Goal: Task Accomplishment & Management: Manage account settings

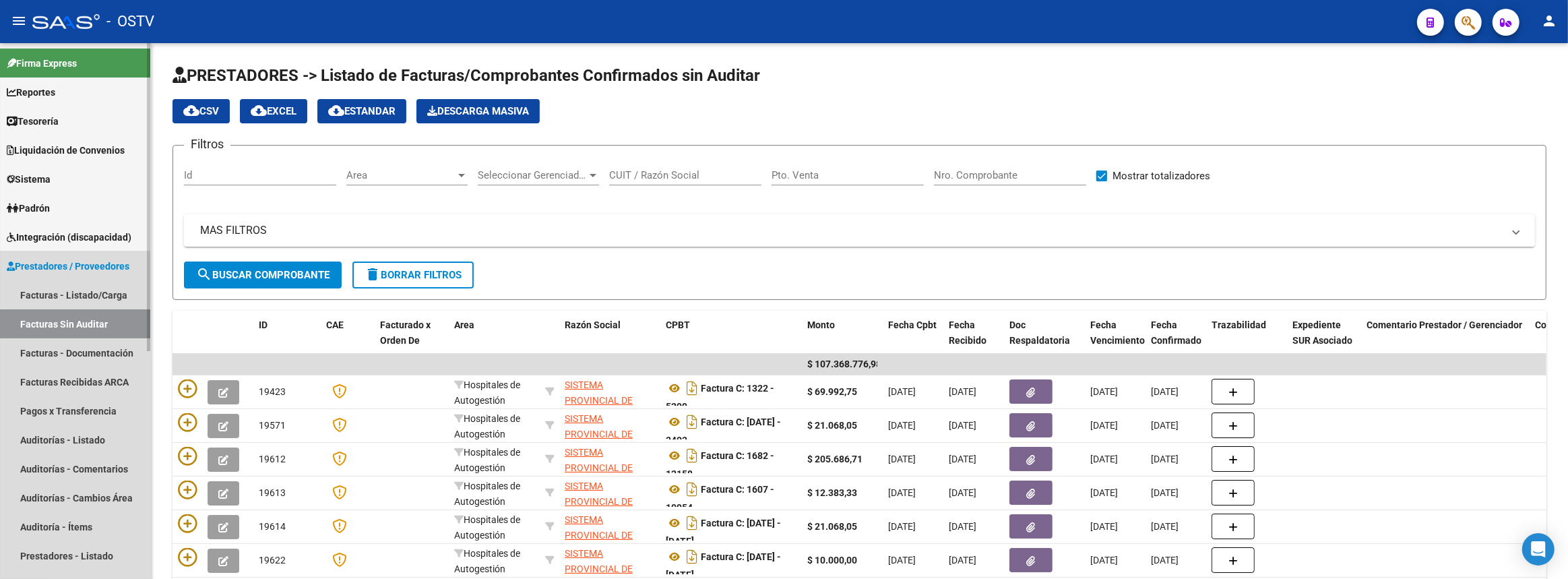
click at [76, 267] on span "Prestadores / Proveedores" at bounding box center [68, 266] width 123 height 15
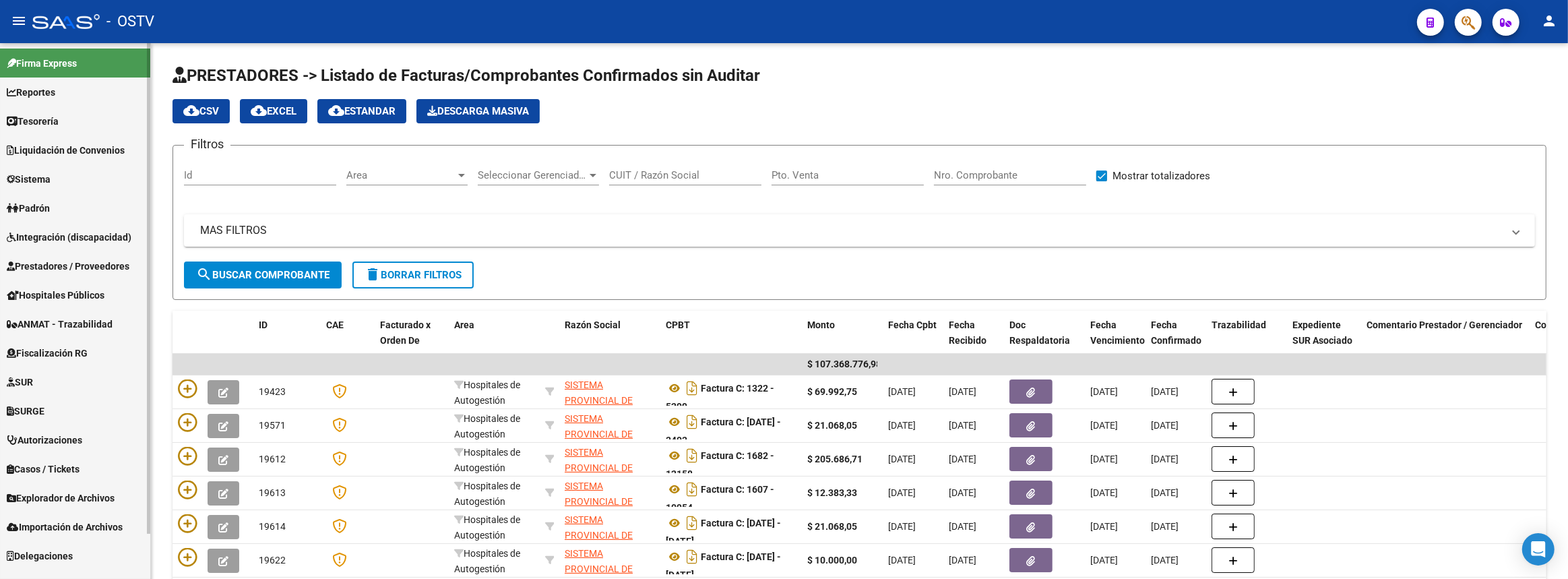
scroll to position [49, 0]
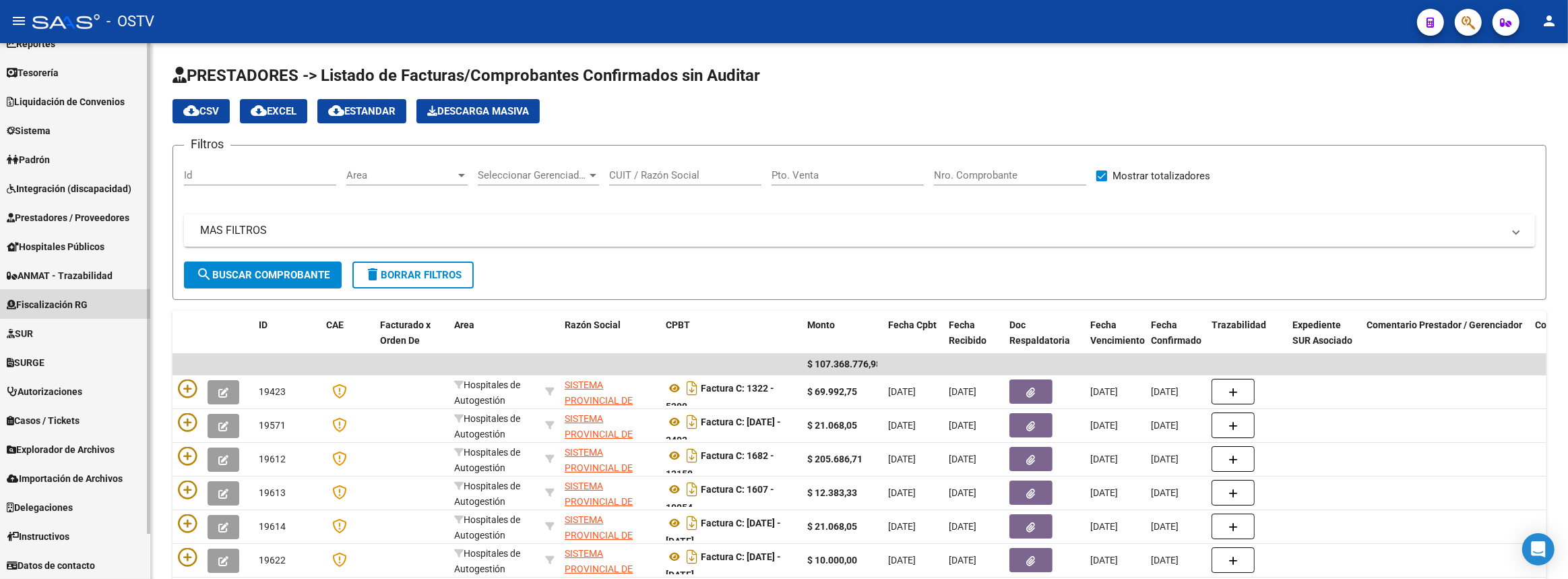
click at [54, 297] on span "Fiscalización RG" at bounding box center [46, 305] width 81 height 15
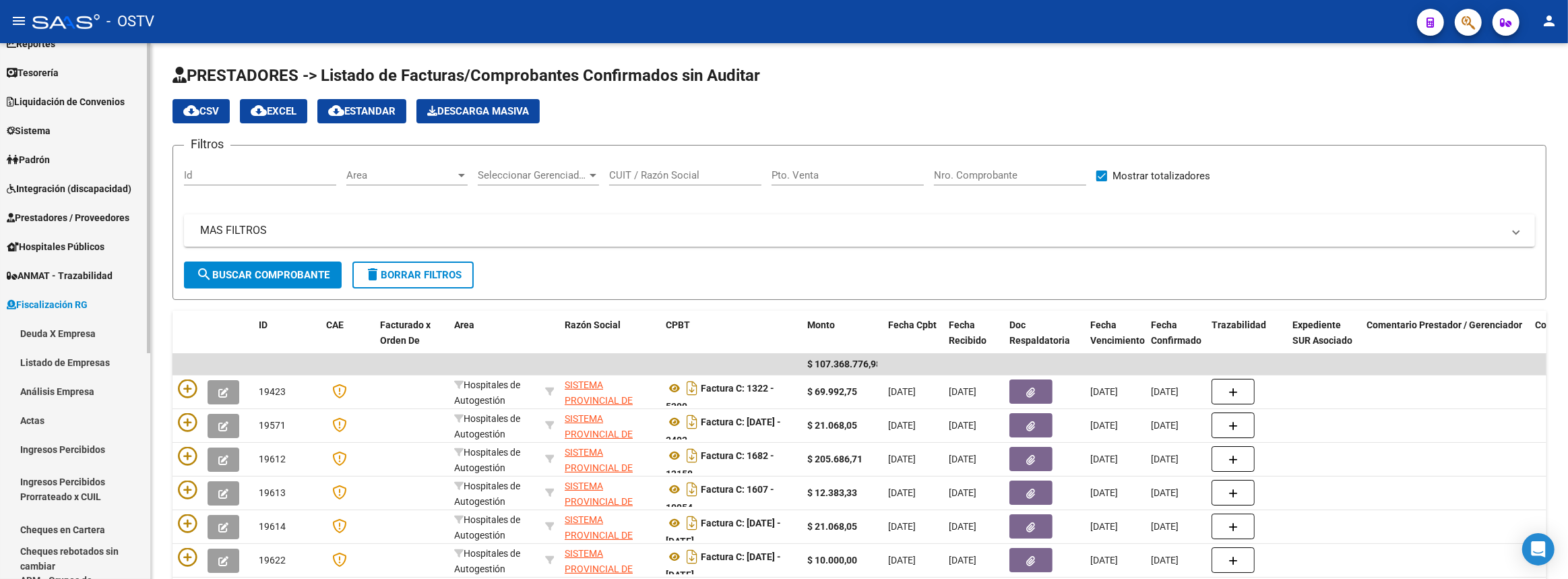
click at [54, 414] on link "Actas" at bounding box center [75, 420] width 150 height 29
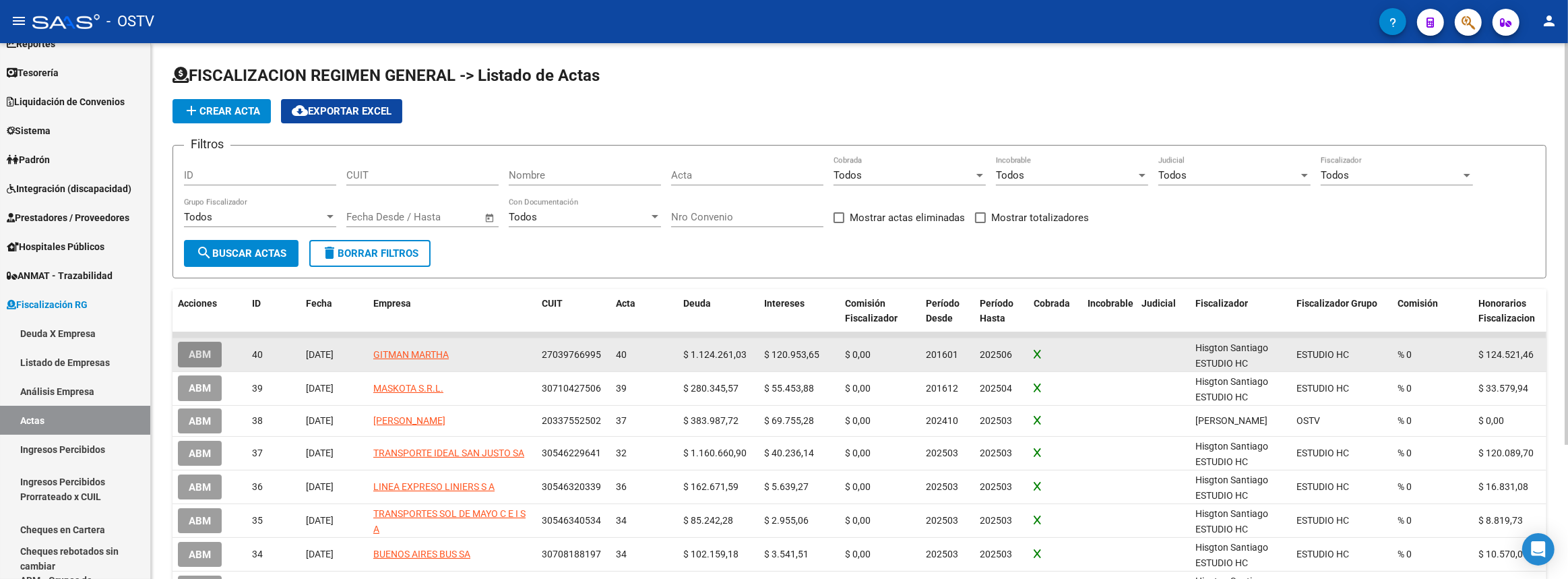
click at [205, 358] on span "ABM" at bounding box center [199, 355] width 22 height 12
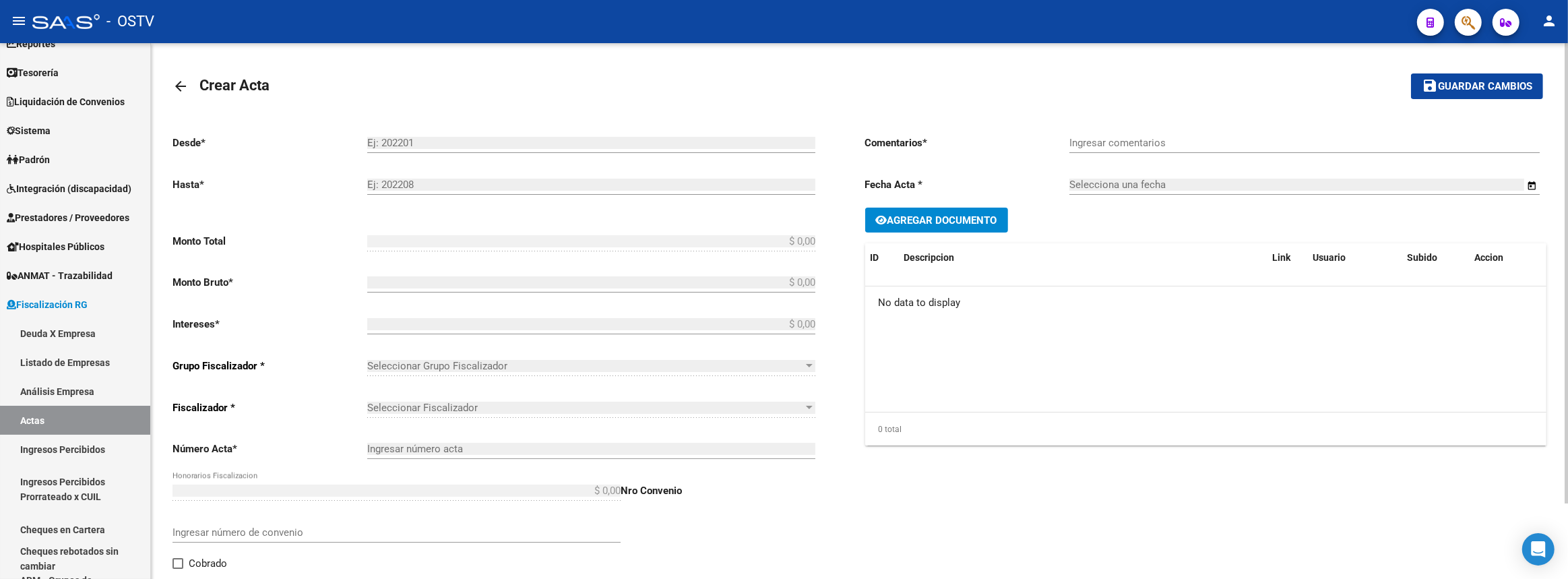
type input "201601"
type input "202506"
type input "$ 1.369.736,14"
type input "$ 1.124.261,03"
type input "$ 120.953,65"
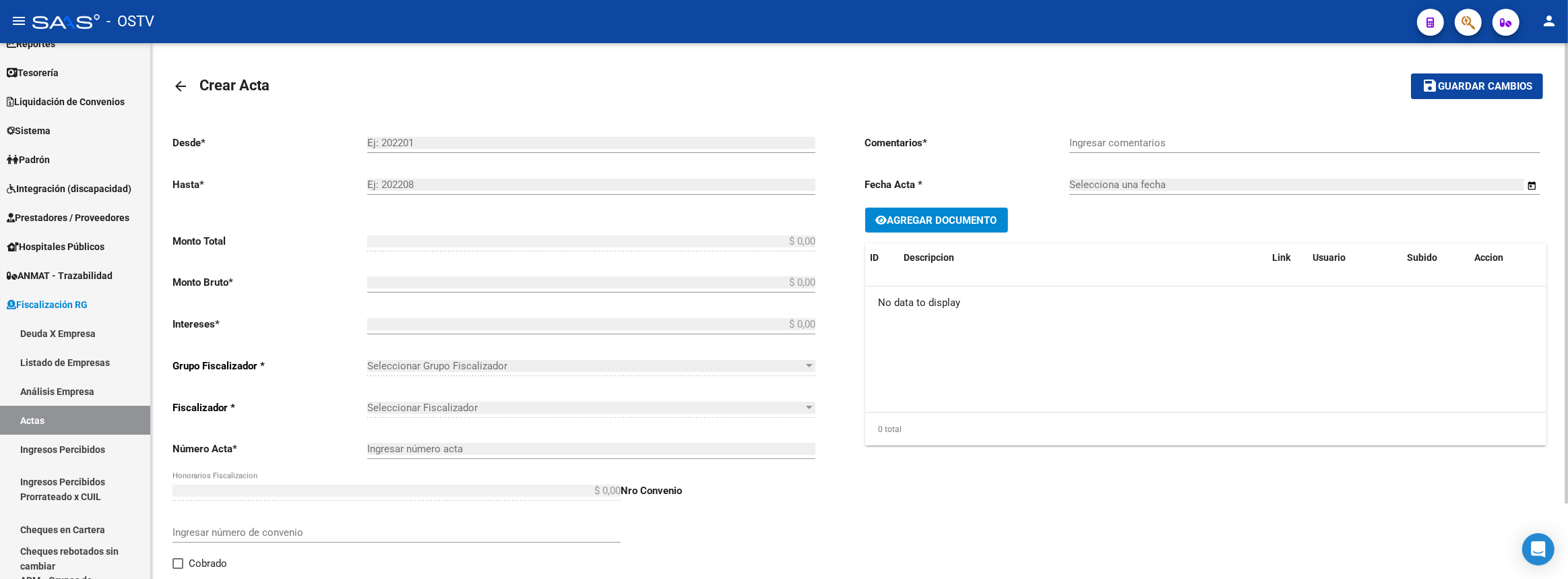
type input "40"
type input "$ 124.521,46"
checkbox input "true"
type input "La empresa regularizo mediante cheques fisicos, en un plan de 6 cuotas."
type input "18/8/2025"
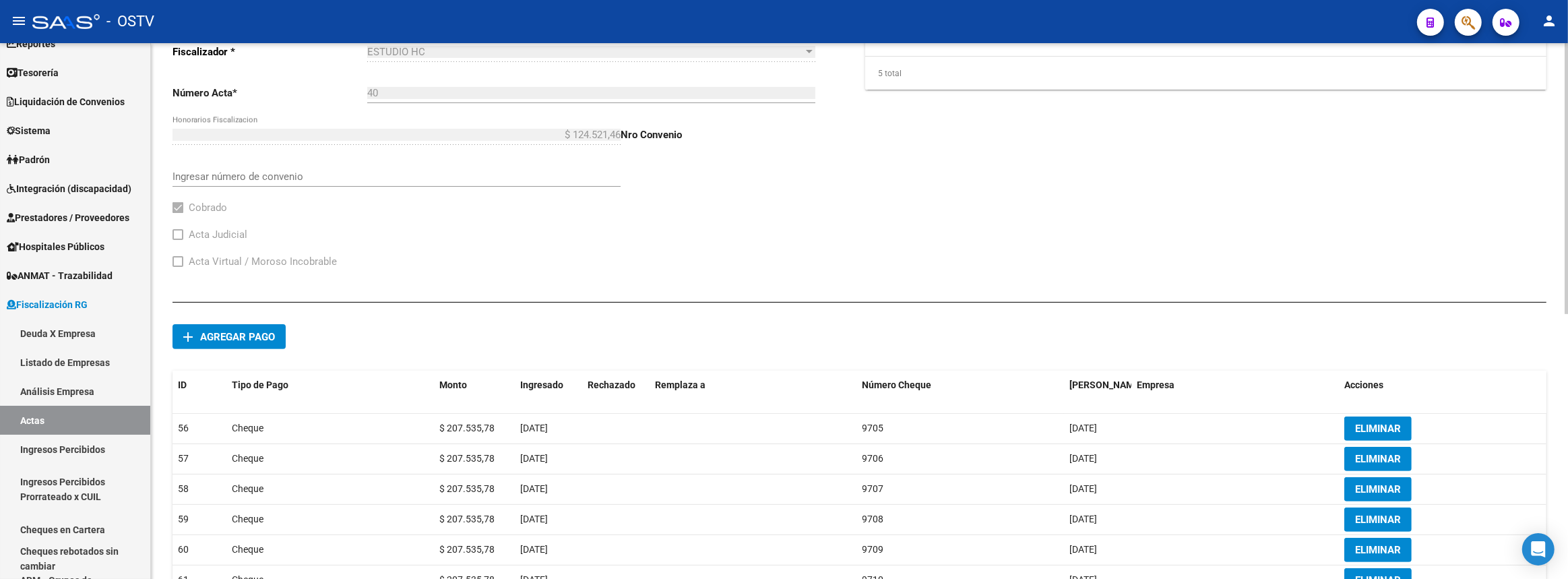
scroll to position [523, 0]
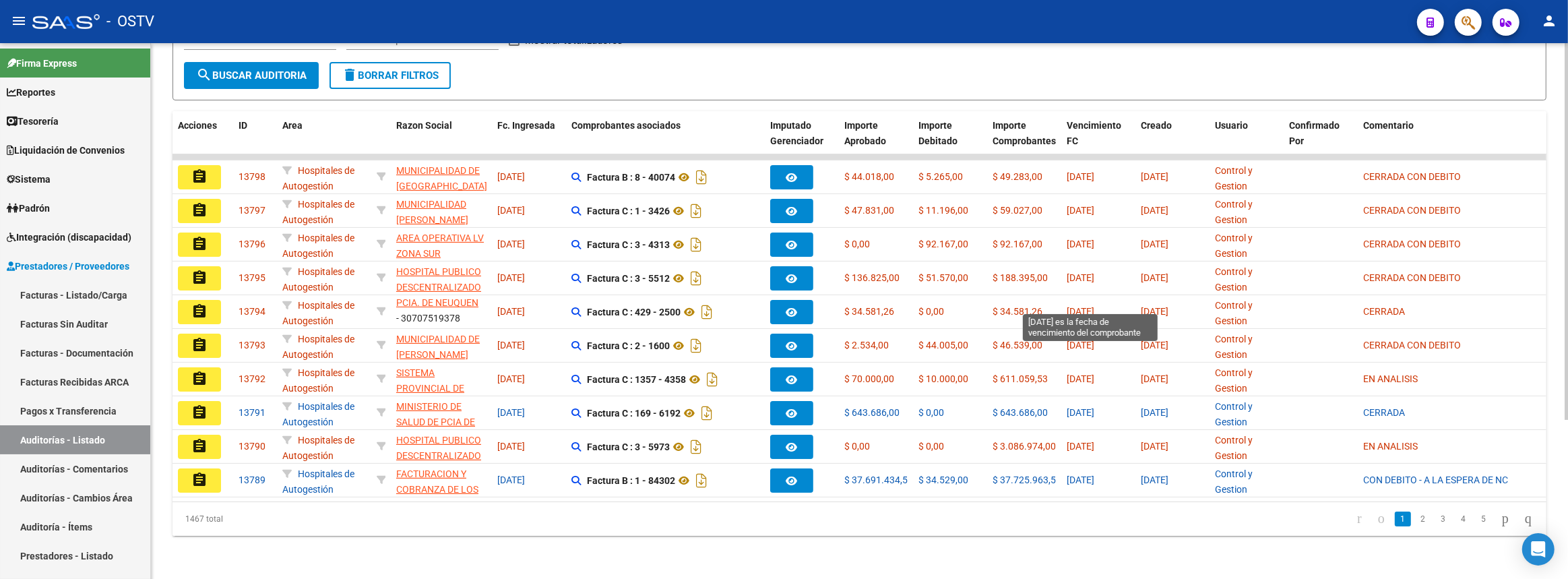
scroll to position [164, 0]
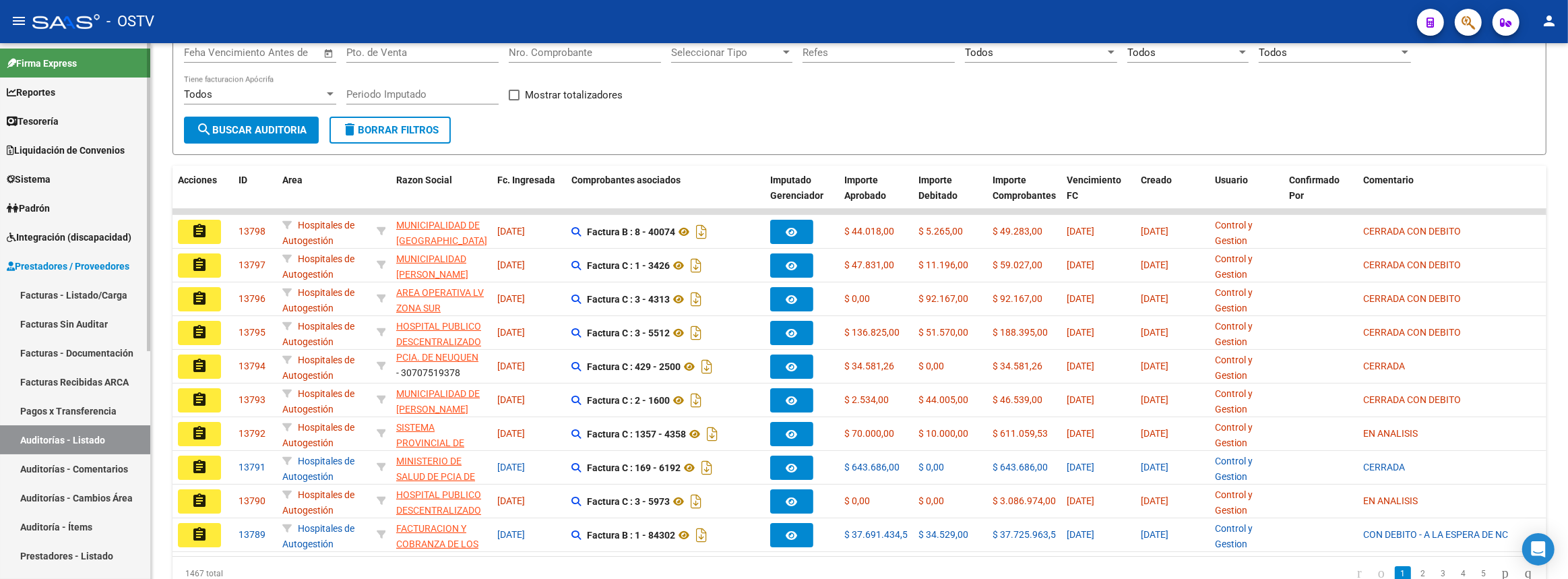
click at [65, 296] on link "Facturas - Listado/Carga" at bounding box center [75, 295] width 150 height 29
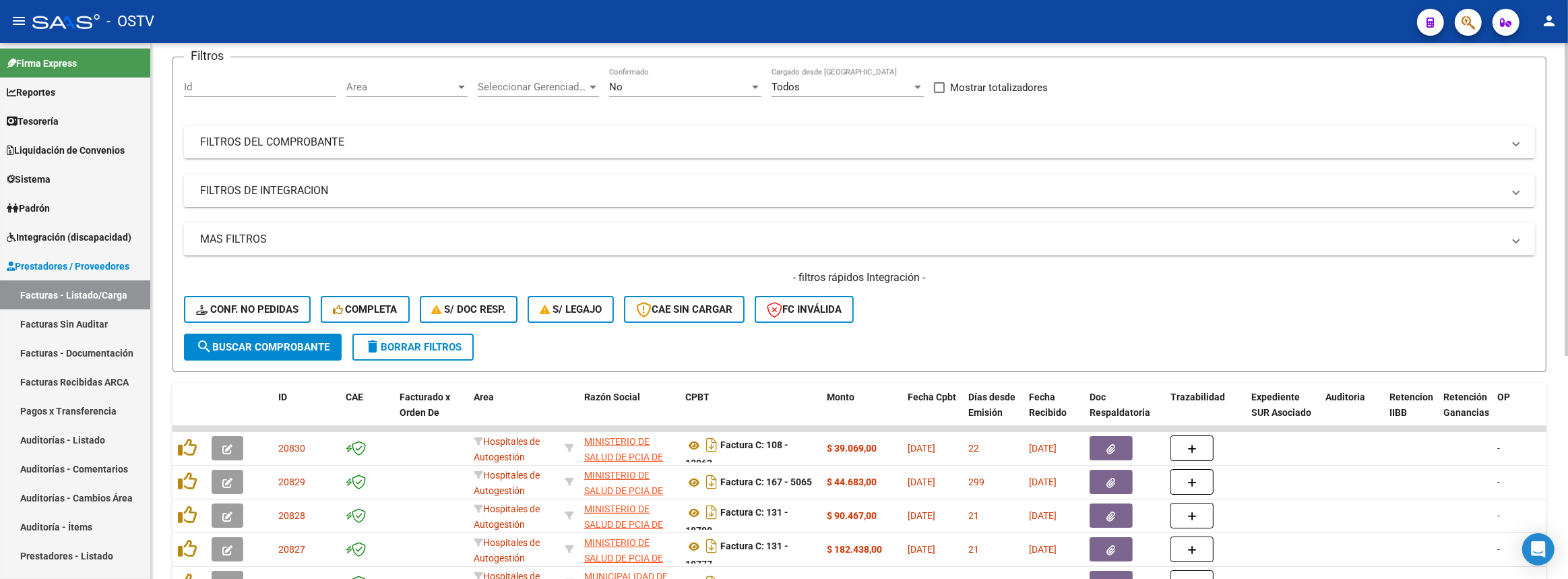
scroll to position [348, 0]
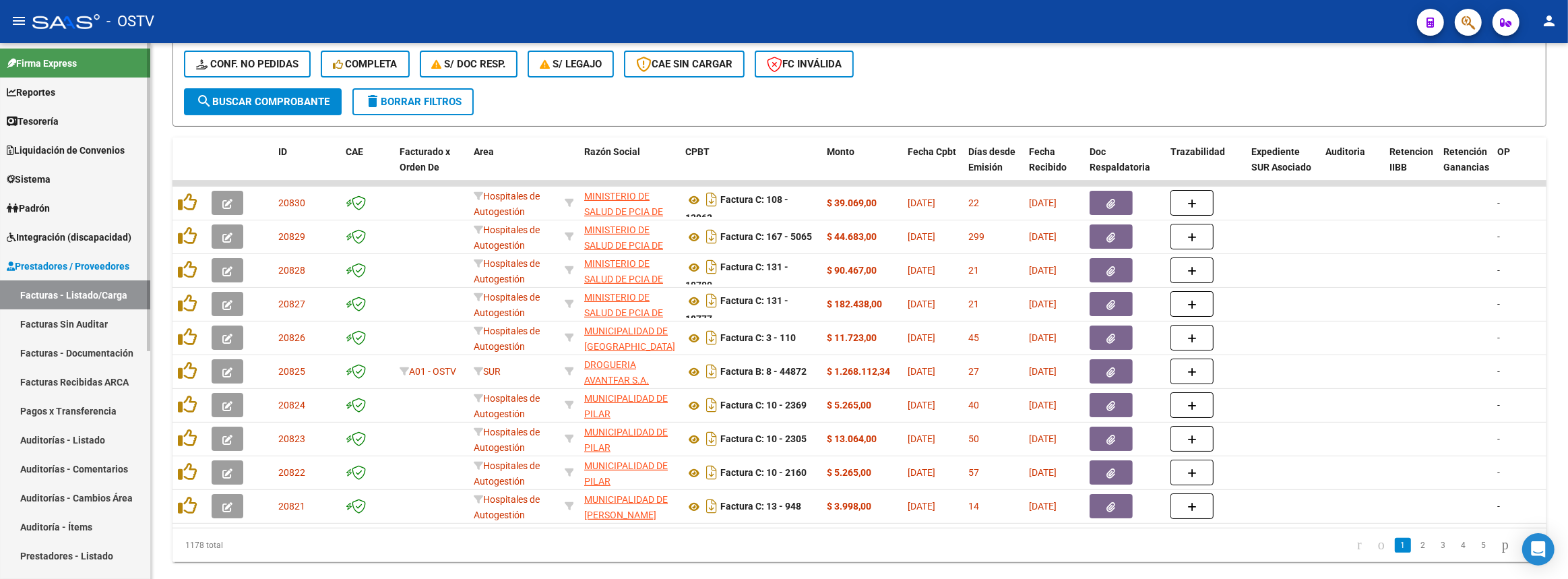
click at [15, 208] on icon at bounding box center [12, 208] width 12 height 9
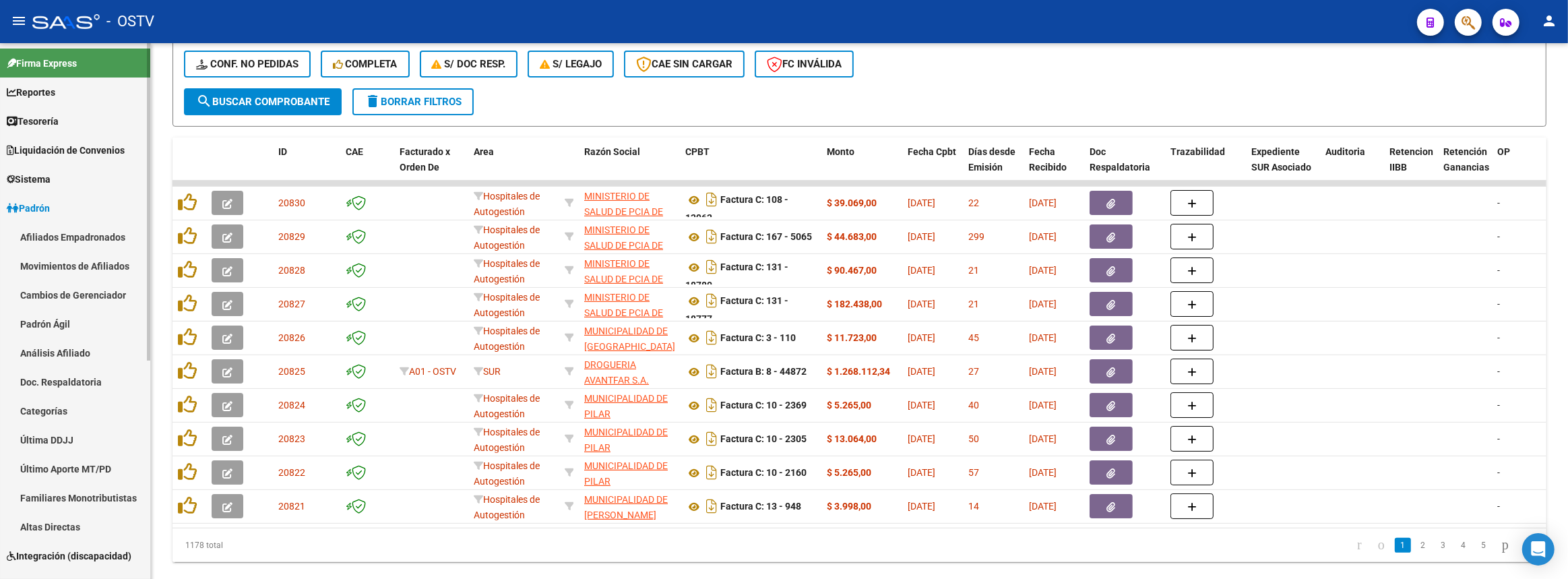
click at [41, 323] on link "Padrón Ágil" at bounding box center [75, 324] width 150 height 29
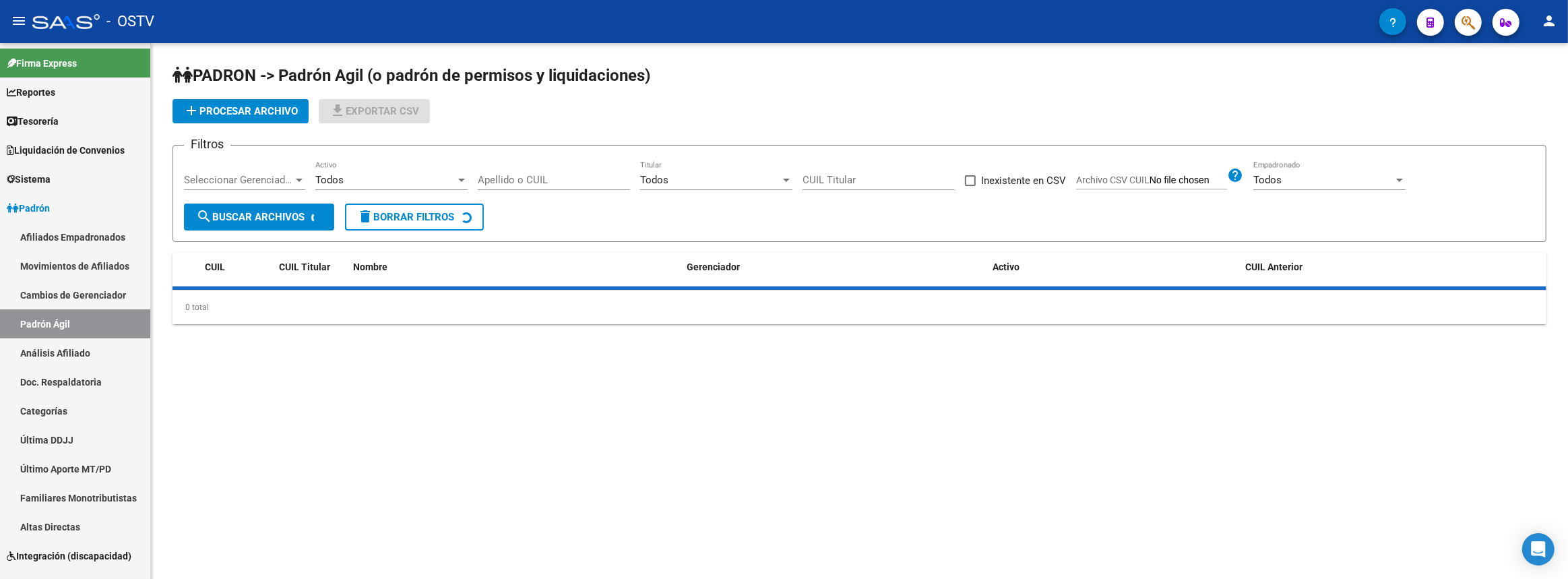
click at [570, 177] on input "Apellido o CUIL" at bounding box center [553, 179] width 152 height 12
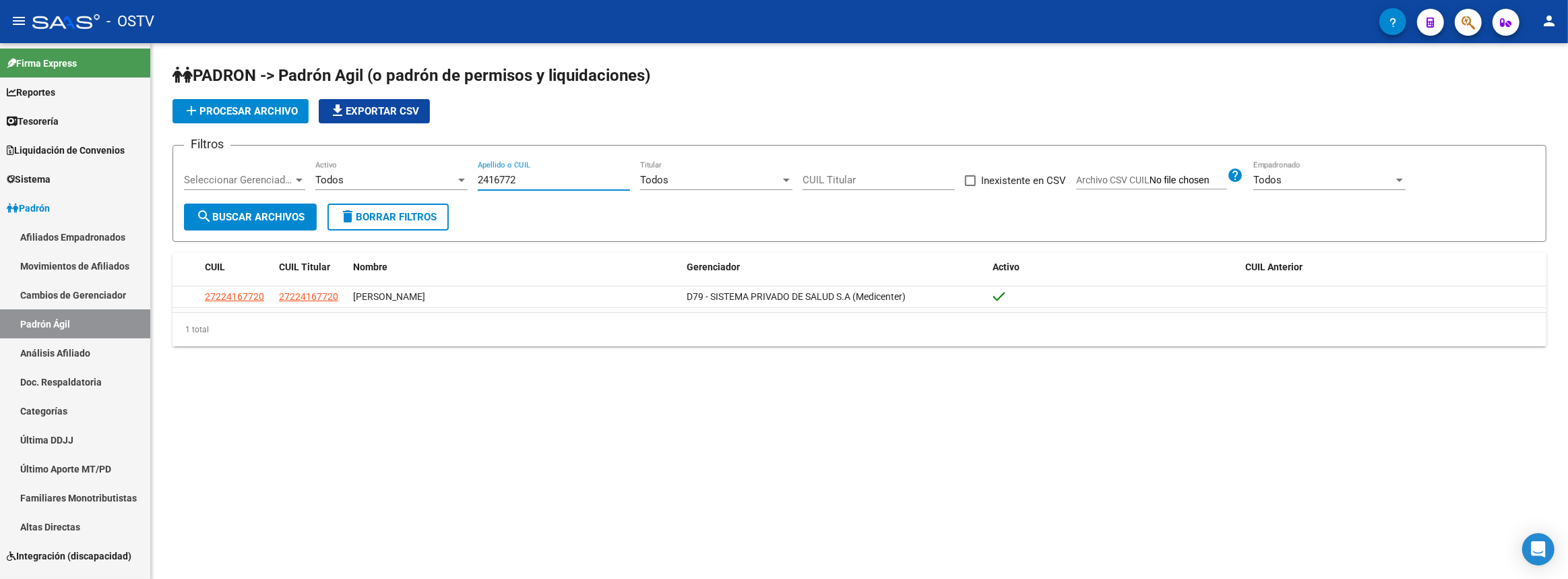
drag, startPoint x: 530, startPoint y: 182, endPoint x: 272, endPoint y: 182, distance: 258.0
click at [300, 179] on div "Filtros Seleccionar Gerenciador Seleccionar Gerenciador Todos Activo 2416772 Ap…" at bounding box center [859, 180] width 1351 height 47
drag, startPoint x: 522, startPoint y: 177, endPoint x: 14, endPoint y: 179, distance: 508.0
click at [54, 166] on mat-sidenav-container "Firma Express Reportes Tablero de Control Ingresos Percibidos Análisis de todos…" at bounding box center [784, 310] width 1568 height 535
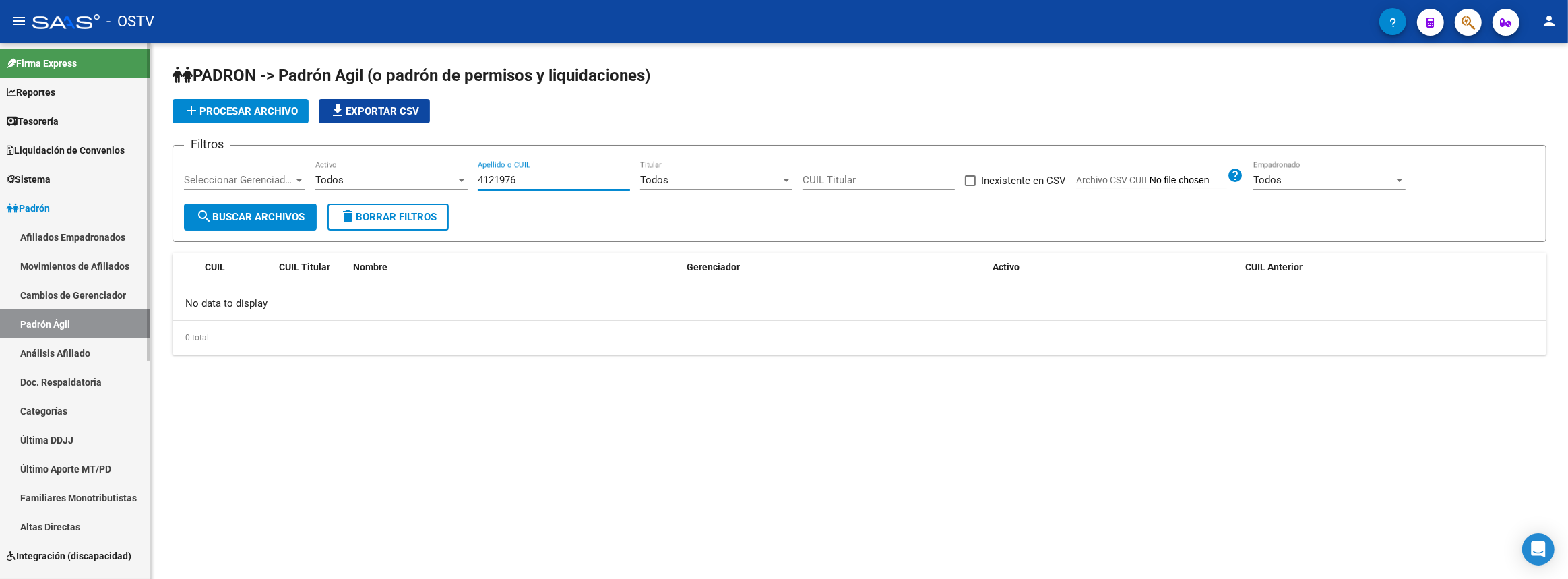
drag, startPoint x: 536, startPoint y: 177, endPoint x: 89, endPoint y: 187, distance: 447.1
click at [108, 186] on mat-sidenav-container "Firma Express Reportes Tablero de Control Ingresos Percibidos Análisis de todos…" at bounding box center [784, 310] width 1568 height 535
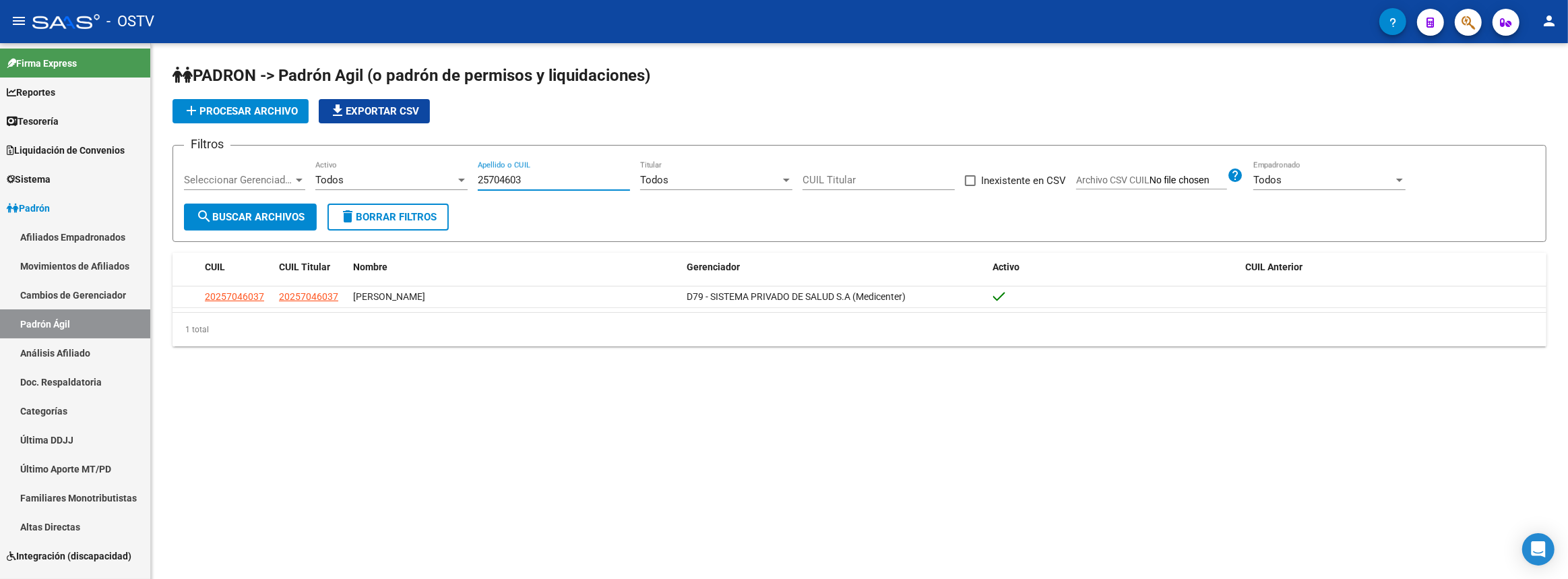
type input "25704603"
click at [78, 241] on link "Afiliados Empadronados" at bounding box center [75, 237] width 150 height 29
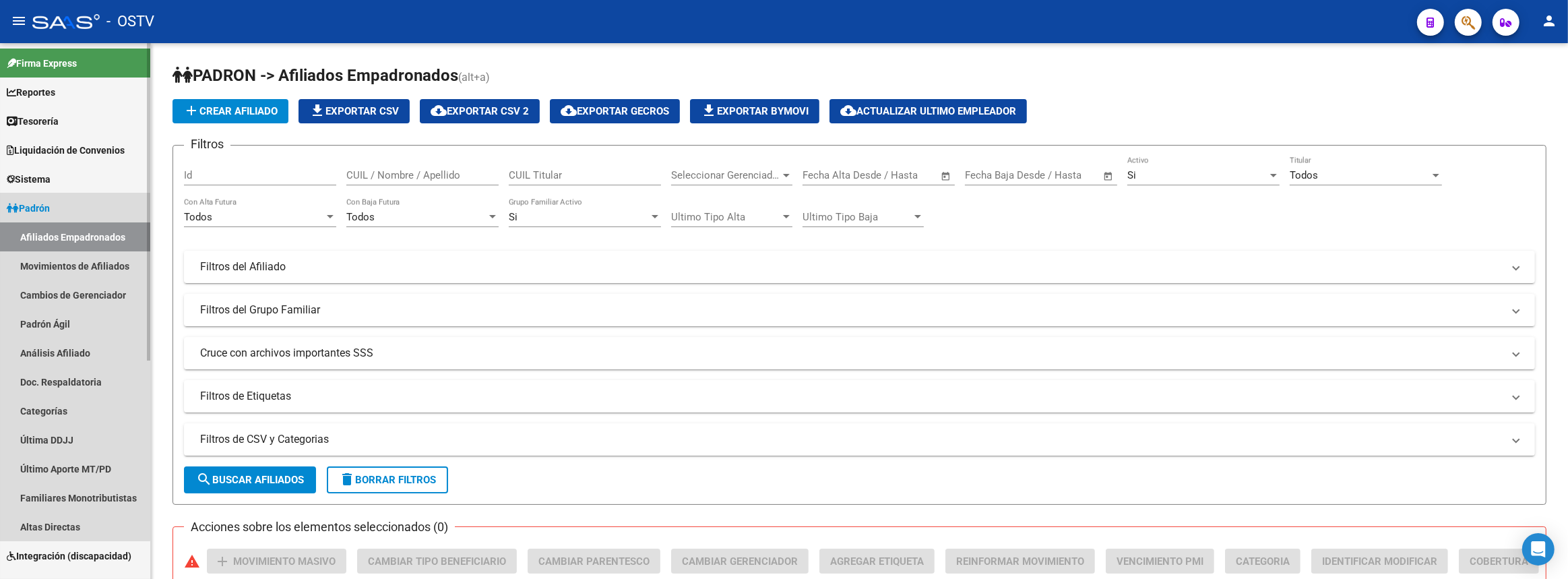
click at [34, 209] on span "Padrón" at bounding box center [28, 208] width 43 height 15
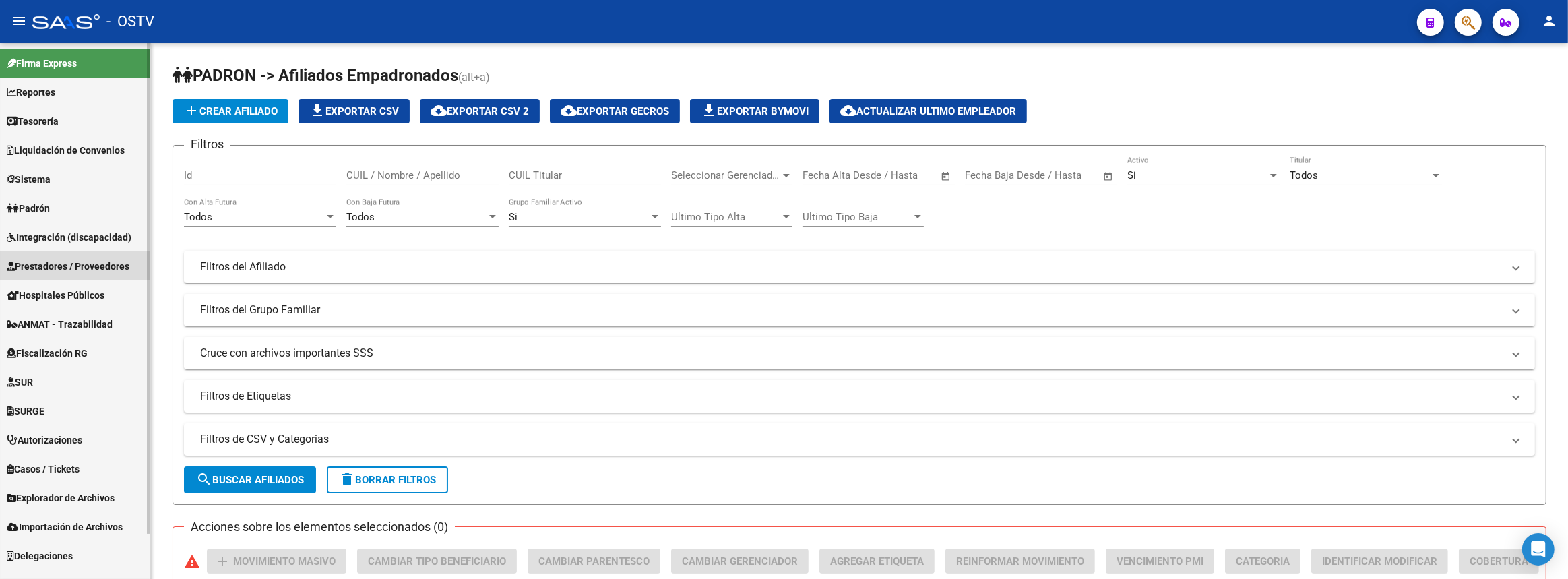
click at [36, 271] on span "Prestadores / Proveedores" at bounding box center [68, 266] width 123 height 15
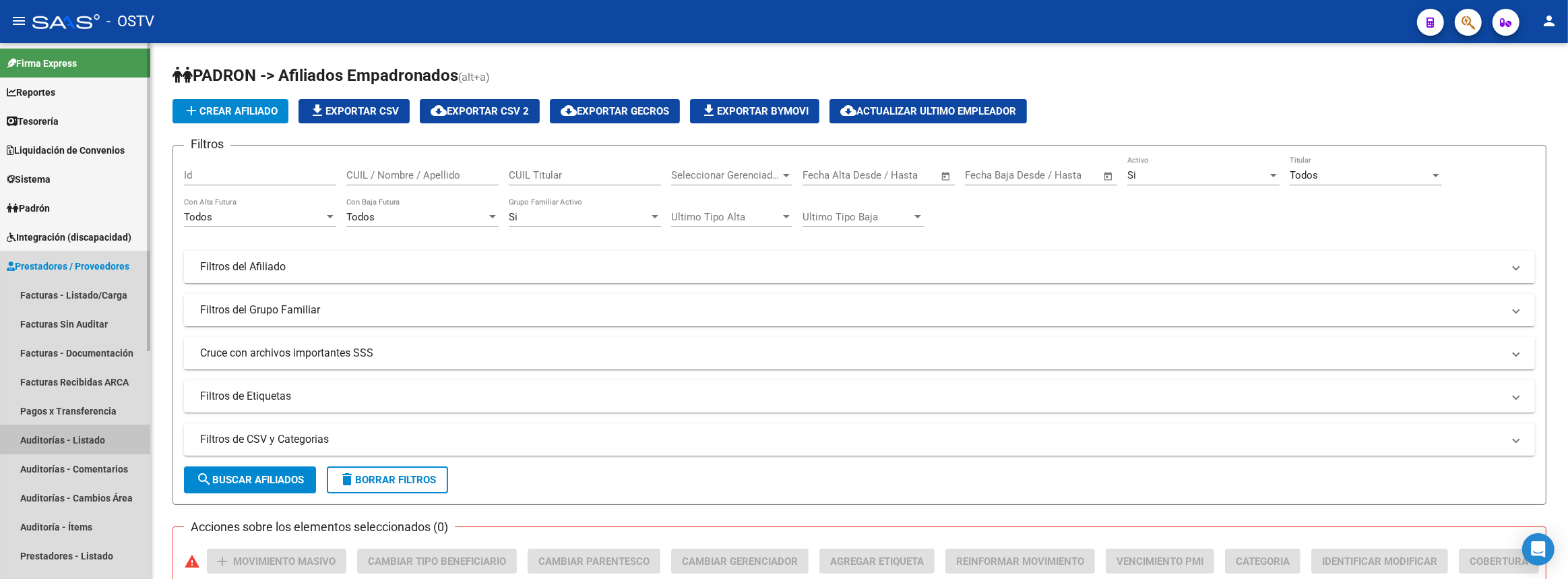
click at [45, 435] on link "Auditorías - Listado" at bounding box center [75, 440] width 150 height 29
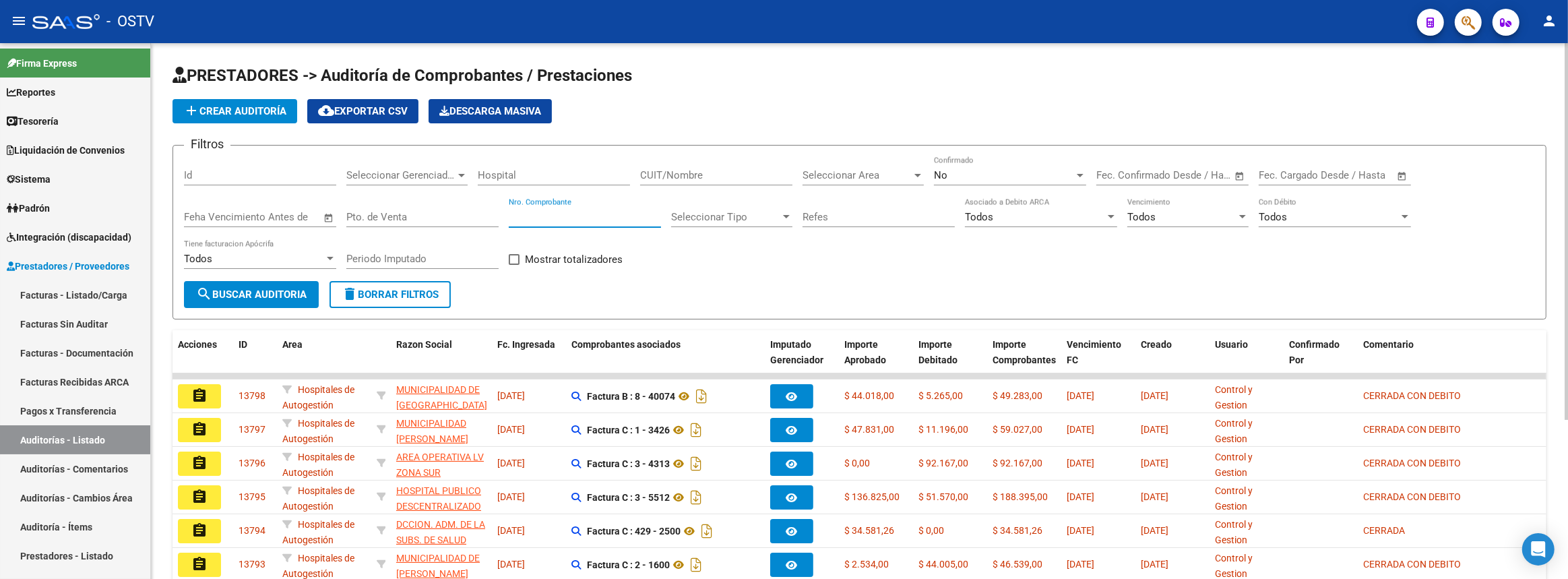
click at [603, 216] on input "Nro. Comprobante" at bounding box center [585, 217] width 152 height 12
paste input "79045"
type input "79045"
click at [279, 300] on button "search Buscar Auditoria" at bounding box center [251, 295] width 135 height 27
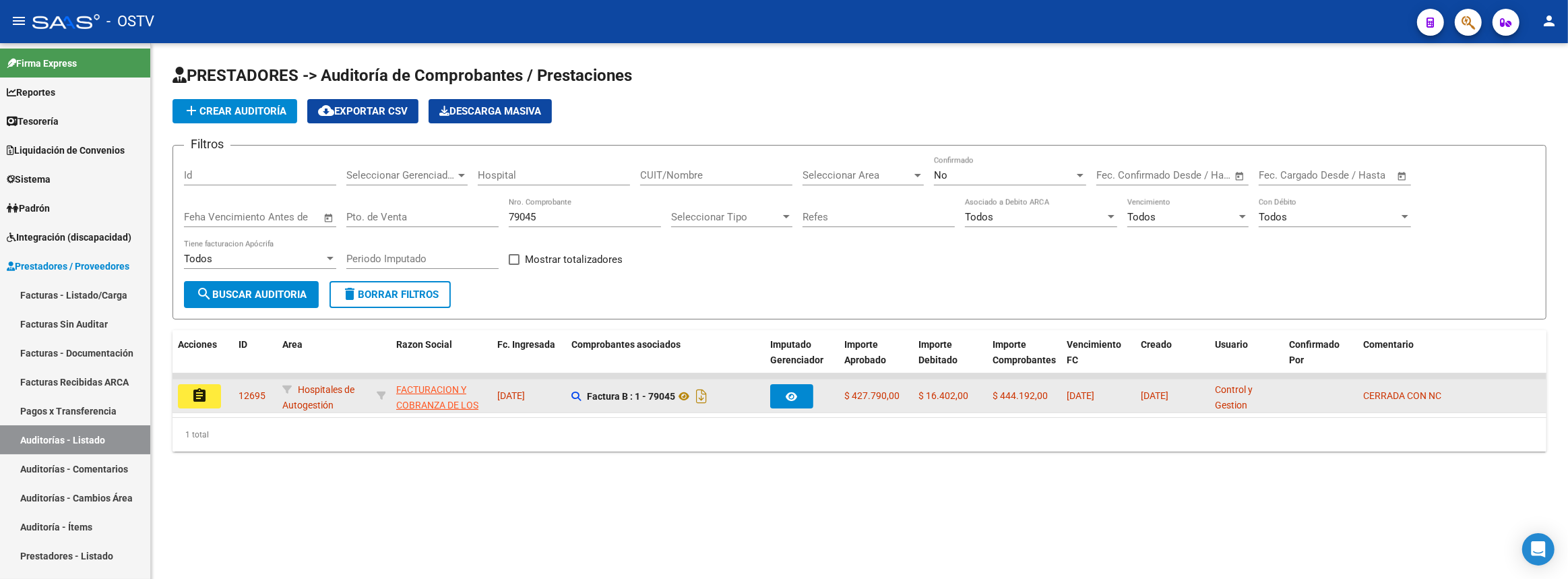
click at [206, 406] on datatable-body-cell "assignment" at bounding box center [202, 396] width 61 height 33
click at [215, 390] on button "assignment" at bounding box center [199, 396] width 43 height 24
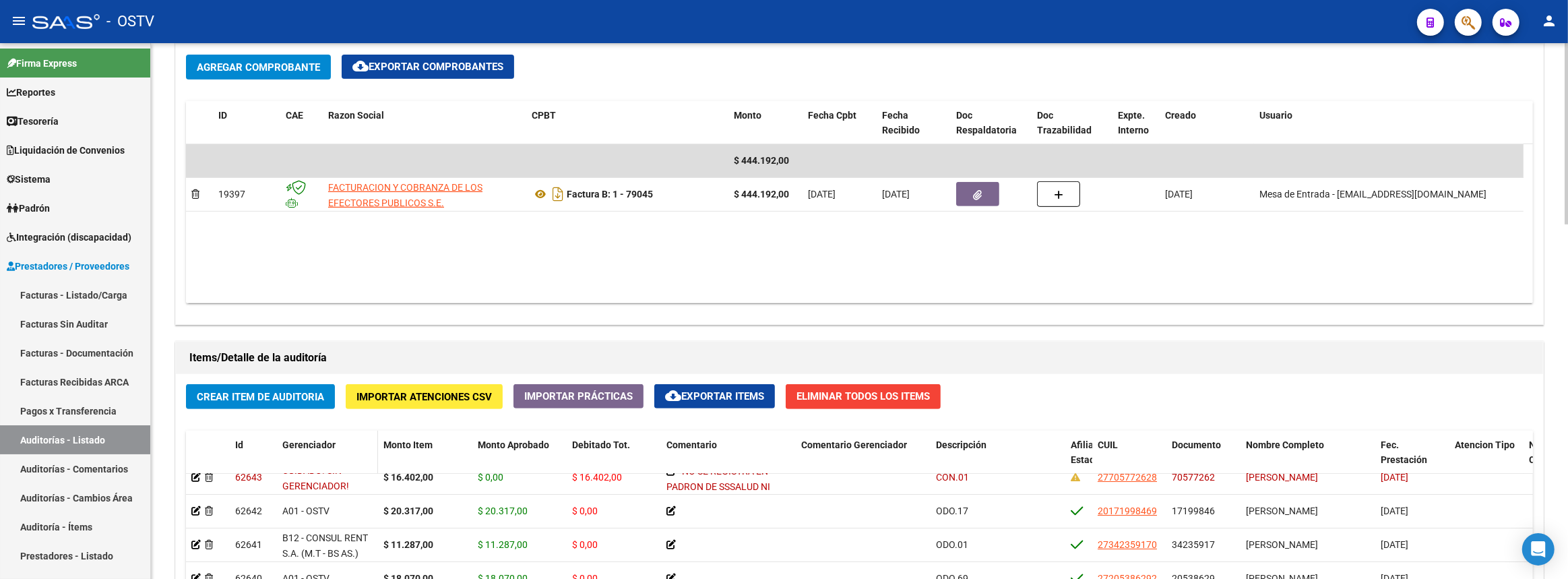
scroll to position [1045, 0]
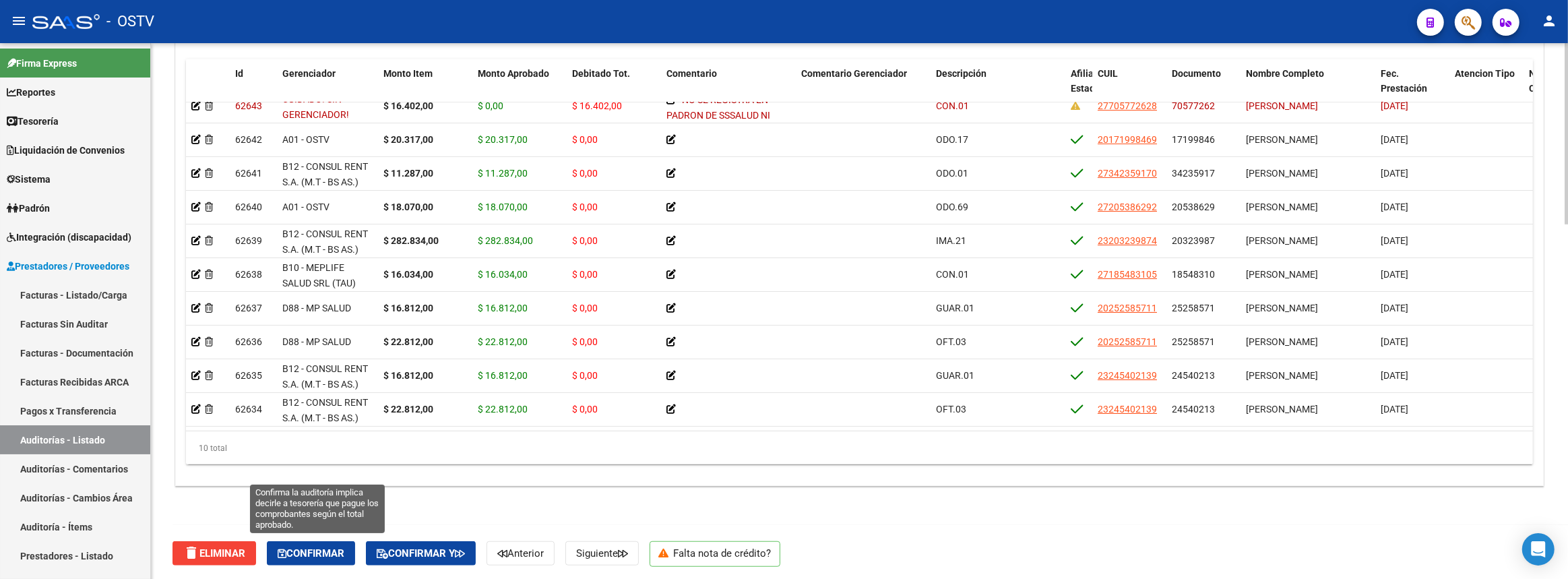
click at [309, 548] on span "Confirmar" at bounding box center [310, 553] width 66 height 12
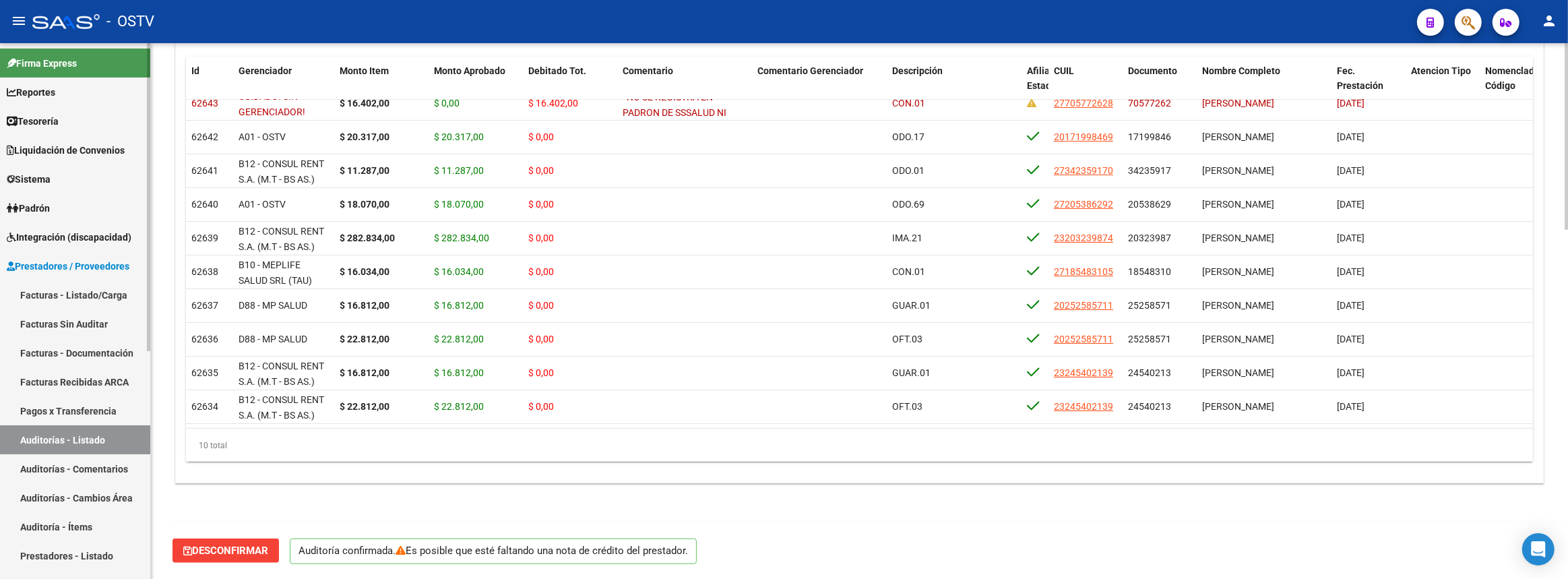
scroll to position [999, 0]
type input "202508"
click at [119, 439] on link "Auditorías - Listado" at bounding box center [75, 440] width 150 height 29
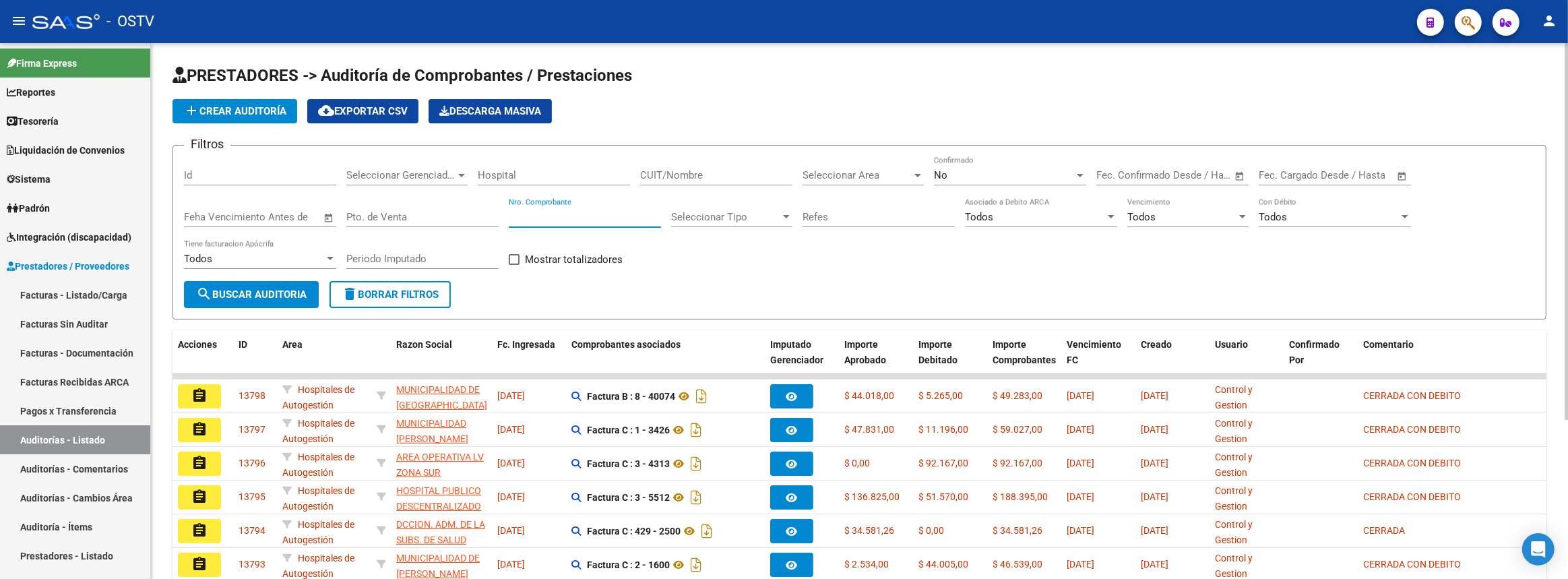
click at [582, 211] on input "Nro. Comprobante" at bounding box center [585, 217] width 152 height 12
paste input "79648"
type input "79648"
click at [317, 290] on button "search Buscar Auditoria" at bounding box center [251, 295] width 135 height 27
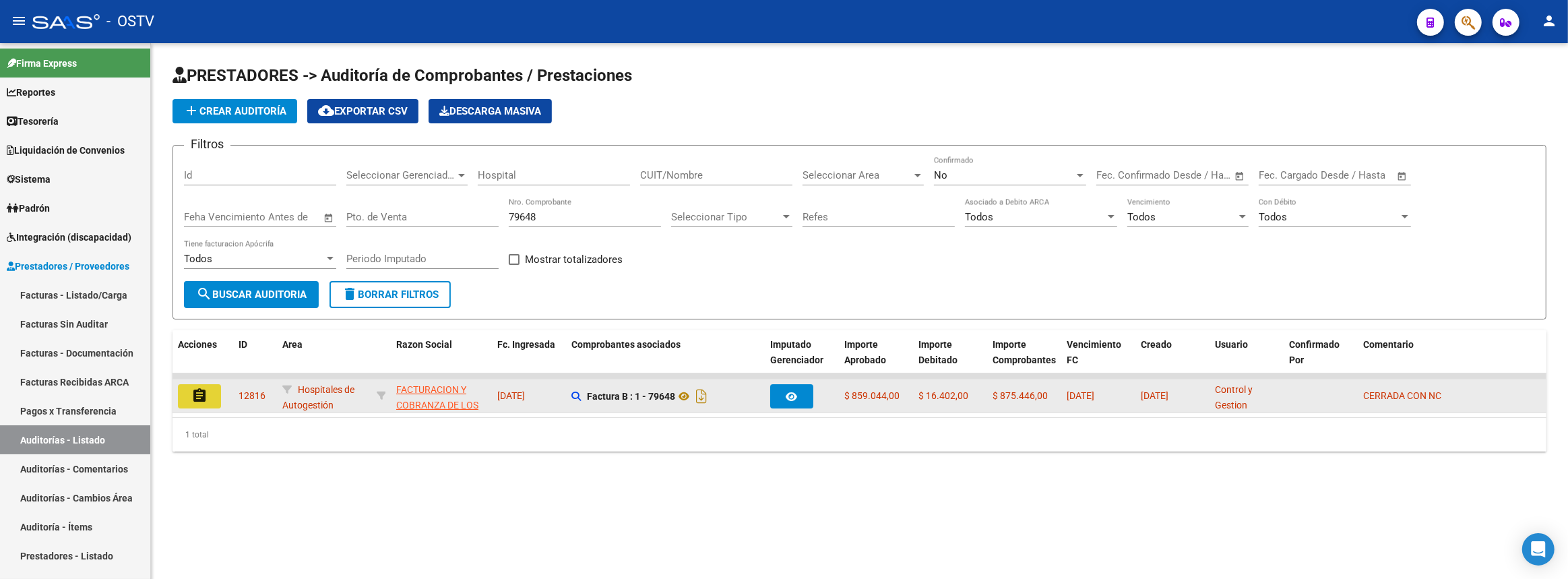
click at [197, 391] on mat-icon "assignment" at bounding box center [199, 395] width 16 height 16
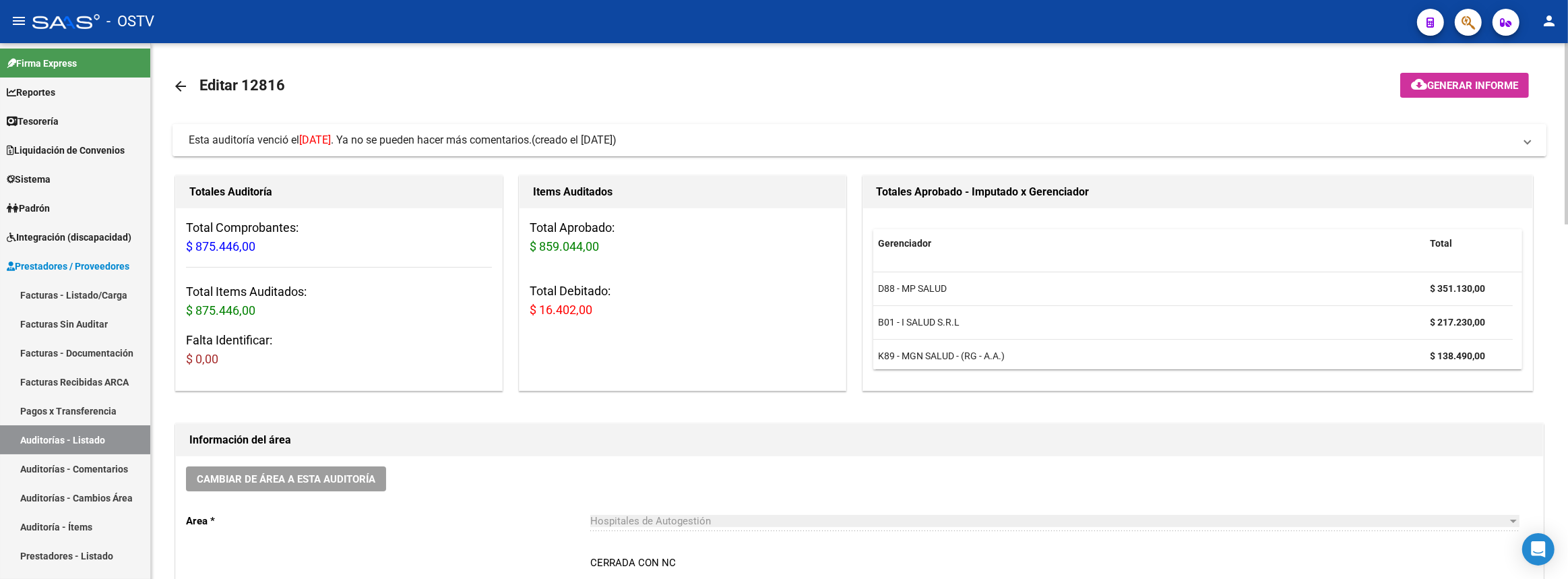
click at [532, 144] on span "Esta auditoría venció el 21/06/2025 . Ya no se pueden hacer más comentarios." at bounding box center [360, 140] width 343 height 13
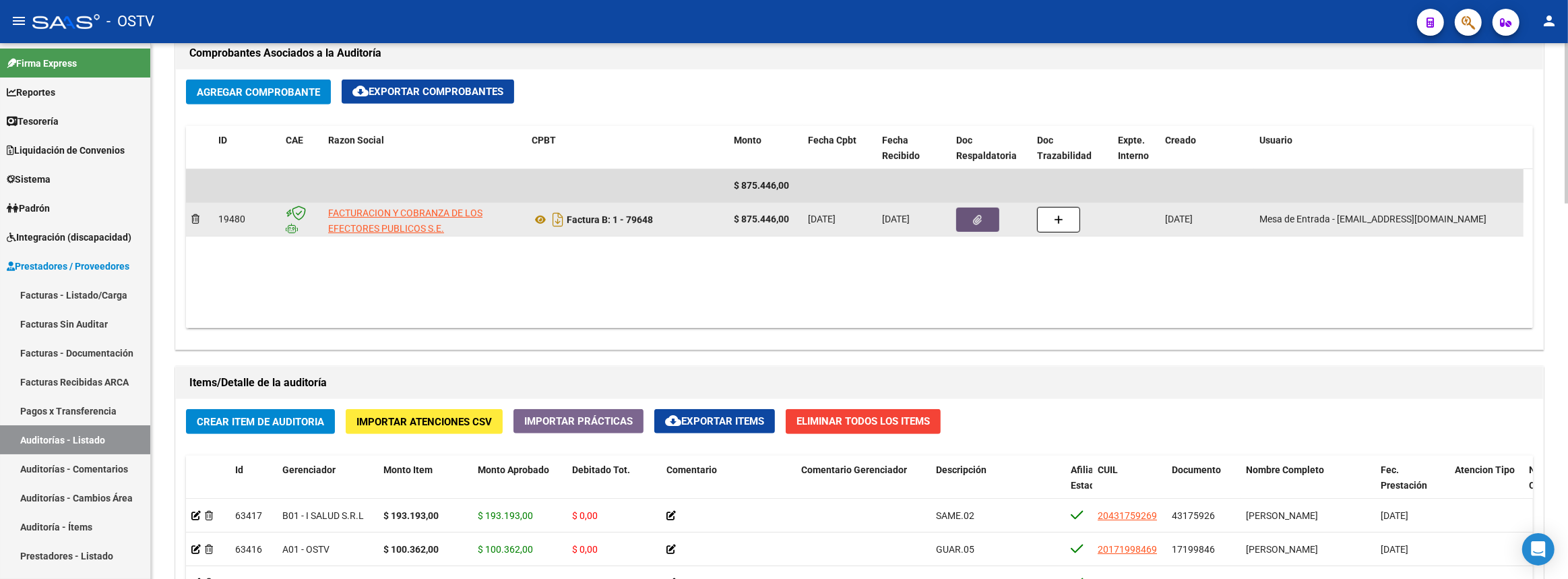
click at [969, 207] on button "button" at bounding box center [978, 219] width 43 height 24
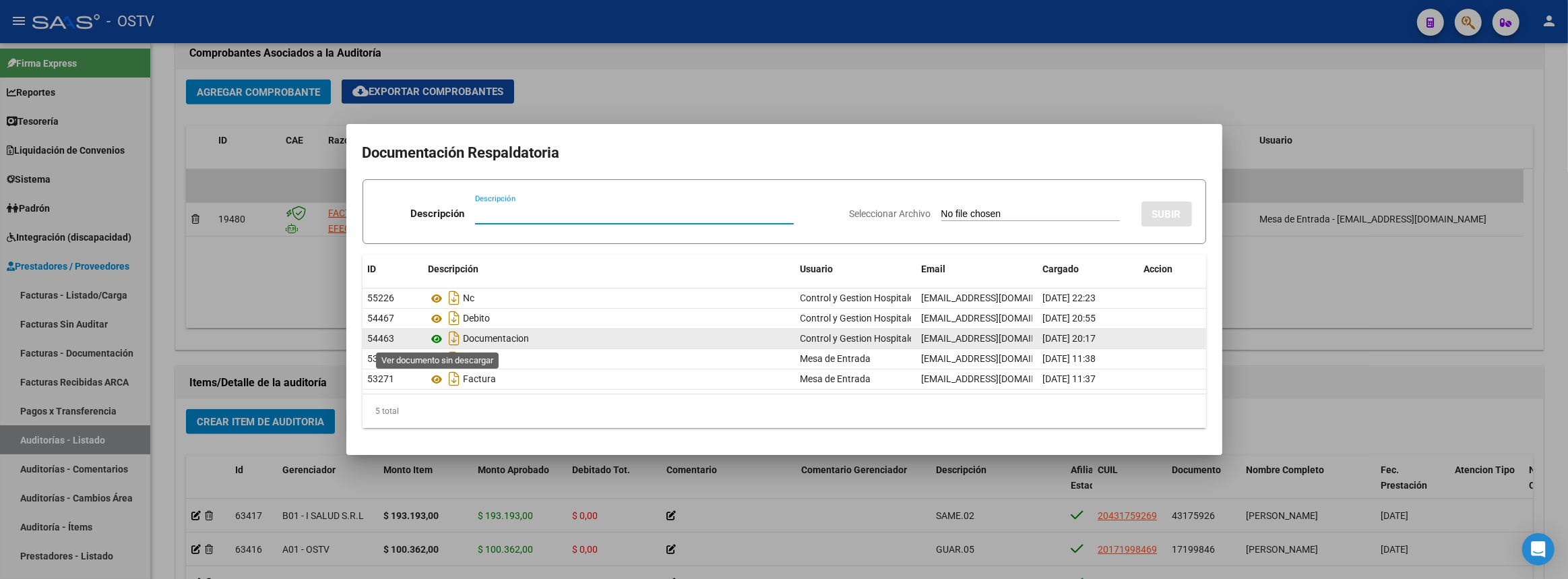
click at [438, 340] on icon at bounding box center [437, 339] width 18 height 16
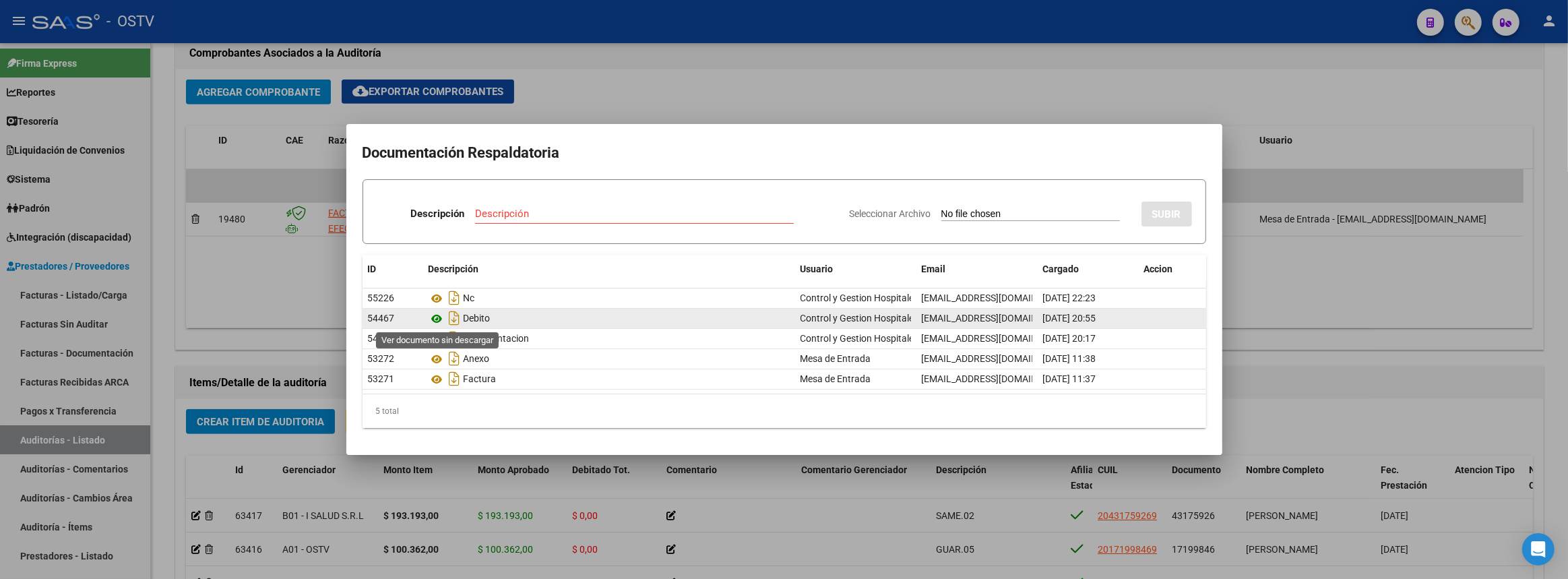
click at [437, 320] on icon at bounding box center [437, 319] width 18 height 16
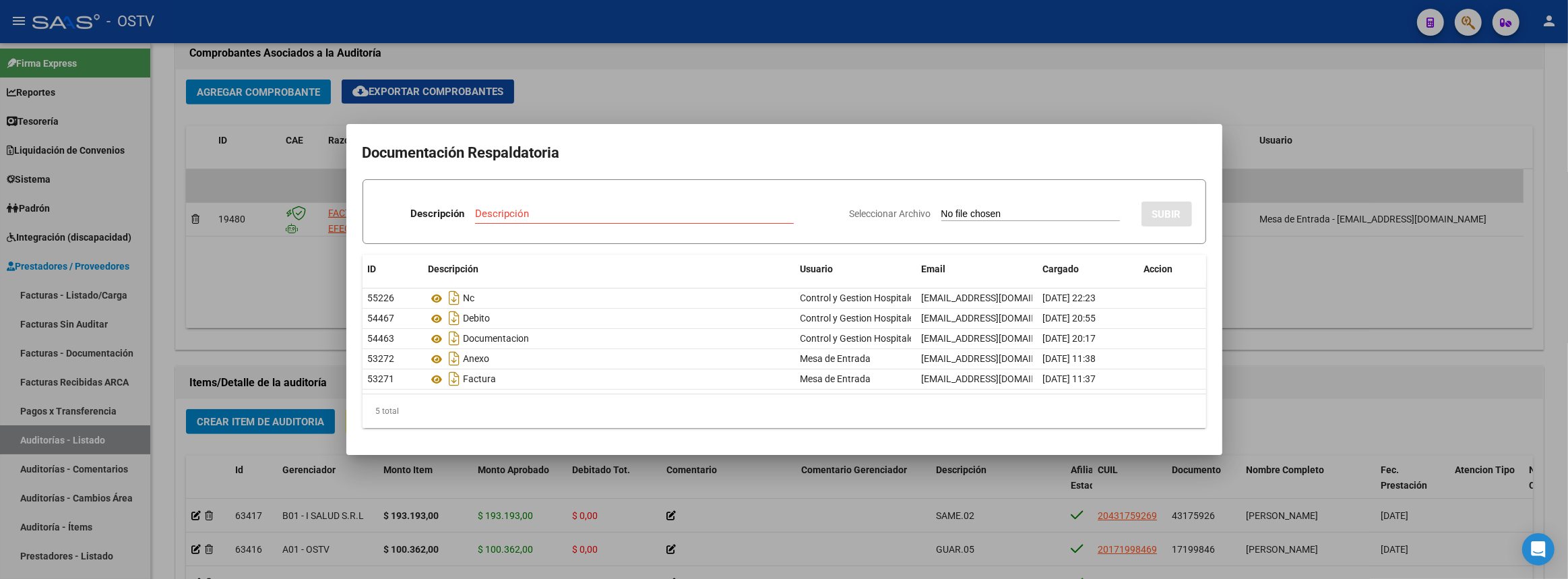
click at [263, 358] on div at bounding box center [784, 290] width 1568 height 579
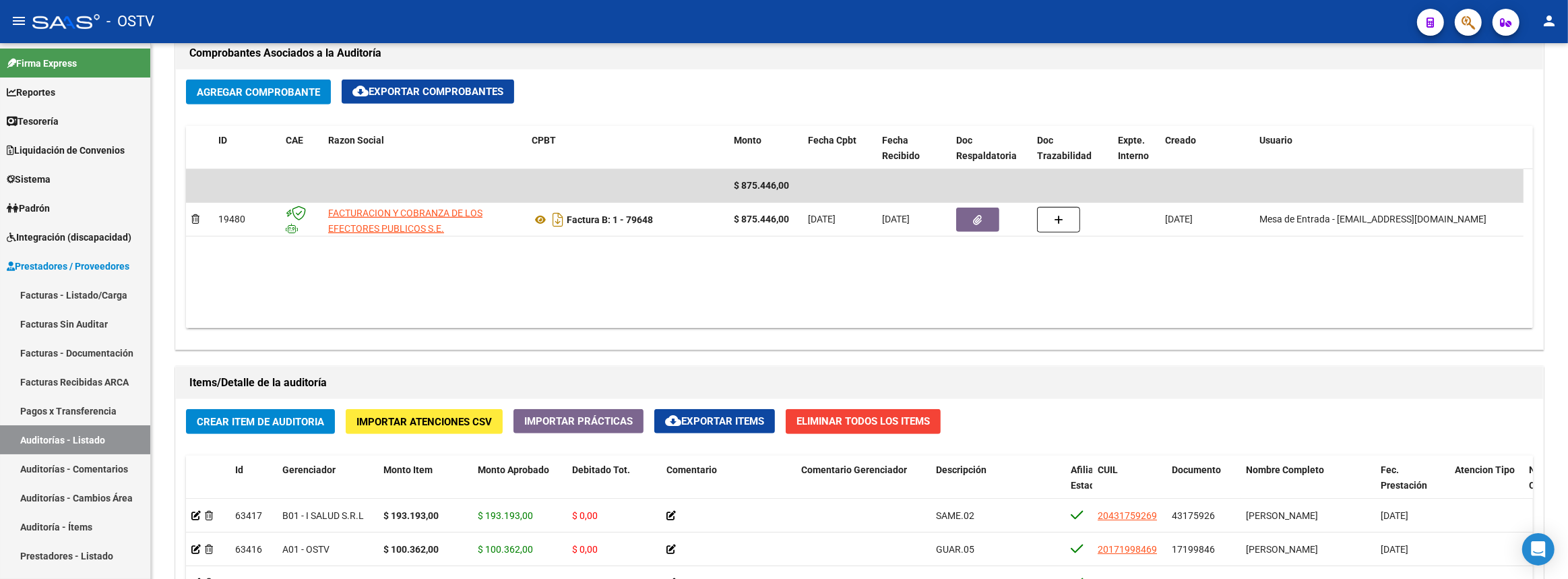
scroll to position [1225, 0]
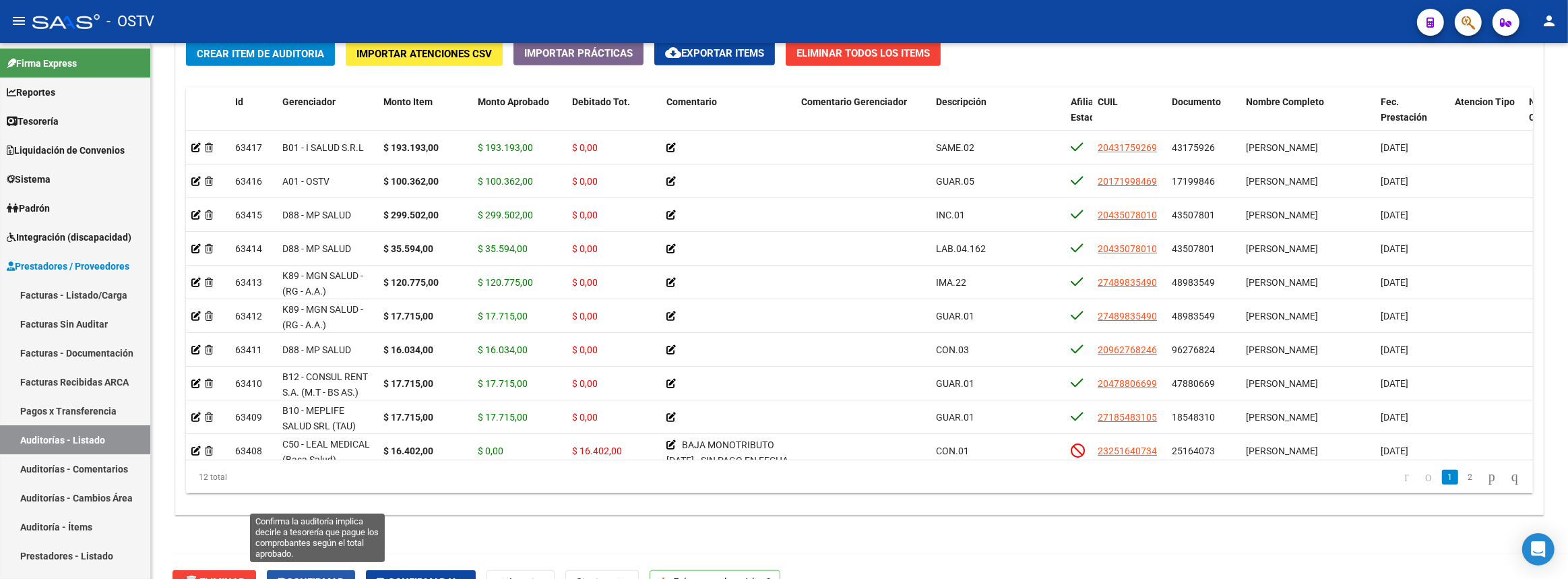
click at [307, 576] on span "Confirmar" at bounding box center [310, 582] width 66 height 12
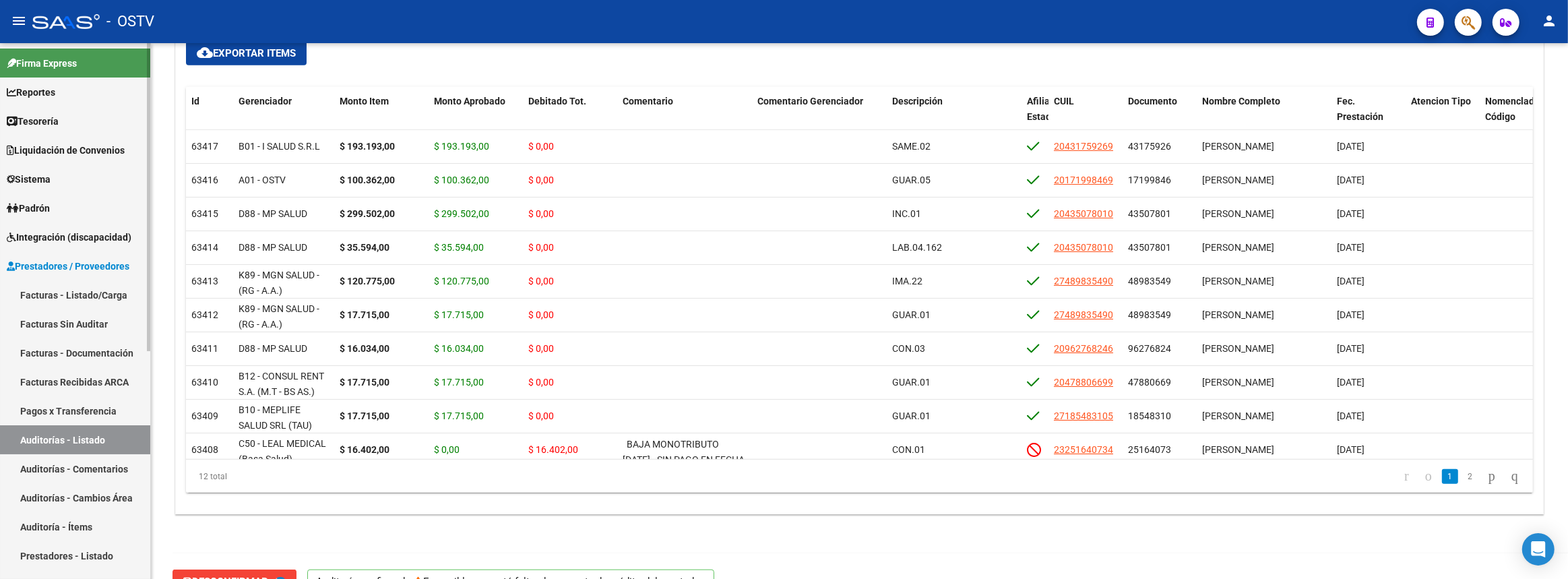
type input "202508"
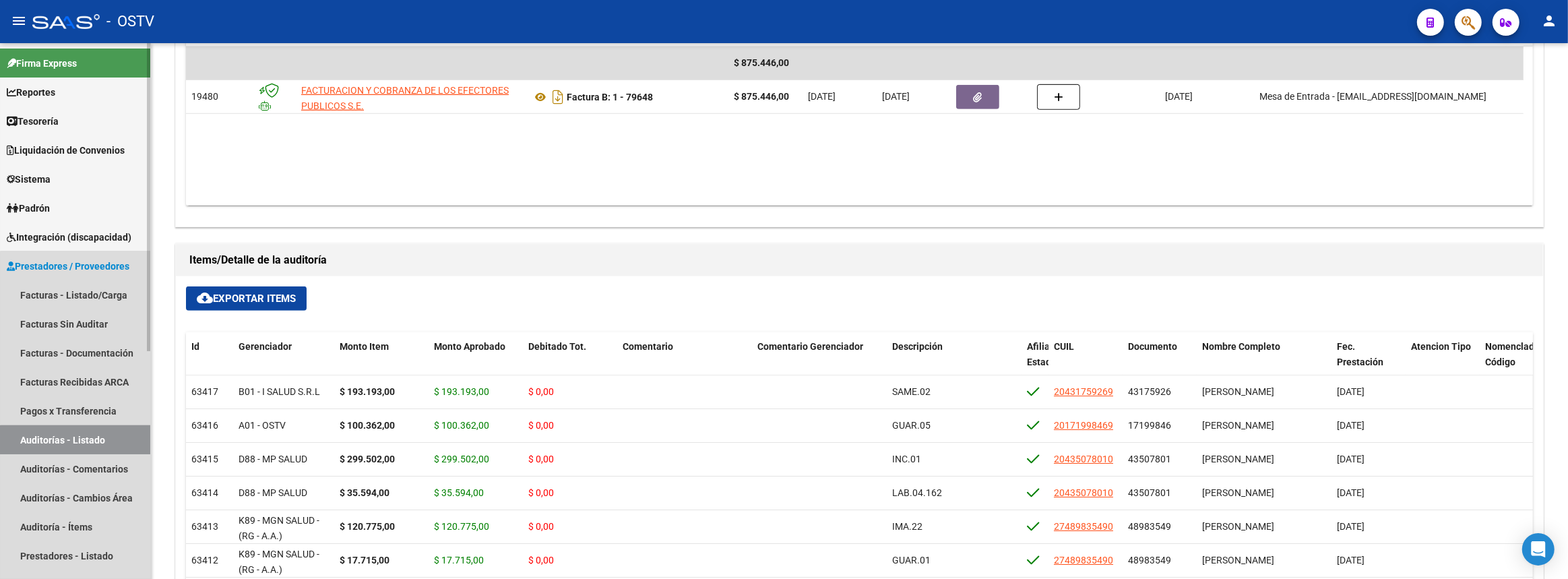
click at [81, 443] on link "Auditorías - Listado" at bounding box center [75, 440] width 150 height 29
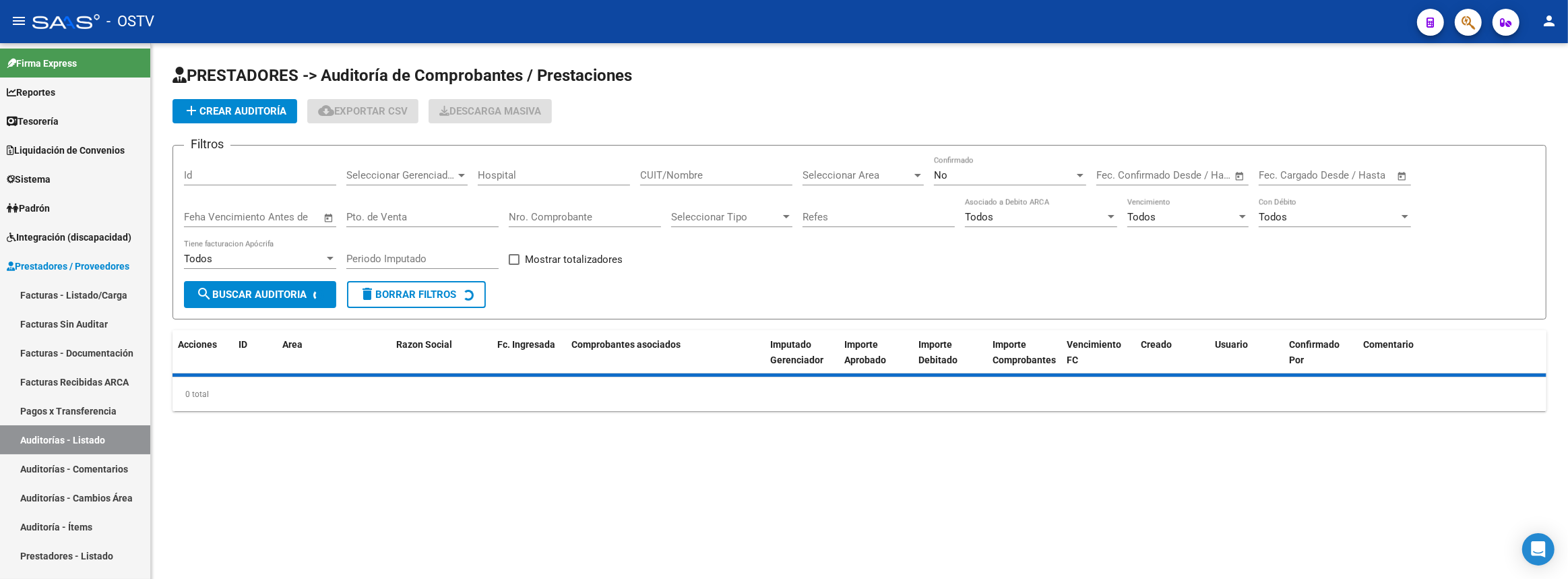
click at [565, 217] on input "Nro. Comprobante" at bounding box center [585, 217] width 152 height 12
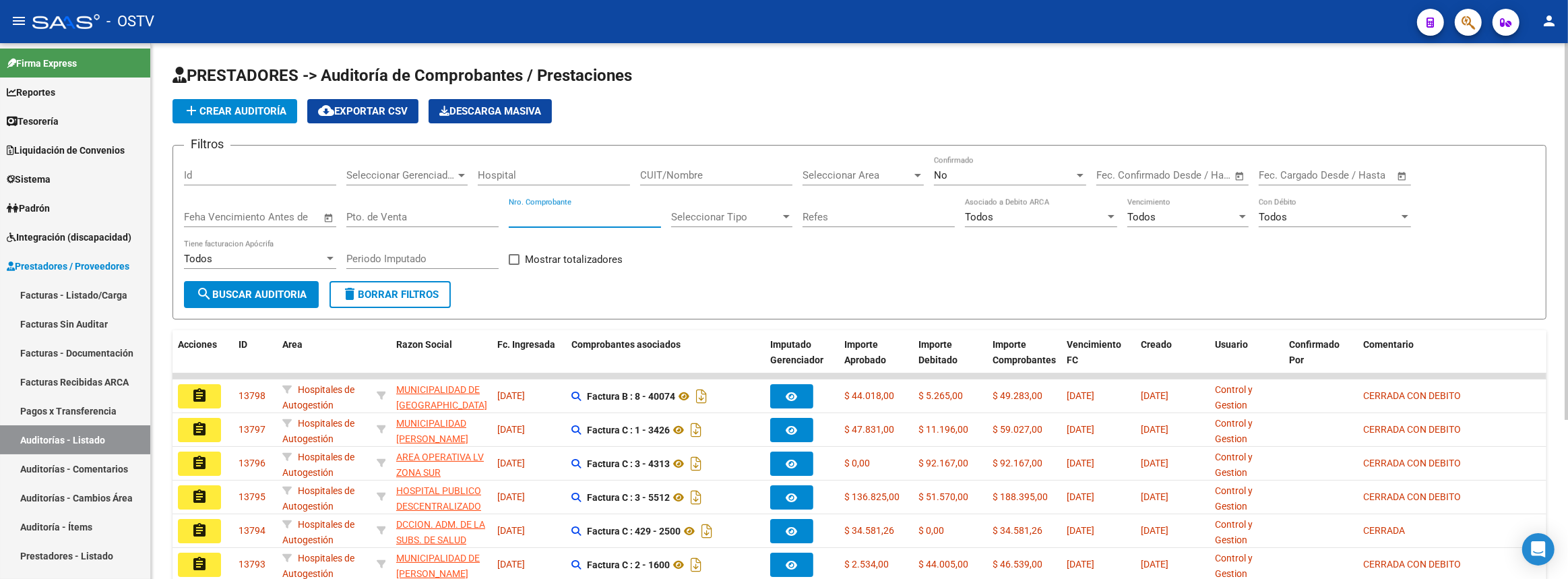
paste input "79881"
type input "79881"
click at [262, 295] on span "search Buscar Auditoria" at bounding box center [251, 294] width 111 height 12
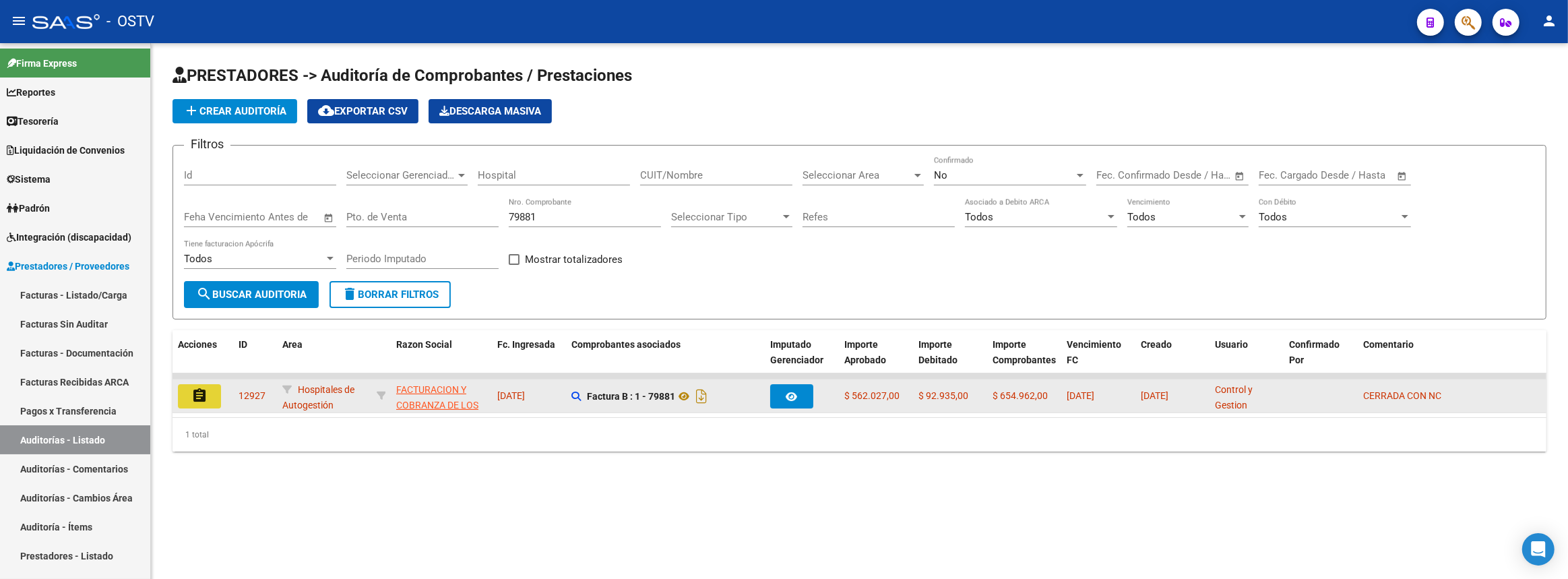
click at [209, 391] on button "assignment" at bounding box center [199, 396] width 43 height 24
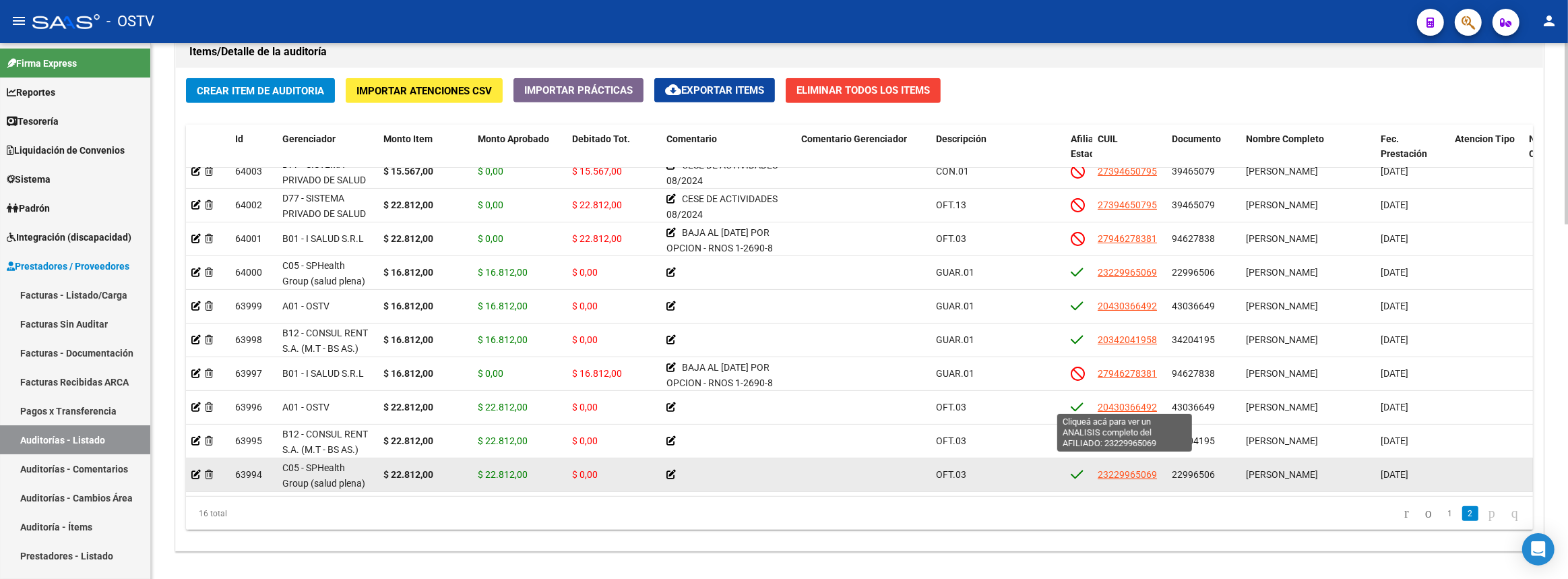
scroll to position [1041, 0]
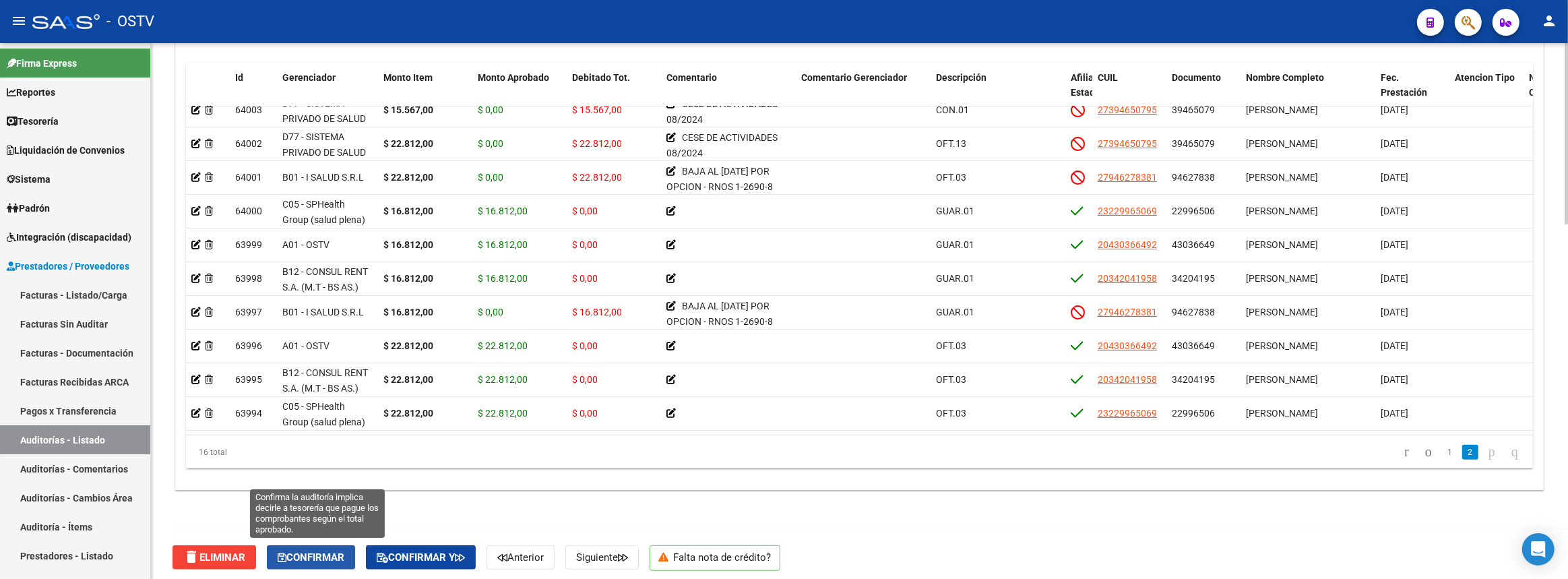
click at [332, 554] on span "Confirmar" at bounding box center [310, 557] width 66 height 12
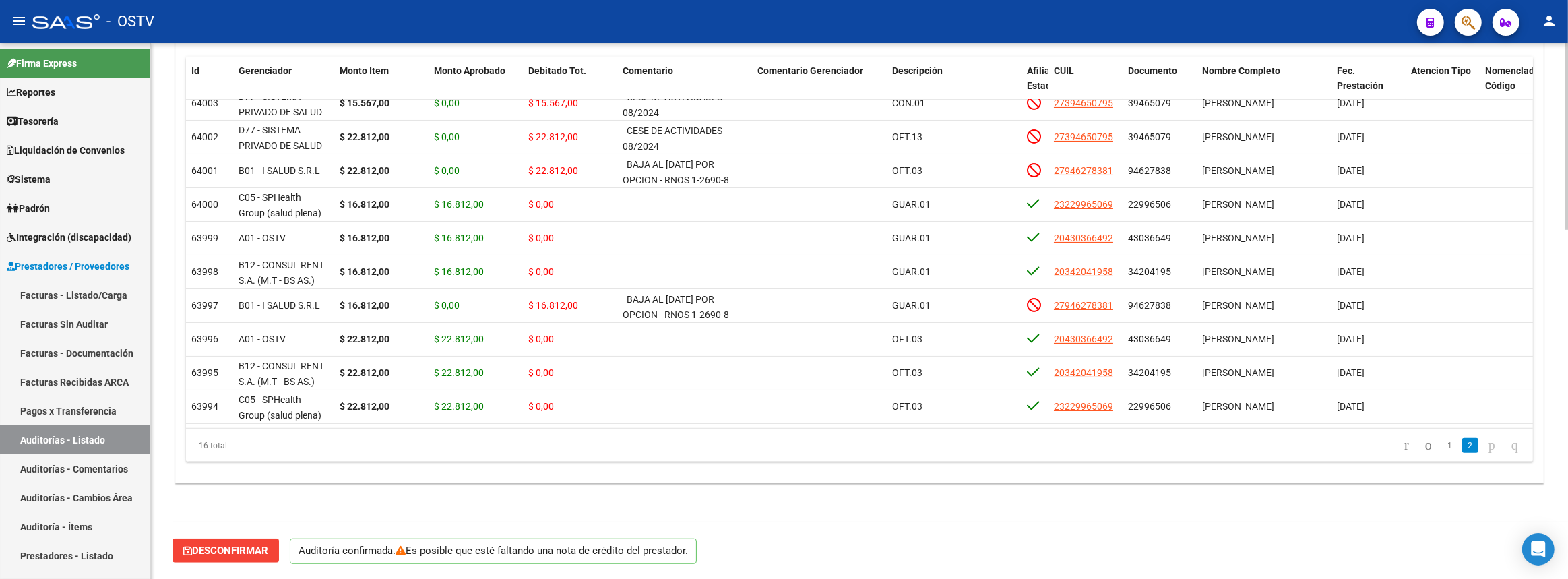
scroll to position [994, 0]
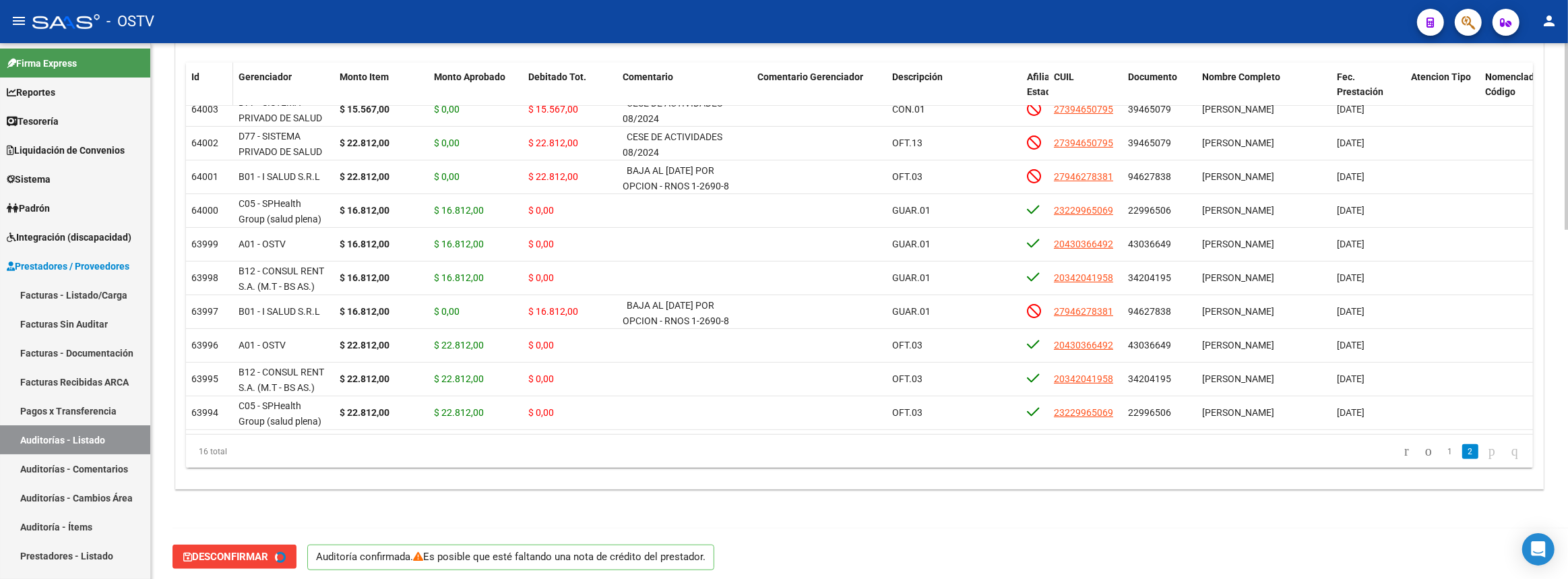
type input "202508"
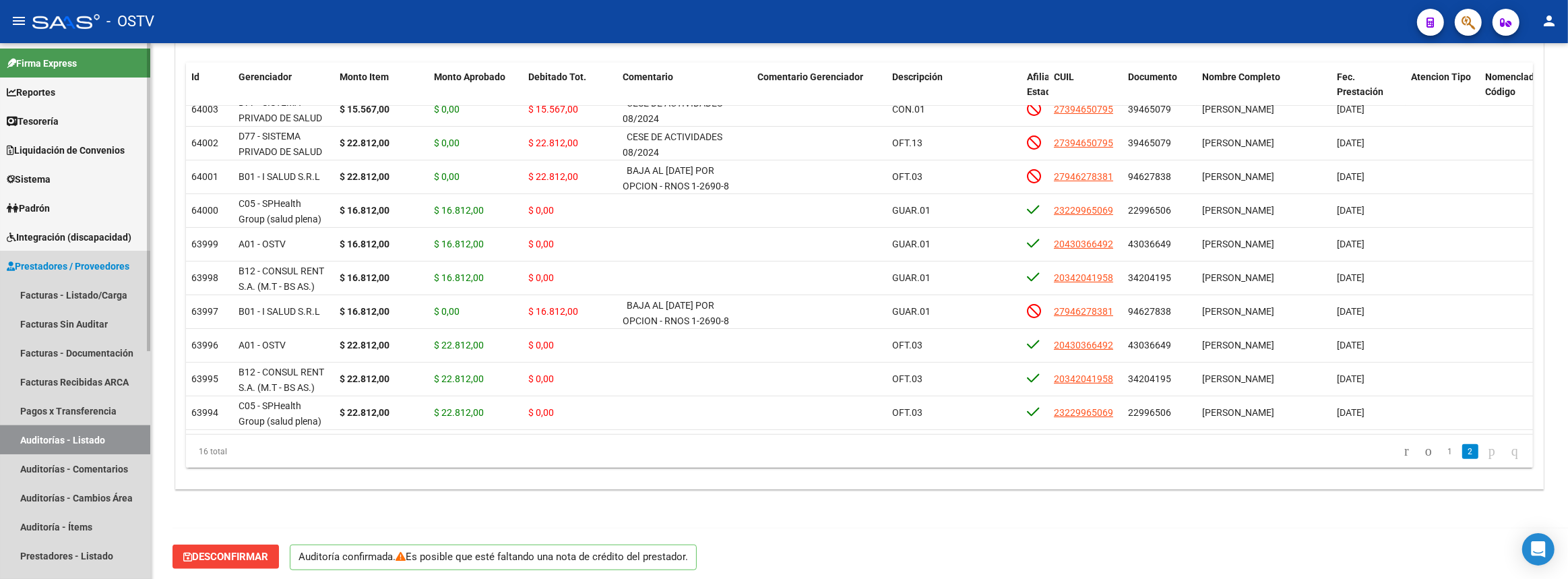
click at [93, 440] on link "Auditorías - Listado" at bounding box center [75, 440] width 150 height 29
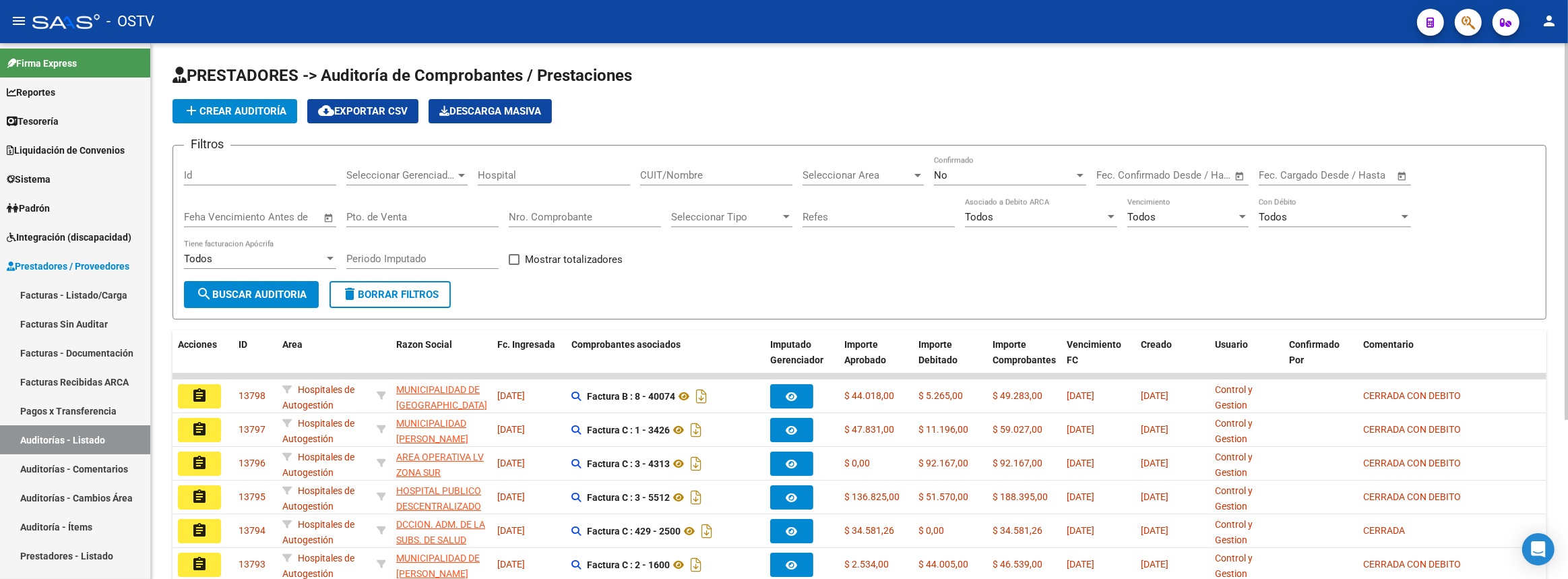
click at [572, 212] on input "Nro. Comprobante" at bounding box center [585, 217] width 152 height 12
paste input "80719"
type input "80719"
click at [247, 289] on span "search Buscar Auditoria" at bounding box center [251, 294] width 111 height 12
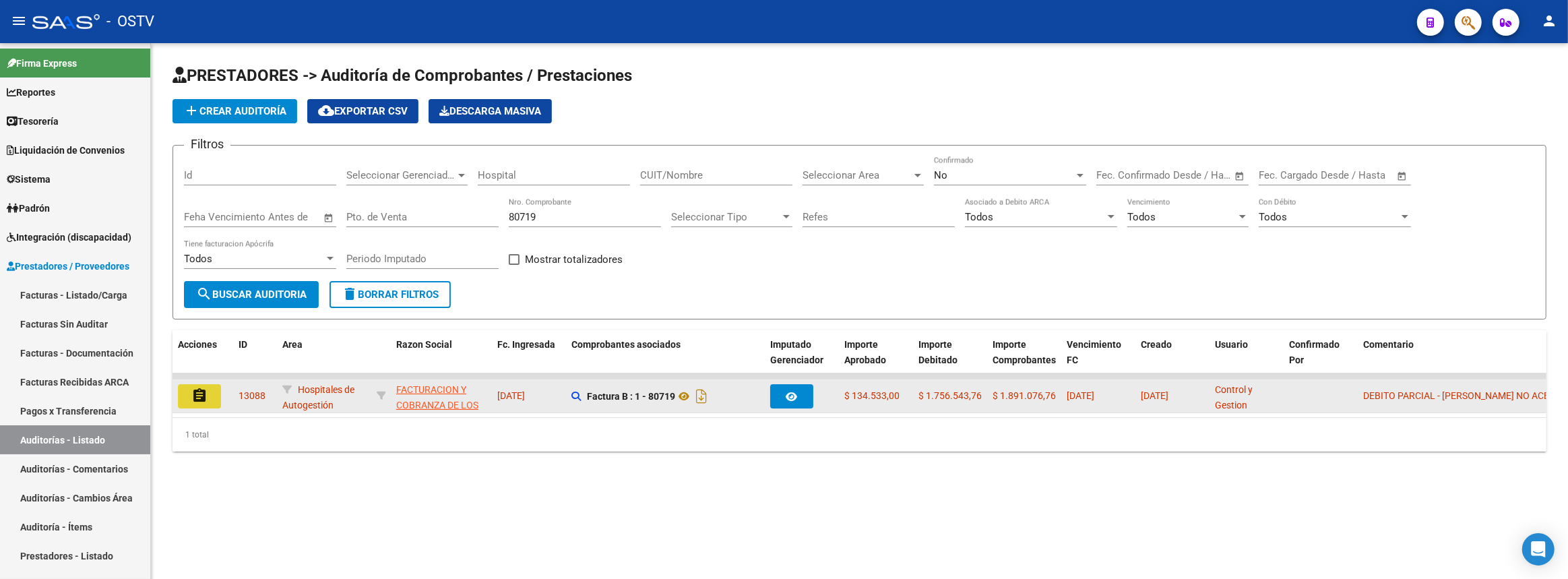
click at [212, 390] on button "assignment" at bounding box center [199, 396] width 43 height 24
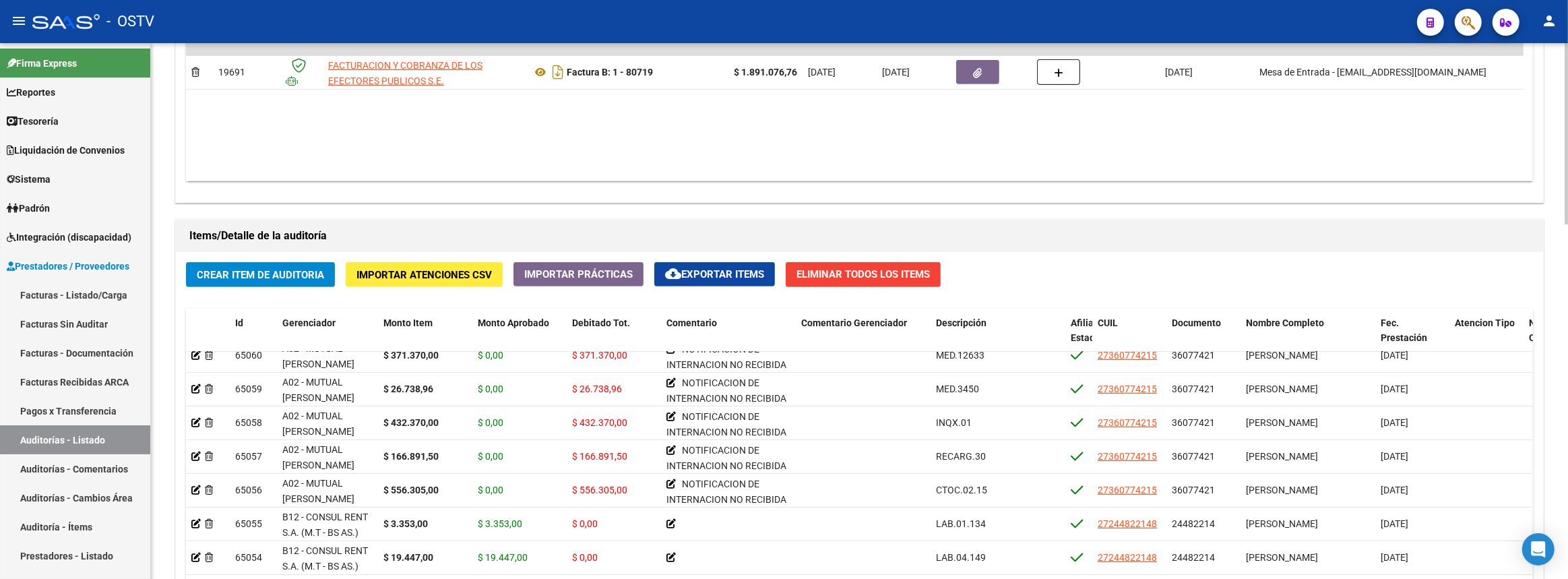
scroll to position [1045, 0]
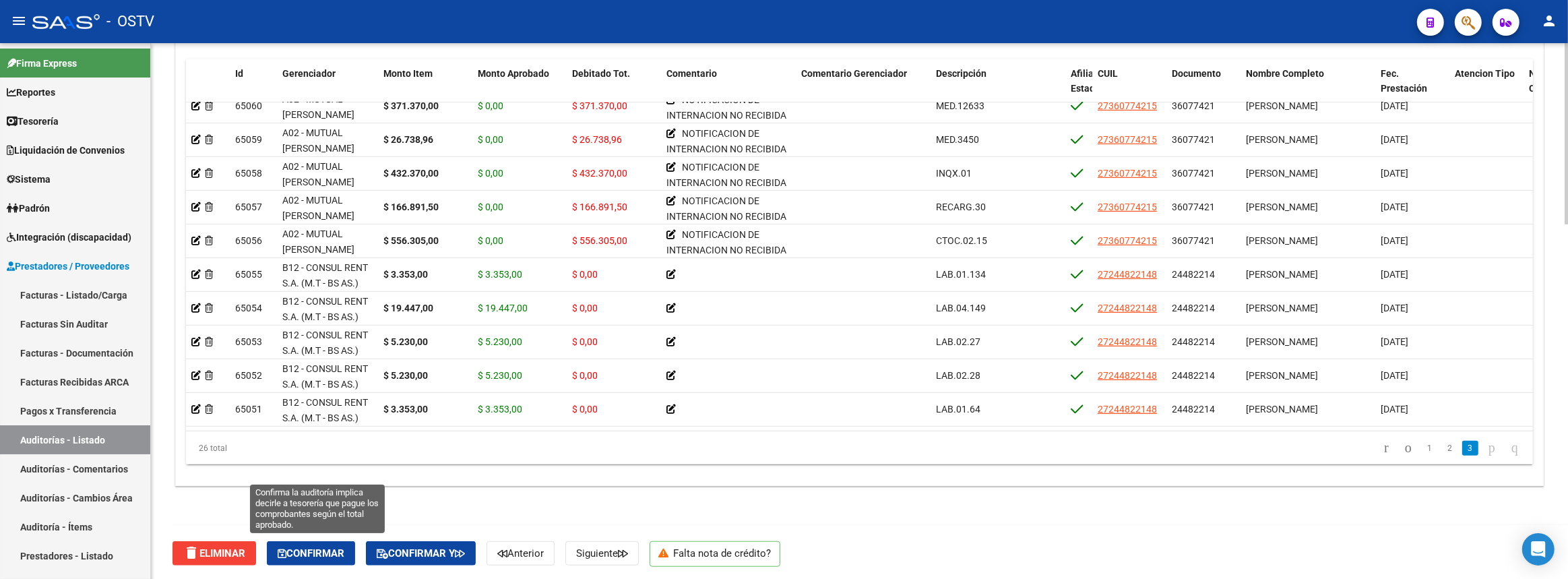
click at [309, 551] on span "Confirmar" at bounding box center [310, 553] width 66 height 12
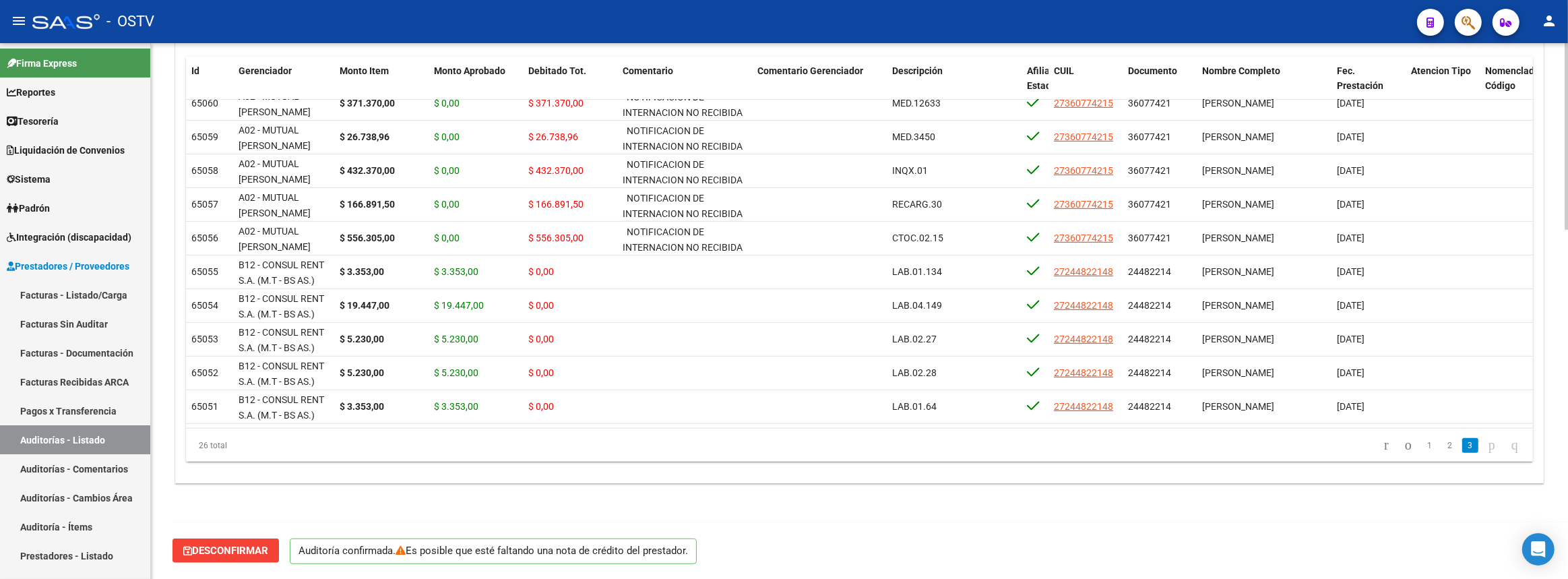
scroll to position [999, 0]
type input "202508"
click at [101, 438] on link "Auditorías - Listado" at bounding box center [75, 440] width 150 height 29
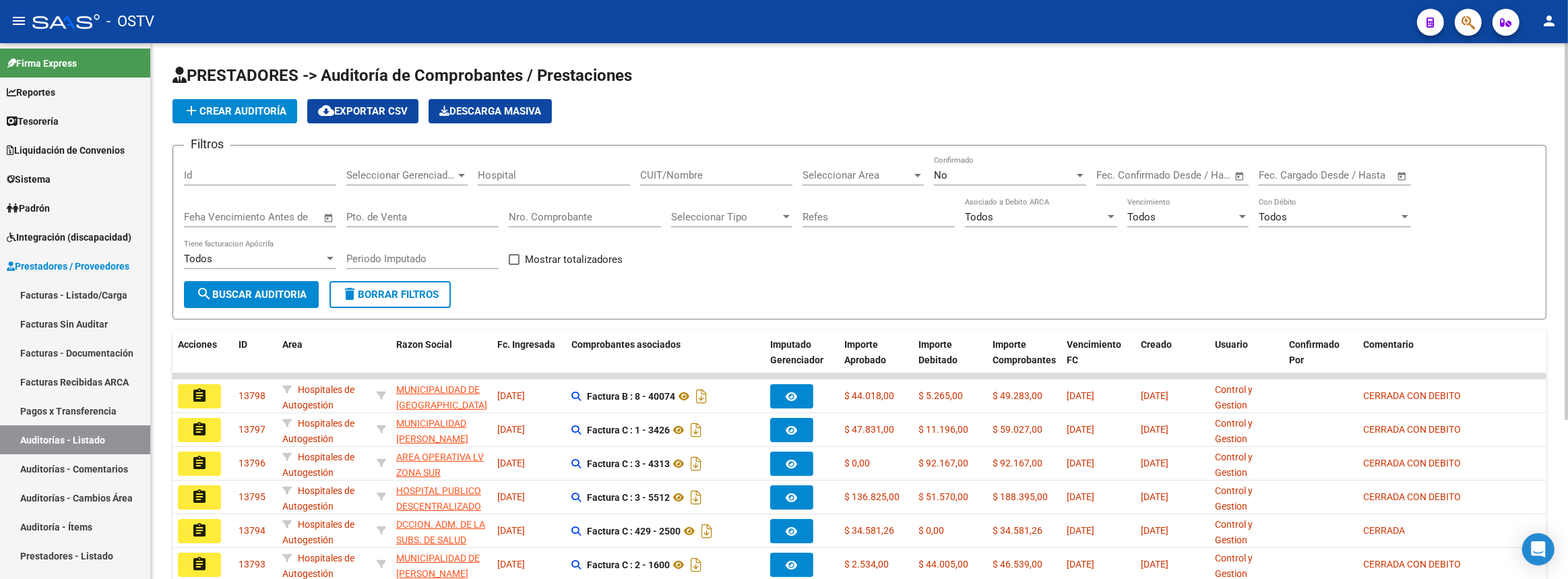
click at [564, 213] on input "Nro. Comprobante" at bounding box center [585, 217] width 152 height 12
paste input "80866"
type input "80866"
click at [292, 292] on span "search Buscar Auditoria" at bounding box center [251, 294] width 111 height 12
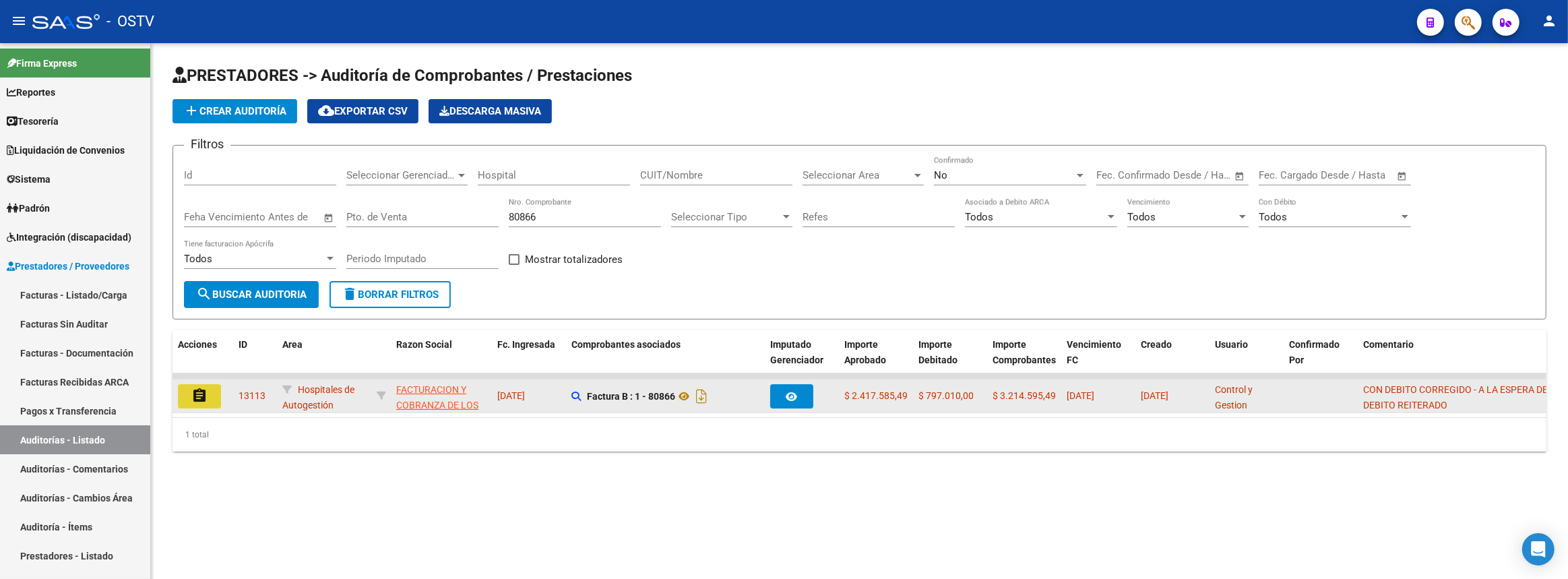
click at [208, 391] on button "assignment" at bounding box center [199, 396] width 43 height 24
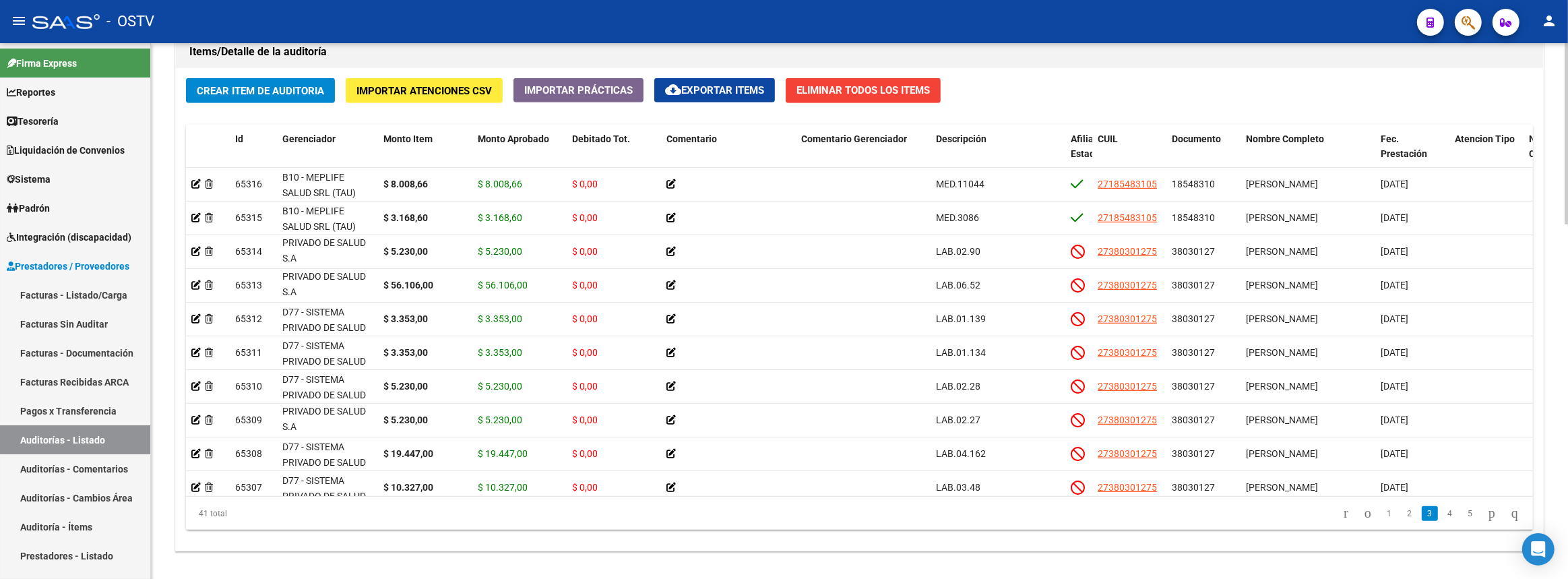
scroll to position [1045, 0]
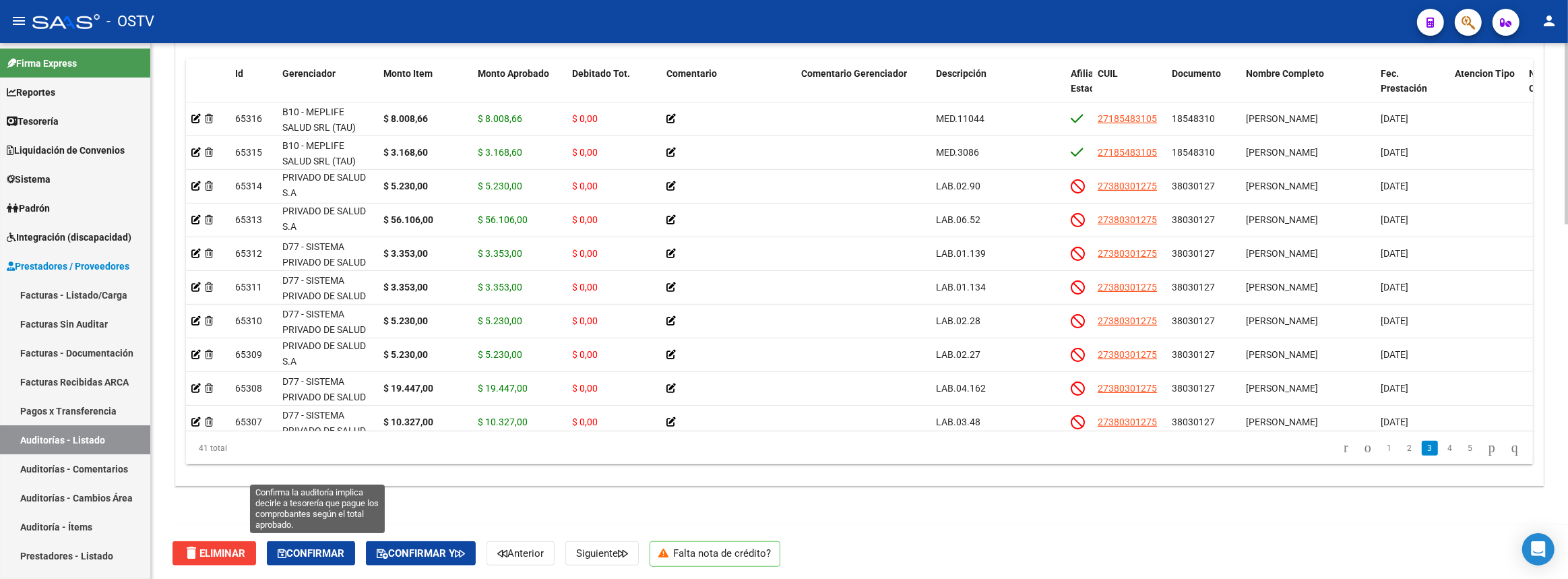
click at [317, 548] on span "Confirmar" at bounding box center [310, 553] width 66 height 12
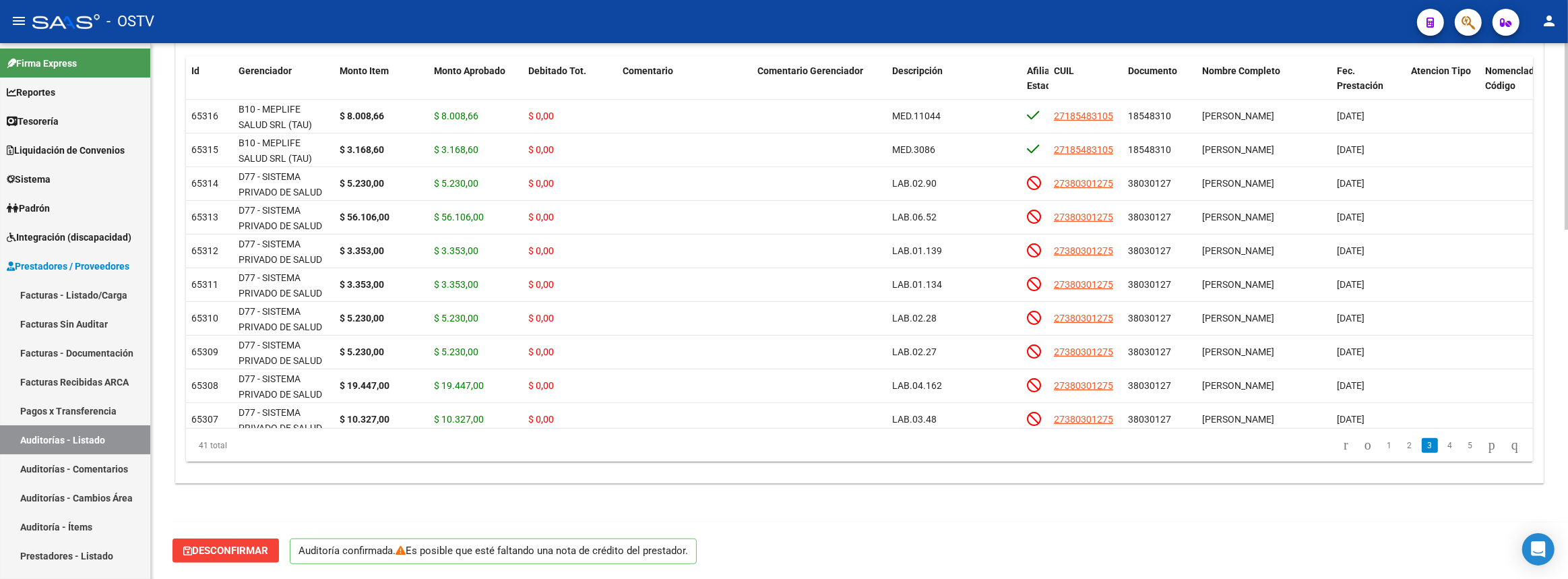
scroll to position [999, 0]
type input "202508"
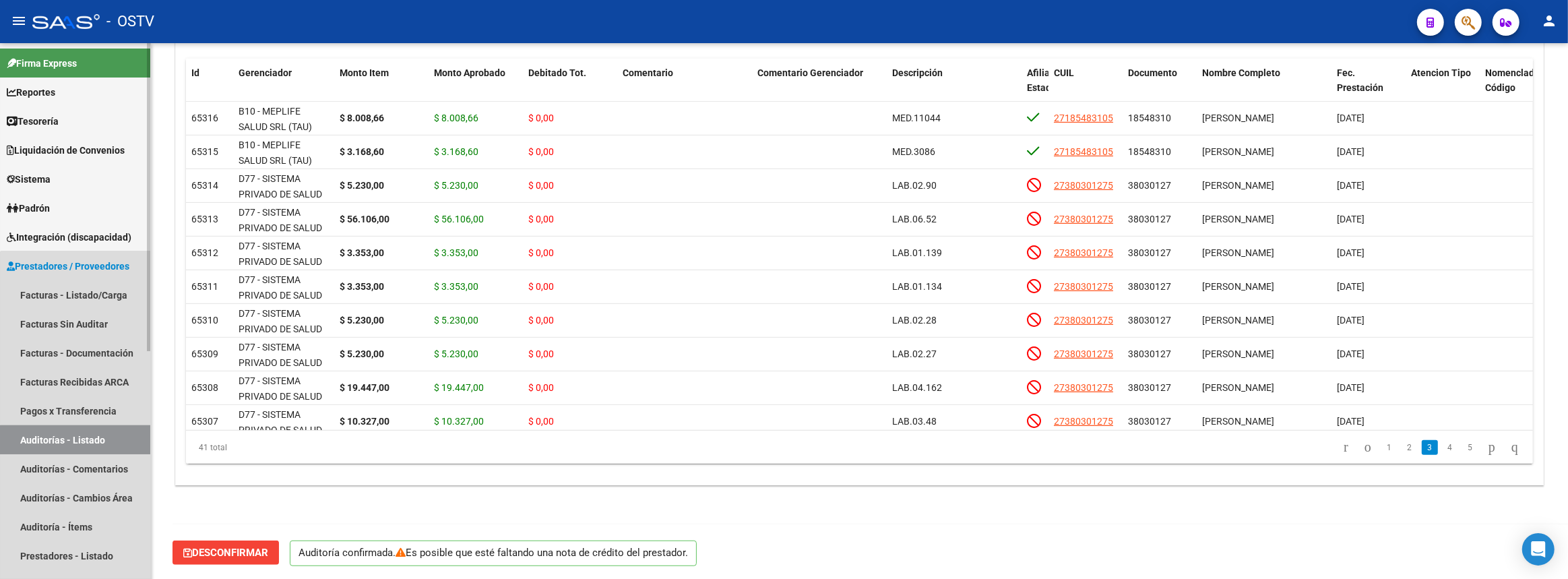
drag, startPoint x: 113, startPoint y: 442, endPoint x: 161, endPoint y: 416, distance: 54.6
click at [112, 442] on link "Auditorías - Listado" at bounding box center [75, 440] width 150 height 29
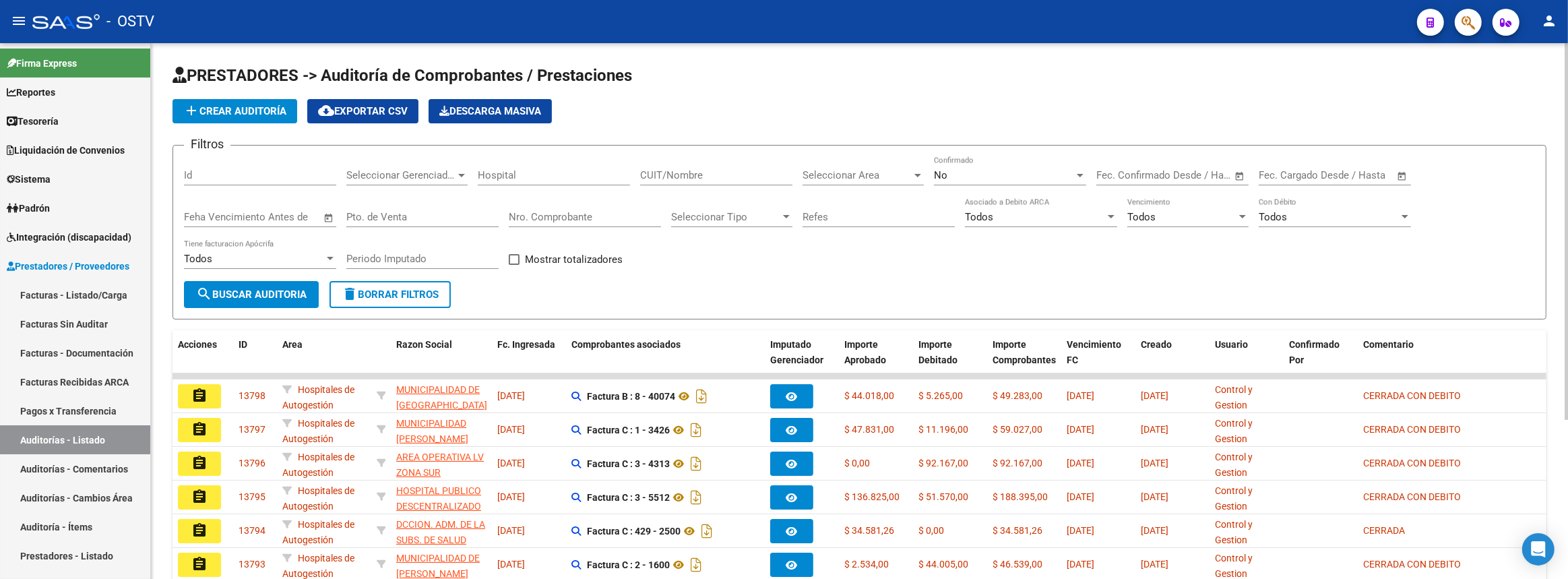
click at [539, 212] on input "Nro. Comprobante" at bounding box center [585, 217] width 152 height 12
paste input "81124"
type input "81124"
click at [272, 296] on span "search Buscar Auditoria" at bounding box center [251, 294] width 111 height 12
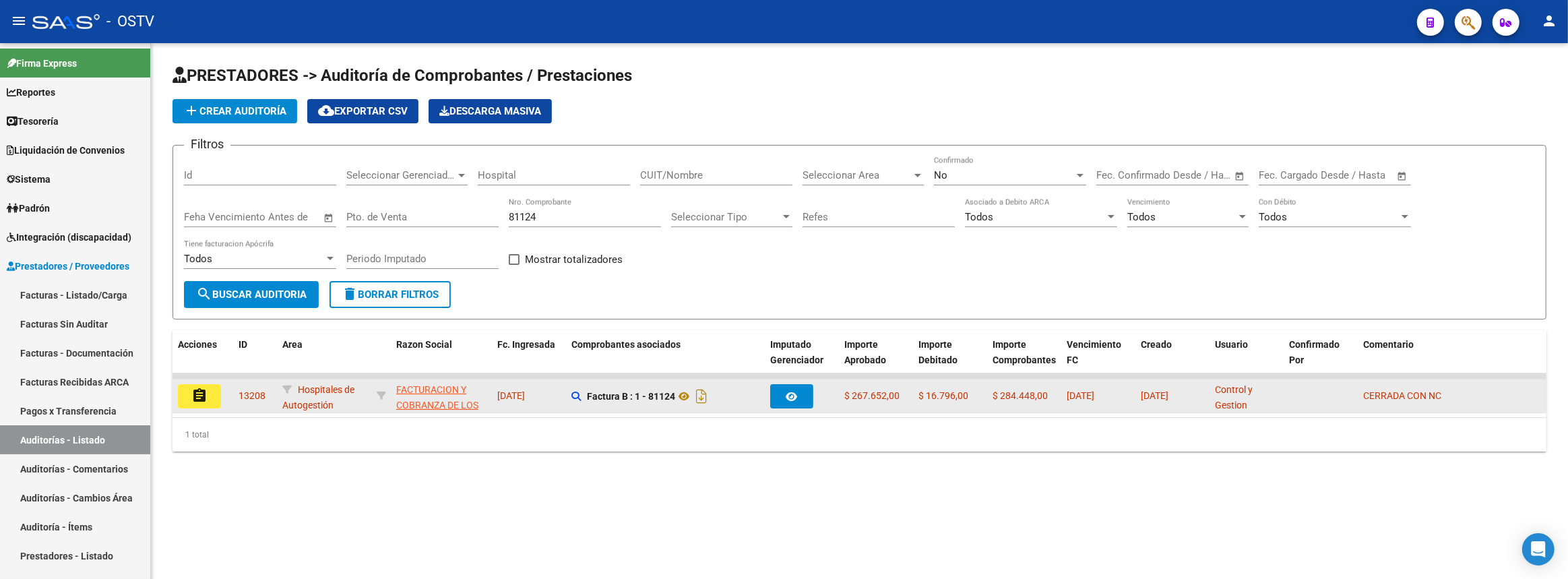
click at [206, 387] on mat-icon "assignment" at bounding box center [199, 395] width 16 height 16
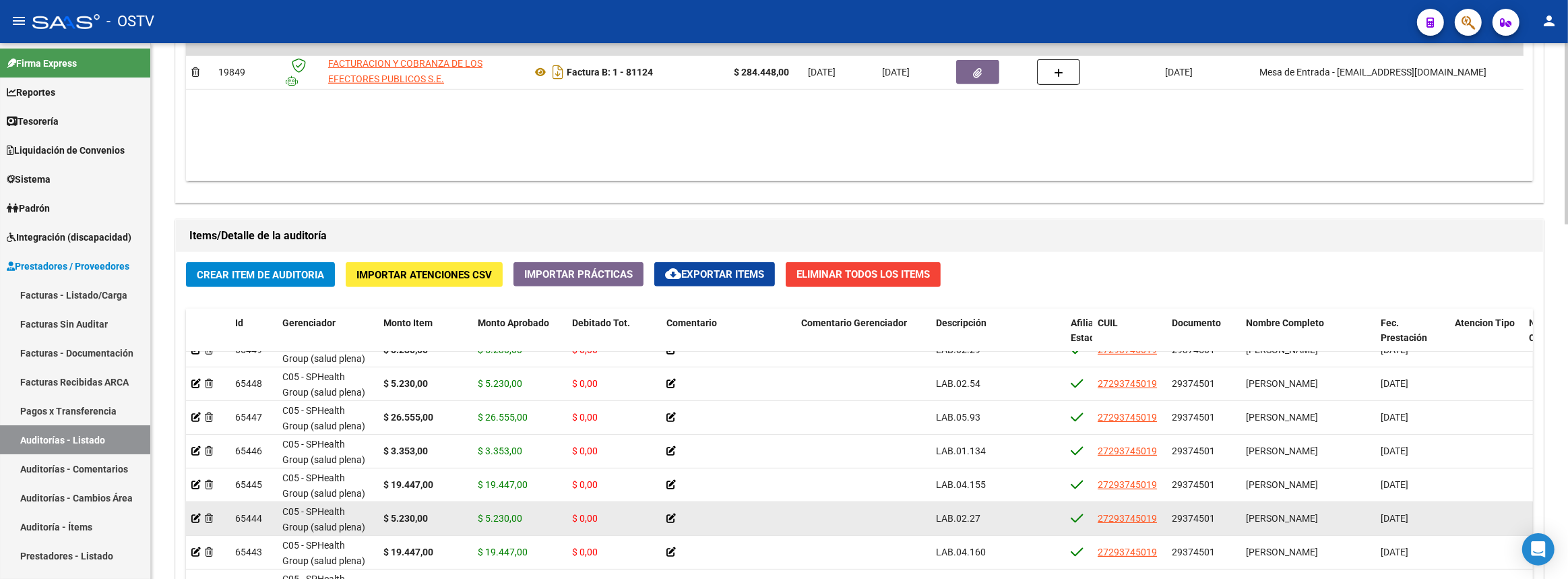
scroll to position [1045, 0]
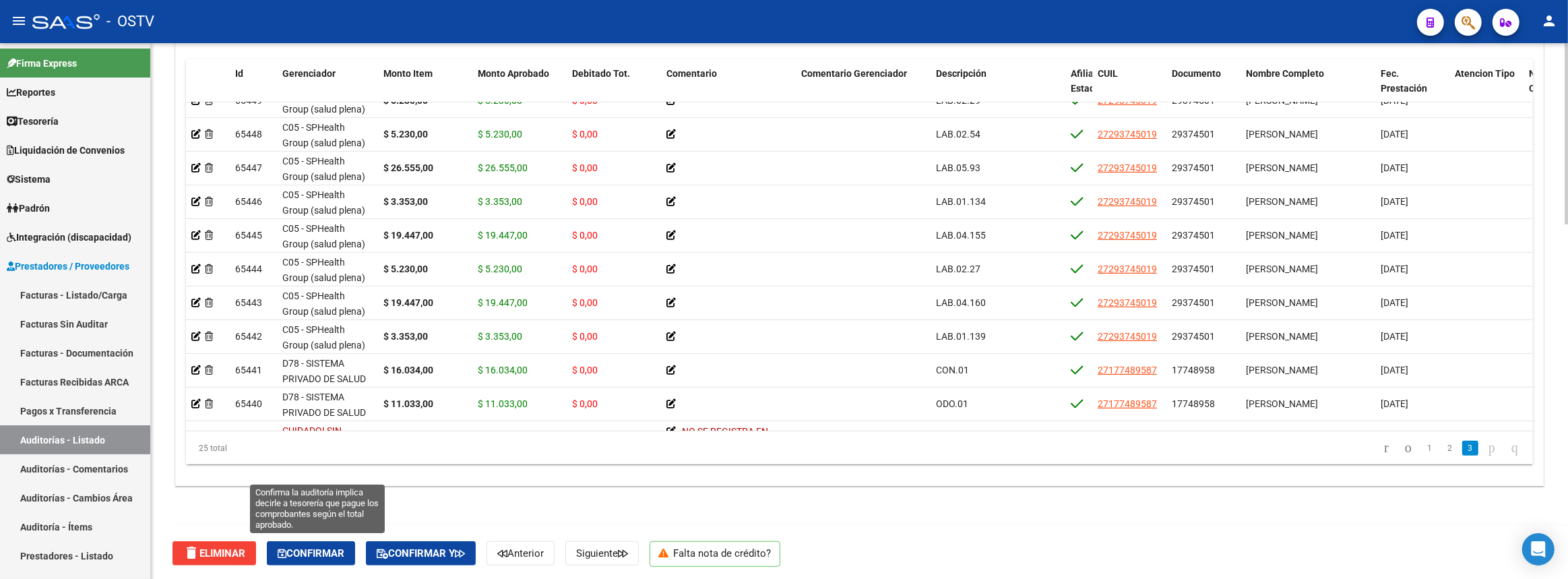
click at [317, 543] on button "Confirmar" at bounding box center [311, 553] width 89 height 24
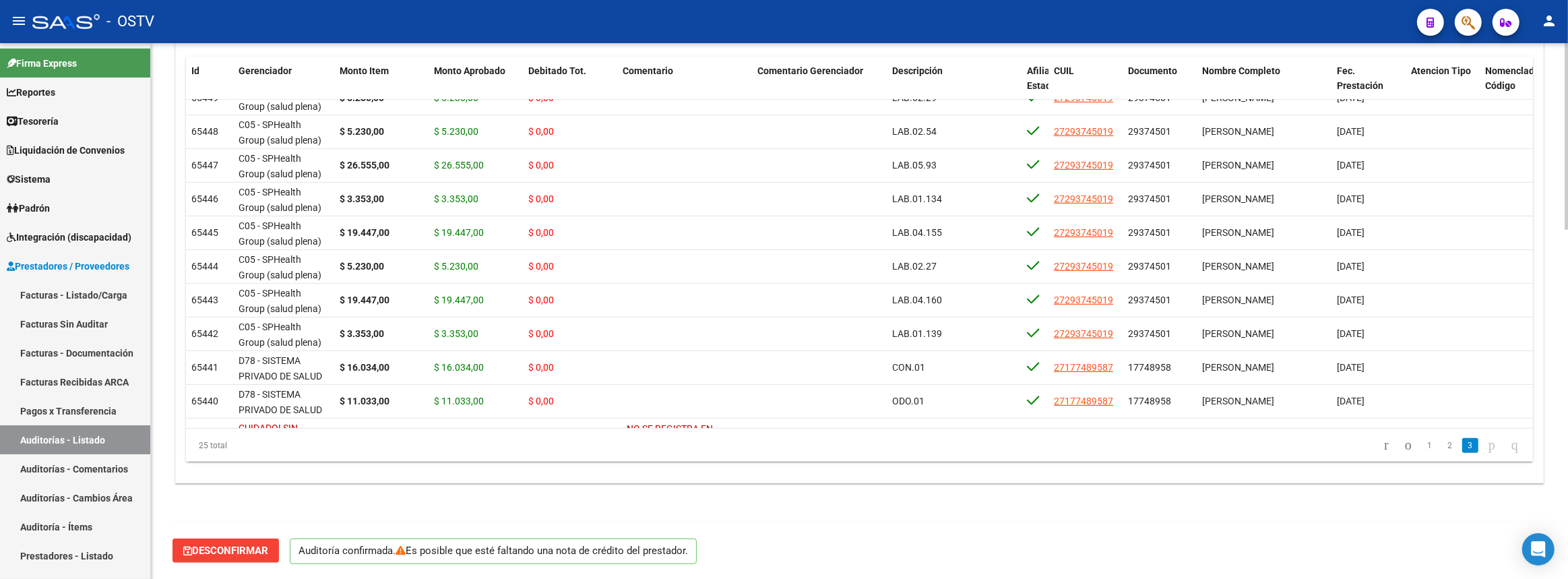
scroll to position [999, 0]
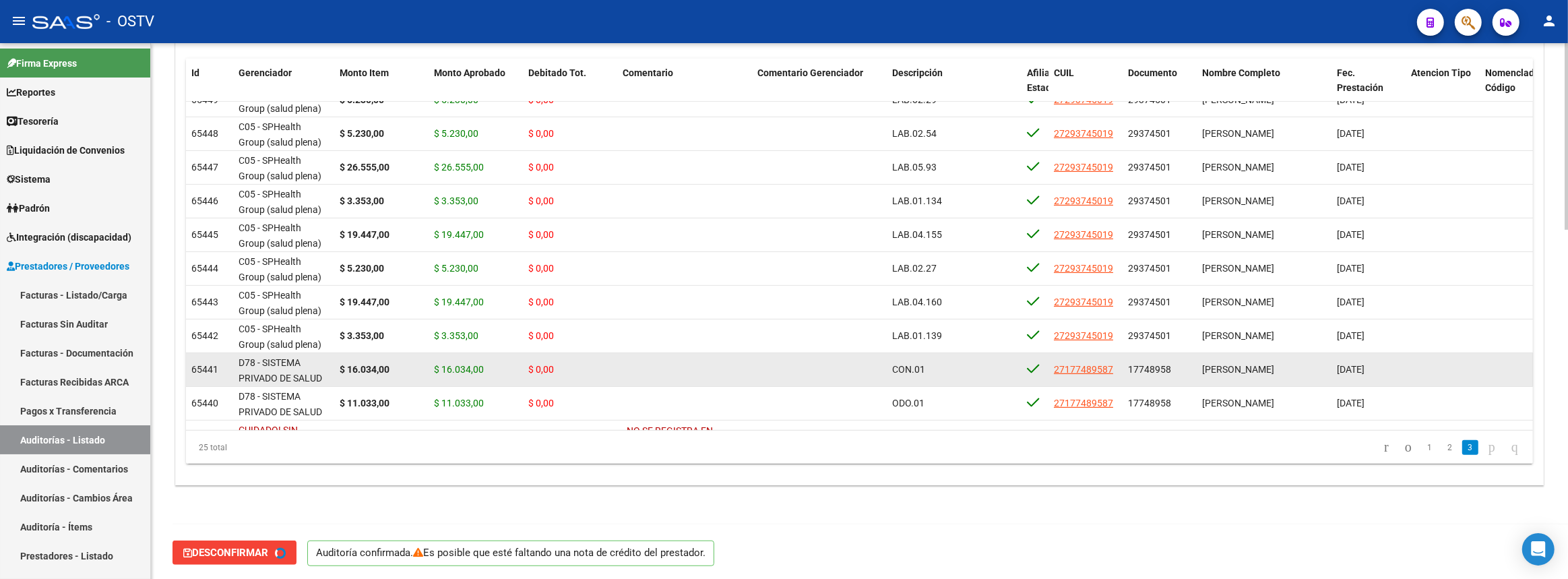
type input "202508"
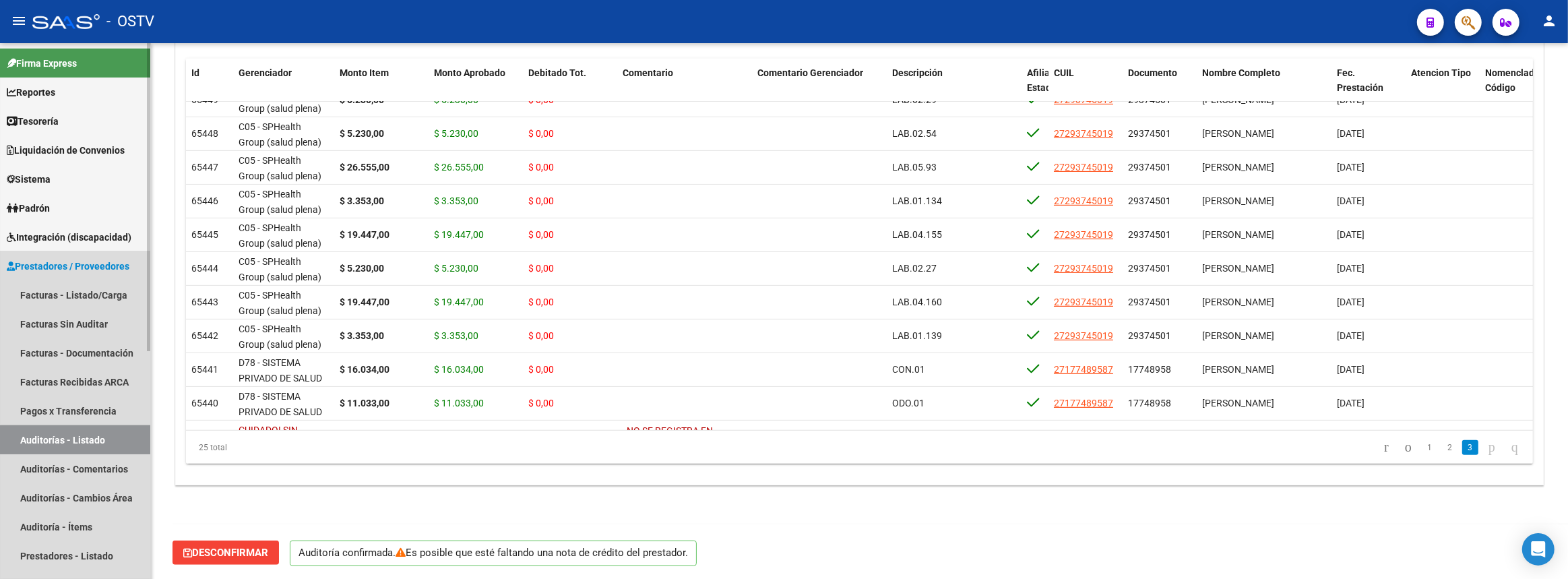
click at [124, 439] on link "Auditorías - Listado" at bounding box center [75, 440] width 150 height 29
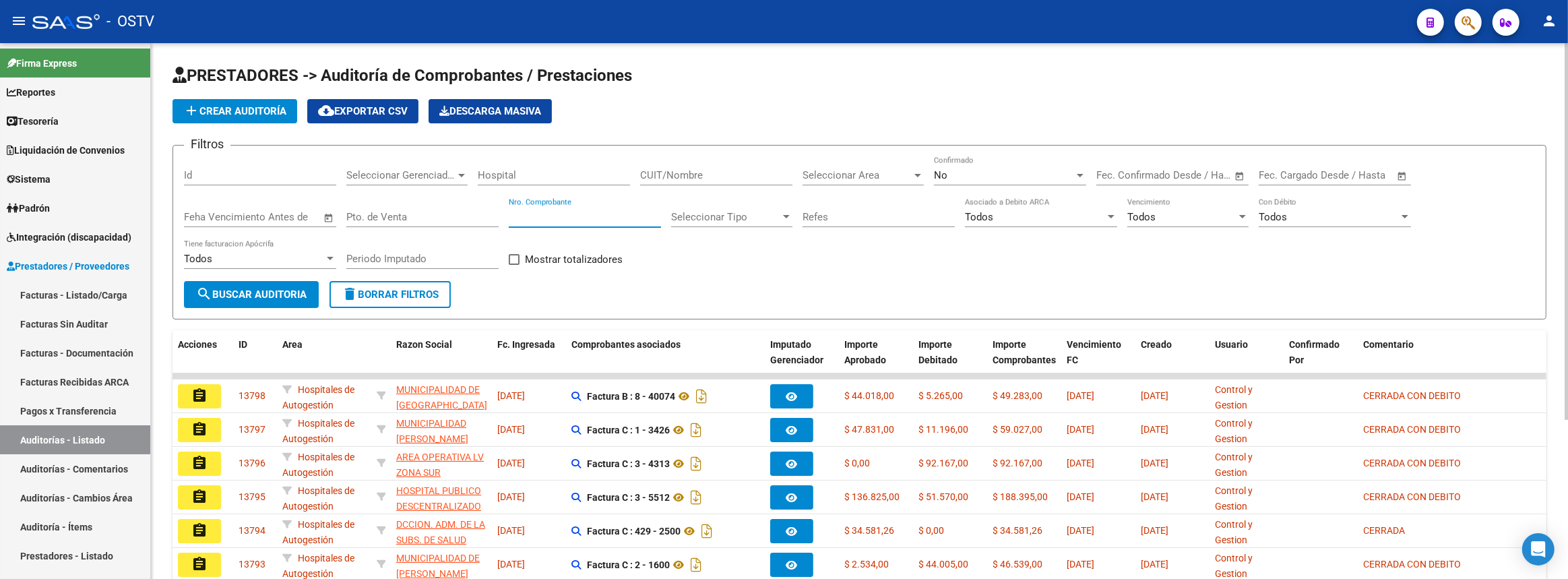
click at [585, 213] on input "Nro. Comprobante" at bounding box center [585, 217] width 152 height 12
paste input "81247"
type input "81247"
click at [288, 288] on span "search Buscar Auditoria" at bounding box center [251, 294] width 111 height 12
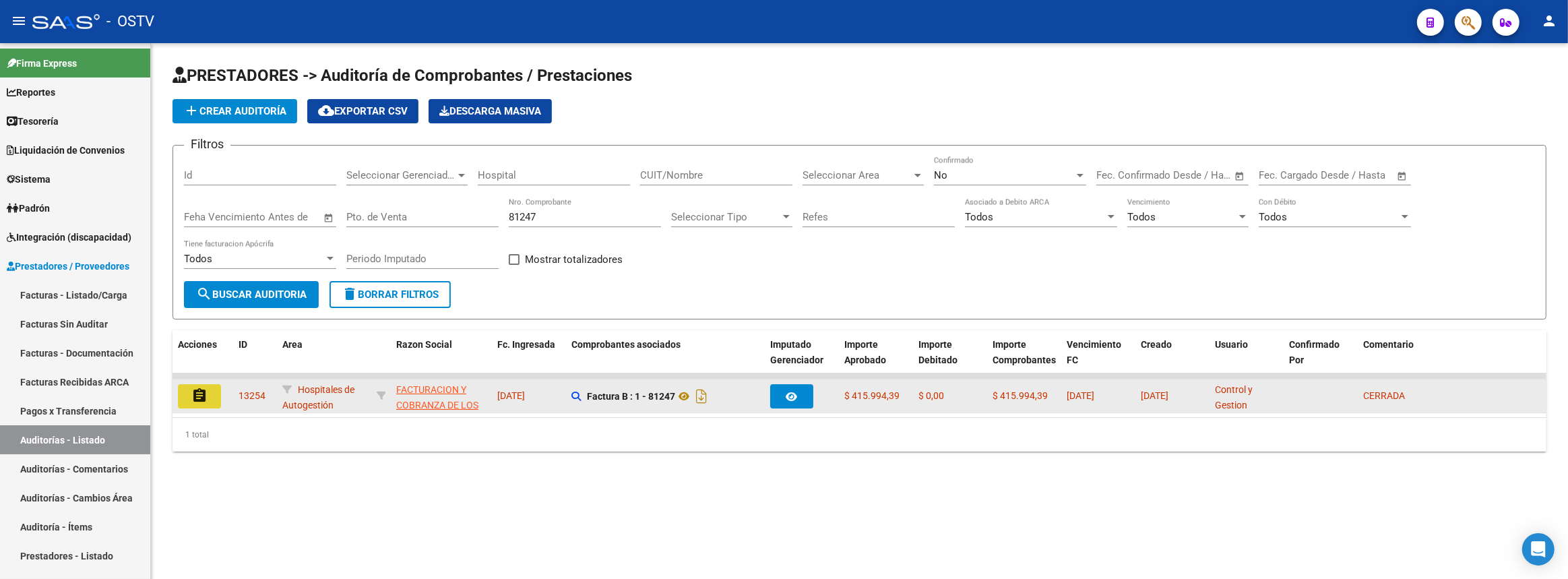
click at [203, 389] on mat-icon "assignment" at bounding box center [199, 395] width 16 height 16
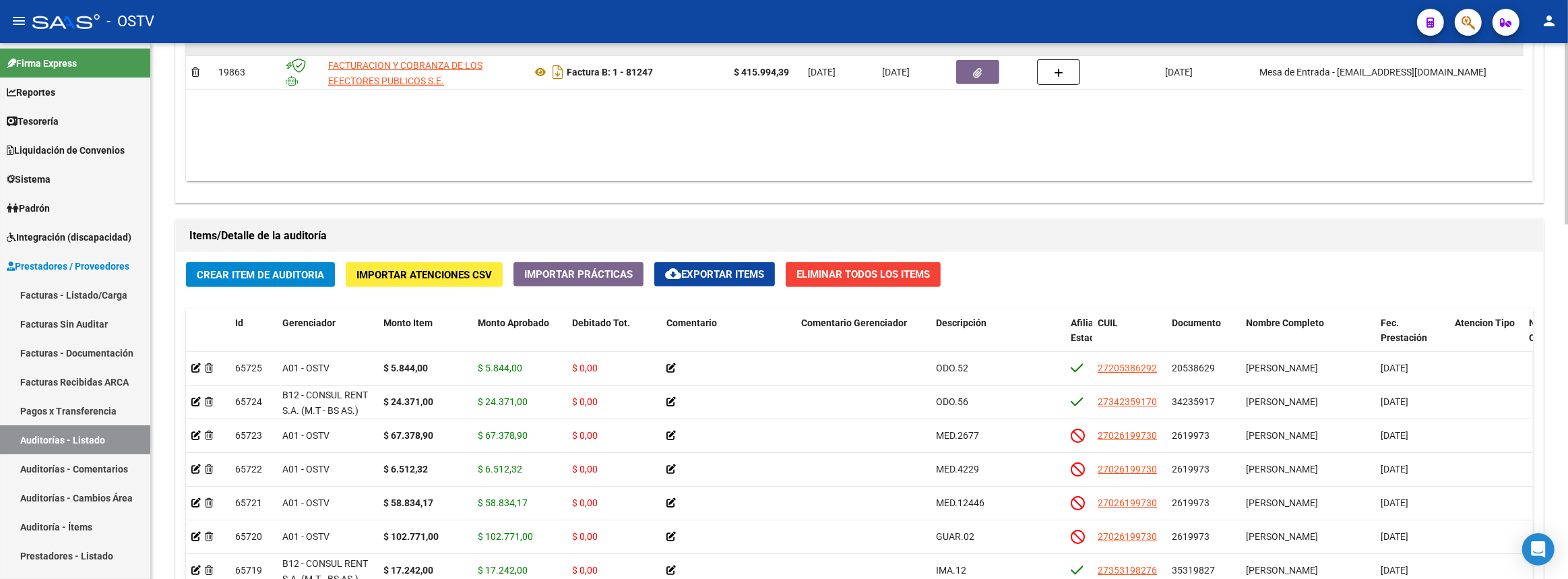
scroll to position [674, 0]
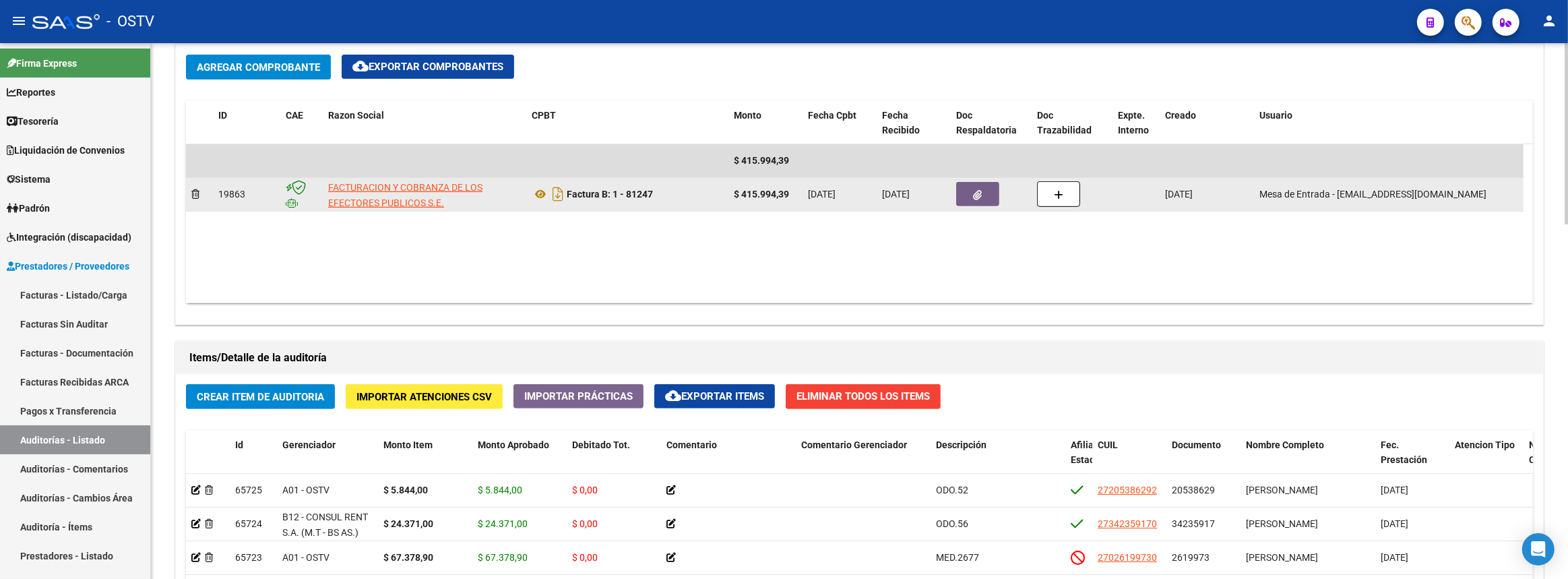
click at [963, 190] on button "button" at bounding box center [978, 194] width 43 height 24
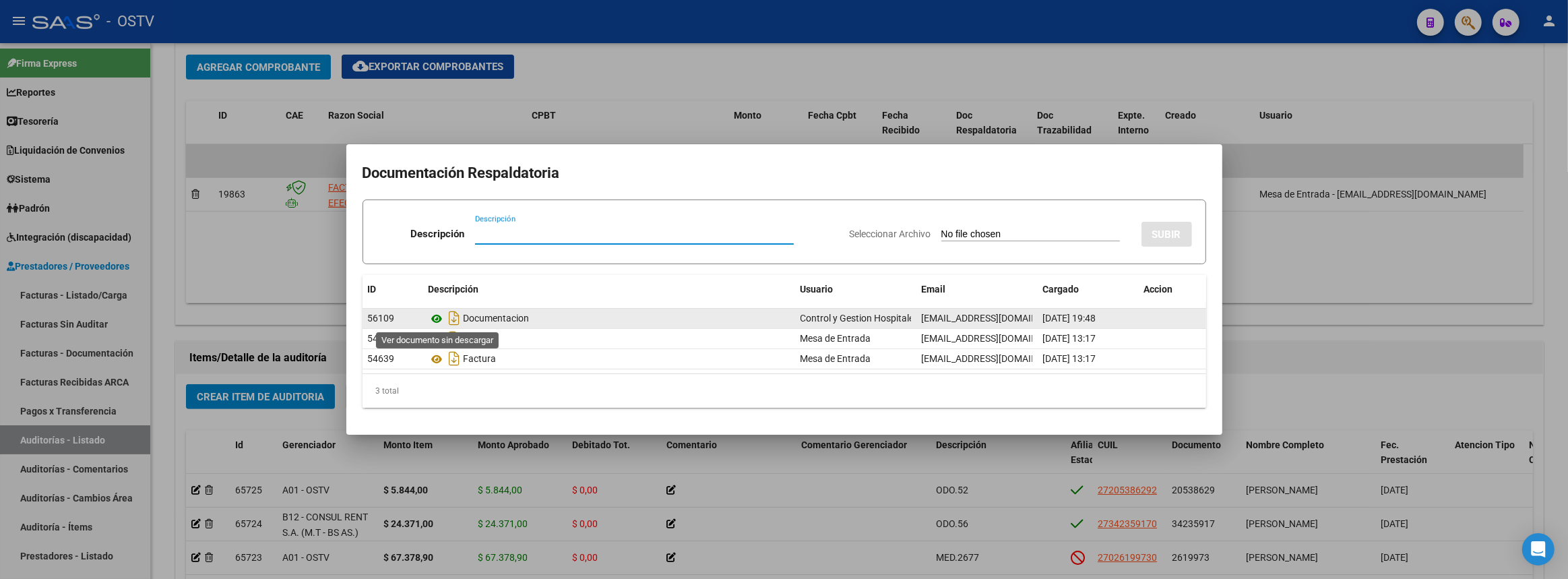
click at [435, 316] on icon at bounding box center [437, 319] width 18 height 16
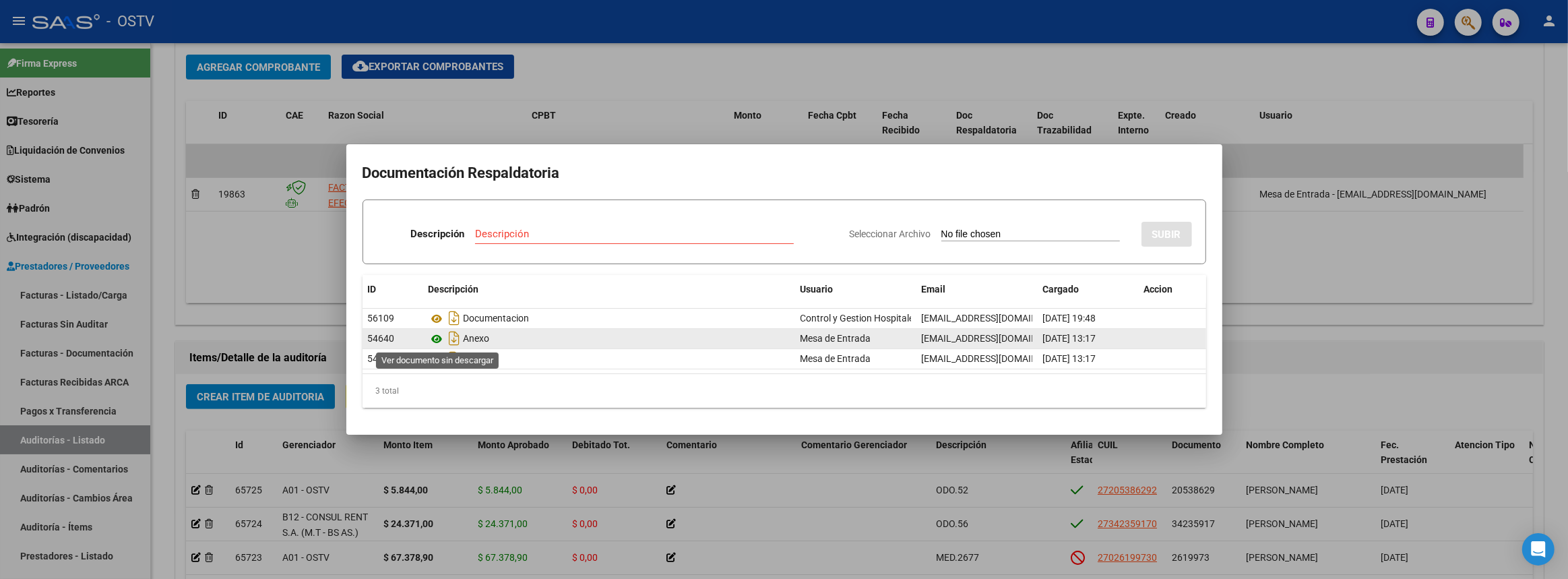
click at [442, 336] on icon at bounding box center [437, 339] width 18 height 16
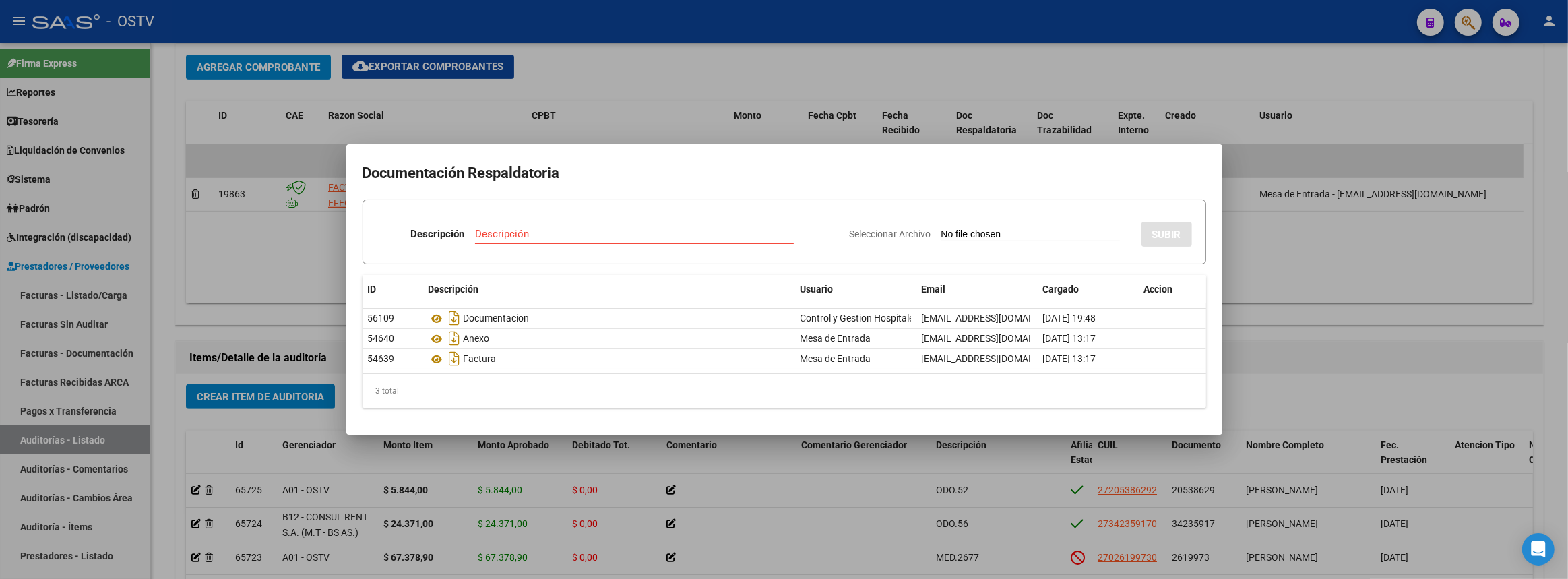
drag, startPoint x: 1380, startPoint y: 269, endPoint x: 599, endPoint y: 355, distance: 785.7
click at [1379, 269] on div at bounding box center [784, 290] width 1568 height 579
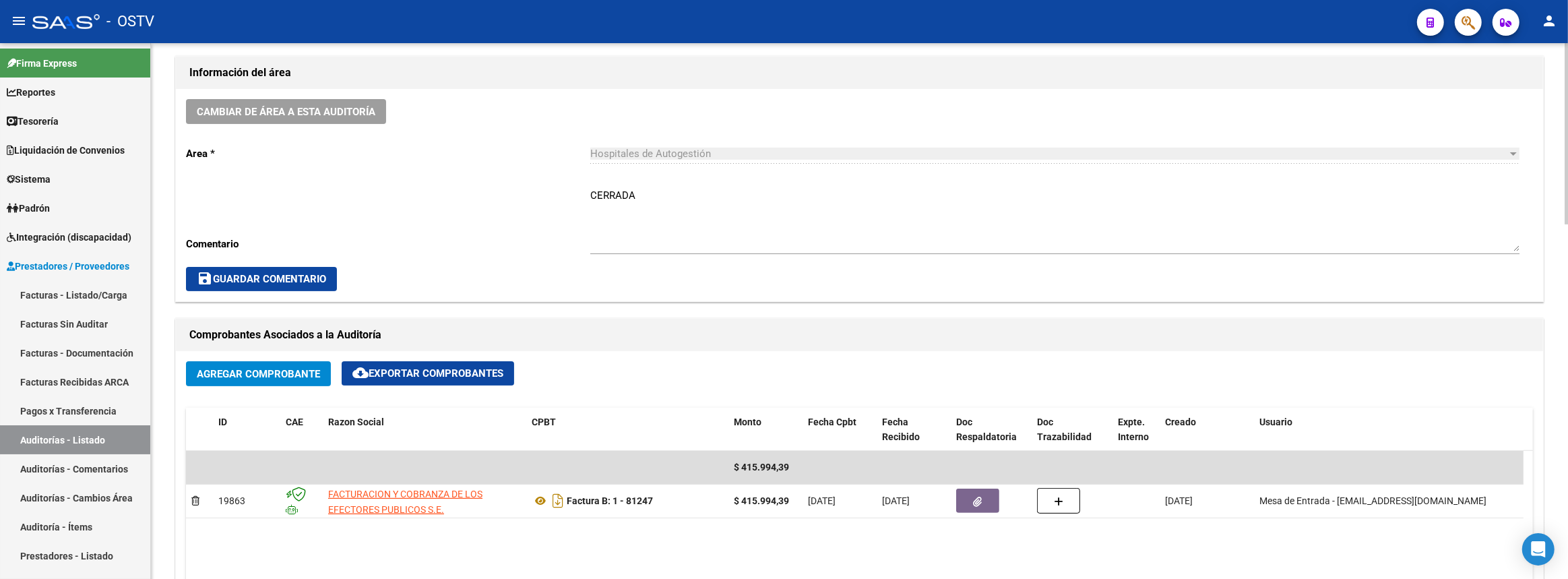
scroll to position [122, 0]
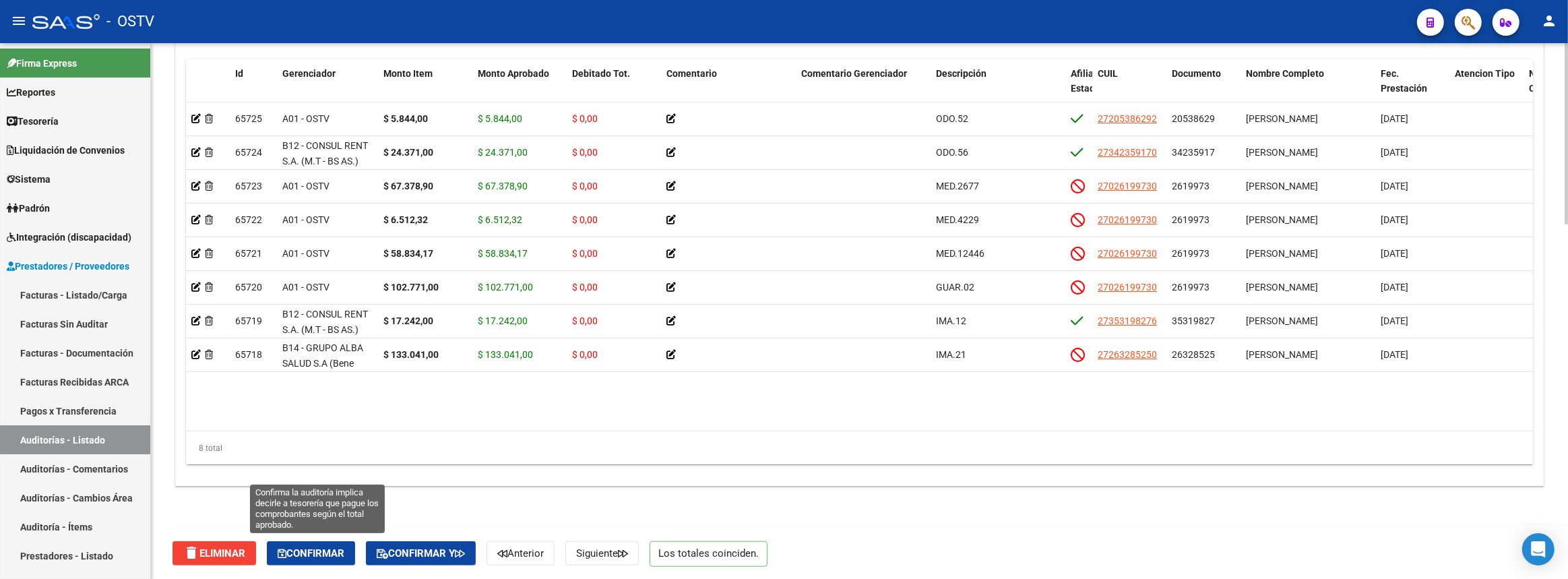
click at [319, 548] on span "Confirmar" at bounding box center [310, 553] width 66 height 12
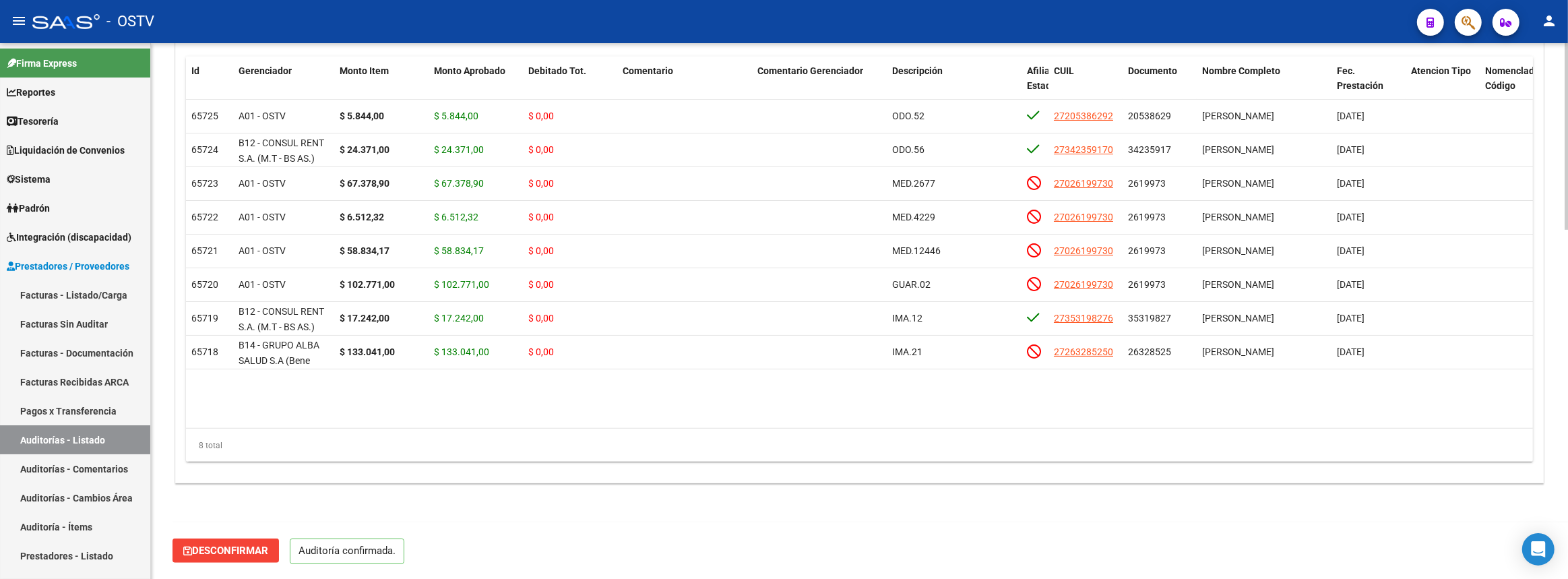
scroll to position [999, 0]
type input "202508"
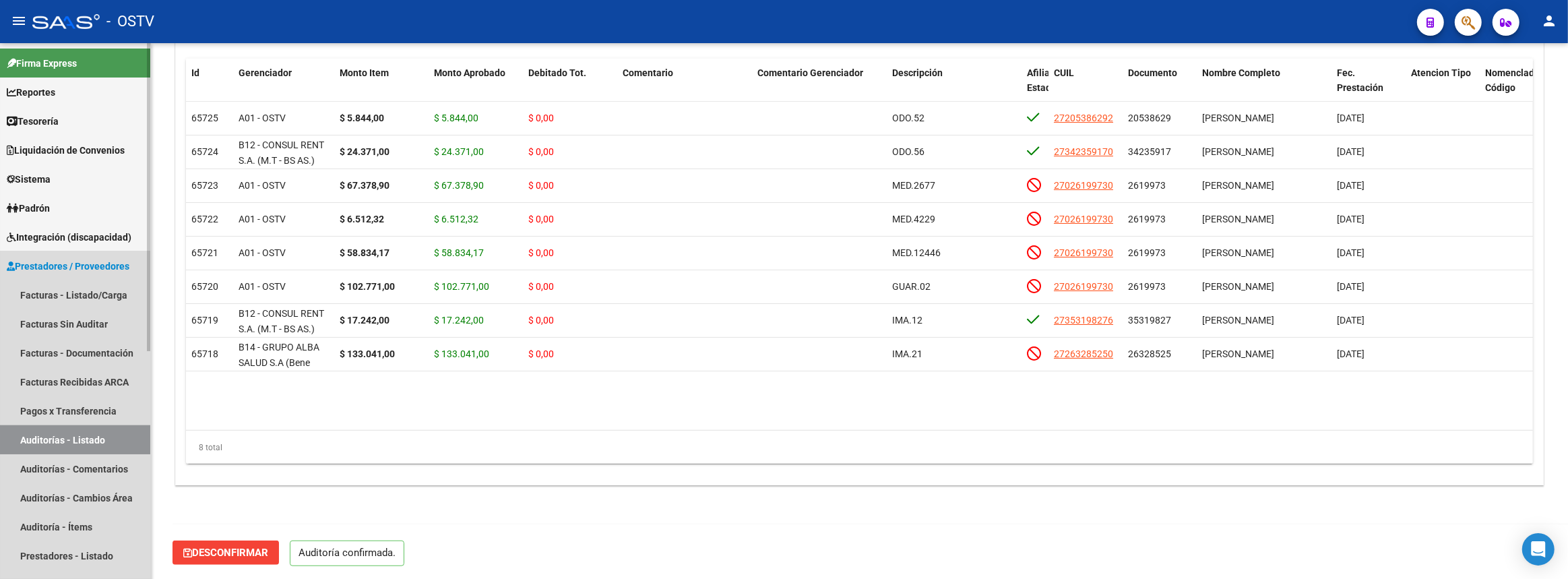
click at [96, 438] on link "Auditorías - Listado" at bounding box center [75, 440] width 150 height 29
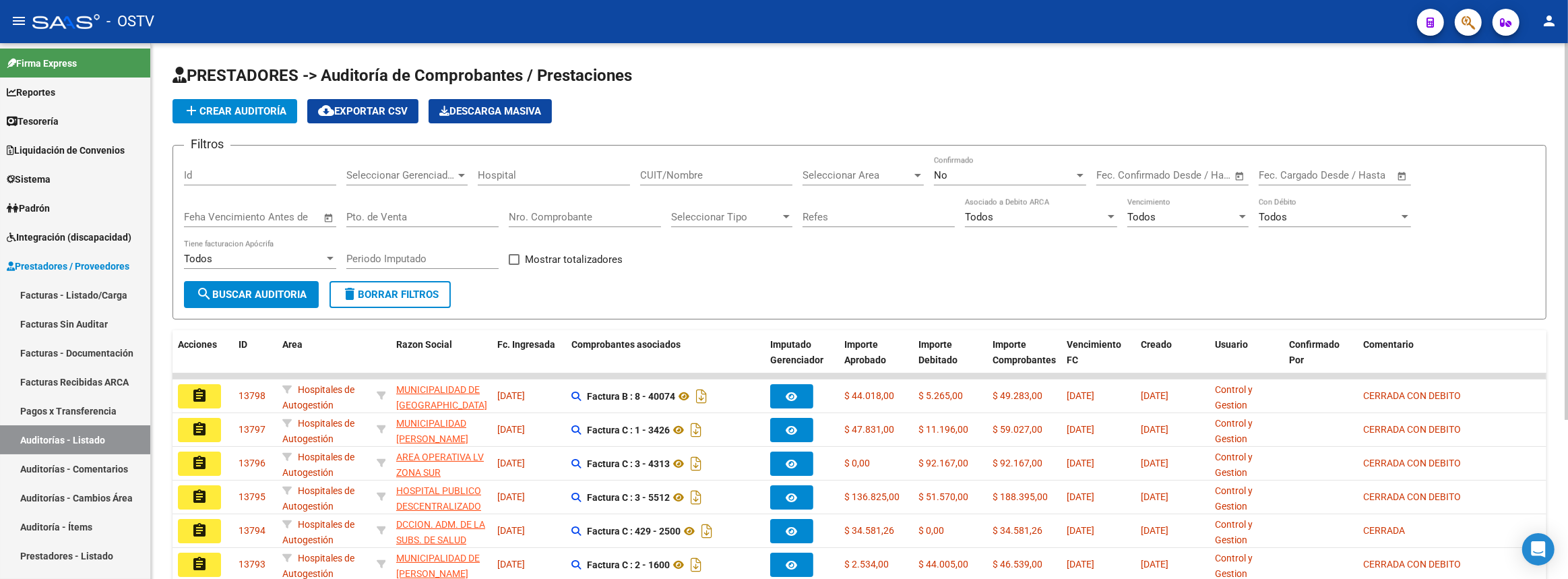
click at [571, 211] on input "Nro. Comprobante" at bounding box center [585, 217] width 152 height 12
paste input "81480"
type input "81480"
click at [316, 286] on button "search Buscar Auditoria" at bounding box center [251, 295] width 135 height 27
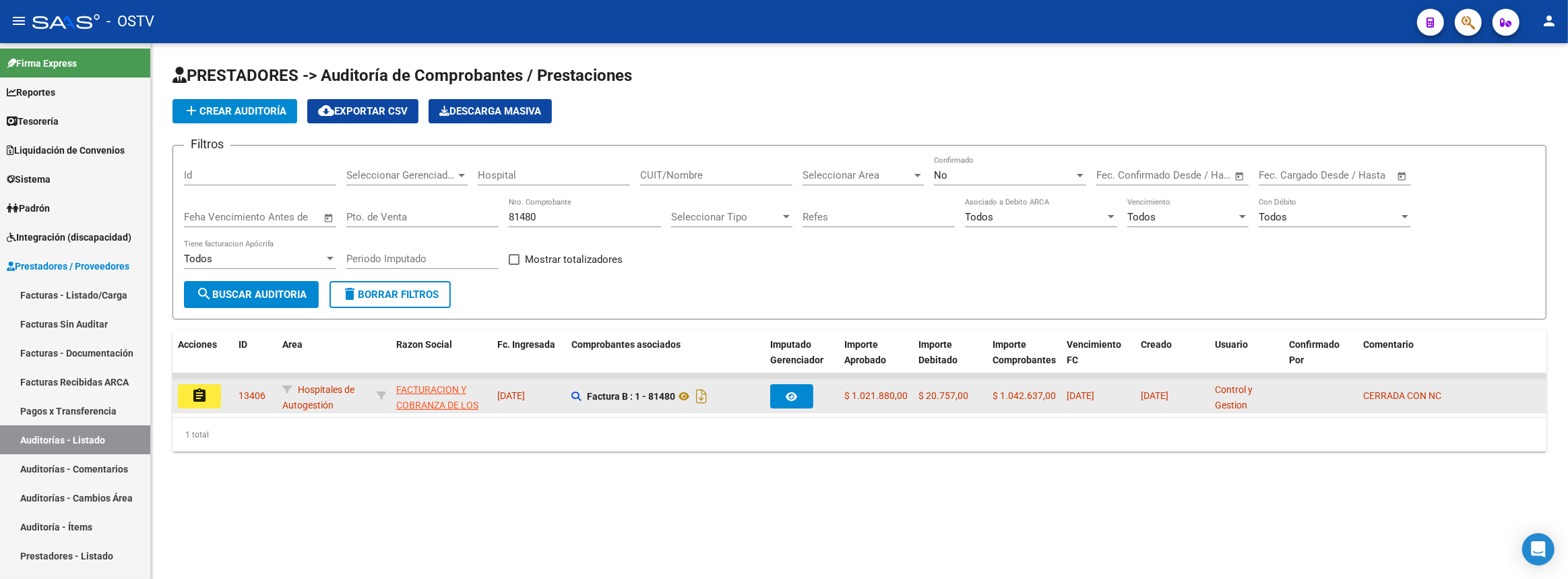
click at [188, 385] on button "assignment" at bounding box center [199, 396] width 43 height 24
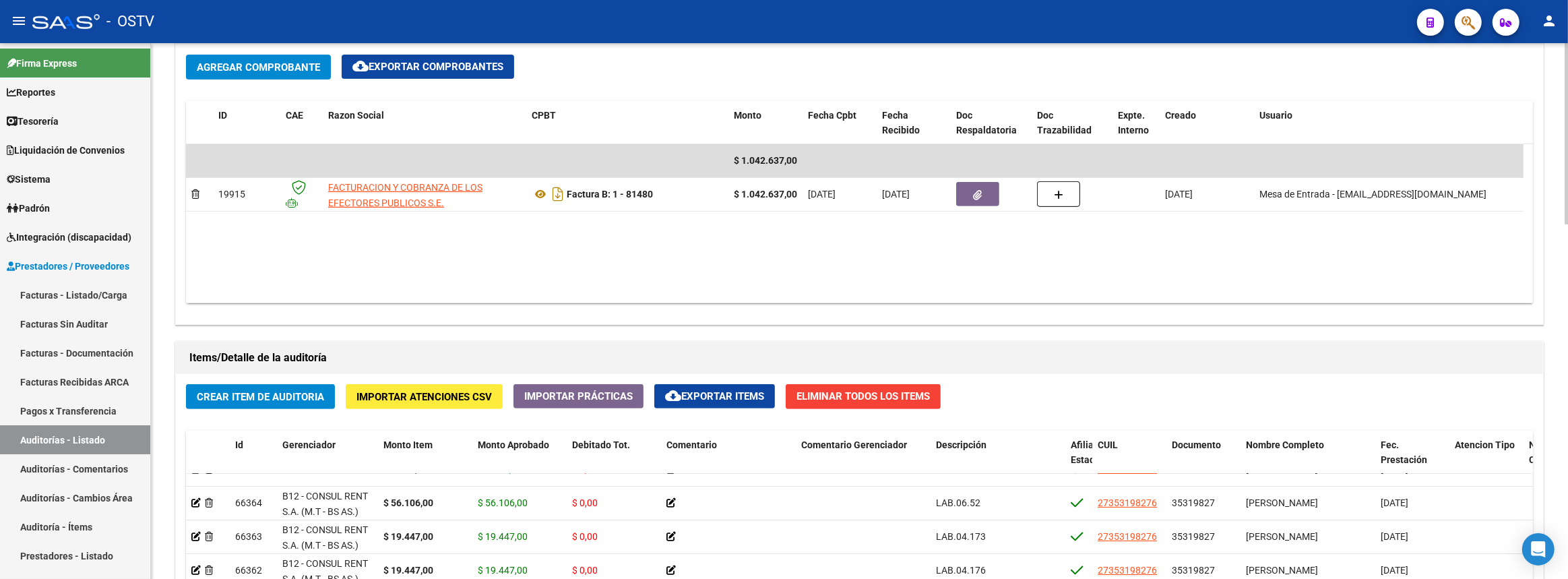
scroll to position [156, 0]
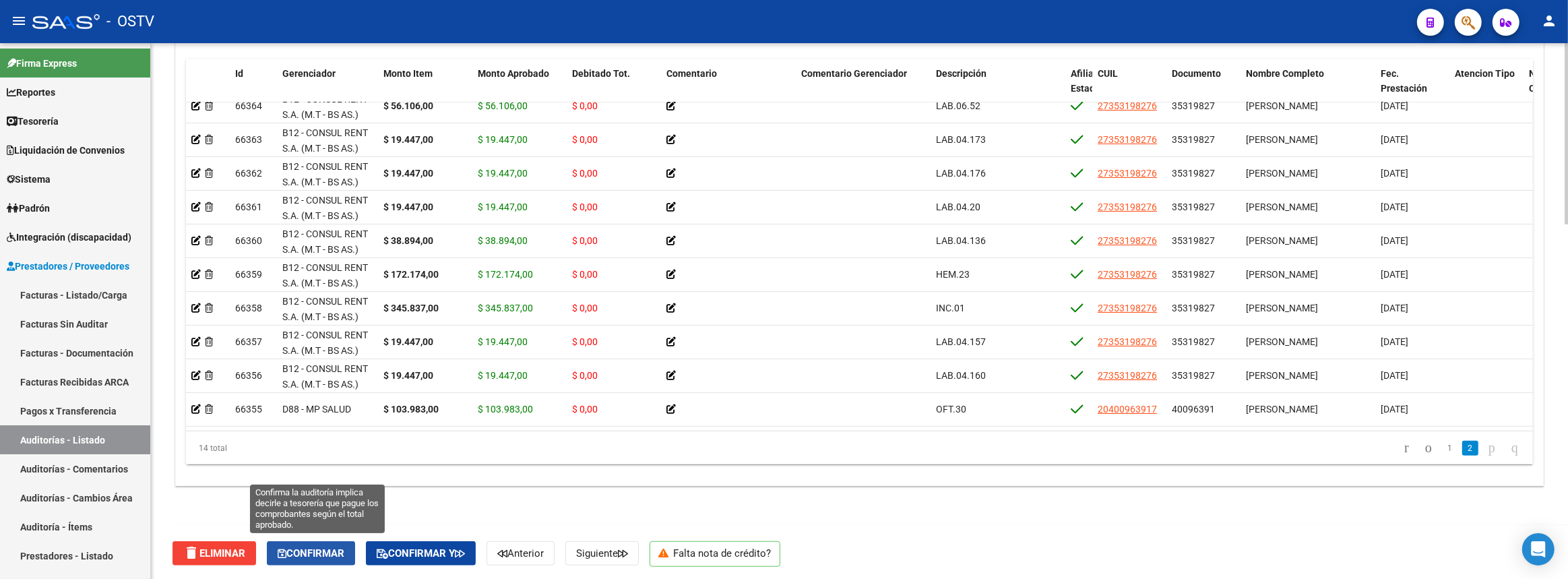
click at [321, 548] on span "Confirmar" at bounding box center [310, 553] width 66 height 12
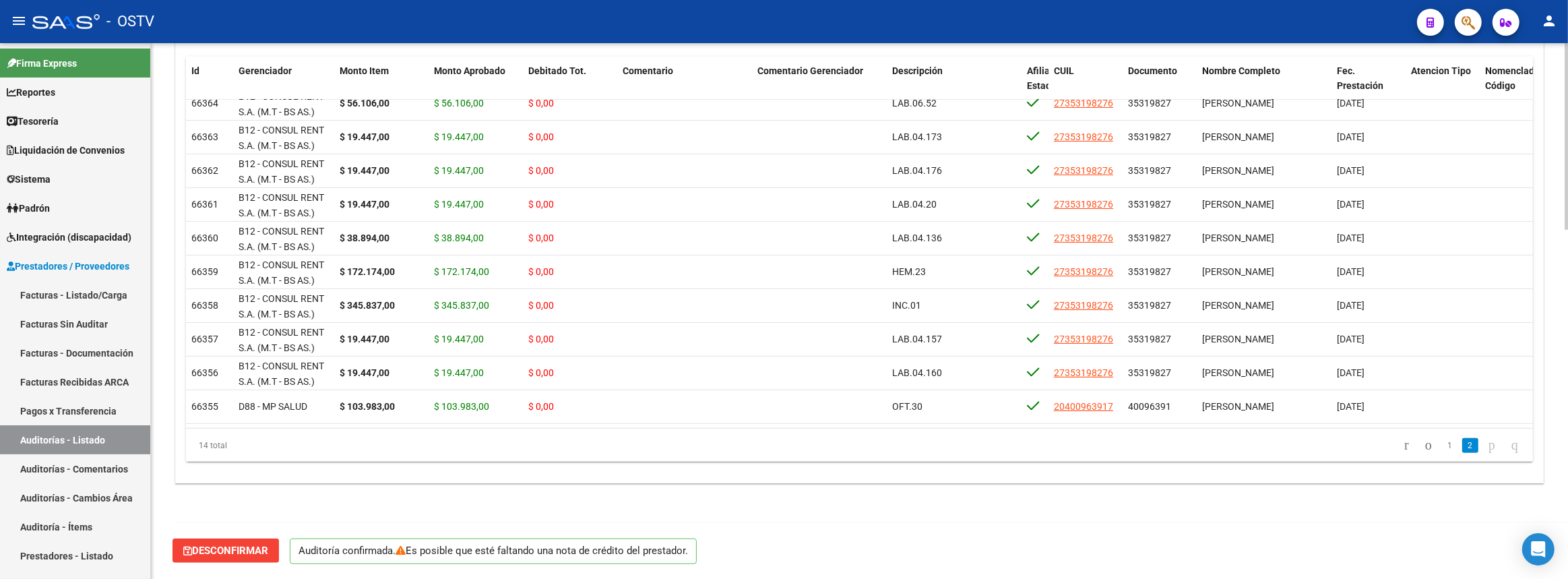
scroll to position [999, 0]
type input "202508"
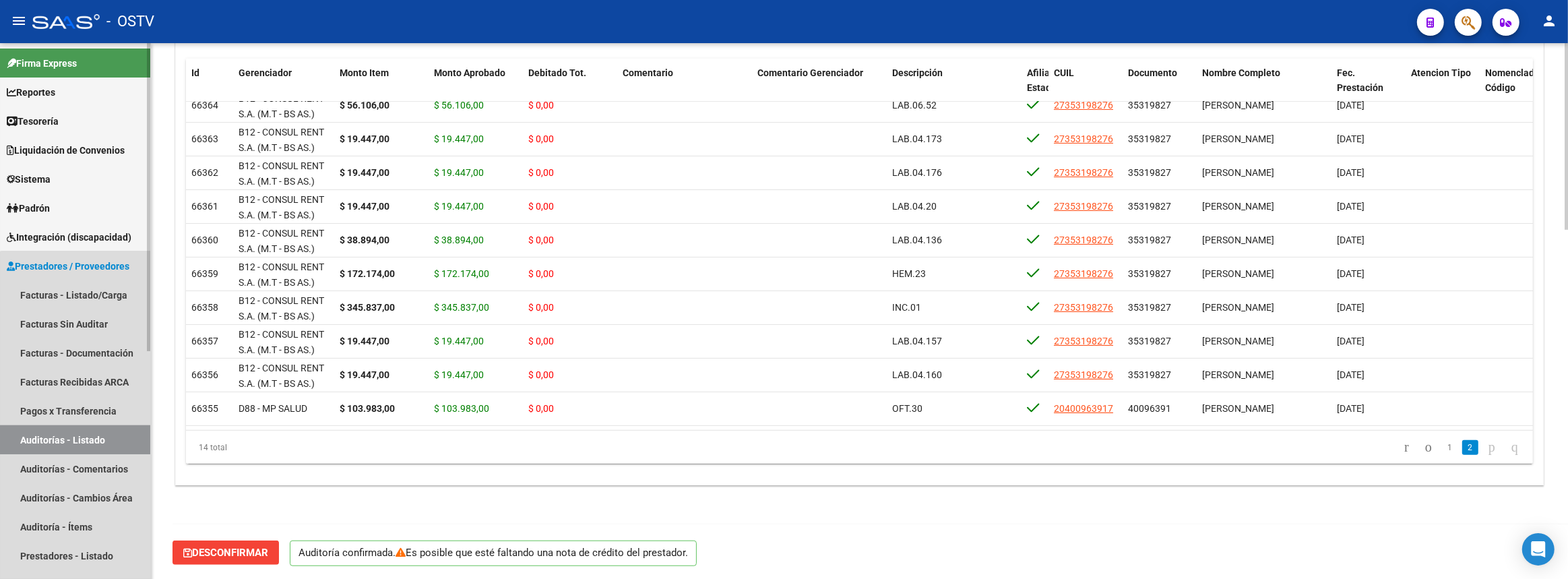
click at [115, 445] on link "Auditorías - Listado" at bounding box center [75, 440] width 150 height 29
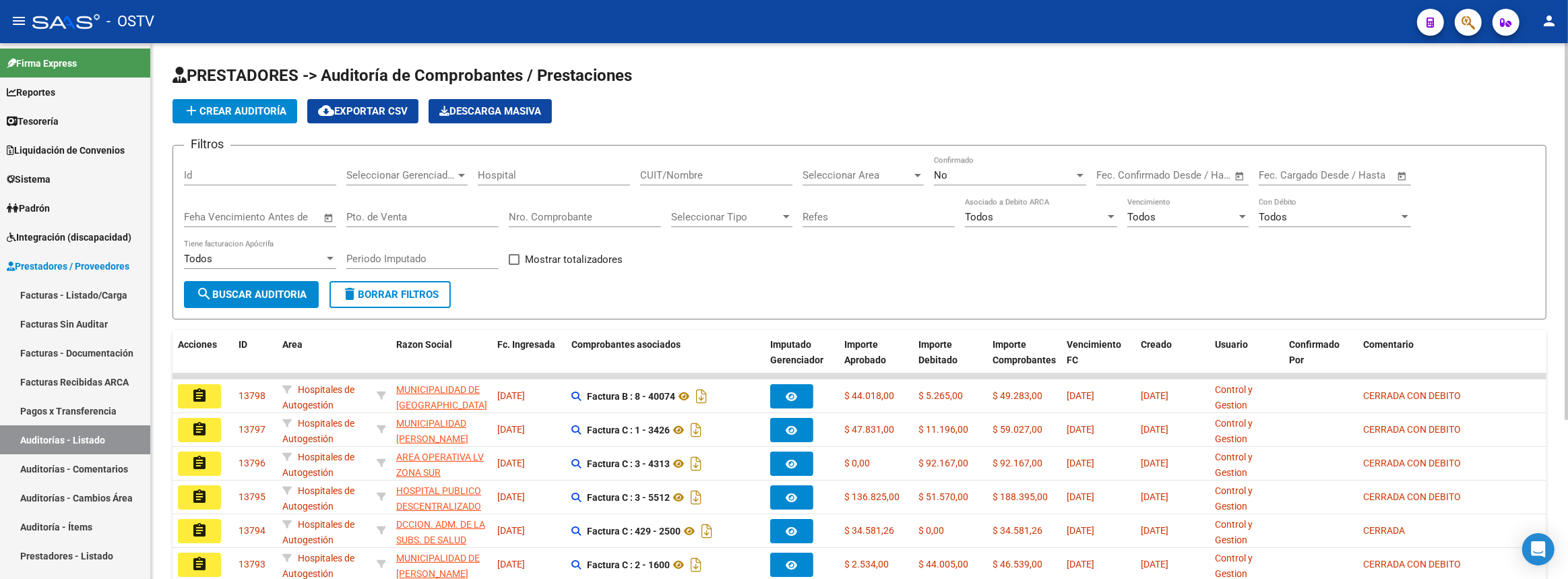
click at [582, 211] on input "Nro. Comprobante" at bounding box center [585, 217] width 152 height 12
paste input "81709"
type input "81709"
click at [274, 283] on button "search Buscar Auditoria" at bounding box center [251, 295] width 135 height 27
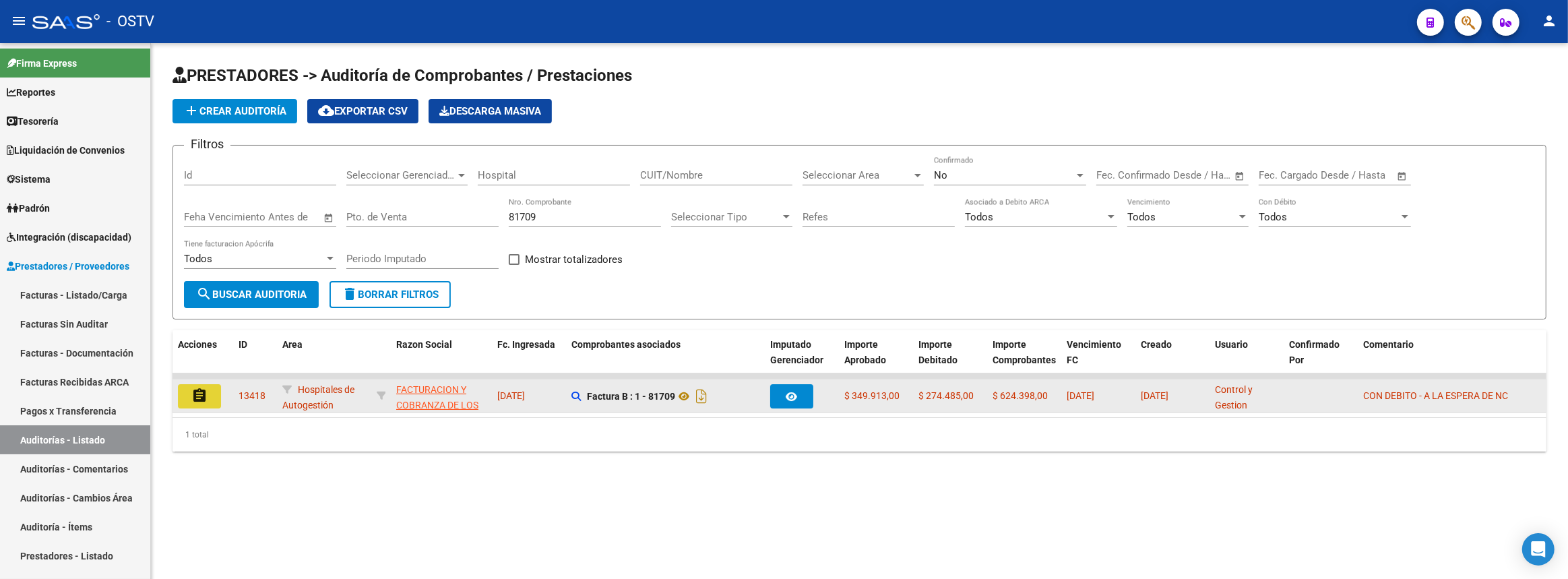
click at [207, 388] on button "assignment" at bounding box center [199, 396] width 43 height 24
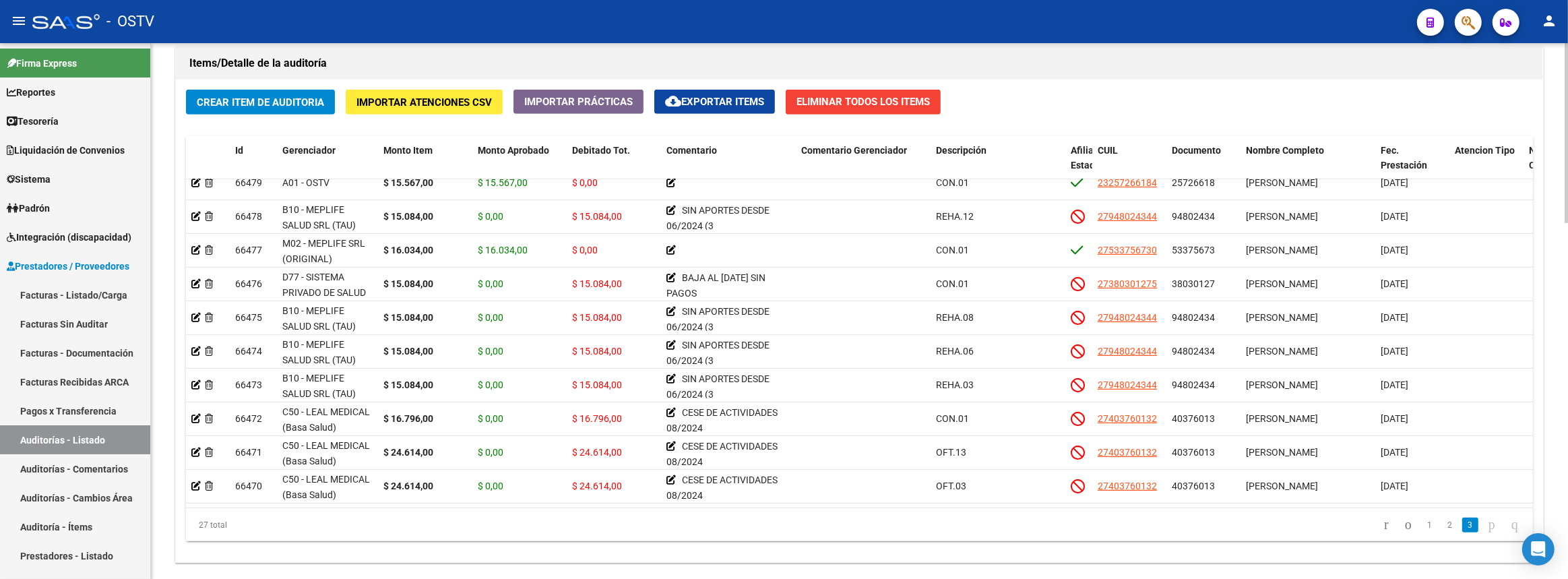
scroll to position [2, 0]
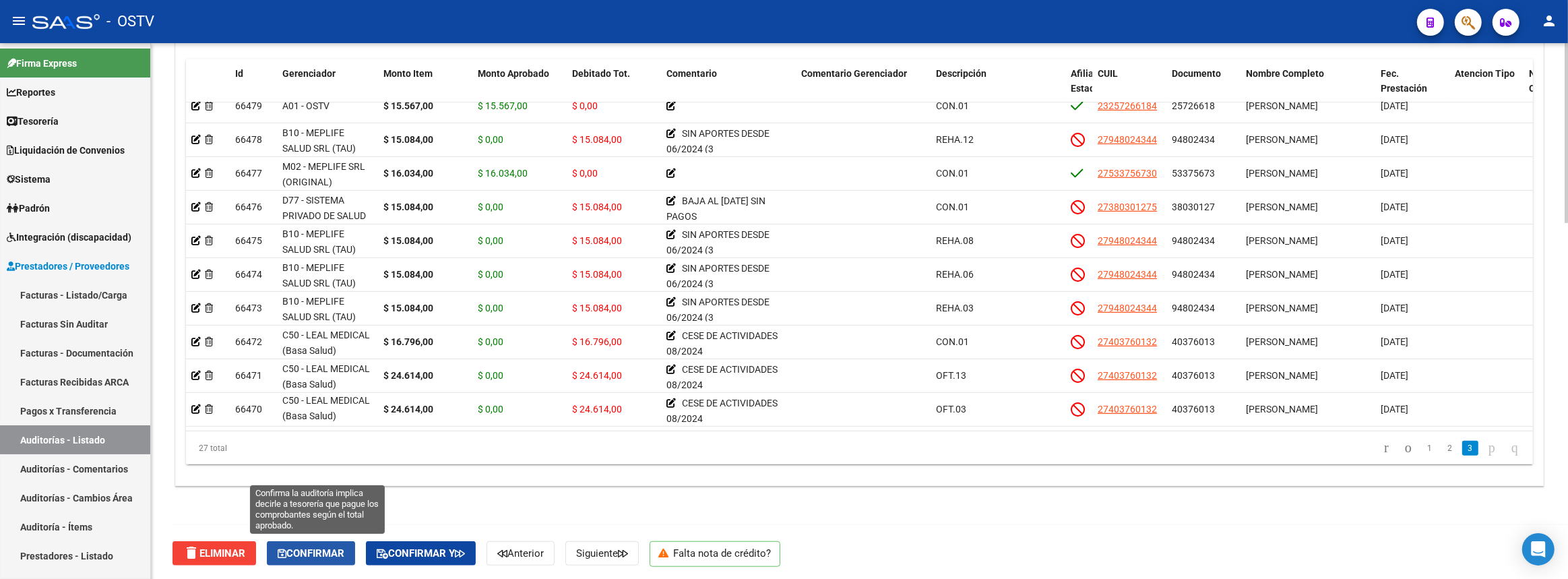
click at [329, 542] on button "Confirmar" at bounding box center [311, 553] width 89 height 24
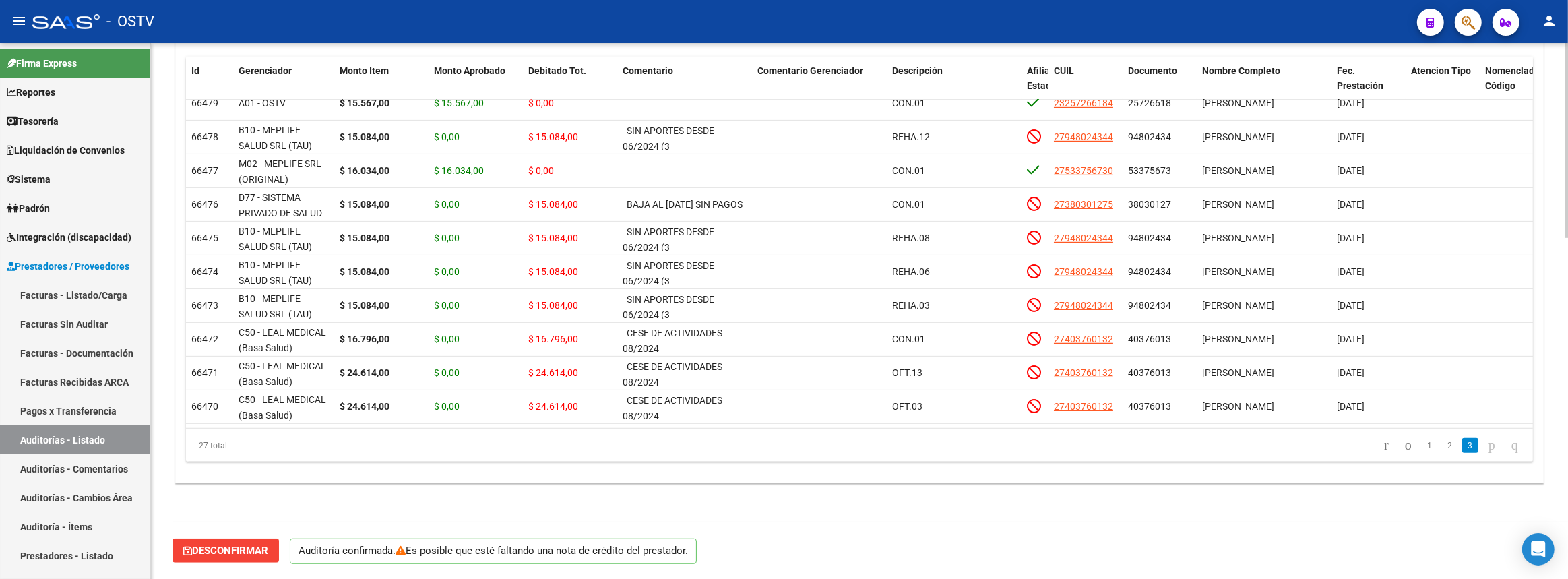
scroll to position [937, 0]
type input "202508"
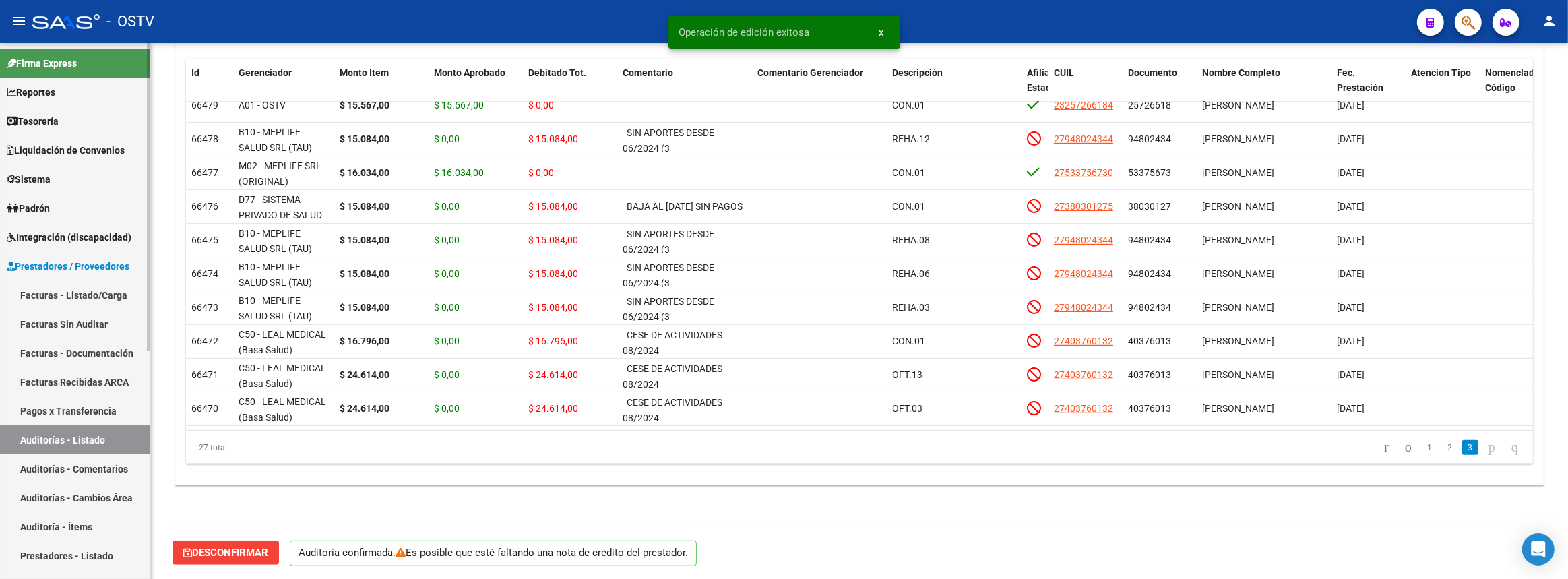
click at [128, 437] on link "Auditorías - Listado" at bounding box center [75, 440] width 150 height 29
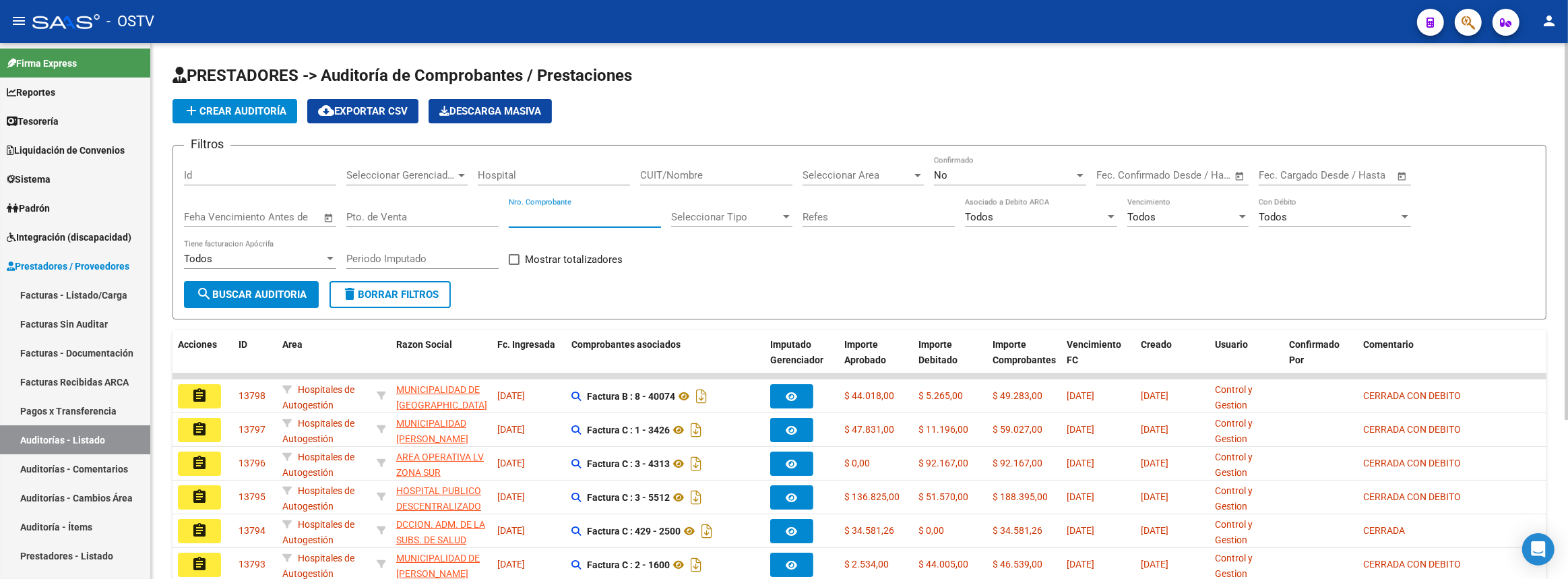
click at [562, 216] on input "Nro. Comprobante" at bounding box center [585, 217] width 152 height 12
paste input "81819"
type input "81819"
click at [299, 289] on span "search Buscar Auditoria" at bounding box center [251, 294] width 111 height 12
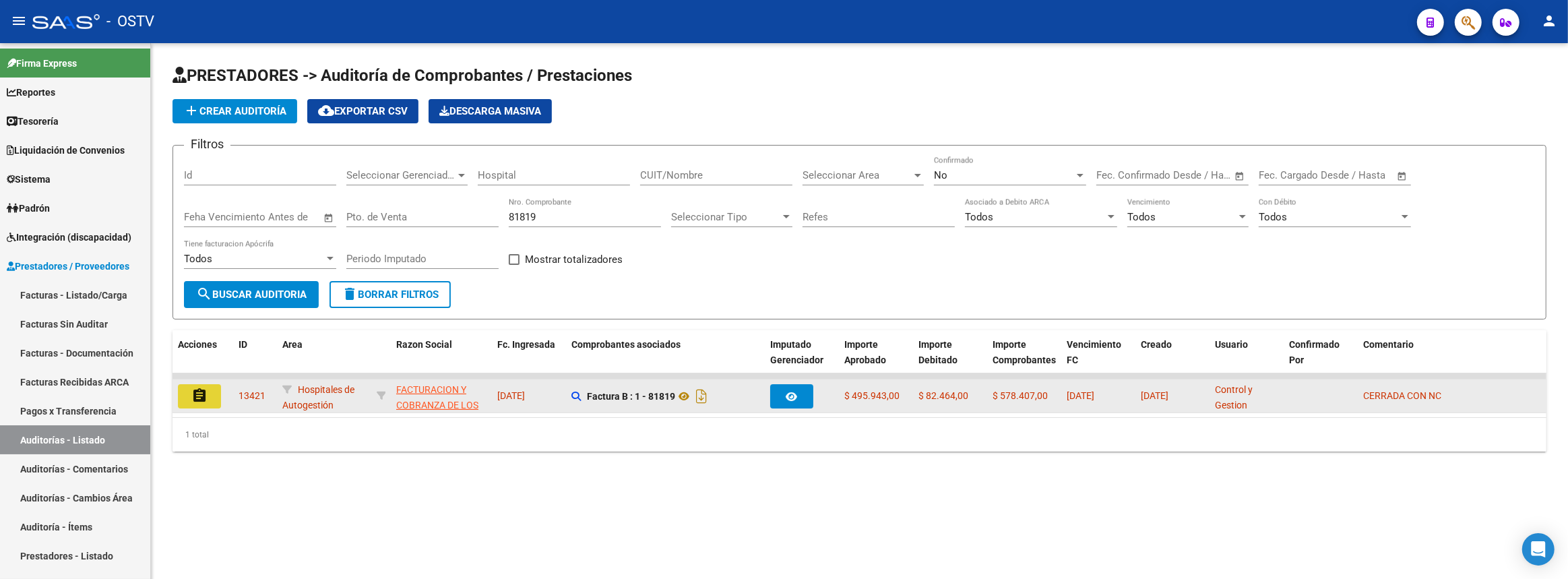
click at [206, 388] on mat-icon "assignment" at bounding box center [199, 395] width 16 height 16
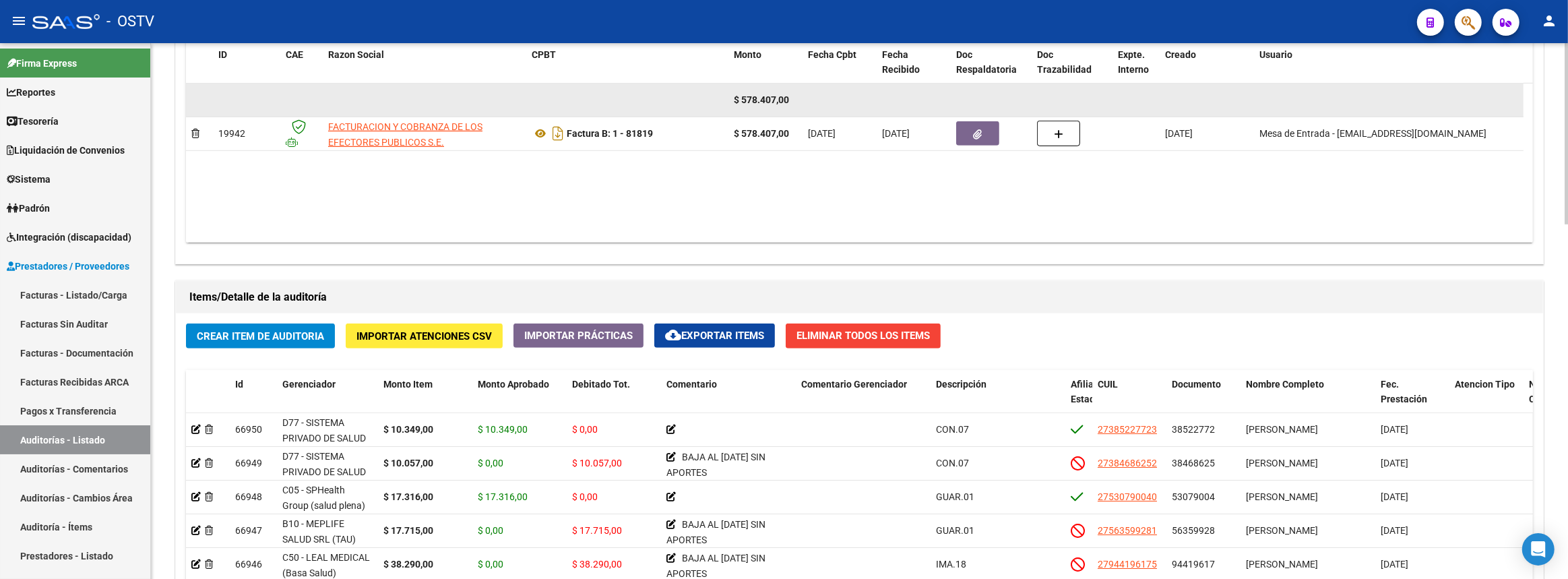
scroll to position [551, 0]
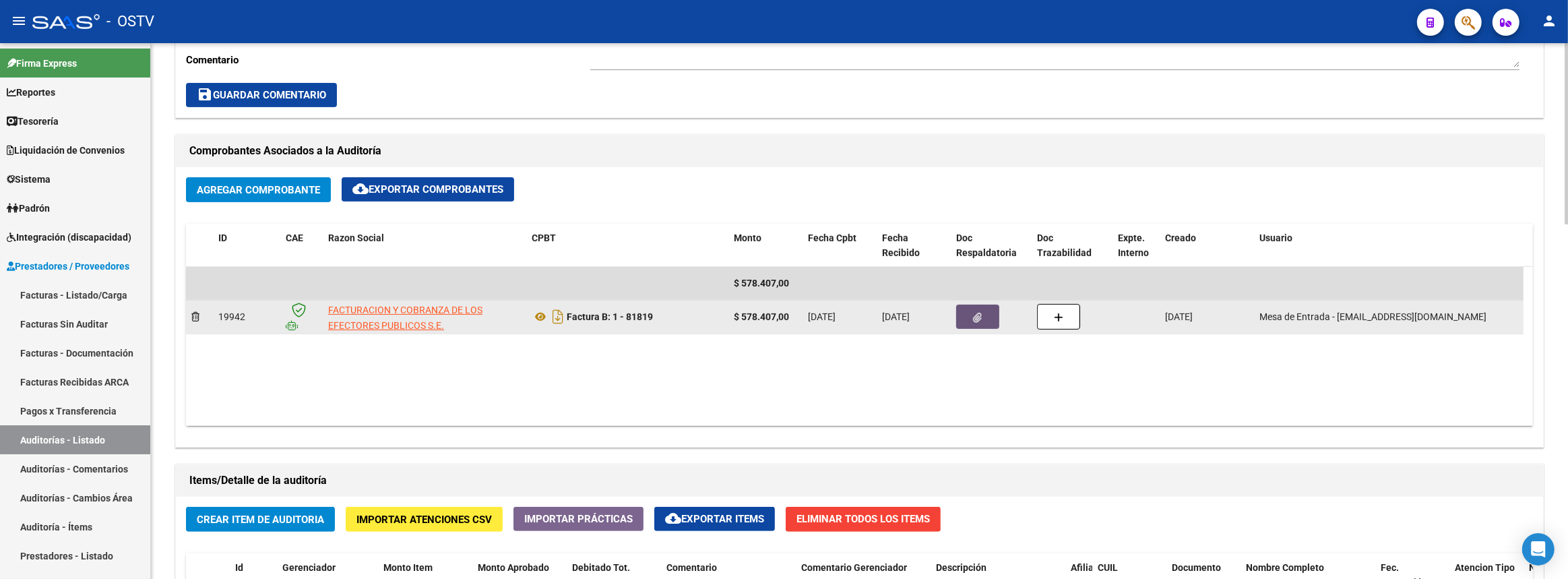
click at [968, 323] on button "button" at bounding box center [978, 317] width 43 height 24
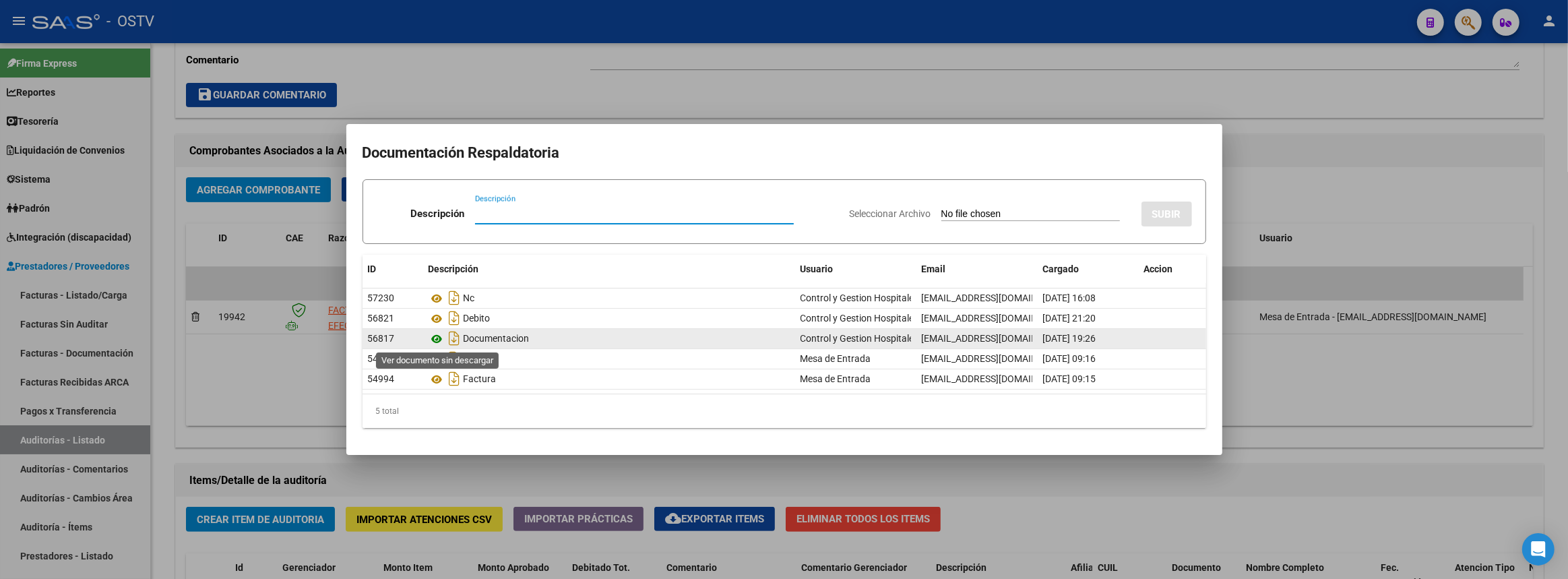
click at [433, 338] on icon at bounding box center [437, 339] width 18 height 16
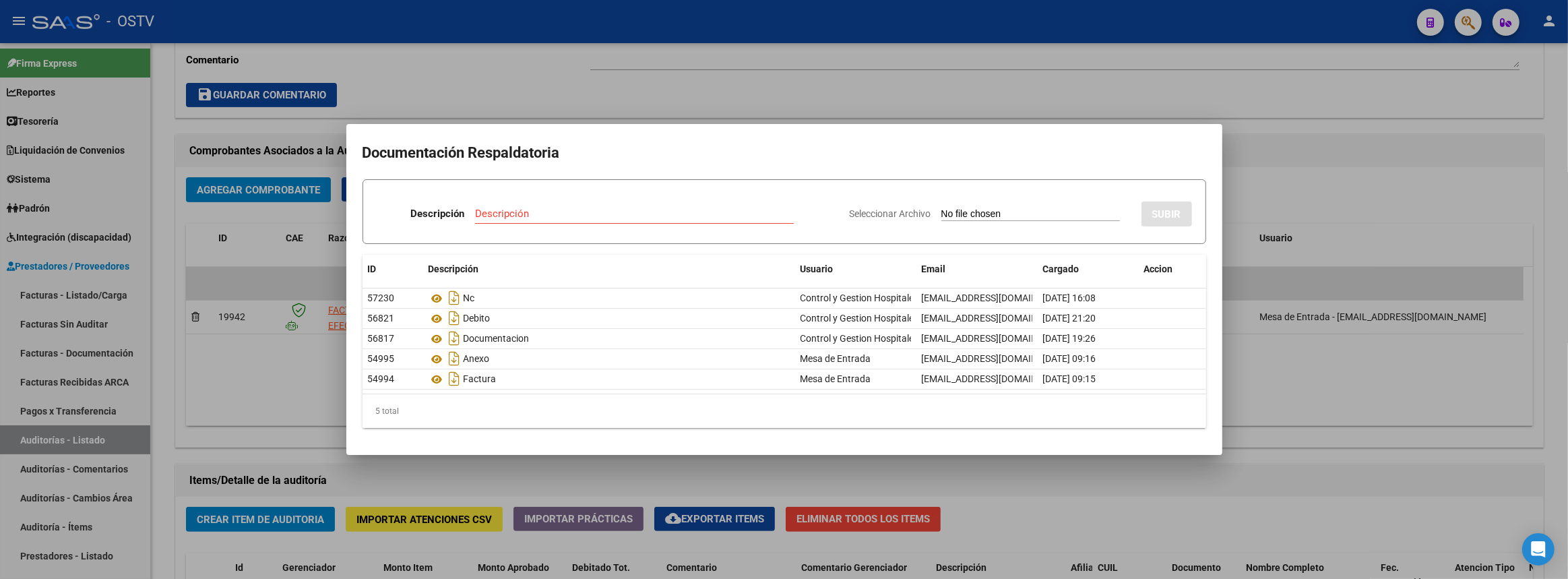
click at [1226, 483] on div at bounding box center [784, 290] width 1568 height 579
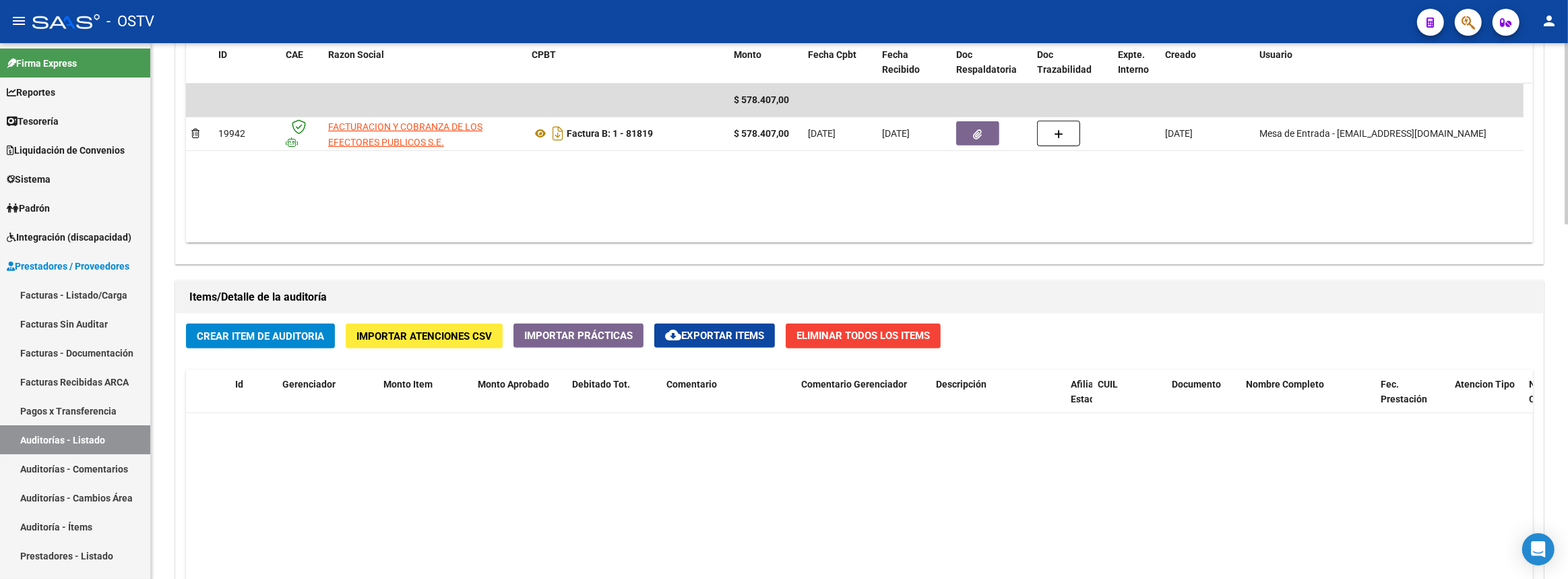
scroll to position [244, 0]
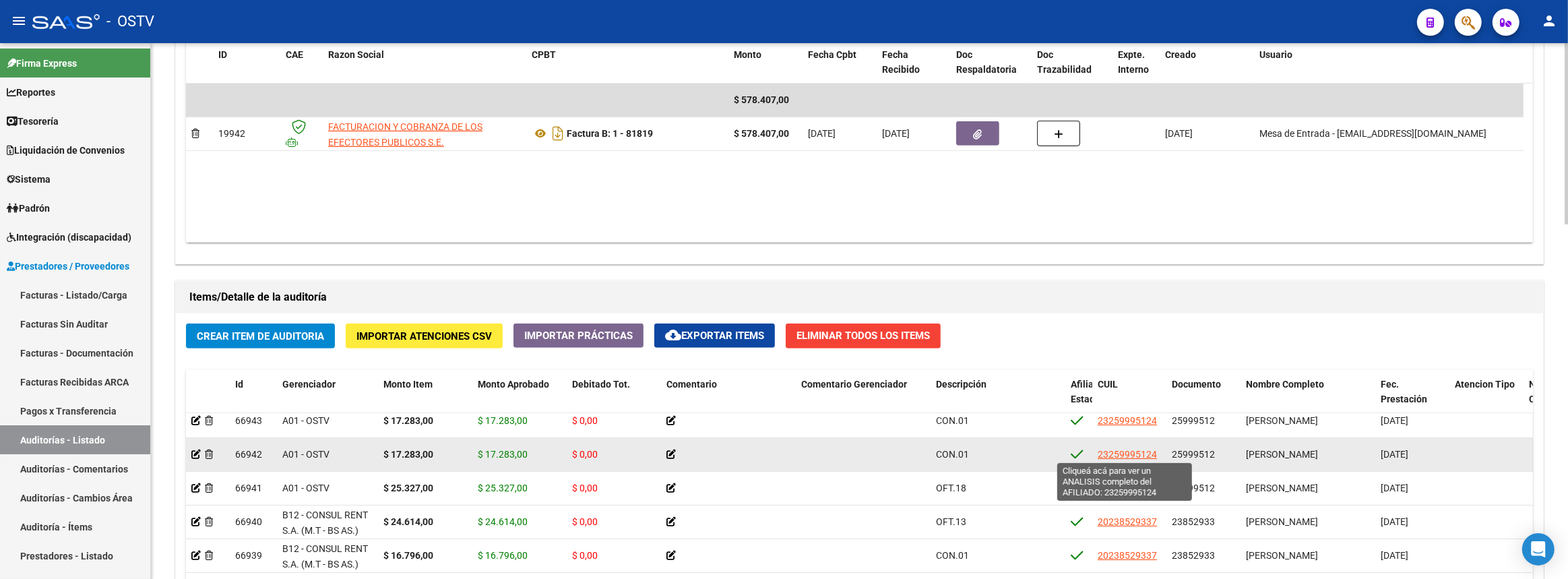
click at [1127, 449] on span "23259995124" at bounding box center [1127, 454] width 59 height 11
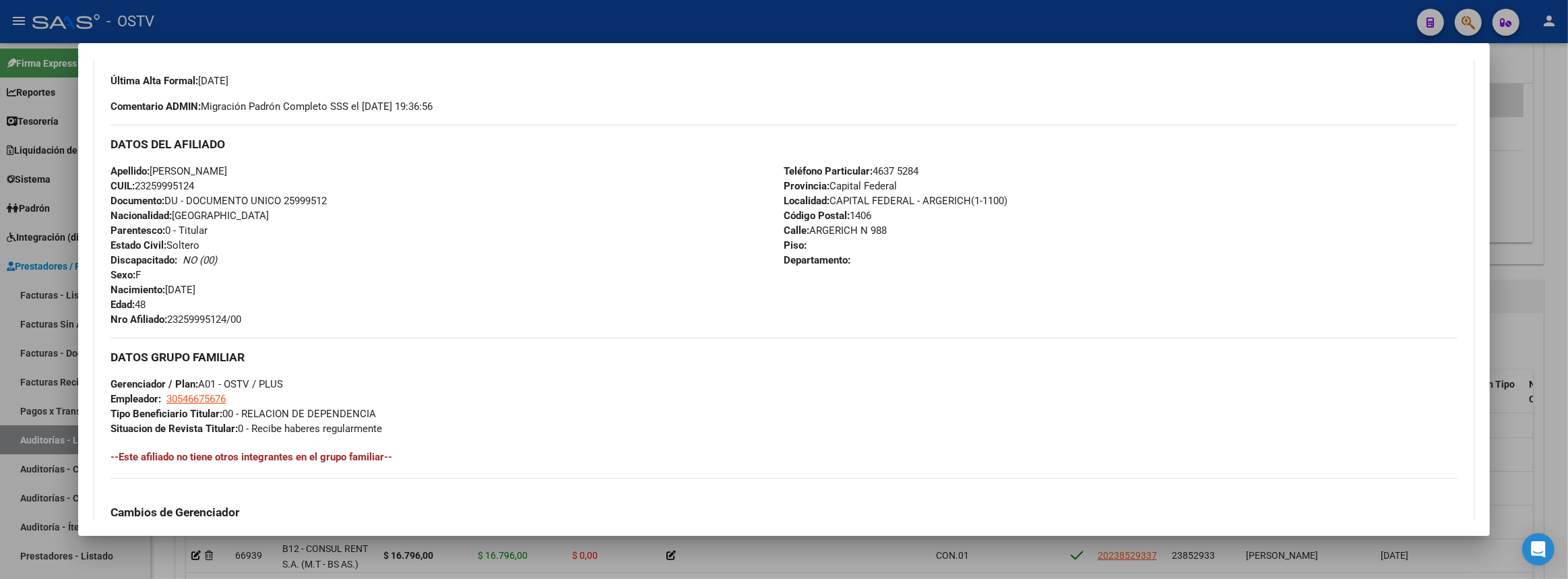
scroll to position [647, 0]
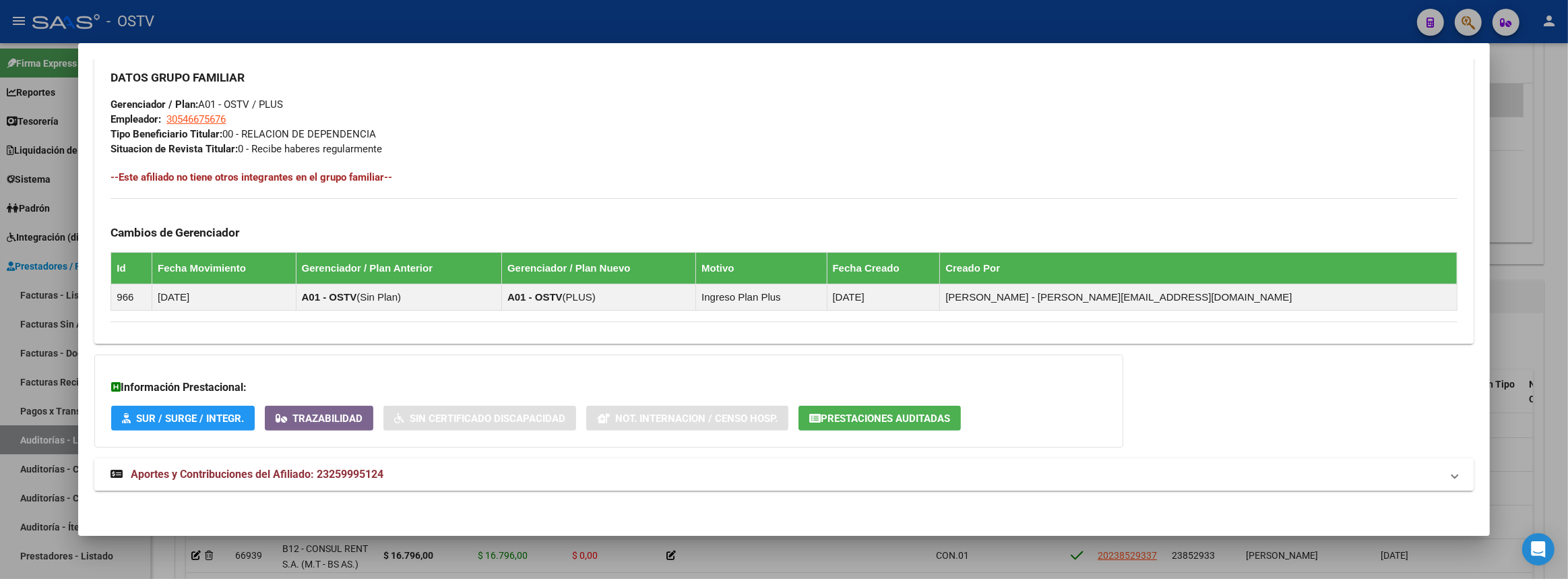
click at [416, 475] on mat-panel-title "Aportes y Contribuciones del Afiliado: 23259995124" at bounding box center [775, 474] width 1330 height 16
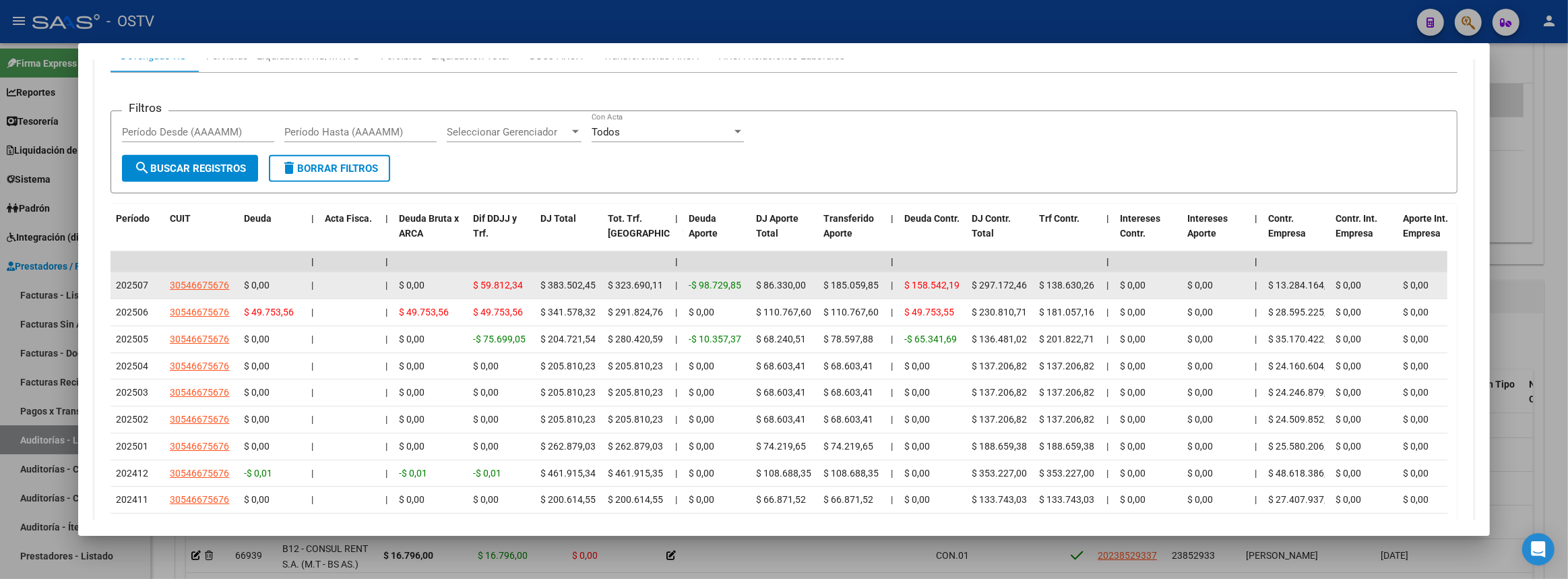
scroll to position [1114, 0]
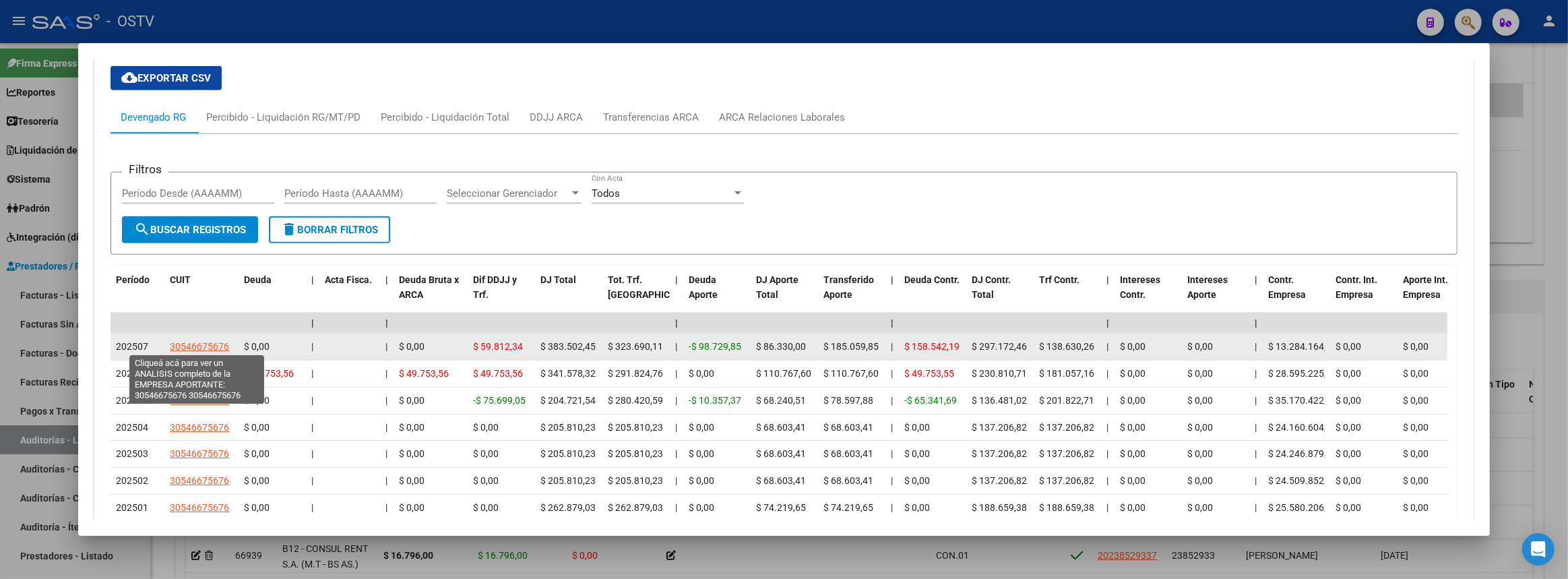
click at [189, 346] on span "30546675676" at bounding box center [199, 346] width 59 height 11
type textarea "30546675676"
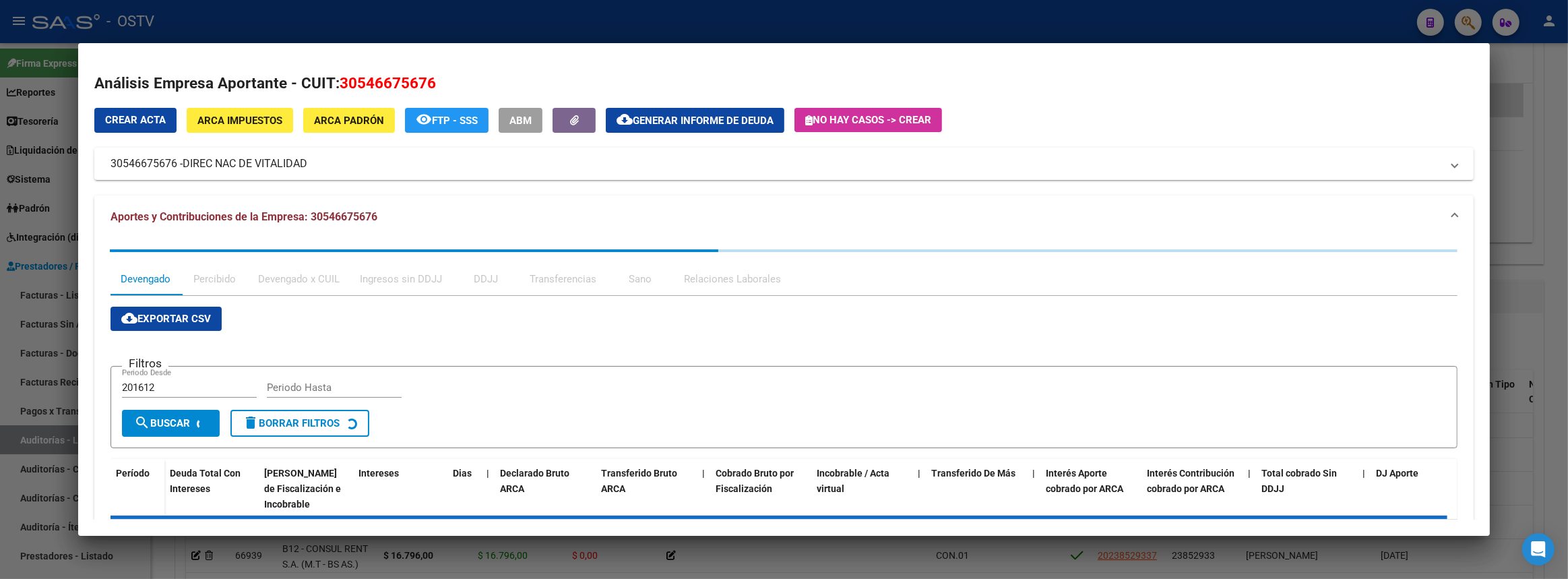
click at [1567, 214] on div at bounding box center [784, 290] width 1568 height 579
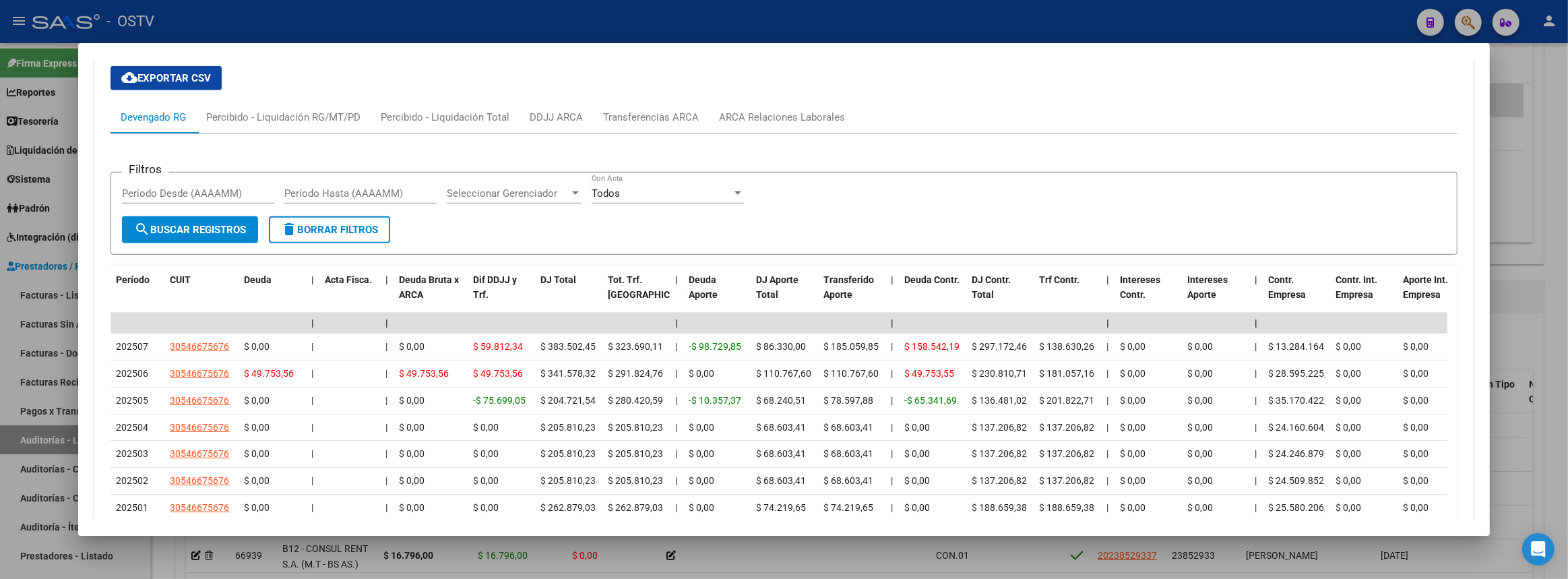
click at [1567, 212] on div at bounding box center [784, 290] width 1568 height 579
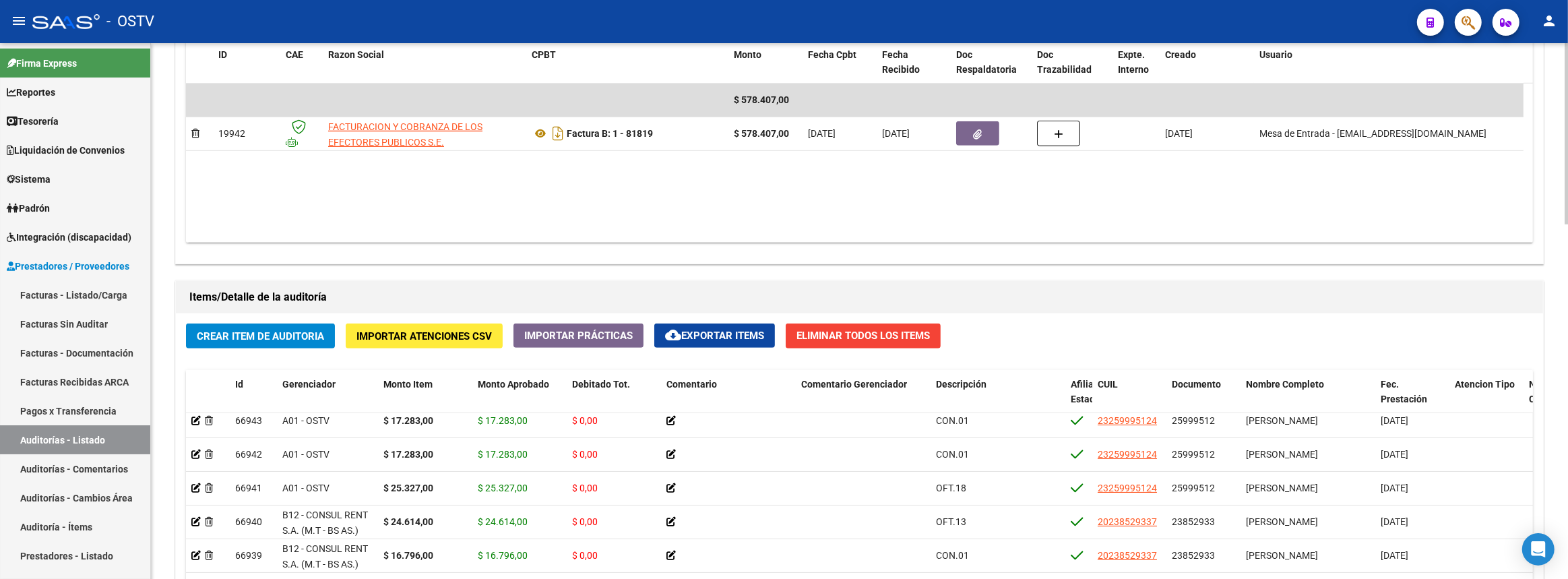
scroll to position [1045, 0]
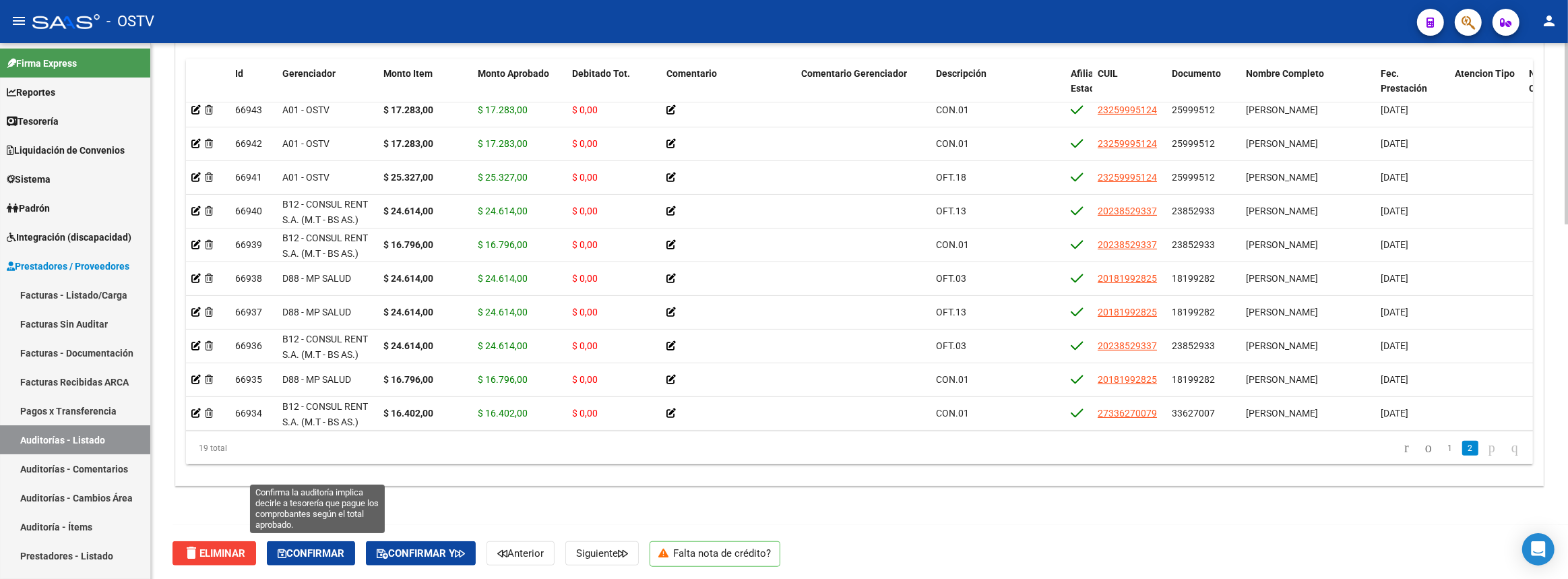
drag, startPoint x: 330, startPoint y: 543, endPoint x: 316, endPoint y: 534, distance: 16.6
click at [330, 543] on button "Confirmar" at bounding box center [311, 553] width 89 height 24
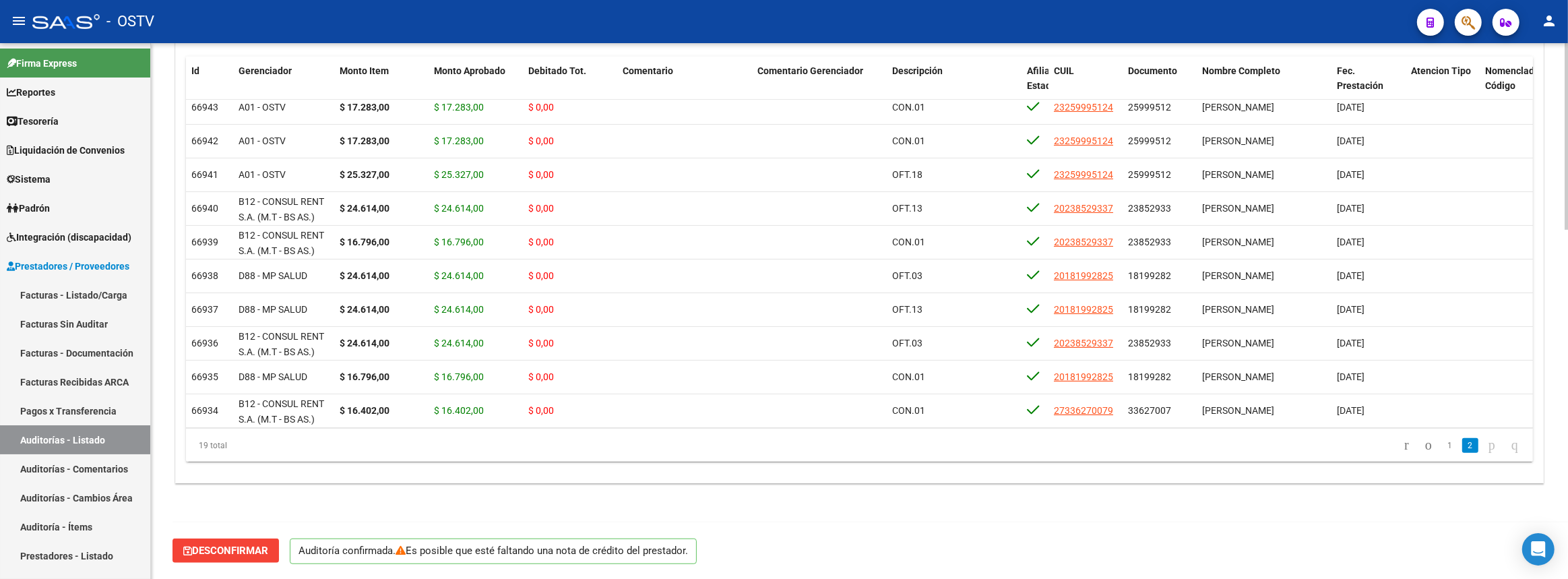
scroll to position [999, 0]
type input "202508"
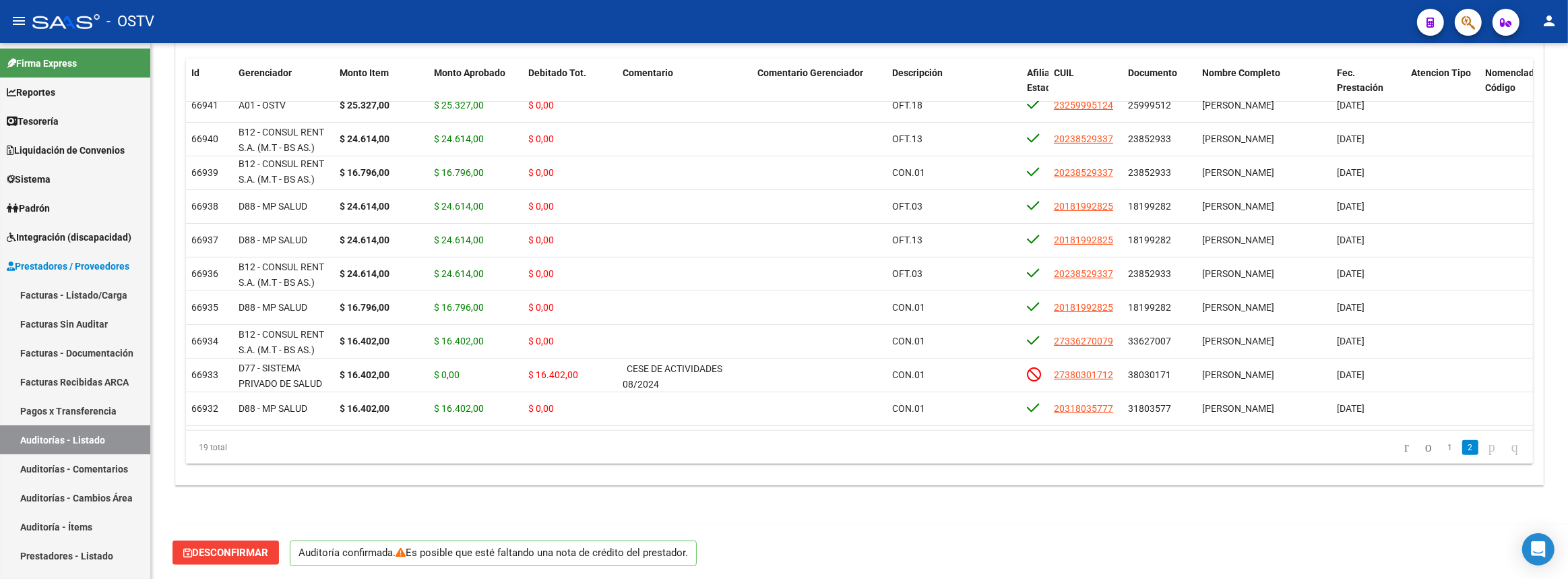
scroll to position [263, 0]
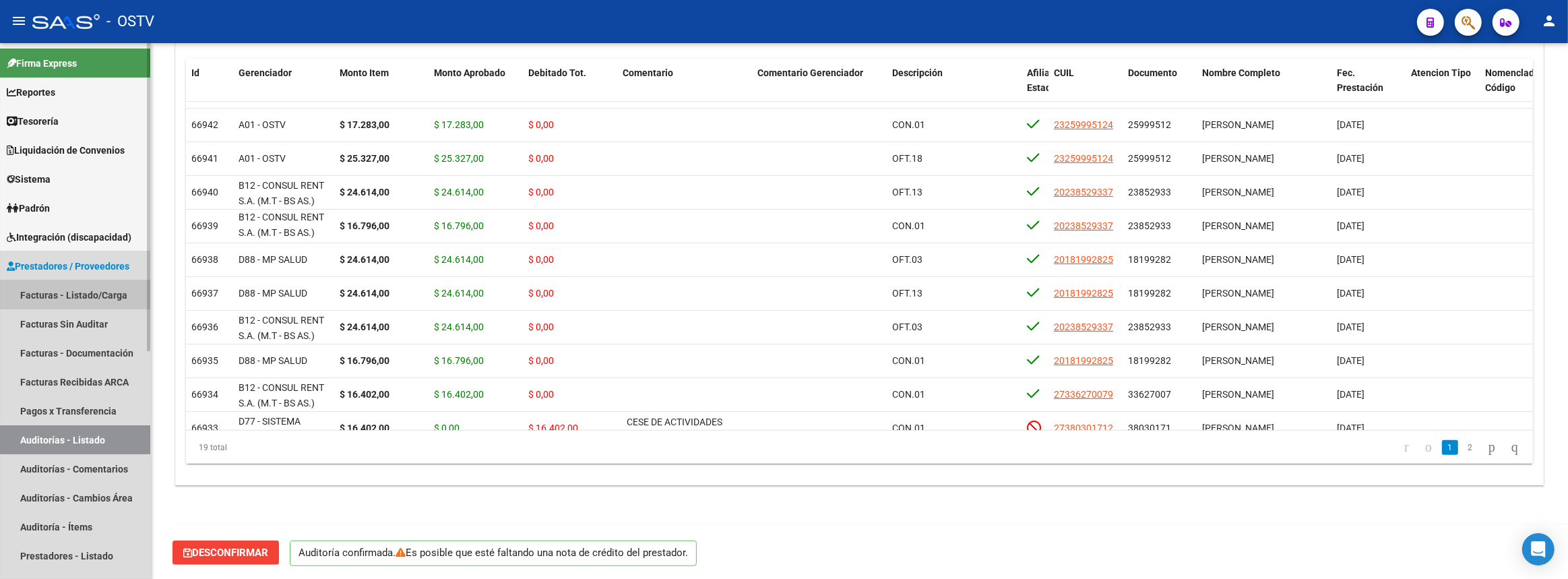
click at [66, 297] on link "Facturas - Listado/Carga" at bounding box center [75, 295] width 150 height 29
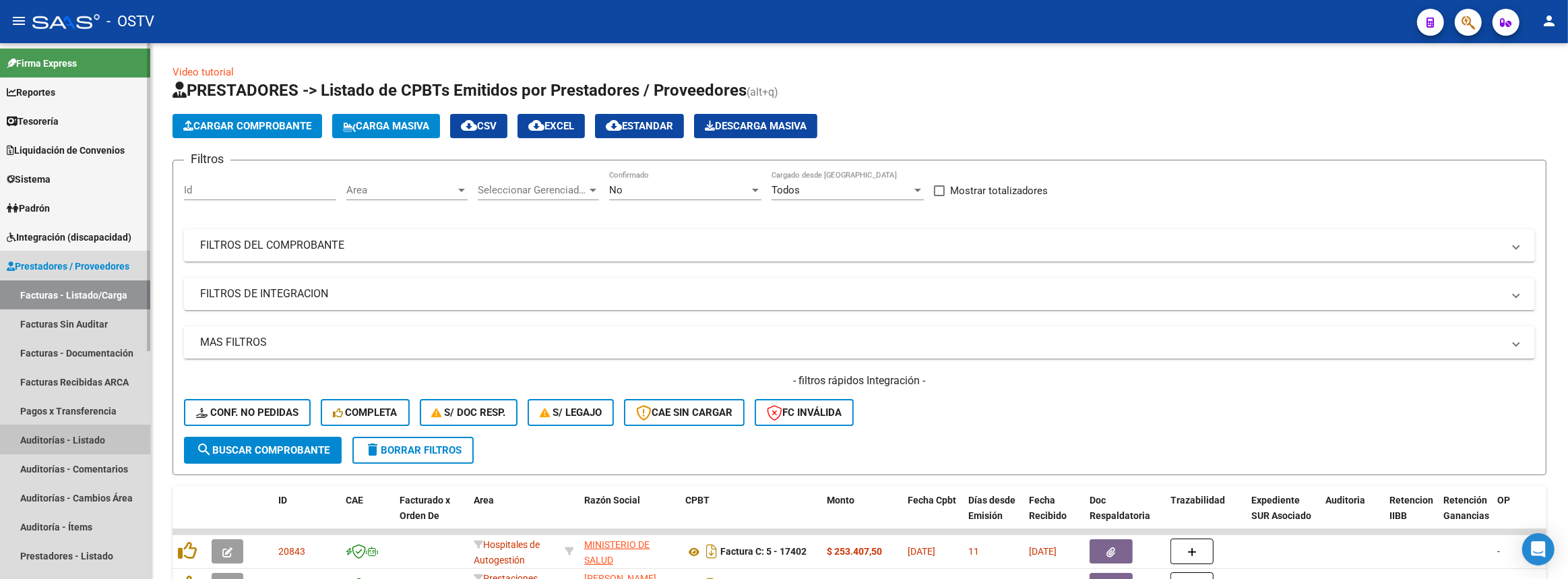
click at [59, 430] on link "Auditorías - Listado" at bounding box center [75, 440] width 150 height 29
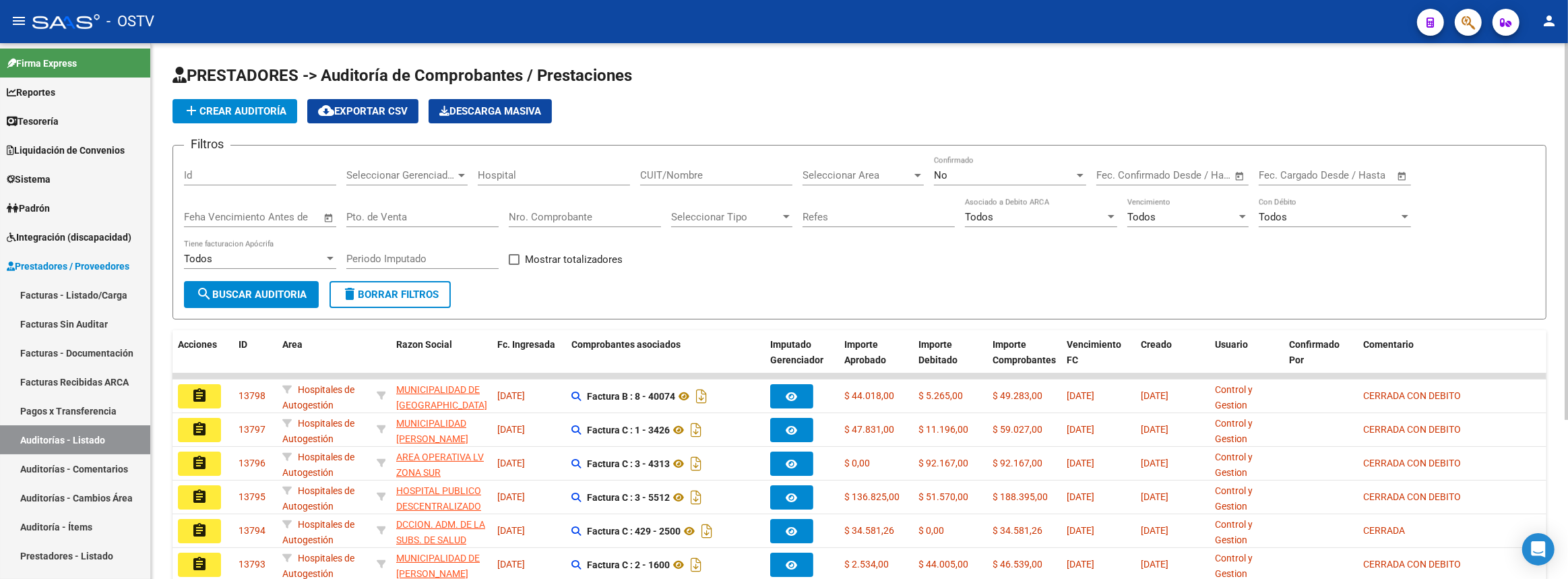
click at [728, 173] on input "CUIT/Nombre" at bounding box center [716, 175] width 152 height 12
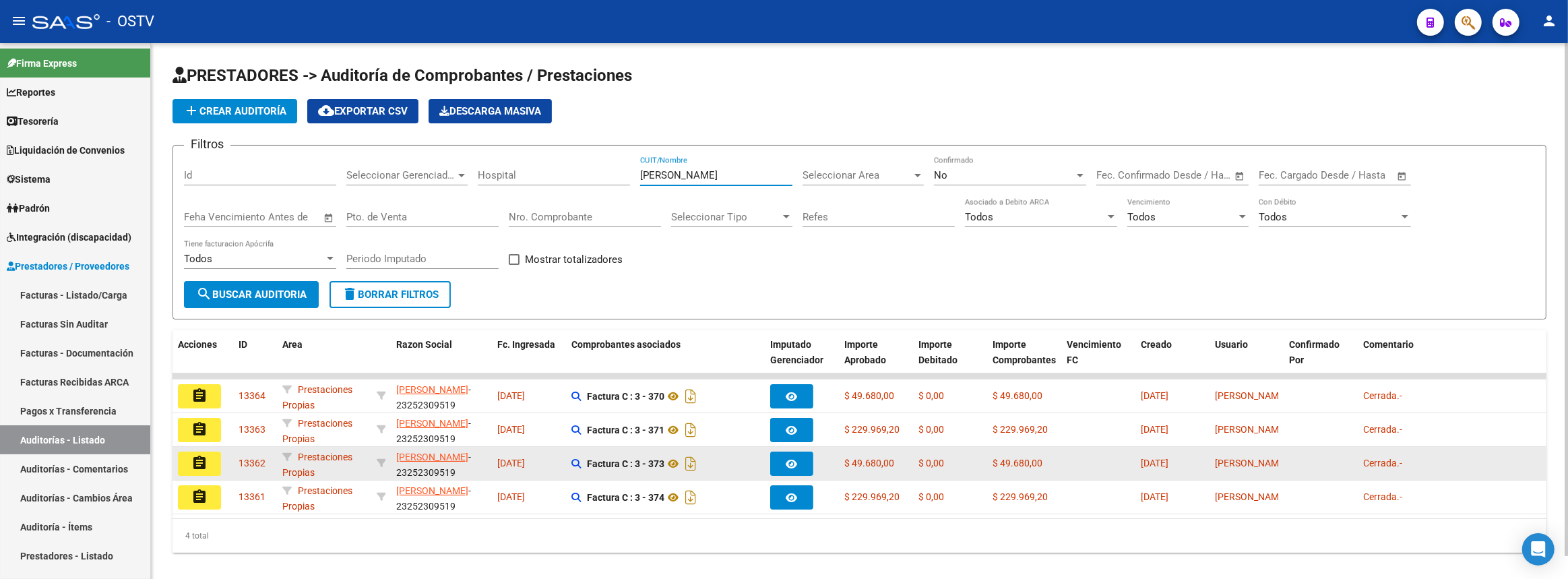
scroll to position [24, 0]
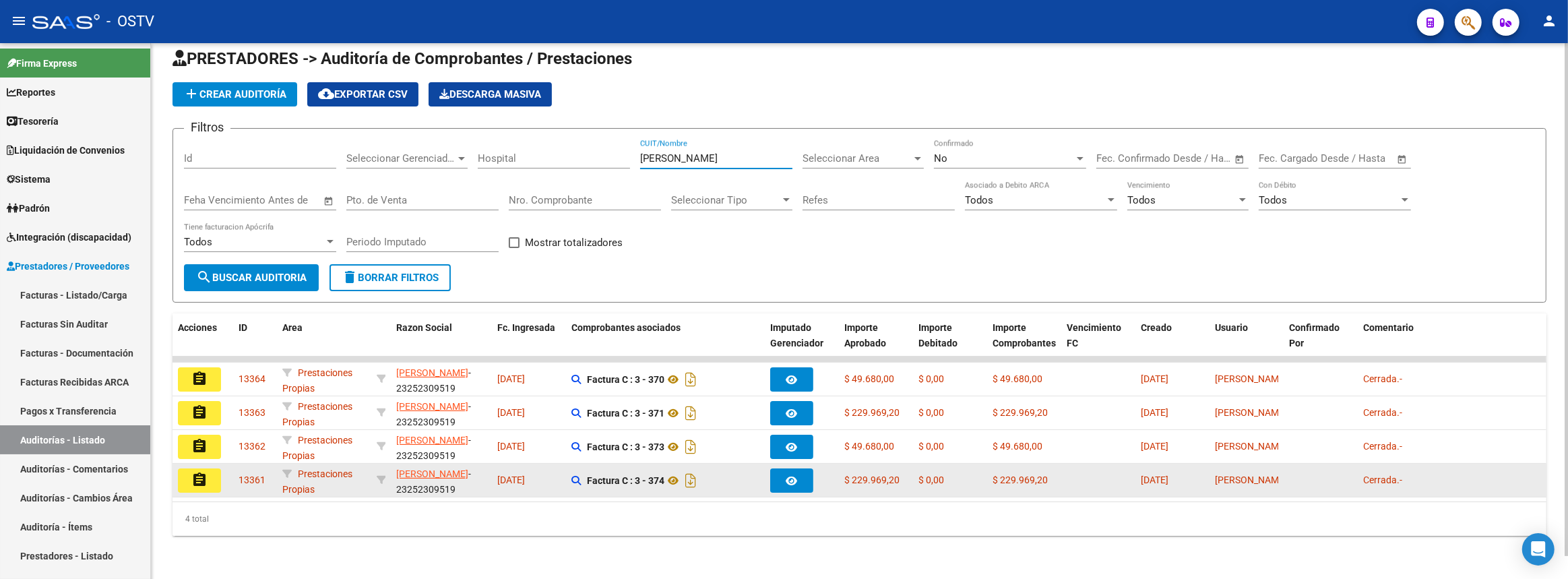
type input "perticaroli"
click at [204, 474] on mat-icon "assignment" at bounding box center [199, 480] width 16 height 16
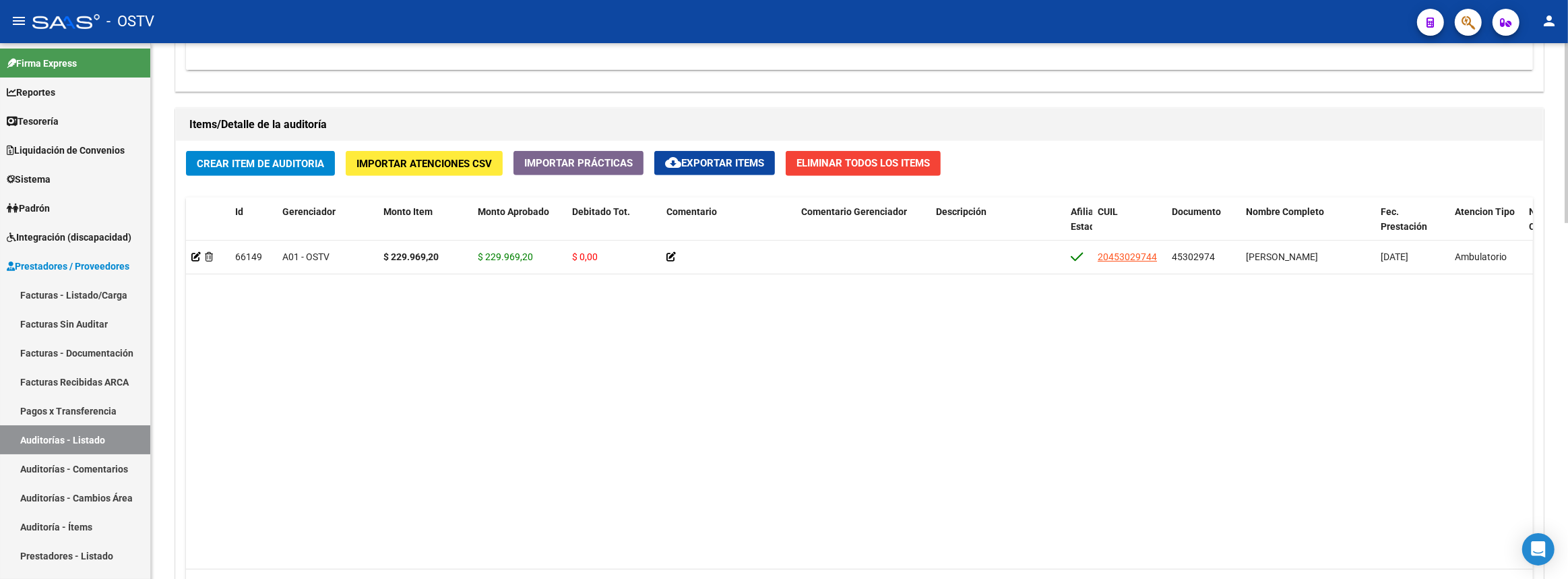
scroll to position [1056, 0]
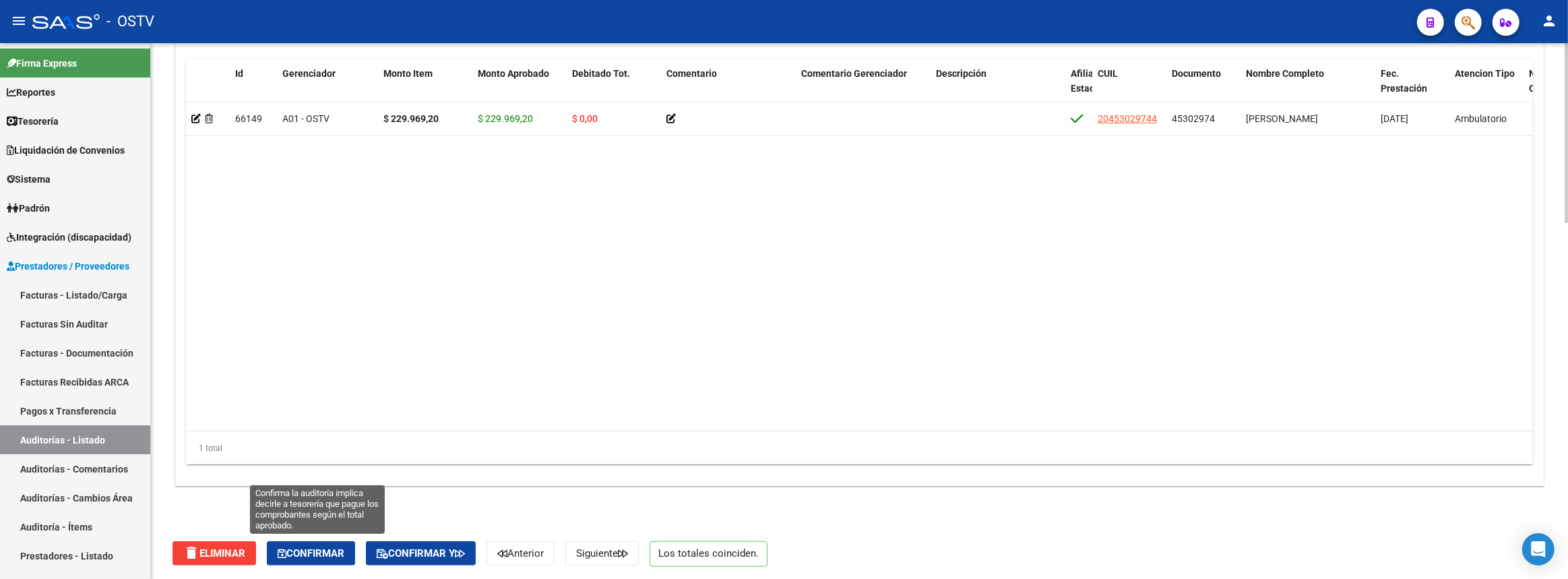
click at [314, 554] on span "Confirmar" at bounding box center [310, 553] width 66 height 12
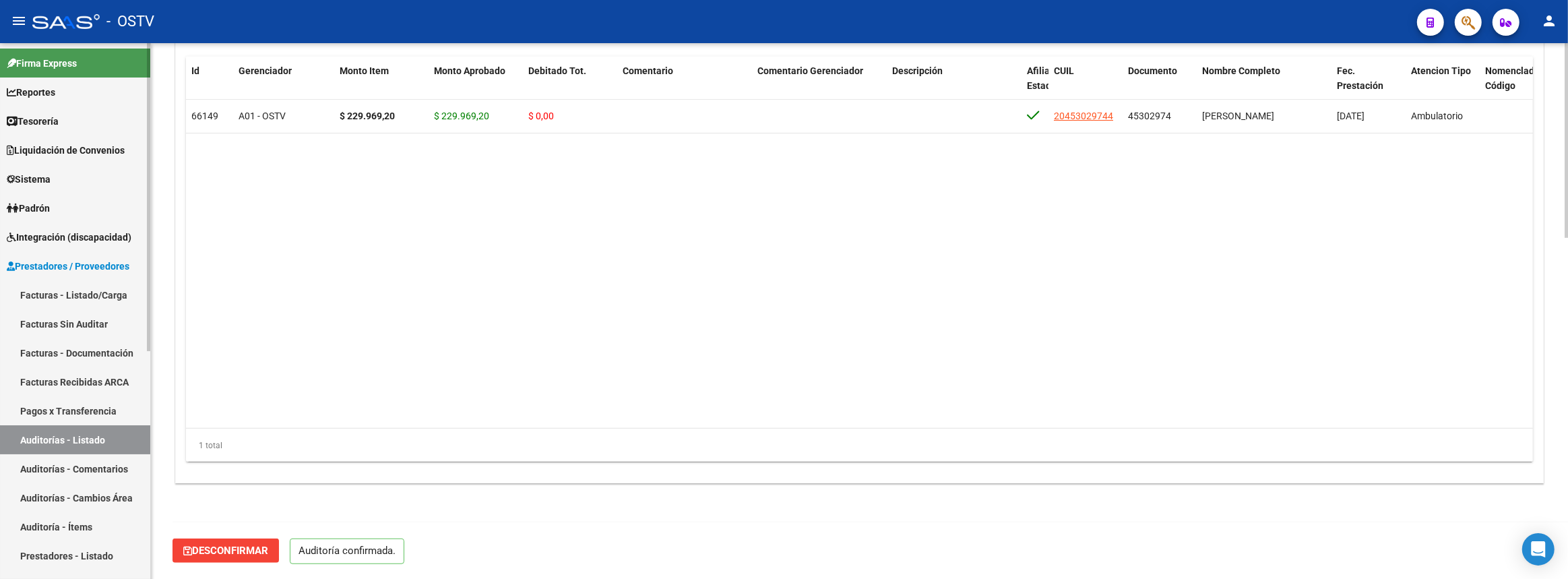
scroll to position [937, 0]
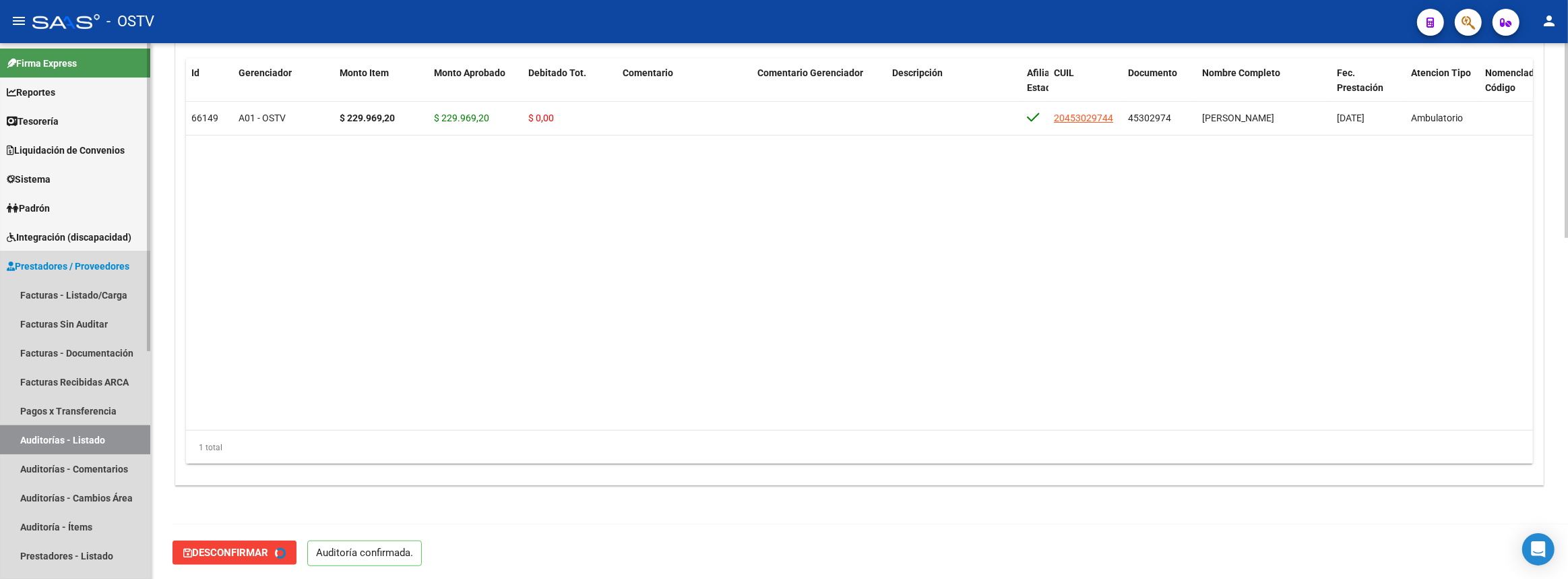
click at [106, 435] on link "Auditorías - Listado" at bounding box center [75, 440] width 150 height 29
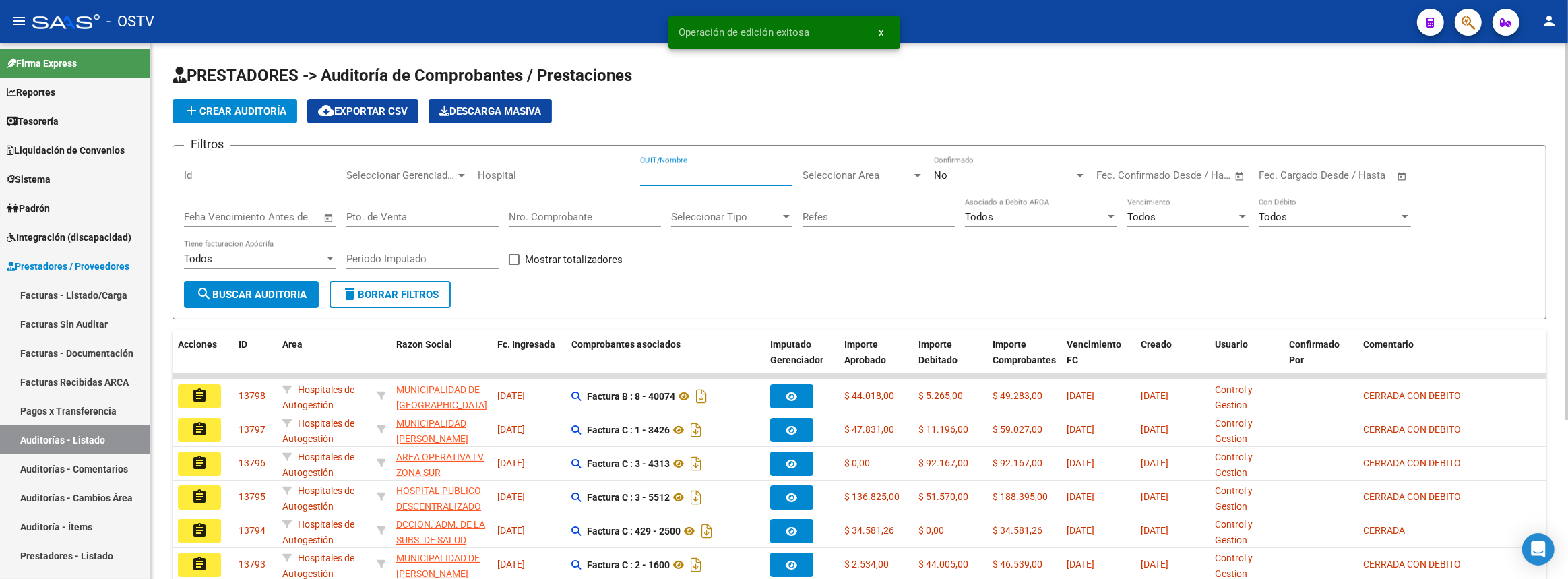
click at [736, 172] on input "CUIT/Nombre" at bounding box center [716, 175] width 152 height 12
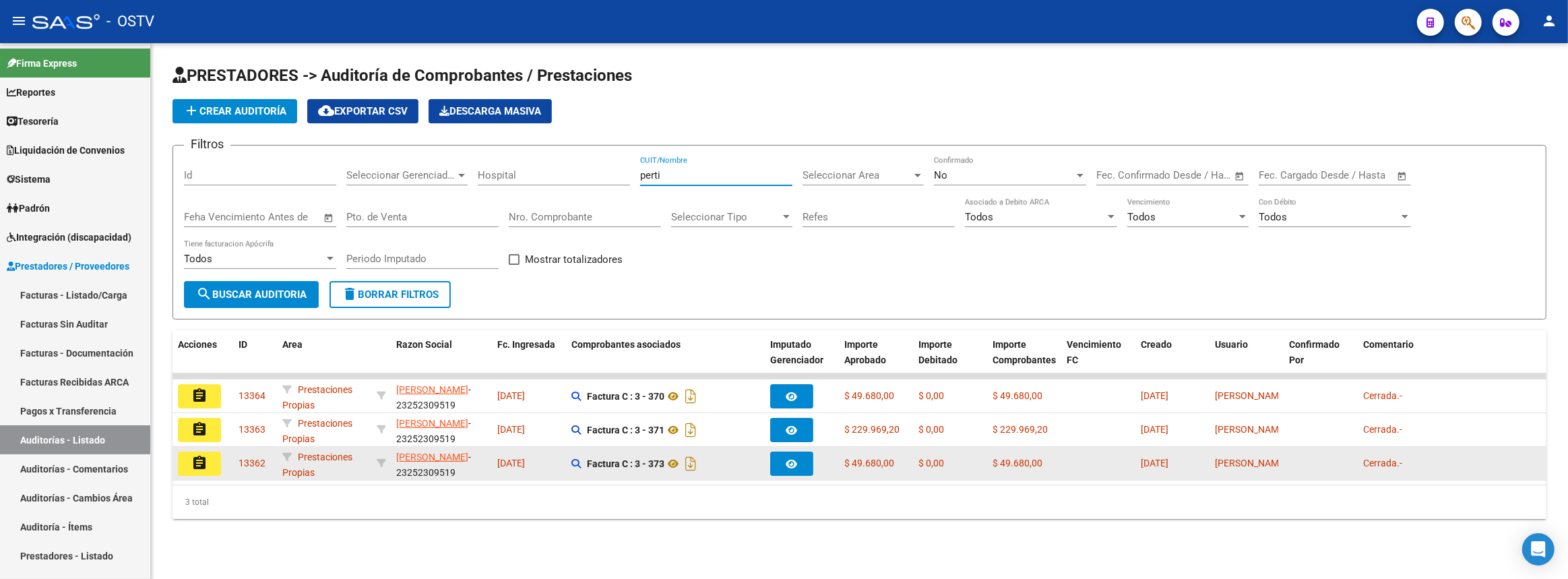
type input "perti"
click at [187, 465] on button "assignment" at bounding box center [199, 464] width 43 height 24
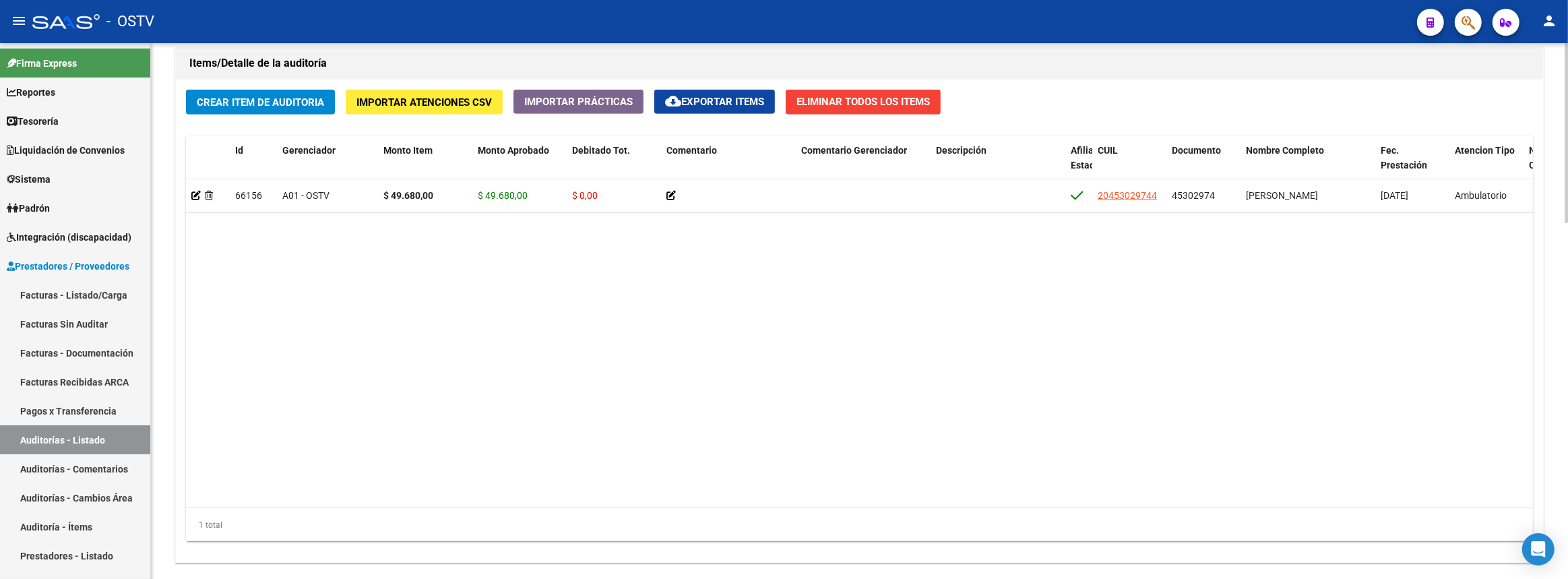
scroll to position [1056, 0]
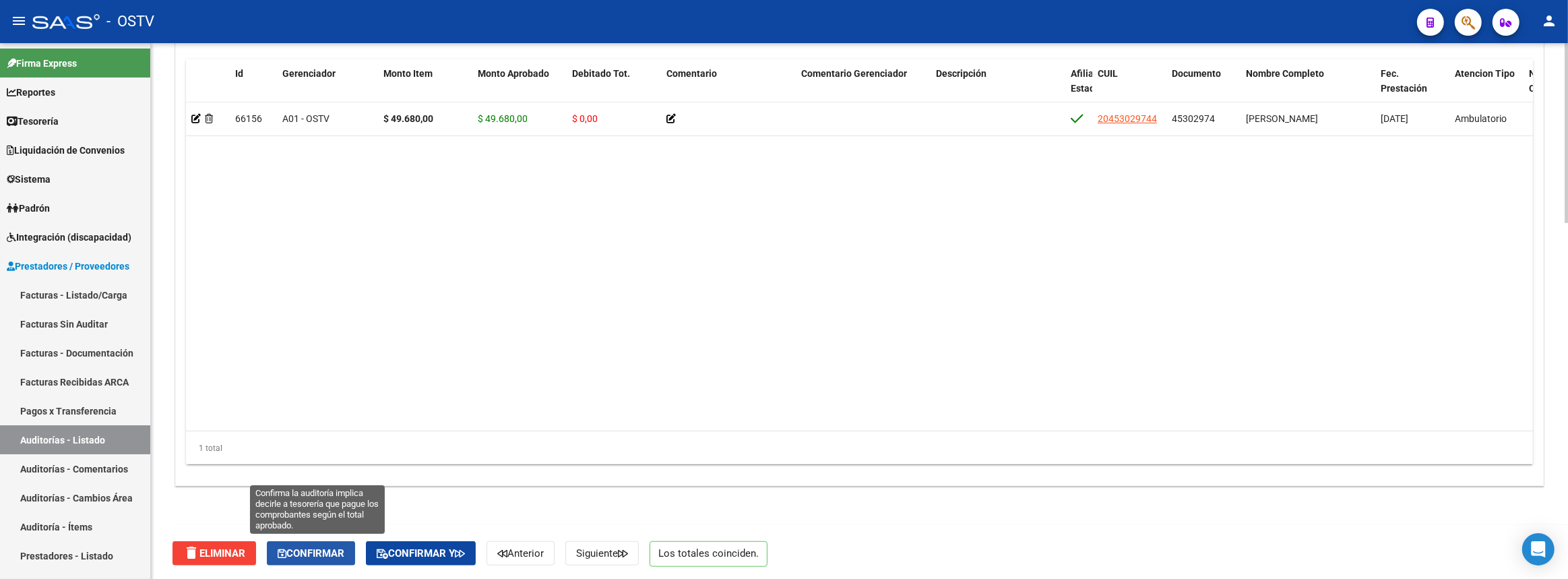
click at [322, 550] on span "Confirmar" at bounding box center [310, 553] width 66 height 12
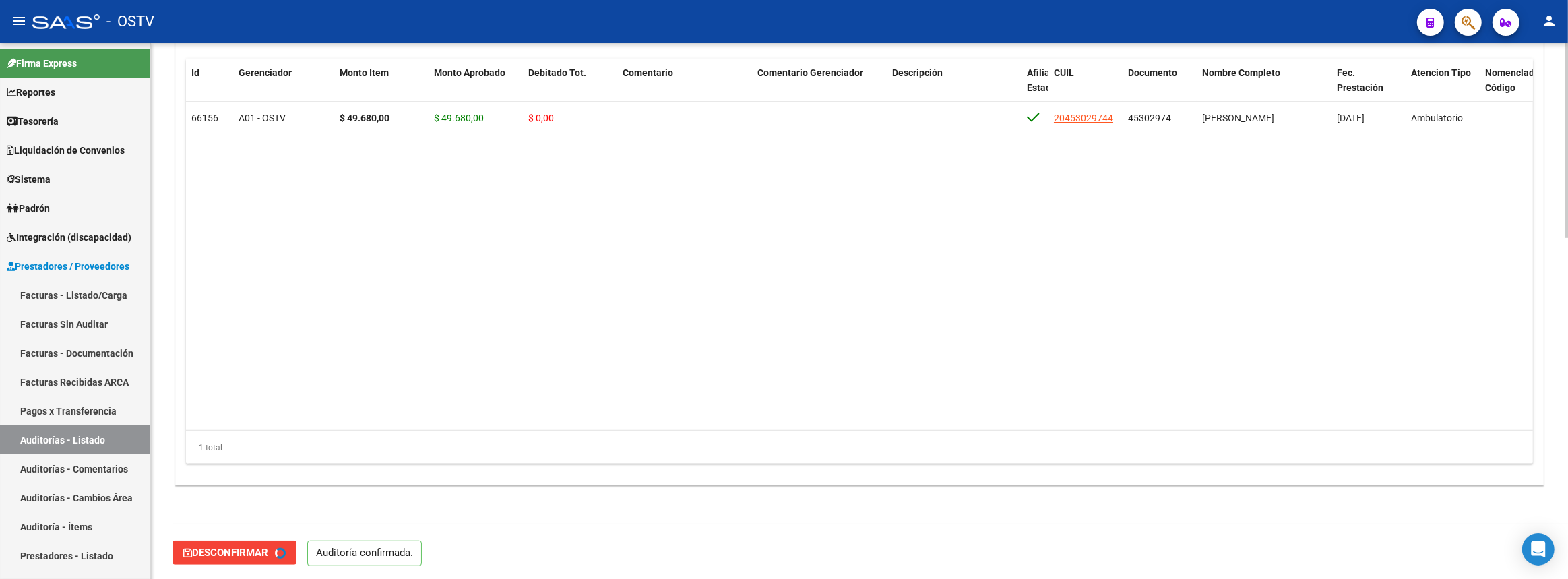
type input "202508"
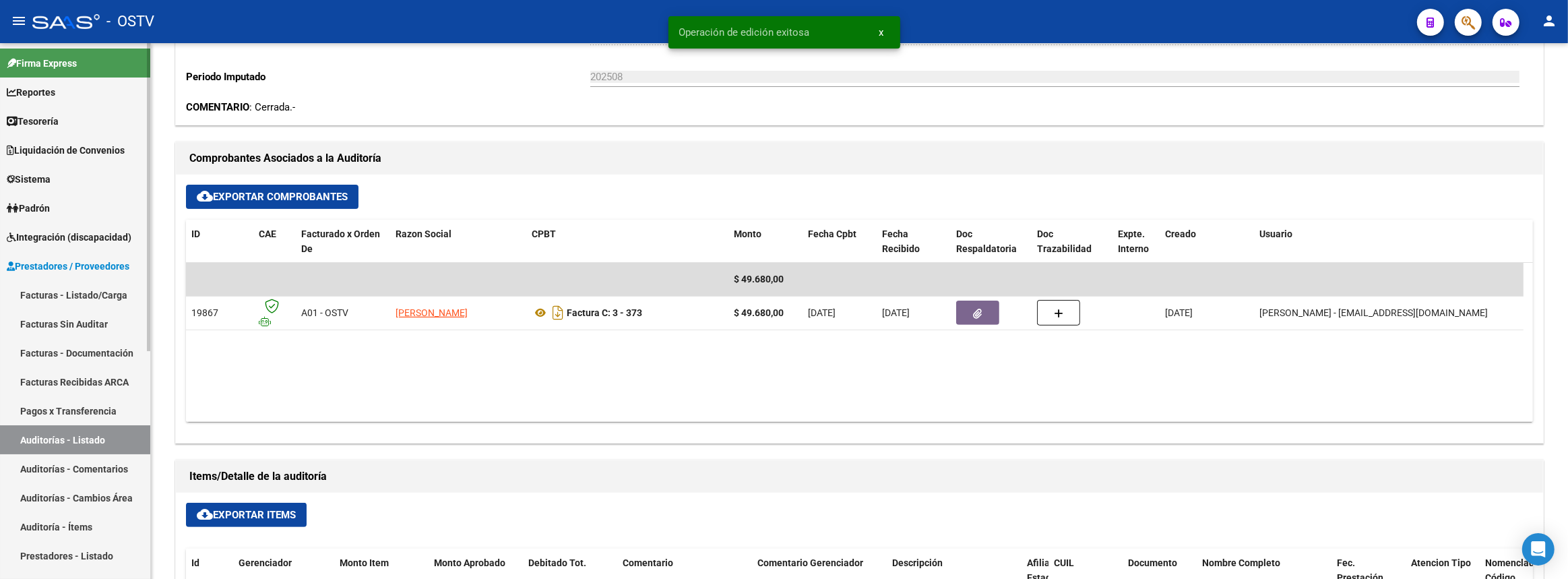
scroll to position [264, 0]
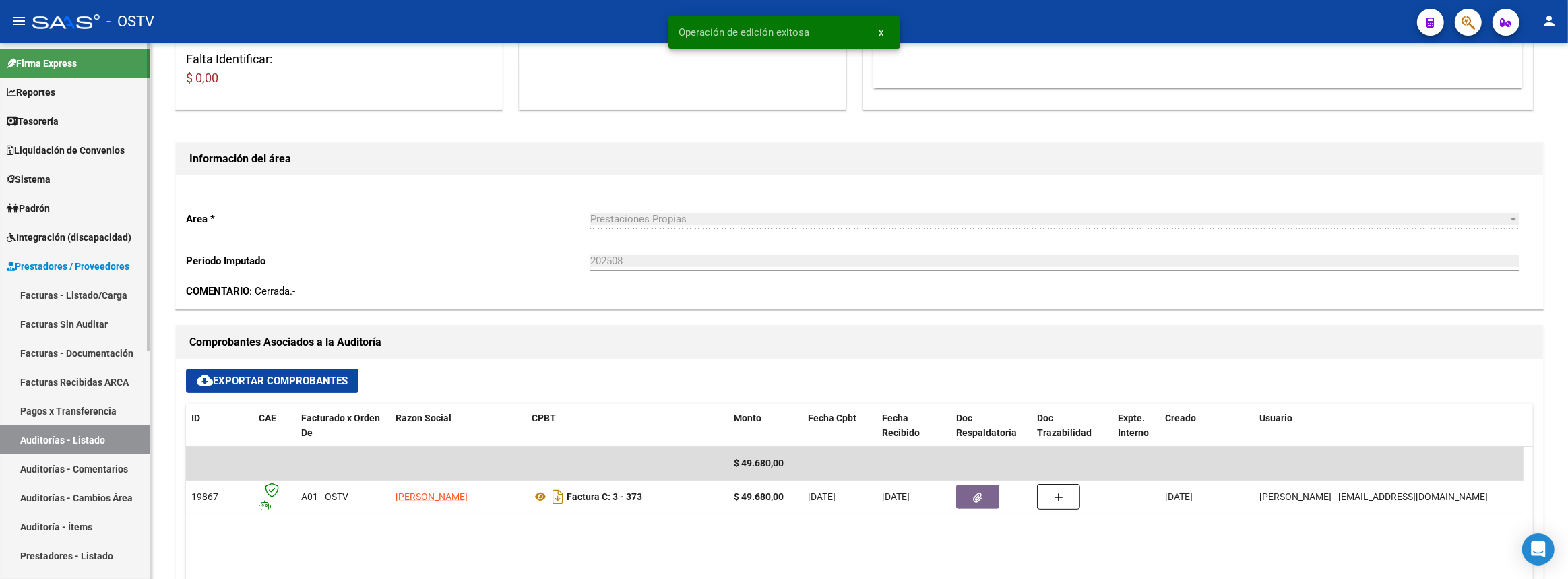
click at [97, 440] on link "Auditorías - Listado" at bounding box center [75, 440] width 150 height 29
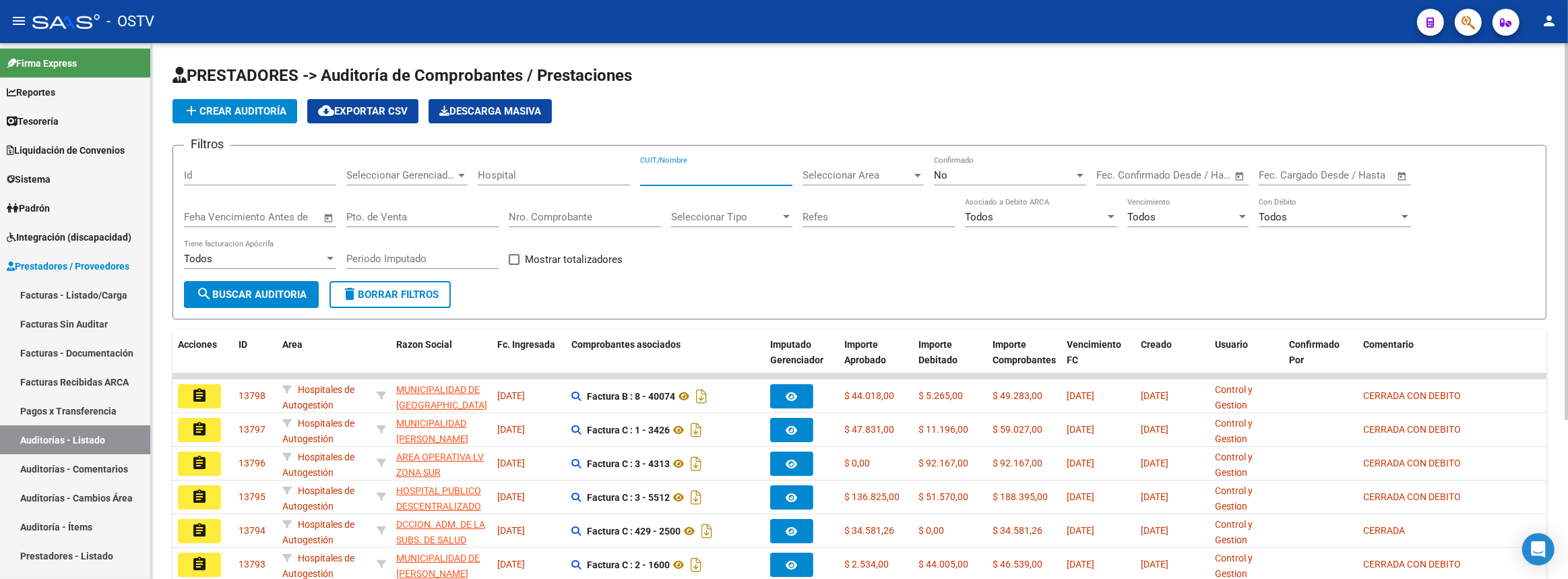
click at [711, 175] on input "CUIT/Nombre" at bounding box center [716, 175] width 152 height 12
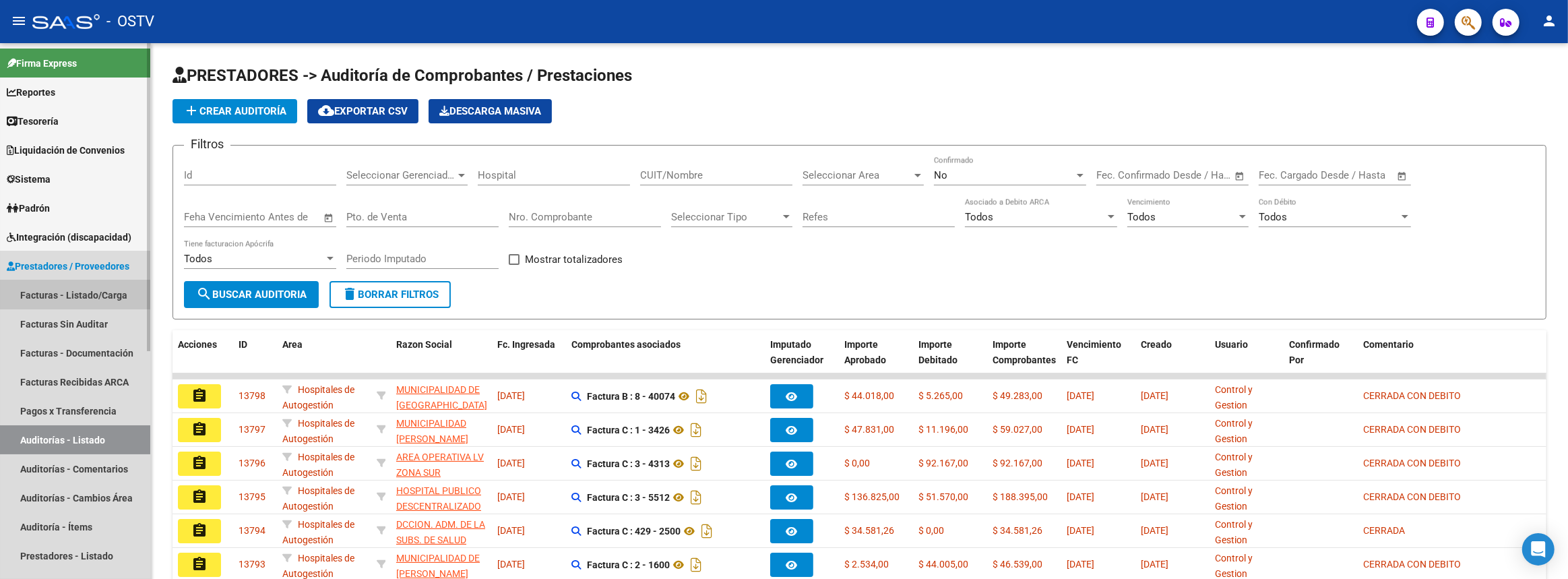
click at [74, 284] on link "Facturas - Listado/Carga" at bounding box center [75, 295] width 150 height 29
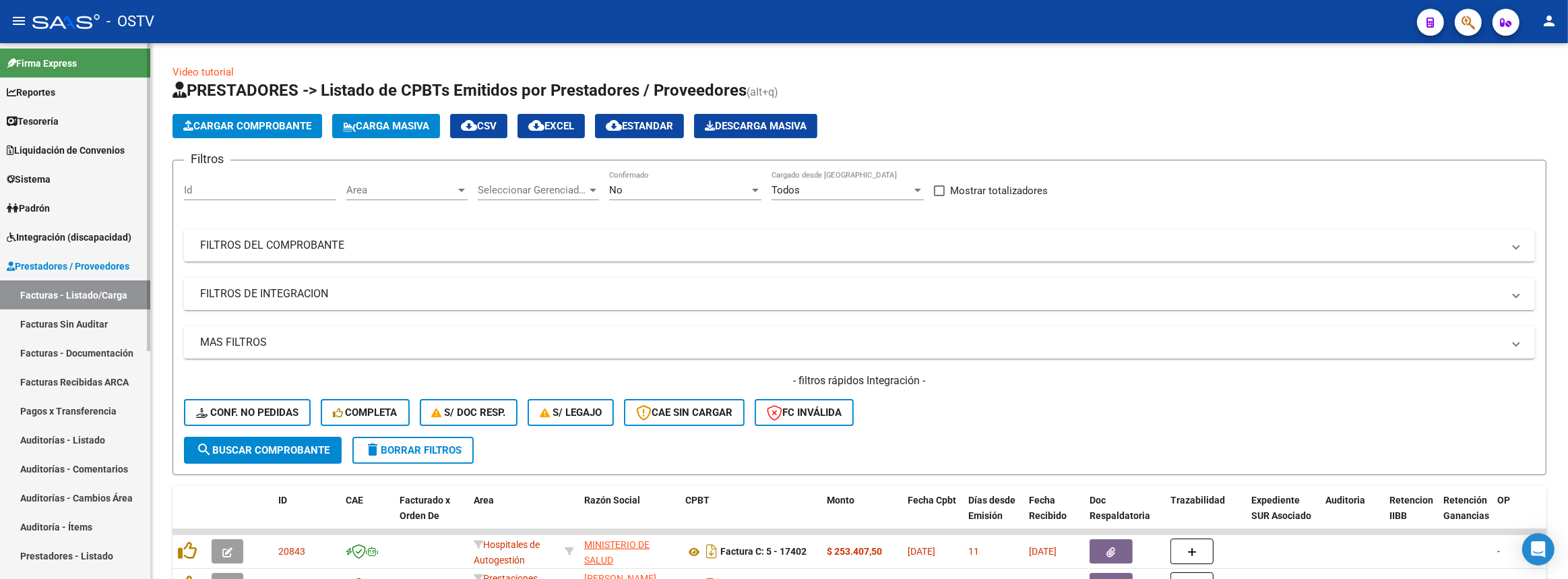
click at [71, 433] on link "Auditorías - Listado" at bounding box center [75, 440] width 150 height 29
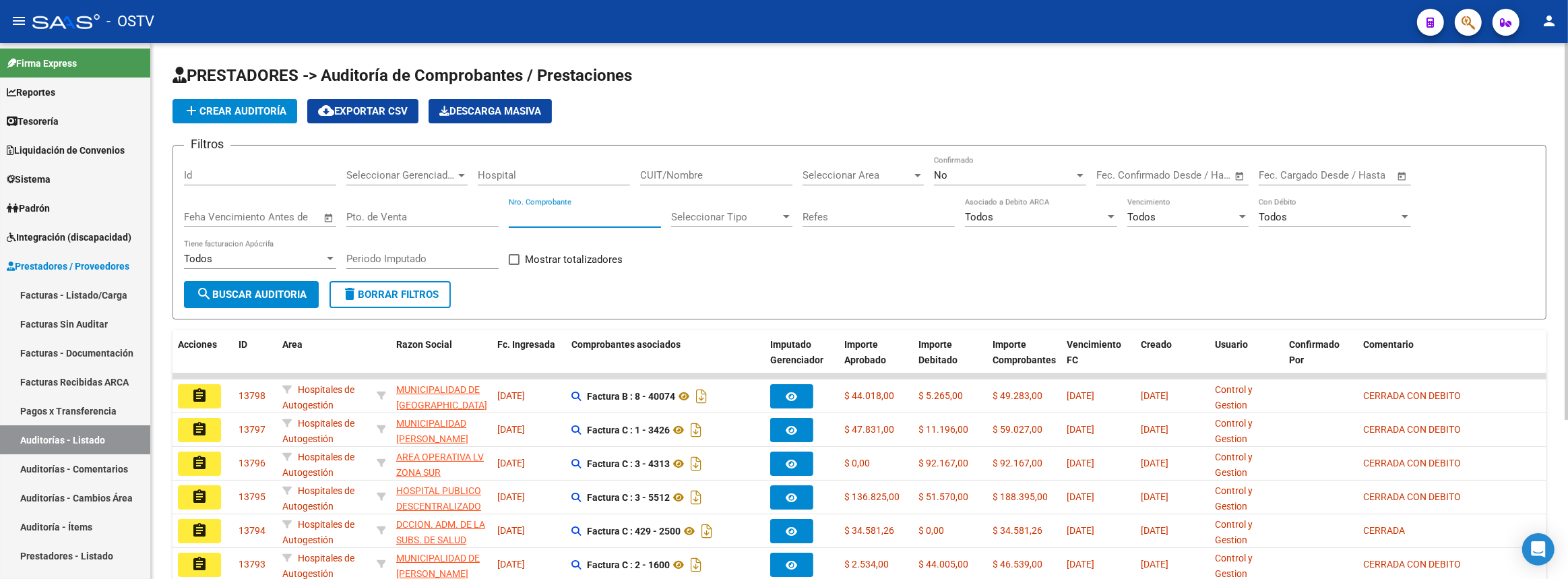
click at [584, 212] on input "Nro. Comprobante" at bounding box center [585, 217] width 152 height 12
click at [710, 173] on input "CUIT/Nombre" at bounding box center [716, 175] width 152 height 12
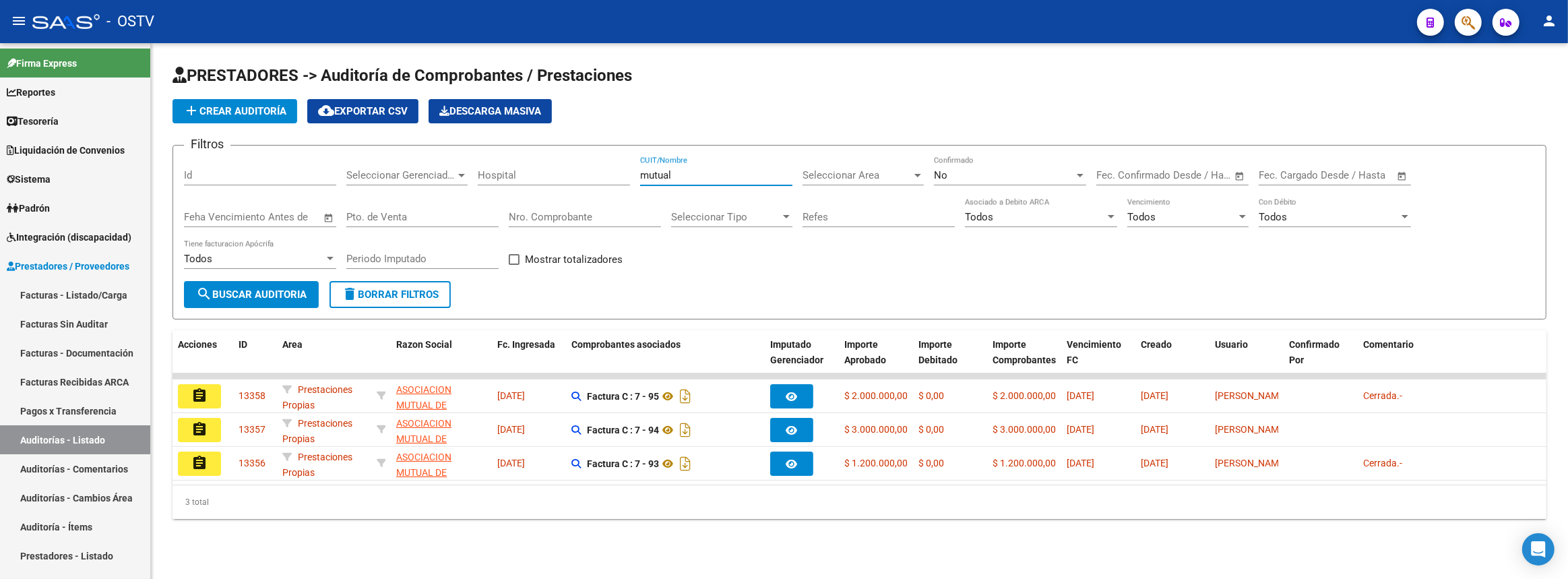
type input "mutual"
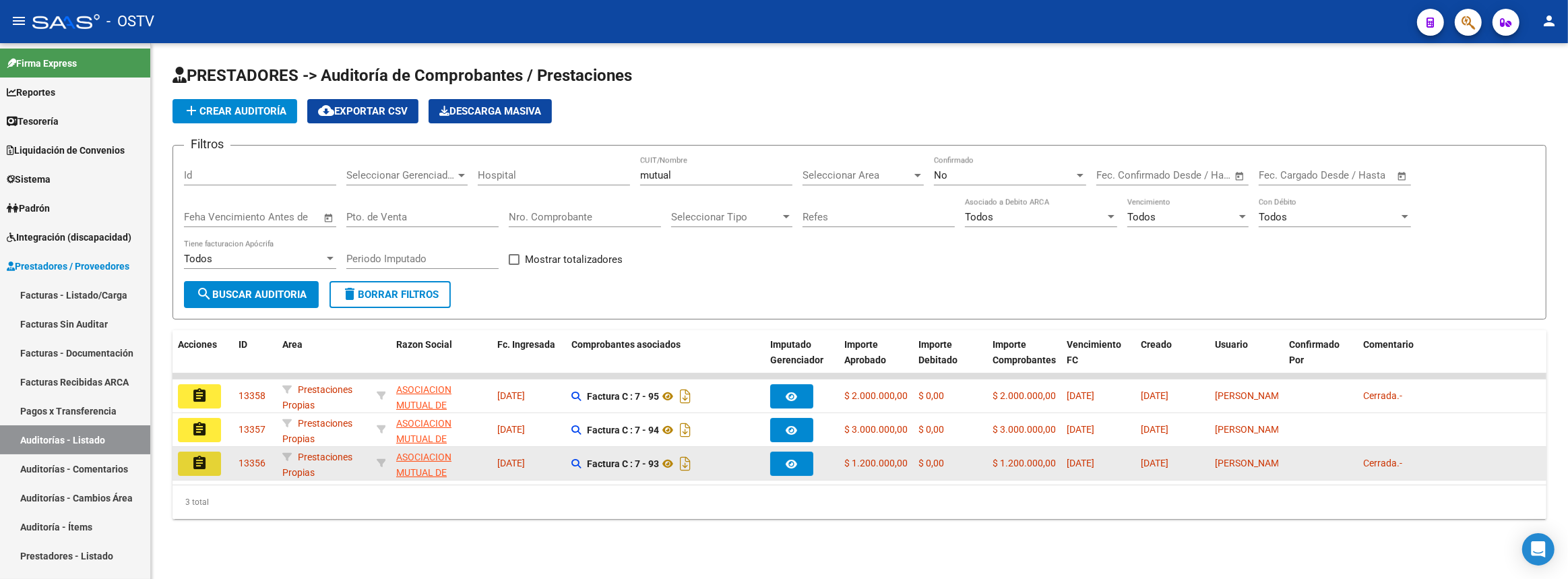
click at [202, 460] on mat-icon "assignment" at bounding box center [199, 462] width 16 height 16
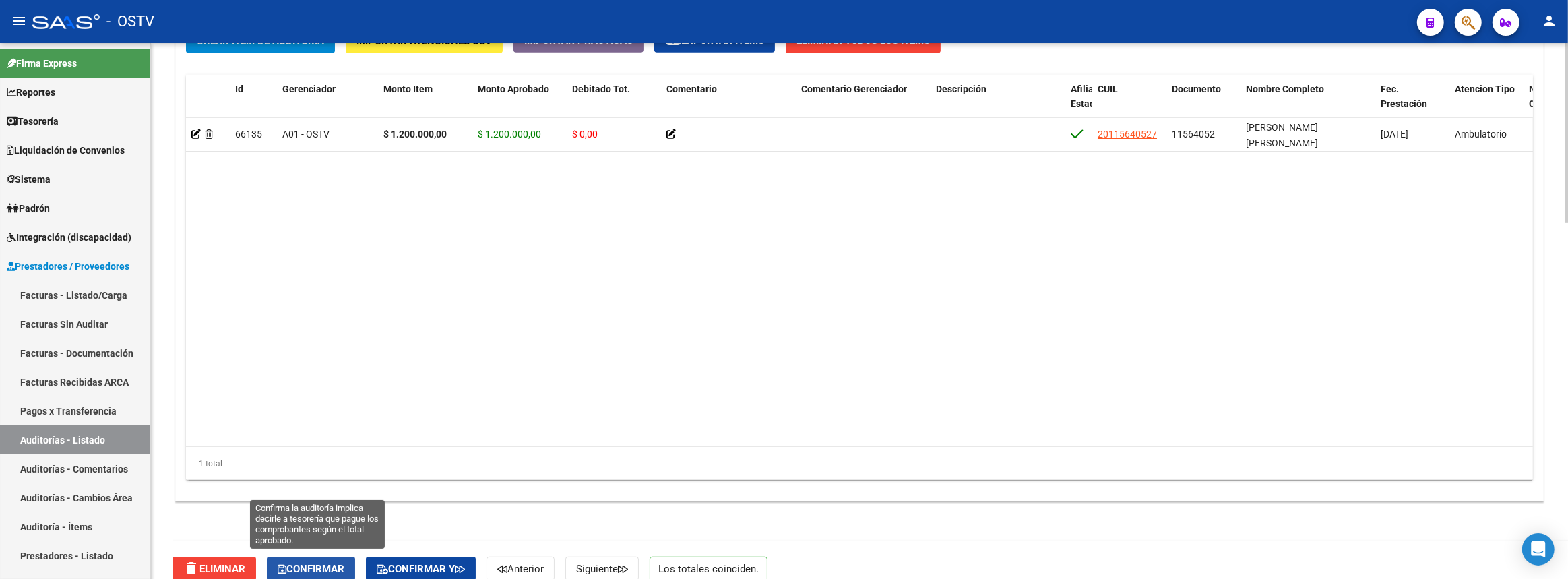
click at [311, 568] on span "Confirmar" at bounding box center [310, 568] width 66 height 12
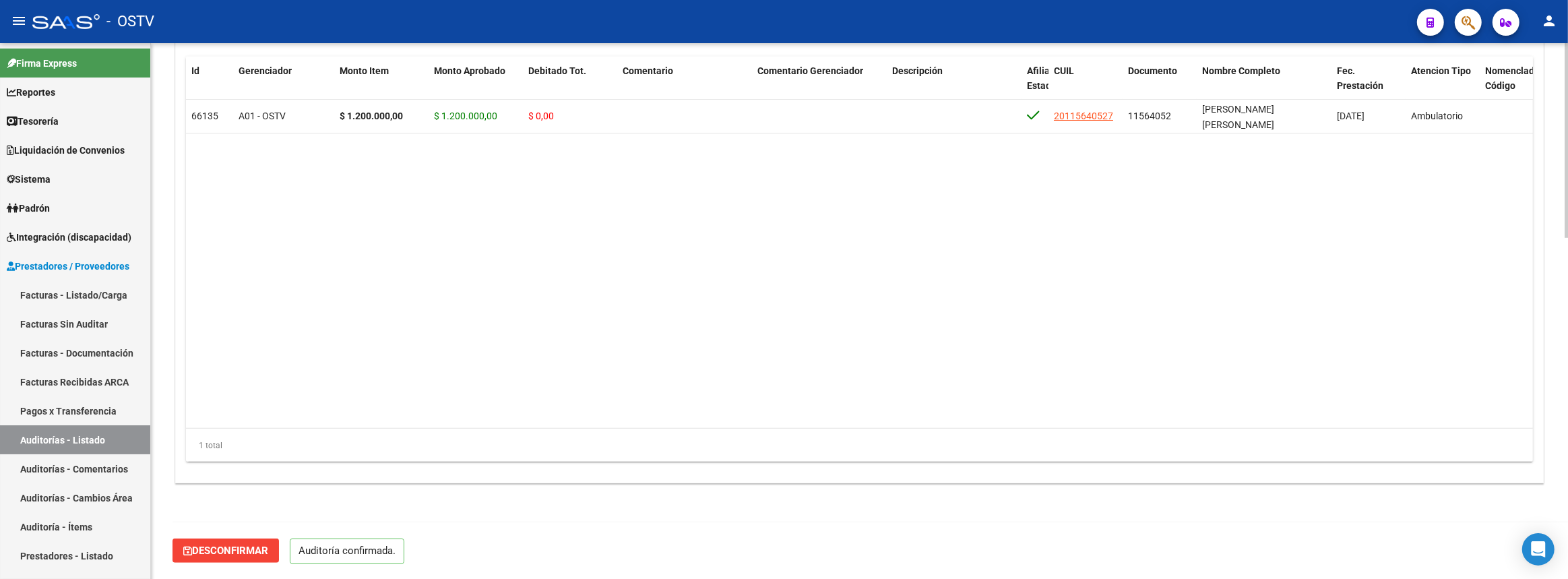
scroll to position [924, 0]
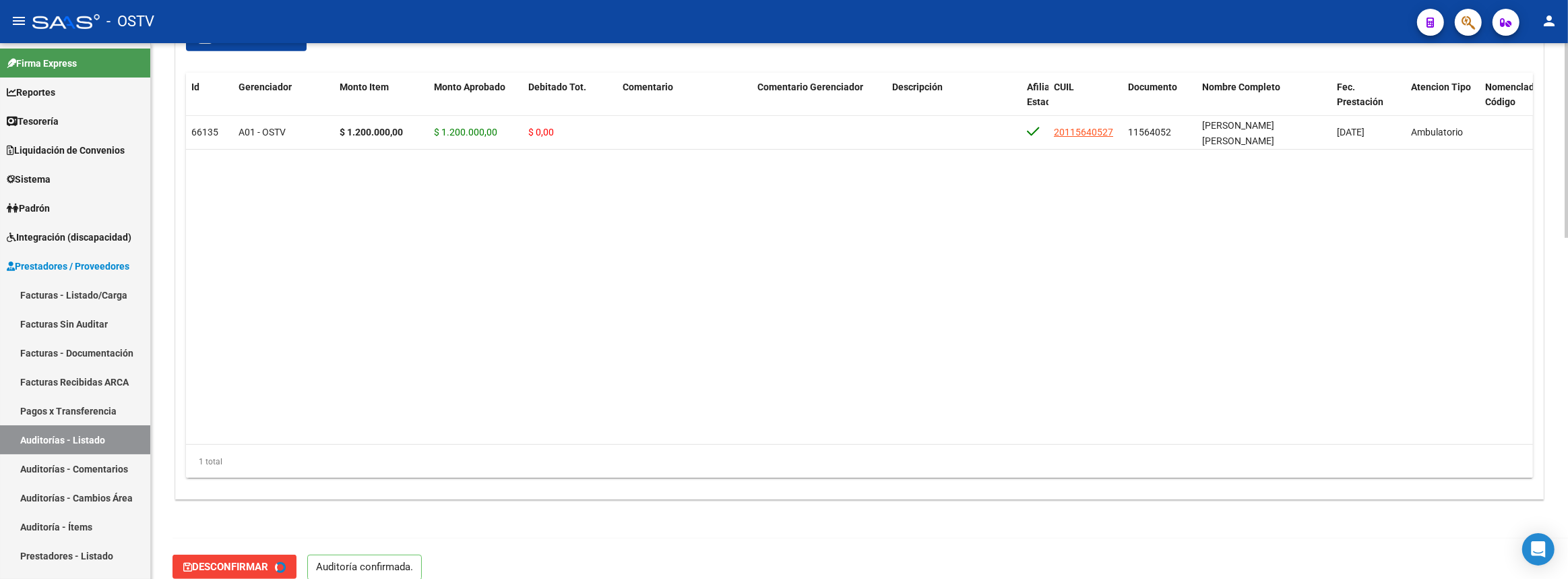
type input "202508"
click at [79, 431] on link "Auditorías - Listado" at bounding box center [75, 440] width 150 height 29
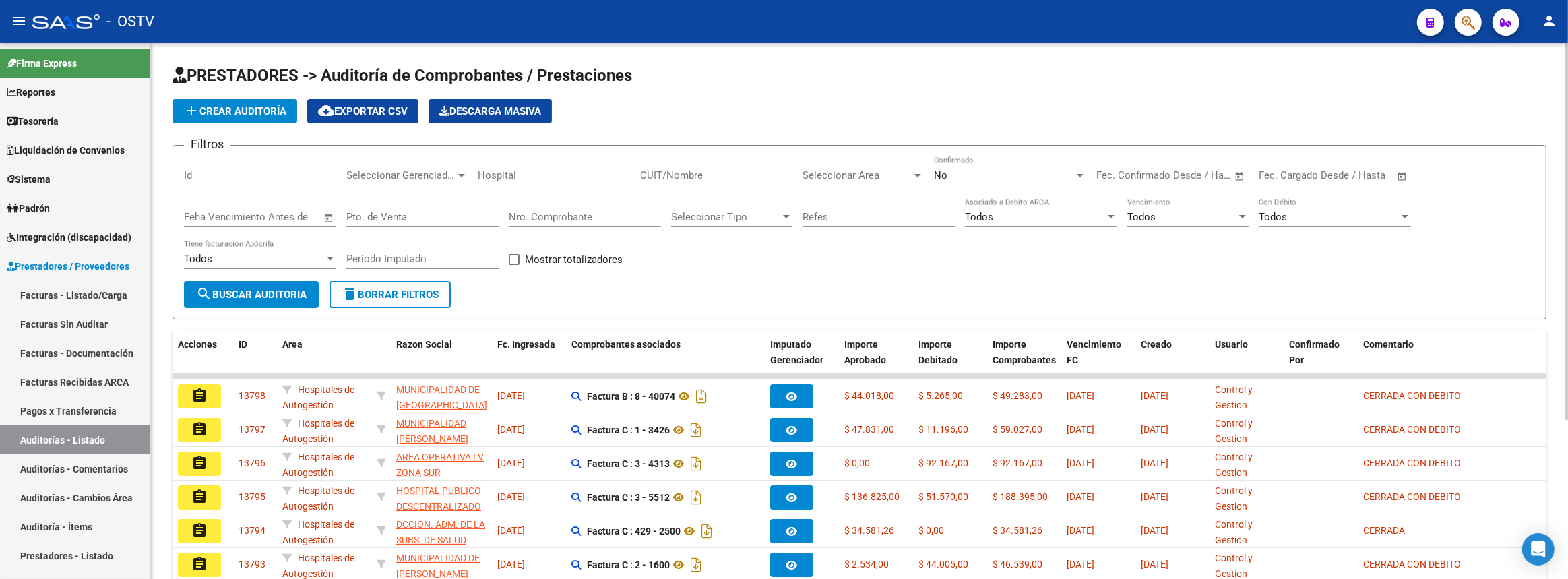
click at [434, 178] on span "Seleccionar Gerenciador" at bounding box center [401, 175] width 109 height 12
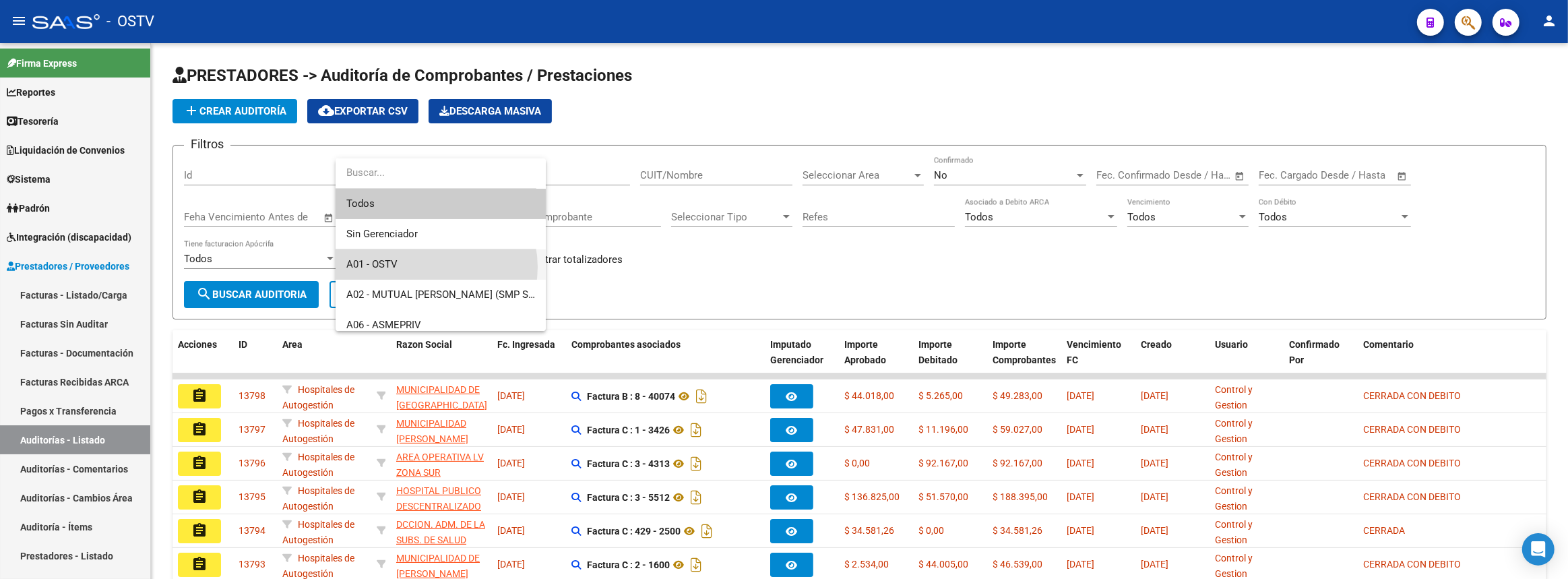
click at [429, 267] on span "A01 - OSTV" at bounding box center [441, 264] width 189 height 30
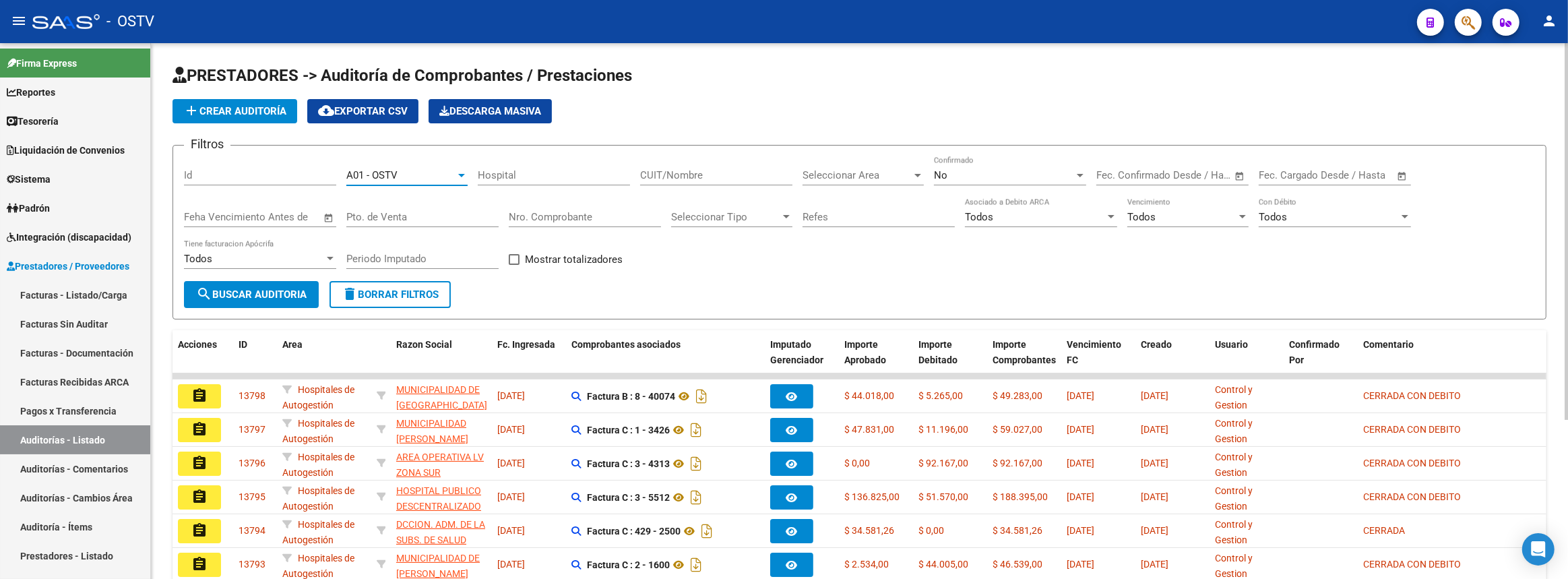
click at [855, 162] on div "Seleccionar Area Seleccionar Area" at bounding box center [863, 171] width 121 height 29
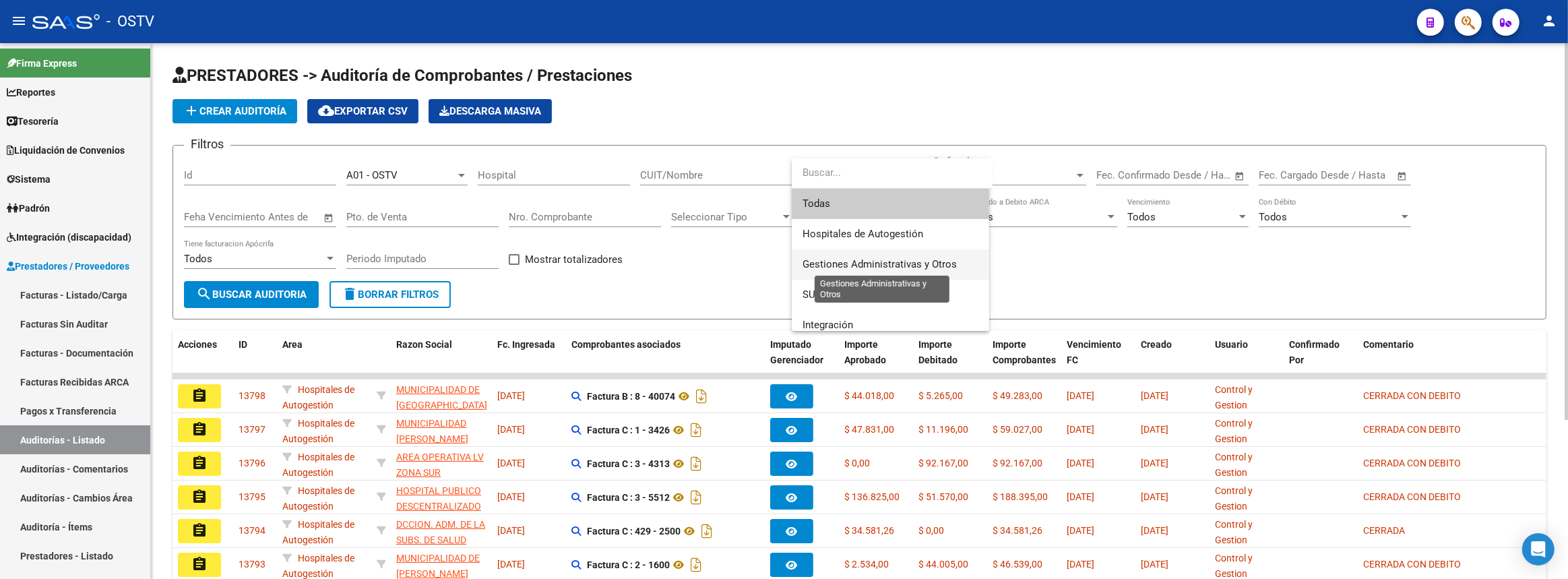
click at [889, 265] on span "Gestiones Administrativas y Otros" at bounding box center [880, 264] width 154 height 12
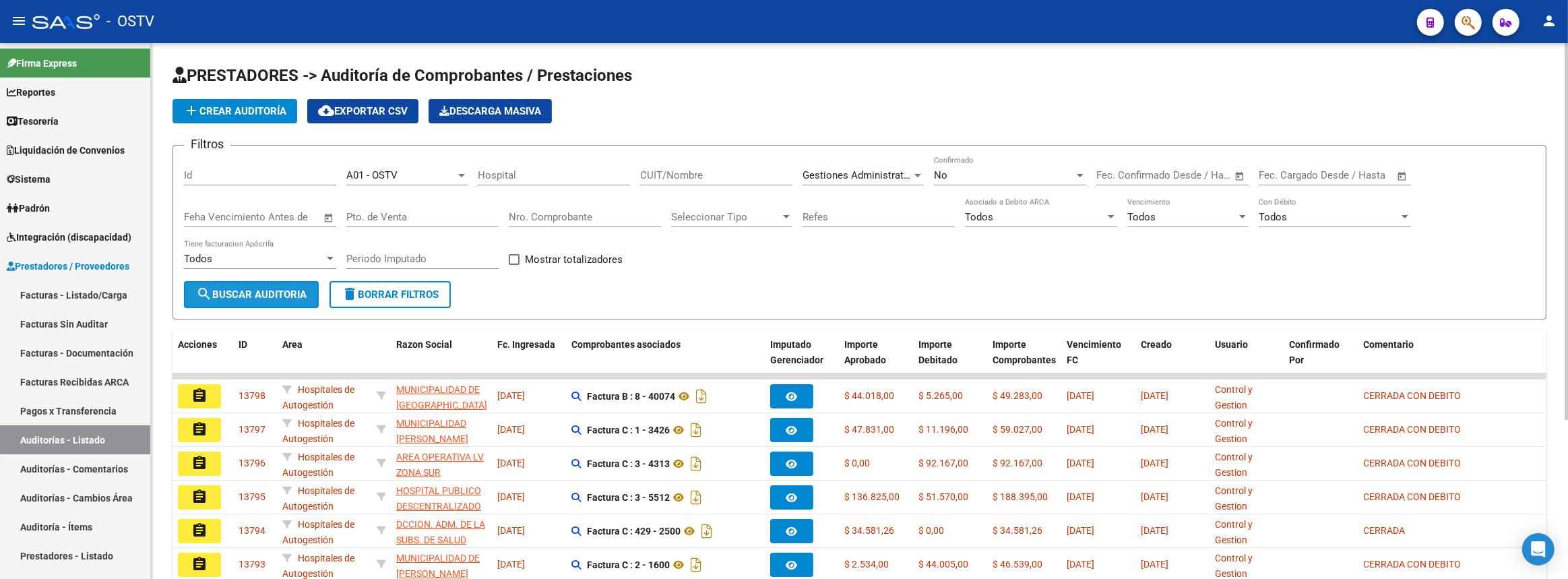
click at [263, 292] on span "search Buscar Auditoria" at bounding box center [251, 294] width 111 height 12
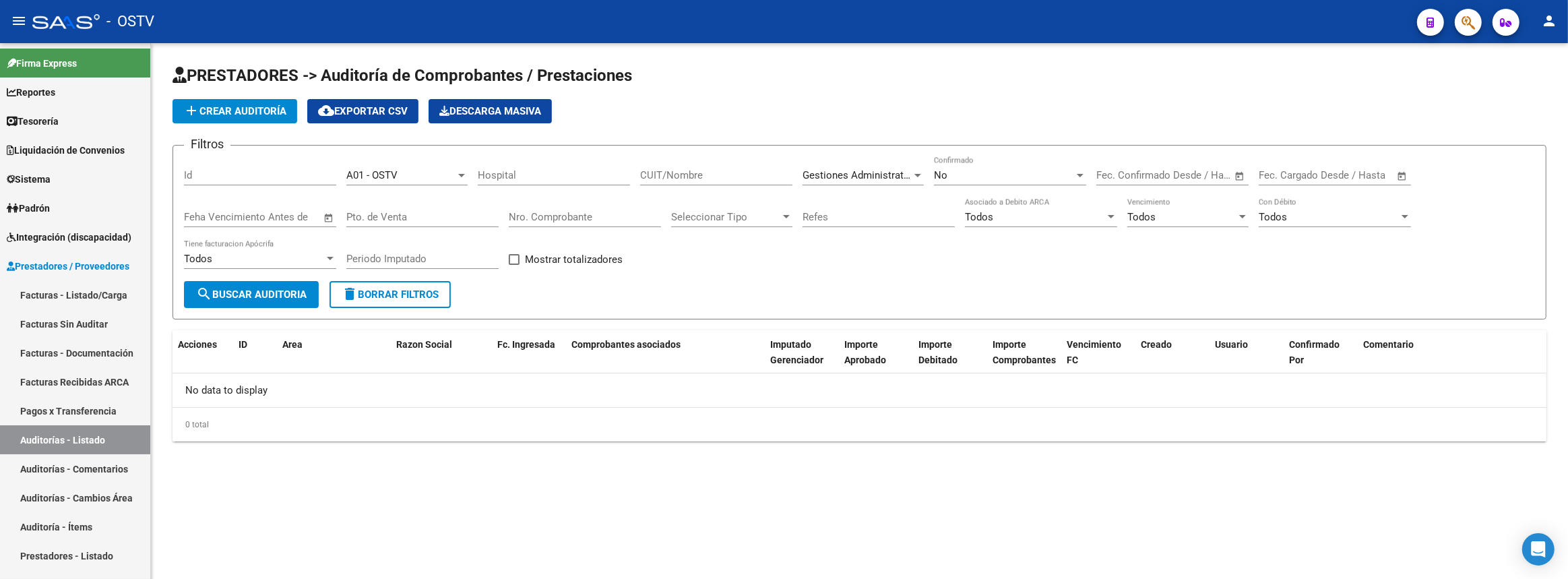
click at [888, 165] on div "Gestiones Administrativas y Otros Seleccionar Area" at bounding box center [863, 171] width 121 height 29
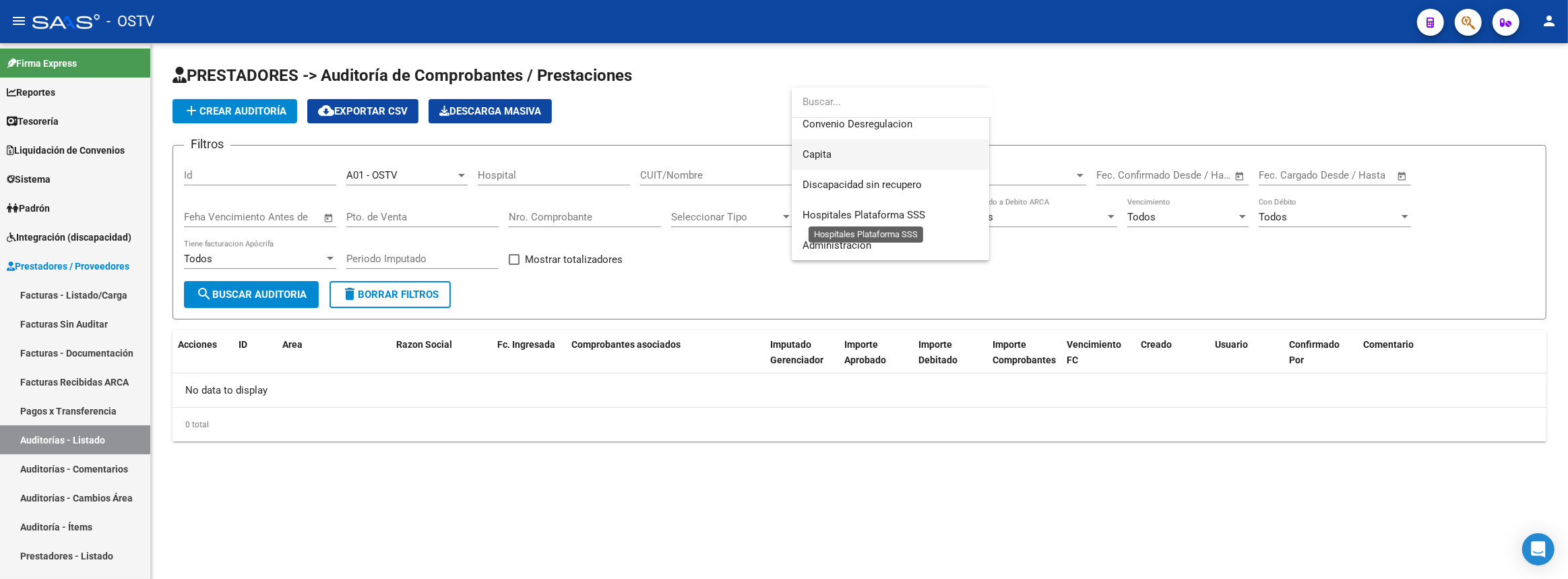
scroll to position [129, 0]
click at [876, 161] on span "Prestaciones Propias" at bounding box center [890, 155] width 176 height 30
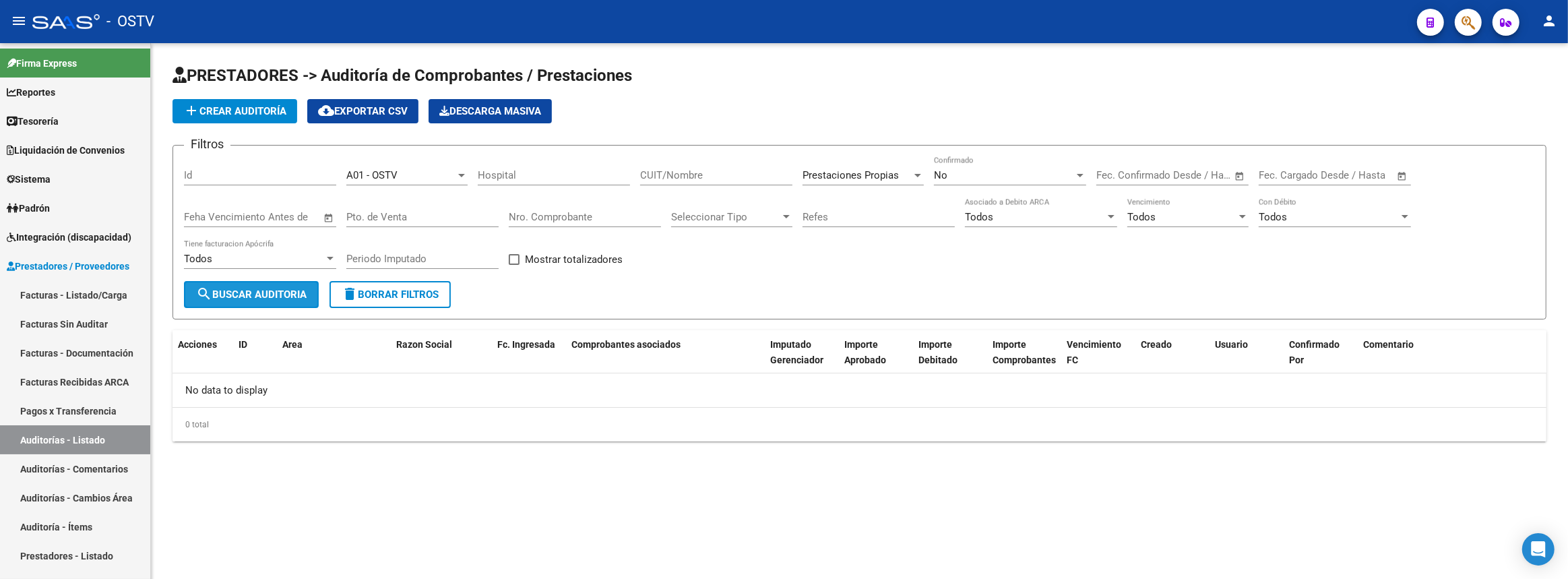
click at [279, 290] on span "search Buscar Auditoria" at bounding box center [251, 294] width 111 height 12
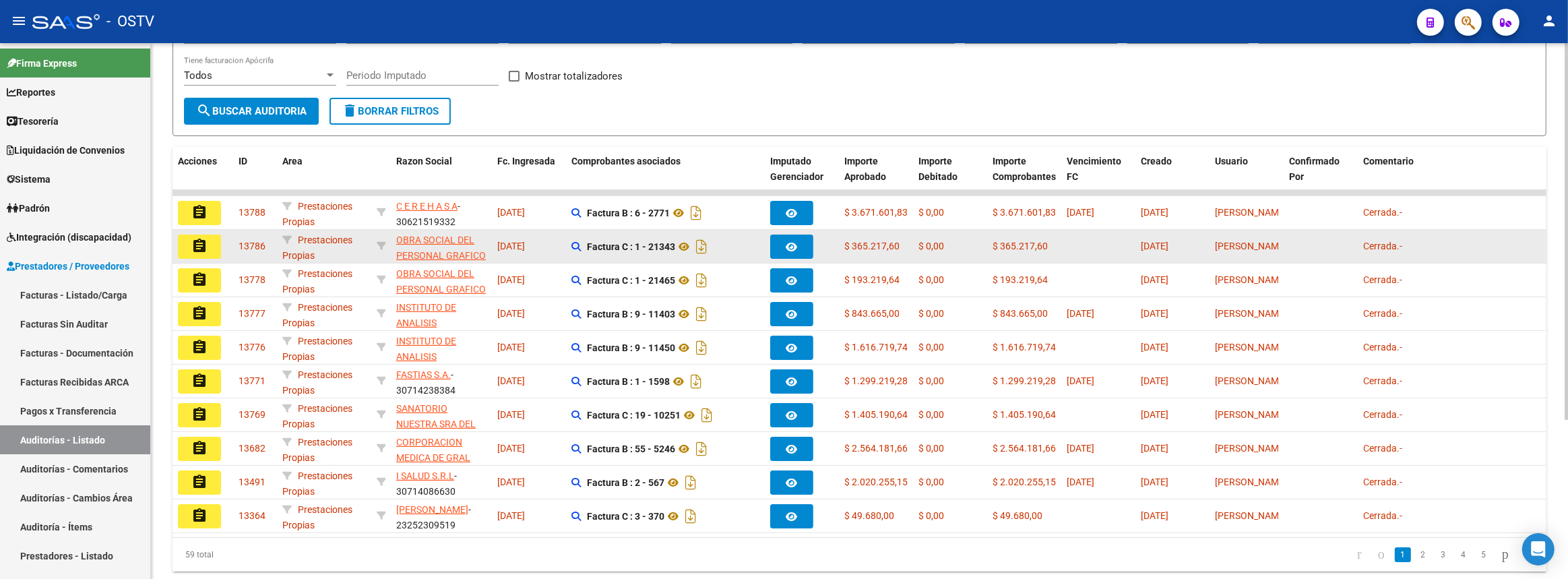
scroll to position [226, 0]
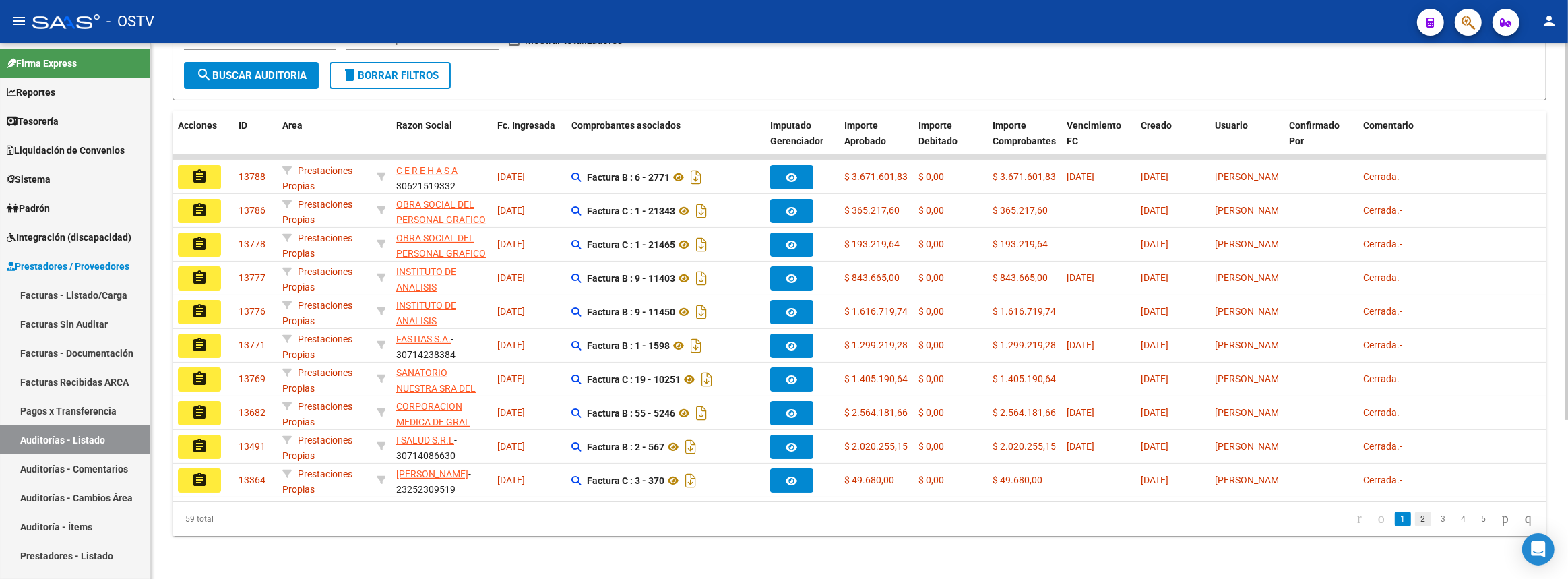
click at [1415, 524] on link "2" at bounding box center [1423, 519] width 16 height 15
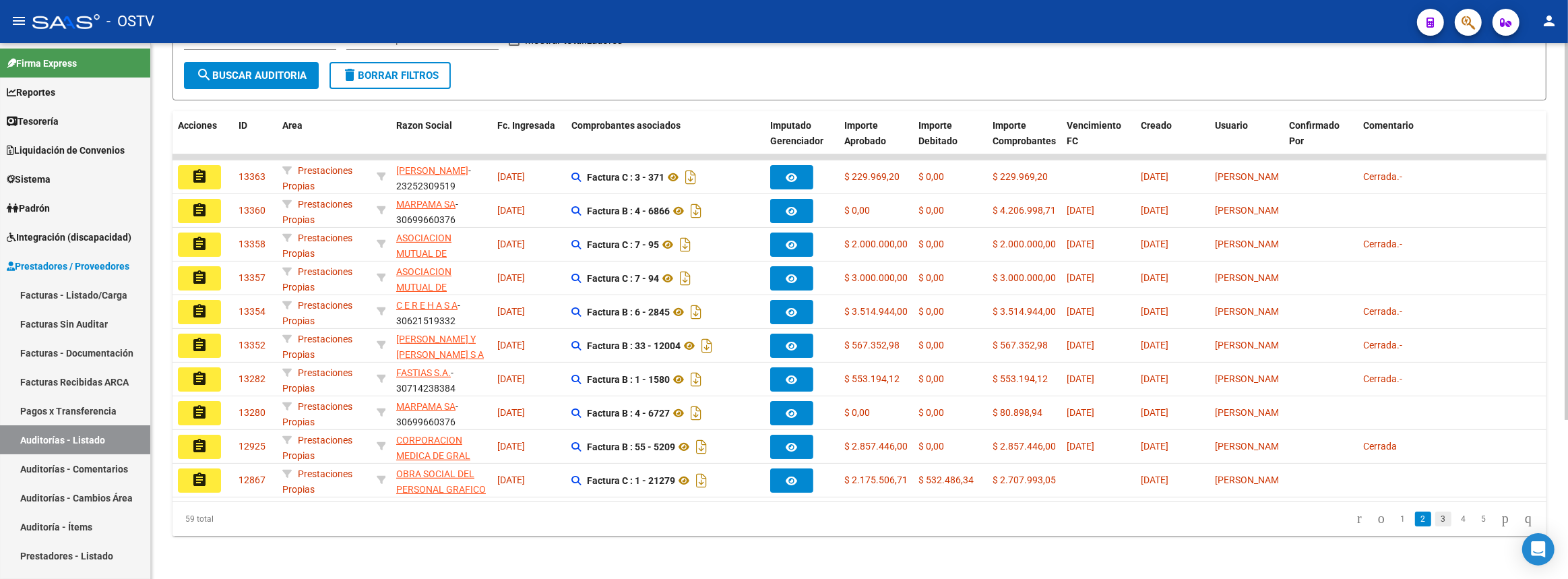
click at [1435, 521] on link "3" at bounding box center [1443, 519] width 16 height 15
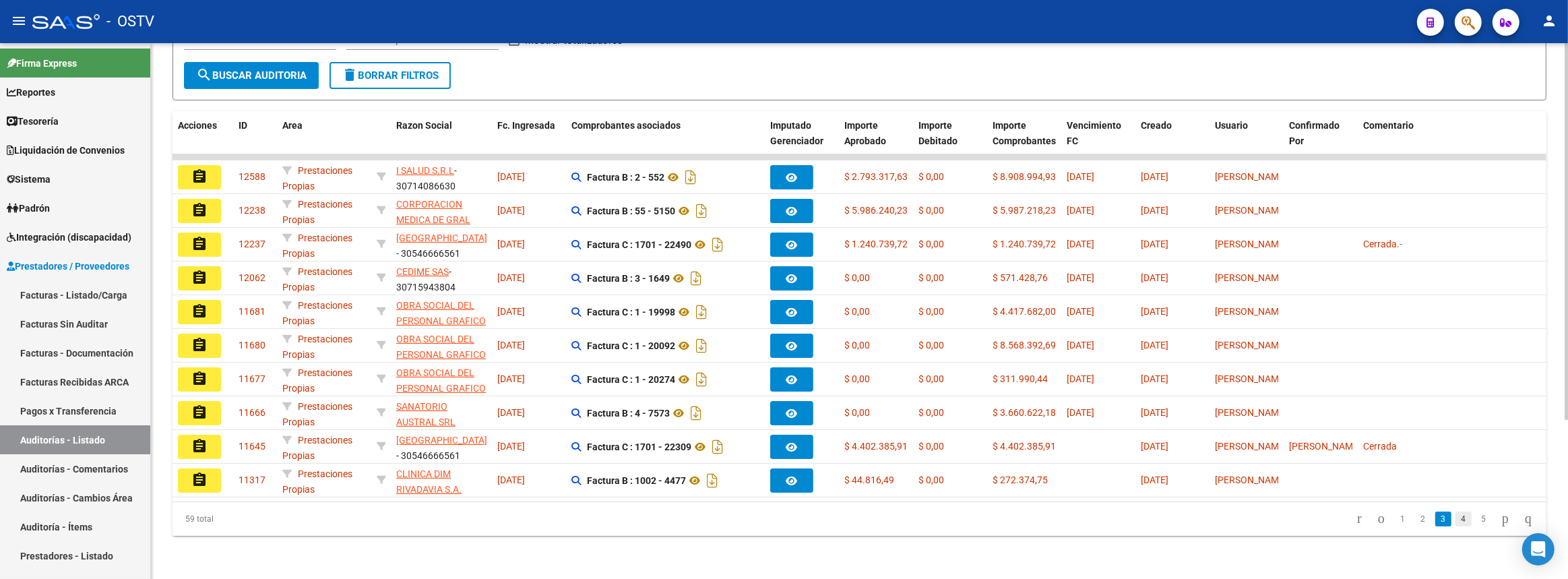
click at [1455, 522] on link "4" at bounding box center [1463, 519] width 16 height 15
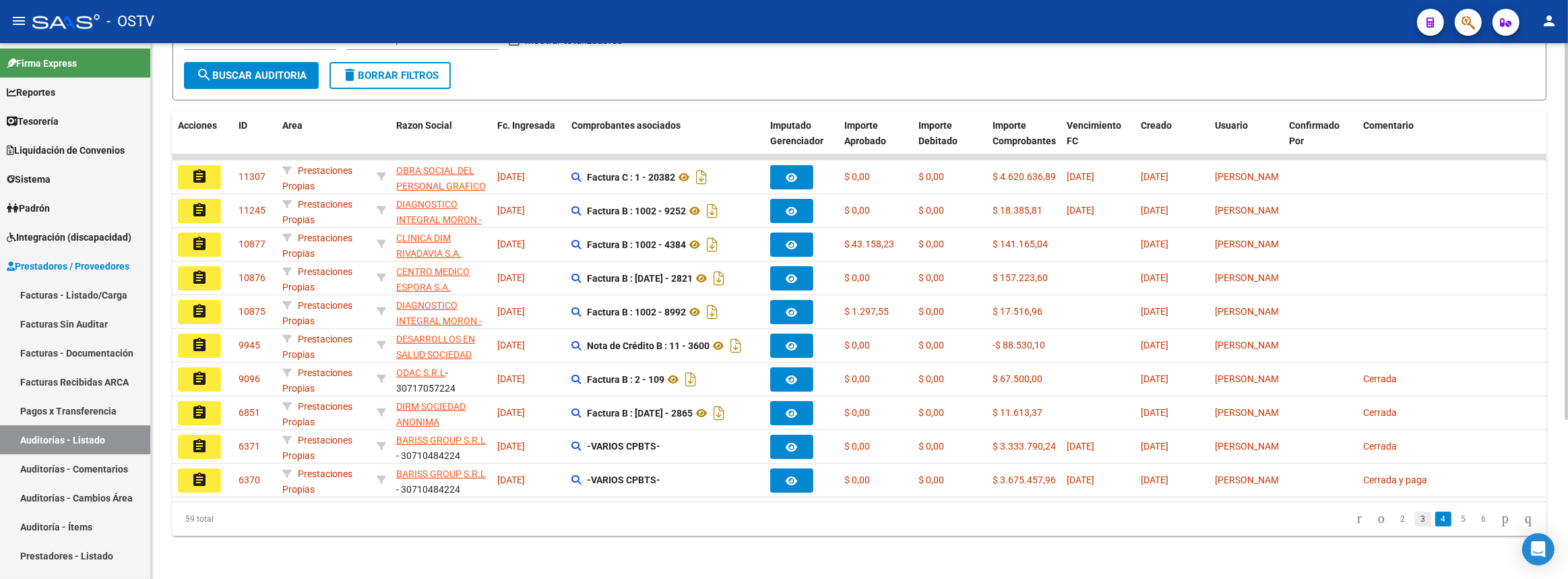
click at [1415, 524] on link "3" at bounding box center [1423, 519] width 16 height 15
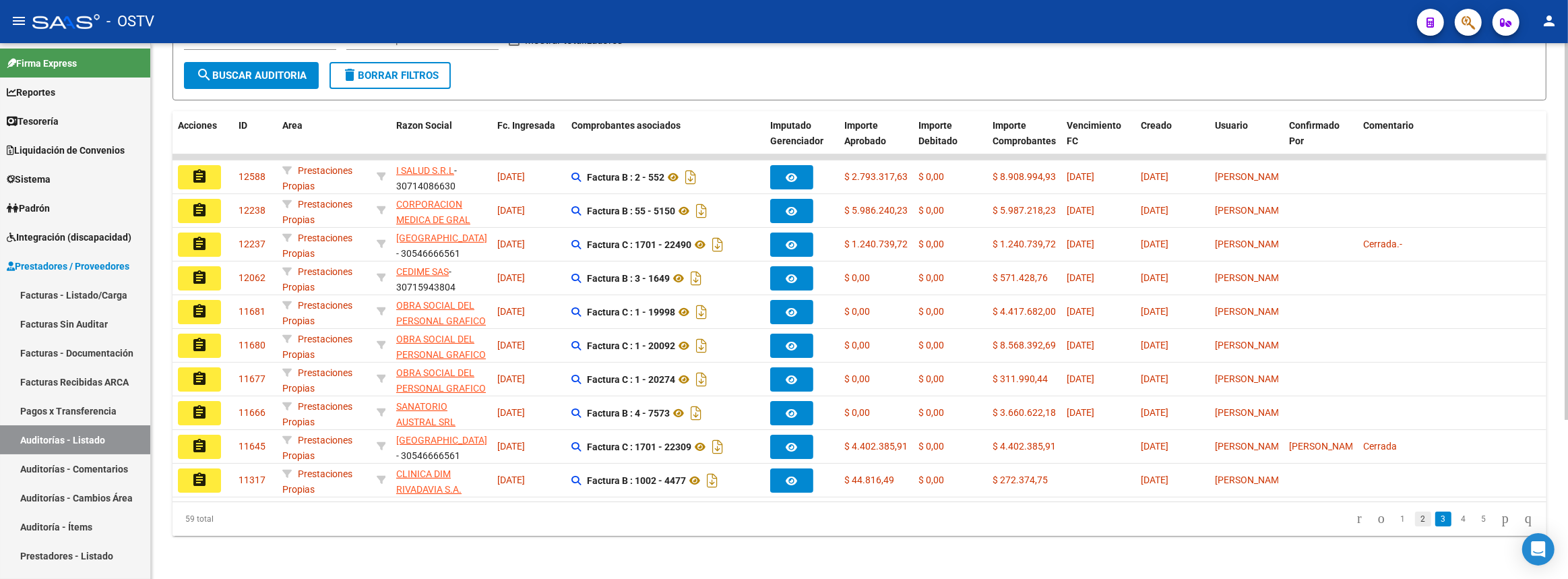
click at [1415, 519] on link "2" at bounding box center [1423, 519] width 16 height 15
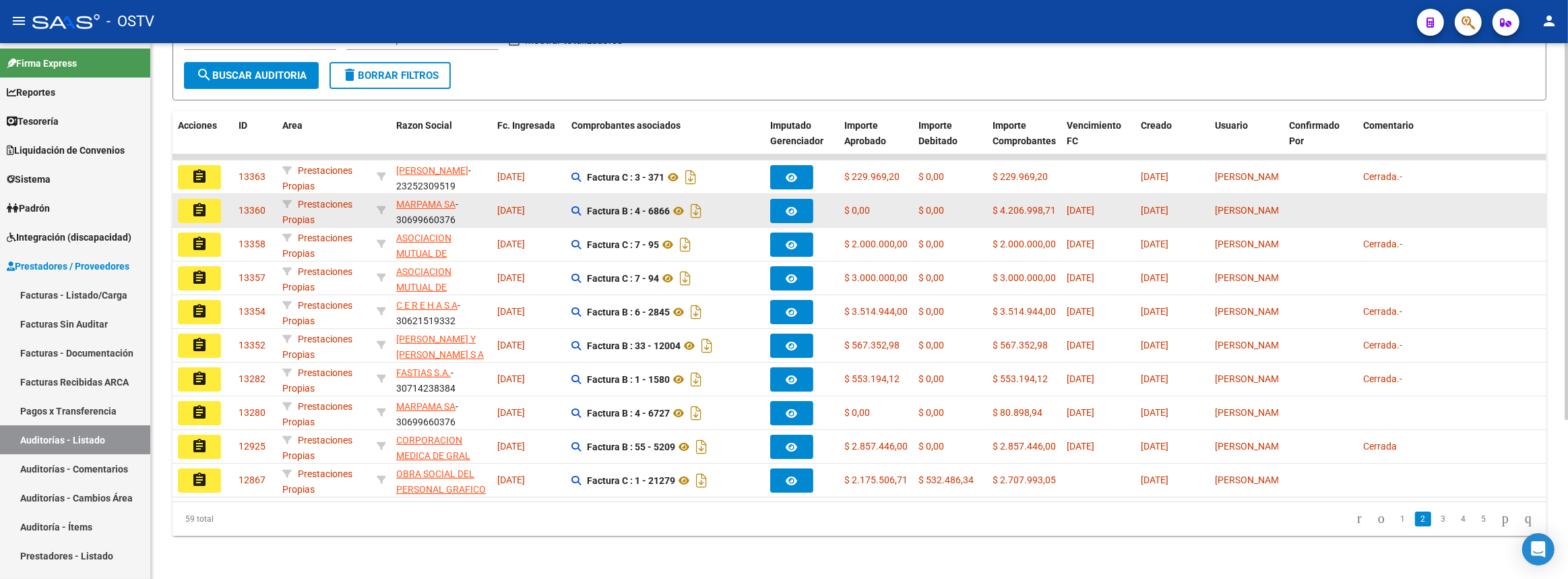
scroll to position [0, 0]
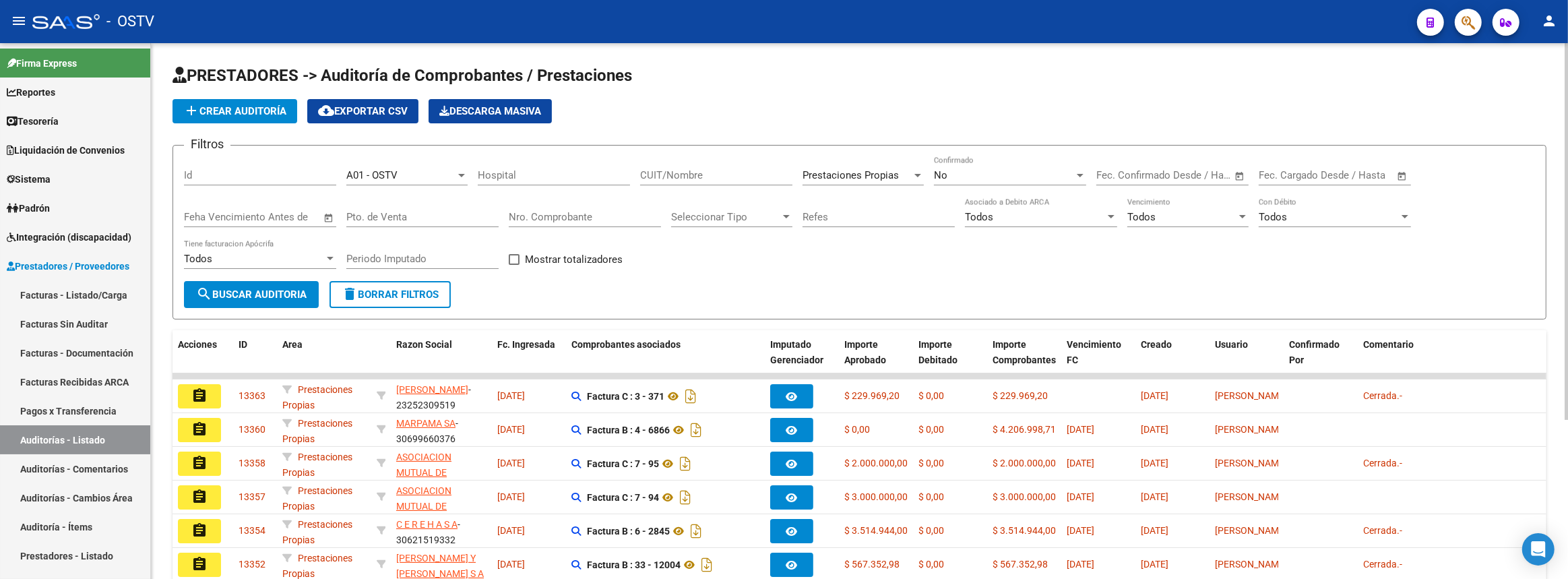
click at [249, 84] on h1 "PRESTADORES -> Auditoría de Comprobantes / Prestaciones" at bounding box center [859, 76] width 1374 height 24
click at [249, 99] on button "add Crear Auditoría" at bounding box center [234, 112] width 124 height 24
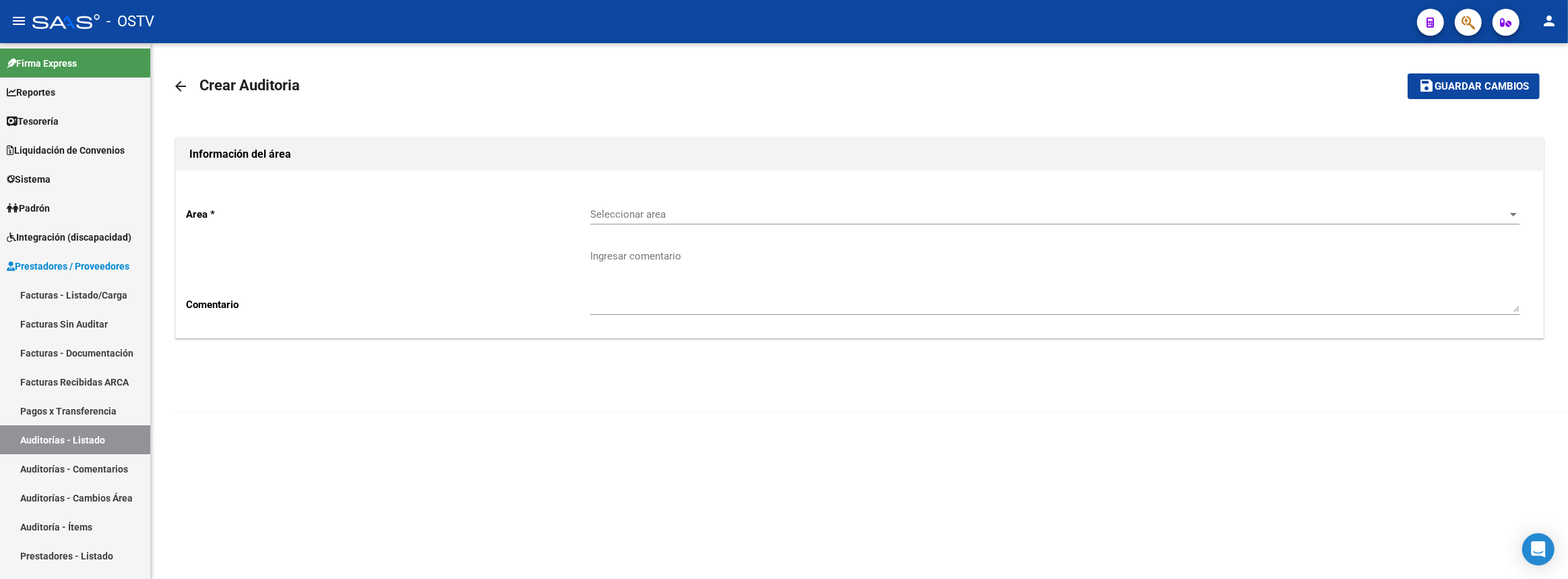
click at [671, 219] on div "Seleccionar area Seleccionar area" at bounding box center [1055, 209] width 929 height 29
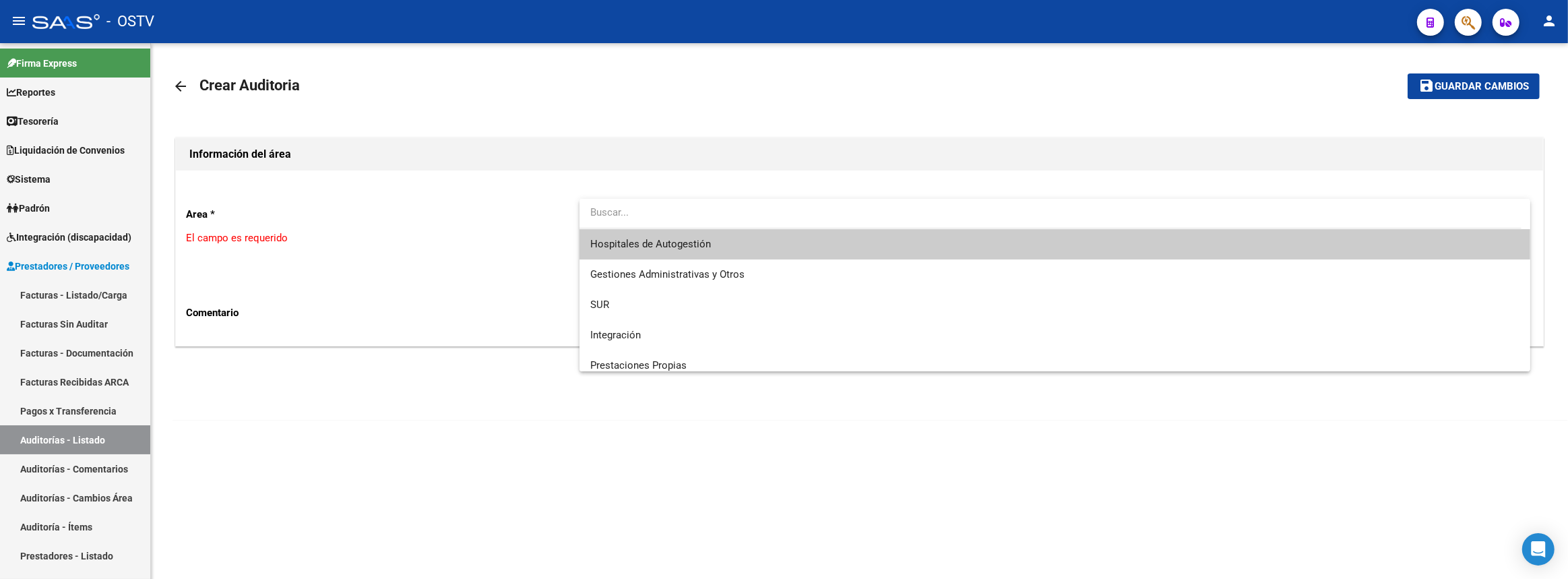
scroll to position [161, 0]
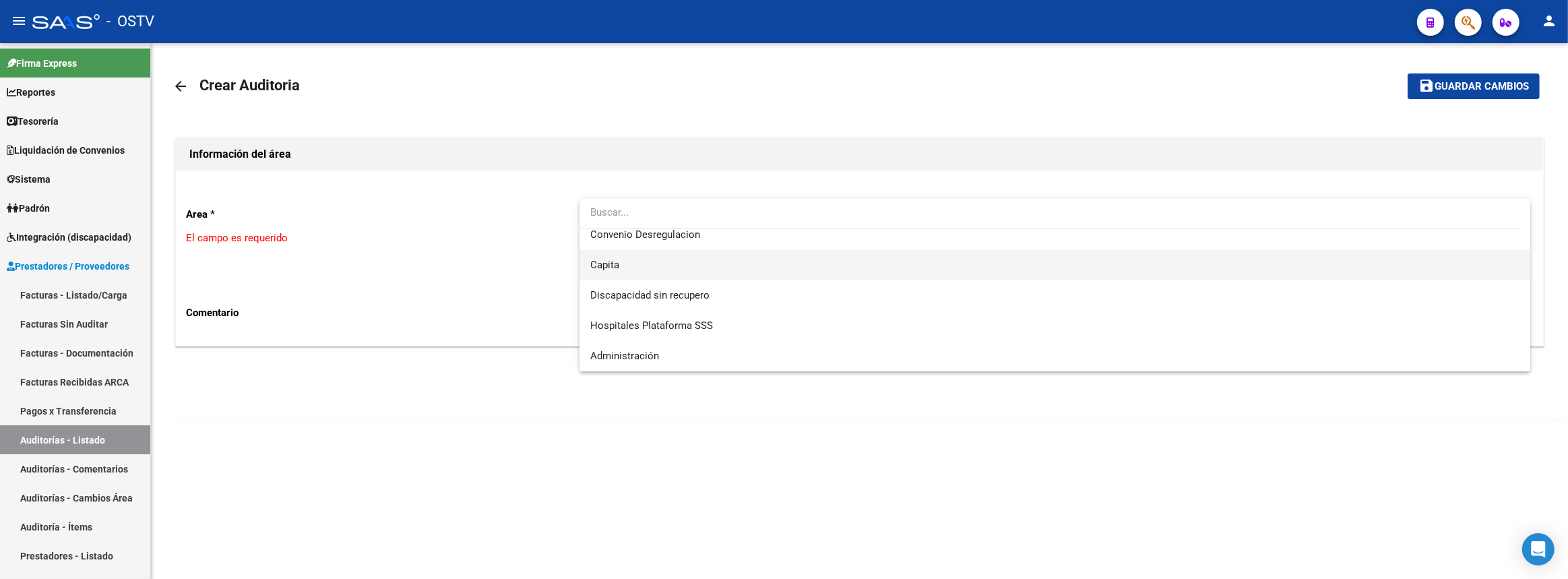
click at [640, 261] on span "Capita" at bounding box center [1055, 265] width 930 height 30
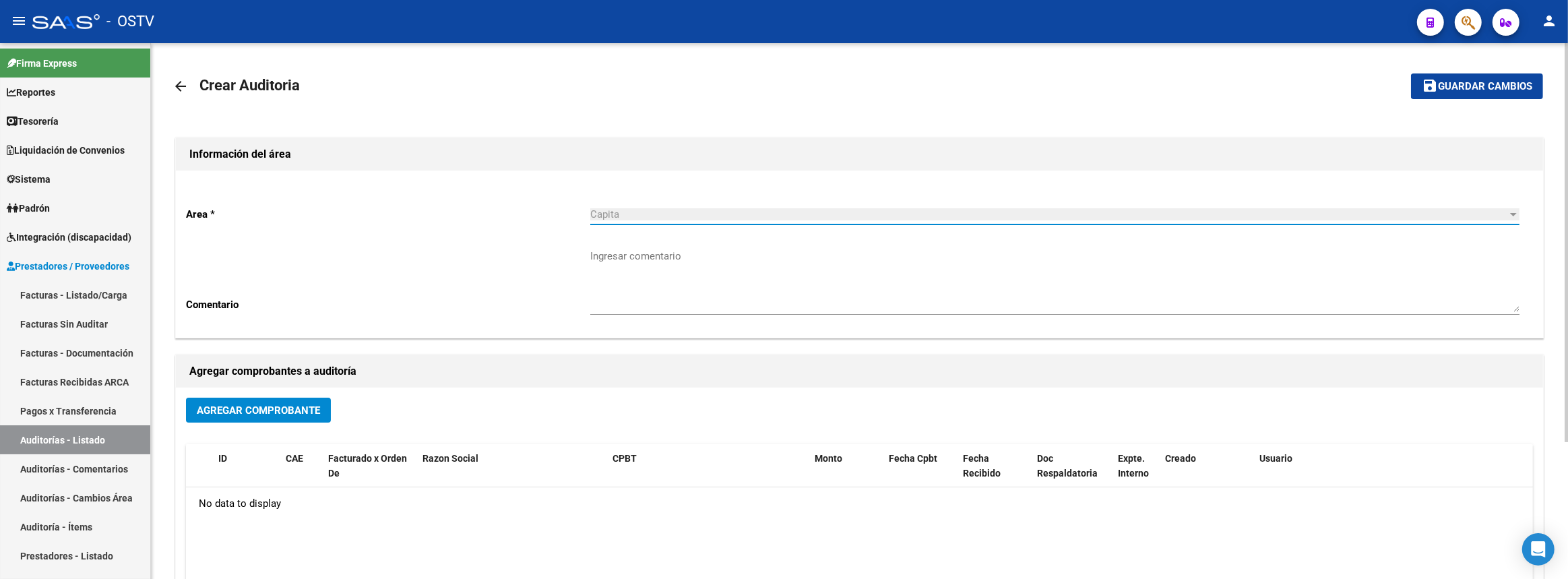
click at [263, 407] on span "Agregar Comprobante" at bounding box center [258, 410] width 124 height 12
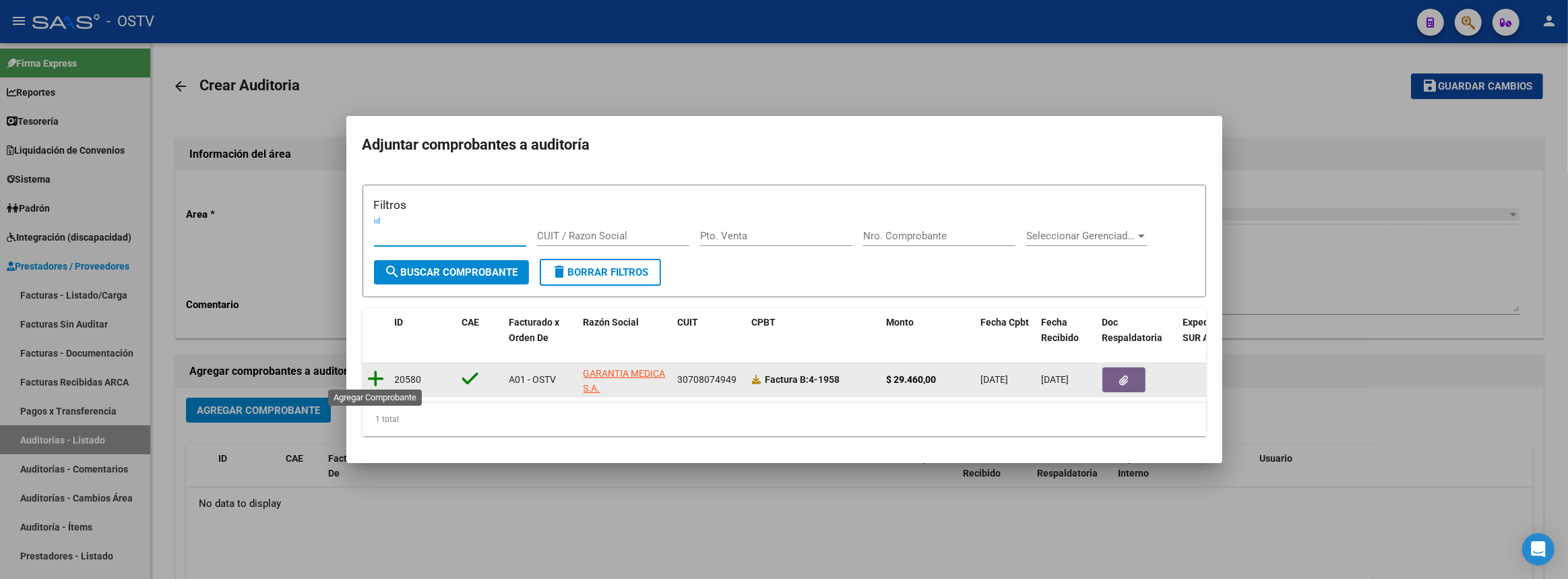
click at [377, 375] on icon at bounding box center [377, 379] width 17 height 19
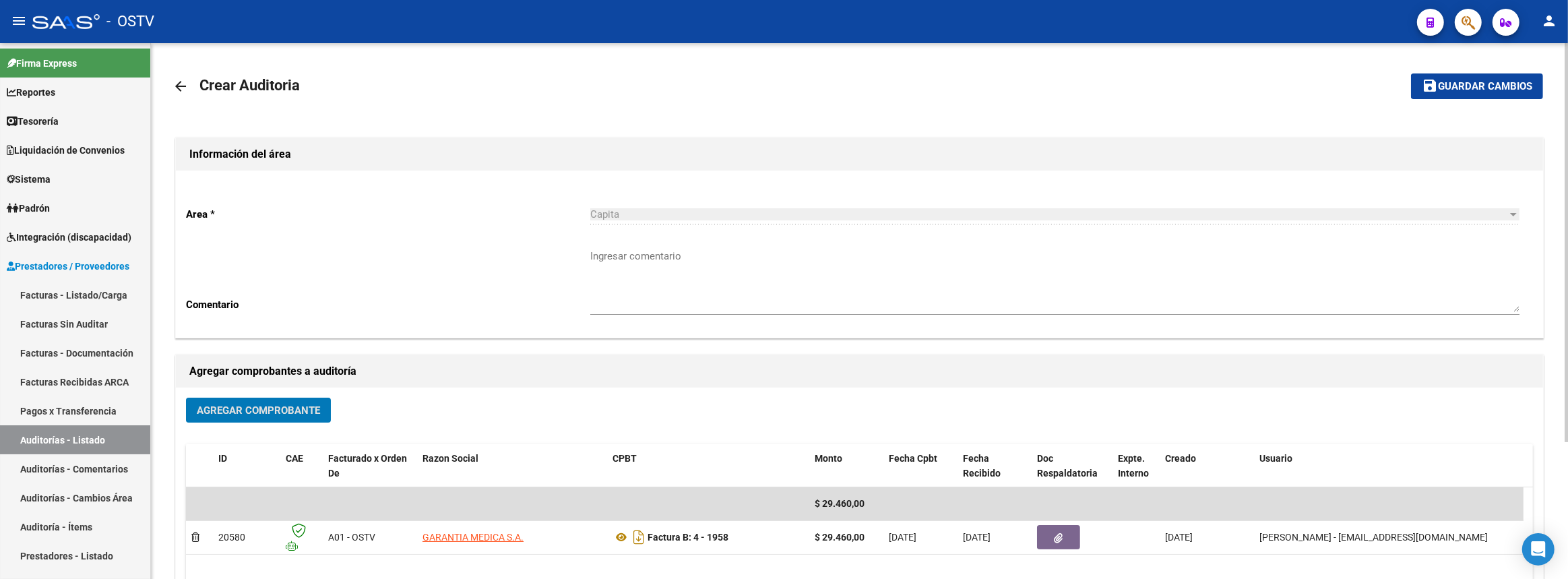
click at [1482, 87] on span "Guardar cambios" at bounding box center [1485, 86] width 94 height 12
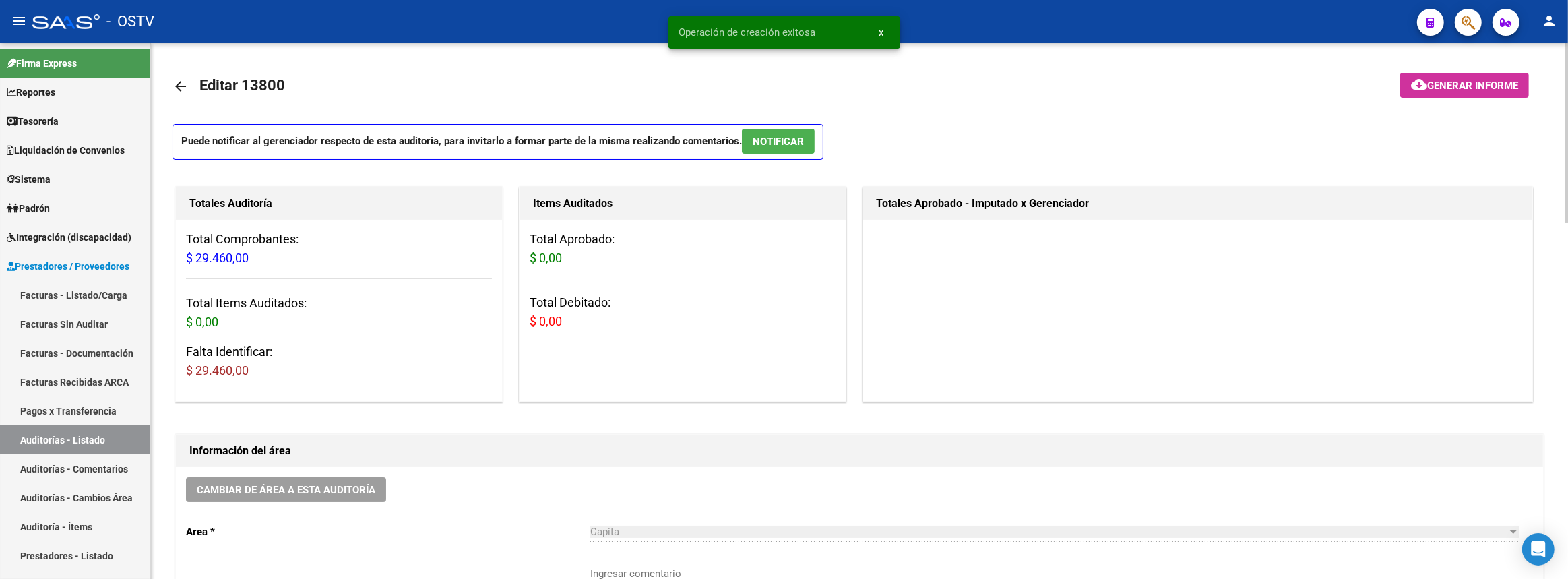
scroll to position [306, 0]
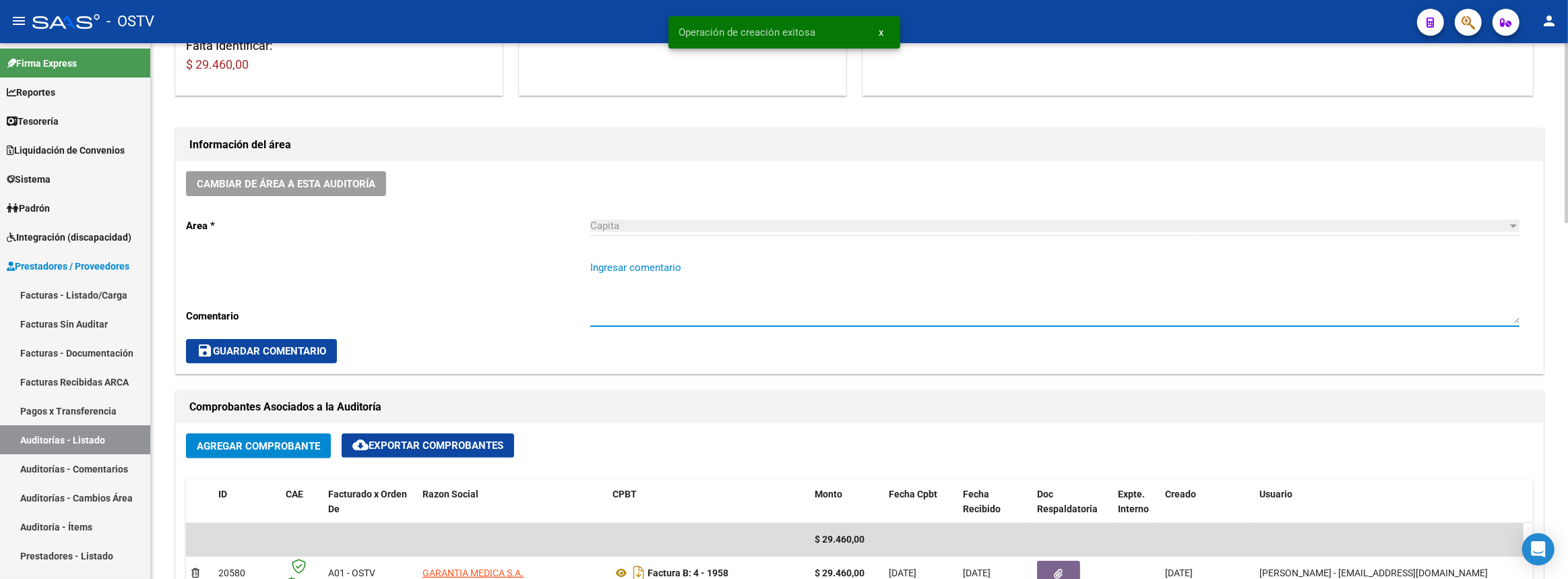
click at [741, 297] on textarea "Ingresar comentario" at bounding box center [1055, 292] width 929 height 64
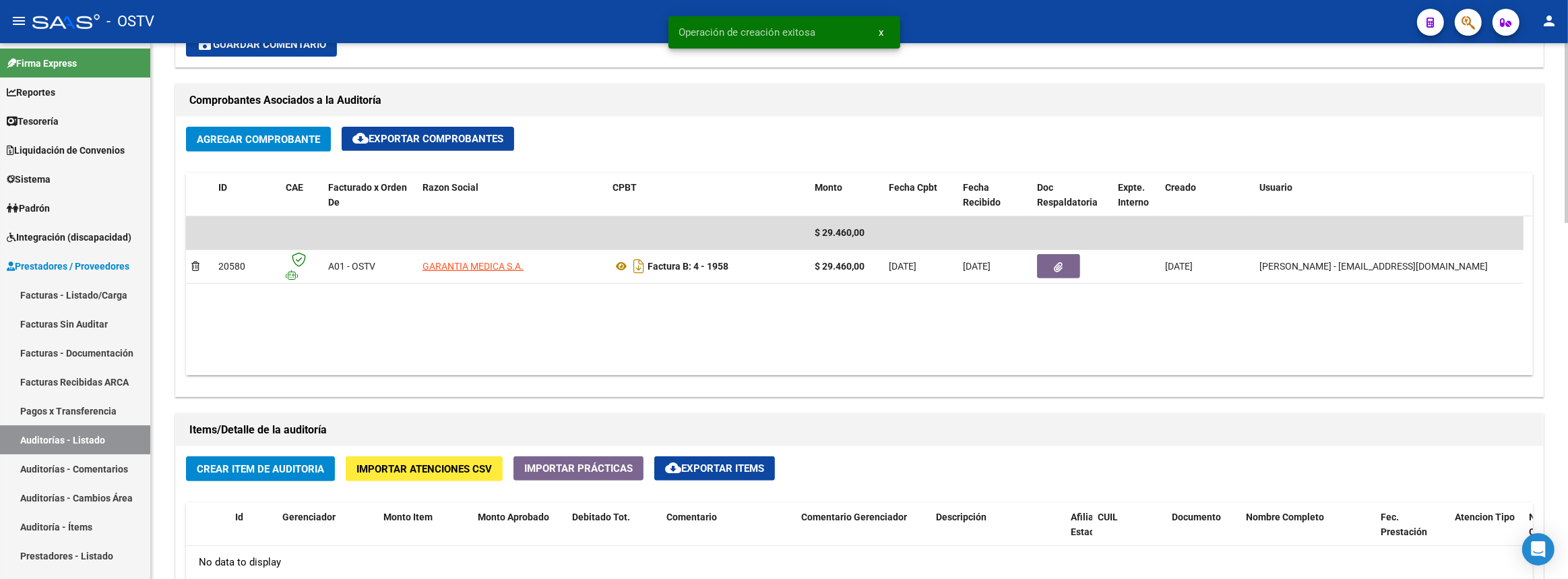
scroll to position [735, 0]
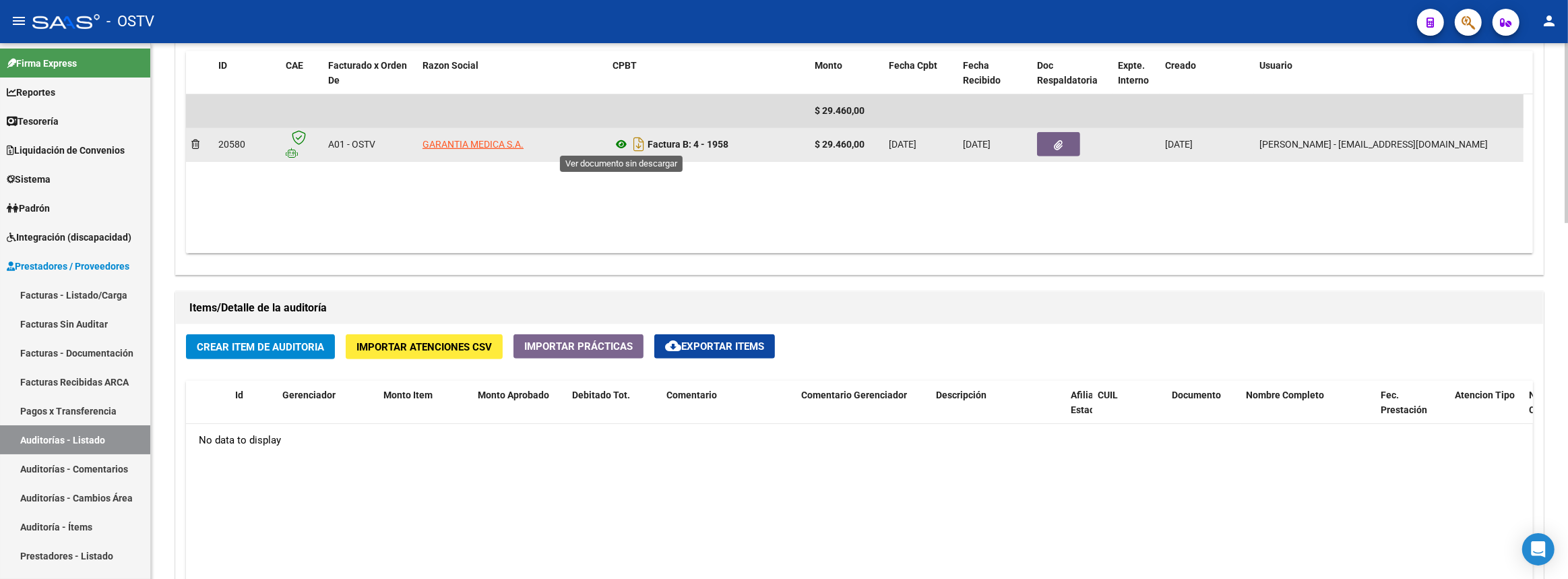
type textarea "cerrada"
click at [622, 137] on icon at bounding box center [621, 144] width 18 height 16
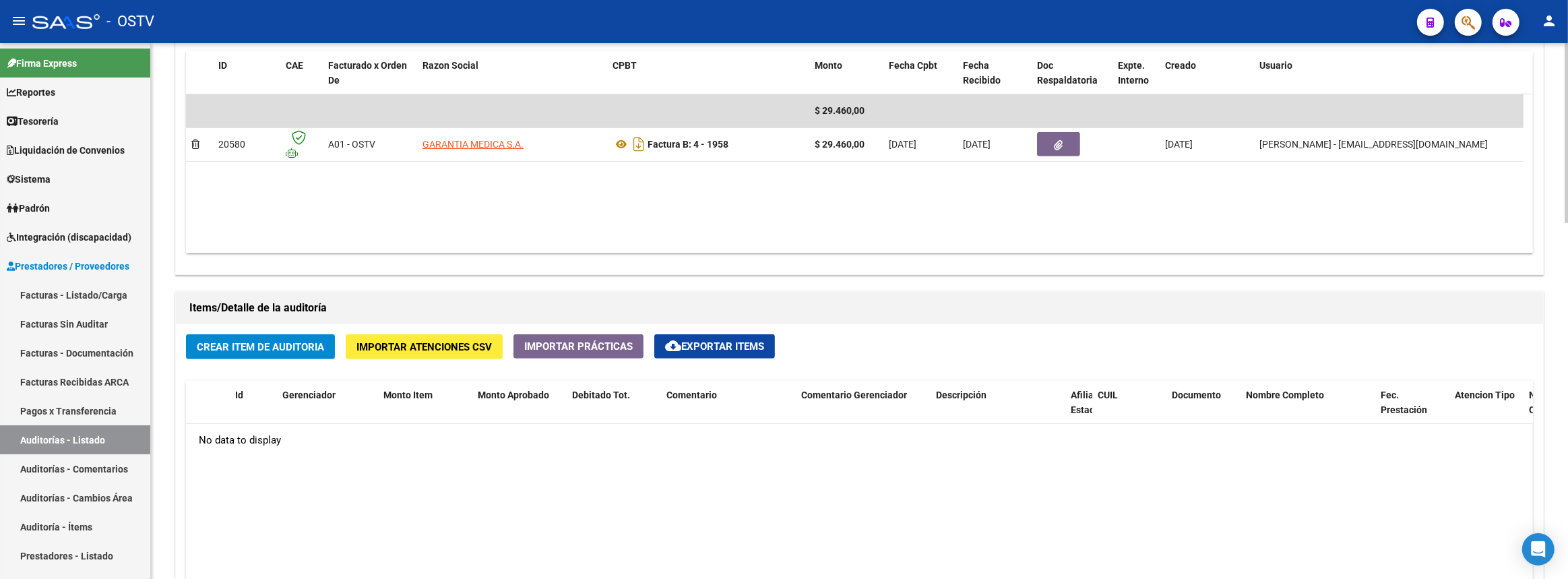
click at [271, 335] on button "Crear Item de Auditoria" at bounding box center [260, 347] width 149 height 25
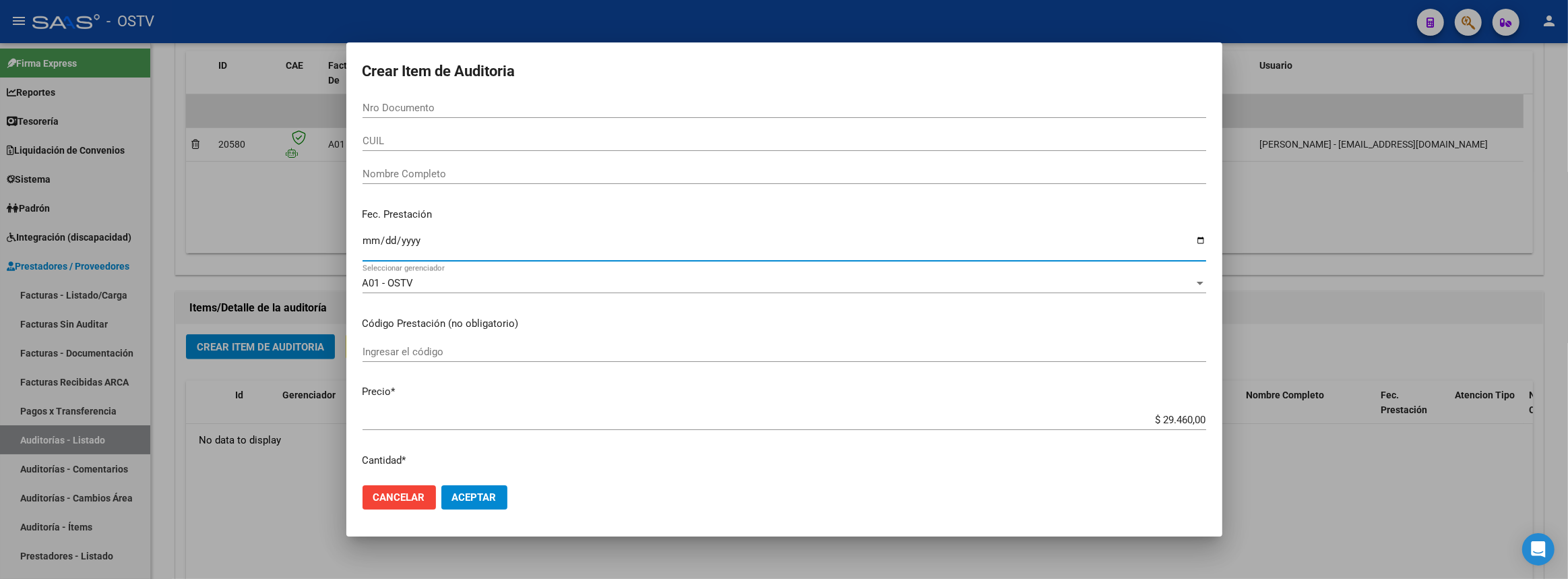
type input "2025-08-18"
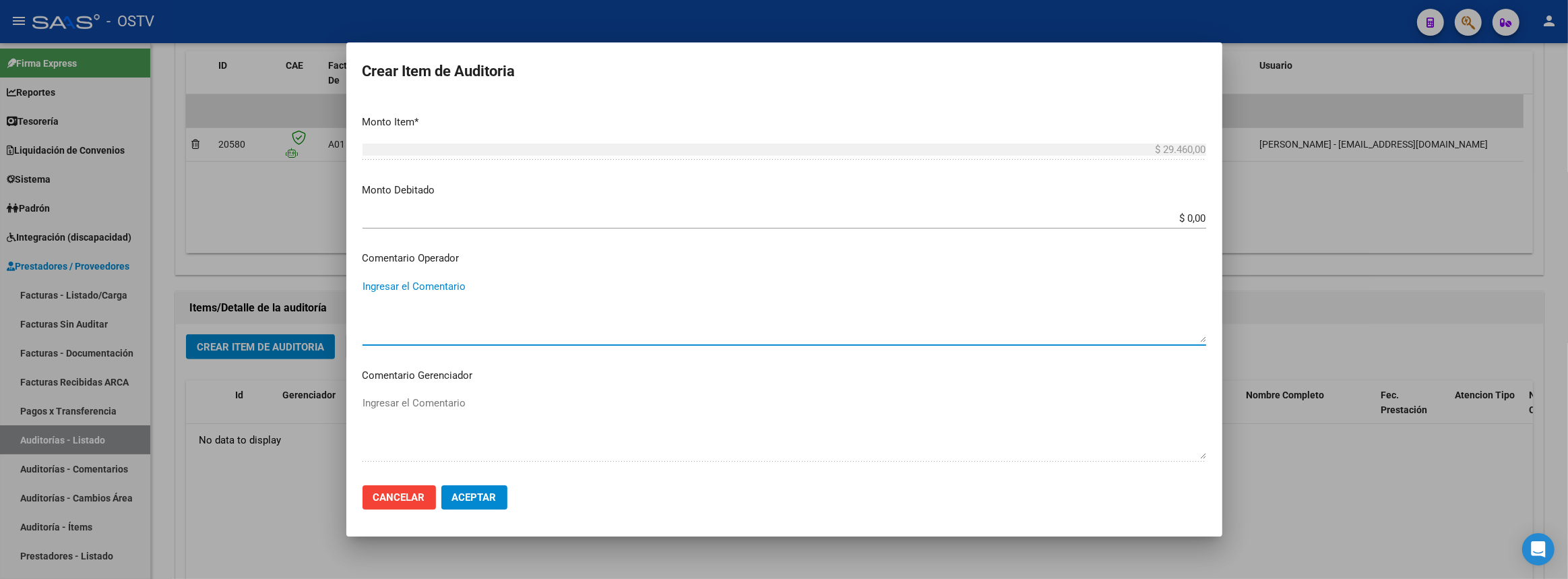
scroll to position [640, 0]
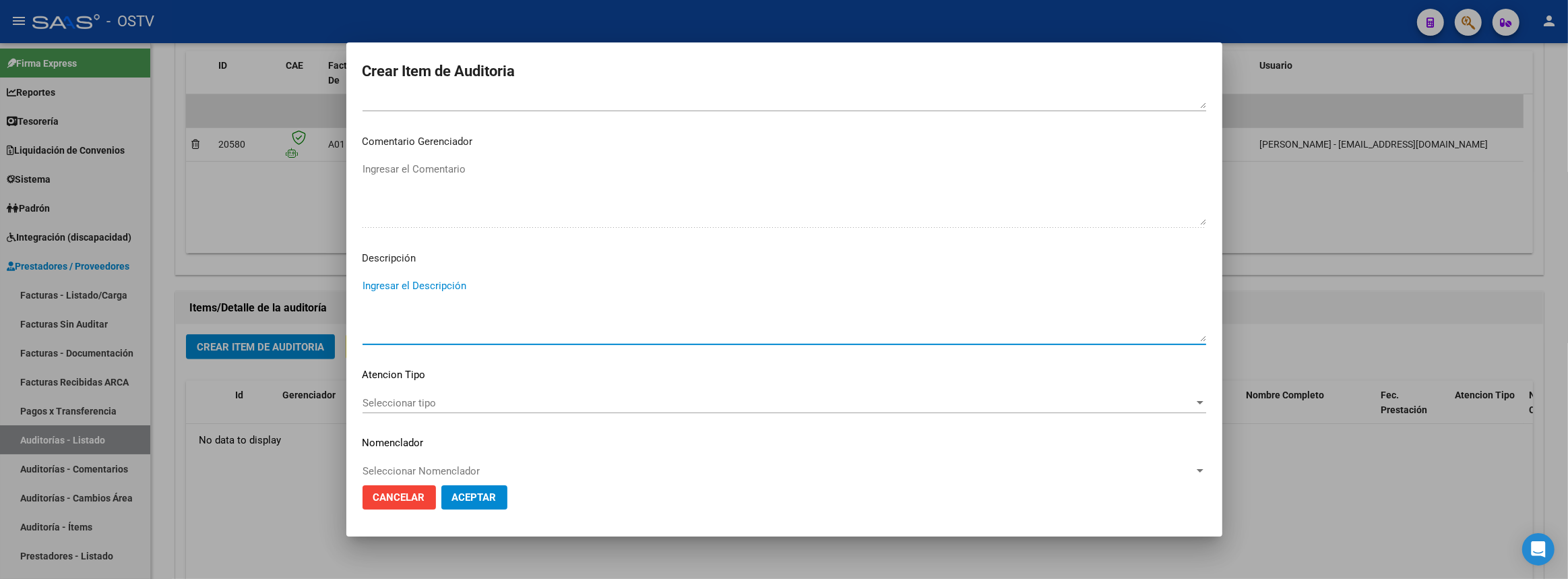
paste textarea "Convenio asistencia de medicamentos Contraprestación Agosto 2025 Total afiliado…"
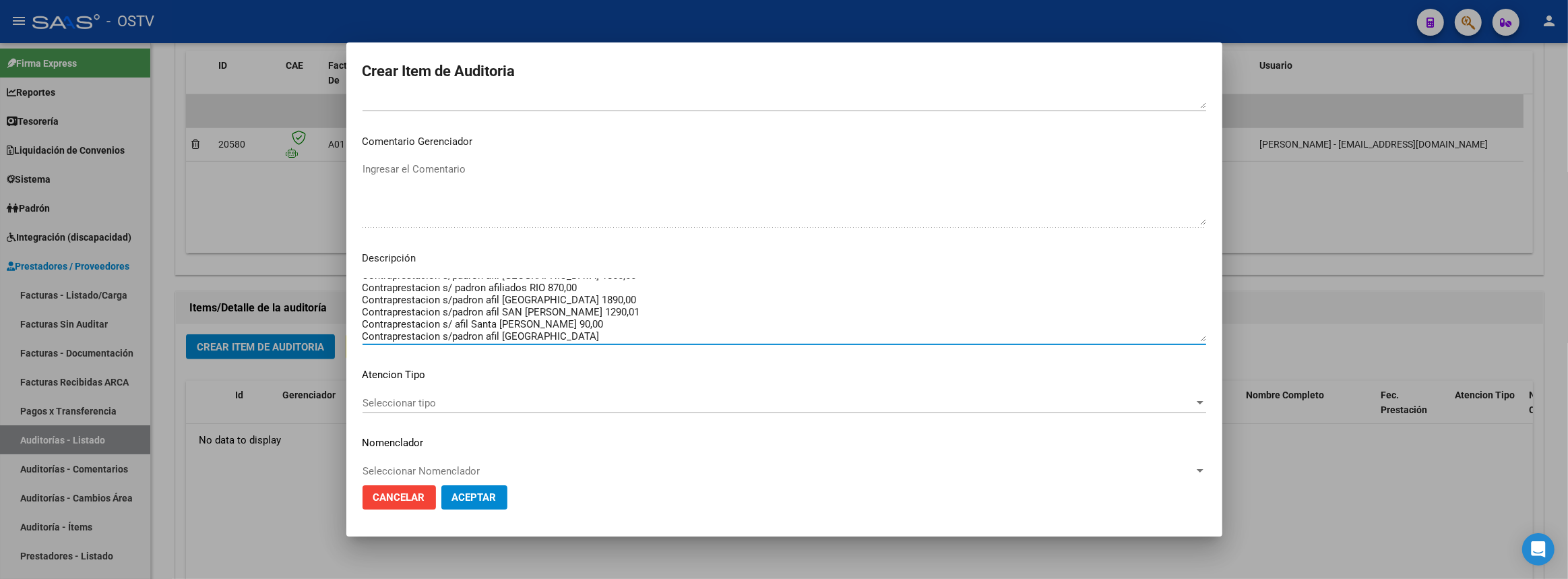
type textarea "Convenio asistencia de medicamentos Contraprestación Agosto 2025 Total afiliado…"
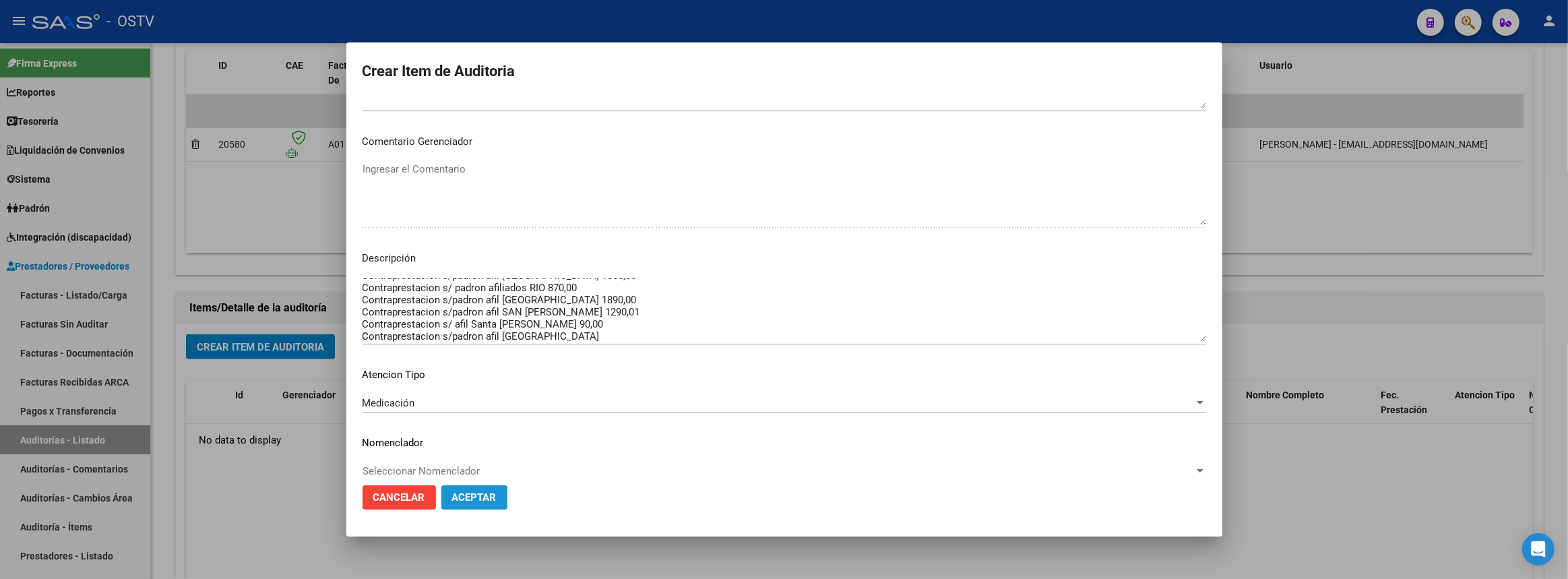
click at [500, 495] on button "Aceptar" at bounding box center [475, 498] width 66 height 24
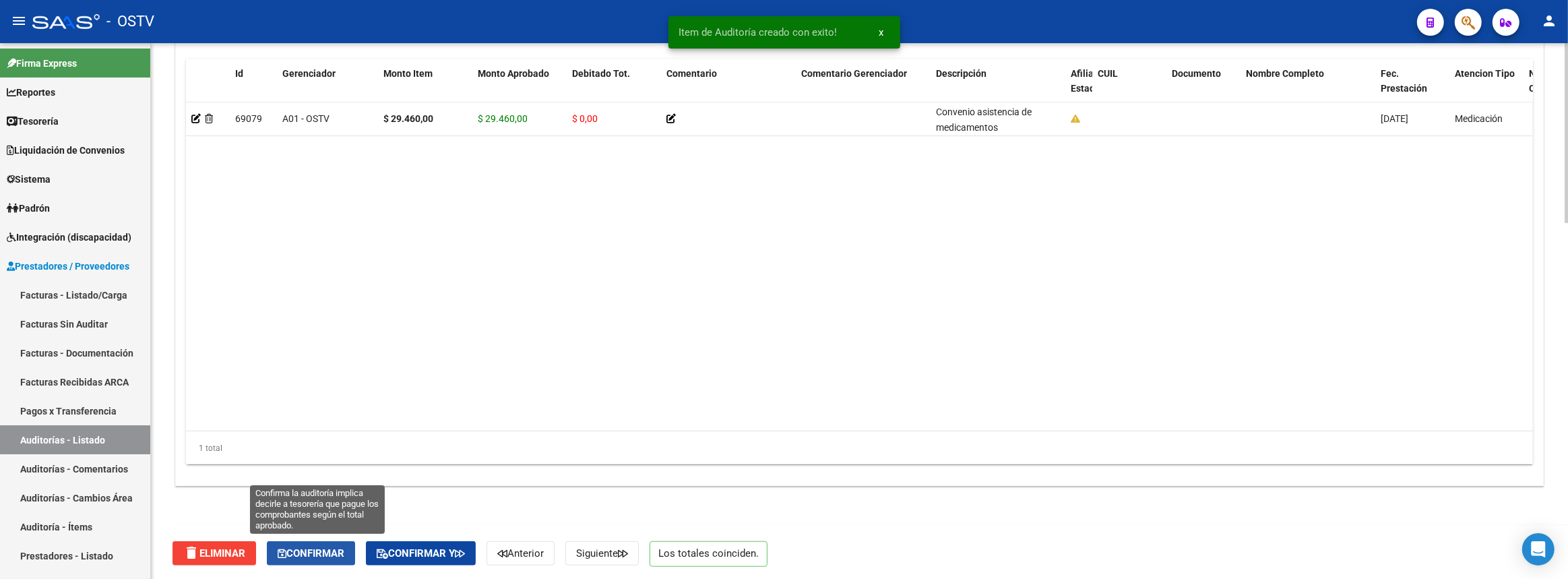
click at [317, 551] on span "Confirmar" at bounding box center [310, 553] width 66 height 12
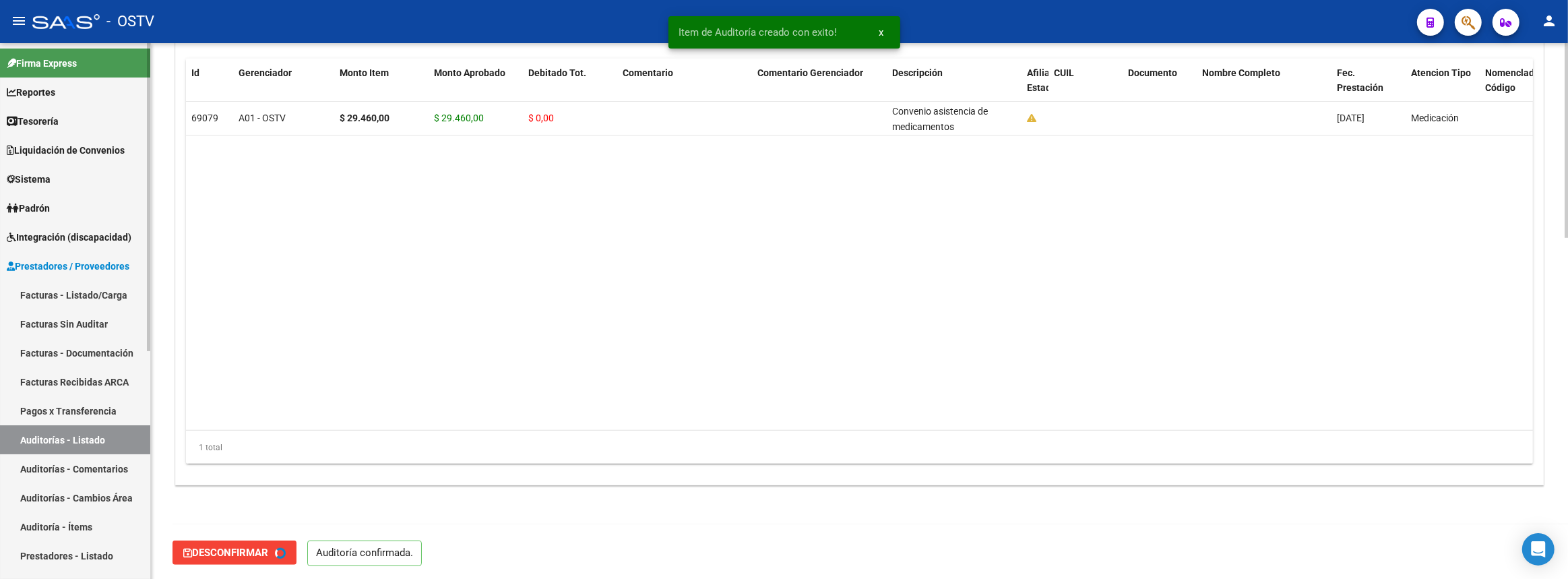
type input "202508"
drag, startPoint x: 94, startPoint y: 300, endPoint x: 157, endPoint y: 340, distance: 74.6
click at [94, 299] on link "Facturas - Listado/Carga" at bounding box center [75, 295] width 150 height 29
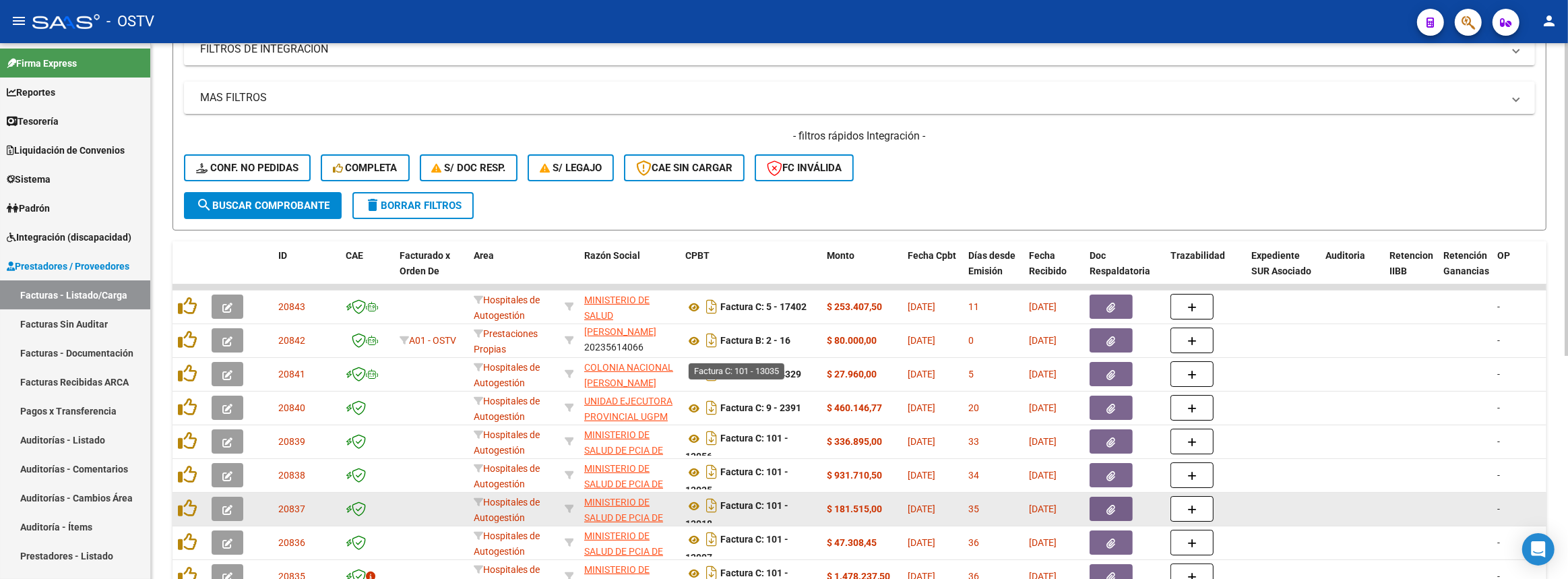
scroll to position [381, 0]
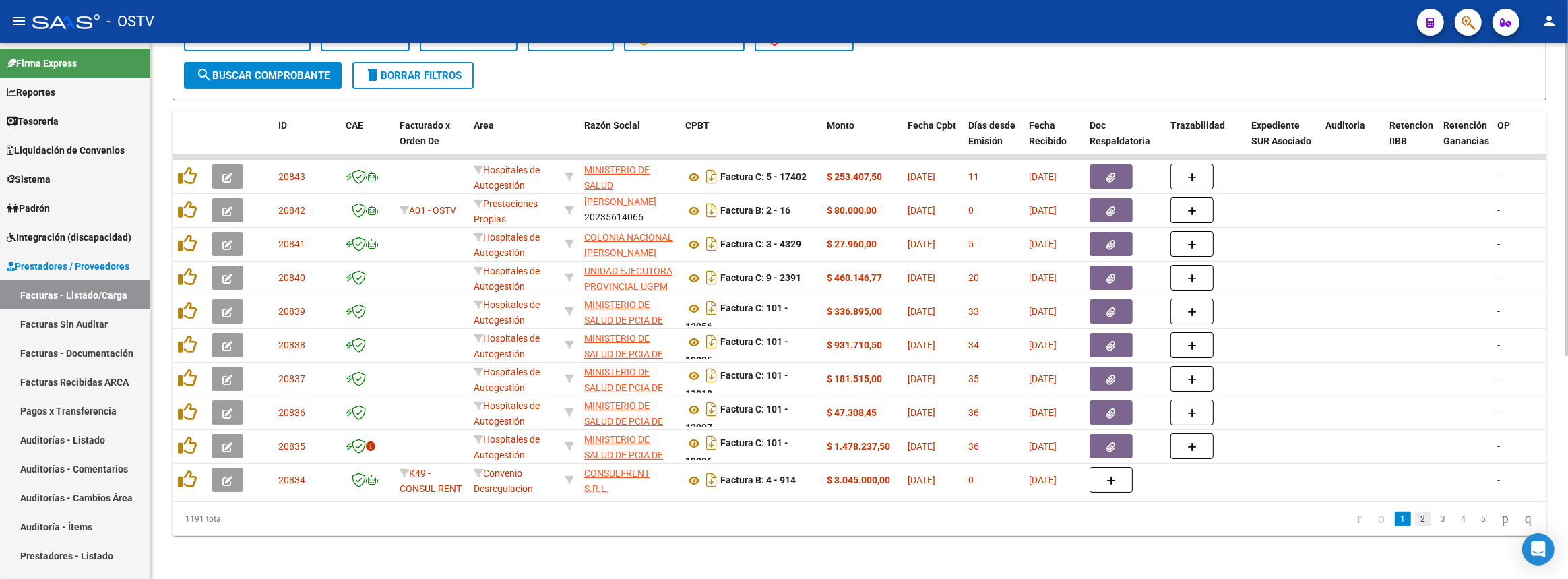
click at [1415, 521] on link "2" at bounding box center [1423, 519] width 16 height 15
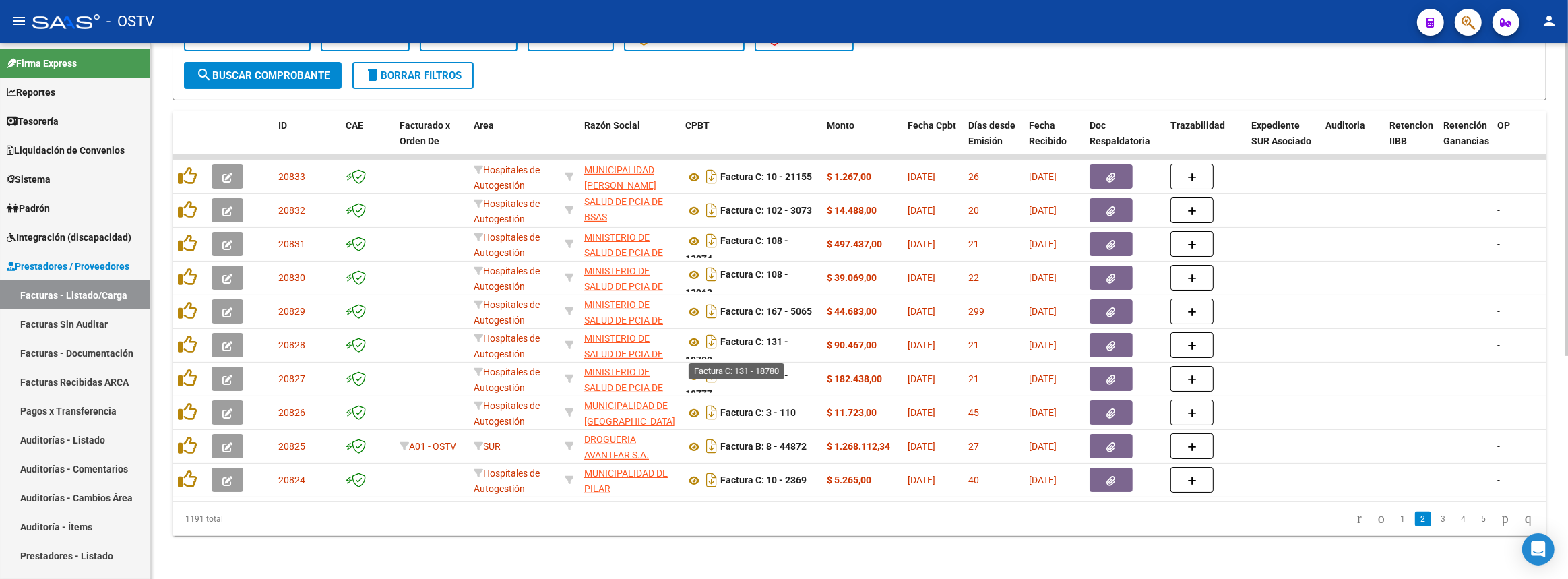
scroll to position [74, 0]
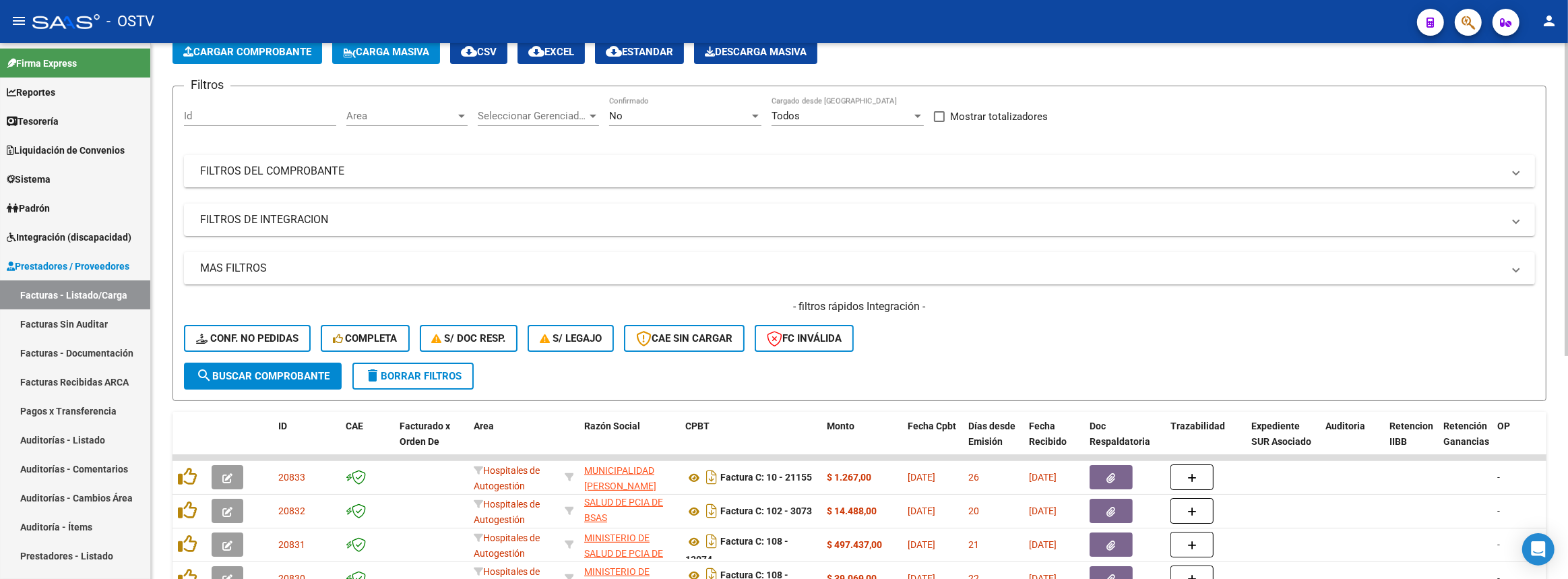
click at [560, 175] on mat-panel-title "FILTROS DEL COMPROBANTE" at bounding box center [851, 171] width 1302 height 15
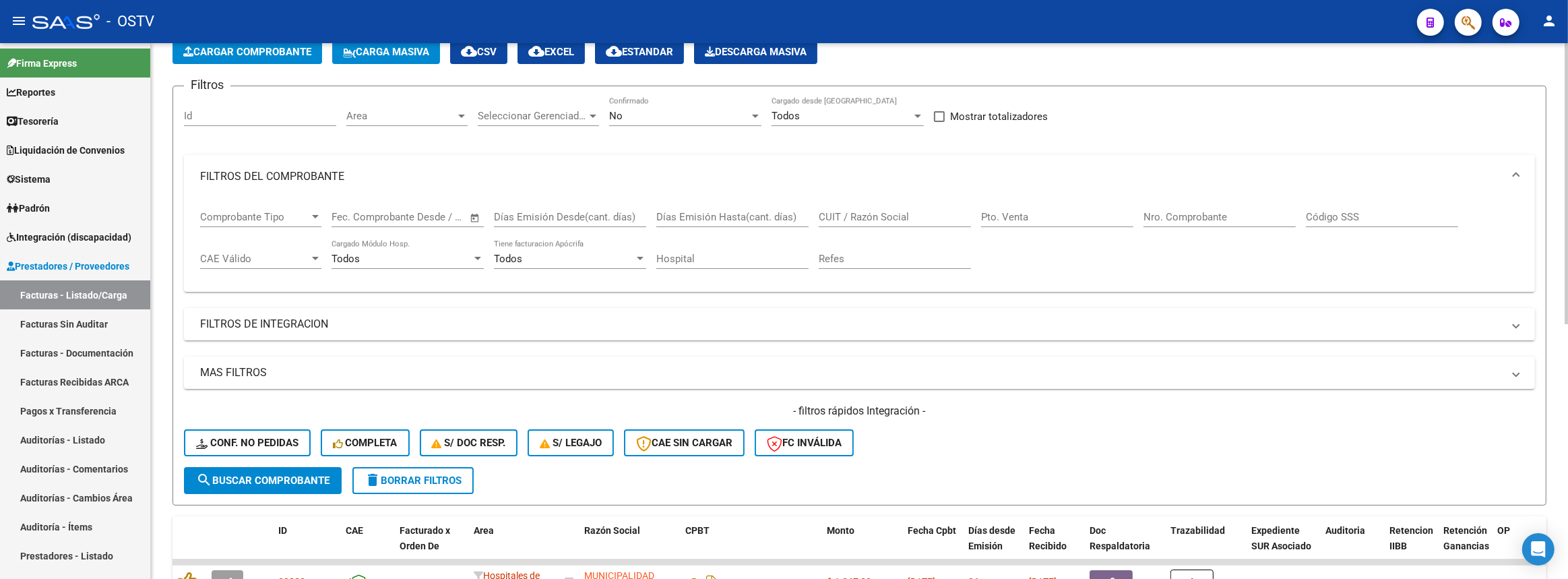
click at [923, 212] on input "CUIT / Razón Social" at bounding box center [894, 217] width 152 height 12
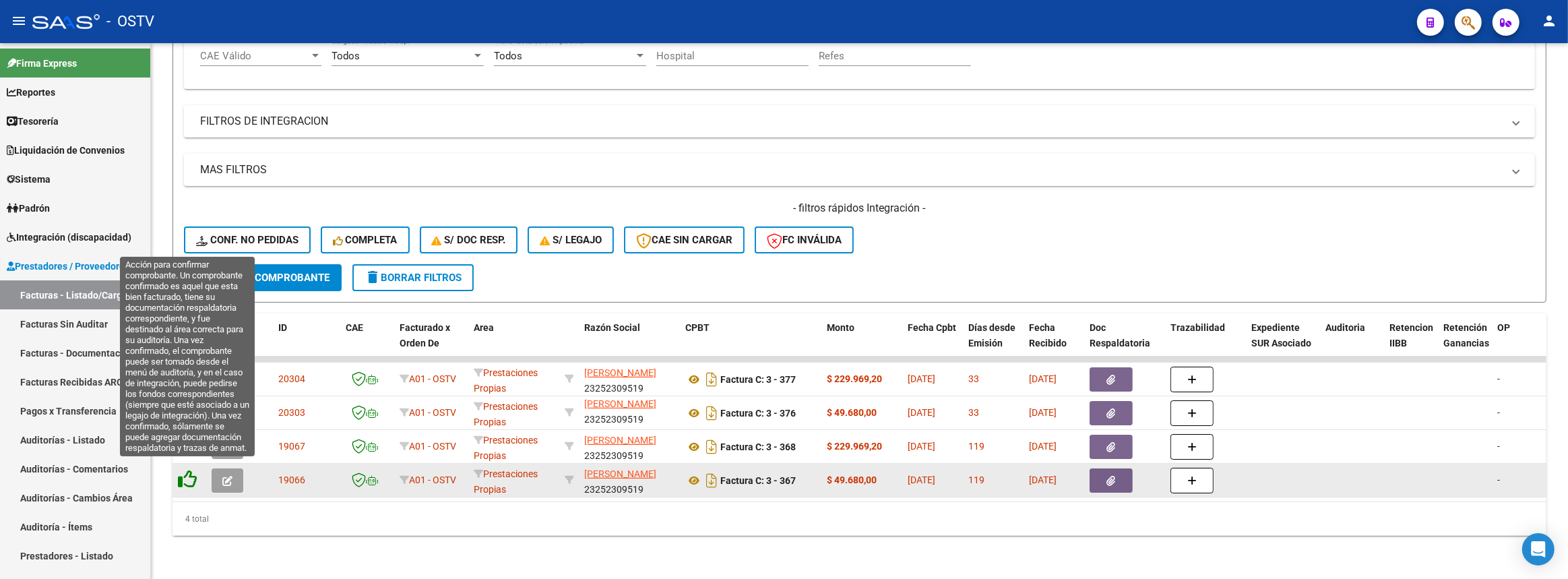
type input "pertica"
click at [189, 470] on icon at bounding box center [187, 479] width 19 height 19
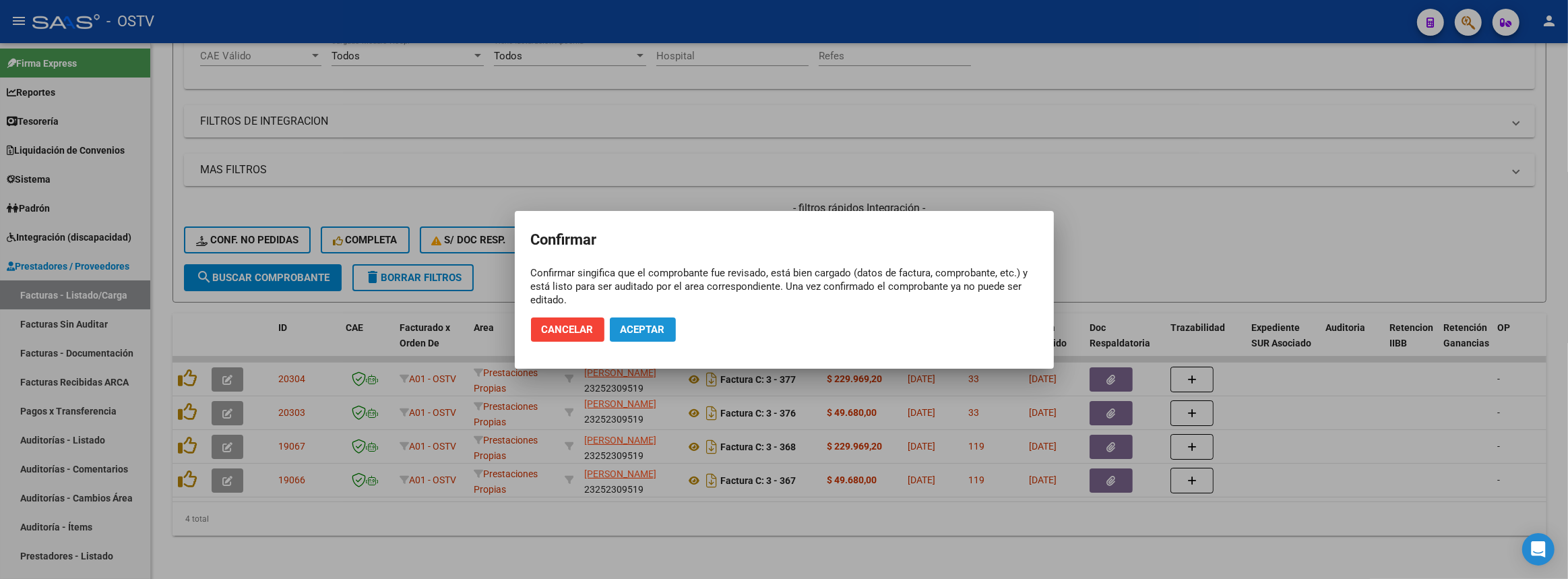
click at [641, 326] on span "Aceptar" at bounding box center [642, 330] width 44 height 12
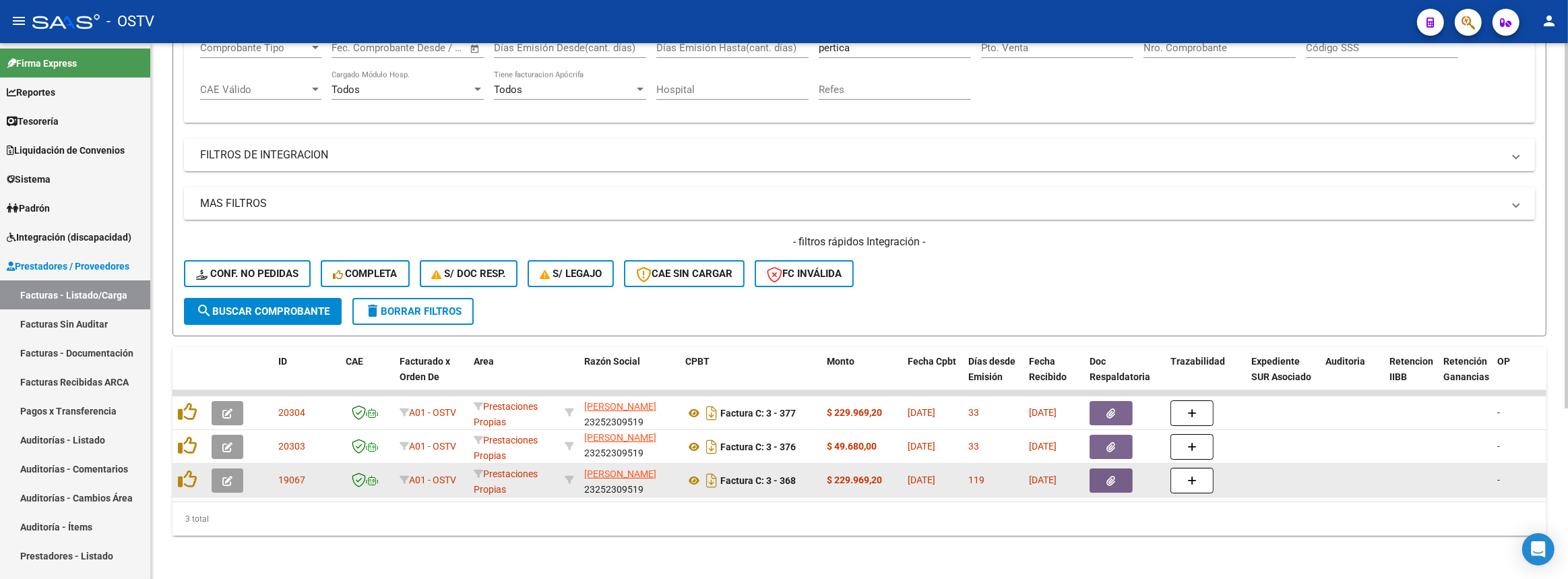
scroll to position [249, 0]
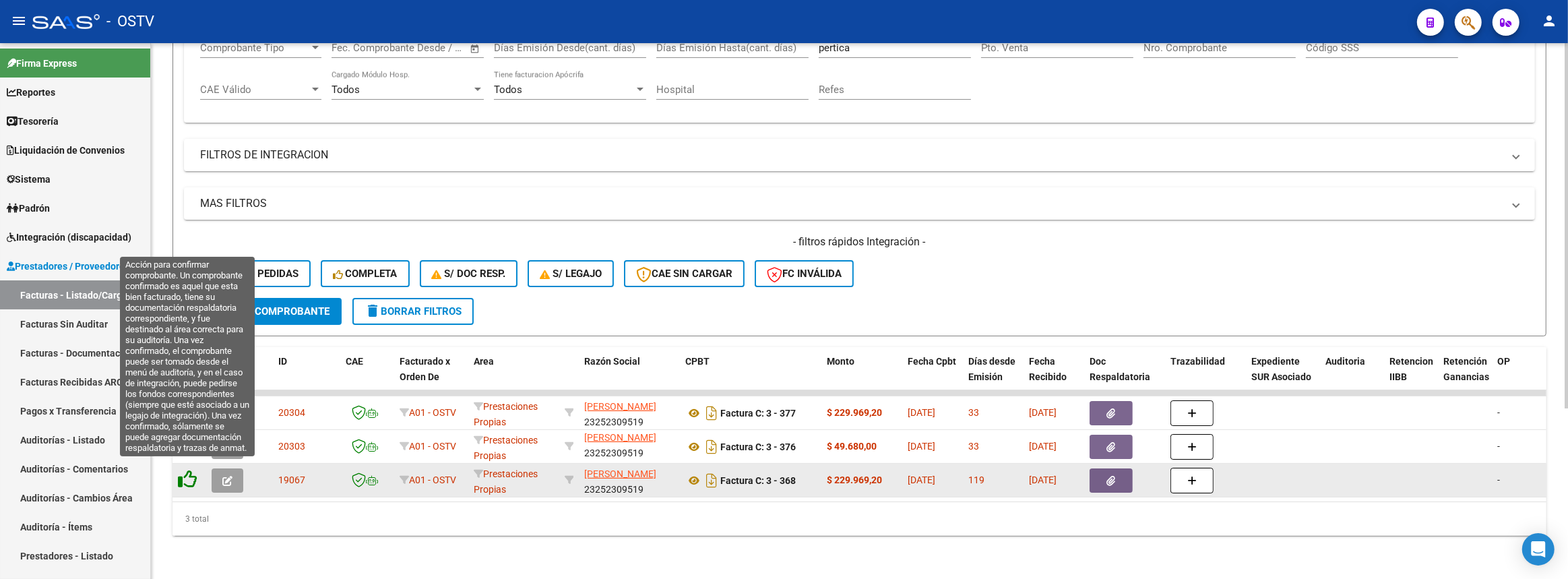
click at [186, 470] on icon at bounding box center [187, 479] width 19 height 19
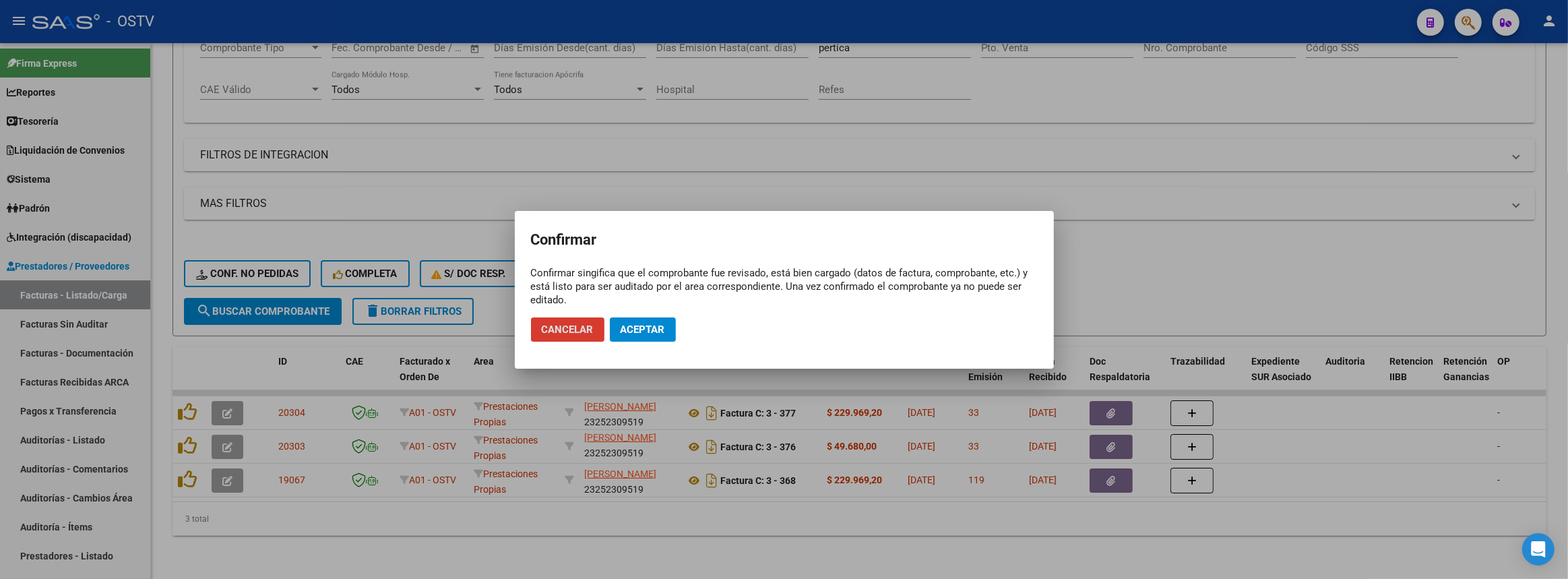
click at [640, 324] on span "Aceptar" at bounding box center [642, 330] width 44 height 12
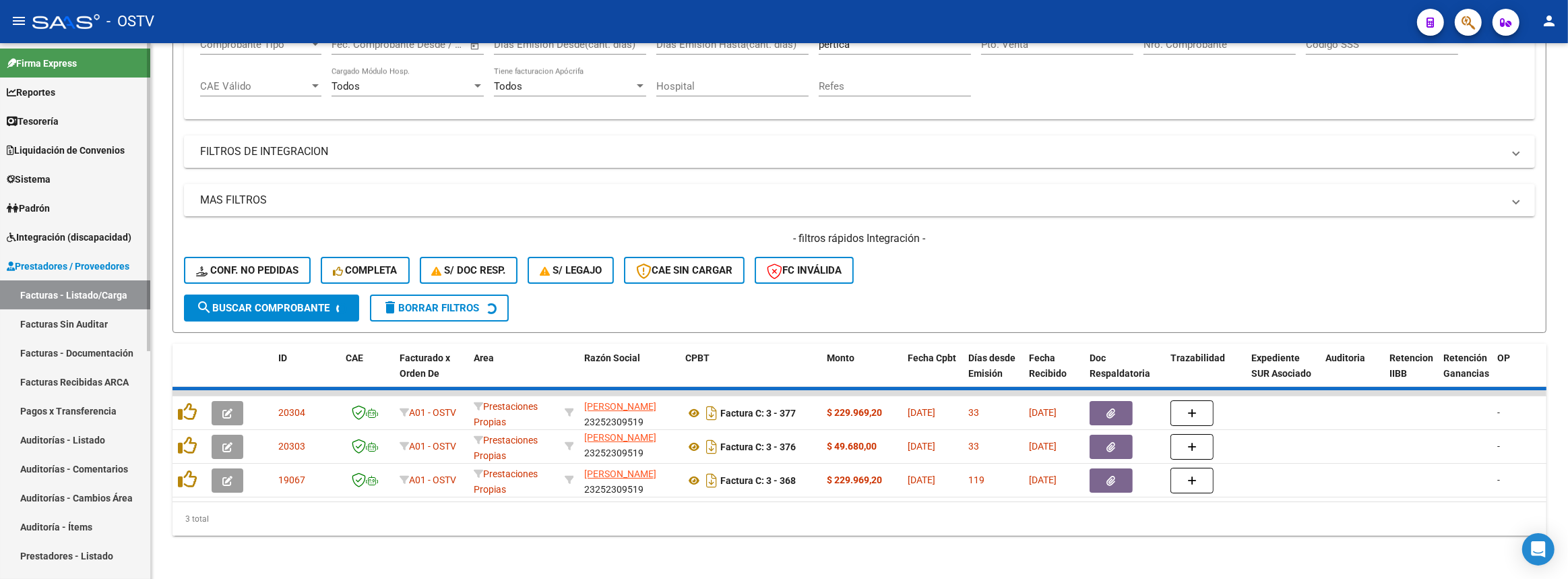
scroll to position [216, 0]
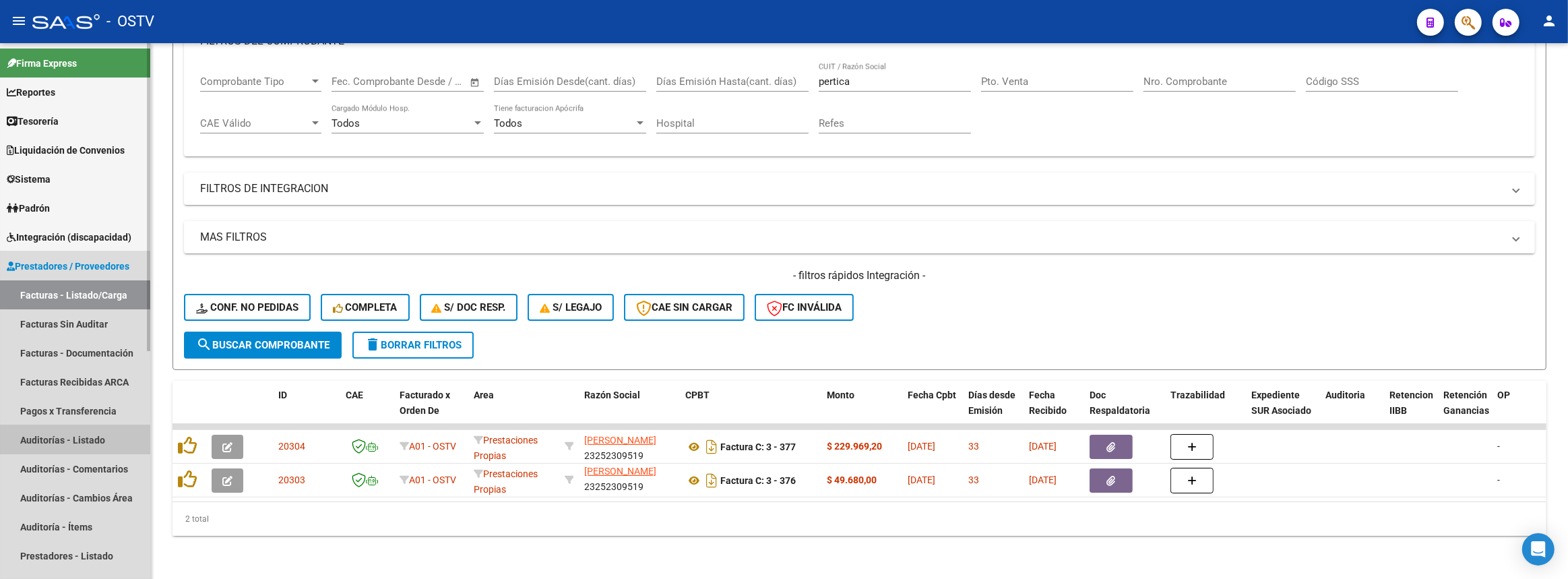
click at [93, 439] on link "Auditorías - Listado" at bounding box center [75, 440] width 150 height 29
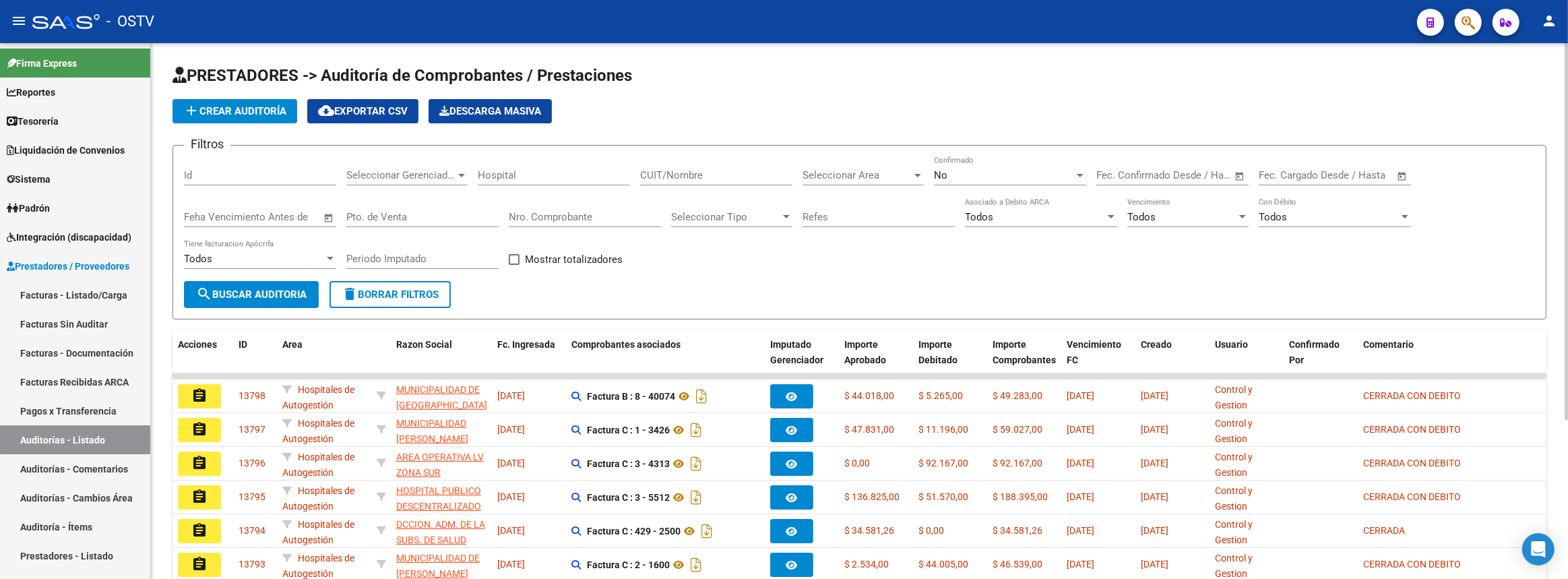
click at [239, 105] on span "add Crear Auditoría" at bounding box center [234, 111] width 103 height 12
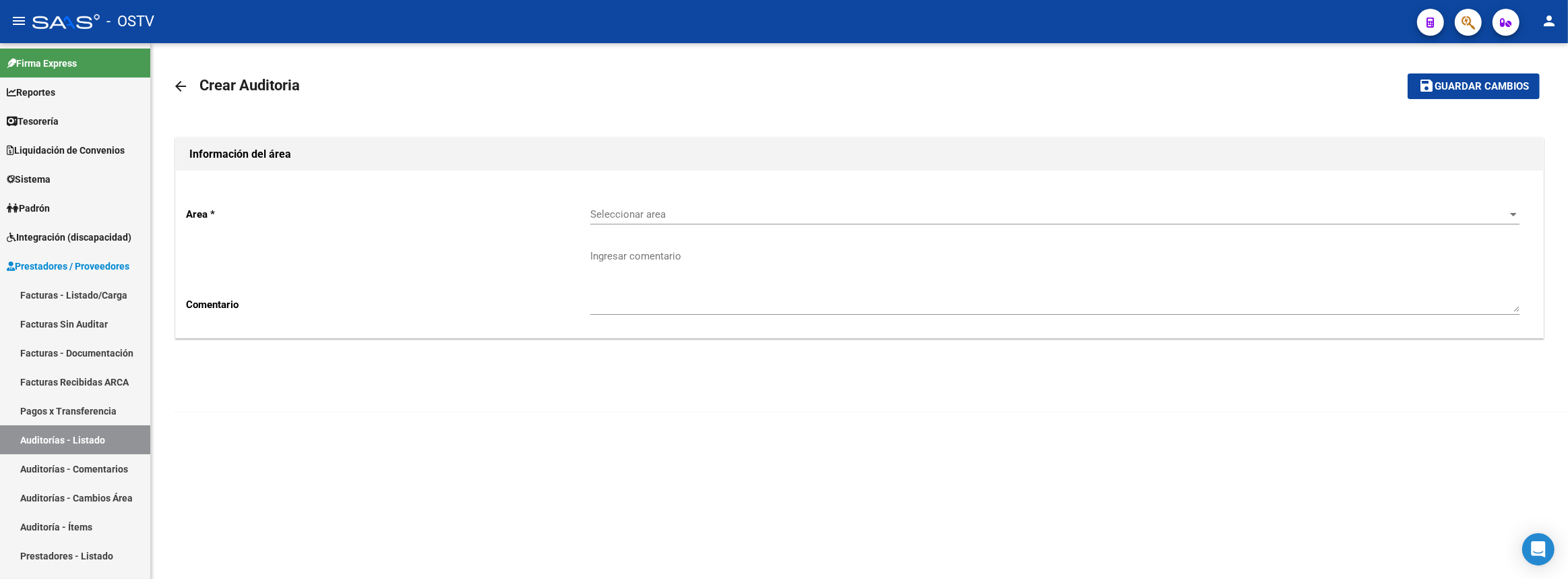
click at [600, 216] on span "Seleccionar area" at bounding box center [1048, 214] width 917 height 12
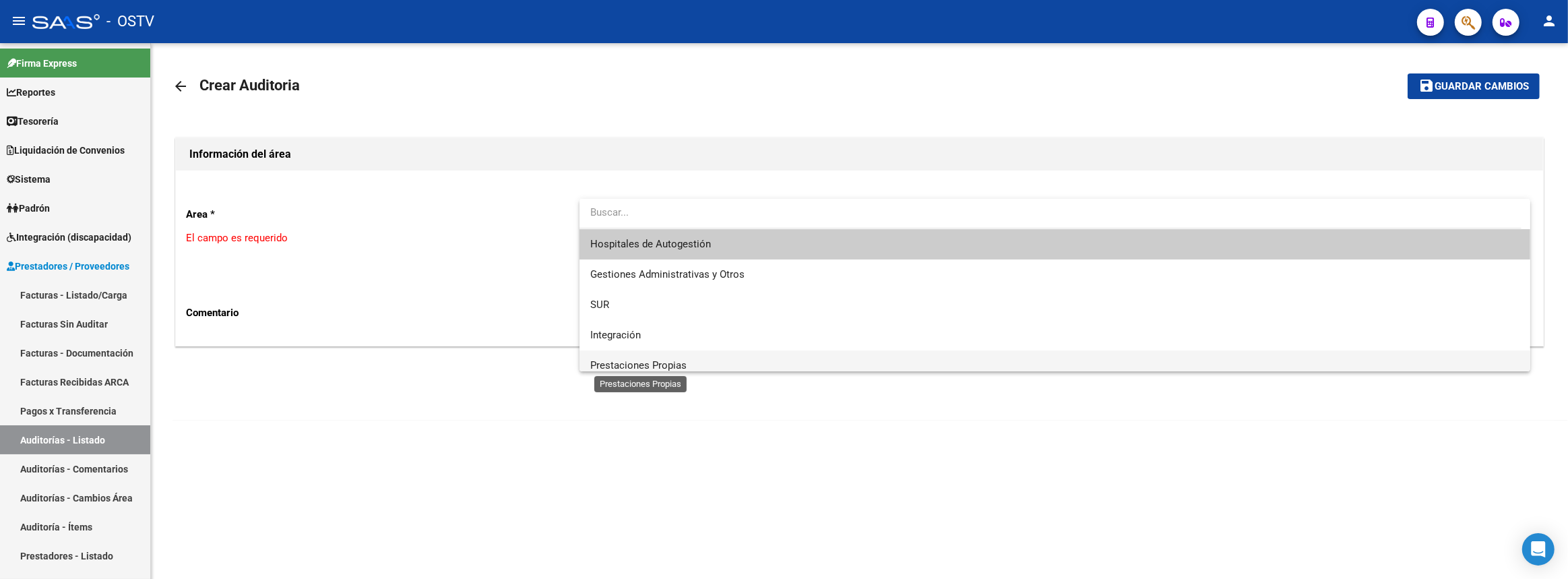
click at [633, 364] on span "Prestaciones Propias" at bounding box center [638, 365] width 96 height 12
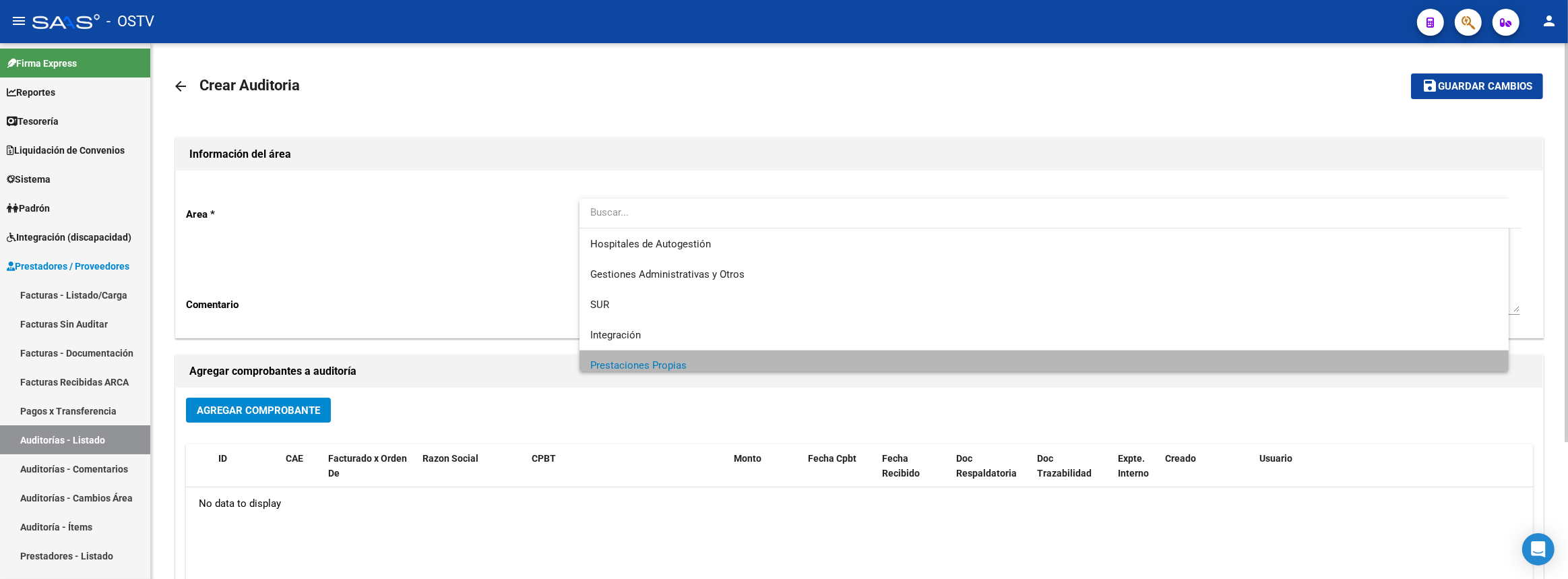
scroll to position [8, 0]
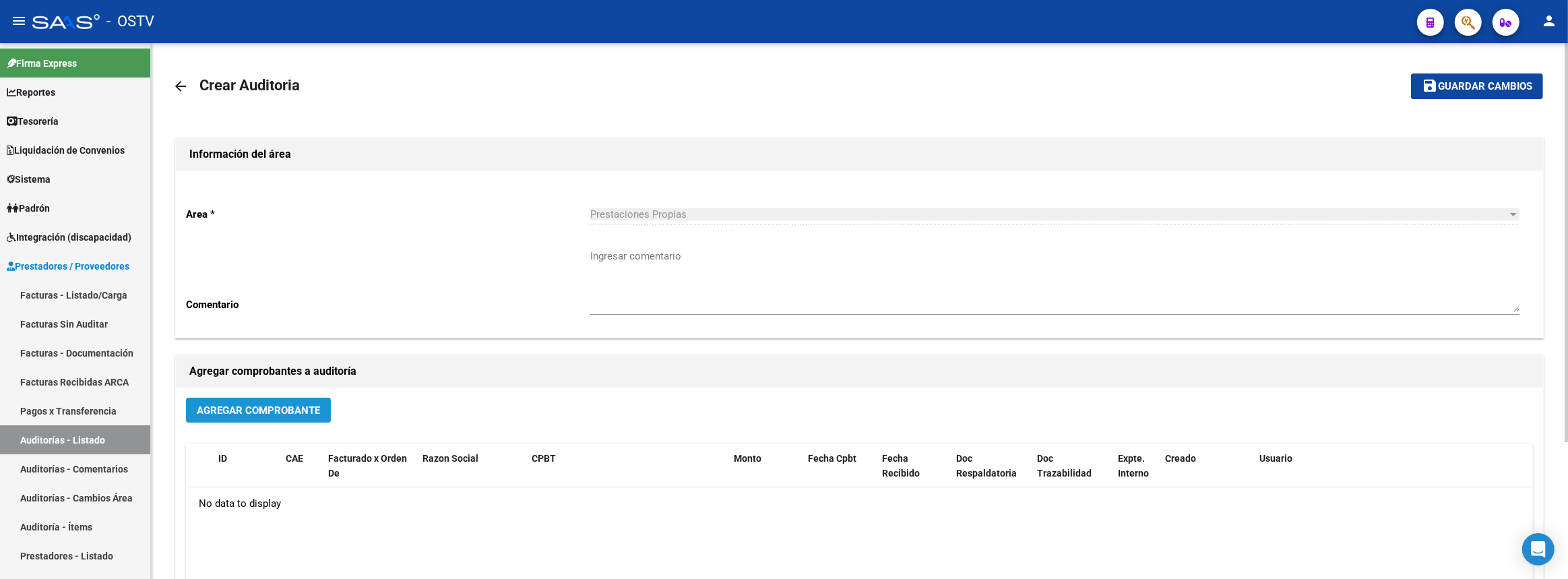
click at [300, 397] on button "Agregar Comprobante" at bounding box center [258, 410] width 145 height 25
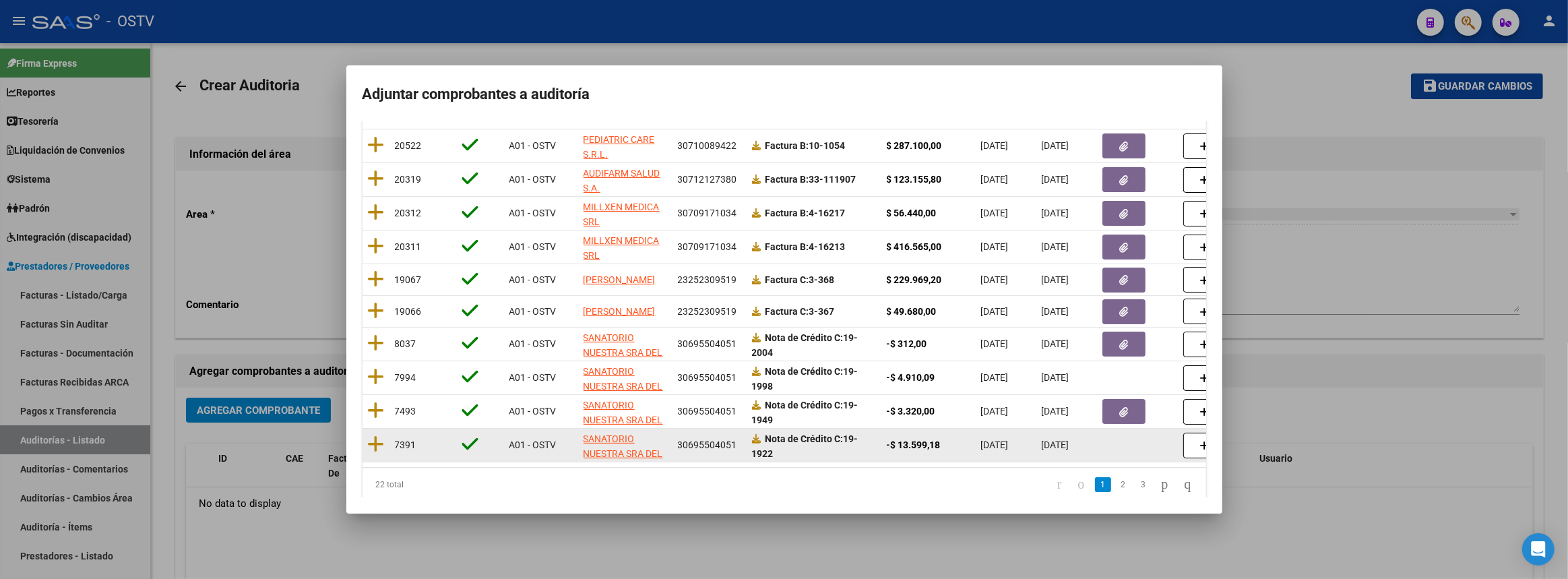
scroll to position [209, 0]
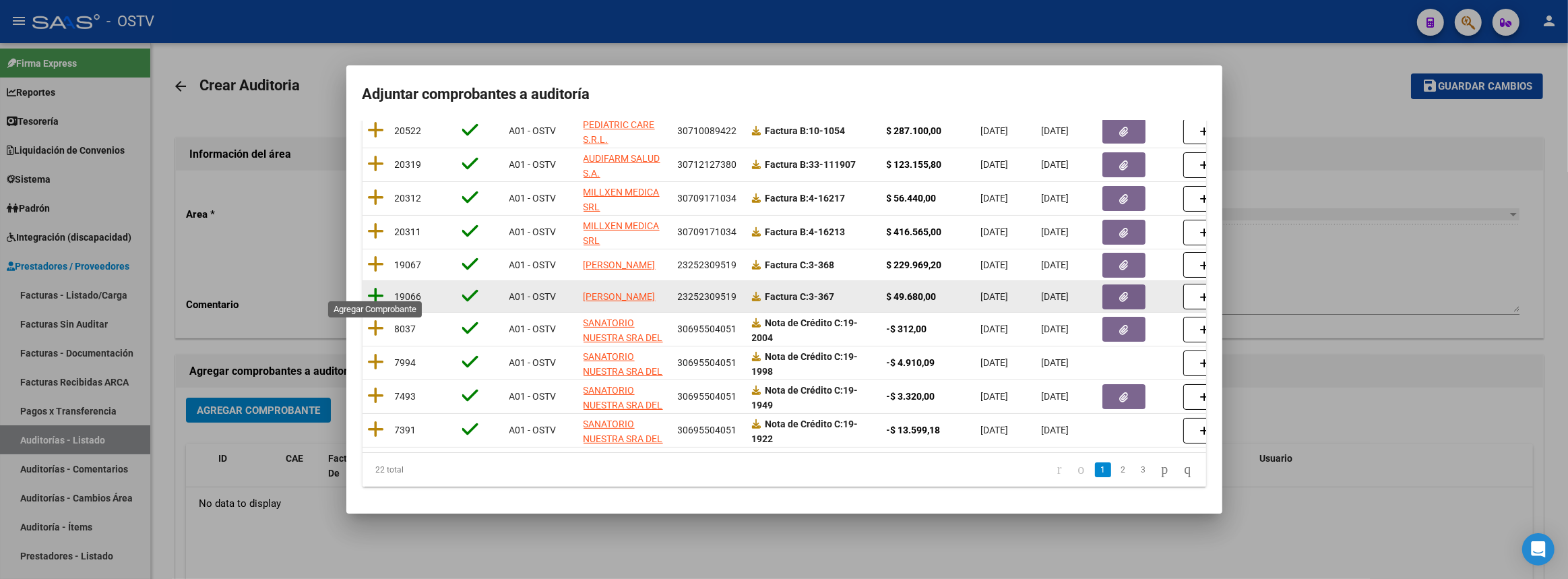
click at [379, 287] on icon at bounding box center [377, 296] width 17 height 19
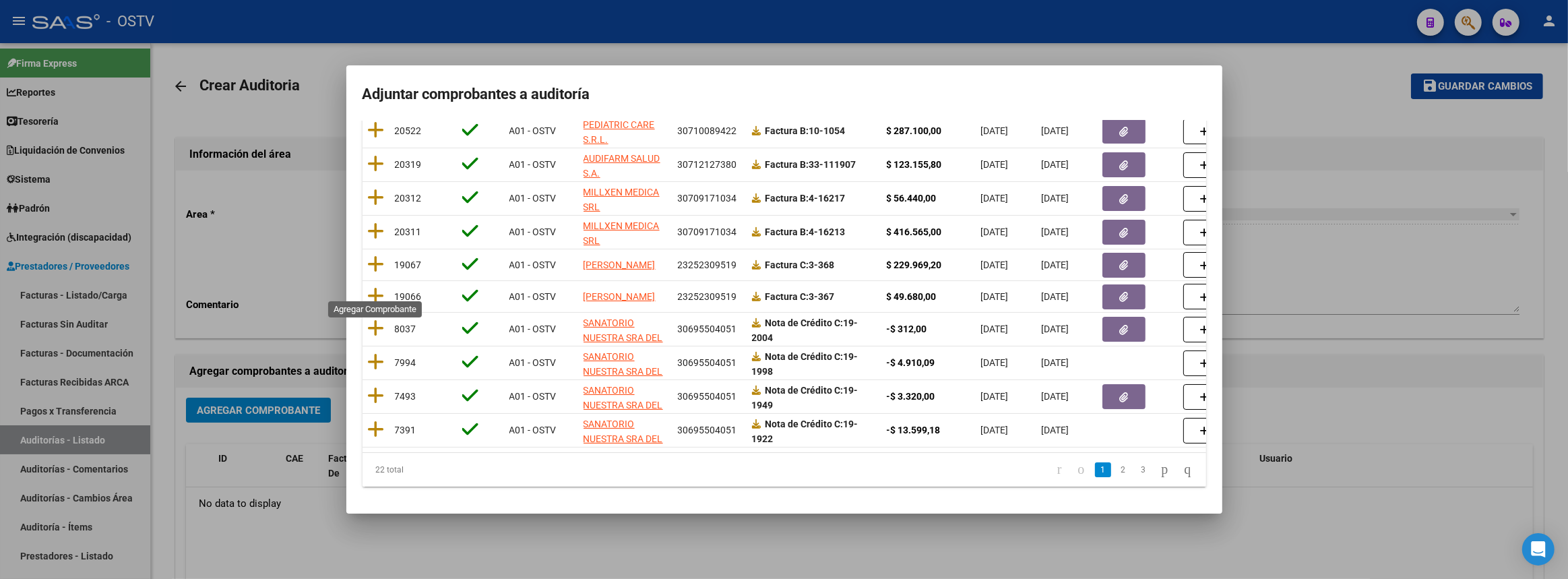
scroll to position [0, 0]
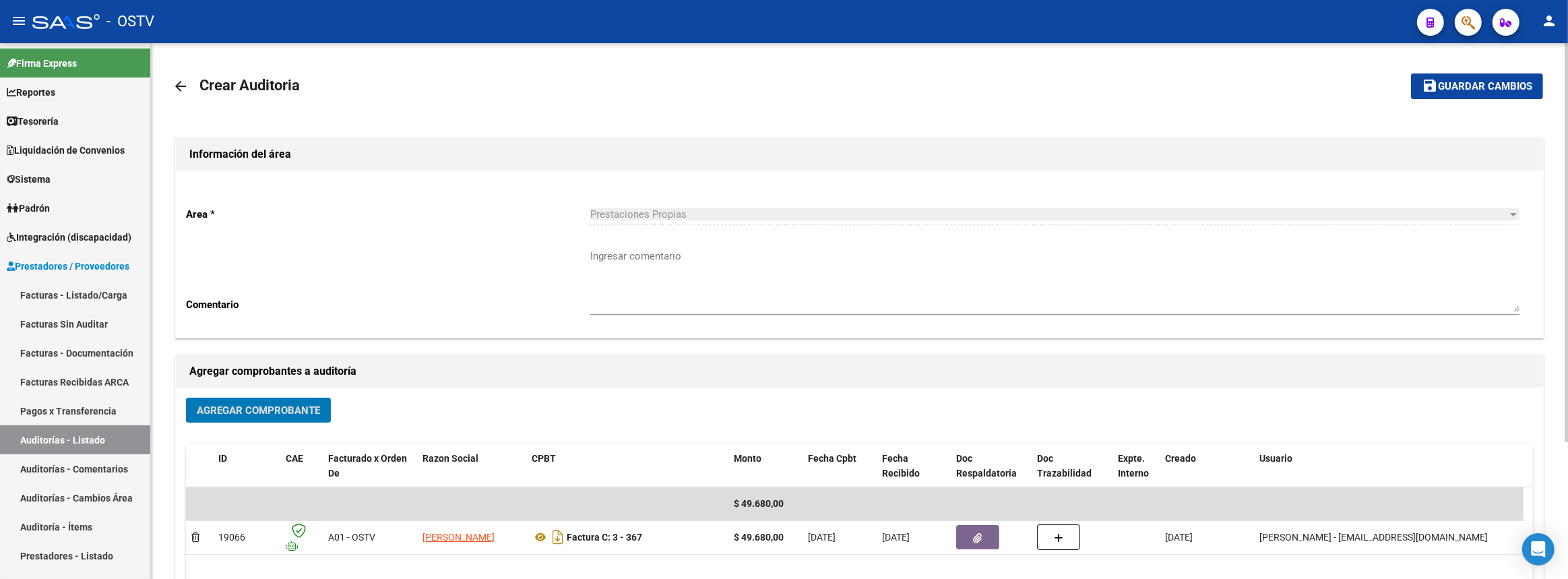
click at [251, 415] on button "Agregar Comprobante" at bounding box center [258, 410] width 145 height 25
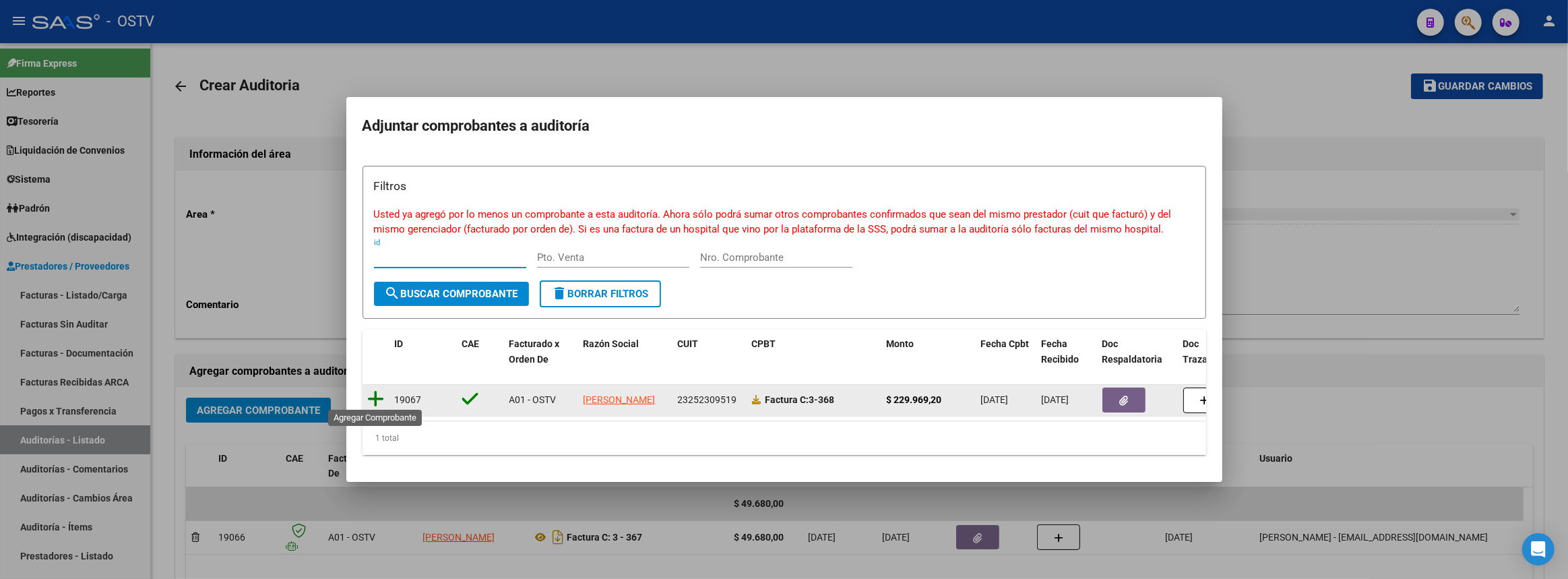
click at [371, 392] on icon at bounding box center [377, 399] width 17 height 19
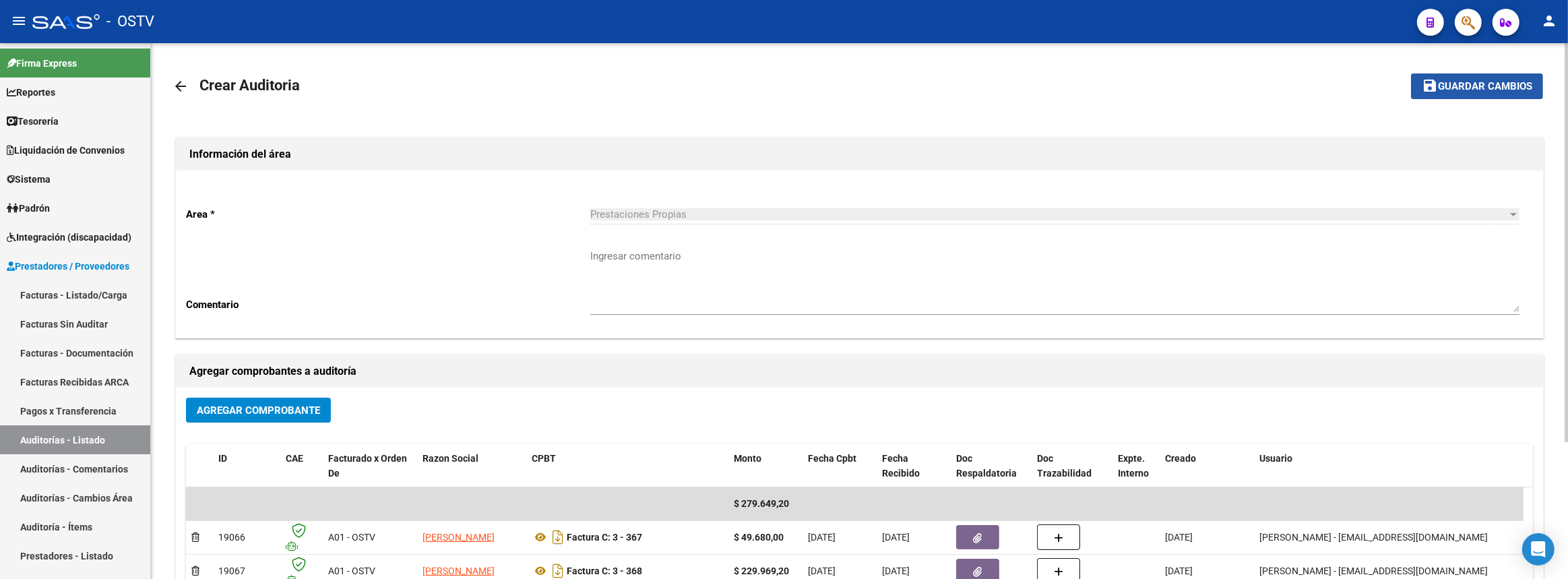
click at [1438, 81] on span "Guardar cambios" at bounding box center [1485, 86] width 94 height 12
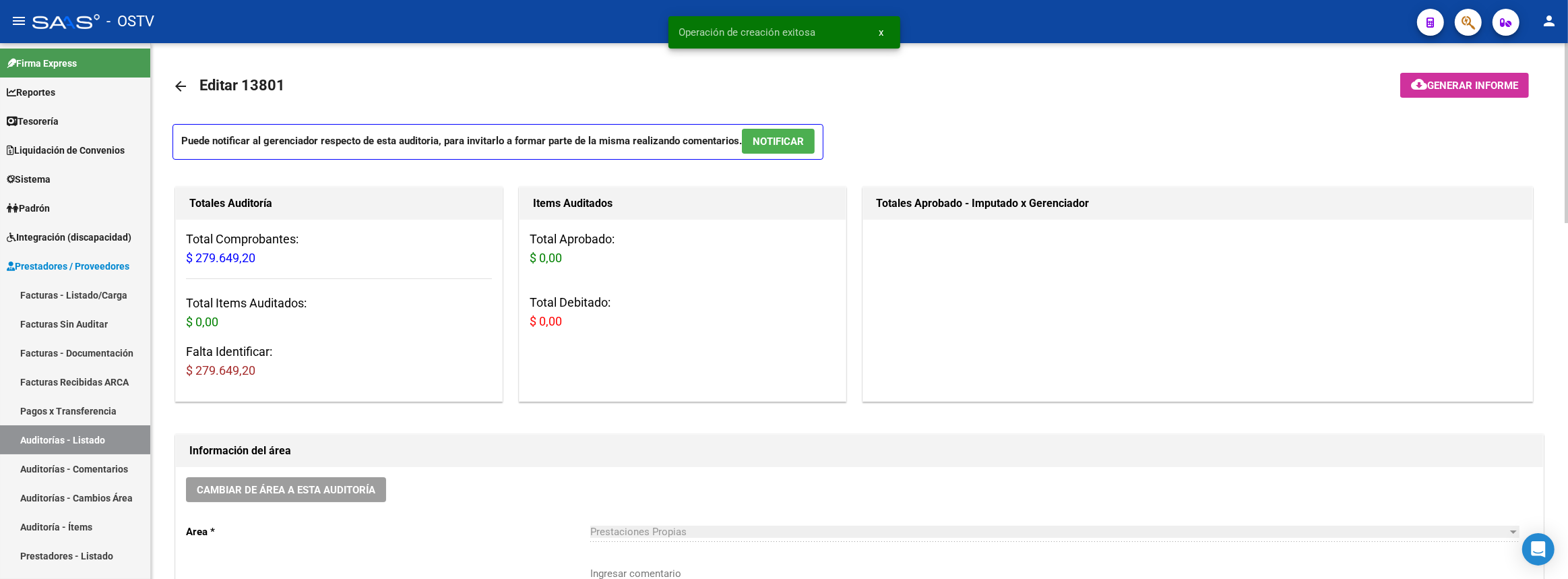
scroll to position [306, 0]
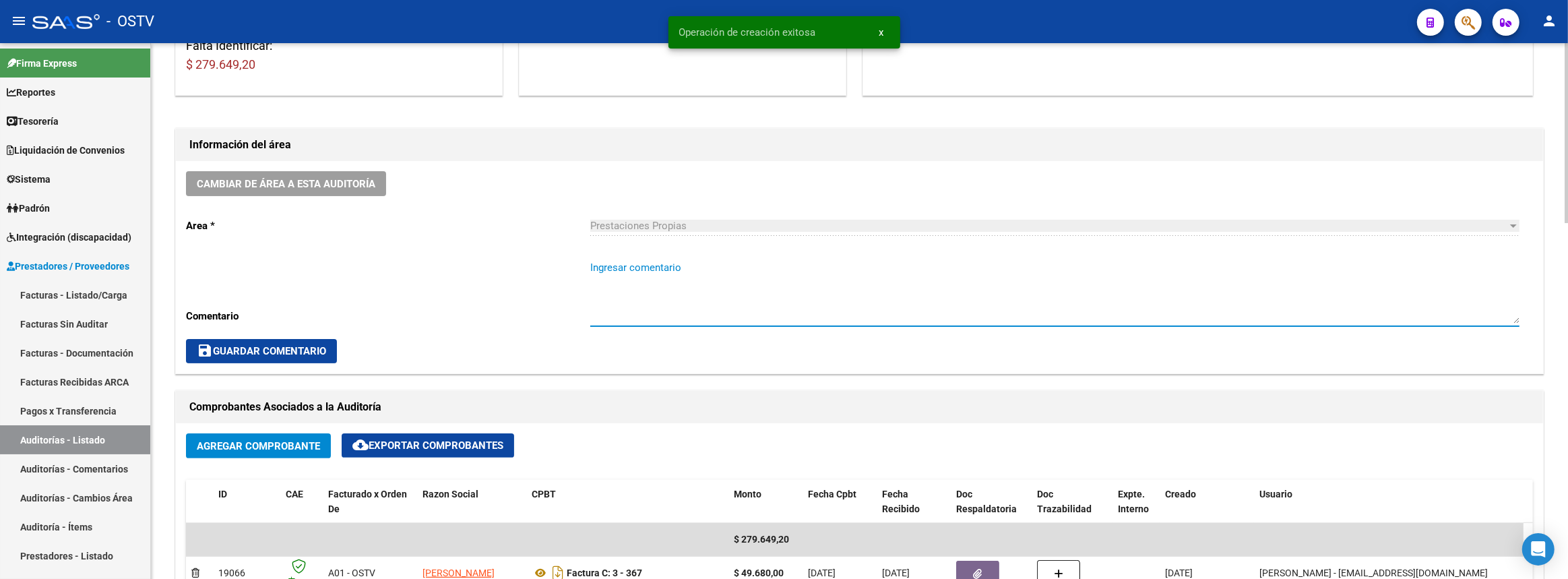
click at [733, 302] on textarea "Ingresar comentario" at bounding box center [1055, 292] width 929 height 64
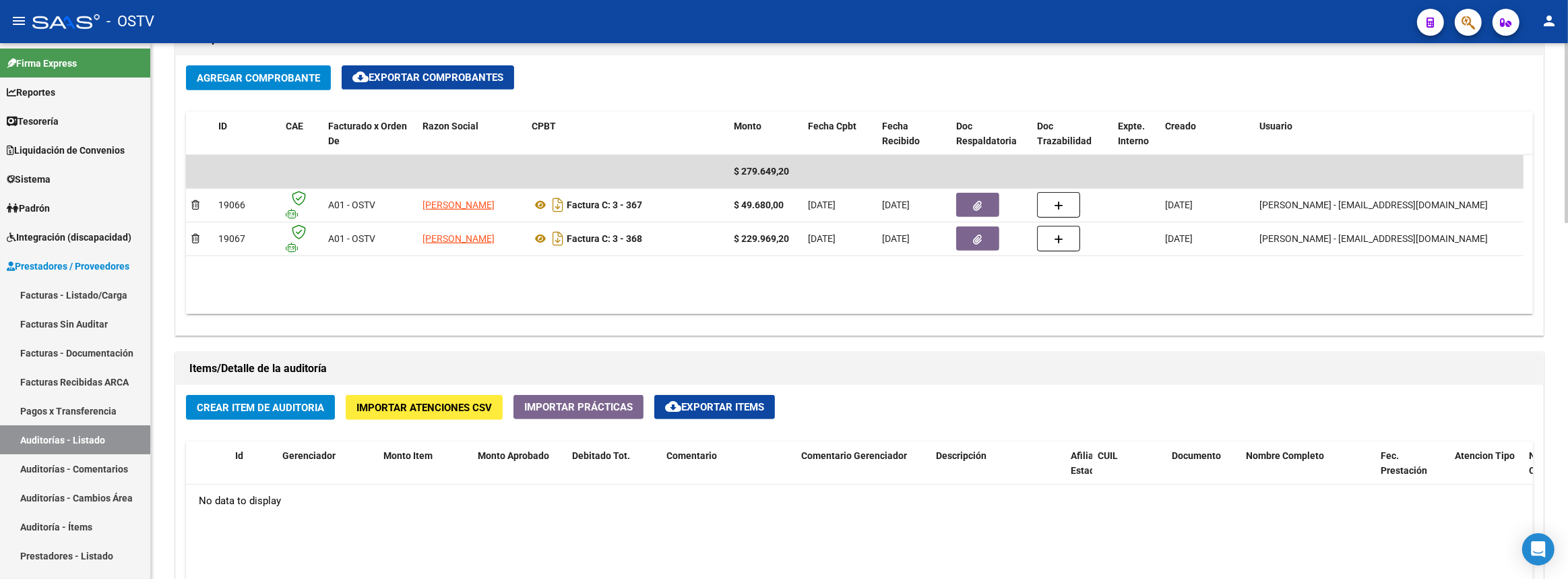
scroll to position [735, 0]
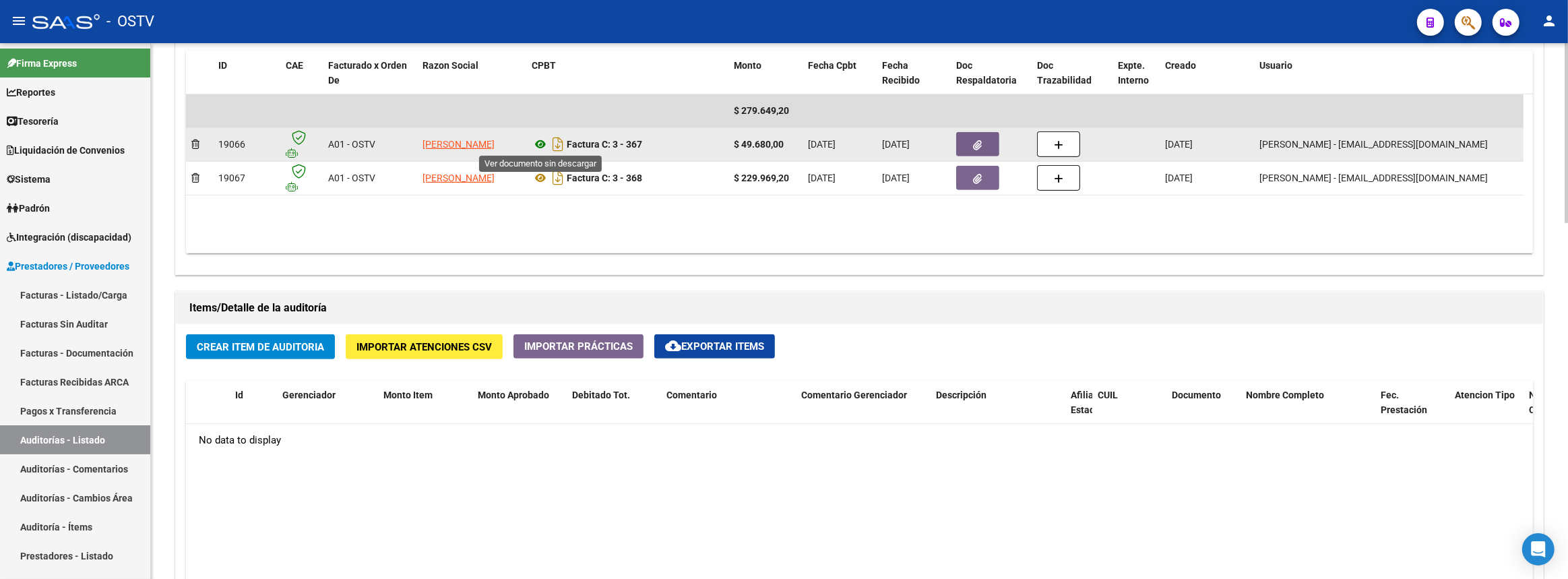
type textarea "Cerrada"
click at [540, 142] on icon at bounding box center [540, 144] width 18 height 16
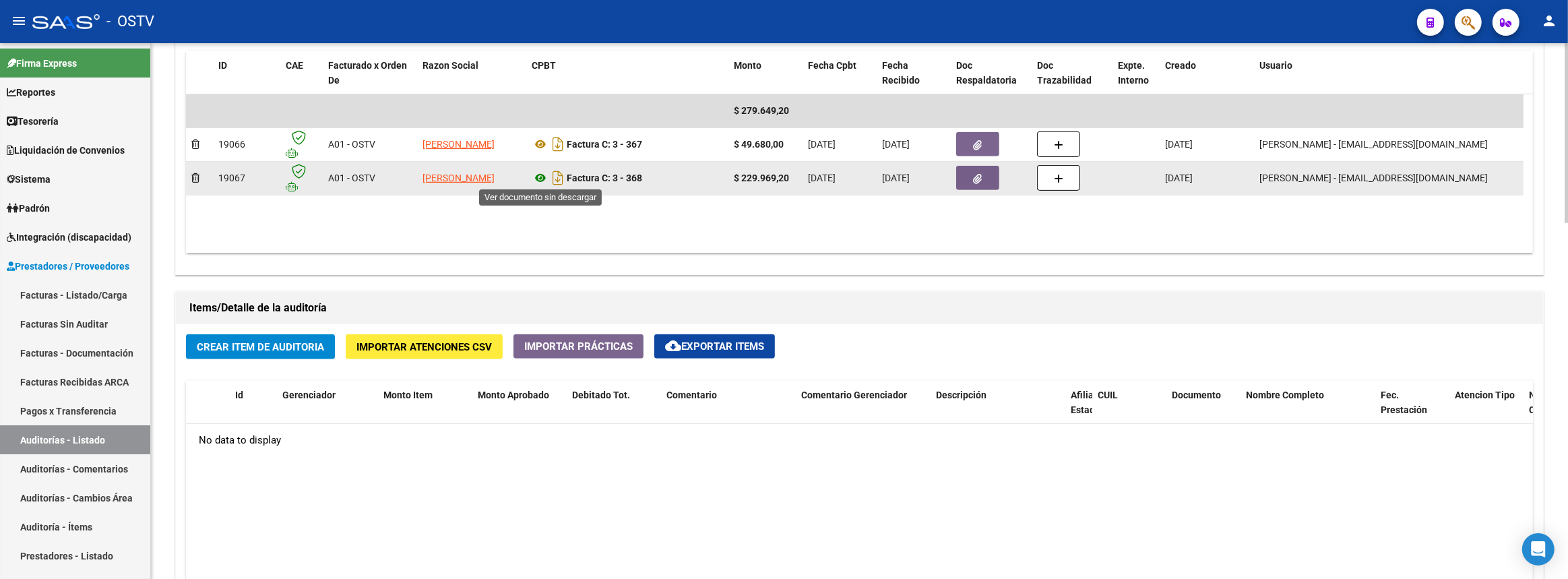
click at [540, 172] on icon at bounding box center [540, 178] width 18 height 16
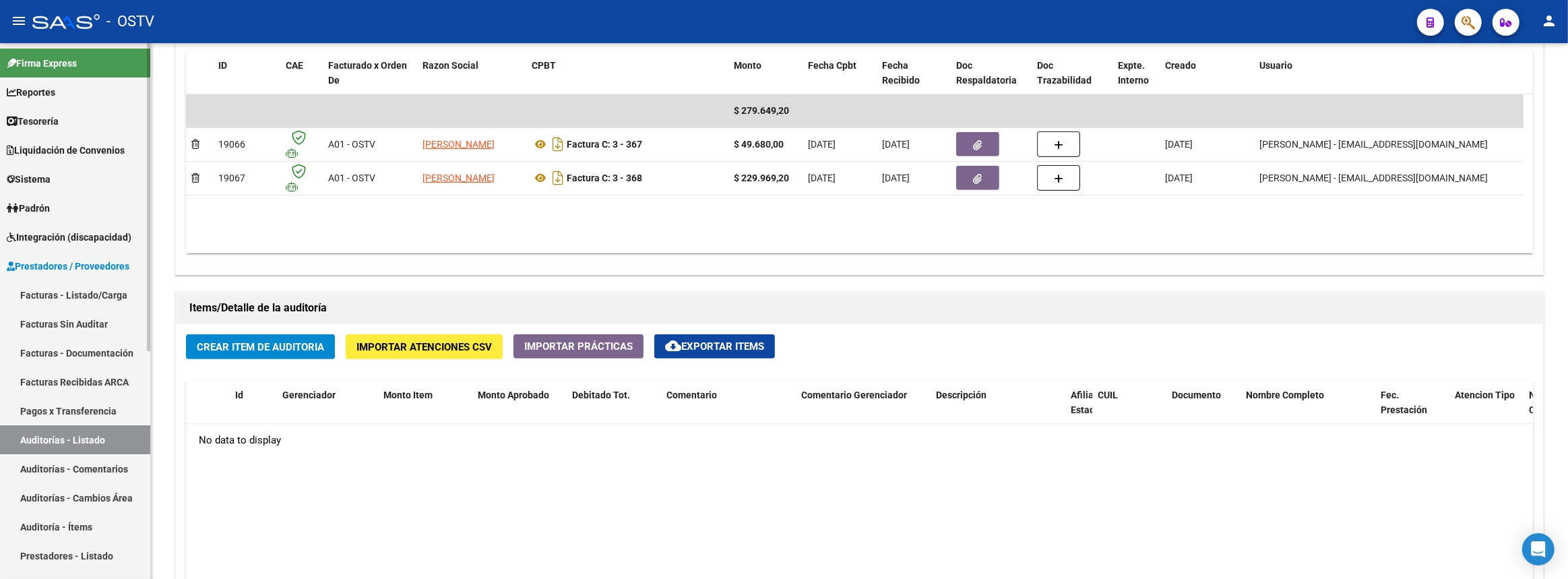
click at [71, 298] on link "Facturas - Listado/Carga" at bounding box center [75, 295] width 150 height 29
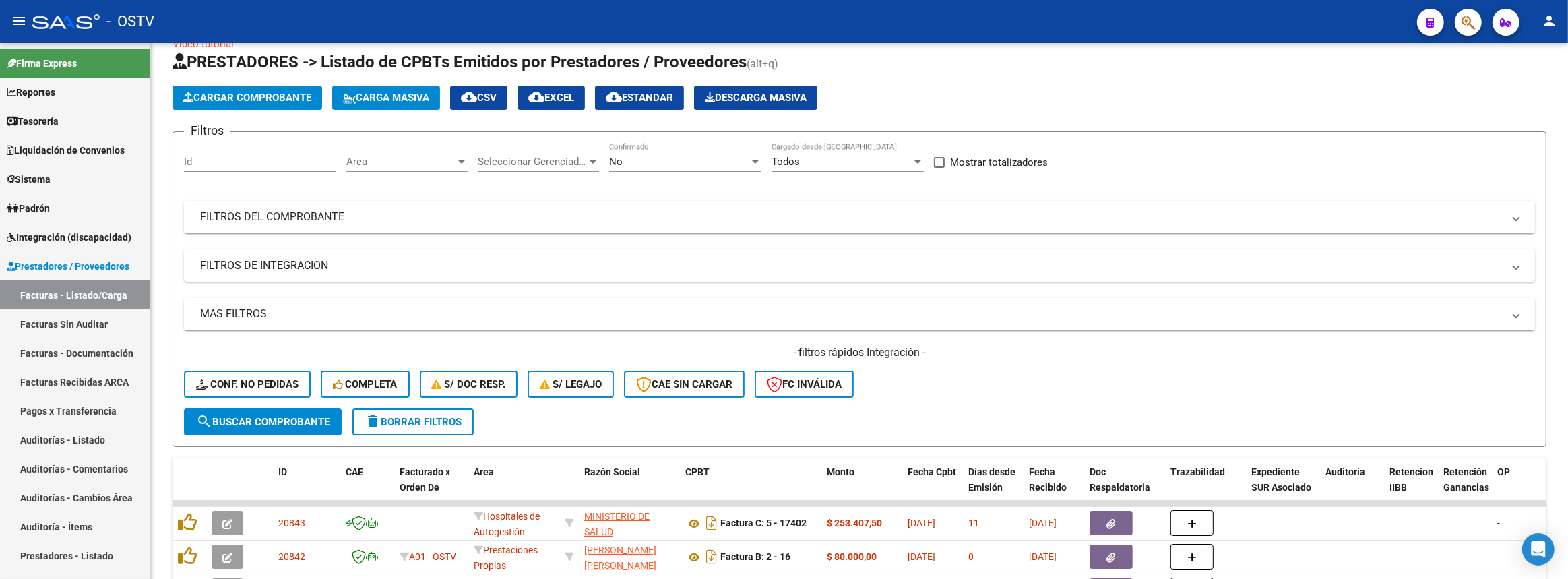
scroll to position [381, 0]
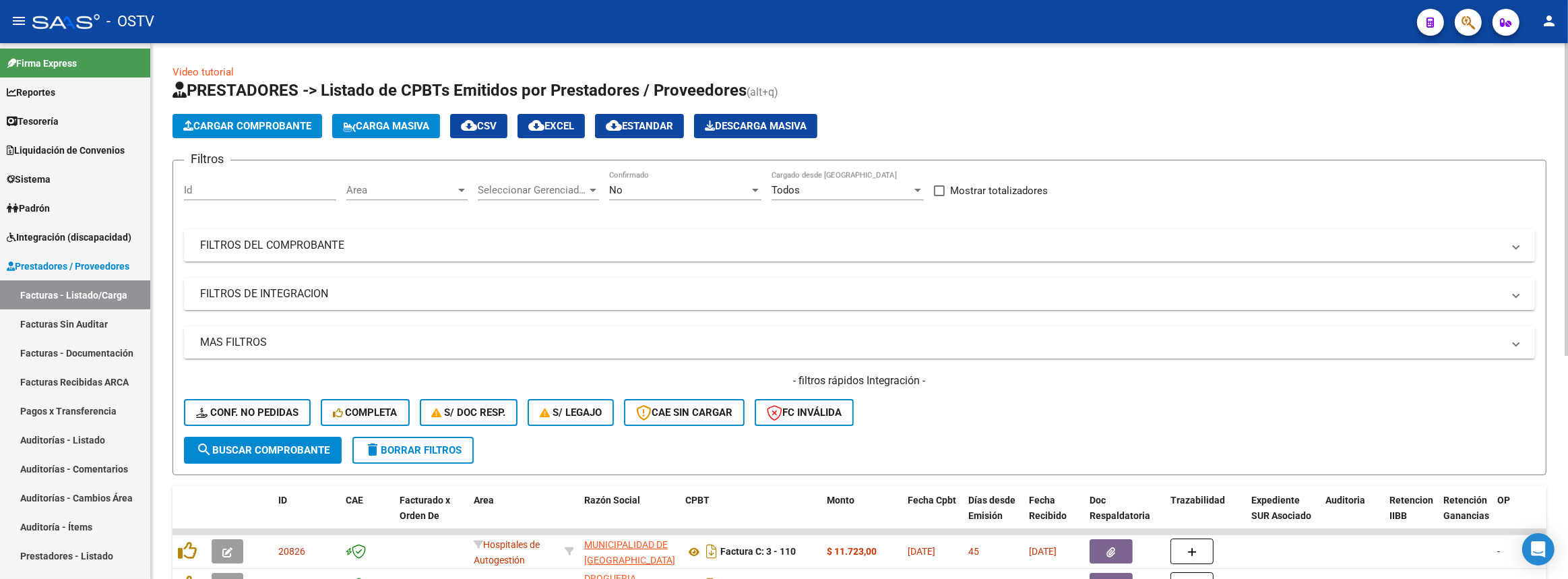
scroll to position [244, 0]
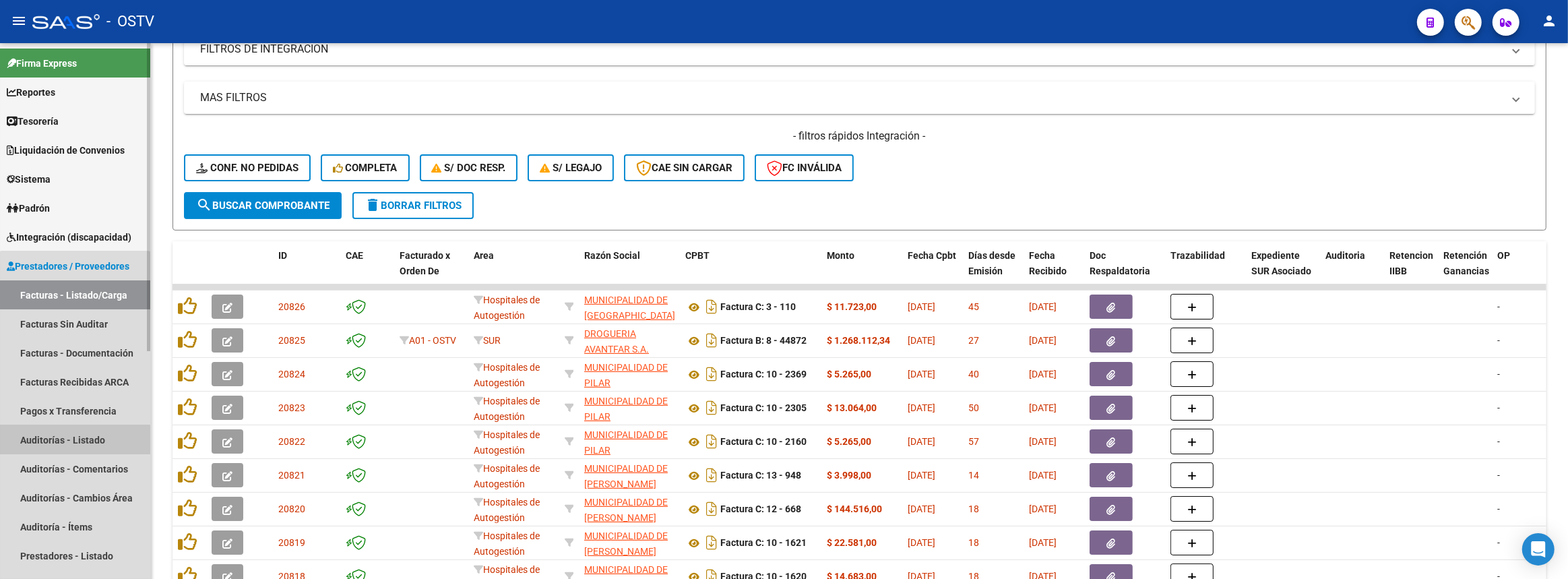
click at [74, 445] on link "Auditorías - Listado" at bounding box center [75, 440] width 150 height 29
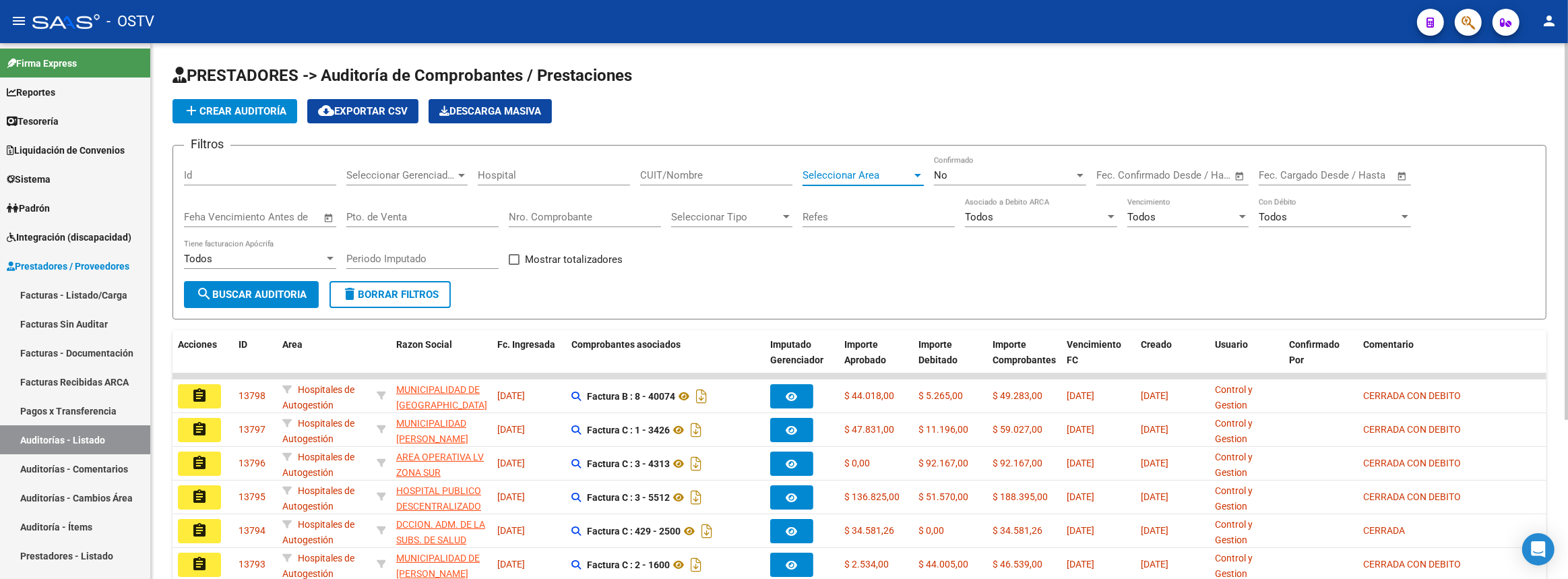
click at [845, 175] on span "Seleccionar Area" at bounding box center [857, 175] width 109 height 12
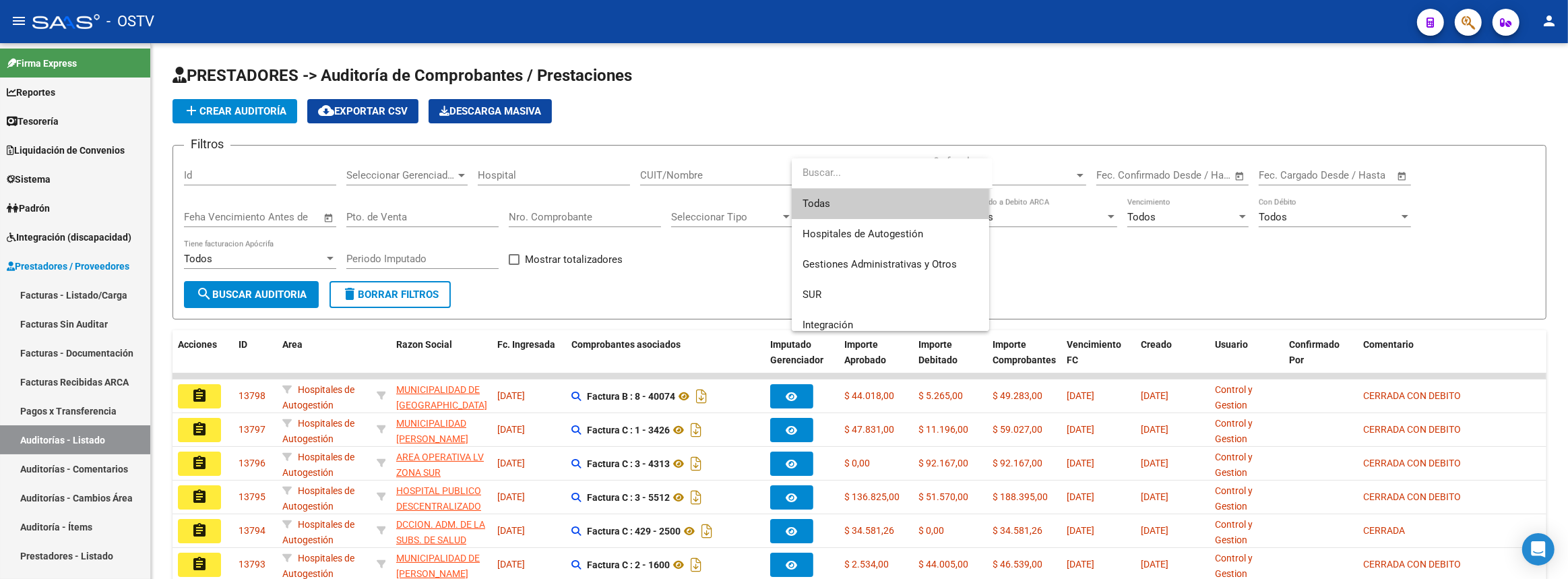
click at [612, 302] on div at bounding box center [784, 290] width 1568 height 579
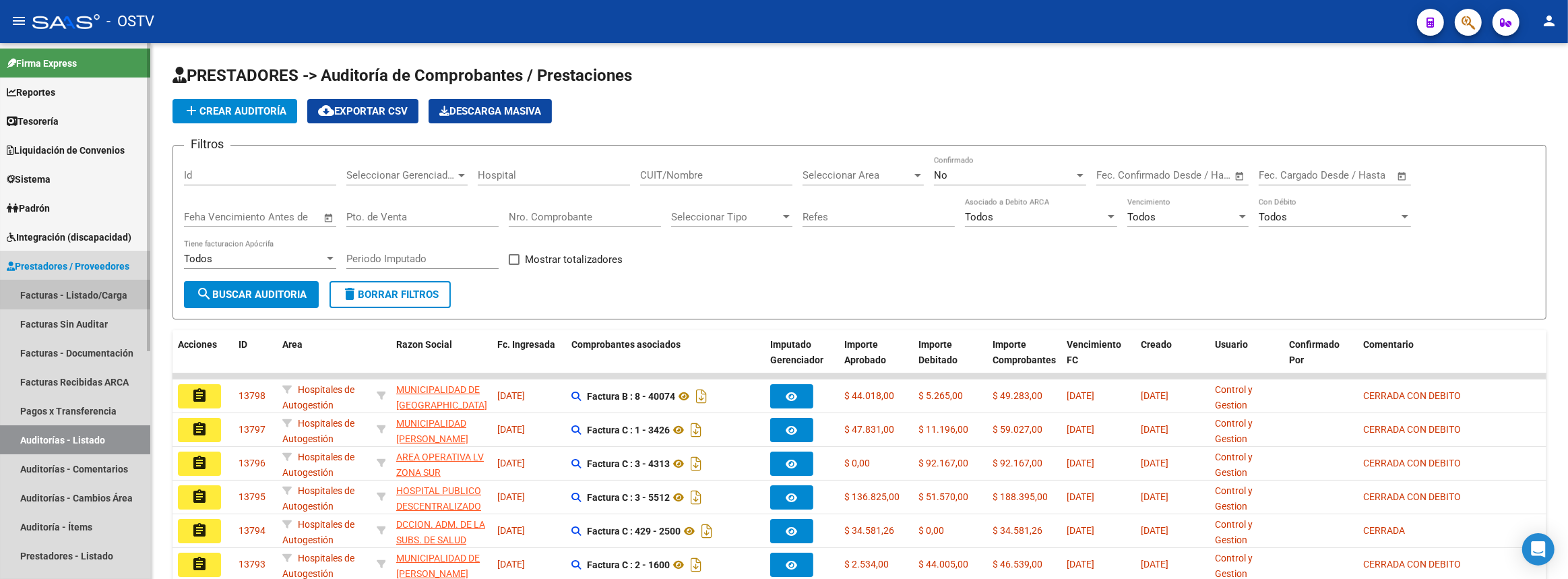
click at [89, 289] on link "Facturas - Listado/Carga" at bounding box center [75, 295] width 150 height 29
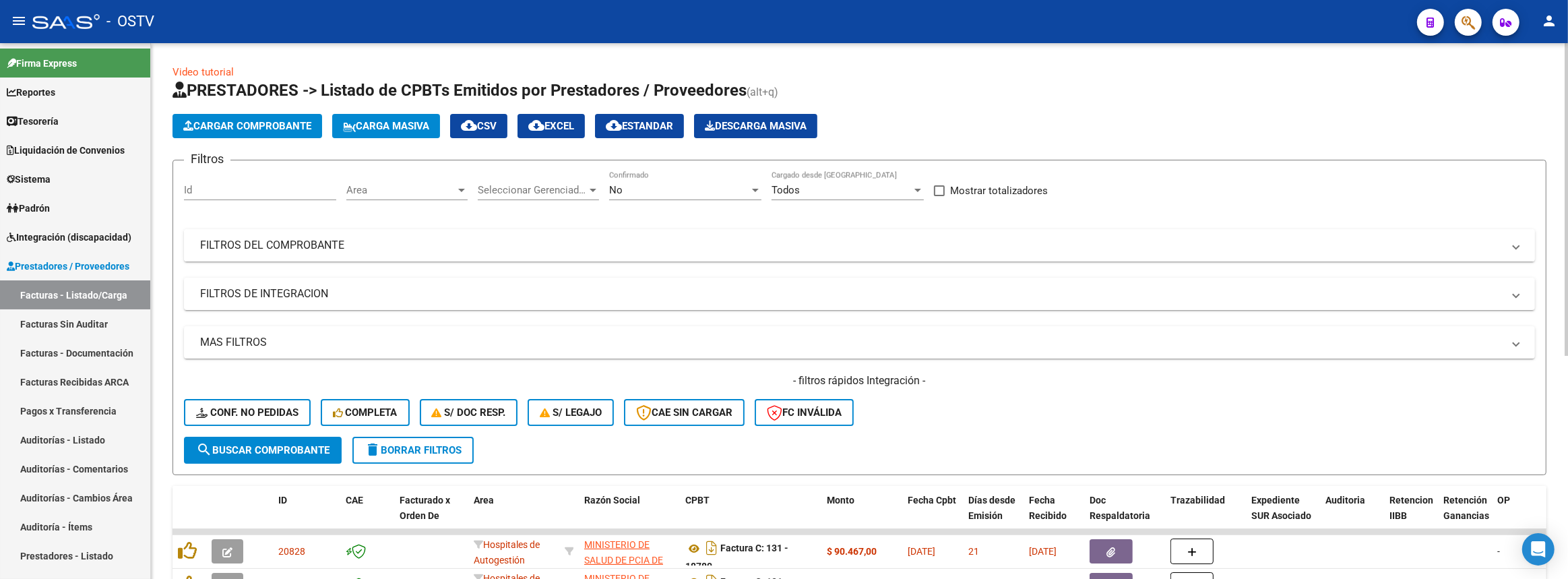
click at [497, 249] on mat-panel-title "FILTROS DEL COMPROBANTE" at bounding box center [851, 245] width 1302 height 15
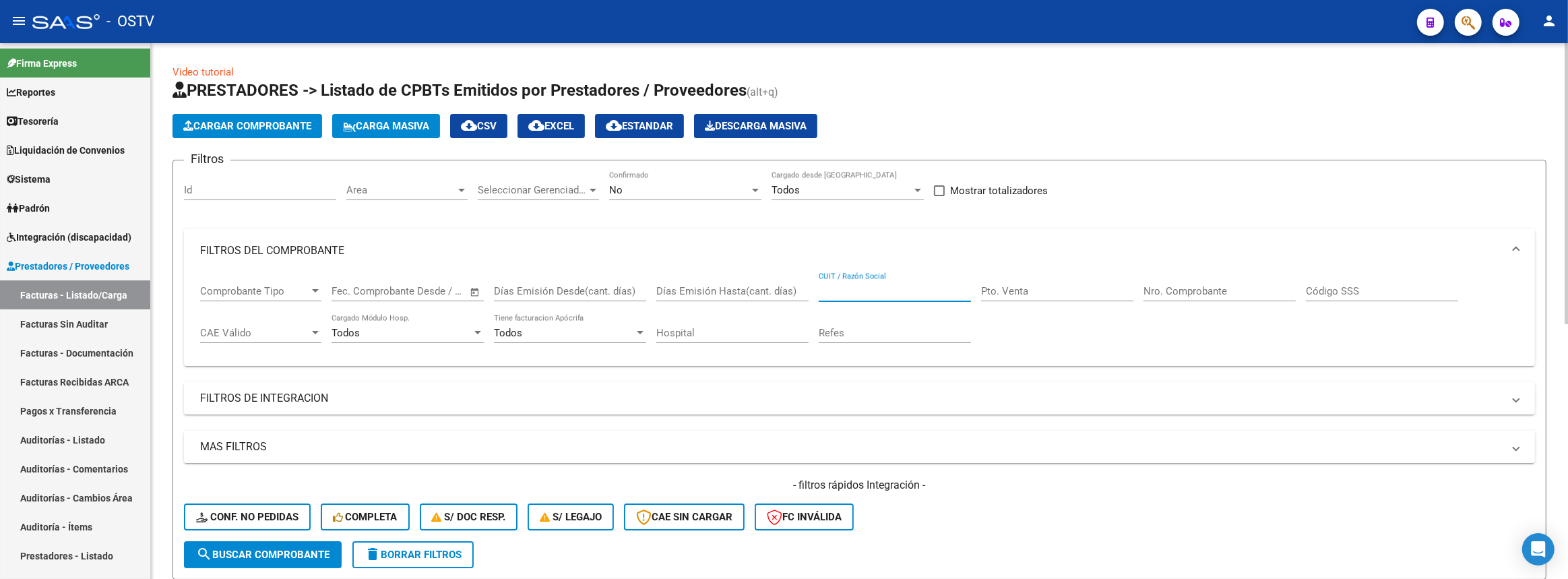
click at [854, 285] on input "CUIT / Razón Social" at bounding box center [894, 291] width 152 height 12
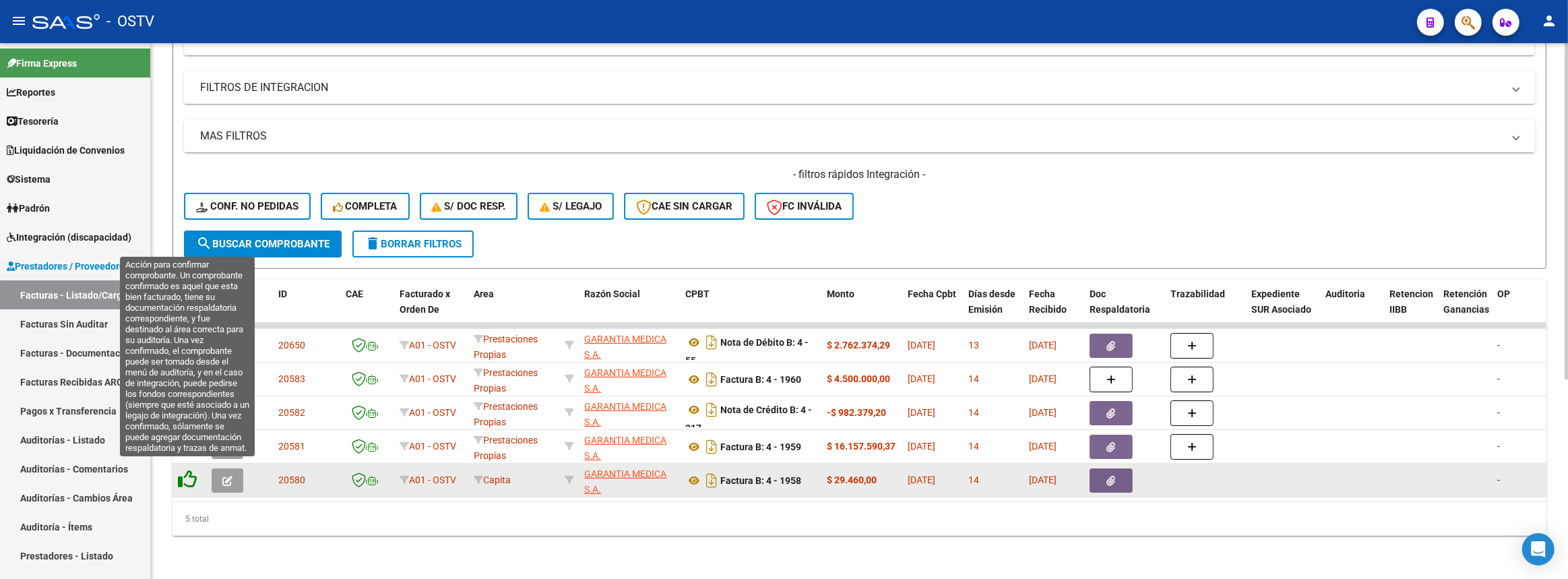
type input "garantia"
click at [189, 470] on icon at bounding box center [187, 479] width 19 height 19
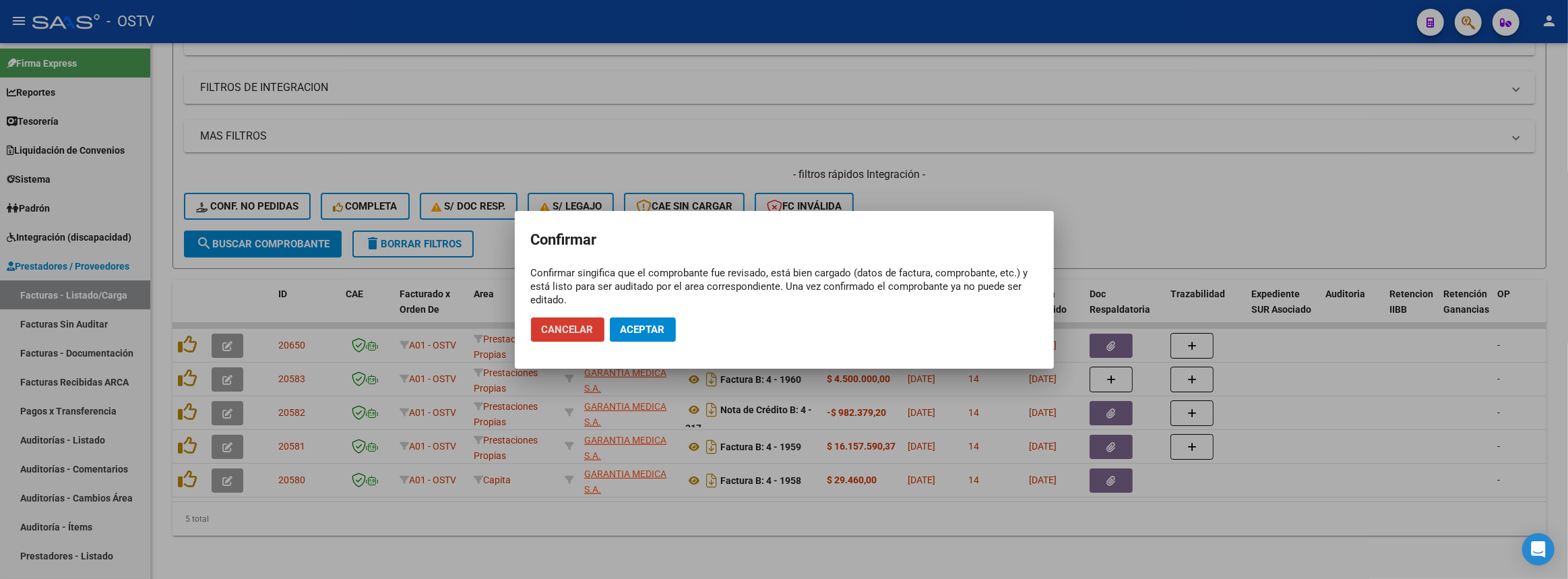
click at [646, 324] on span "Aceptar" at bounding box center [642, 330] width 44 height 12
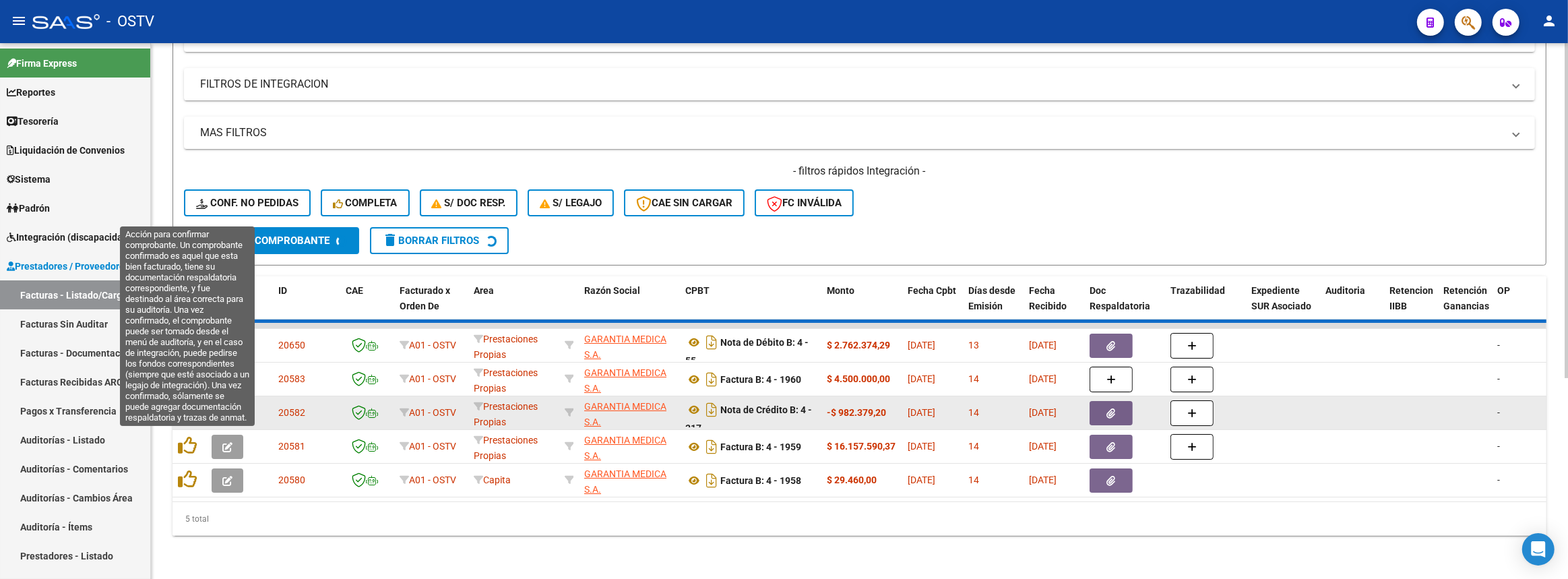
scroll to position [283, 0]
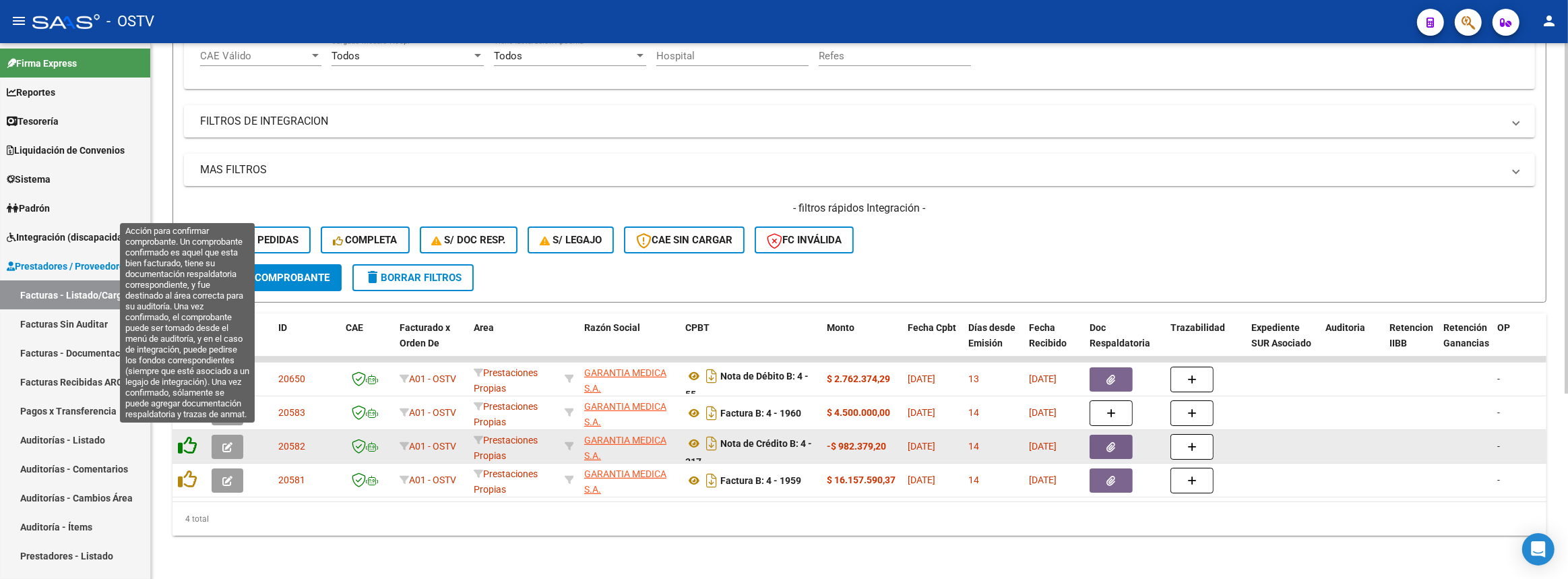
click at [186, 441] on icon at bounding box center [187, 445] width 19 height 19
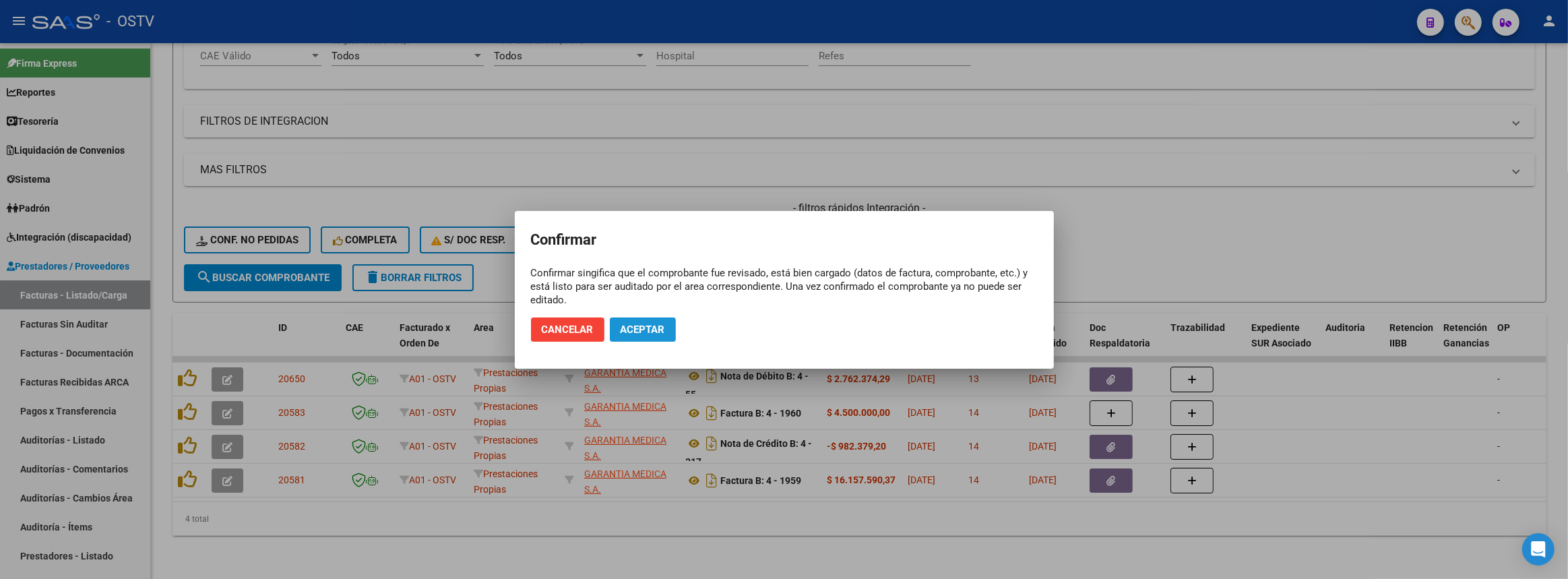
click at [654, 324] on span "Aceptar" at bounding box center [642, 330] width 44 height 12
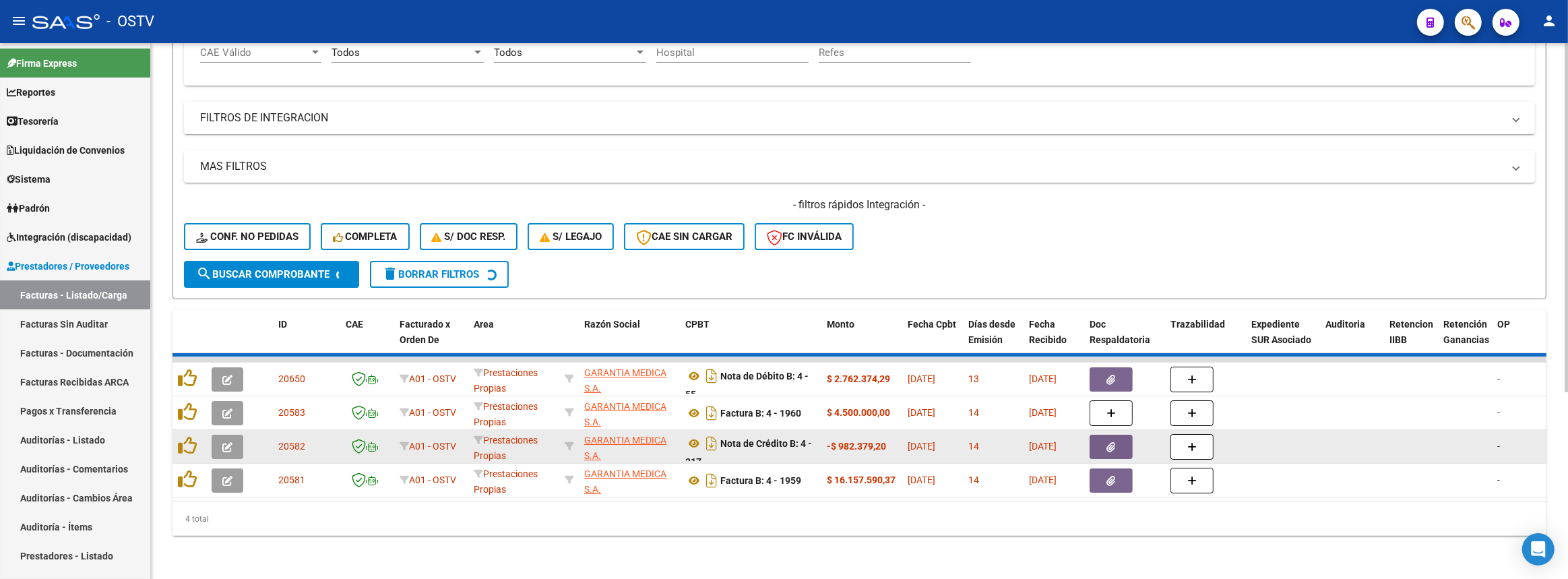
scroll to position [249, 0]
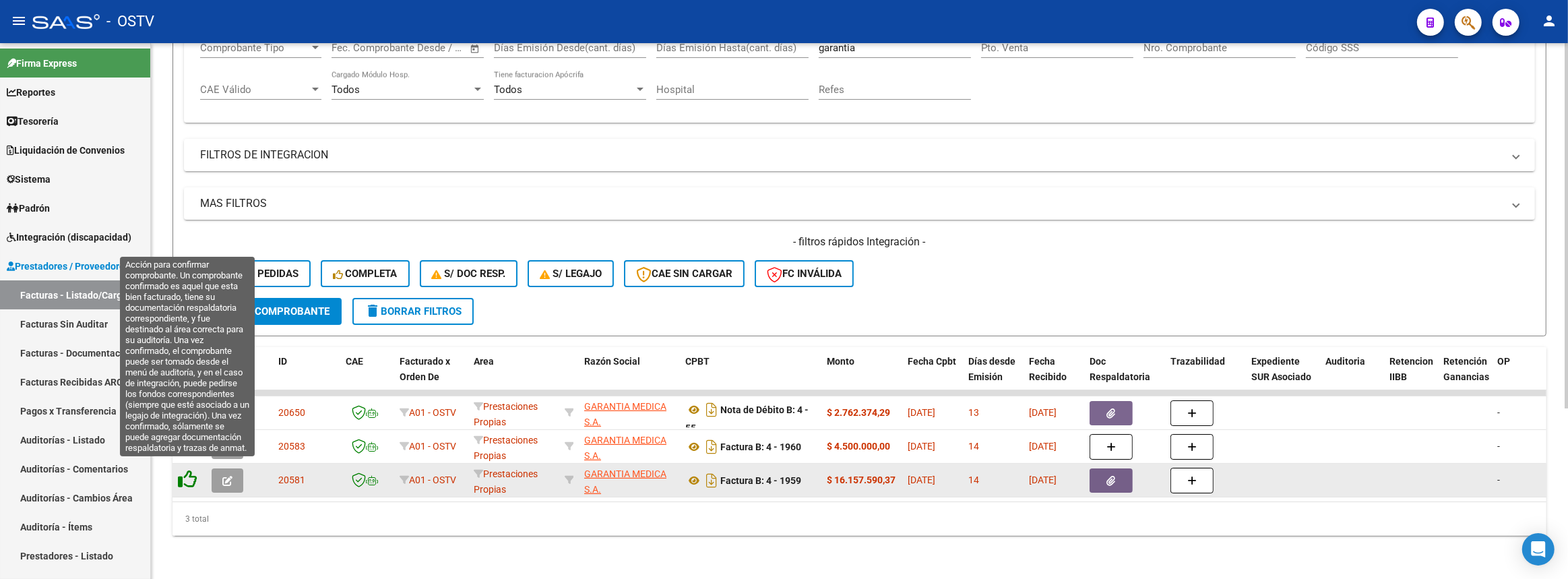
click at [189, 470] on icon at bounding box center [187, 479] width 19 height 19
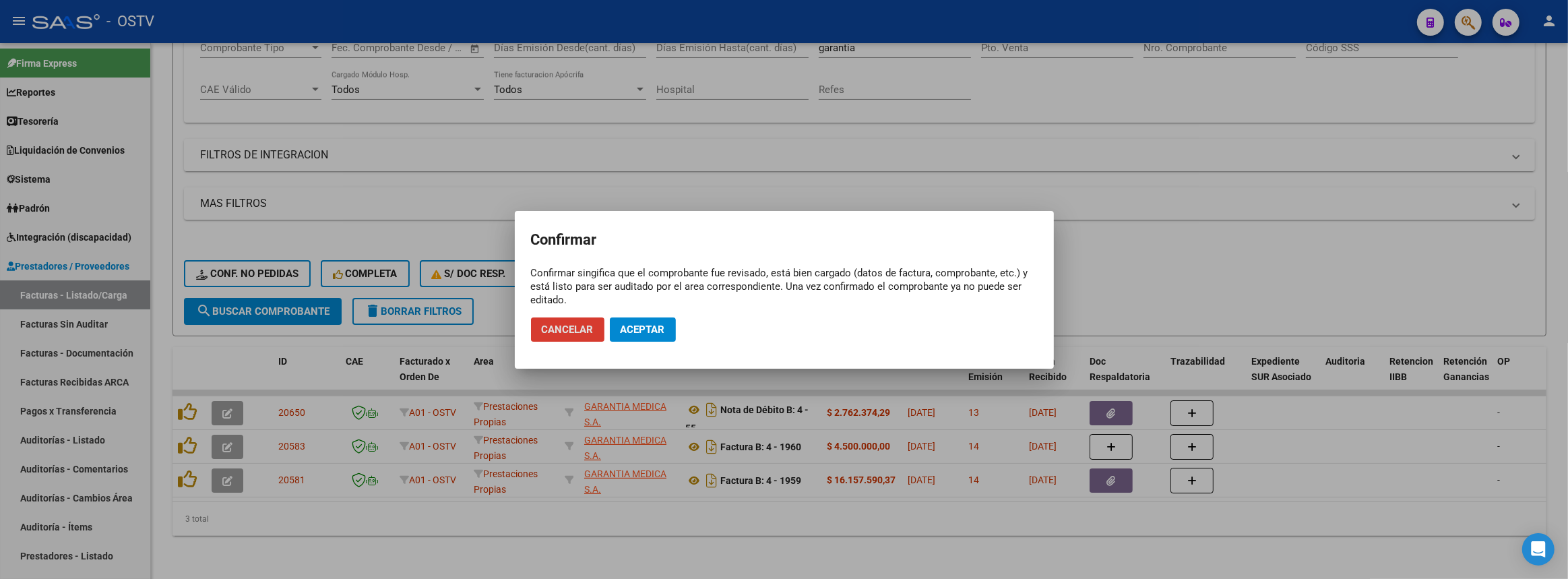
click at [659, 335] on button "Aceptar" at bounding box center [642, 330] width 66 height 24
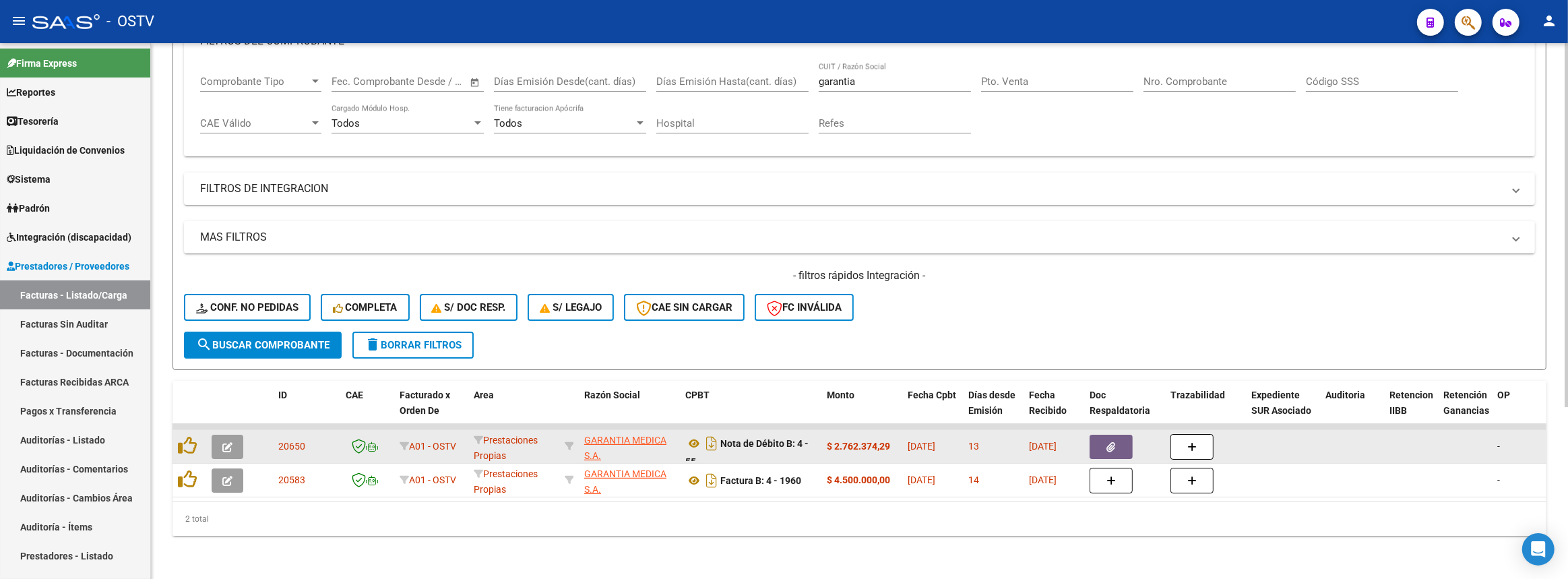
scroll to position [216, 0]
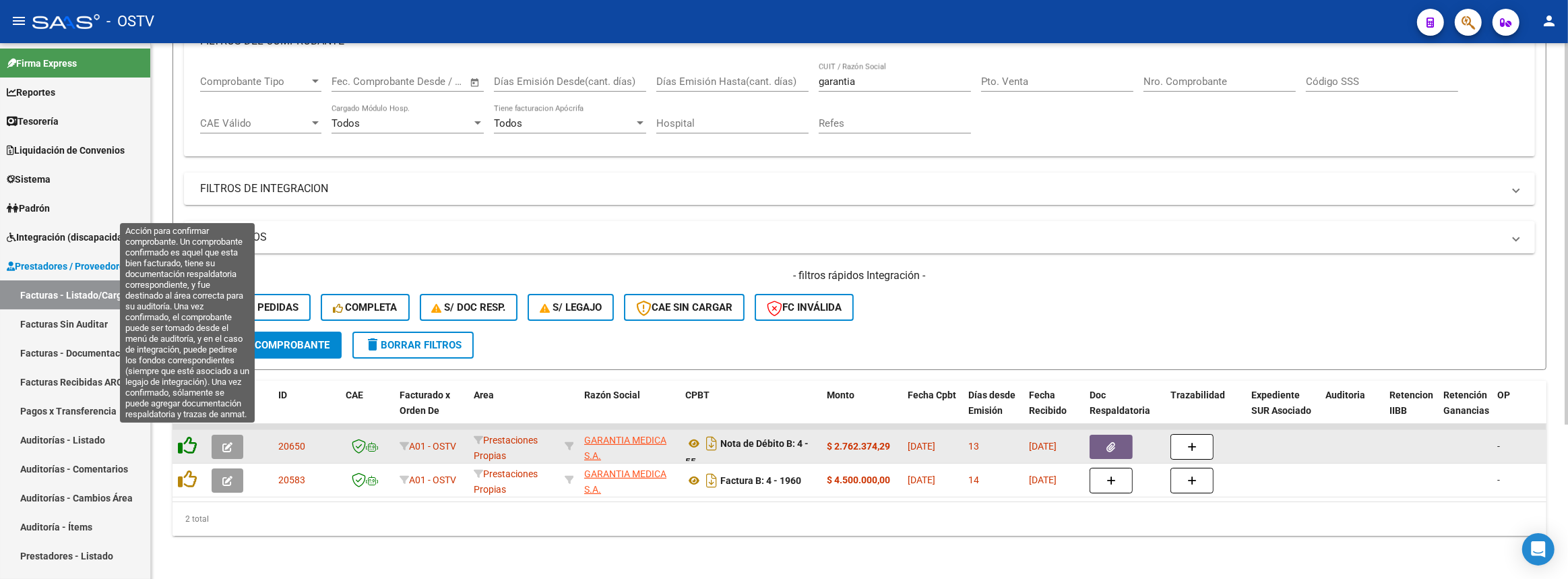
click at [191, 440] on icon at bounding box center [187, 445] width 19 height 19
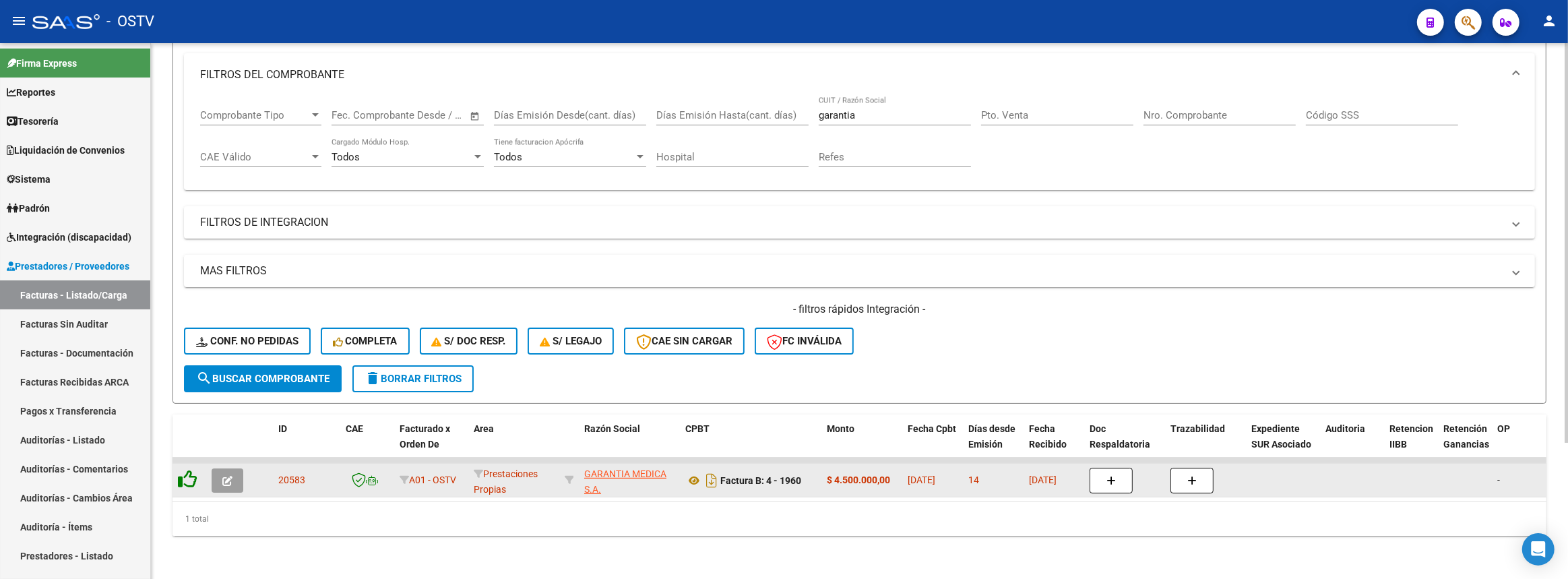
scroll to position [182, 0]
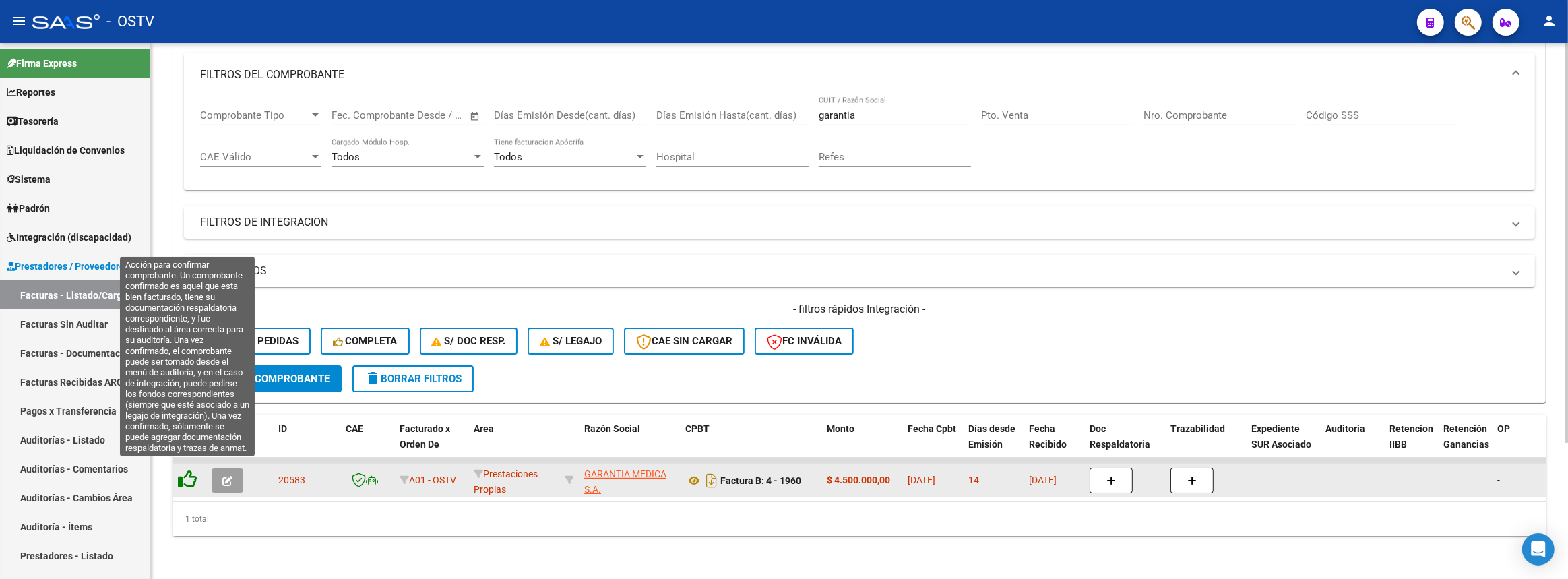
click at [186, 470] on icon at bounding box center [187, 479] width 19 height 19
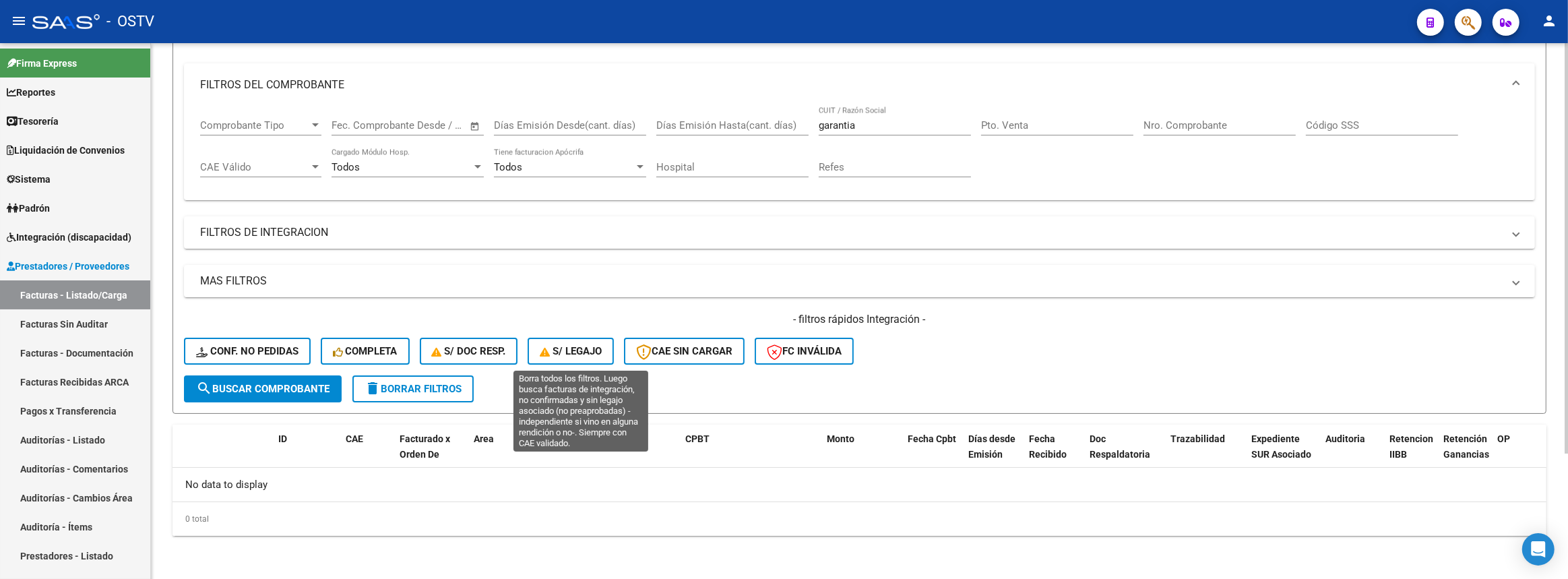
scroll to position [163, 0]
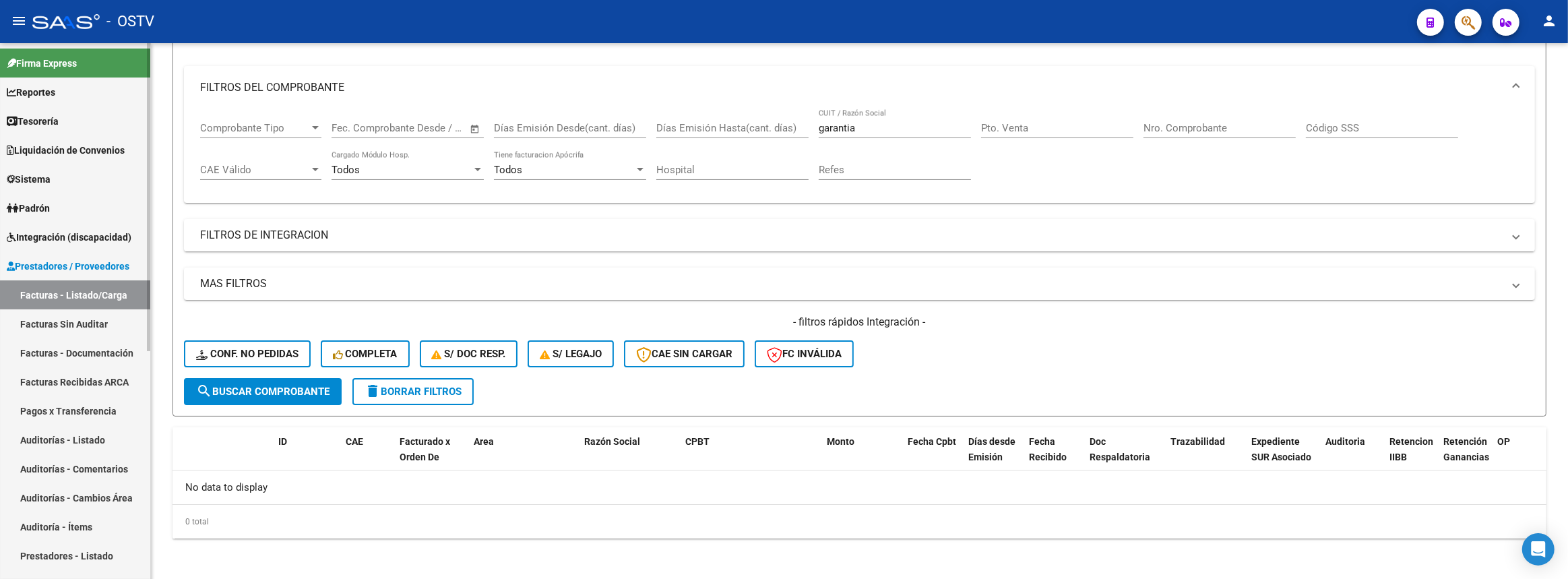
click at [45, 430] on link "Auditorías - Listado" at bounding box center [75, 440] width 150 height 29
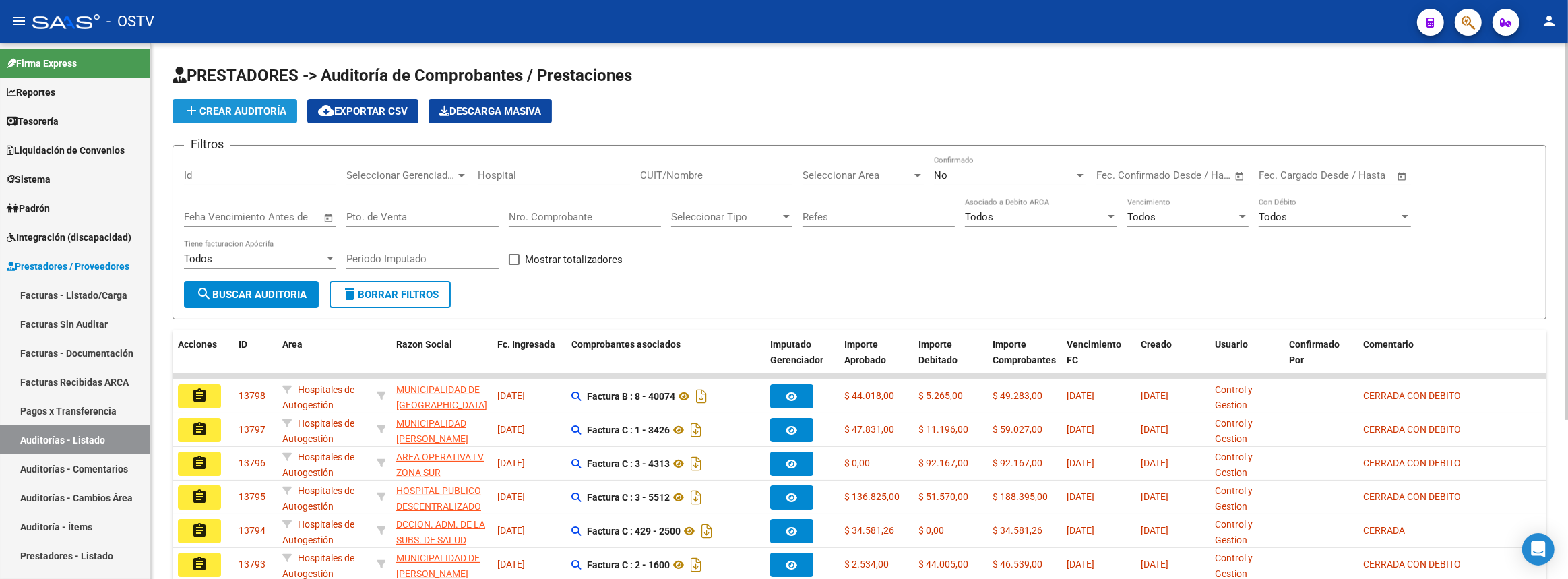
click at [279, 111] on span "add Crear Auditoría" at bounding box center [234, 111] width 103 height 12
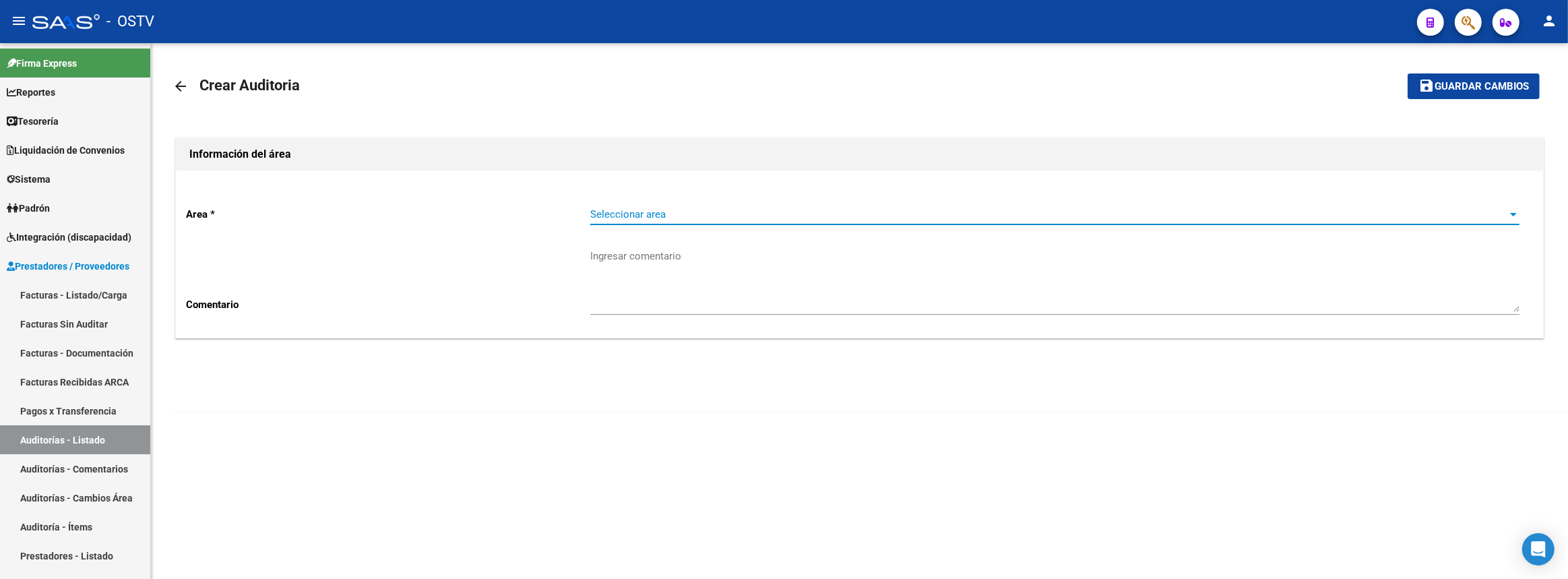
click at [684, 216] on span "Seleccionar area" at bounding box center [1048, 214] width 917 height 12
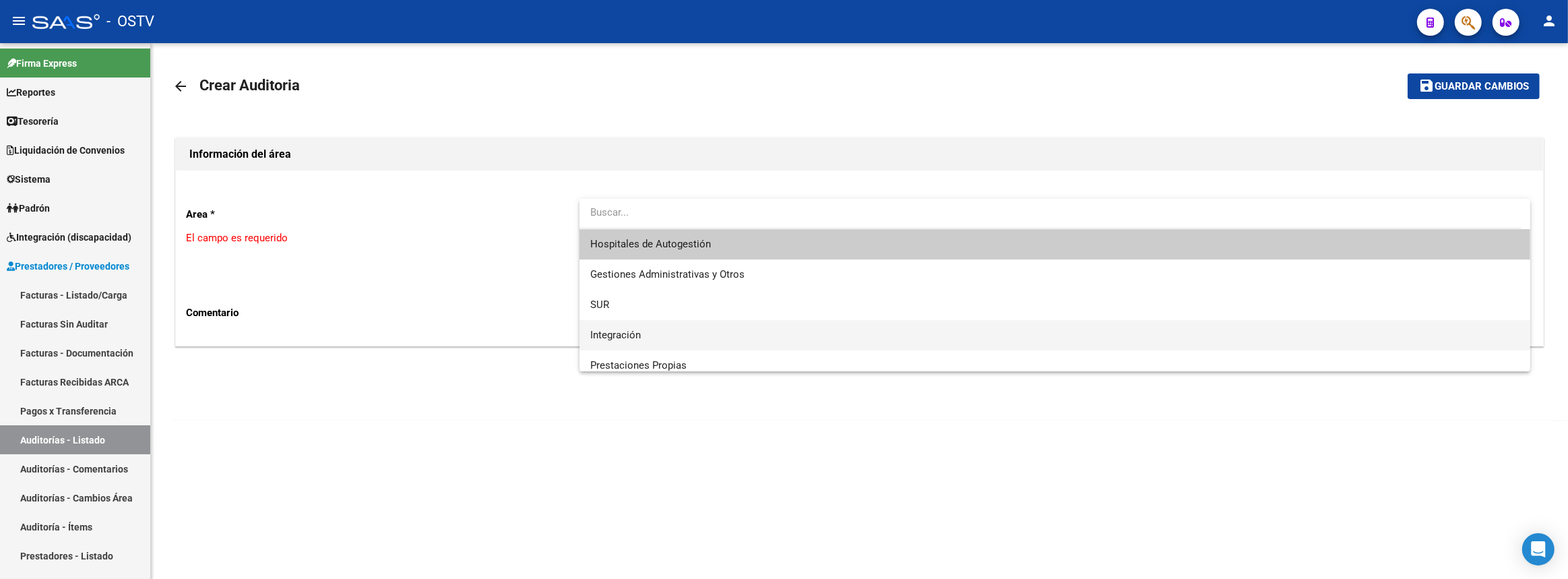
scroll to position [122, 0]
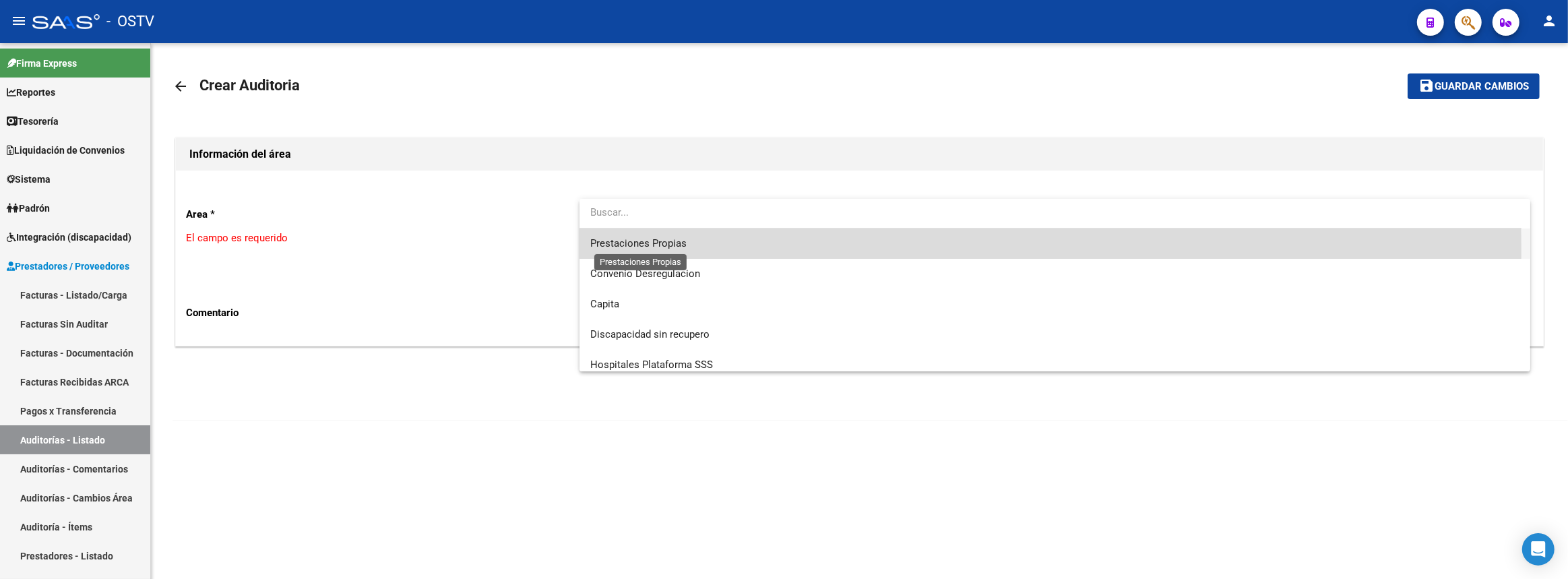
click at [673, 247] on span "Prestaciones Propias" at bounding box center [638, 243] width 96 height 12
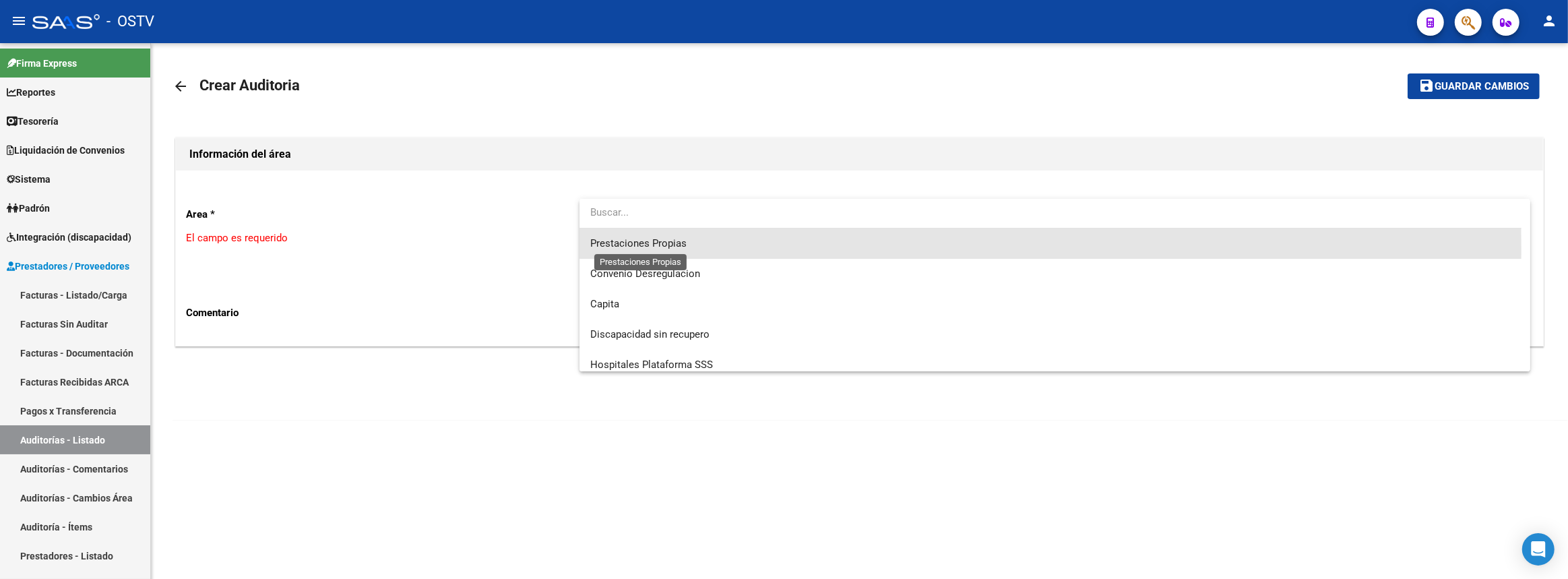
scroll to position [122, 0]
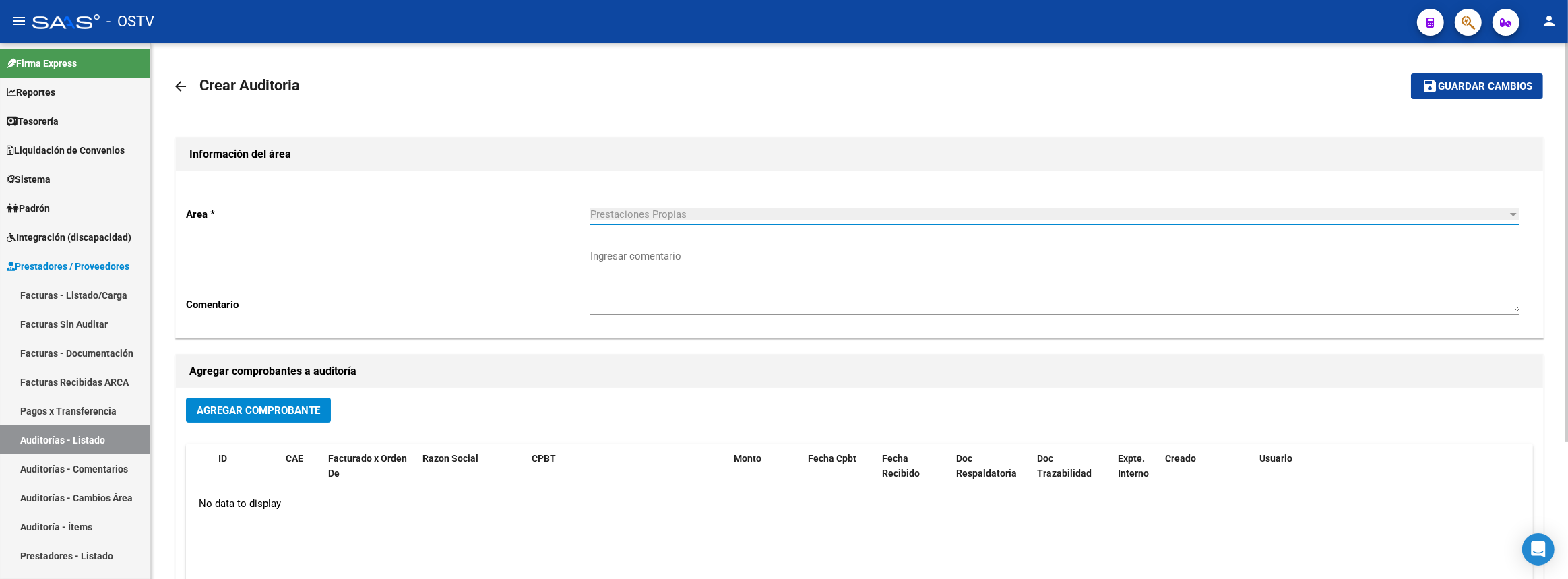
click at [229, 405] on span "Agregar Comprobante" at bounding box center [258, 410] width 124 height 12
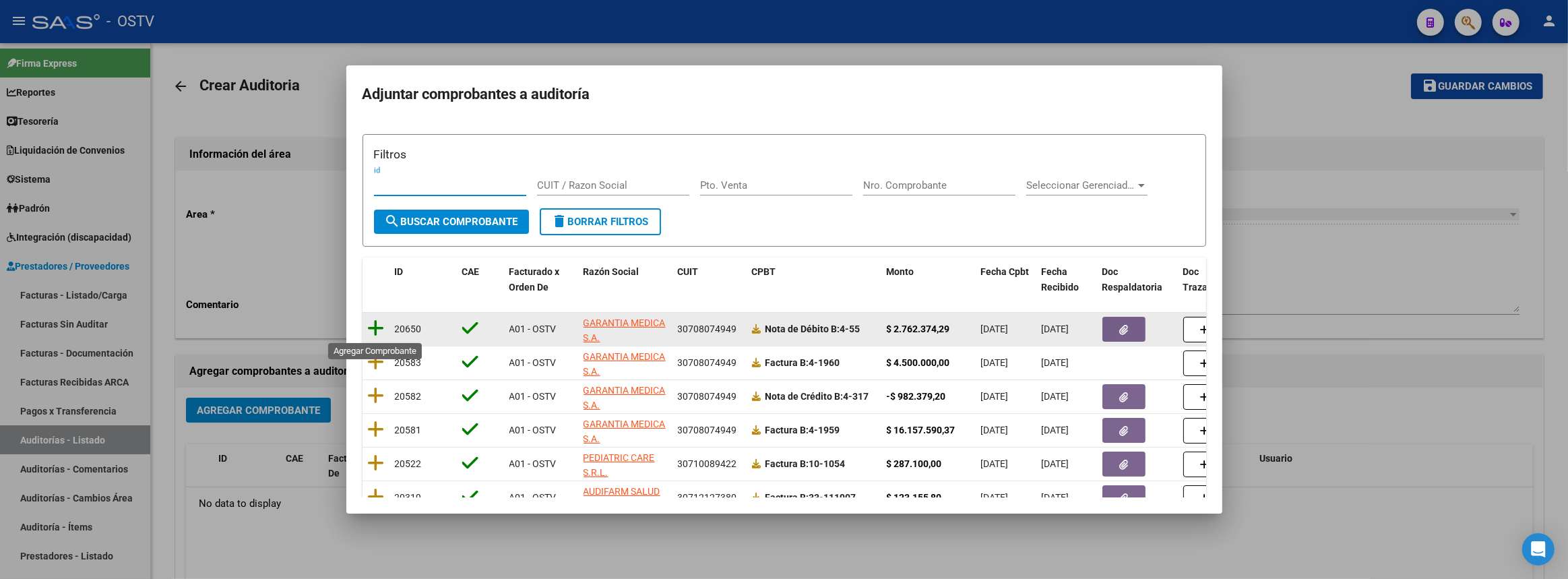
click at [376, 329] on icon at bounding box center [377, 328] width 17 height 19
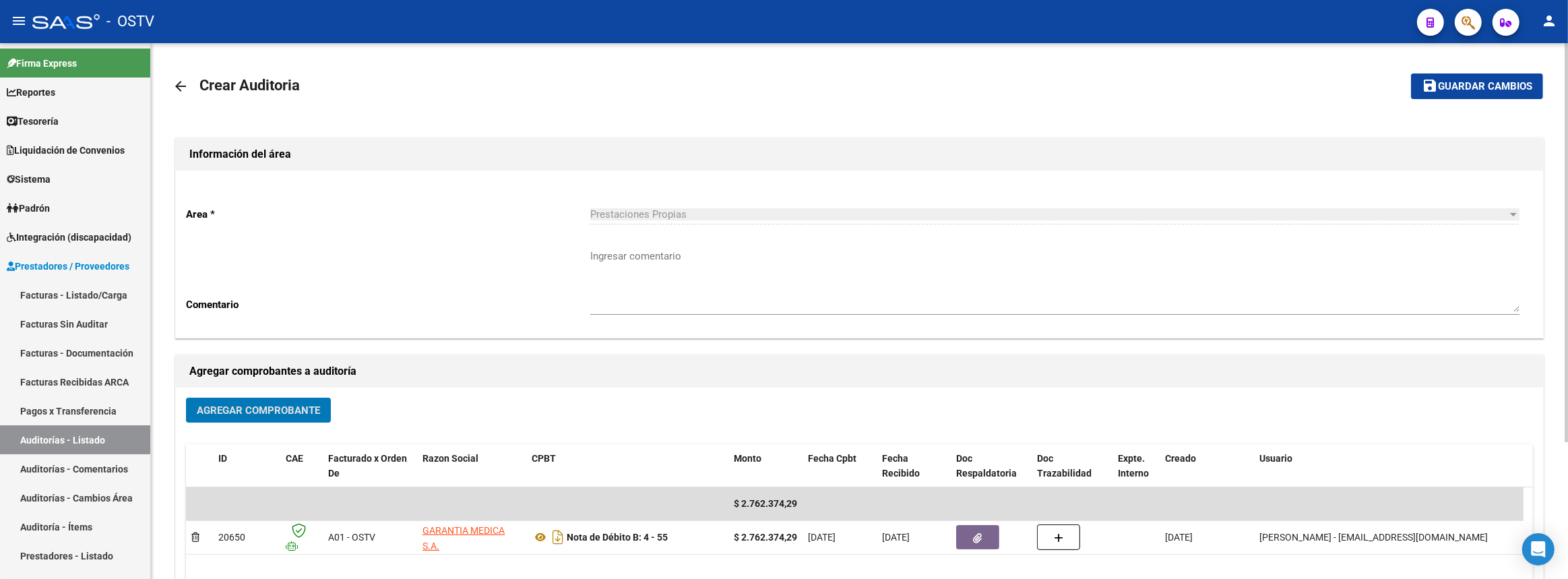
click at [308, 407] on span "Agregar Comprobante" at bounding box center [258, 410] width 124 height 12
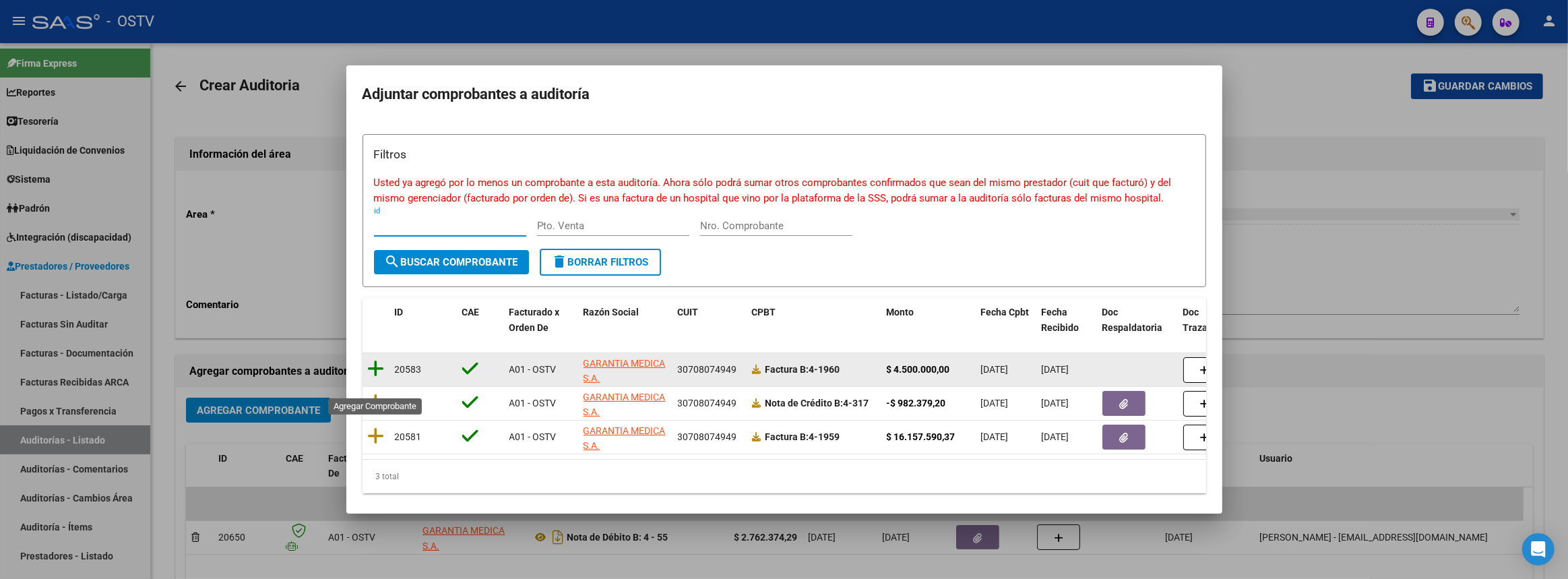
click at [370, 378] on icon at bounding box center [377, 368] width 17 height 19
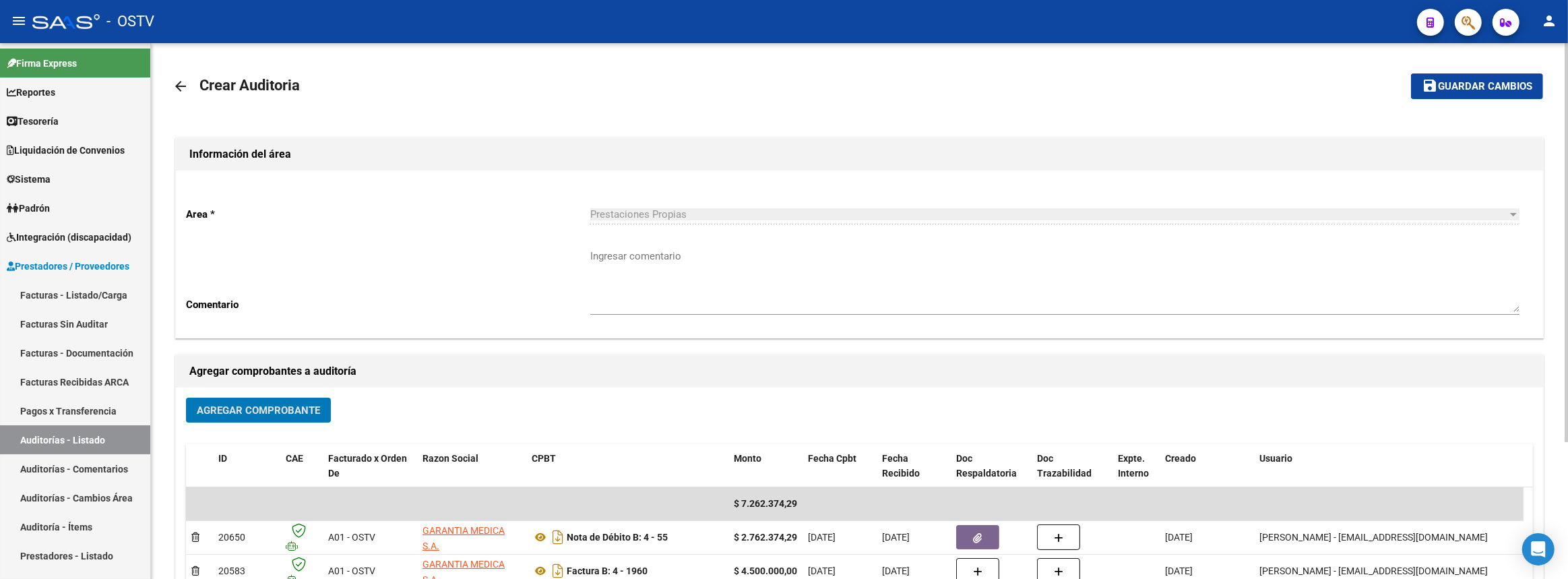
click at [301, 400] on button "Agregar Comprobante" at bounding box center [258, 410] width 145 height 25
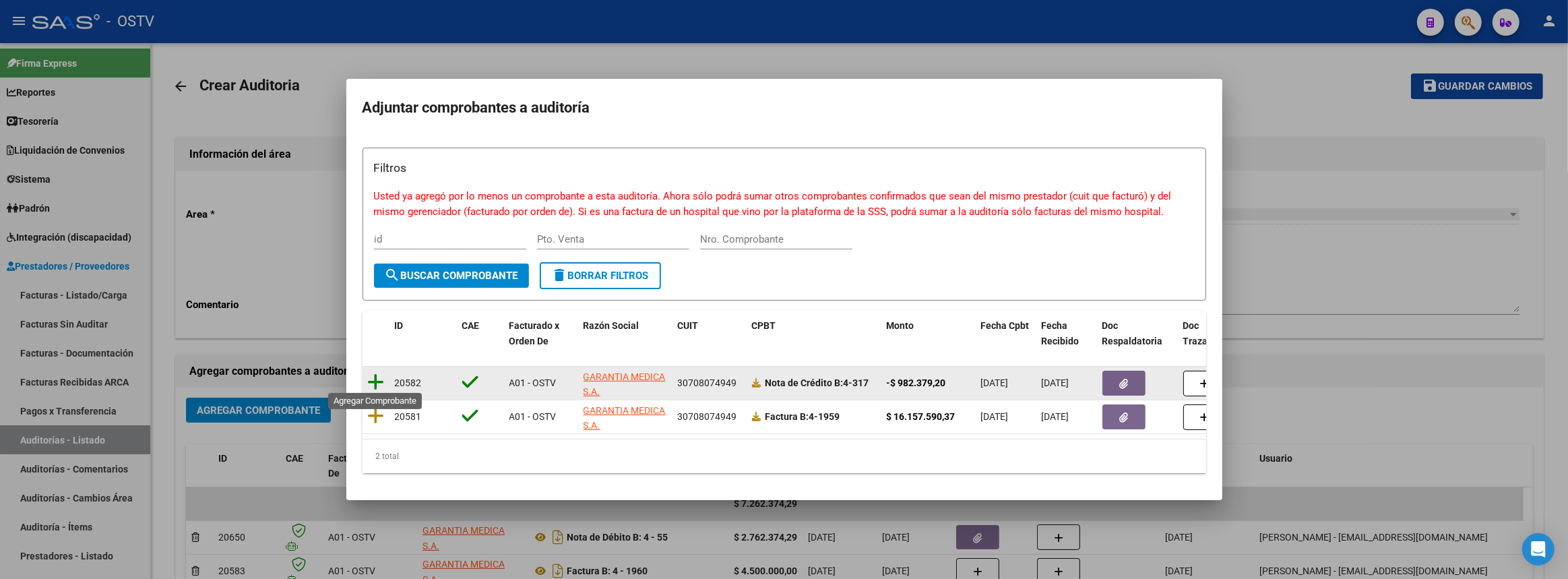
click at [377, 375] on icon at bounding box center [377, 382] width 17 height 19
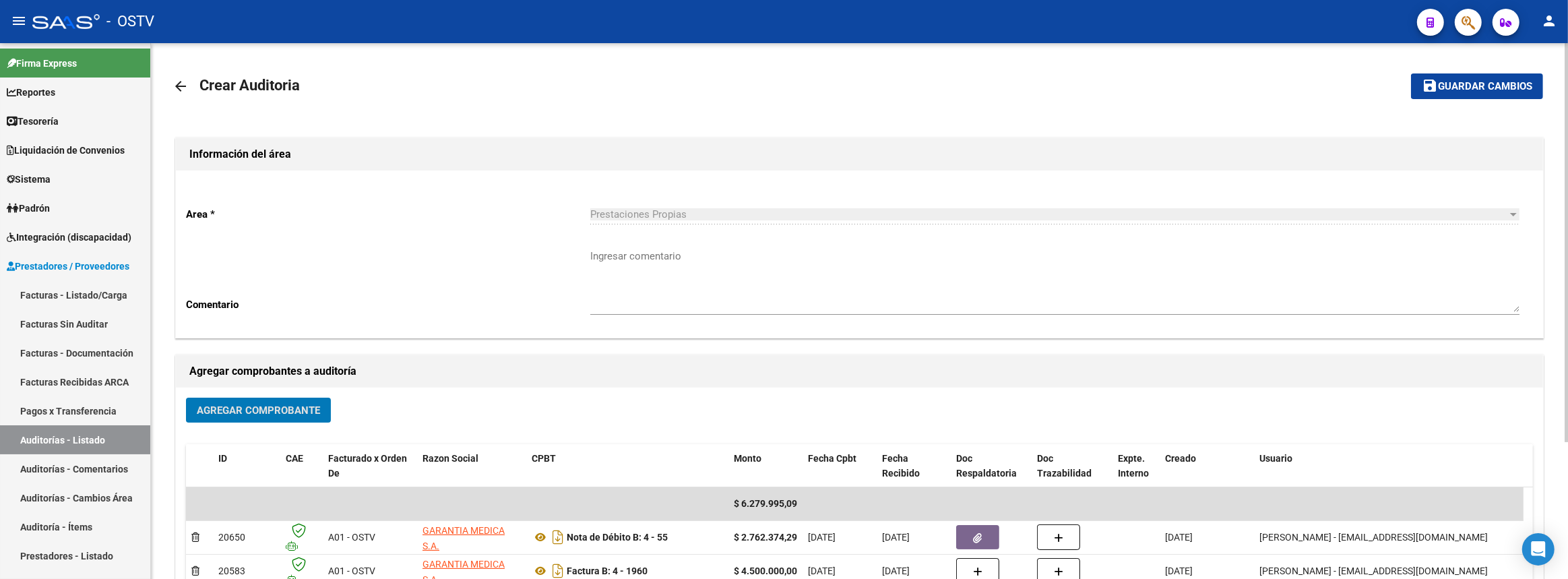
click at [313, 410] on span "Agregar Comprobante" at bounding box center [258, 410] width 124 height 12
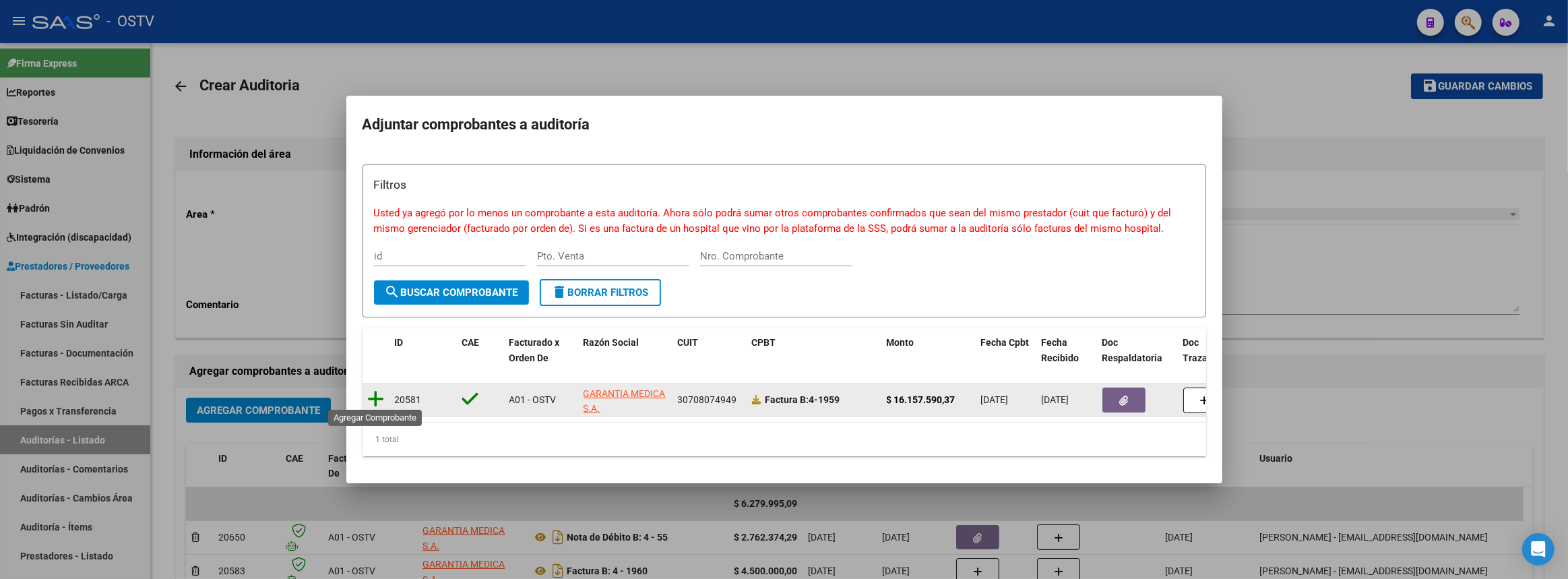
click at [372, 393] on icon at bounding box center [377, 399] width 17 height 19
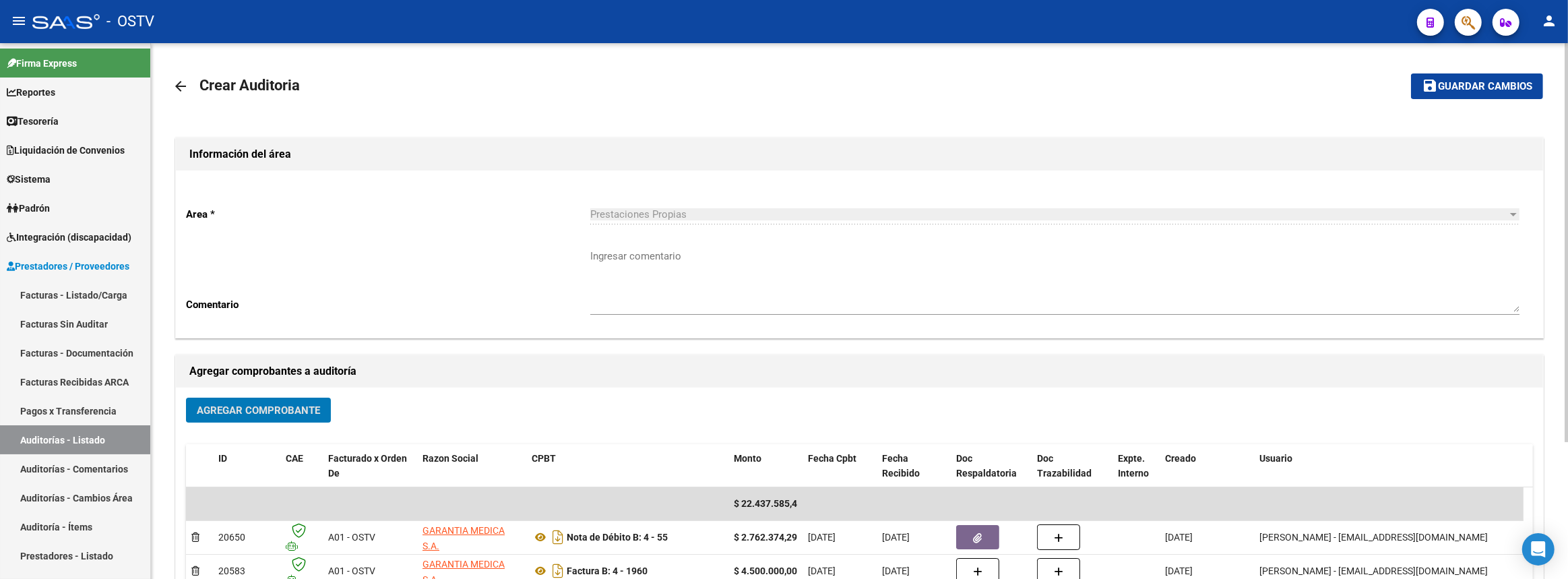
click at [1487, 89] on span "Guardar cambios" at bounding box center [1485, 86] width 94 height 12
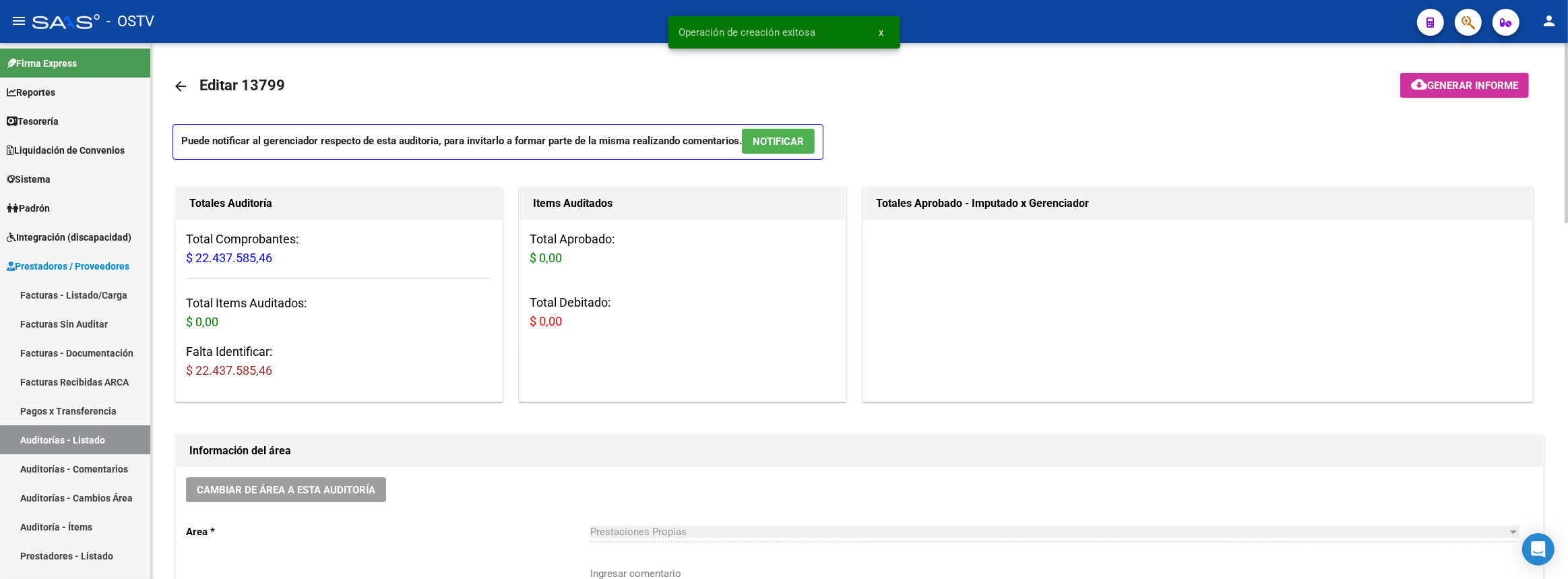
scroll to position [367, 0]
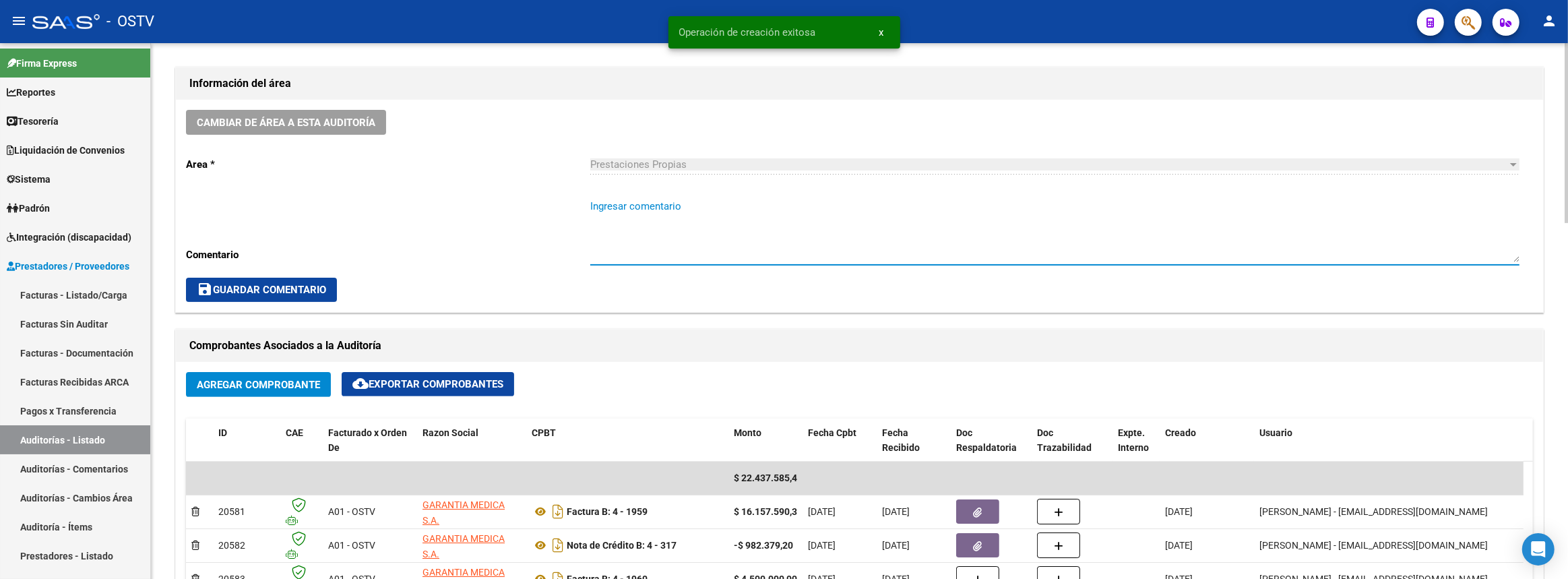
click at [790, 249] on textarea "Ingresar comentario" at bounding box center [1055, 230] width 929 height 64
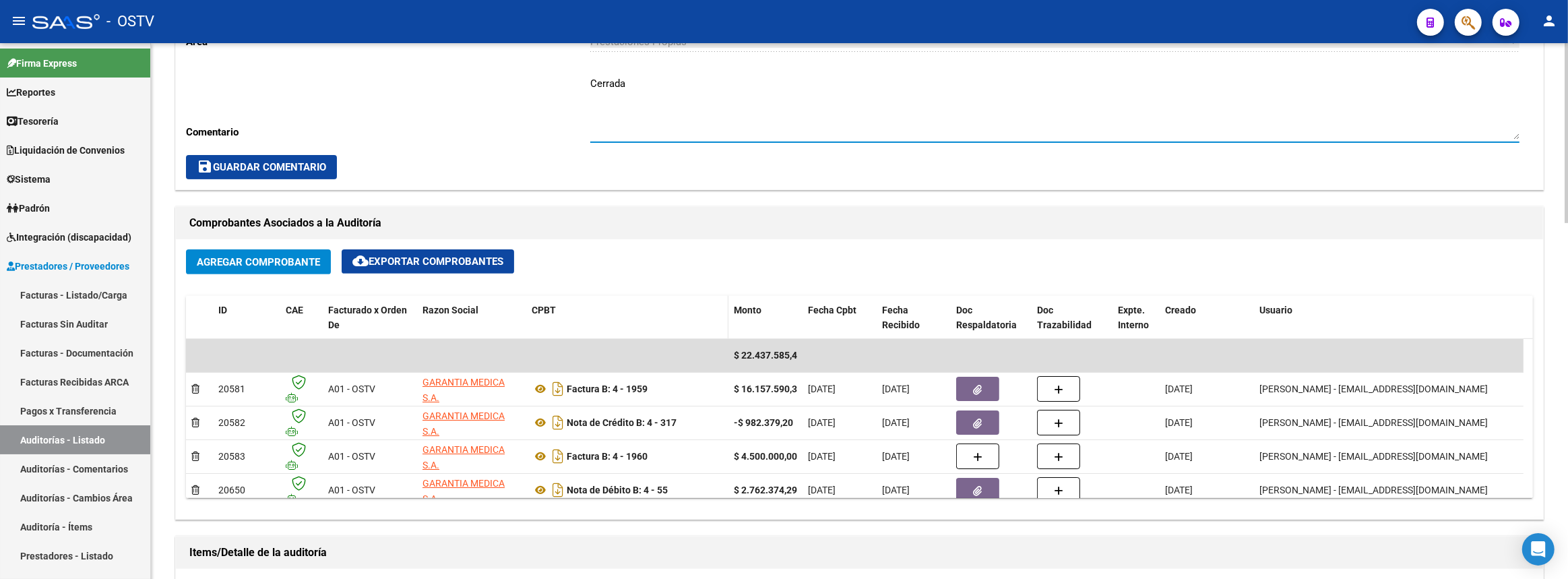
scroll to position [551, 0]
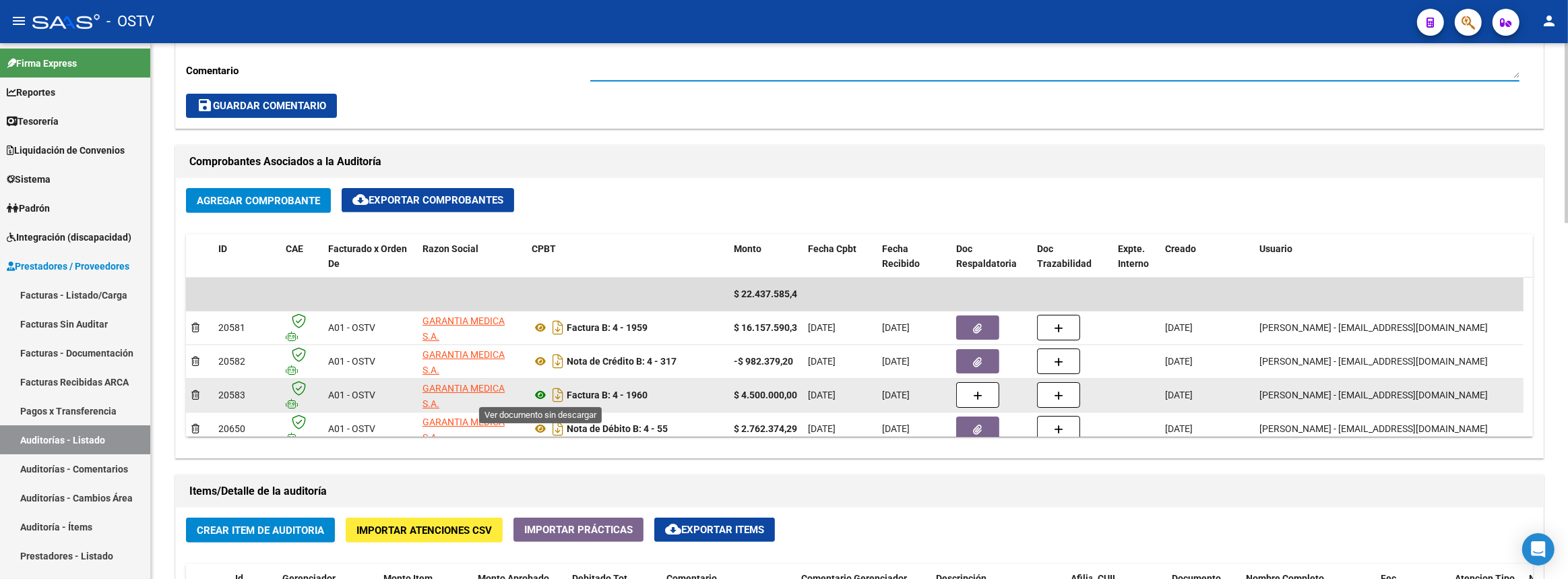
type textarea "Cerrada"
click at [540, 393] on icon at bounding box center [540, 395] width 18 height 16
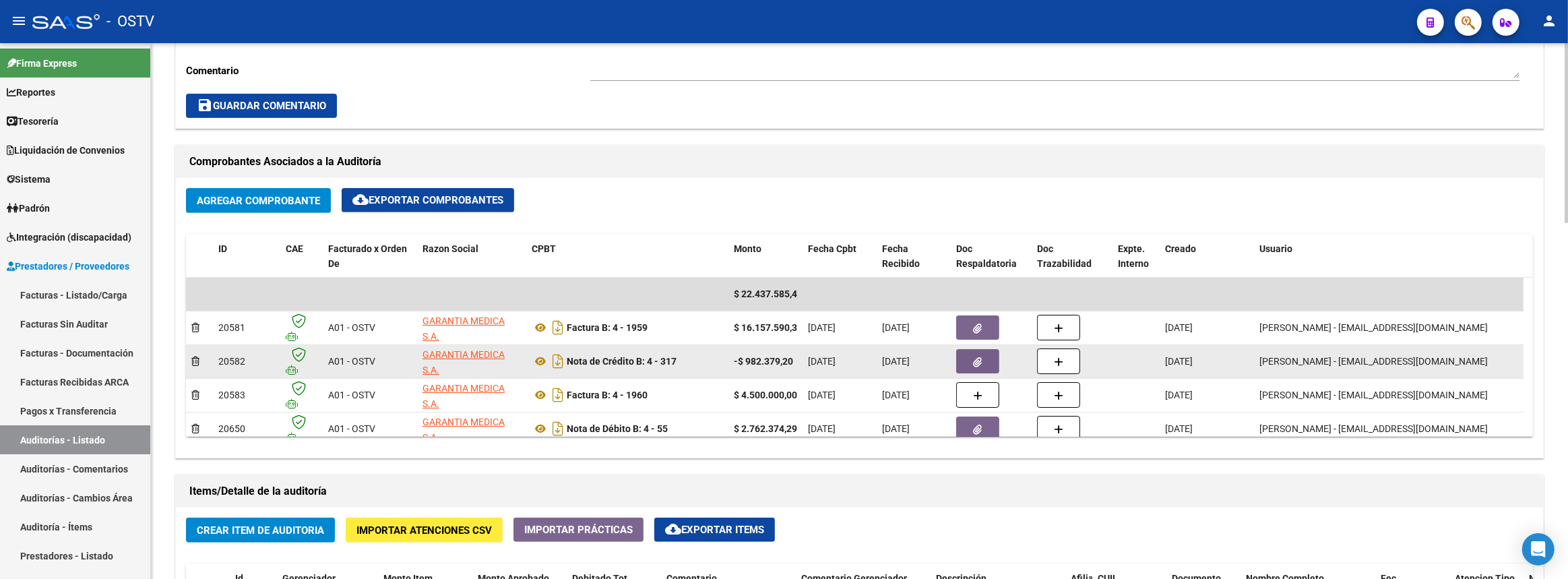
scroll to position [9, 0]
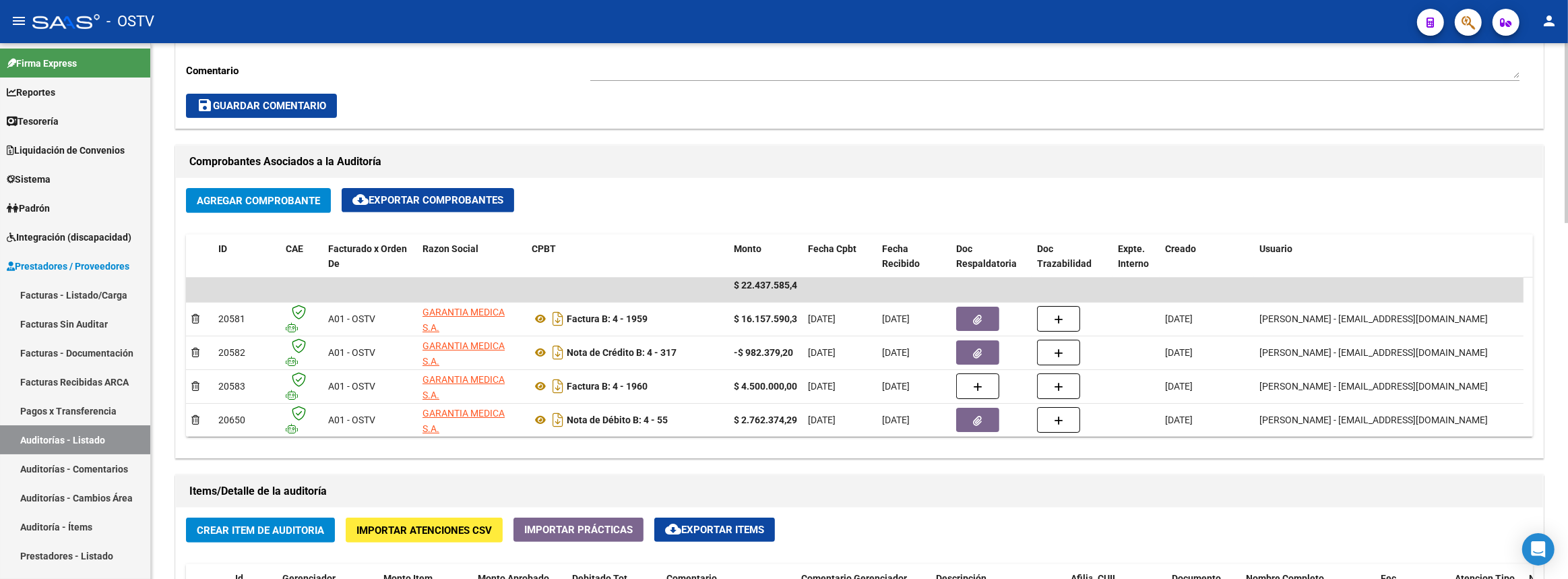
click at [272, 525] on span "Crear Item de Auditoria" at bounding box center [260, 530] width 127 height 12
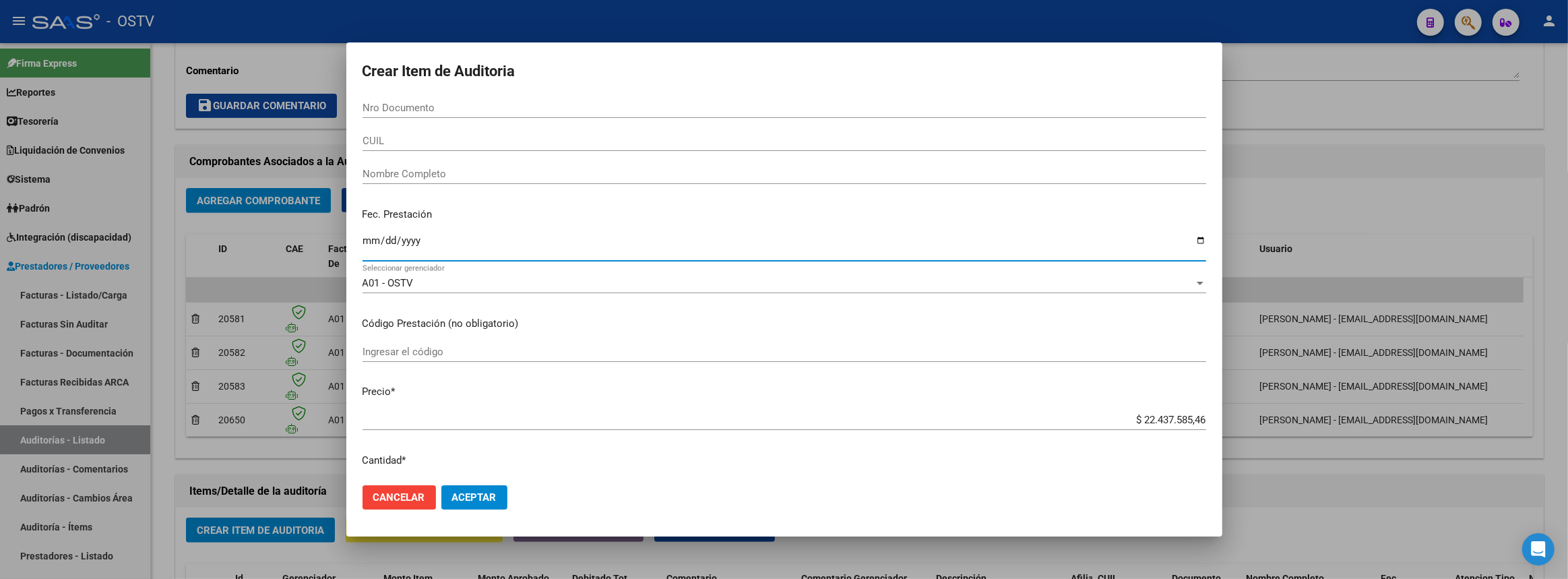
type input "2025-08-17"
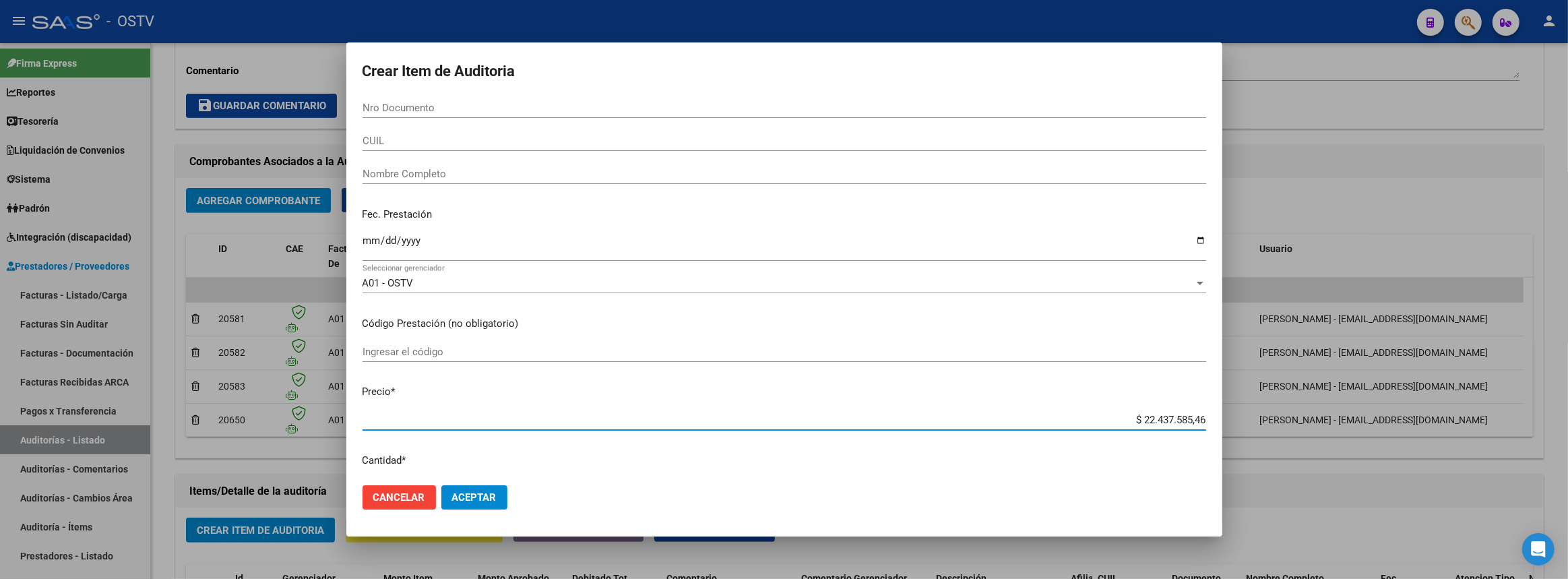
type input "$ 0,04"
type input "$ 0,45"
type input "$ 4,50"
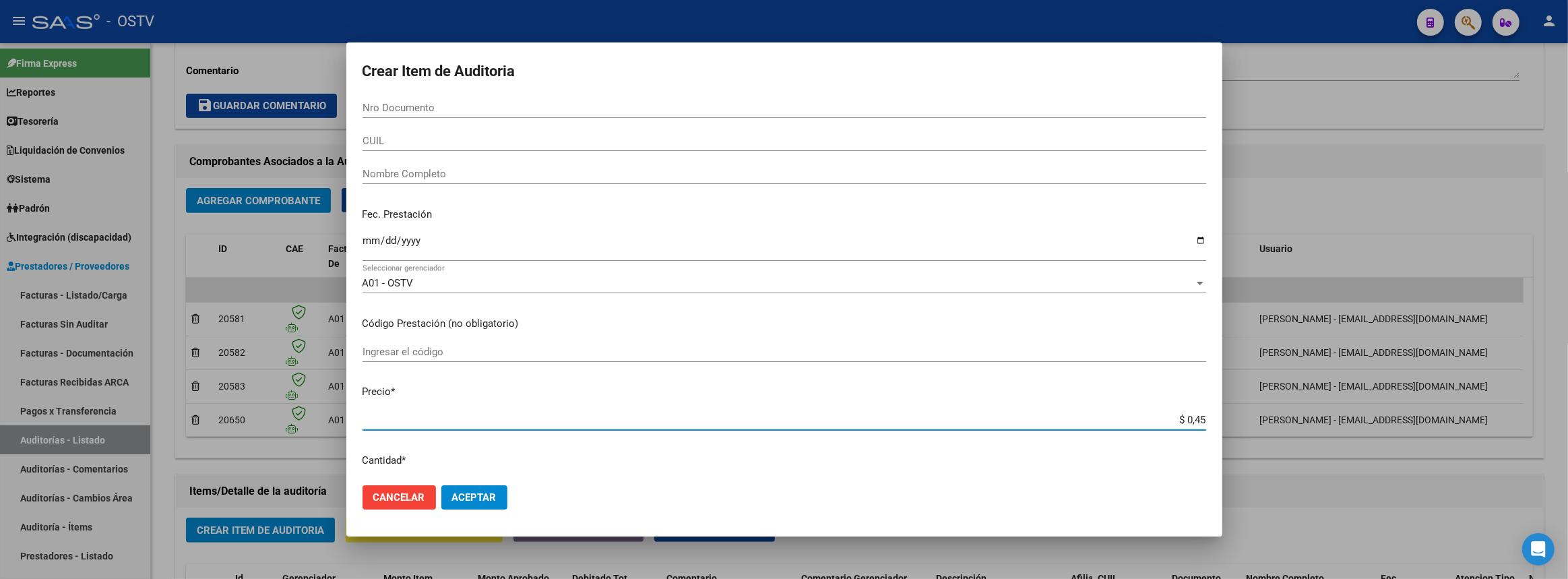
type input "$ 4,50"
type input "$ 45,00"
type input "$ 450,00"
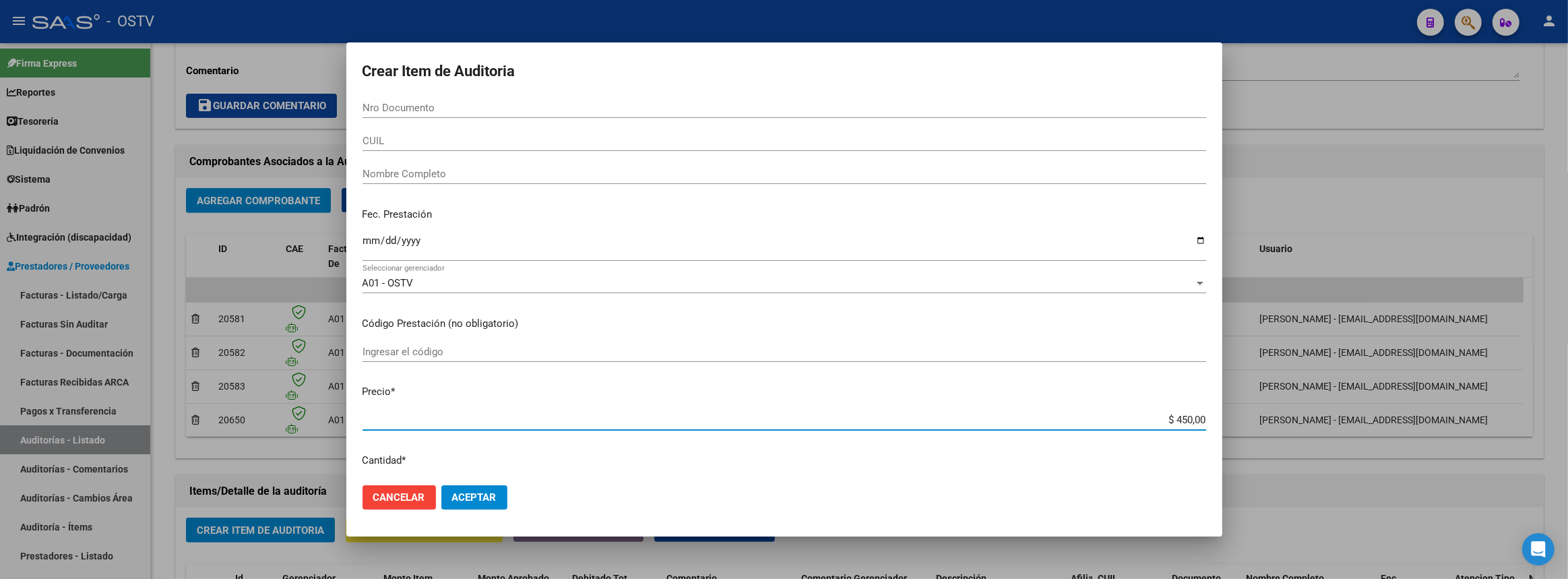
type input "$ 4.500,00"
type input "$ 45.000,00"
type input "$ 450.000,00"
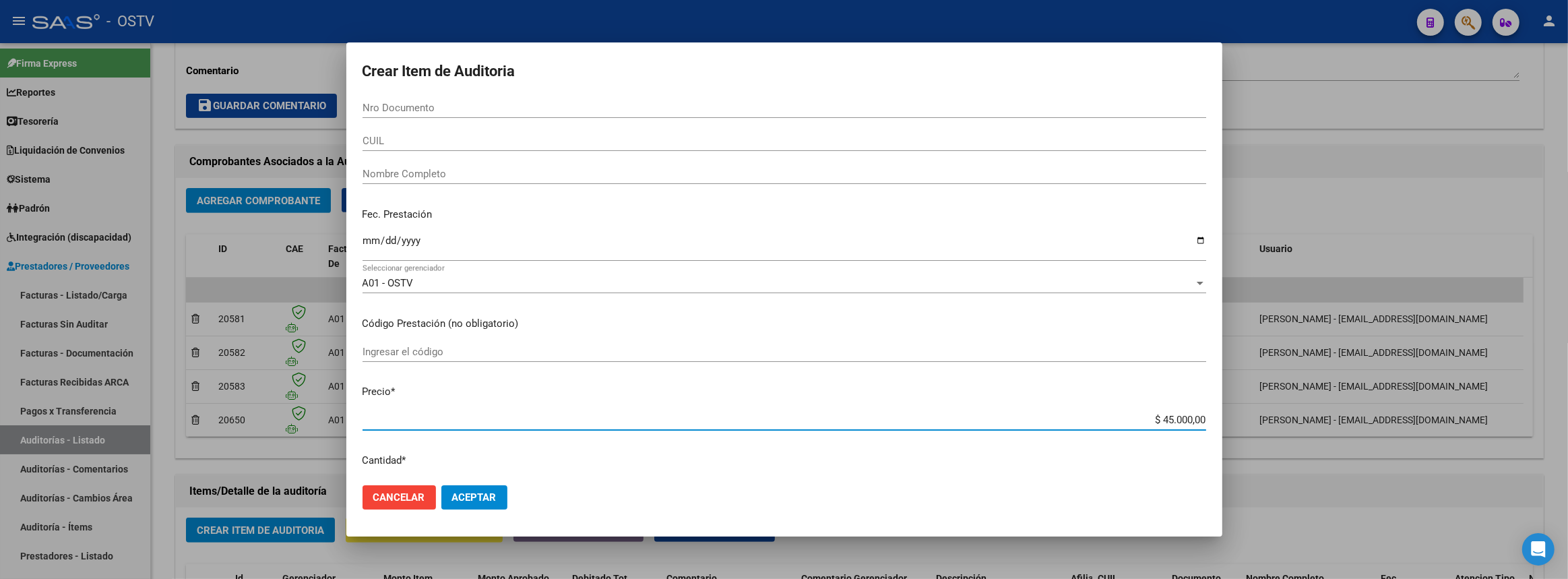
type input "$ 450.000,00"
type input "$ 4.500.000,00"
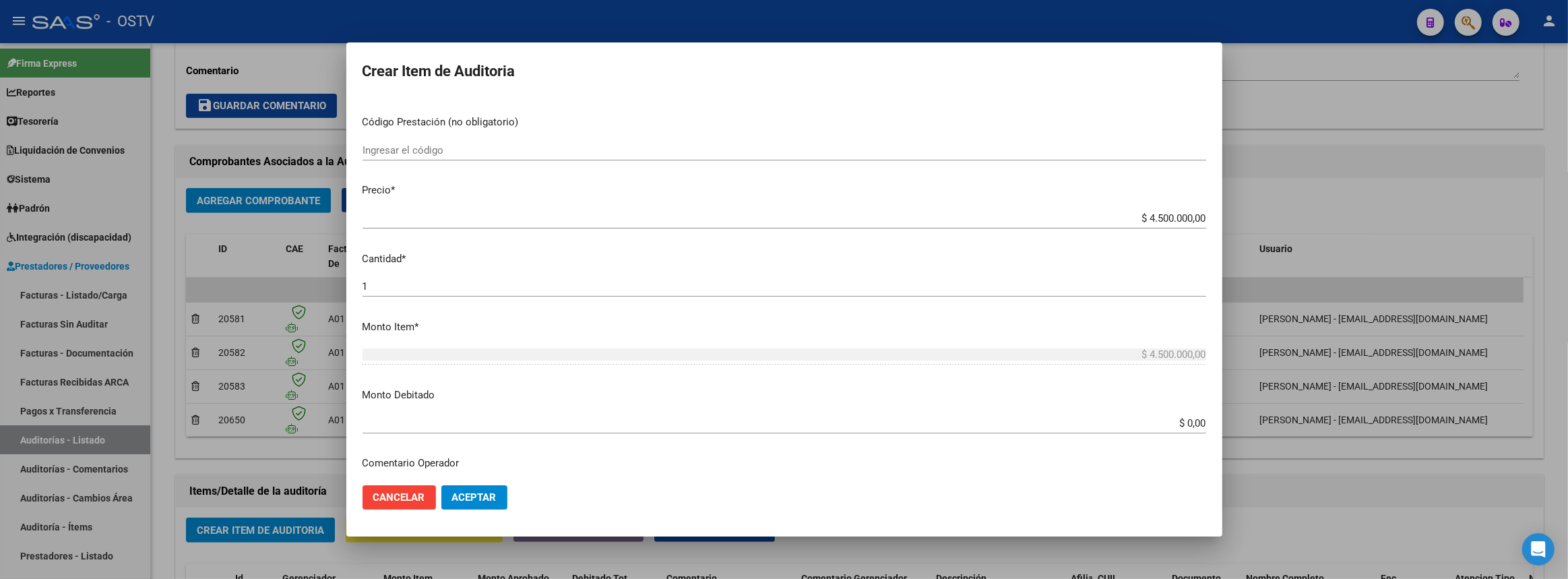
scroll to position [640, 0]
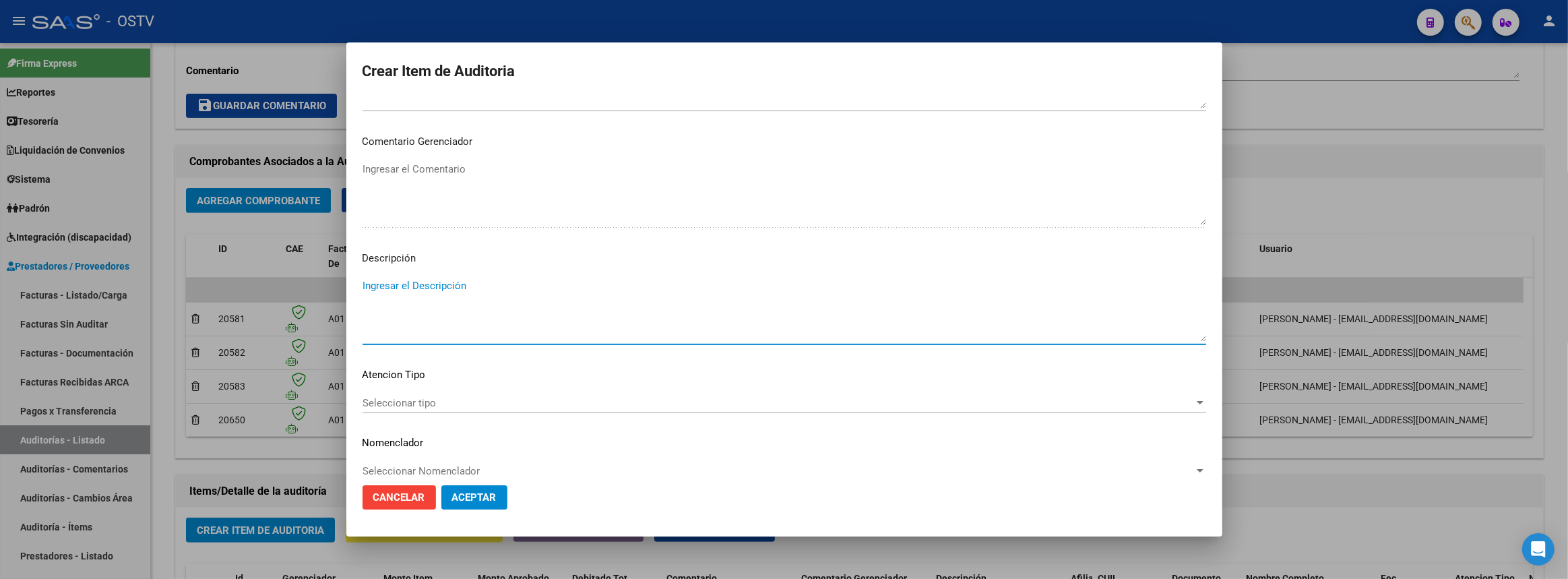
paste textarea "Expendio de medicamentos con autorización especial fuera del PMO Período Agosto…"
type textarea "Expendio de medicamentos con autorización especial fuera del PMO Período Agosto…"
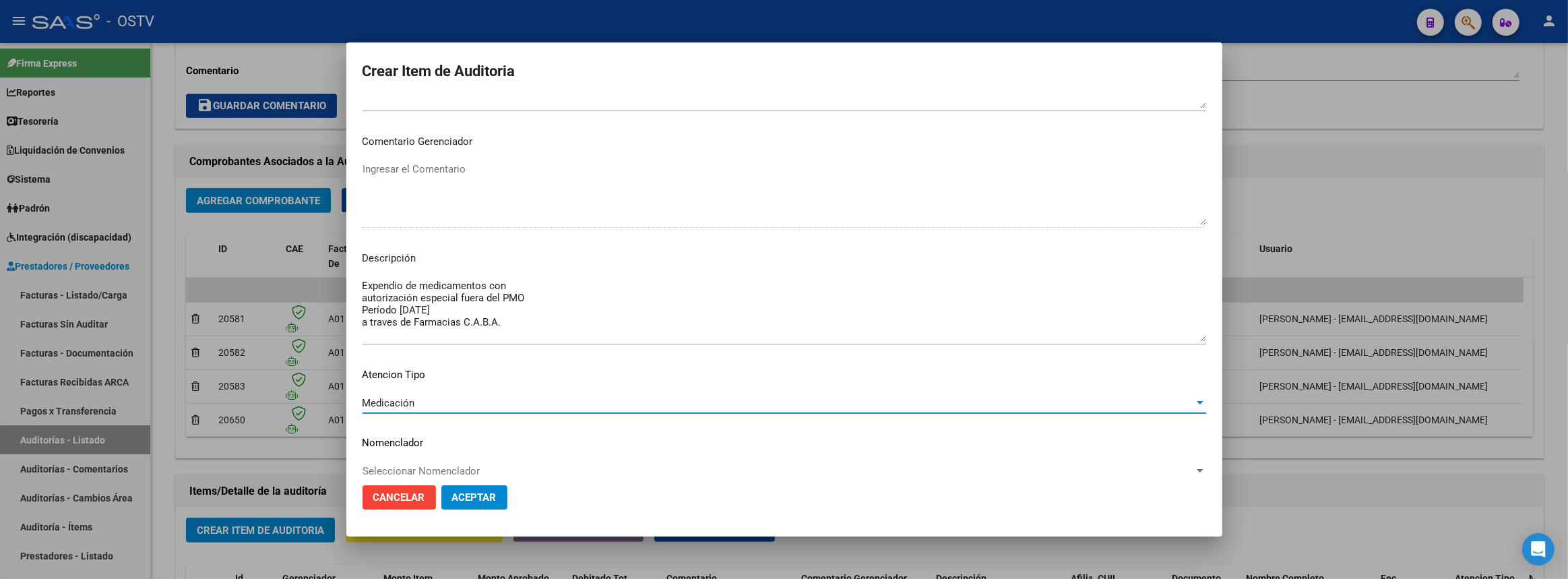
click at [461, 499] on span "Aceptar" at bounding box center [475, 497] width 44 height 12
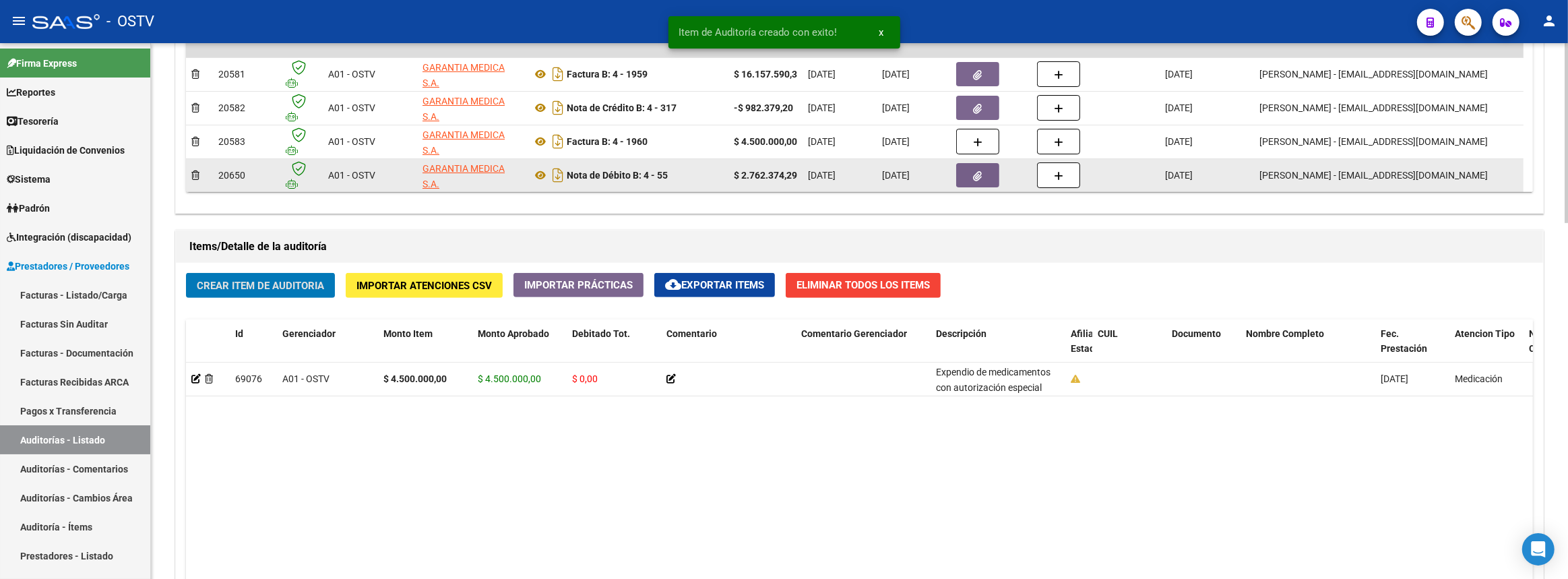
scroll to position [552, 0]
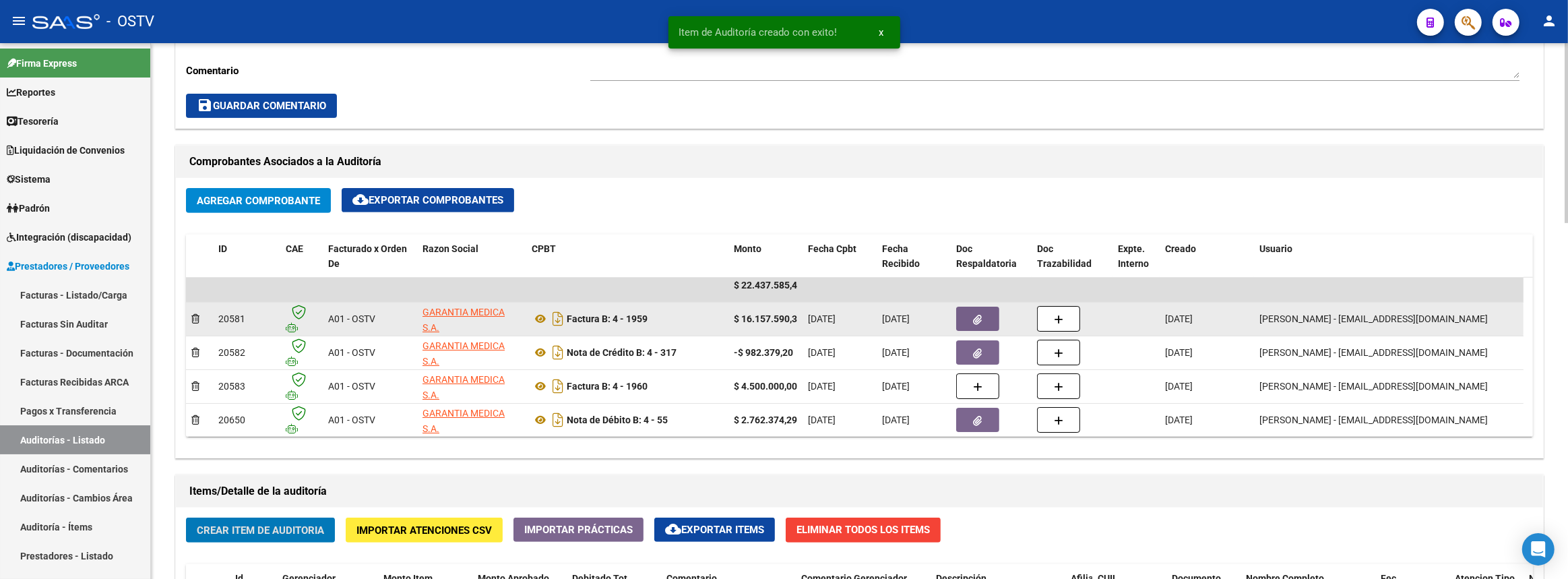
click at [970, 315] on button "button" at bounding box center [978, 319] width 43 height 24
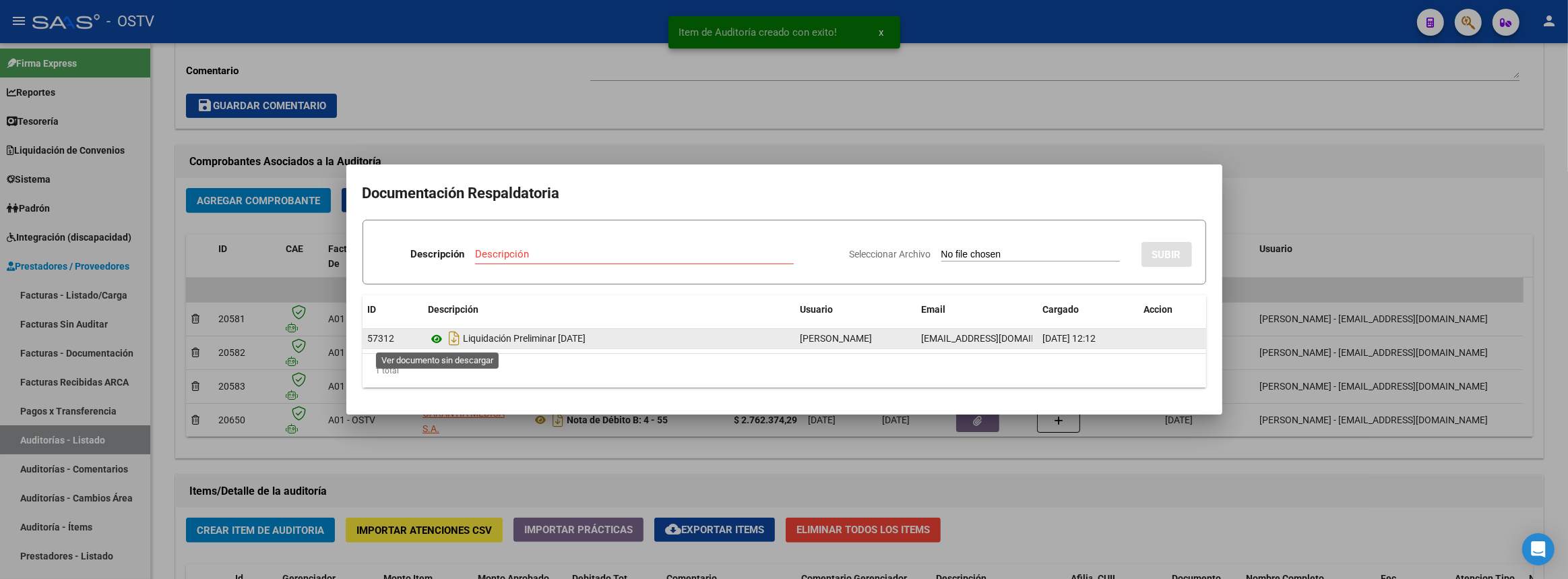
click at [437, 335] on icon at bounding box center [437, 339] width 18 height 16
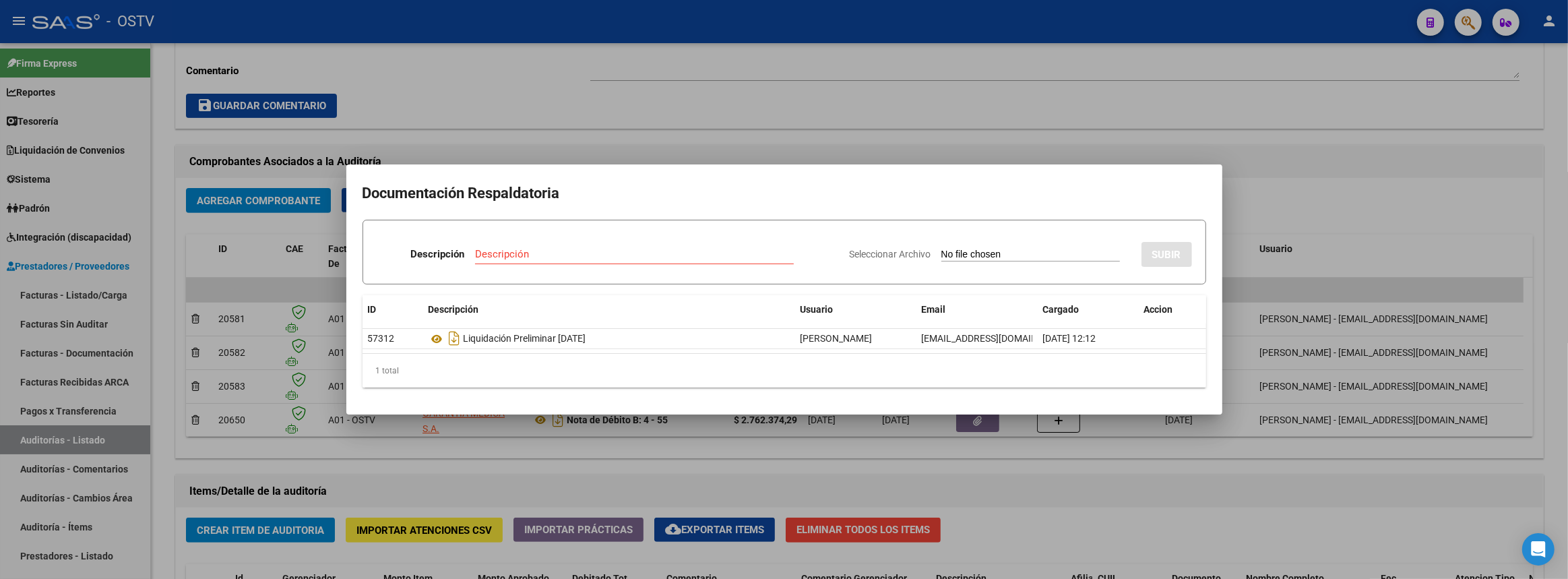
click at [1023, 484] on div at bounding box center [784, 290] width 1568 height 579
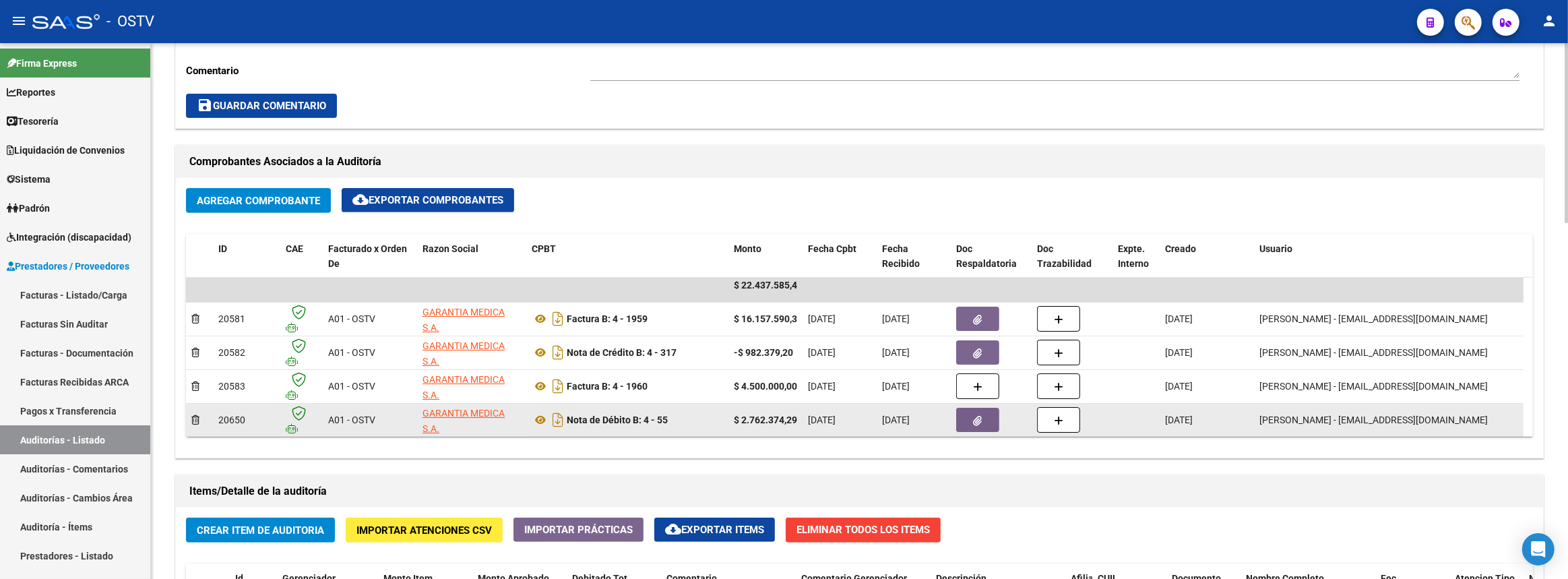
click at [974, 416] on icon "button" at bounding box center [978, 421] width 9 height 10
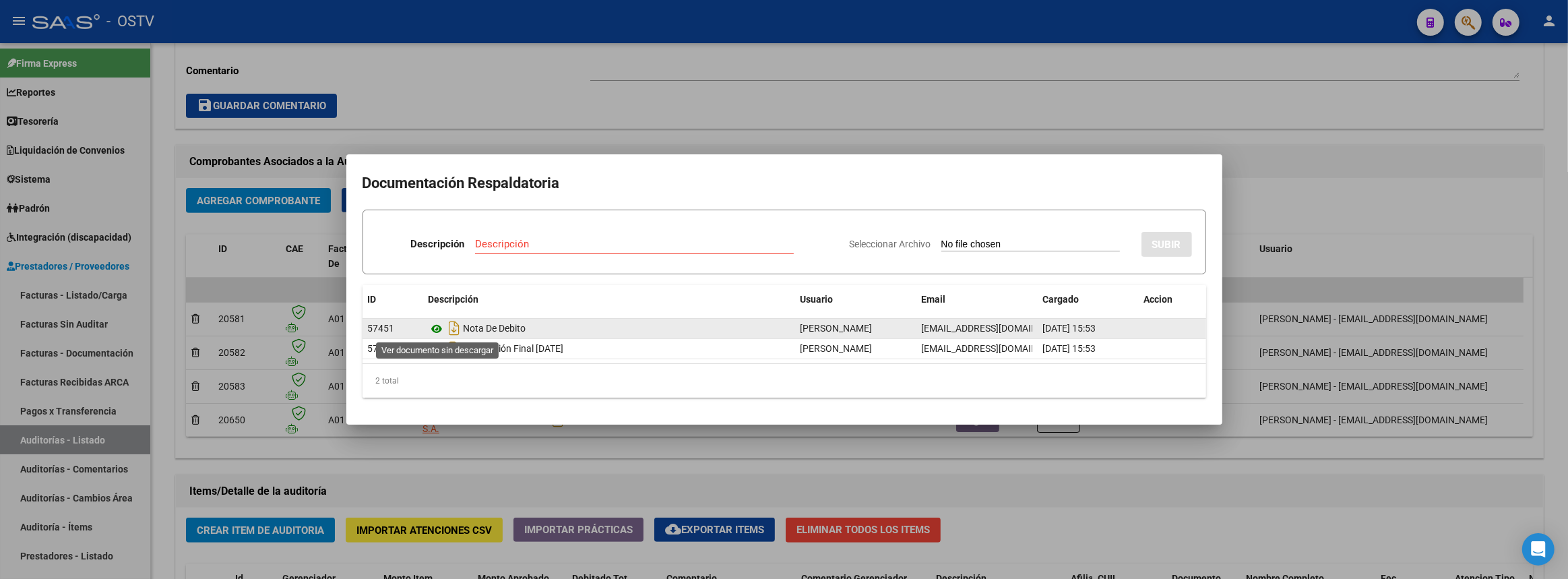
click at [435, 322] on icon at bounding box center [437, 329] width 18 height 16
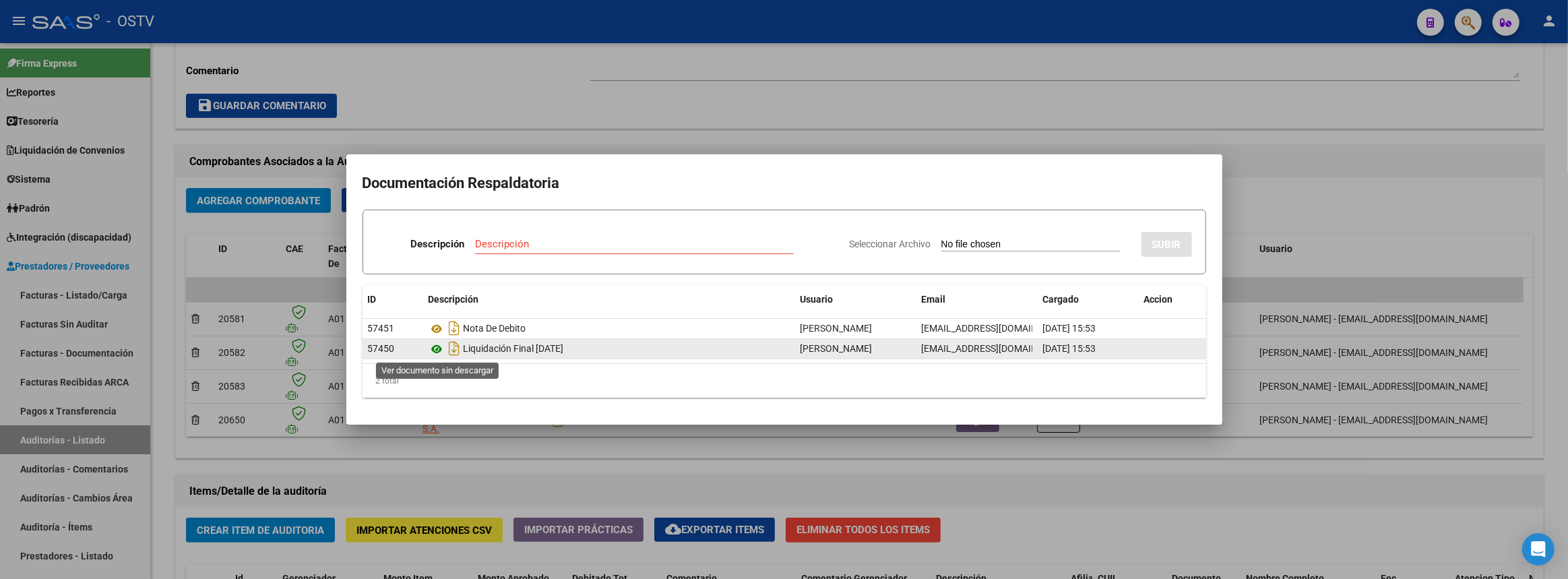
click at [435, 352] on icon at bounding box center [437, 349] width 18 height 16
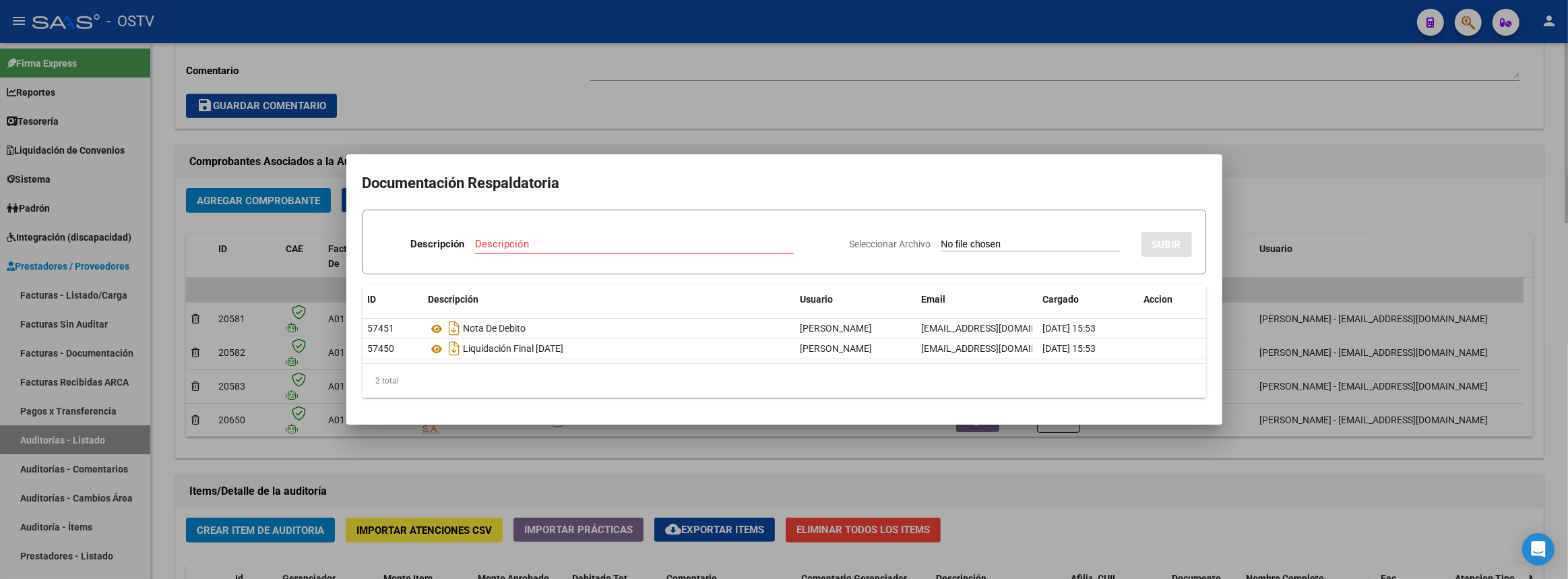
click at [795, 92] on div at bounding box center [784, 290] width 1568 height 579
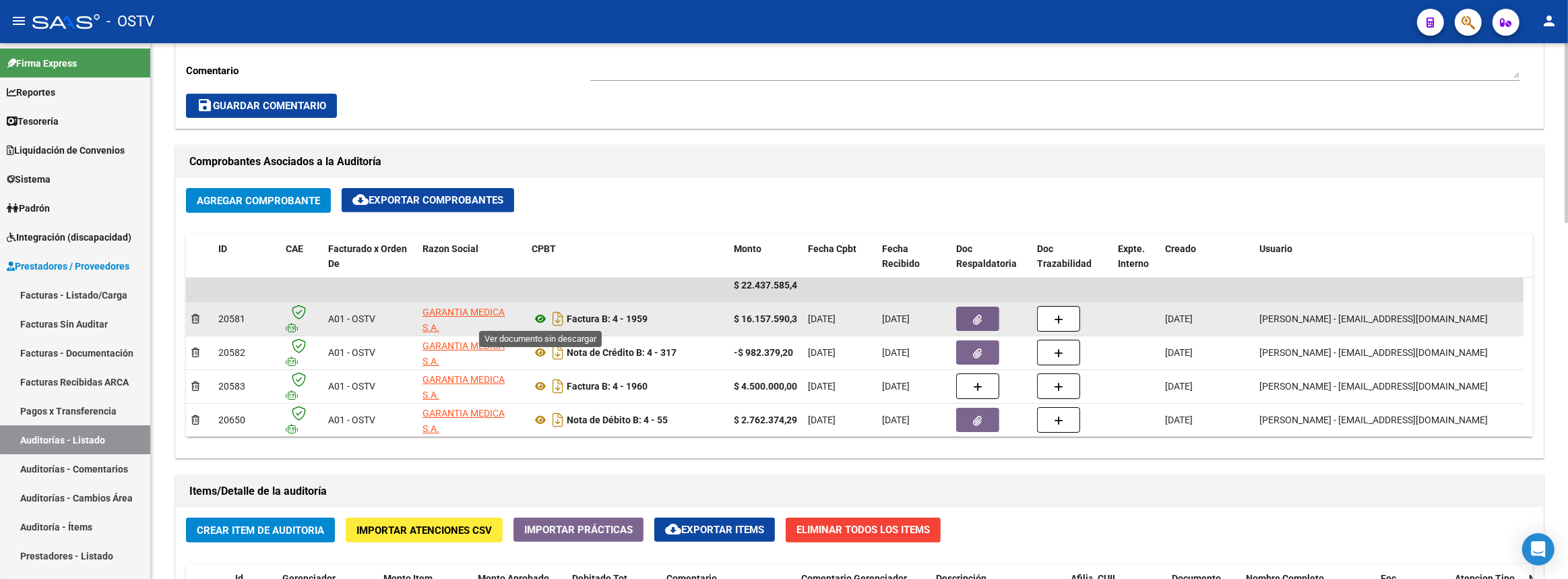
click at [540, 316] on icon at bounding box center [540, 319] width 18 height 16
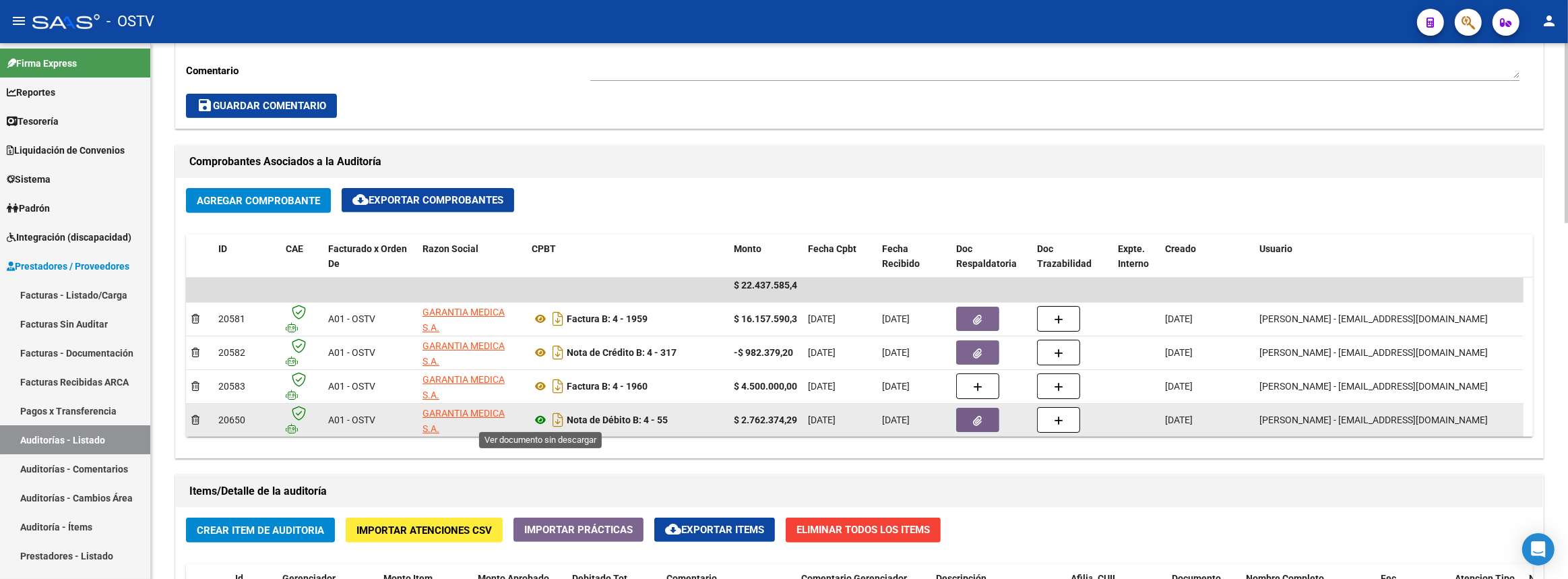
click at [543, 418] on icon at bounding box center [540, 420] width 18 height 16
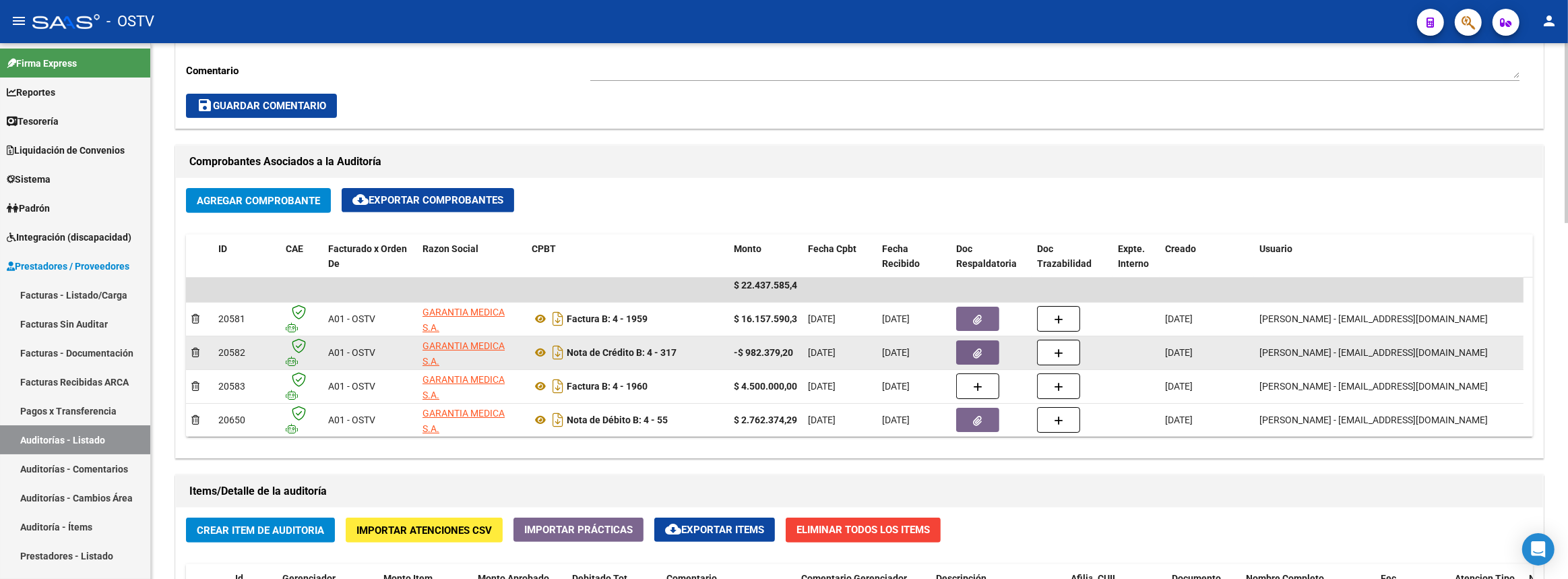
scroll to position [796, 0]
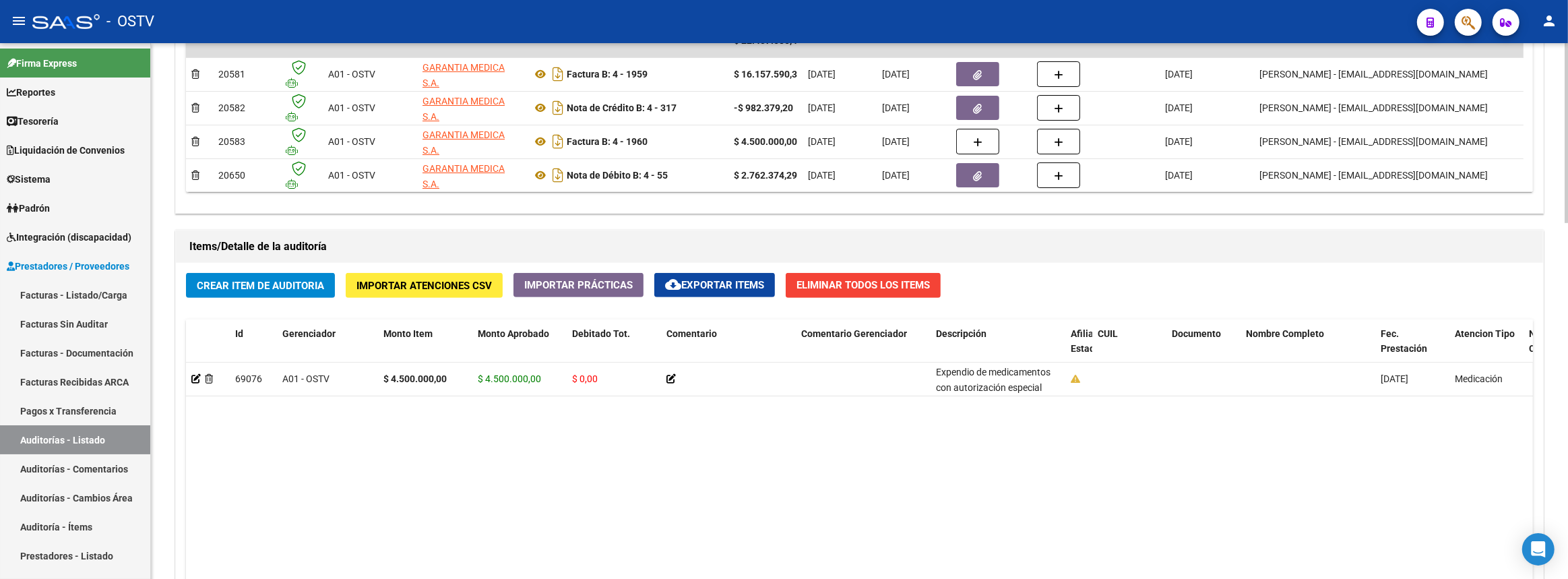
click at [284, 279] on span "Crear Item de Auditoria" at bounding box center [260, 285] width 127 height 12
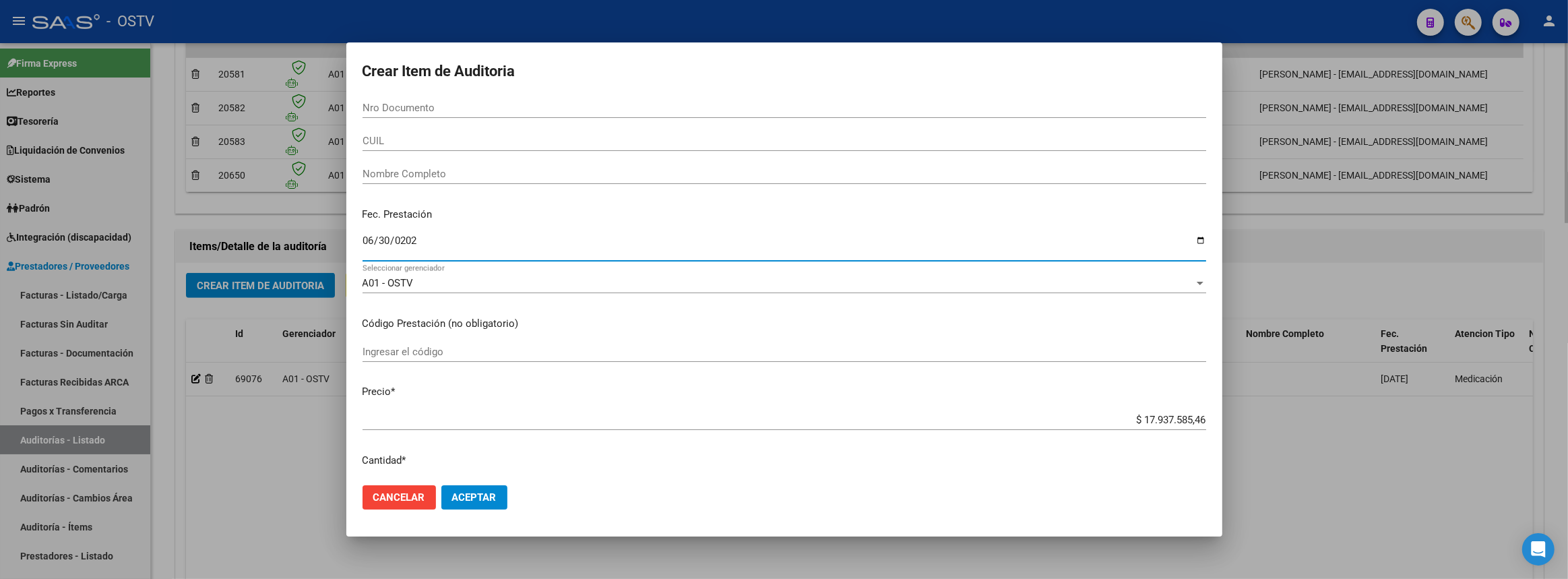
type input "2025-06-30"
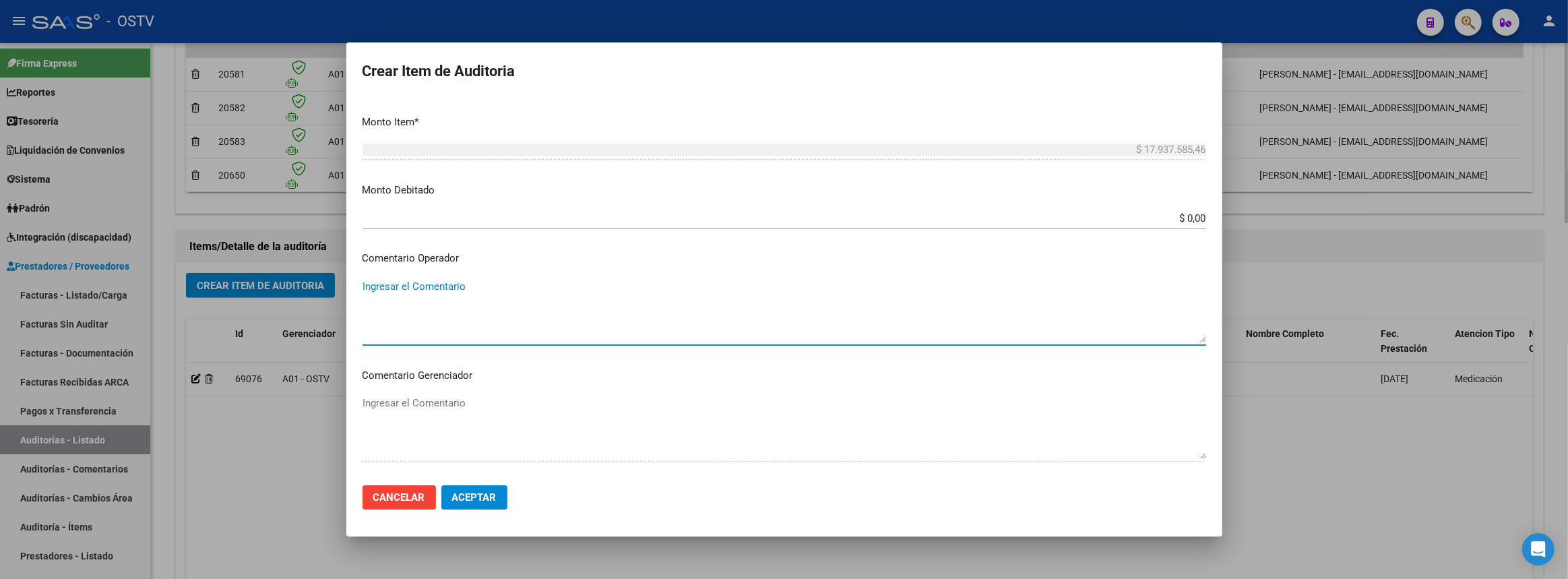
scroll to position [640, 0]
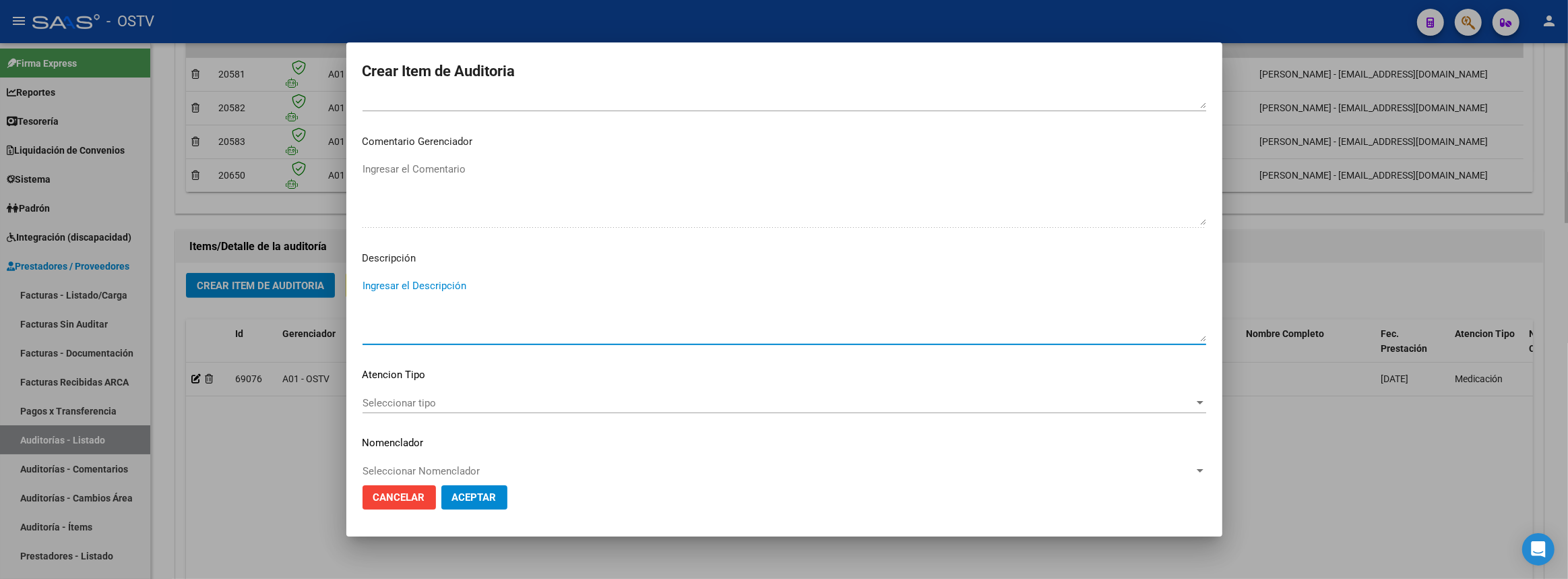
paste textarea "Recupero Dtos. efectuados CABA 2762374,29 A traves de farmacias de red Período …"
type textarea "Recupero Dtos. efectuados CABA 2762374,29 A traves de farmacias de red Período …"
drag, startPoint x: 520, startPoint y: 284, endPoint x: 580, endPoint y: 284, distance: 60.0
click at [580, 284] on textarea "Recupero Dtos. efectuados CABA 2762374,29 A traves de farmacias de red Período …" at bounding box center [784, 310] width 843 height 64
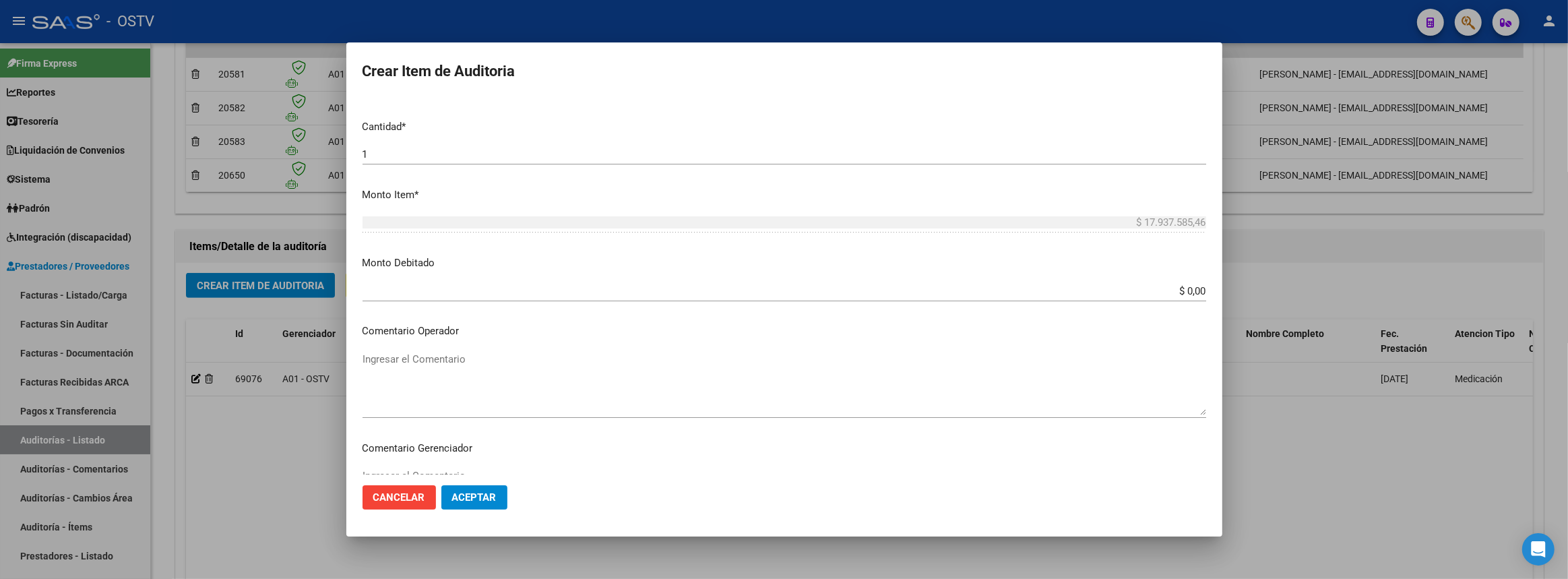
scroll to position [149, 0]
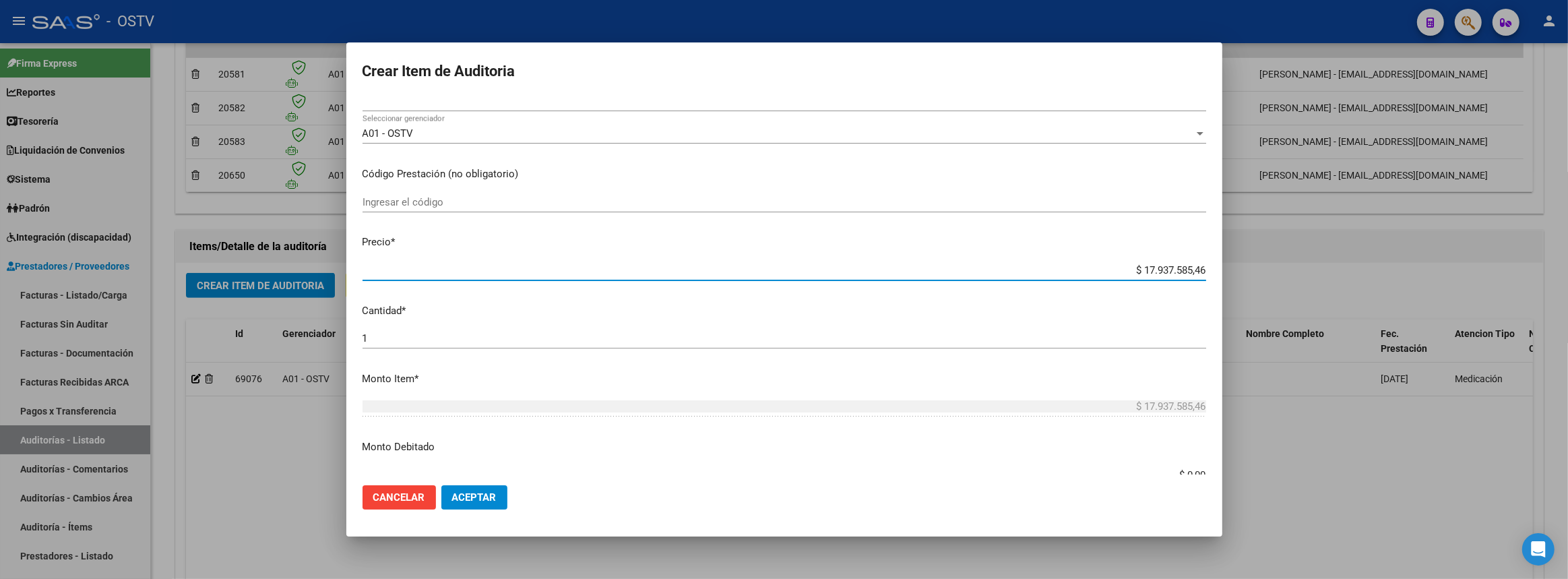
drag, startPoint x: 1129, startPoint y: 267, endPoint x: 1204, endPoint y: 267, distance: 75.0
click at [1204, 267] on app-form-text-field "Precio * $ 17.937.585,46 Ingresar el precio" at bounding box center [789, 255] width 854 height 41
paste input "2762374,29"
type input "$ 2.762.374,29"
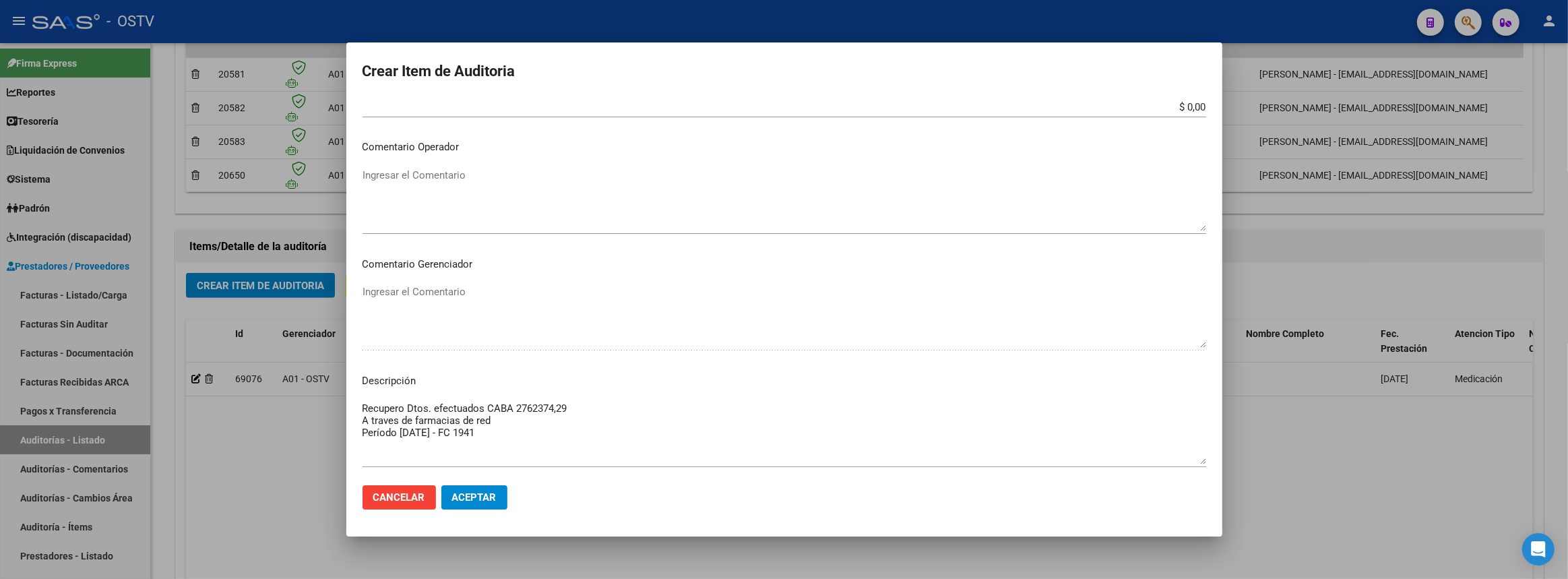
scroll to position [660, 0]
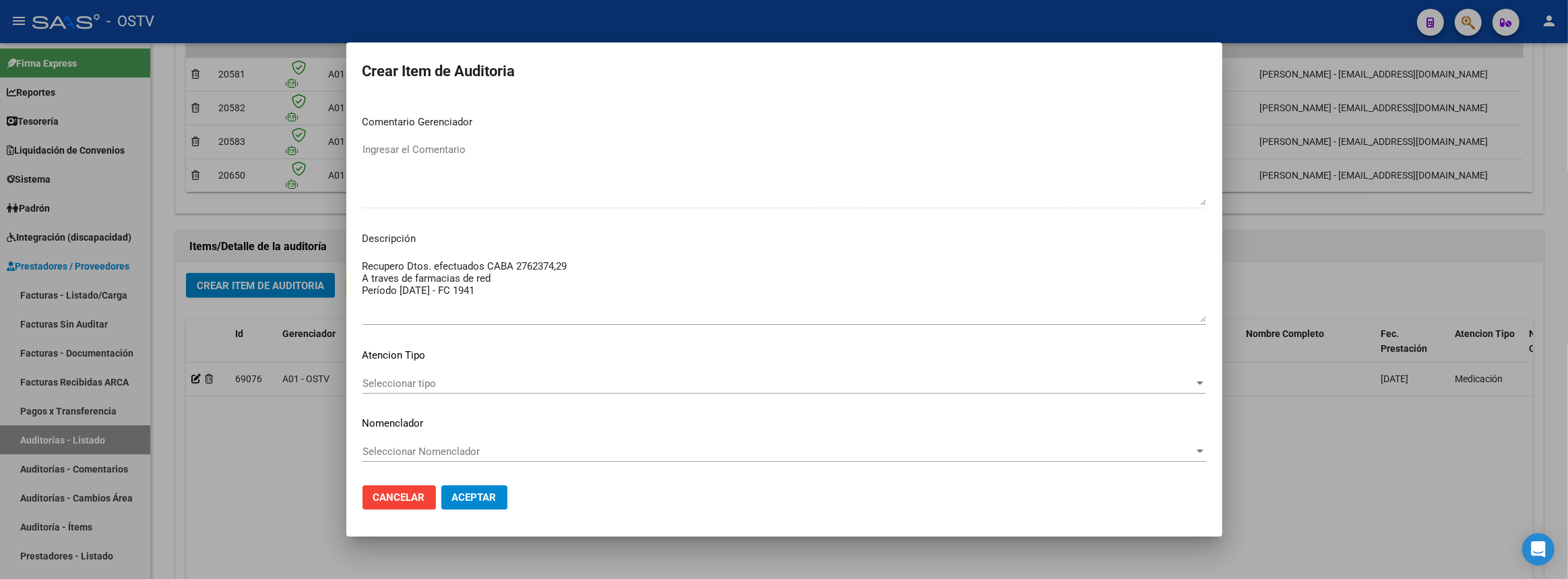
type input "$ 2.762.374,29"
click at [468, 380] on span "Seleccionar tipo" at bounding box center [778, 383] width 831 height 12
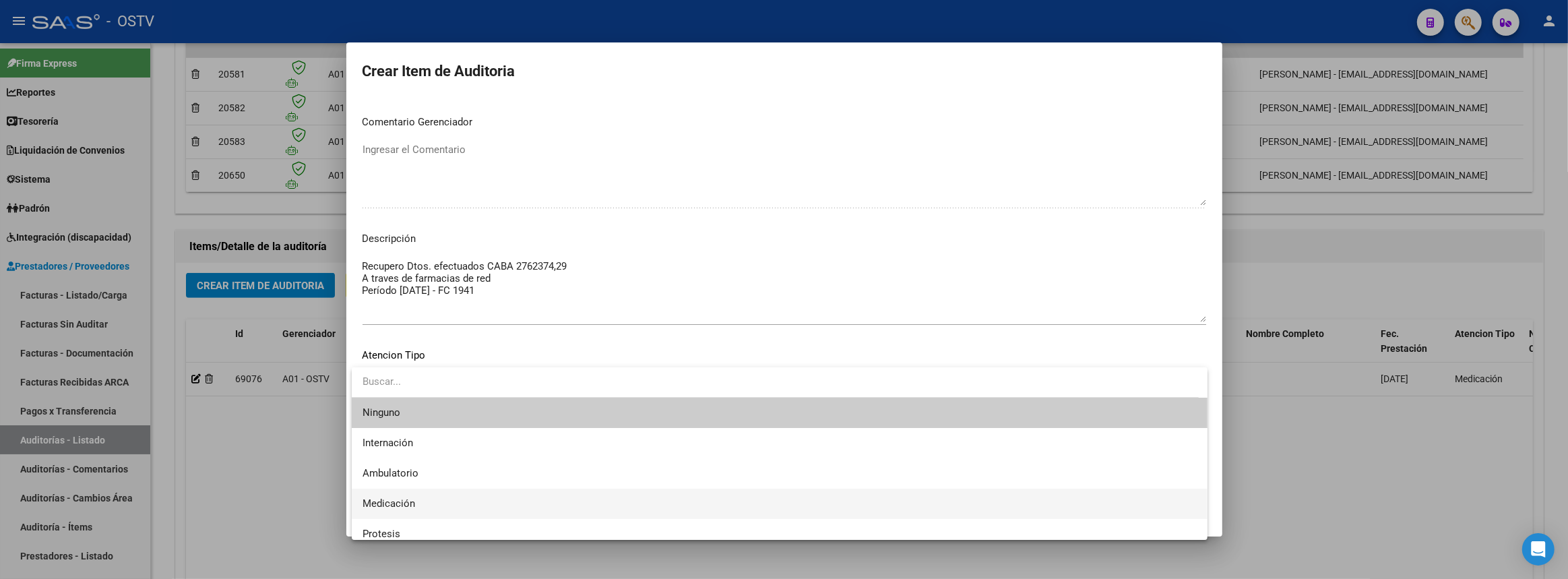
click at [422, 499] on span "Medicación" at bounding box center [779, 503] width 834 height 30
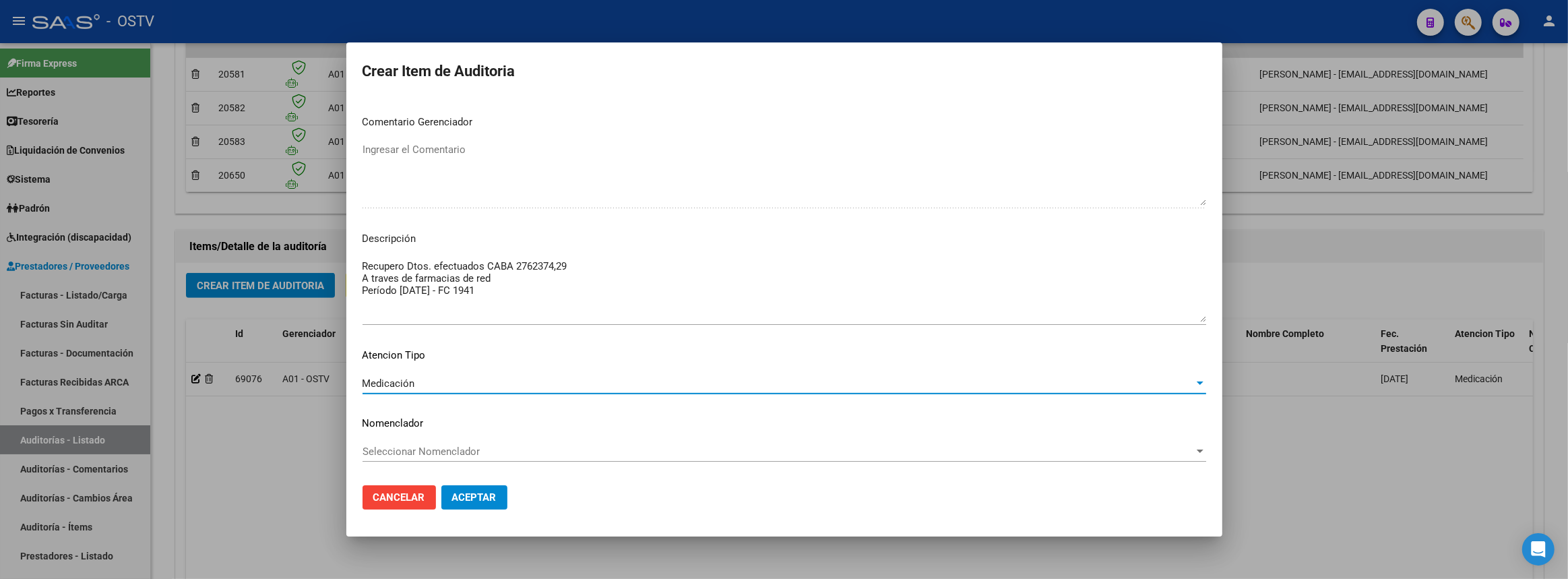
click at [472, 500] on span "Aceptar" at bounding box center [475, 497] width 44 height 12
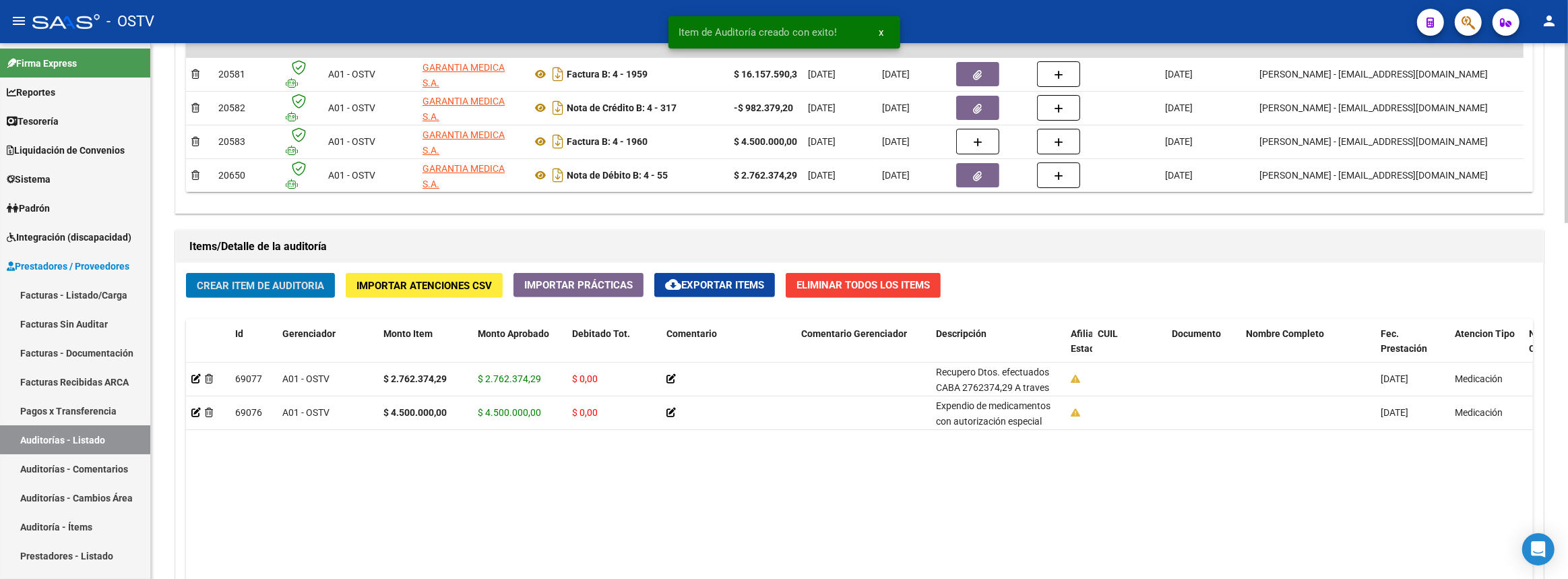
click at [315, 282] on span "Crear Item de Auditoria" at bounding box center [260, 285] width 127 height 12
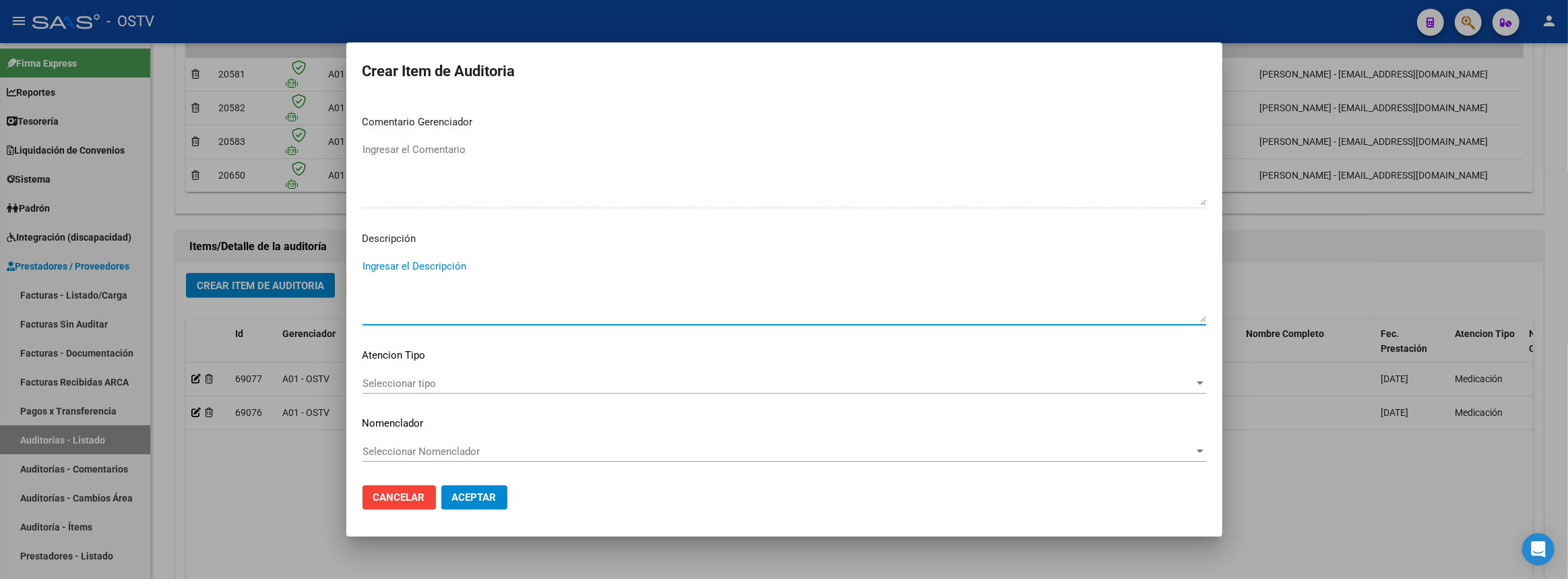
click at [451, 289] on textarea "Ingresar el Descripción" at bounding box center [784, 290] width 843 height 64
paste textarea "Recupero Dtos. efectuados BS AS 2156887,45 Recupero Dtos. efectuados CABA 73683…"
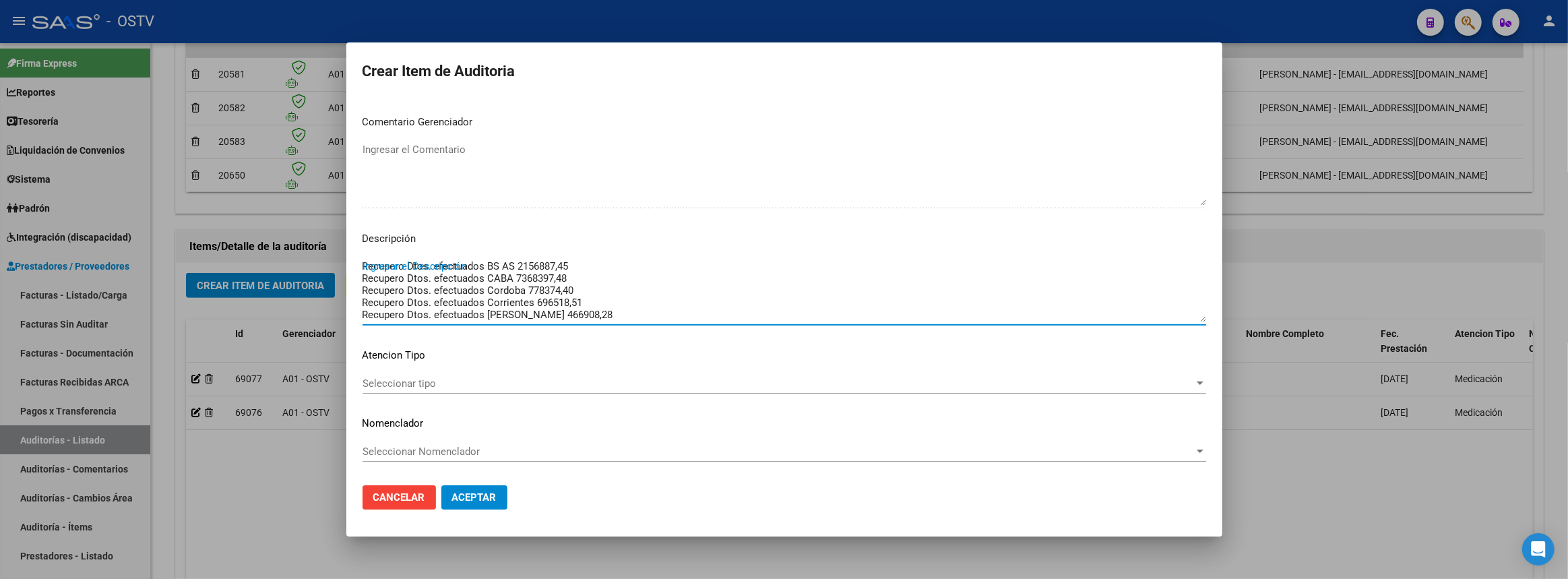
scroll to position [83, 0]
type textarea "Recupero Dtos. efectuados BS AS 2156887,45 Recupero Dtos. efectuados CABA 73683…"
click at [401, 373] on div "Seleccionar tipo Seleccionar tipo" at bounding box center [784, 383] width 843 height 20
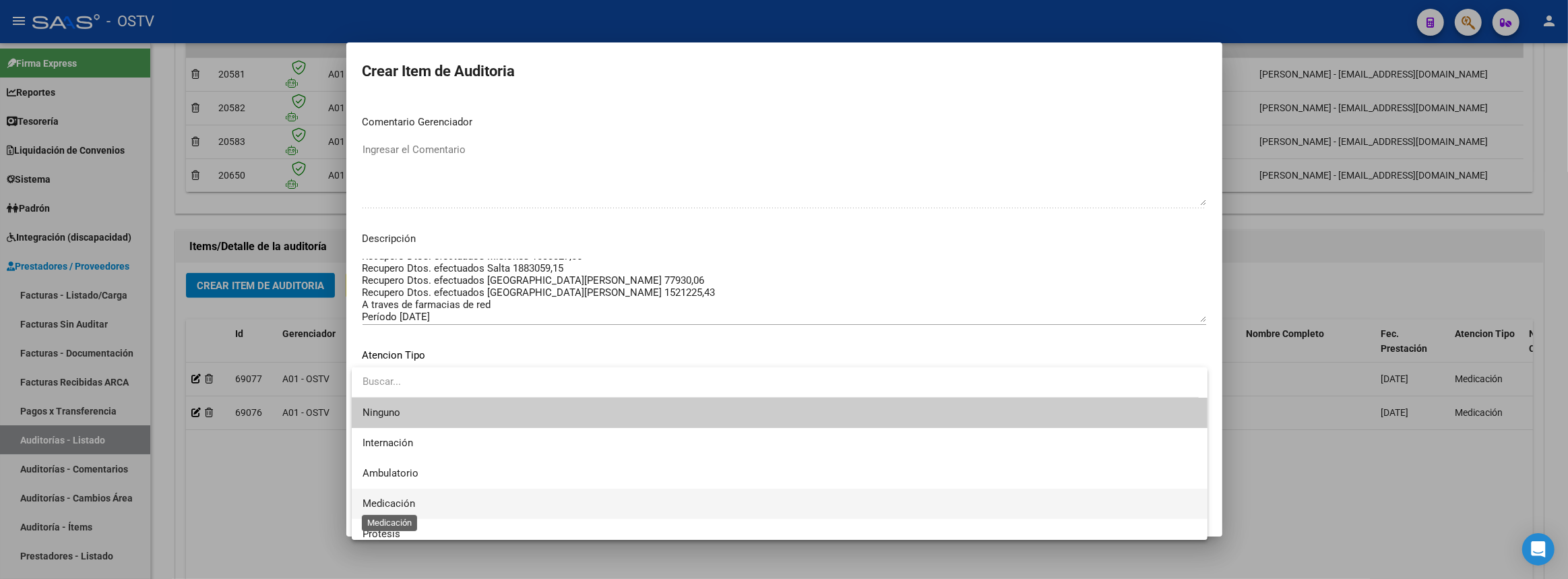
click at [415, 500] on span "Medicación" at bounding box center [389, 503] width 53 height 12
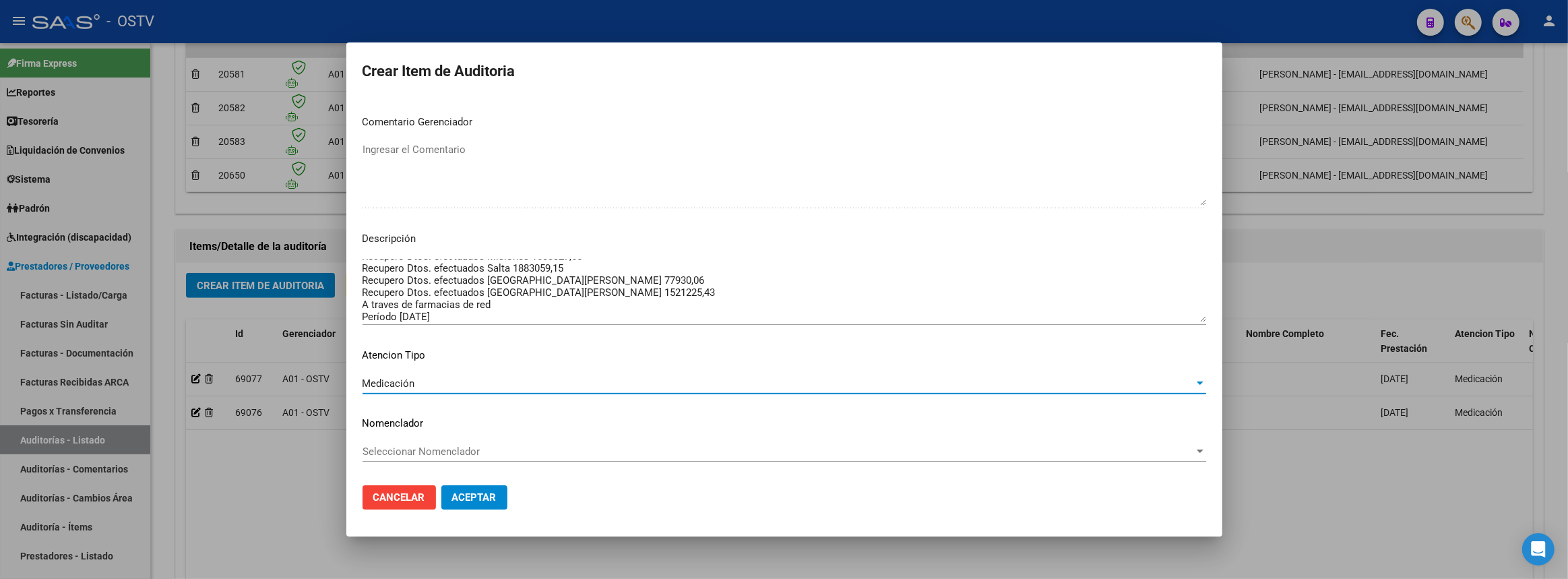
click at [492, 483] on mat-dialog-actions "Cancelar Aceptar" at bounding box center [784, 498] width 843 height 46
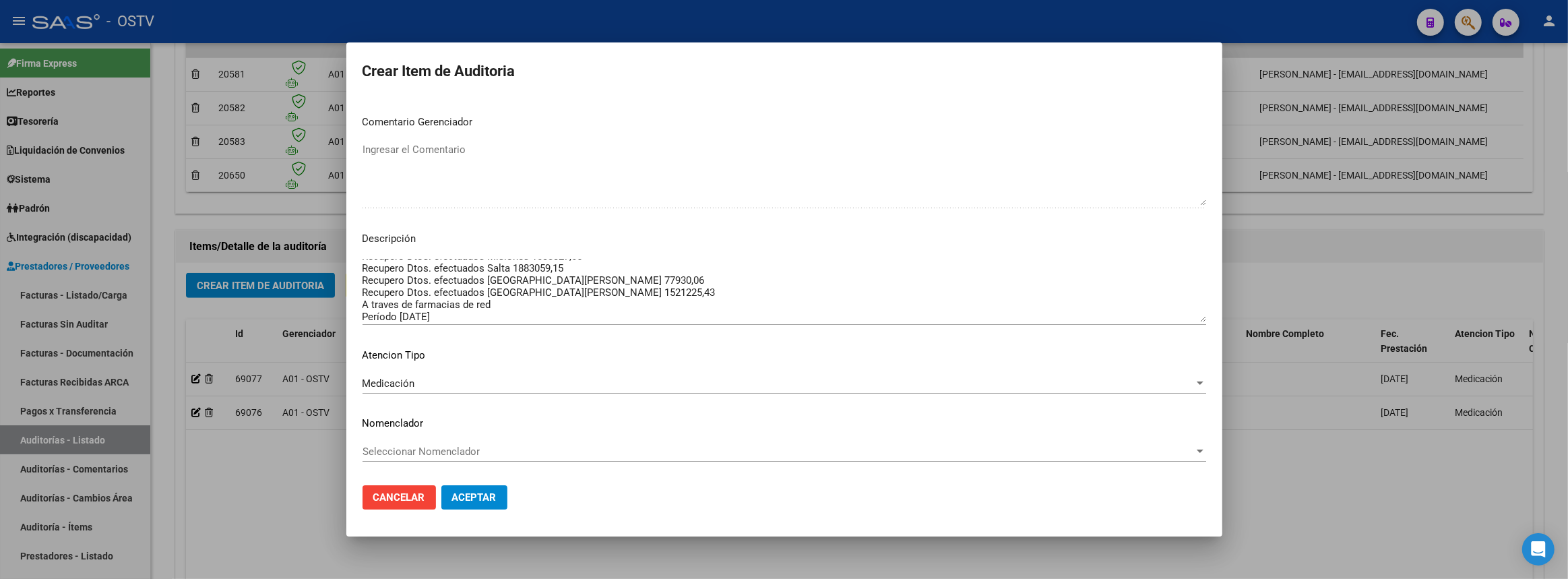
click at [485, 495] on span "Aceptar" at bounding box center [475, 497] width 44 height 12
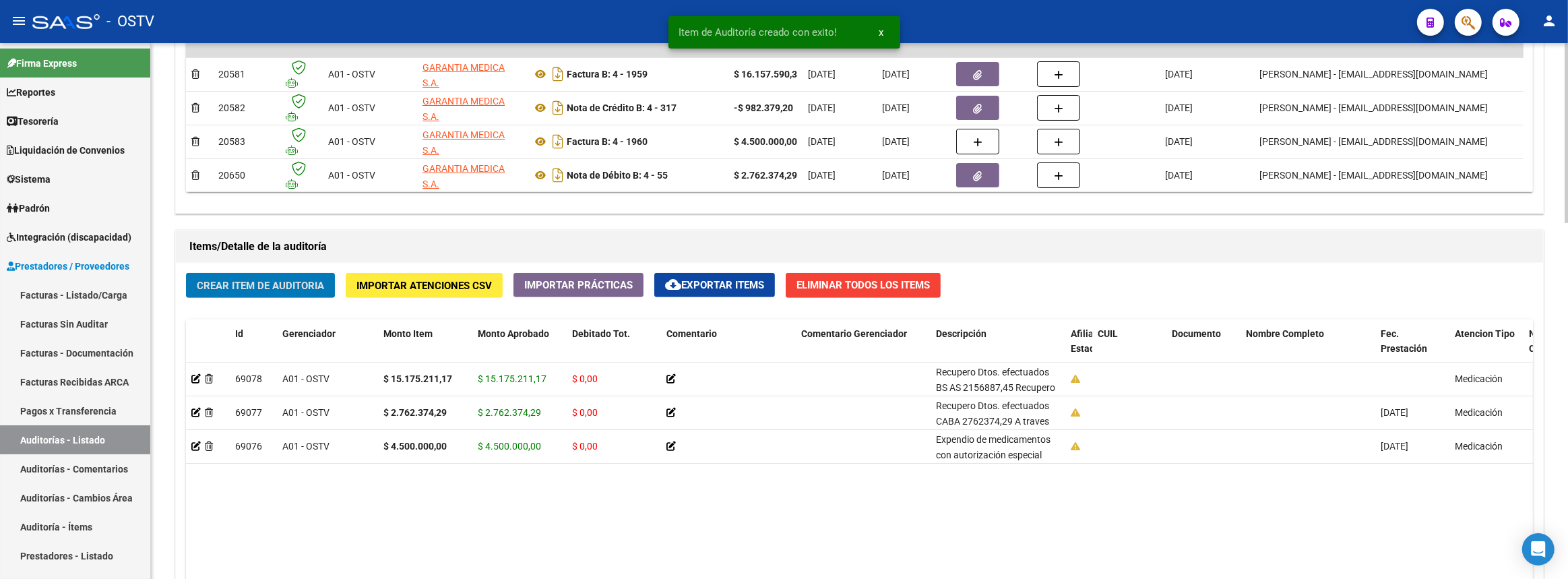
scroll to position [1056, 0]
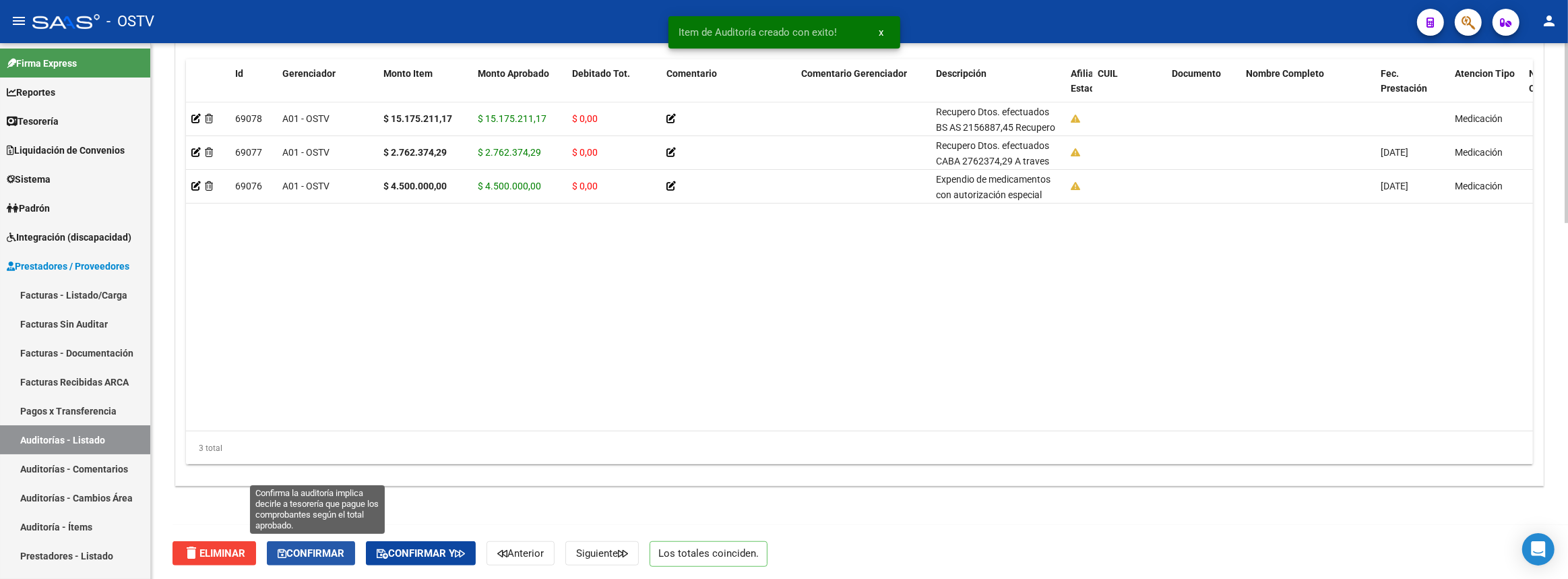
click at [311, 548] on span "Confirmar" at bounding box center [310, 553] width 66 height 12
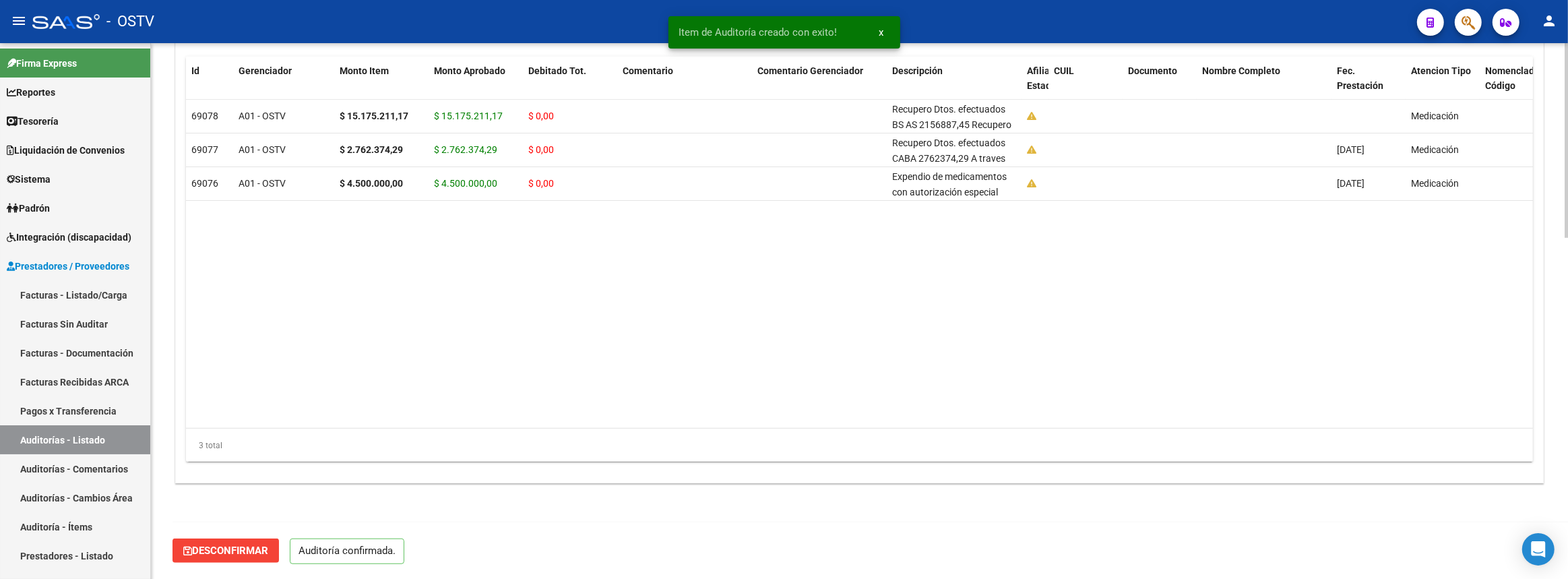
scroll to position [937, 0]
type input "202508"
click at [239, 553] on span "Desconfirmar" at bounding box center [225, 553] width 85 height 12
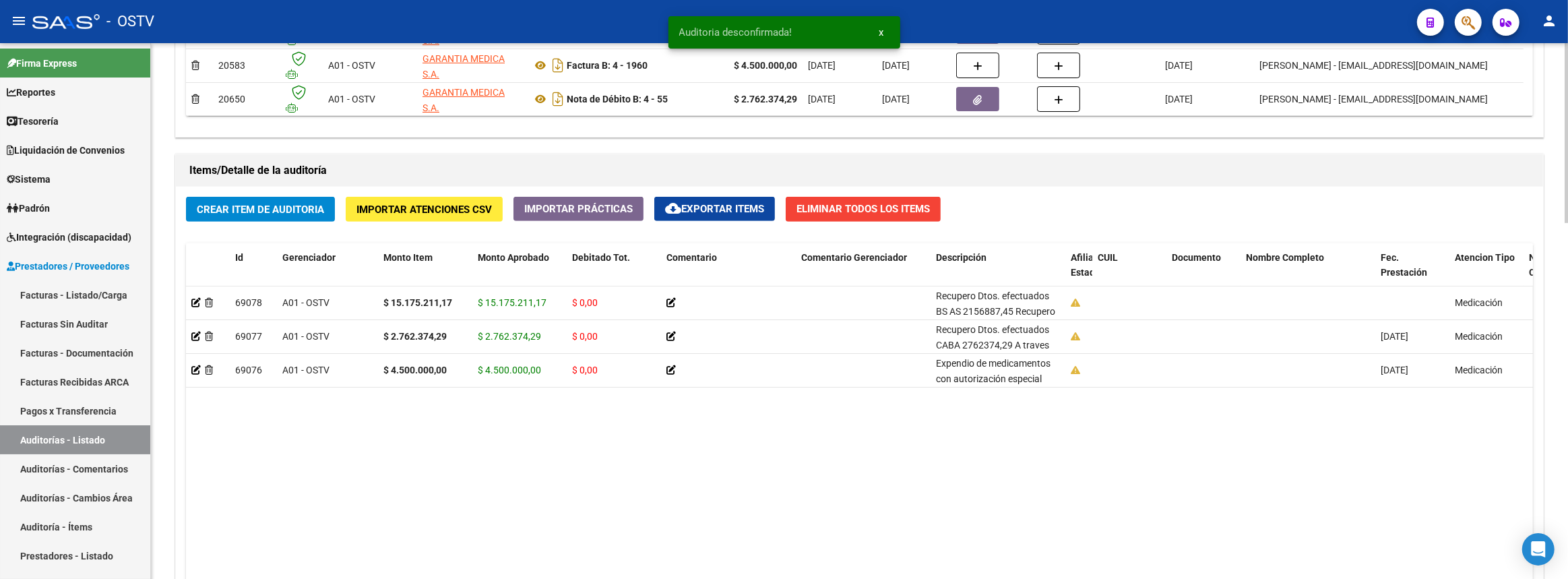
scroll to position [811, 0]
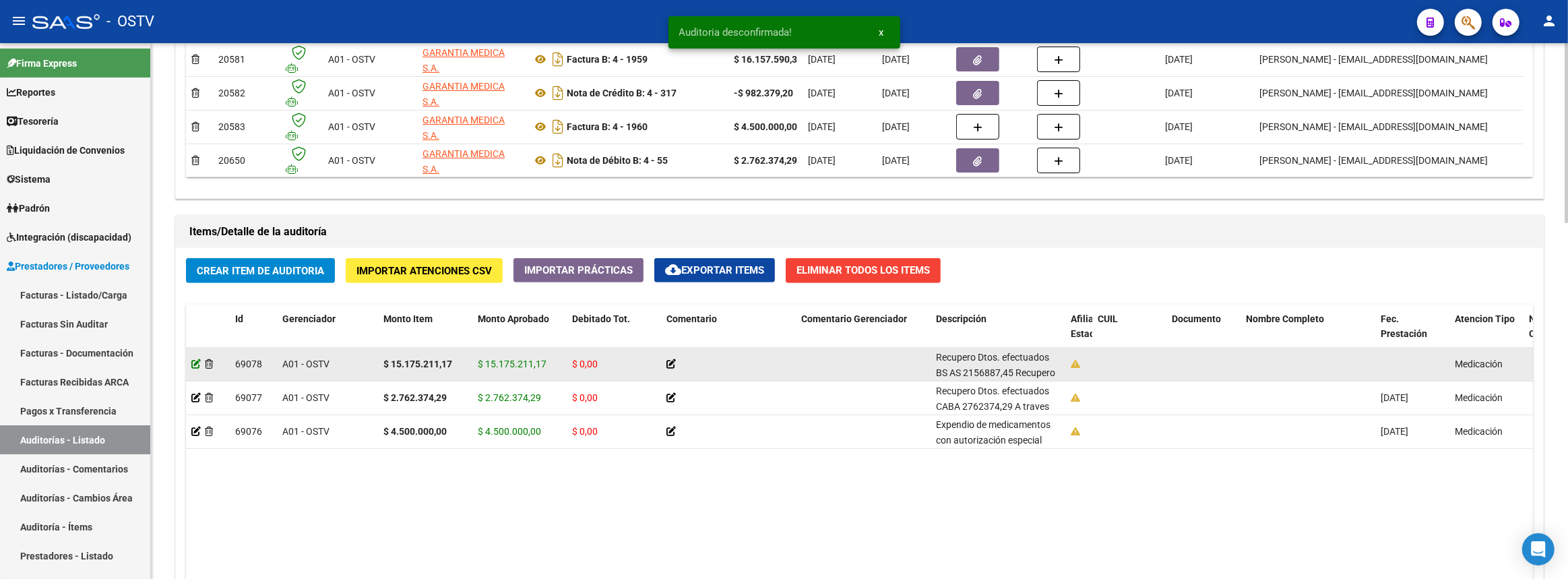
click at [194, 363] on icon at bounding box center [196, 363] width 9 height 9
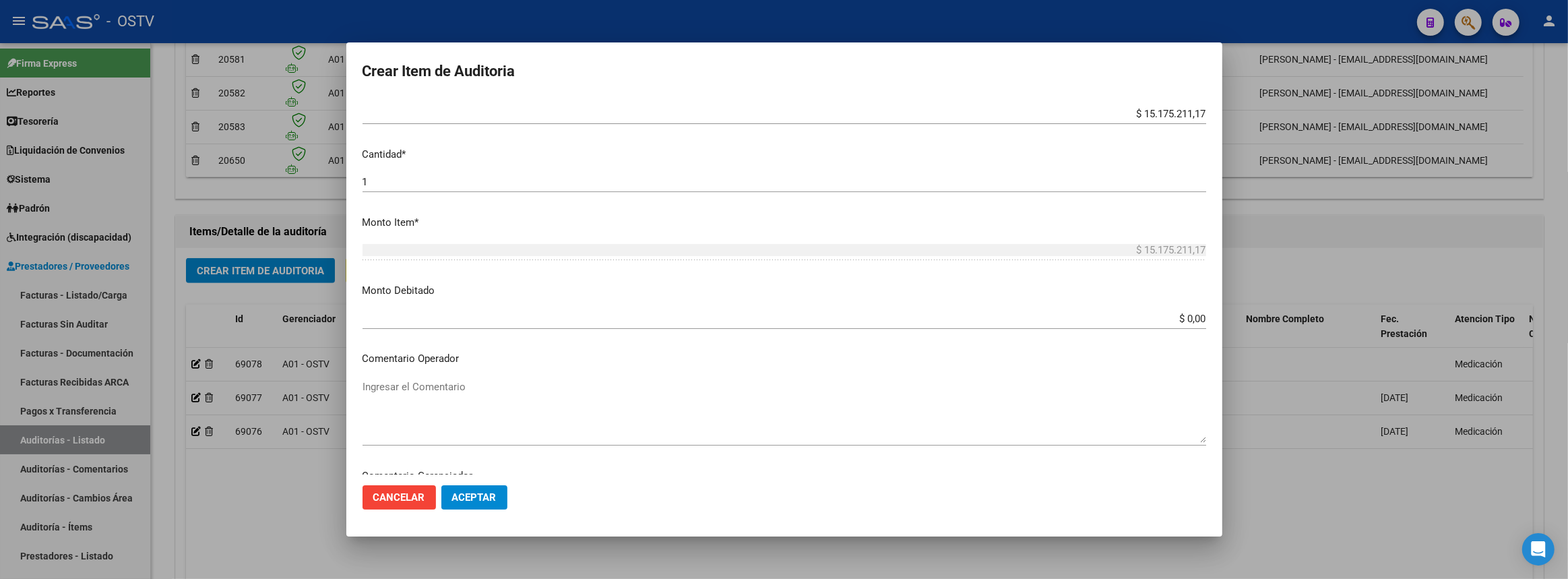
scroll to position [61, 0]
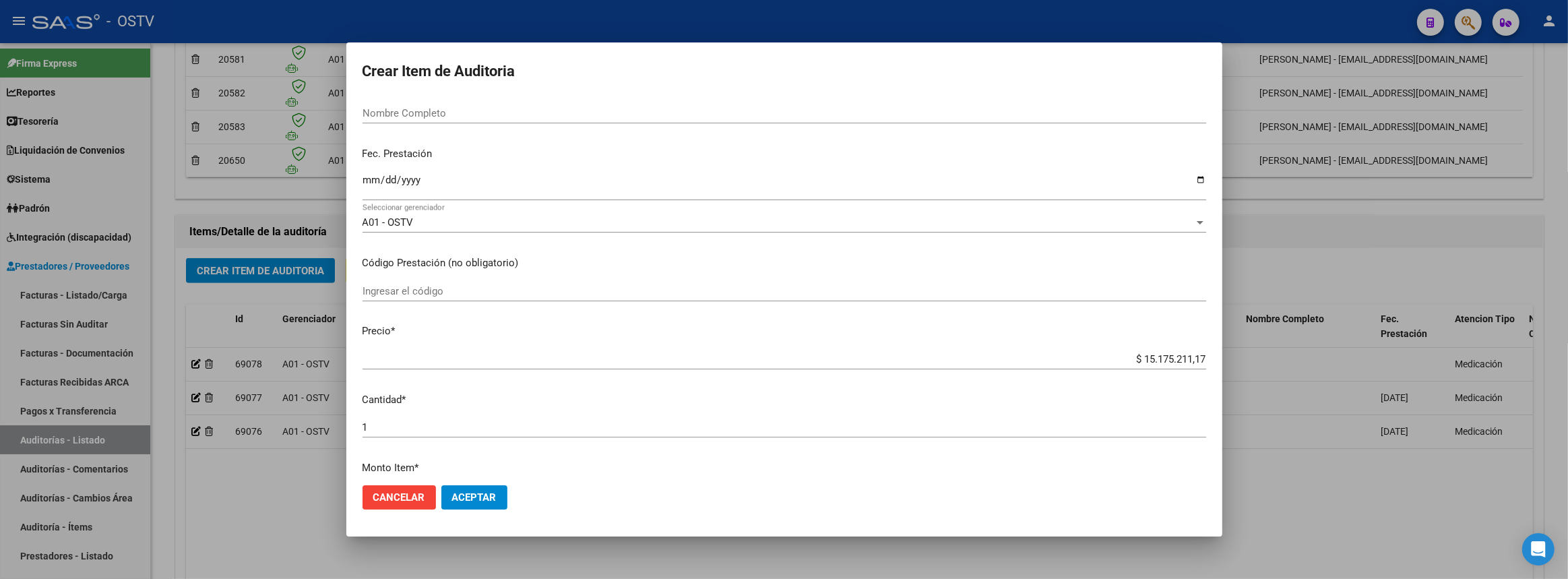
click at [372, 182] on input "Ingresar la fecha" at bounding box center [784, 185] width 843 height 21
type input "2025-07-30"
click at [471, 502] on span "Aceptar" at bounding box center [475, 497] width 44 height 12
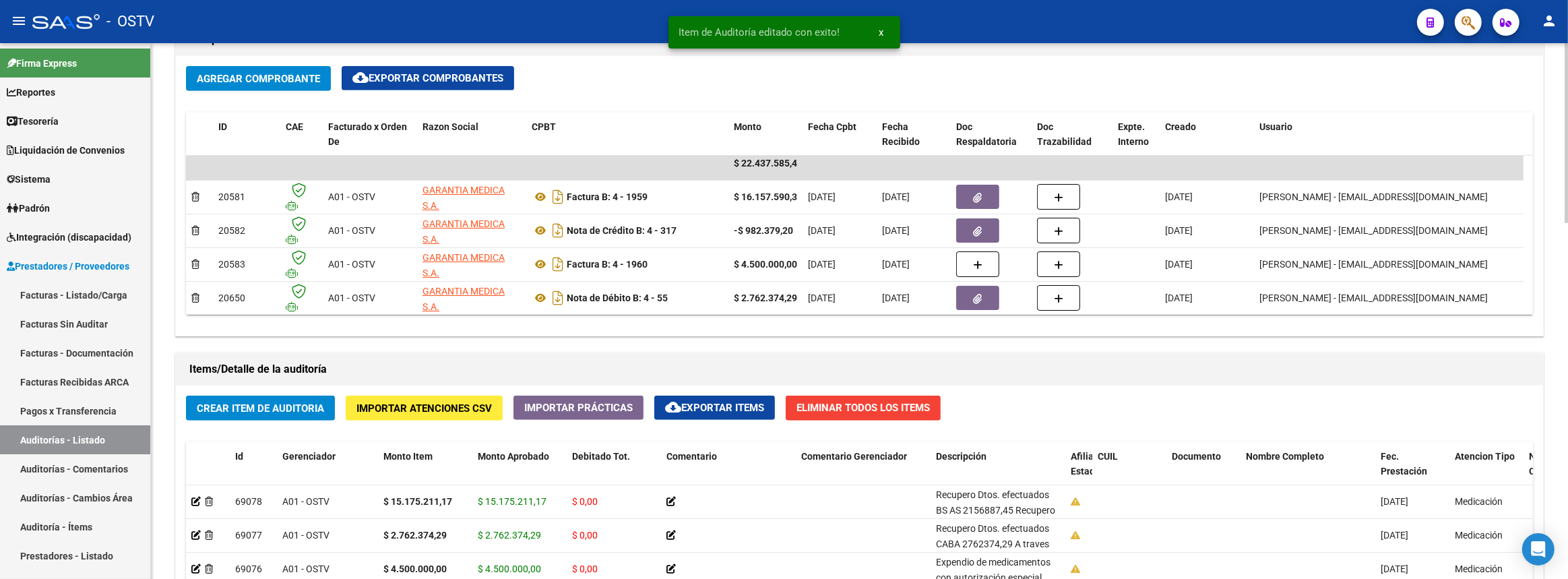
scroll to position [1056, 0]
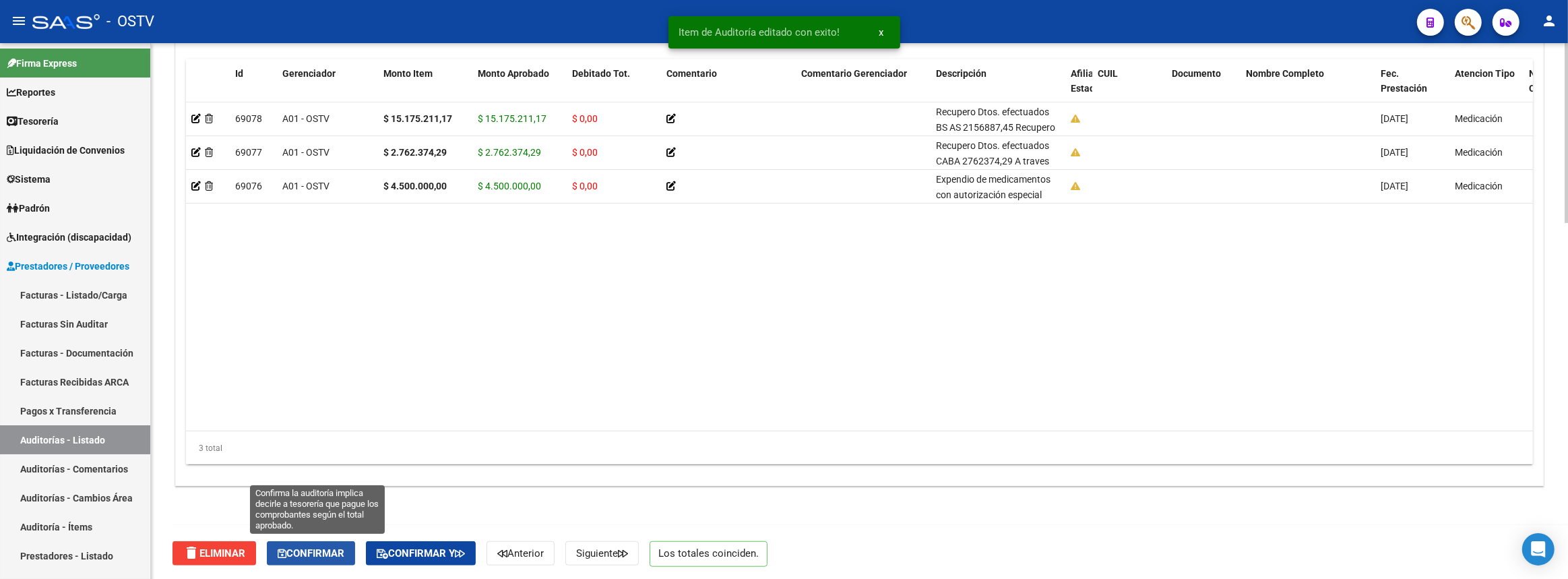
click at [316, 558] on button "Confirmar" at bounding box center [311, 553] width 89 height 24
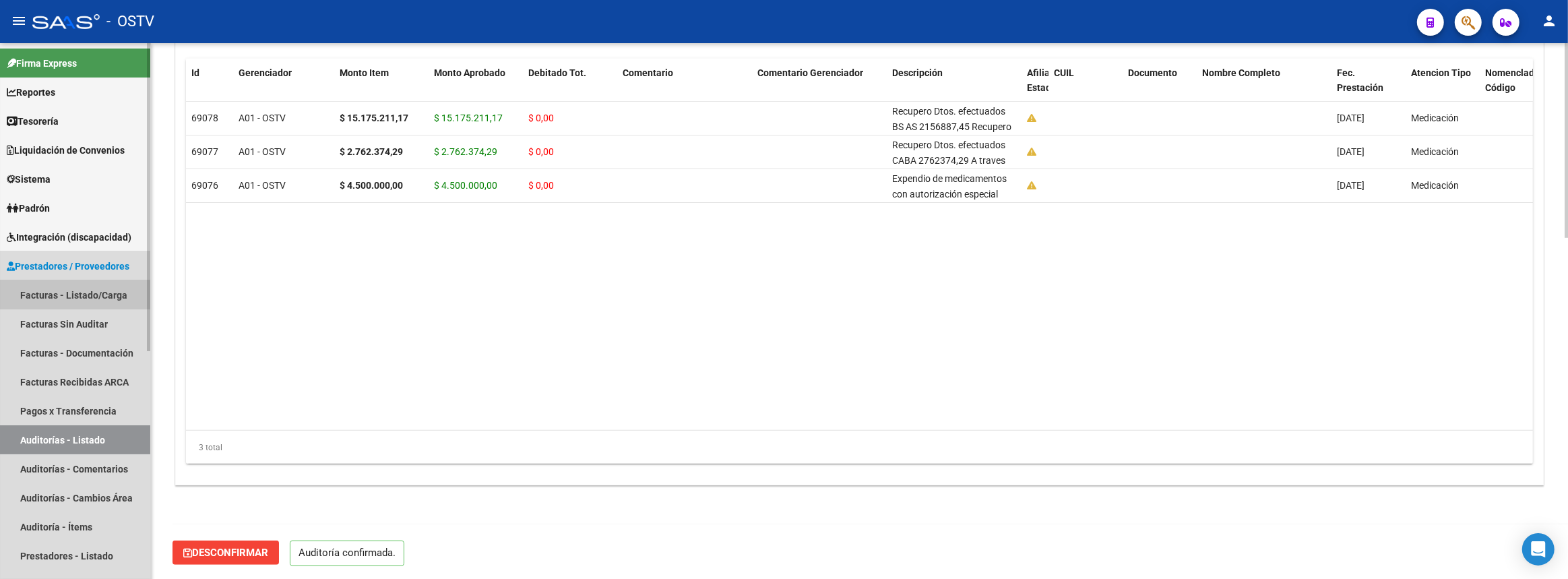
click at [69, 295] on link "Facturas - Listado/Carga" at bounding box center [75, 295] width 150 height 29
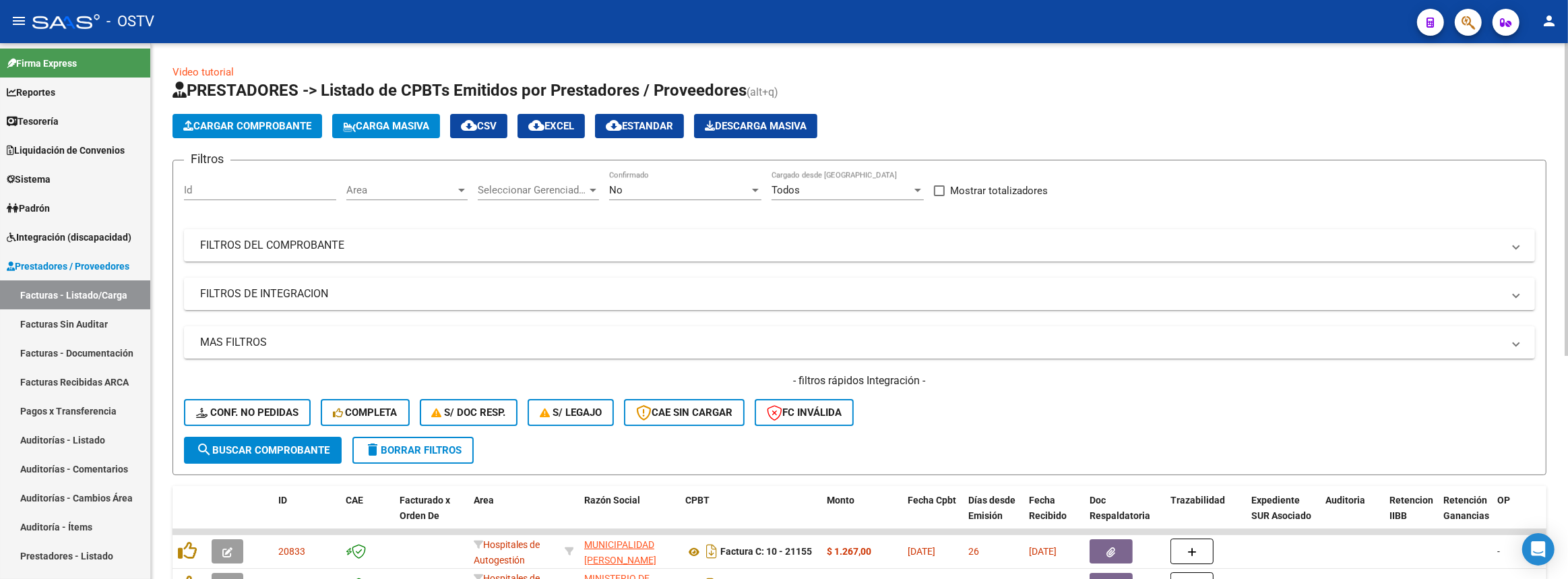
scroll to position [183, 0]
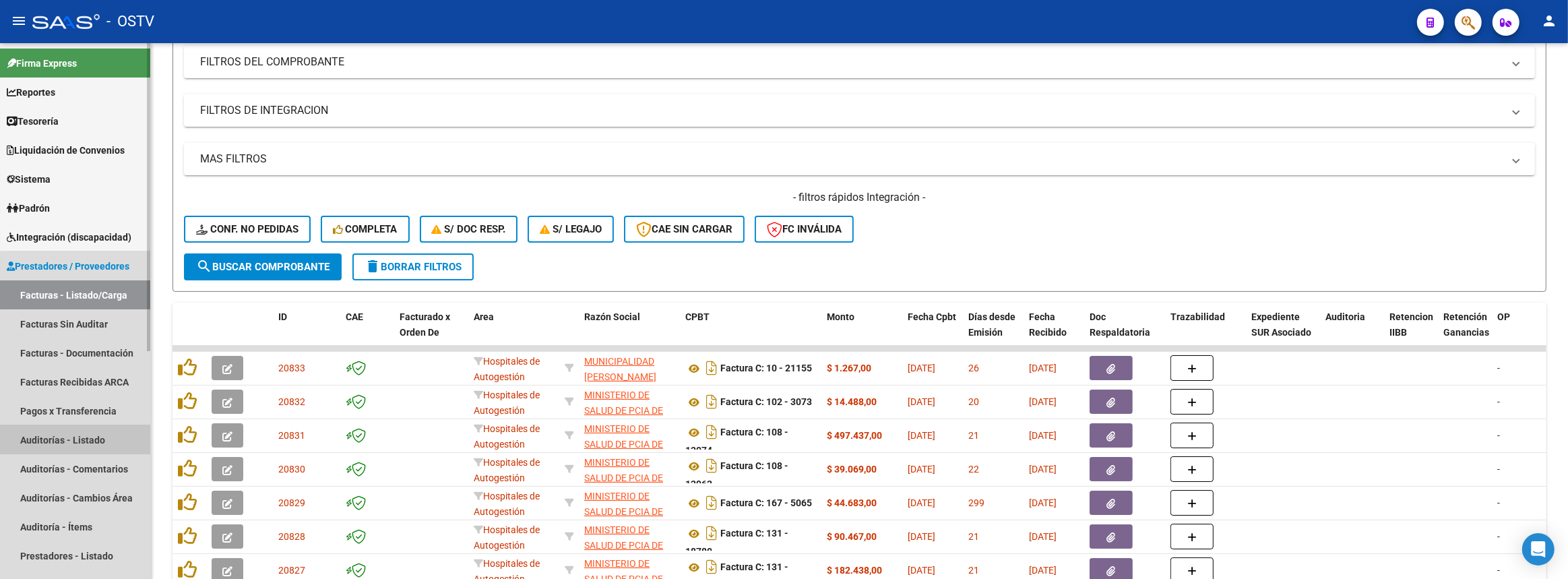
click at [79, 440] on link "Auditorías - Listado" at bounding box center [75, 440] width 150 height 29
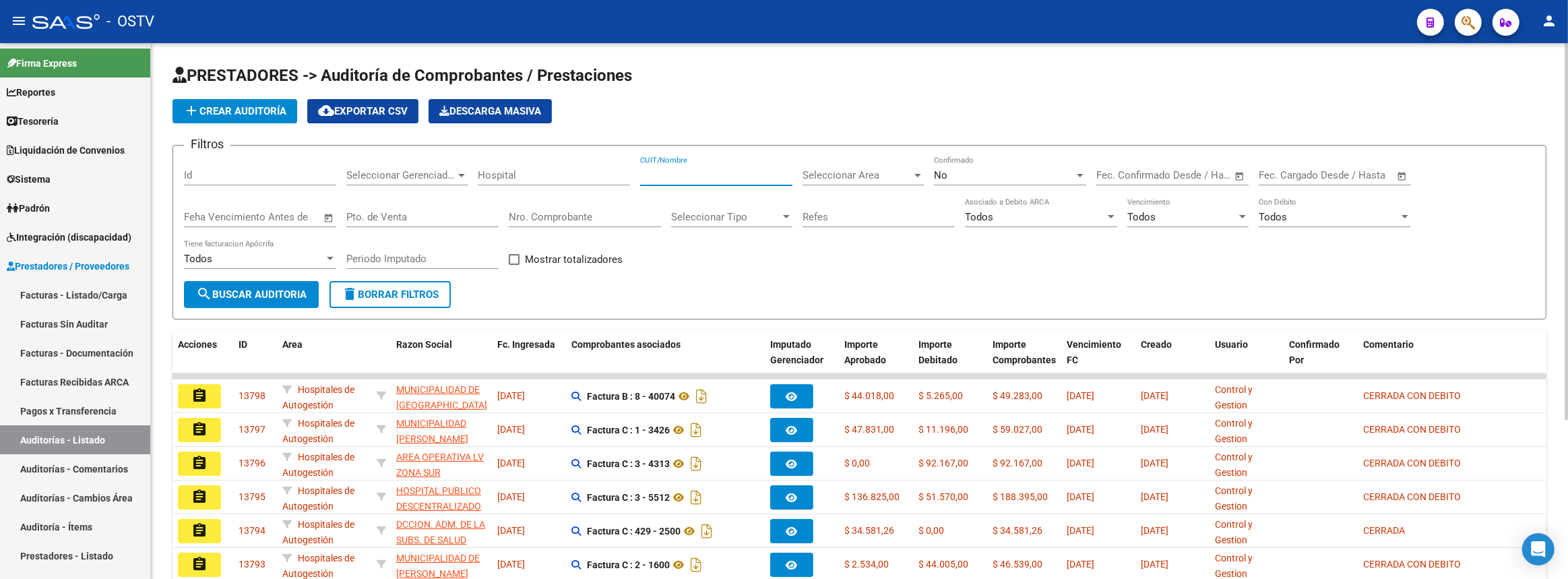
click at [741, 171] on input "CUIT/Nombre" at bounding box center [716, 175] width 152 height 12
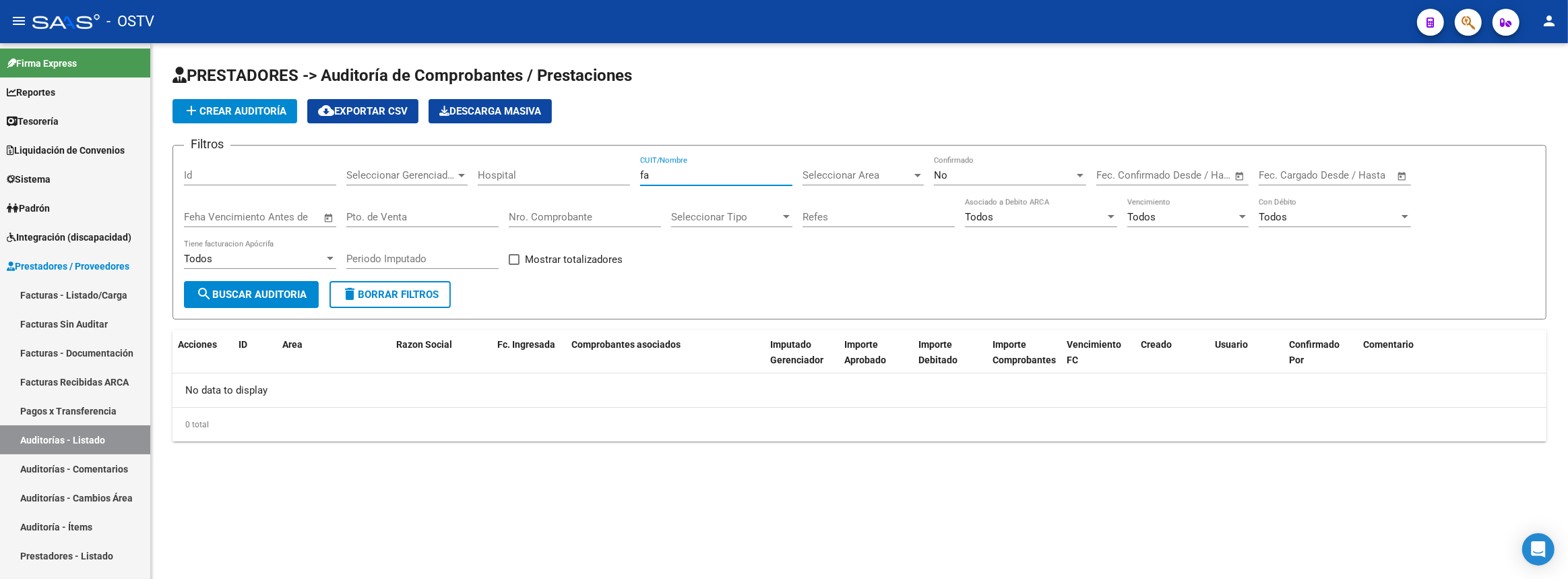
type input "f"
type input "c"
type input "caba"
drag, startPoint x: 495, startPoint y: 174, endPoint x: 322, endPoint y: 191, distance: 173.8
click at [369, 183] on div "Filtros Id Seleccionar Gerenciador Seleccionar Gerenciador Hospital caba CUIT/N…" at bounding box center [859, 219] width 1351 height 124
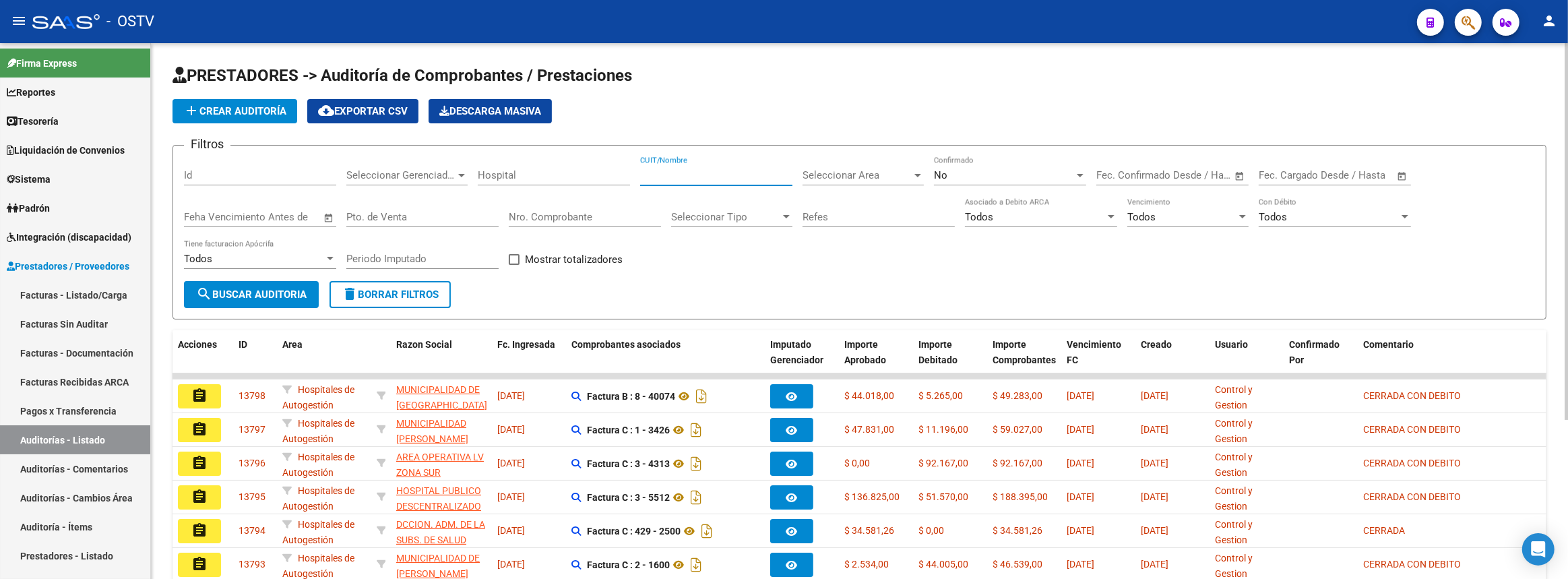
click at [876, 175] on span "Seleccionar Area" at bounding box center [857, 175] width 109 height 12
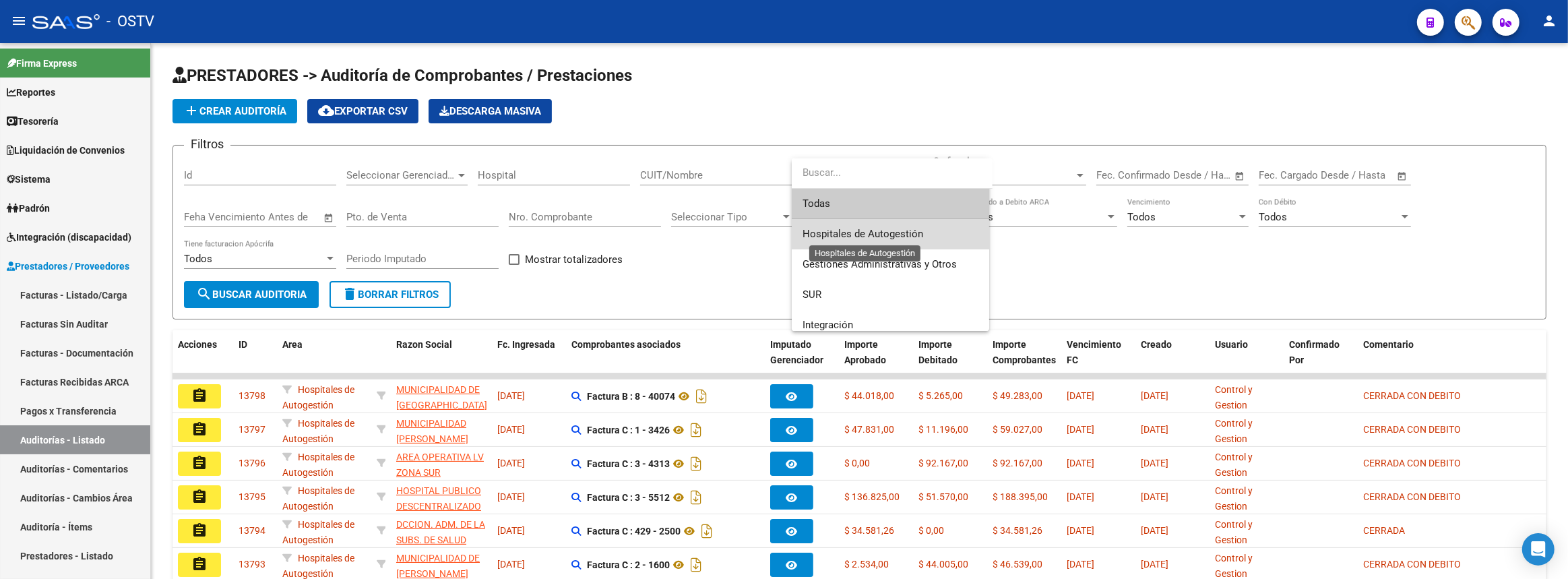
click at [868, 230] on span "Hospitales de Autogestión" at bounding box center [863, 234] width 121 height 12
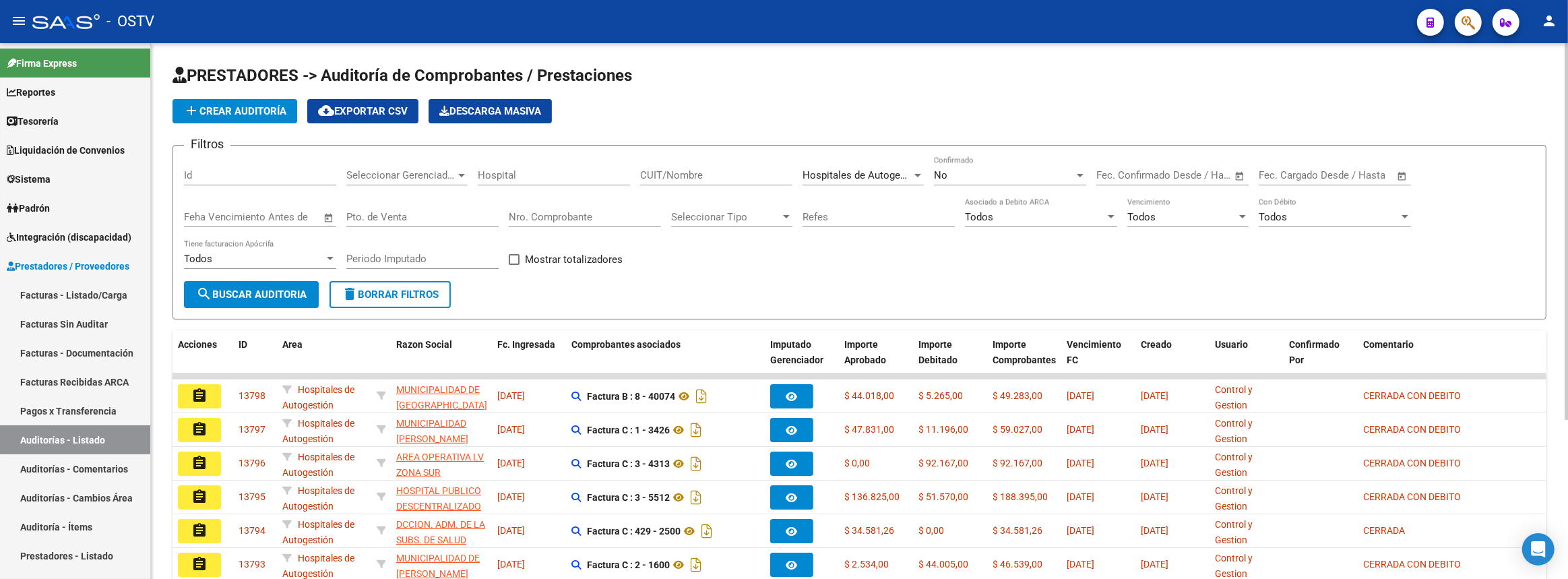
click at [425, 152] on form "Filtros Id Seleccionar Gerenciador Seleccionar Gerenciador Hospital CUIT/Nombre…" at bounding box center [859, 232] width 1374 height 174
click at [422, 169] on span "Seleccionar Gerenciador" at bounding box center [401, 175] width 109 height 12
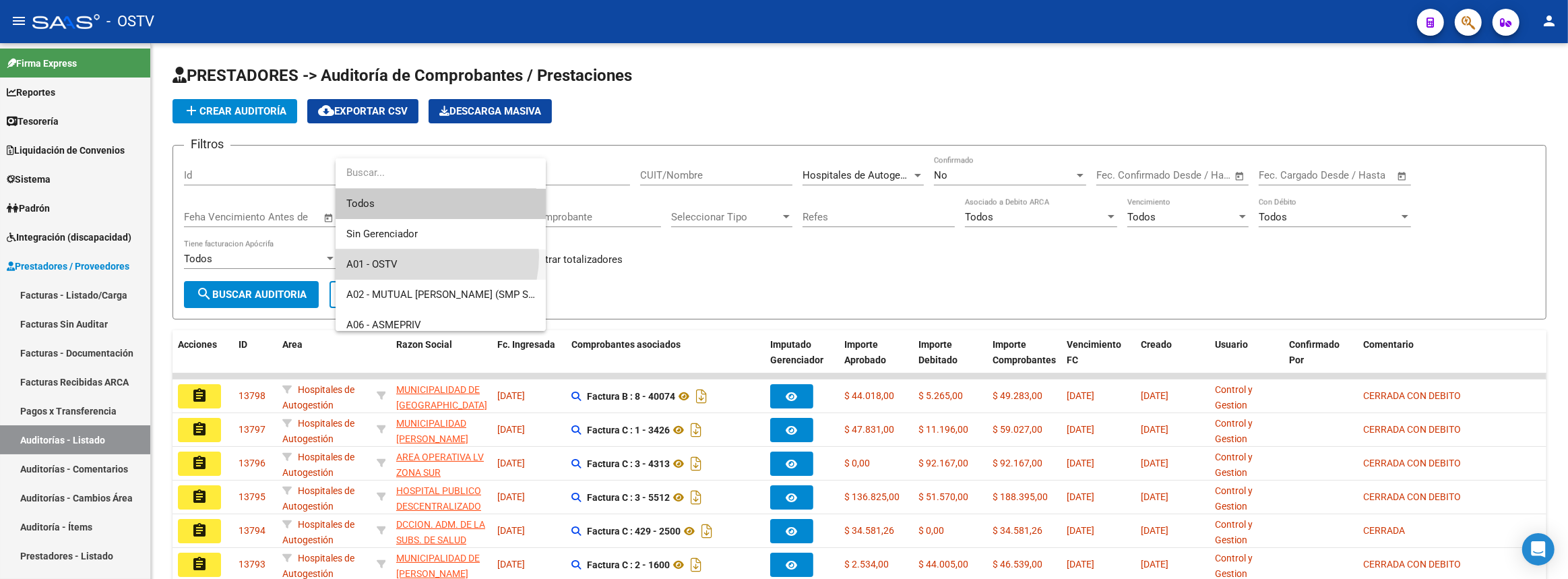
click at [421, 256] on span "A01 - OSTV" at bounding box center [441, 264] width 189 height 30
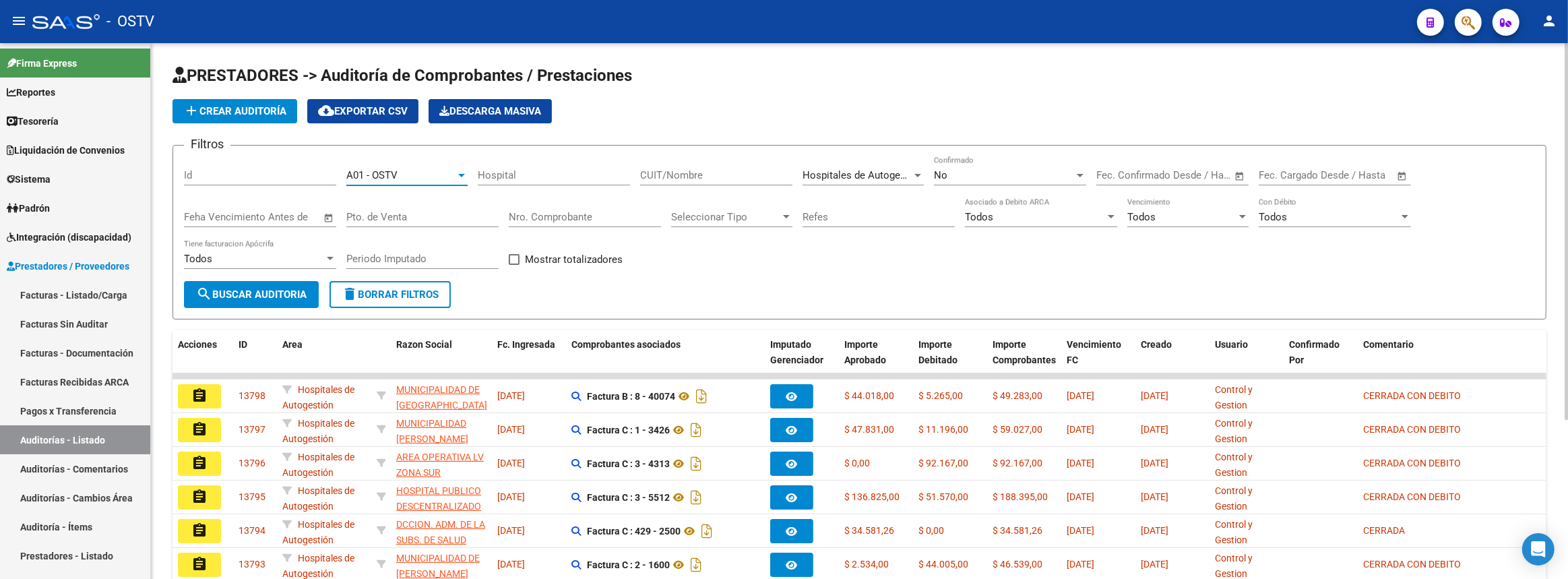
click at [265, 280] on form "Filtros Id A01 - OSTV Seleccionar Gerenciador Hospital CUIT/Nombre Hospitales d…" at bounding box center [859, 232] width 1374 height 174
click at [265, 288] on span "search Buscar Auditoria" at bounding box center [251, 294] width 111 height 12
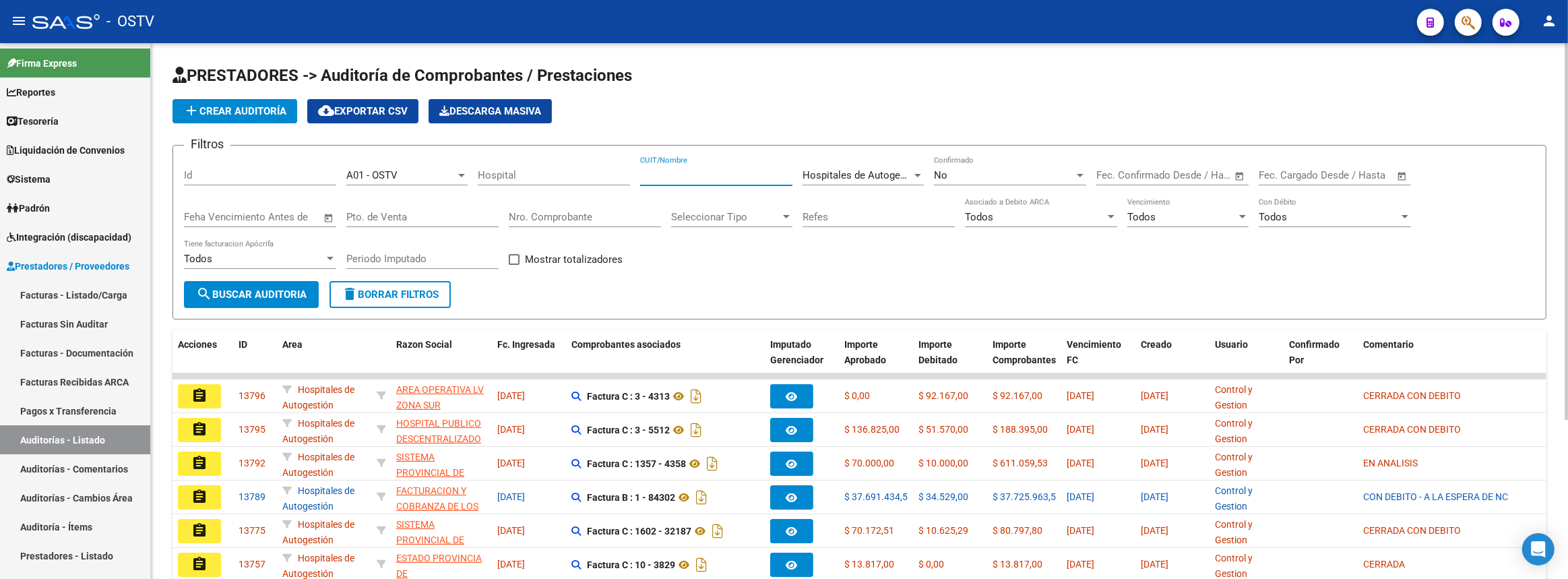
click at [760, 178] on input "CUIT/Nombre" at bounding box center [716, 175] width 152 height 12
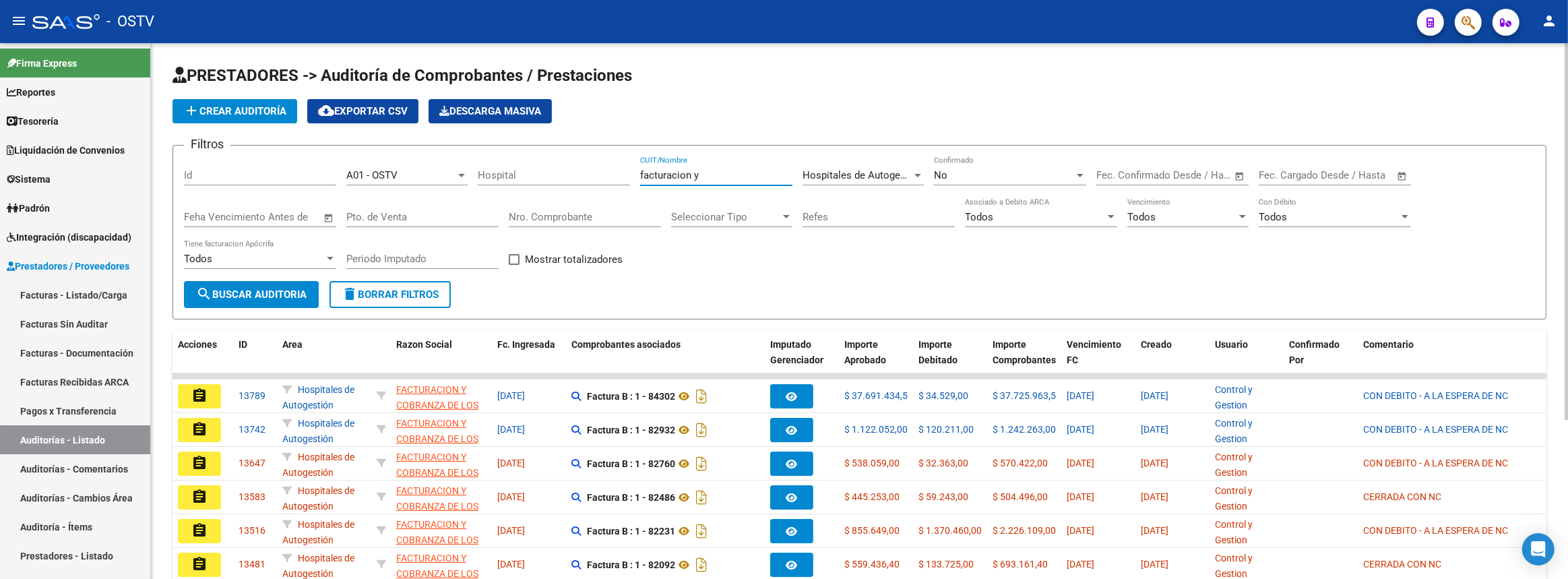
type input "facturacion y"
click at [1378, 177] on input "text" at bounding box center [1346, 175] width 65 height 12
click at [1455, 159] on div at bounding box center [784, 290] width 1568 height 579
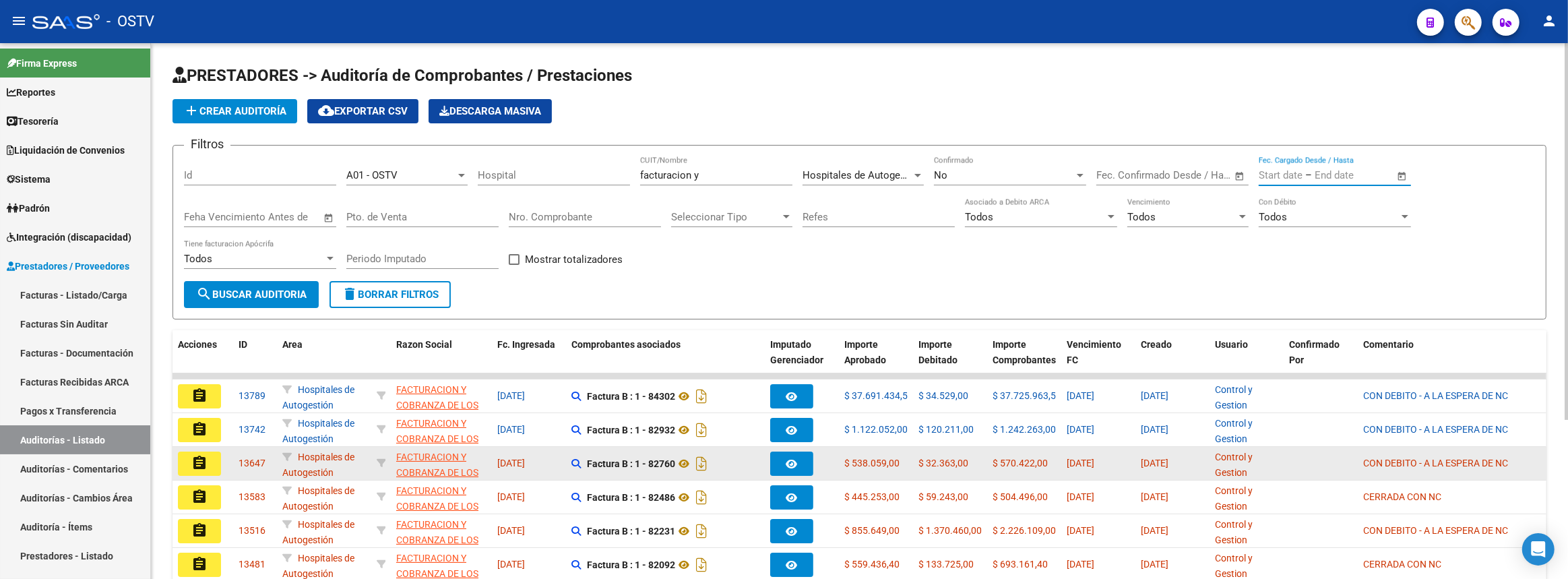
scroll to position [226, 0]
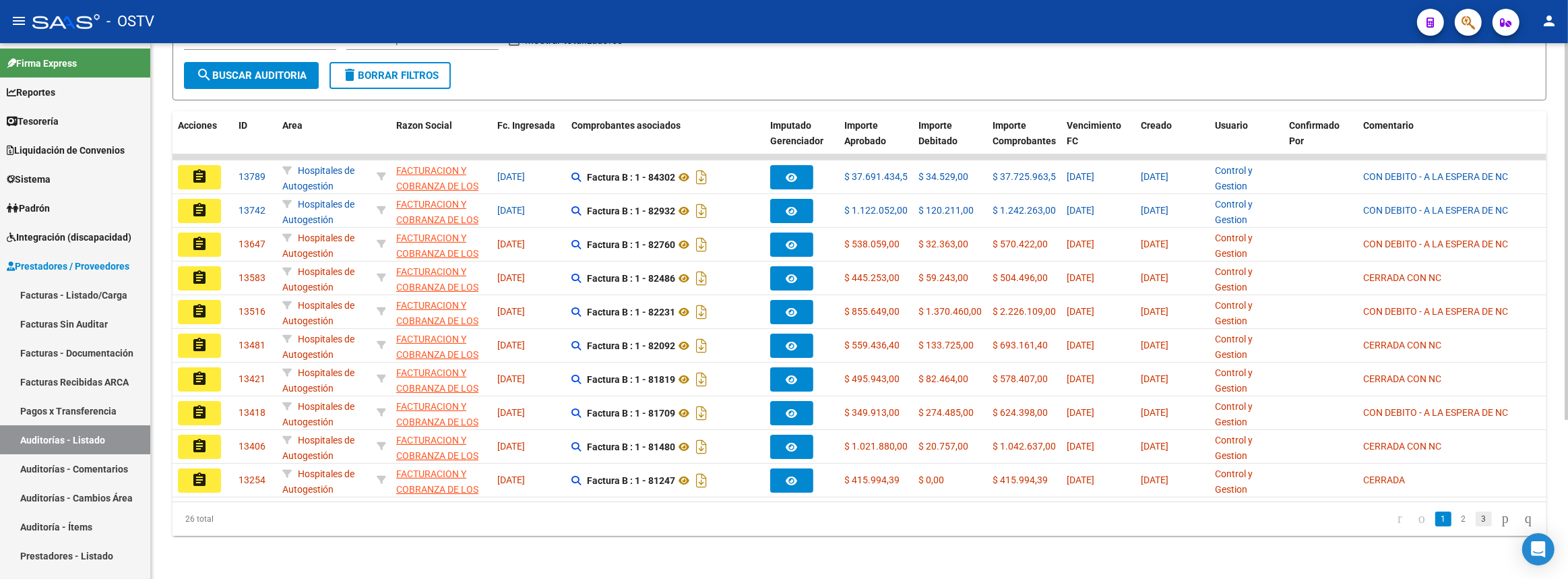
click at [1476, 519] on link "3" at bounding box center [1484, 519] width 16 height 15
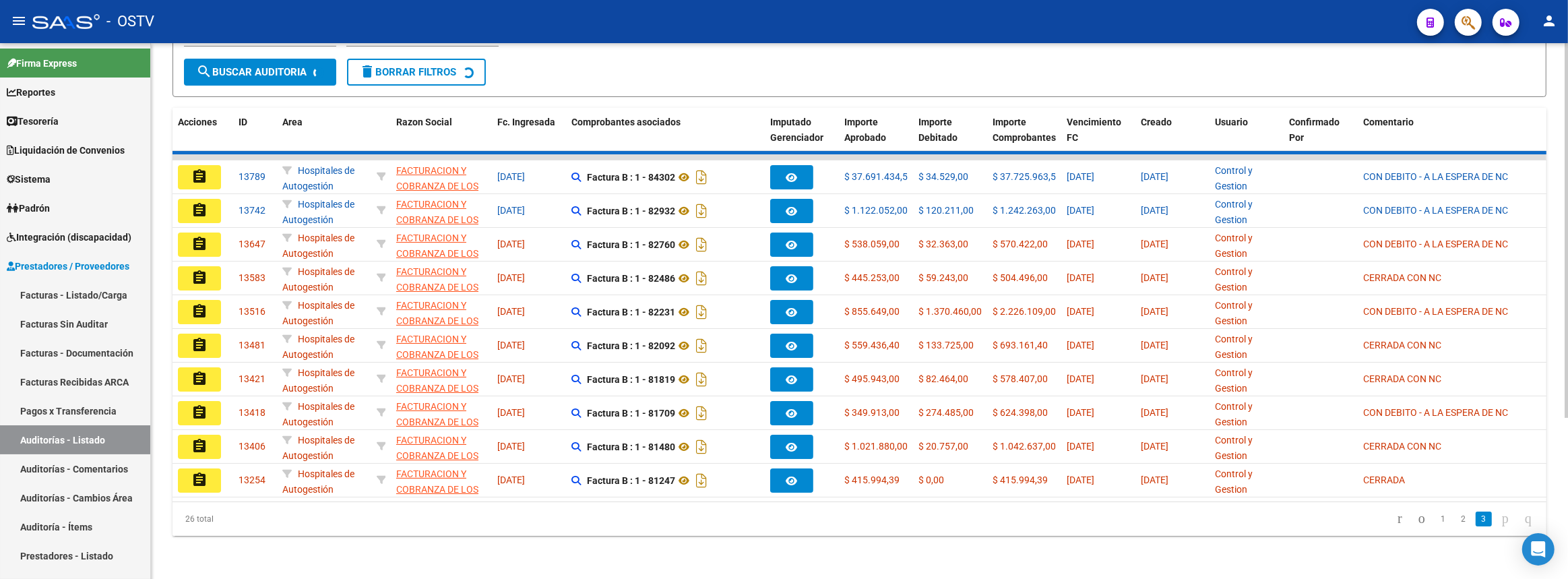
scroll to position [91, 0]
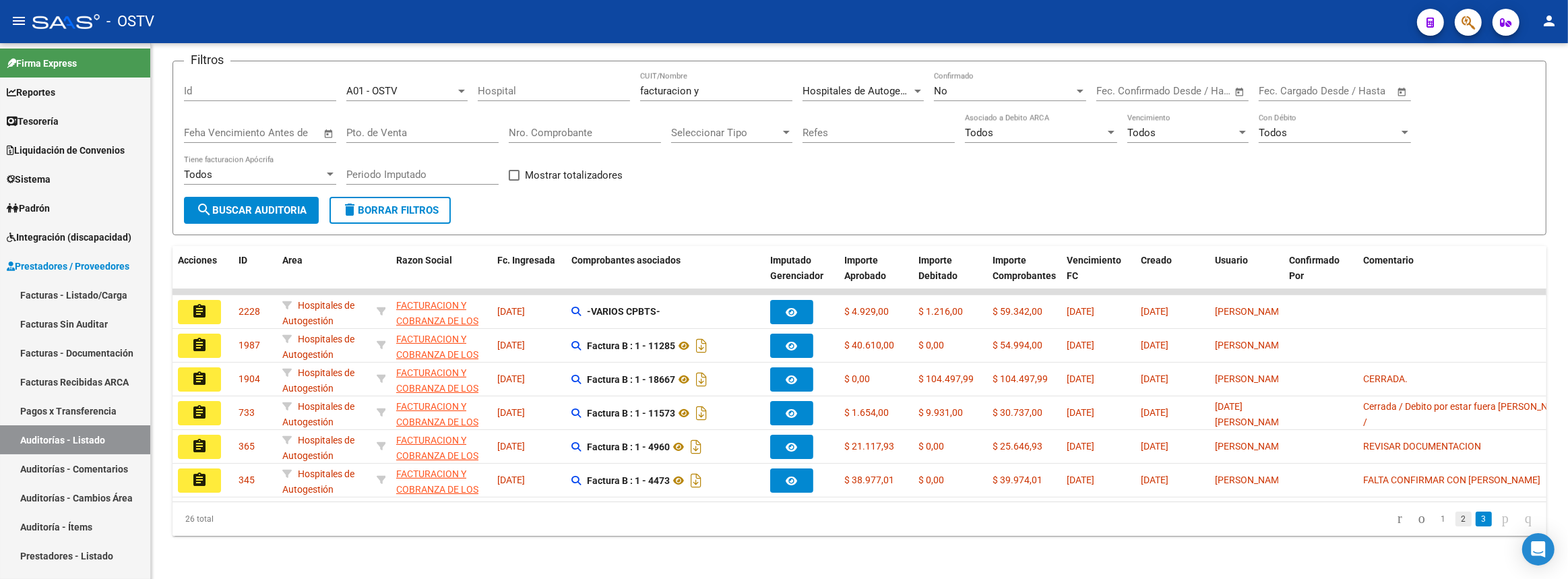
click at [1455, 521] on link "2" at bounding box center [1463, 519] width 16 height 15
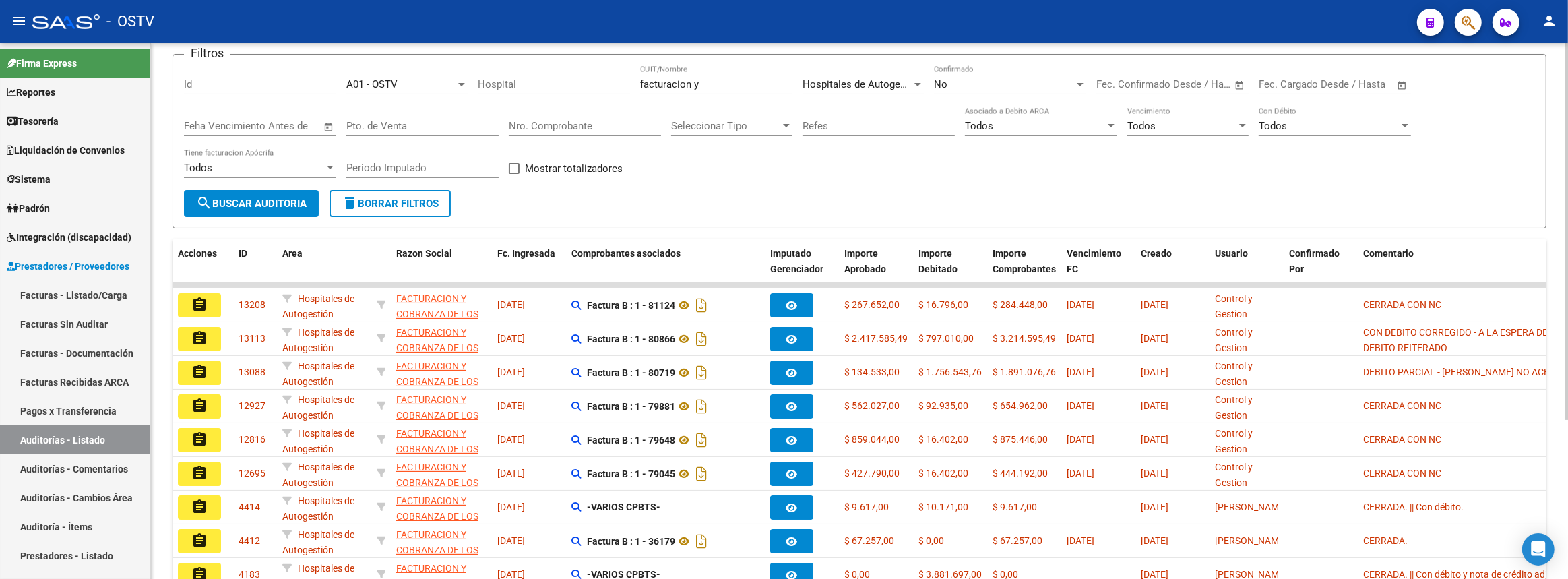
scroll to position [226, 0]
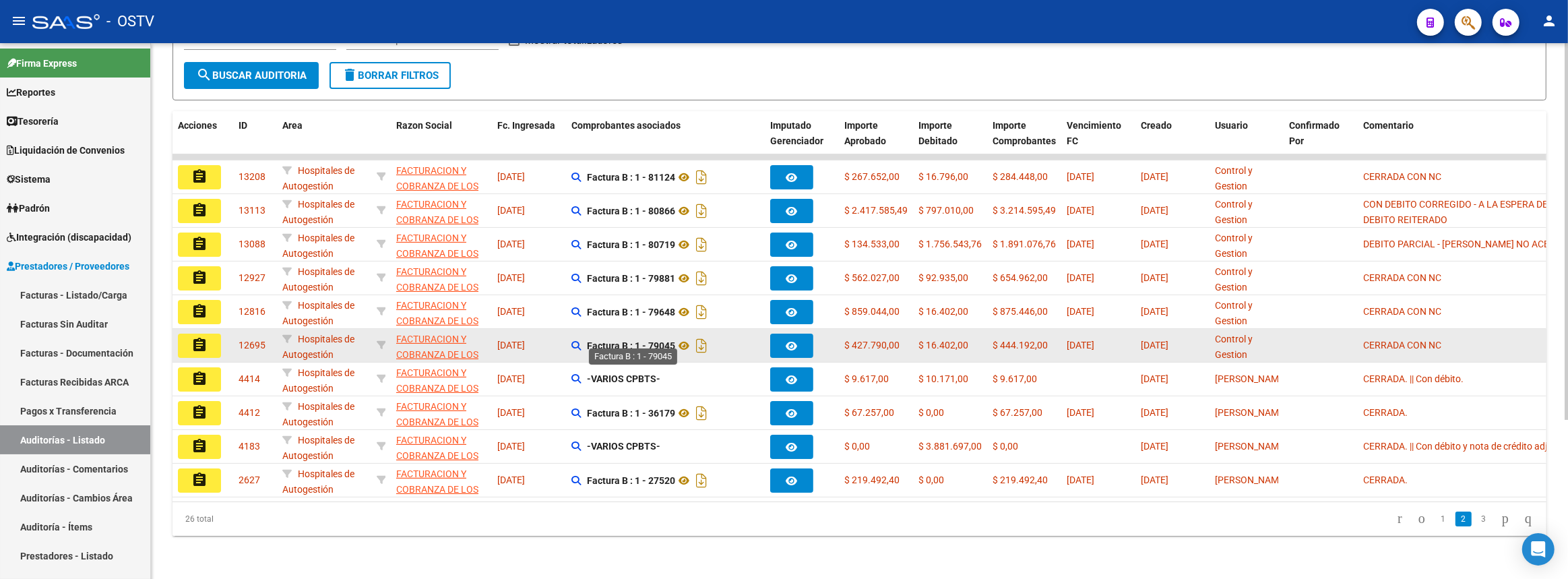
drag, startPoint x: 650, startPoint y: 336, endPoint x: 675, endPoint y: 336, distance: 25.0
click at [675, 340] on strong "Factura B : 1 - 79045" at bounding box center [631, 345] width 89 height 11
copy strong "79045"
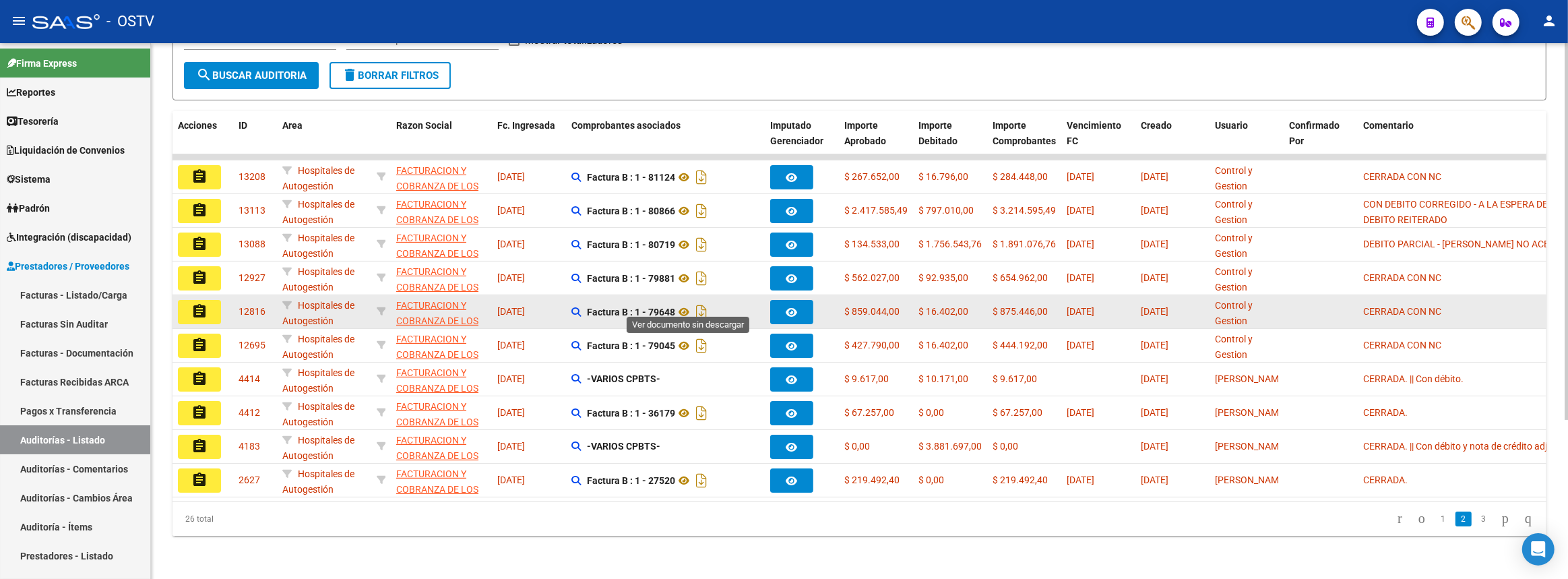
drag, startPoint x: 652, startPoint y: 302, endPoint x: 675, endPoint y: 300, distance: 23.1
click at [680, 307] on span "Factura B : 1 - 79648" at bounding box center [648, 312] width 124 height 11
copy strong "79648"
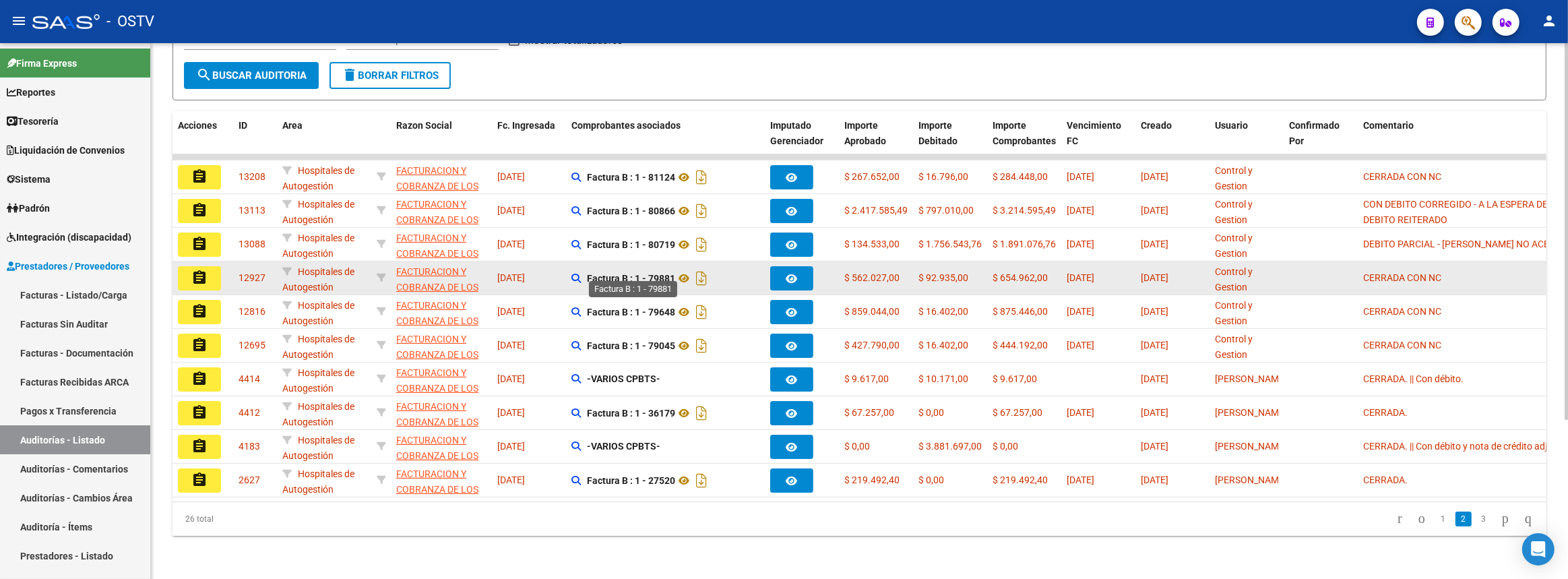
drag, startPoint x: 646, startPoint y: 269, endPoint x: 677, endPoint y: 269, distance: 31.0
click at [675, 273] on strong "Factura B : 1 - 79881" at bounding box center [631, 278] width 89 height 11
copy strong "79881"
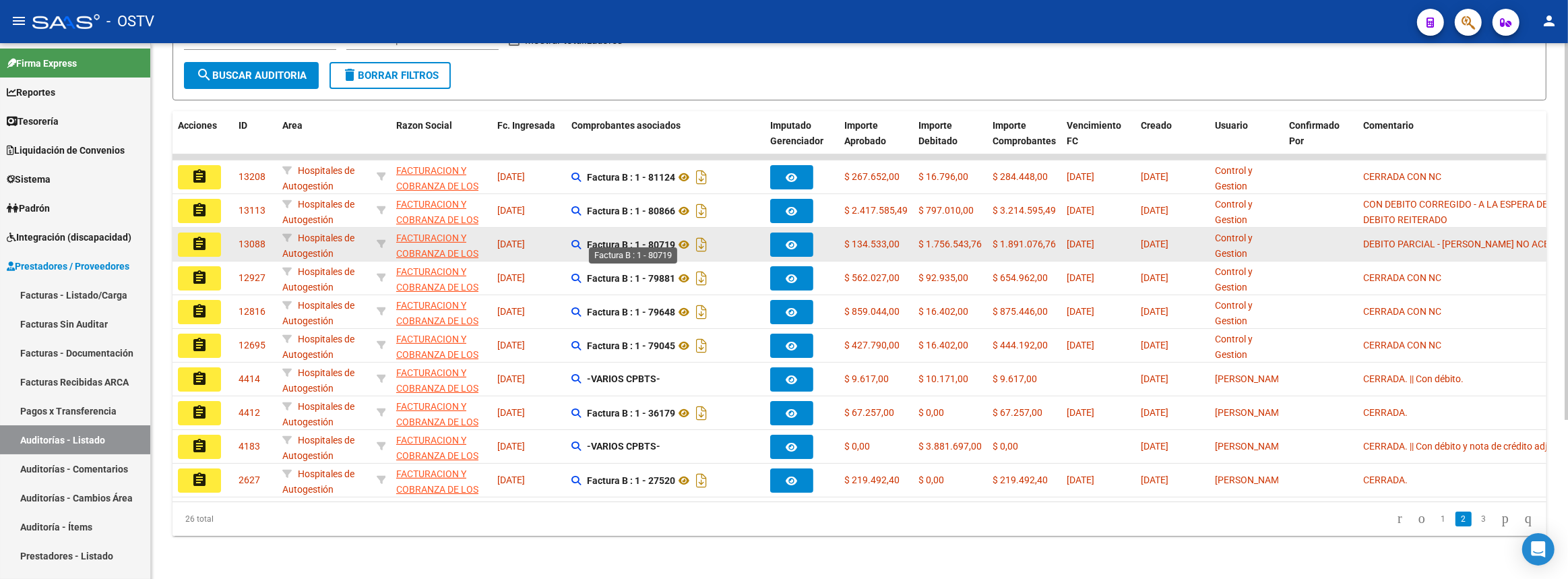
drag, startPoint x: 649, startPoint y: 232, endPoint x: 674, endPoint y: 232, distance: 25.0
click at [674, 239] on strong "Factura B : 1 - 80719" at bounding box center [631, 244] width 89 height 11
copy strong "80719"
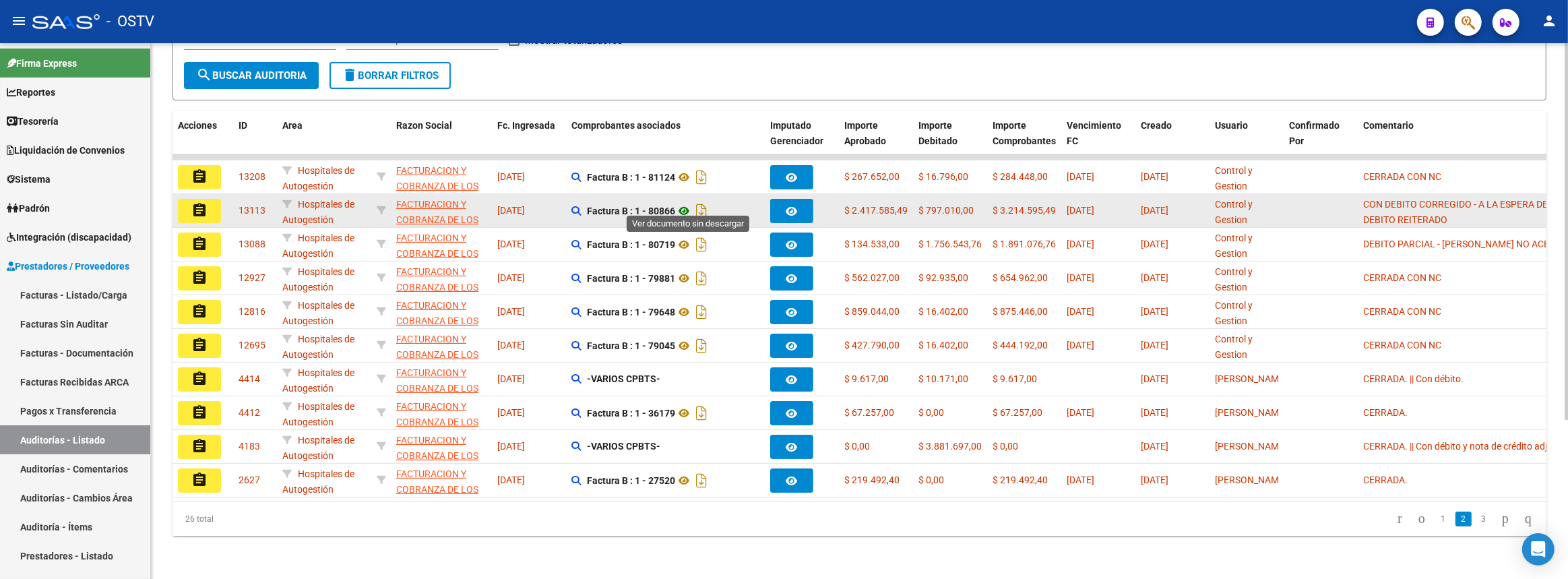
drag, startPoint x: 647, startPoint y: 202, endPoint x: 678, endPoint y: 202, distance: 31.0
click at [678, 206] on span "Factura B : 1 - 80866" at bounding box center [648, 211] width 124 height 11
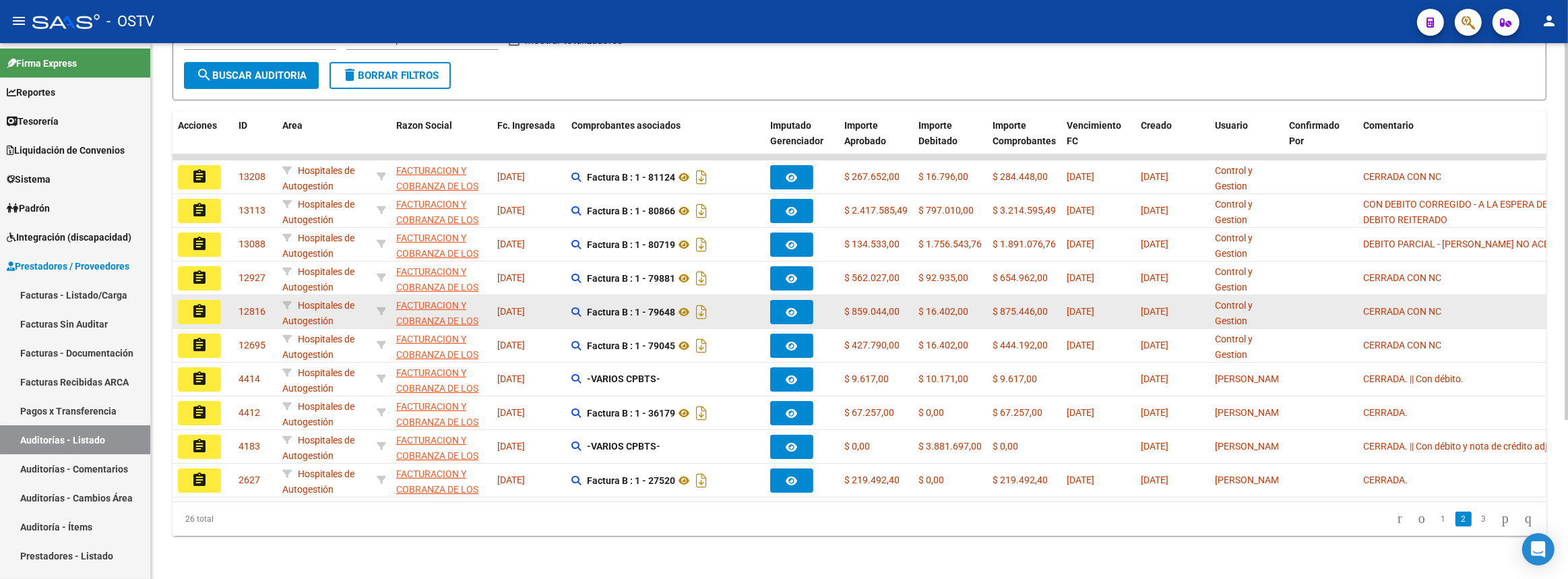
copy strong "80866"
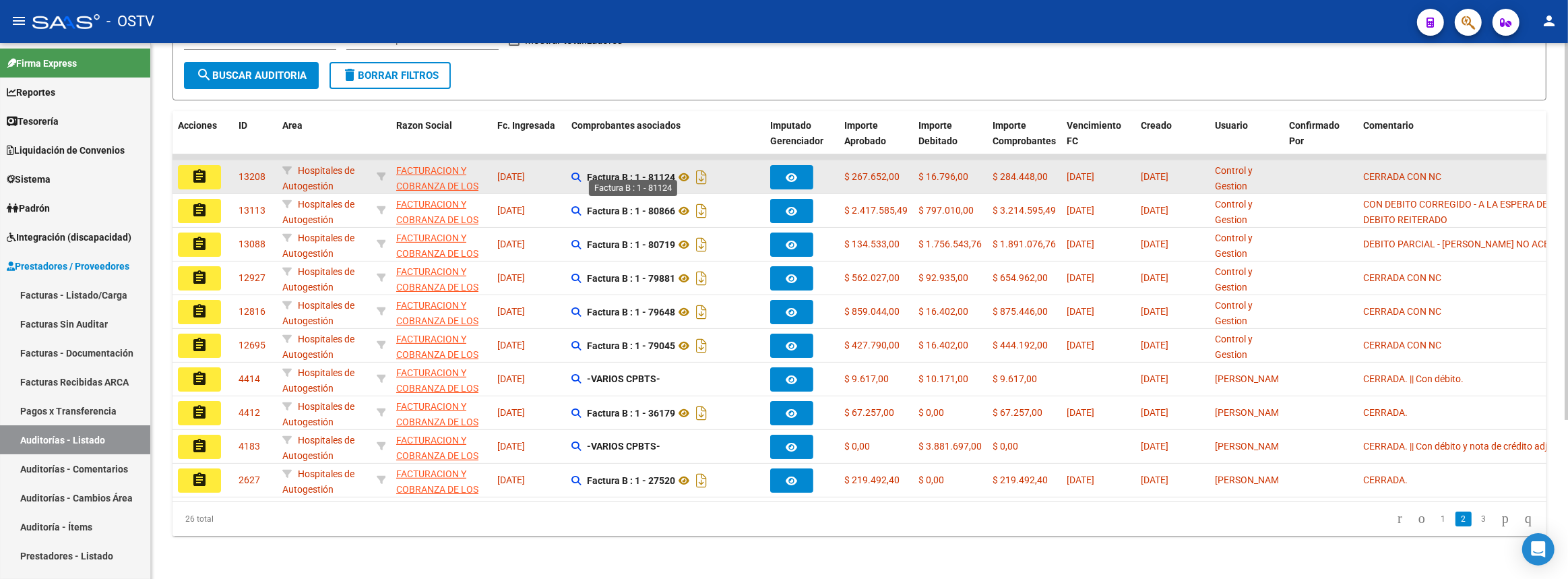
drag, startPoint x: 647, startPoint y: 167, endPoint x: 676, endPoint y: 167, distance: 29.0
click at [675, 172] on strong "Factura B : 1 - 81124" at bounding box center [631, 177] width 89 height 11
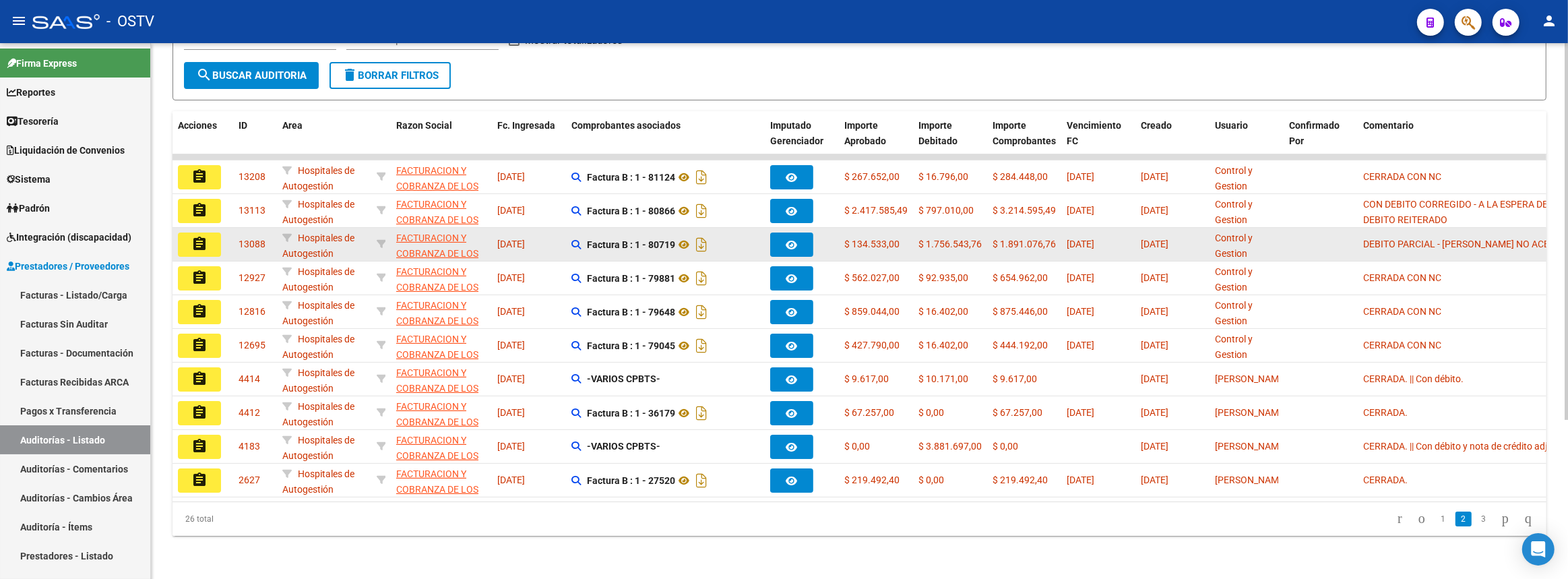
copy strong "81124"
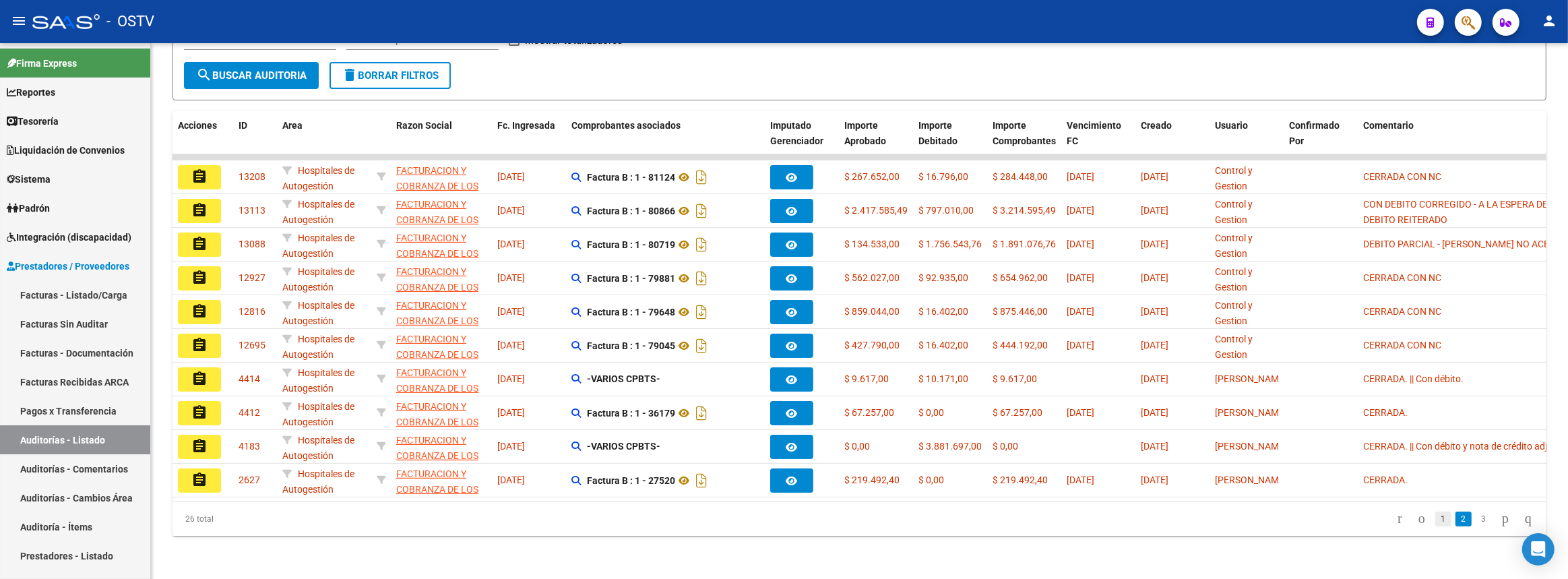
click at [1435, 521] on link "1" at bounding box center [1443, 519] width 16 height 15
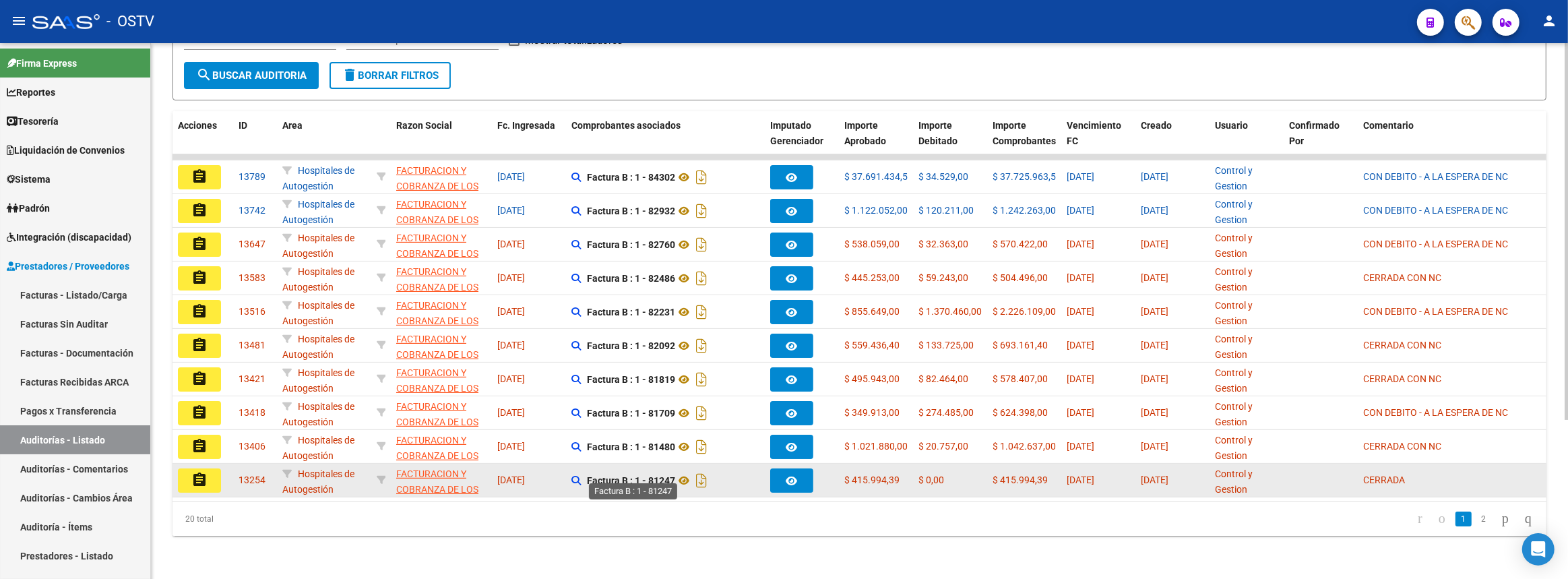
drag, startPoint x: 649, startPoint y: 474, endPoint x: 675, endPoint y: 475, distance: 26.0
click at [675, 475] on strong "Factura B : 1 - 81247" at bounding box center [631, 480] width 89 height 11
copy strong "81247"
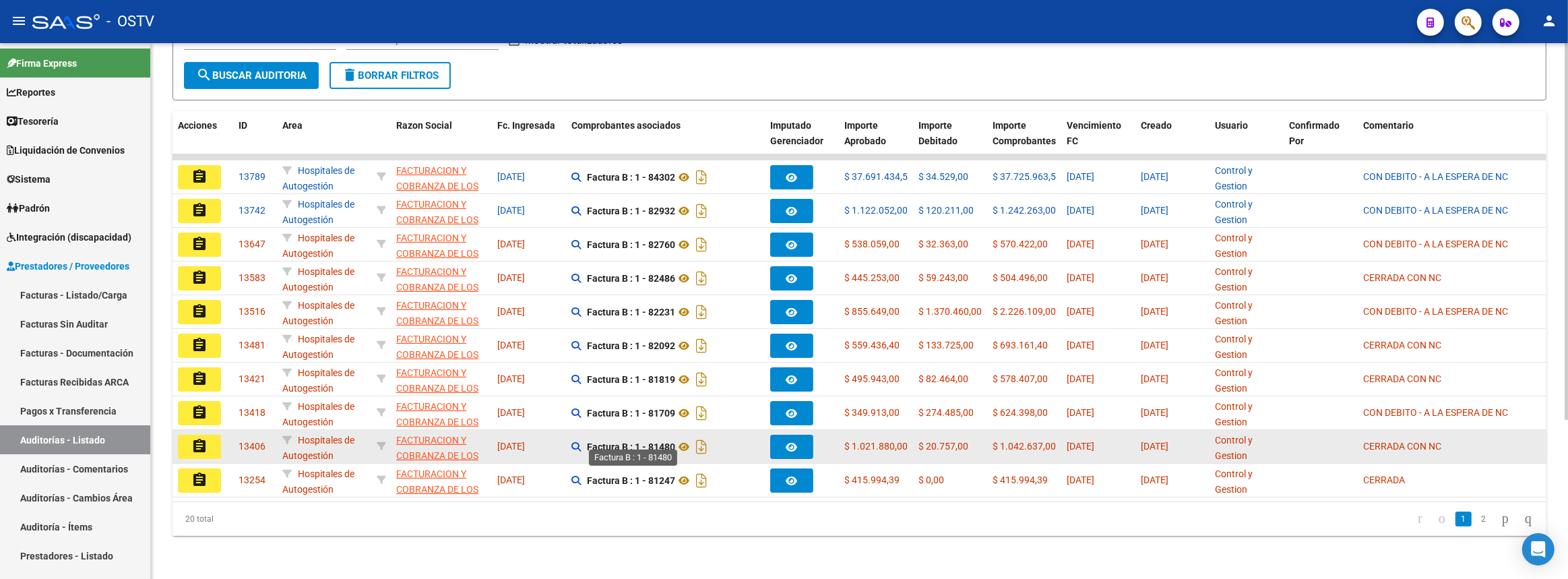
drag, startPoint x: 650, startPoint y: 440, endPoint x: 675, endPoint y: 440, distance: 25.0
click at [675, 442] on strong "Factura B : 1 - 81480" at bounding box center [631, 447] width 89 height 11
copy strong "81480"
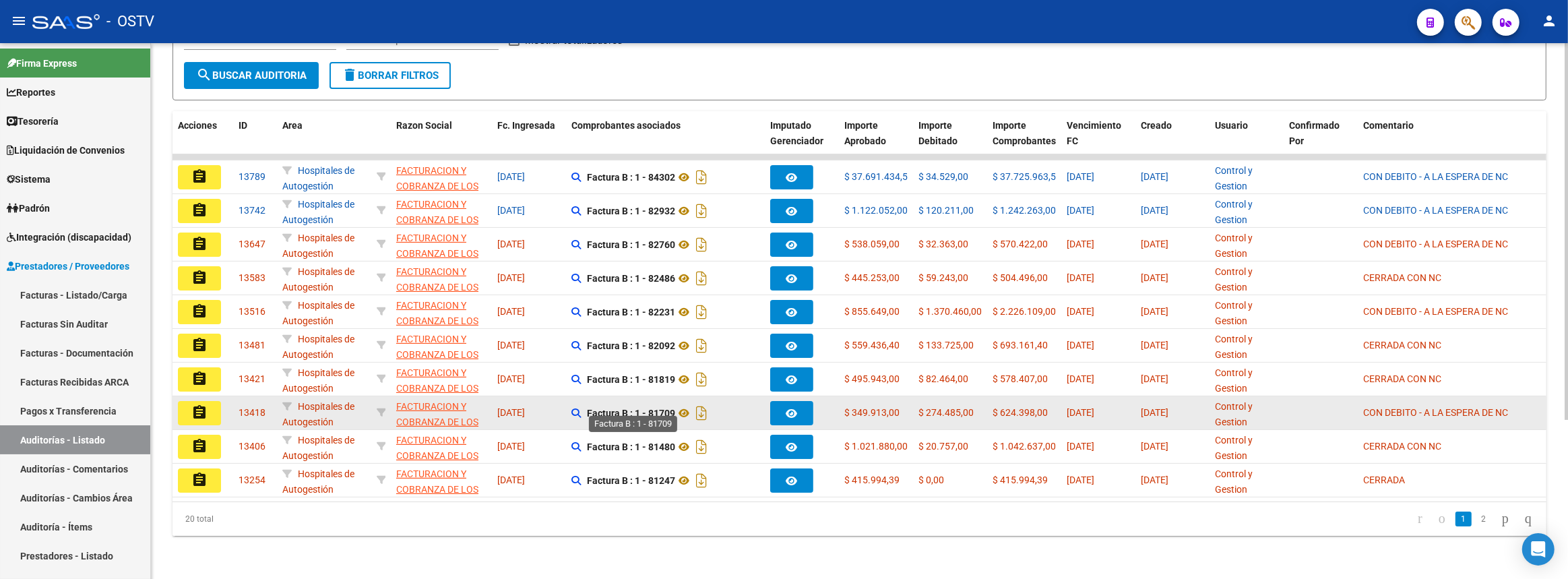
drag, startPoint x: 650, startPoint y: 407, endPoint x: 676, endPoint y: 406, distance: 26.0
click at [675, 407] on strong "Factura B : 1 - 81709" at bounding box center [631, 412] width 89 height 11
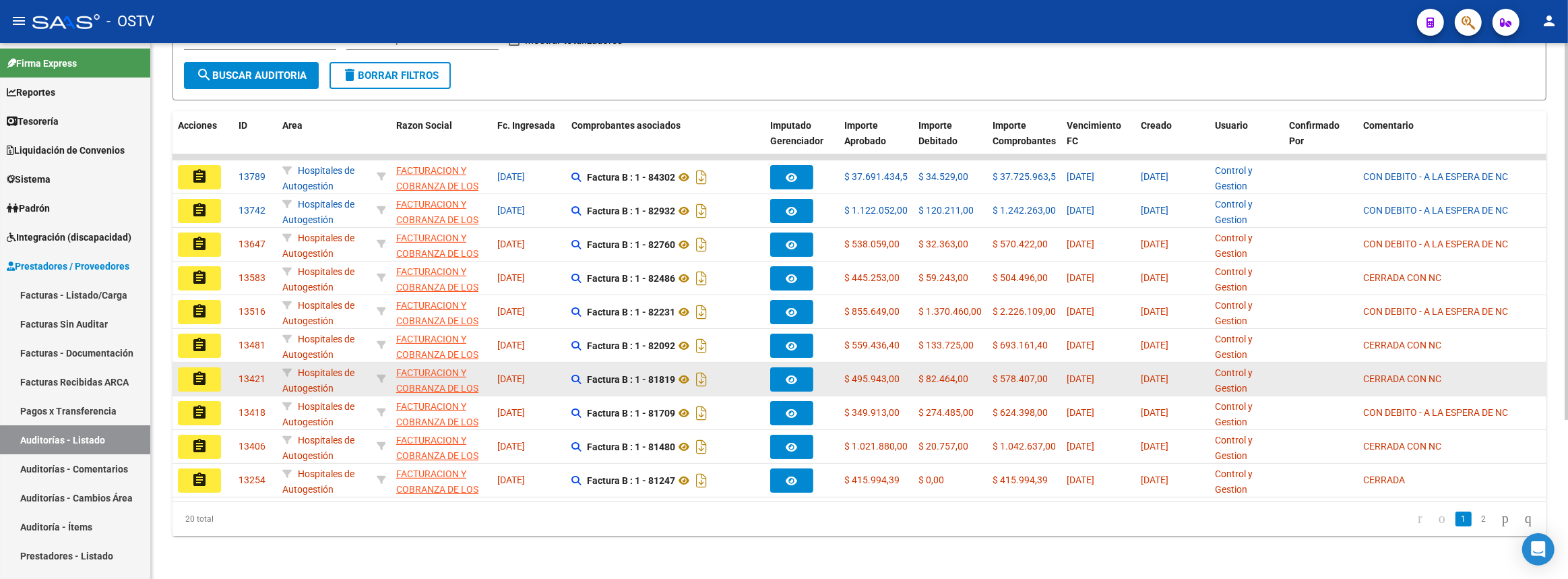
copy strong "81709"
drag, startPoint x: 659, startPoint y: 369, endPoint x: 686, endPoint y: 371, distance: 27.1
click at [686, 374] on span "Factura B : 1 - 81819" at bounding box center [648, 379] width 124 height 11
copy strong "81819"
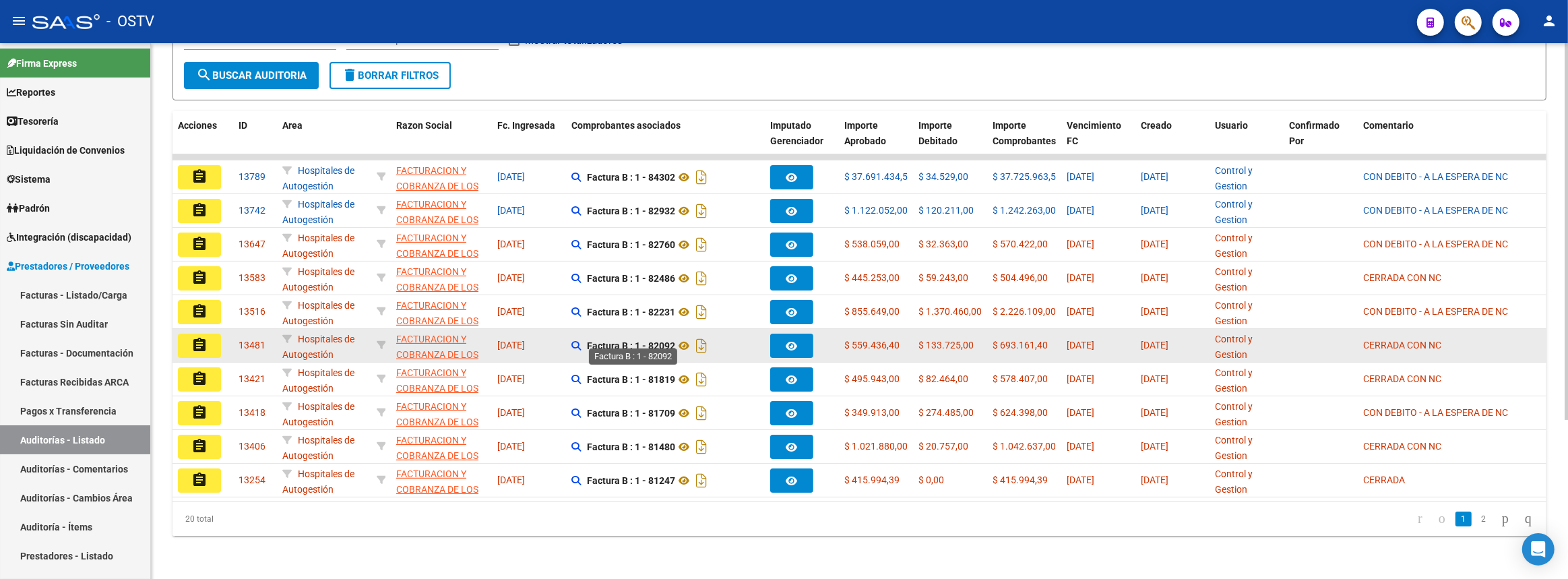
drag, startPoint x: 649, startPoint y: 335, endPoint x: 675, endPoint y: 336, distance: 26.0
click at [675, 340] on strong "Factura B : 1 - 82092" at bounding box center [631, 345] width 89 height 11
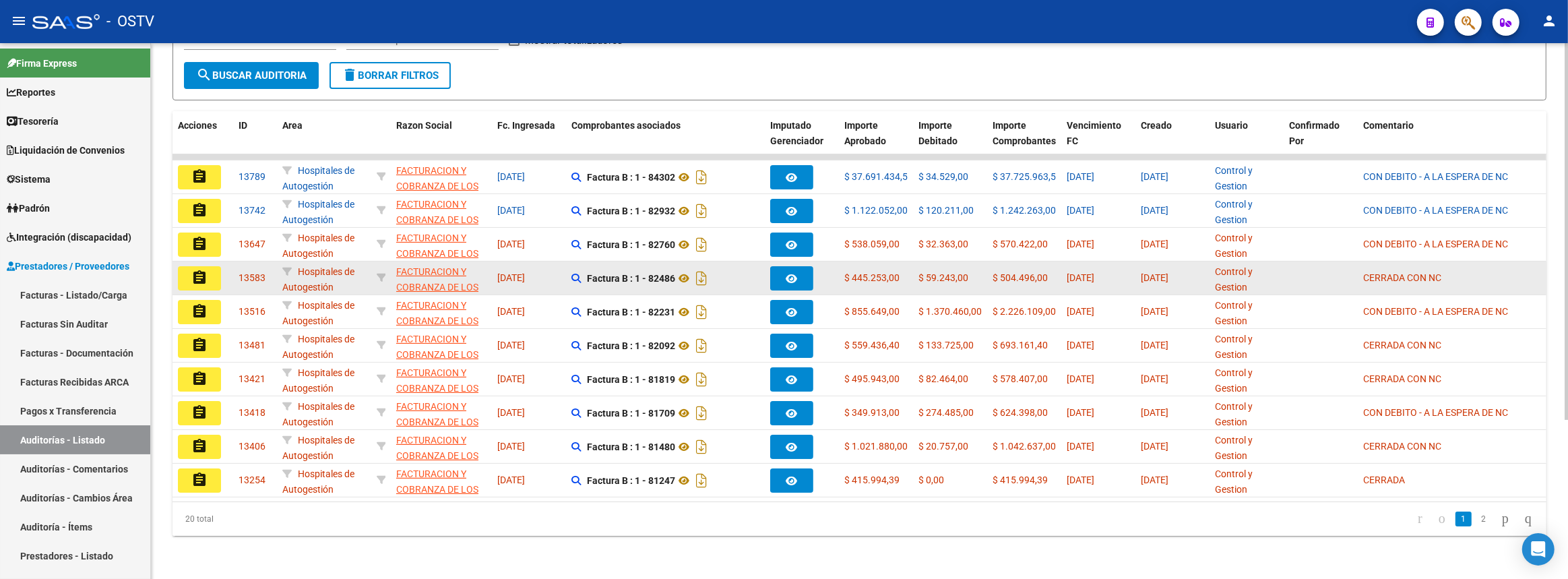
scroll to position [103, 0]
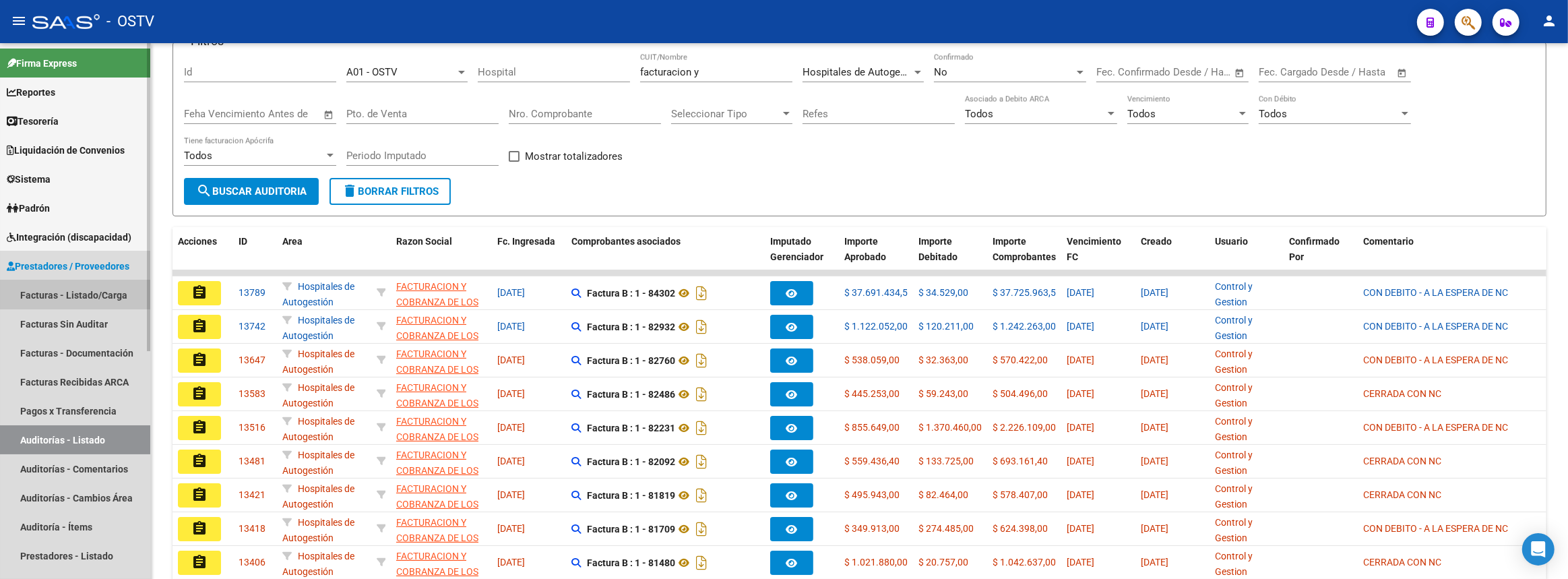
click at [31, 297] on link "Facturas - Listado/Carga" at bounding box center [75, 295] width 150 height 29
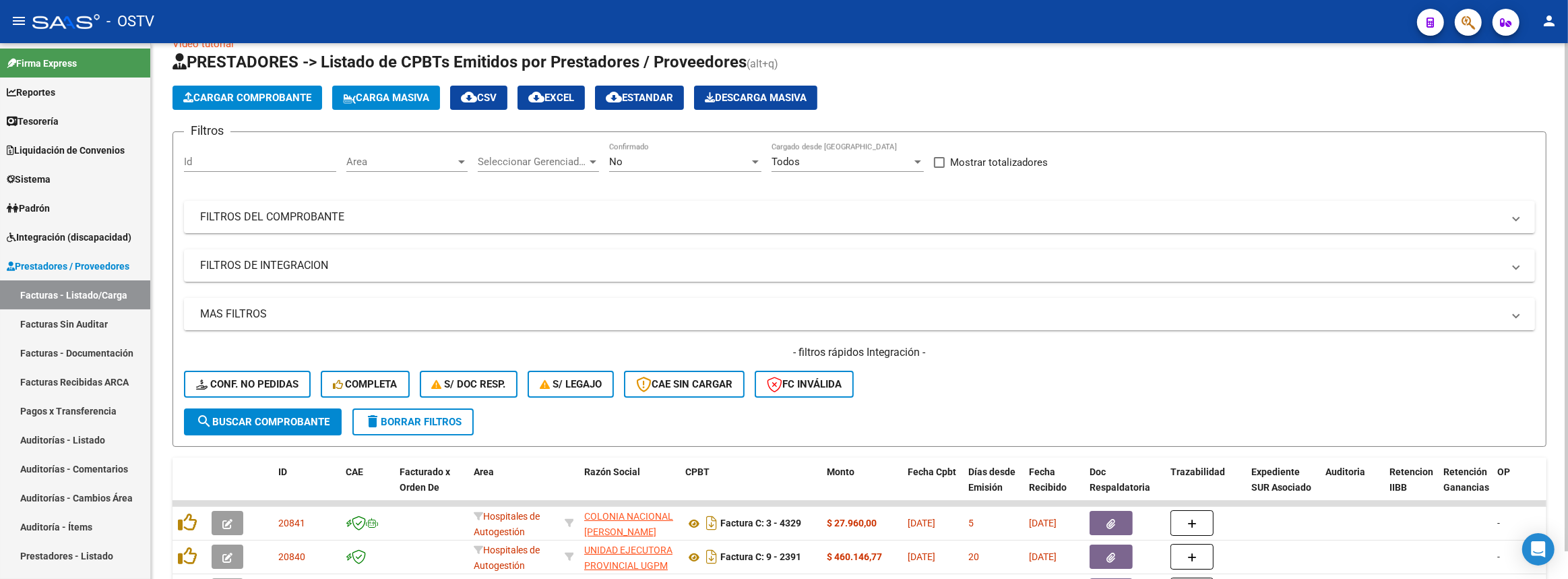
scroll to position [103, 0]
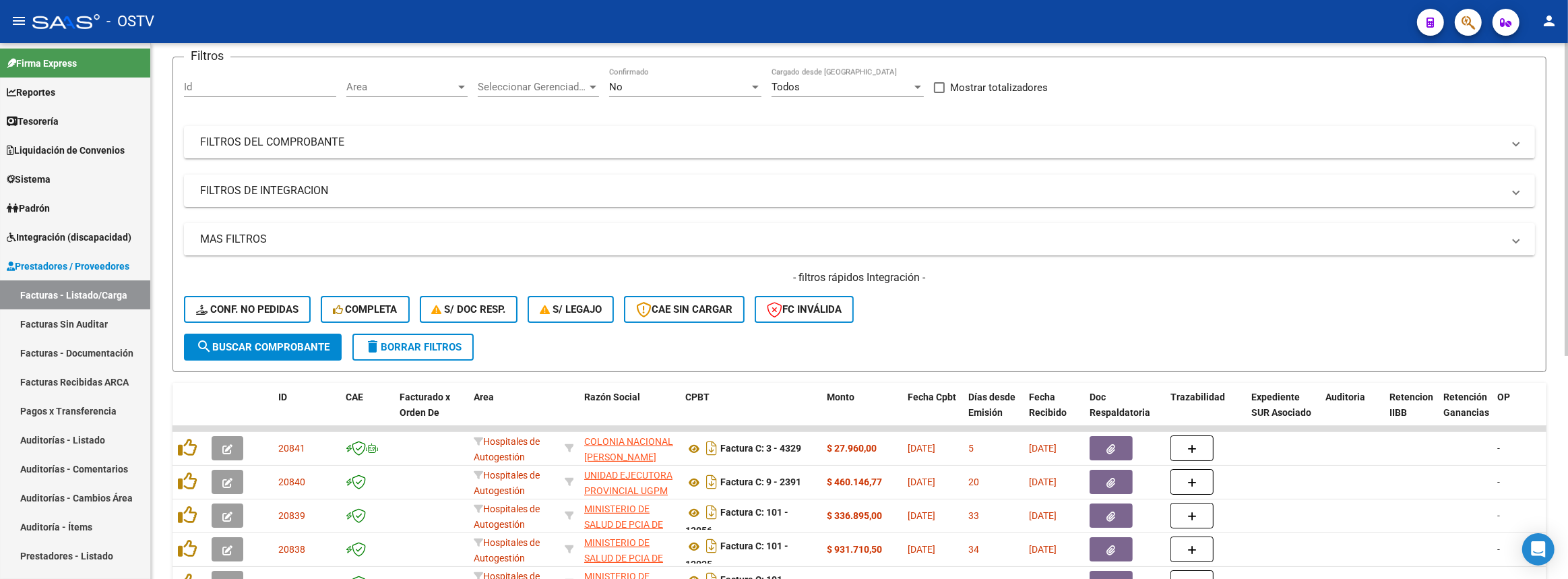
click at [511, 225] on mat-expansion-panel-header "MAS FILTROS" at bounding box center [859, 239] width 1351 height 32
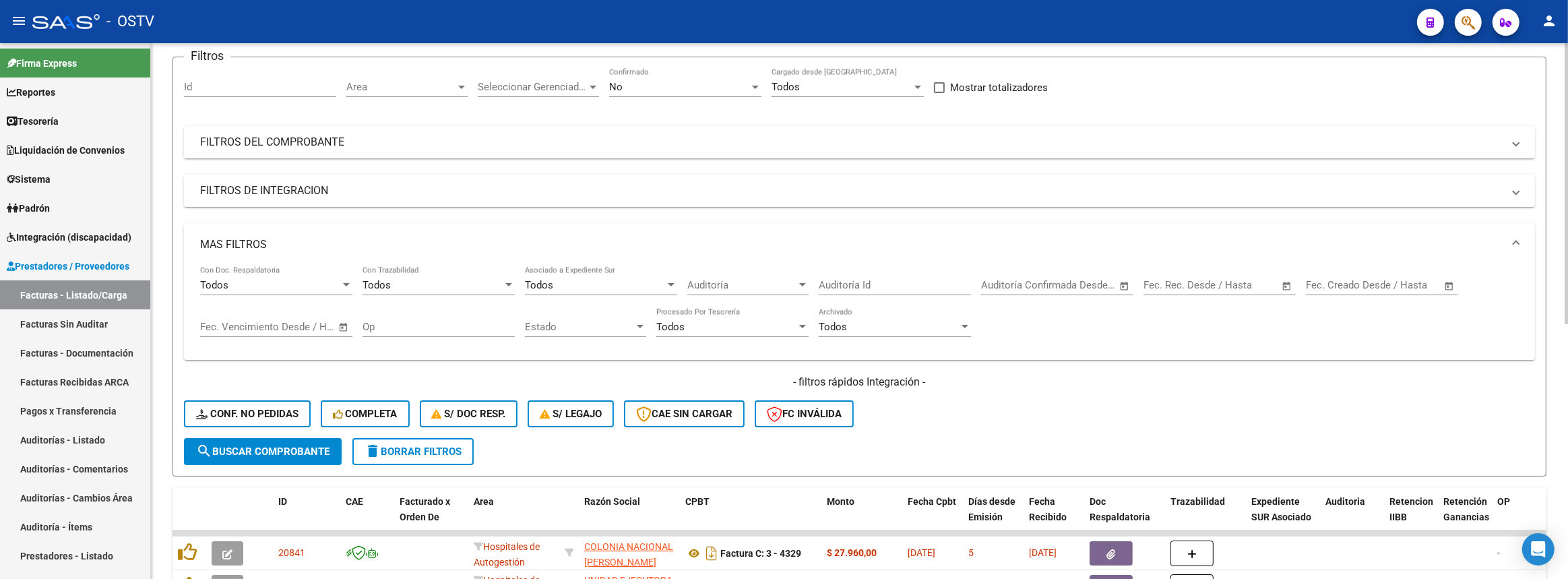
click at [515, 145] on mat-panel-title "FILTROS DEL COMPROBANTE" at bounding box center [851, 142] width 1302 height 15
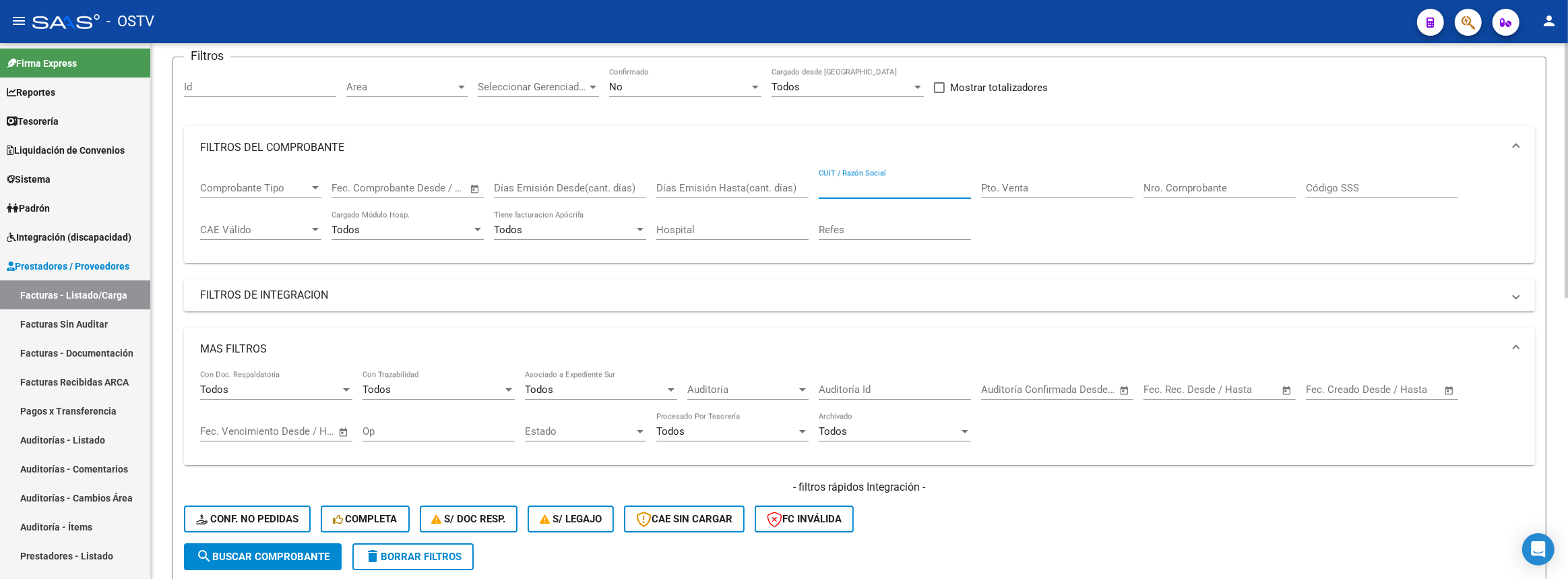
click at [890, 184] on input "CUIT / Razón Social" at bounding box center [894, 188] width 152 height 12
type input "c"
type input "facturacion"
click at [549, 75] on div "Seleccionar Gerenciador Seleccionar Gerenciador" at bounding box center [538, 82] width 121 height 29
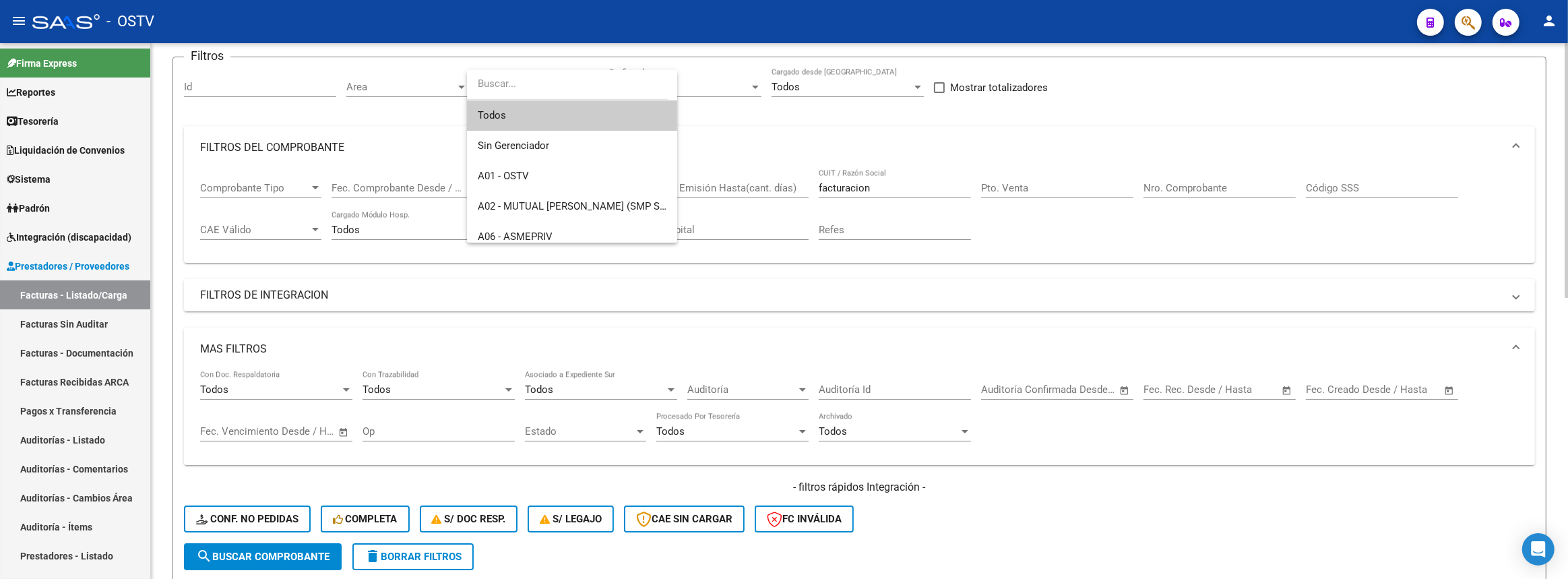
click at [823, 112] on div at bounding box center [784, 290] width 1568 height 579
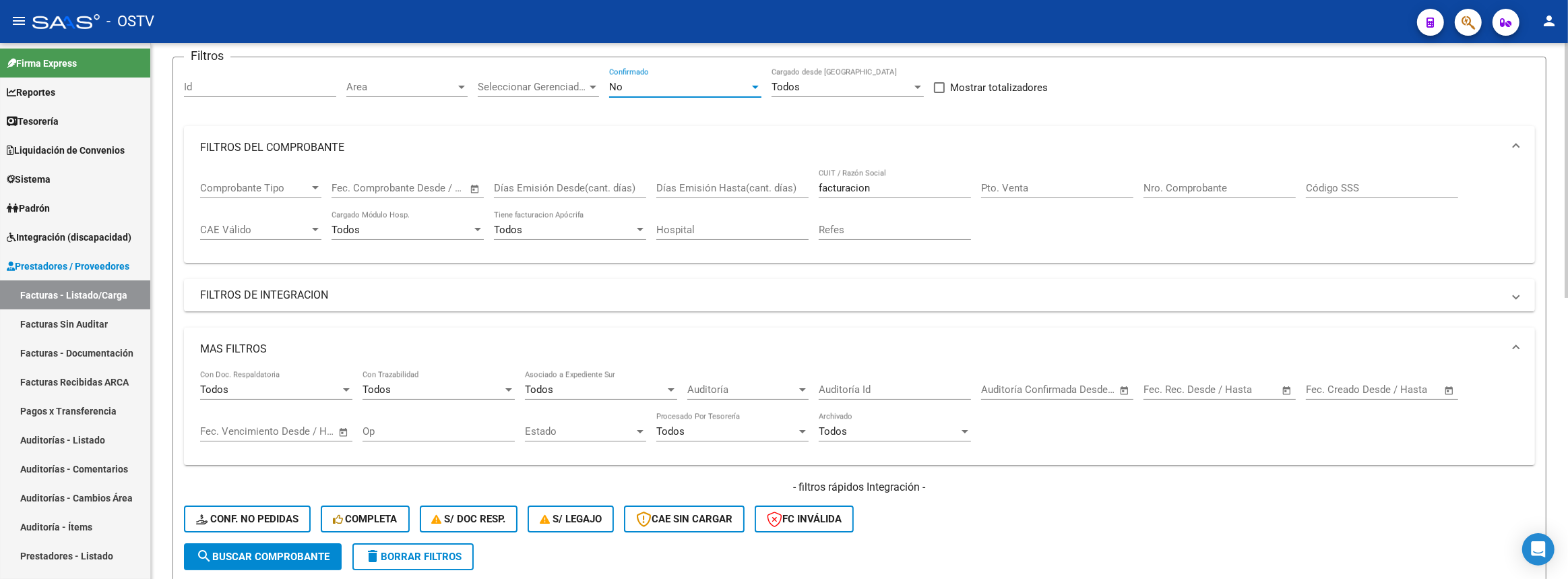
click at [744, 85] on div "No" at bounding box center [679, 86] width 140 height 12
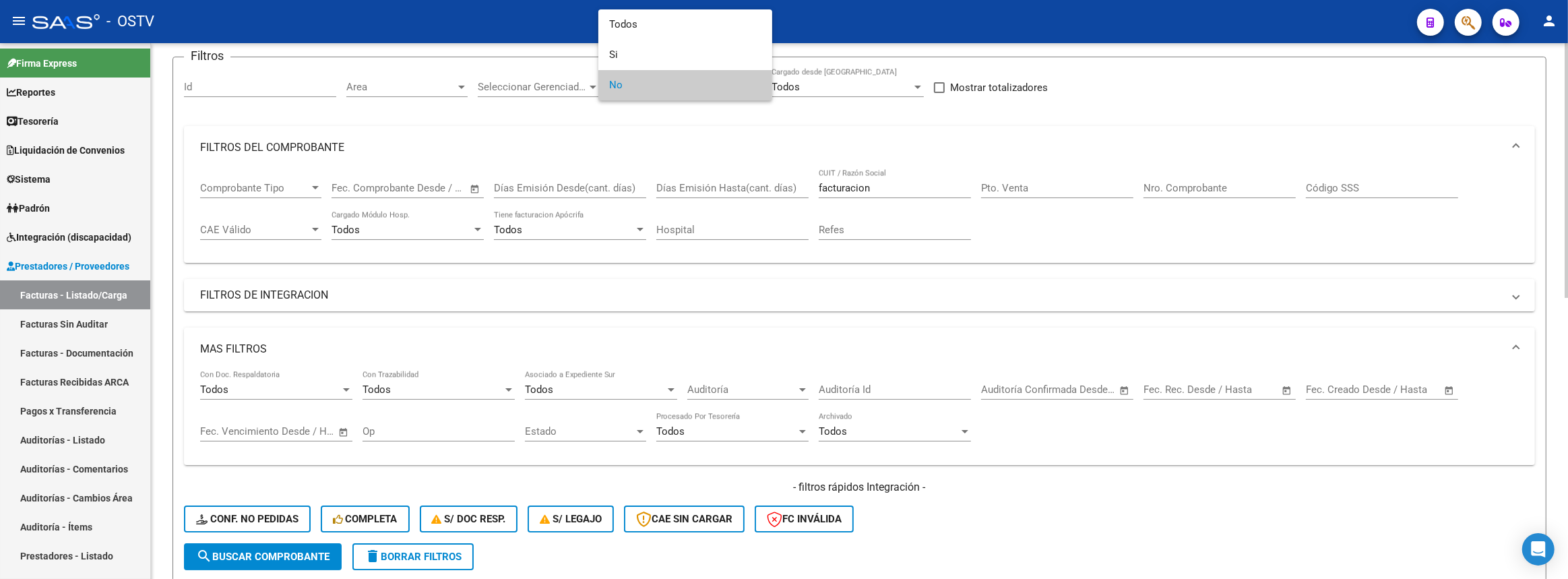
click at [715, 110] on div at bounding box center [784, 290] width 1568 height 579
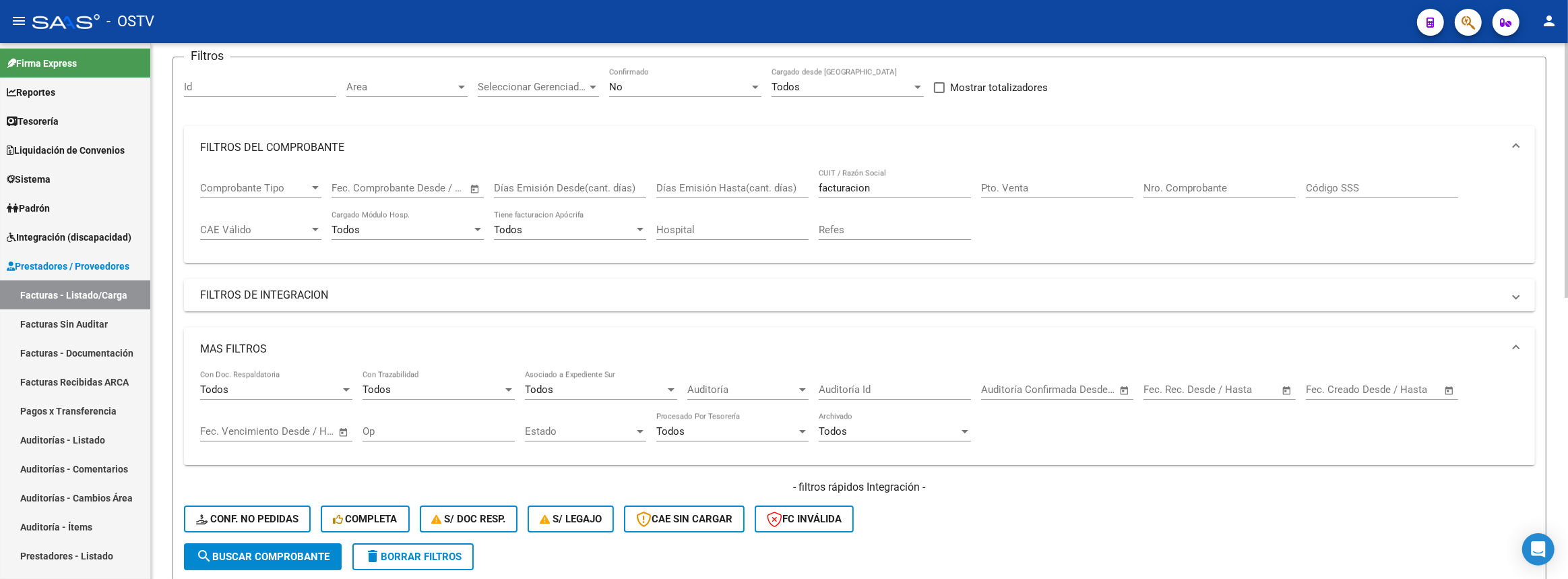
click at [425, 85] on span "Area" at bounding box center [401, 86] width 109 height 12
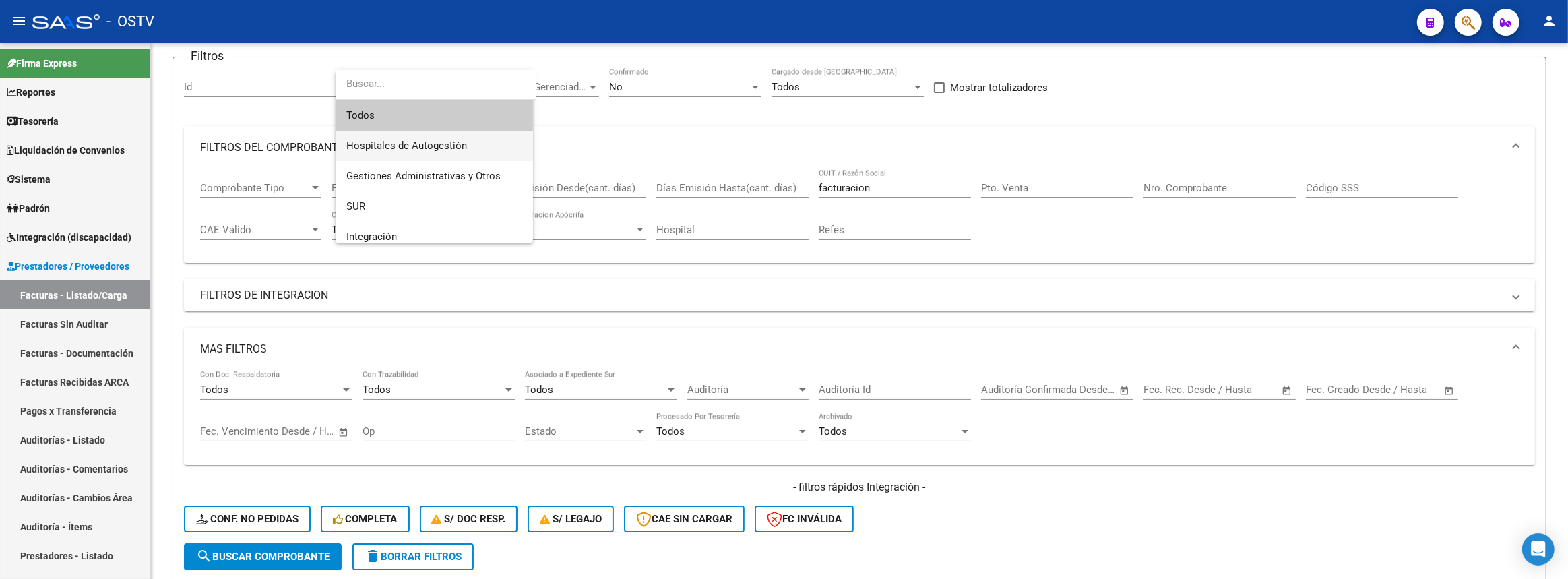
click at [407, 152] on span "Hospitales de Autogestión" at bounding box center [435, 146] width 176 height 30
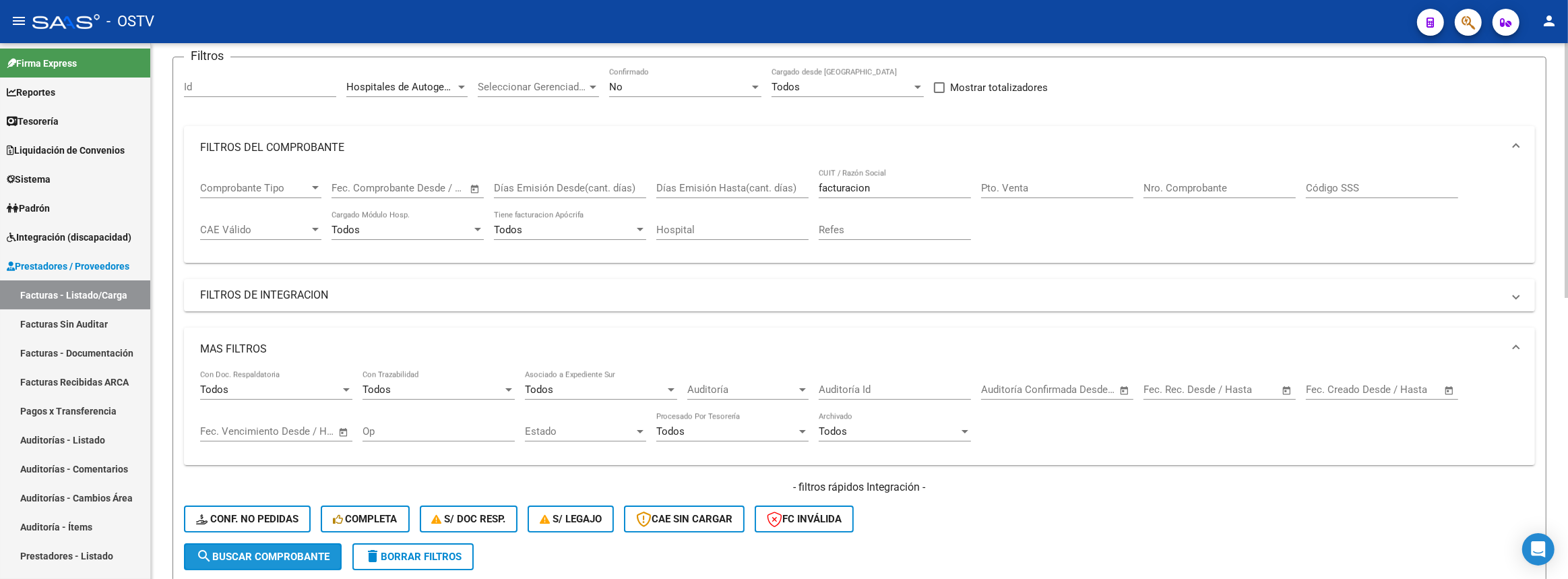
click at [294, 551] on span "search Buscar Comprobante" at bounding box center [262, 556] width 134 height 12
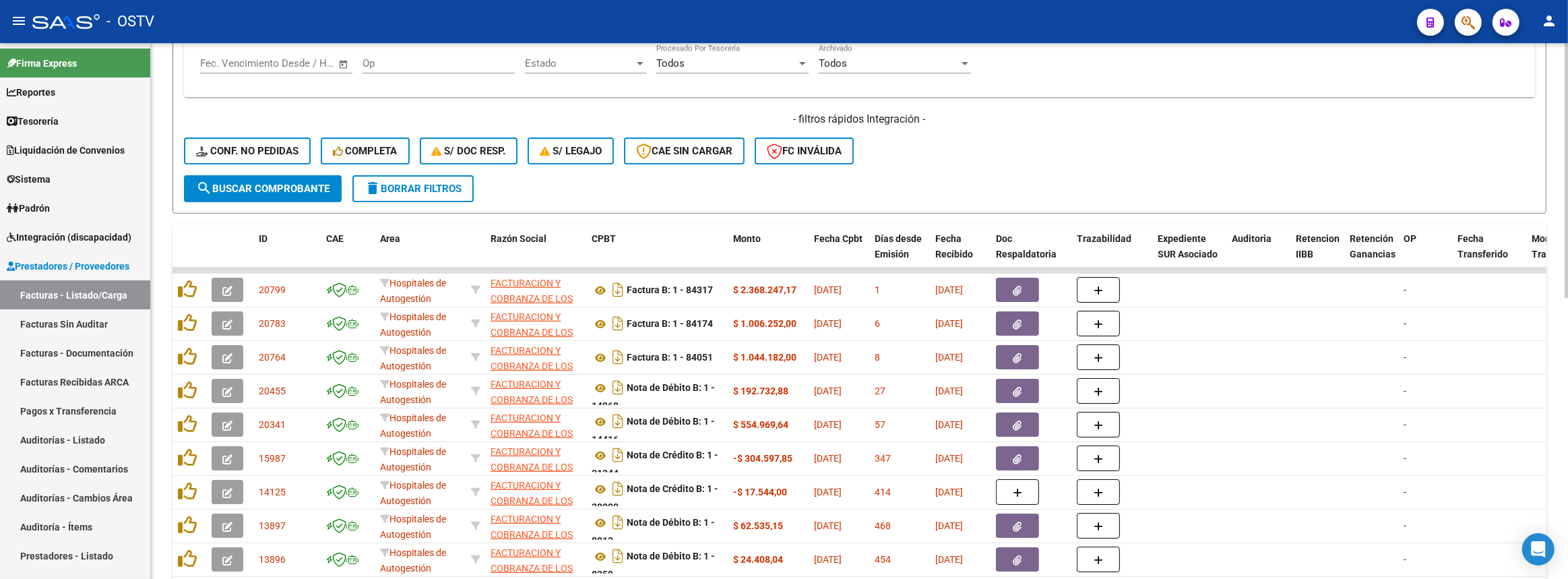
scroll to position [590, 0]
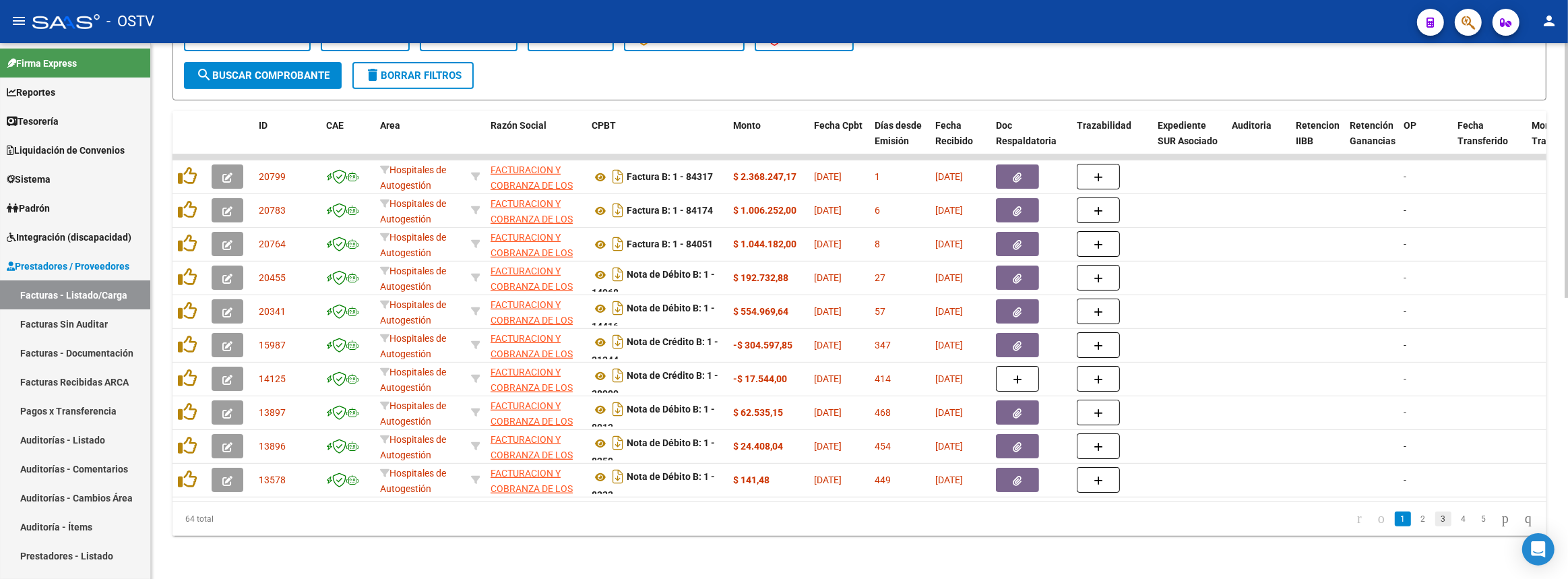
click at [1436, 520] on link "3" at bounding box center [1443, 519] width 16 height 15
click at [1455, 523] on link "4" at bounding box center [1463, 519] width 16 height 15
click at [1394, 525] on link "2" at bounding box center [1402, 519] width 16 height 15
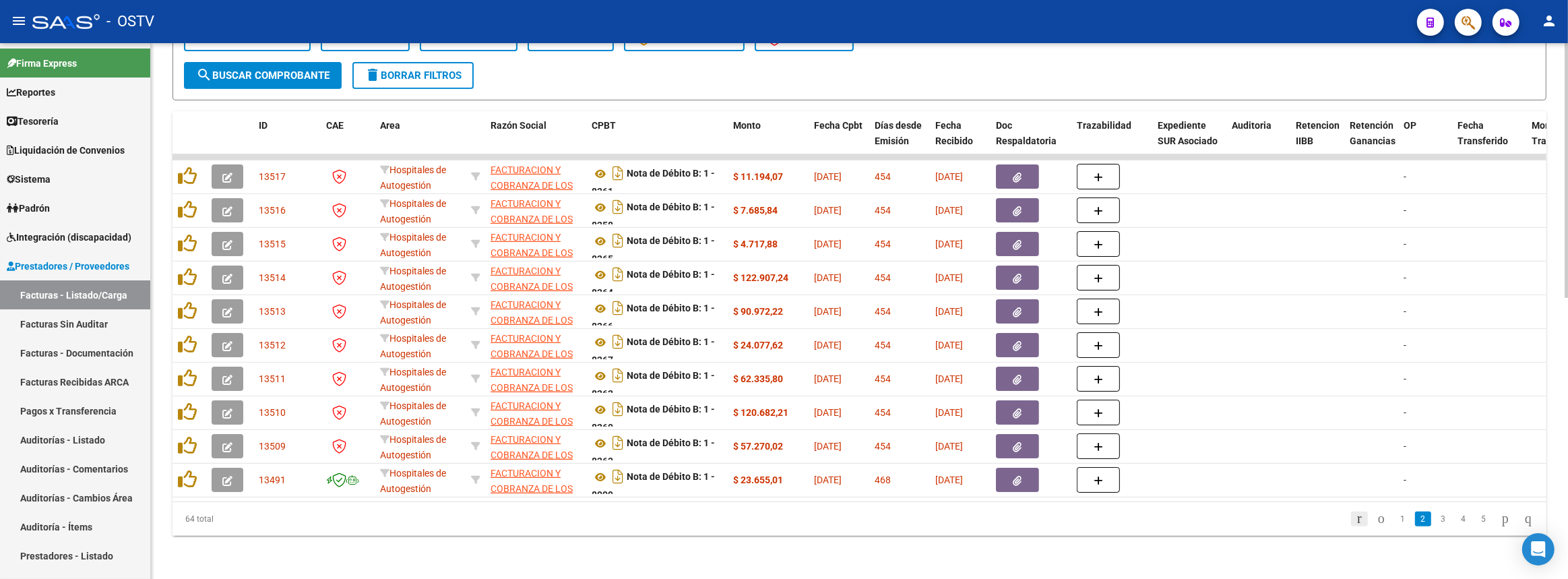
click at [1355, 523] on icon "go to first page" at bounding box center [1359, 518] width 9 height 16
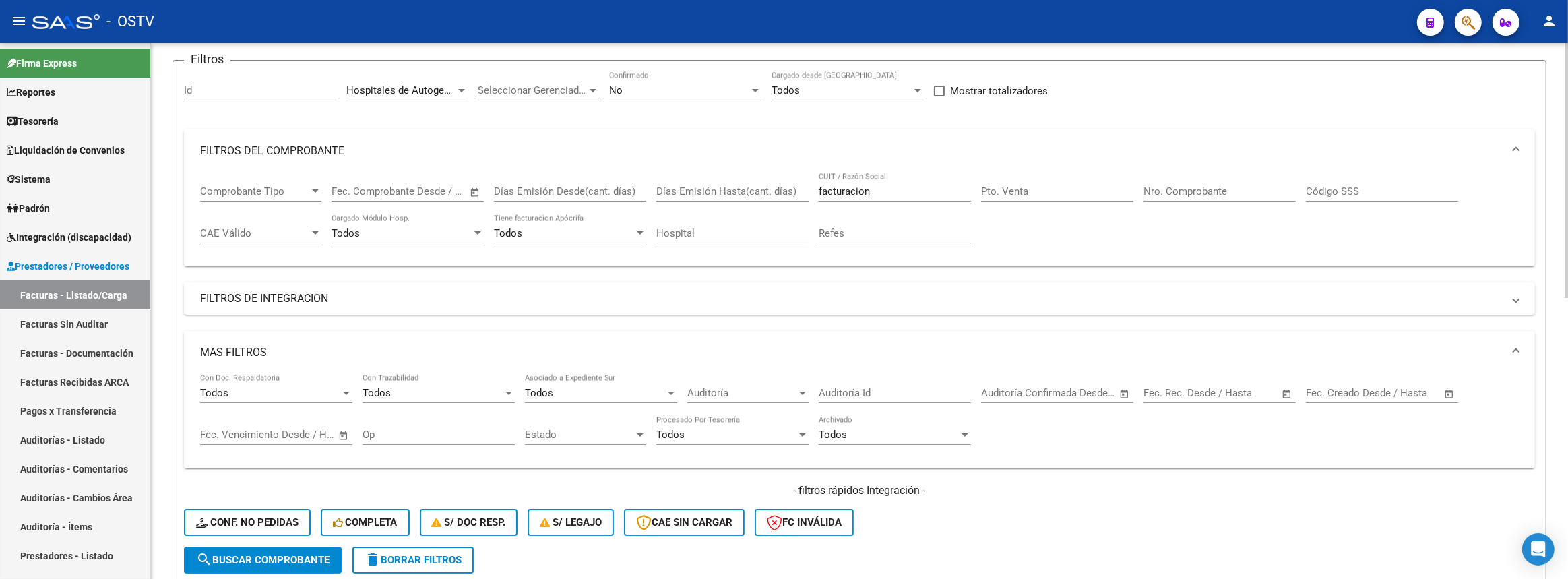
scroll to position [0, 0]
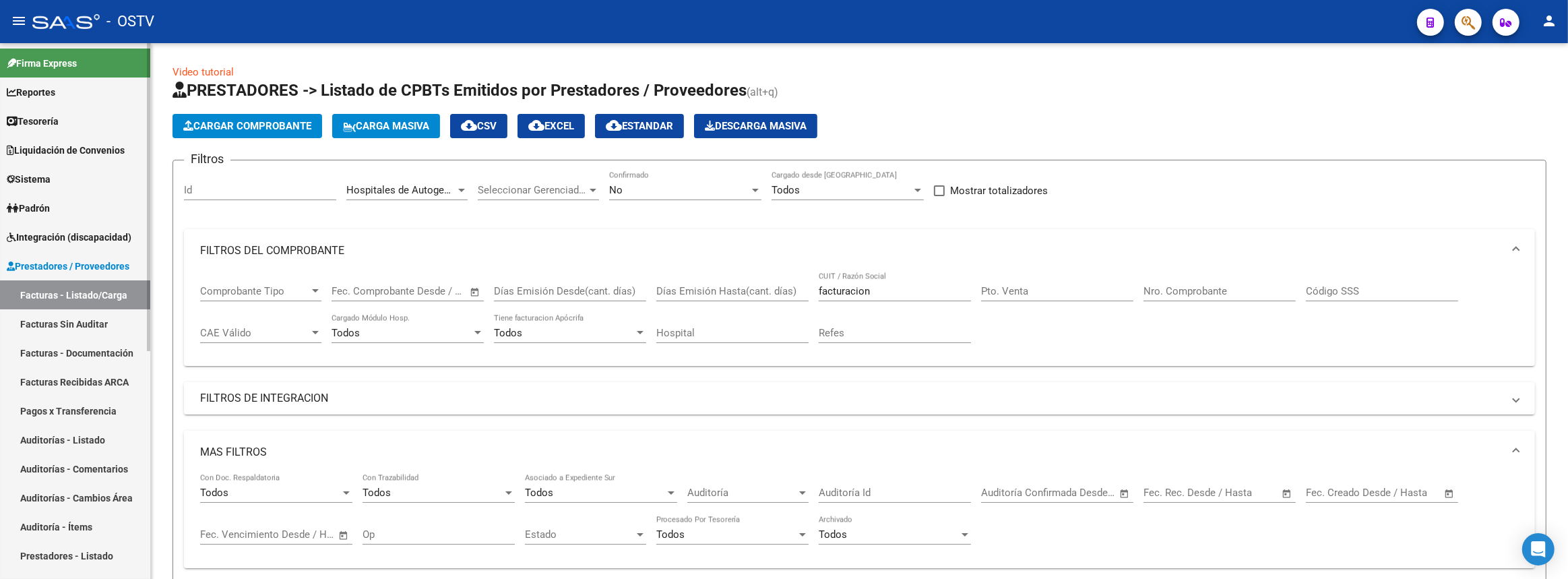
click at [59, 440] on link "Auditorías - Listado" at bounding box center [75, 440] width 150 height 29
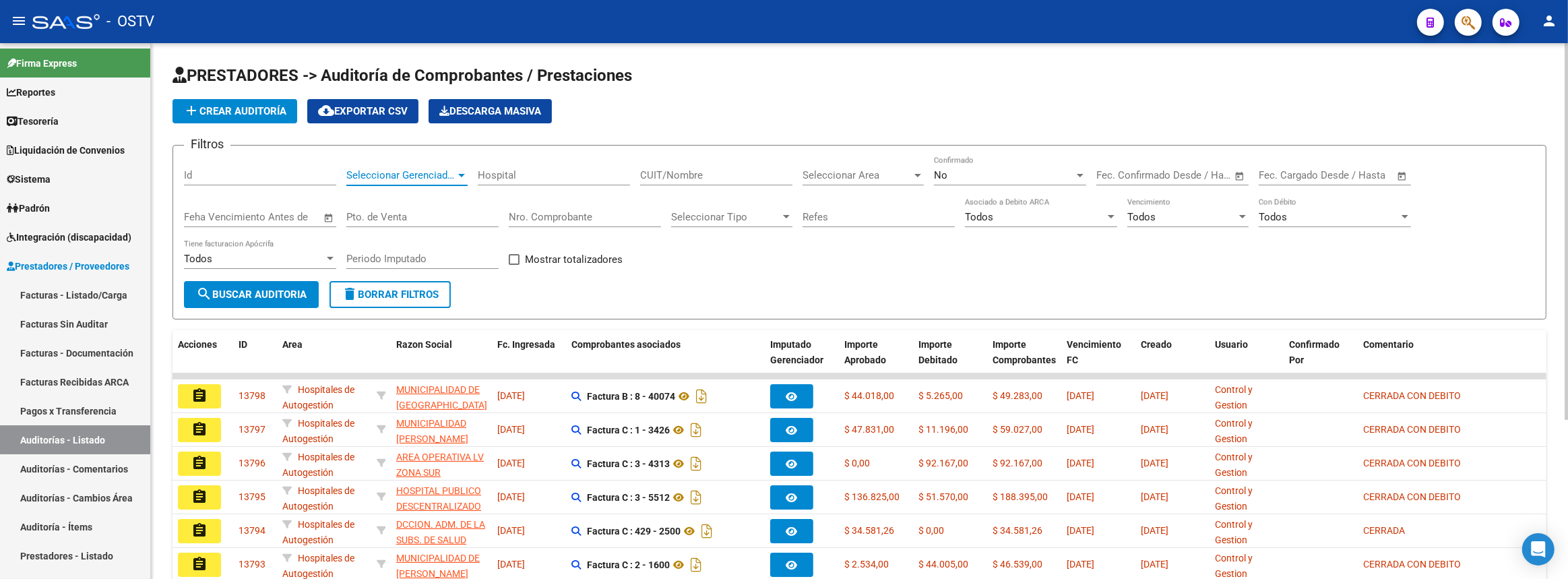
click at [406, 179] on span "Seleccionar Gerenciador" at bounding box center [401, 175] width 109 height 12
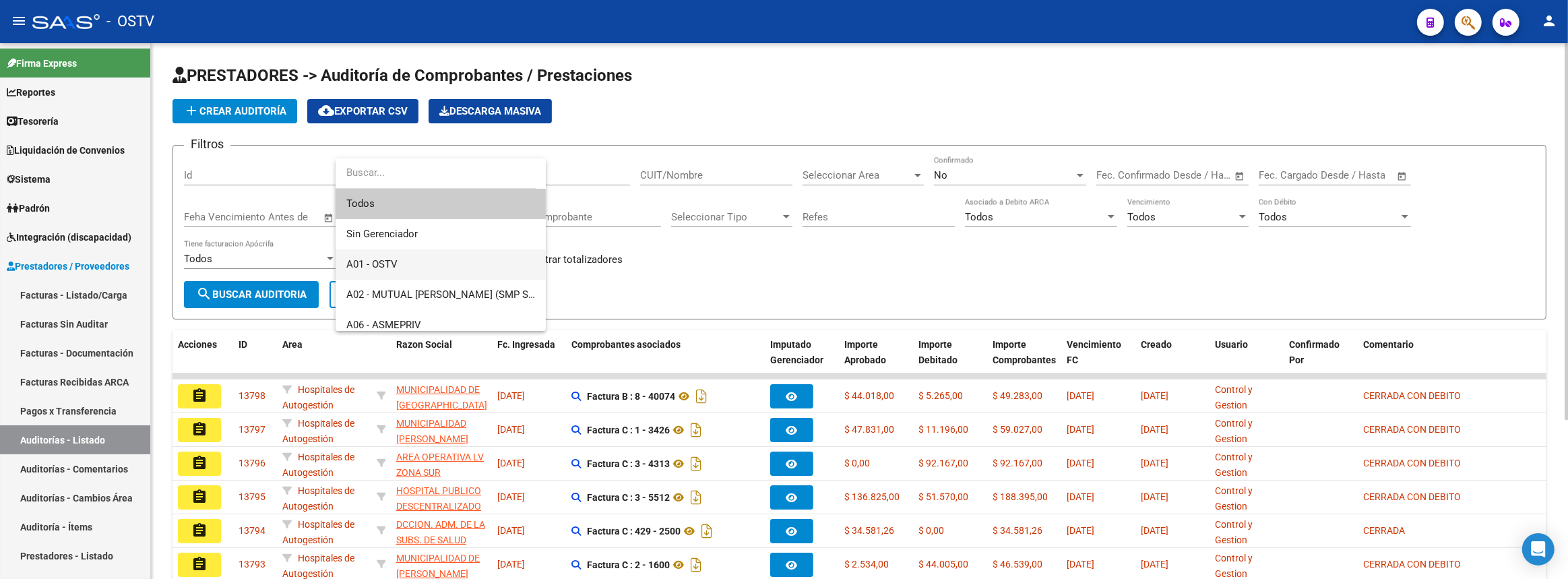
drag, startPoint x: 407, startPoint y: 254, endPoint x: 738, endPoint y: 198, distance: 335.7
click at [407, 255] on span "A01 - OSTV" at bounding box center [441, 264] width 189 height 30
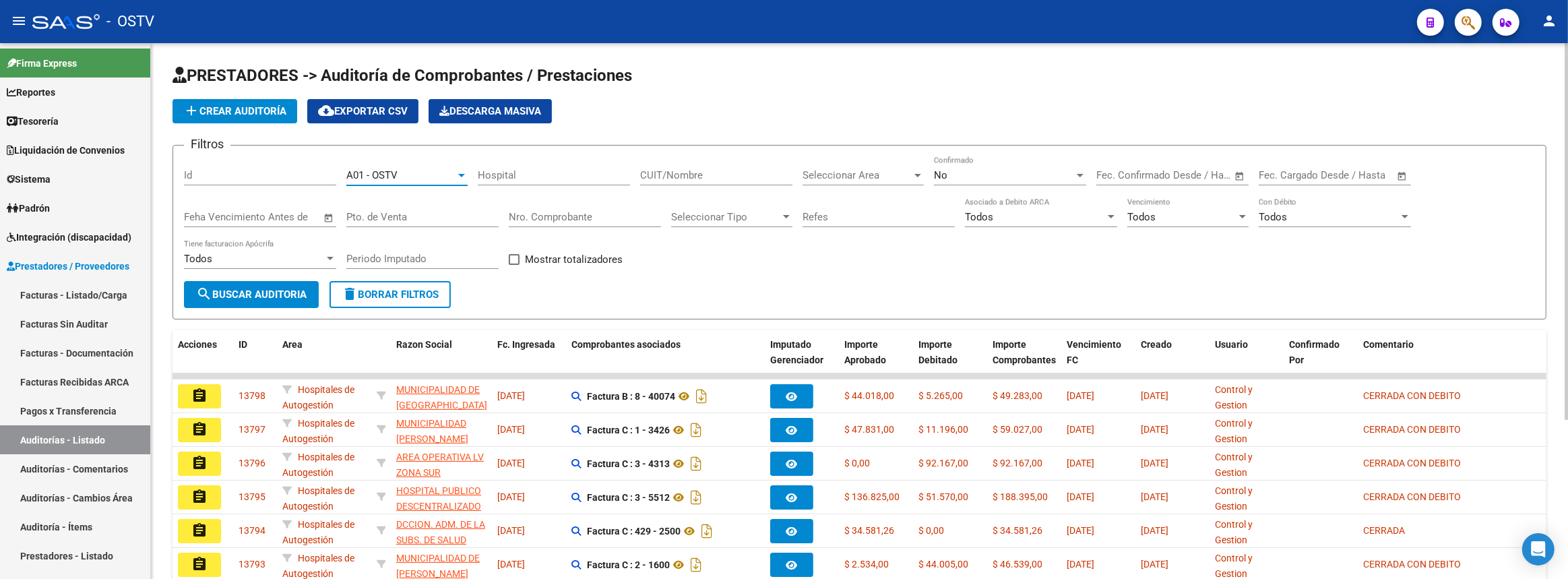
click at [818, 175] on span "Seleccionar Area" at bounding box center [857, 175] width 109 height 12
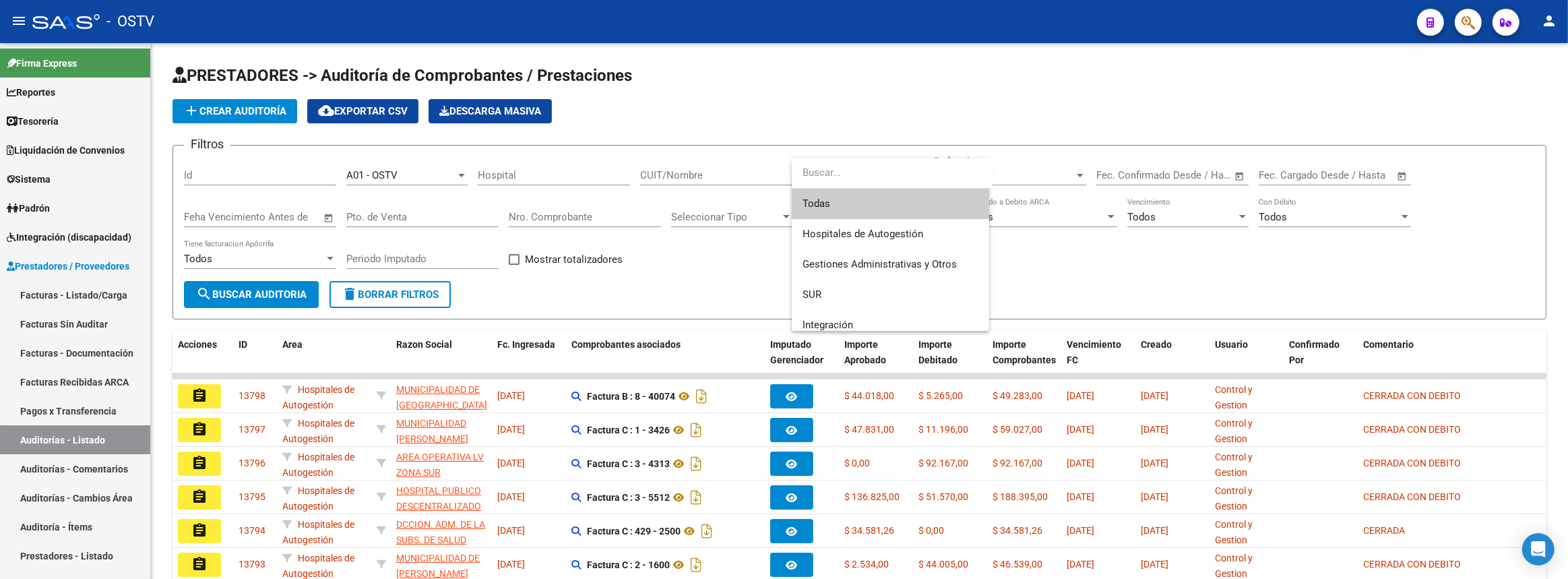
scroll to position [61, 0]
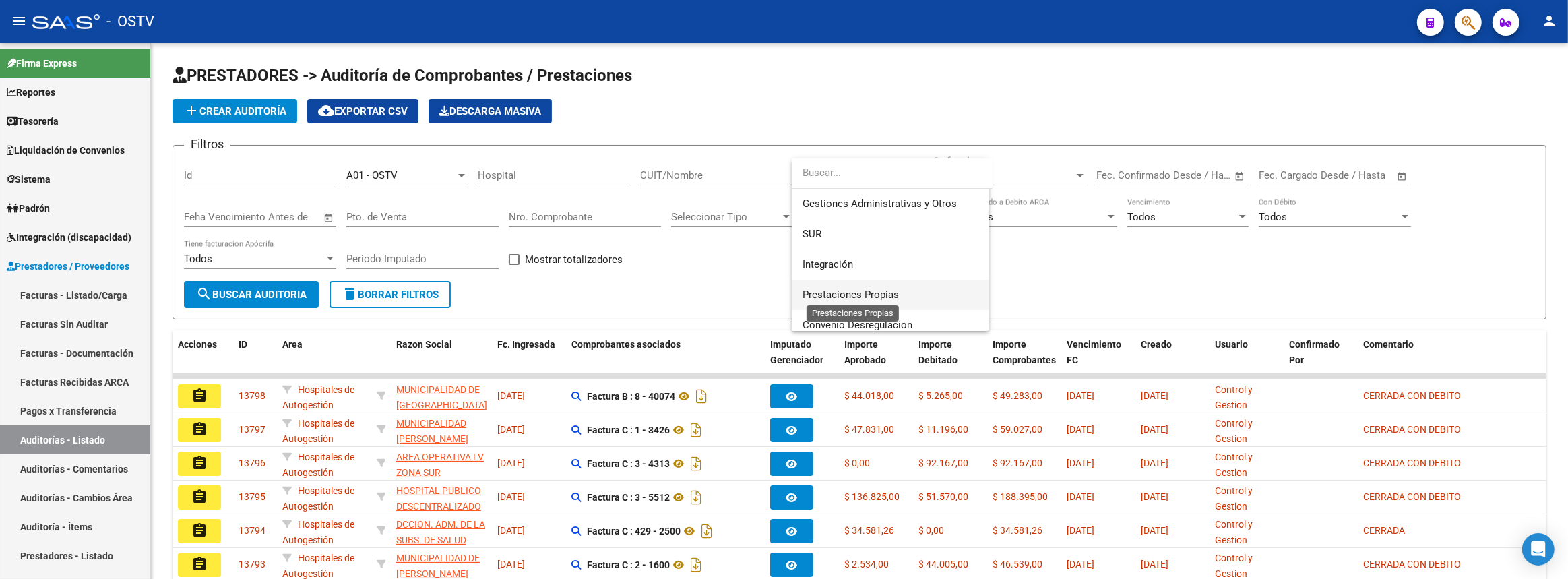
click at [864, 295] on span "Prestaciones Propias" at bounding box center [850, 294] width 96 height 12
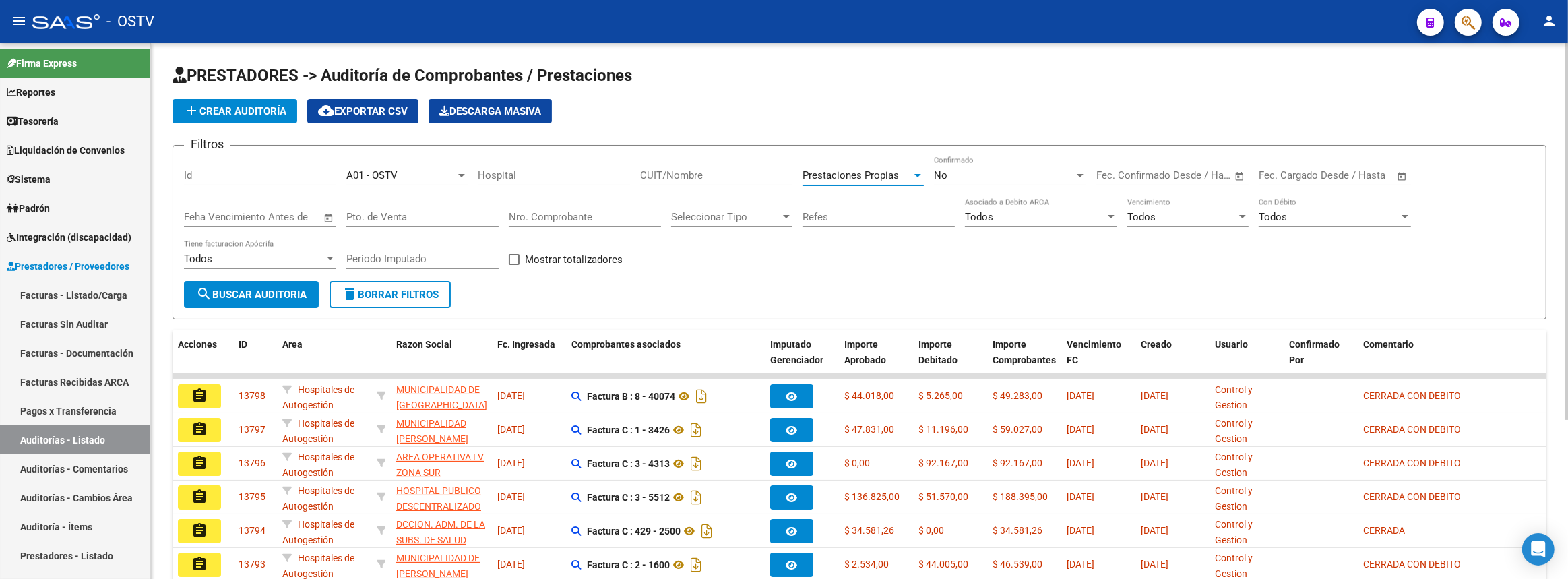
click at [288, 290] on span "search Buscar Auditoria" at bounding box center [251, 294] width 111 height 12
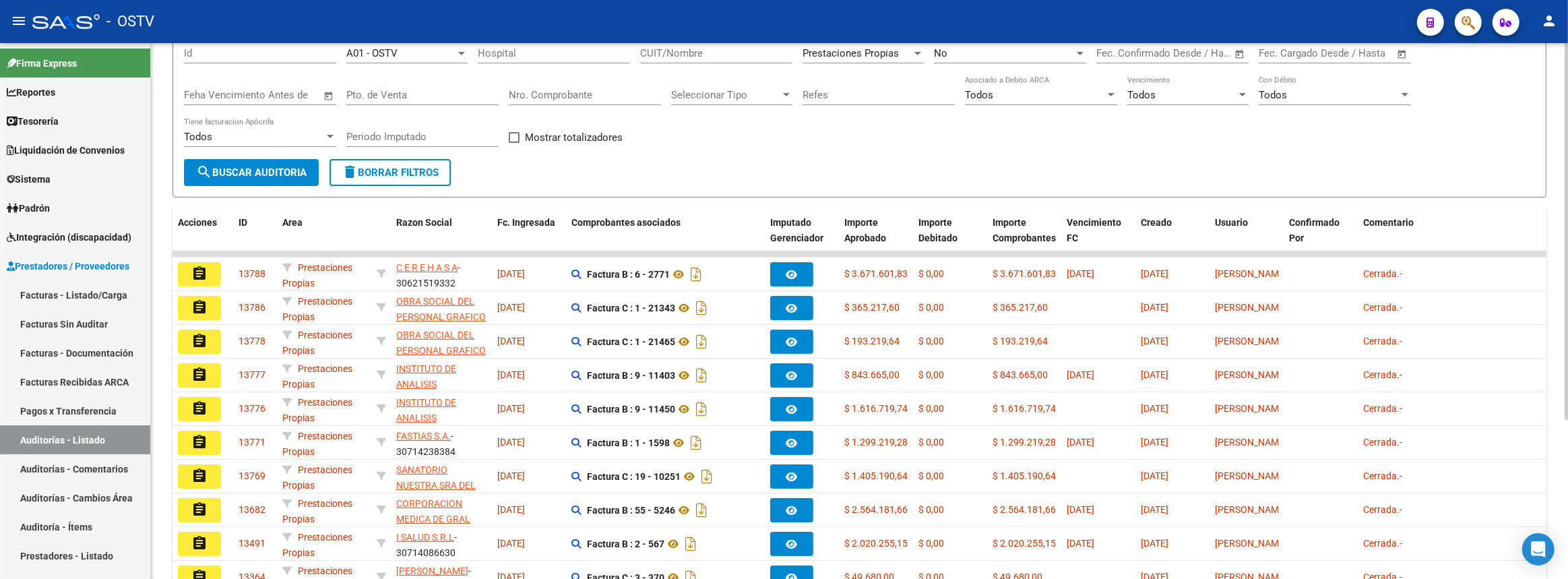
scroll to position [183, 0]
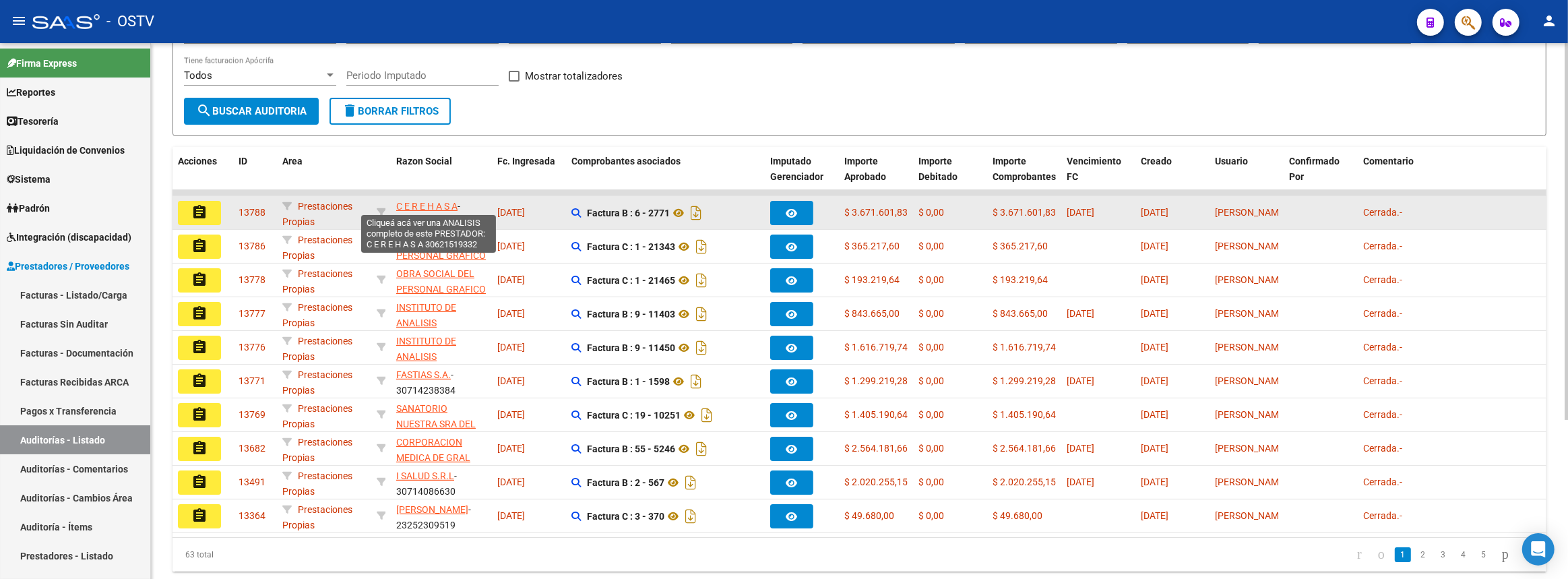
click at [435, 207] on span "C E R E H A S A" at bounding box center [427, 206] width 61 height 11
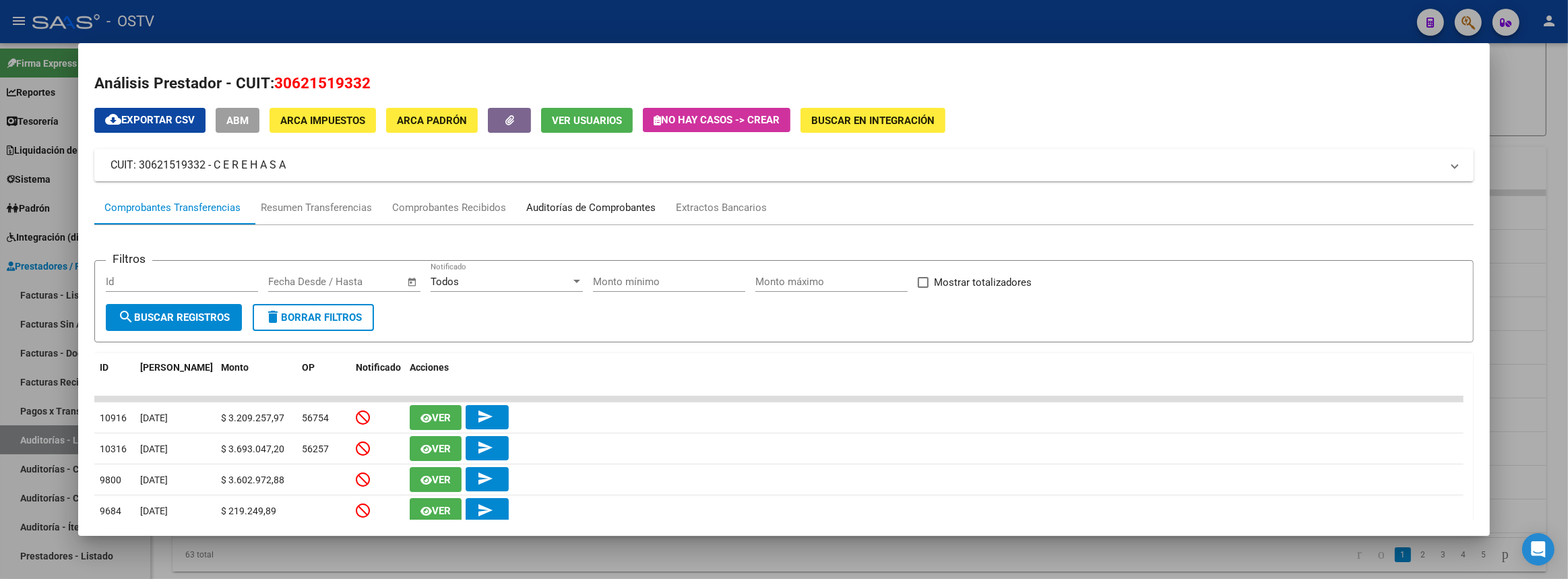
click at [550, 207] on div "Auditorías de Comprobantes" at bounding box center [590, 208] width 129 height 16
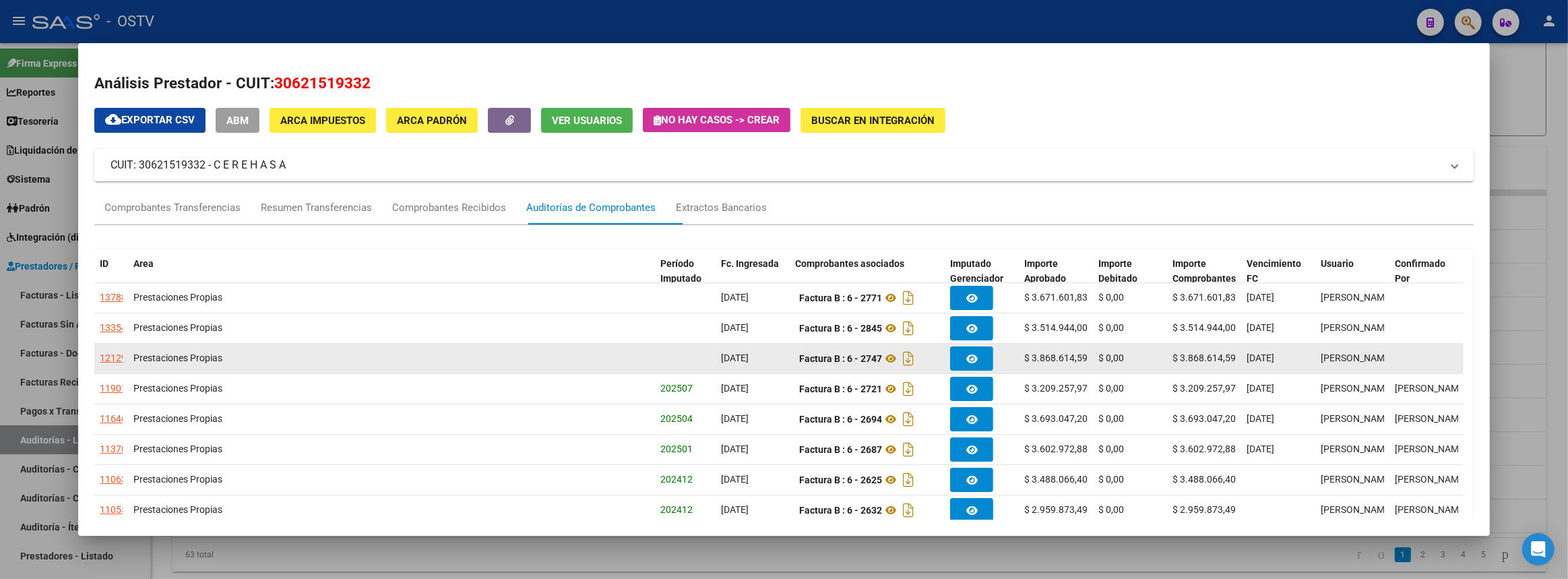
click at [112, 355] on div "12129" at bounding box center [114, 358] width 27 height 16
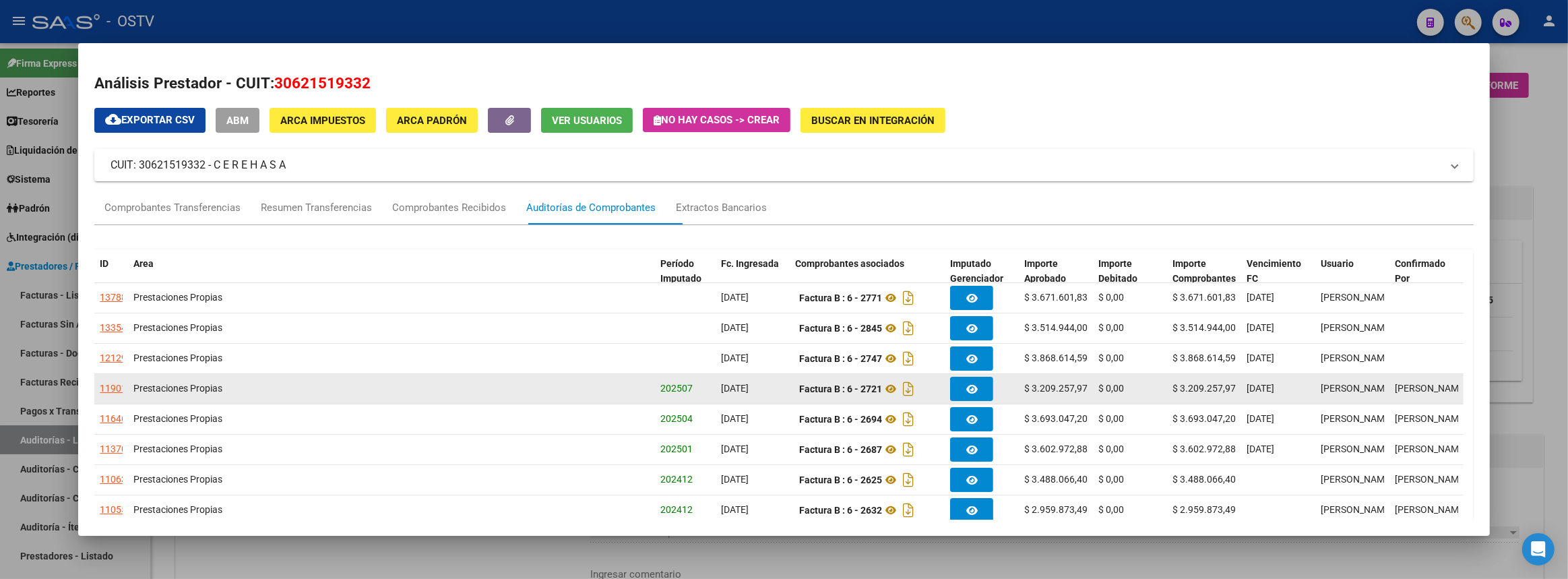
scroll to position [69, 0]
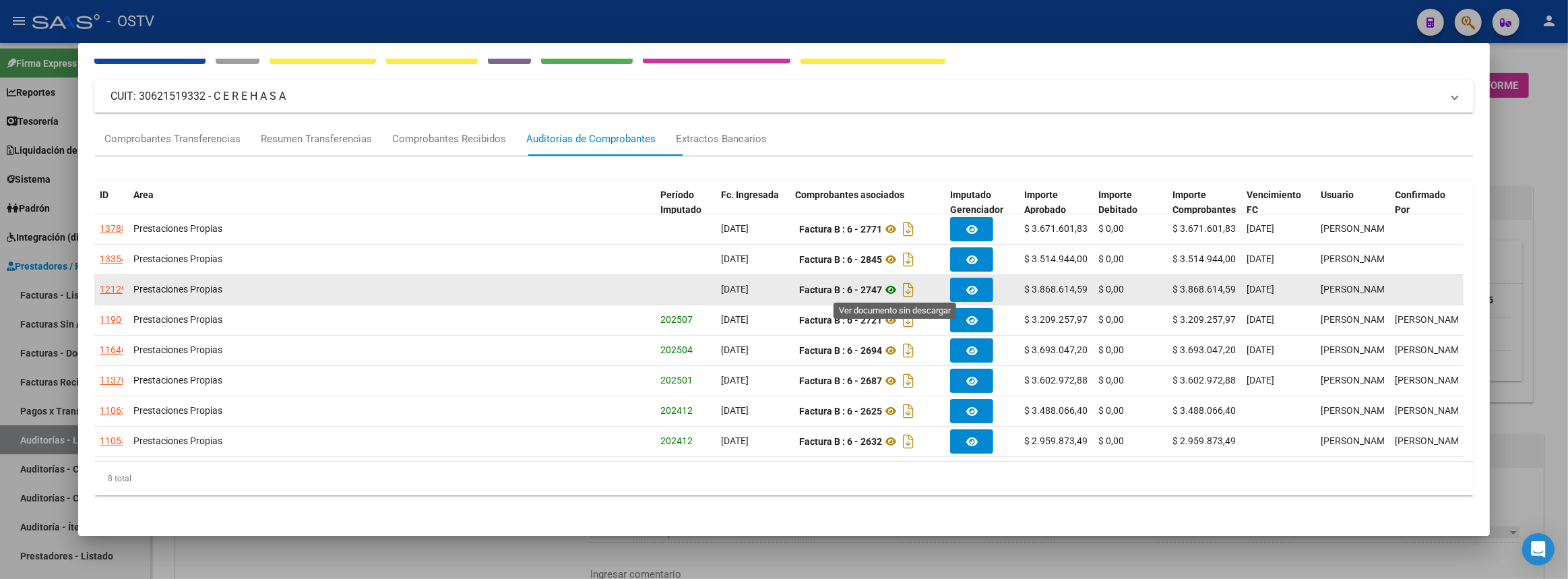
drag, startPoint x: 863, startPoint y: 289, endPoint x: 893, endPoint y: 288, distance: 30.0
click at [893, 288] on span "Factura B : 6 - 2747" at bounding box center [858, 290] width 118 height 11
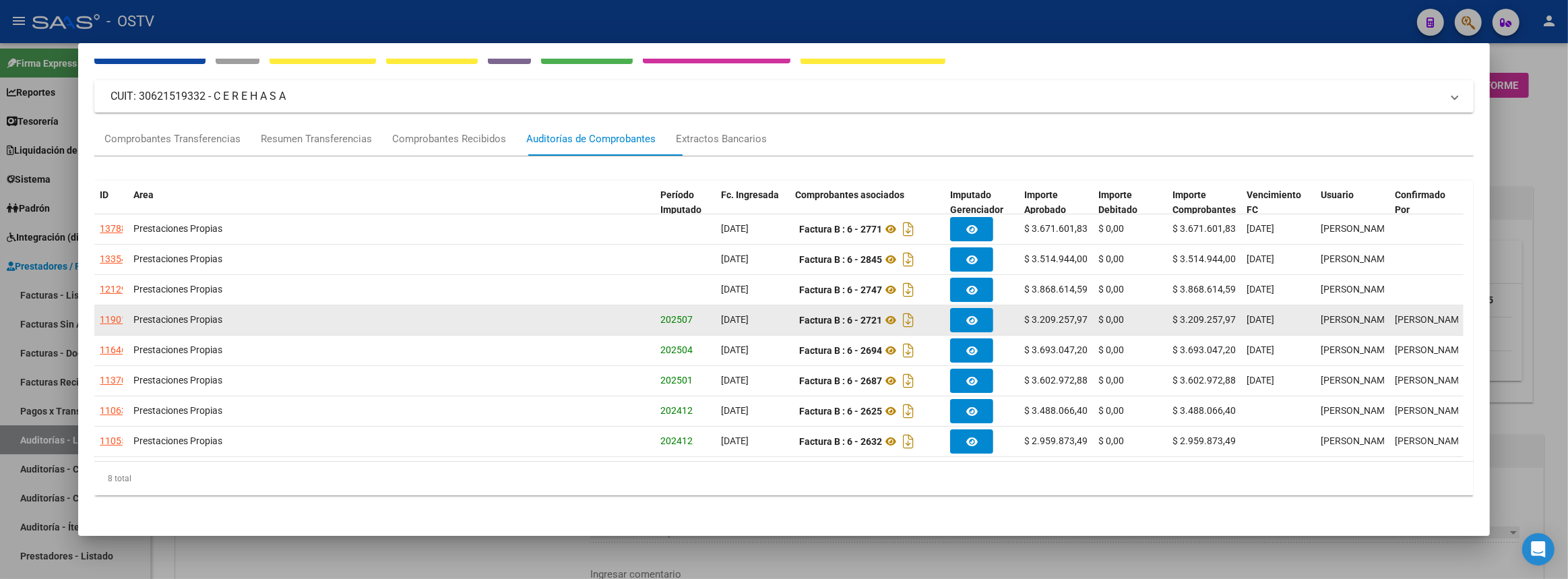
click at [106, 320] on div "11901" at bounding box center [114, 320] width 27 height 16
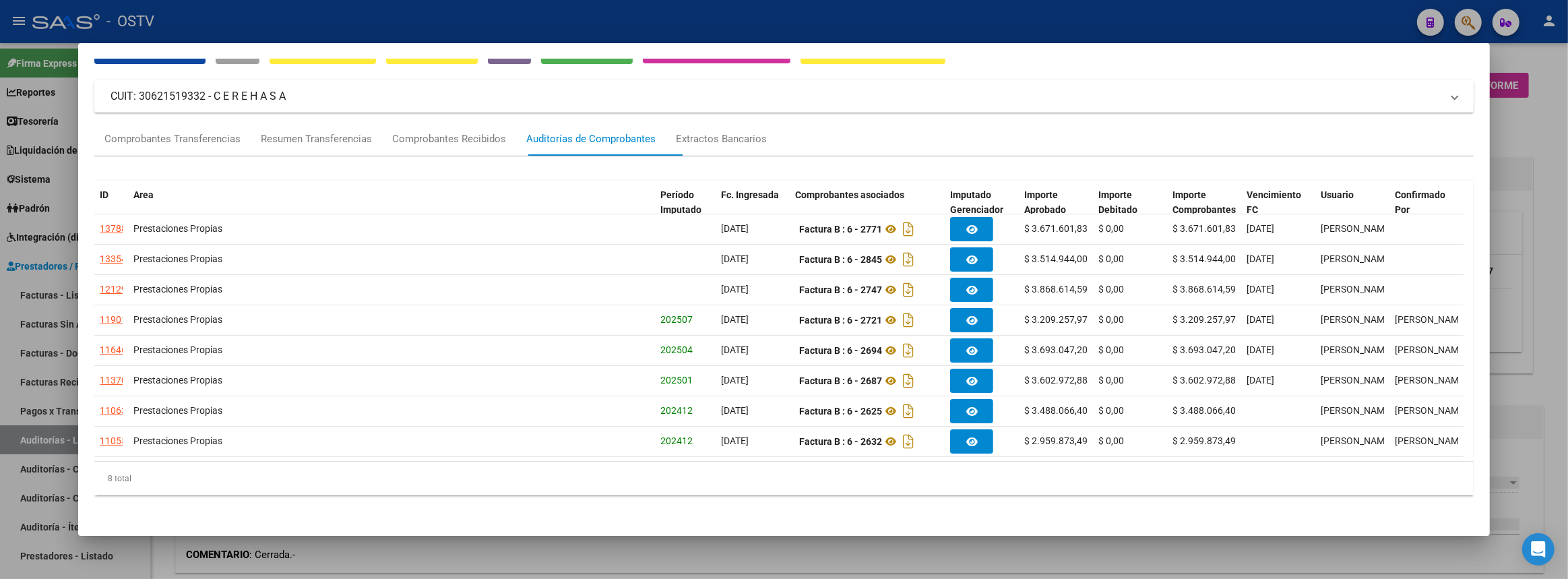
click at [1500, 372] on div at bounding box center [784, 290] width 1568 height 579
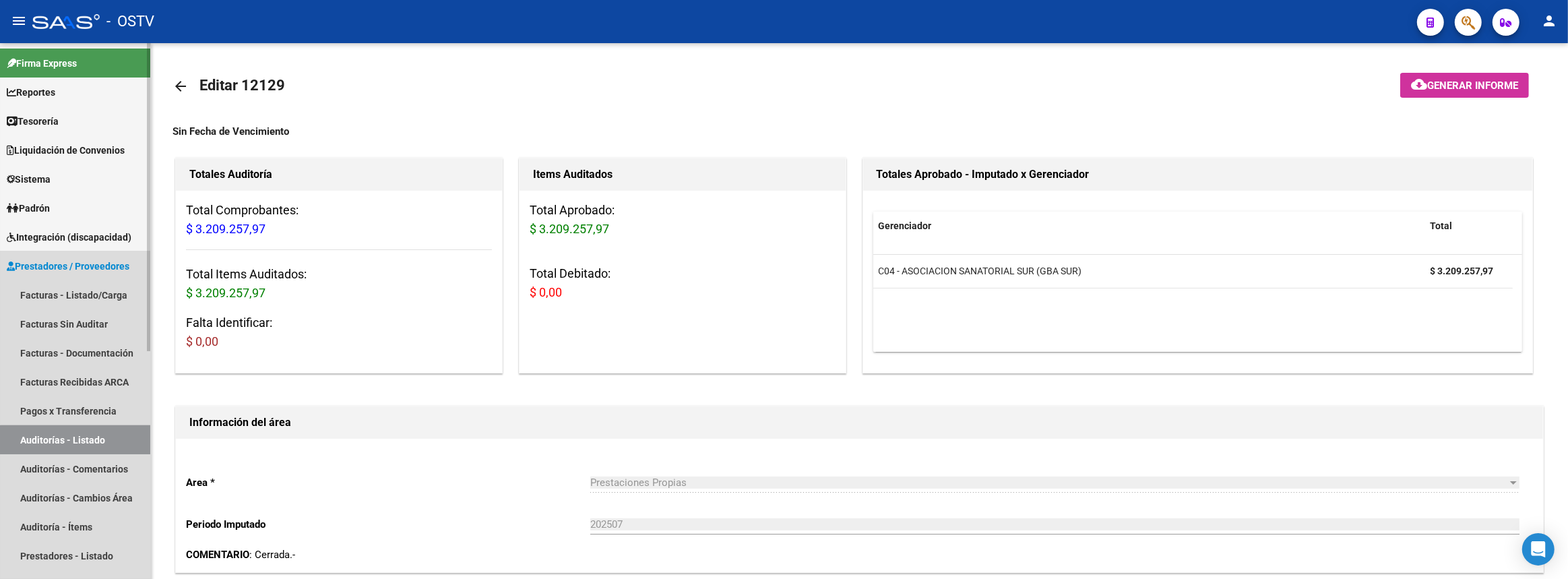
click at [124, 439] on link "Auditorías - Listado" at bounding box center [75, 440] width 150 height 29
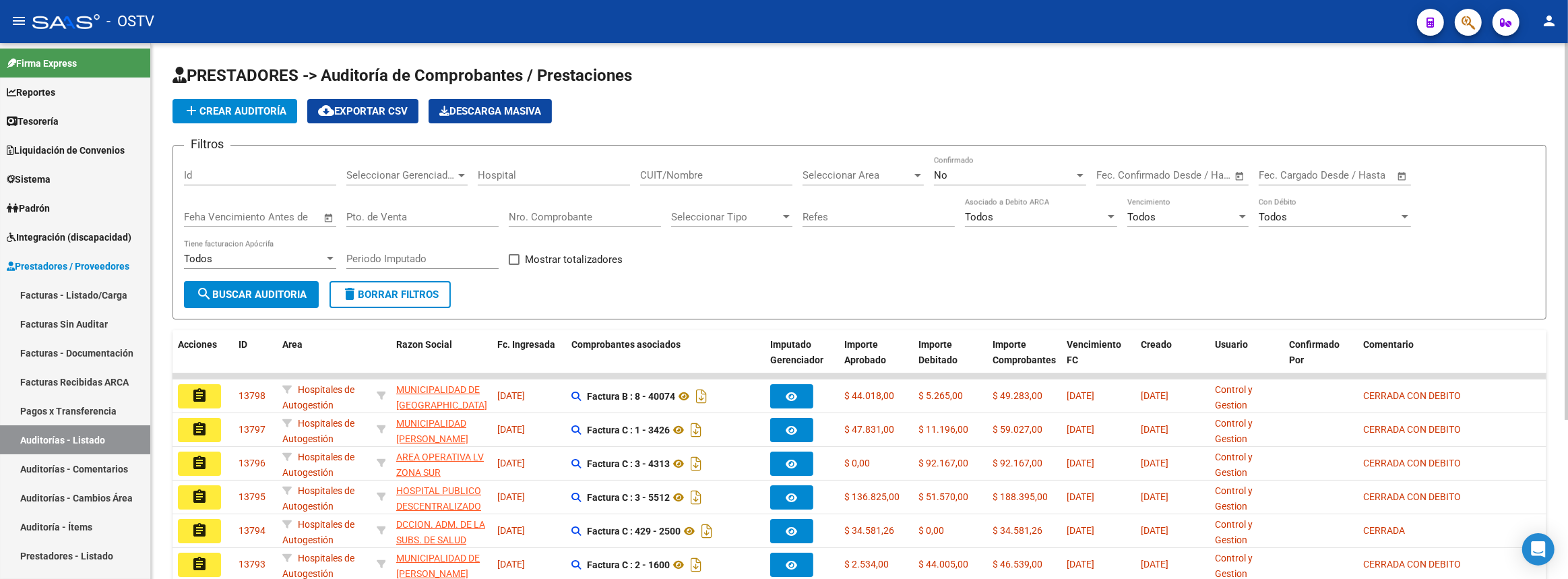
click at [587, 208] on div "Nro. Comprobante" at bounding box center [585, 212] width 152 height 29
paste input "2747"
type input "2747"
click at [284, 282] on button "search Buscar Auditoria" at bounding box center [251, 295] width 135 height 27
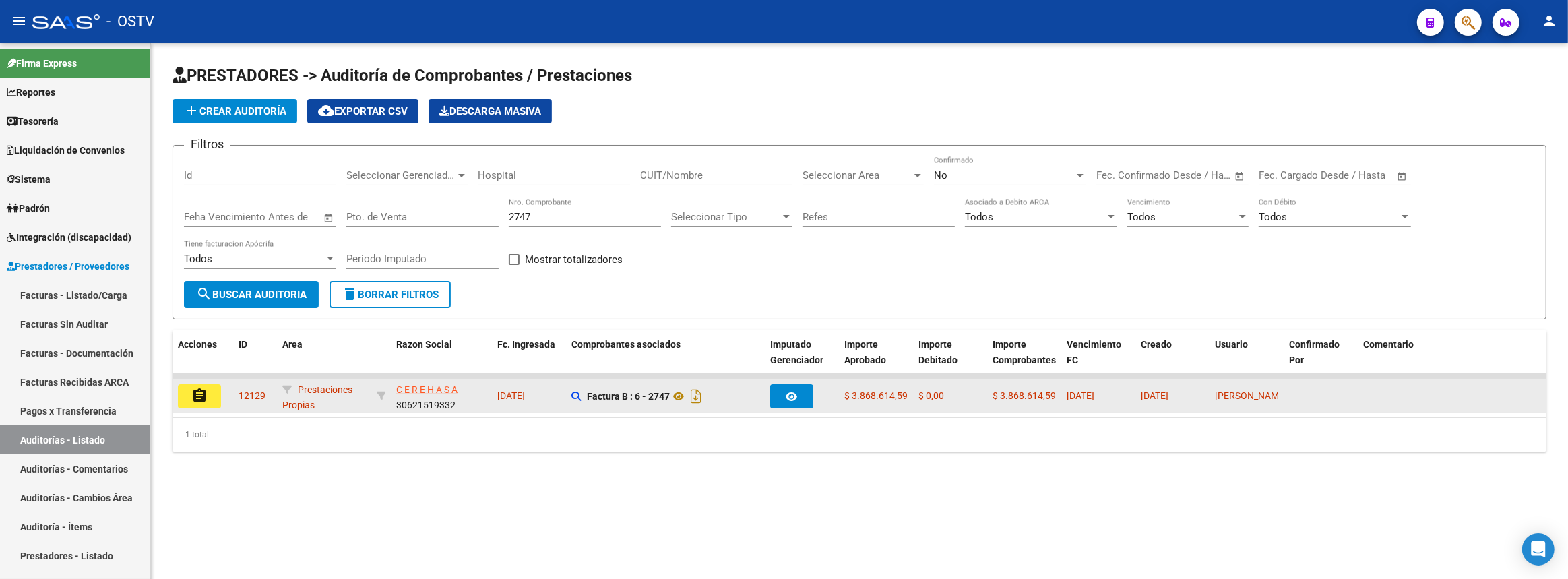
click at [200, 400] on mat-icon "assignment" at bounding box center [199, 395] width 16 height 16
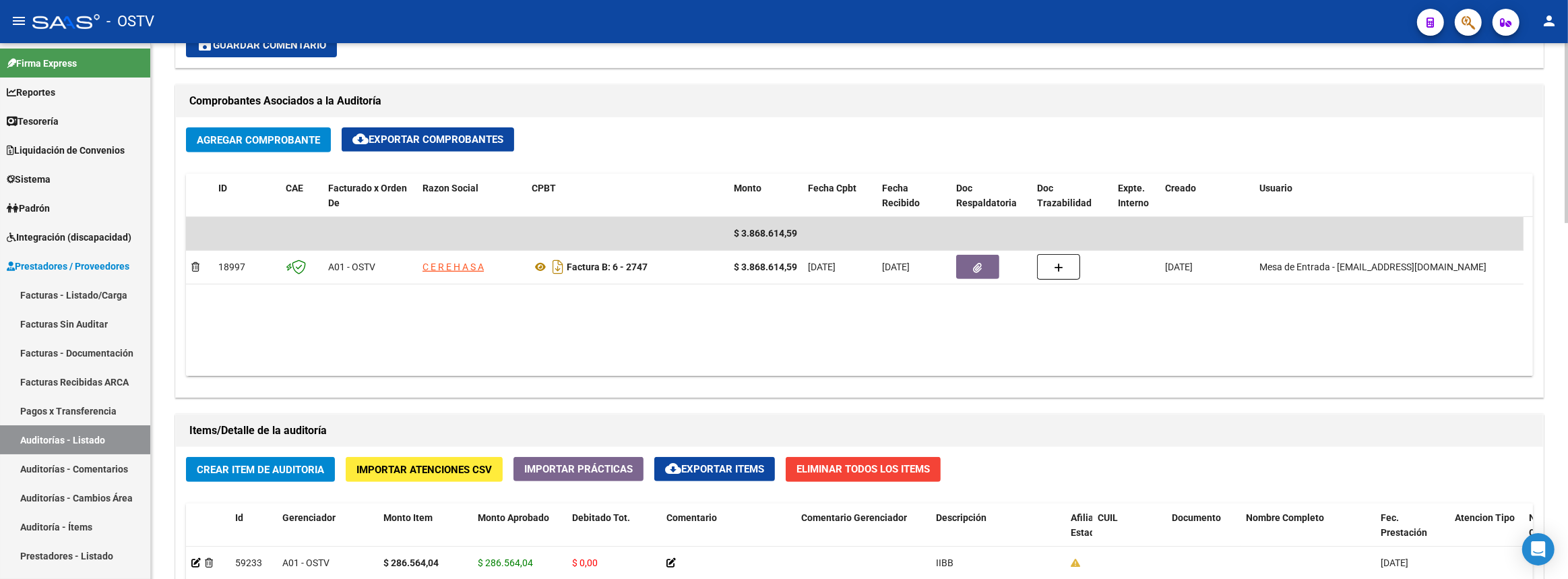
scroll to position [796, 0]
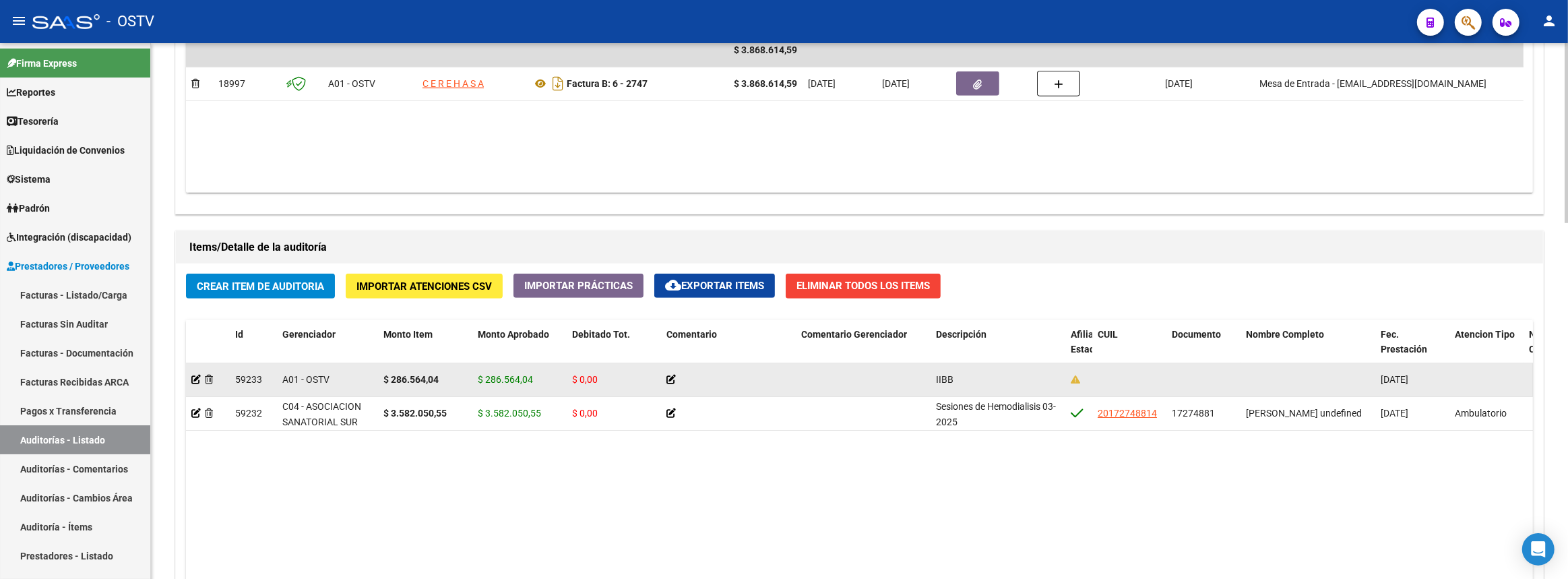
click at [188, 374] on datatable-body-cell at bounding box center [207, 380] width 44 height 33
click at [192, 377] on icon at bounding box center [196, 379] width 9 height 9
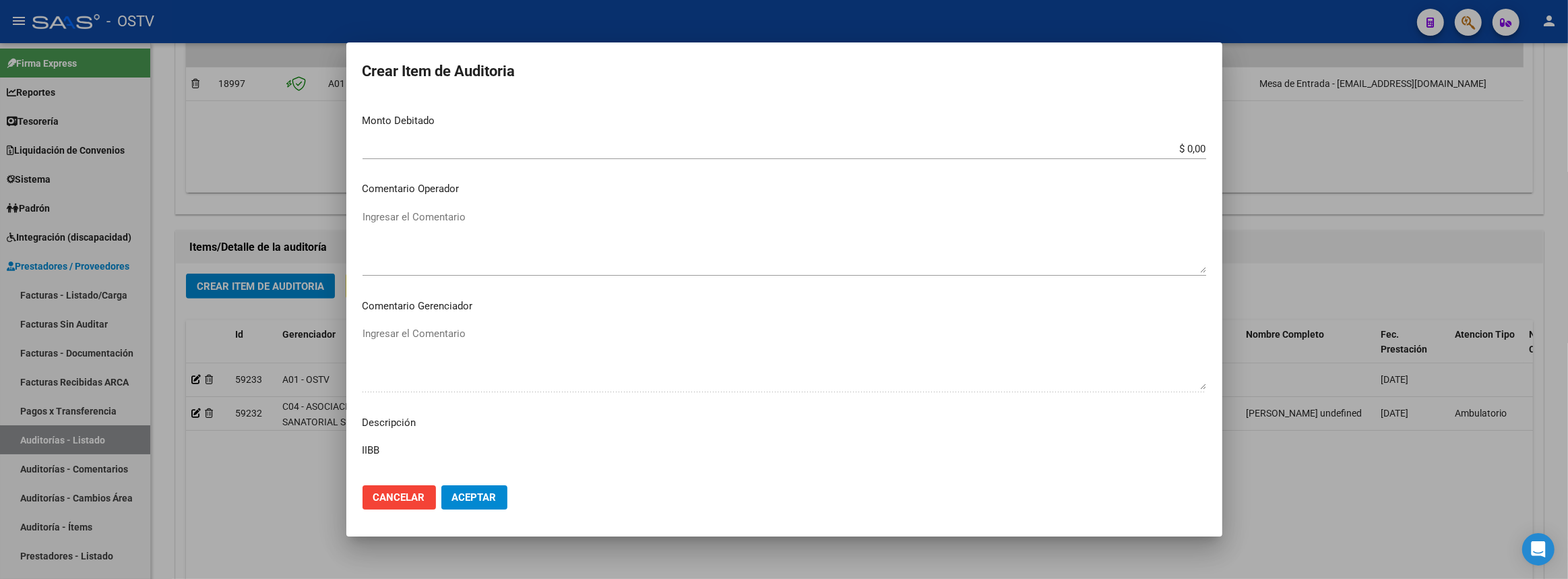
scroll to position [169, 0]
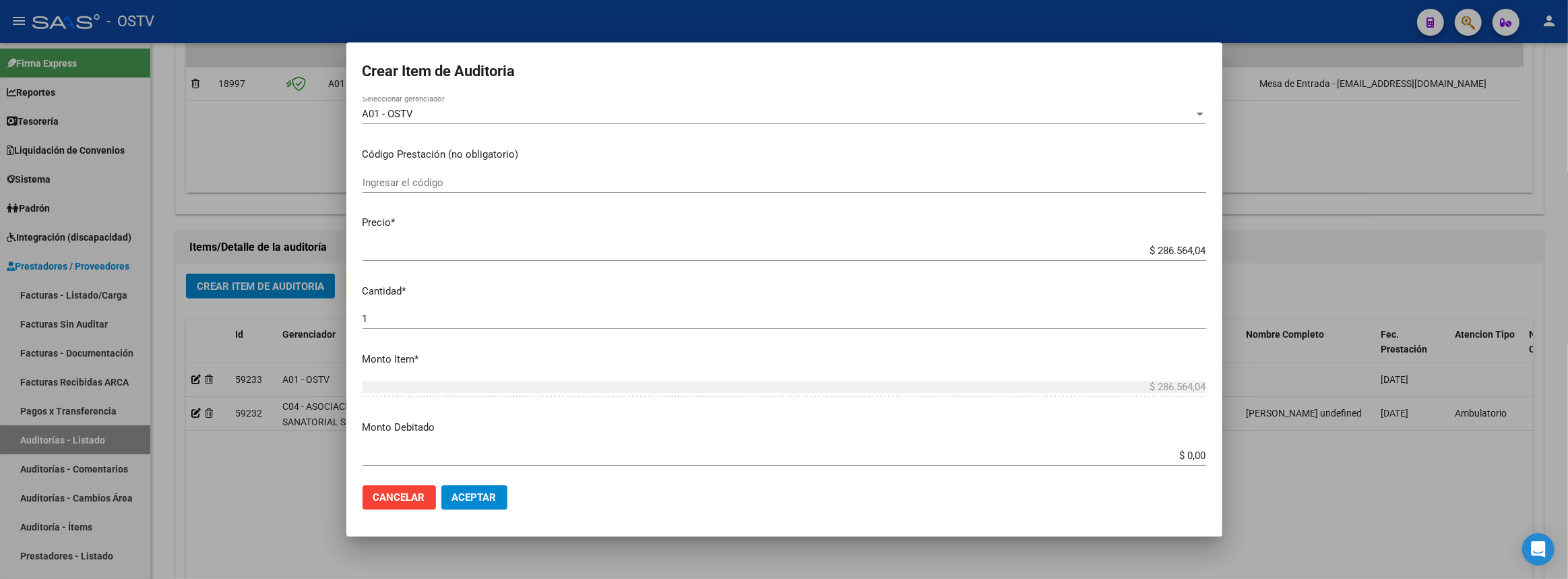
click at [382, 112] on span "A01 - OSTV" at bounding box center [388, 114] width 51 height 12
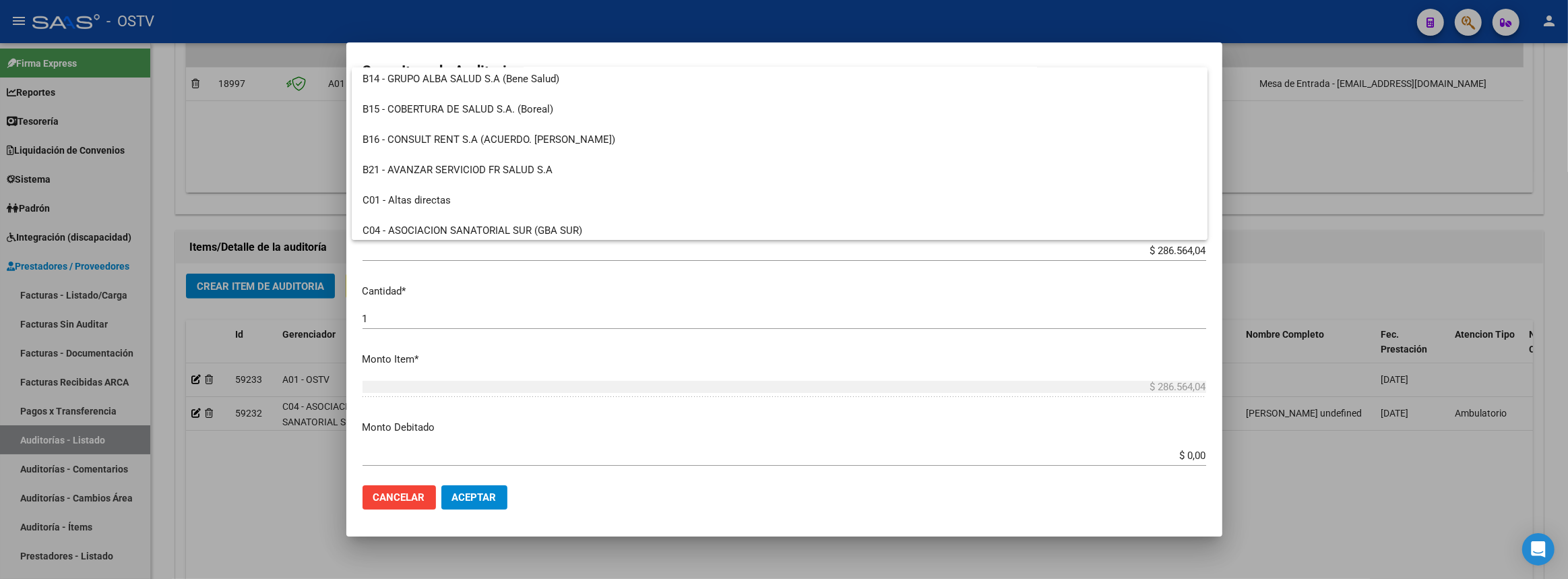
scroll to position [490, 0]
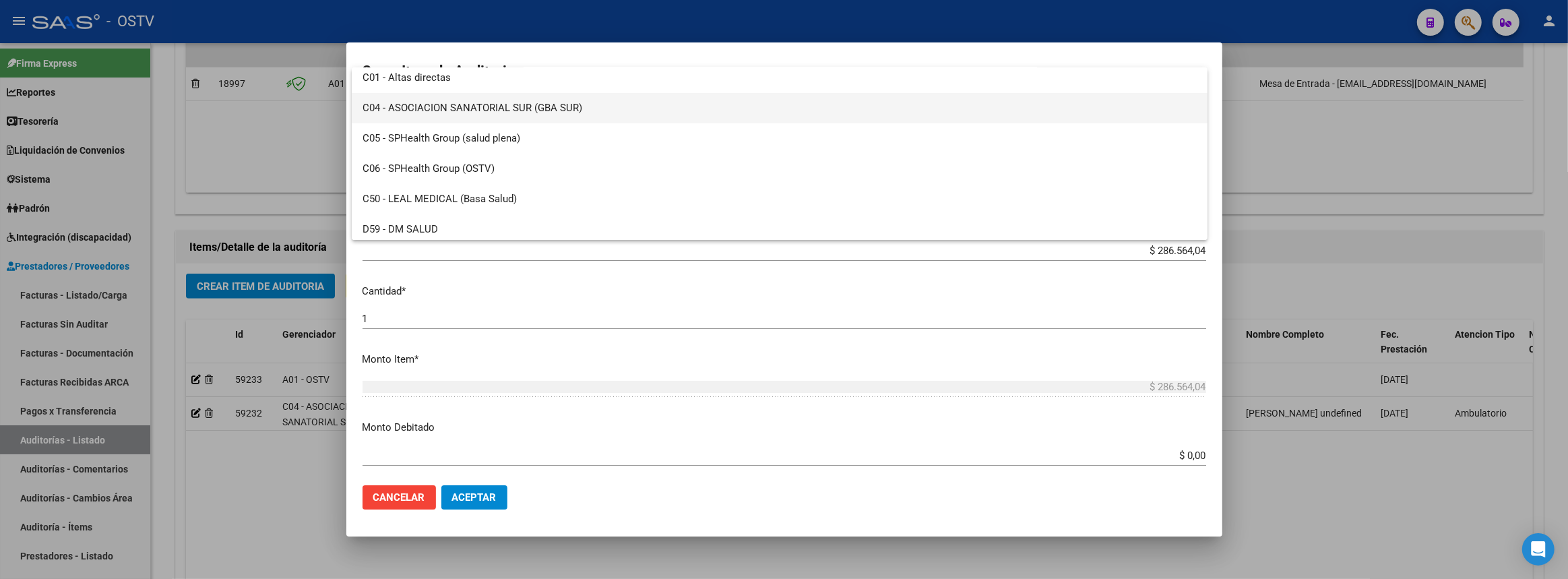
click at [413, 111] on span "C04 - ASOCIACION SANATORIAL SUR (GBA SUR)" at bounding box center [779, 108] width 834 height 30
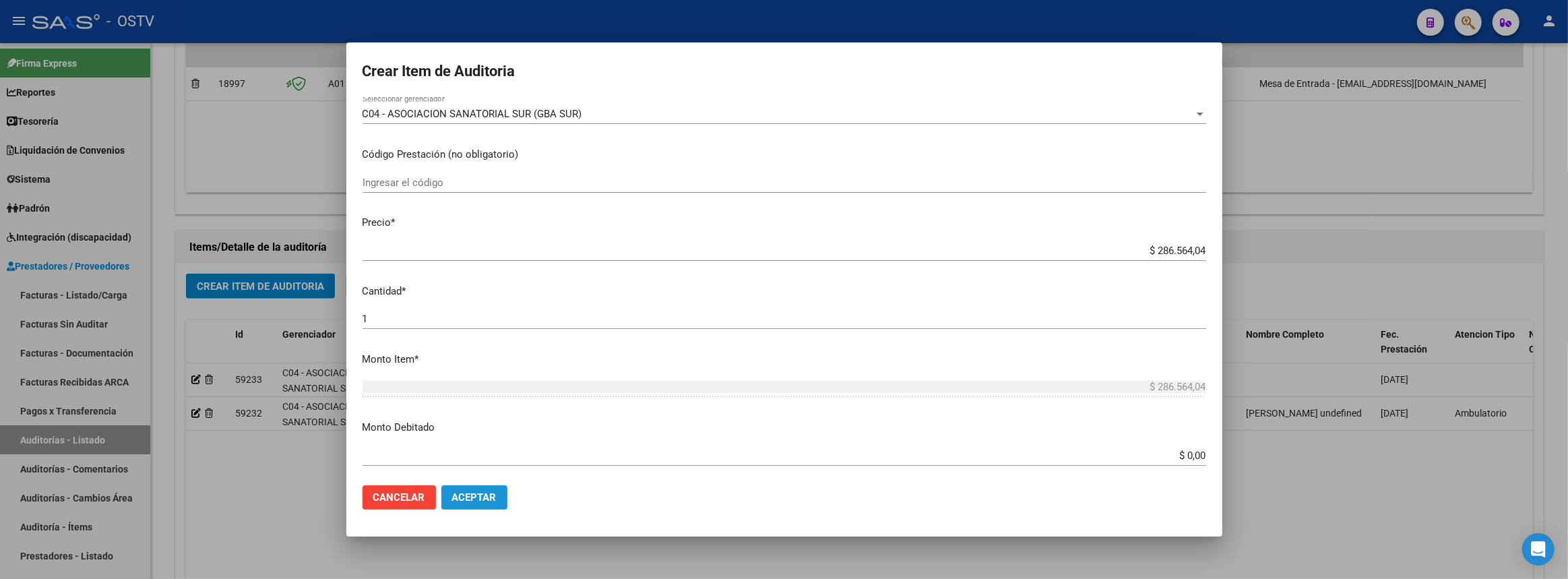
click at [492, 495] on span "Aceptar" at bounding box center [475, 497] width 44 height 12
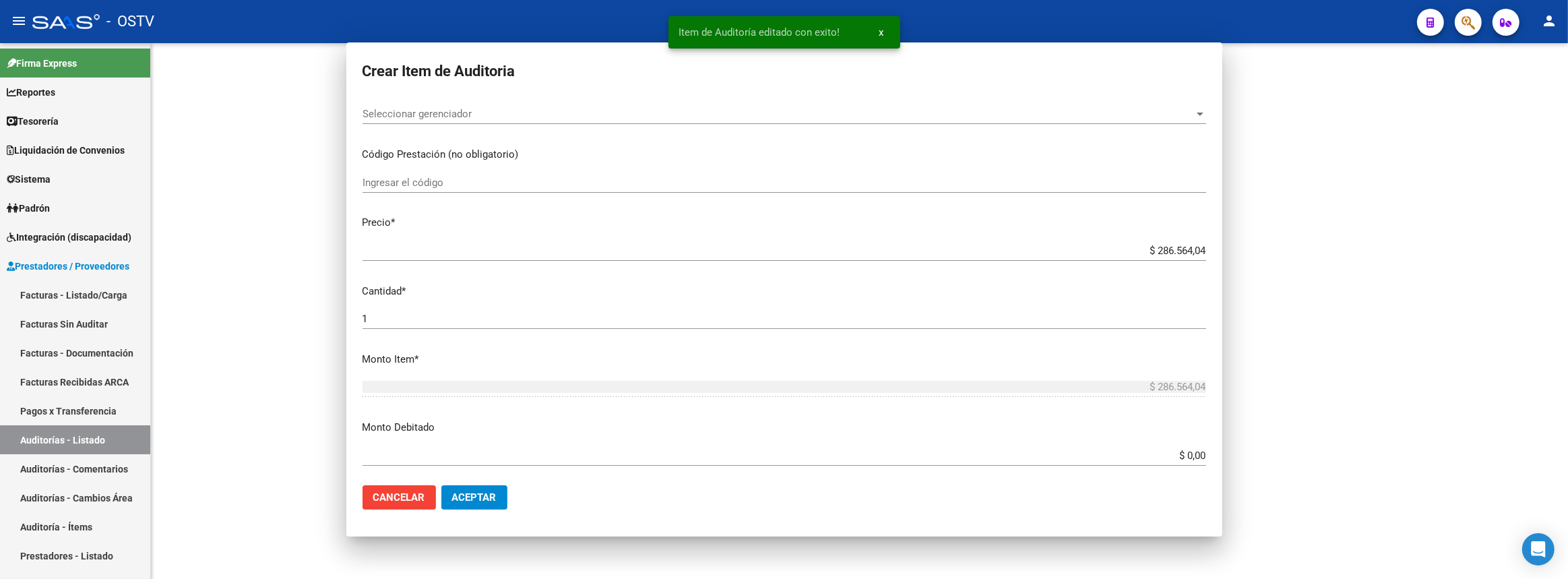
scroll to position [0, 0]
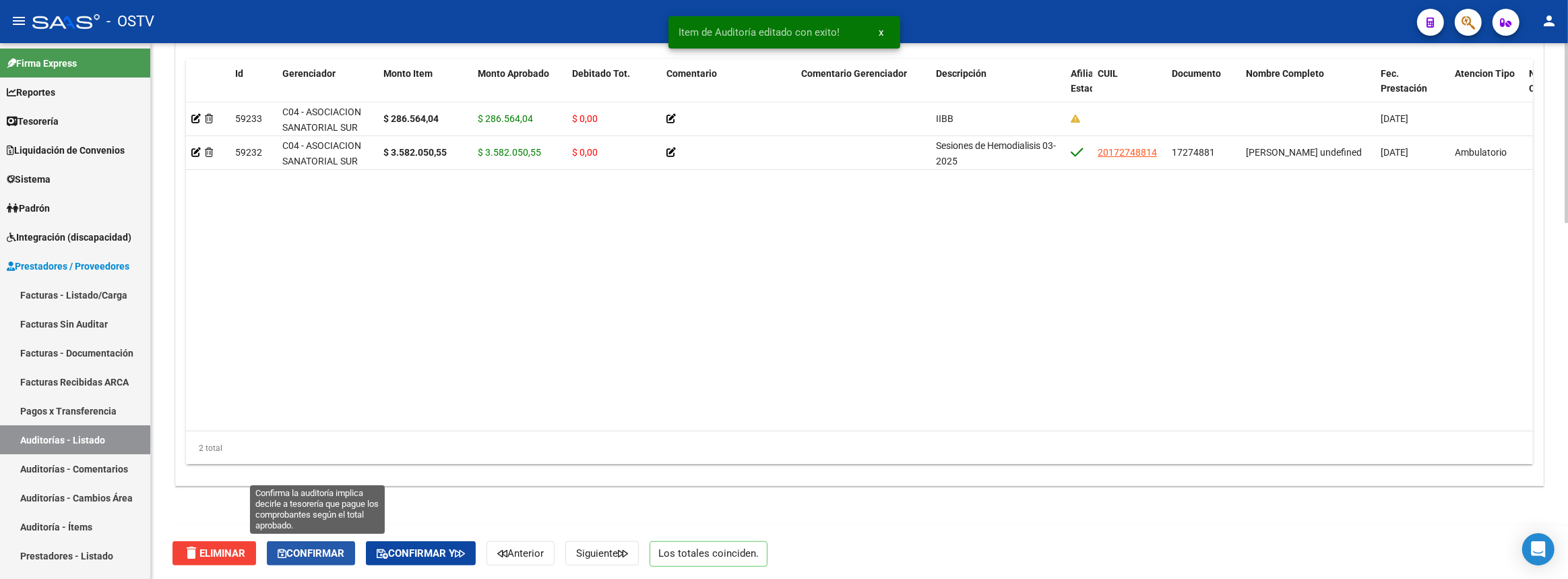
click at [307, 543] on button "Confirmar" at bounding box center [311, 553] width 89 height 24
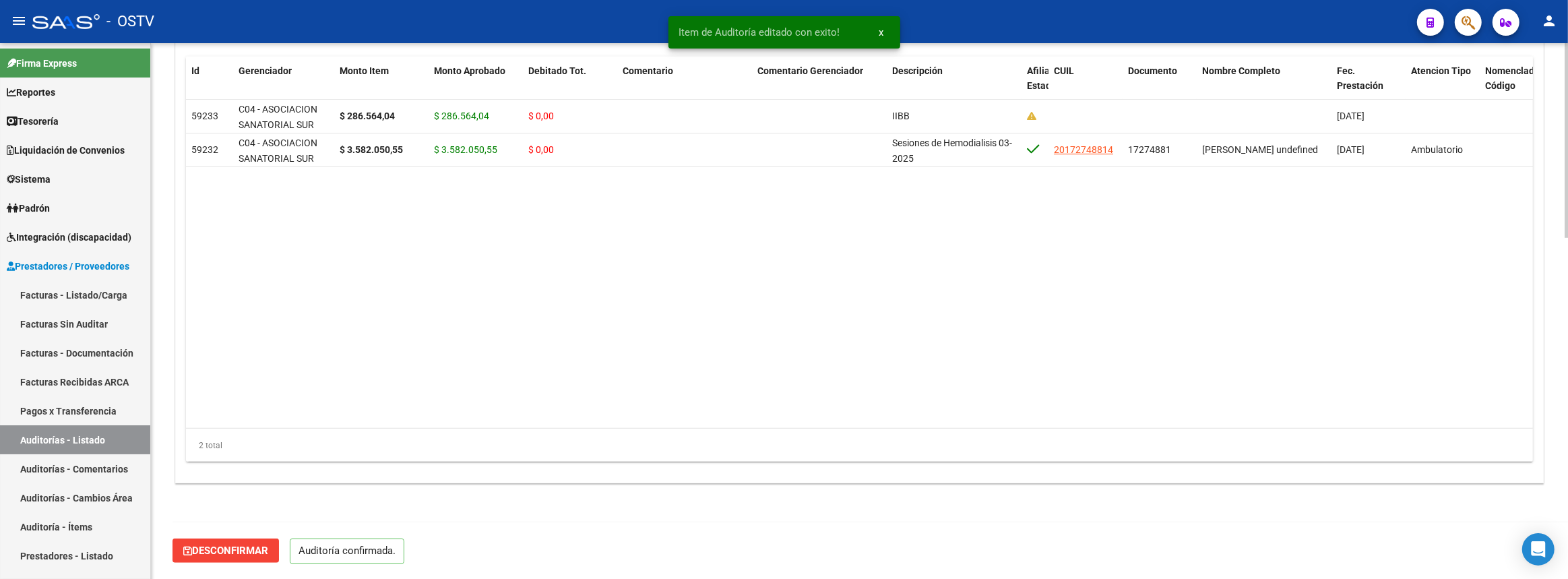
scroll to position [937, 0]
type input "202508"
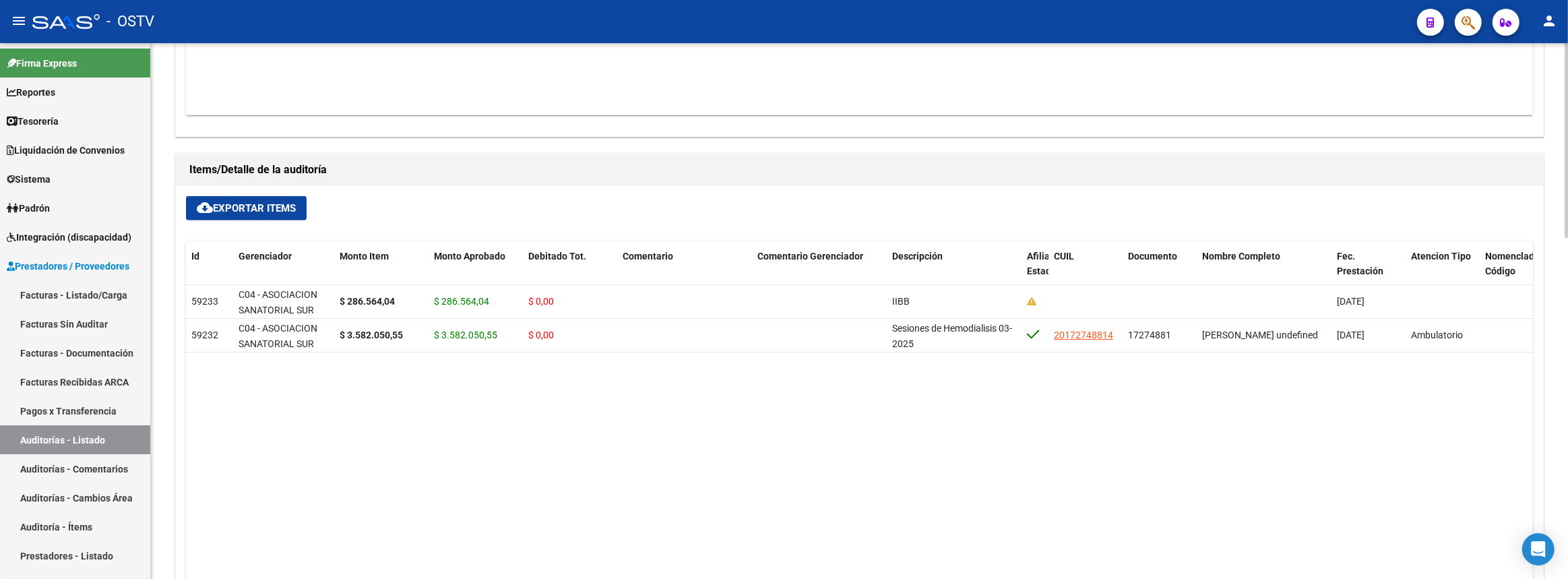
scroll to position [447, 0]
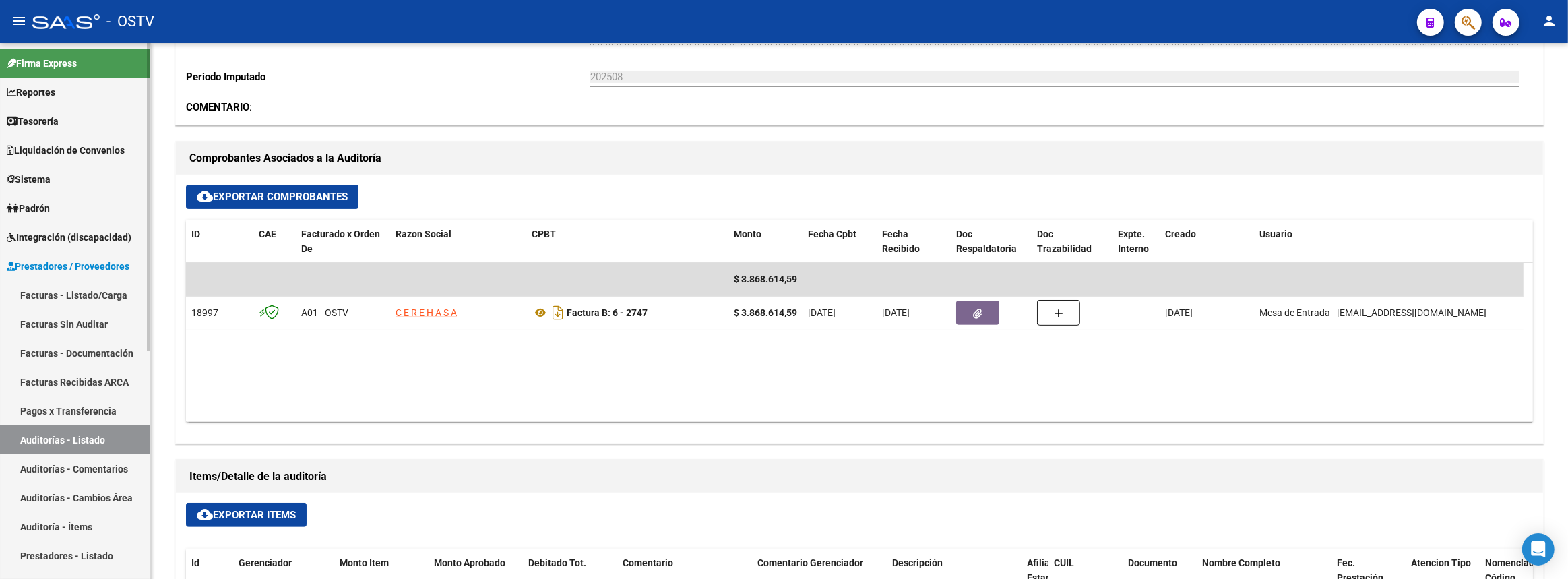
click at [93, 296] on link "Facturas - Listado/Carga" at bounding box center [75, 295] width 150 height 29
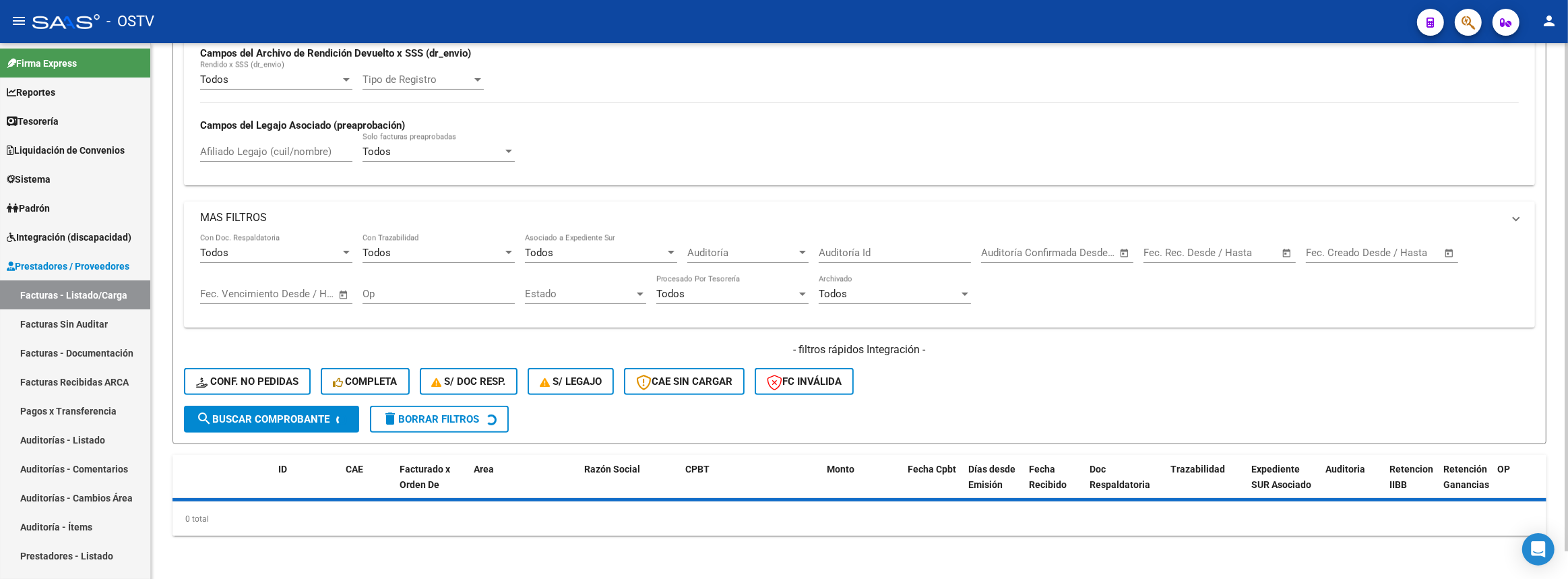
scroll to position [29, 0]
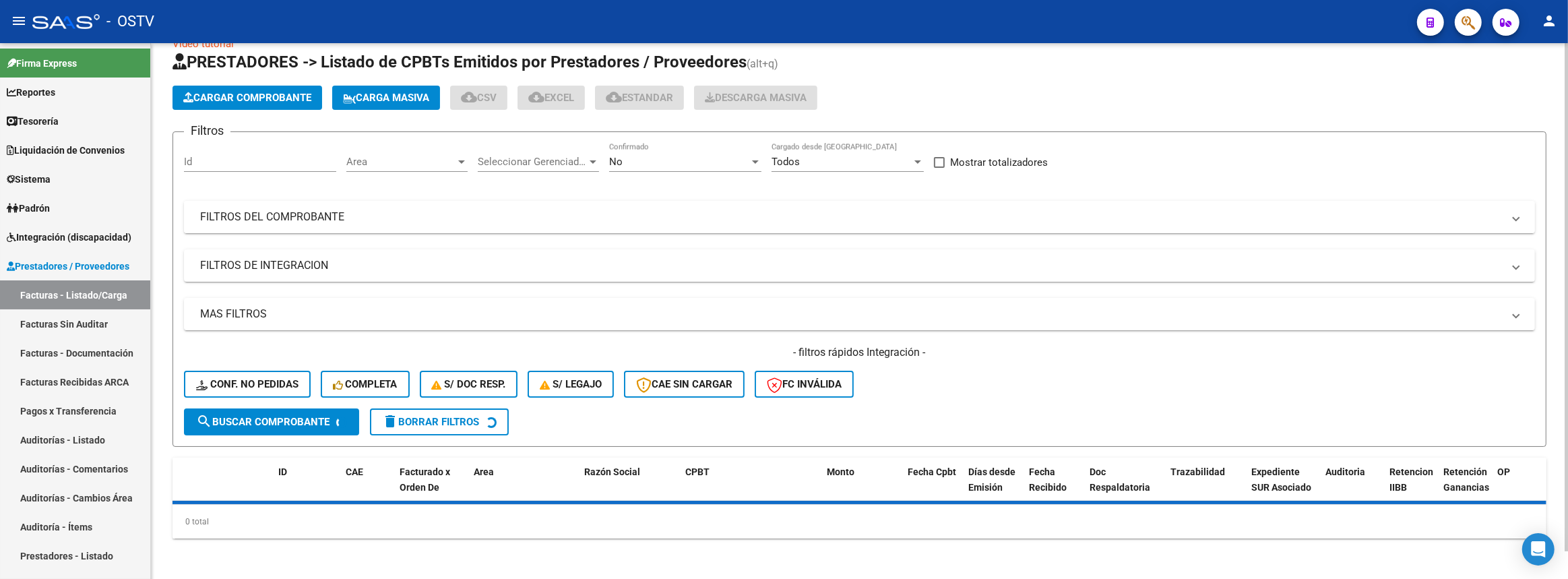
click at [497, 219] on mat-panel-title "FILTROS DEL COMPROBANTE" at bounding box center [851, 217] width 1302 height 15
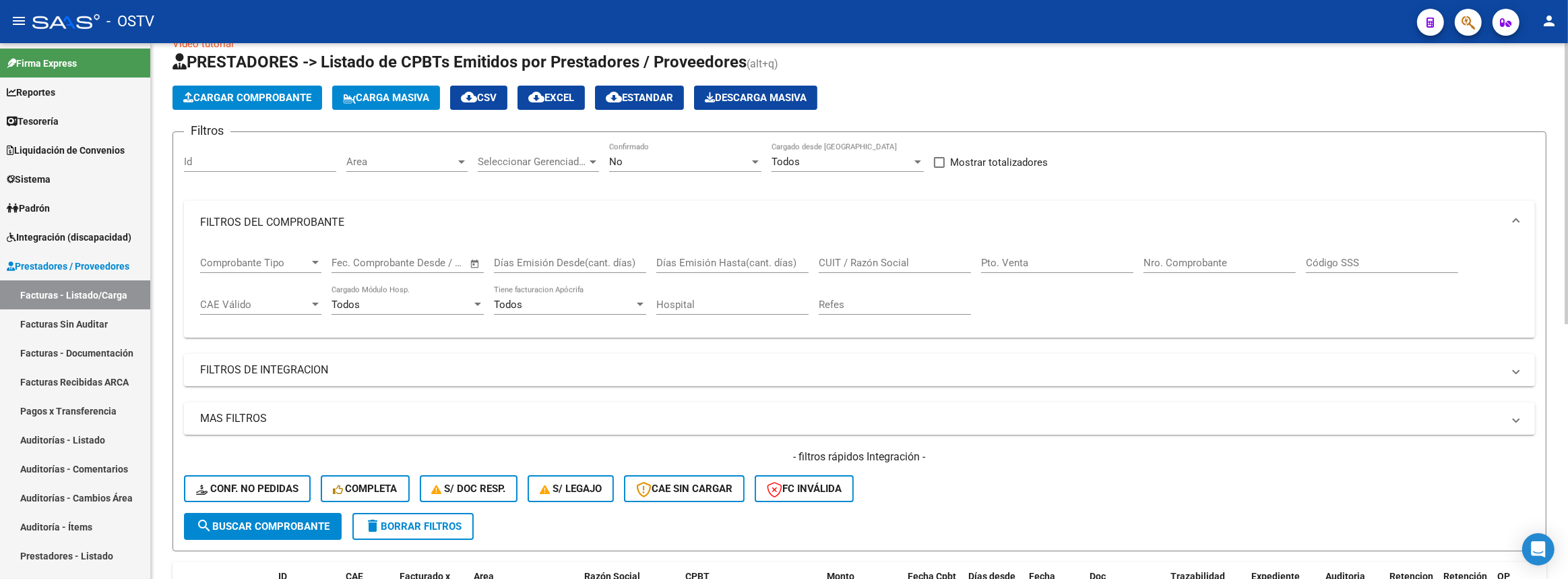
click at [948, 261] on input "CUIT / Razón Social" at bounding box center [894, 262] width 152 height 12
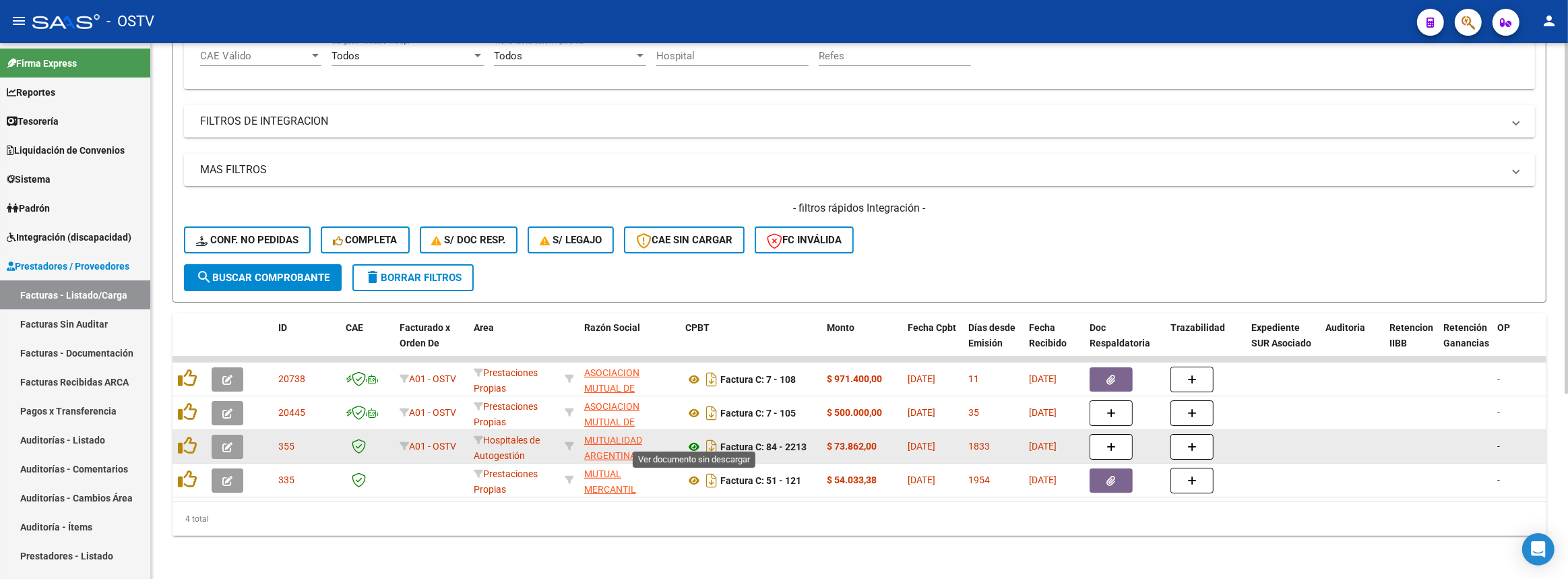
type input "mutual"
click at [694, 439] on icon at bounding box center [694, 447] width 18 height 16
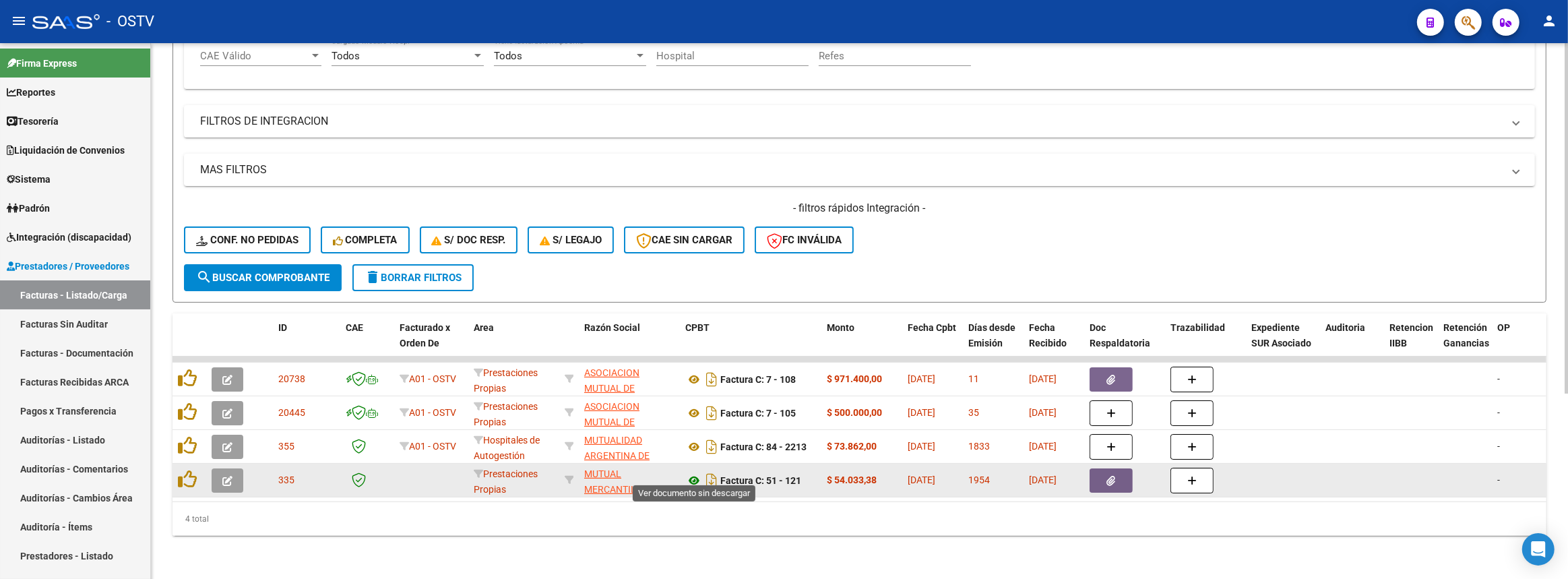
click at [694, 472] on icon at bounding box center [694, 480] width 18 height 16
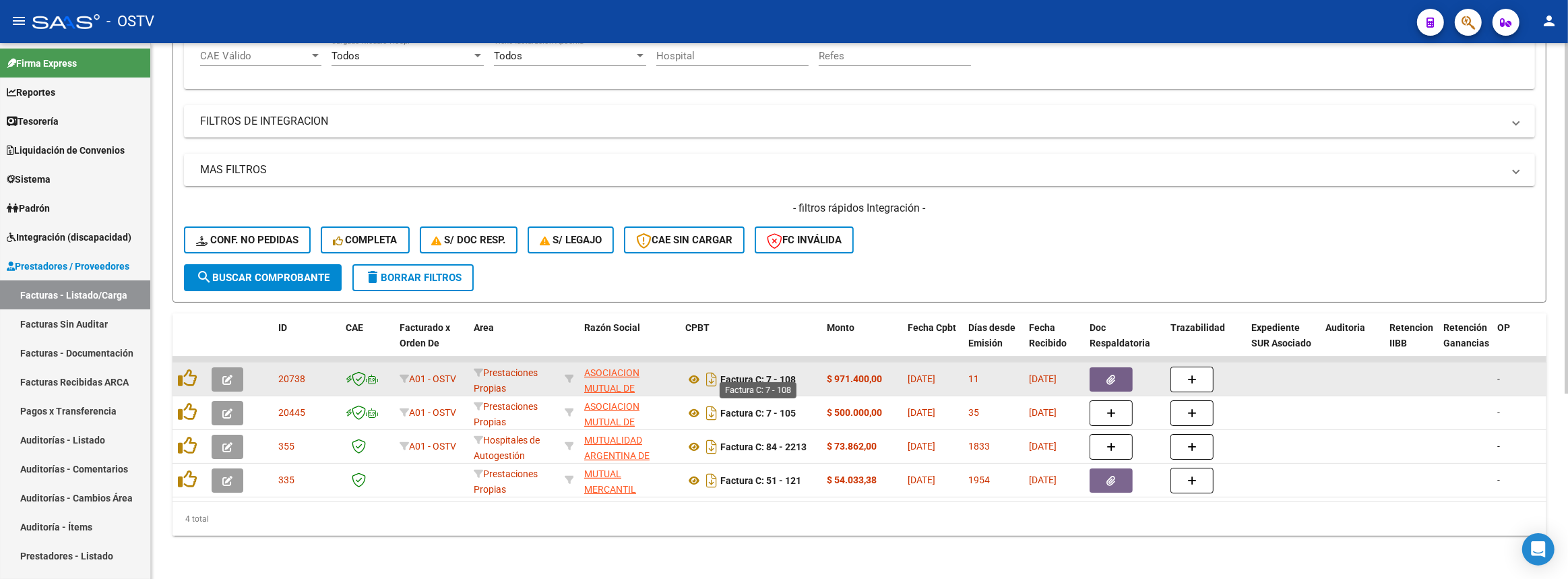
scroll to position [2, 0]
drag, startPoint x: 486, startPoint y: 363, endPoint x: 802, endPoint y: 380, distance: 316.5
click at [803, 380] on div "Factura C: 7 - 108" at bounding box center [750, 380] width 131 height 21
drag, startPoint x: 485, startPoint y: 360, endPoint x: 958, endPoint y: 377, distance: 473.3
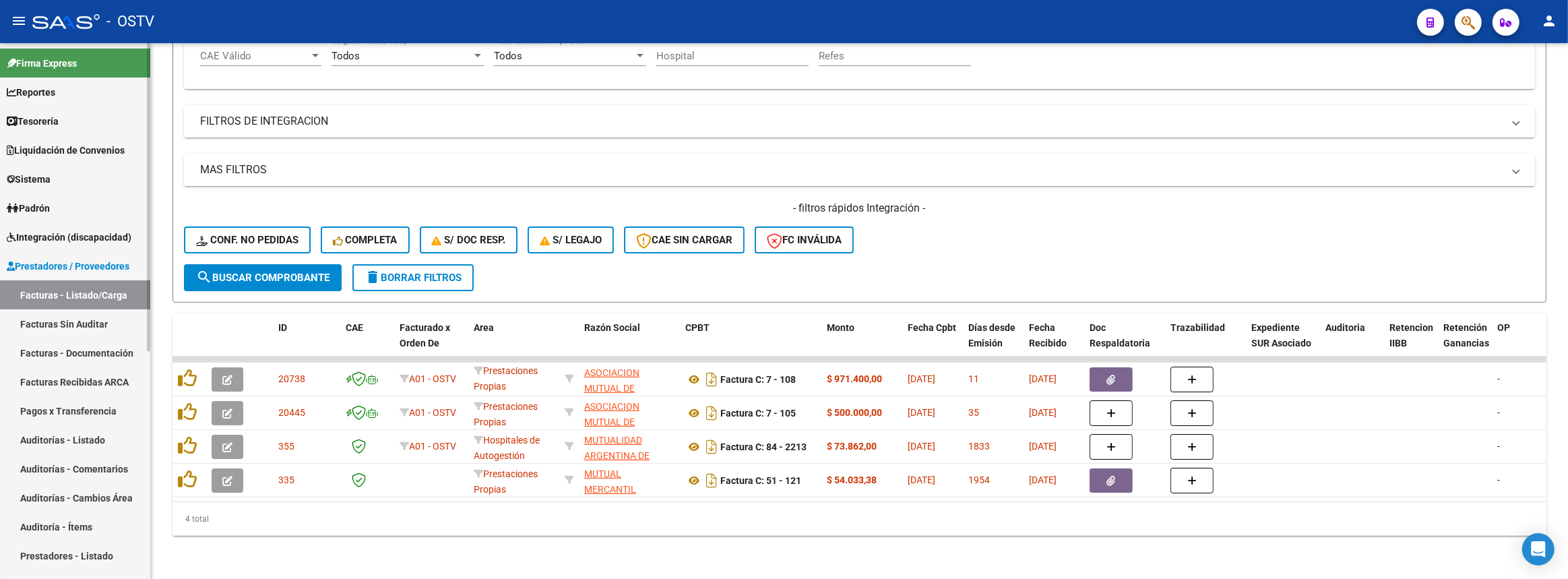
click at [56, 445] on link "Auditorías - Listado" at bounding box center [75, 440] width 150 height 29
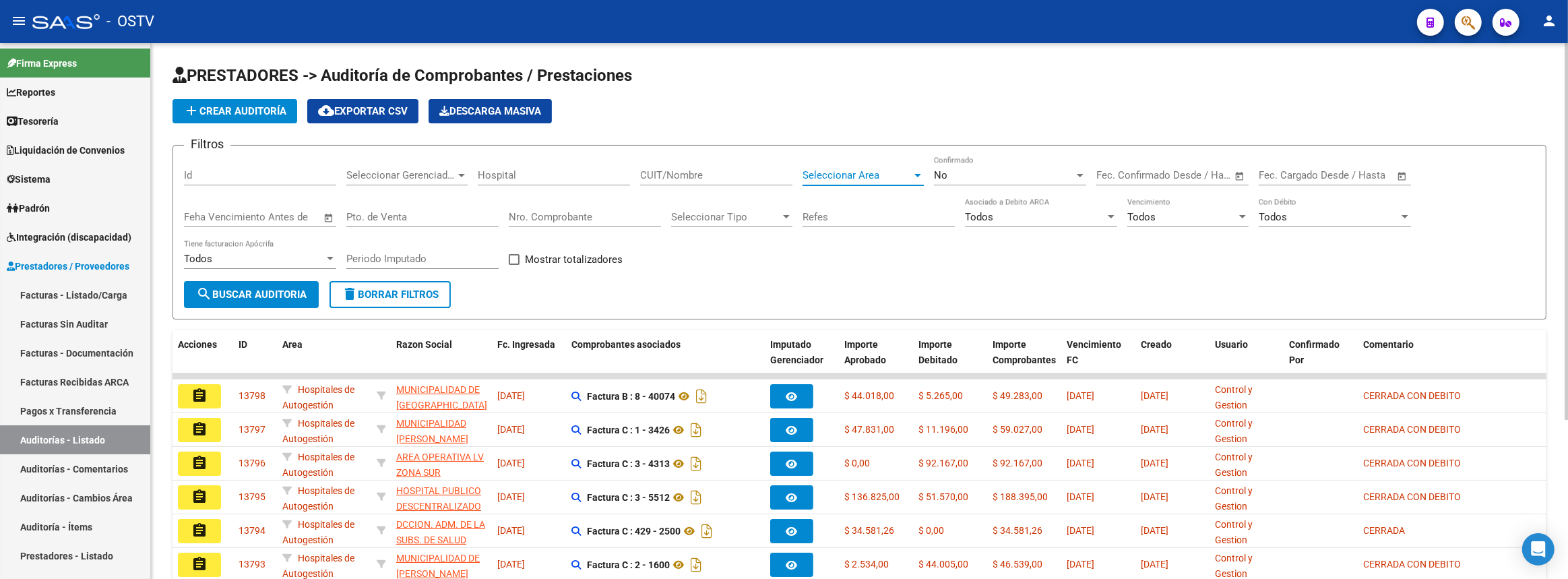
click at [843, 175] on span "Seleccionar Area" at bounding box center [857, 175] width 109 height 12
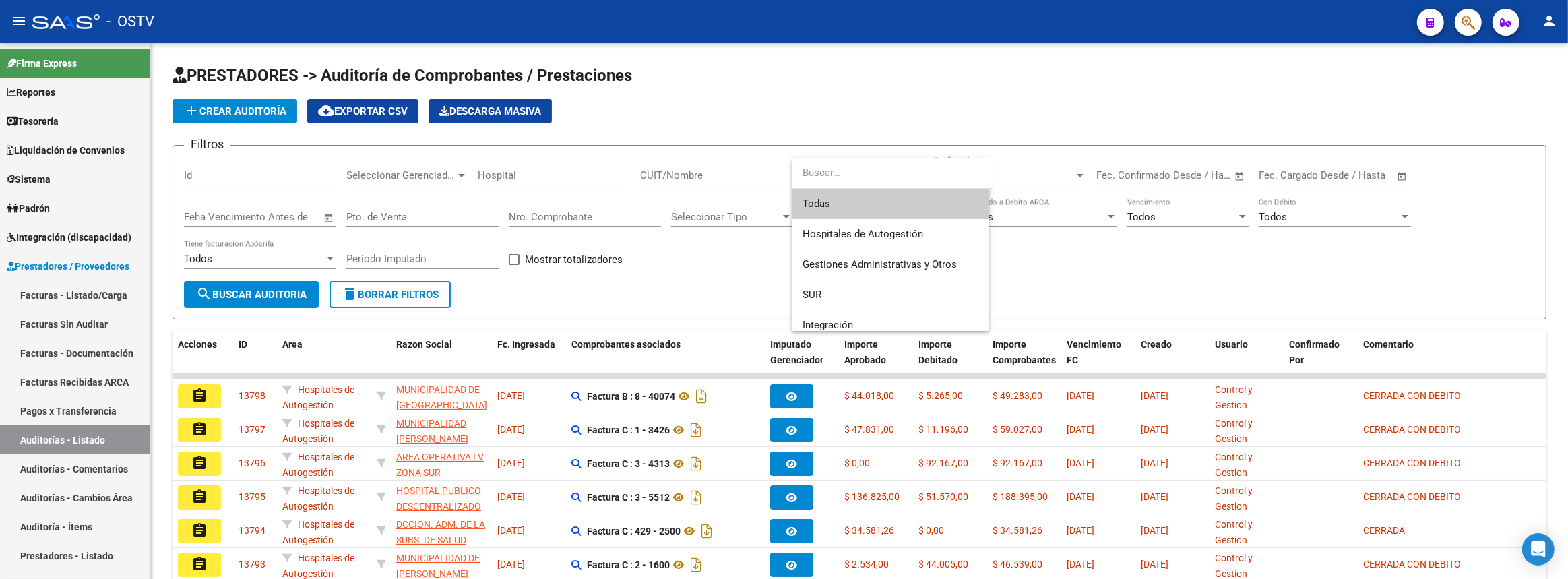
click at [643, 313] on div at bounding box center [784, 290] width 1568 height 579
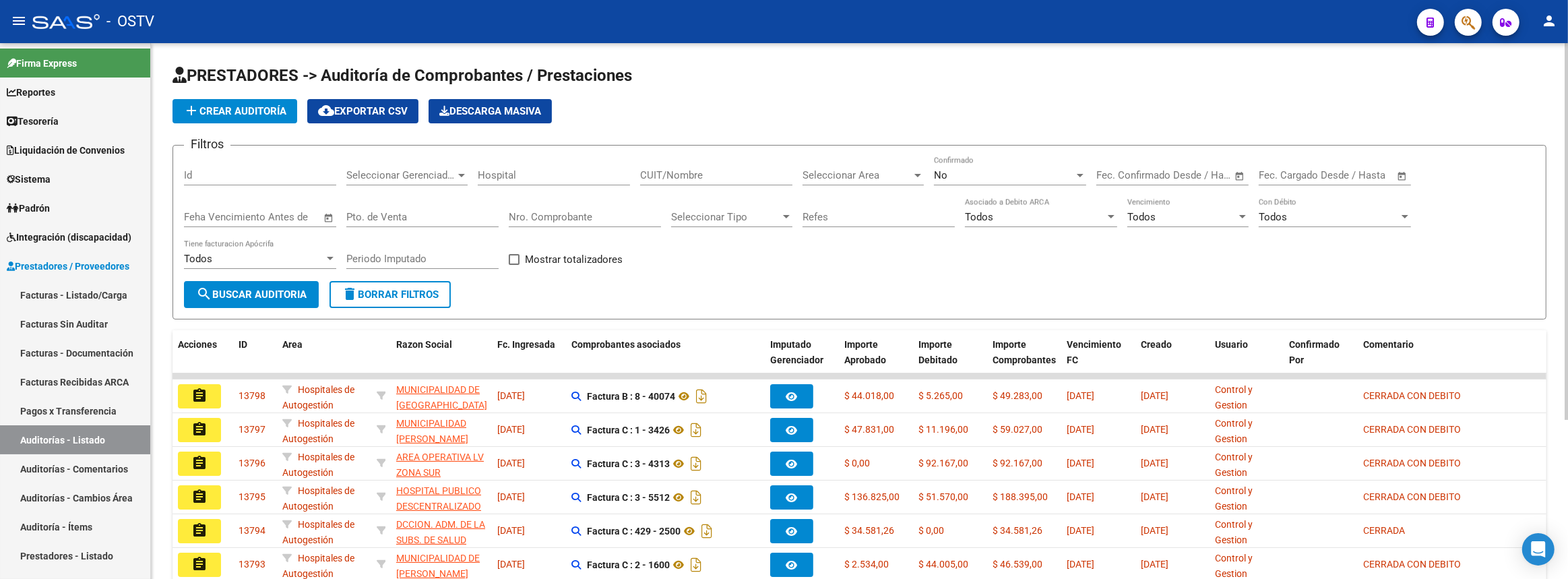
click at [357, 169] on span "Seleccionar Gerenciador" at bounding box center [401, 175] width 109 height 12
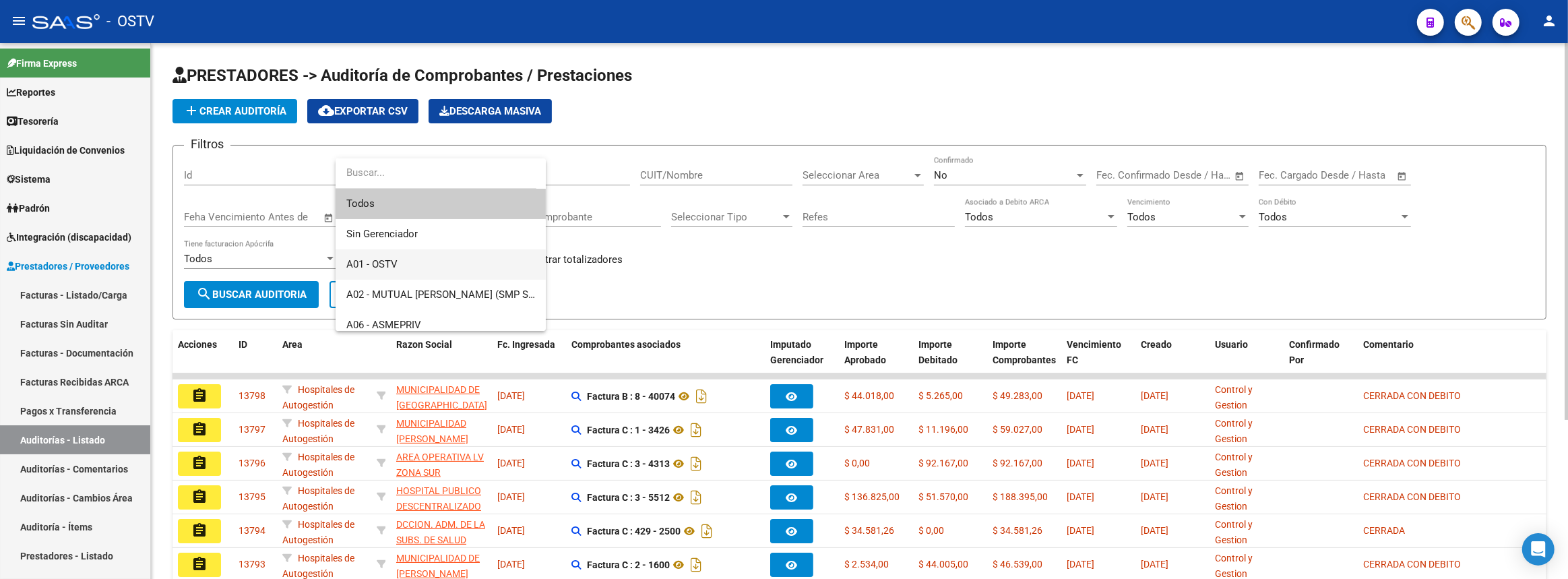
drag, startPoint x: 395, startPoint y: 256, endPoint x: 470, endPoint y: 233, distance: 78.4
click at [395, 256] on span "A01 - OSTV" at bounding box center [441, 264] width 189 height 30
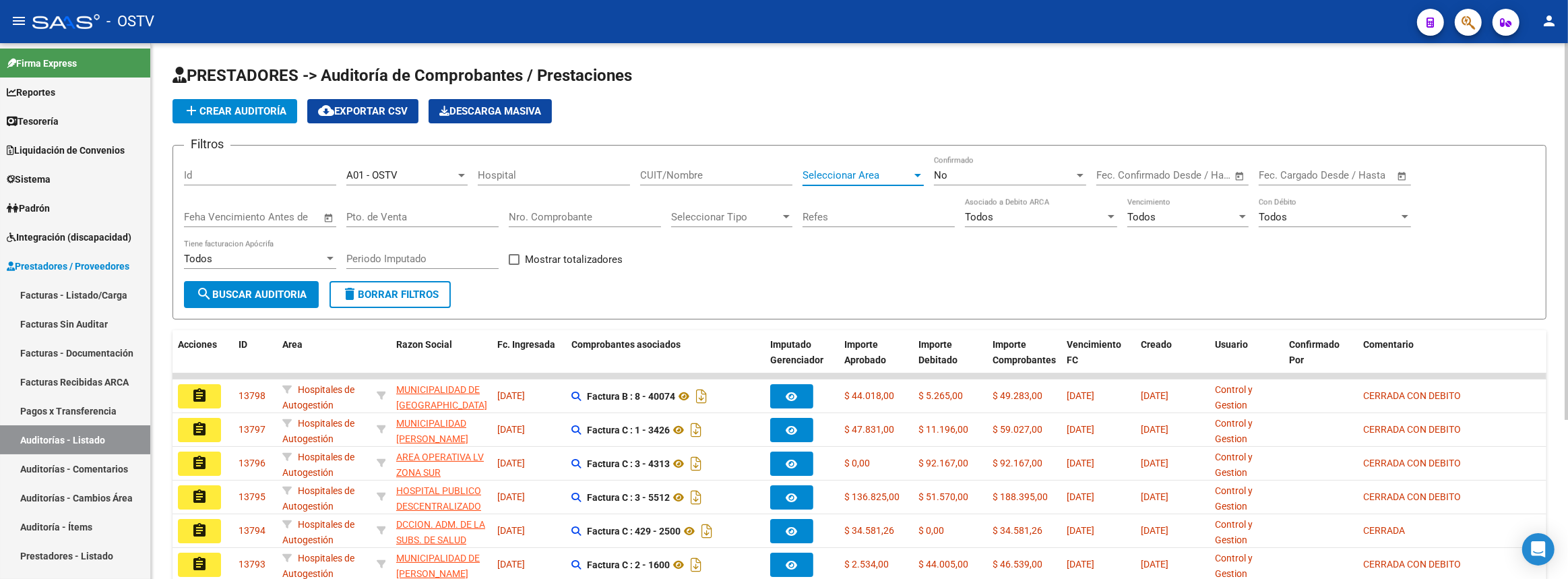
click at [836, 172] on span "Seleccionar Area" at bounding box center [857, 175] width 109 height 12
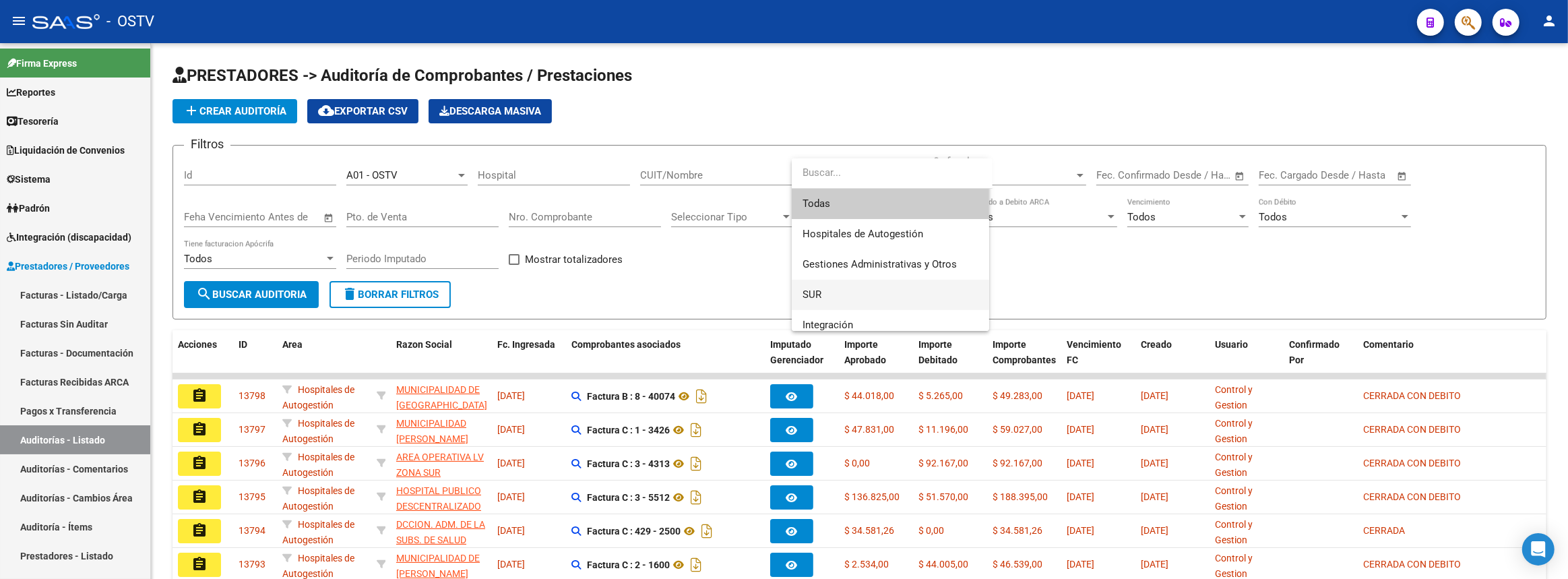
scroll to position [122, 0]
click at [850, 237] on span "Prestaciones Propias" at bounding box center [850, 233] width 96 height 12
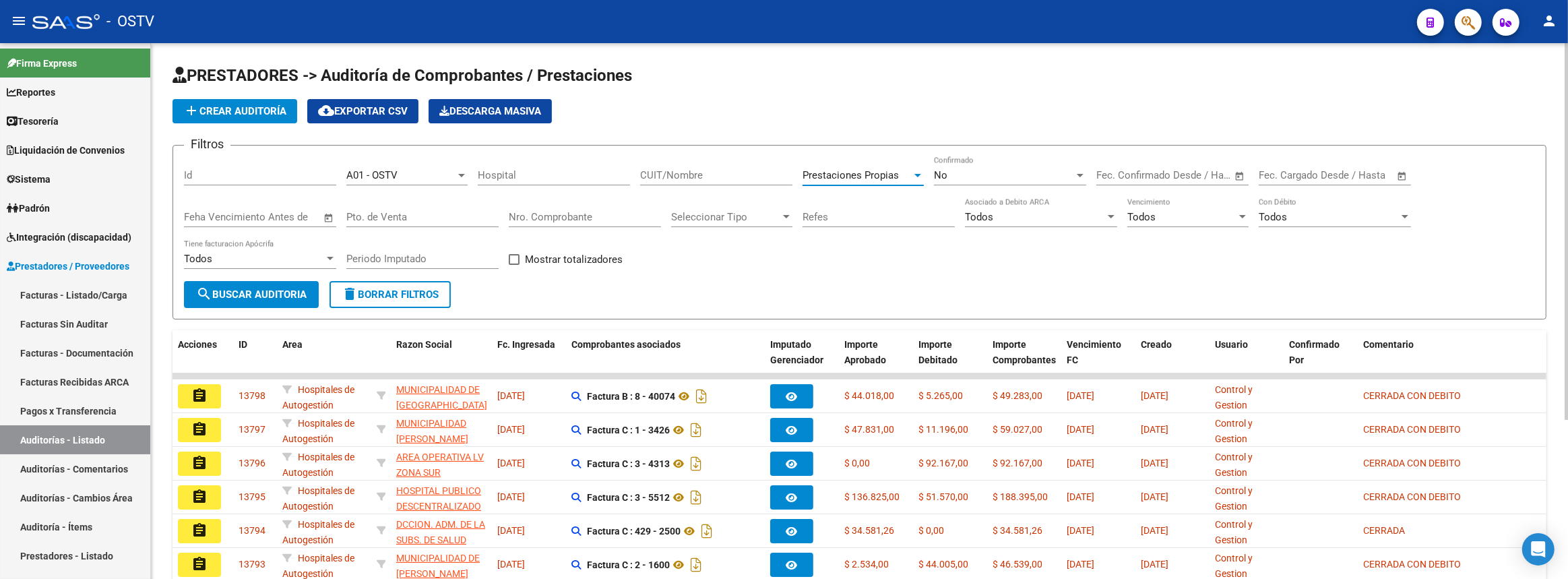
click at [286, 303] on button "search Buscar Auditoria" at bounding box center [251, 295] width 135 height 27
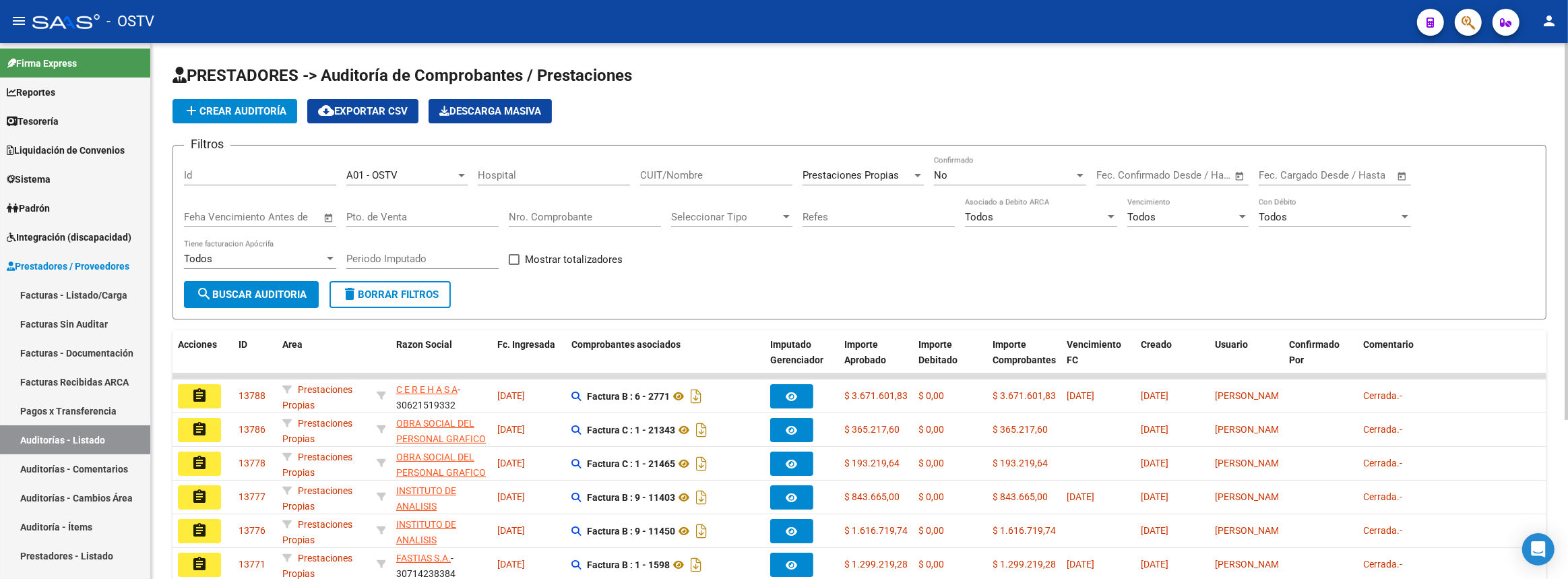
scroll to position [183, 0]
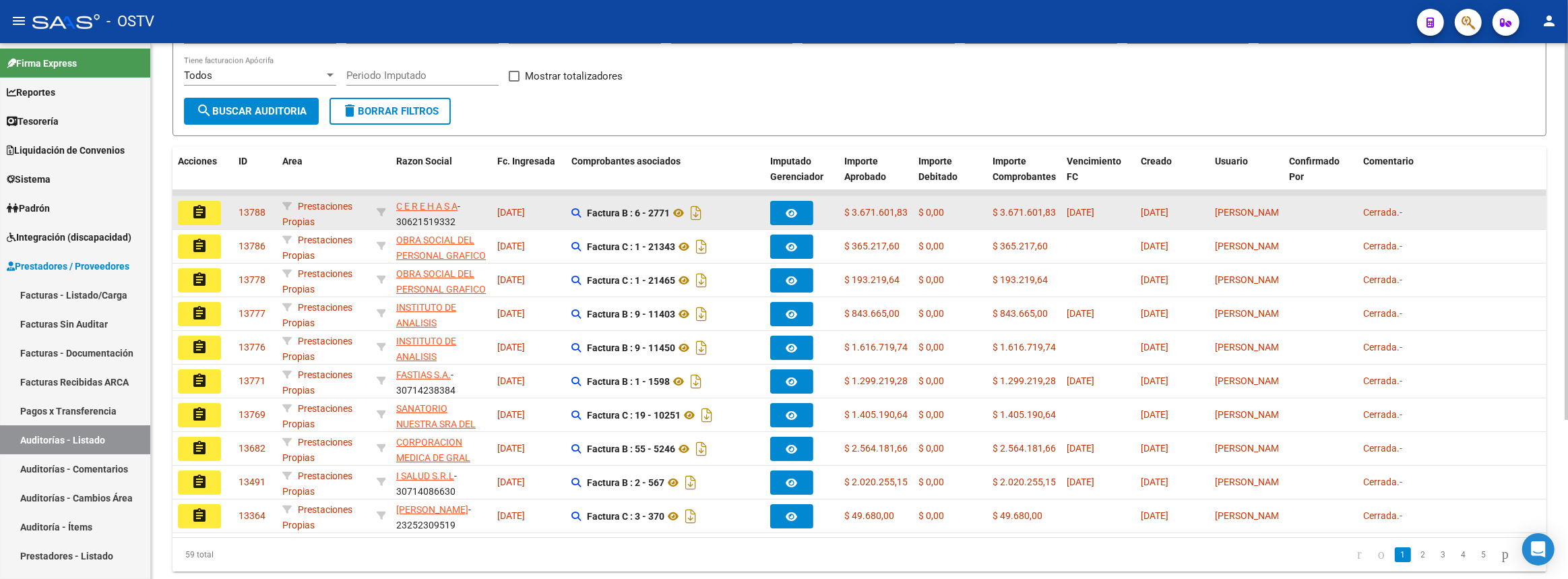
click at [192, 207] on mat-icon "assignment" at bounding box center [199, 212] width 16 height 16
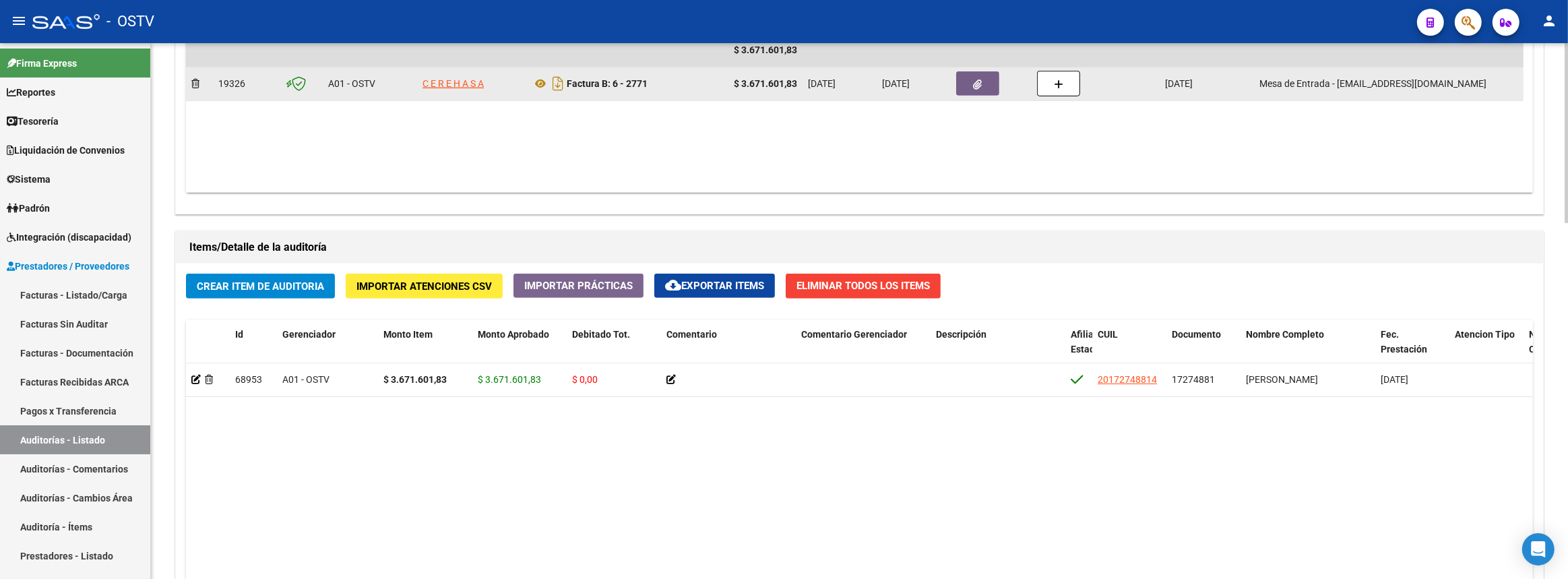
scroll to position [857, 0]
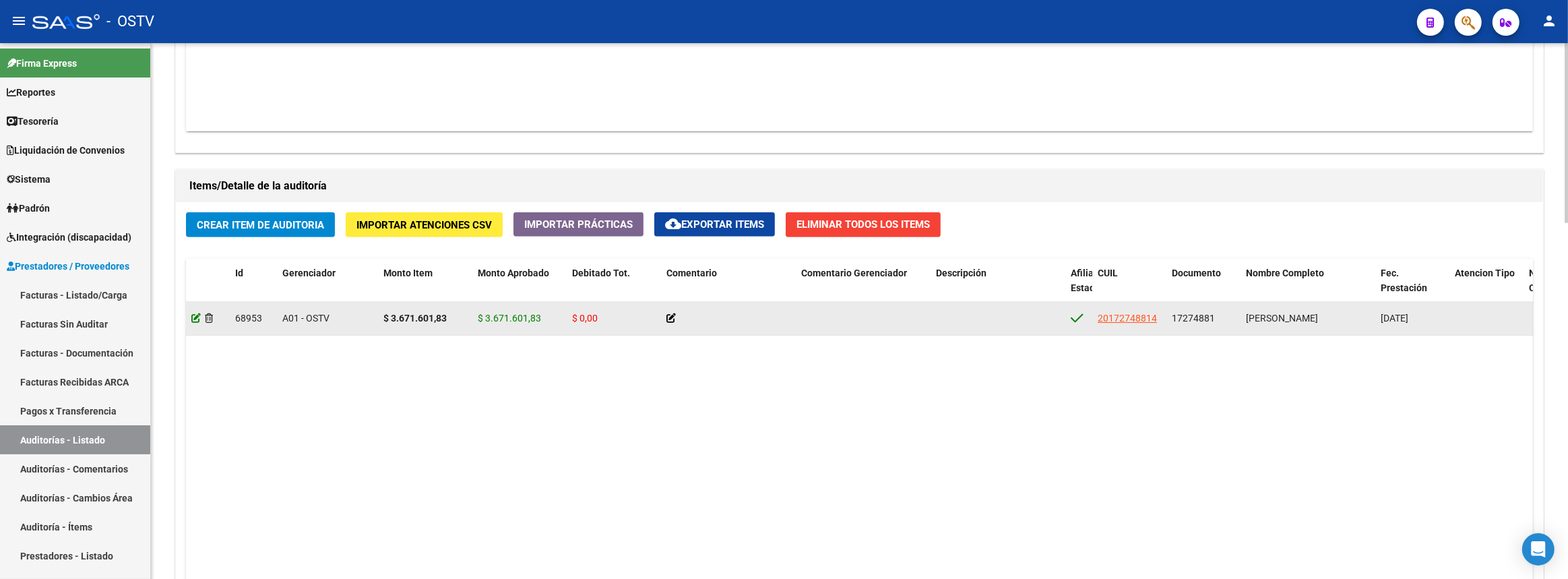
click at [194, 317] on icon at bounding box center [196, 317] width 9 height 9
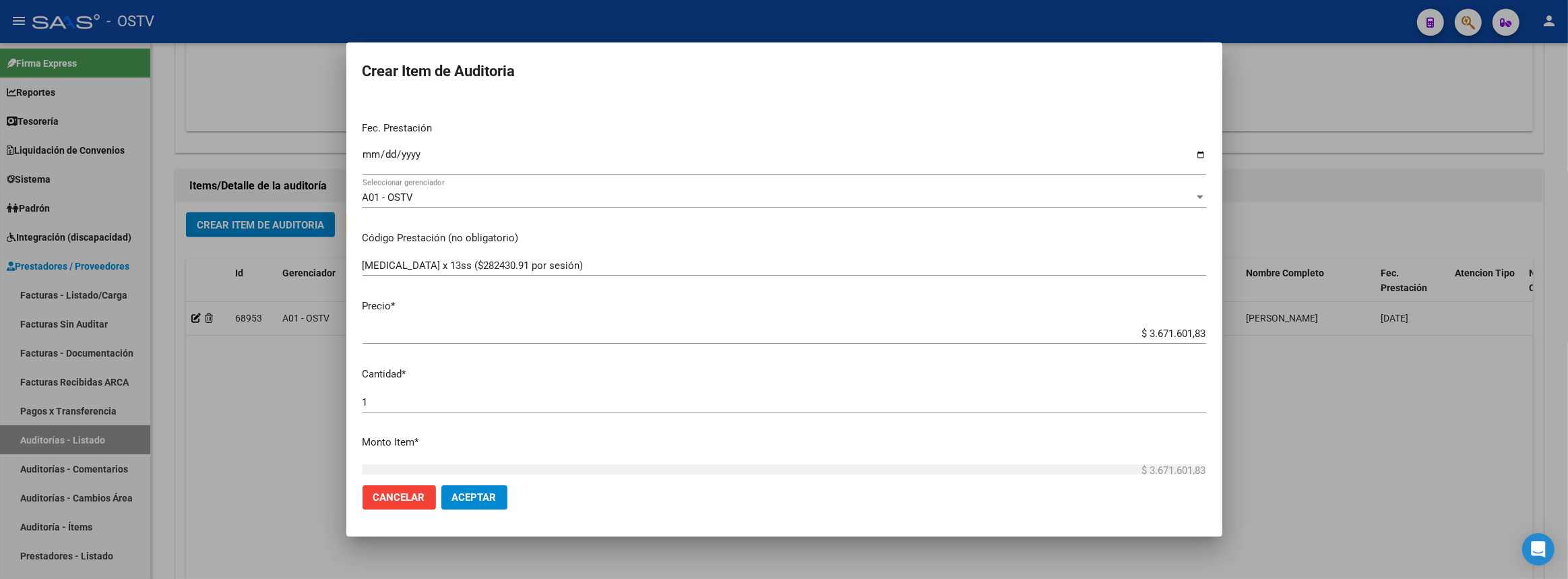
scroll to position [0, 0]
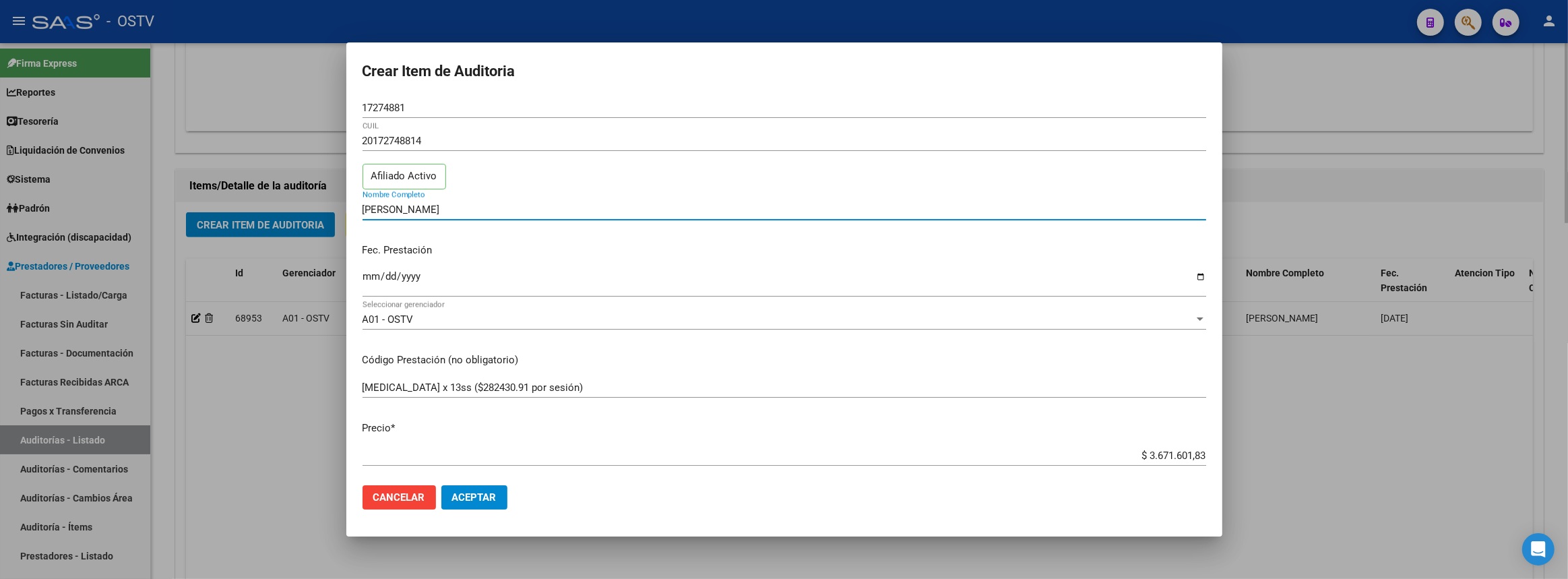
drag, startPoint x: 229, startPoint y: 404, endPoint x: 249, endPoint y: 400, distance: 20.4
click at [232, 404] on div at bounding box center [784, 290] width 1568 height 579
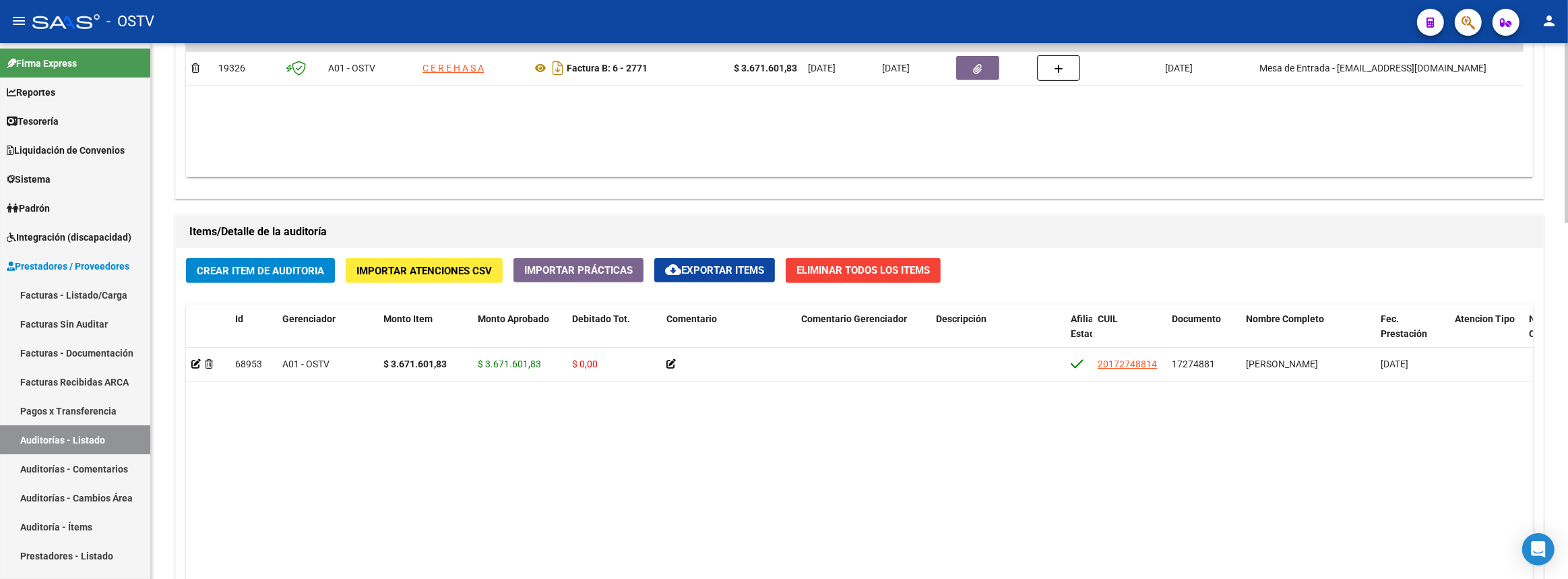
scroll to position [688, 0]
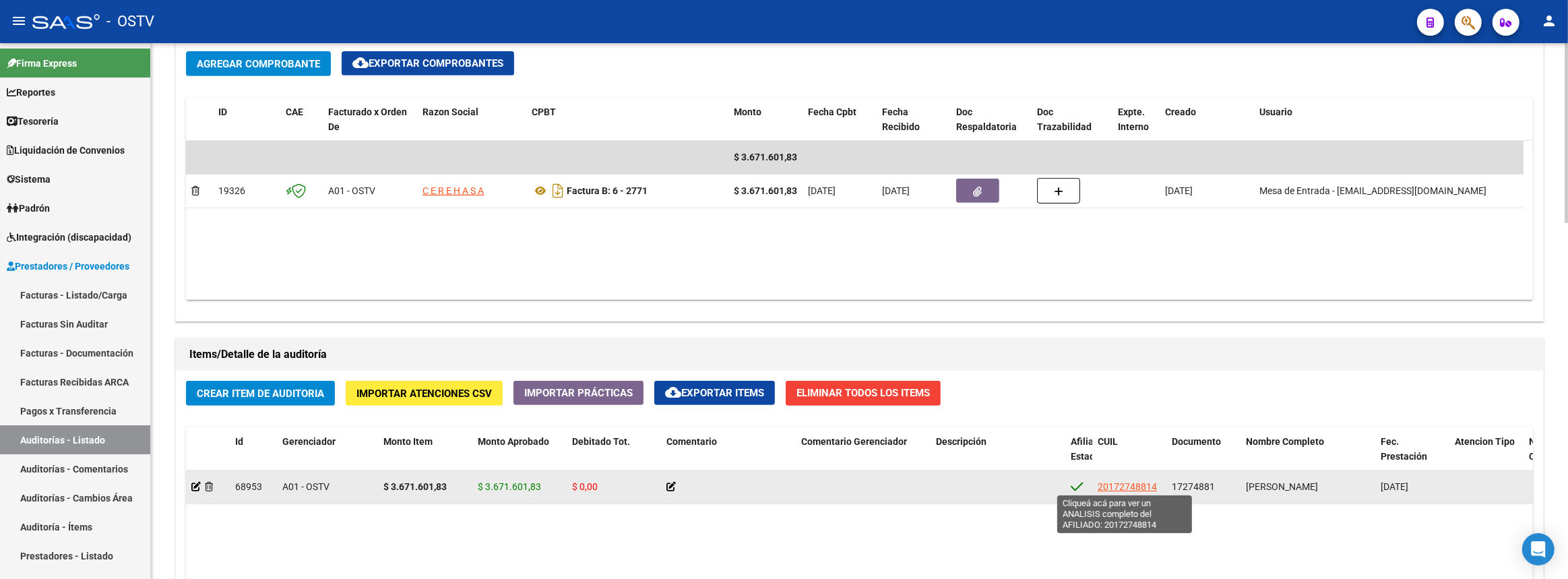
click at [1116, 483] on span "20172748814" at bounding box center [1127, 486] width 59 height 11
type textarea "20172748814"
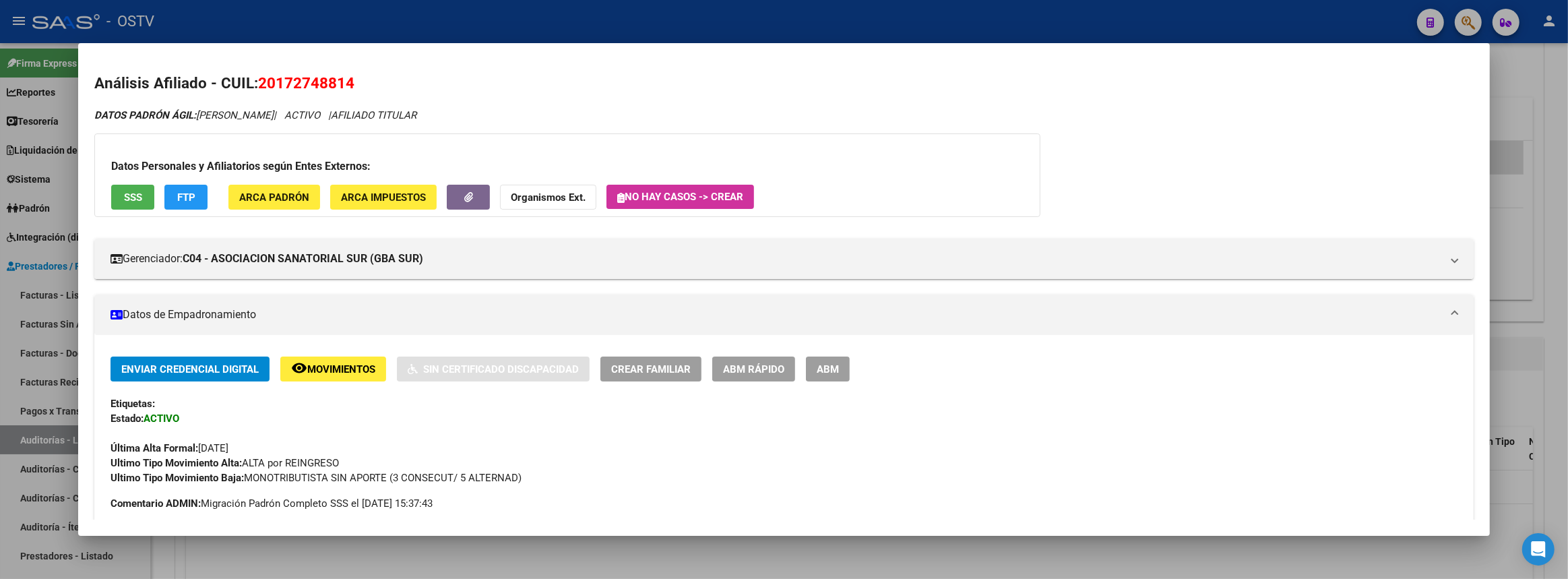
scroll to position [183, 0]
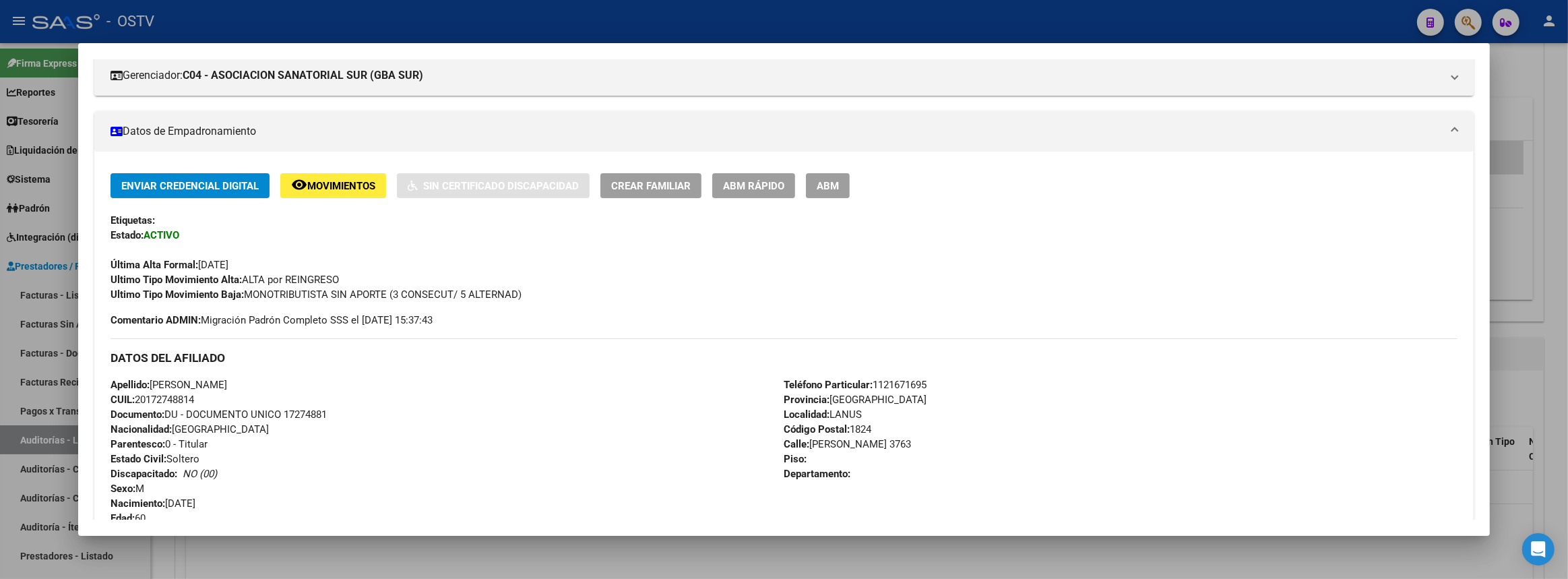
drag, startPoint x: 150, startPoint y: 395, endPoint x: 199, endPoint y: 398, distance: 49.1
click at [194, 398] on span "CUIL: 20172748814" at bounding box center [152, 400] width 84 height 12
click at [1567, 347] on div at bounding box center [784, 290] width 1568 height 579
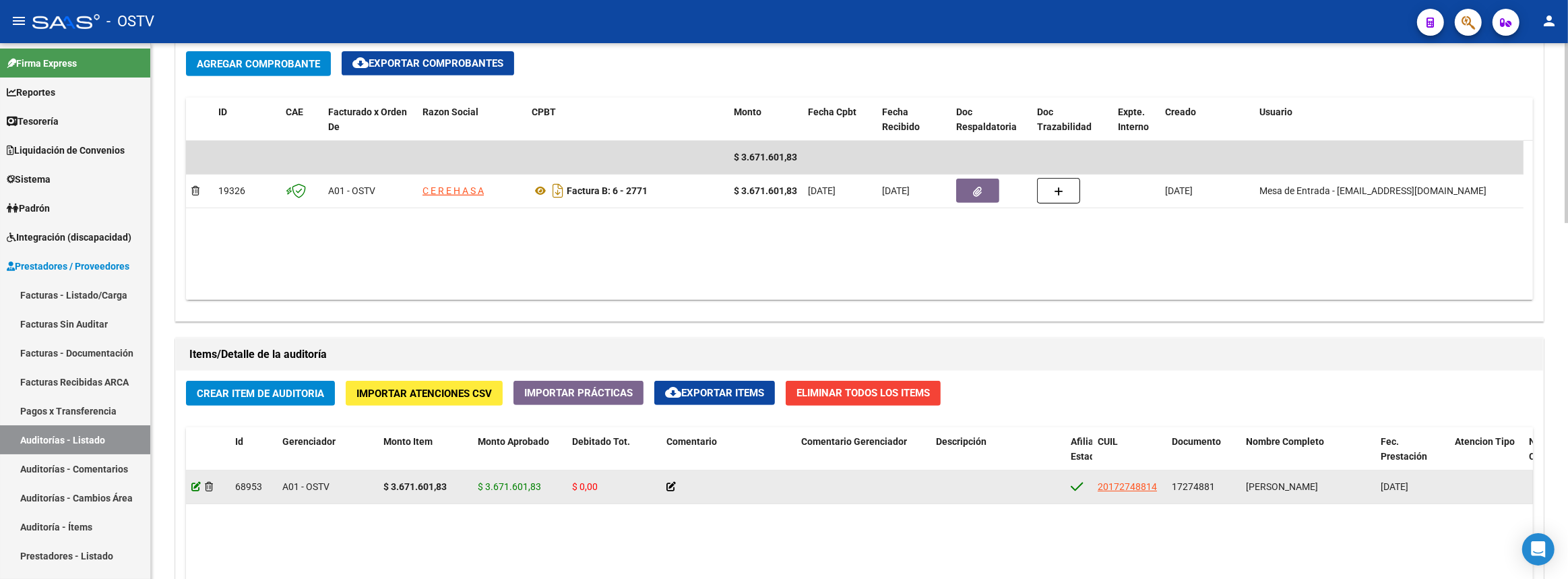
click at [196, 485] on icon at bounding box center [196, 486] width 9 height 9
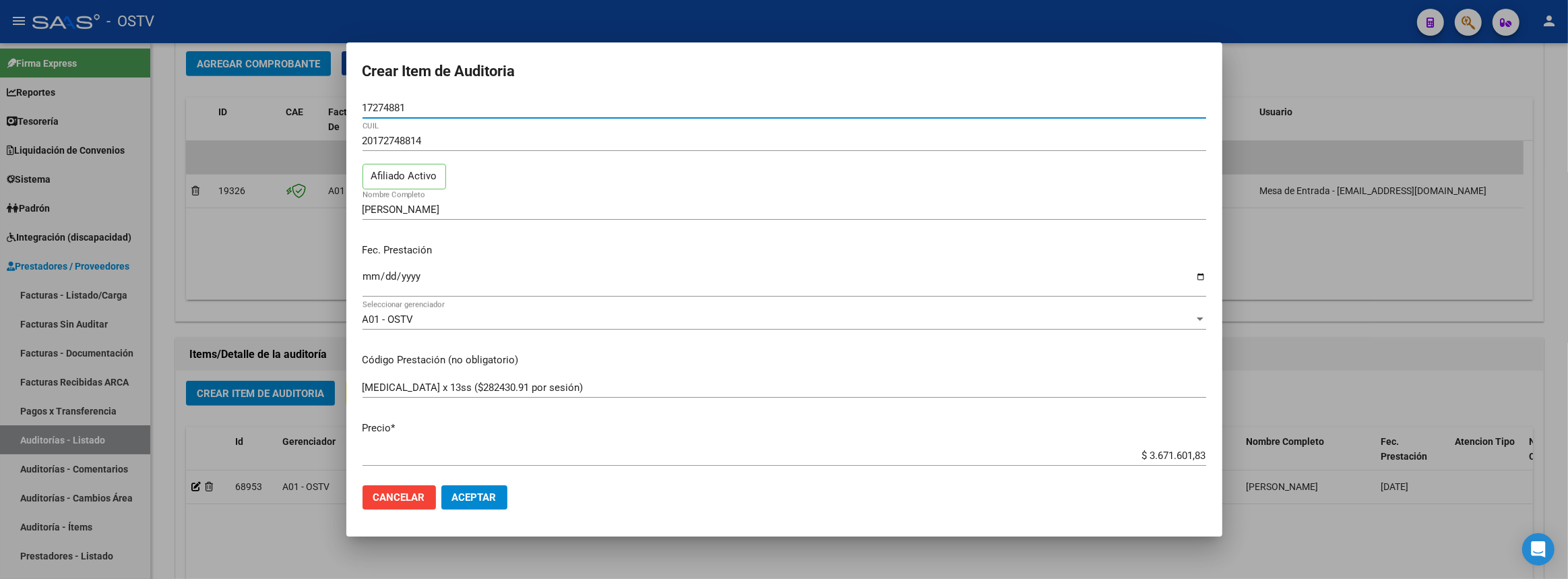
drag, startPoint x: 417, startPoint y: 109, endPoint x: 298, endPoint y: 109, distance: 119.0
click at [298, 109] on div "Crear Item de Auditoria 17274881 Nro Documento 20172748814 CUIL Afiliado Activo…" at bounding box center [784, 290] width 1568 height 579
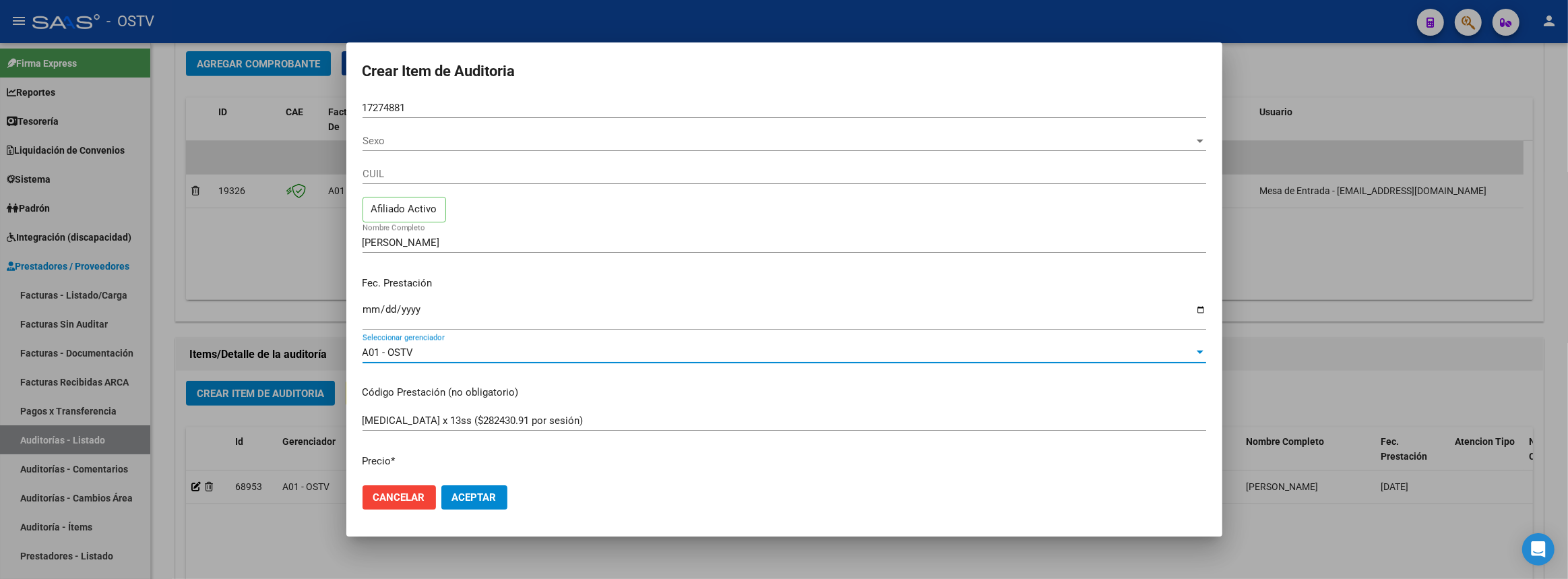
click at [409, 352] on span "A01 - OSTV" at bounding box center [388, 352] width 51 height 12
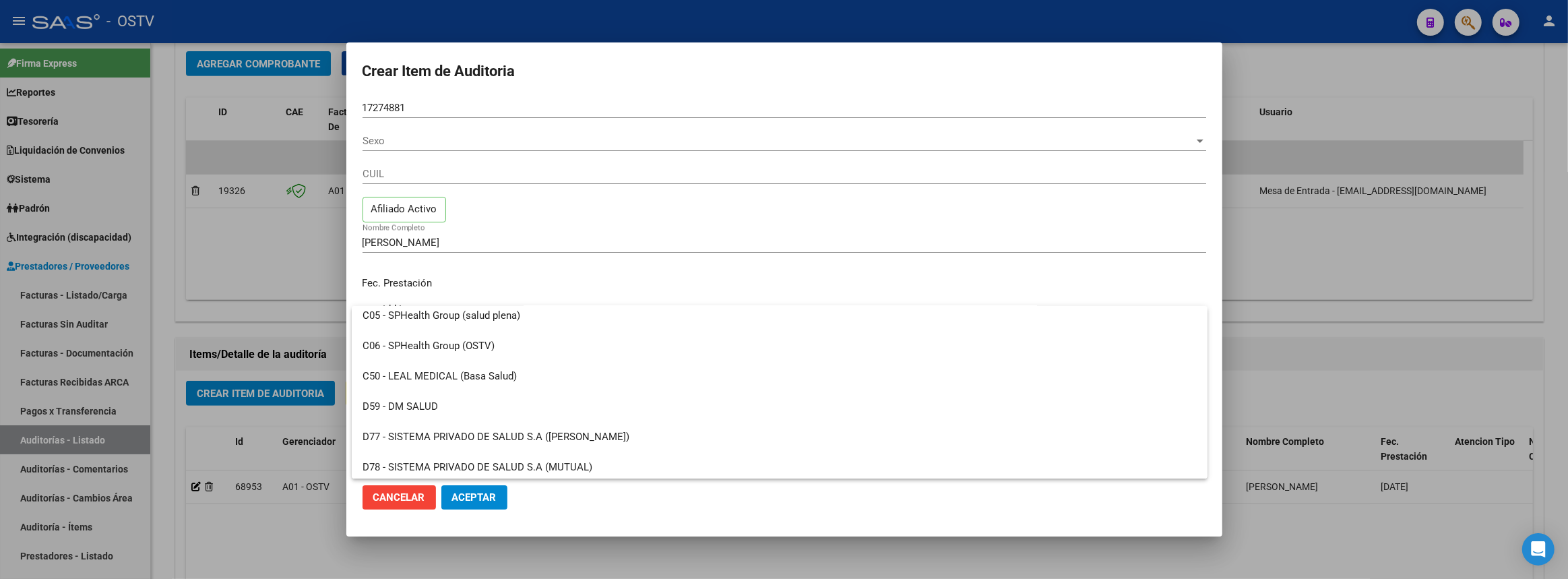
scroll to position [429, 0]
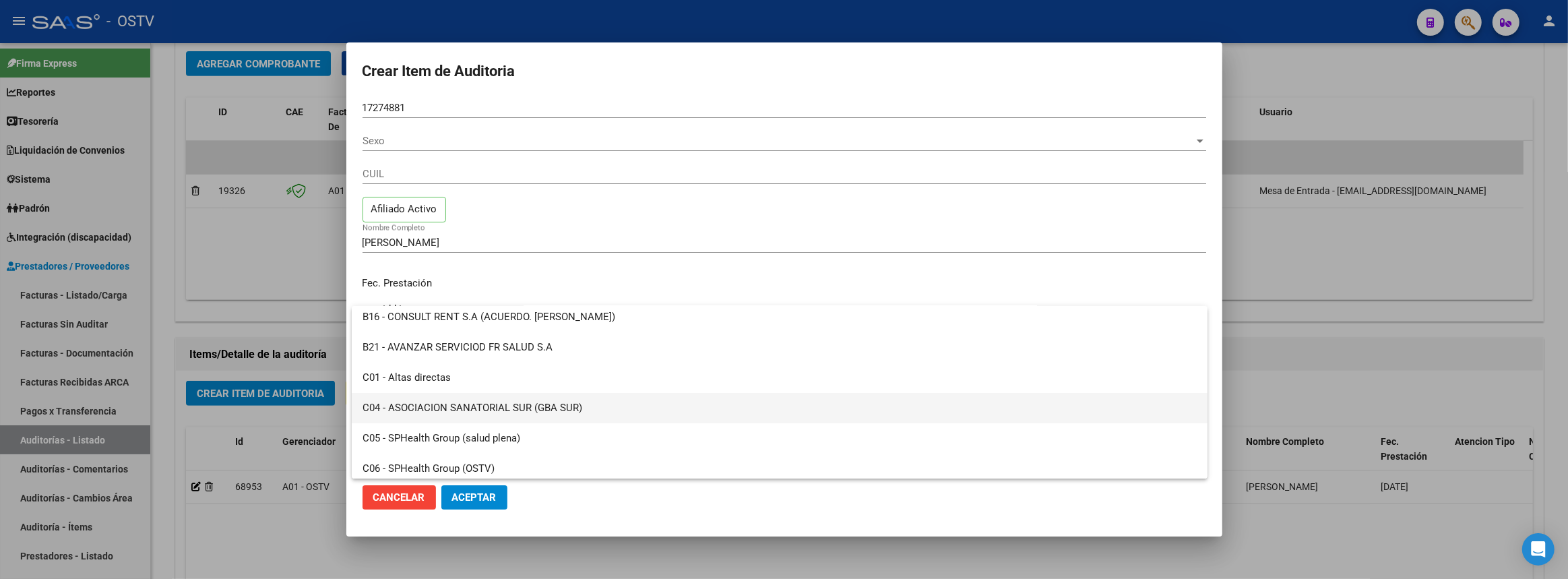
click at [406, 406] on span "C04 - ASOCIACION SANATORIAL SUR (GBA SUR)" at bounding box center [779, 408] width 834 height 30
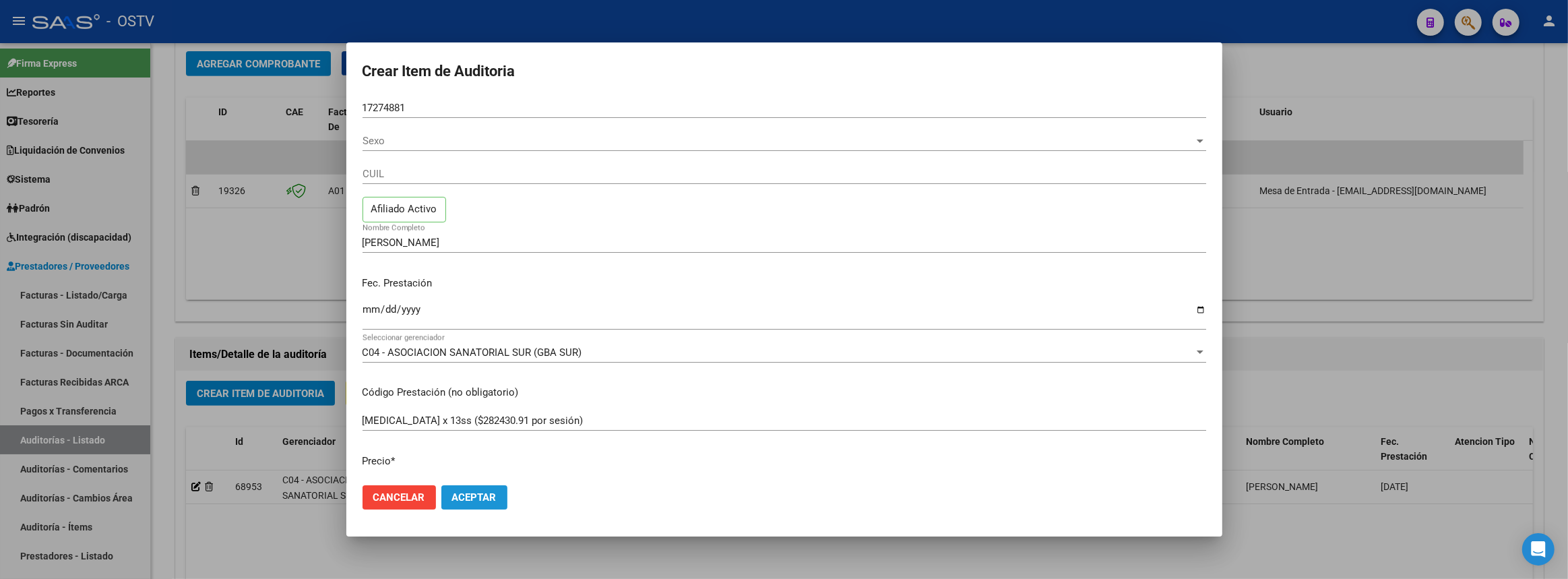
click at [488, 500] on span "Aceptar" at bounding box center [475, 497] width 44 height 12
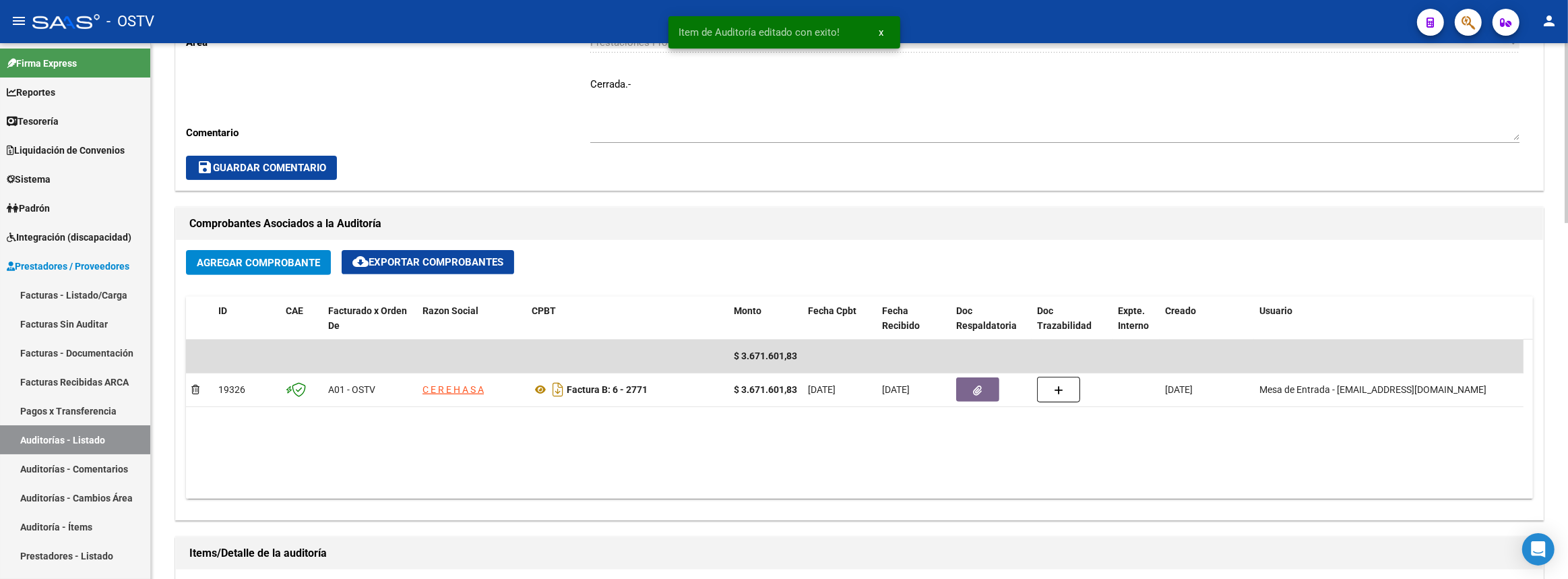
scroll to position [735, 0]
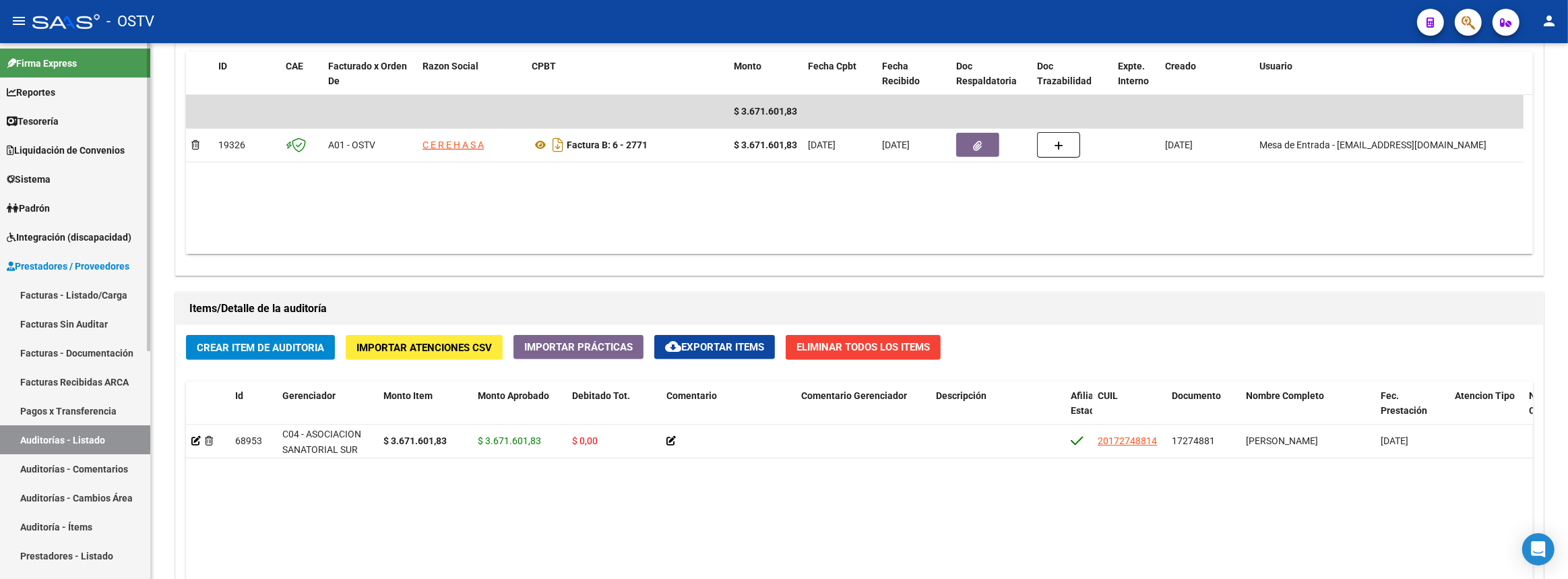
click at [114, 432] on link "Auditorías - Listado" at bounding box center [75, 440] width 150 height 29
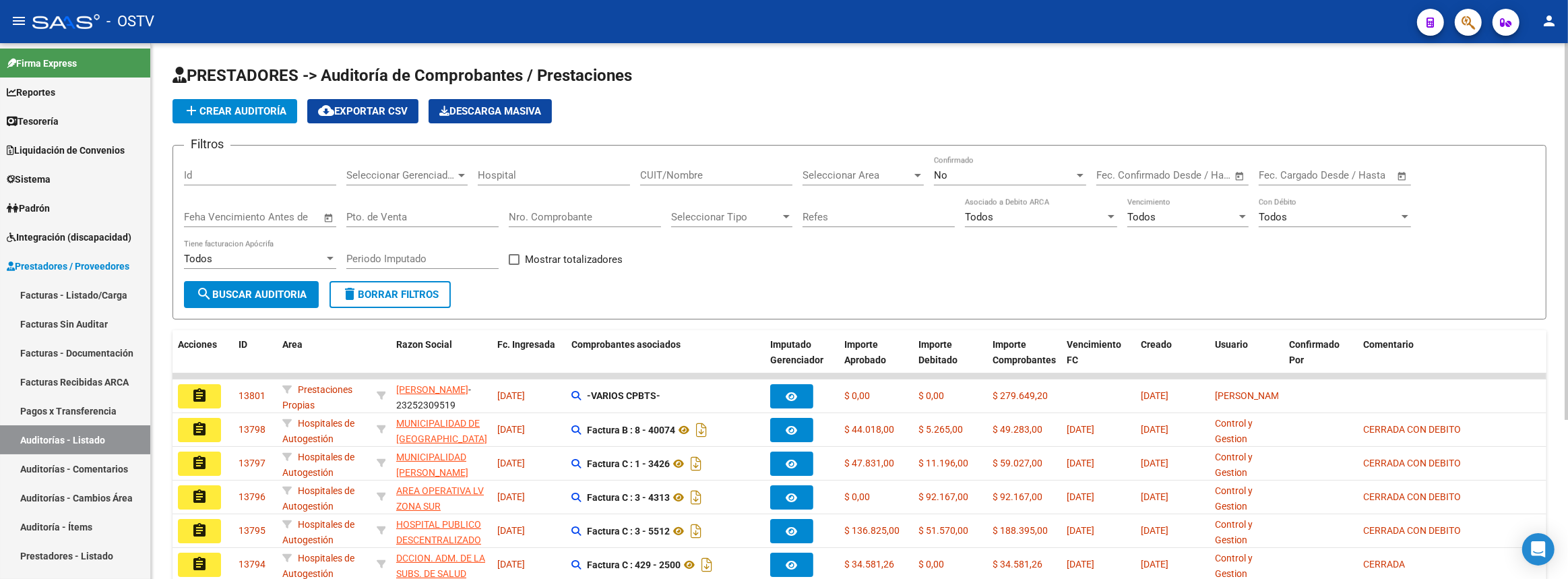
click at [966, 159] on div "No Confirmado" at bounding box center [1010, 171] width 152 height 29
click at [965, 152] on span "Si" at bounding box center [1010, 143] width 152 height 30
click at [246, 296] on span "search Buscar Auditoria" at bounding box center [251, 294] width 111 height 12
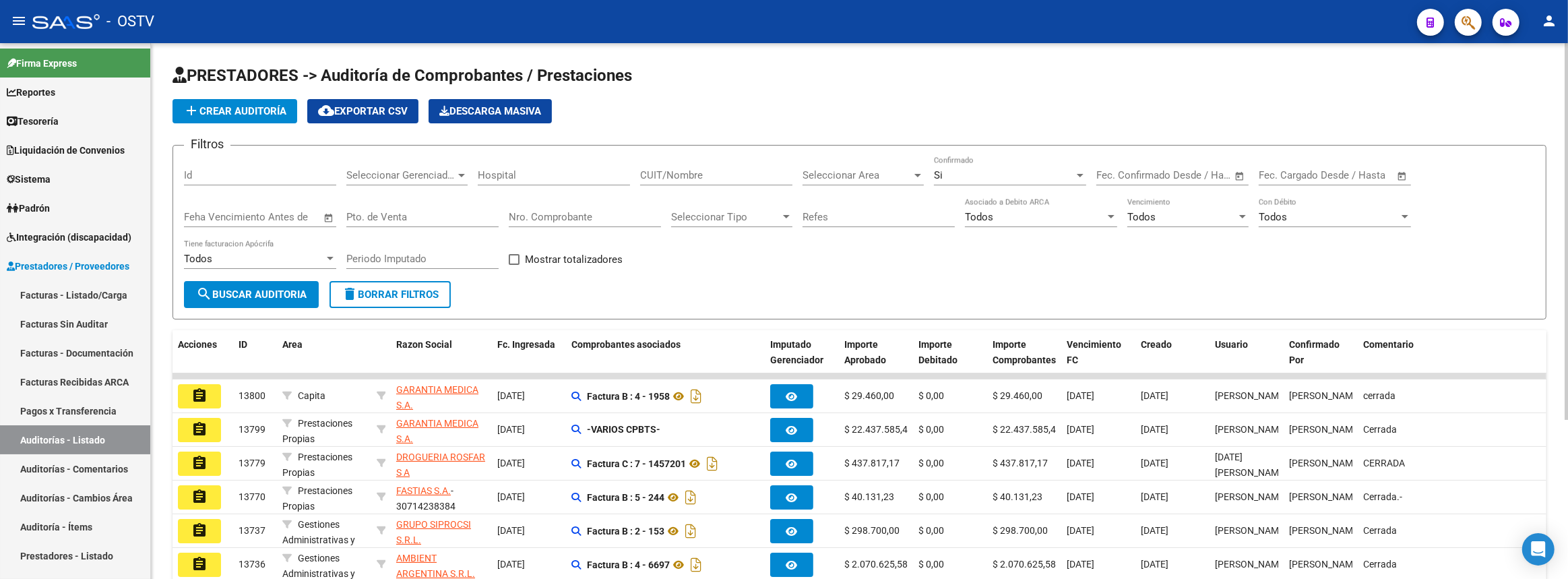
scroll to position [183, 0]
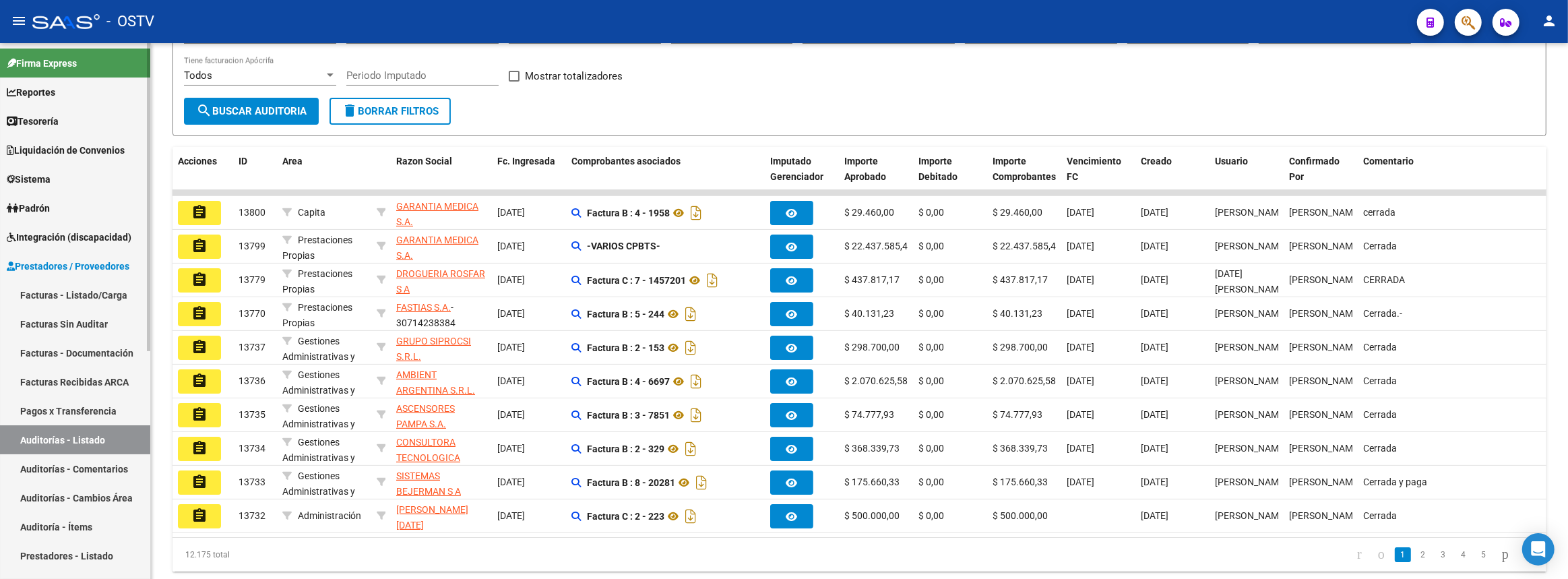
drag, startPoint x: 44, startPoint y: 291, endPoint x: 80, endPoint y: 290, distance: 36.0
click at [44, 290] on link "Facturas - Listado/Carga" at bounding box center [75, 295] width 150 height 29
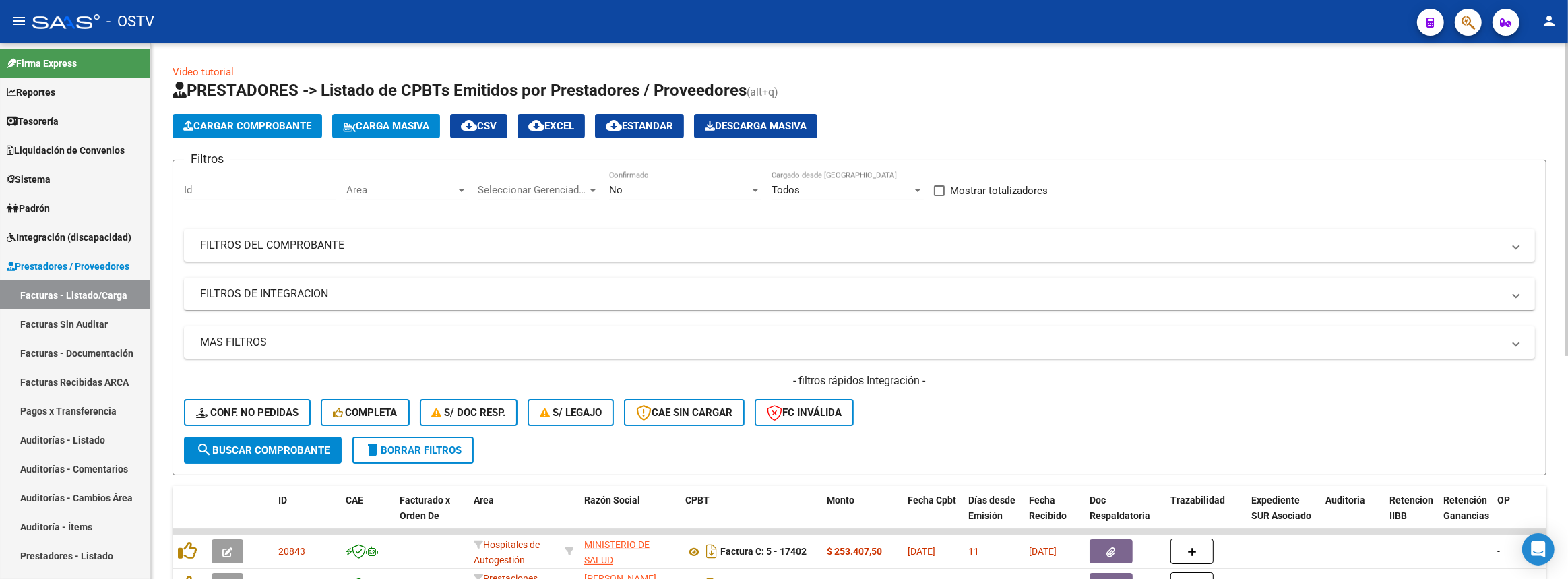
click at [417, 192] on span "Area" at bounding box center [401, 189] width 109 height 12
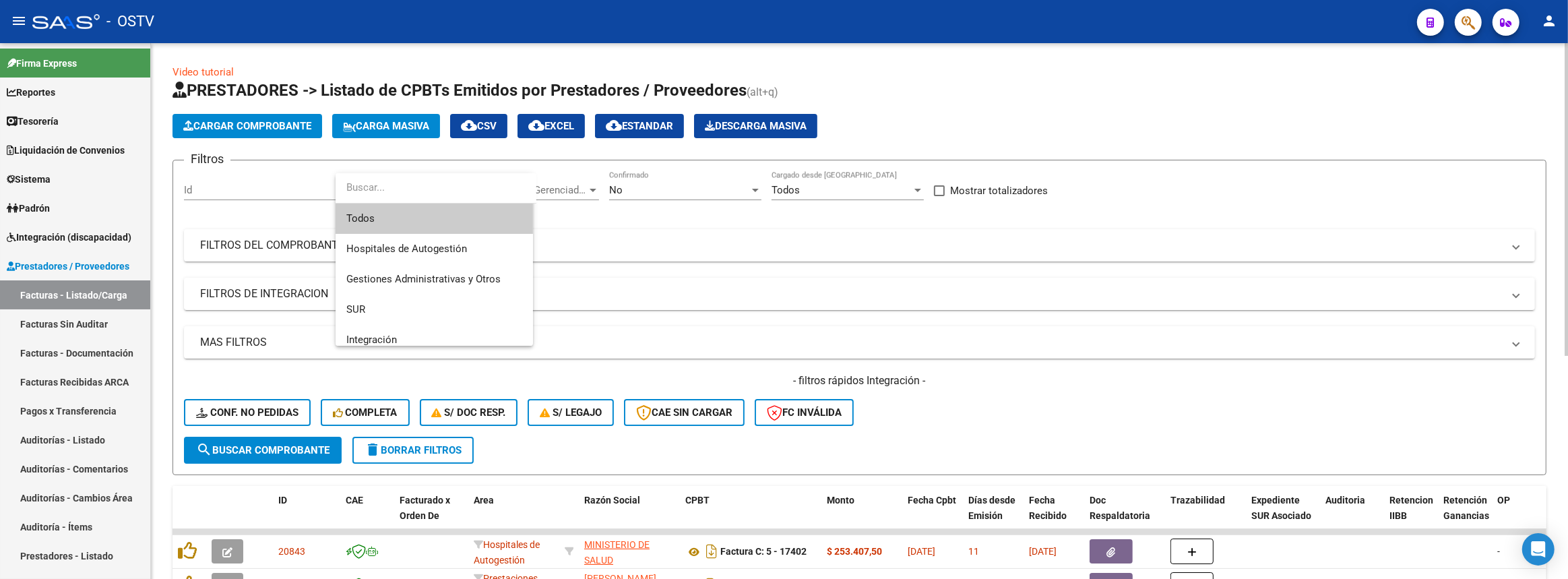
click at [309, 199] on div at bounding box center [784, 290] width 1568 height 579
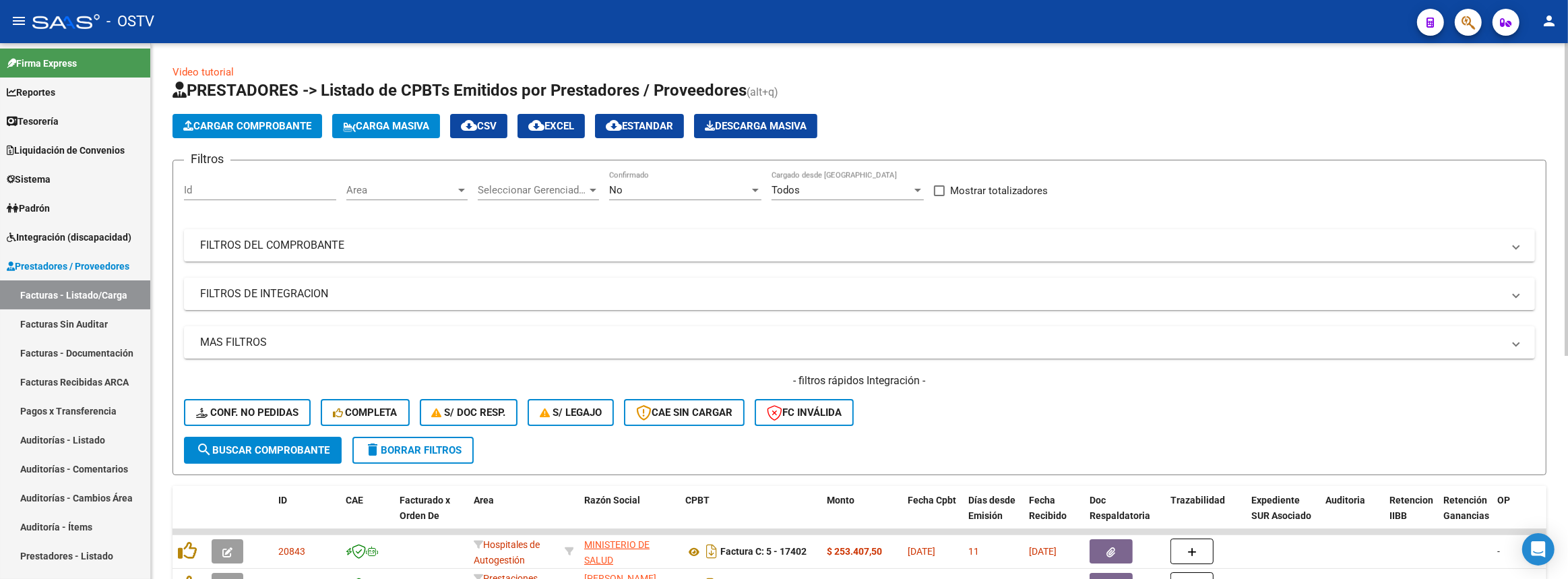
click at [495, 176] on div "Seleccionar Gerenciador Seleccionar Gerenciador" at bounding box center [538, 185] width 121 height 29
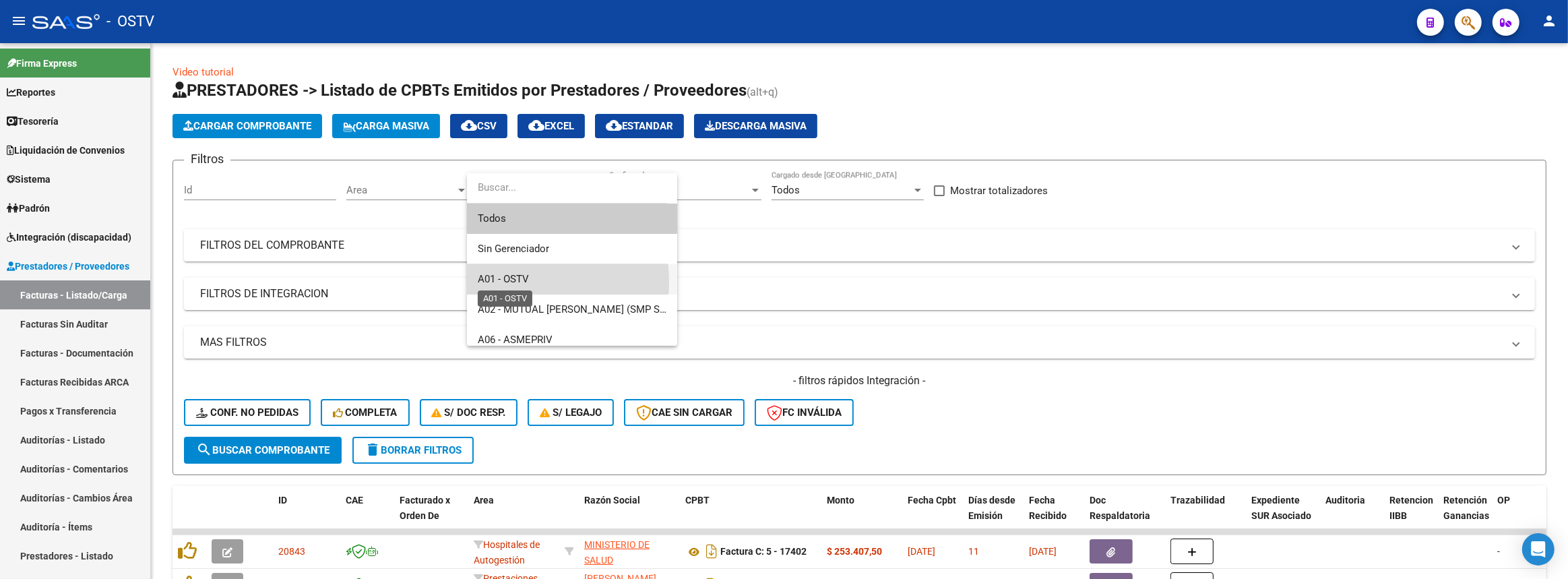
click at [512, 282] on span "A01 - OSTV" at bounding box center [503, 279] width 51 height 12
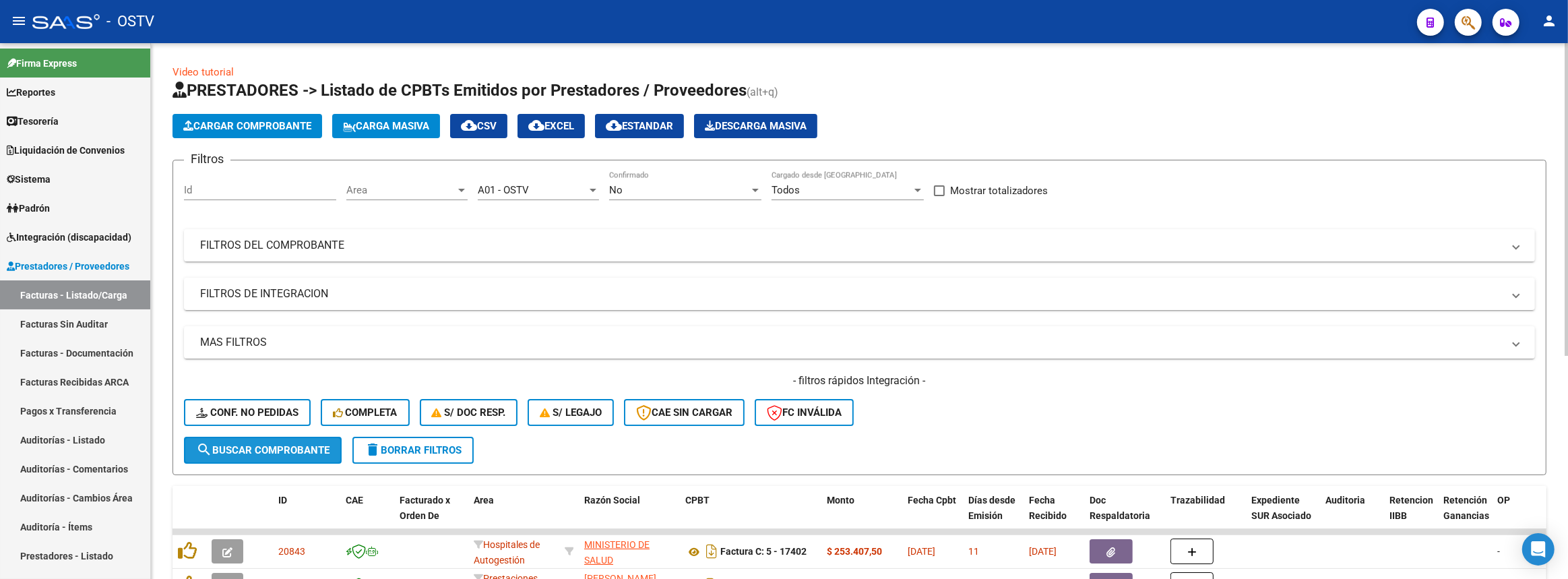
click at [299, 439] on button "search Buscar Comprobante" at bounding box center [262, 450] width 158 height 27
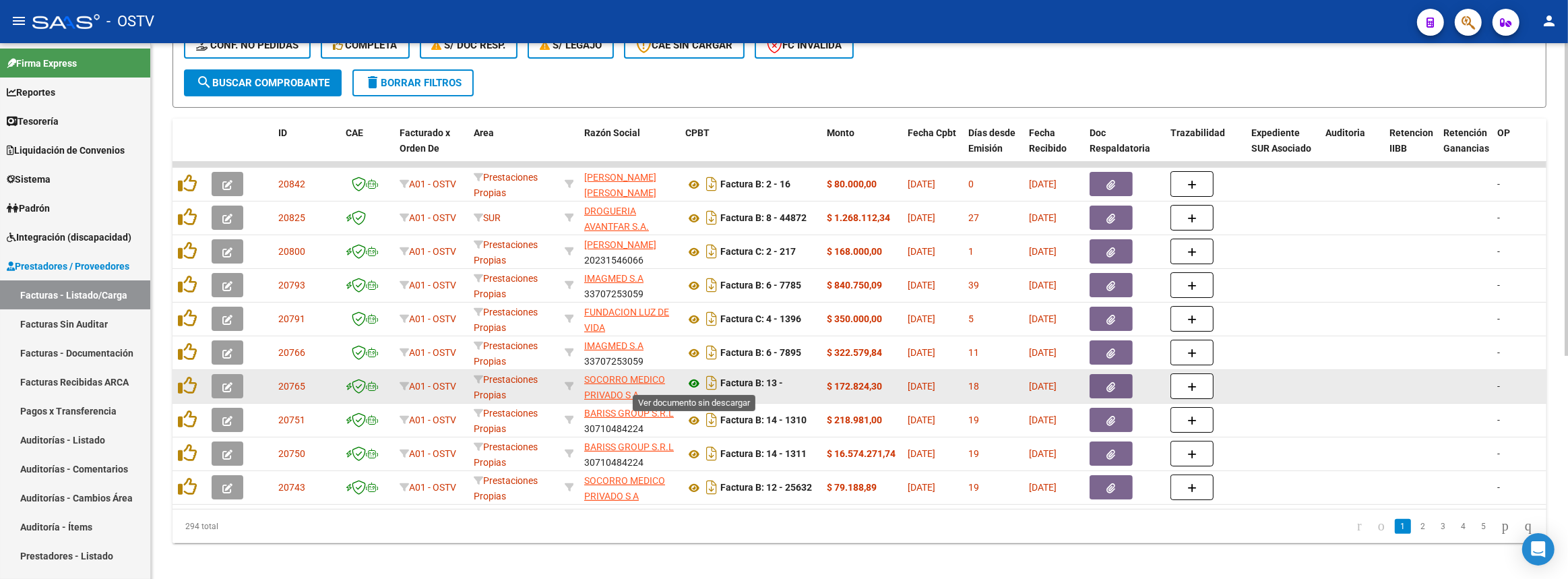
click at [692, 377] on icon at bounding box center [694, 383] width 18 height 16
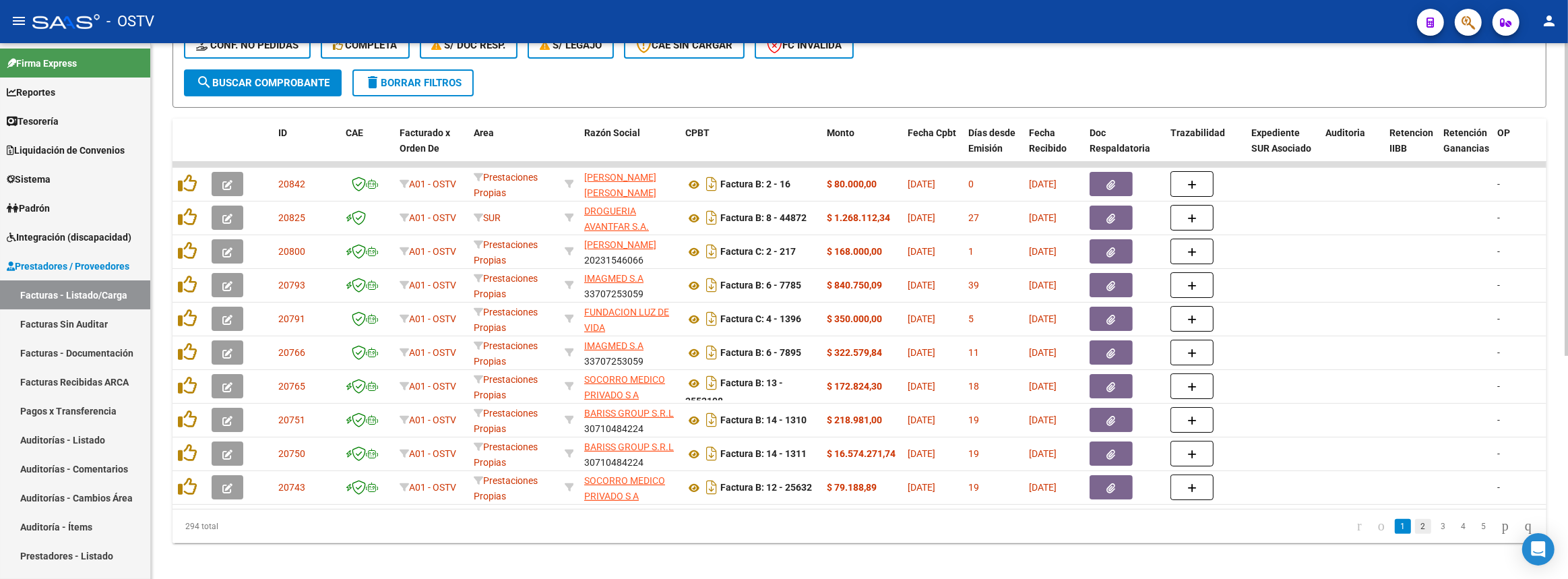
click at [1415, 530] on link "2" at bounding box center [1423, 526] width 16 height 15
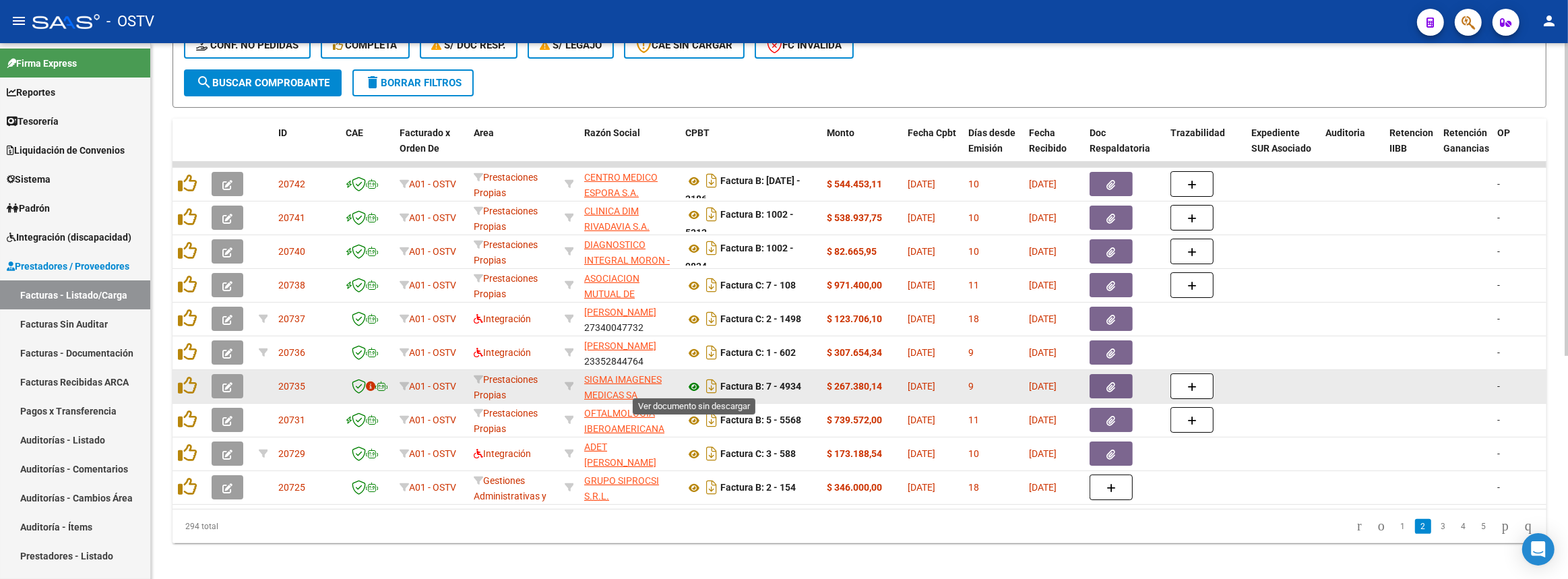
click at [694, 383] on icon at bounding box center [694, 387] width 18 height 16
click at [1112, 374] on button "button" at bounding box center [1111, 386] width 43 height 24
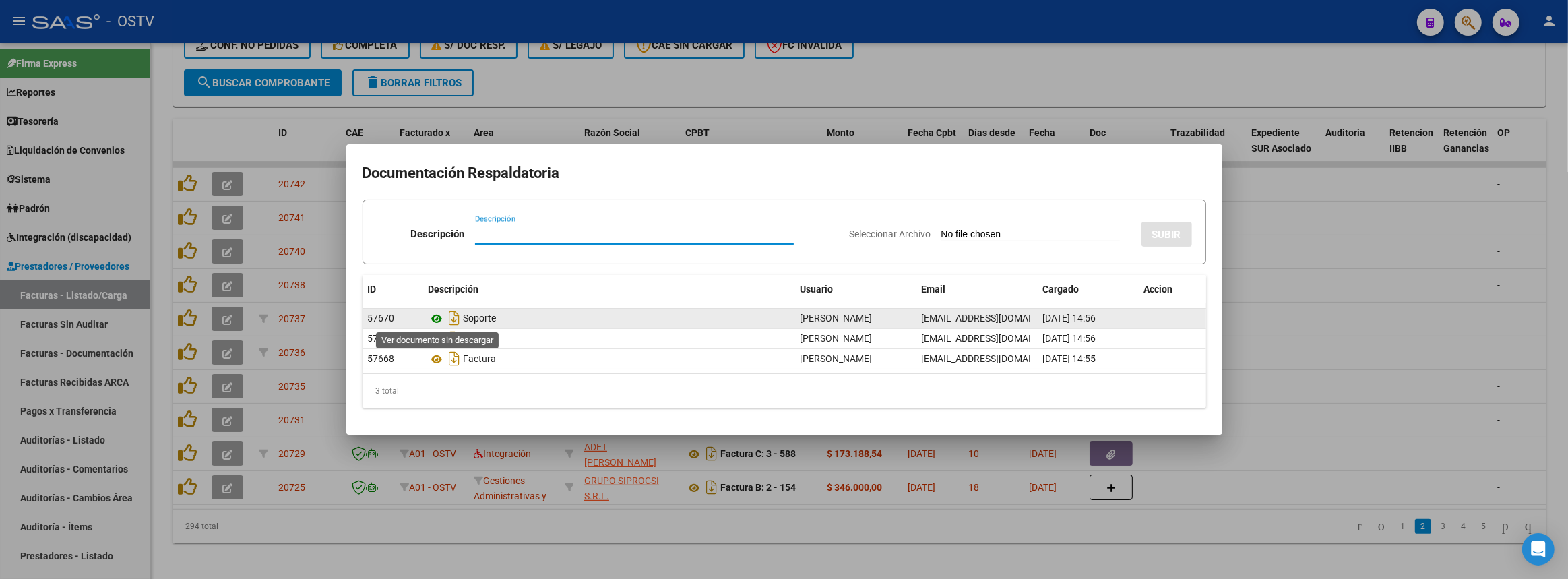
click at [437, 319] on icon at bounding box center [437, 319] width 18 height 16
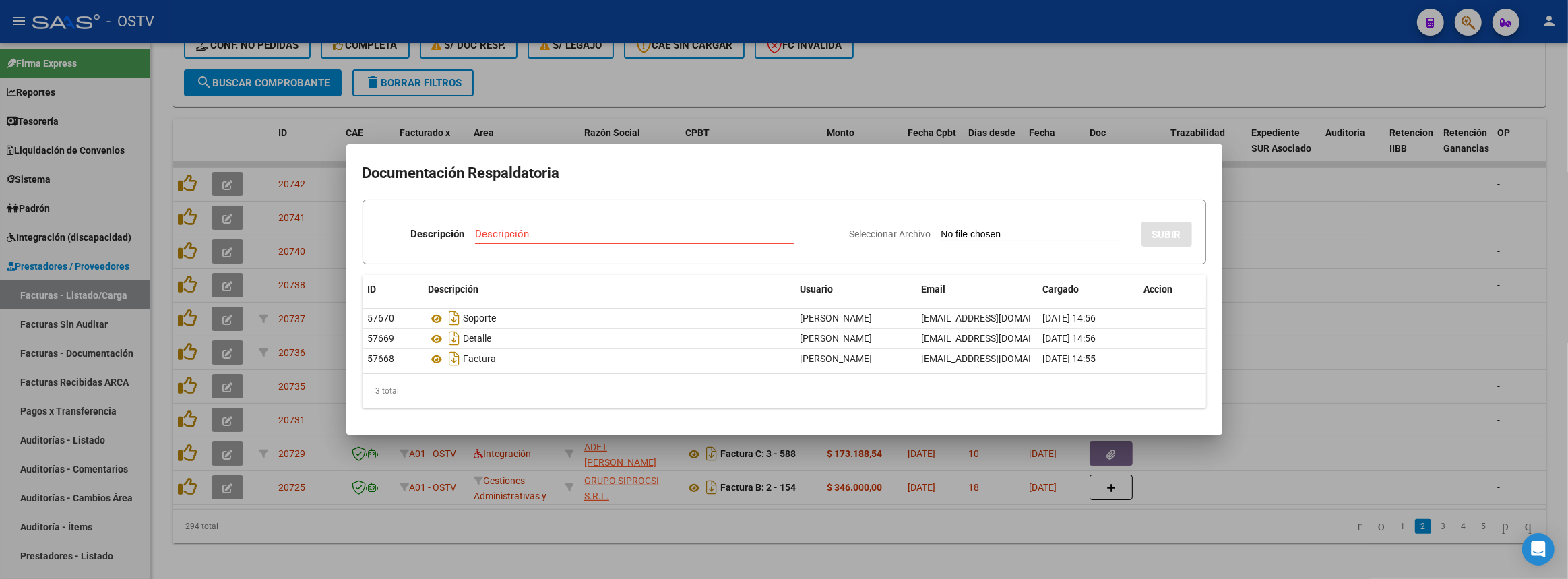
click at [644, 99] on div at bounding box center [784, 290] width 1568 height 579
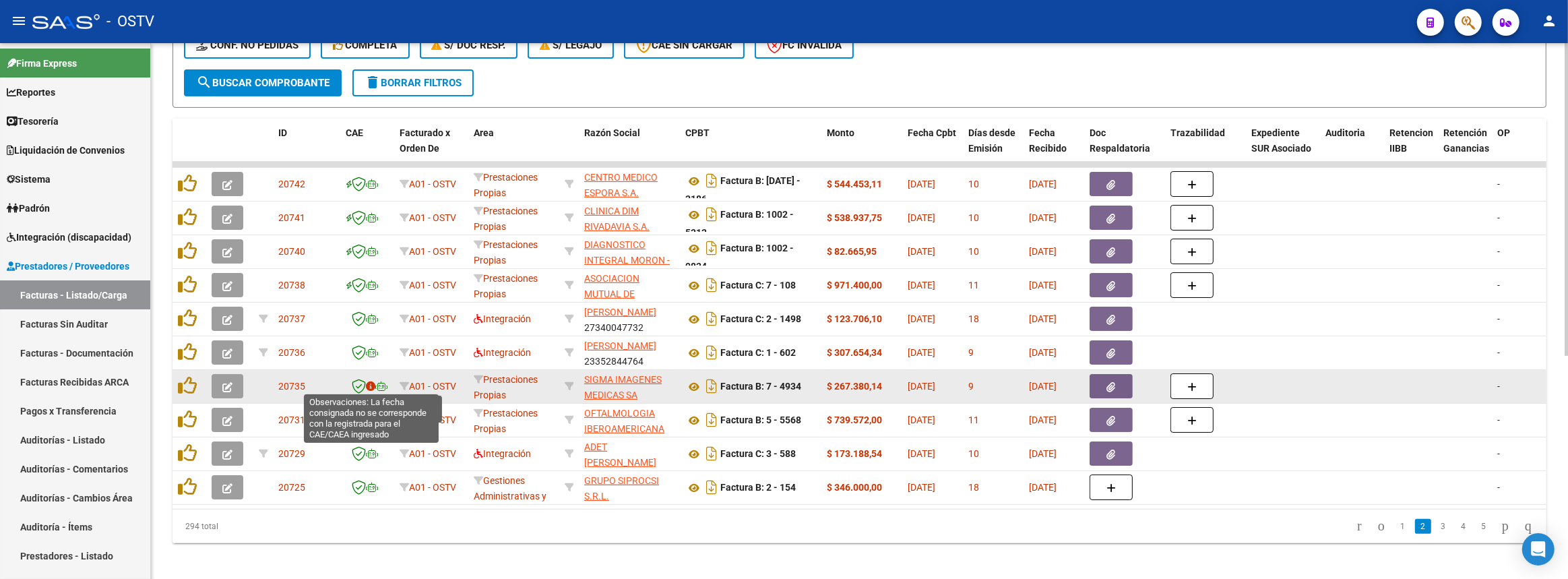
click at [371, 383] on icon at bounding box center [370, 386] width 9 height 9
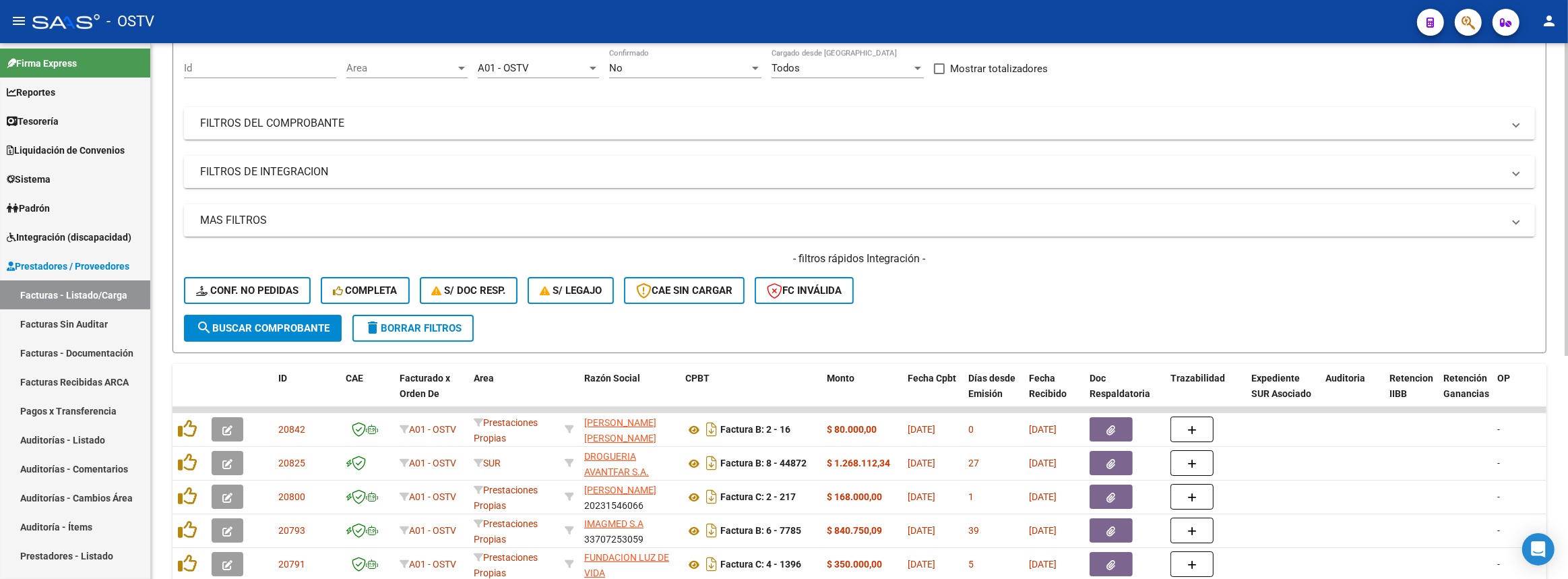
scroll to position [61, 0]
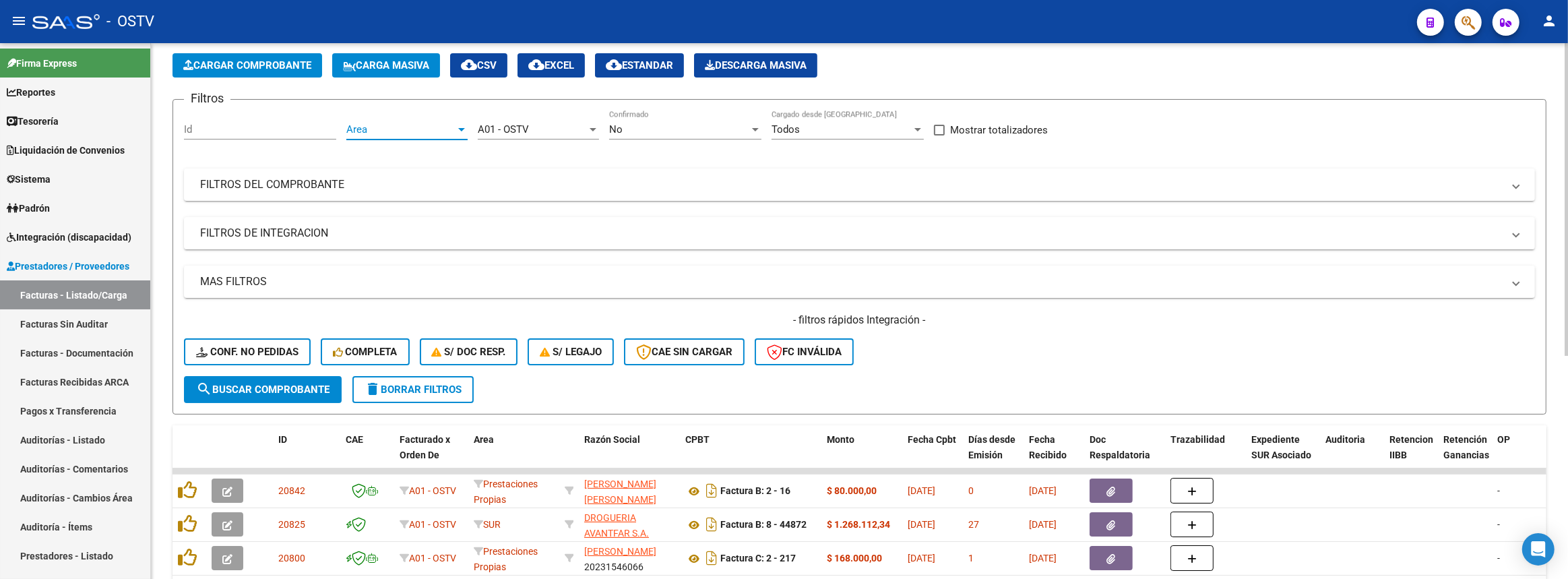
click at [425, 126] on span "Area" at bounding box center [401, 129] width 109 height 12
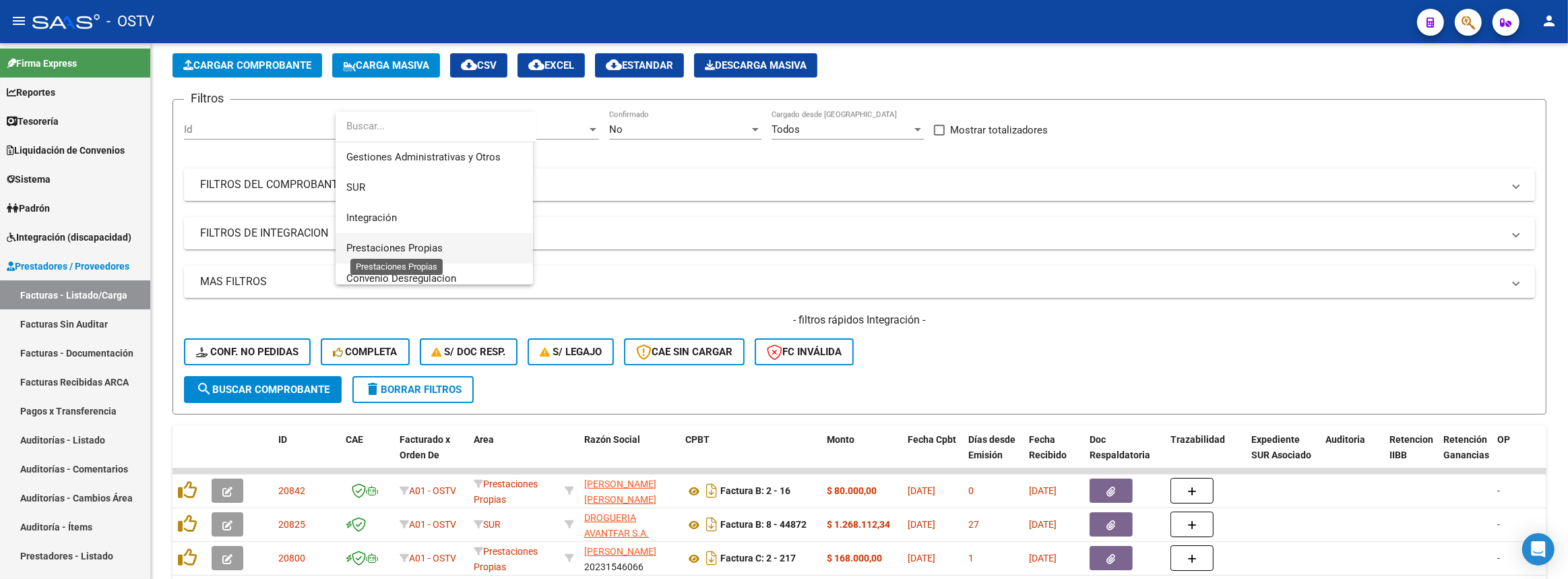
click at [427, 242] on span "Prestaciones Propias" at bounding box center [395, 247] width 96 height 12
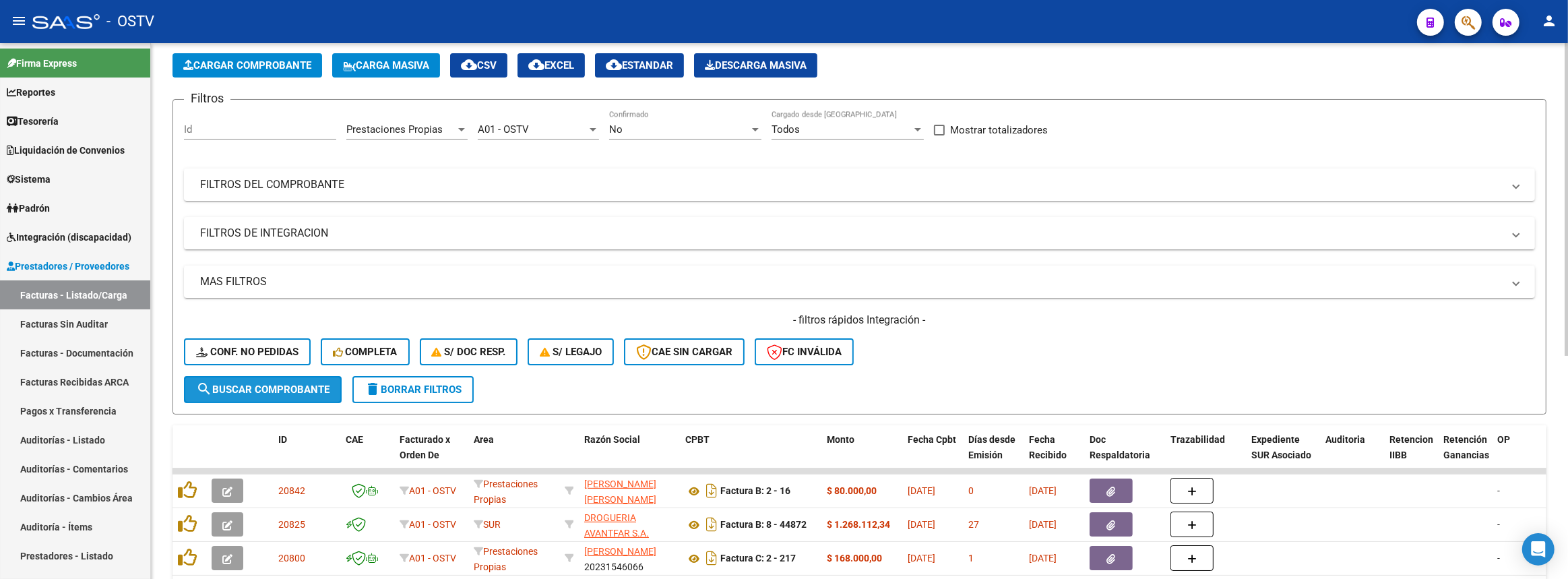
click at [319, 383] on span "search Buscar Comprobante" at bounding box center [262, 389] width 134 height 12
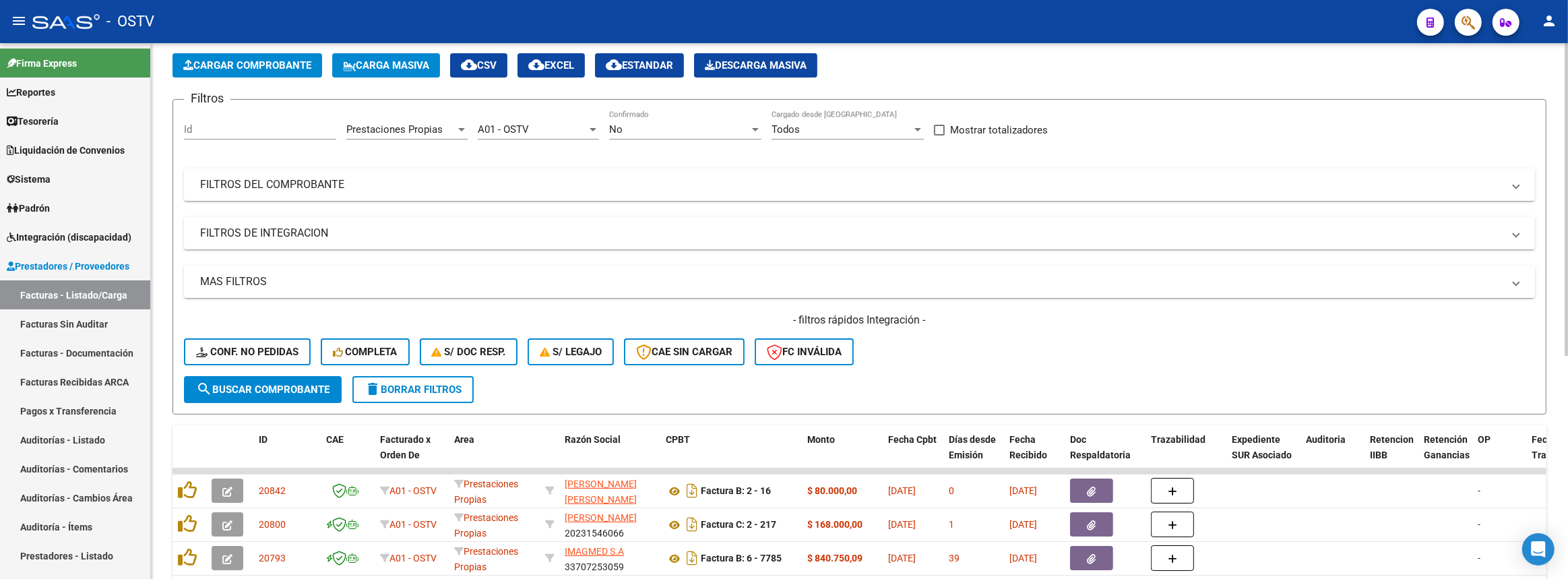
scroll to position [367, 0]
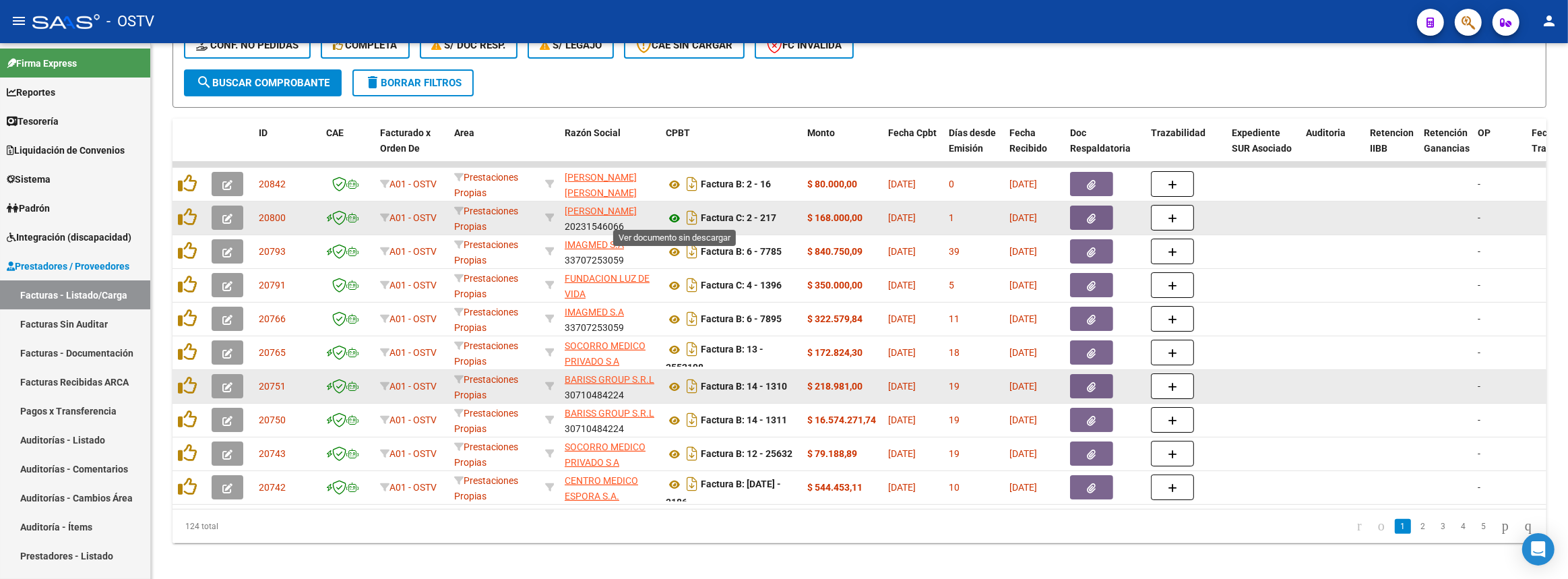
click at [666, 216] on icon at bounding box center [674, 218] width 18 height 16
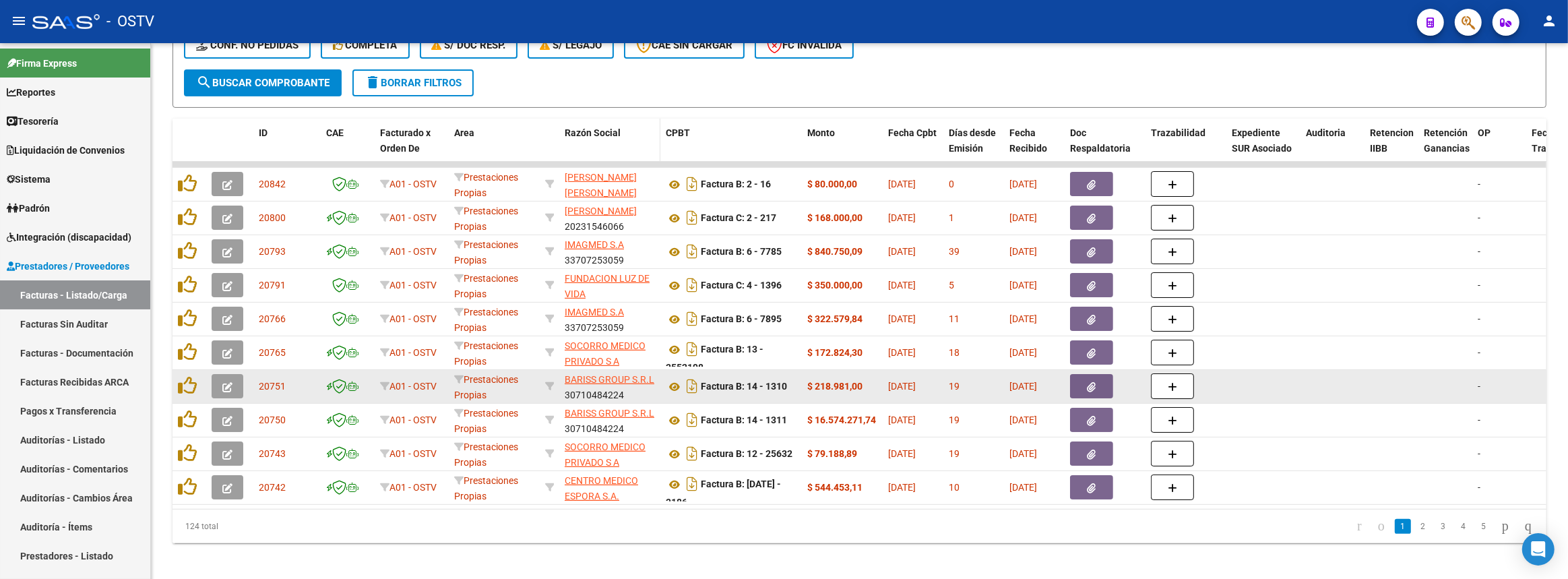
scroll to position [61, 0]
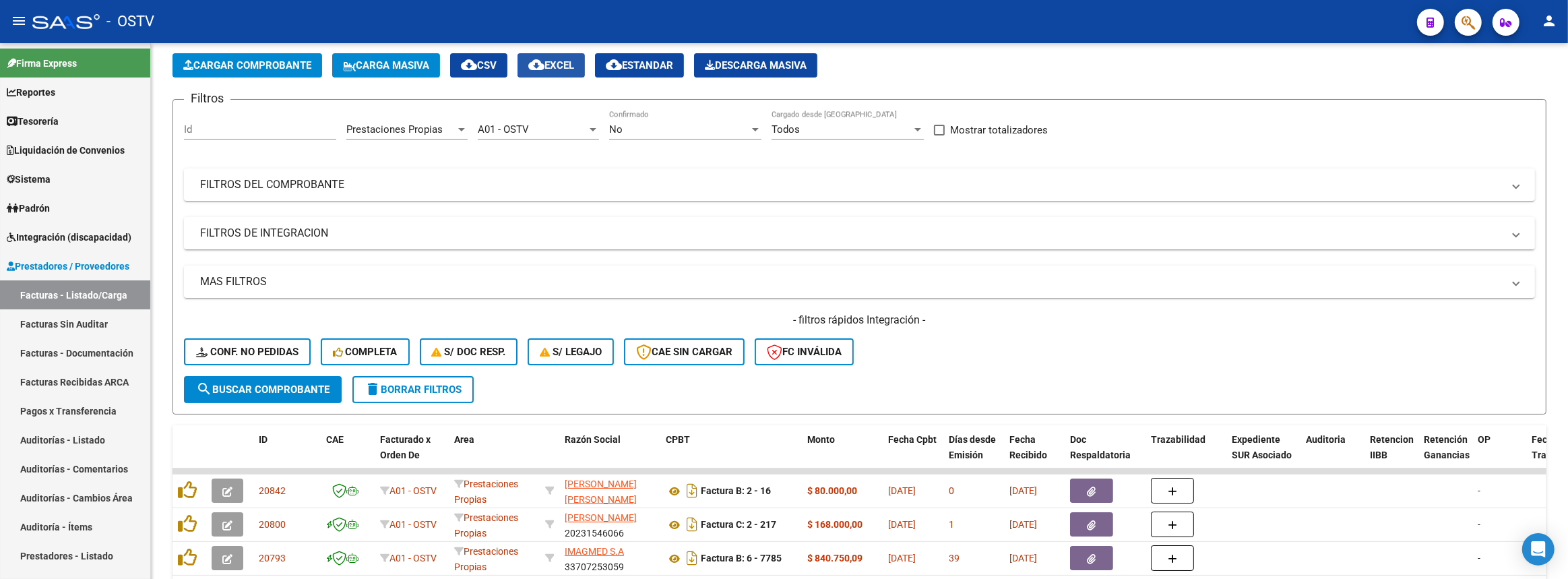
click at [545, 67] on mat-icon "cloud_download" at bounding box center [536, 64] width 16 height 16
drag, startPoint x: 413, startPoint y: 169, endPoint x: 724, endPoint y: 208, distance: 313.4
click at [413, 169] on mat-expansion-panel-header "FILTROS DEL COMPROBANTE" at bounding box center [859, 184] width 1351 height 32
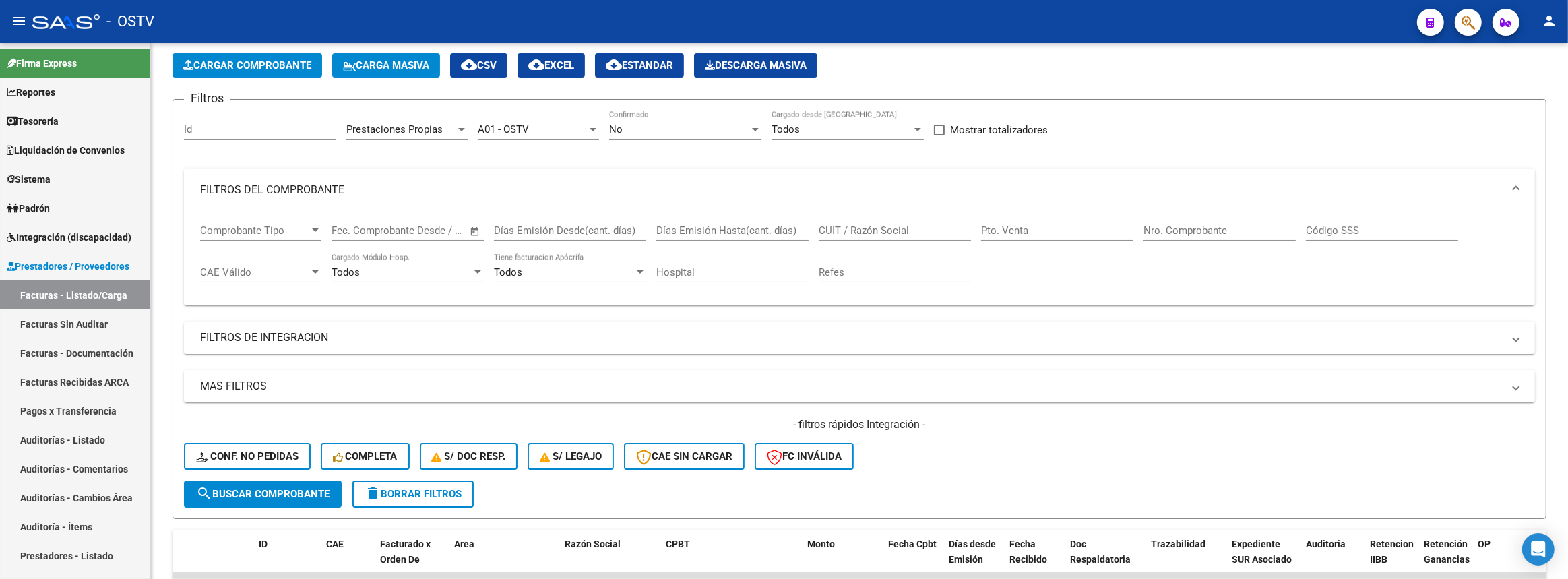
click at [901, 224] on input "CUIT / Razón Social" at bounding box center [894, 230] width 152 height 12
click at [1189, 229] on input "Nro. Comprobante" at bounding box center [1219, 230] width 152 height 12
paste input "13430"
type input "13430"
drag, startPoint x: 289, startPoint y: 492, endPoint x: 384, endPoint y: 418, distance: 120.4
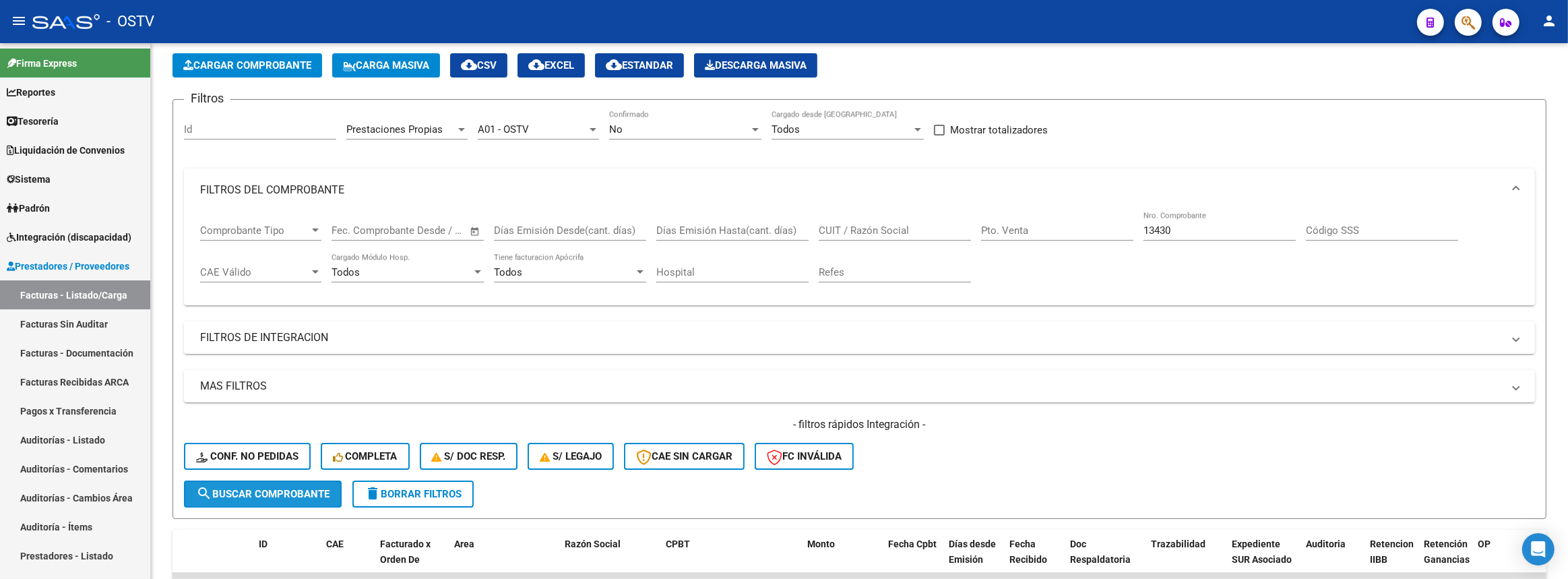
click at [289, 491] on span "search Buscar Comprobante" at bounding box center [262, 494] width 134 height 12
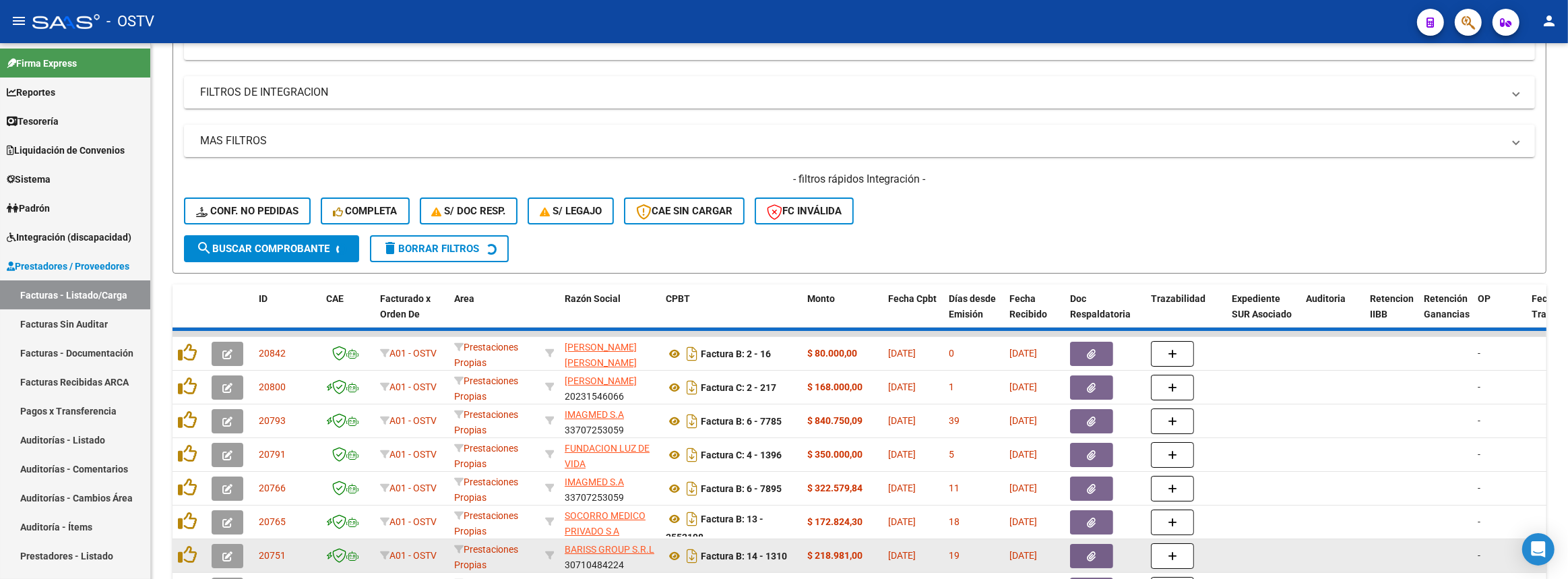
scroll to position [182, 0]
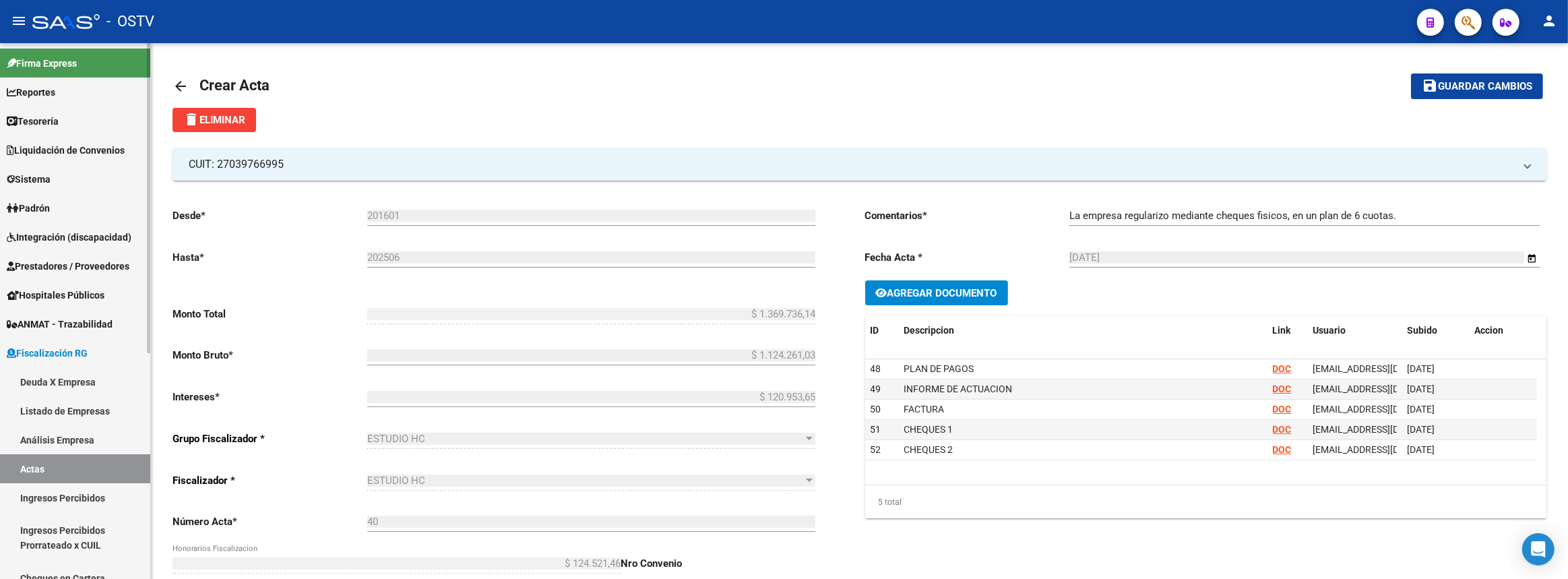
scroll to position [523, 0]
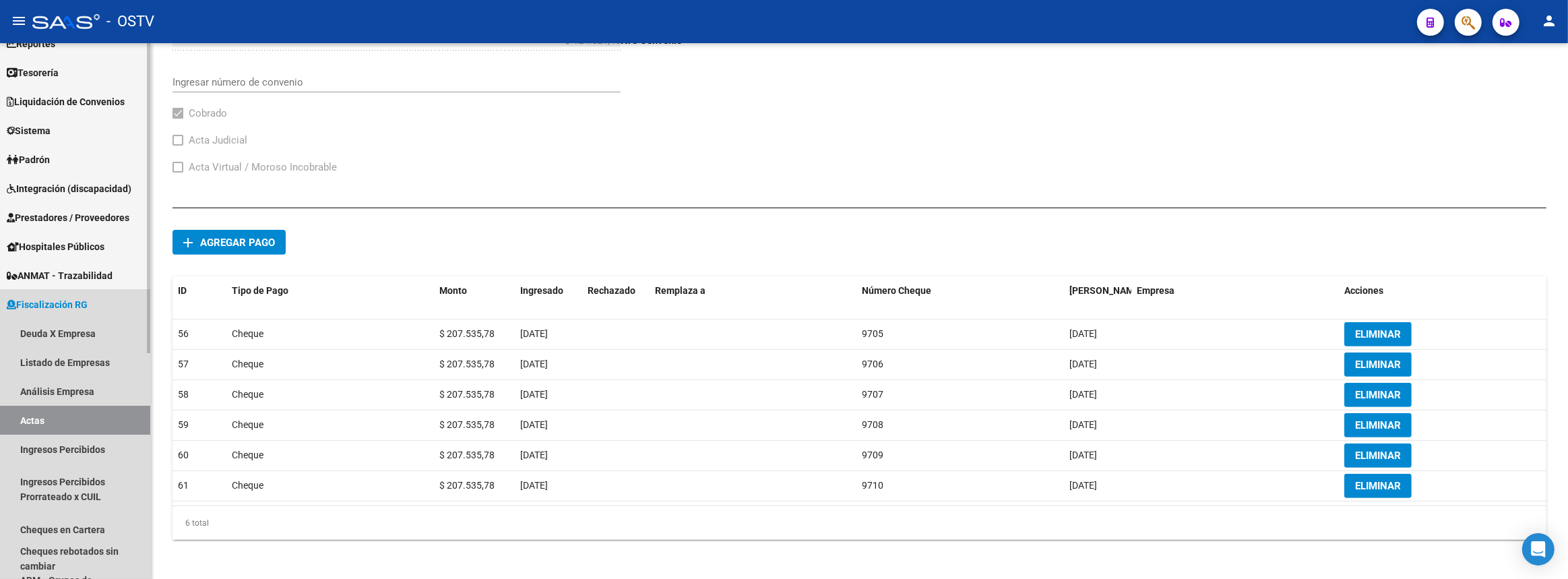
click at [64, 310] on span "Fiscalización RG" at bounding box center [46, 305] width 81 height 15
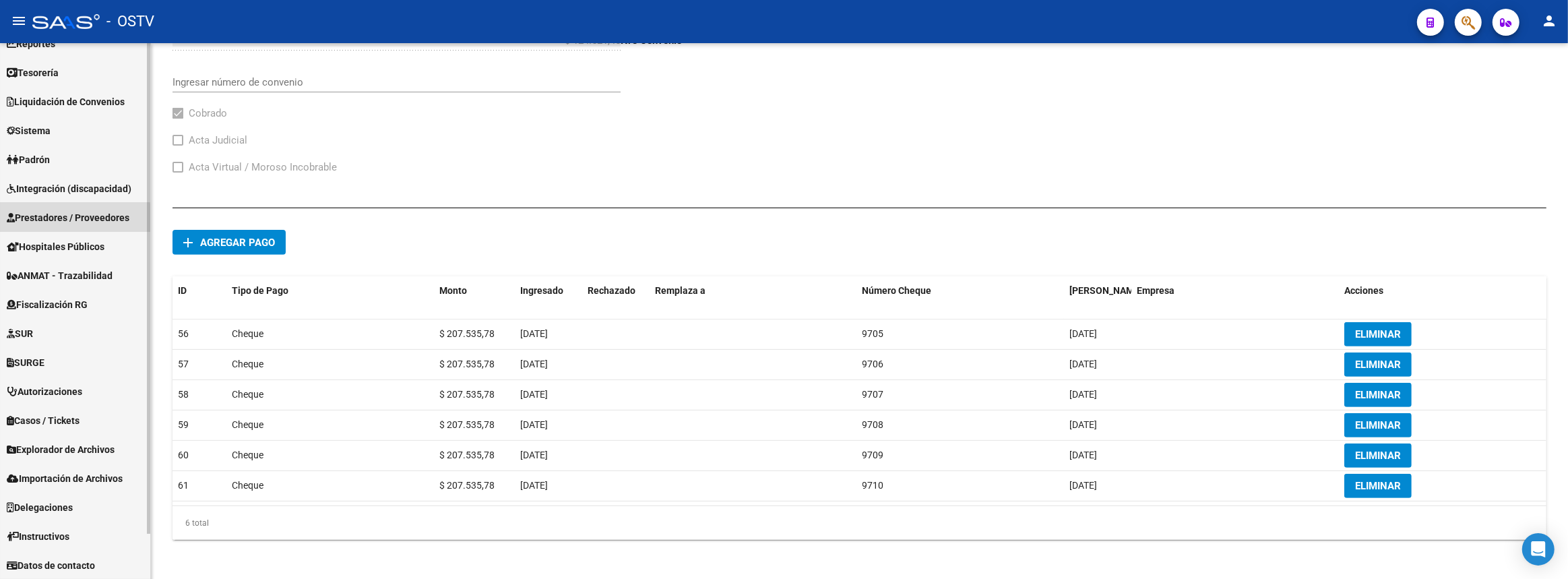
click at [61, 219] on span "Prestadores / Proveedores" at bounding box center [68, 217] width 123 height 15
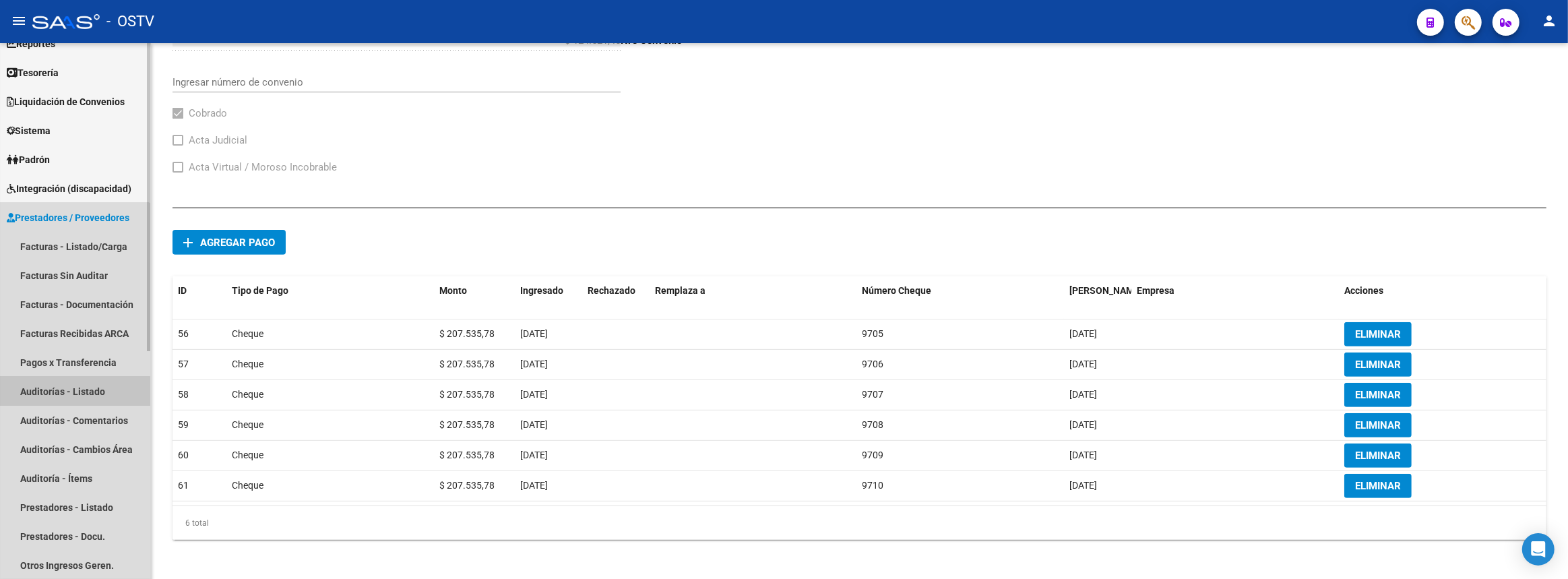
click at [62, 391] on link "Auditorías - Listado" at bounding box center [75, 391] width 150 height 29
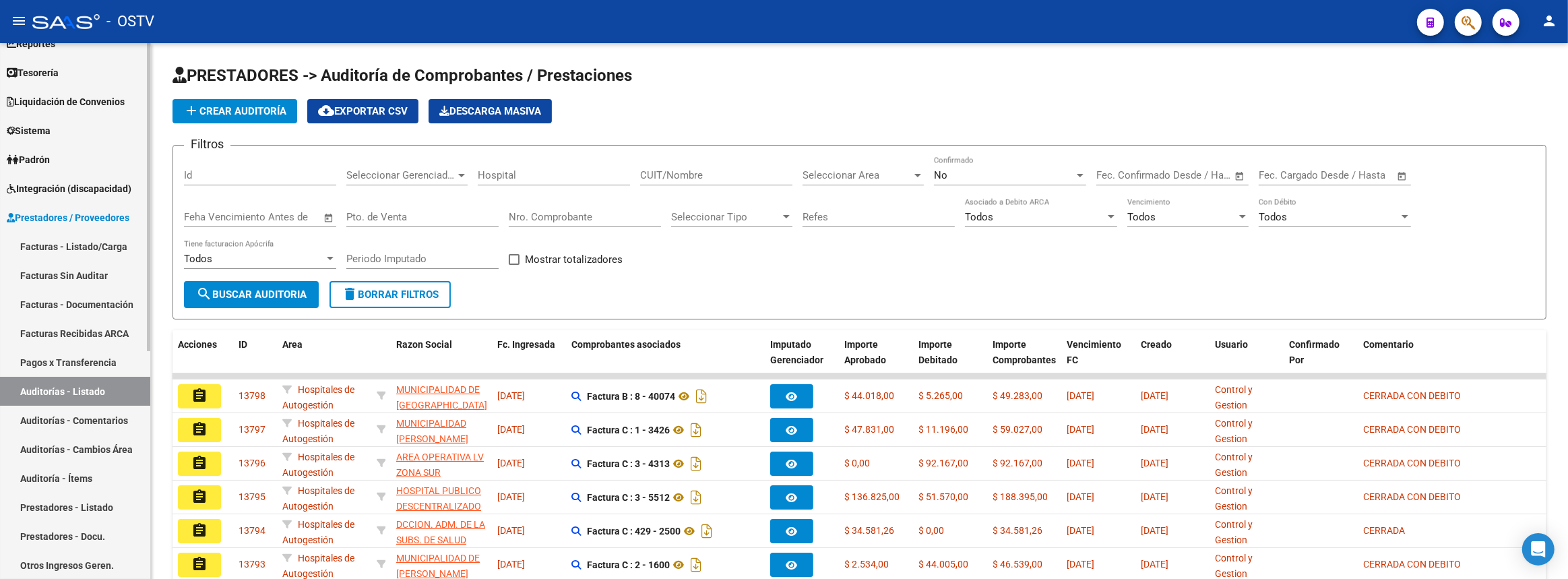
click at [104, 240] on link "Facturas - Listado/Carga" at bounding box center [75, 246] width 150 height 29
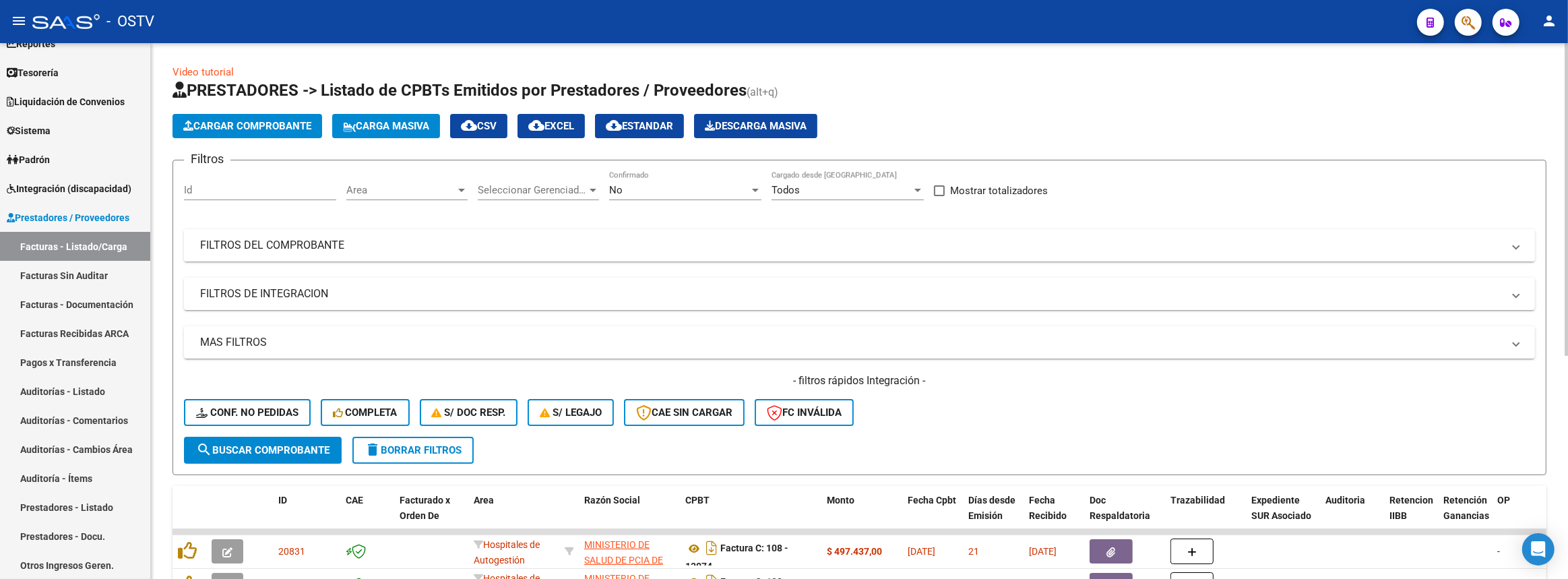
click at [335, 252] on mat-expansion-panel-header "FILTROS DEL COMPROBANTE" at bounding box center [859, 245] width 1351 height 32
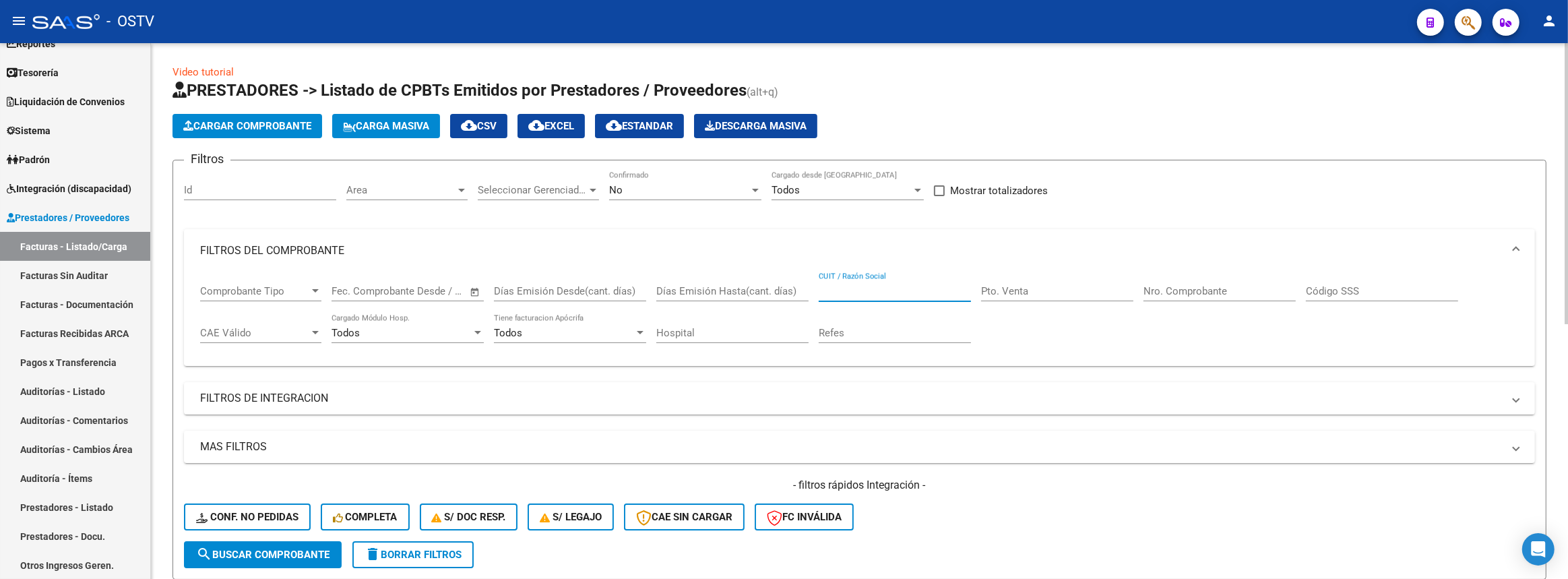
click at [937, 289] on input "CUIT / Razón Social" at bounding box center [894, 291] width 152 height 12
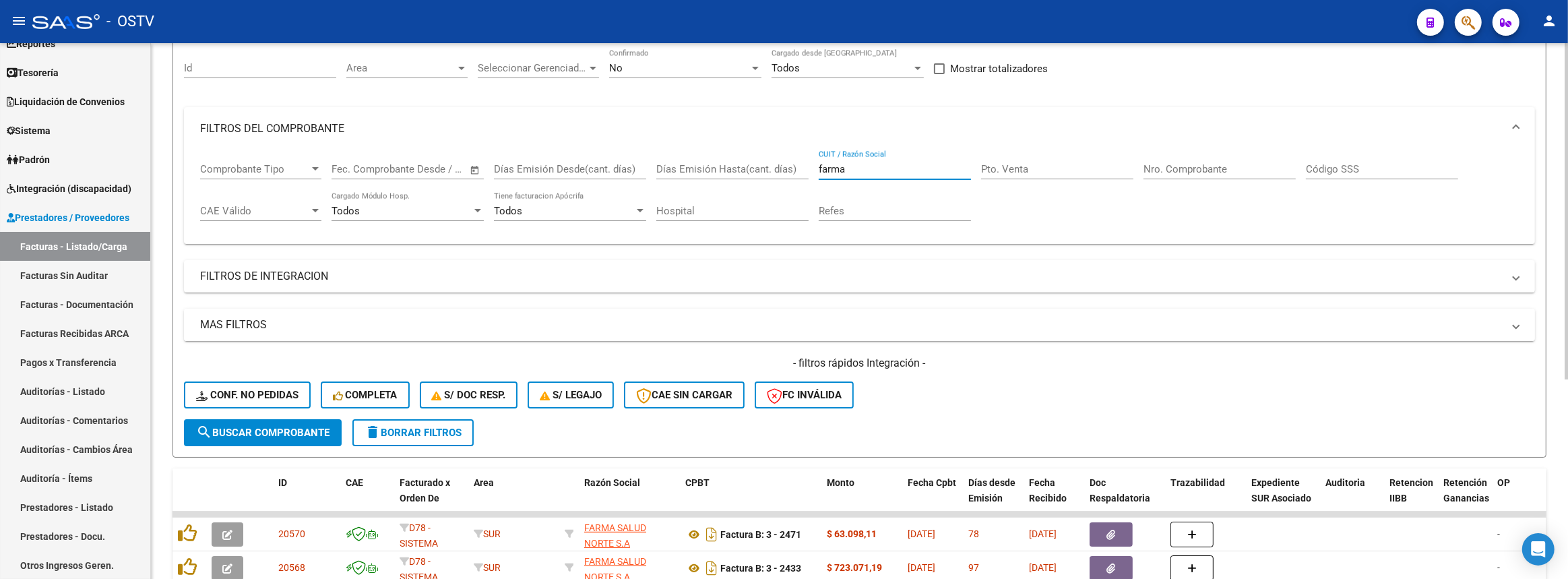
scroll to position [306, 0]
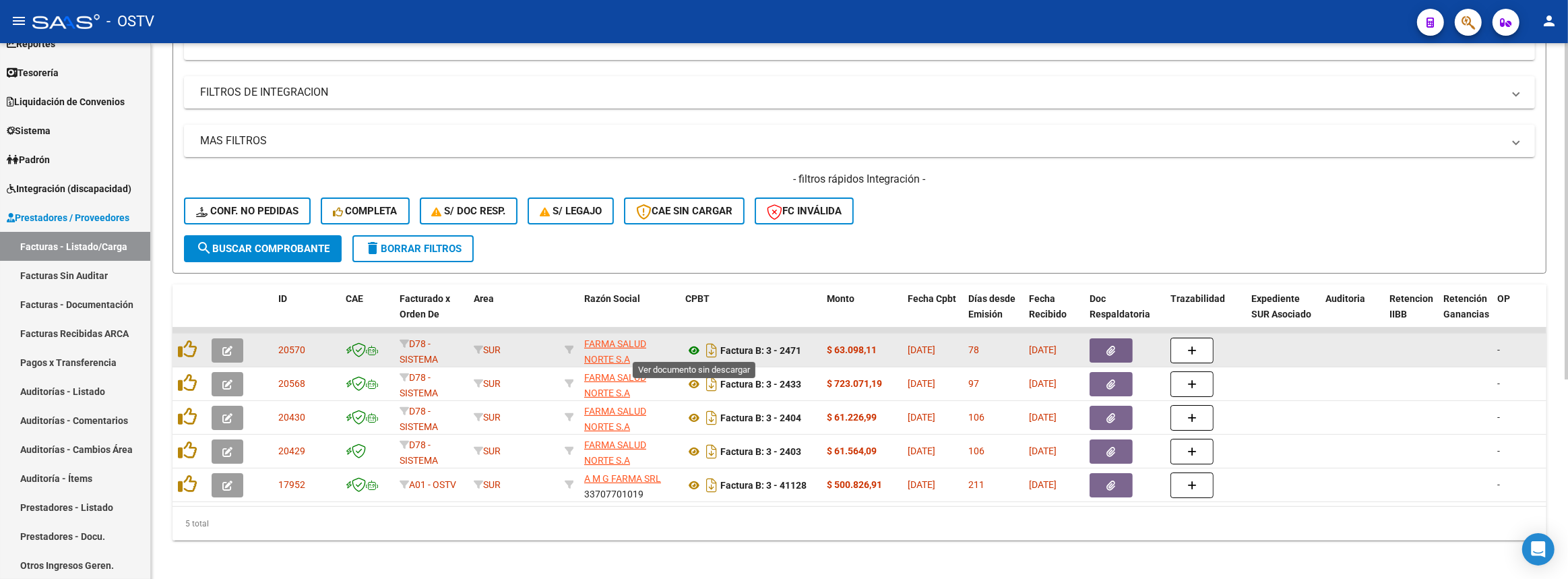
type input "farma"
click at [1108, 346] on icon "button" at bounding box center [1111, 351] width 9 height 10
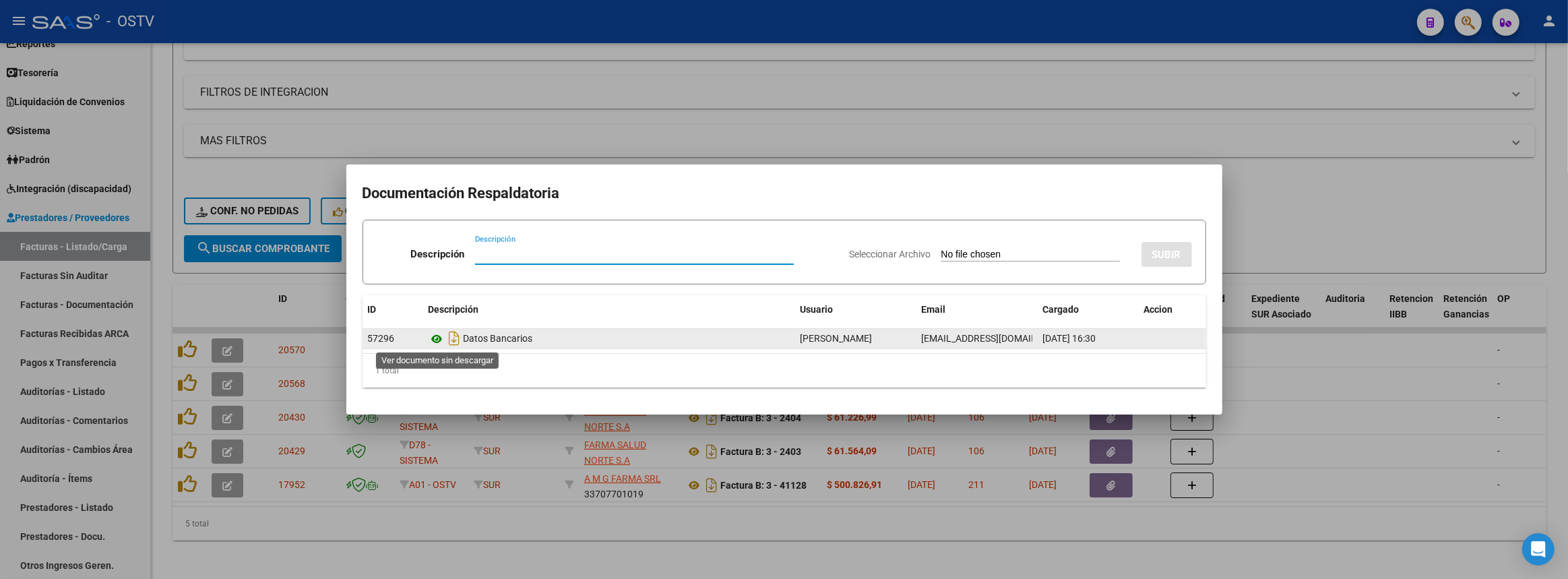
click at [440, 335] on icon at bounding box center [437, 339] width 18 height 16
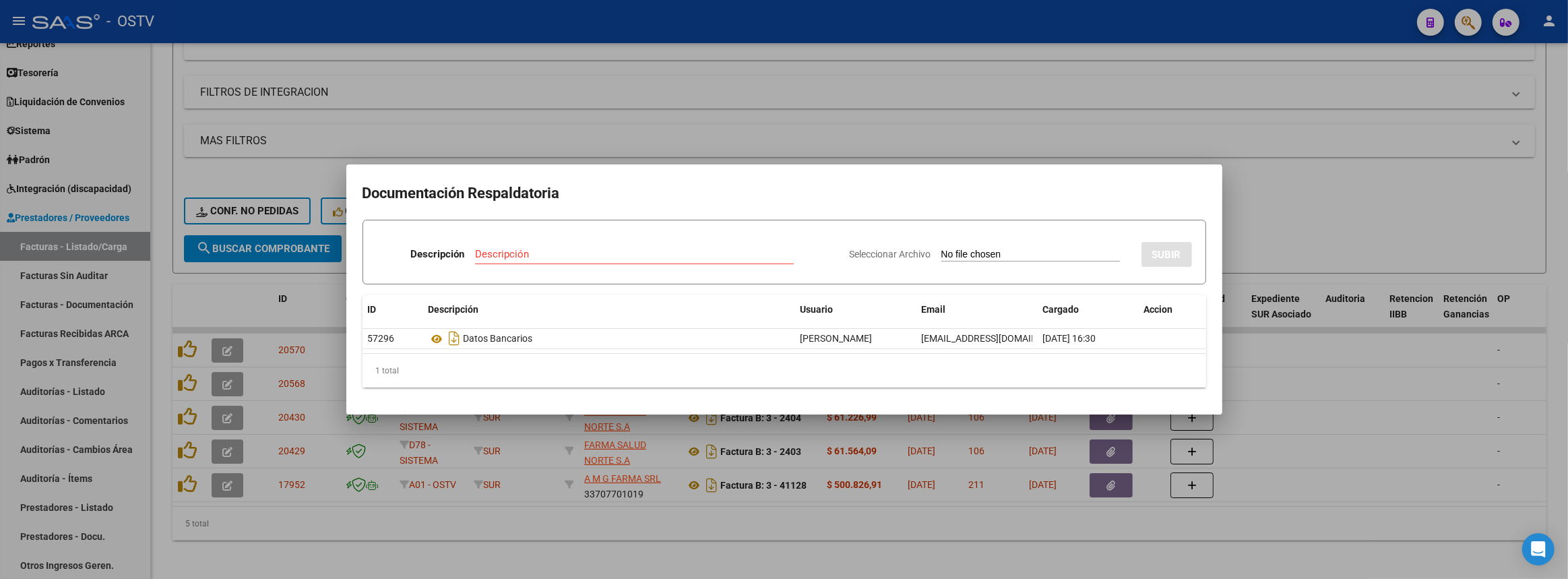
click at [559, 521] on div at bounding box center [784, 290] width 1568 height 579
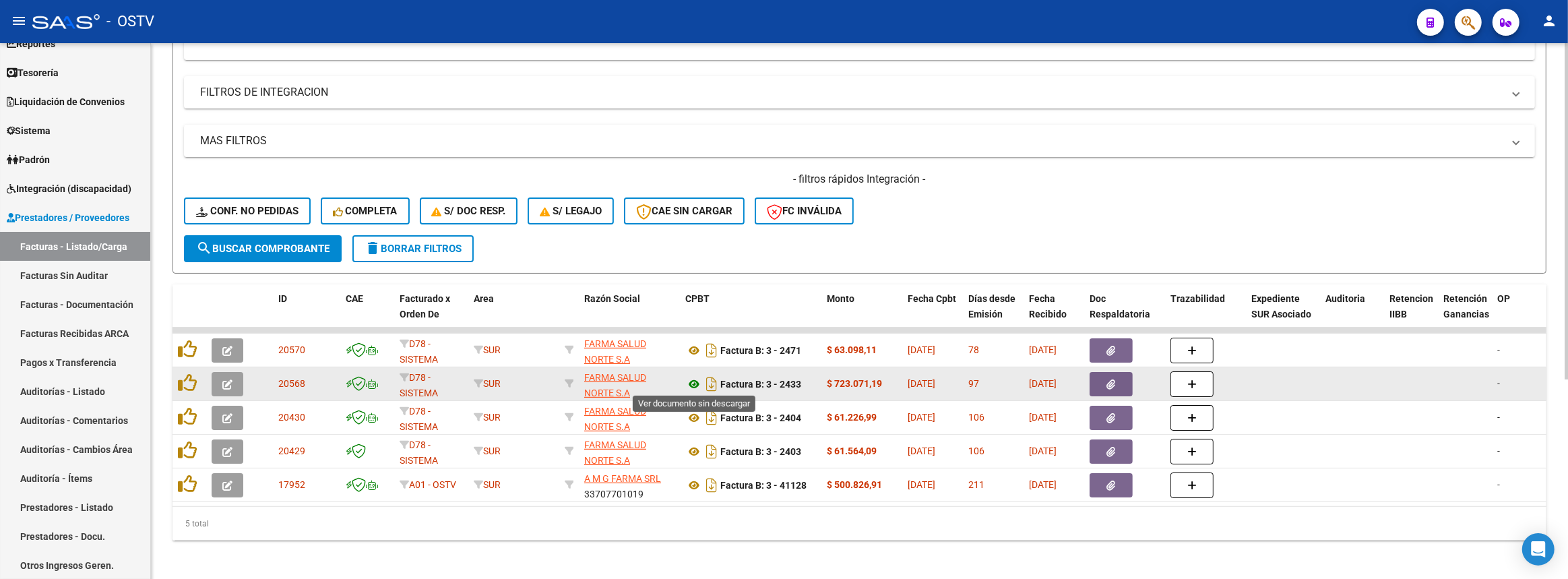
click at [694, 379] on icon at bounding box center [694, 384] width 18 height 16
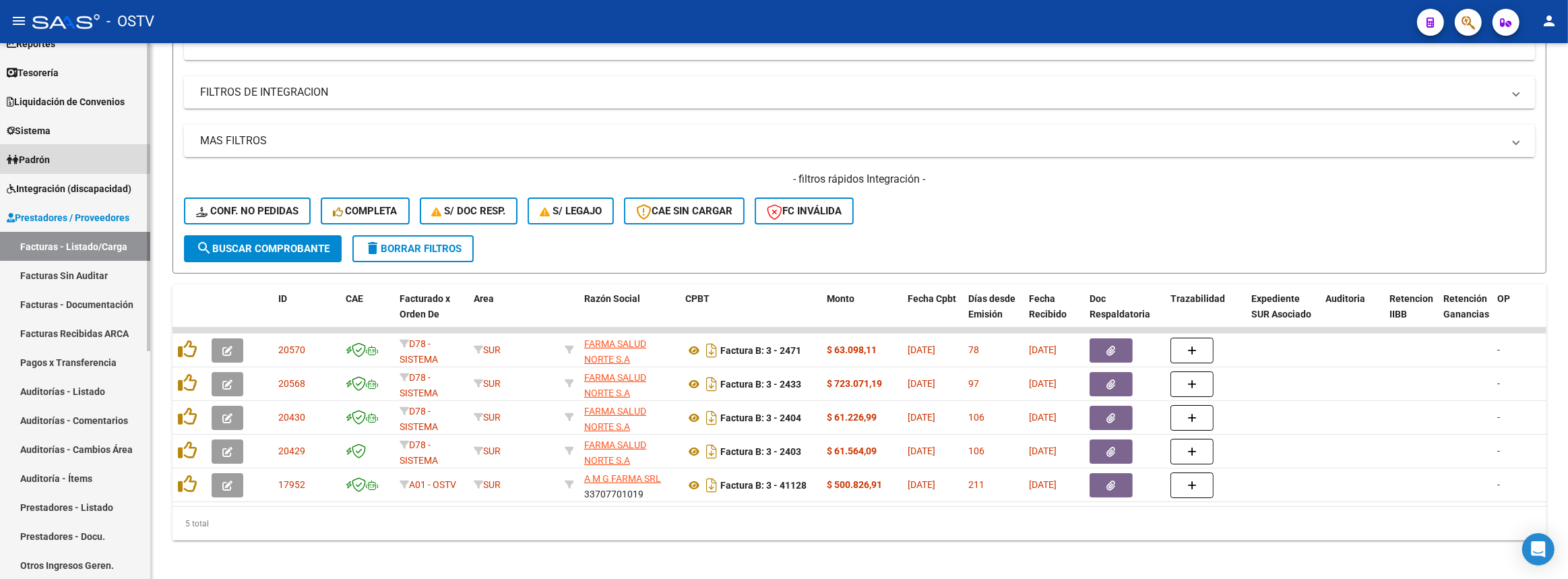
click at [65, 152] on link "Padrón" at bounding box center [75, 159] width 150 height 29
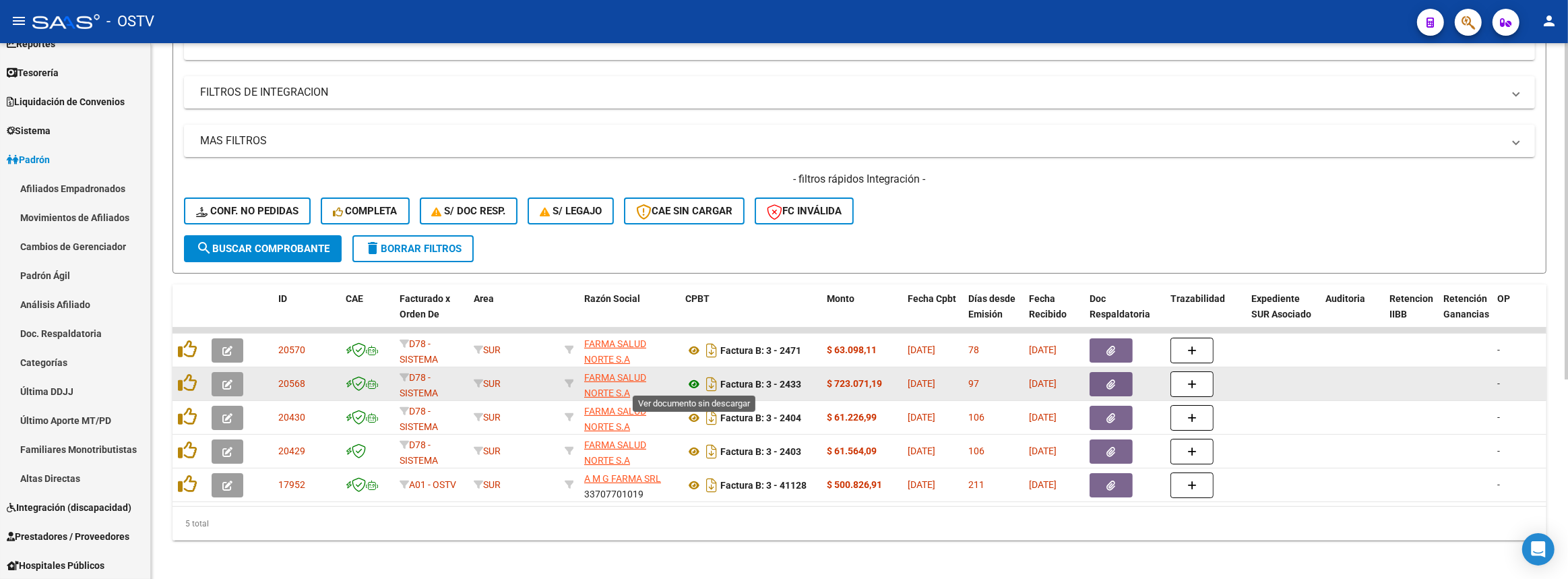
click at [692, 380] on icon at bounding box center [694, 384] width 18 height 16
click at [229, 380] on icon "button" at bounding box center [227, 385] width 10 height 10
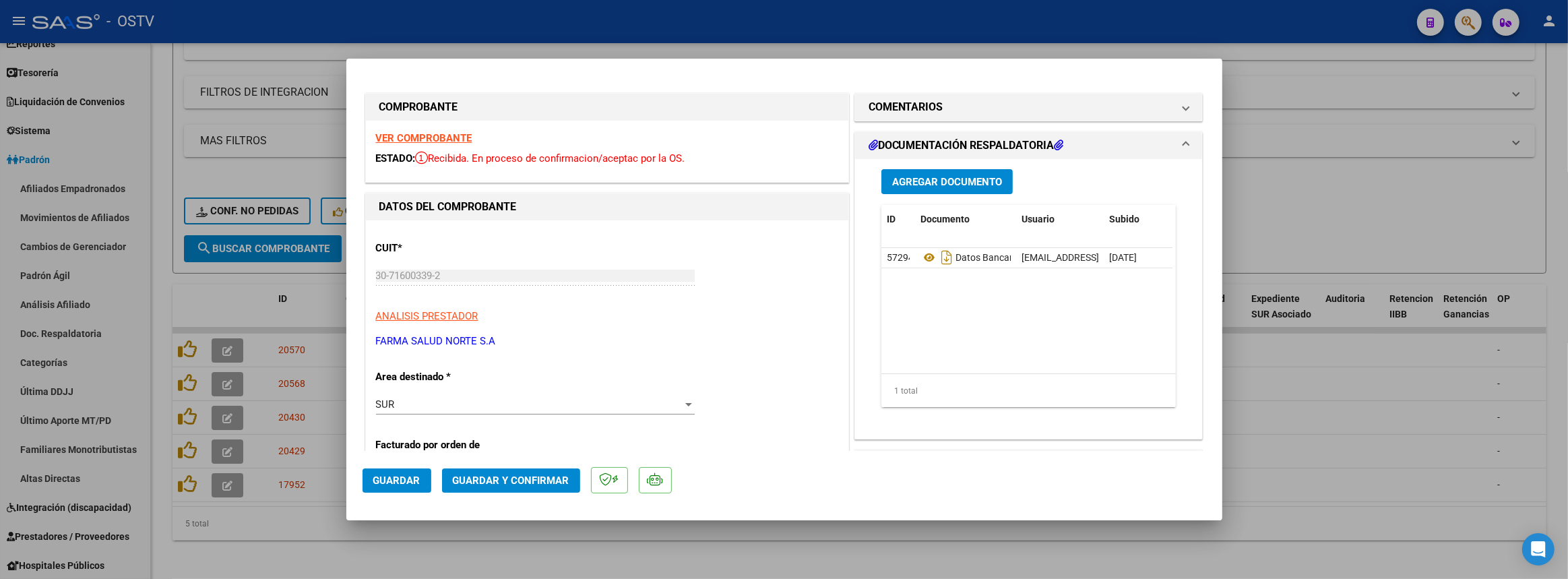
scroll to position [244, 0]
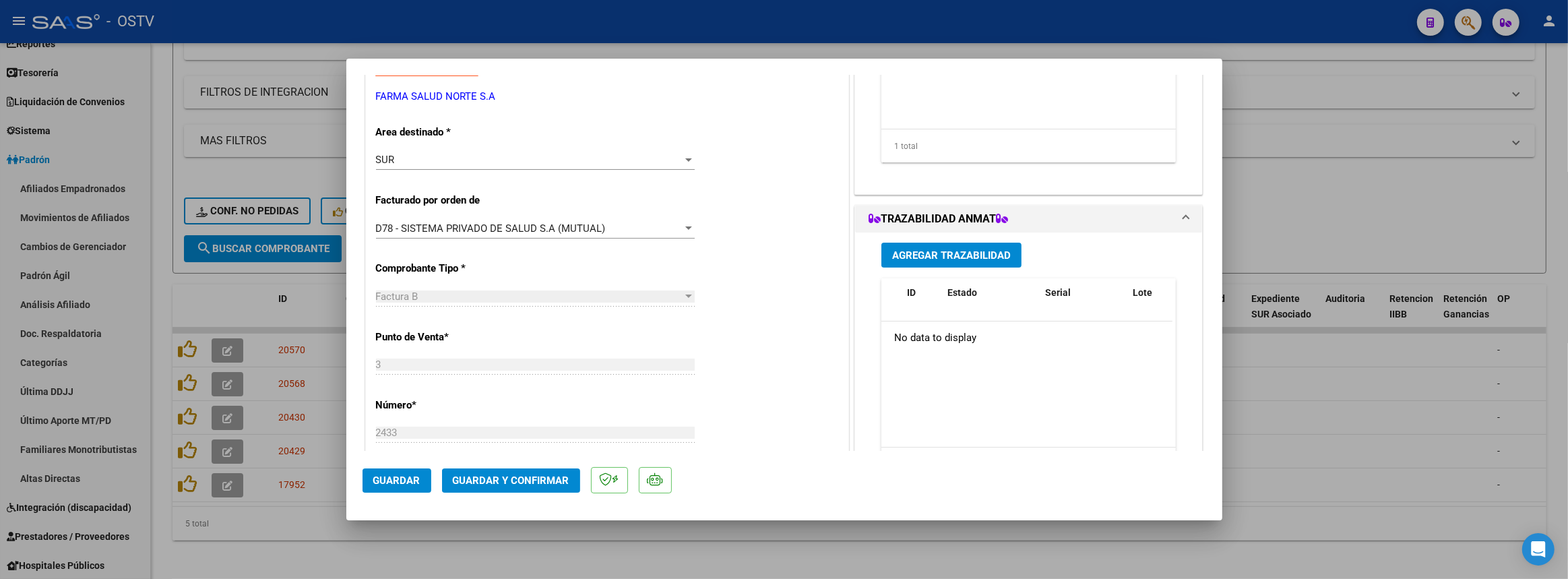
click at [423, 219] on div "D78 - SISTEMA PRIVADO DE SALUD S.A (MUTUAL) Seleccionar Gerenciador" at bounding box center [535, 228] width 319 height 20
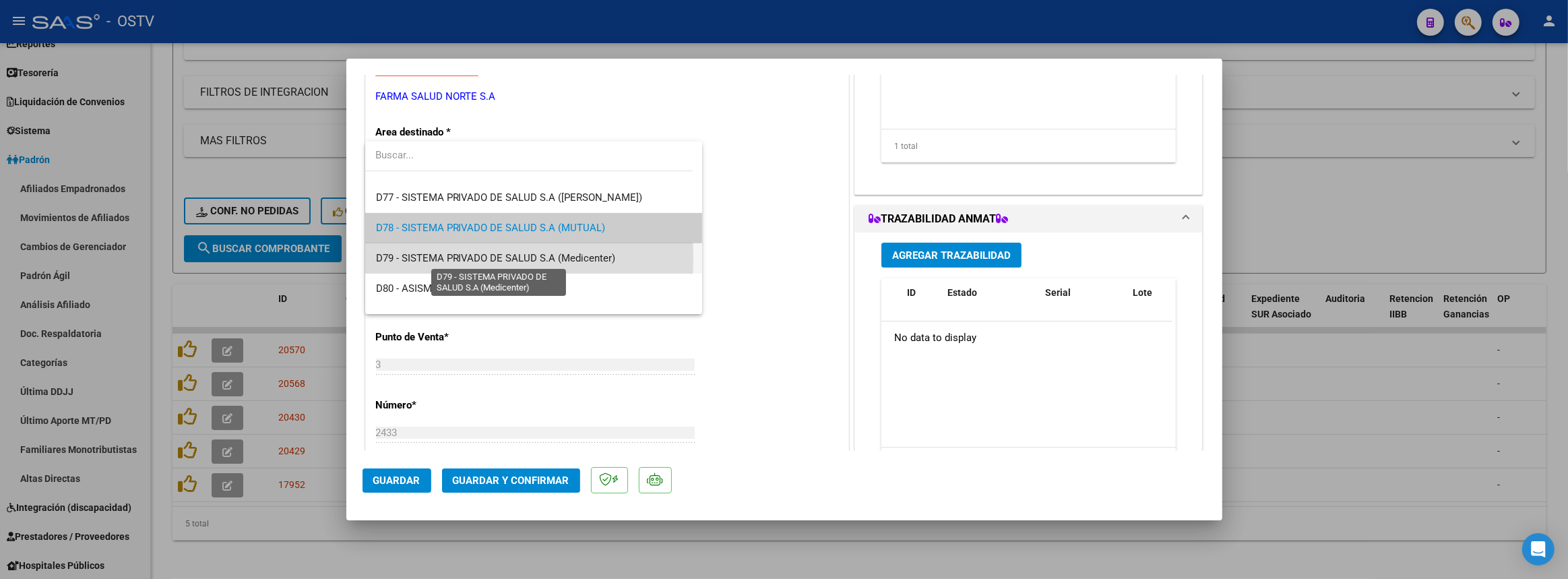
click at [419, 258] on span "D79 - SISTEMA PRIVADO DE SALUD S.A (Medicenter)" at bounding box center [496, 258] width 240 height 12
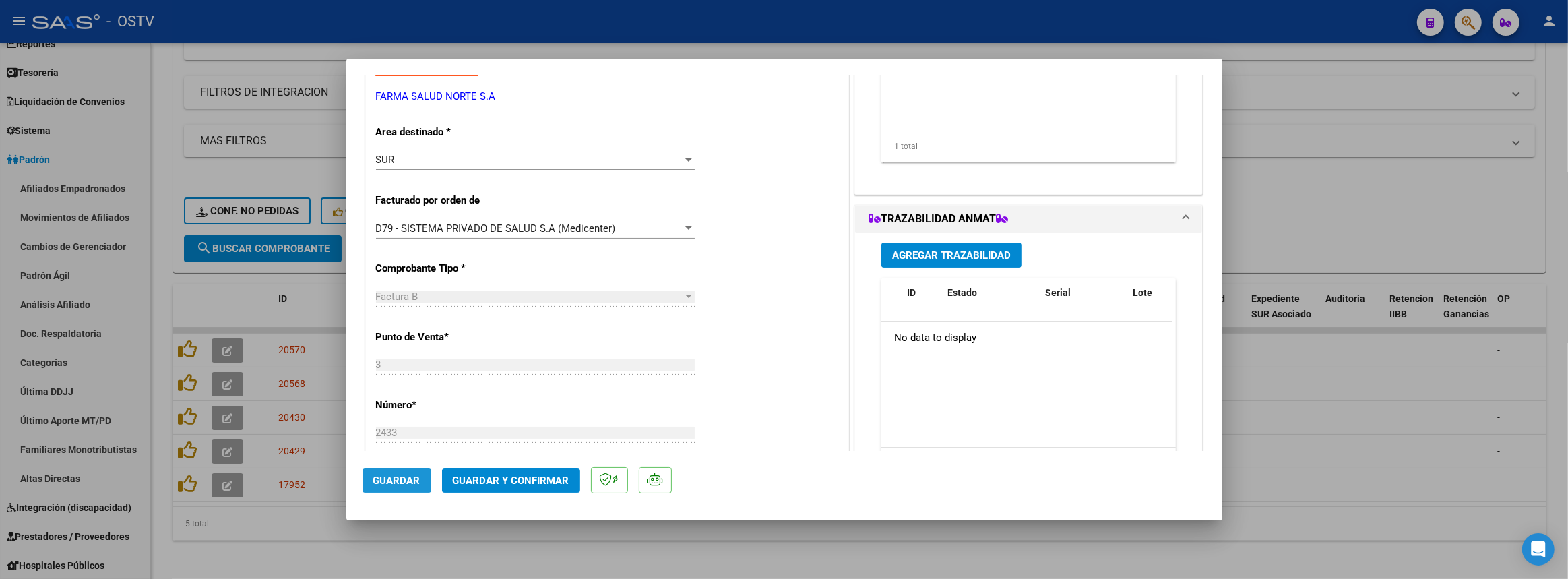
click at [392, 482] on span "Guardar" at bounding box center [397, 480] width 47 height 12
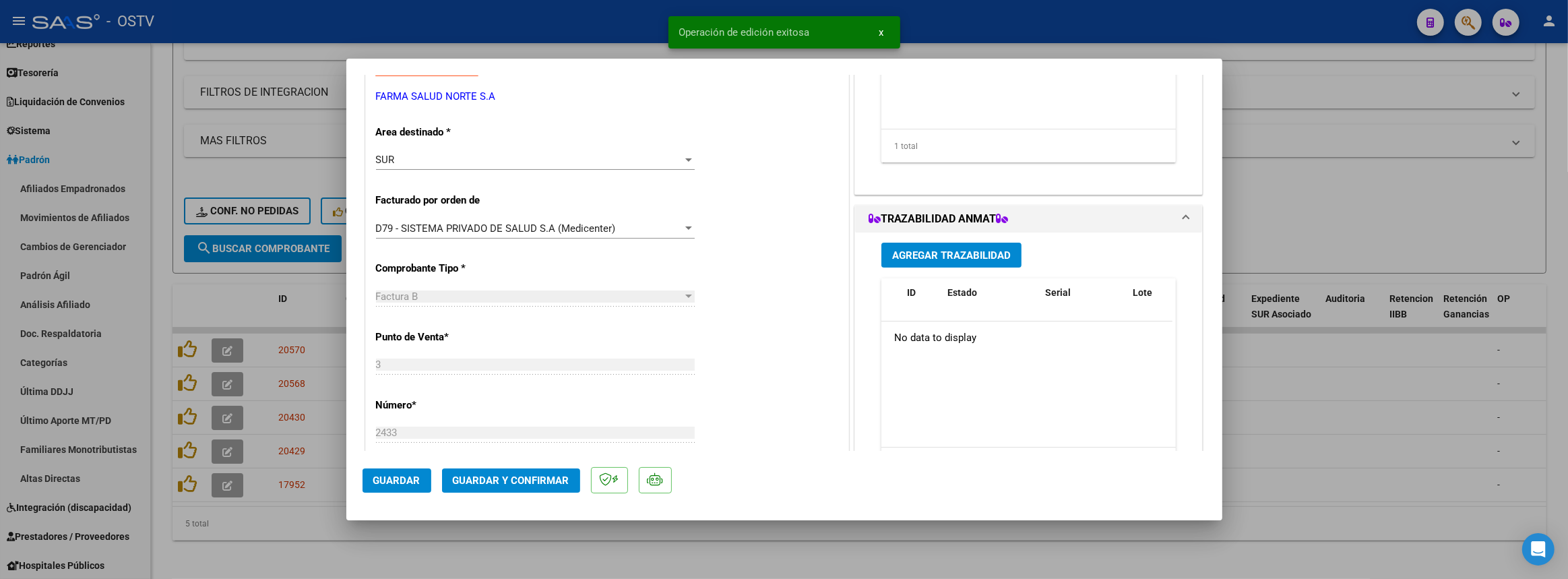
click at [416, 538] on div at bounding box center [784, 290] width 1568 height 579
type input "$ 0,00"
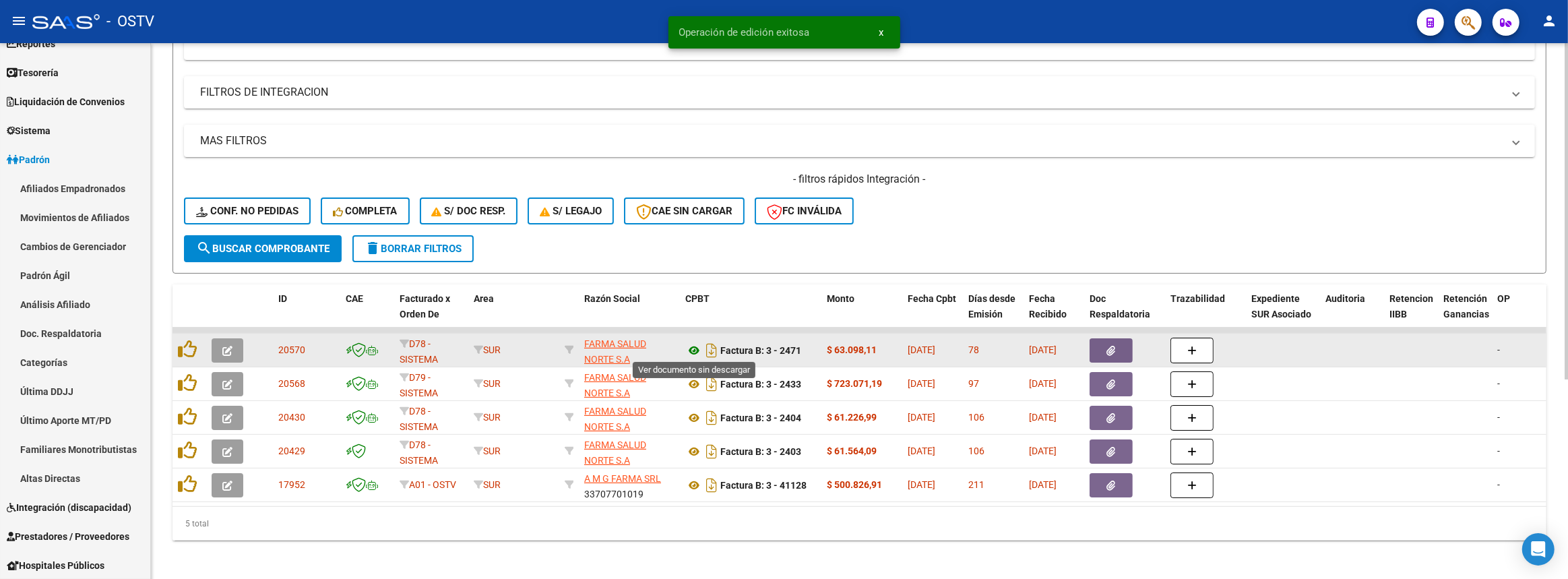
click at [695, 347] on icon at bounding box center [694, 350] width 18 height 16
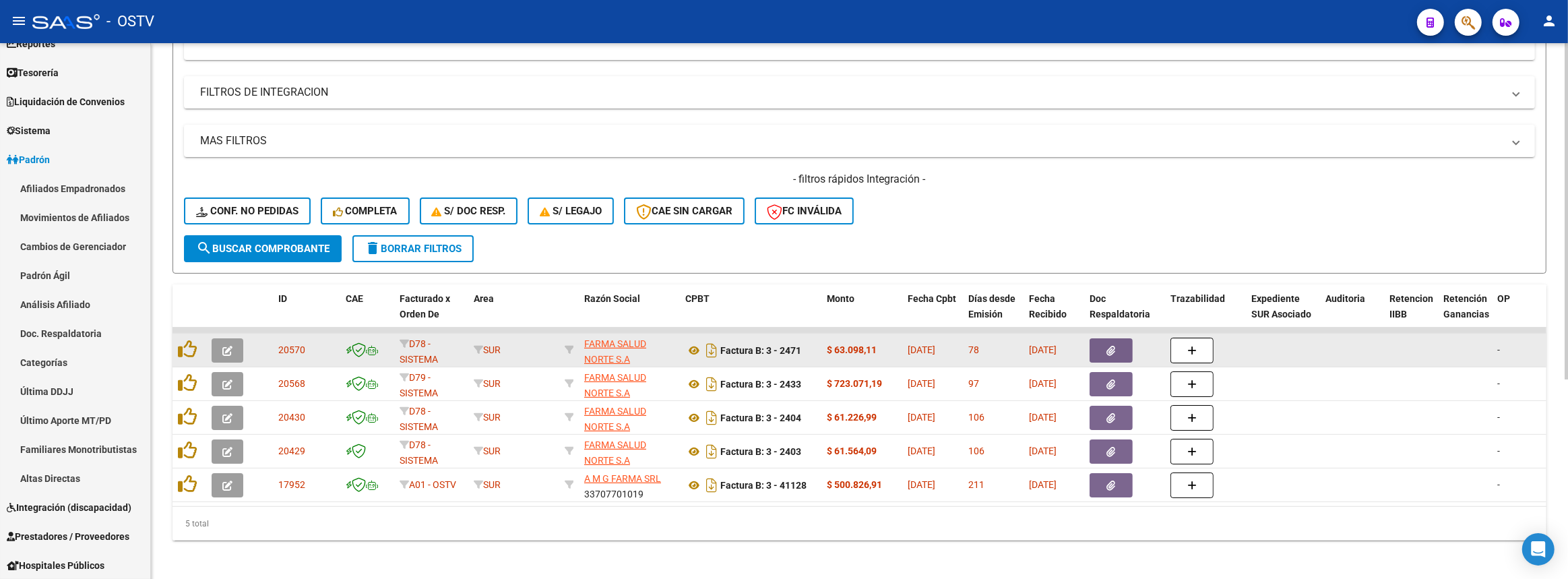
click at [226, 347] on icon "button" at bounding box center [227, 351] width 10 height 10
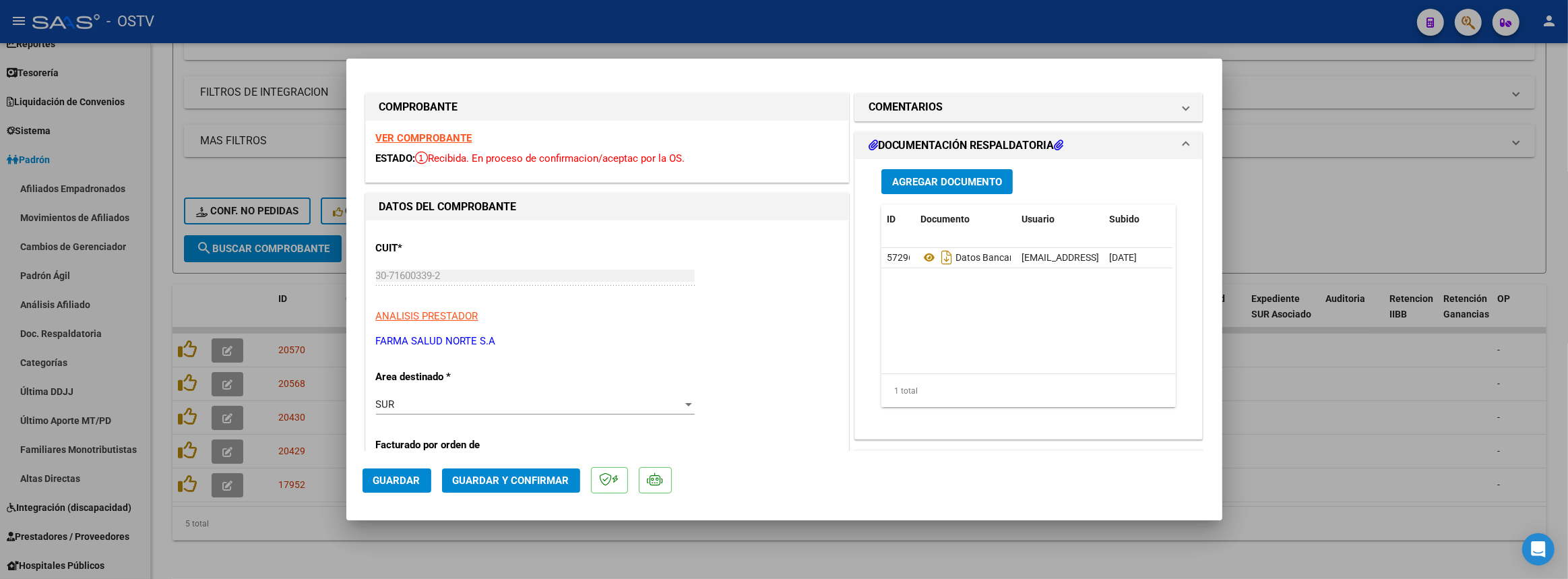
scroll to position [306, 0]
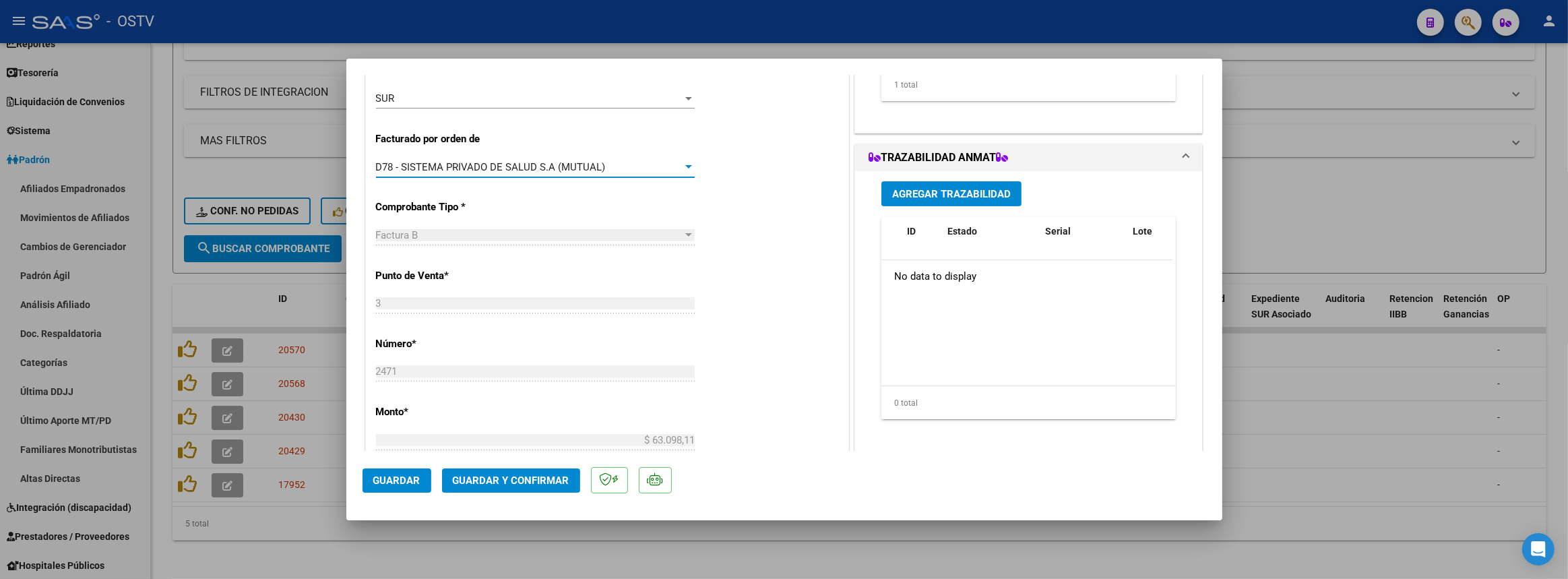
click at [431, 162] on span "D78 - SISTEMA PRIVADO DE SALUD S.A (MUTUAL)" at bounding box center [490, 167] width 229 height 12
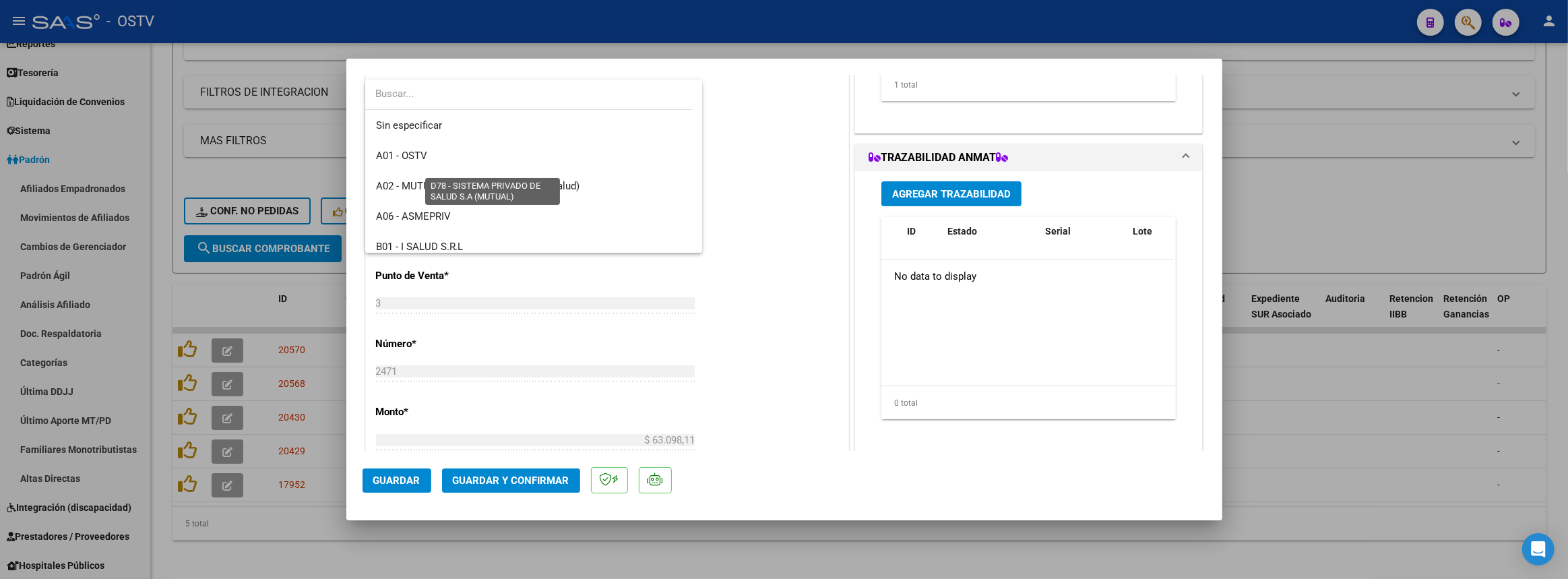
scroll to position [626, 0]
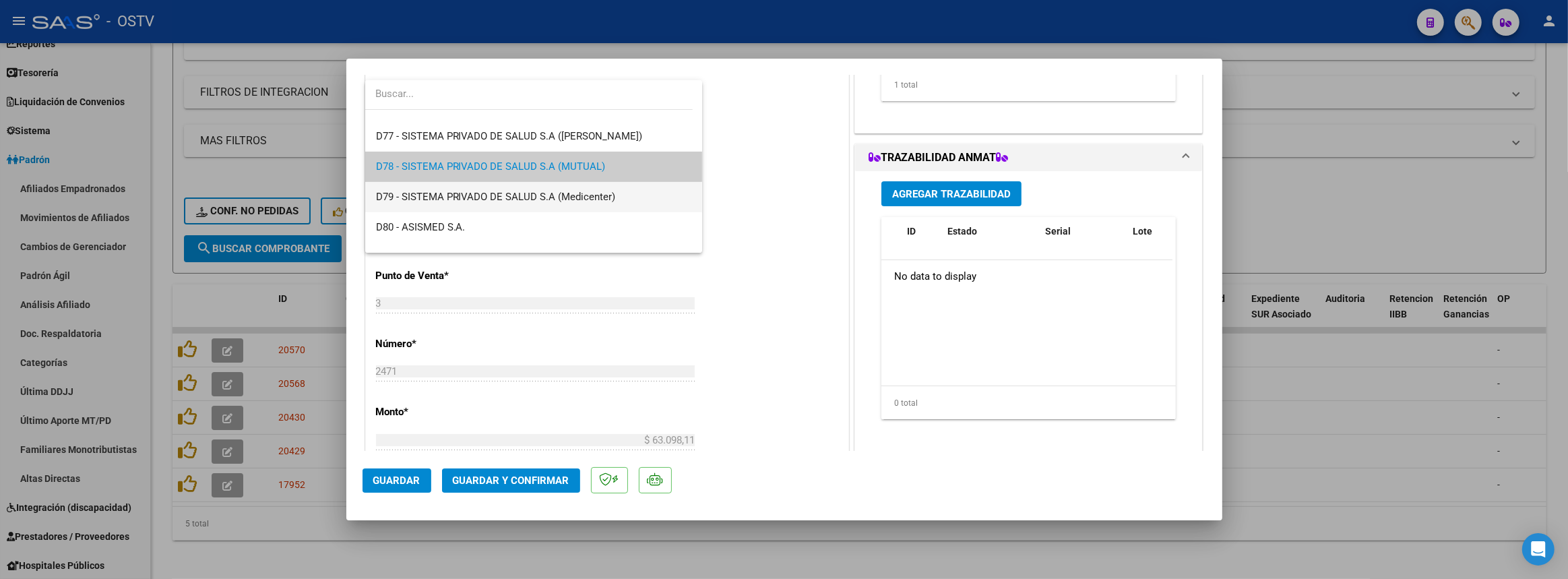
click at [431, 189] on span "D79 - SISTEMA PRIVADO DE SALUD S.A (Medicenter)" at bounding box center [533, 197] width 315 height 30
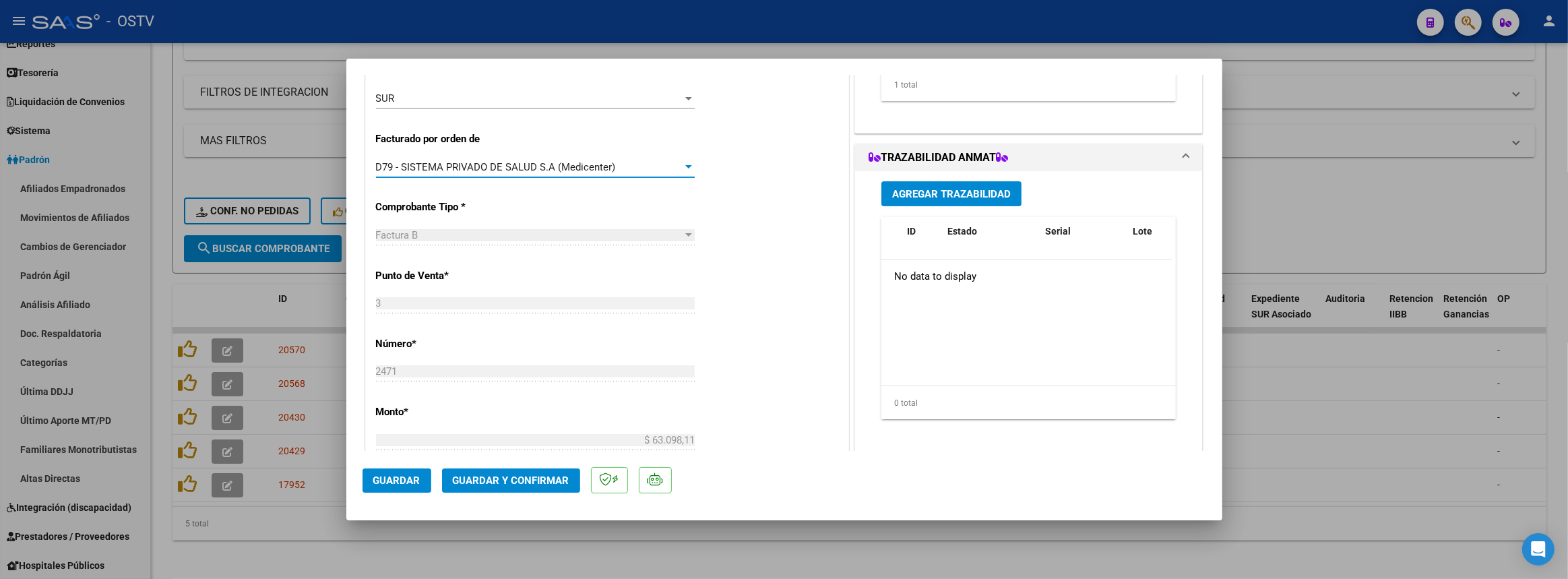
click at [389, 485] on span "Guardar" at bounding box center [397, 480] width 47 height 12
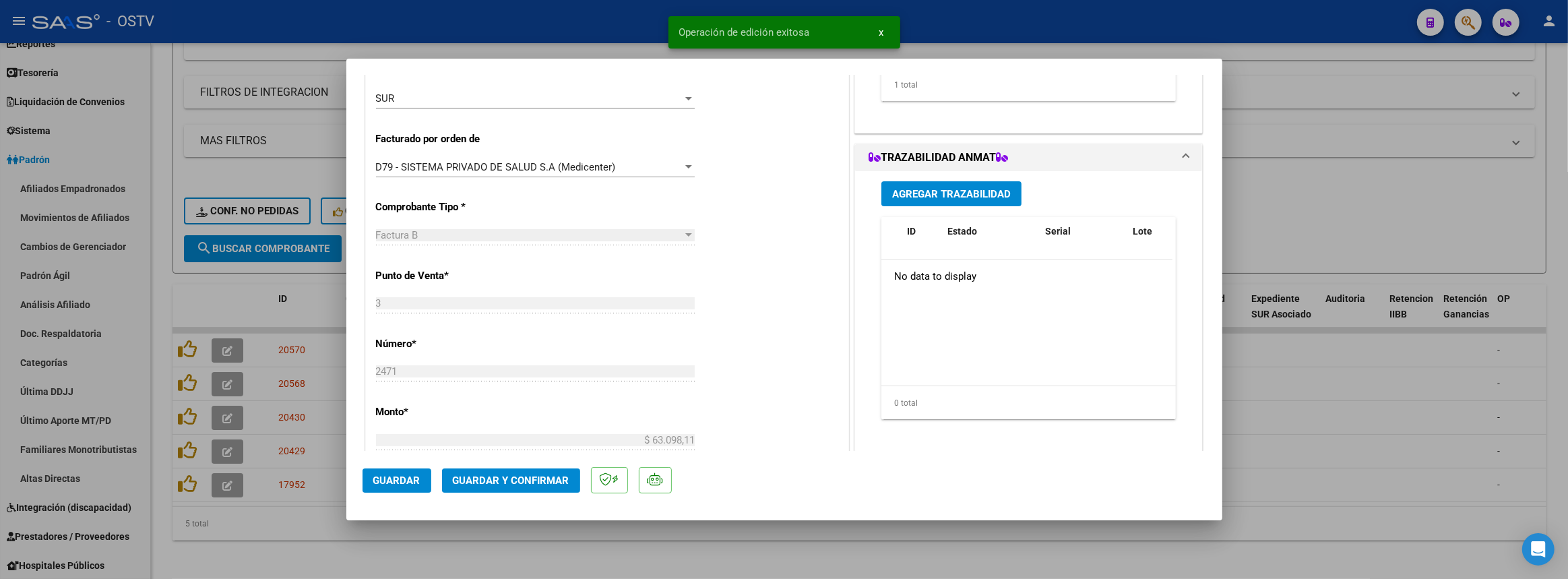
click at [367, 548] on div at bounding box center [784, 290] width 1568 height 579
type input "$ 0,00"
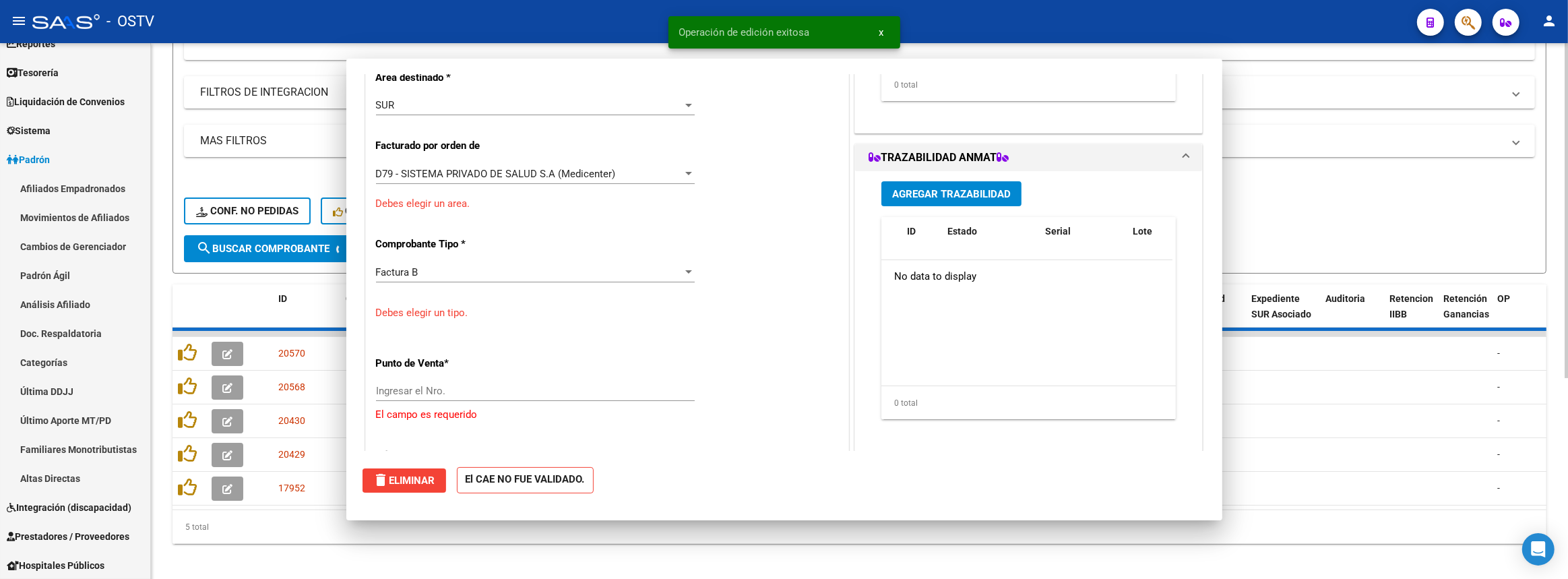
scroll to position [330, 0]
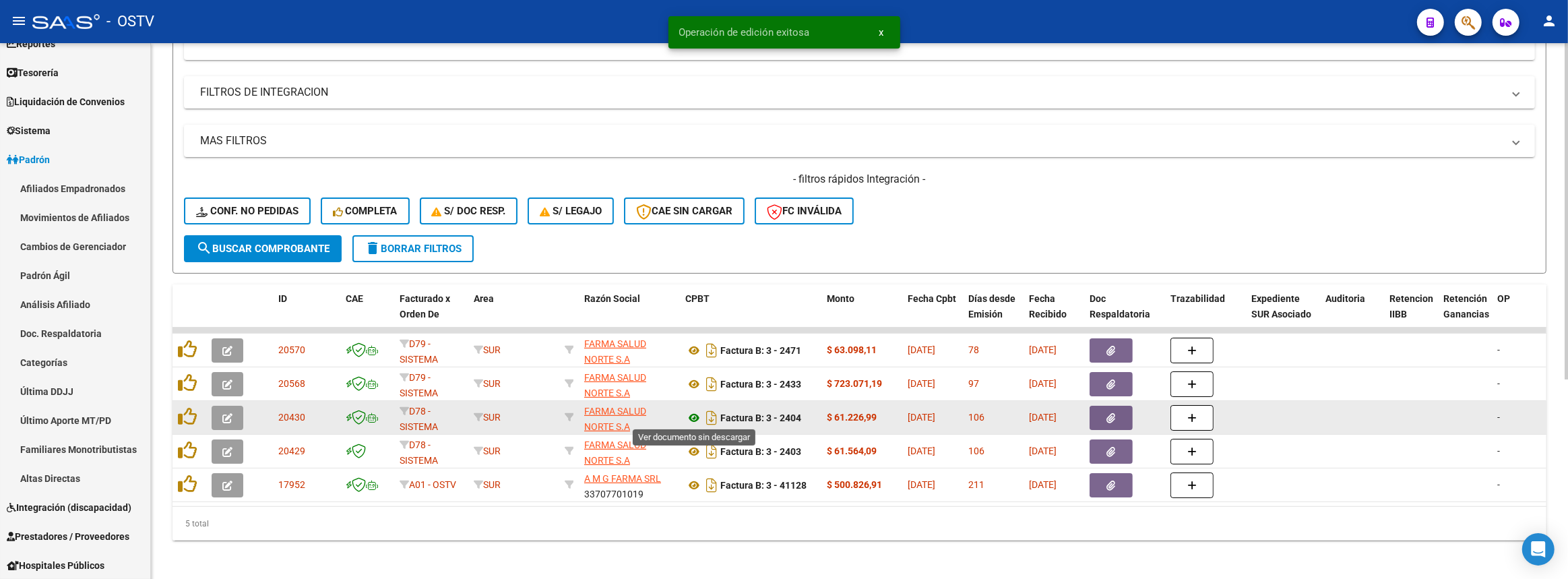
click at [693, 415] on icon at bounding box center [694, 417] width 18 height 16
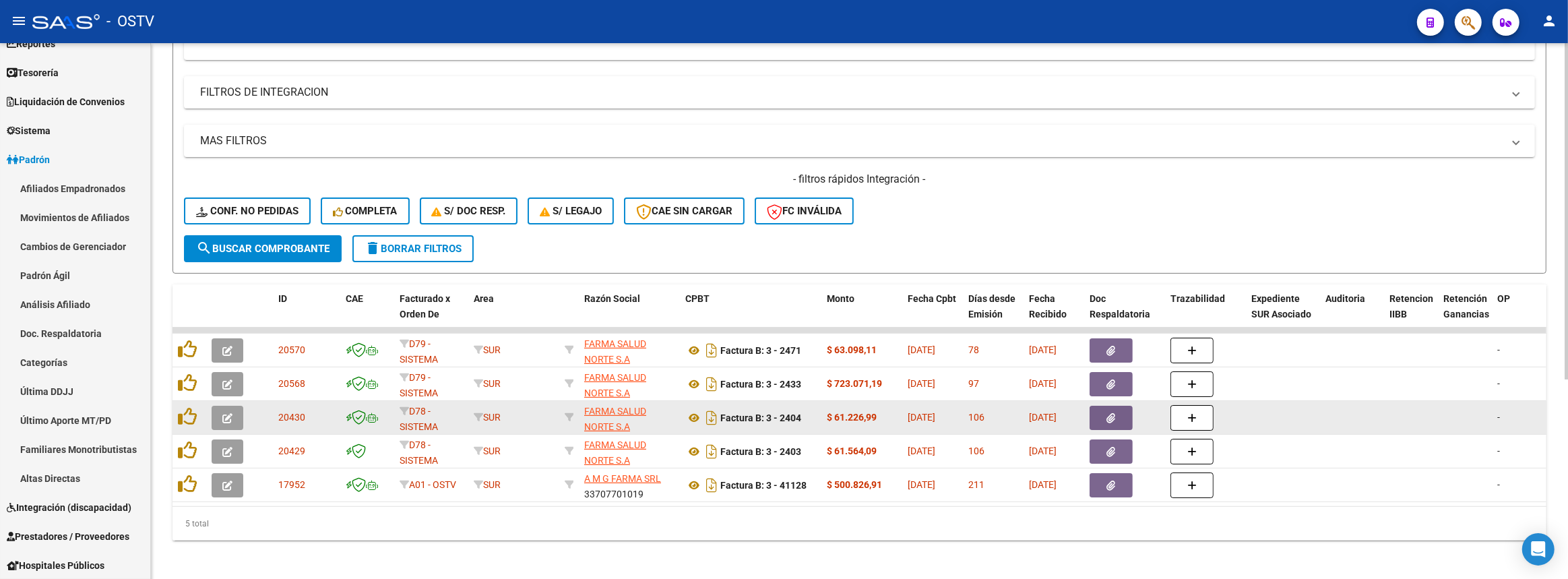
click at [224, 417] on icon "button" at bounding box center [227, 418] width 10 height 10
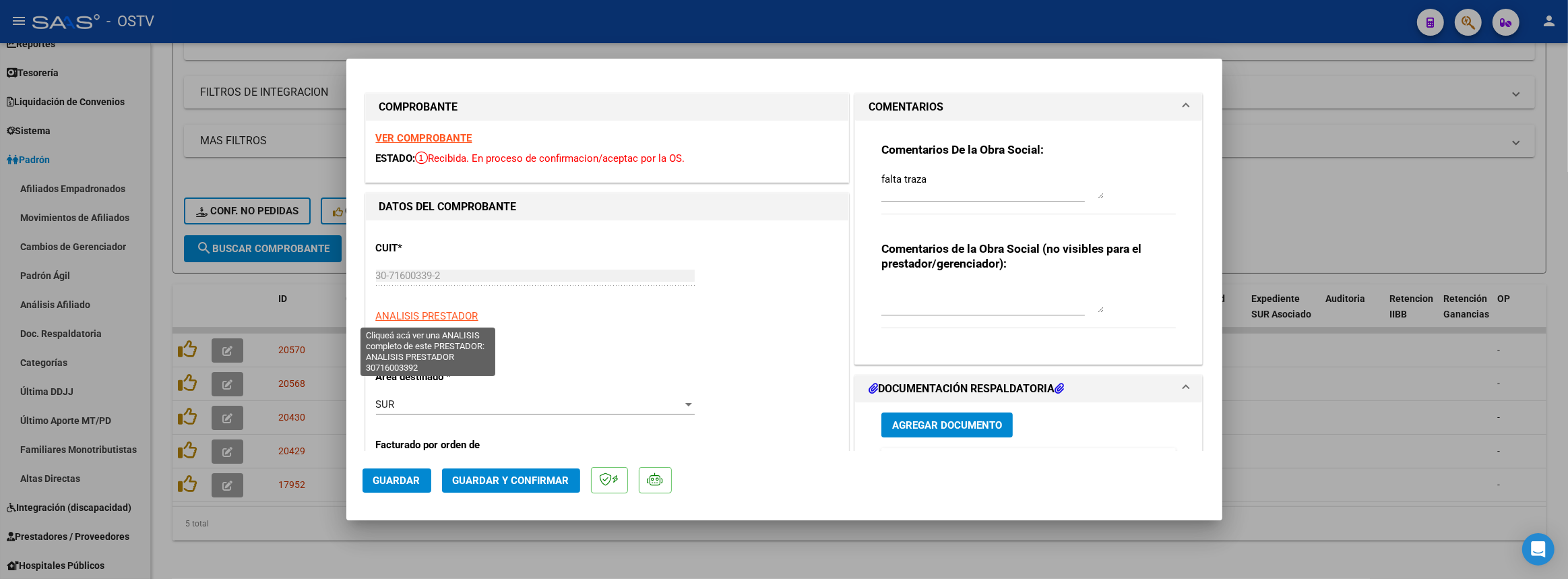
scroll to position [244, 0]
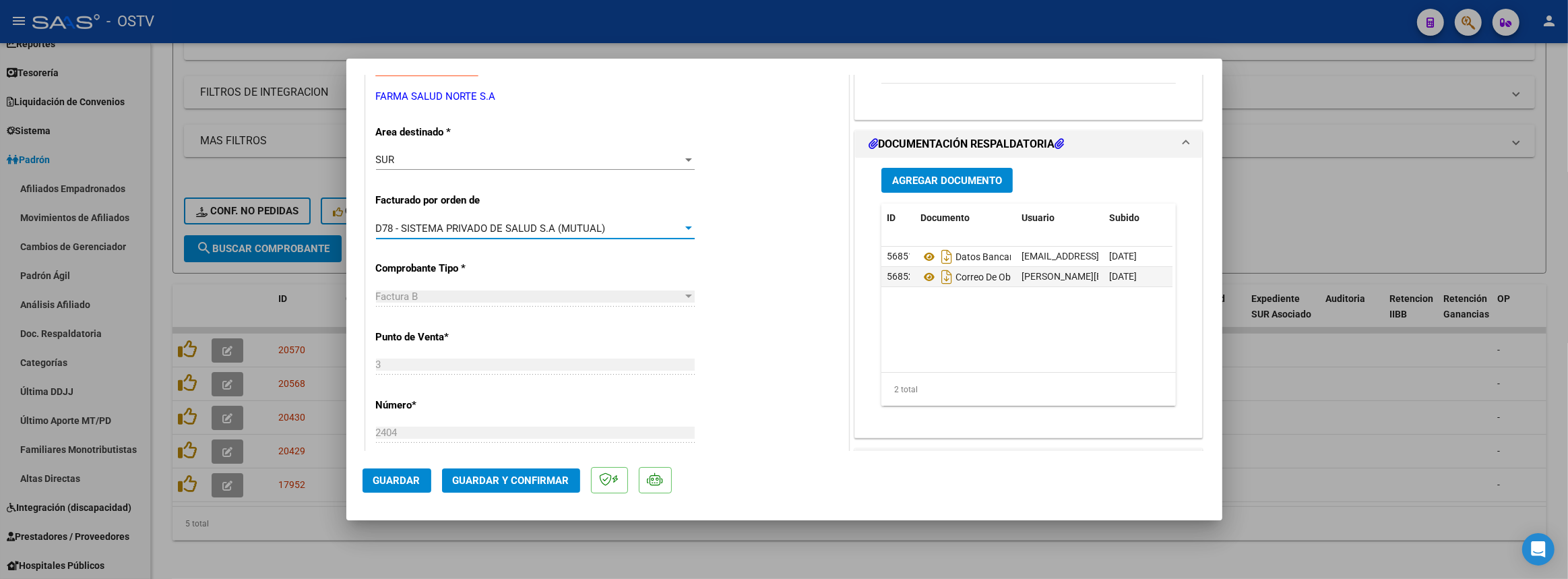
click at [432, 225] on span "D78 - SISTEMA PRIVADO DE SALUD S.A (MUTUAL)" at bounding box center [490, 228] width 229 height 12
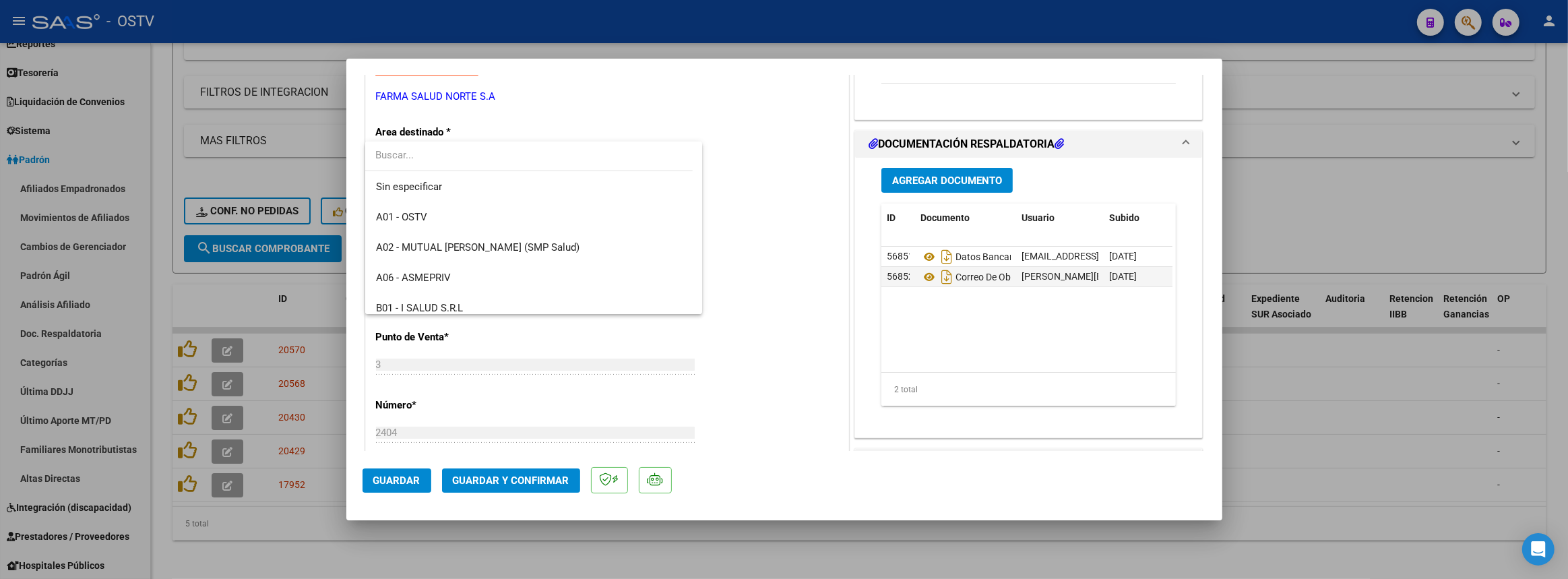
scroll to position [626, 0]
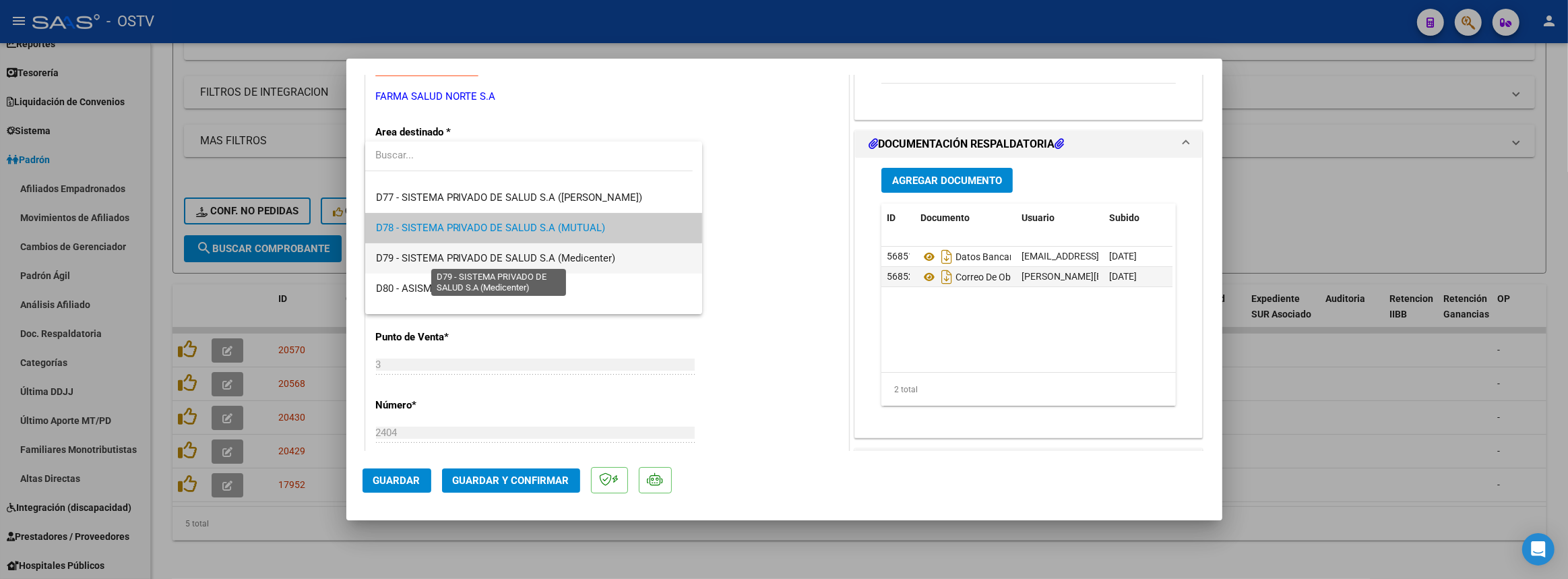
click at [426, 255] on span "D79 - SISTEMA PRIVADO DE SALUD S.A (Medicenter)" at bounding box center [496, 258] width 240 height 12
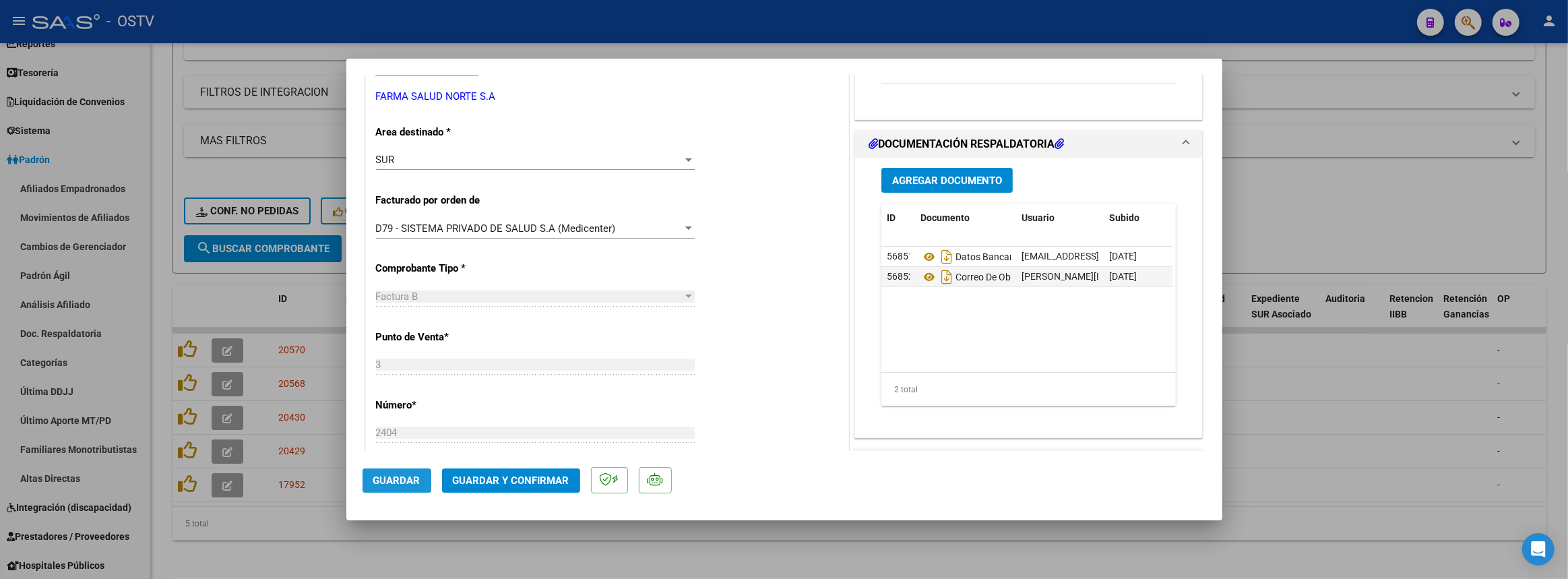
click at [377, 485] on span "Guardar" at bounding box center [397, 480] width 47 height 12
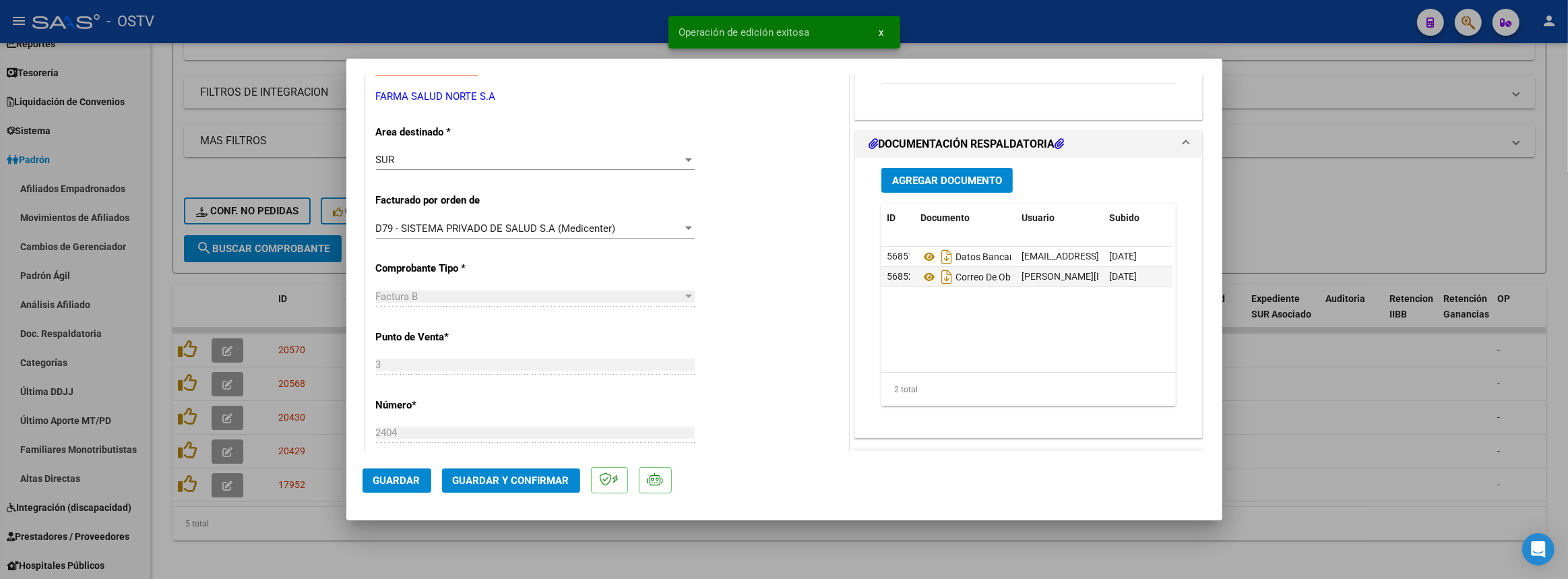
click at [377, 548] on div at bounding box center [784, 290] width 1568 height 579
type input "$ 0,00"
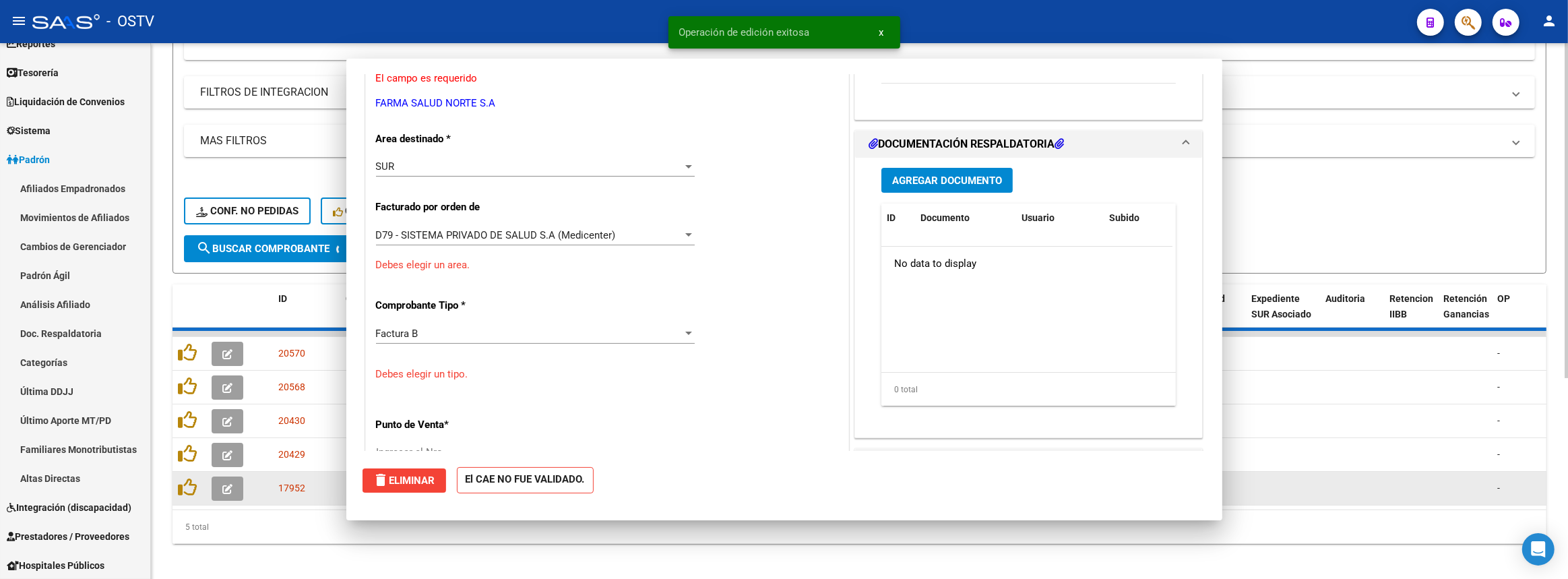
scroll to position [252, 0]
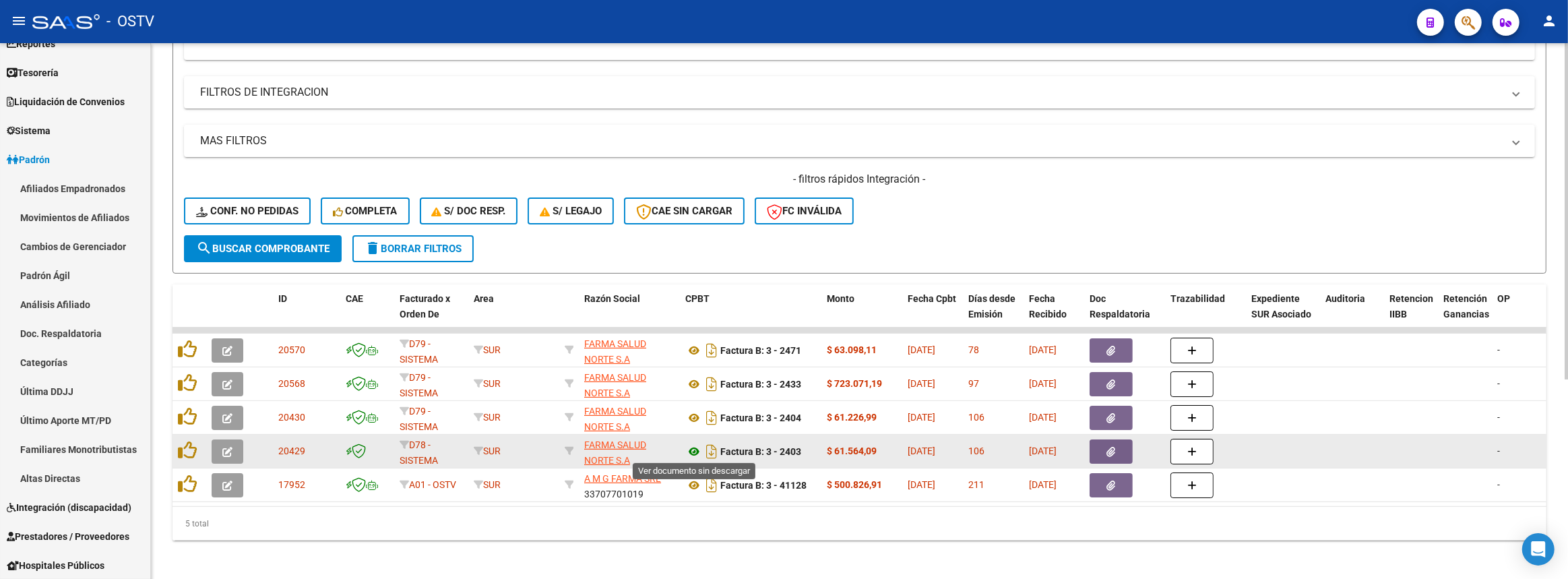
click at [689, 453] on icon at bounding box center [694, 451] width 18 height 16
click at [233, 444] on button "button" at bounding box center [227, 452] width 31 height 24
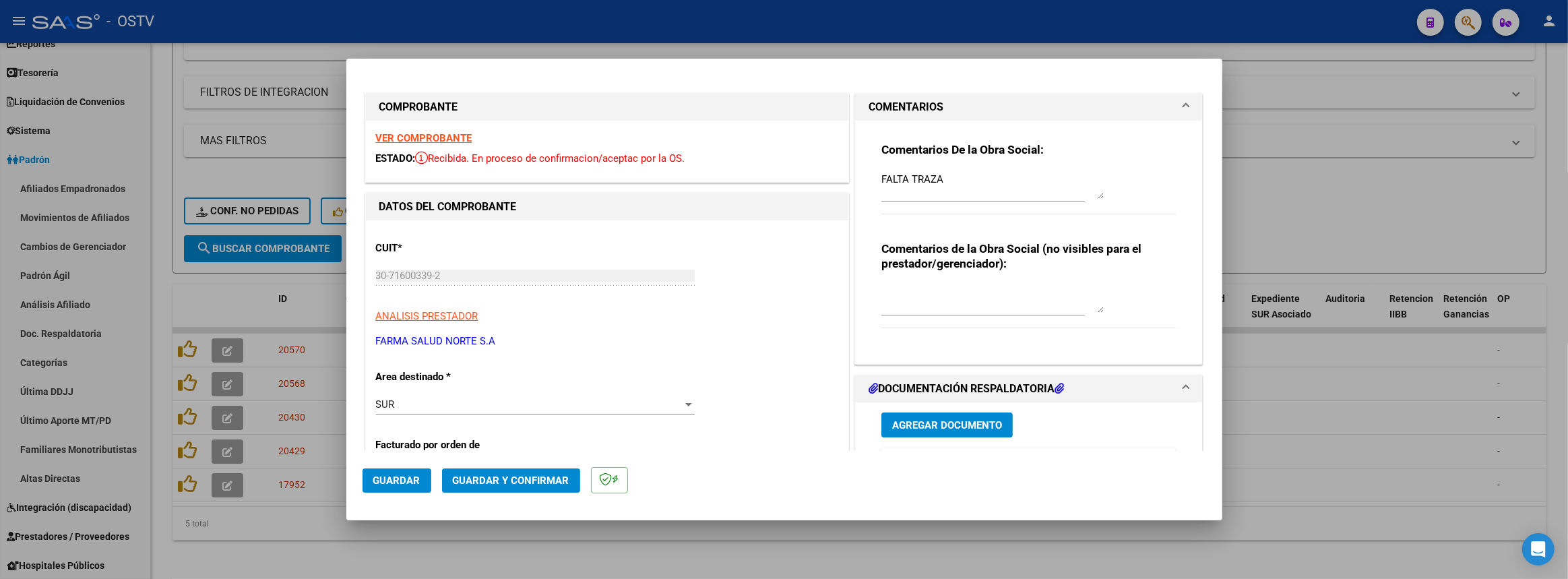
scroll to position [183, 0]
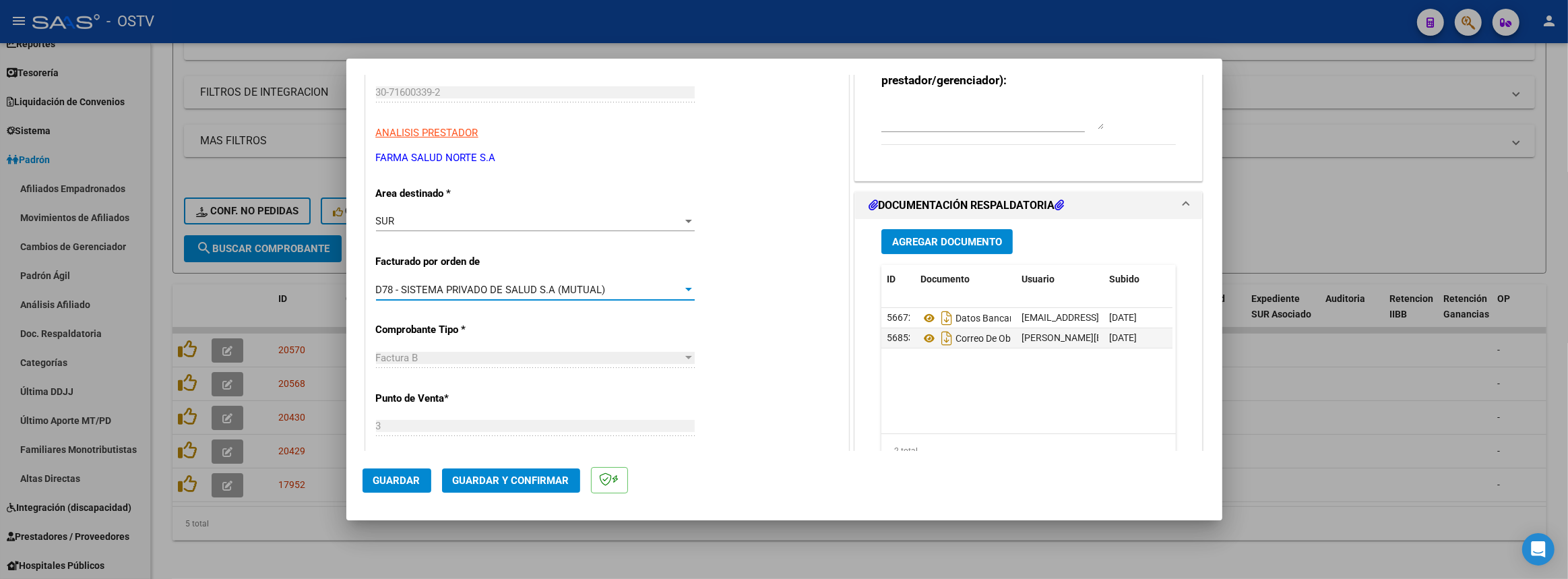
click at [408, 290] on span "D78 - SISTEMA PRIVADO DE SALUD S.A (MUTUAL)" at bounding box center [490, 290] width 229 height 12
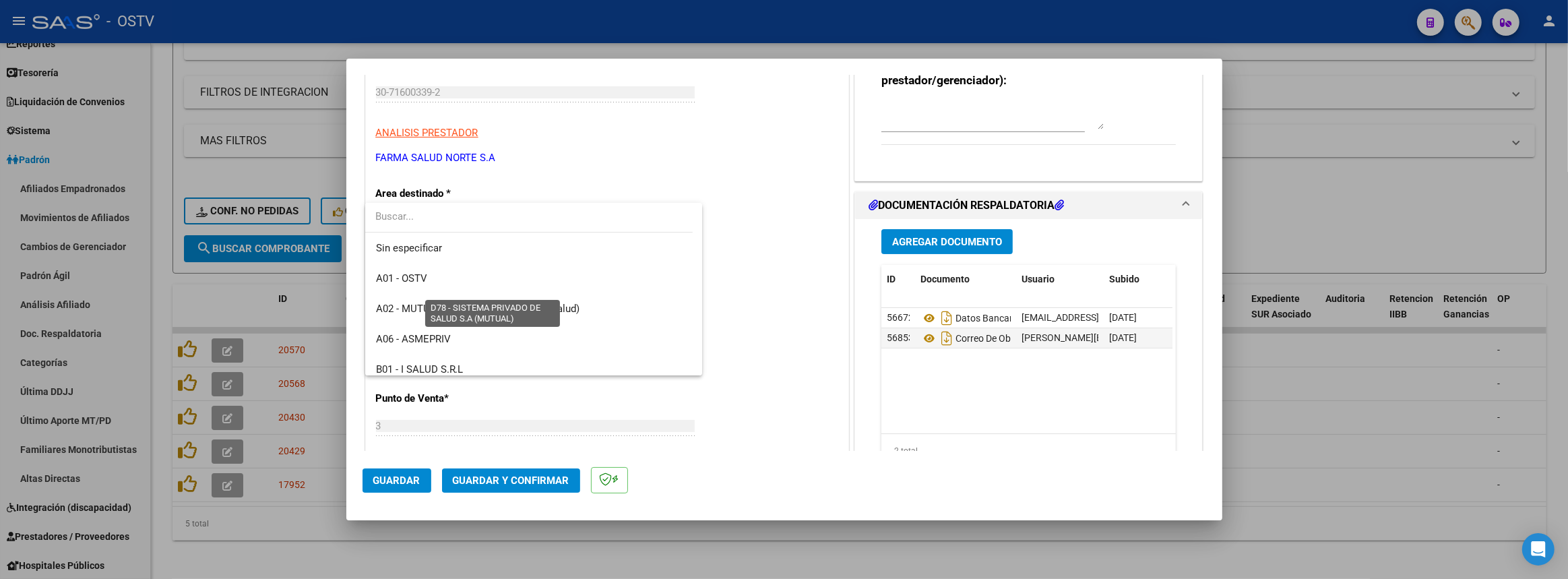
scroll to position [626, 0]
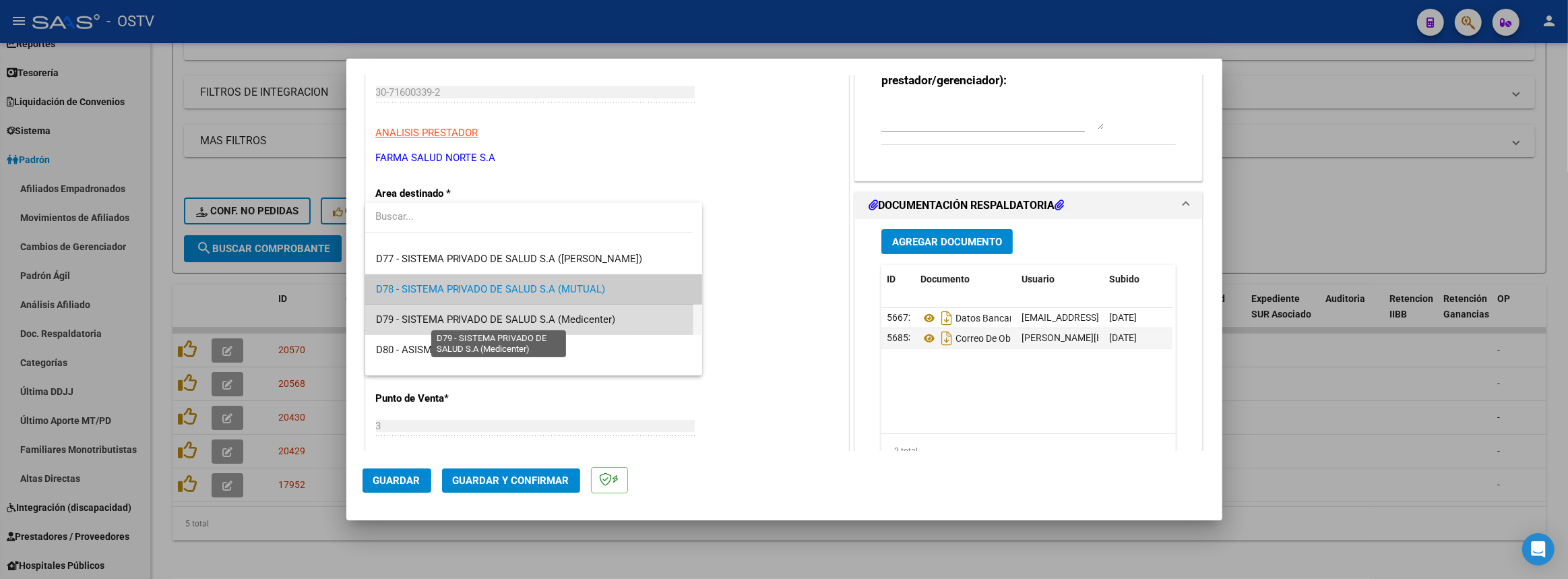
click at [407, 319] on span "D79 - SISTEMA PRIVADO DE SALUD S.A (Medicenter)" at bounding box center [496, 319] width 240 height 12
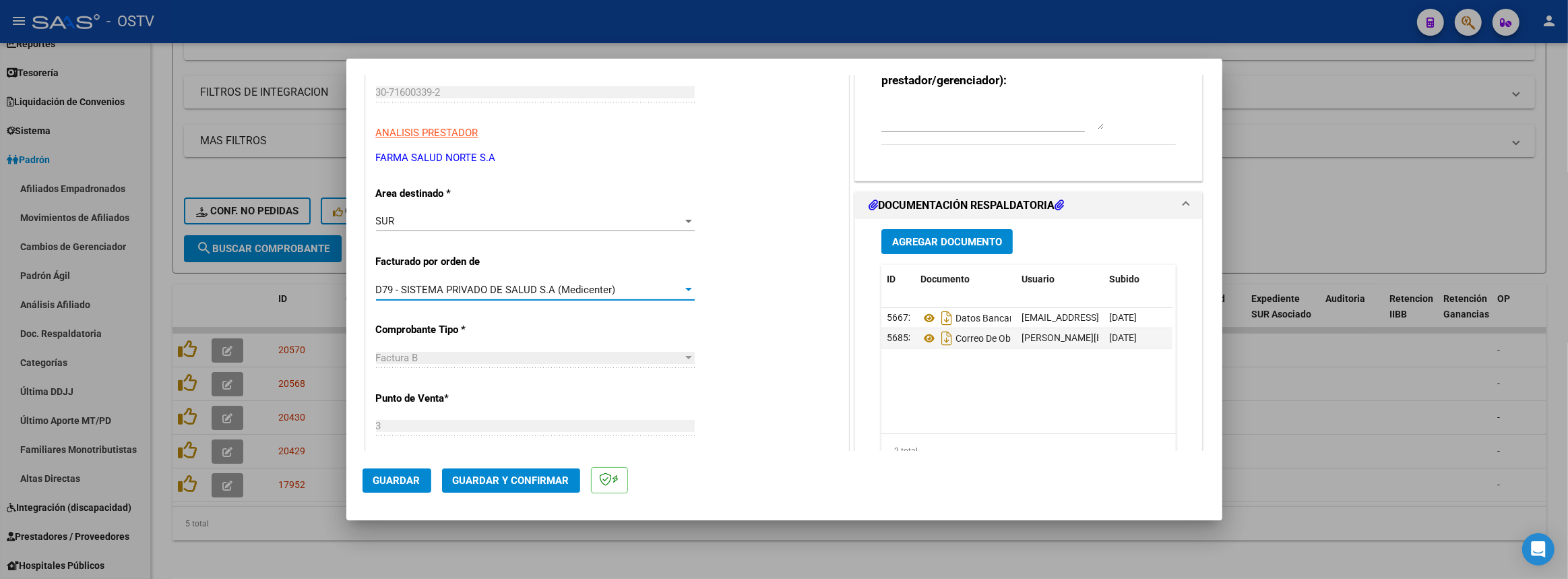
click at [395, 475] on span "Guardar" at bounding box center [397, 480] width 47 height 12
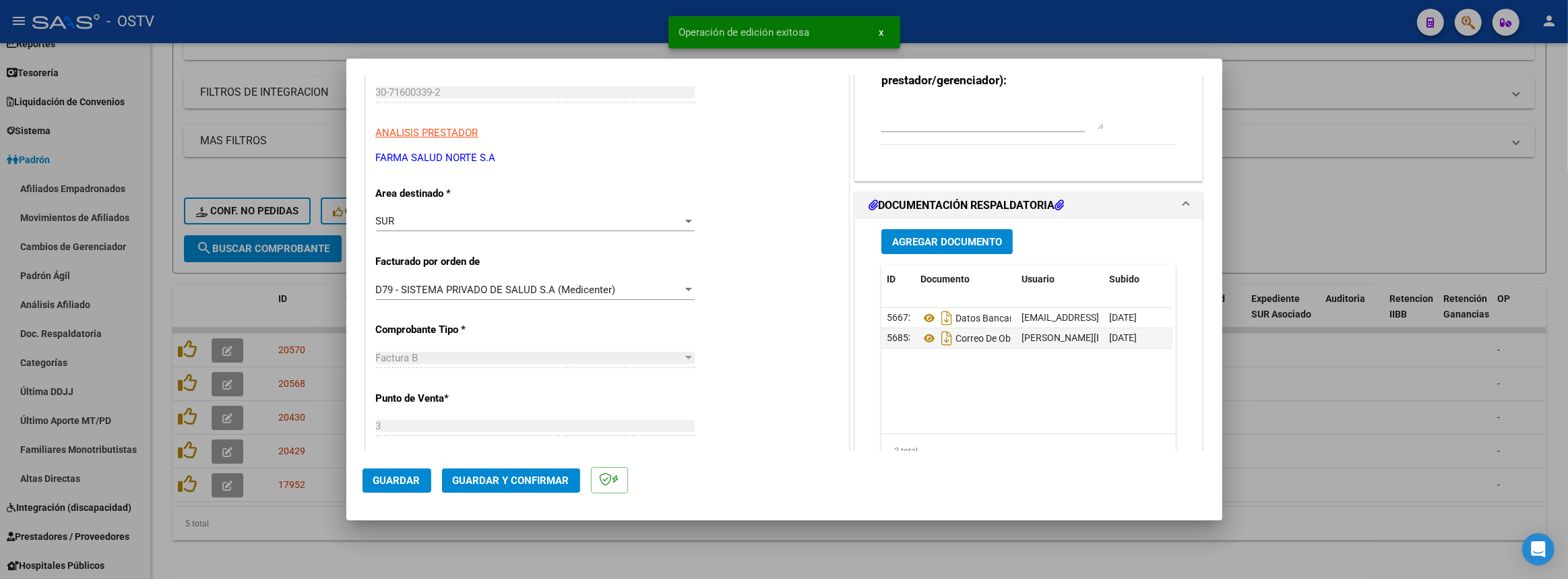
click at [397, 541] on div at bounding box center [784, 290] width 1568 height 579
type input "$ 0,00"
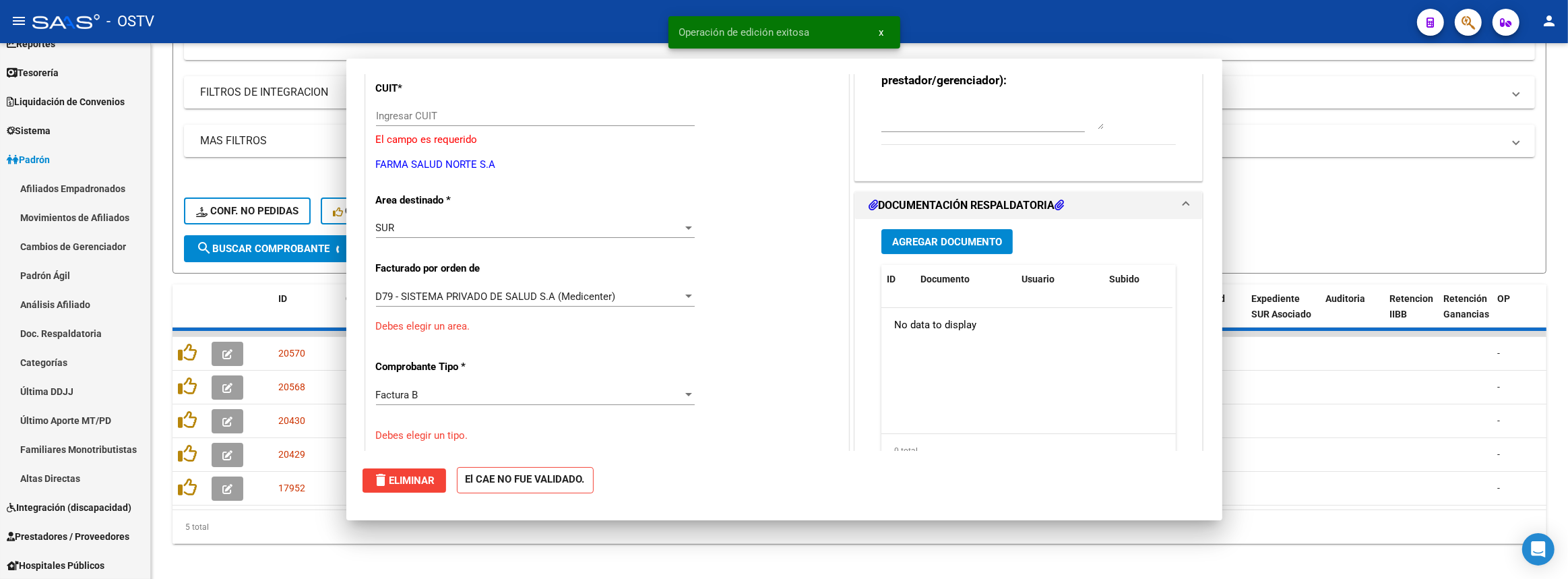
scroll to position [207, 0]
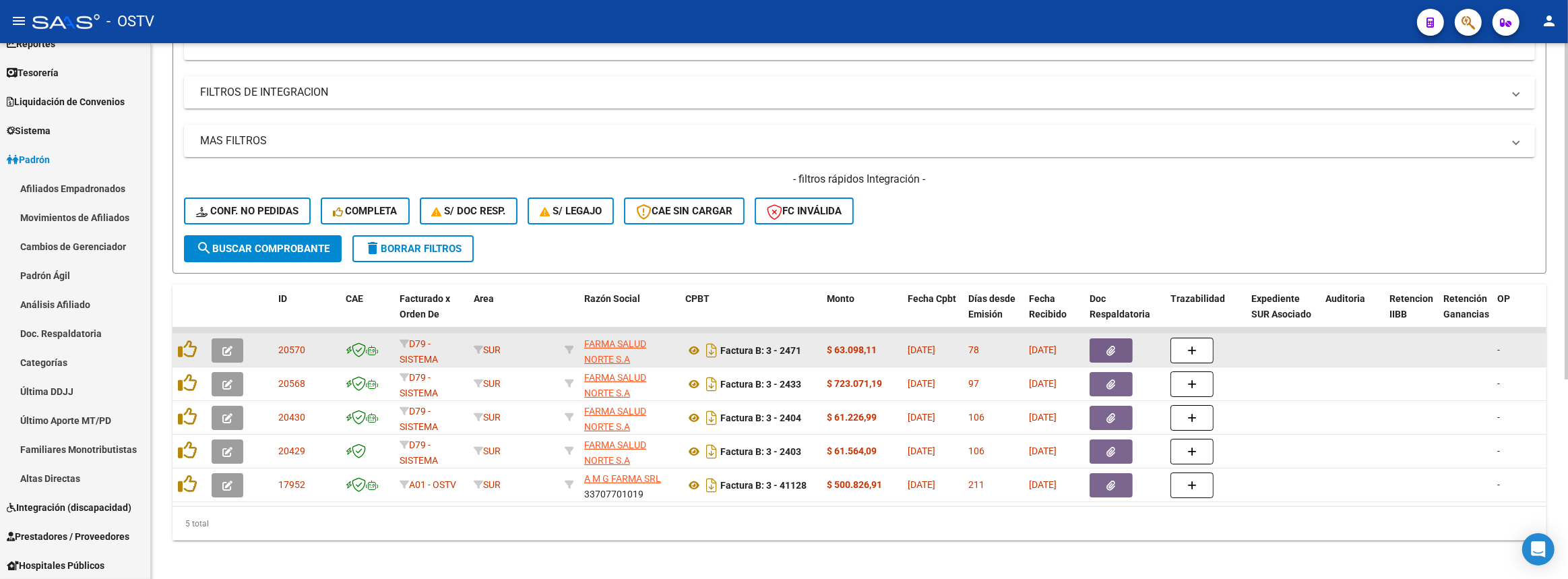
click at [1118, 349] on button "button" at bounding box center [1111, 350] width 43 height 24
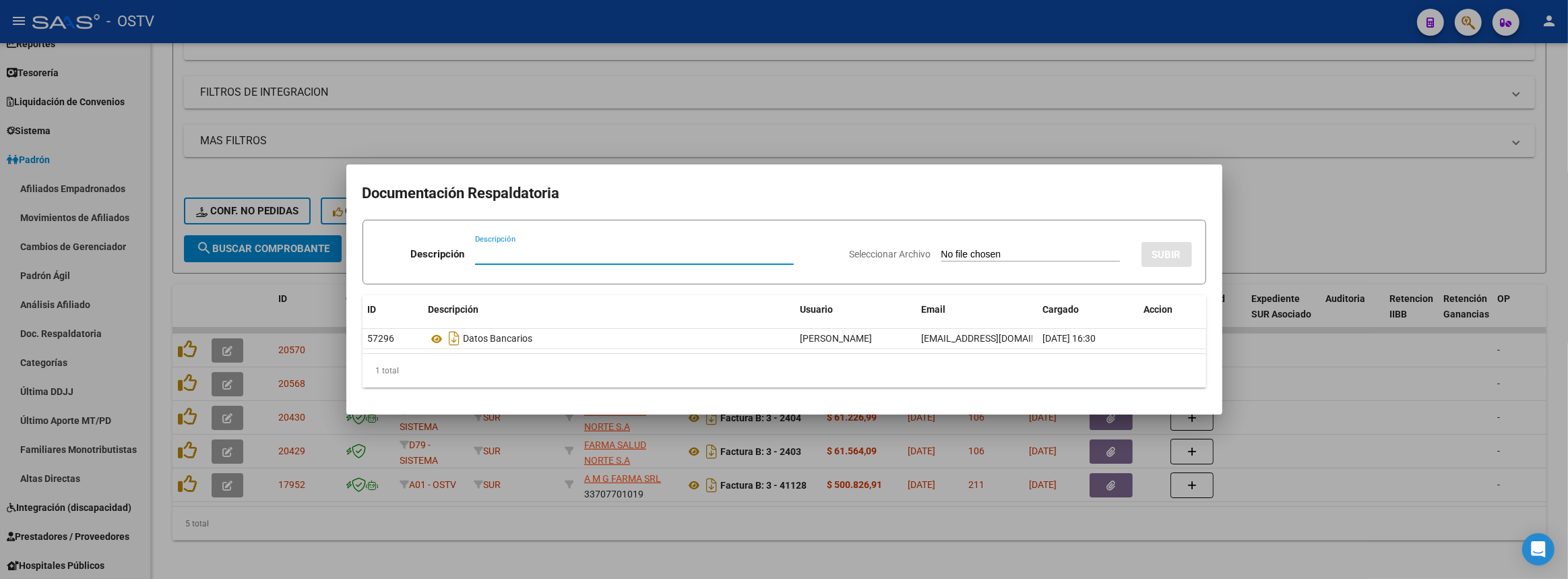
click at [956, 251] on input "Seleccionar Archivo" at bounding box center [1031, 255] width 179 height 13
type input "C:\fakepath\Correo de Obra Social de Trabajadores Viales - Fwd_ consulta de pag…"
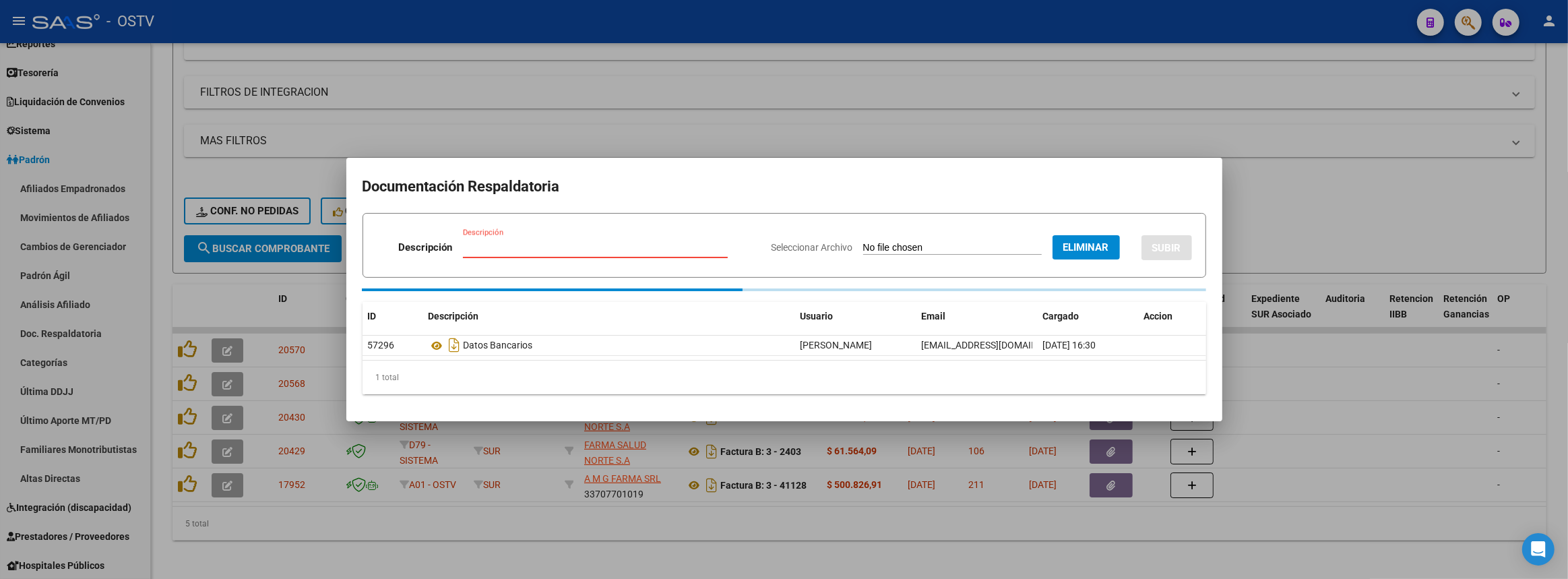
click at [522, 242] on input "Descripción" at bounding box center [595, 247] width 265 height 12
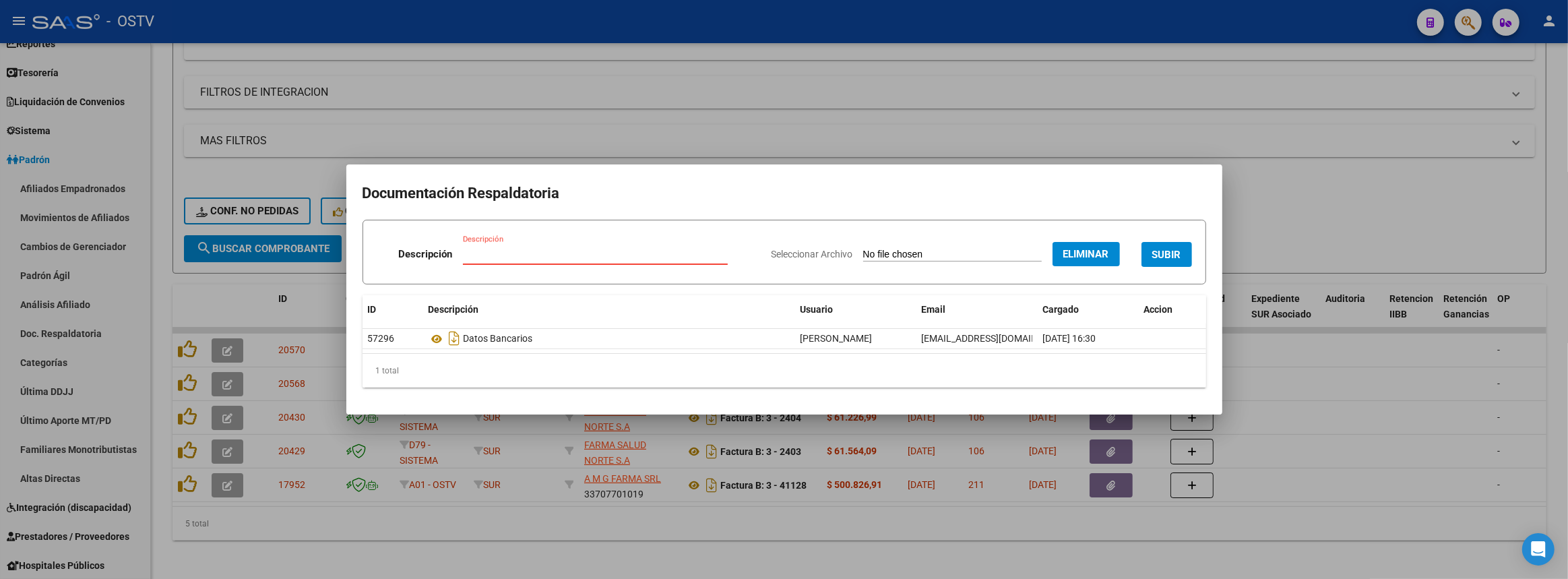
paste input "Correo de Obra Social de Trabajadores Viales - Fwd_ consulta de pago vencido"
type input "Correo de Obra Social de Trabajadores Viales - Fwd_ consulta de pago vencido"
click at [1164, 254] on span "SUBIR" at bounding box center [1166, 254] width 29 height 12
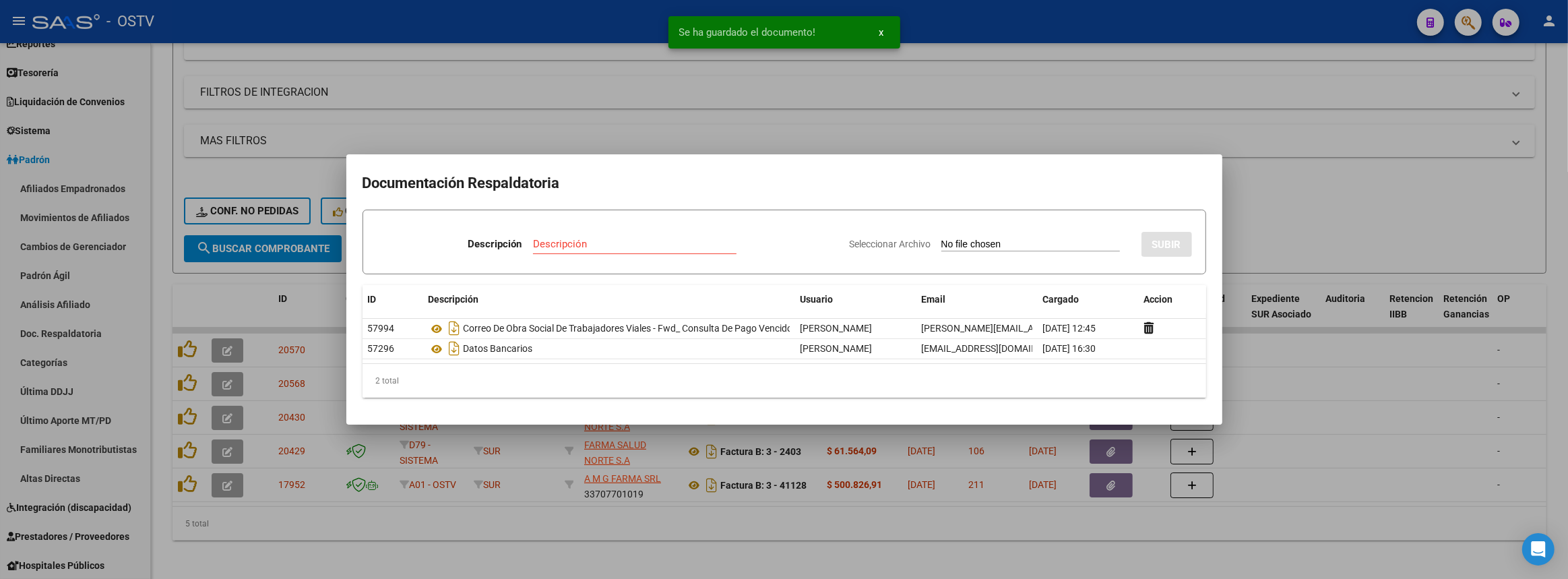
click at [872, 533] on div at bounding box center [784, 290] width 1568 height 579
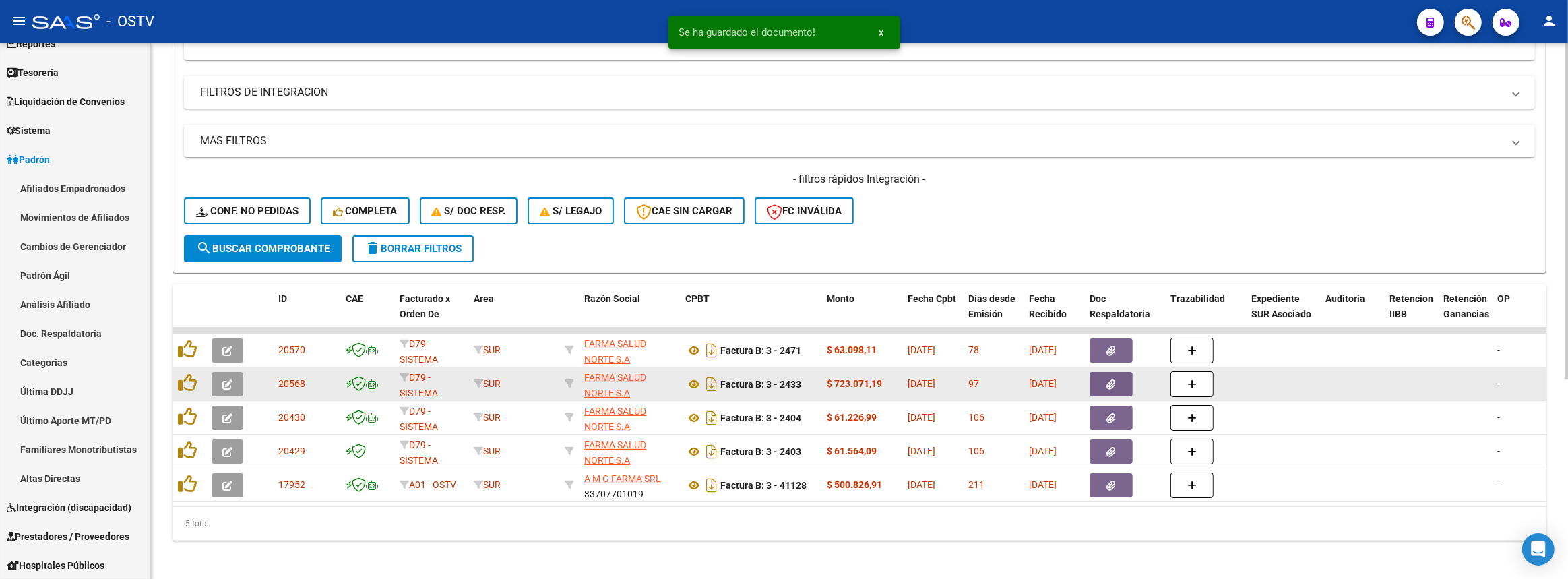
click at [1117, 381] on button "button" at bounding box center [1111, 384] width 43 height 24
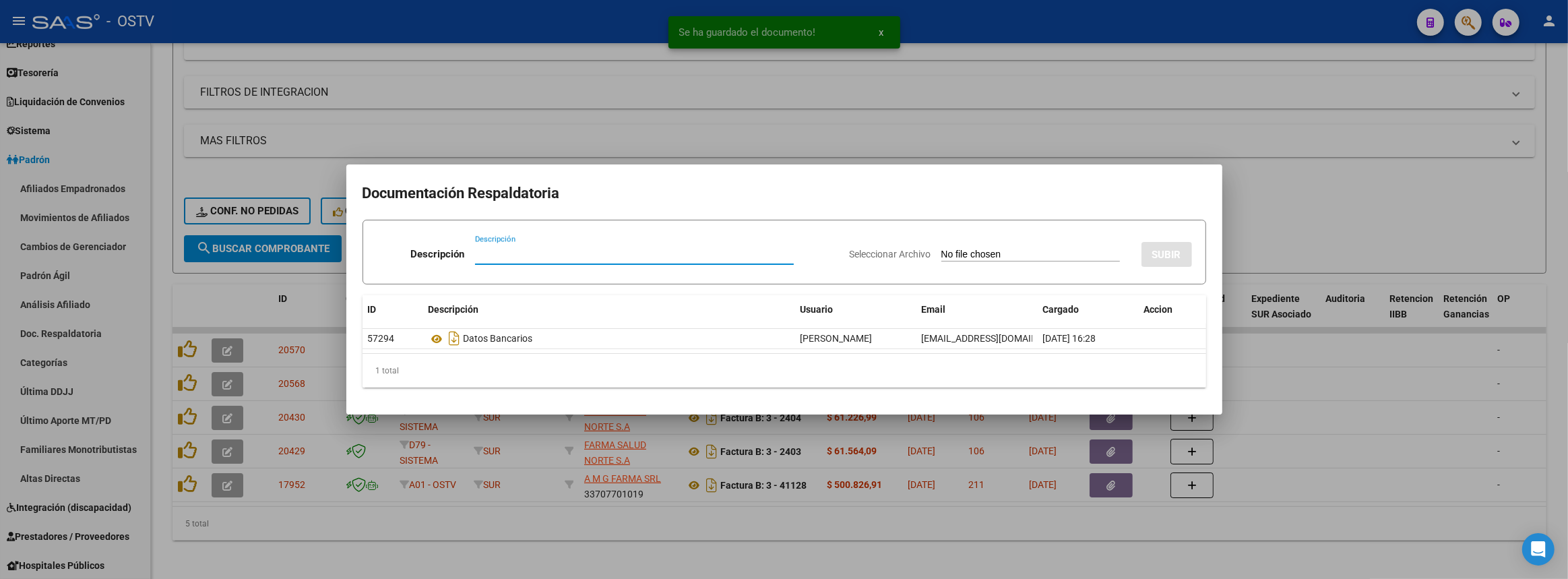
click at [1012, 249] on input "Seleccionar Archivo" at bounding box center [1031, 255] width 179 height 13
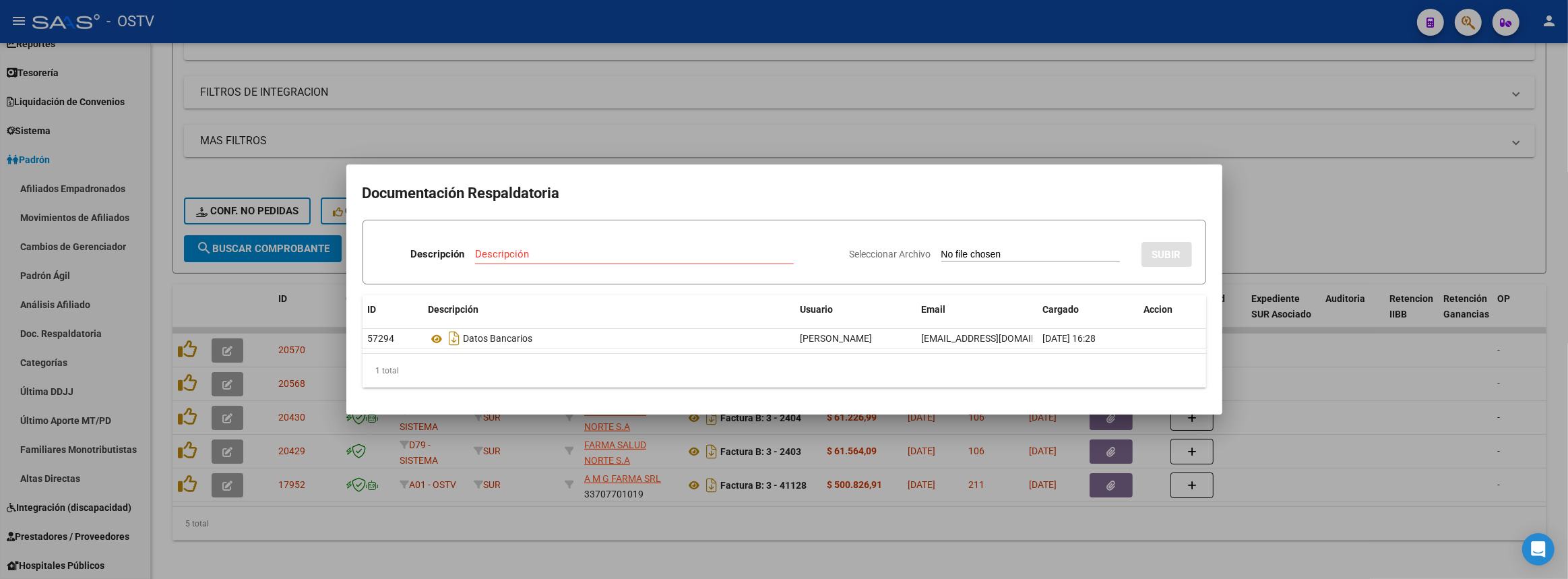
type input "C:\fakepath\Correo de Obra Social de Trabajadores Viales - Fwd_ consulta de pag…"
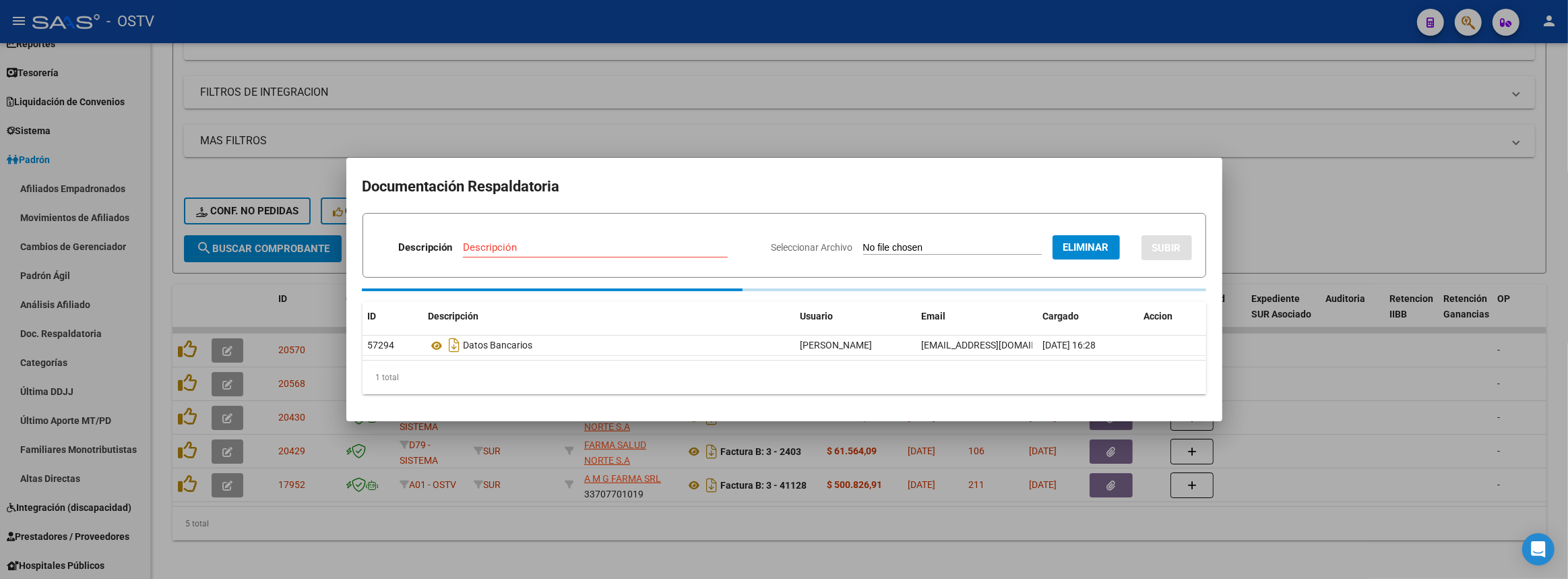
click at [524, 245] on input "Descripción" at bounding box center [595, 247] width 265 height 12
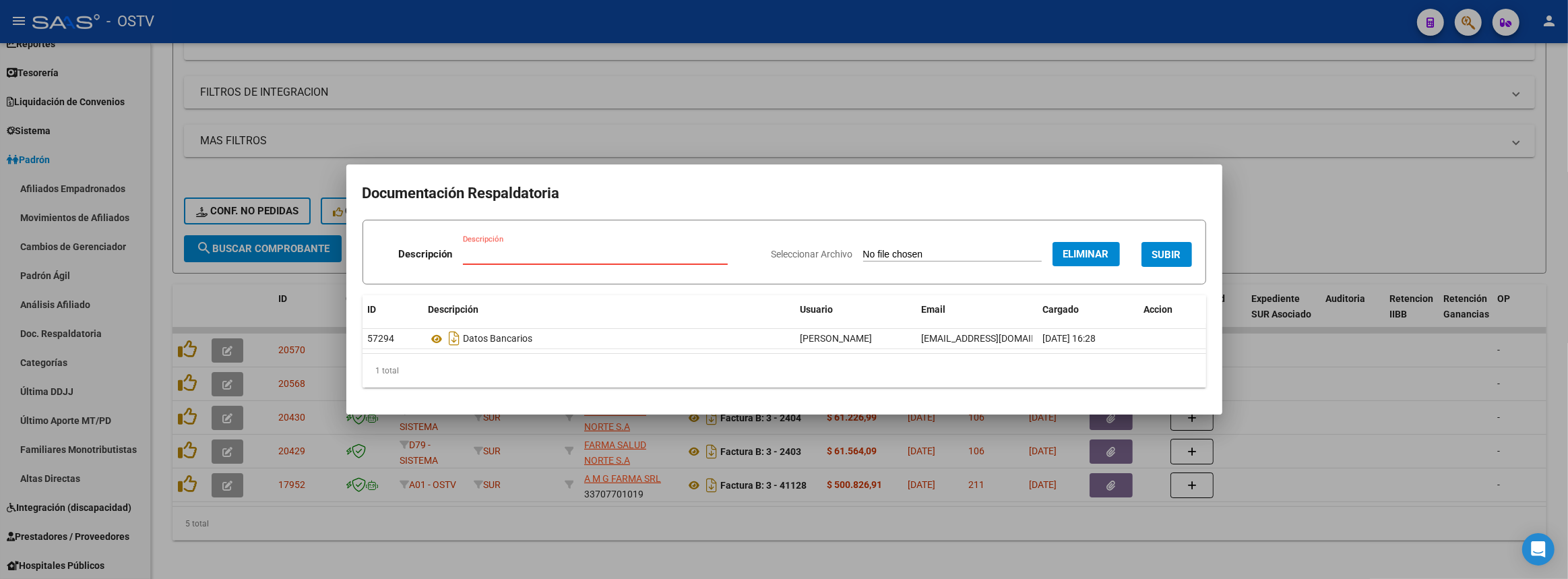
paste input "Correo de Obra Social de Trabajadores Viales - Fwd_ consulta de pago vencido"
type input "Correo de Obra Social de Trabajadores Viales - Fwd_ consulta de pago vencido"
click at [1165, 260] on span "SUBIR" at bounding box center [1166, 254] width 29 height 12
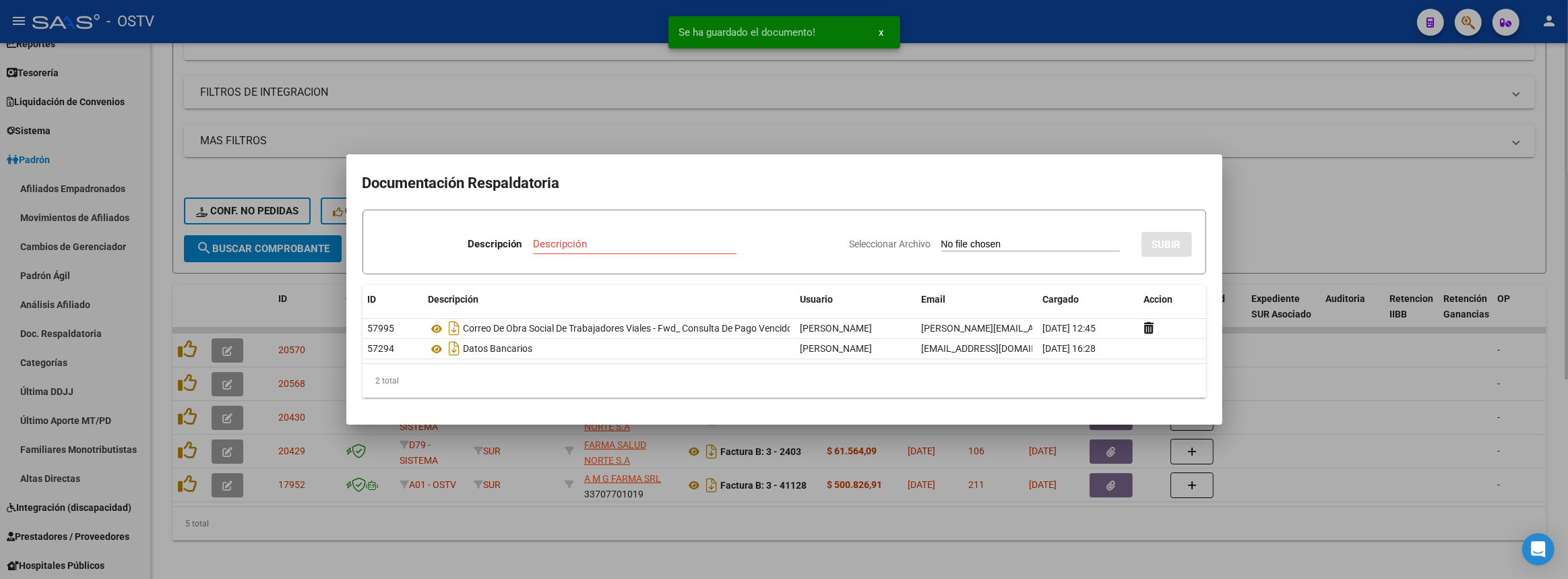
drag, startPoint x: 916, startPoint y: 577, endPoint x: 917, endPoint y: 564, distance: 13.0
click at [913, 575] on div at bounding box center [784, 290] width 1568 height 579
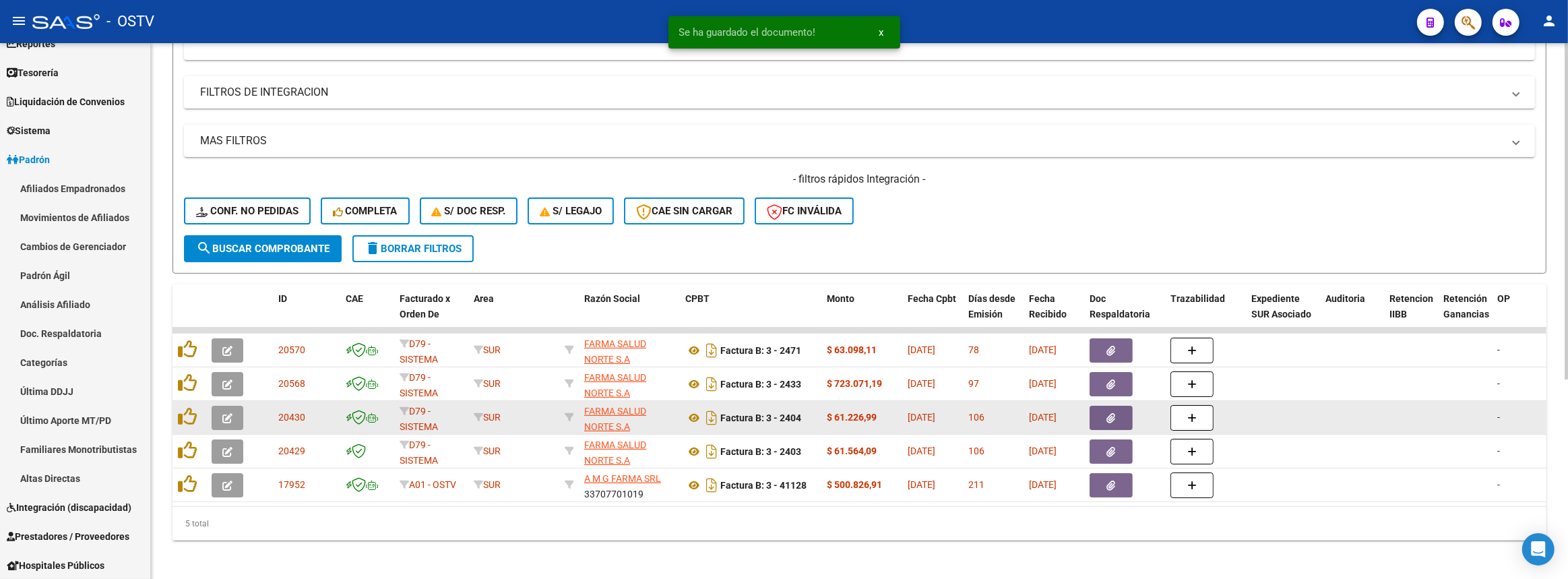
click at [1111, 418] on icon "button" at bounding box center [1111, 418] width 9 height 10
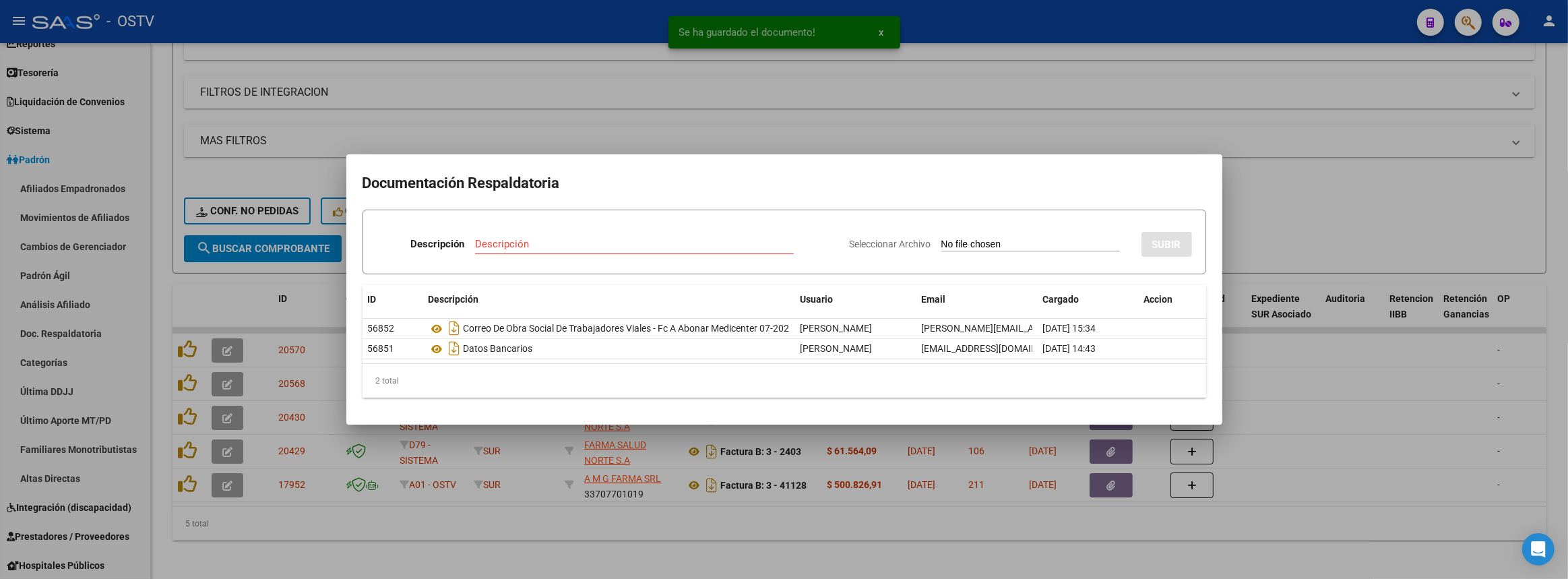
click at [842, 533] on div at bounding box center [784, 290] width 1568 height 579
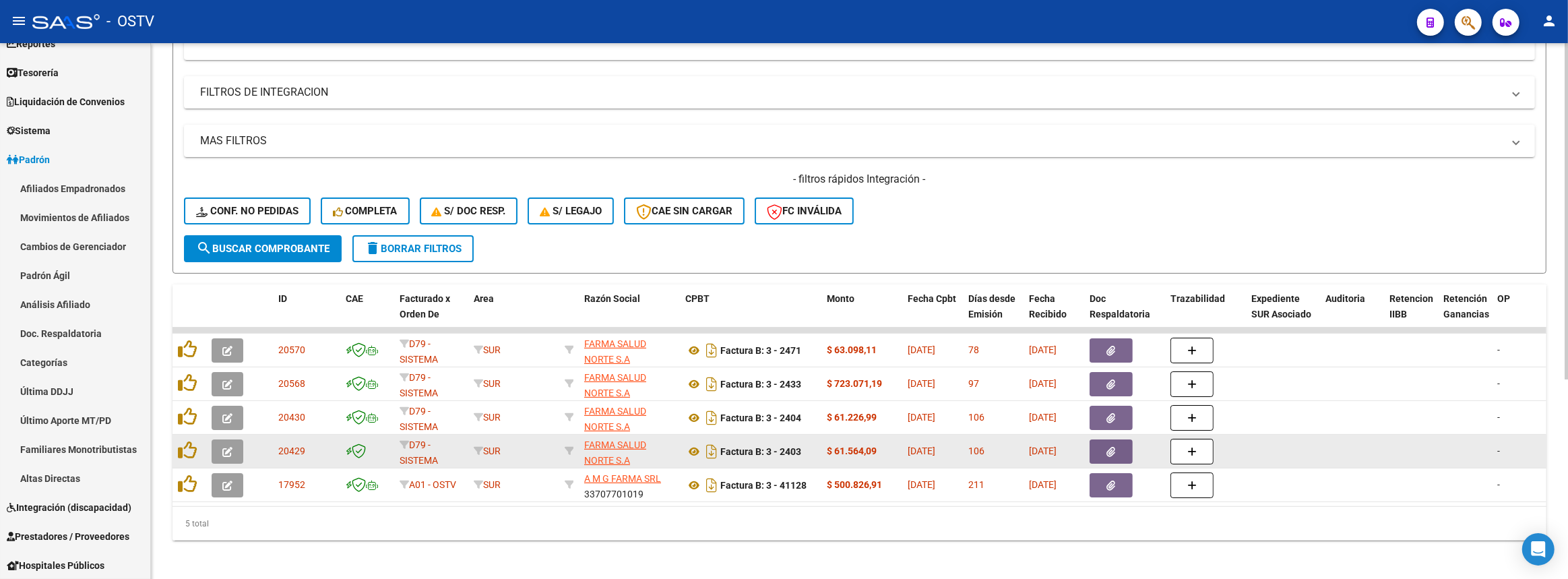
click at [1113, 447] on icon "button" at bounding box center [1111, 452] width 9 height 10
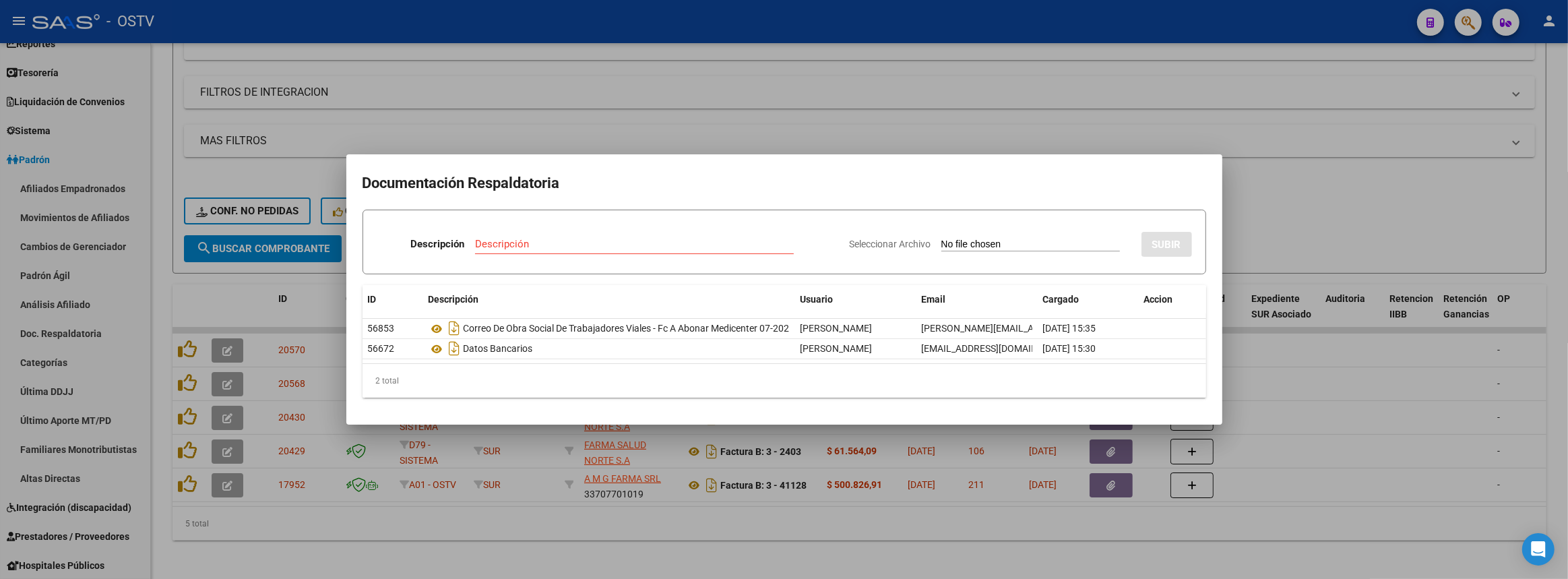
click at [1039, 513] on div at bounding box center [784, 290] width 1568 height 579
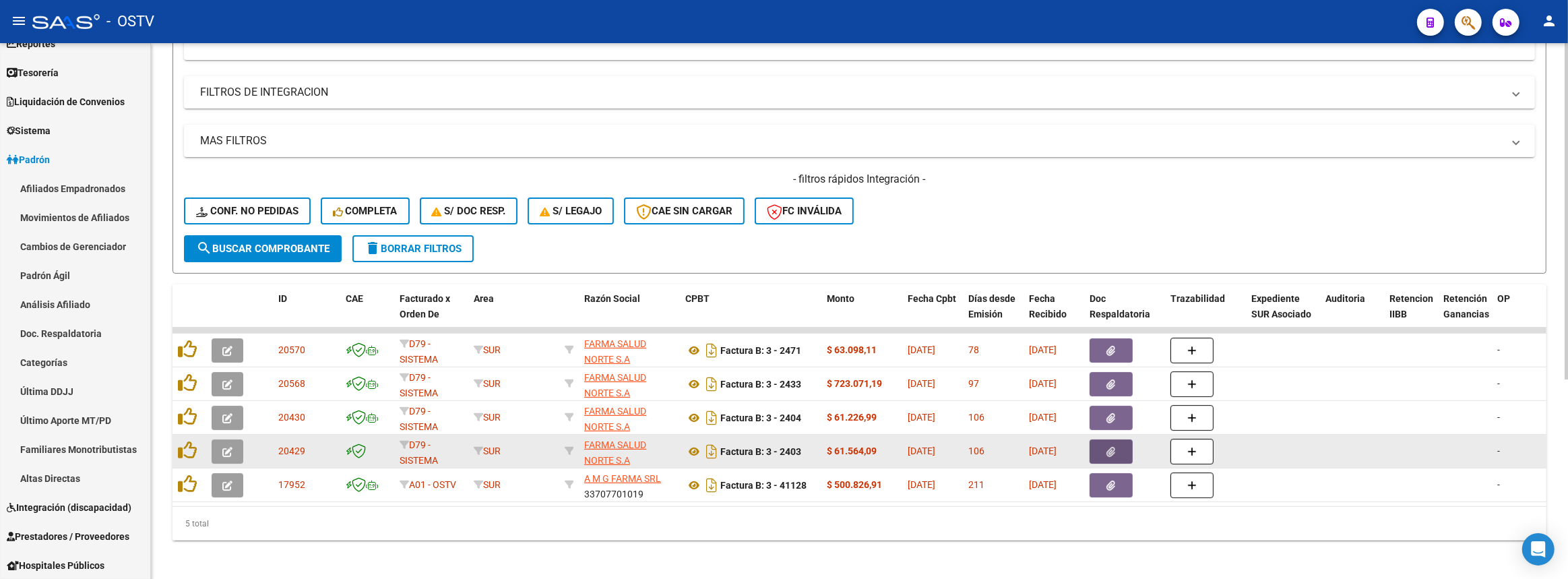
click at [1114, 448] on icon "button" at bounding box center [1111, 452] width 9 height 10
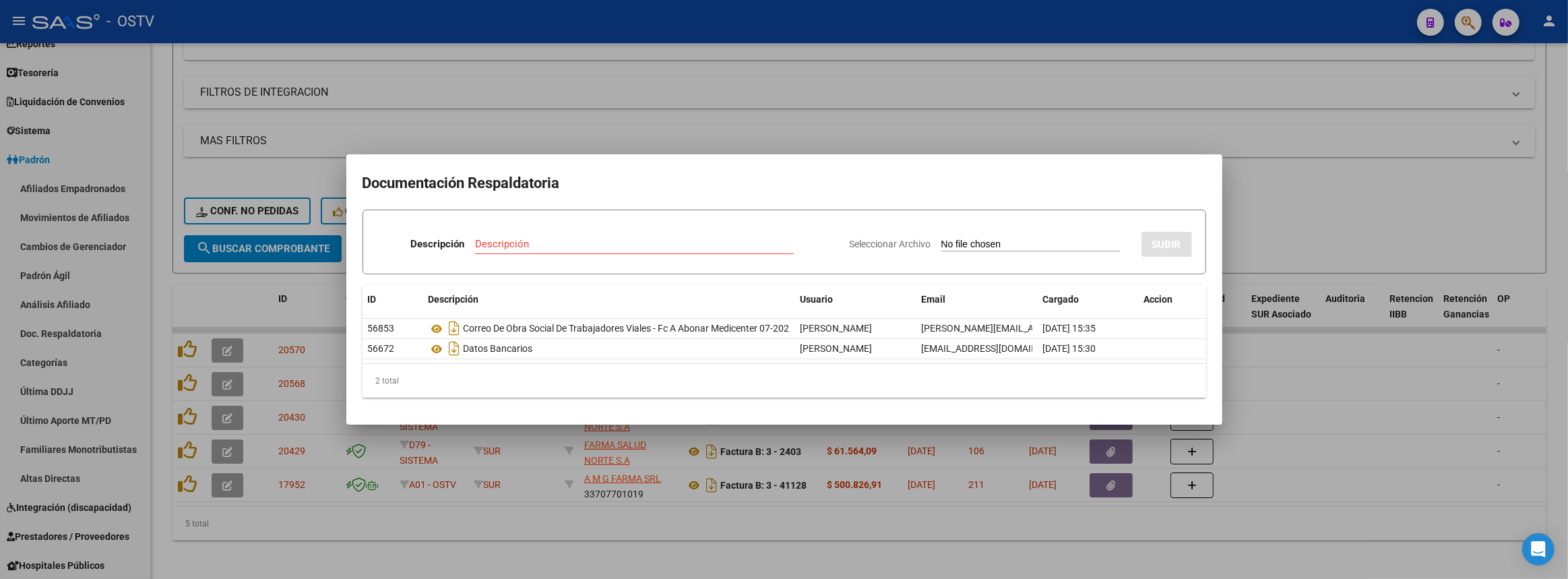
click at [1045, 544] on div at bounding box center [784, 290] width 1568 height 579
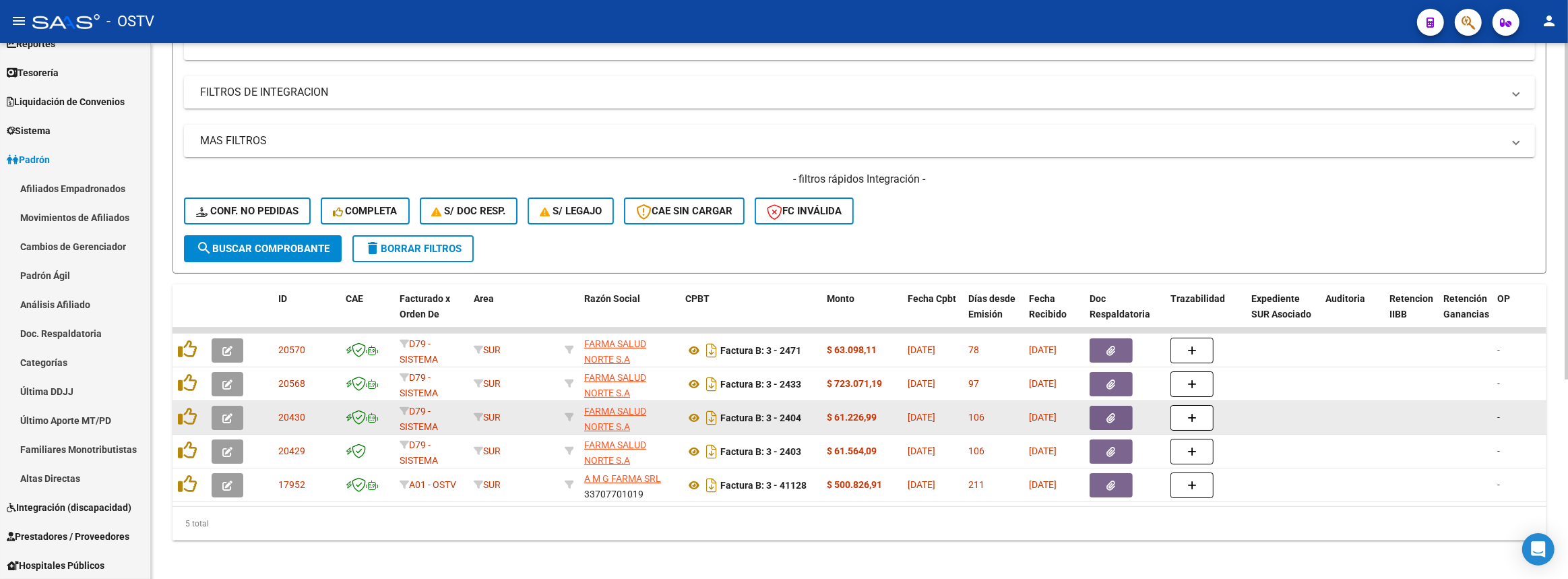
click at [1107, 418] on icon "button" at bounding box center [1111, 418] width 9 height 10
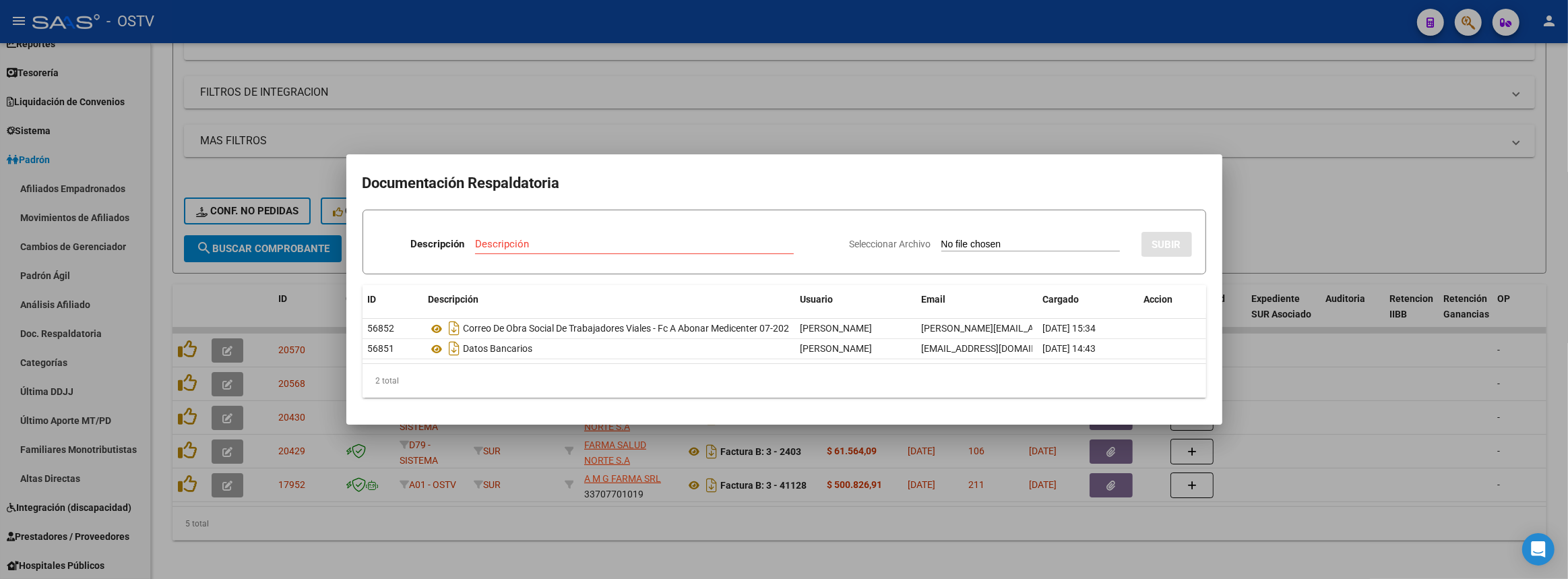
drag, startPoint x: 1018, startPoint y: 577, endPoint x: 1018, endPoint y: 570, distance: 7.0
click at [1018, 575] on div at bounding box center [784, 290] width 1568 height 579
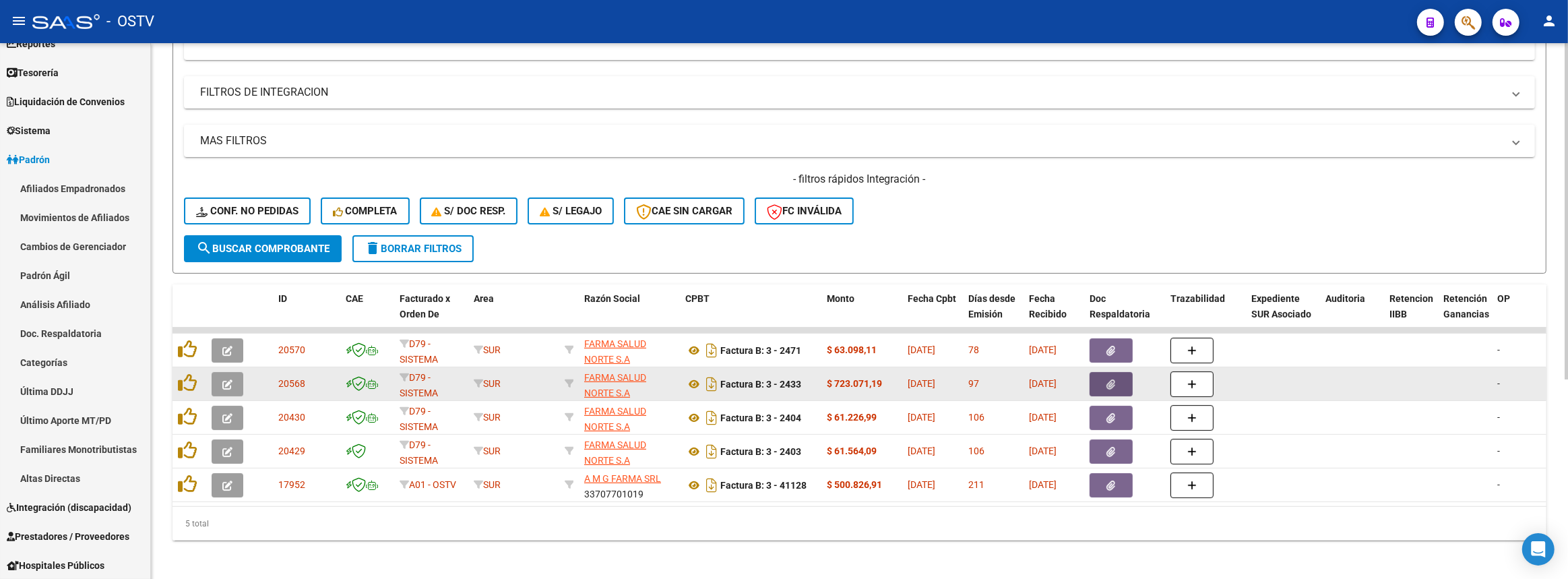
click at [1103, 382] on button "button" at bounding box center [1111, 384] width 43 height 24
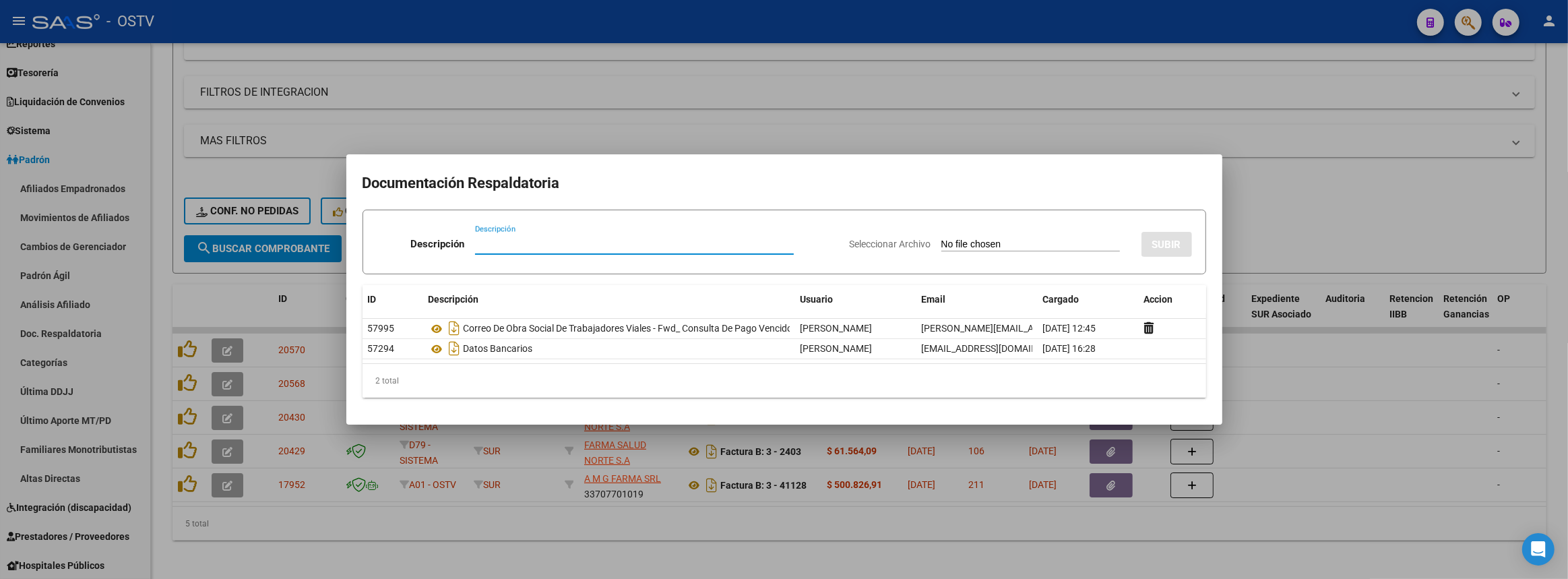
click at [1003, 538] on div at bounding box center [784, 290] width 1568 height 579
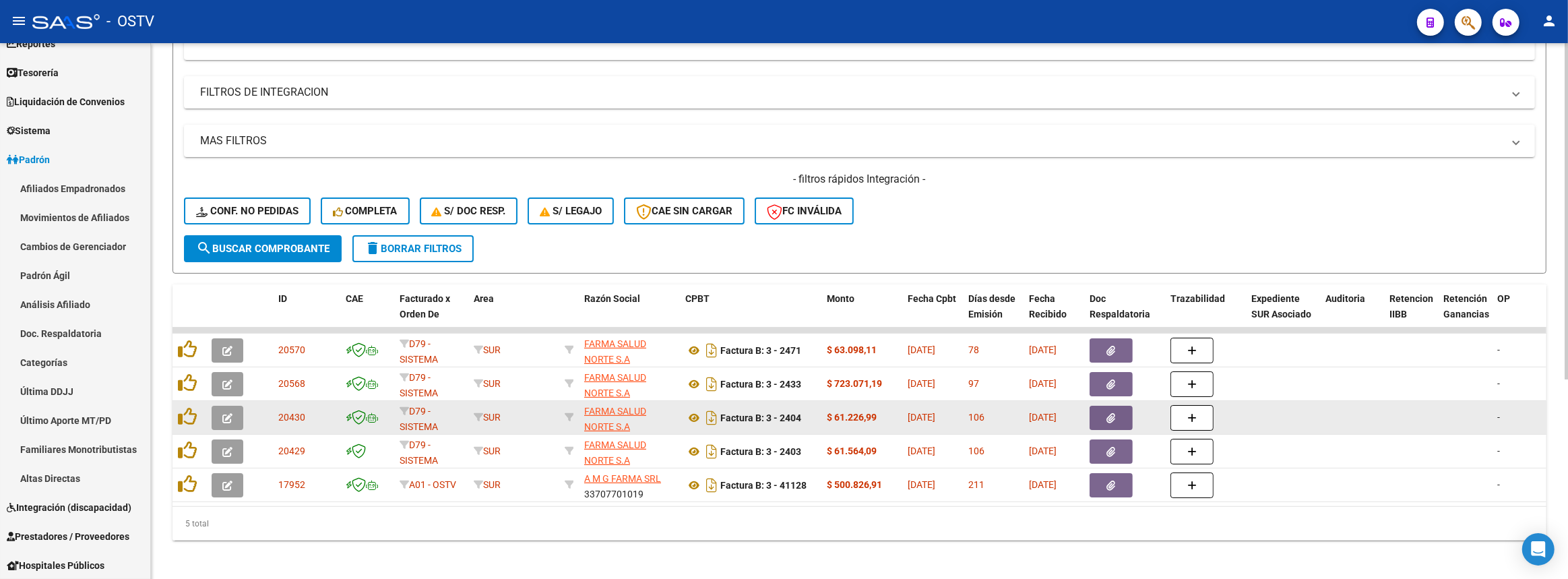
click at [1113, 414] on icon "button" at bounding box center [1111, 418] width 9 height 10
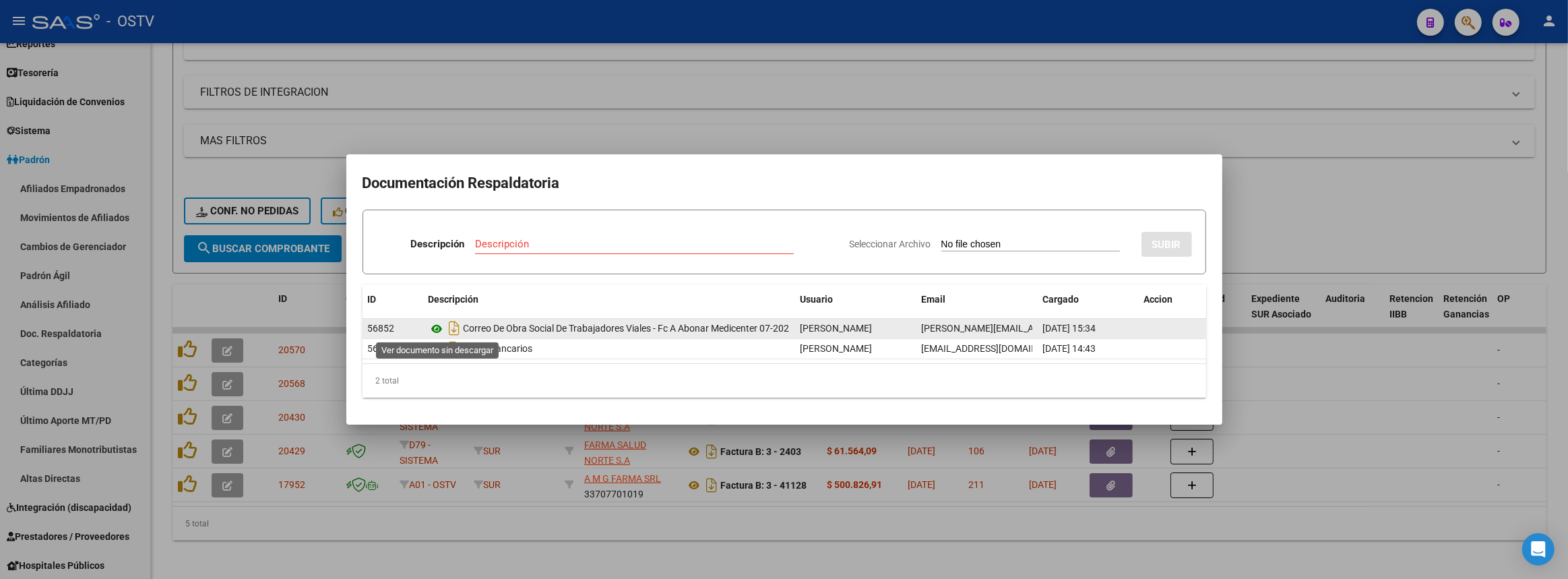
click at [435, 326] on icon at bounding box center [437, 329] width 18 height 16
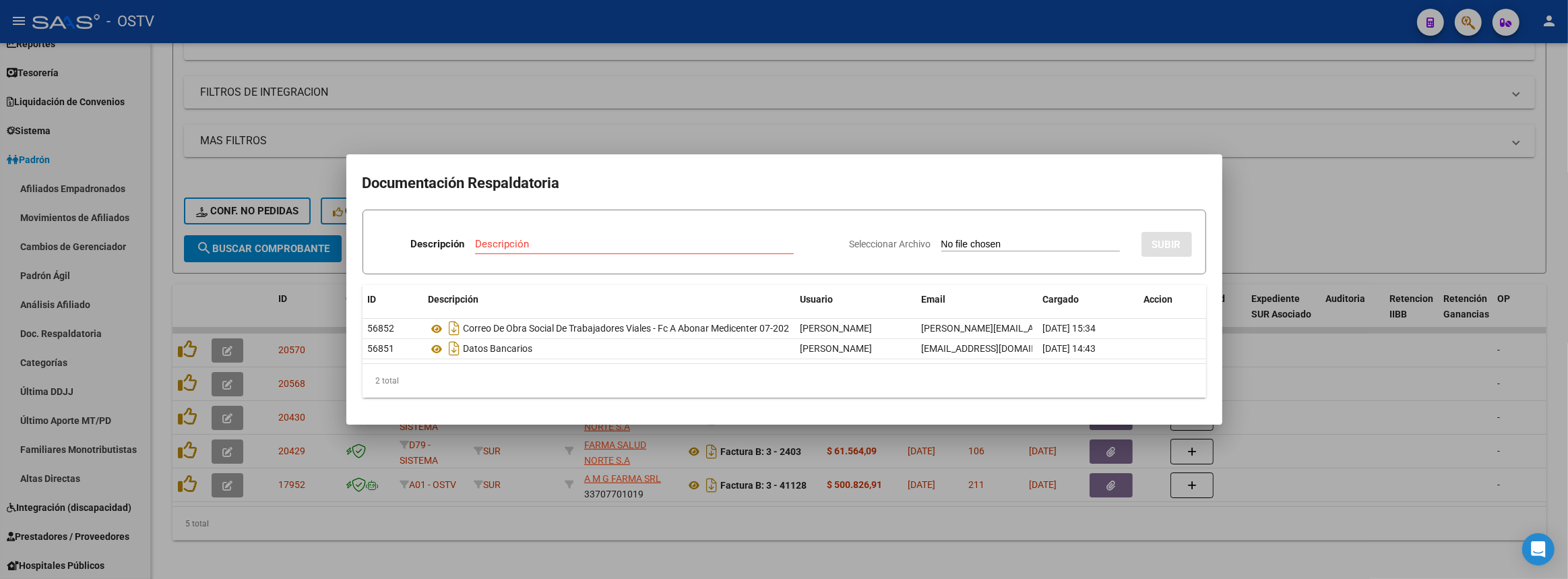
click at [612, 533] on div at bounding box center [784, 290] width 1568 height 579
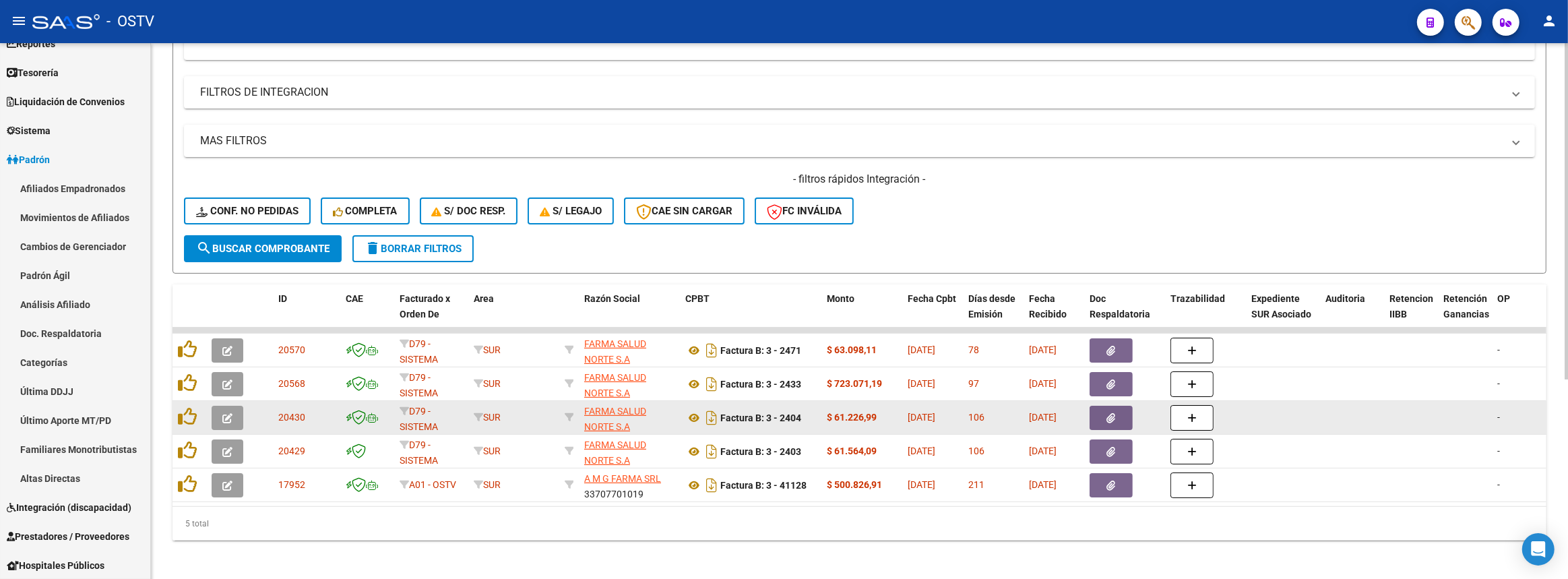
click at [1103, 411] on button "button" at bounding box center [1111, 418] width 43 height 24
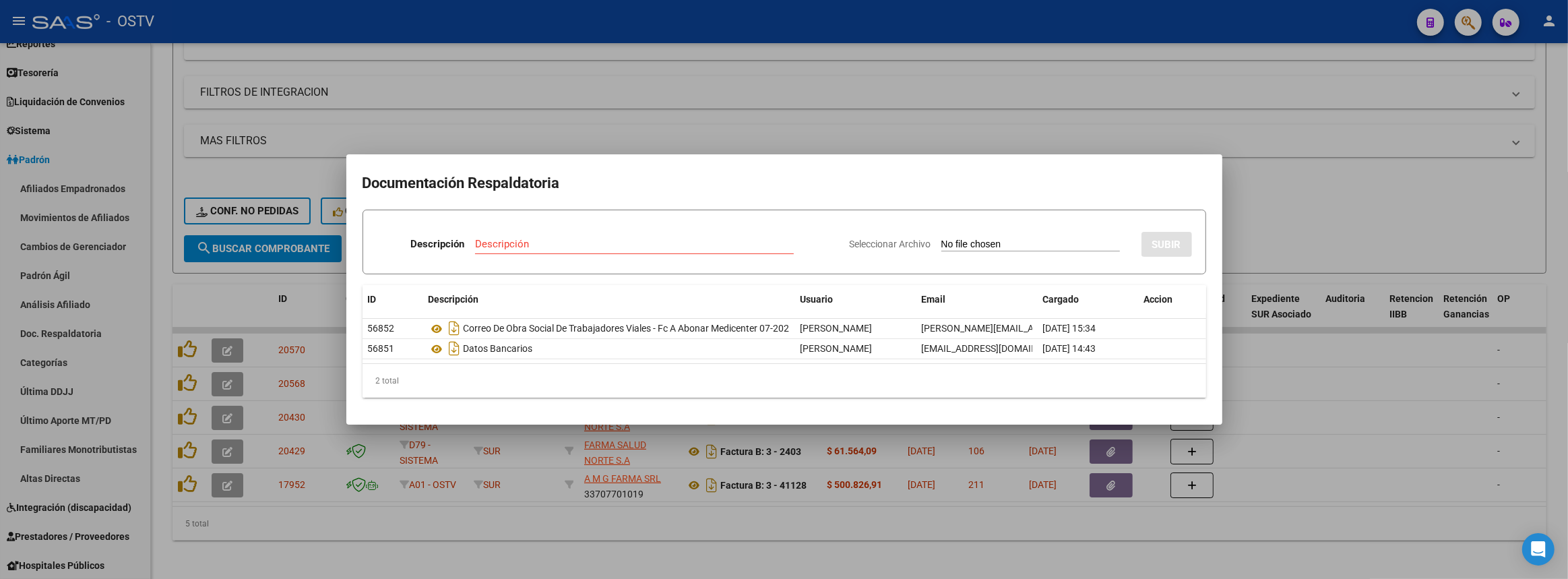
click at [941, 242] on input "Seleccionar Archivo" at bounding box center [1031, 245] width 179 height 13
type input "C:\fakepath\Correo de Obra Social de Trabajadores Viales - Fwd_ consulta de pag…"
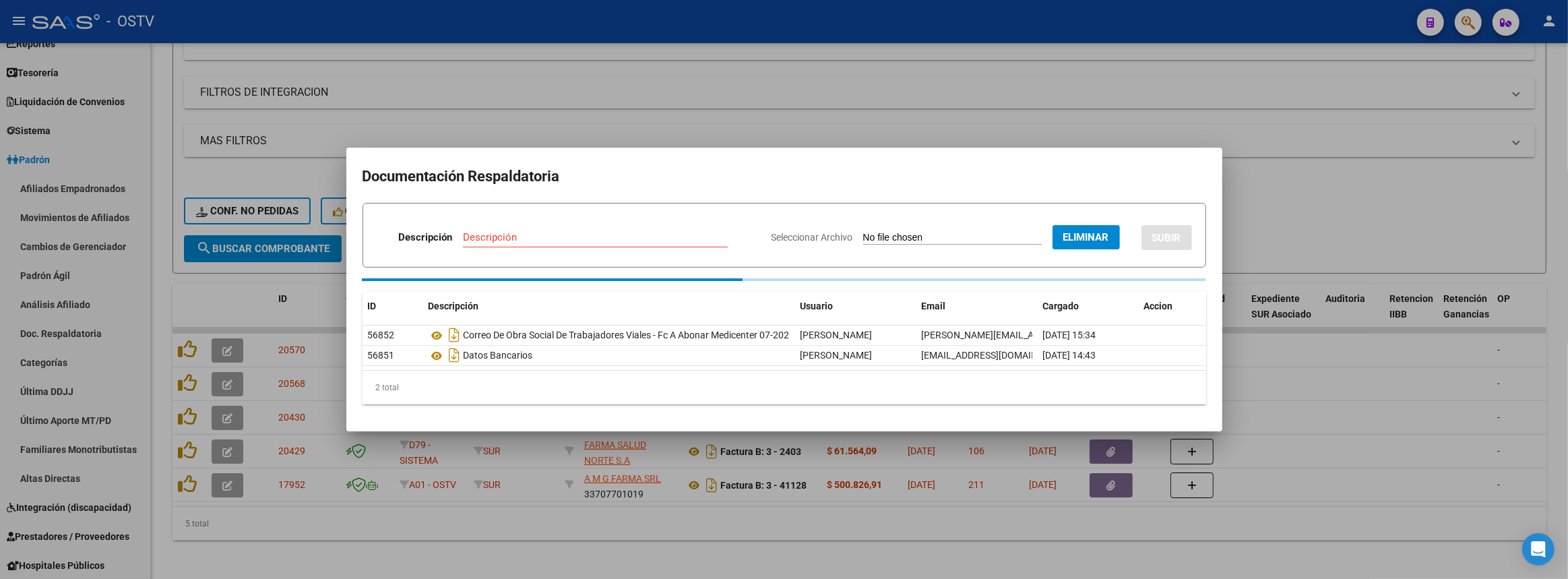
click at [551, 236] on input "Descripción" at bounding box center [595, 237] width 265 height 12
paste input "Correo de Obra Social de Trabajadores Viales - Fwd_ consulta de pago vencido"
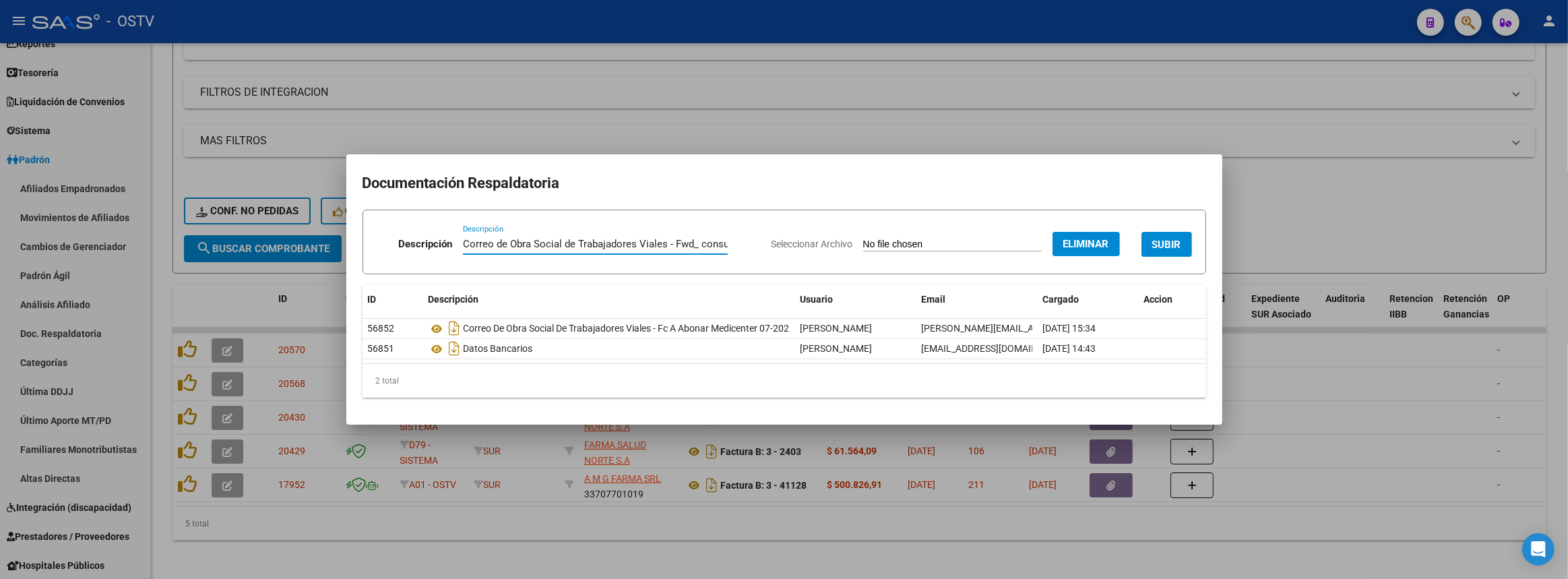
scroll to position [0, 111]
type input "Correo de Obra Social de Trabajadores Viales - Fwd_ consulta de pago vencido"
click at [1179, 239] on span "SUBIR" at bounding box center [1166, 244] width 29 height 12
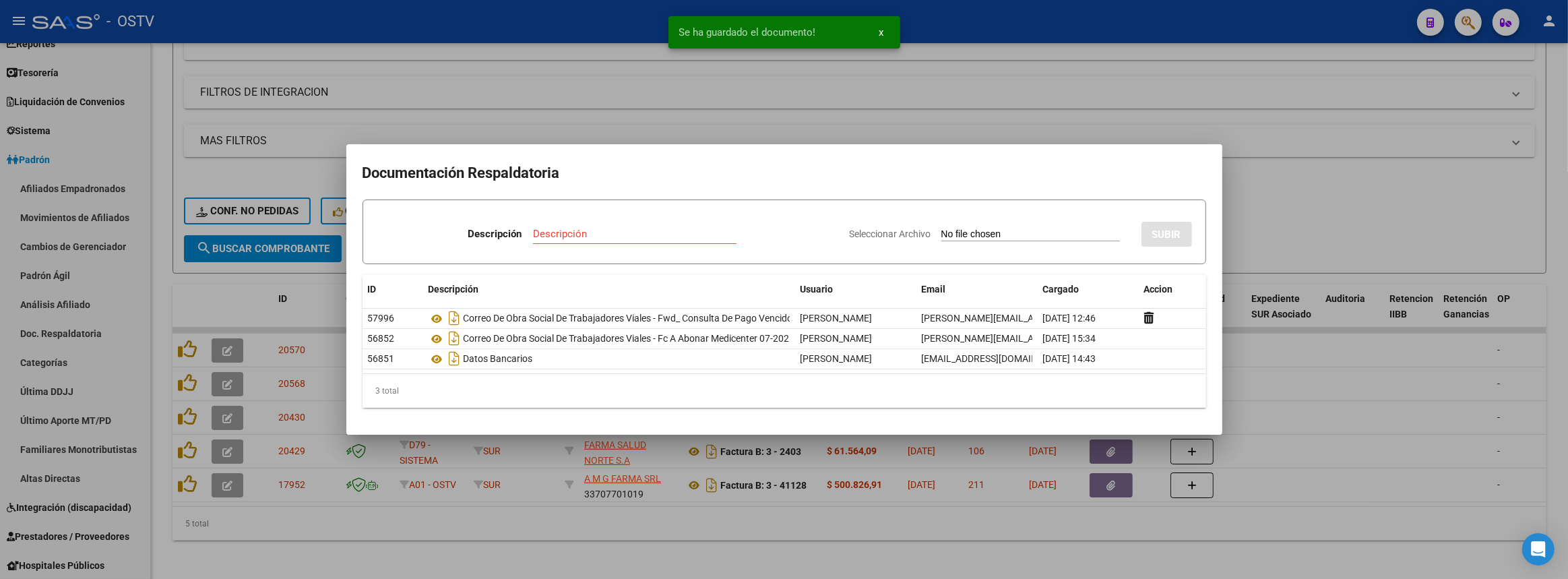
click at [1094, 515] on div at bounding box center [784, 290] width 1568 height 579
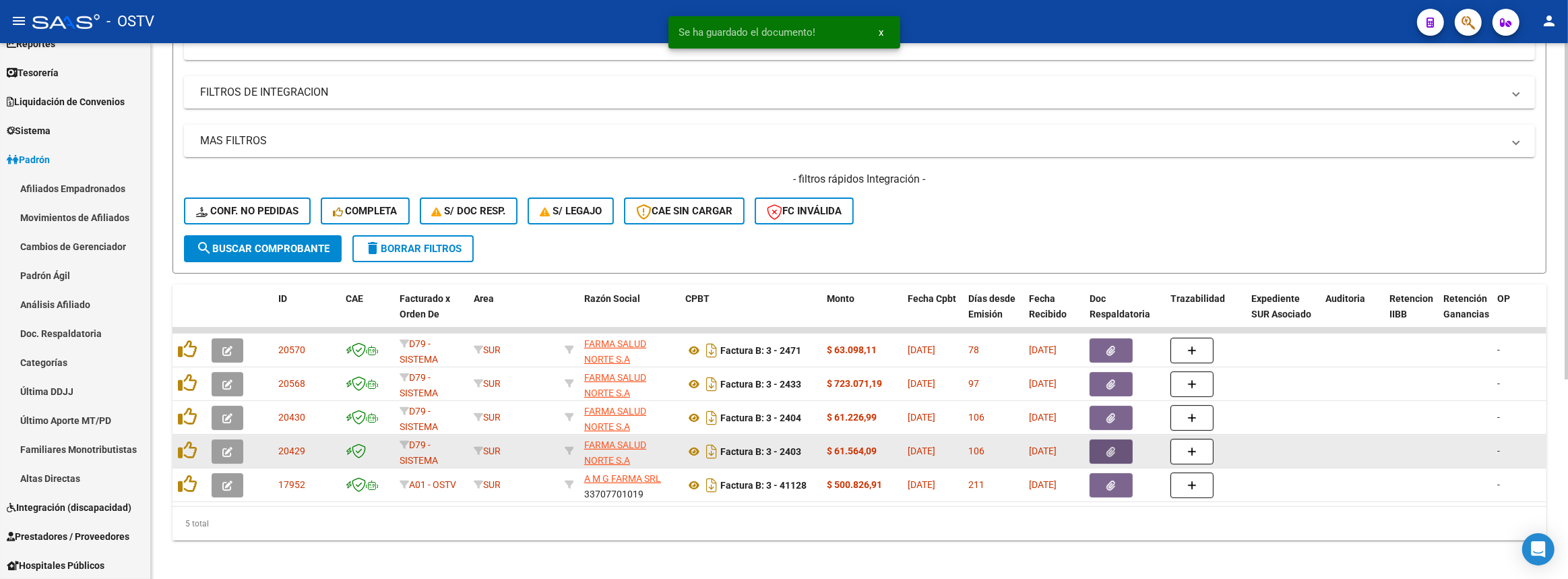
click at [1112, 447] on icon "button" at bounding box center [1111, 452] width 9 height 10
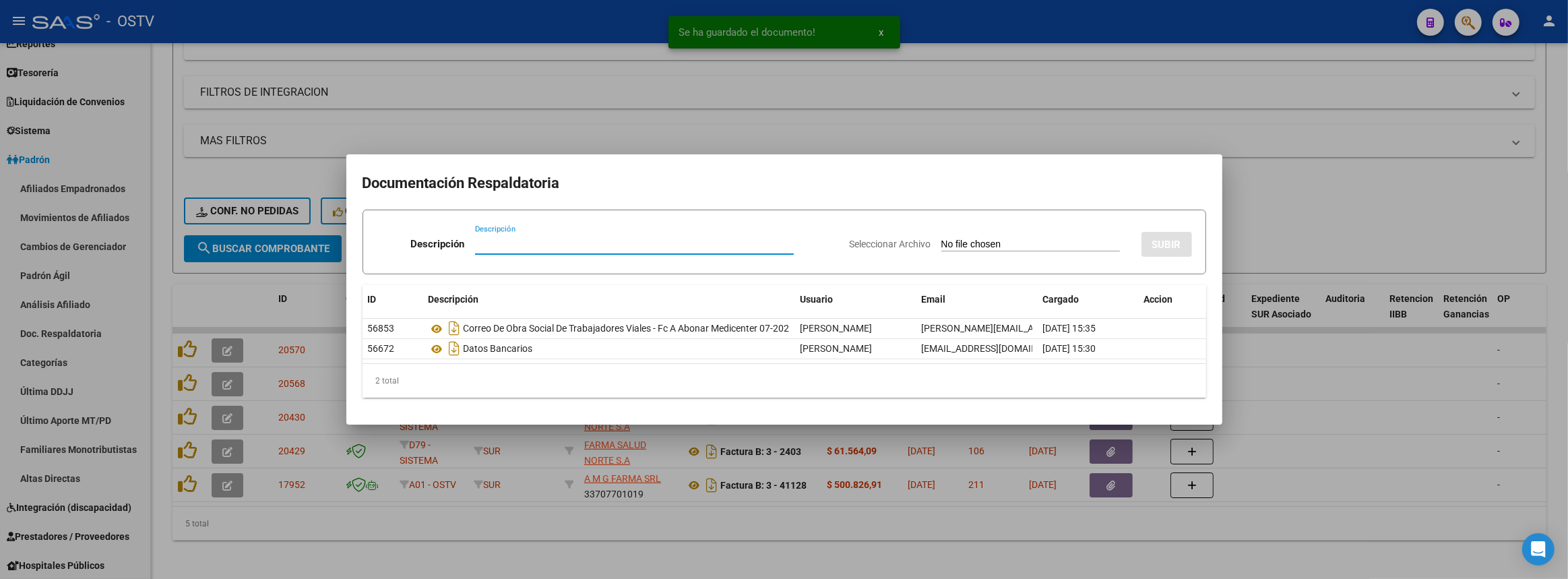
click at [941, 242] on input "Seleccionar Archivo" at bounding box center [1031, 245] width 179 height 13
type input "C:\fakepath\Correo de Obra Social de Trabajadores Viales - Fwd_ consulta de pag…"
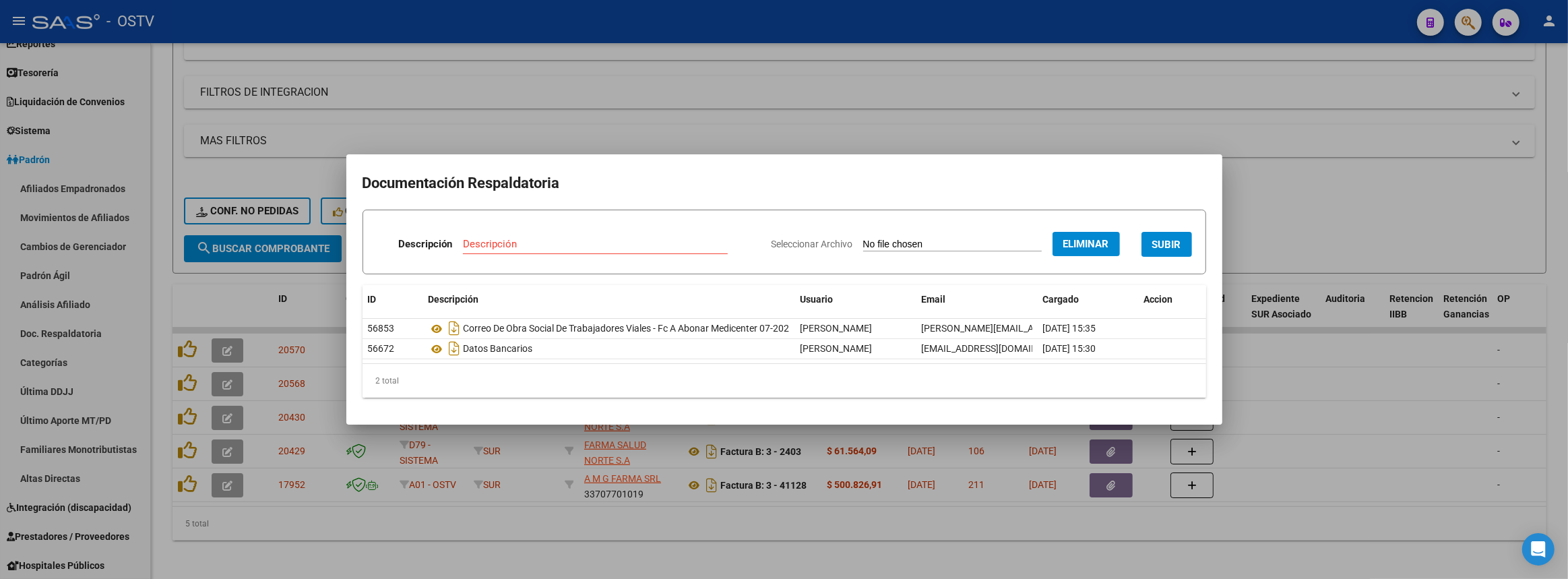
click at [538, 236] on div "Descripción" at bounding box center [595, 244] width 265 height 20
paste input "Correo de Obra Social de Trabajadores Viales - Fwd_ consulta de pago vencido"
type input "Correo de Obra Social de Trabajadores Viales - Fwd_ consulta de pago vencido"
click at [1173, 242] on span "SUBIR" at bounding box center [1166, 244] width 29 height 12
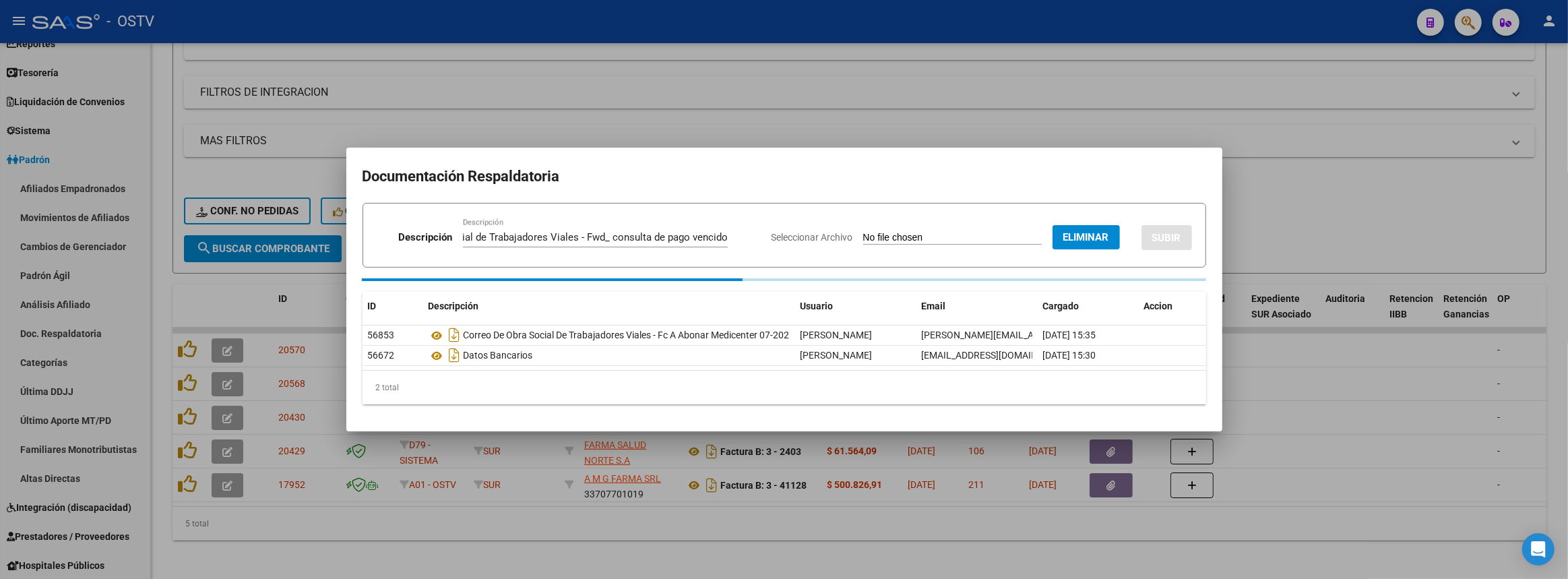
scroll to position [0, 0]
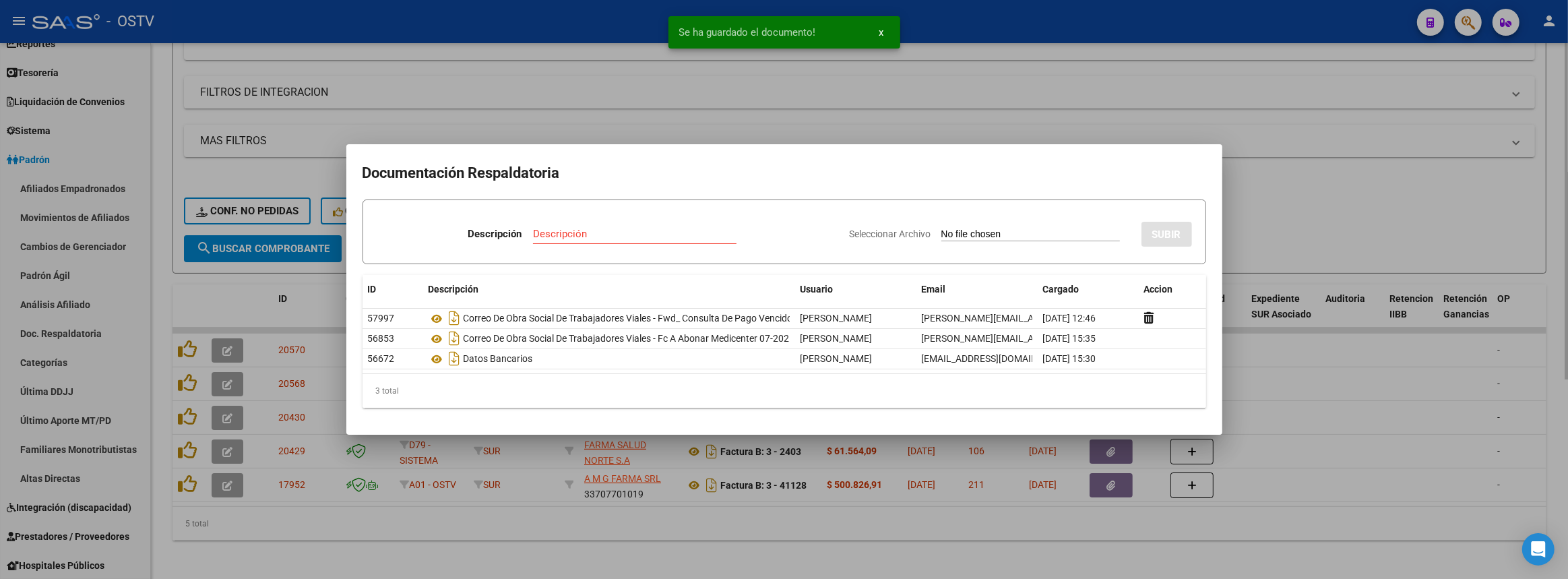
click at [845, 540] on div at bounding box center [784, 290] width 1568 height 579
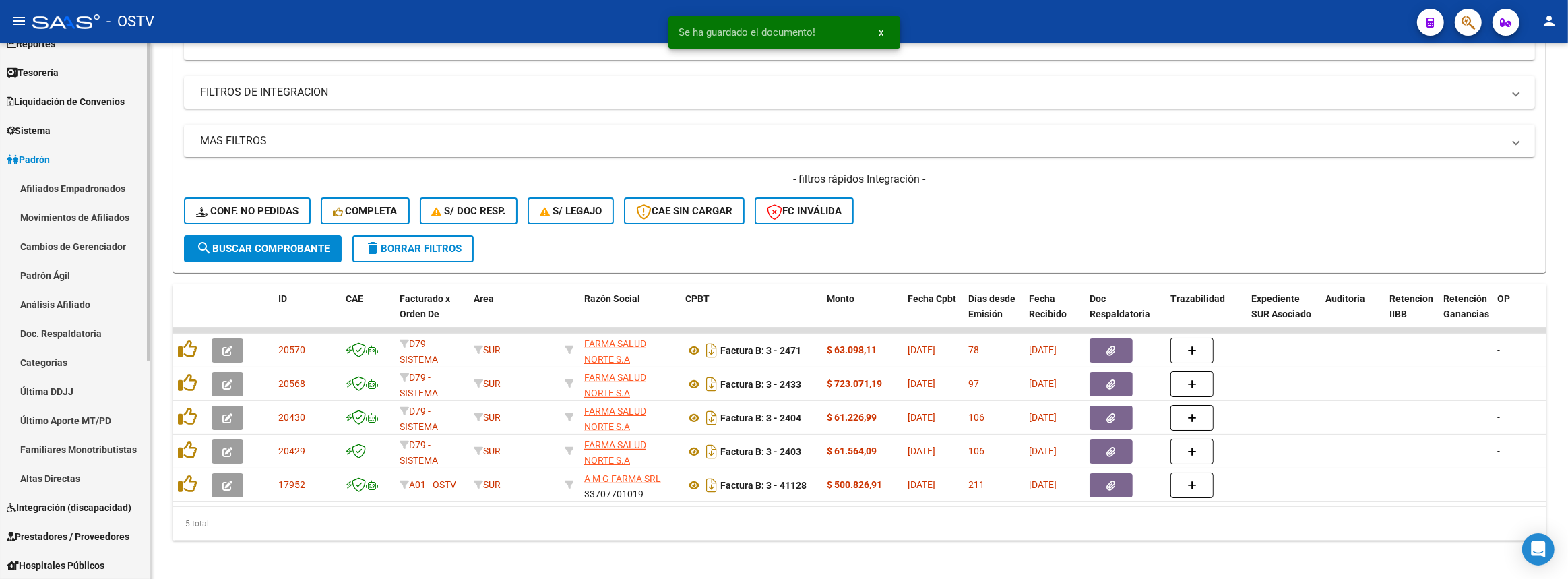
click at [69, 185] on link "Afiliados Empadronados" at bounding box center [75, 188] width 150 height 29
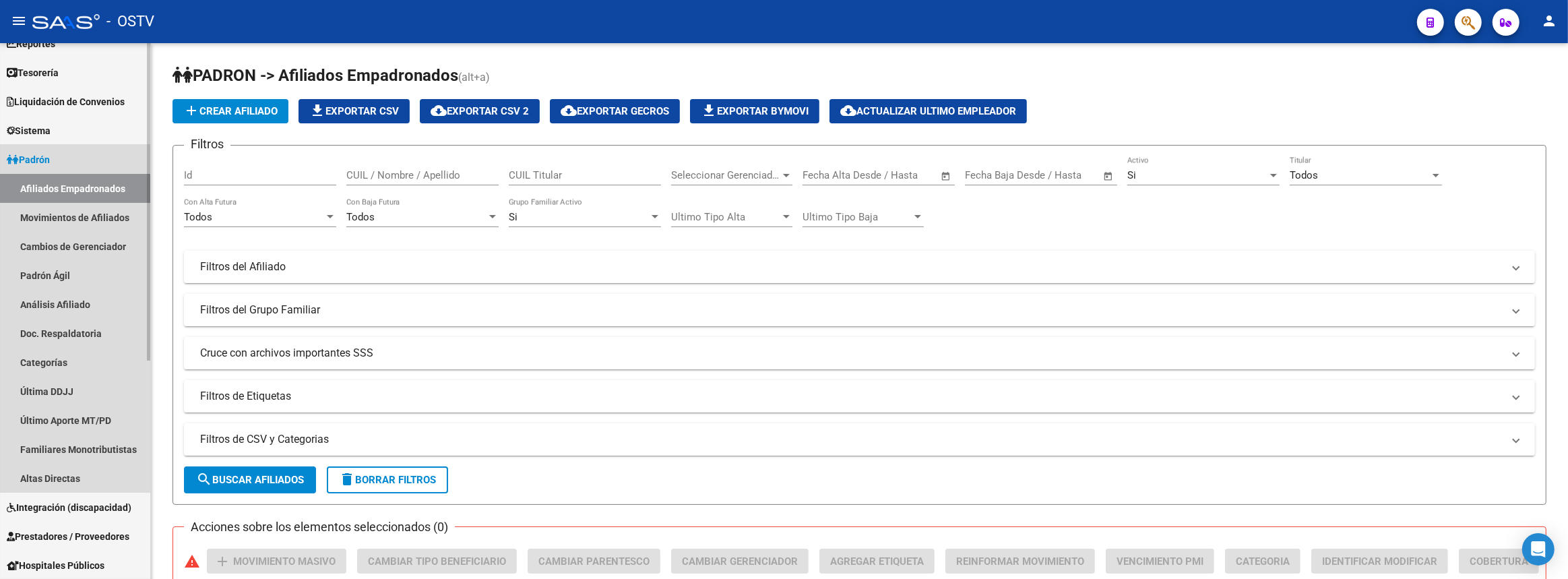
click at [60, 159] on link "Padrón" at bounding box center [75, 159] width 150 height 29
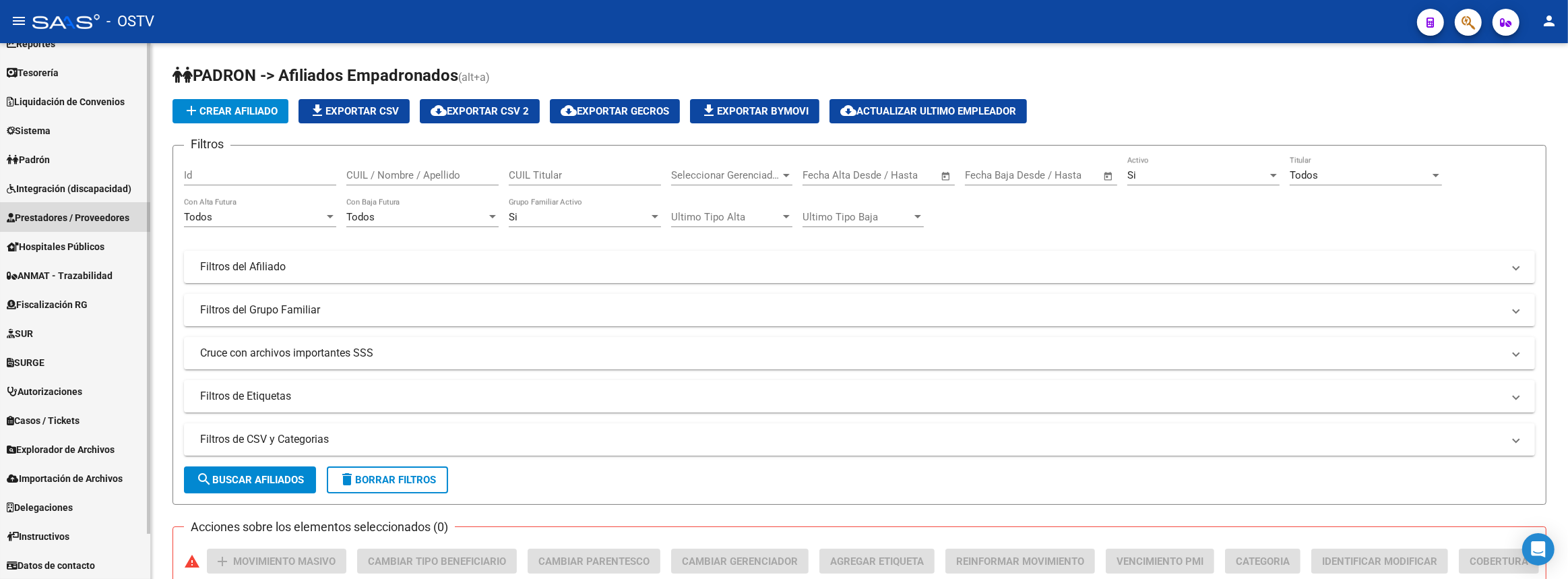
click at [57, 205] on link "Prestadores / Proveedores" at bounding box center [75, 217] width 150 height 29
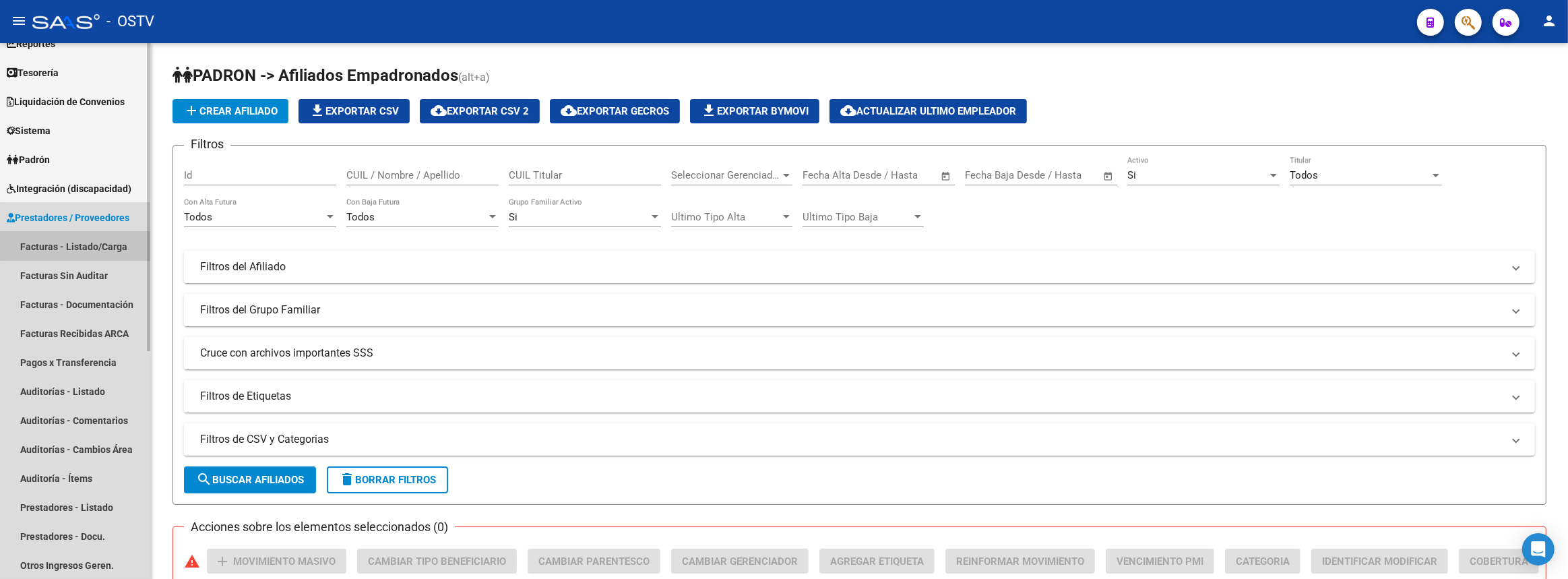
click at [59, 254] on link "Facturas - Listado/Carga" at bounding box center [75, 246] width 150 height 29
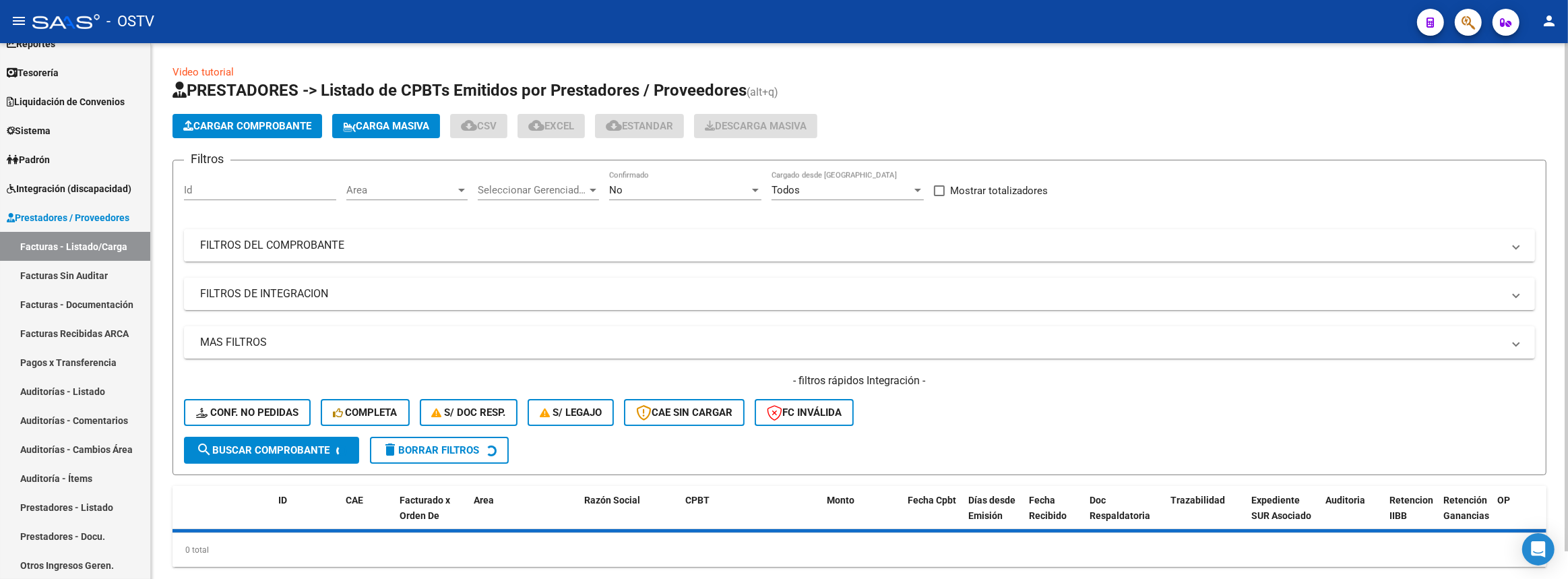
click at [587, 239] on mat-panel-title "FILTROS DEL COMPROBANTE" at bounding box center [851, 245] width 1302 height 15
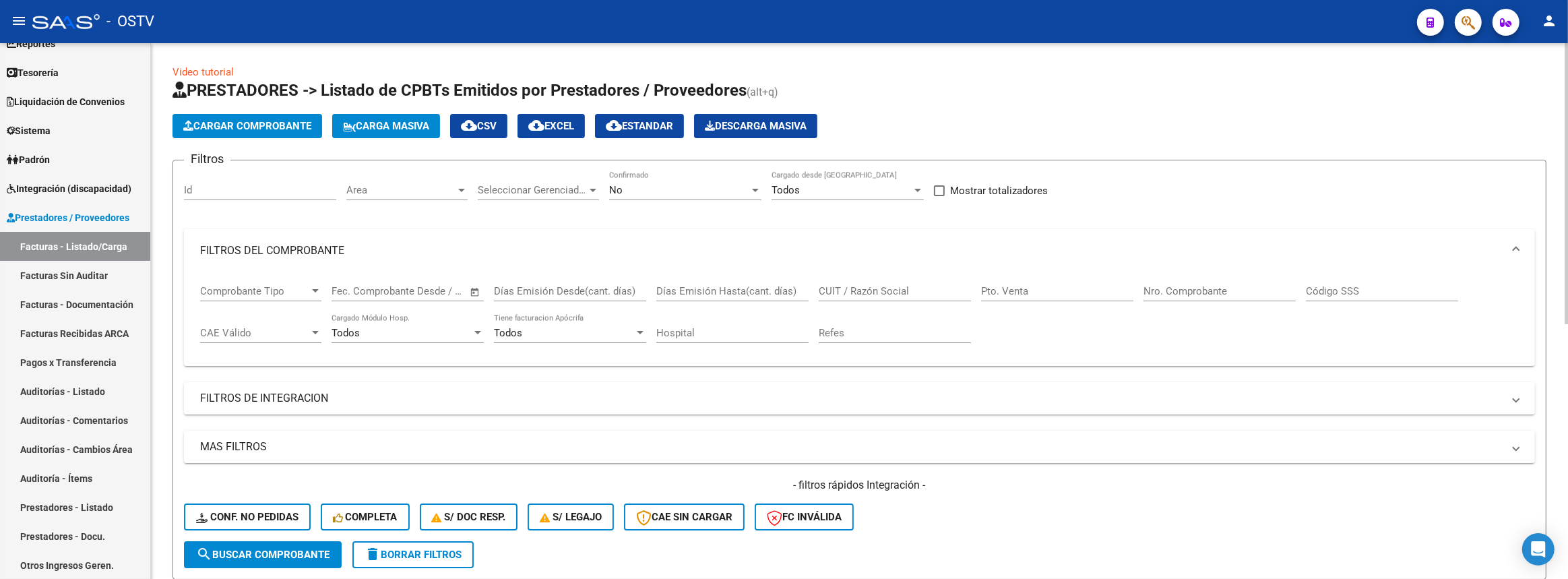
click at [899, 291] on input "CUIT / Razón Social" at bounding box center [894, 291] width 152 height 12
click at [66, 377] on link "Auditorías - Listado" at bounding box center [75, 391] width 150 height 29
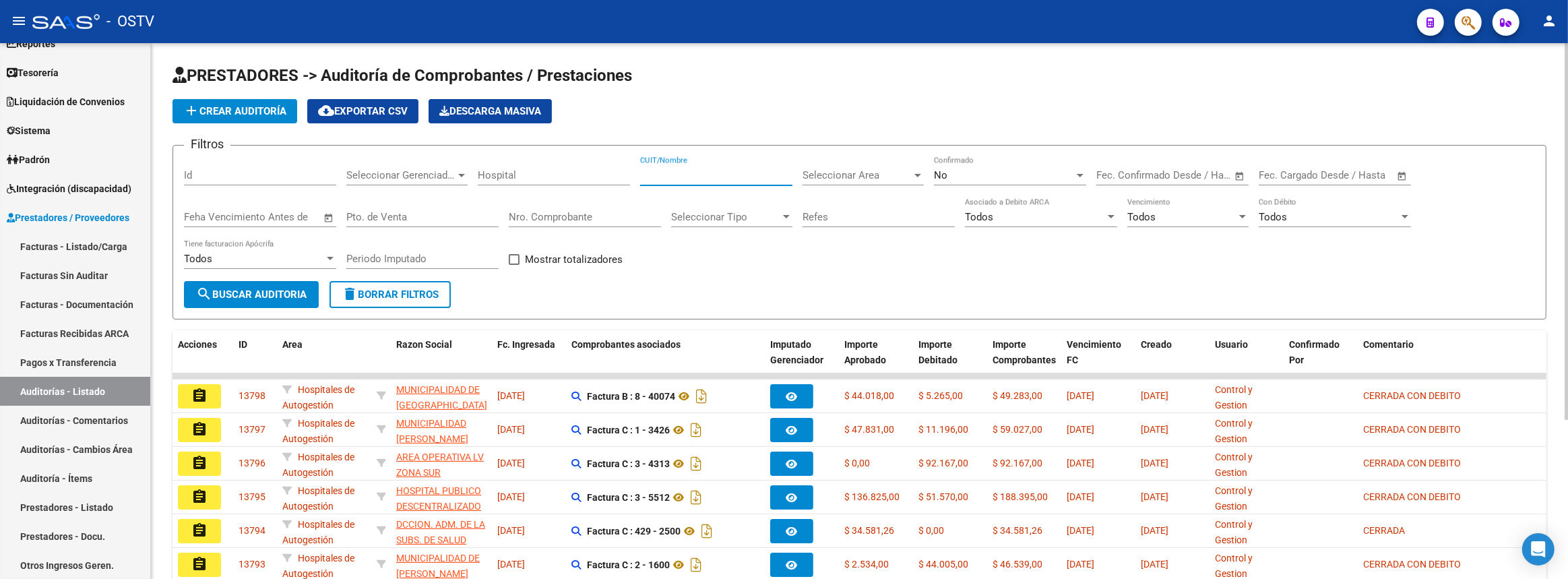
click at [715, 178] on input "CUIT/Nombre" at bounding box center [716, 175] width 152 height 12
type input "avant"
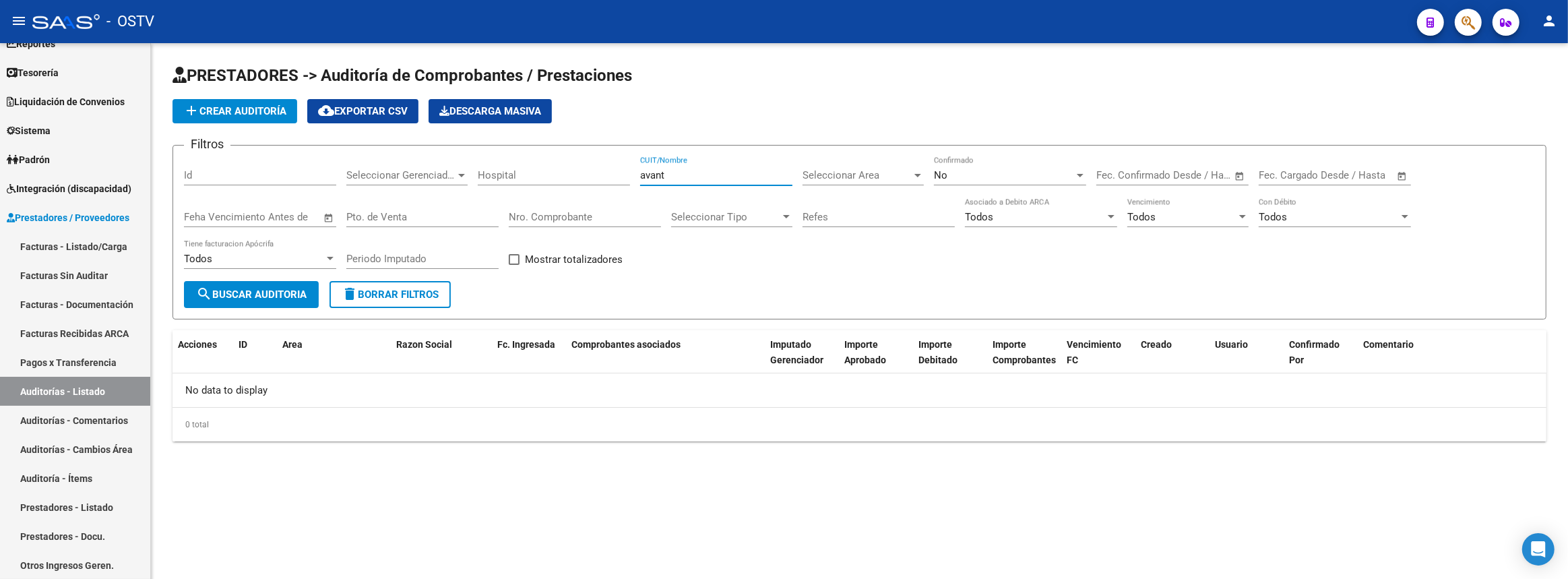
drag, startPoint x: 692, startPoint y: 175, endPoint x: 500, endPoint y: 175, distance: 192.0
click at [500, 175] on div "Filtros Id Seleccionar Gerenciador Seleccionar Gerenciador Hospital avant CUIT/…" at bounding box center [859, 219] width 1351 height 124
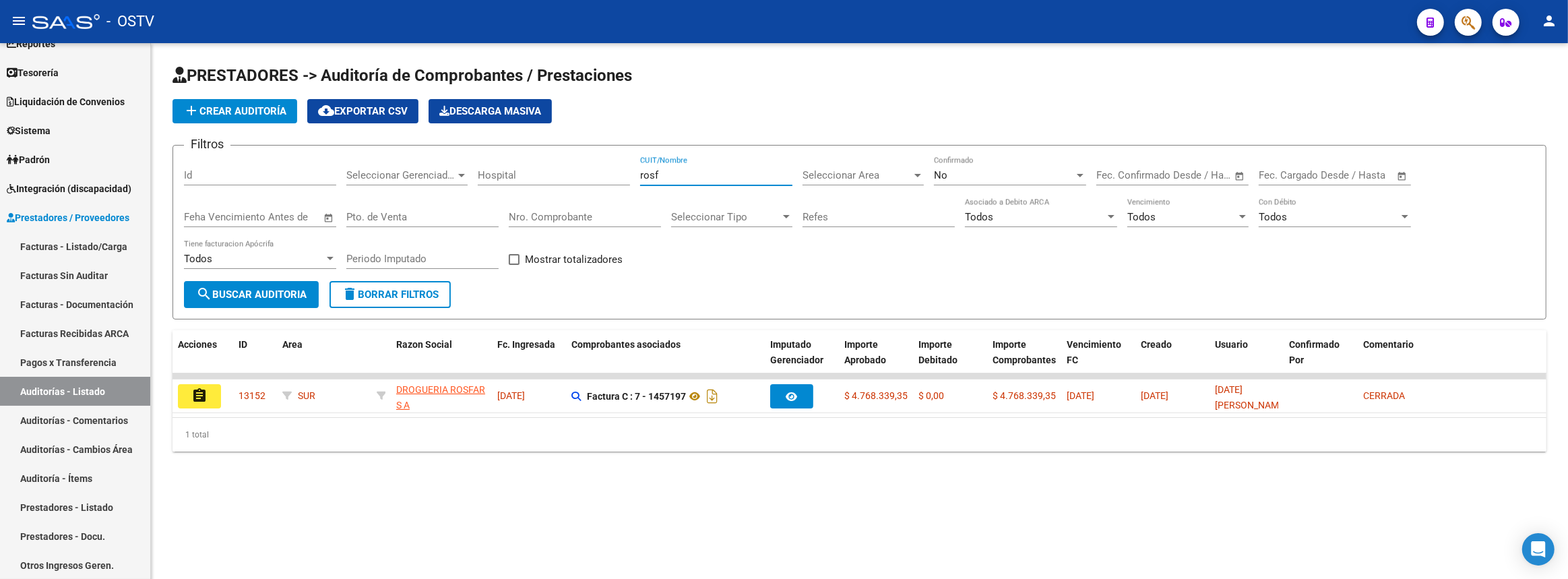
type input "rosf"
click at [76, 244] on link "Facturas - Listado/Carga" at bounding box center [75, 246] width 150 height 29
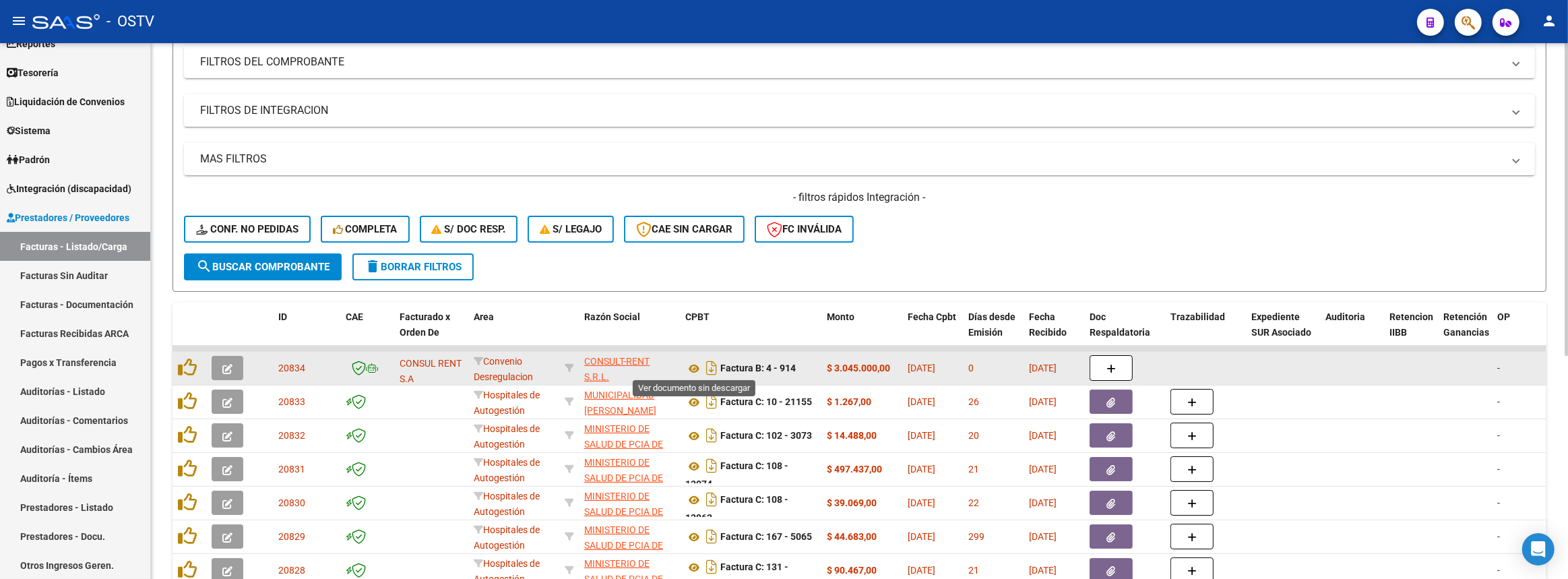
scroll to position [9, 0]
drag, startPoint x: 408, startPoint y: 361, endPoint x: 891, endPoint y: 367, distance: 483.0
copy div "K49 - CONSUL RENT S.A Convenio Desregulacion CONSULT-RENT S.R.L. 30710542372 Fa…"
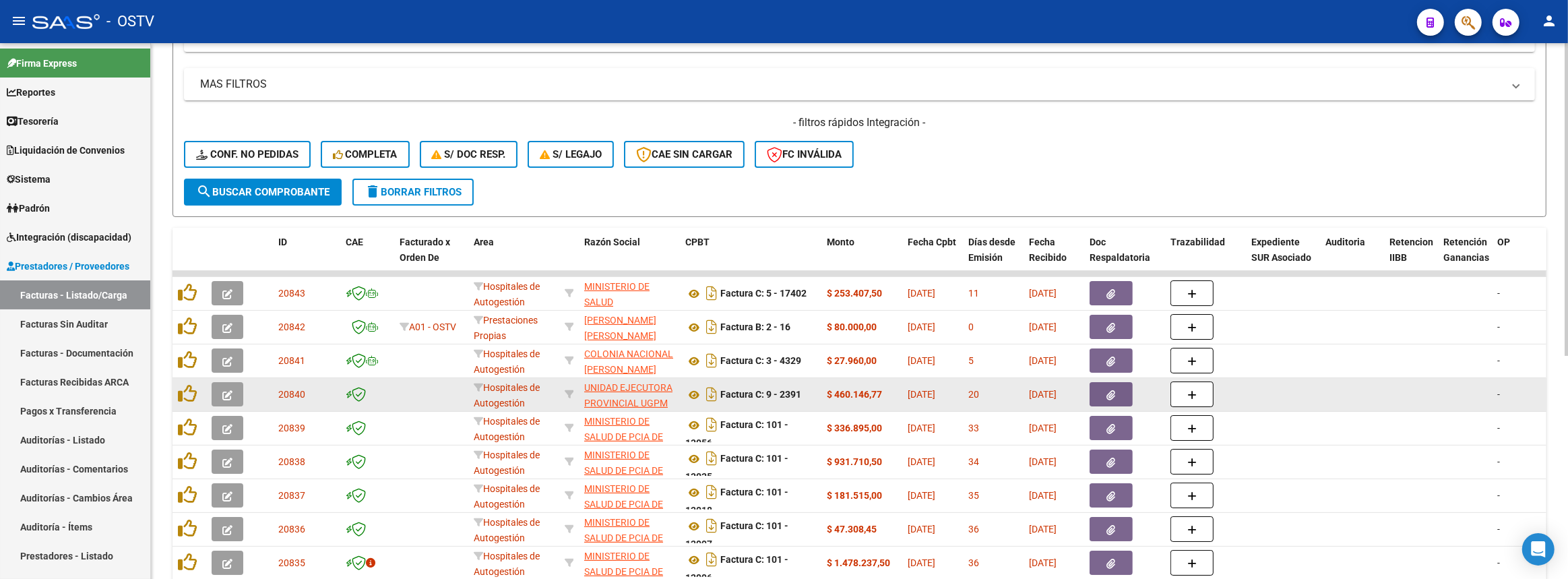
scroll to position [381, 0]
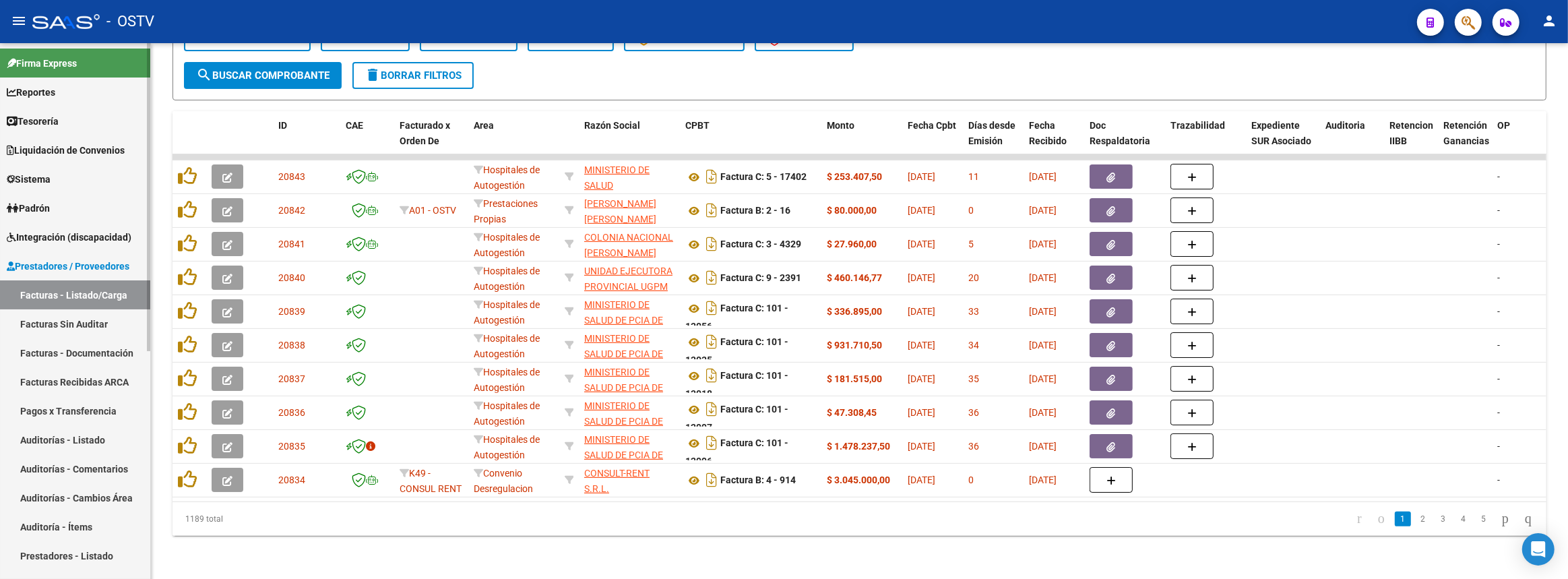
click at [56, 270] on span "Prestadores / Proveedores" at bounding box center [68, 266] width 123 height 15
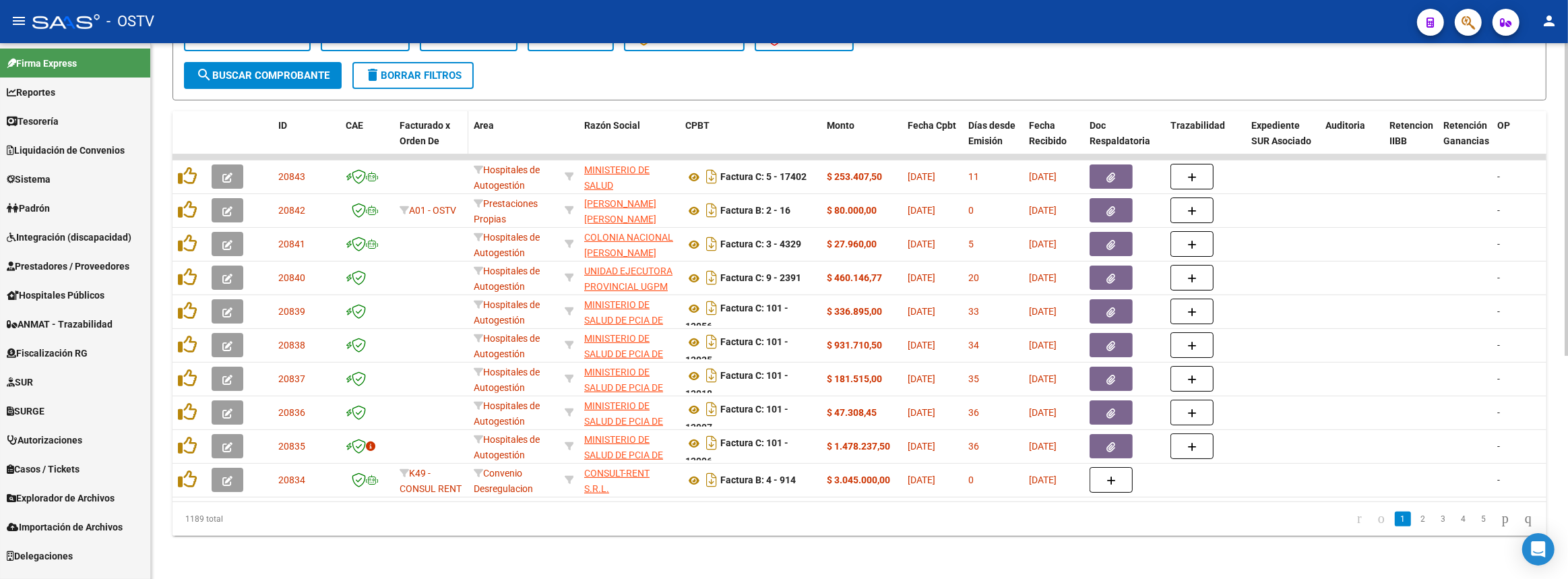
scroll to position [74, 0]
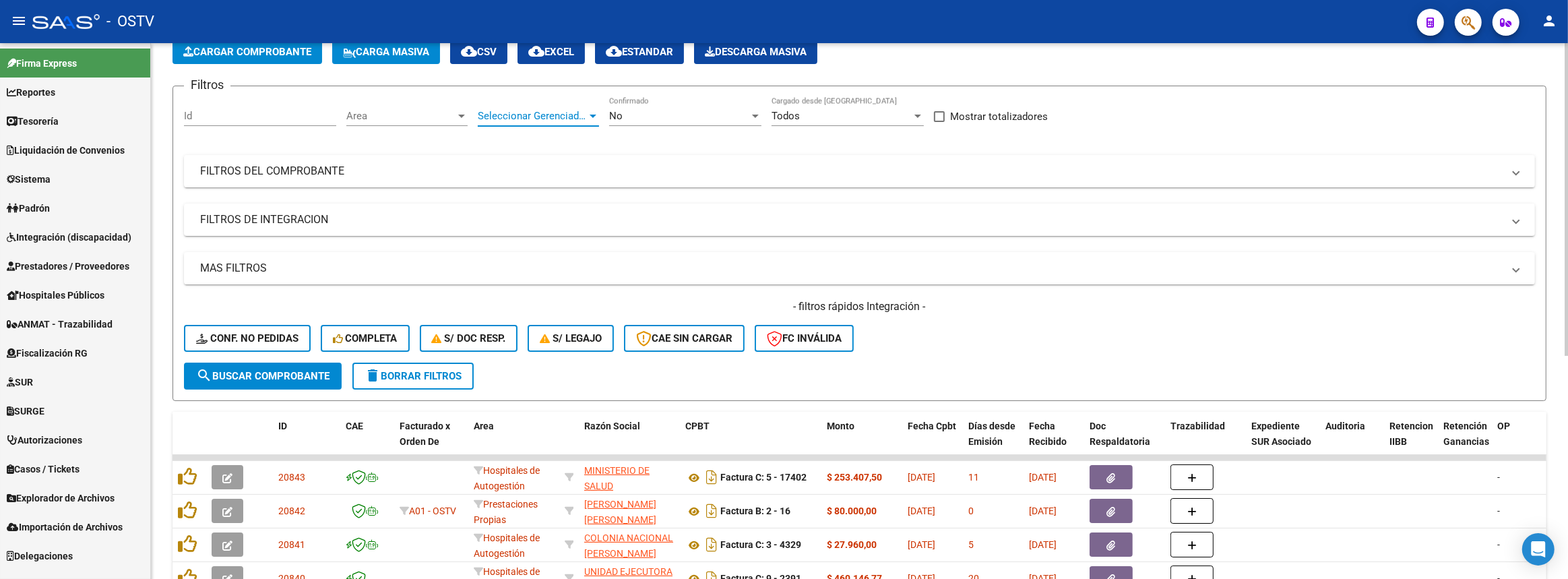
click at [494, 114] on span "Seleccionar Gerenciador" at bounding box center [532, 116] width 109 height 12
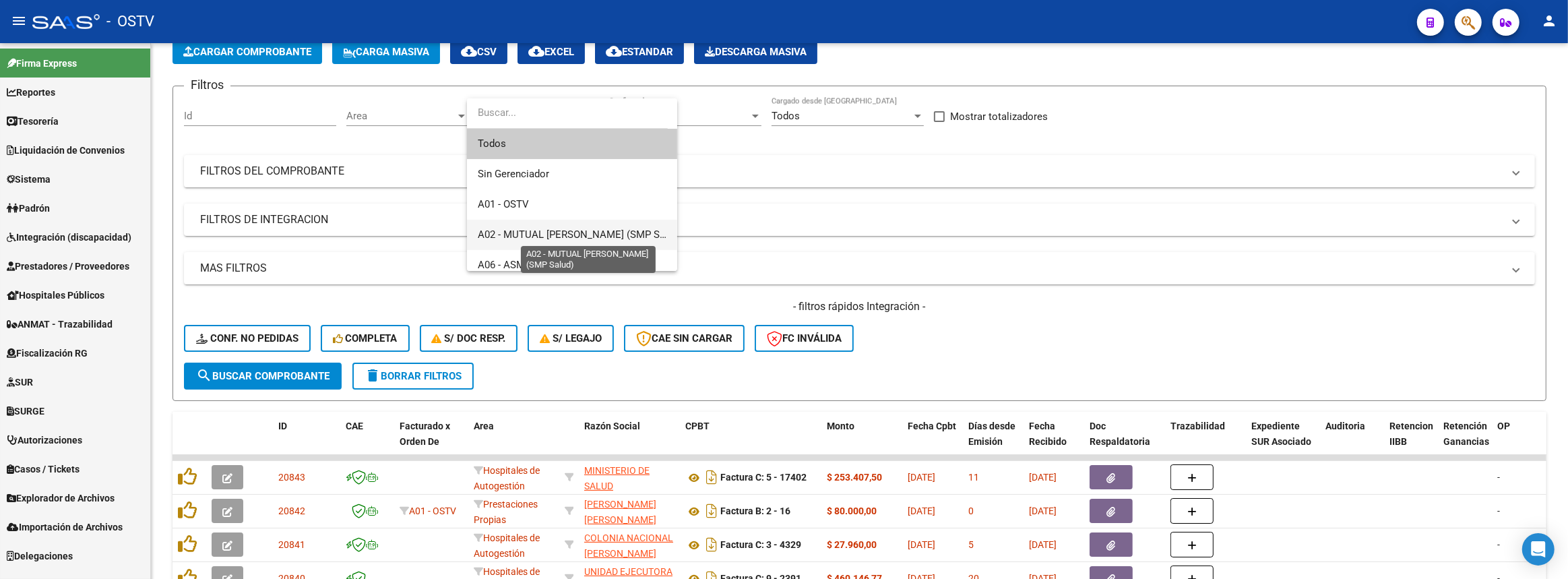
scroll to position [183, 0]
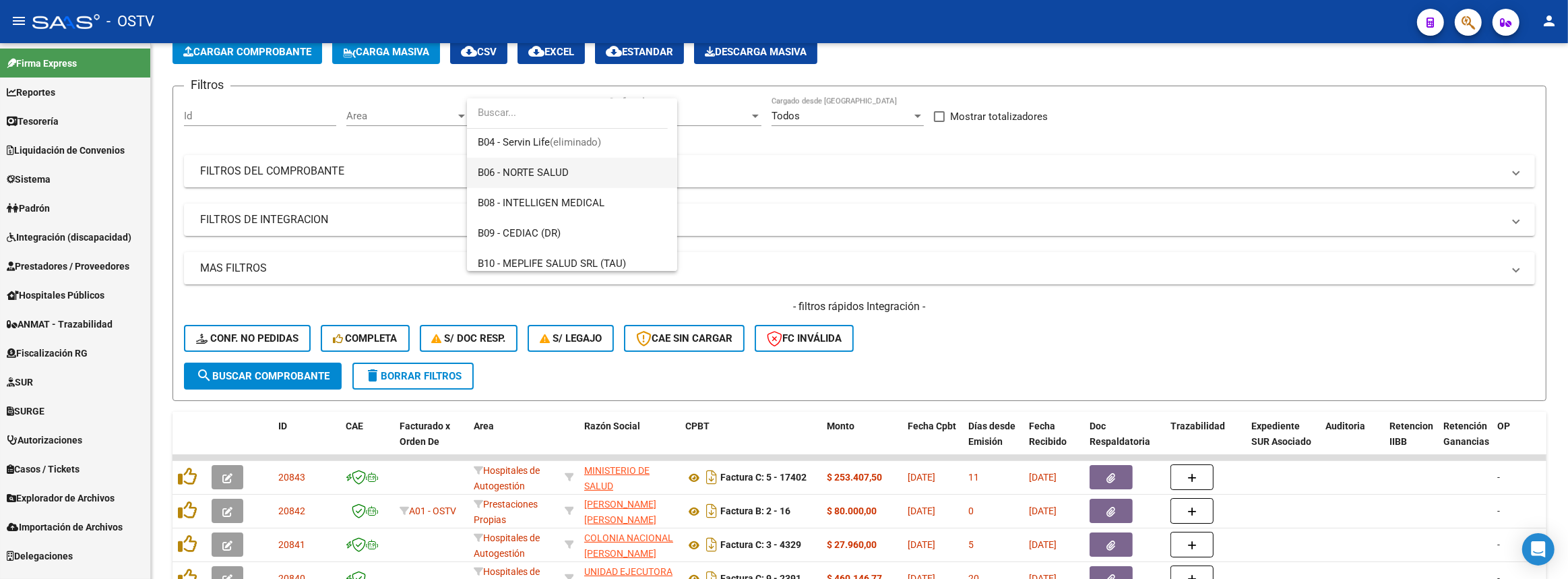
click at [592, 175] on span "B06 - NORTE SALUD" at bounding box center [572, 173] width 189 height 30
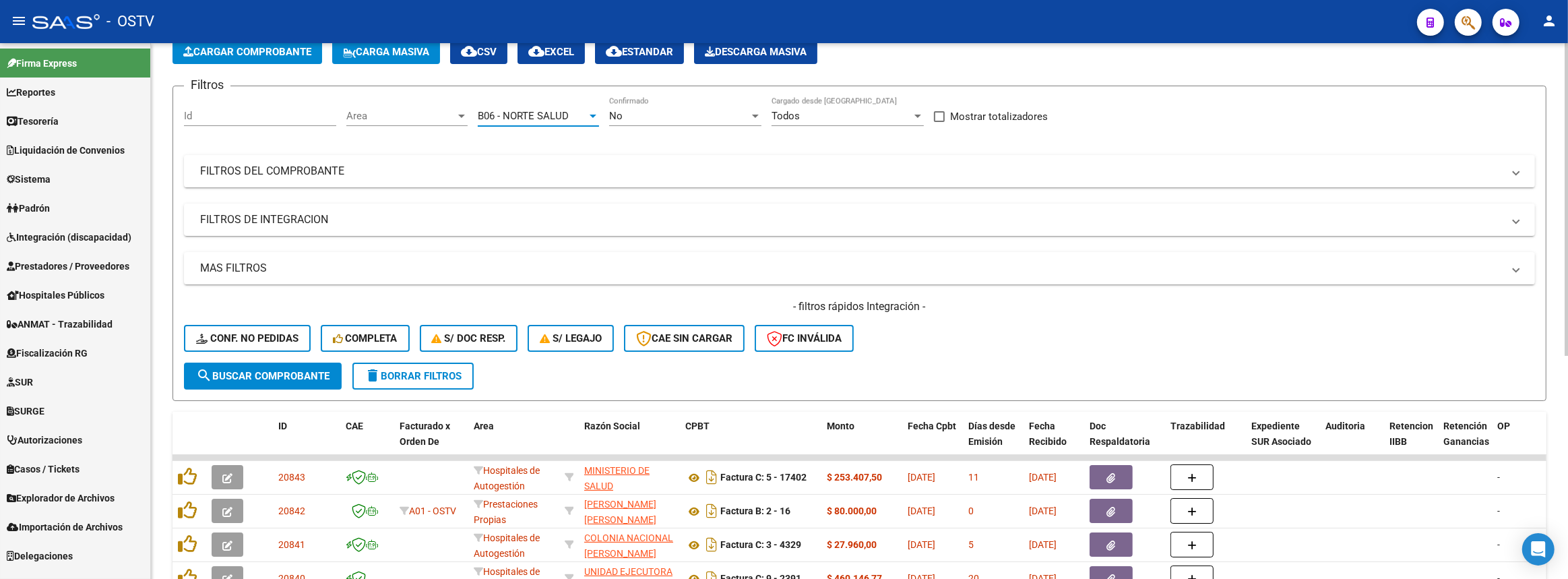
click at [335, 375] on button "search Buscar Comprobante" at bounding box center [262, 376] width 158 height 27
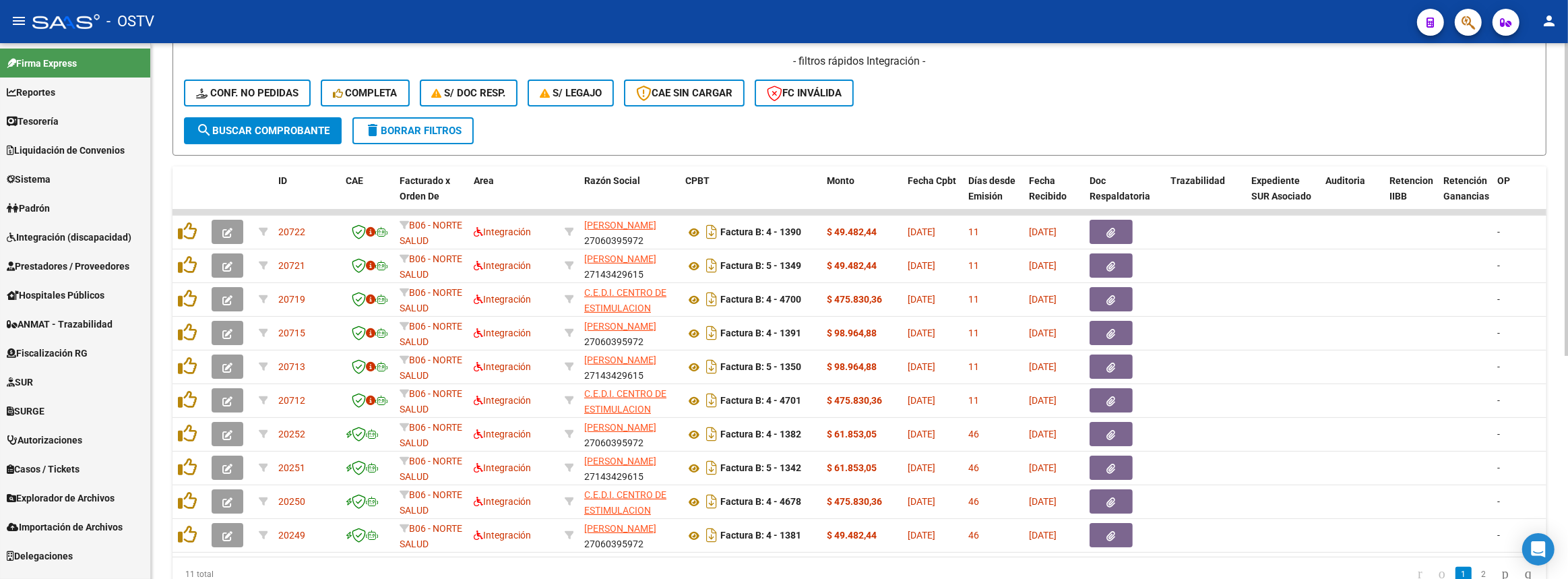
scroll to position [381, 0]
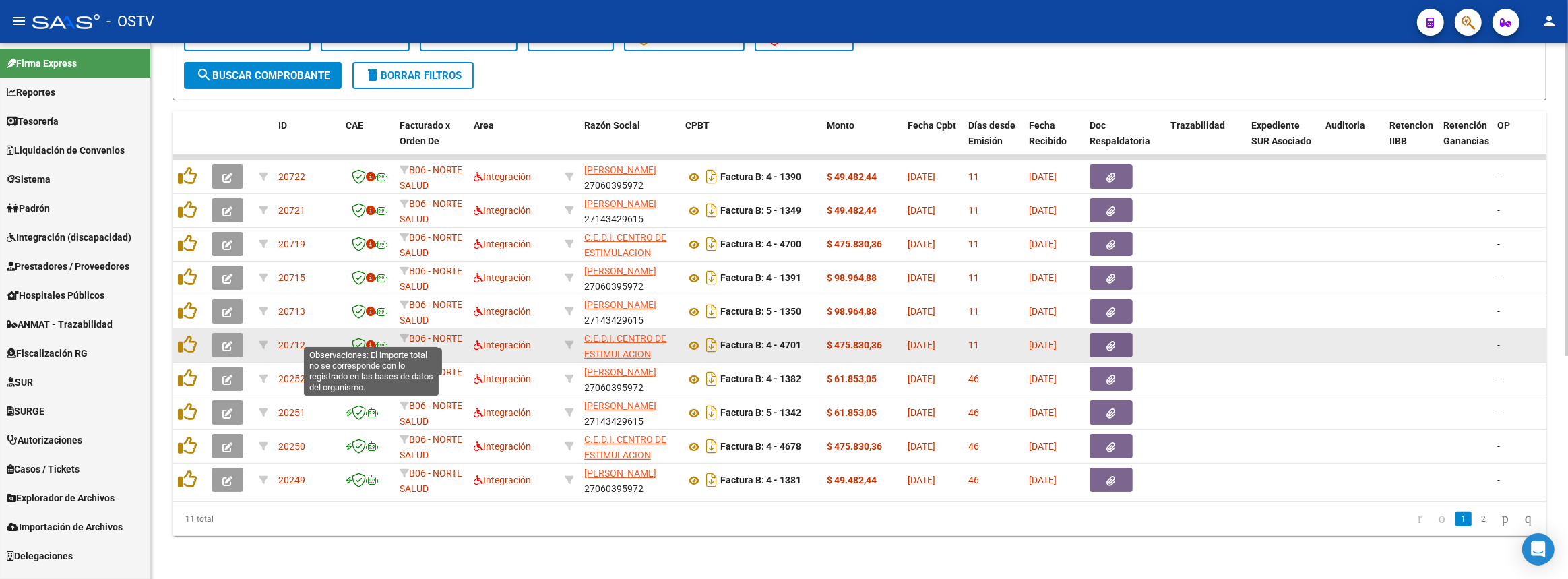
click at [370, 340] on icon at bounding box center [370, 345] width 9 height 9
click at [232, 335] on button "button" at bounding box center [227, 345] width 31 height 24
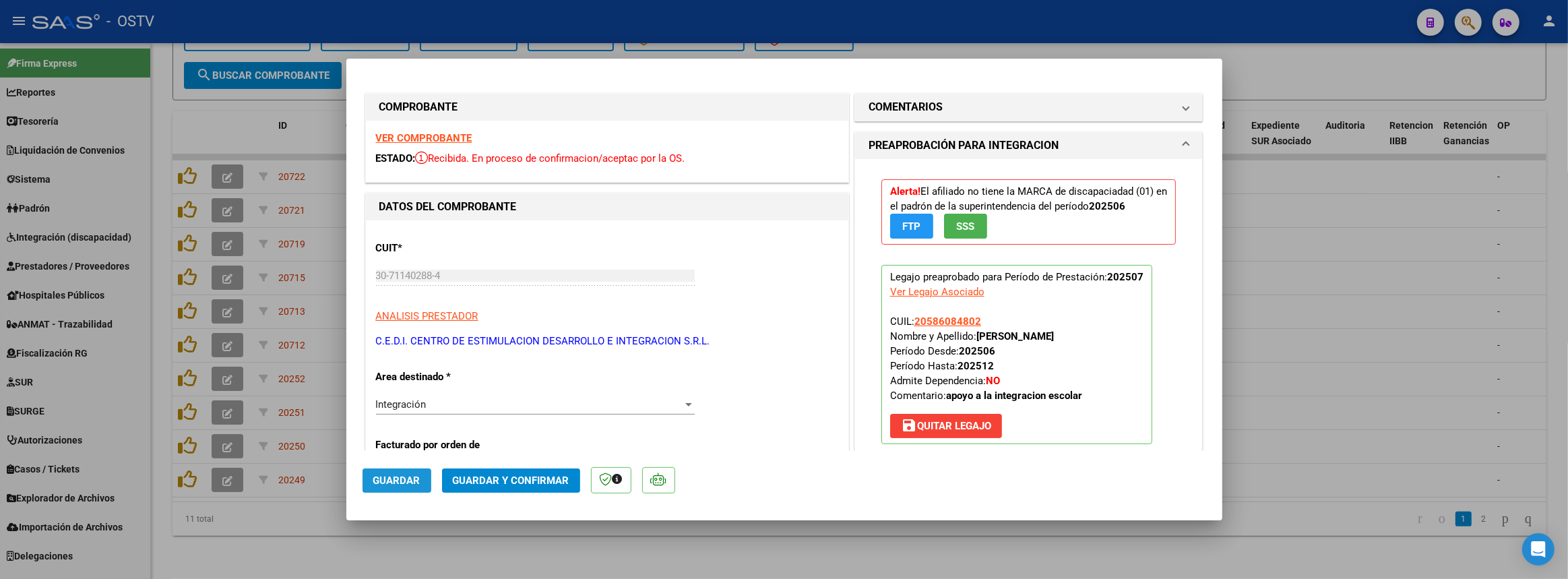
click at [375, 485] on span "Guardar" at bounding box center [397, 480] width 47 height 12
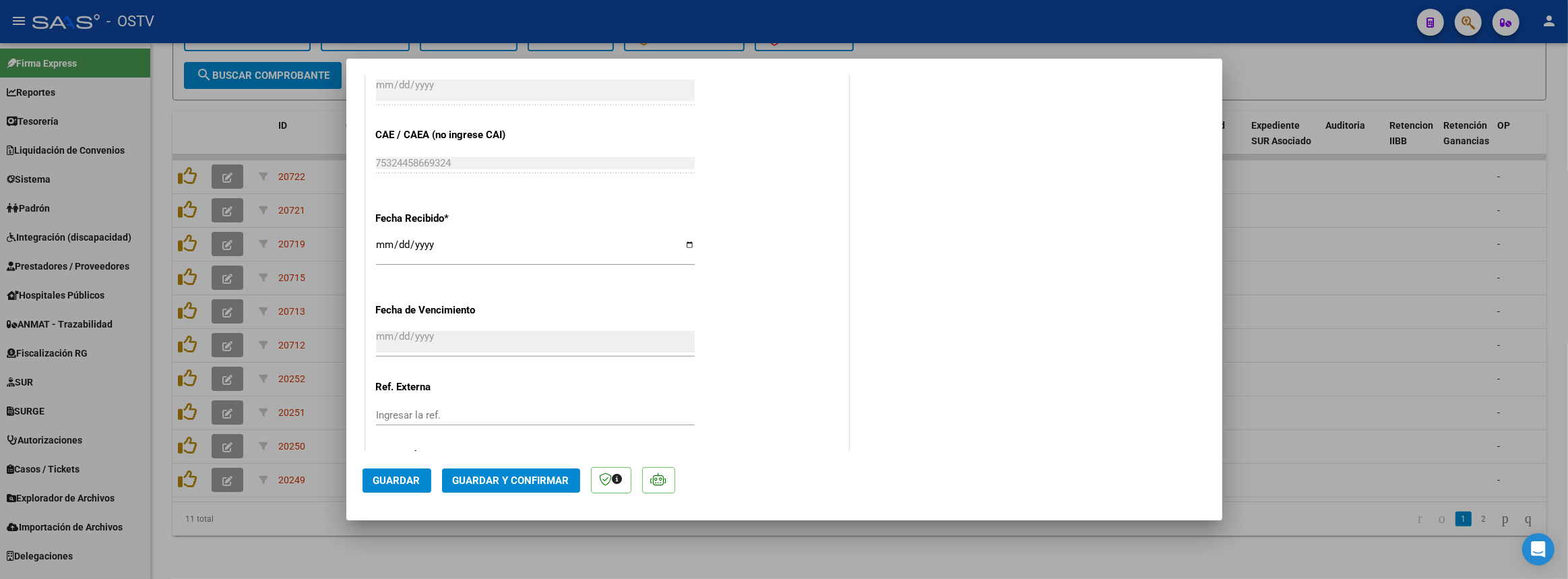
scroll to position [924, 0]
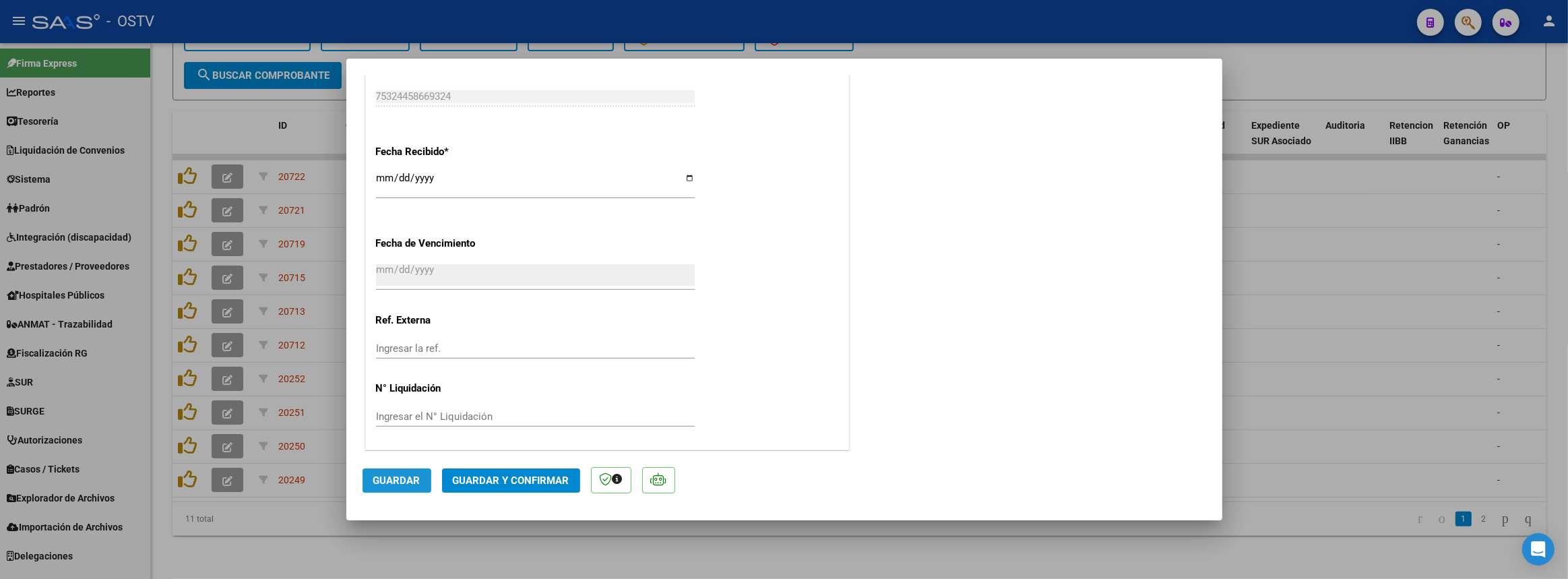
click at [389, 487] on button "Guardar" at bounding box center [397, 480] width 69 height 24
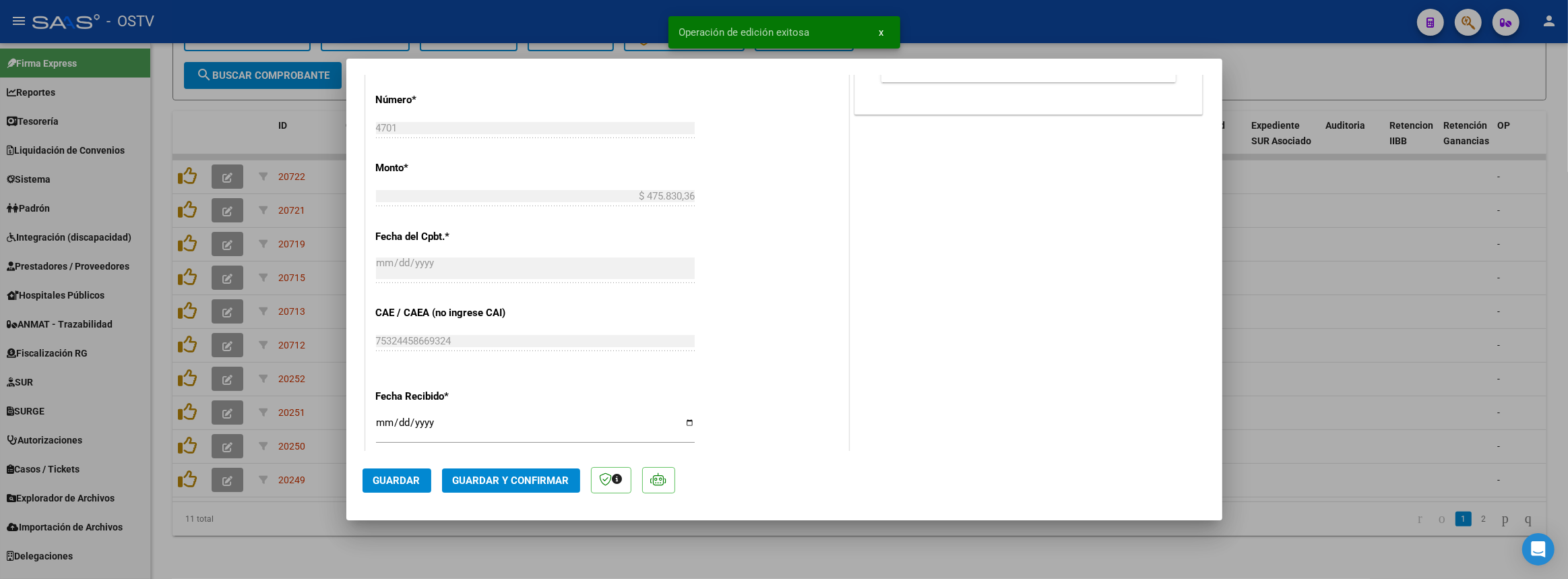
scroll to position [495, 0]
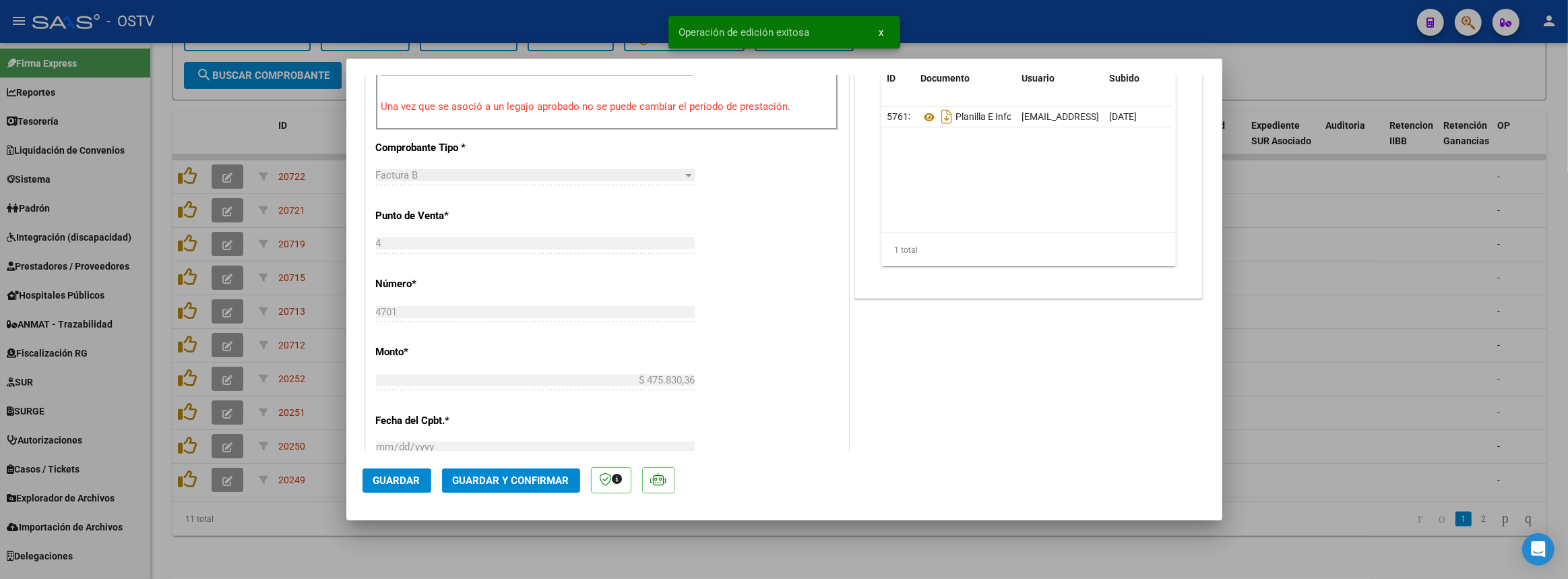
click at [234, 555] on div at bounding box center [784, 290] width 1568 height 579
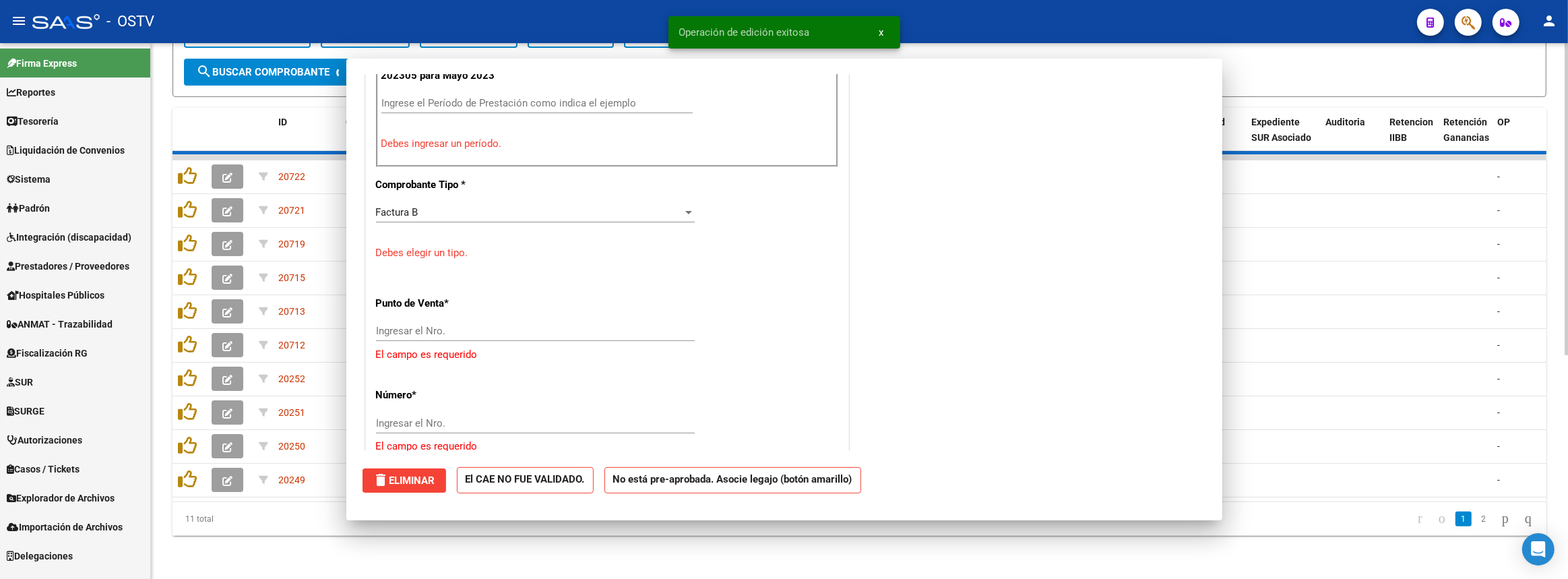
scroll to position [0, 0]
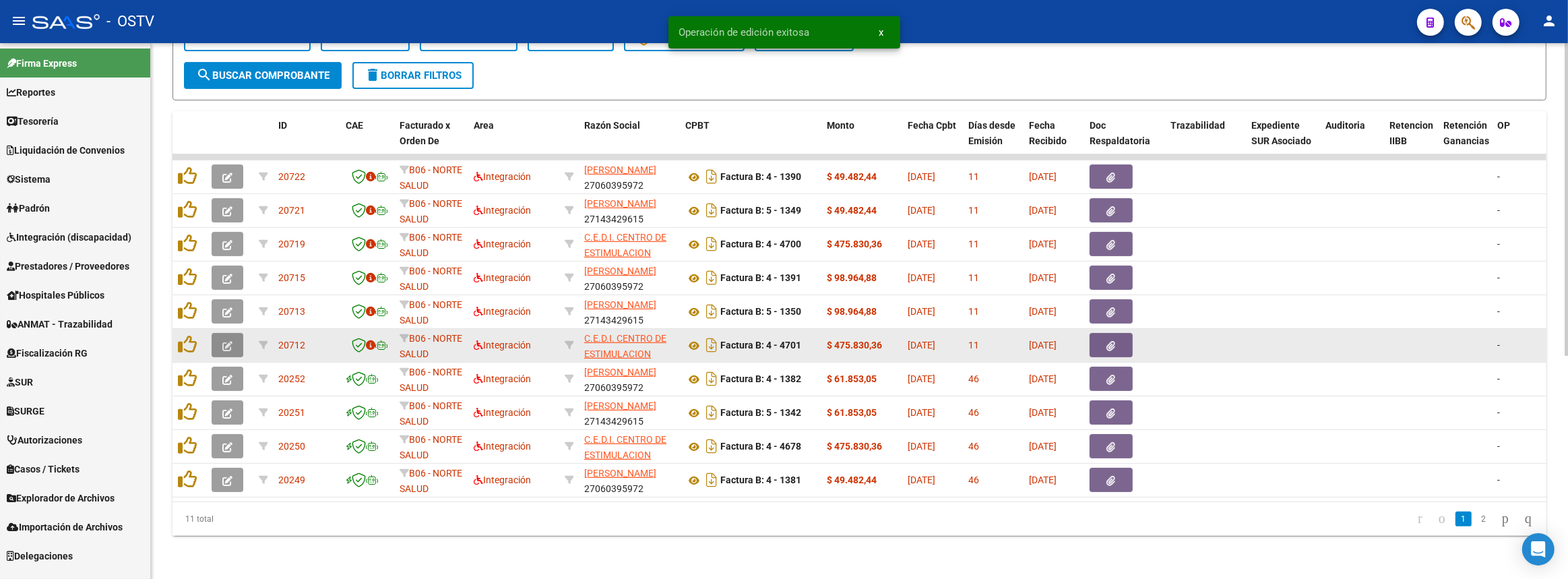
click at [222, 341] on icon "button" at bounding box center [227, 346] width 10 height 10
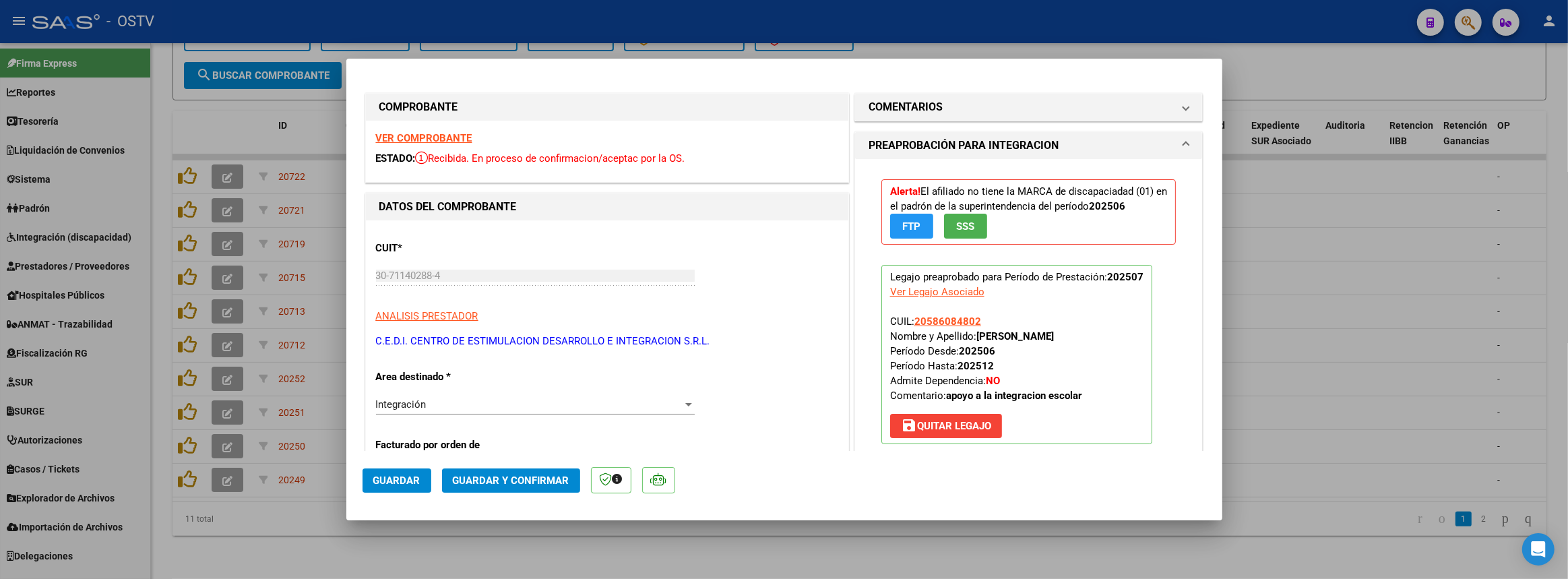
click at [387, 487] on button "Guardar" at bounding box center [397, 480] width 69 height 24
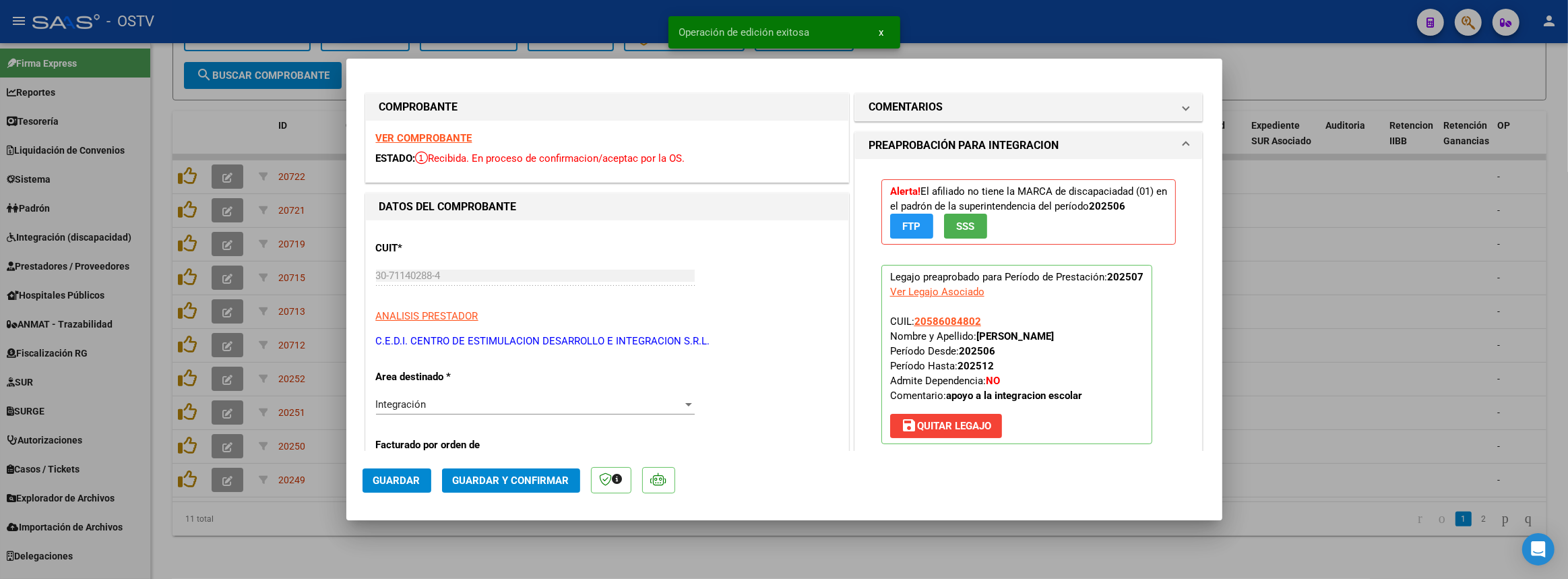
click at [262, 535] on div at bounding box center [784, 290] width 1568 height 579
type input "$ 0,00"
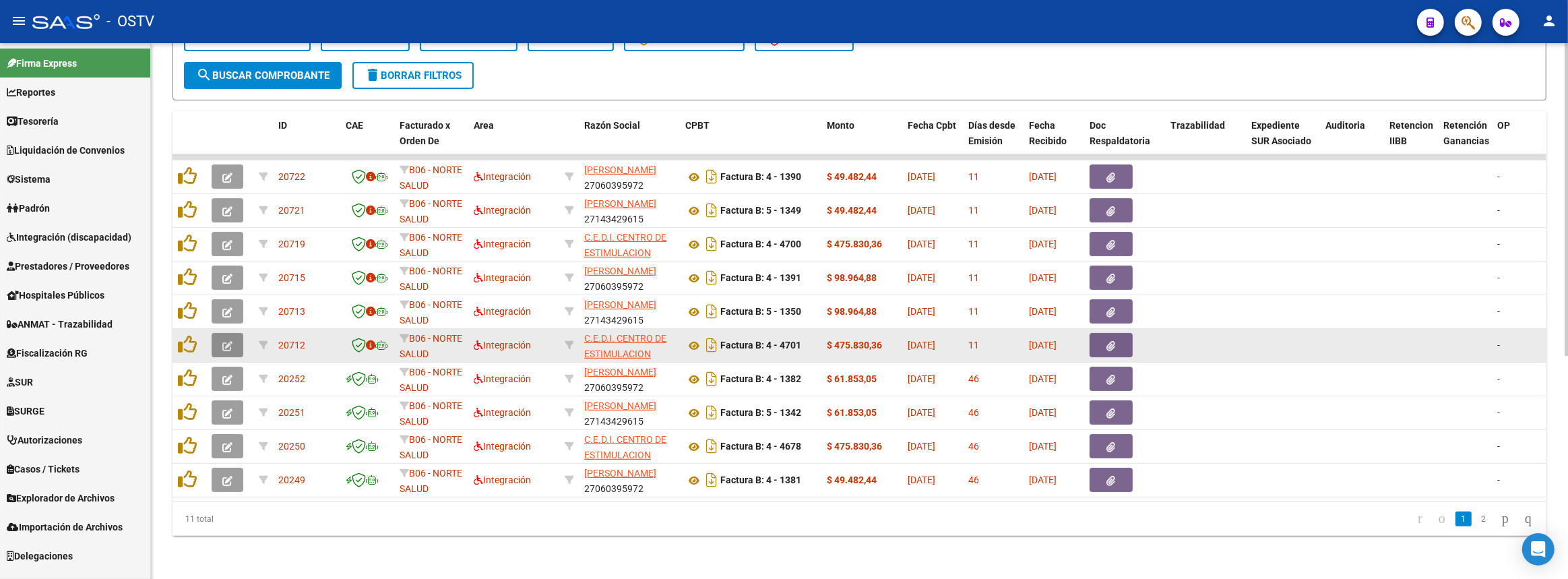
click at [222, 342] on icon "button" at bounding box center [227, 346] width 10 height 10
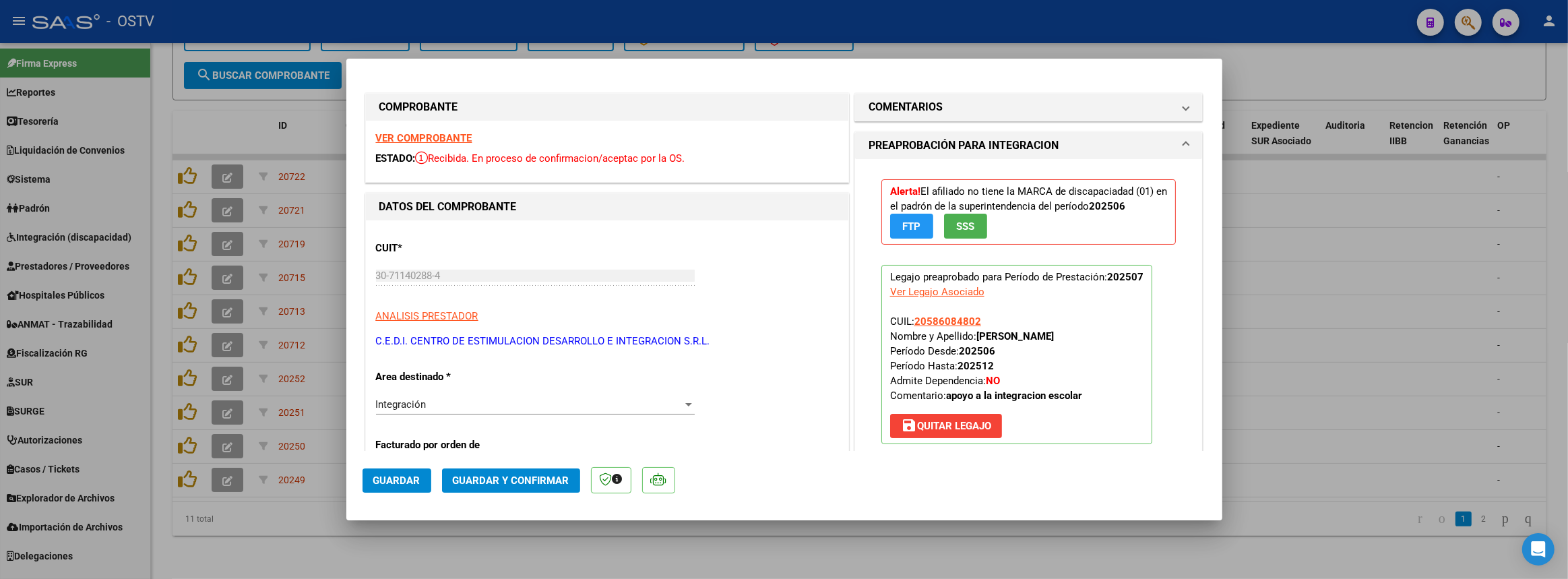
click at [427, 135] on strong "VER COMPROBANTE" at bounding box center [424, 138] width 96 height 12
click at [431, 139] on strong "VER COMPROBANTE" at bounding box center [424, 138] width 96 height 12
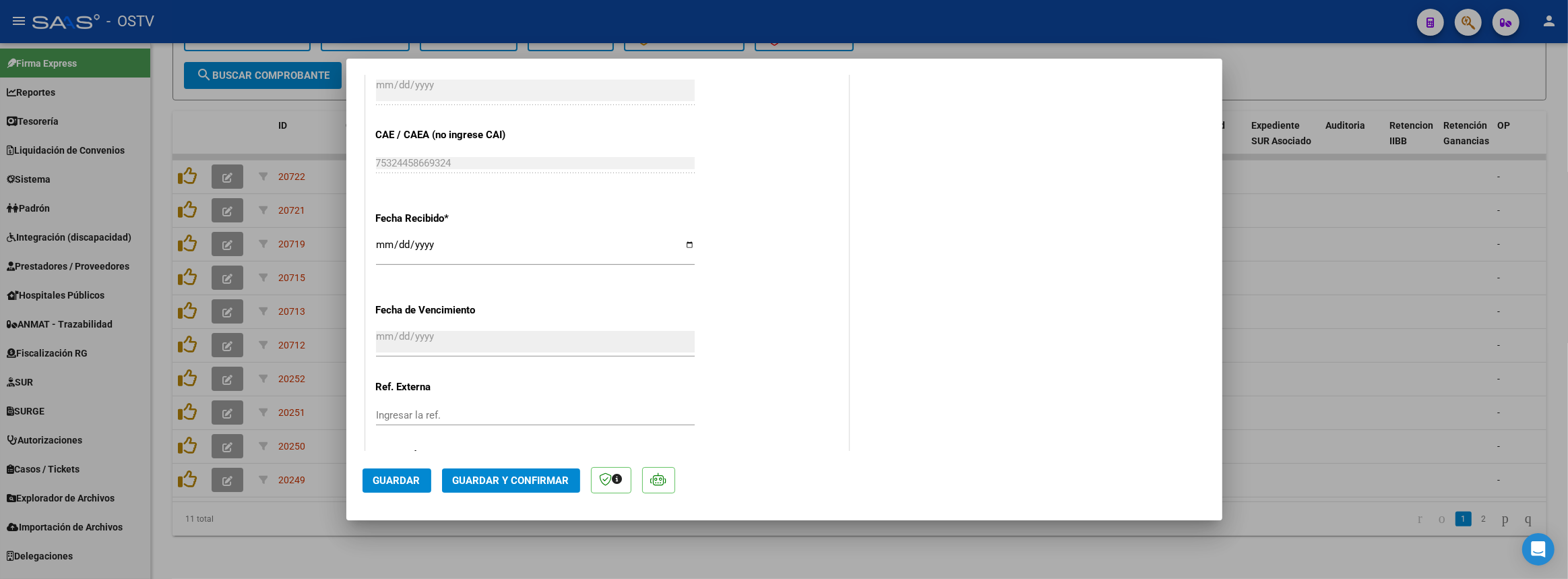
scroll to position [924, 0]
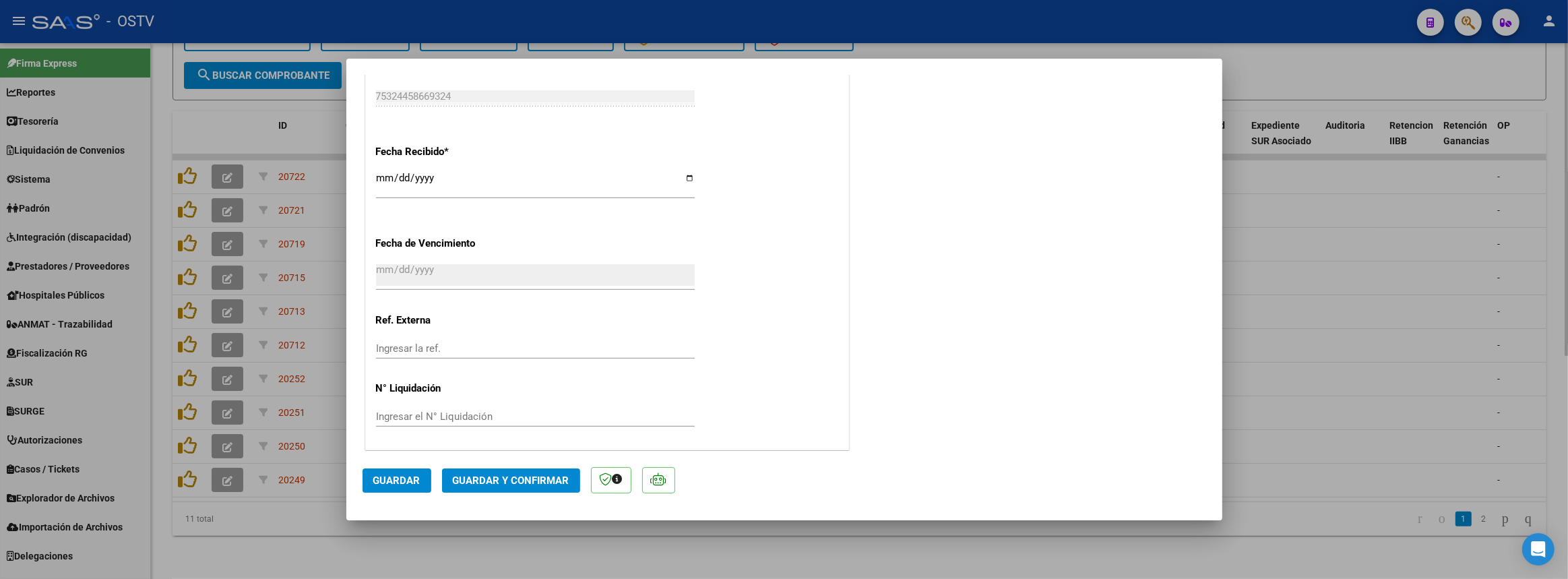
drag, startPoint x: 360, startPoint y: 563, endPoint x: 359, endPoint y: 545, distance: 18.0
click at [359, 559] on div at bounding box center [784, 290] width 1568 height 579
type input "$ 0,00"
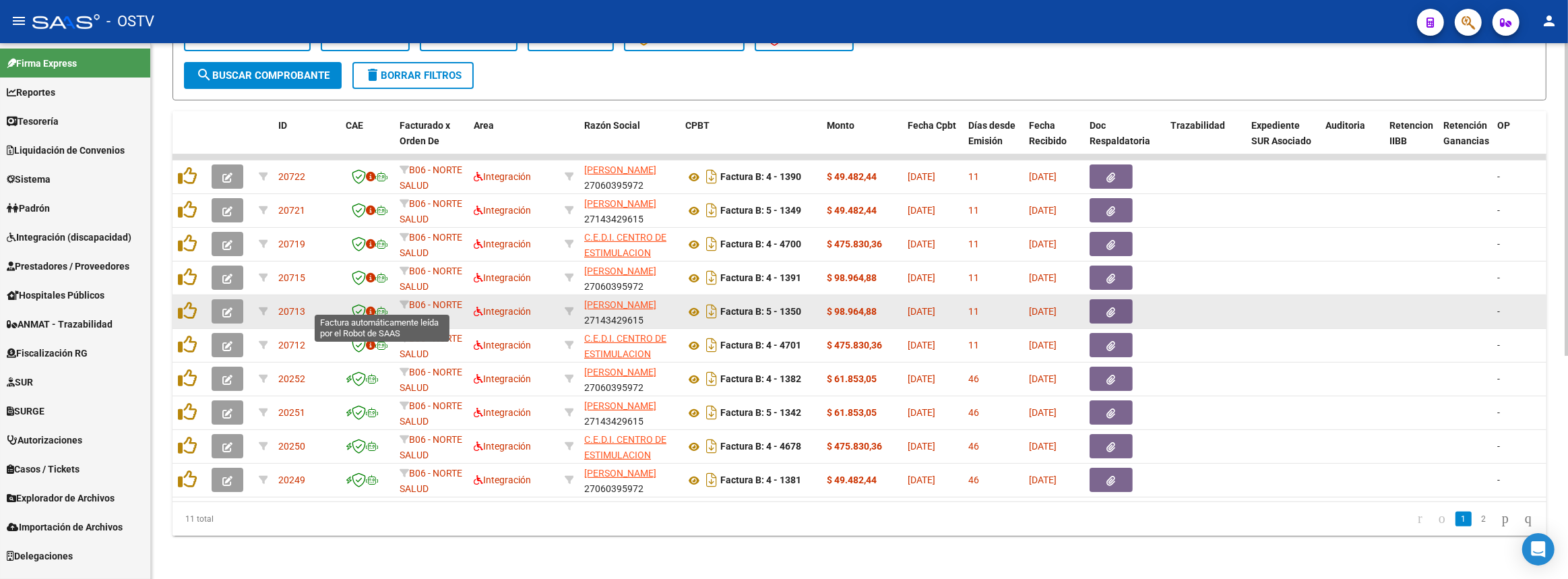
click at [379, 307] on icon at bounding box center [381, 311] width 12 height 9
click at [359, 305] on icon at bounding box center [359, 311] width 14 height 15
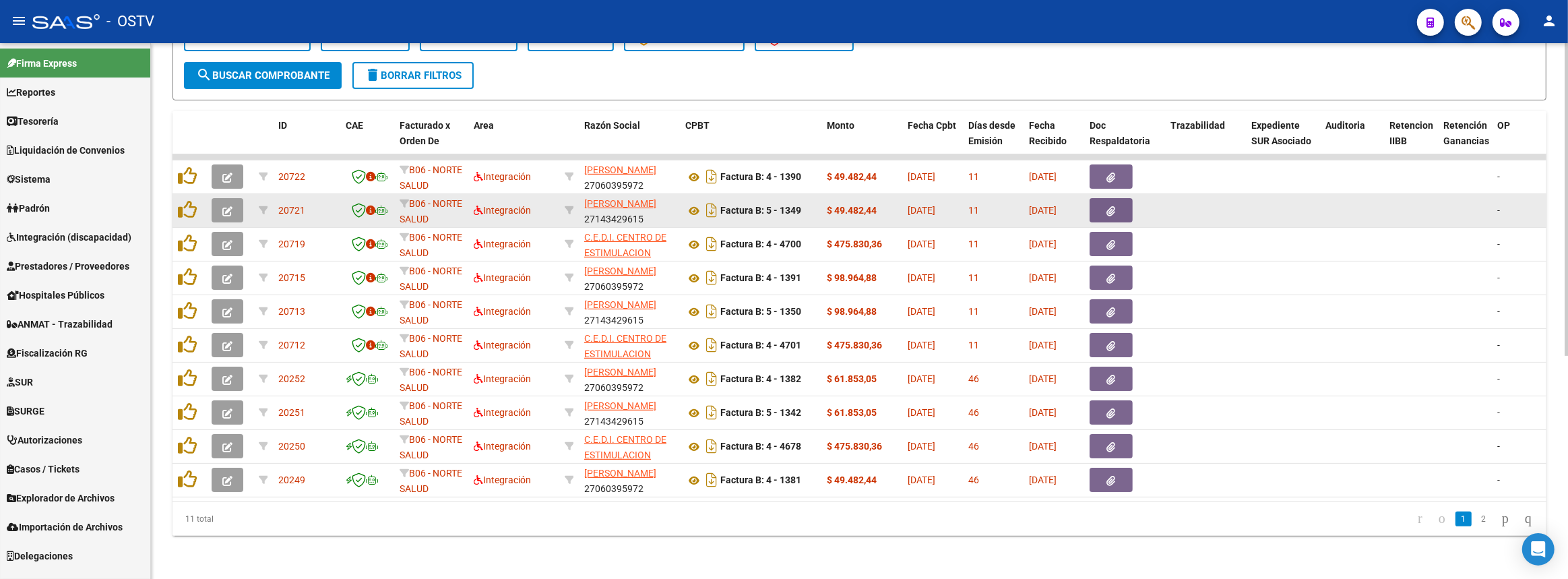
scroll to position [14, 0]
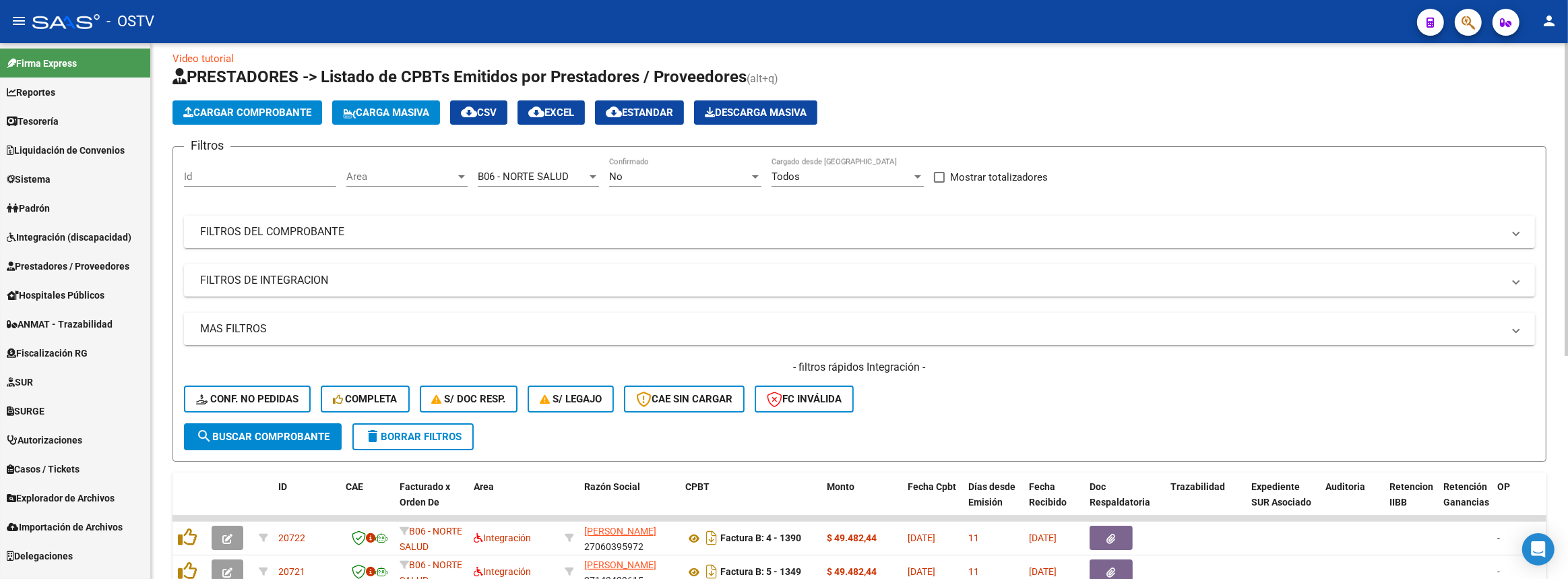
click at [382, 173] on span "Area" at bounding box center [401, 177] width 109 height 12
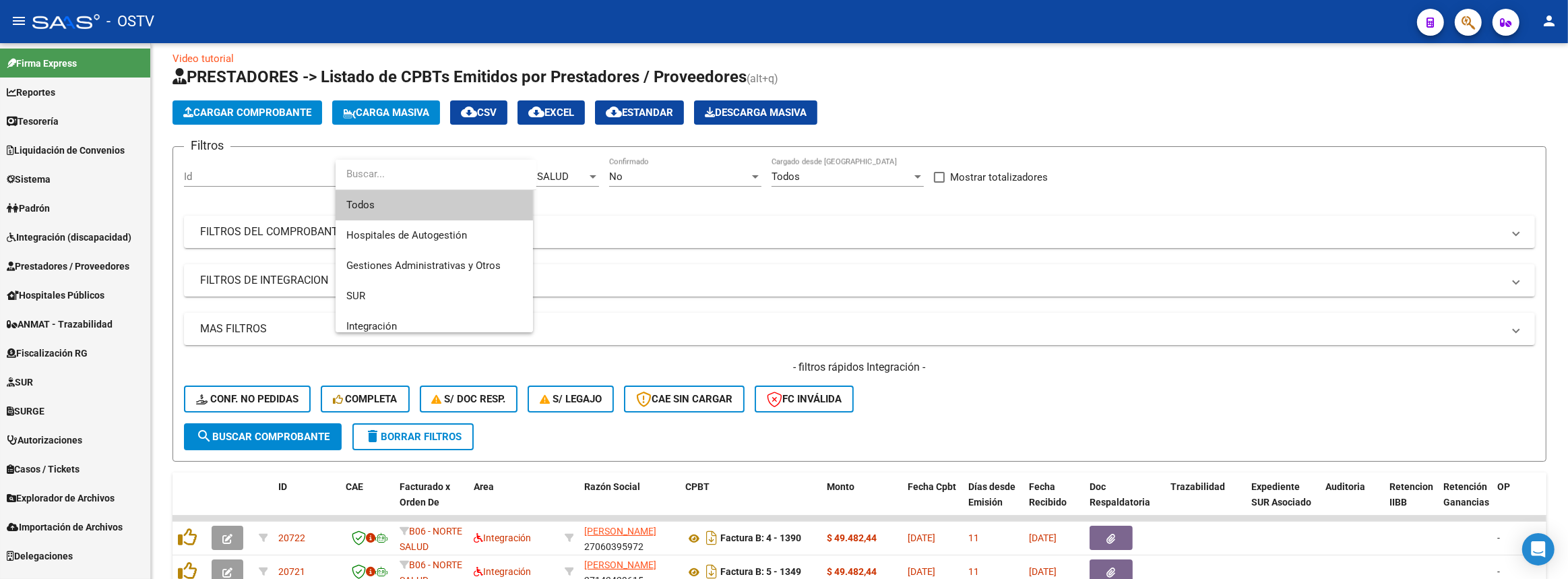
click at [701, 222] on div at bounding box center [784, 290] width 1568 height 579
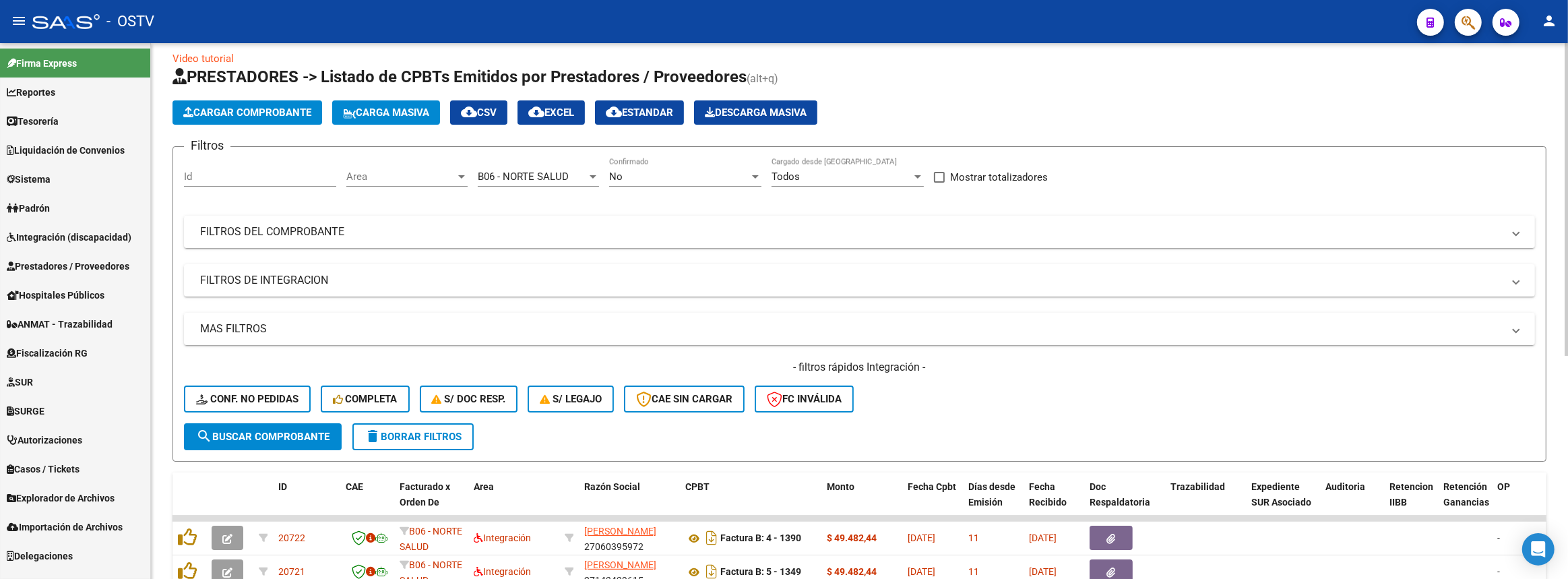
click at [567, 177] on span "B06 - NORTE SALUD" at bounding box center [522, 177] width 91 height 12
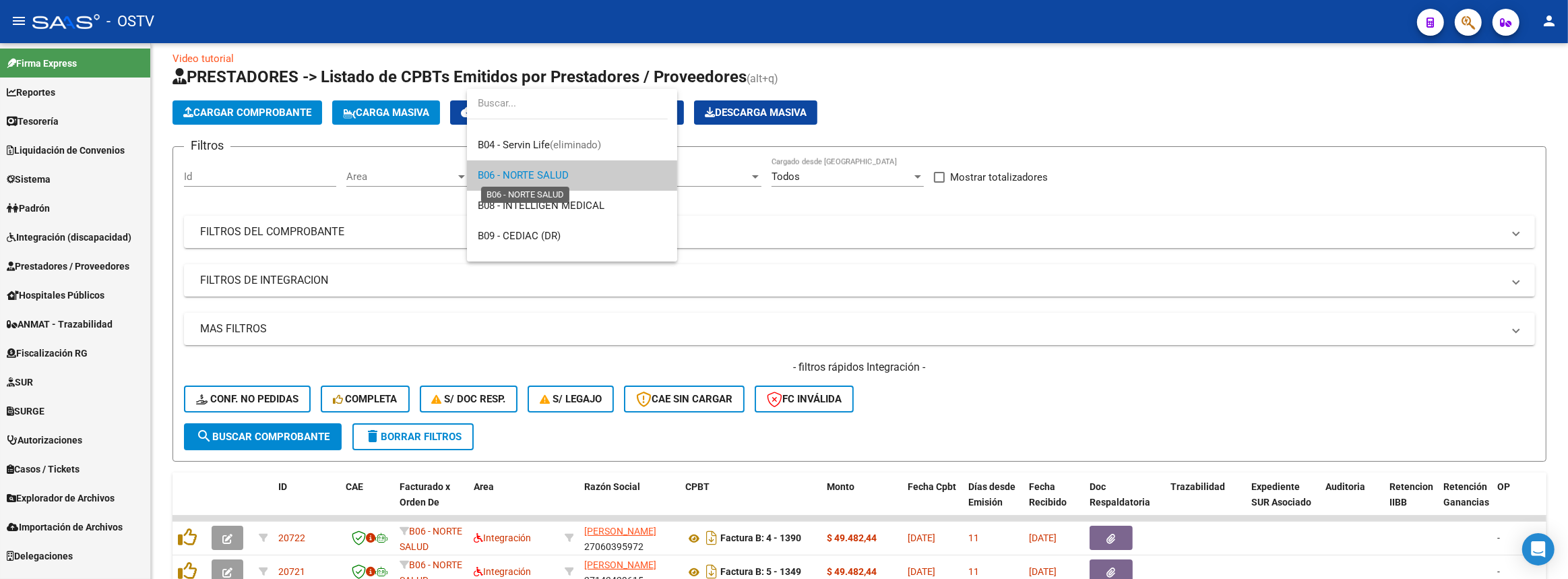
scroll to position [0, 0]
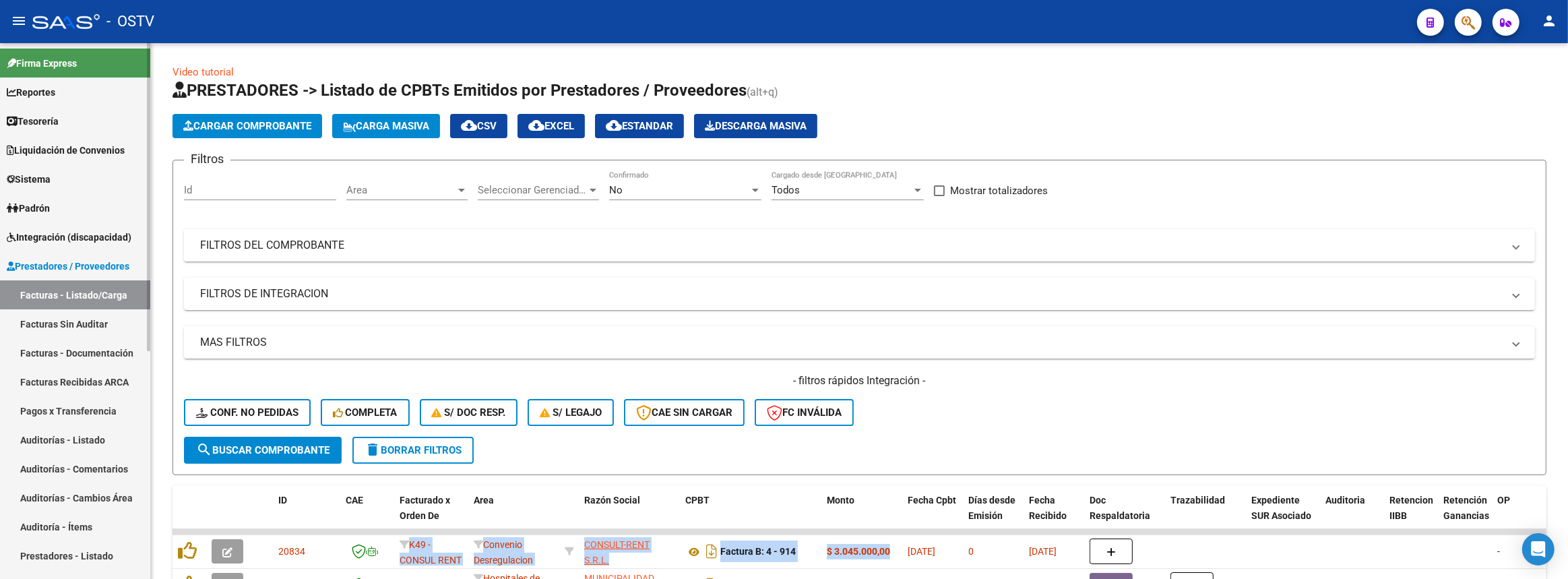
scroll to position [9, 0]
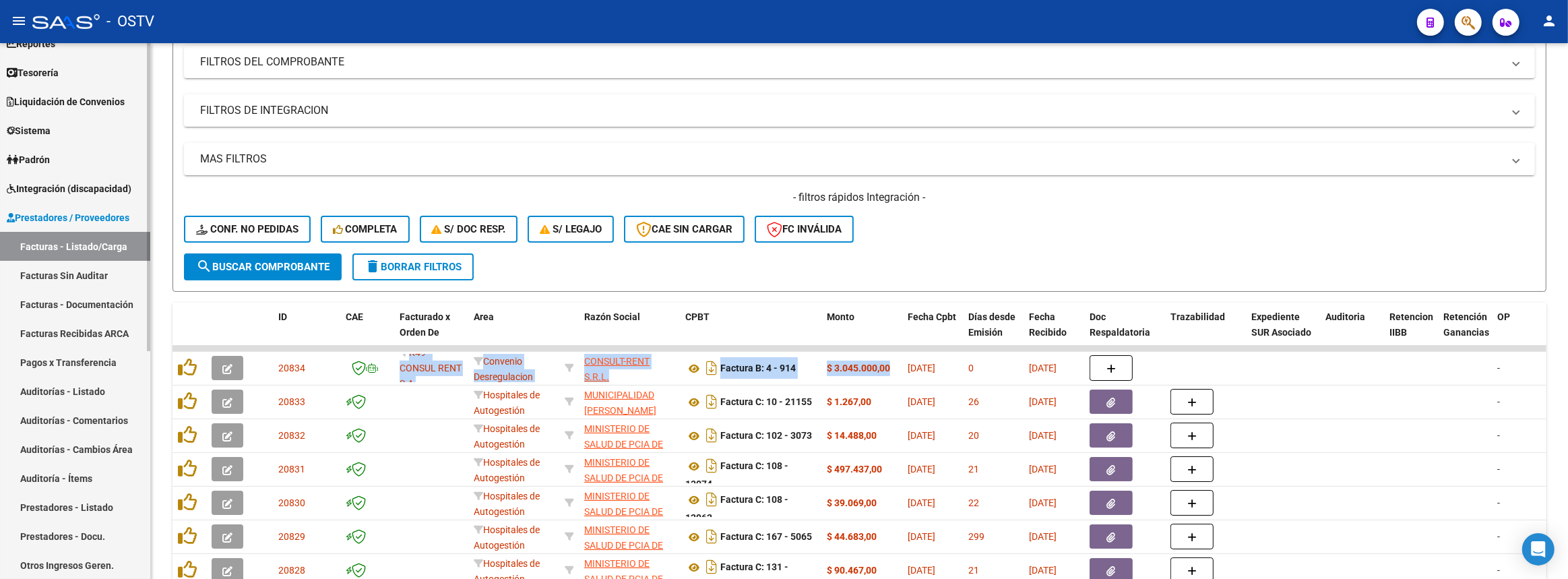
click at [61, 382] on link "Auditorías - Listado" at bounding box center [75, 391] width 150 height 29
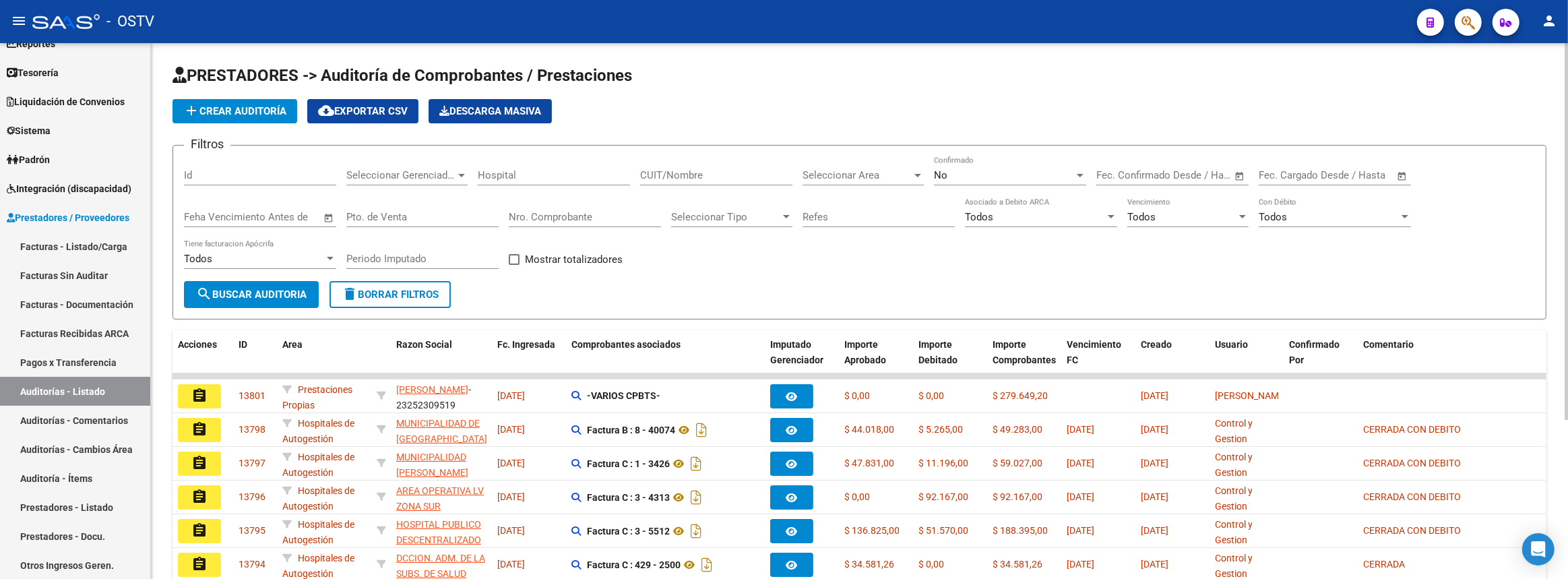
scroll to position [122, 0]
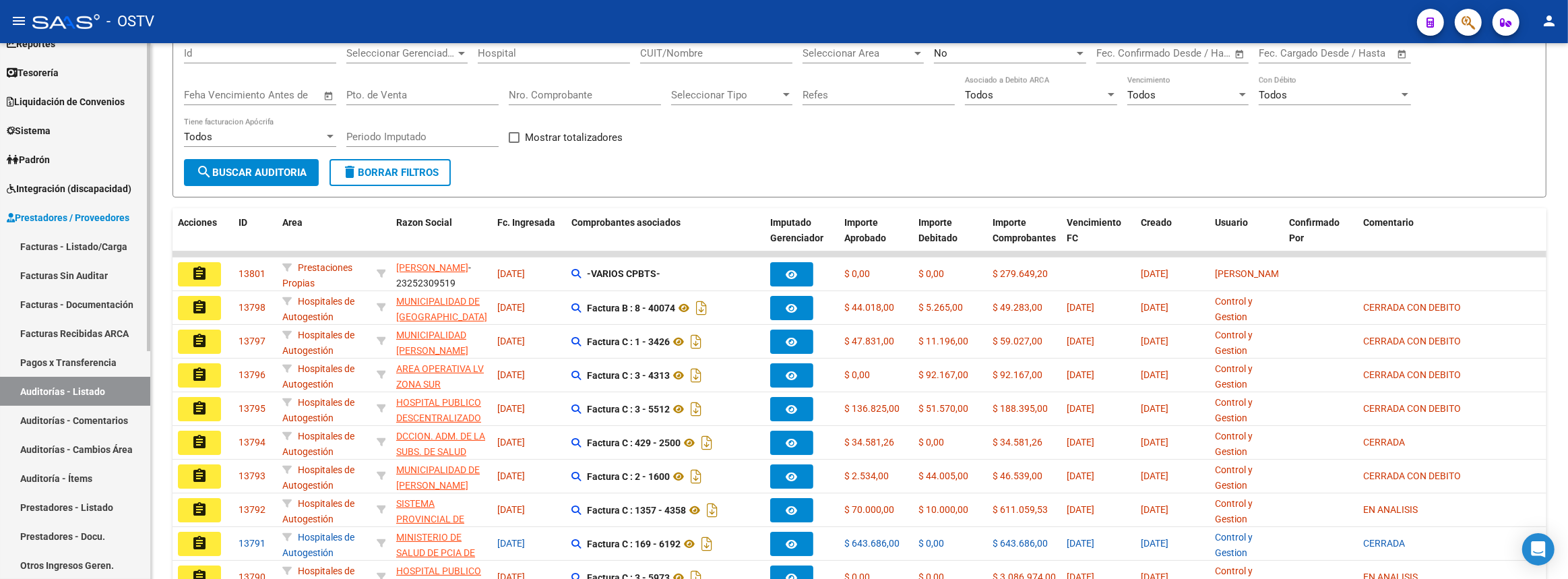
drag, startPoint x: 122, startPoint y: 385, endPoint x: 126, endPoint y: 377, distance: 8.9
click at [122, 384] on link "Auditorías - Listado" at bounding box center [75, 391] width 150 height 29
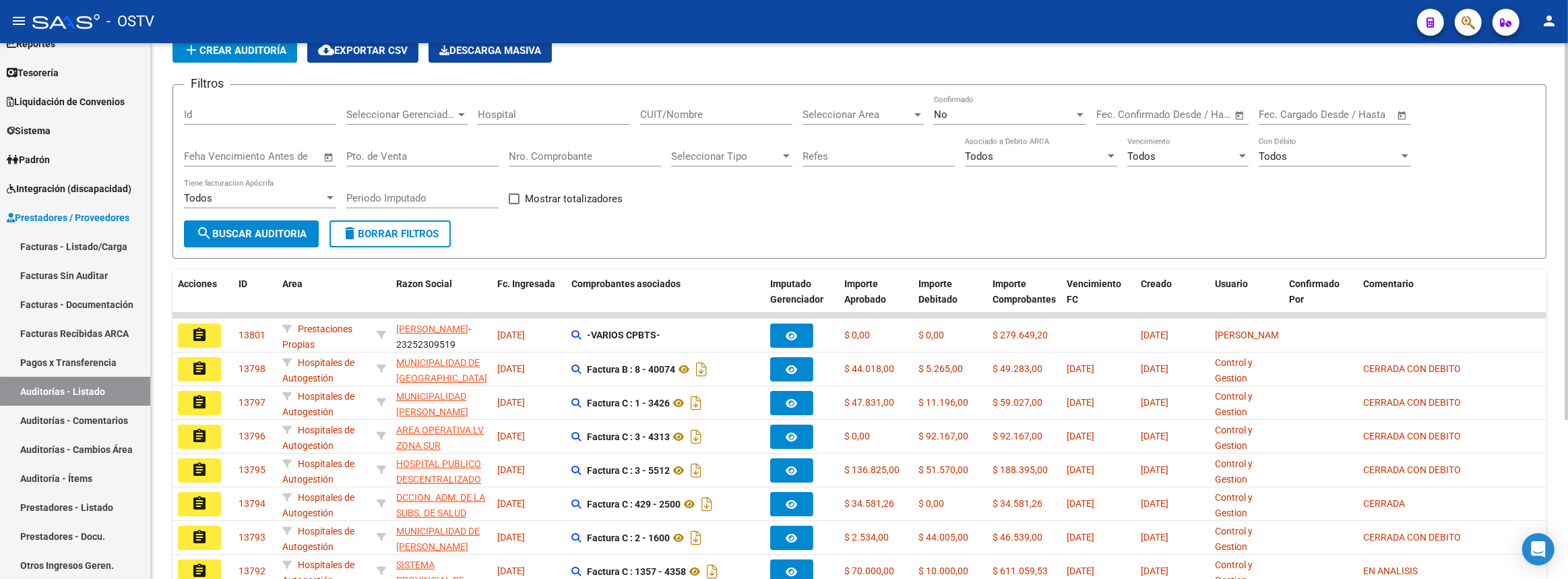
scroll to position [0, 0]
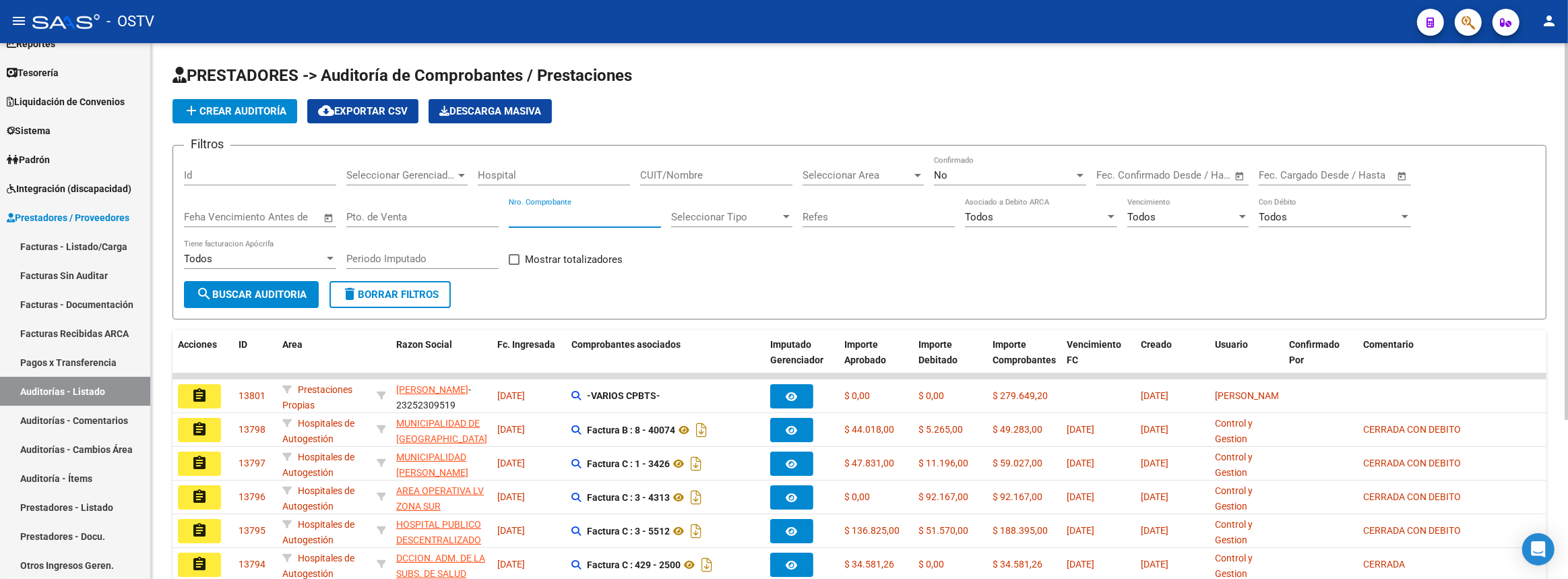
paste input "6865"
type input "6865"
click at [284, 282] on button "search Buscar Auditoria" at bounding box center [251, 295] width 135 height 27
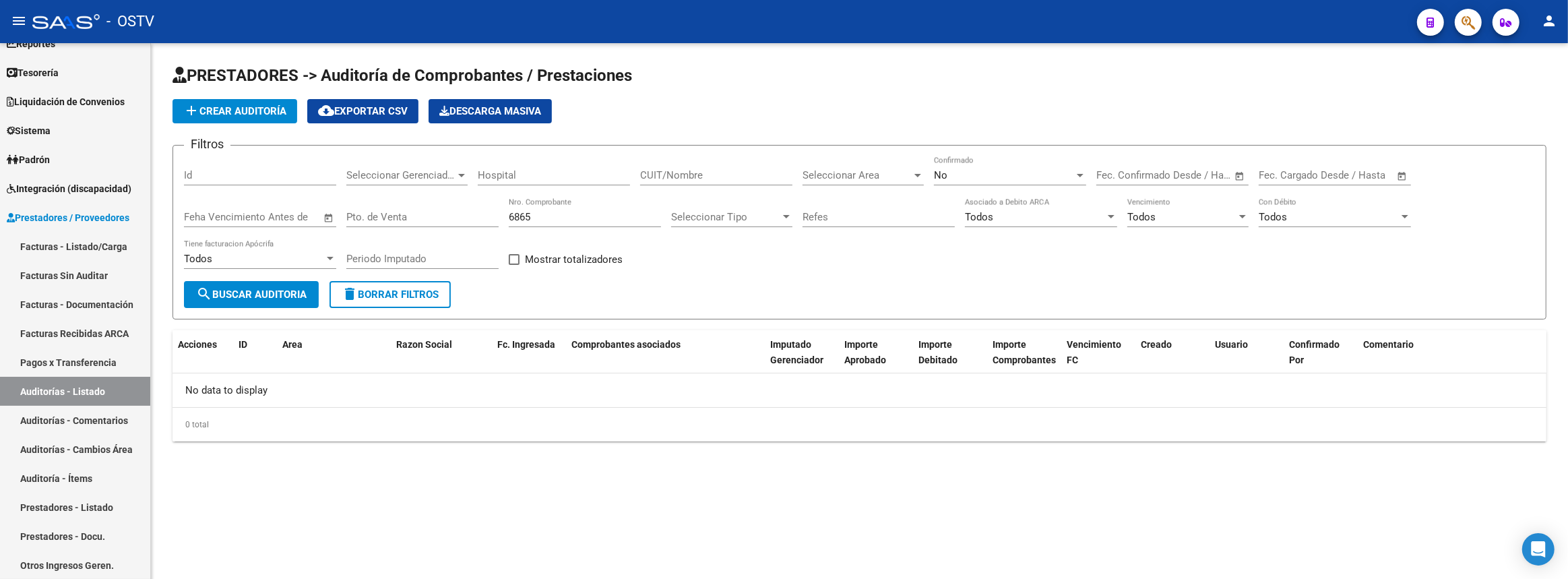
click at [985, 162] on div "No Confirmado" at bounding box center [1010, 171] width 152 height 29
click at [981, 149] on span "Si" at bounding box center [1010, 143] width 152 height 30
click at [256, 292] on span "search Buscar Auditoria" at bounding box center [251, 294] width 111 height 12
click at [106, 240] on link "Facturas - Listado/Carga" at bounding box center [75, 246] width 150 height 29
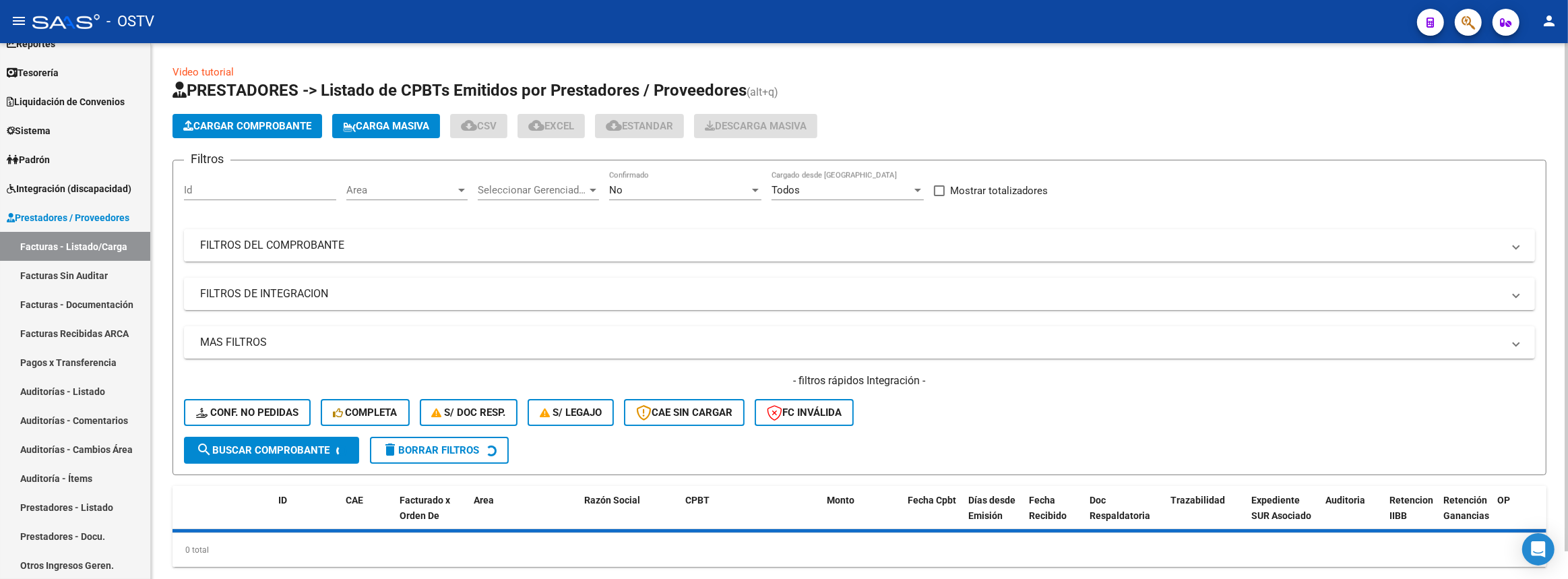
click at [442, 254] on mat-expansion-panel-header "FILTROS DEL COMPROBANTE" at bounding box center [859, 245] width 1351 height 32
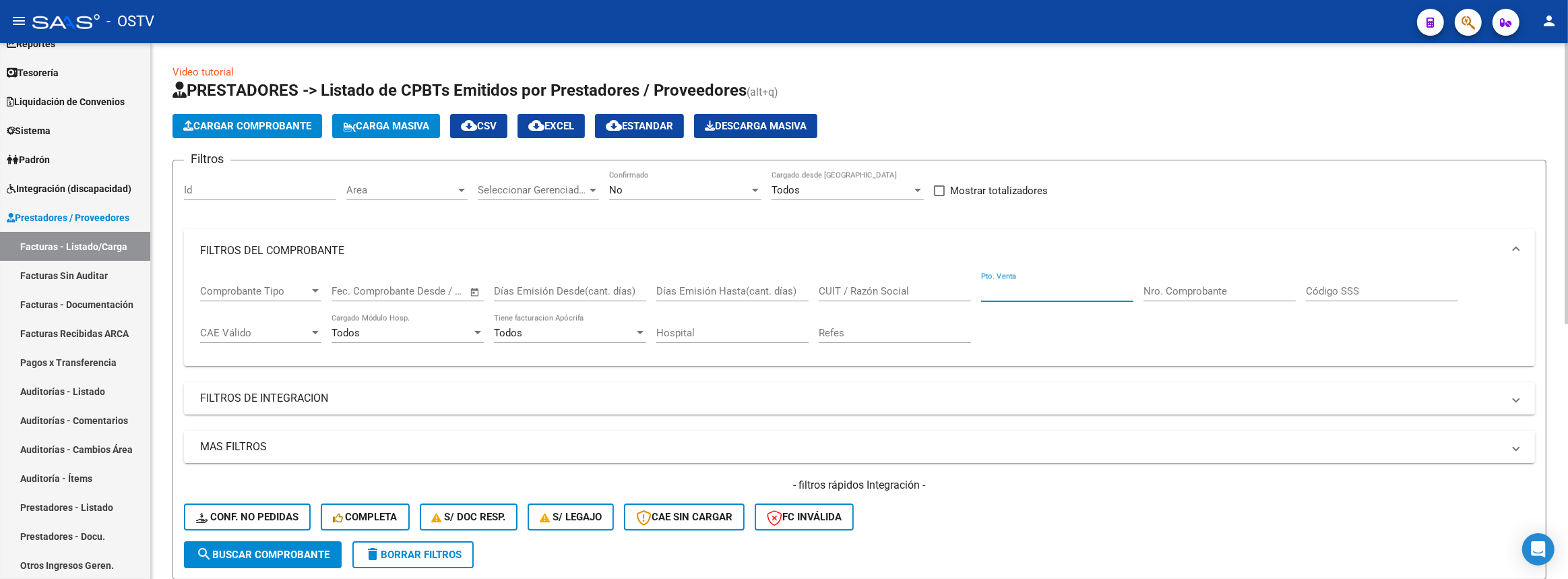
click at [1046, 290] on input "Pto. Venta" at bounding box center [1057, 291] width 152 height 12
click at [1236, 289] on input "Nro. Comprobante" at bounding box center [1219, 291] width 152 height 12
paste input "16"
click at [289, 559] on button "search Buscar Comprobante" at bounding box center [262, 555] width 158 height 27
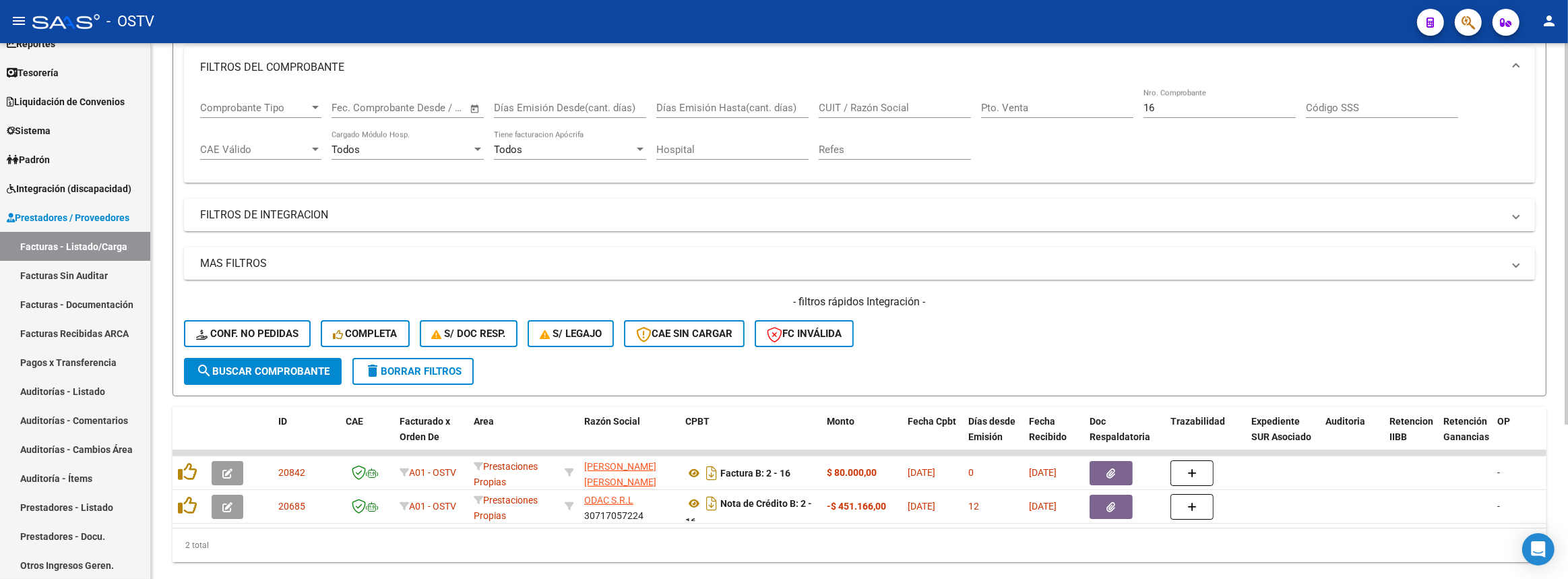
scroll to position [216, 0]
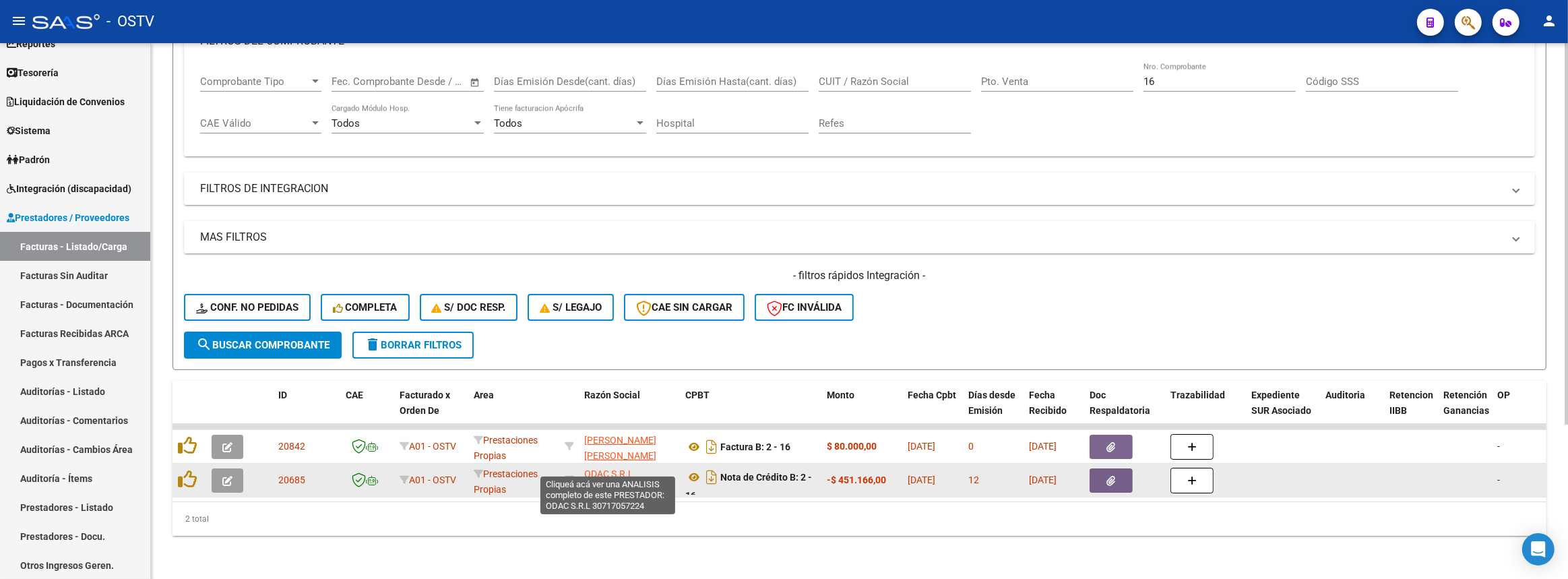
click at [614, 468] on span "ODAC S.R.L" at bounding box center [608, 473] width 49 height 11
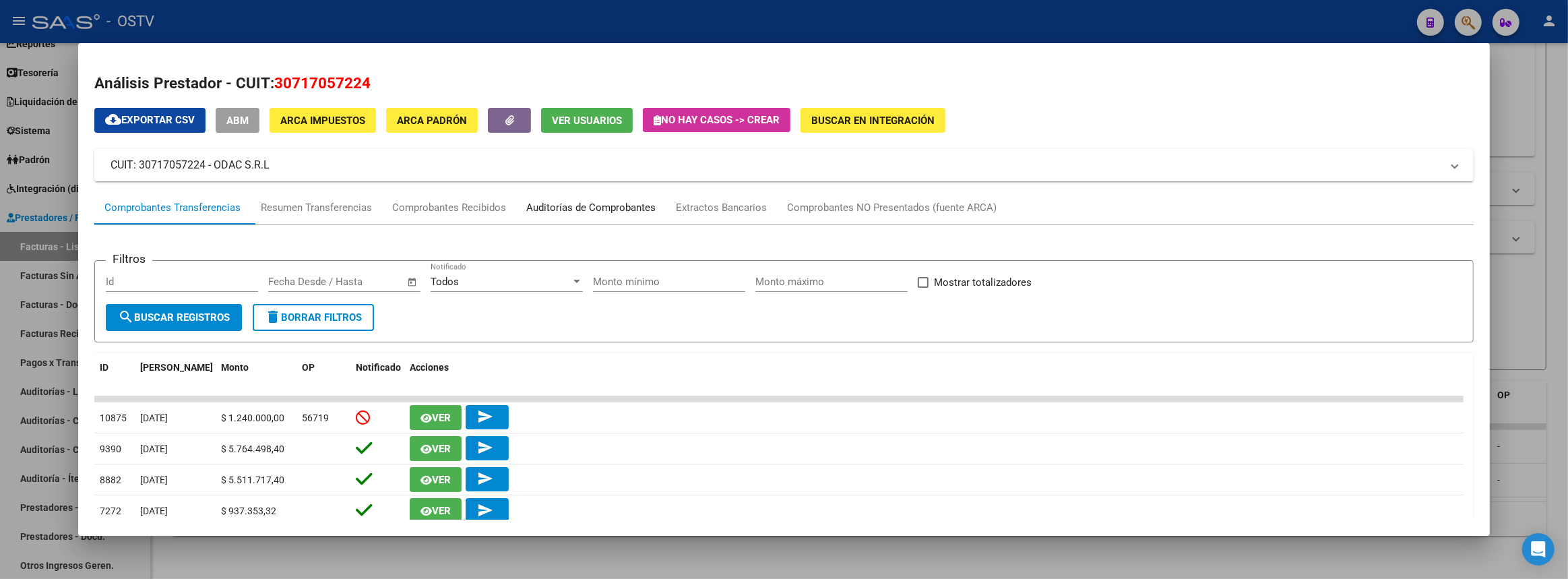
click at [607, 197] on div "Auditorías de Comprobantes" at bounding box center [590, 208] width 149 height 32
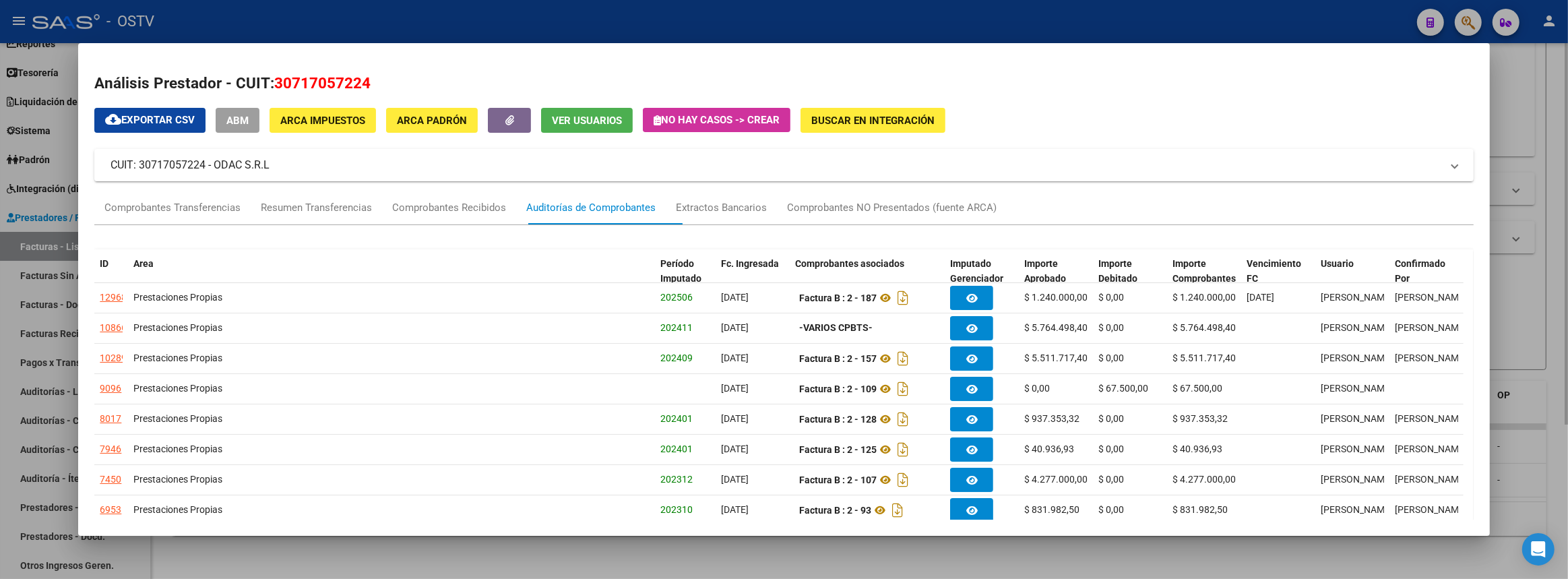
drag, startPoint x: 1567, startPoint y: 130, endPoint x: 557, endPoint y: 134, distance: 1010.0
click at [1565, 129] on div at bounding box center [784, 290] width 1568 height 579
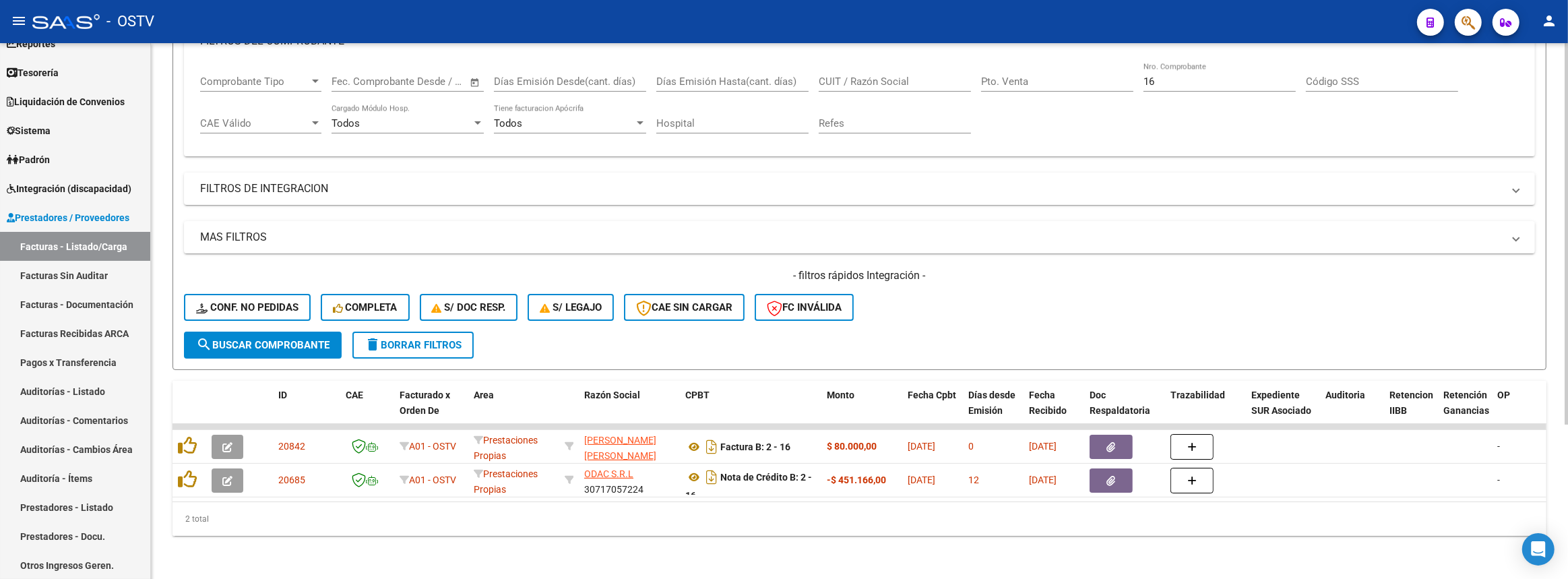
scroll to position [32, 0]
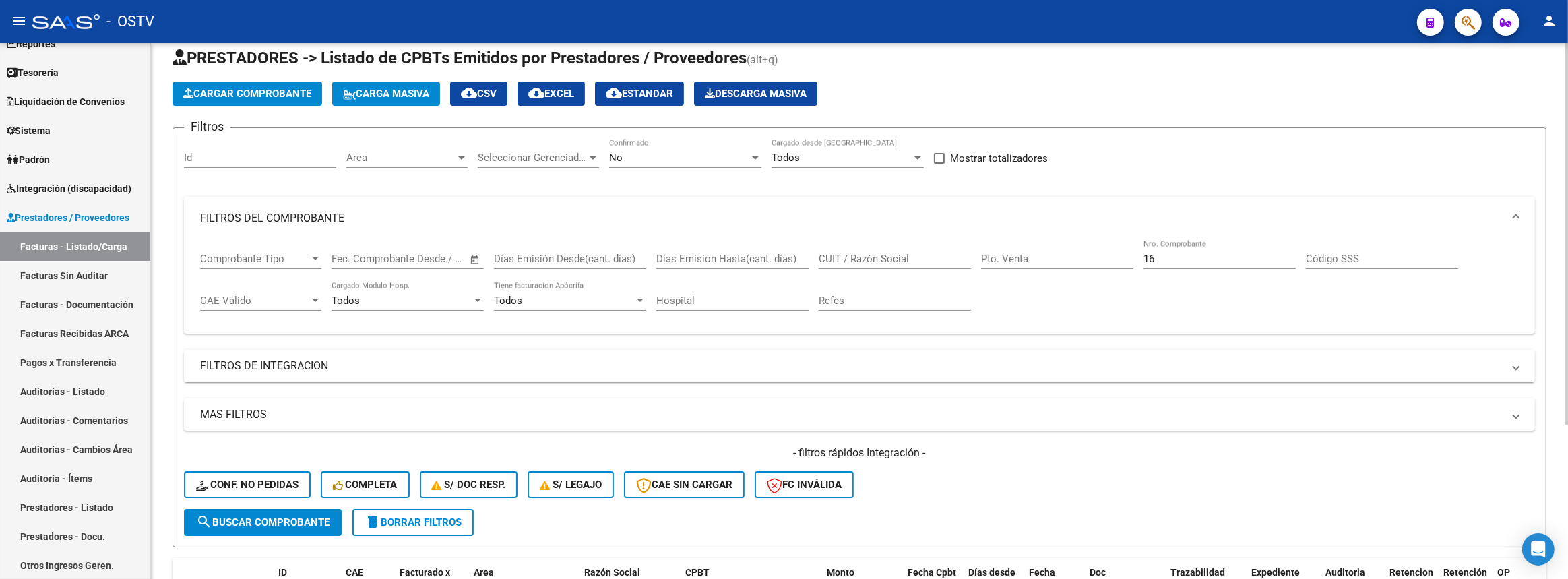
drag, startPoint x: 1179, startPoint y: 258, endPoint x: 1073, endPoint y: 262, distance: 106.1
click at [1073, 262] on div "Comprobante Tipo Comprobante Tipo Start date – End date Fec. Comprobante Desde …" at bounding box center [859, 282] width 1319 height 84
paste input "5380"
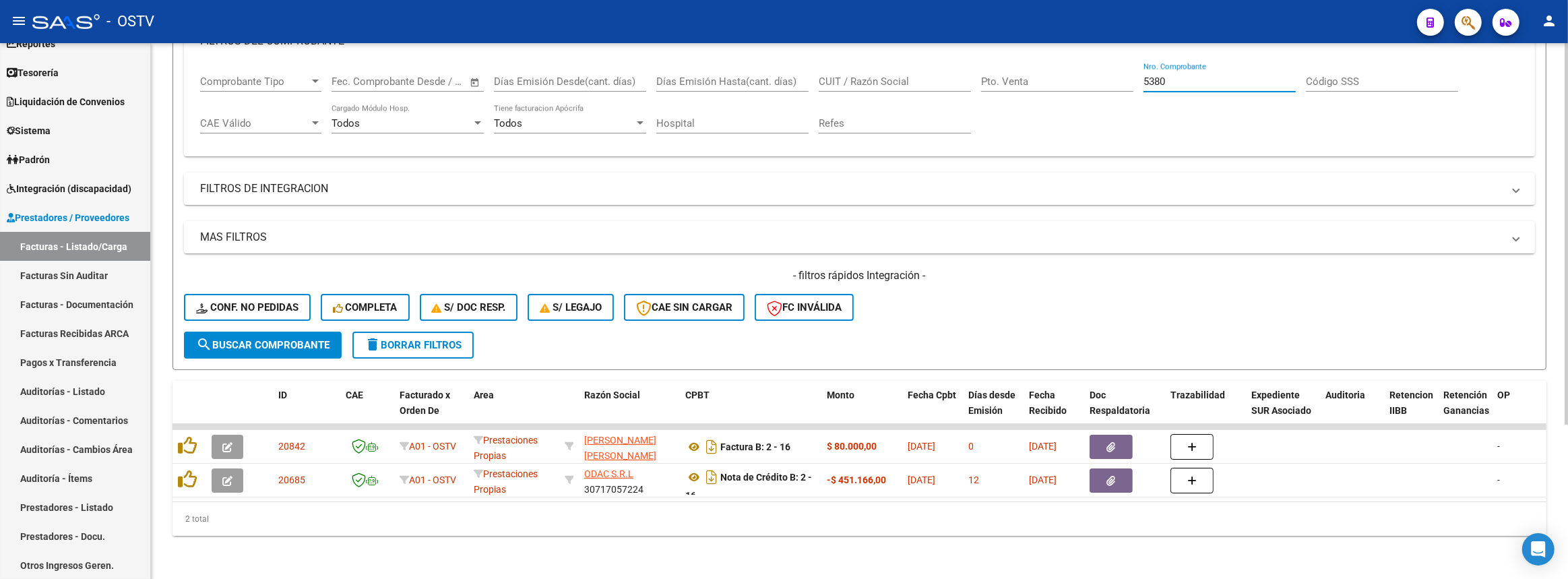
type input "5380"
click at [287, 350] on form "Filtros Id Area Area Seleccionar Gerenciador Seleccionar Gerenciador No Confirm…" at bounding box center [859, 159] width 1374 height 420
click at [284, 339] on span "search Buscar Comprobante" at bounding box center [262, 345] width 134 height 12
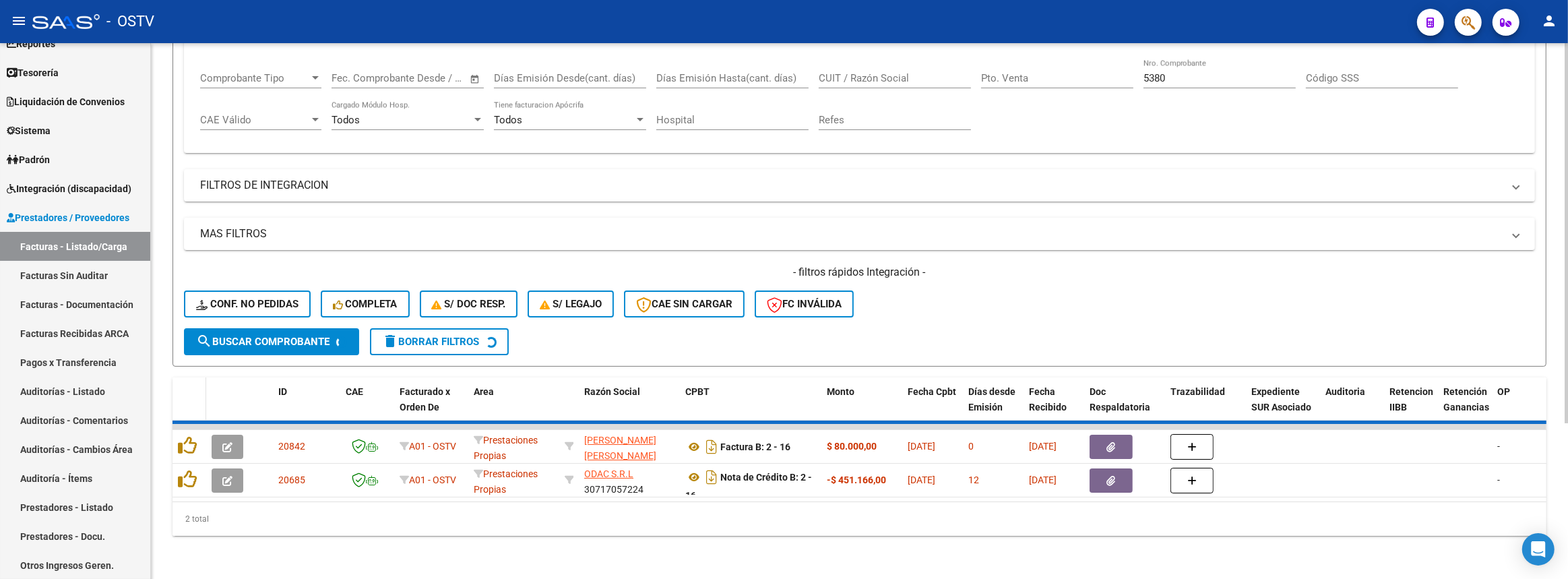
scroll to position [182, 0]
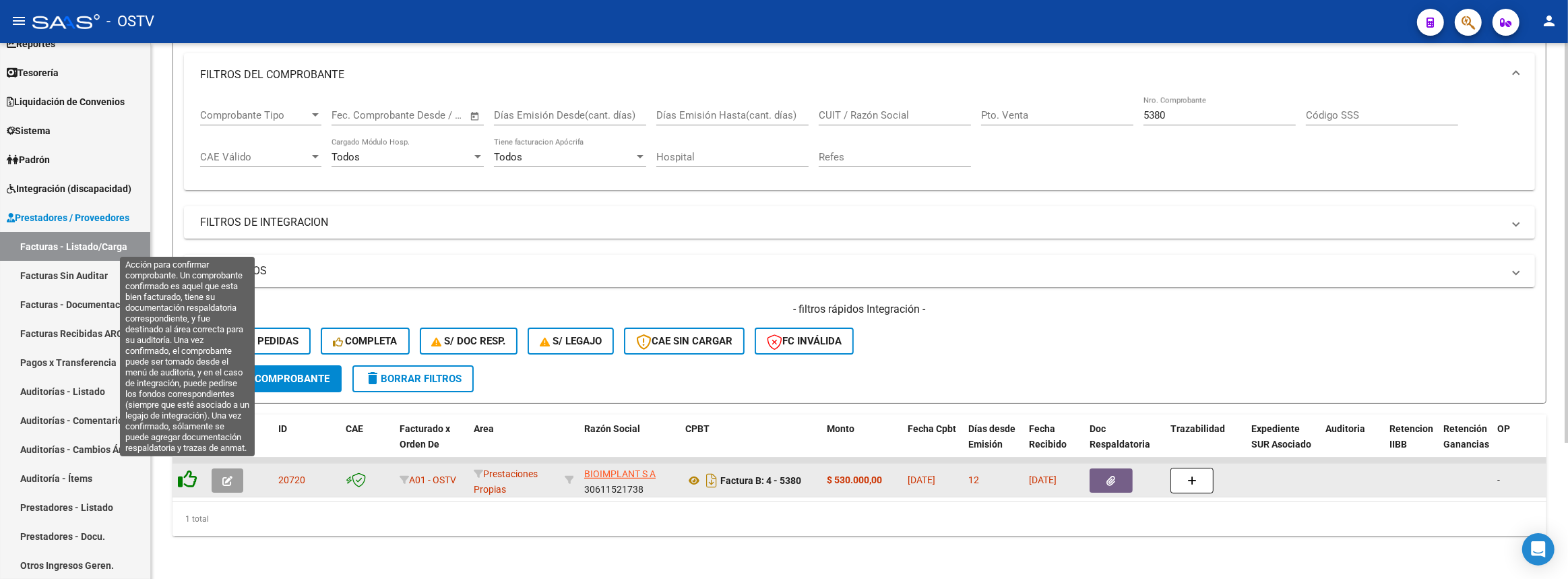
click at [189, 470] on icon at bounding box center [187, 479] width 19 height 19
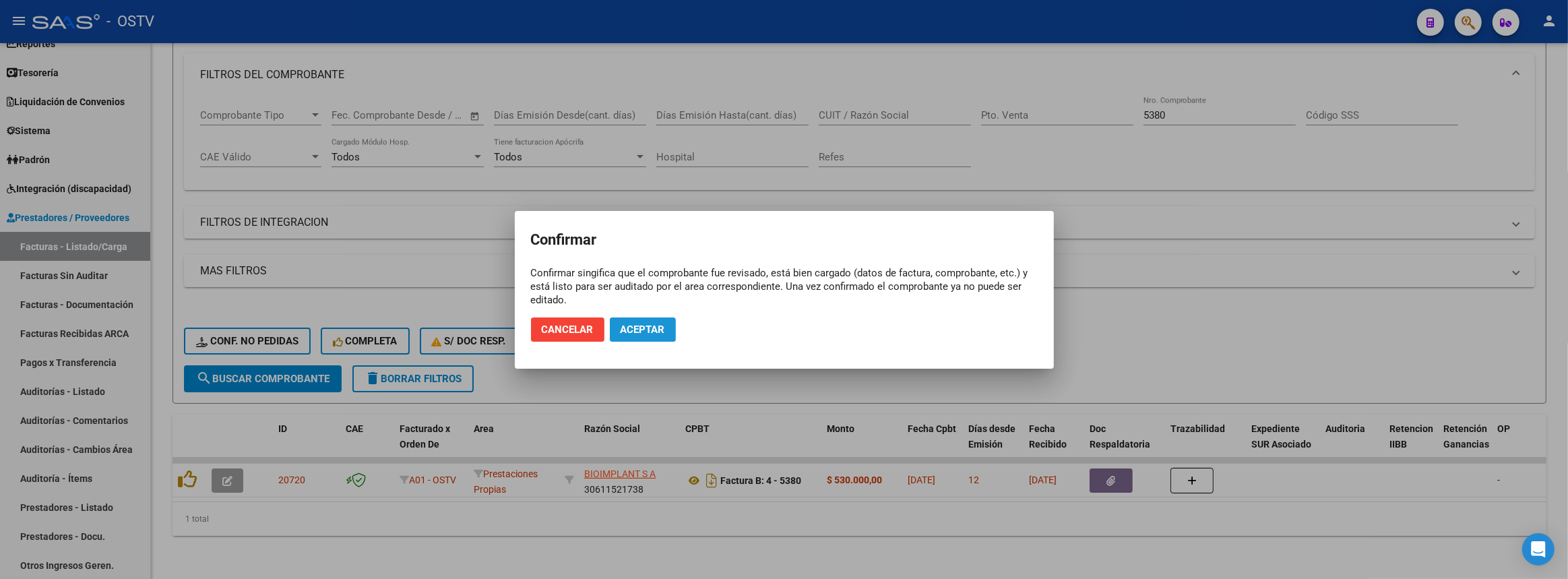
drag, startPoint x: 675, startPoint y: 334, endPoint x: 668, endPoint y: 332, distance: 7.3
click at [675, 332] on button "Aceptar" at bounding box center [642, 330] width 66 height 24
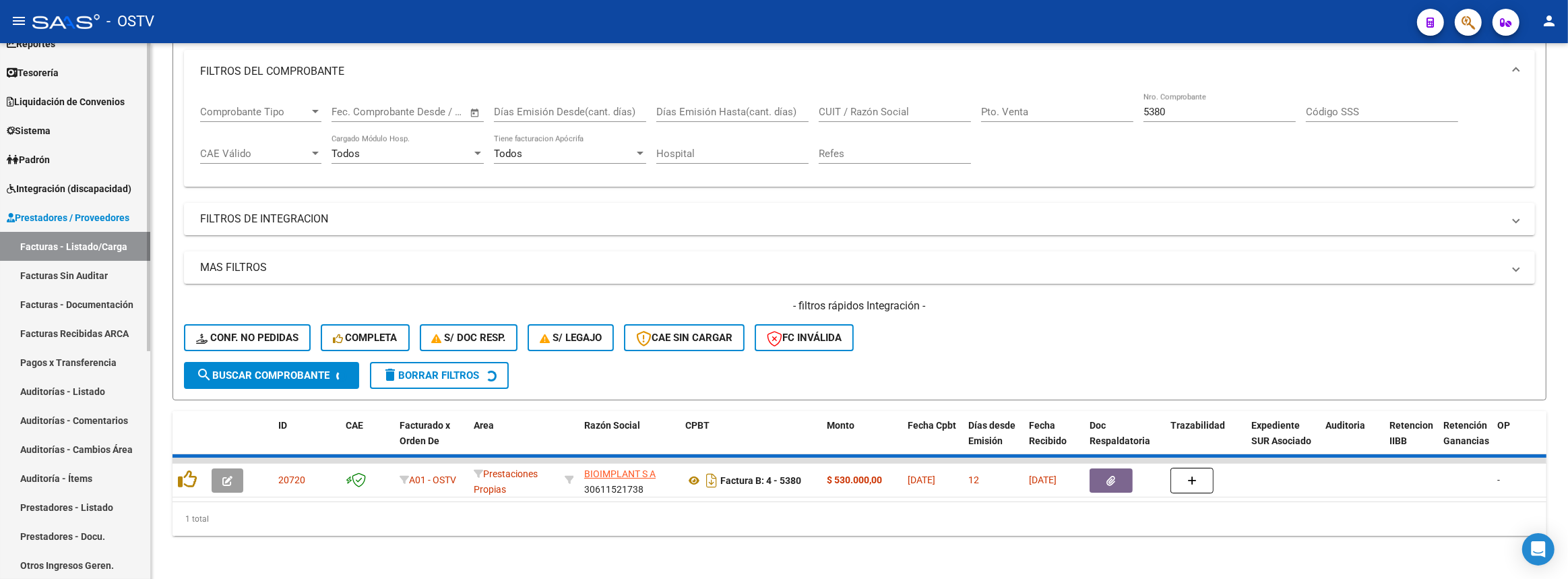
scroll to position [163, 0]
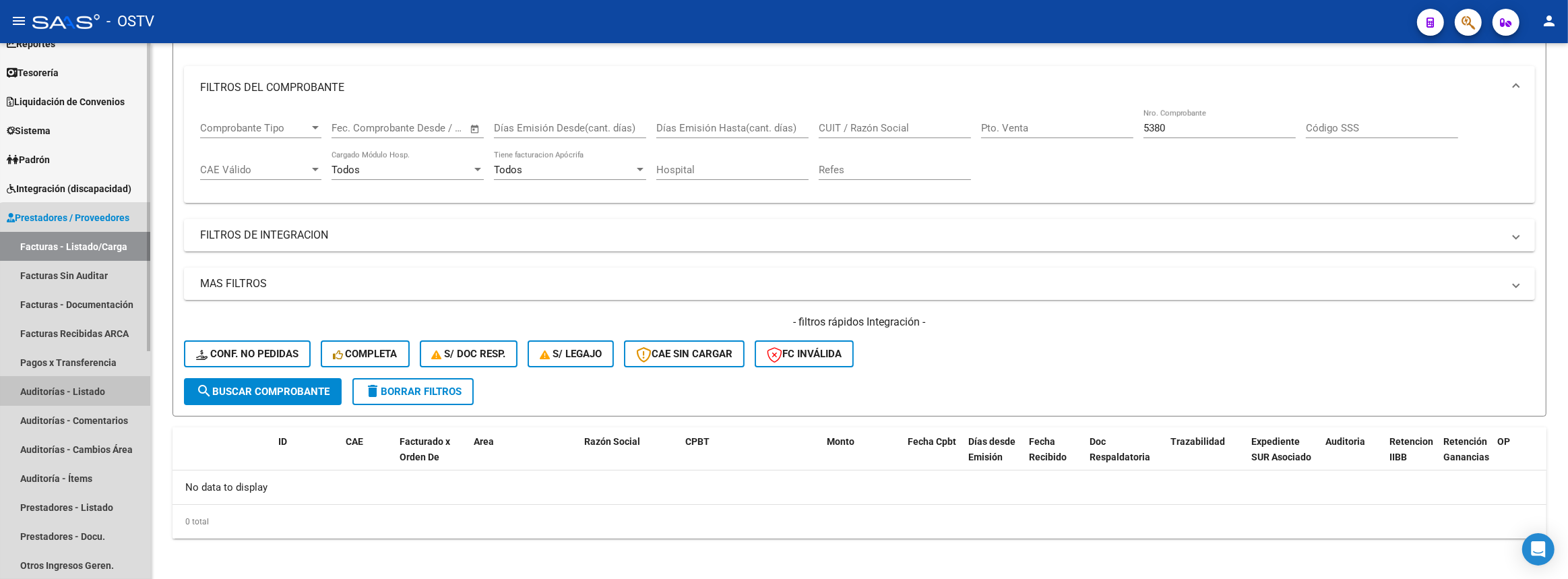
click at [79, 393] on link "Auditorías - Listado" at bounding box center [75, 391] width 150 height 29
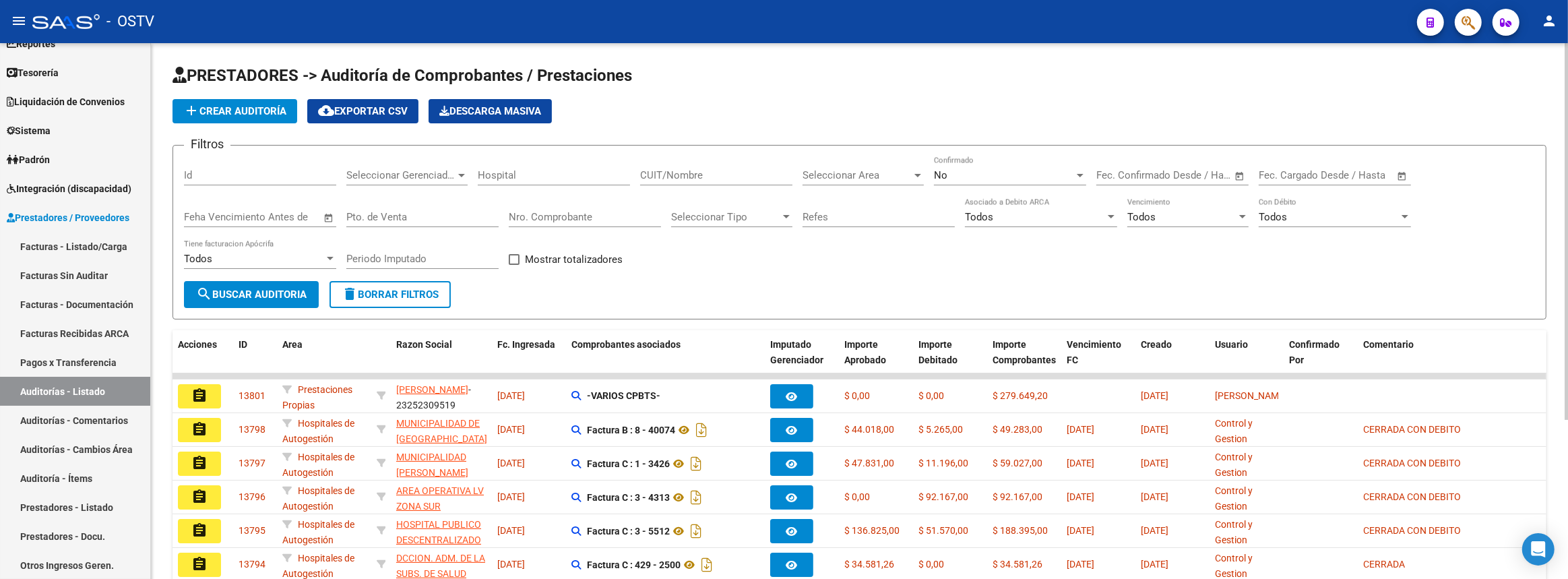
click at [255, 110] on span "add Crear Auditoría" at bounding box center [234, 111] width 103 height 12
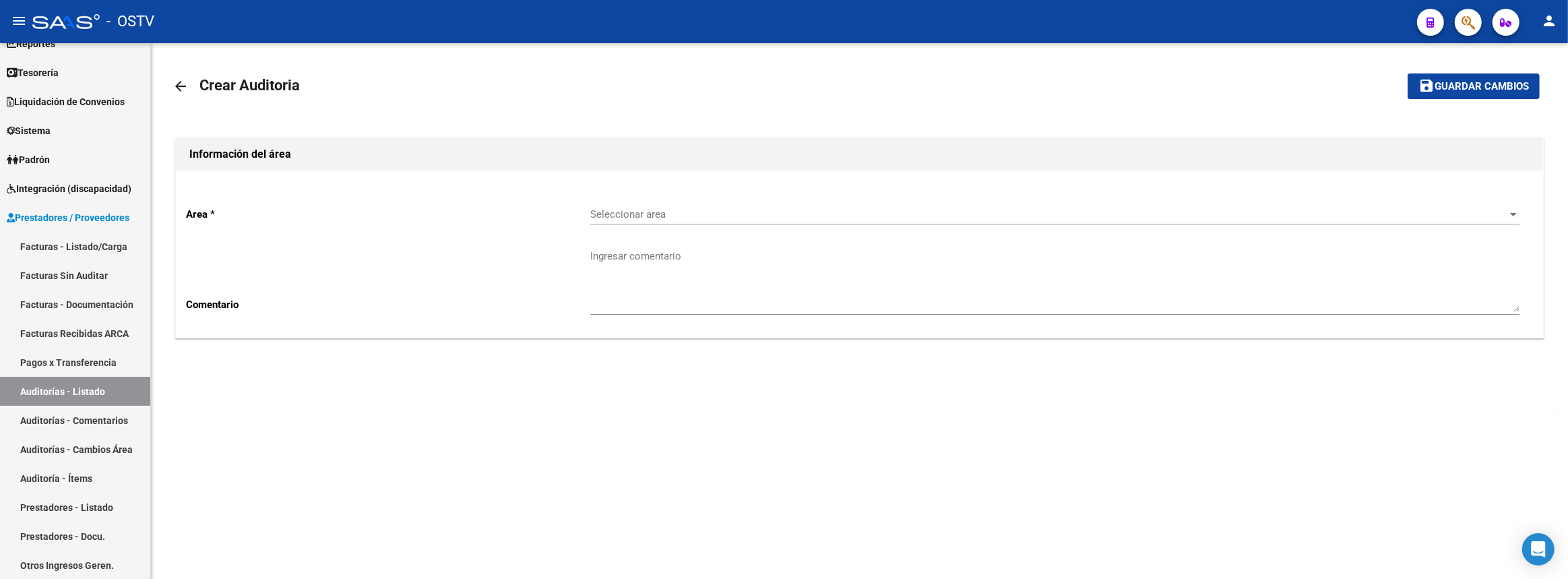
click at [875, 202] on div "Seleccionar area Seleccionar area" at bounding box center [1055, 209] width 929 height 29
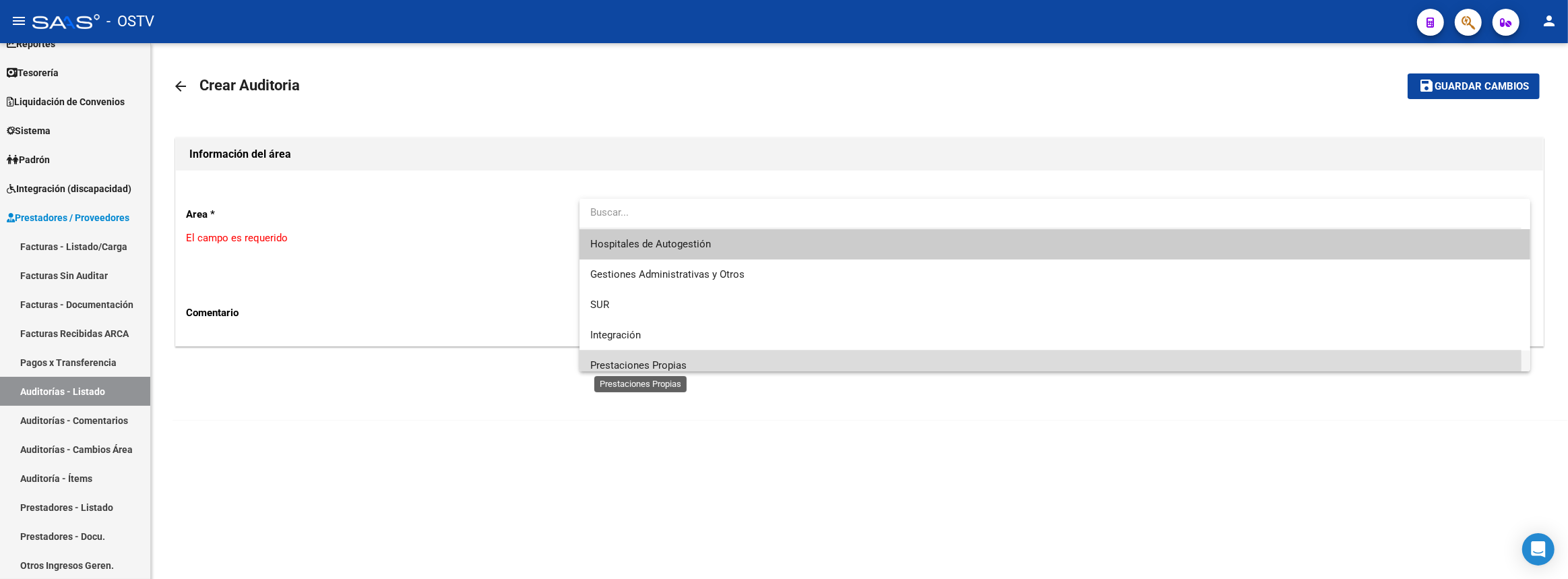
click at [653, 366] on span "Prestaciones Propias" at bounding box center [638, 365] width 96 height 12
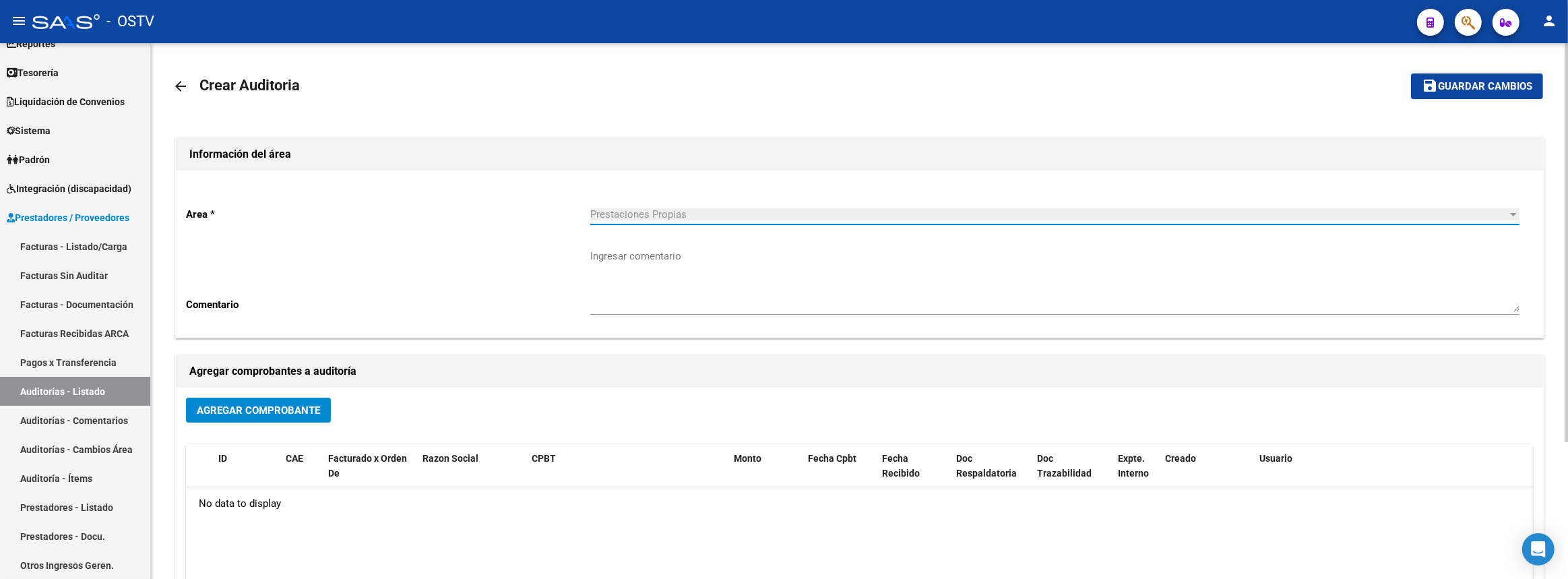
click at [272, 422] on div "Agregar Comprobante" at bounding box center [859, 415] width 1347 height 36
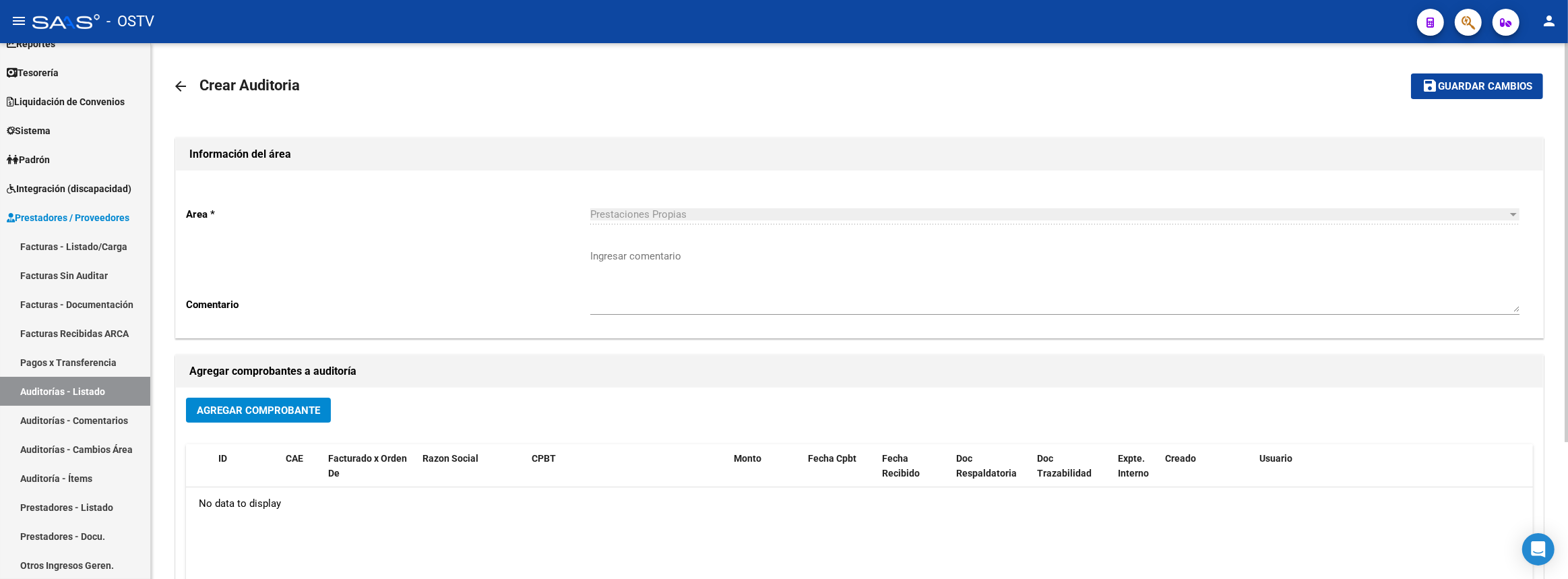
click at [280, 411] on span "Agregar Comprobante" at bounding box center [258, 410] width 124 height 12
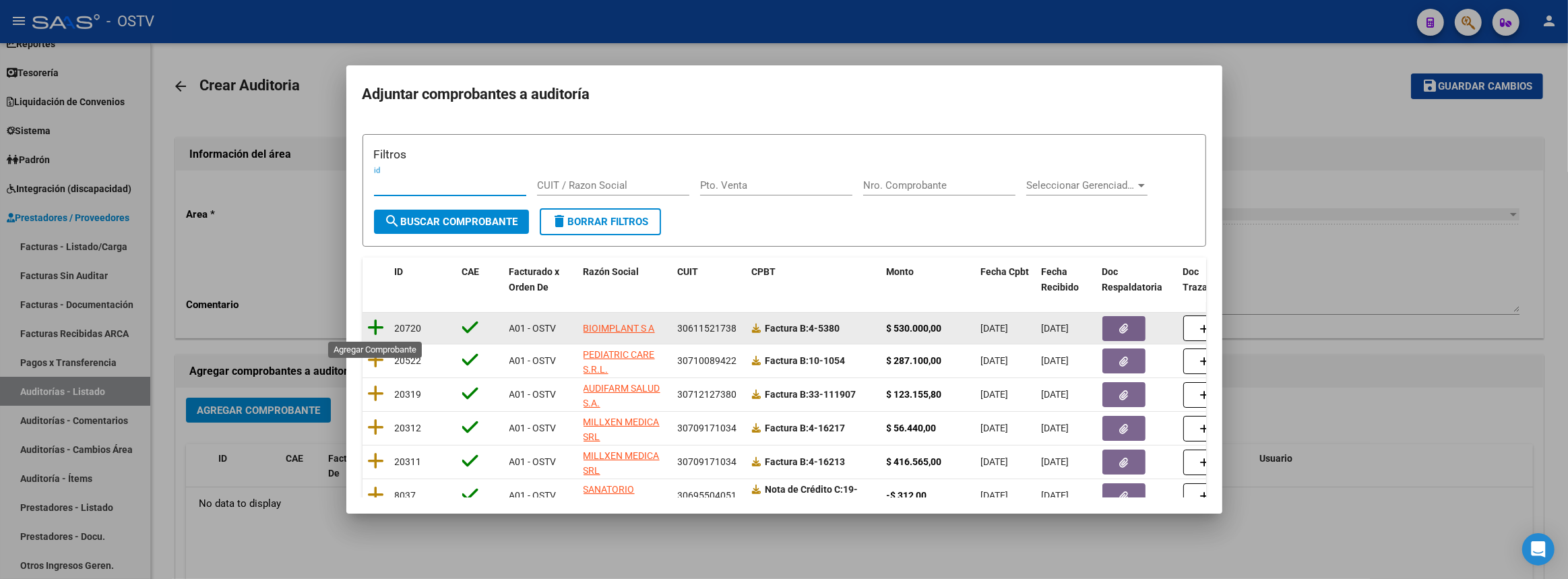
click at [374, 327] on icon at bounding box center [377, 327] width 17 height 19
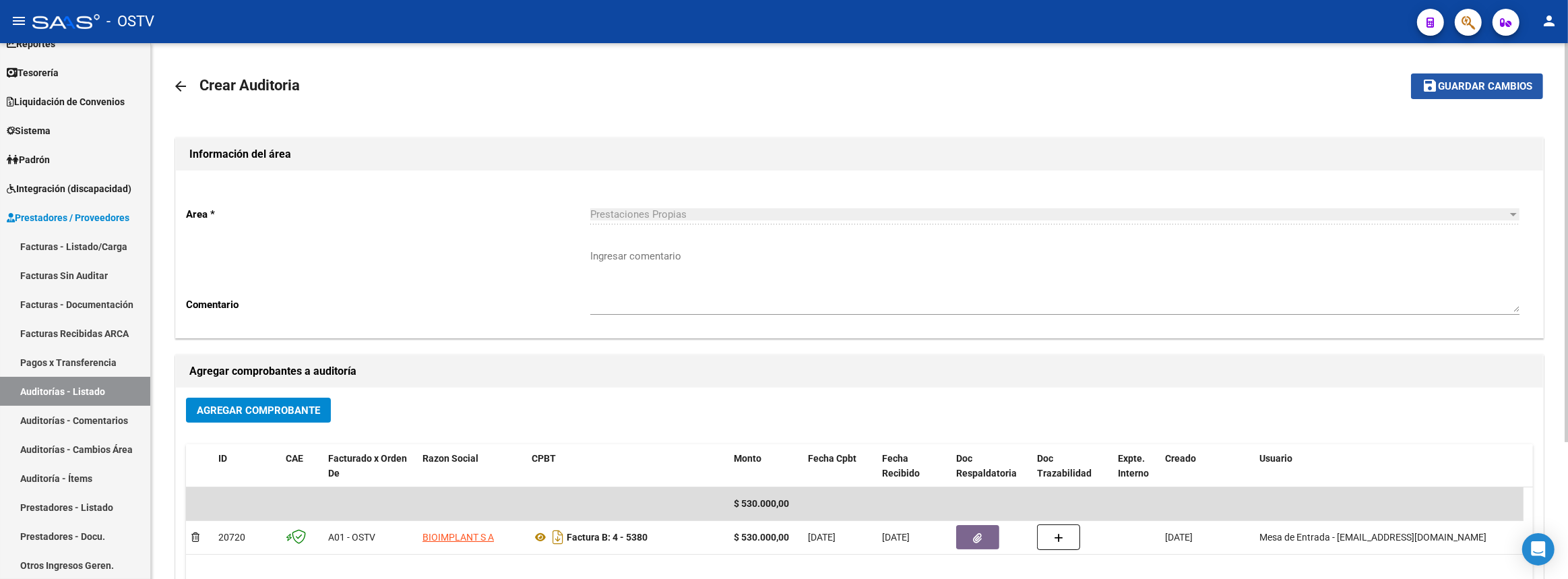
click at [1459, 84] on span "Guardar cambios" at bounding box center [1485, 86] width 94 height 12
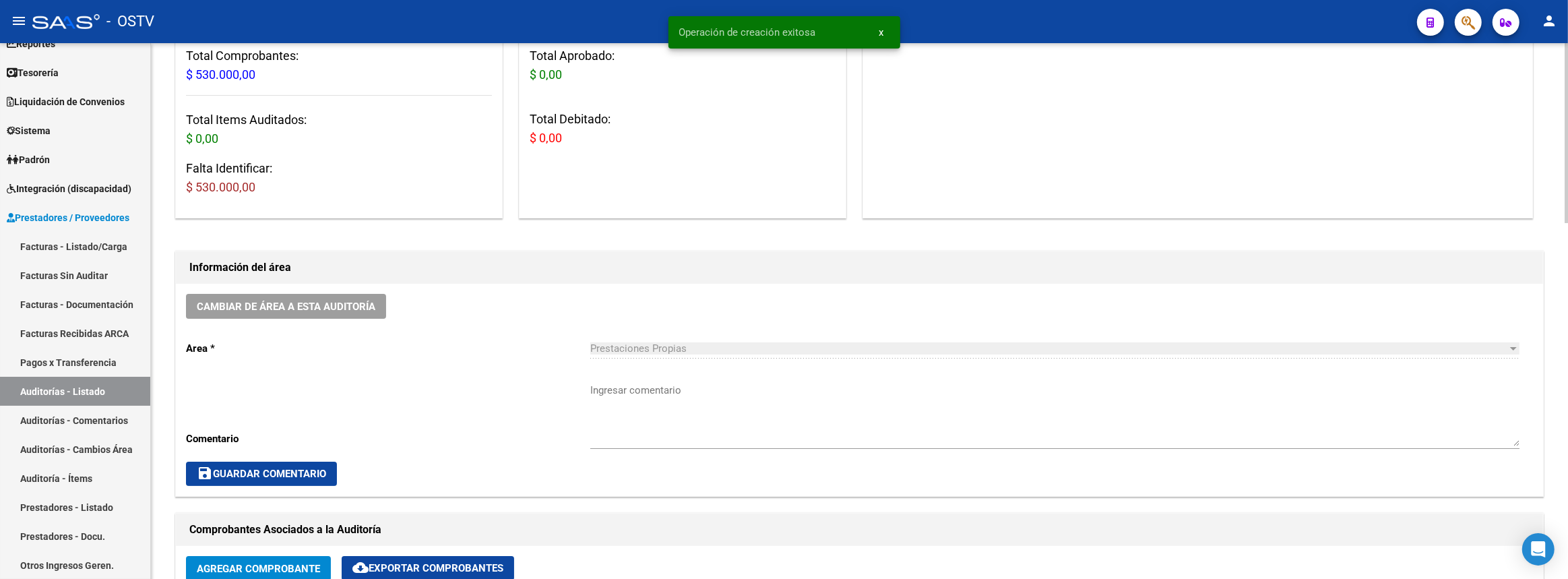
scroll to position [244, 0]
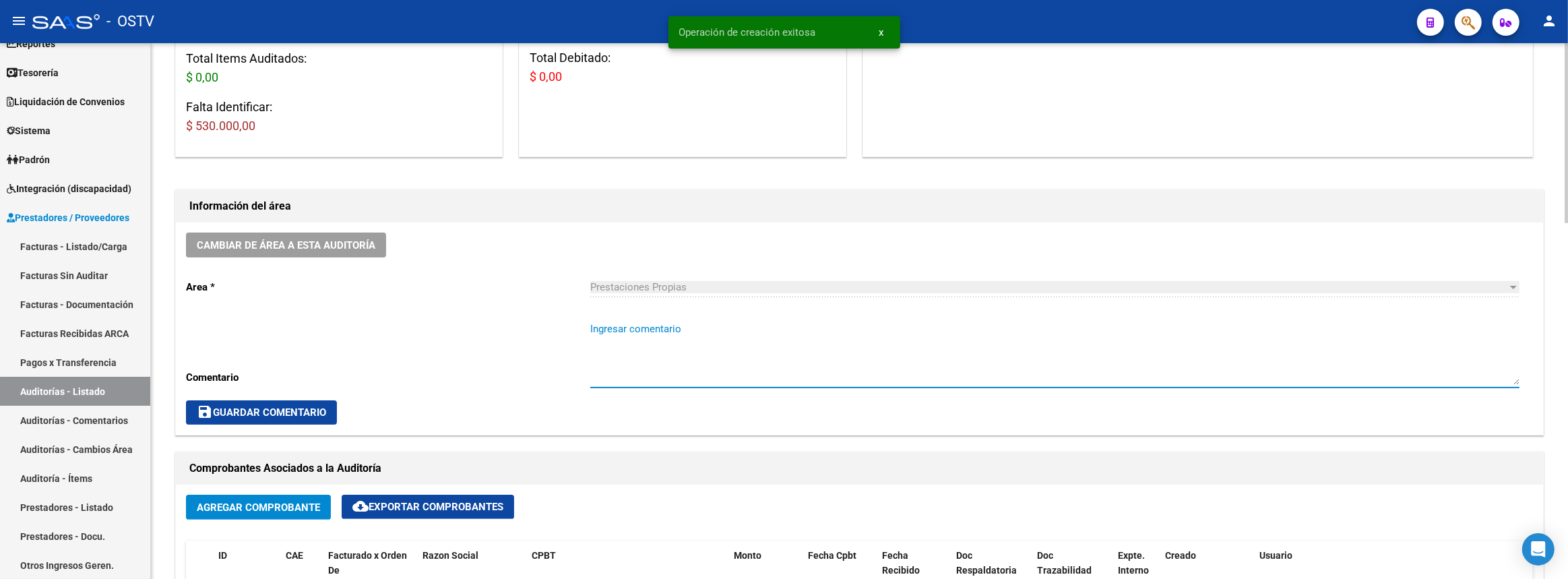
click at [815, 346] on textarea "Ingresar comentario" at bounding box center [1055, 353] width 929 height 64
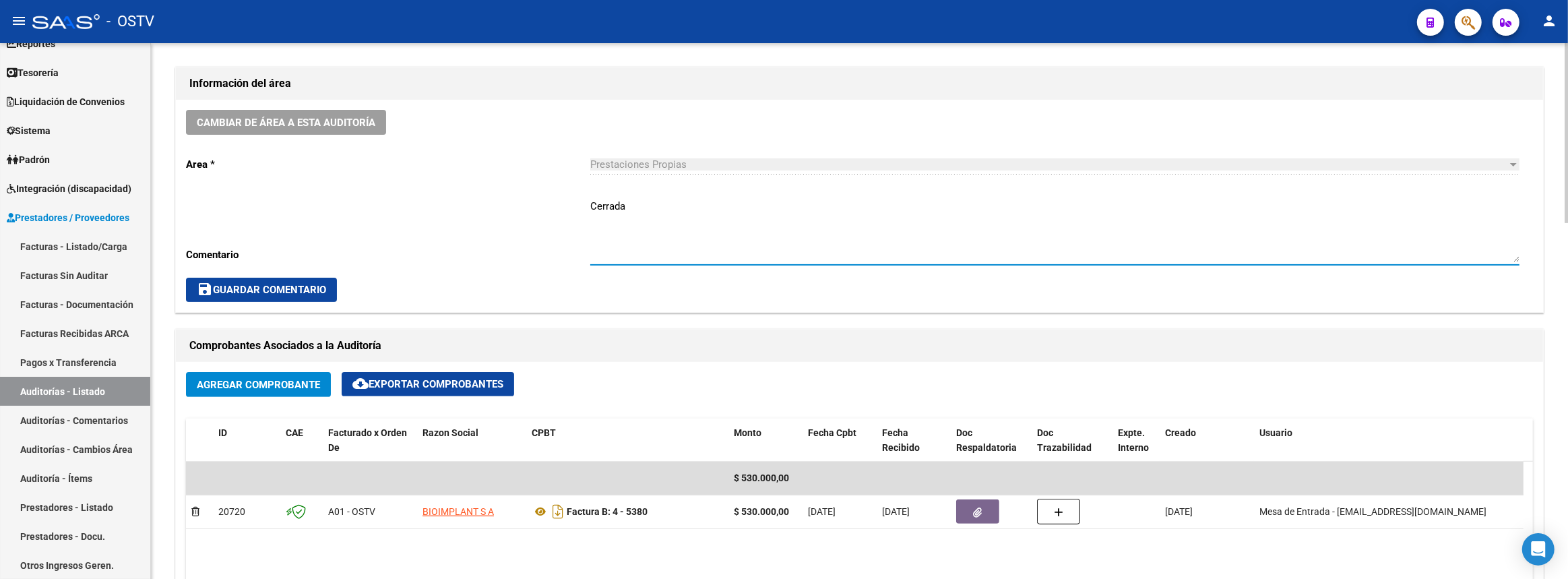
scroll to position [551, 0]
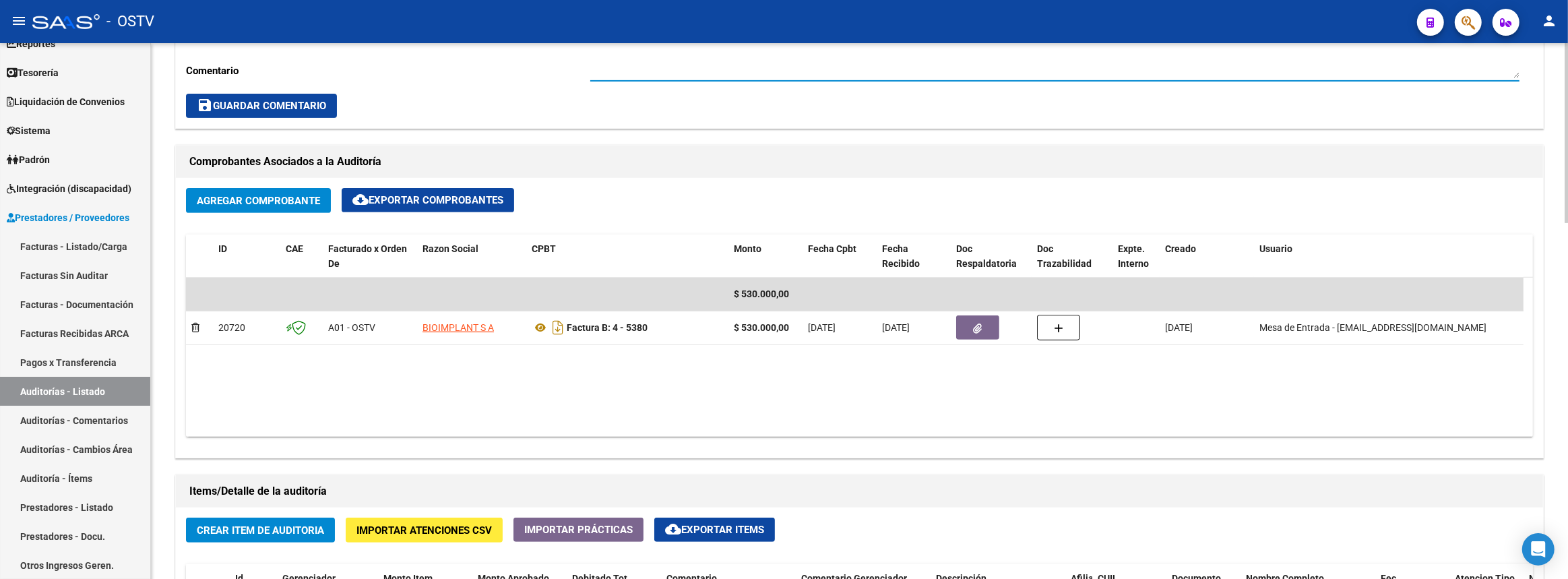
type textarea "Cerrada"
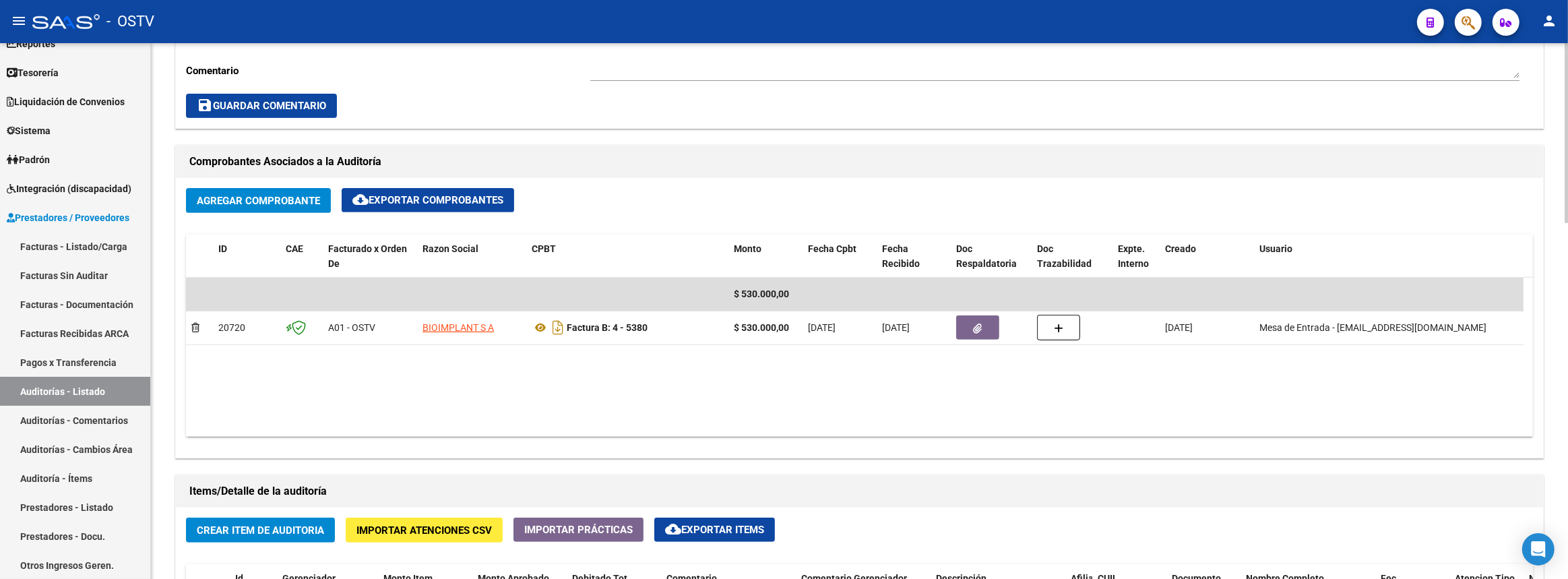
click at [309, 518] on button "Crear Item de Auditoria" at bounding box center [260, 530] width 149 height 25
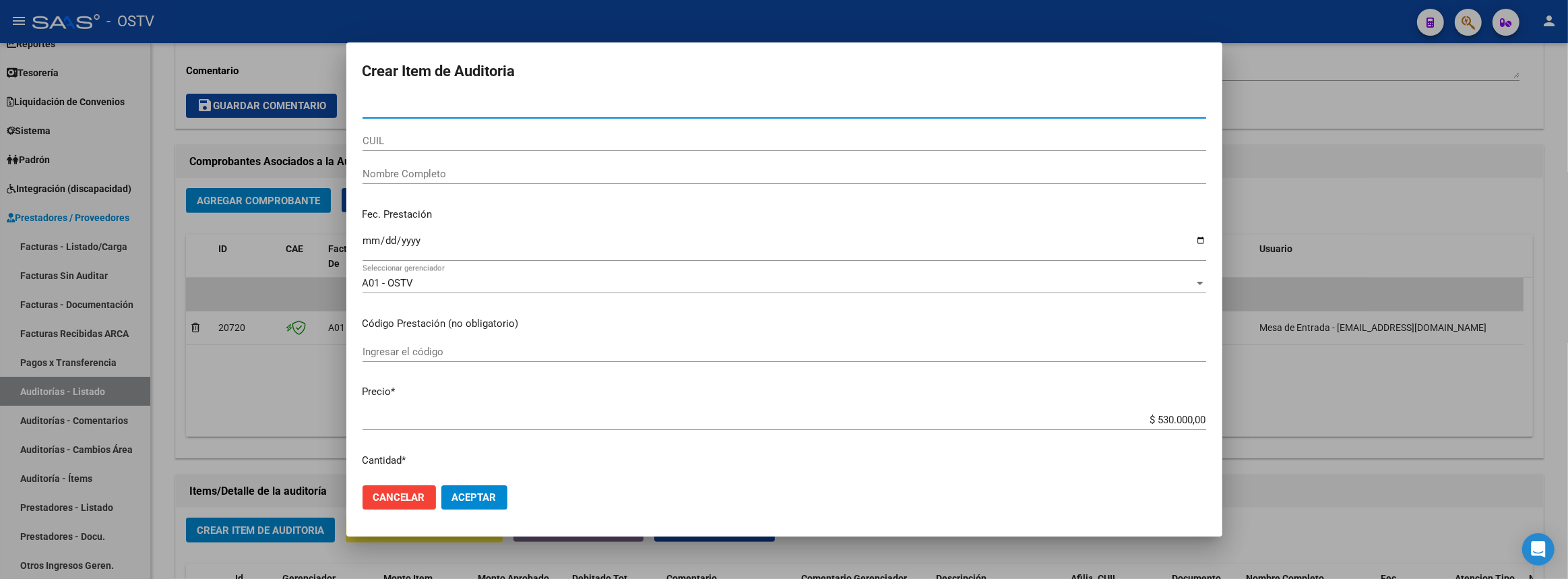
click at [1523, 94] on div at bounding box center [784, 290] width 1568 height 579
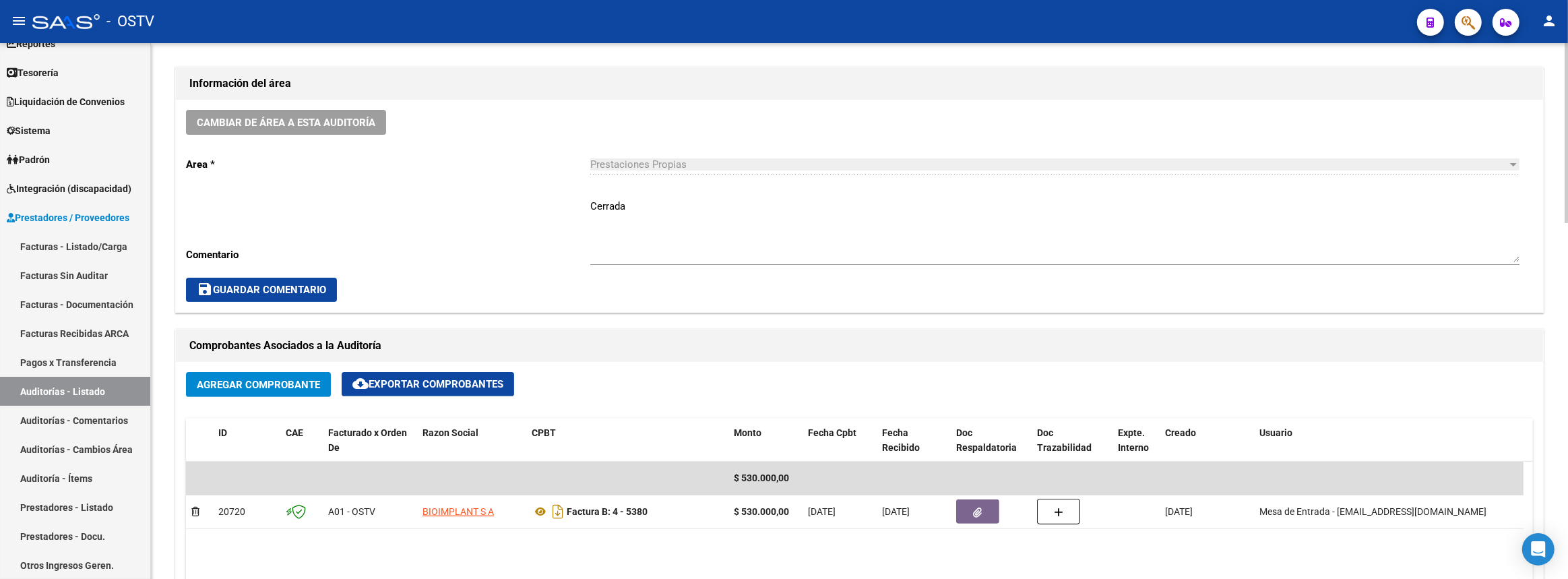
scroll to position [735, 0]
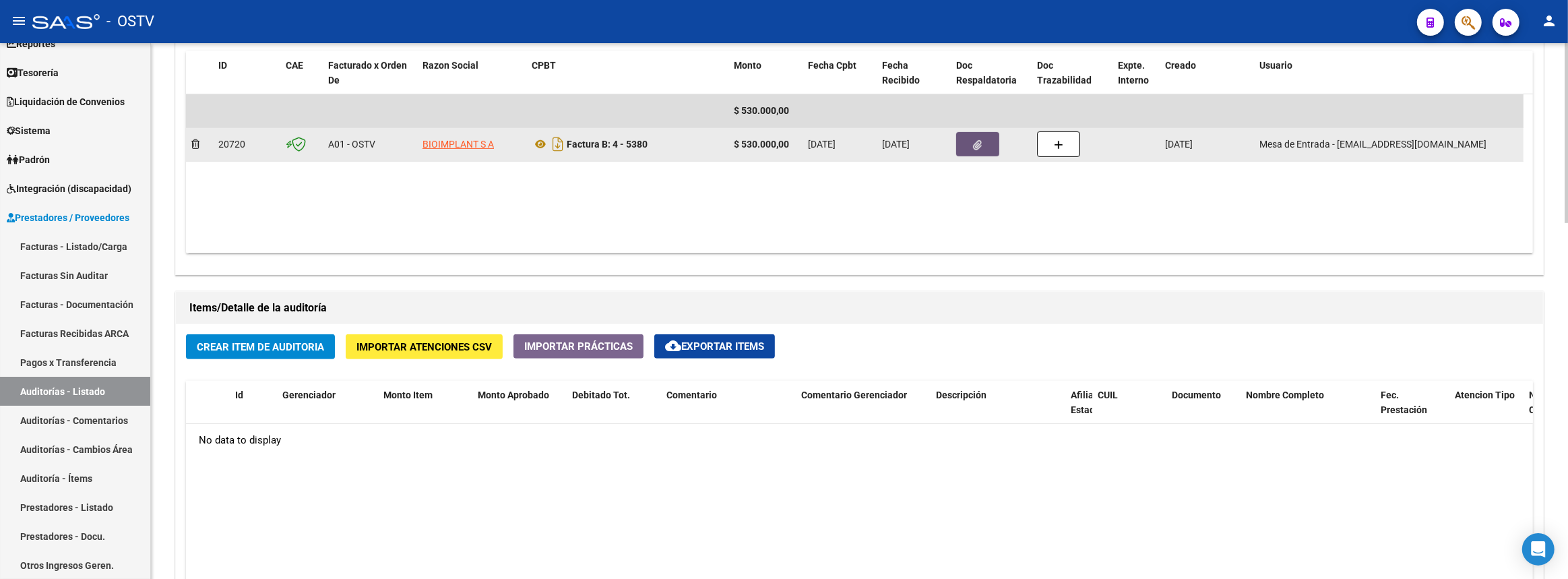
click at [961, 134] on button "button" at bounding box center [978, 144] width 43 height 24
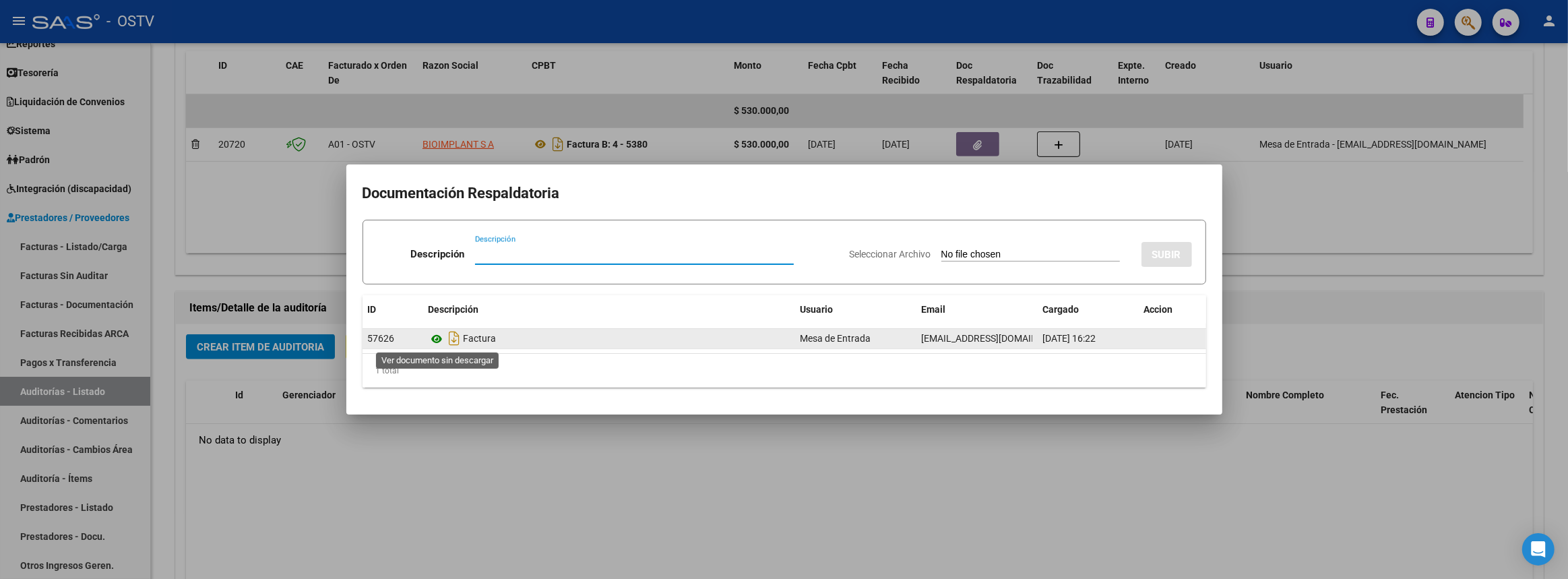
click at [442, 335] on icon at bounding box center [437, 339] width 18 height 16
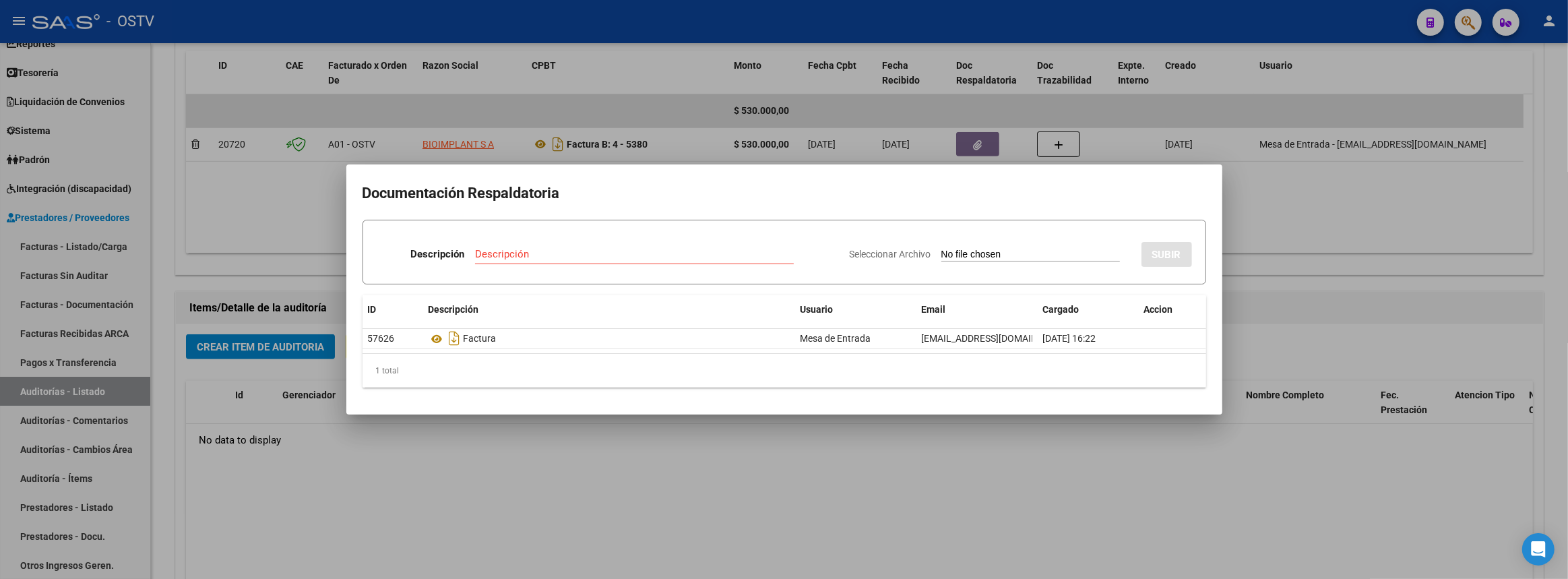
click at [287, 493] on div at bounding box center [784, 290] width 1568 height 579
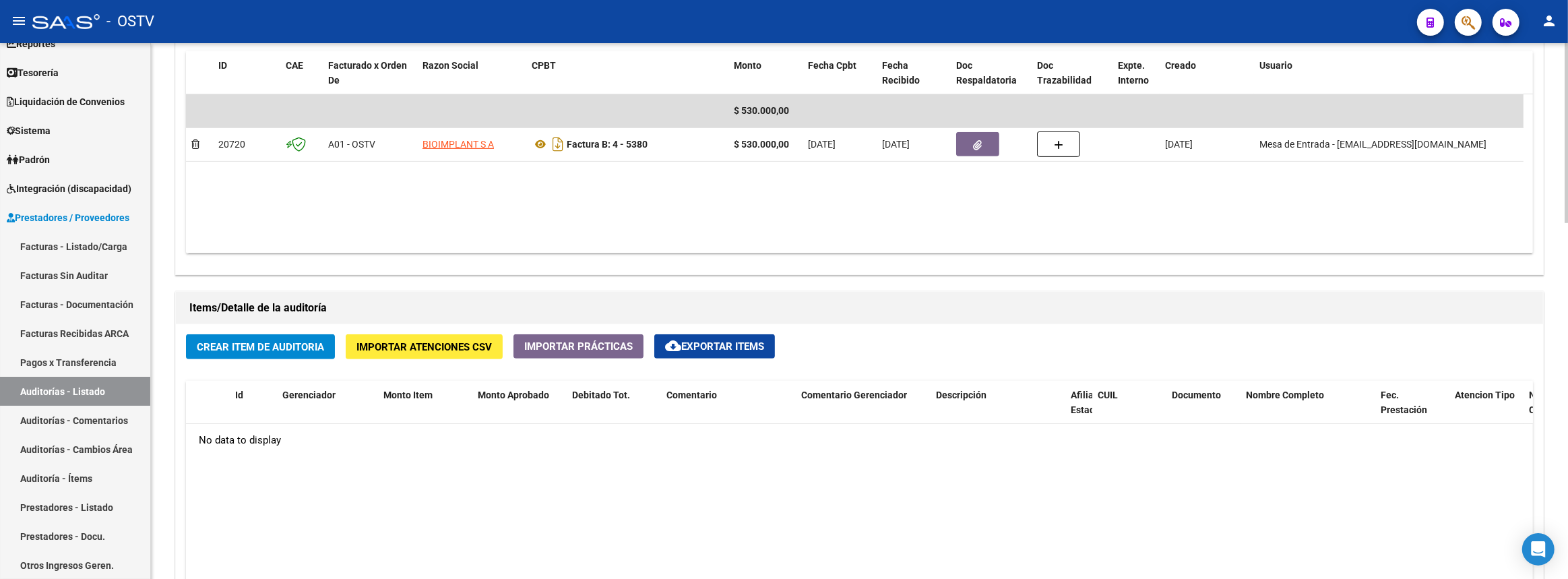
click at [301, 335] on button "Crear Item de Auditoria" at bounding box center [260, 347] width 149 height 25
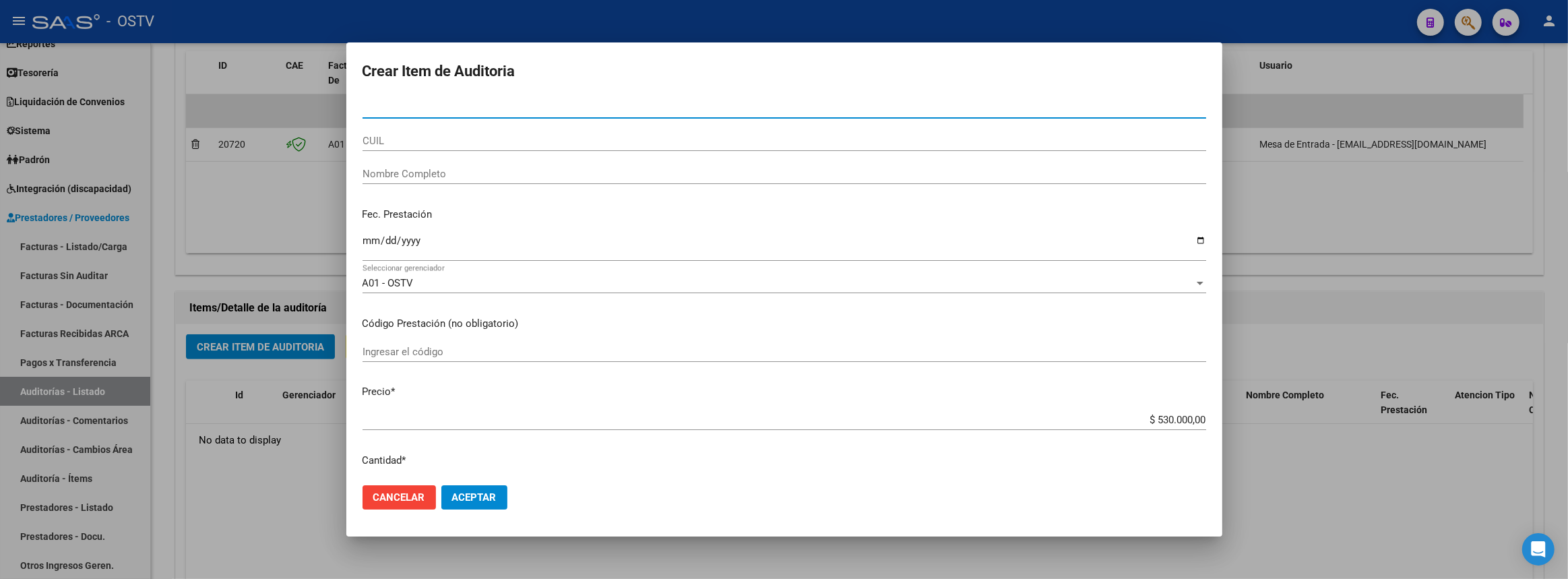
paste input "02908817"
type input "02908817"
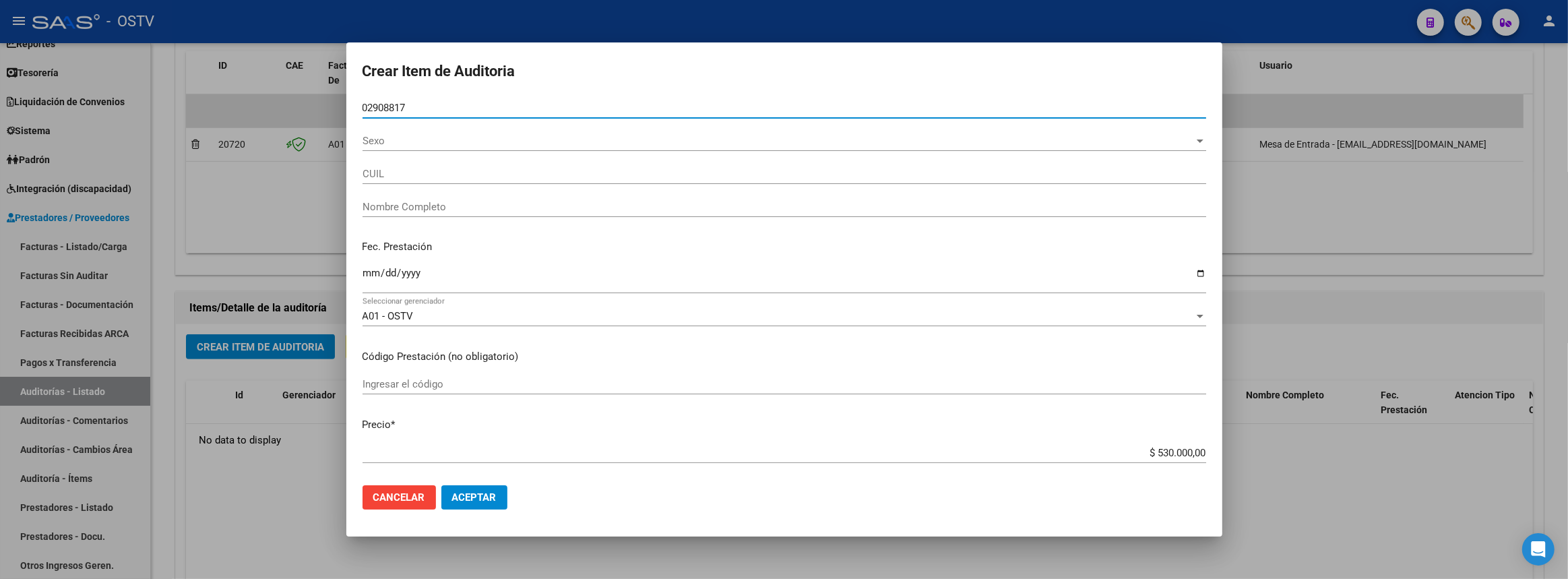
type input "27029088174"
type input "[PERSON_NAME]"
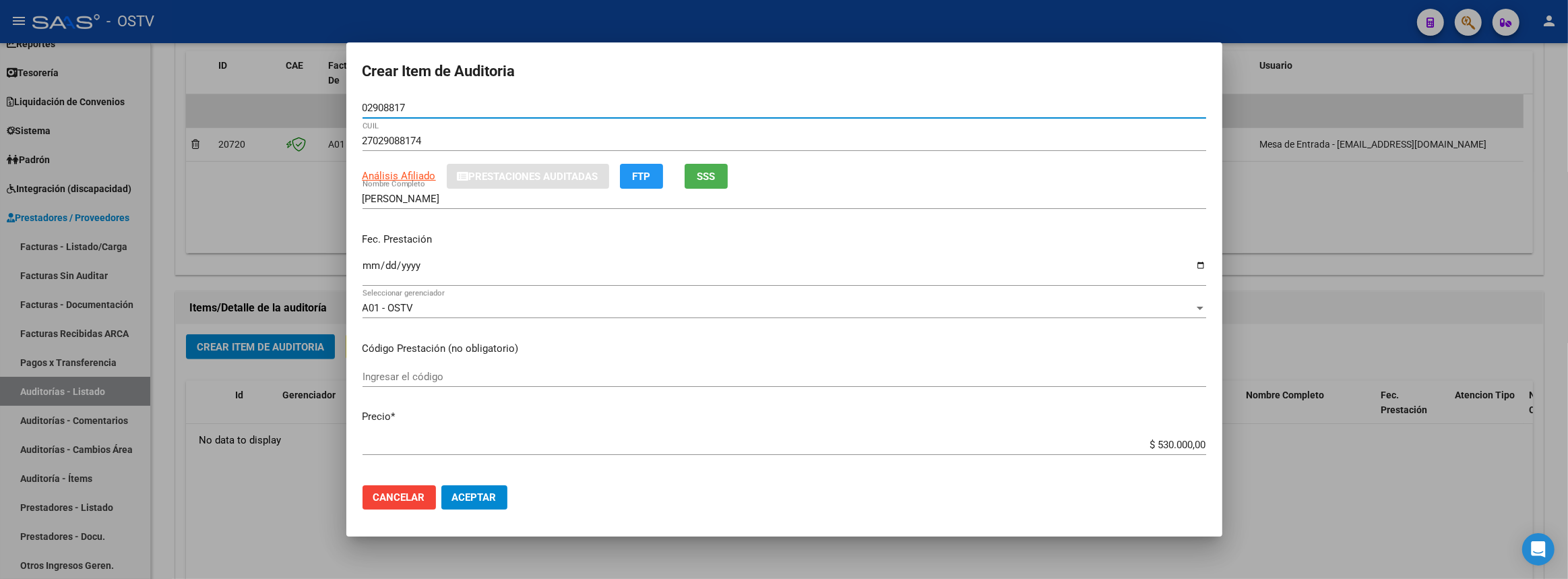
type input "02908817"
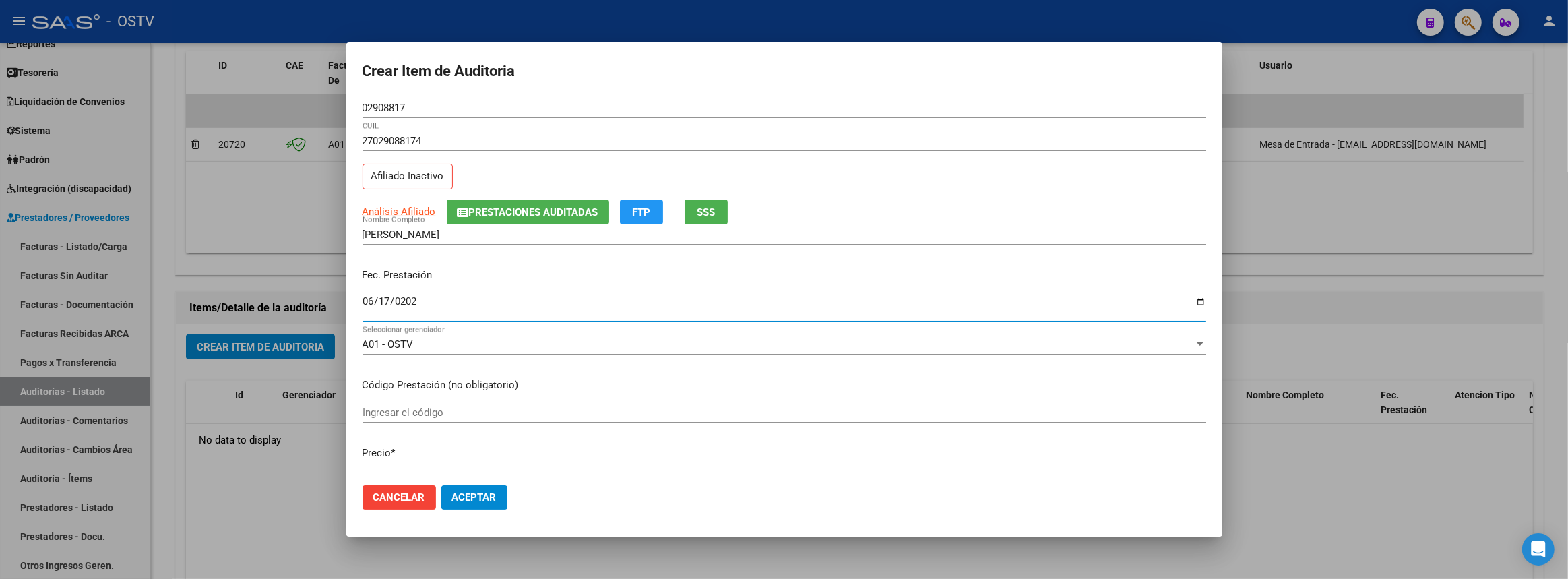
type input "[DATE]"
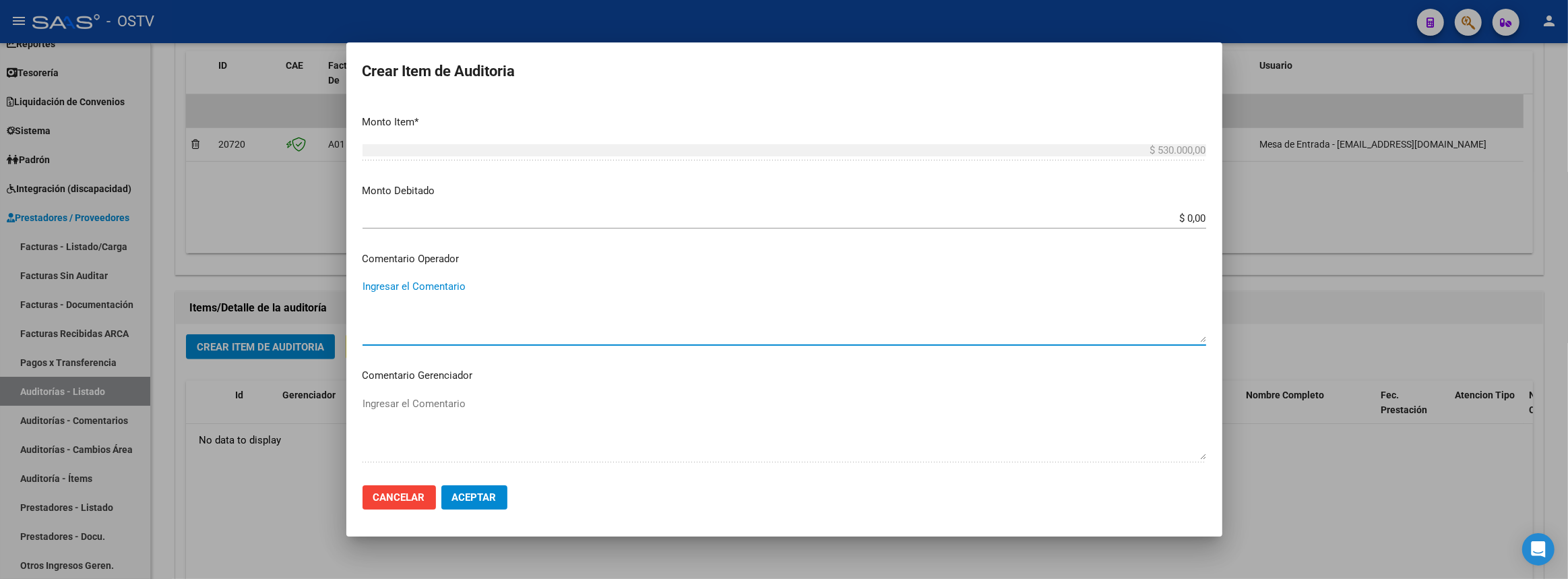
scroll to position [701, 0]
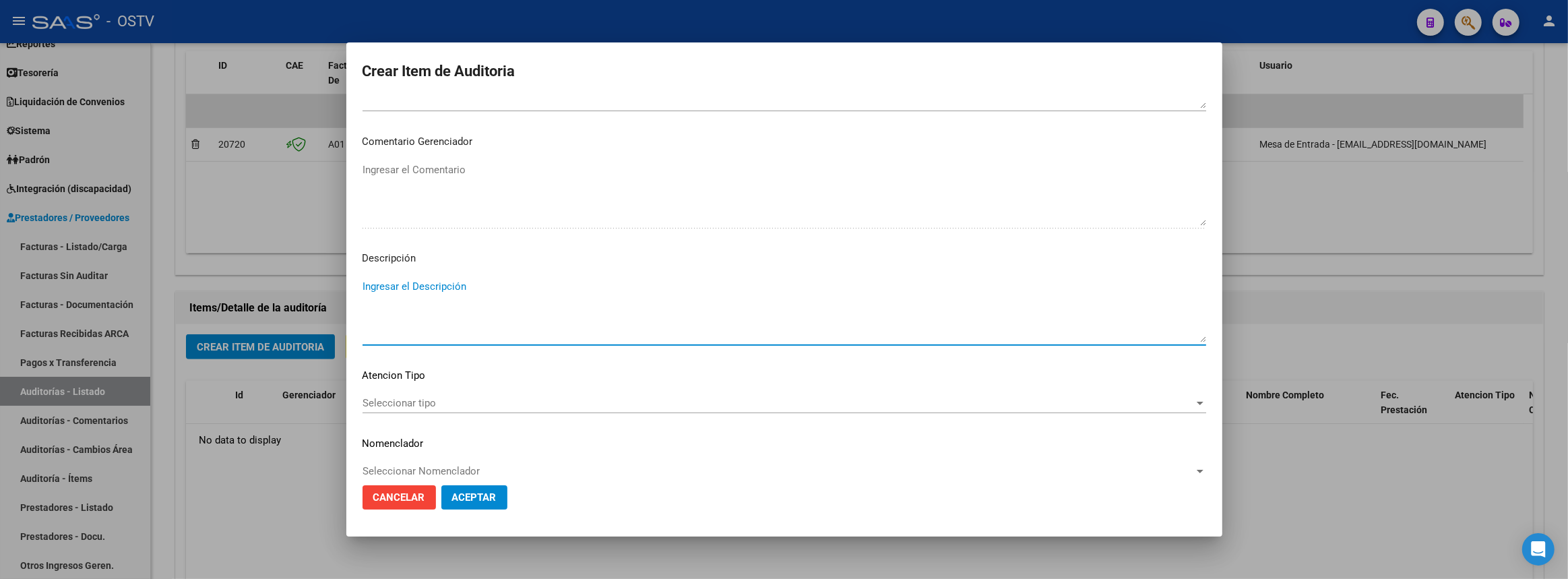
paste textarea "[MEDICAL_DATA] liberador de droga de 3.0 x 18 mm., [MEDICAL_DATA], Orsiro Missi…"
type textarea "[MEDICAL_DATA] liberador de droga de 3.0 x 18 mm., [MEDICAL_DATA], Orsiro Missi…"
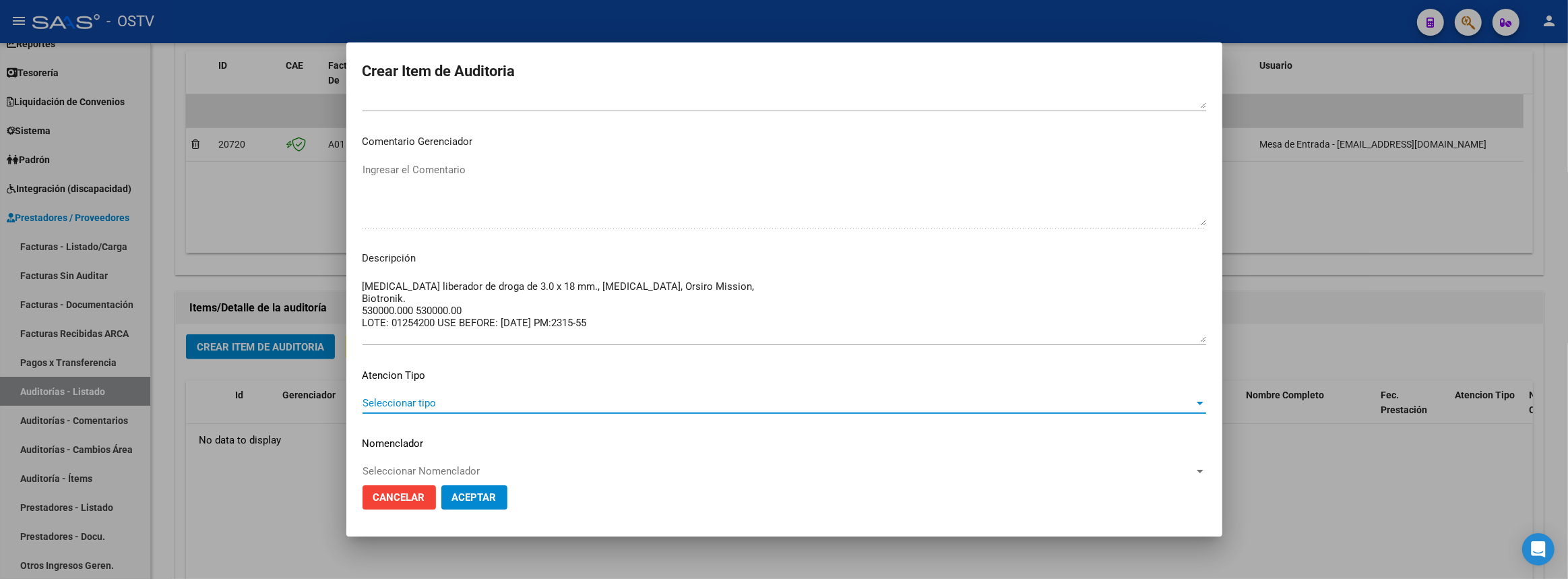
click at [406, 407] on span "Seleccionar tipo" at bounding box center [778, 402] width 831 height 12
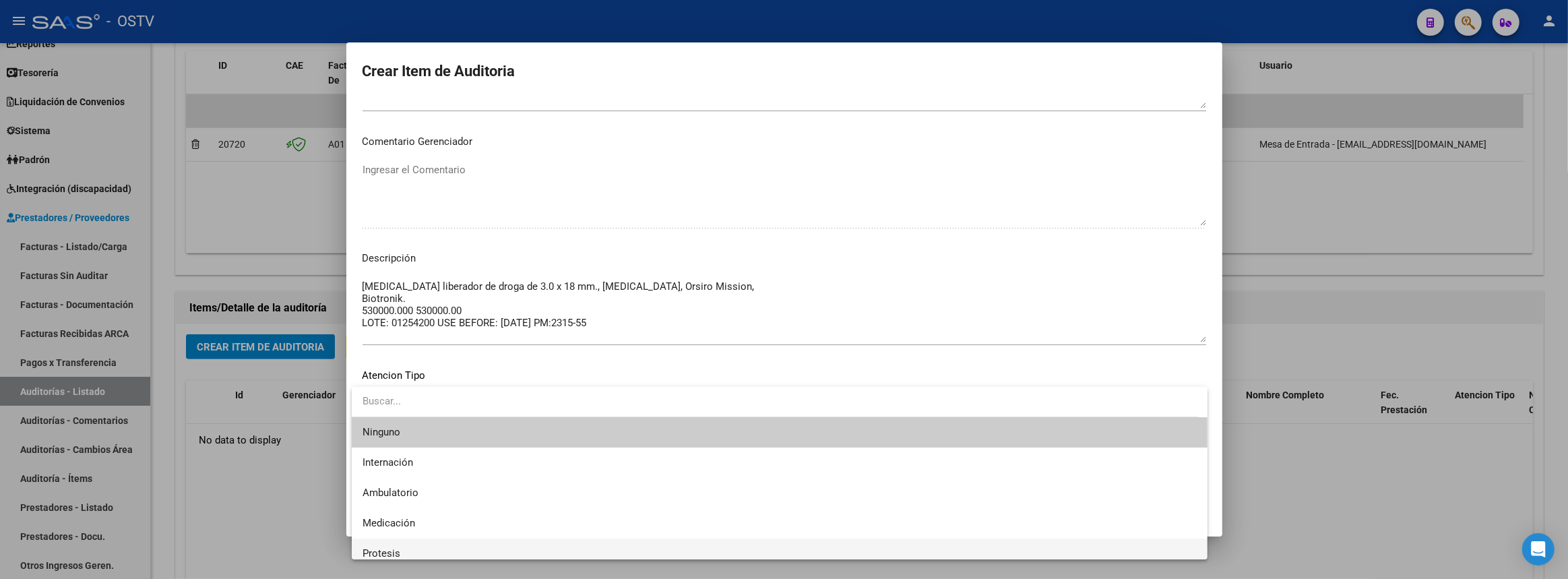
click at [427, 548] on span "Protesis" at bounding box center [779, 553] width 834 height 30
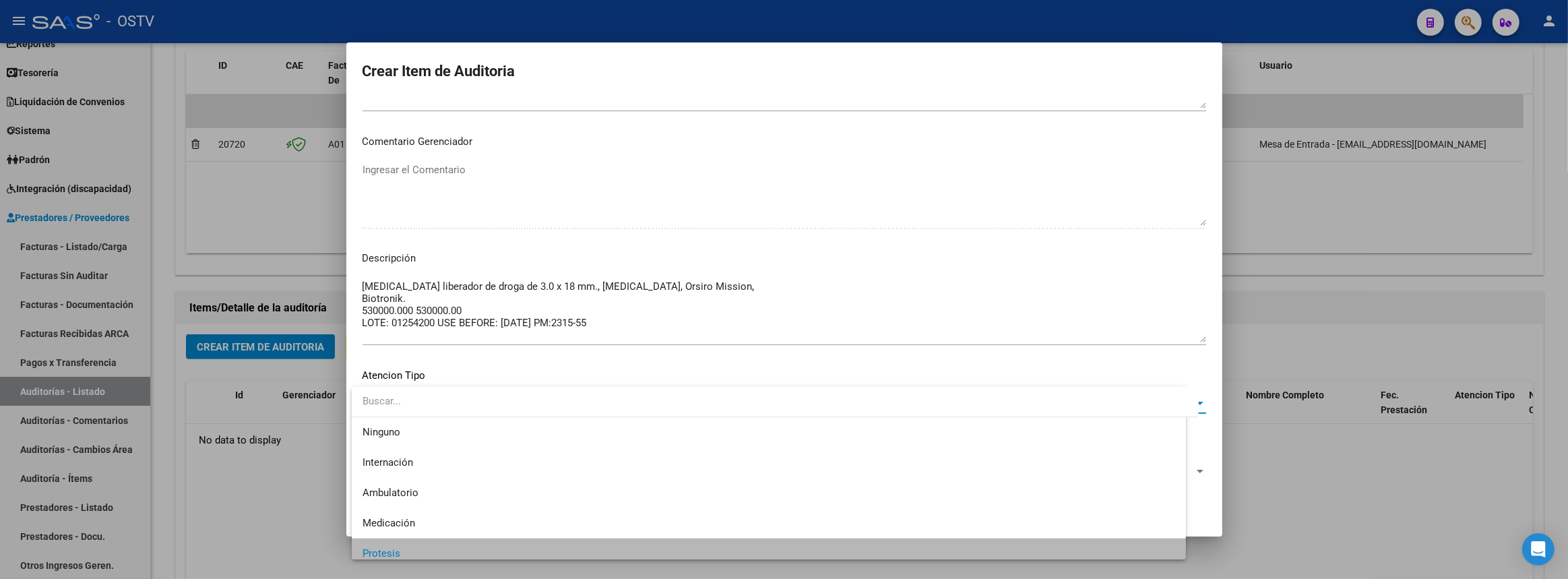
scroll to position [8, 0]
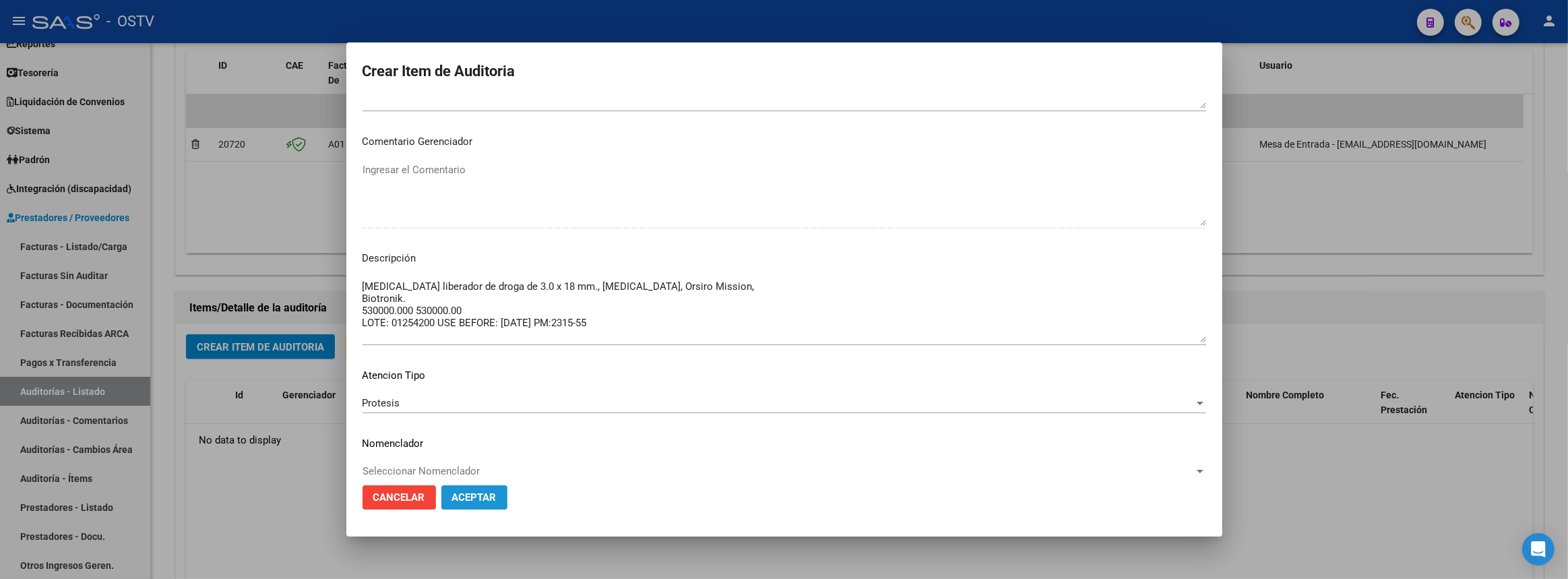
click at [472, 495] on span "Aceptar" at bounding box center [475, 497] width 44 height 12
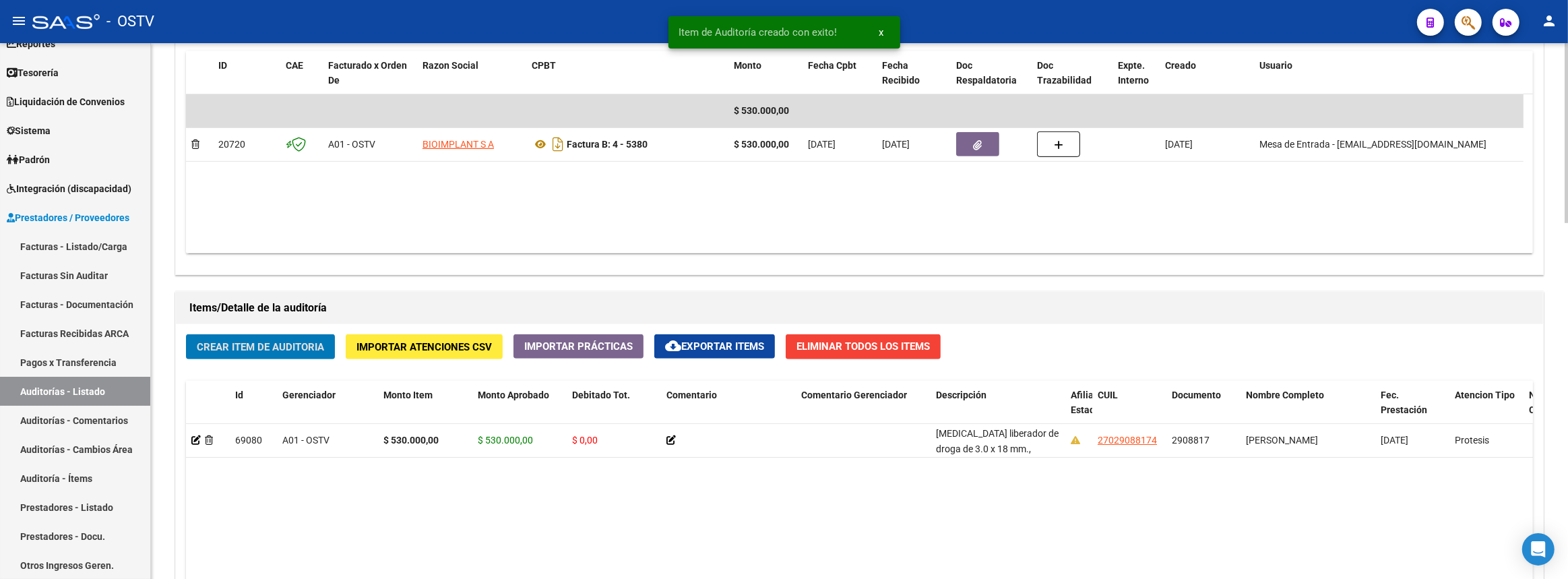
scroll to position [1056, 0]
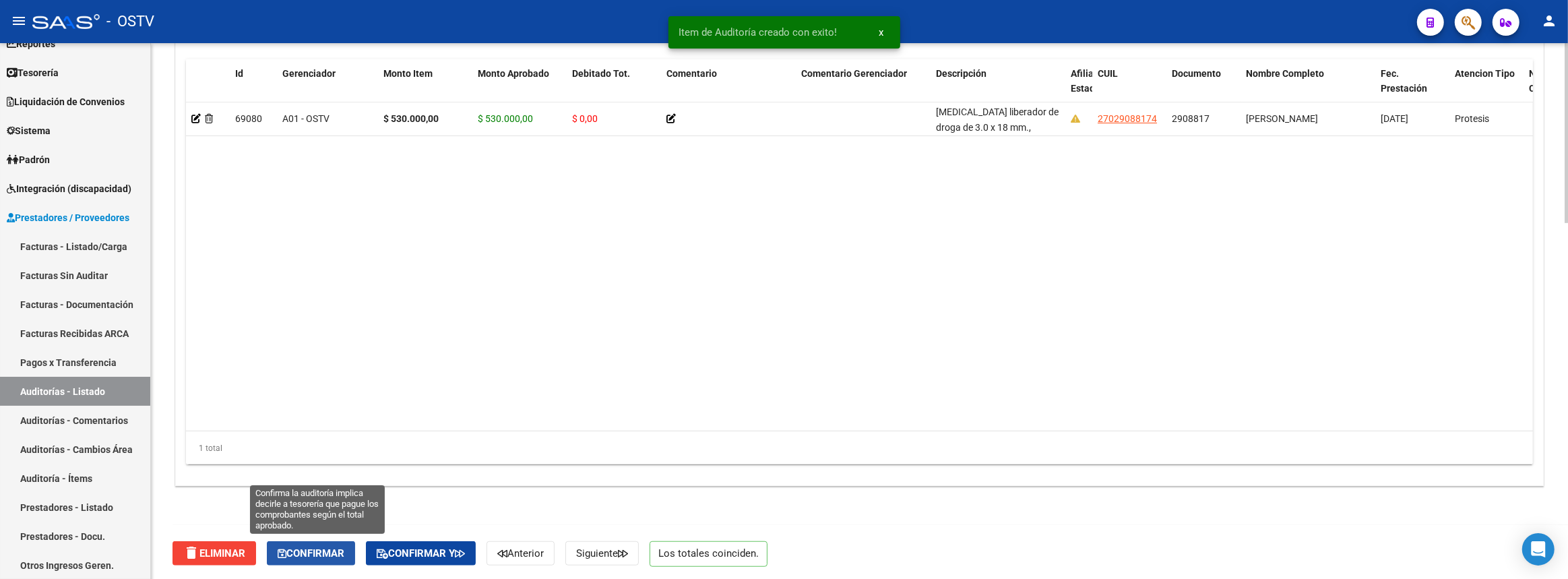
click at [329, 549] on span "Confirmar" at bounding box center [310, 553] width 66 height 12
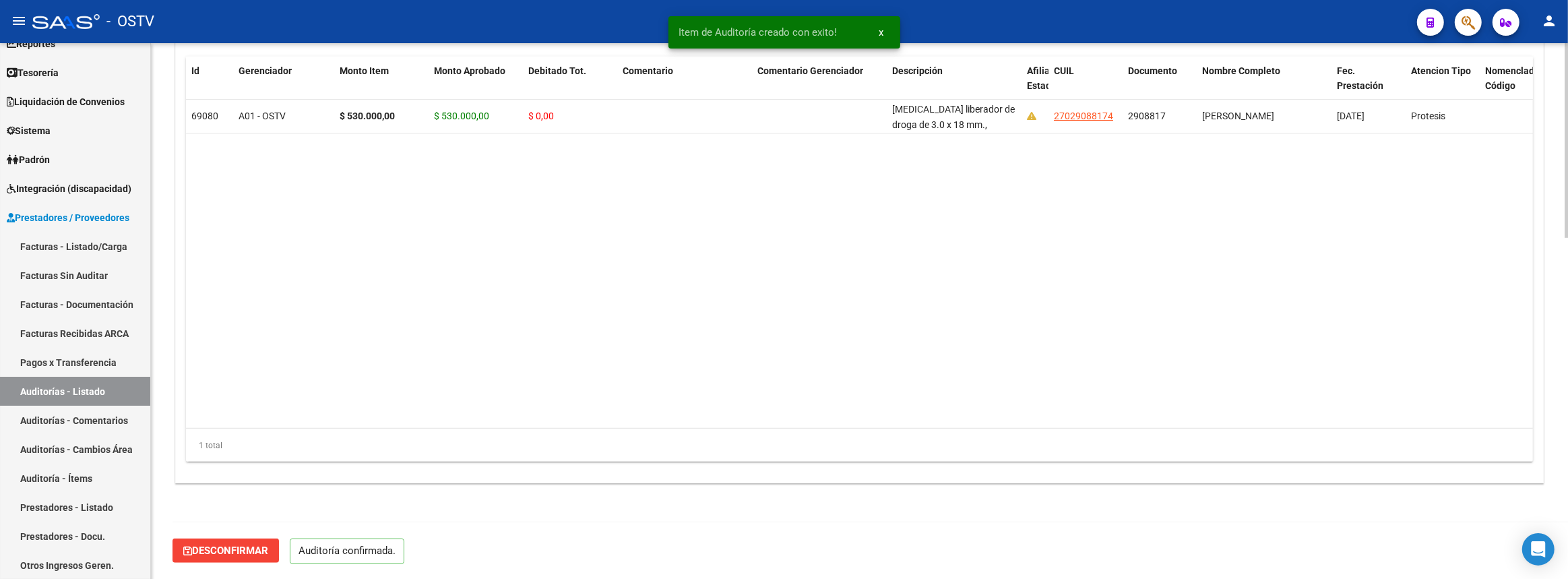
scroll to position [937, 0]
type input "202508"
click at [107, 391] on link "Auditorías - Listado" at bounding box center [75, 391] width 150 height 29
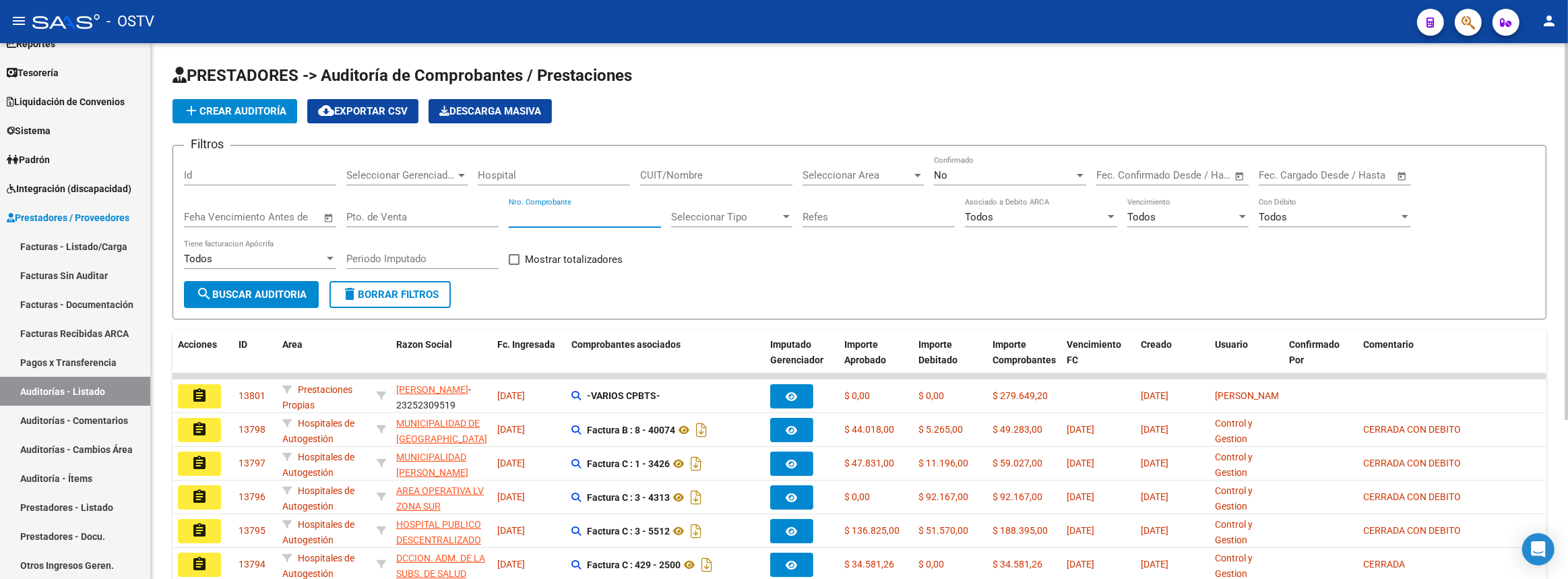
click at [613, 217] on input "Nro. Comprobante" at bounding box center [585, 217] width 152 height 12
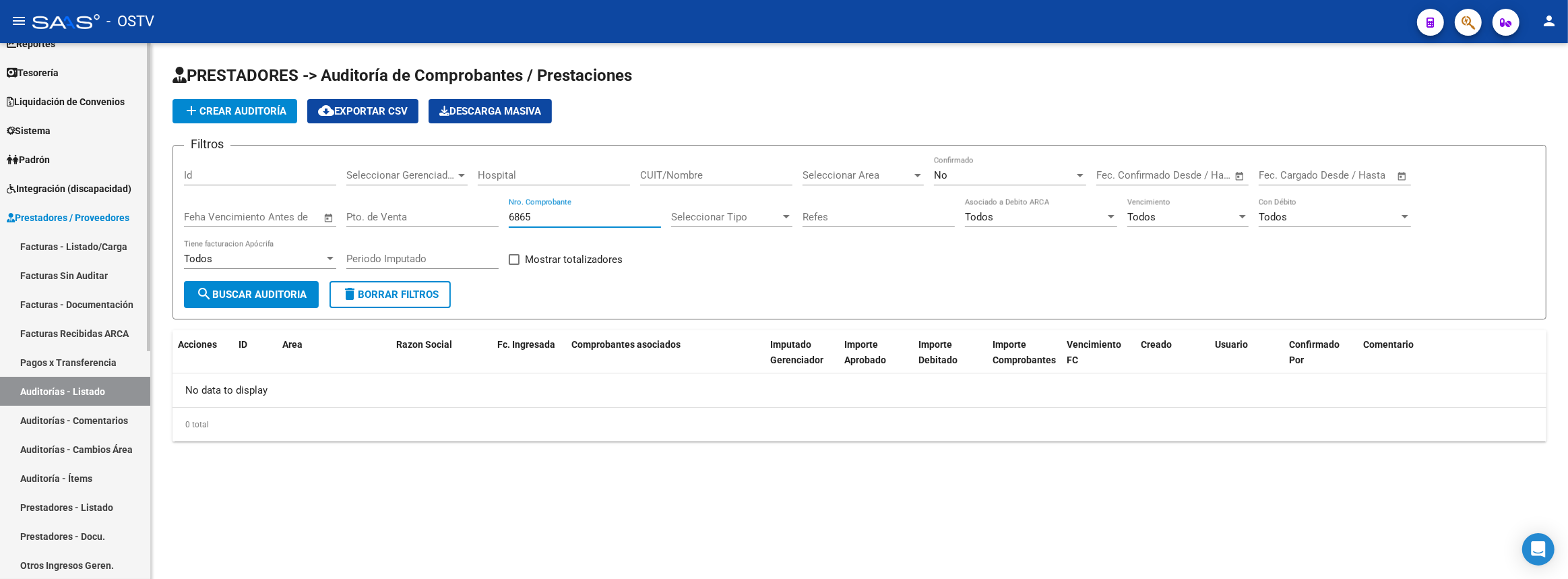
type input "6865"
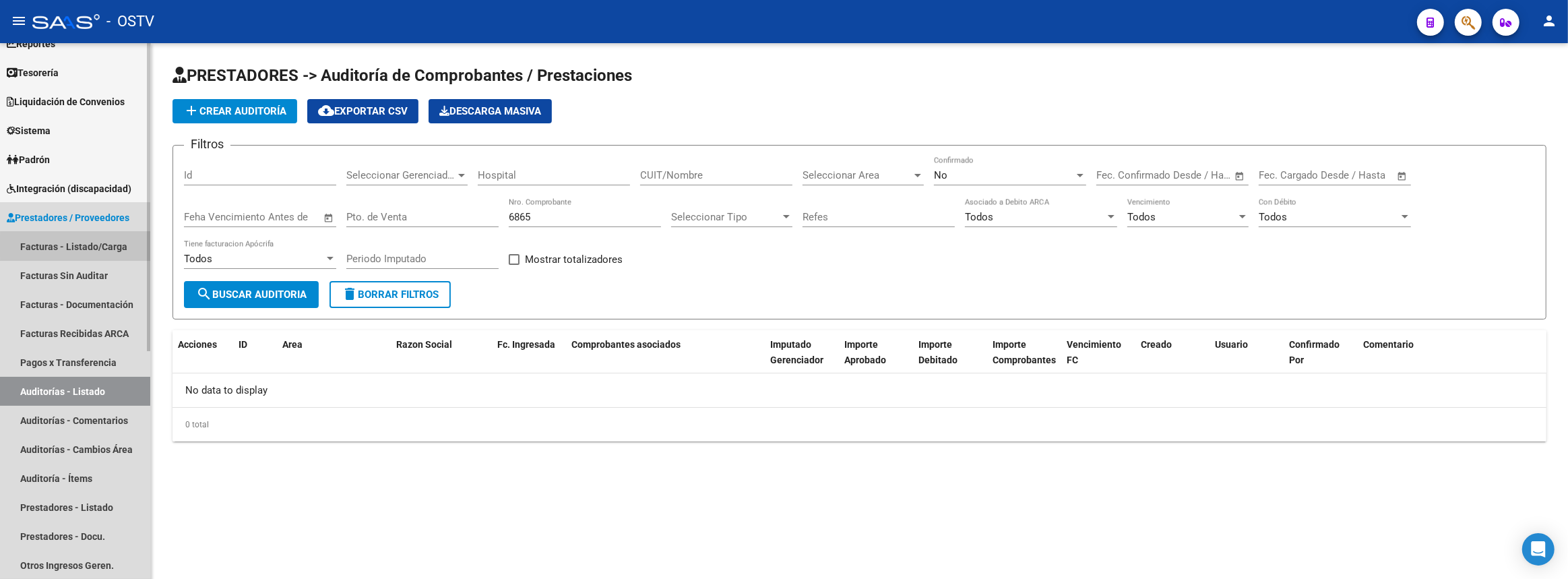
click at [102, 246] on link "Facturas - Listado/Carga" at bounding box center [75, 246] width 150 height 29
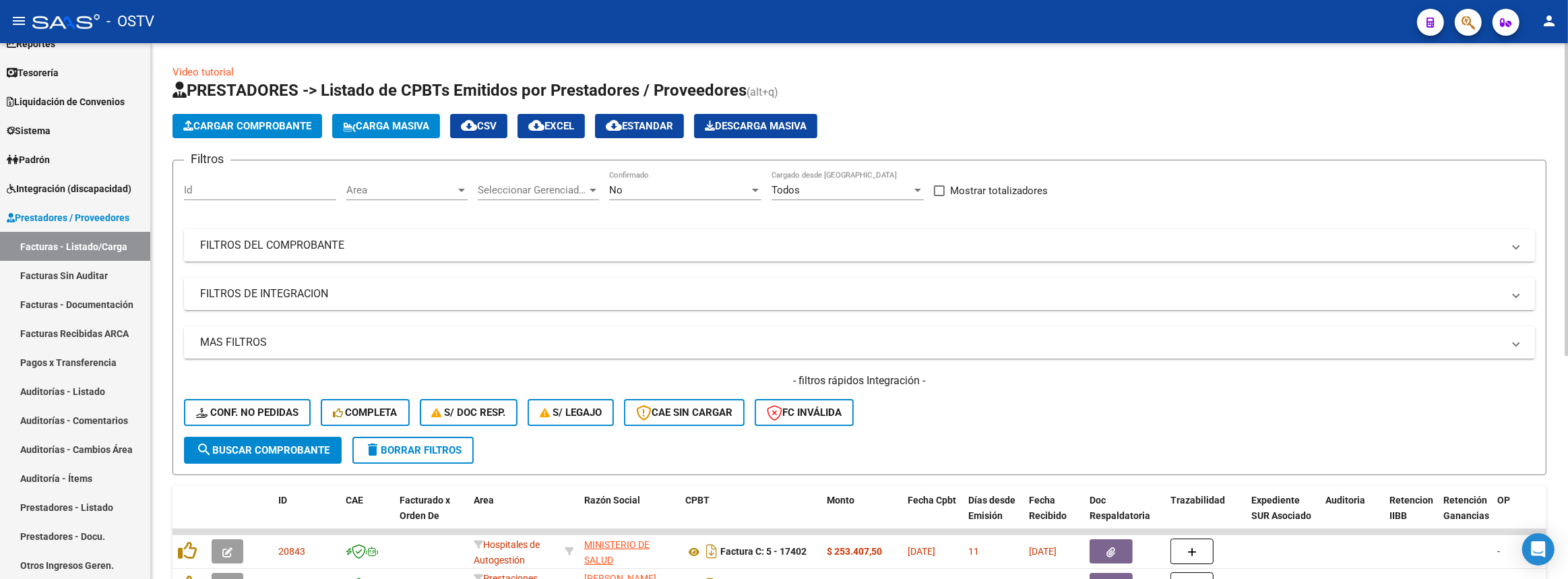
click at [430, 247] on mat-panel-title "FILTROS DEL COMPROBANTE" at bounding box center [851, 245] width 1302 height 15
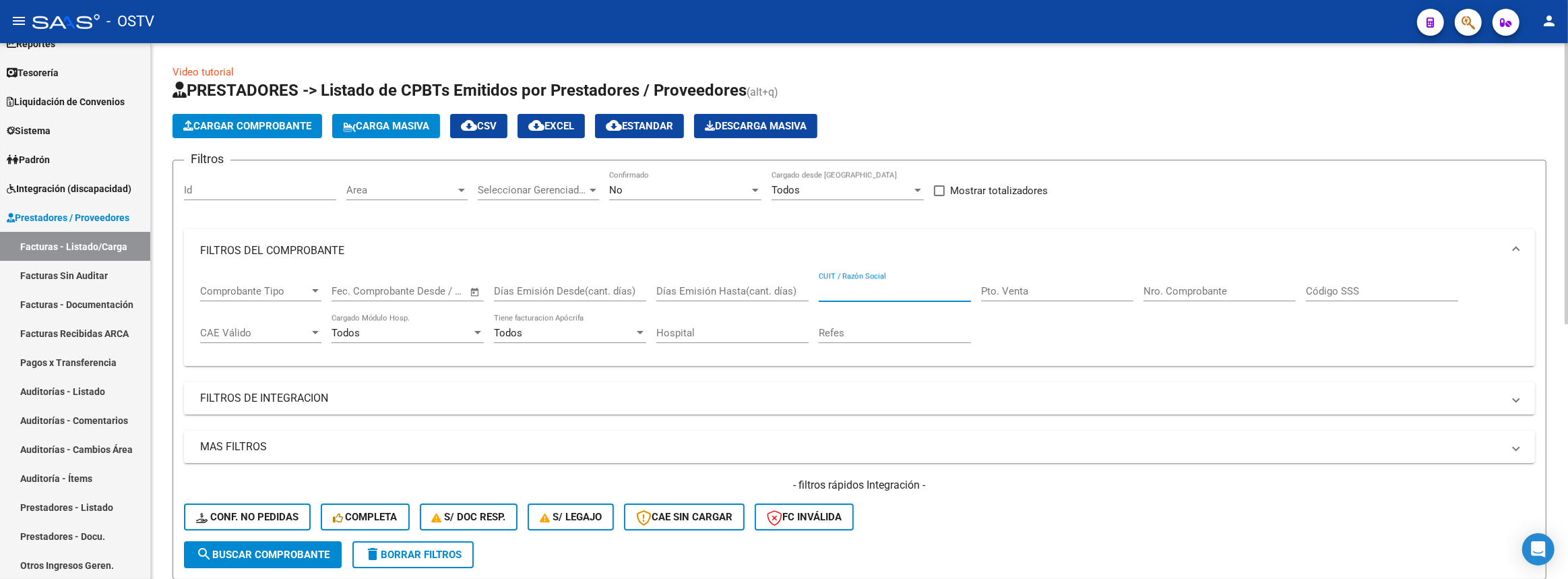
click at [935, 289] on input "CUIT / Razón Social" at bounding box center [894, 291] width 152 height 12
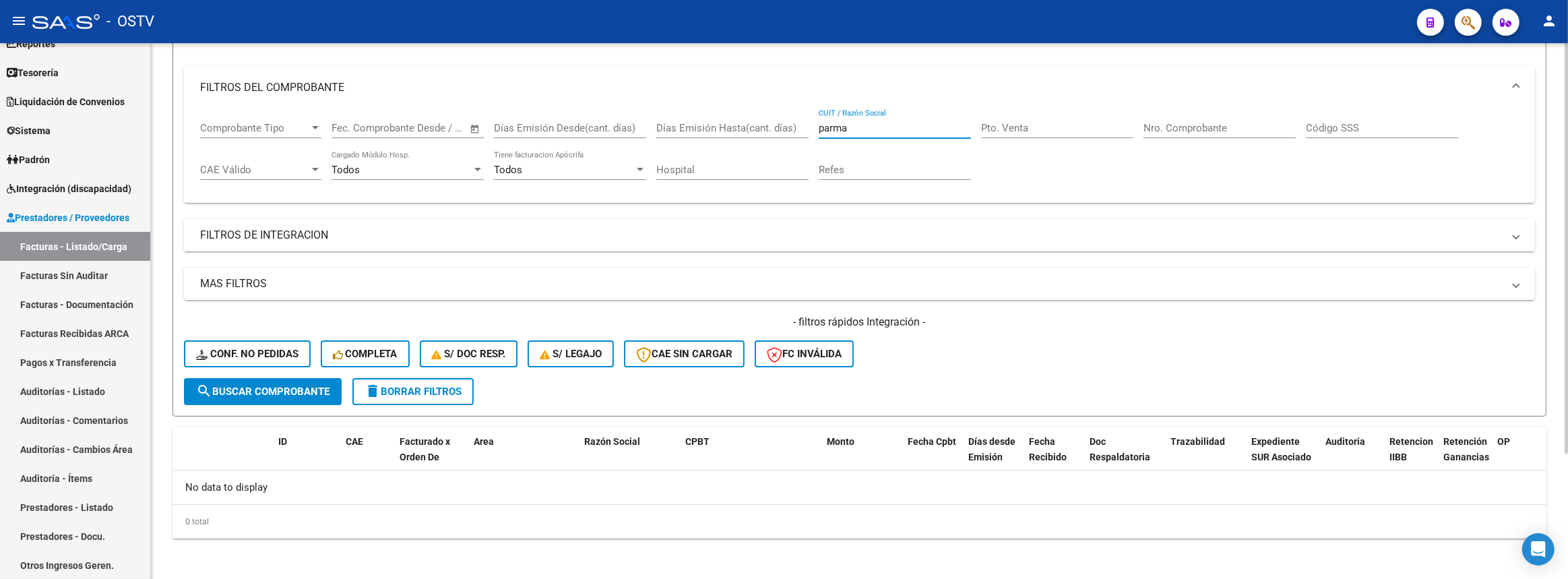
drag, startPoint x: 863, startPoint y: 122, endPoint x: 562, endPoint y: 164, distance: 303.9
click at [562, 164] on div "Comprobante Tipo Comprobante Tipo Start date – End date Fec. Comprobante Desde …" at bounding box center [859, 151] width 1319 height 84
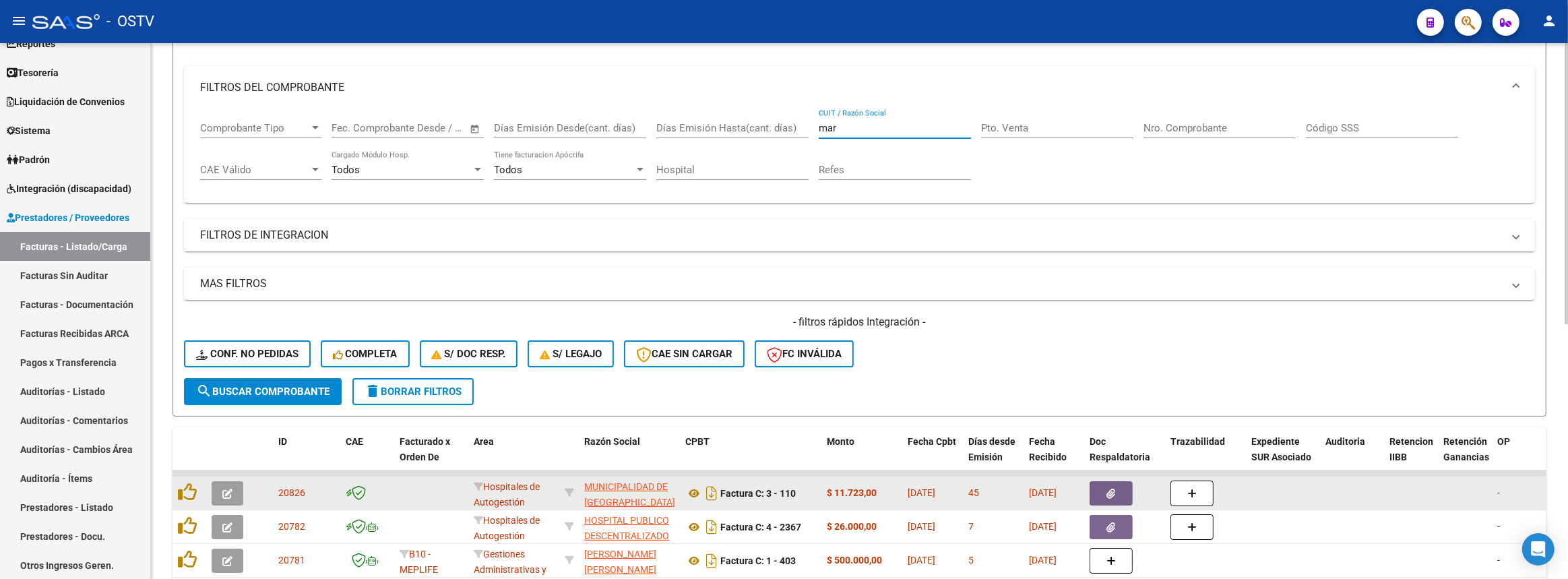
scroll to position [408, 0]
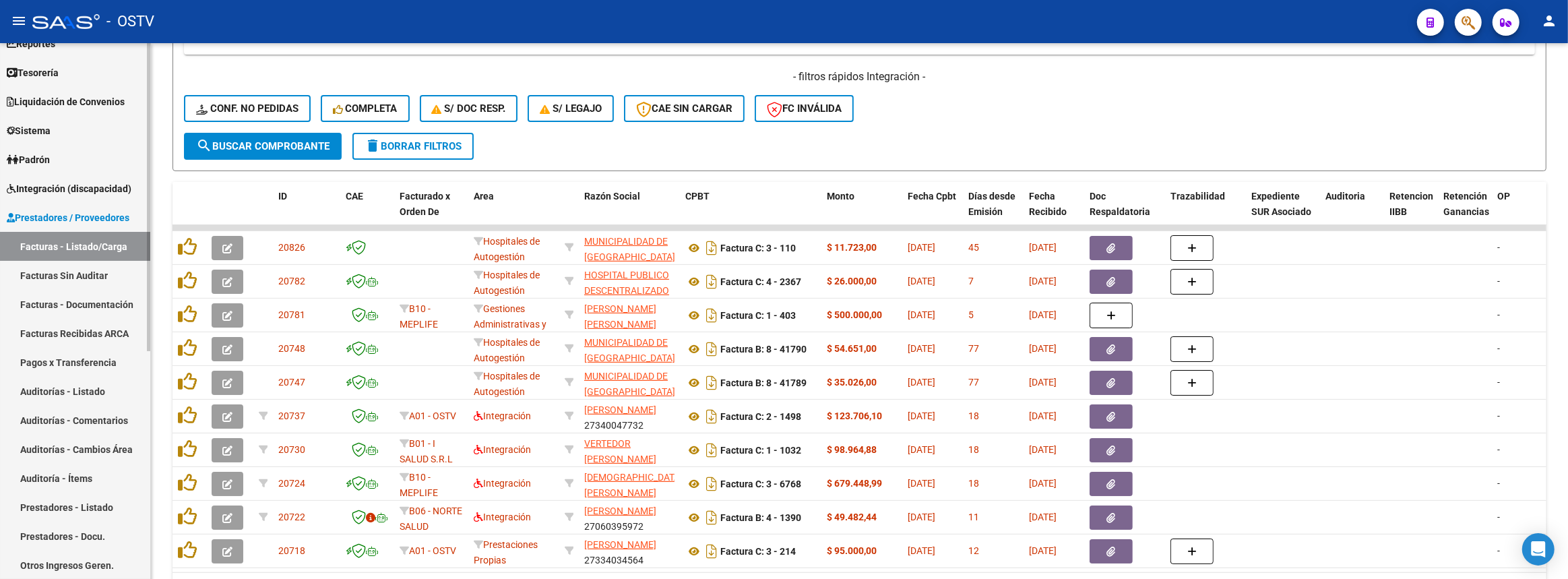
type input "mar"
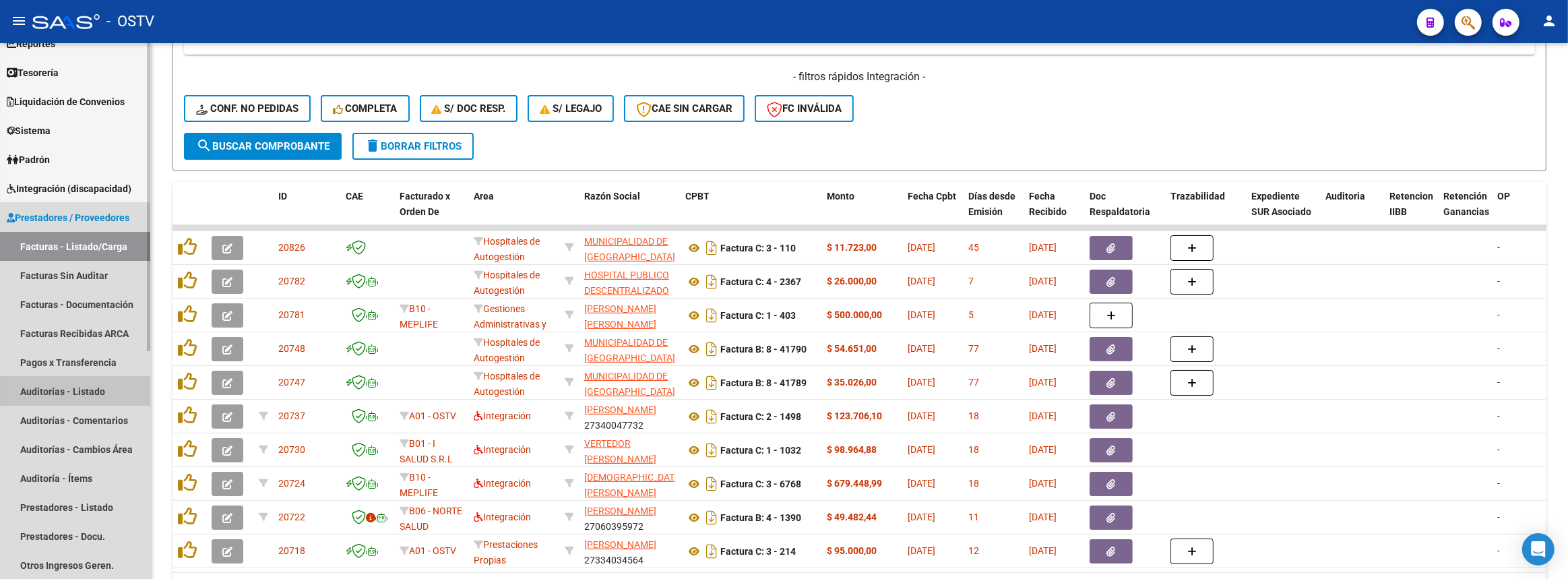
click at [67, 395] on link "Auditorías - Listado" at bounding box center [75, 391] width 150 height 29
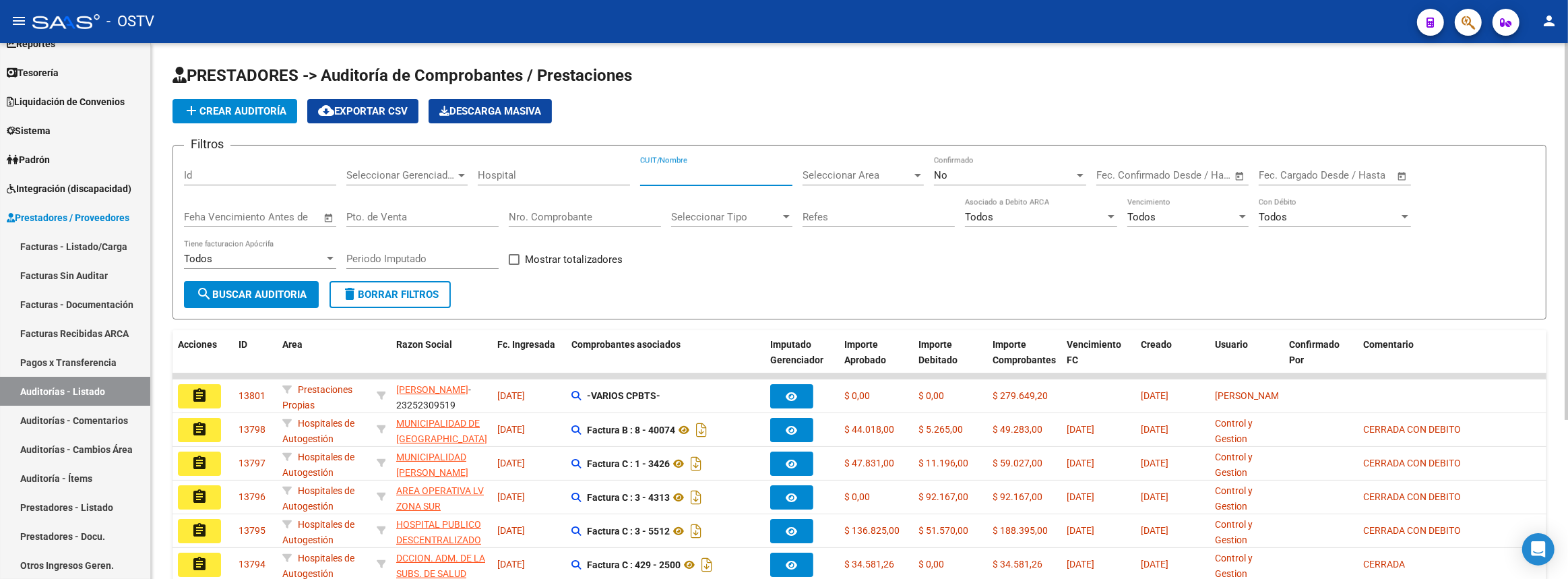
click at [718, 171] on input "CUIT/Nombre" at bounding box center [716, 175] width 152 height 12
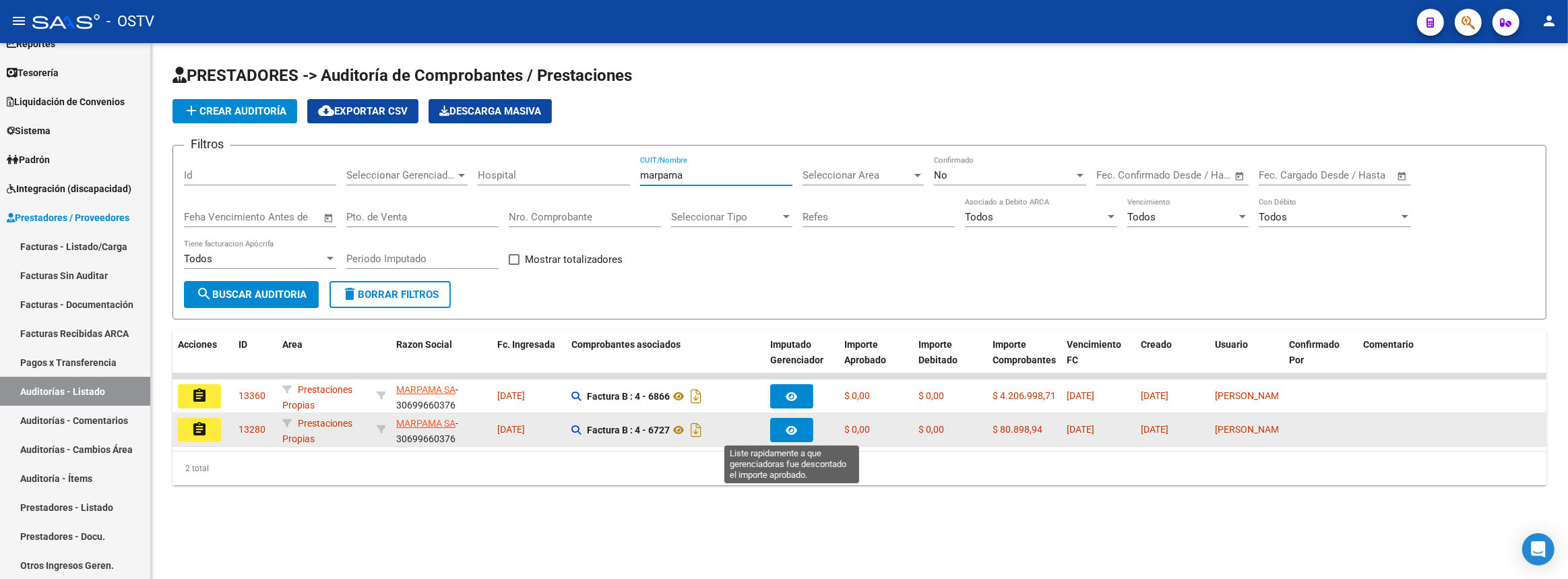
type input "marpama"
click at [800, 421] on button "button" at bounding box center [792, 430] width 43 height 24
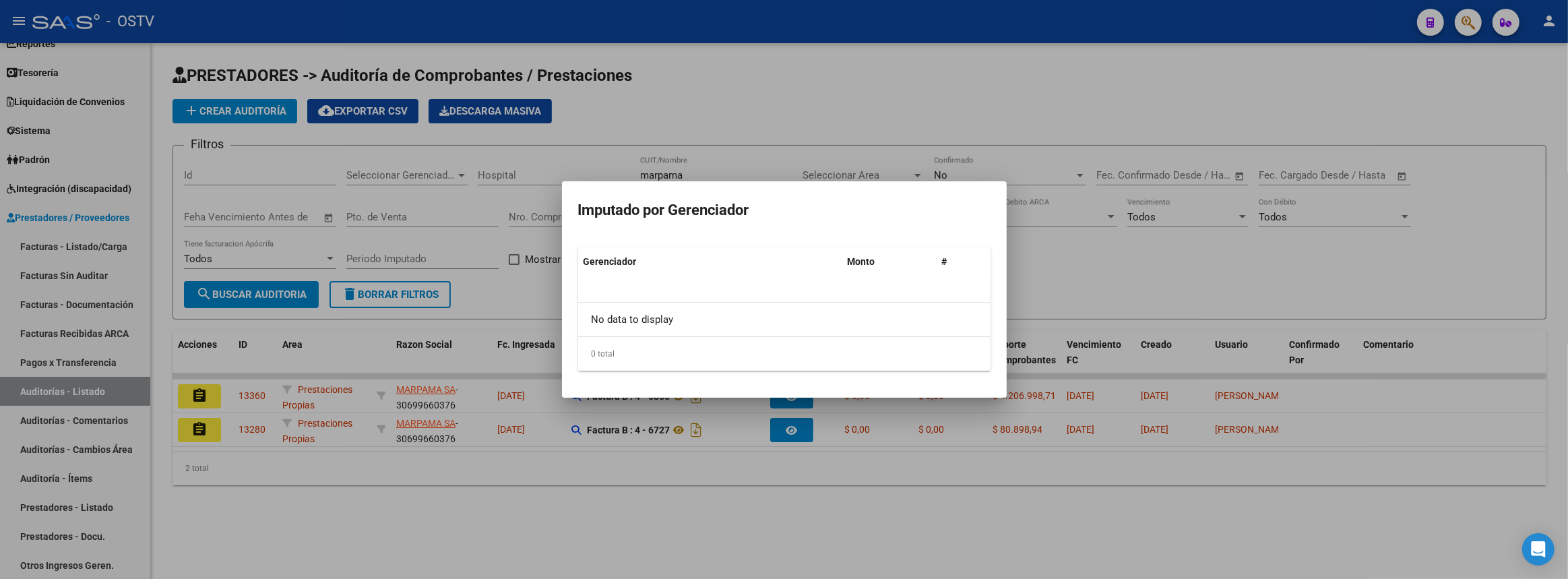
click at [616, 479] on div at bounding box center [784, 290] width 1568 height 579
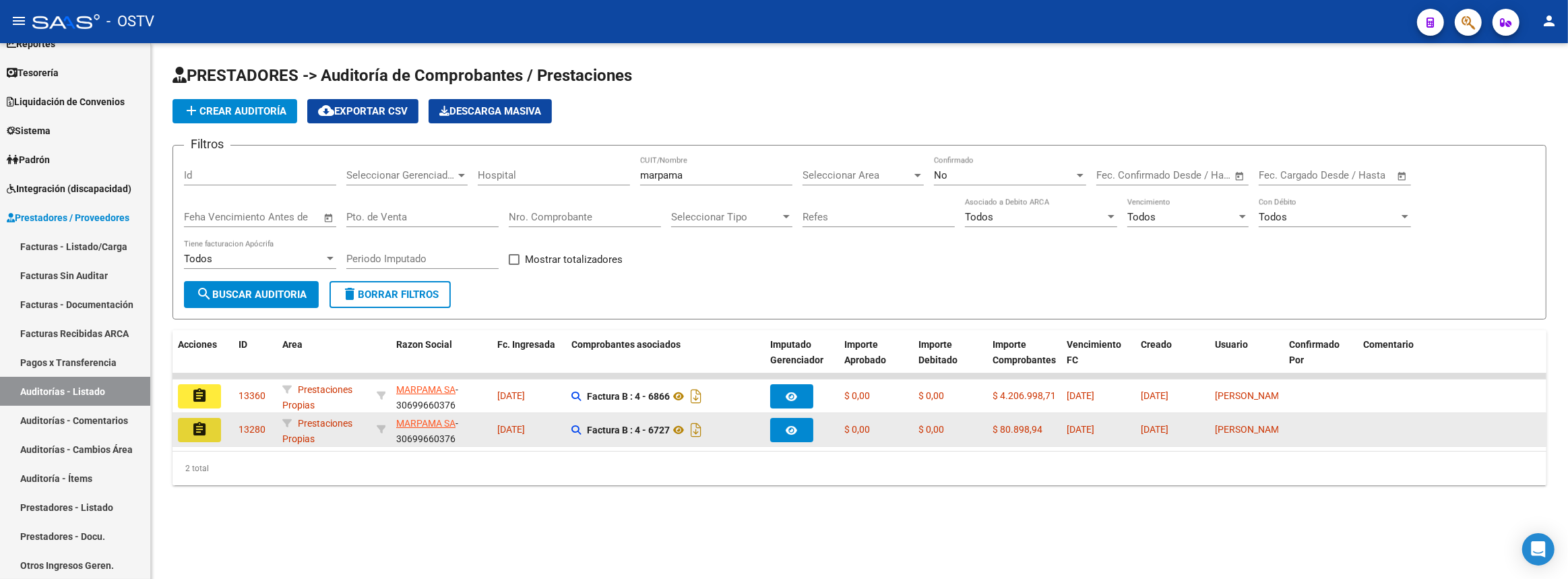
click at [194, 432] on mat-icon "assignment" at bounding box center [199, 429] width 16 height 16
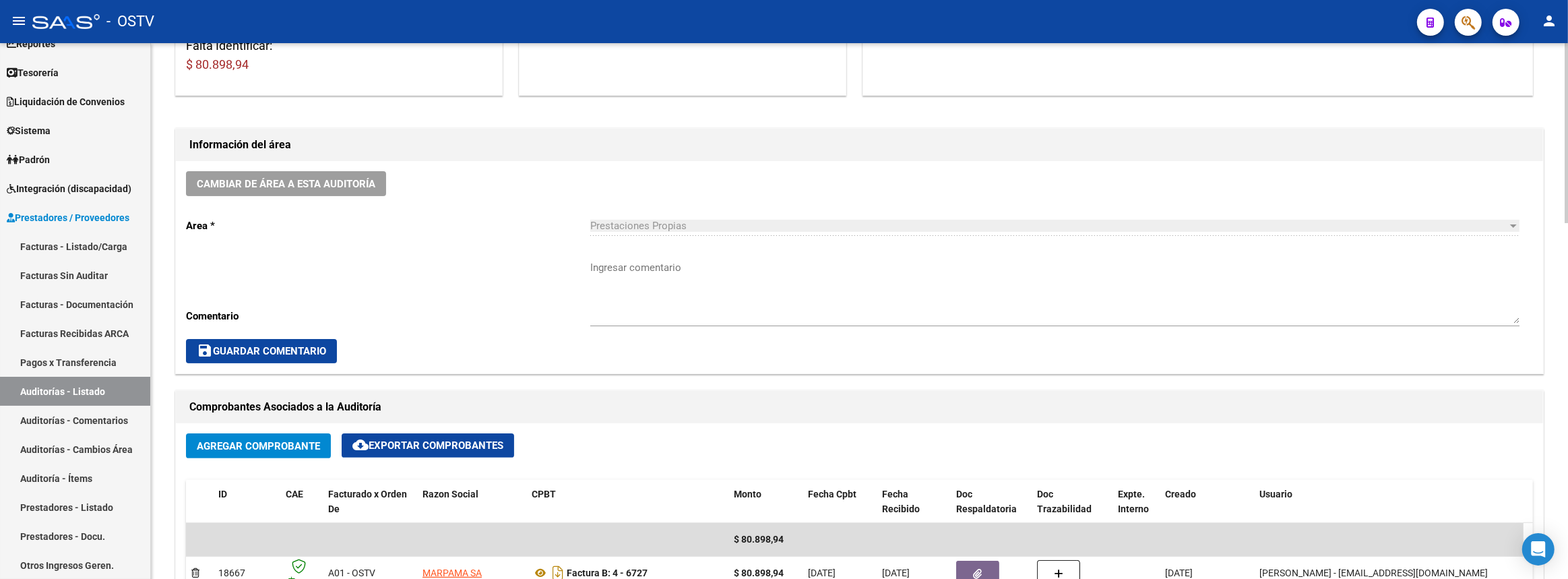
scroll to position [551, 0]
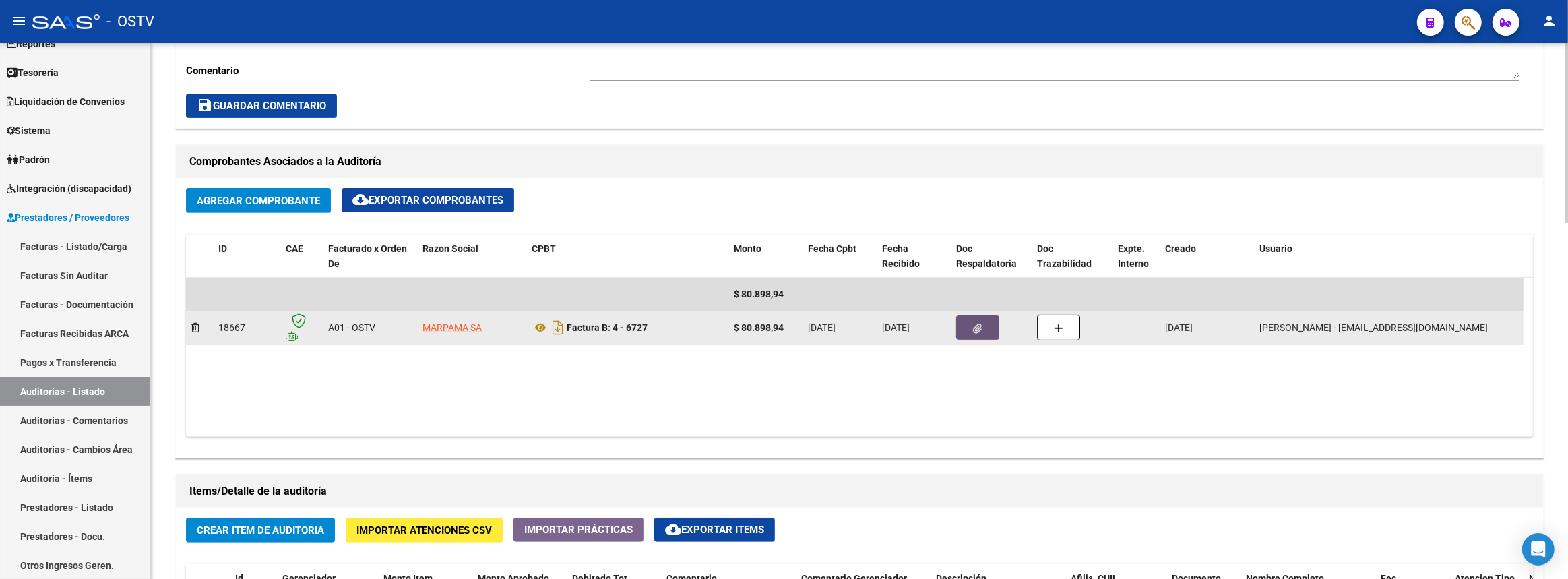
click at [977, 322] on span "button" at bounding box center [978, 327] width 9 height 12
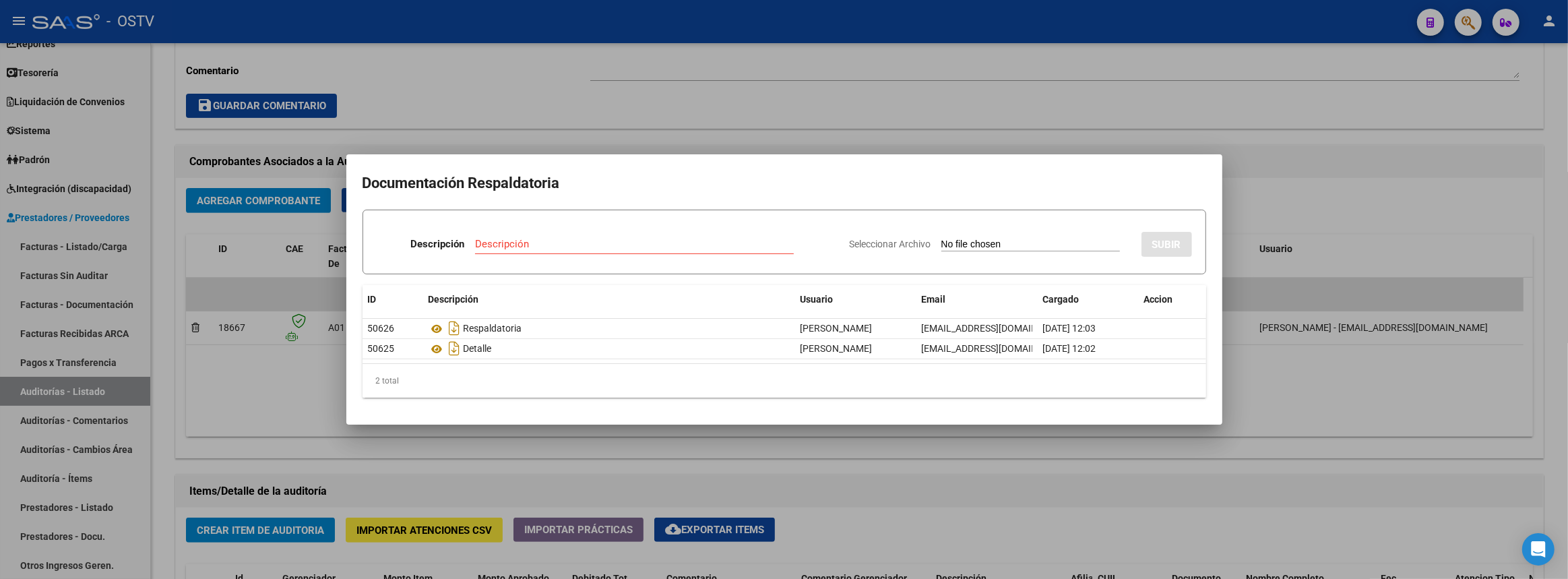
click at [741, 462] on div at bounding box center [784, 290] width 1568 height 579
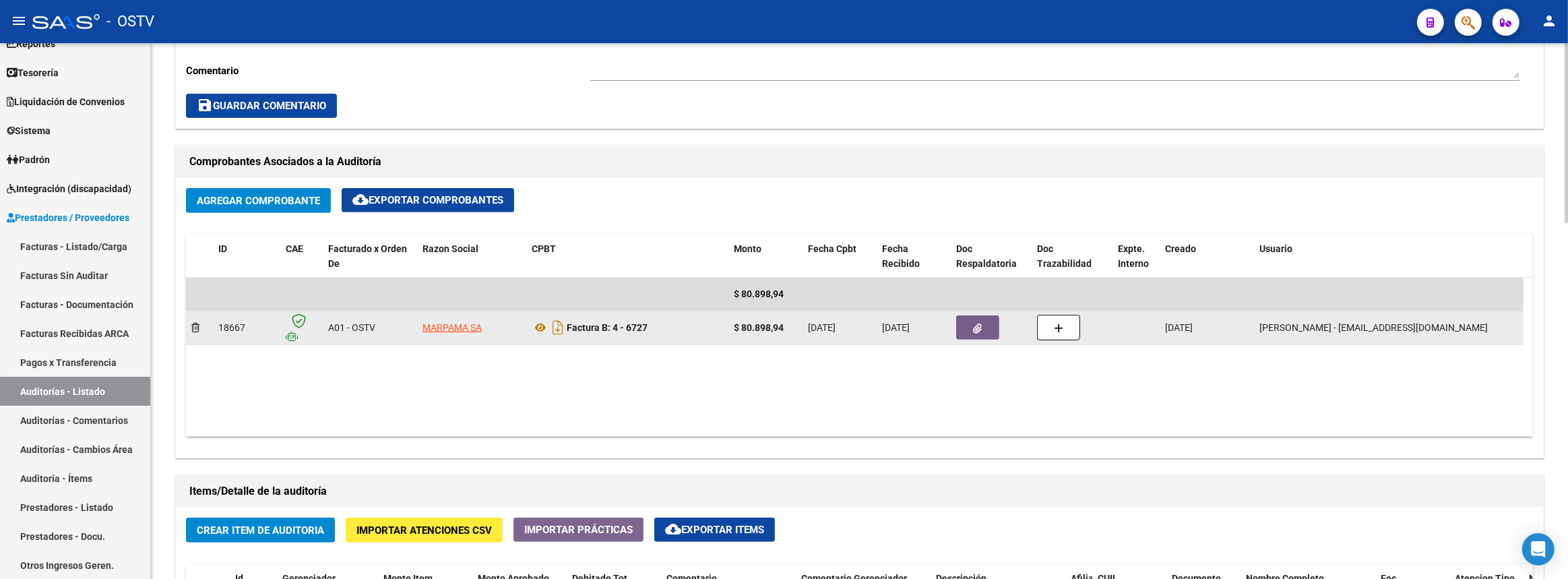
click at [962, 327] on button "button" at bounding box center [978, 327] width 43 height 24
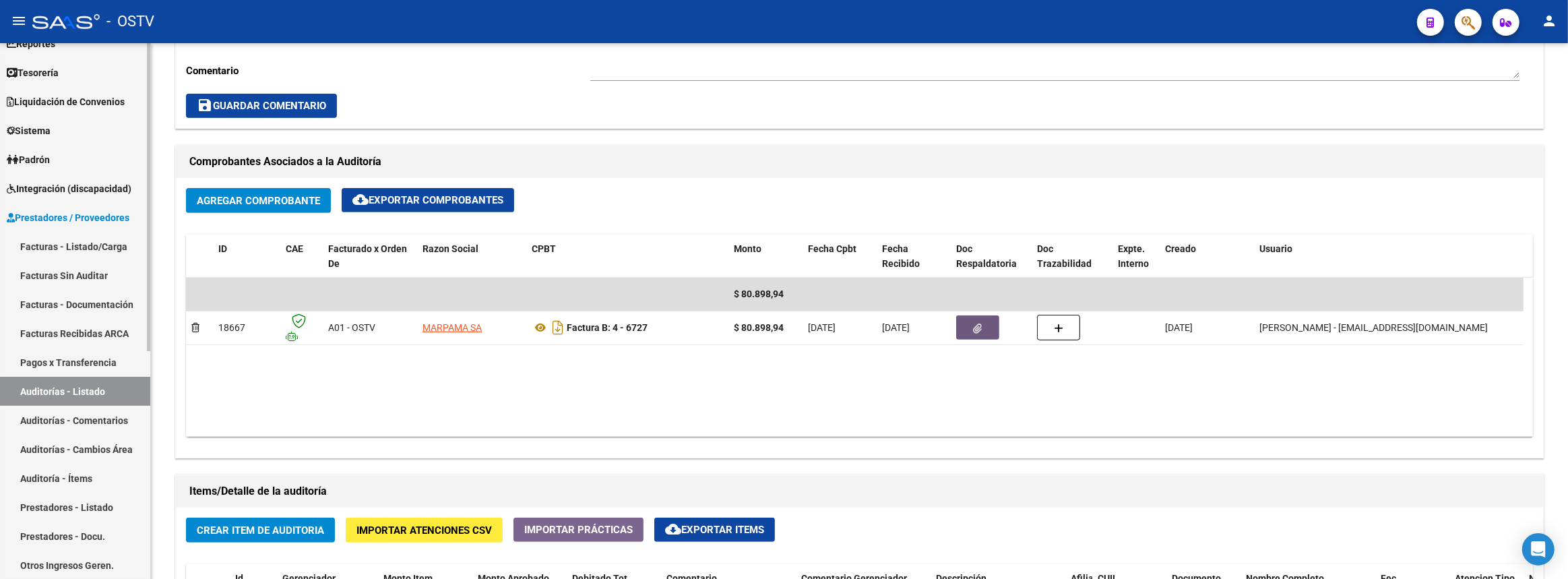
click at [108, 395] on link "Auditorías - Listado" at bounding box center [75, 391] width 150 height 29
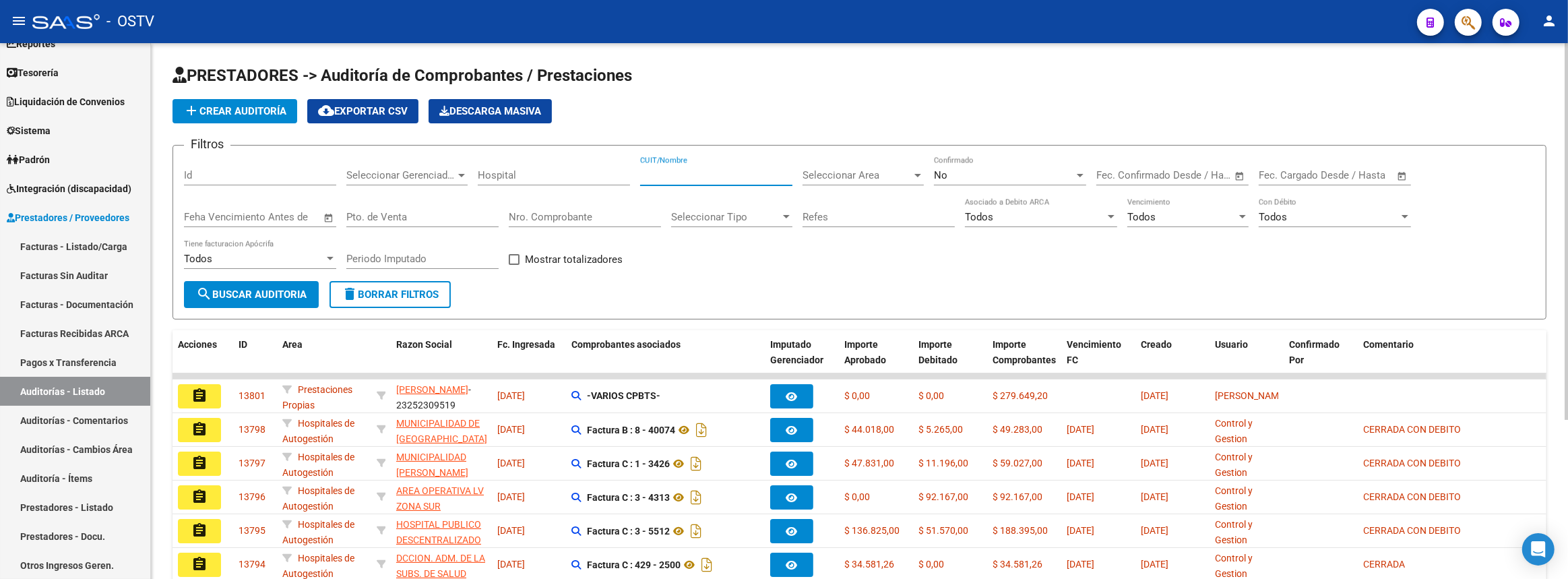
click at [682, 175] on input "CUIT/Nombre" at bounding box center [716, 175] width 152 height 12
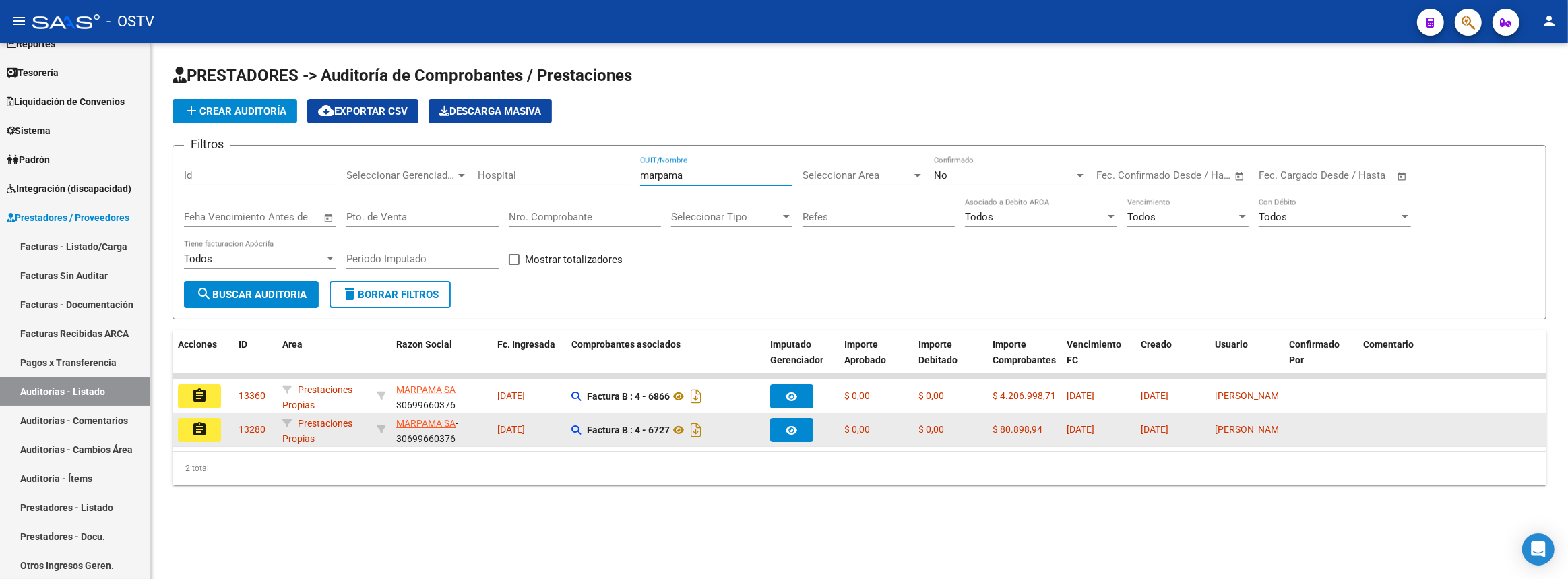
type input "marpama"
drag, startPoint x: 294, startPoint y: 416, endPoint x: 437, endPoint y: 427, distance: 143.4
click at [437, 427] on div "assignment 13280 Prestaciones Propias MARPAMA SA - 30699660376 [DATE] Factura B…" at bounding box center [1115, 430] width 1886 height 34
click at [680, 428] on icon at bounding box center [678, 430] width 18 height 16
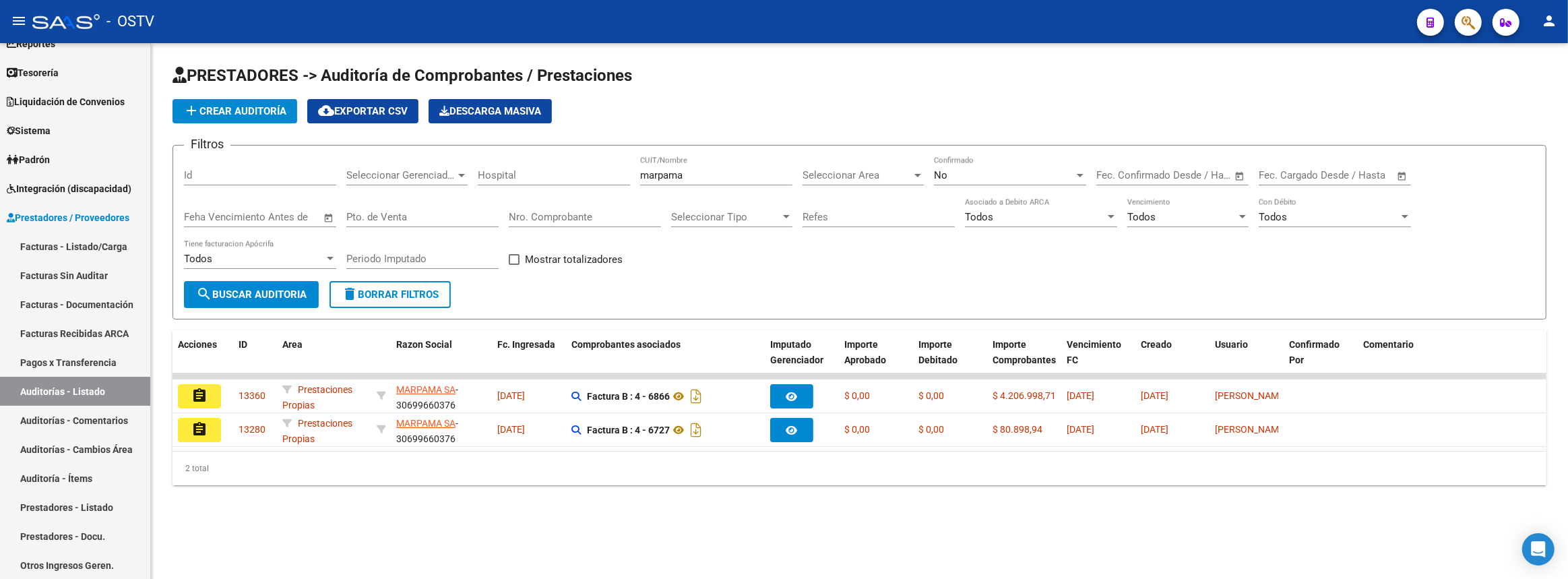
click at [559, 503] on div "PRESTADORES -> Auditoría de Comprobantes / Prestaciones add Crear Auditoría clo…" at bounding box center [859, 285] width 1417 height 485
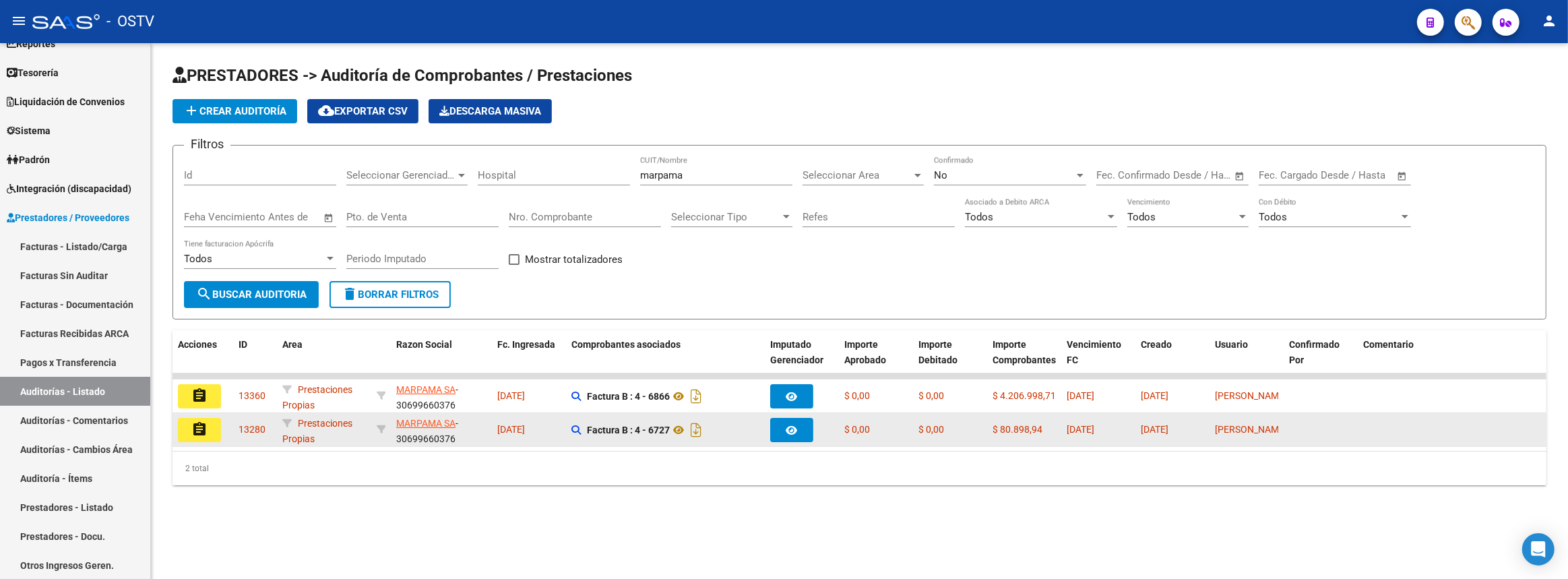
drag, startPoint x: 298, startPoint y: 422, endPoint x: 1055, endPoint y: 425, distance: 757.0
click at [1055, 425] on div "assignment 13280 Prestaciones Propias MARPAMA SA - 30699660376 [DATE] Factura B…" at bounding box center [1115, 430] width 1886 height 34
copy div "Prestaciones Propias MARPAMA SA - 30699660376 [DATE] Factura B : 4 - 6727 $ 0,0…"
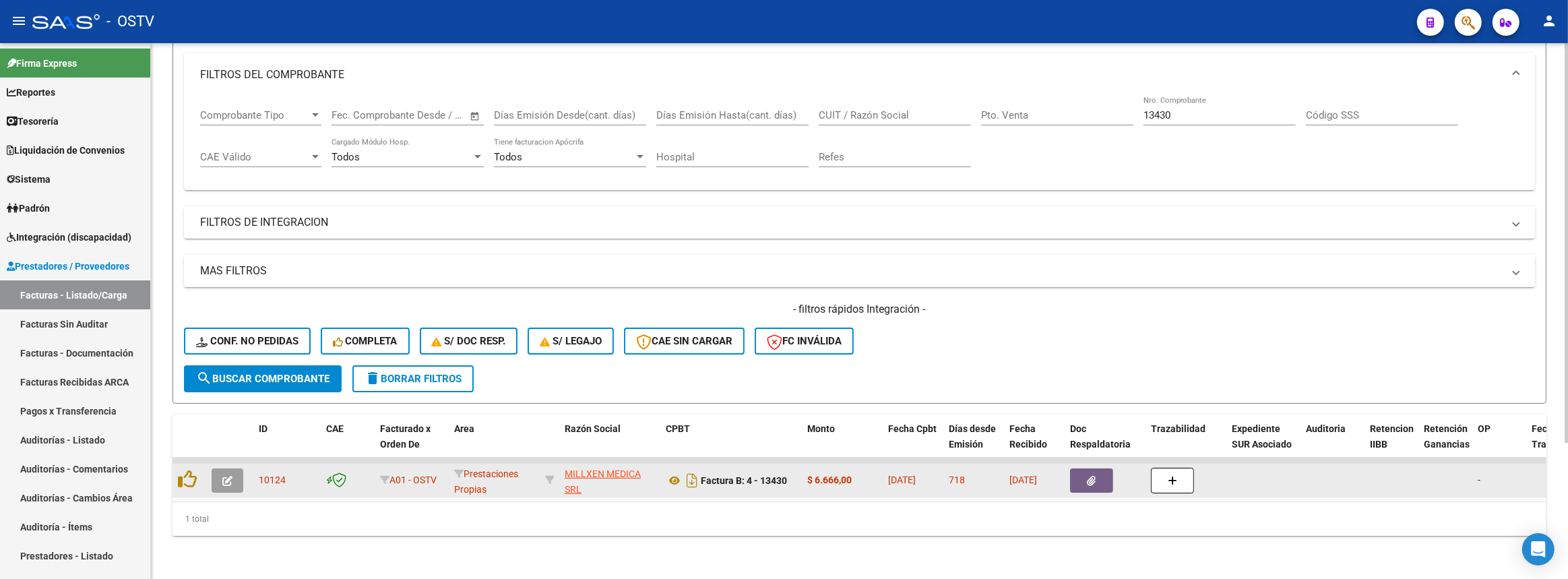
click at [1091, 468] on button "button" at bounding box center [1091, 480] width 43 height 24
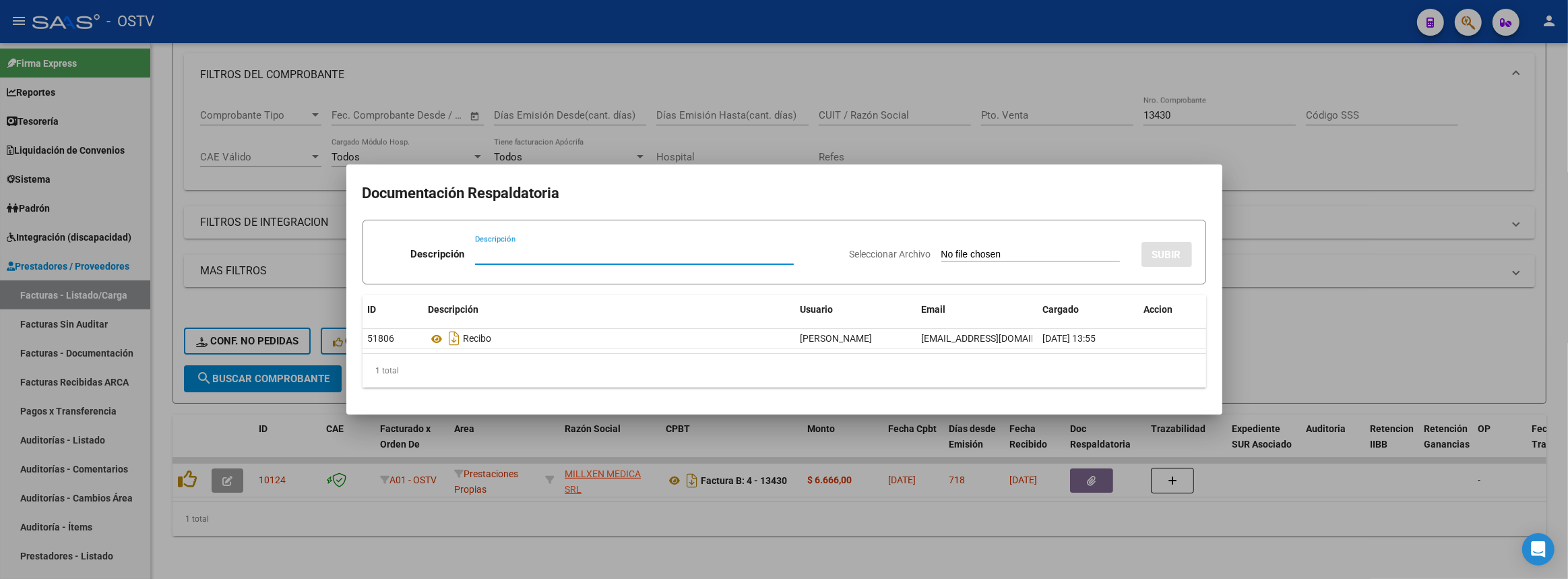
click at [505, 519] on div at bounding box center [784, 290] width 1568 height 579
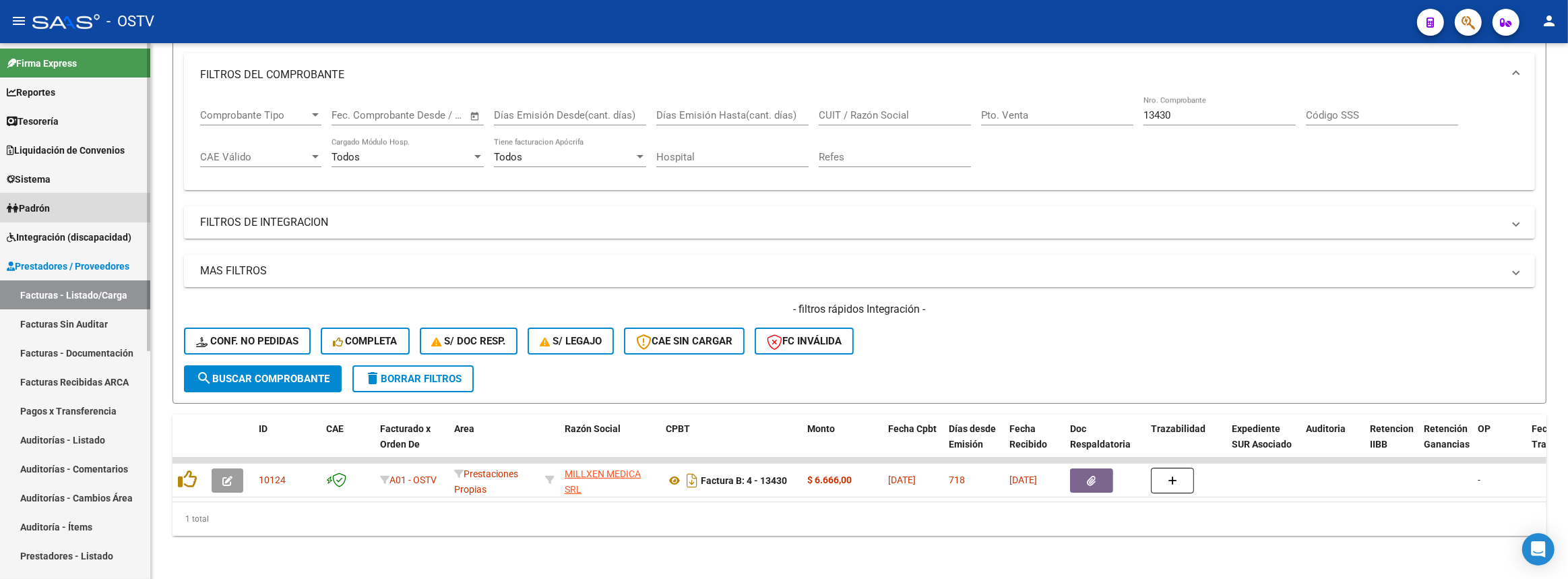
click at [50, 204] on span "Padrón" at bounding box center [28, 208] width 43 height 15
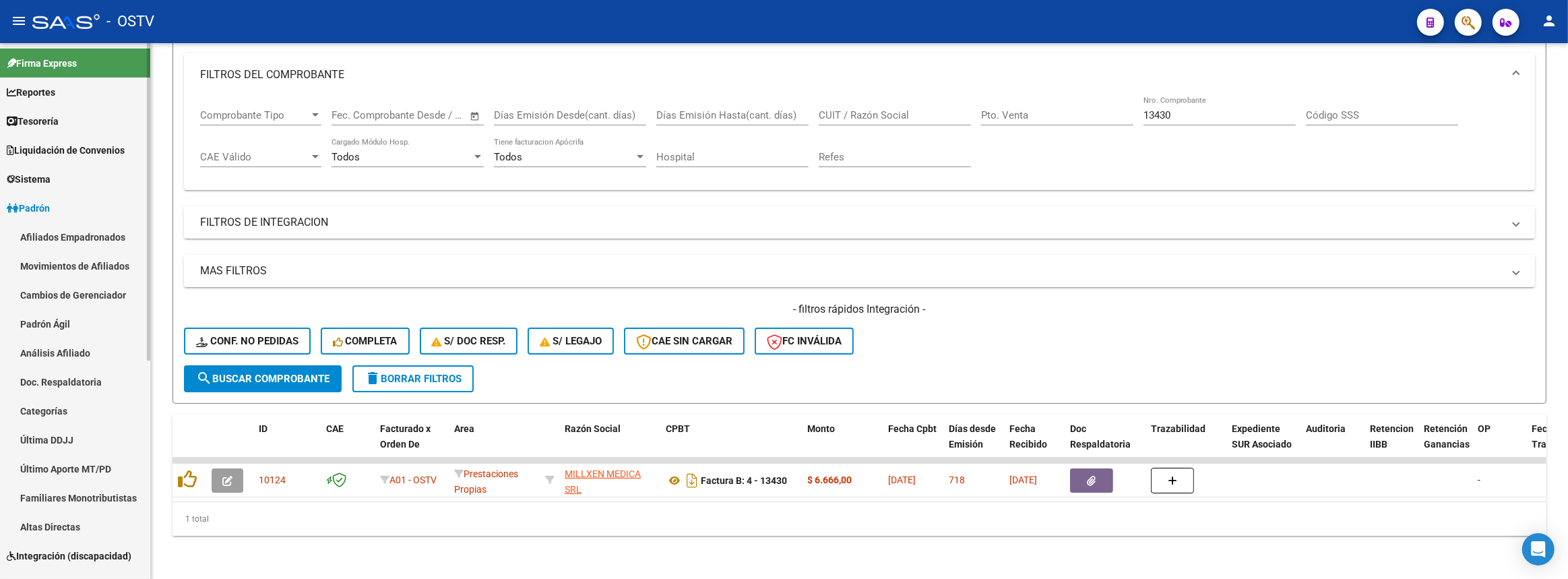
click at [48, 318] on link "Padrón Ágil" at bounding box center [75, 324] width 150 height 29
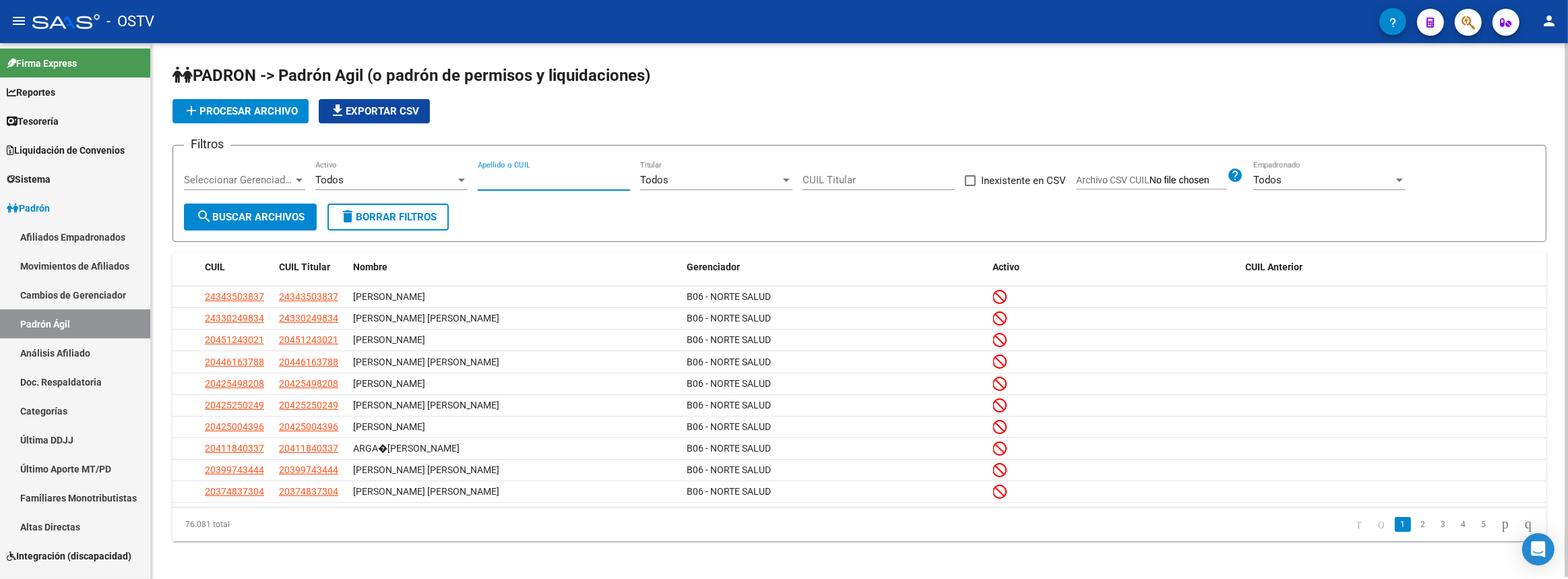
click at [548, 177] on input "Apellido o CUIL" at bounding box center [553, 179] width 152 height 12
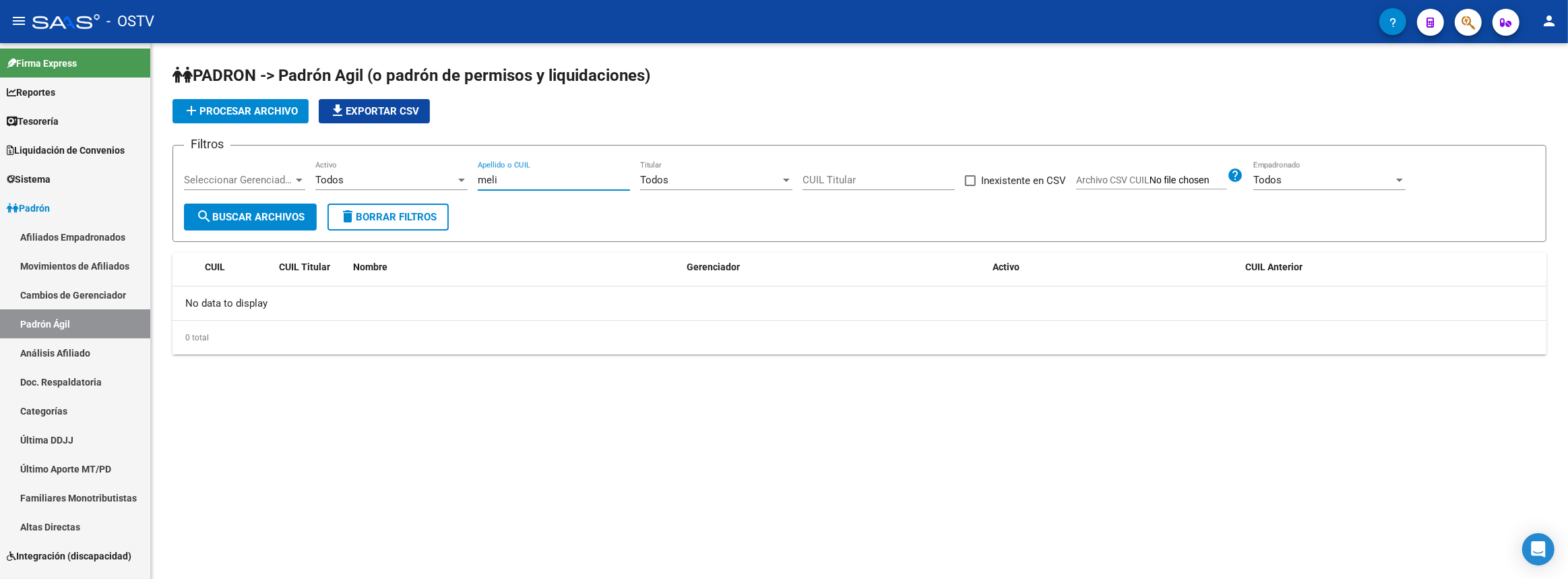
click at [434, 189] on div "Todos Activo" at bounding box center [391, 175] width 152 height 29
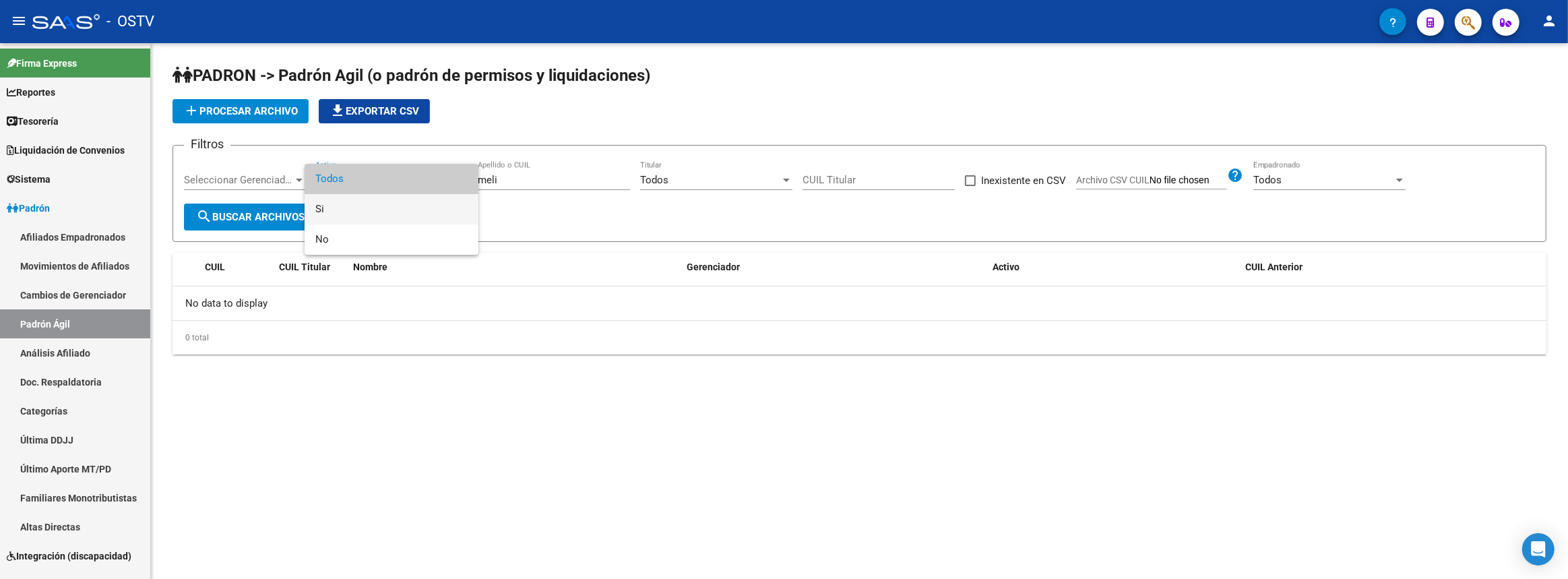
drag, startPoint x: 419, startPoint y: 205, endPoint x: 289, endPoint y: 183, distance: 131.8
click at [418, 205] on span "Si" at bounding box center [391, 209] width 152 height 30
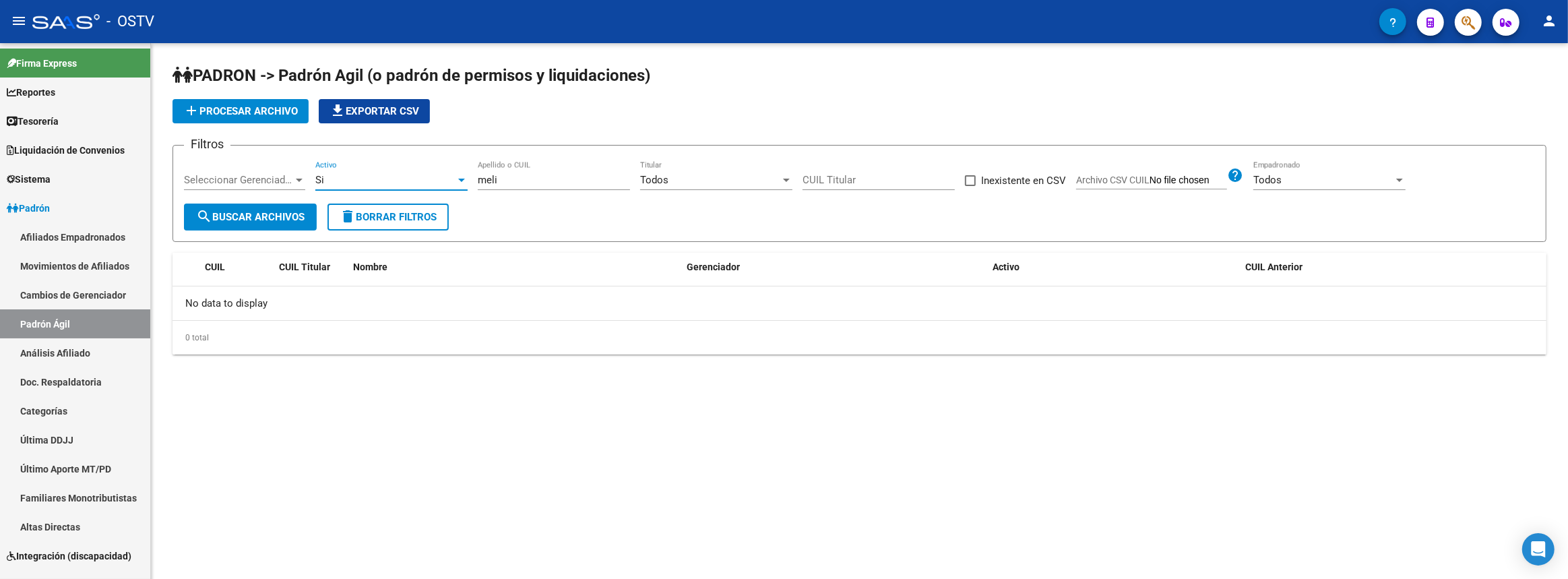
click at [287, 171] on div "Seleccionar Gerenciador Seleccionar Gerenciador" at bounding box center [244, 175] width 121 height 29
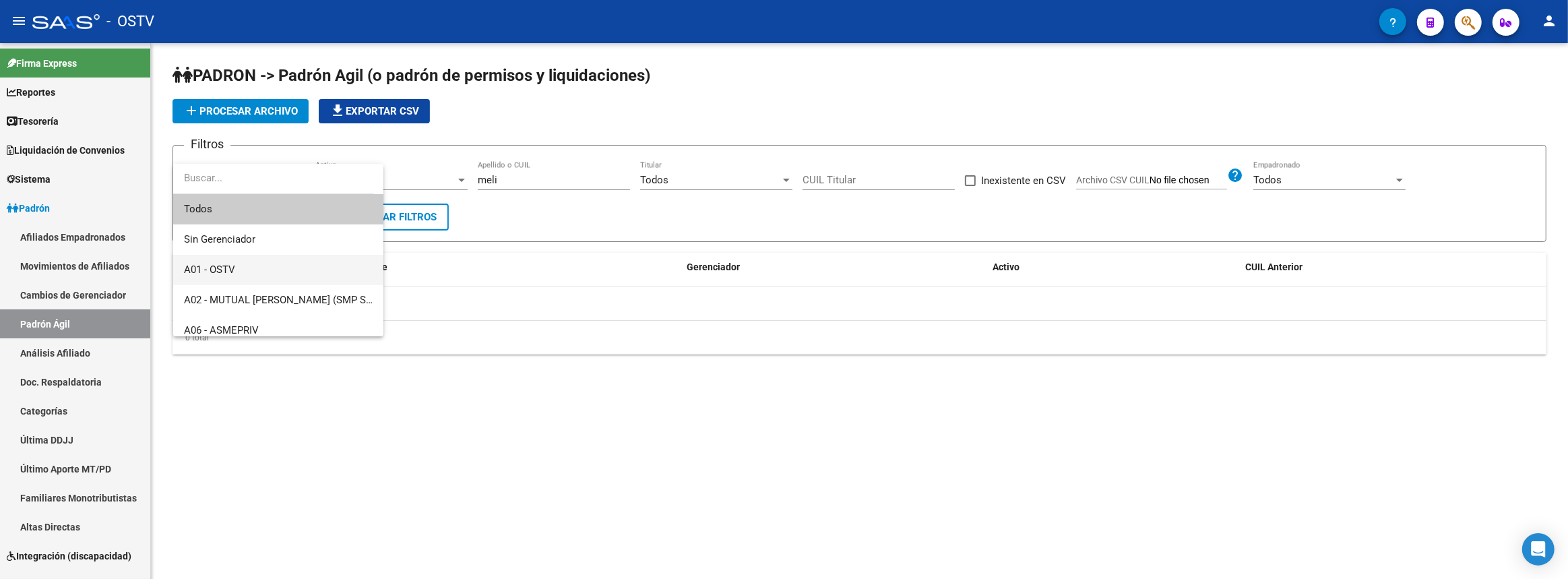
click at [262, 270] on span "A01 - OSTV" at bounding box center [278, 269] width 189 height 30
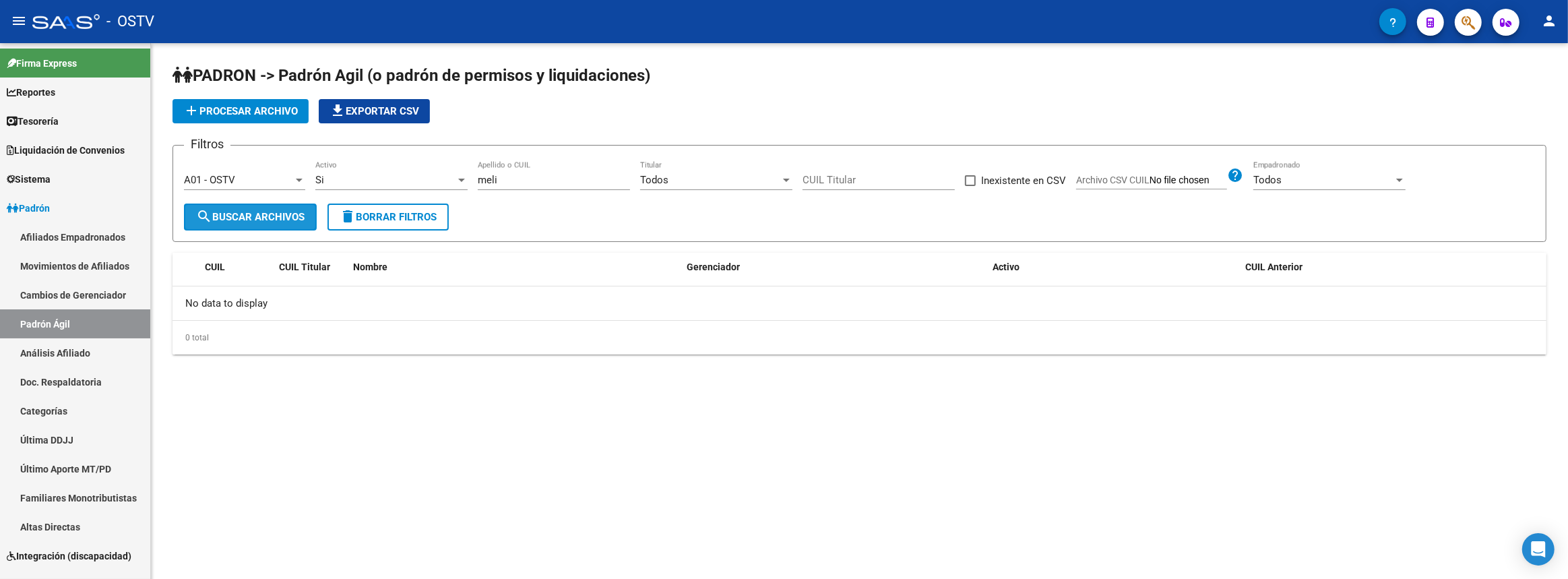
click at [269, 206] on button "search Buscar Archivos" at bounding box center [250, 217] width 133 height 27
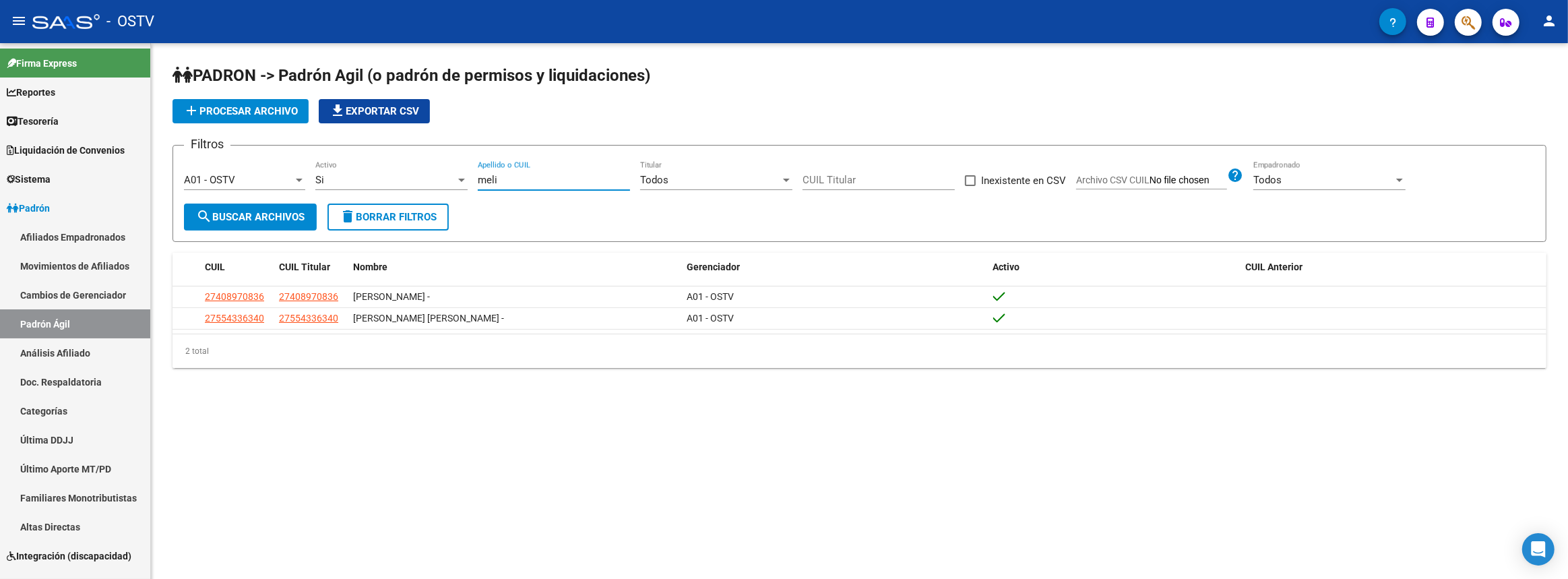
click at [524, 178] on input "meli" at bounding box center [553, 179] width 152 height 12
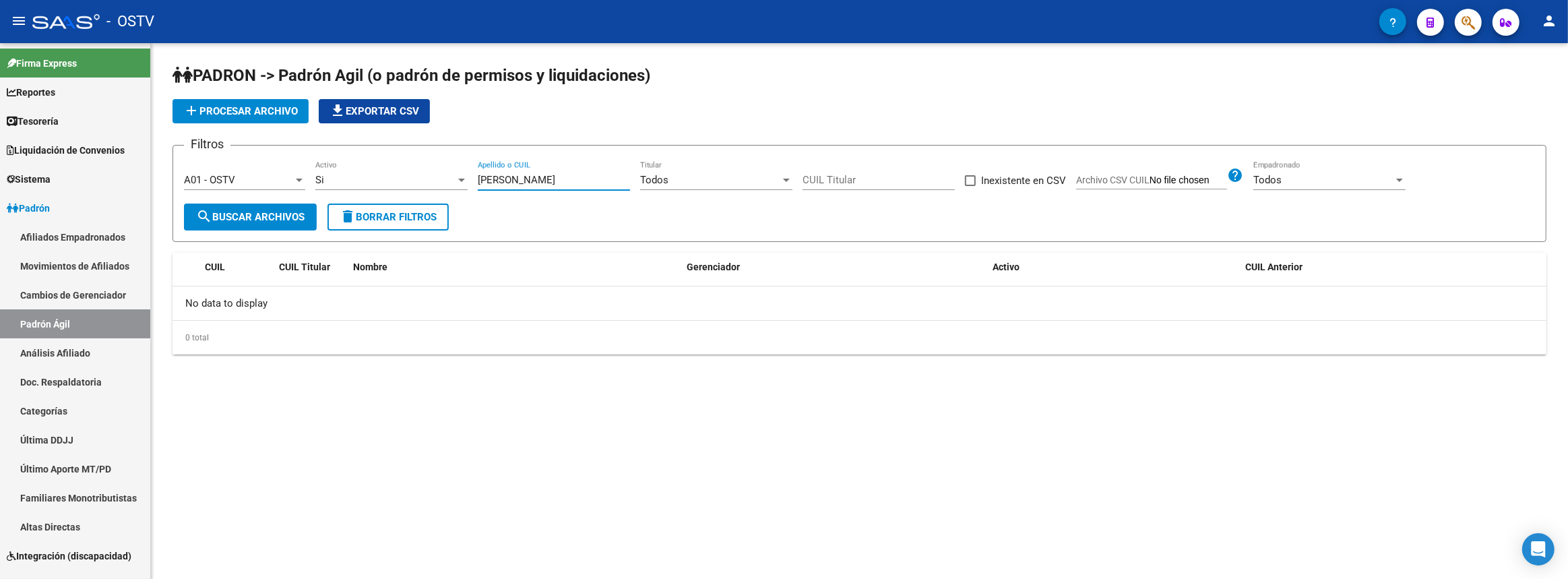
type input "[PERSON_NAME]"
click at [285, 211] on span "search Buscar Archivos" at bounding box center [250, 217] width 109 height 12
click at [359, 189] on div "Si Activo" at bounding box center [391, 182] width 152 height 41
click at [359, 183] on div "Si" at bounding box center [385, 179] width 140 height 12
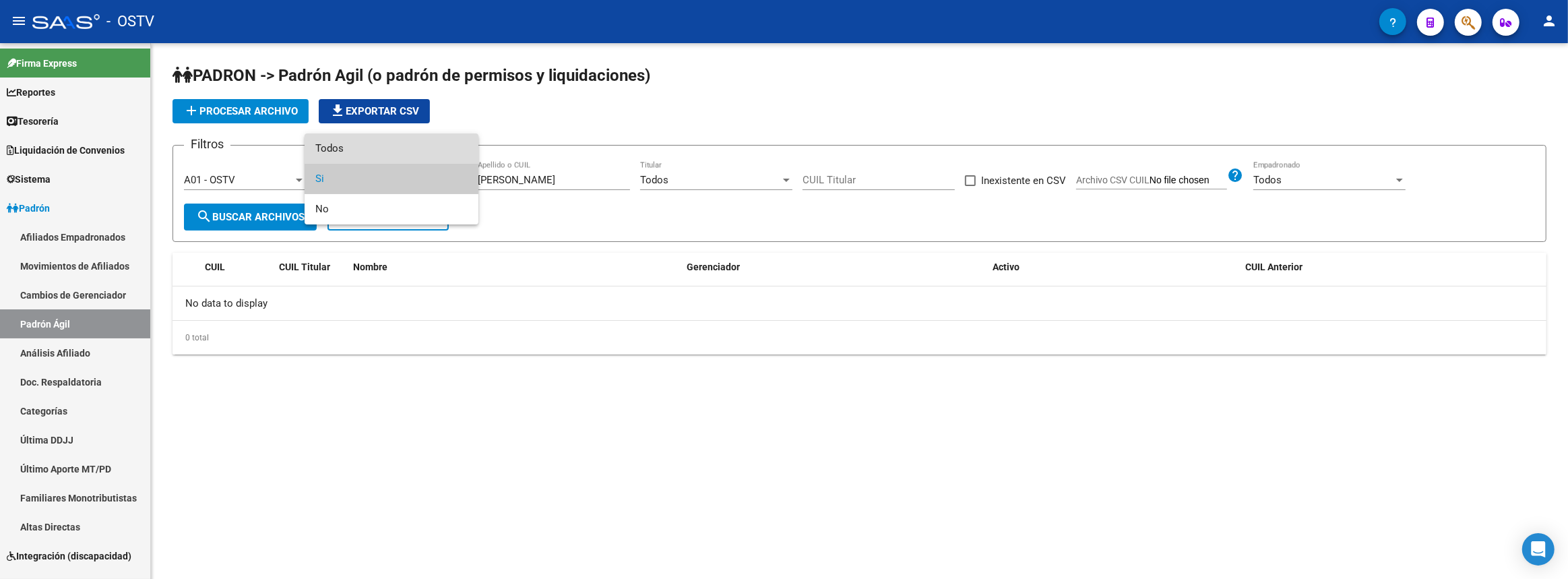
click at [357, 156] on span "Todos" at bounding box center [391, 149] width 152 height 30
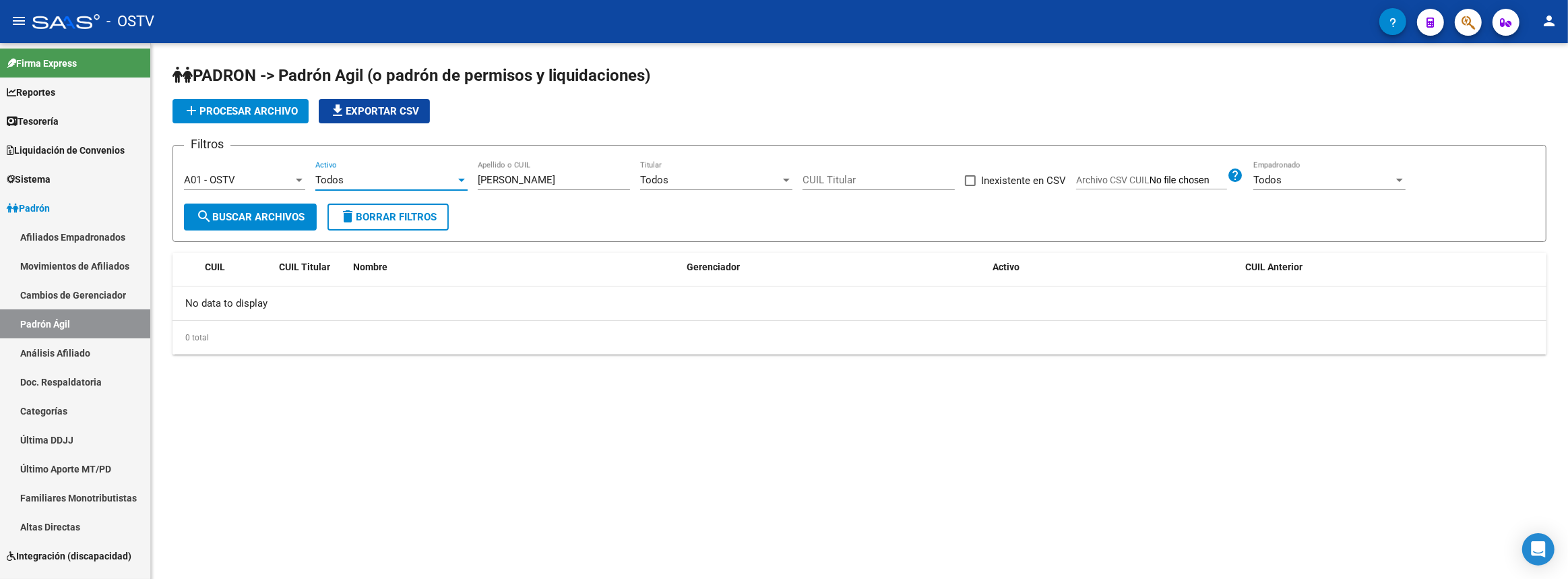
click at [300, 216] on span "search Buscar Archivos" at bounding box center [250, 217] width 109 height 12
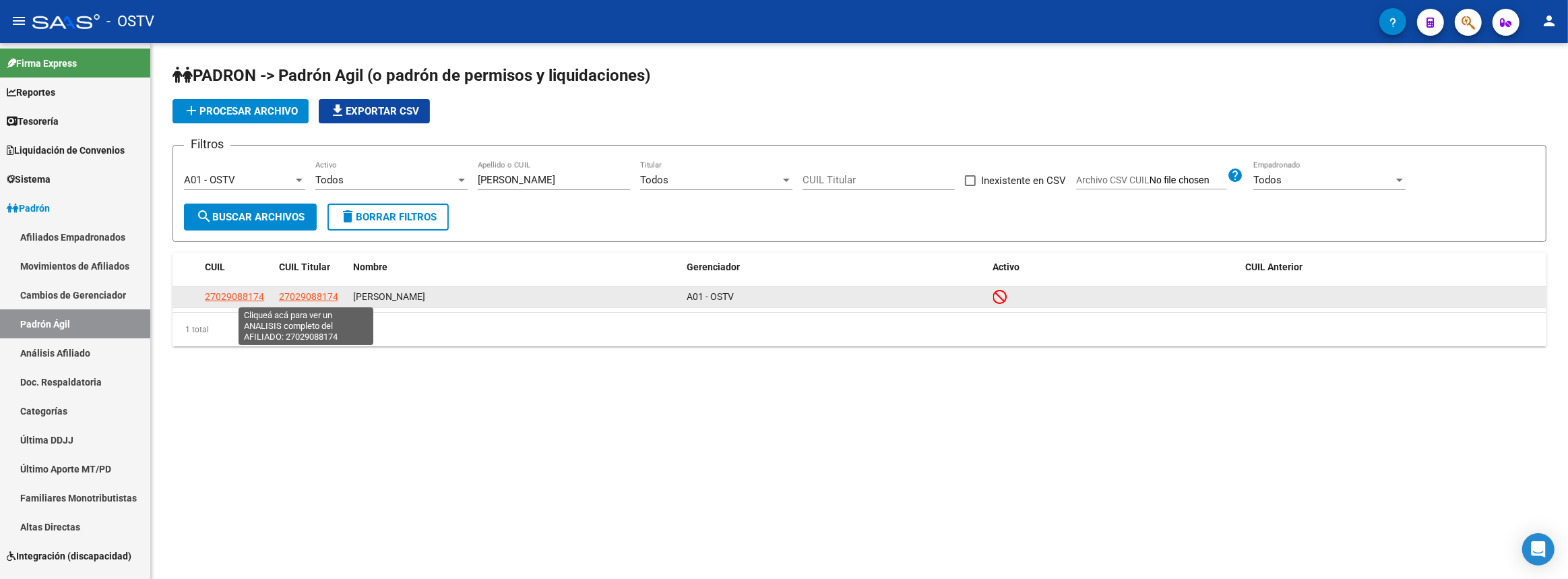
click at [314, 296] on span "27029088174" at bounding box center [308, 296] width 59 height 11
type textarea "27029088174"
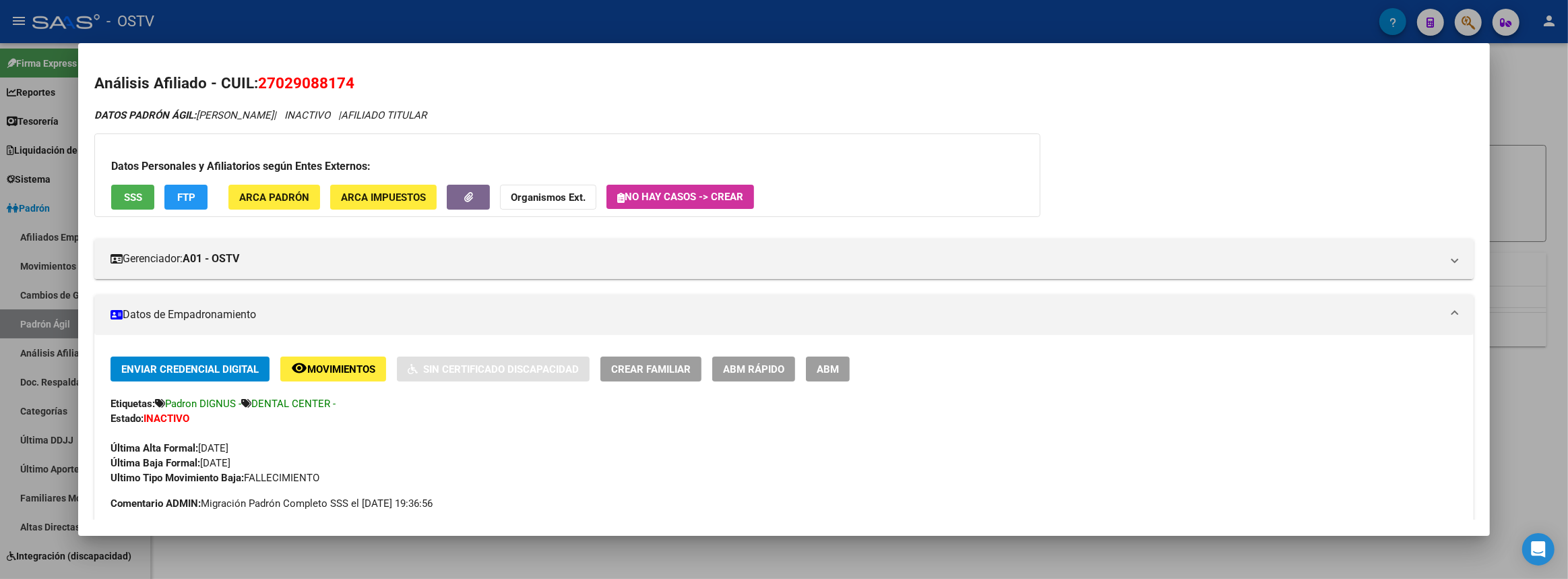
drag, startPoint x: 280, startPoint y: 79, endPoint x: 347, endPoint y: 80, distance: 67.0
click at [347, 80] on span "27029088174" at bounding box center [306, 83] width 96 height 18
copy span "02908817"
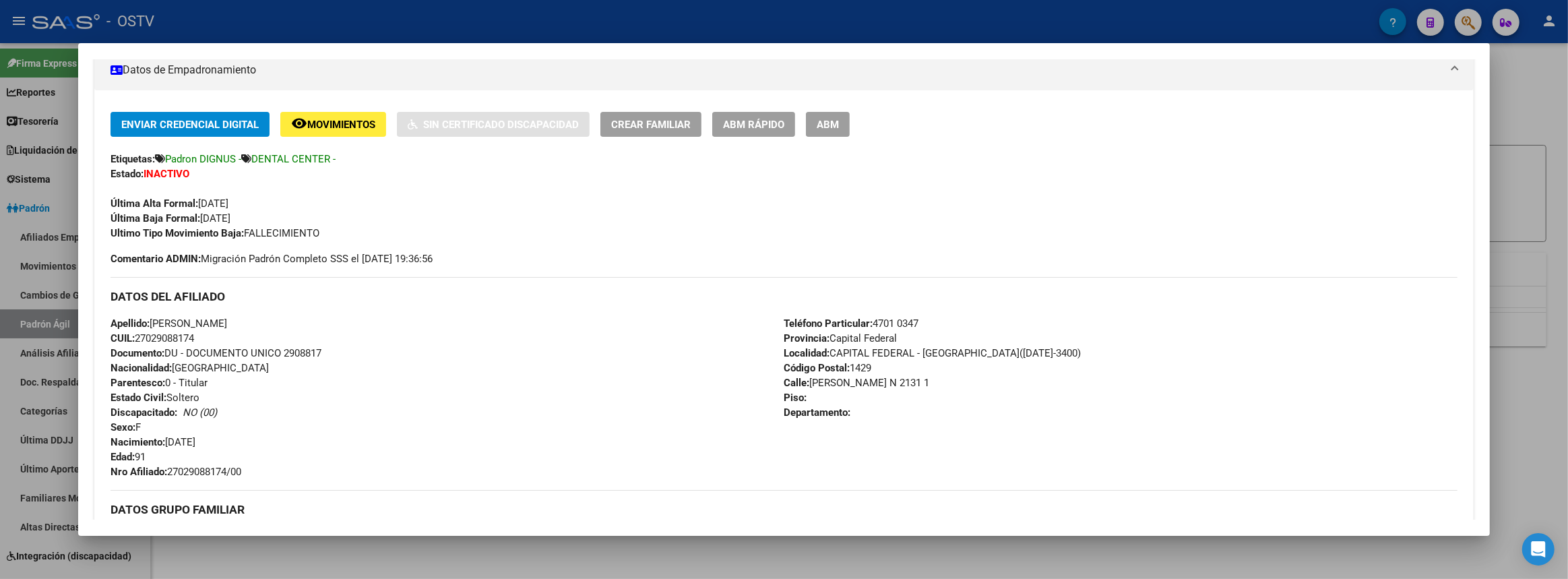
click at [1567, 382] on div at bounding box center [784, 290] width 1568 height 579
